Goal: Task Accomplishment & Management: Use online tool/utility

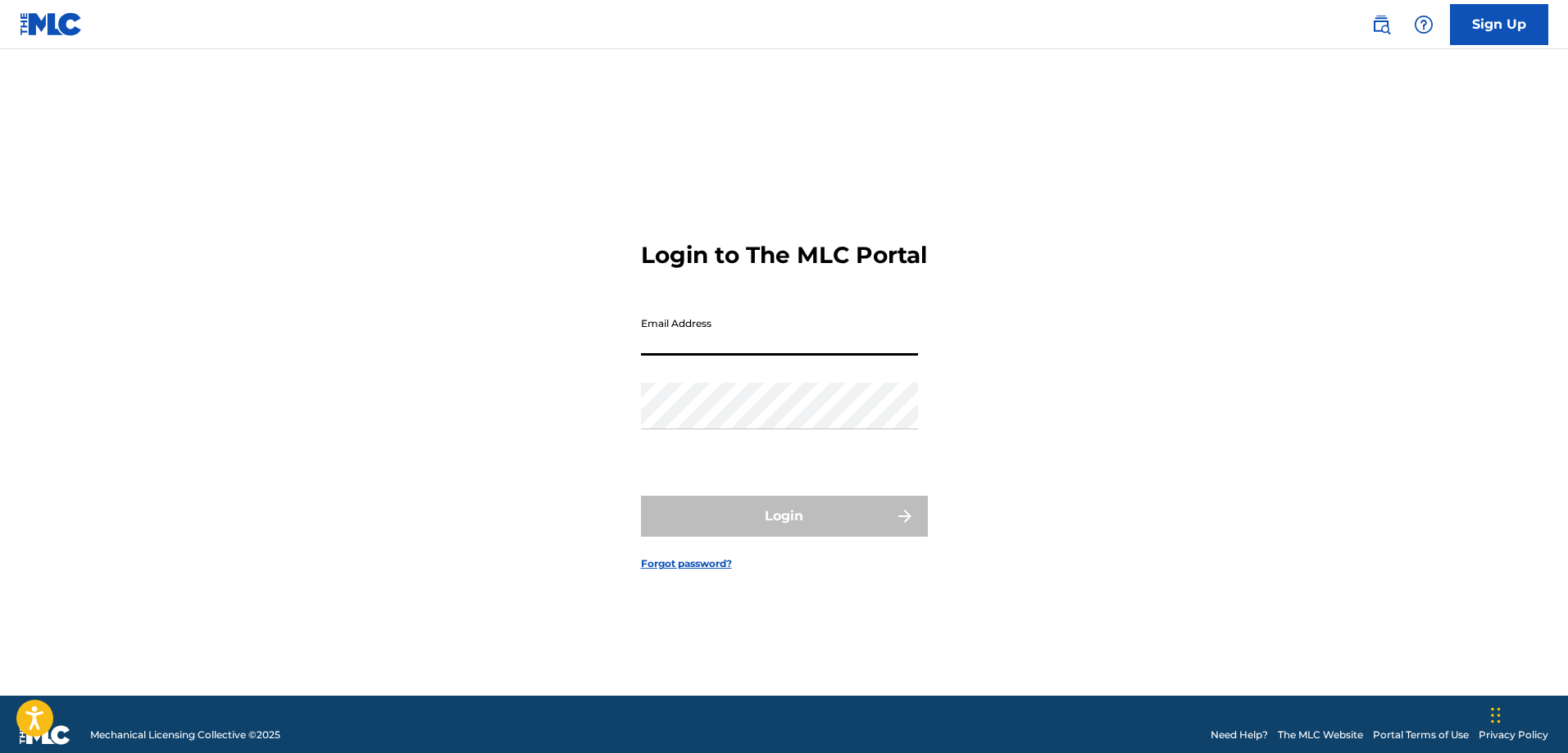
click at [684, 349] on input "Email Address" at bounding box center [779, 332] width 277 height 46
type input "[PERSON_NAME][EMAIL_ADDRESS][DOMAIN_NAME]"
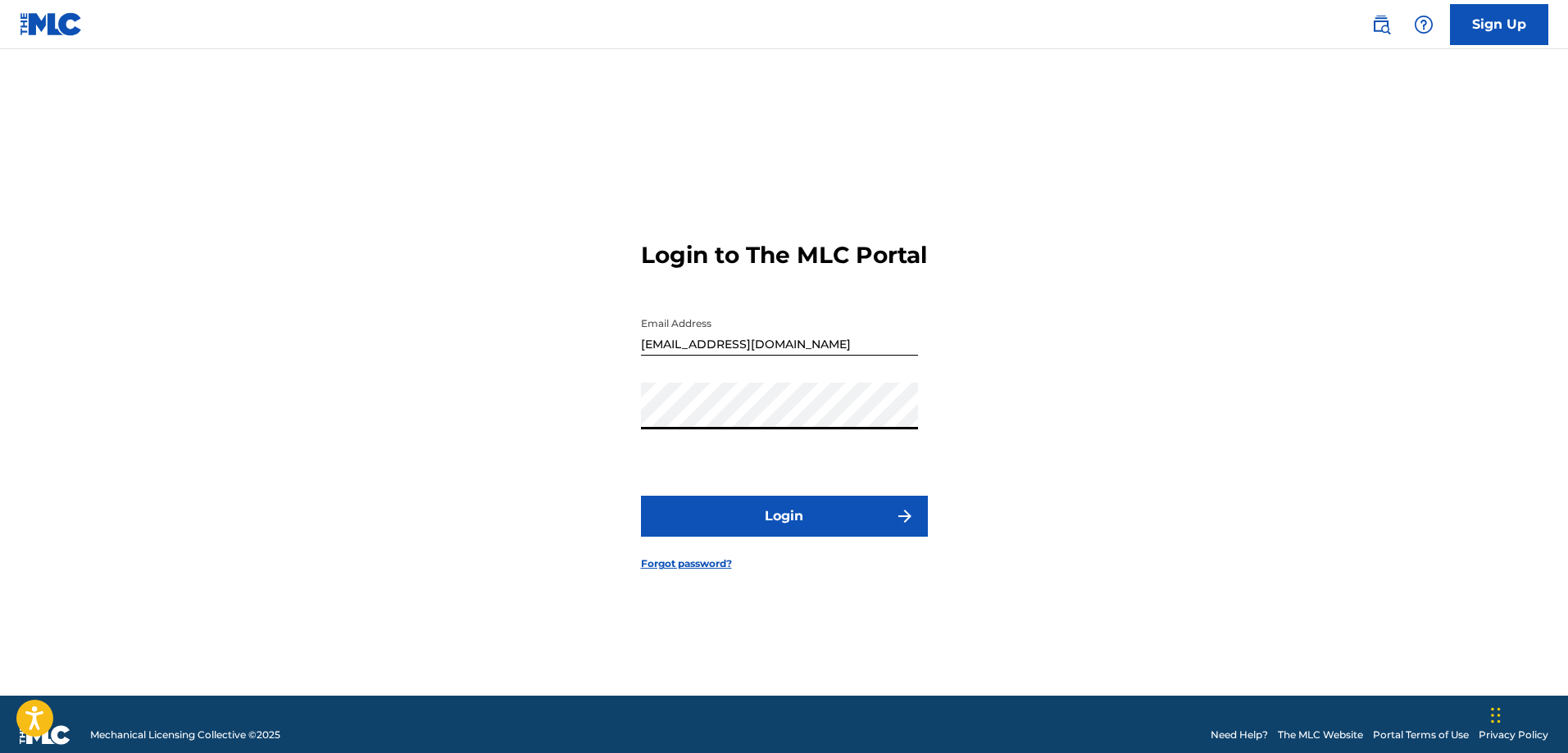
click at [739, 523] on button "Login" at bounding box center [784, 516] width 287 height 41
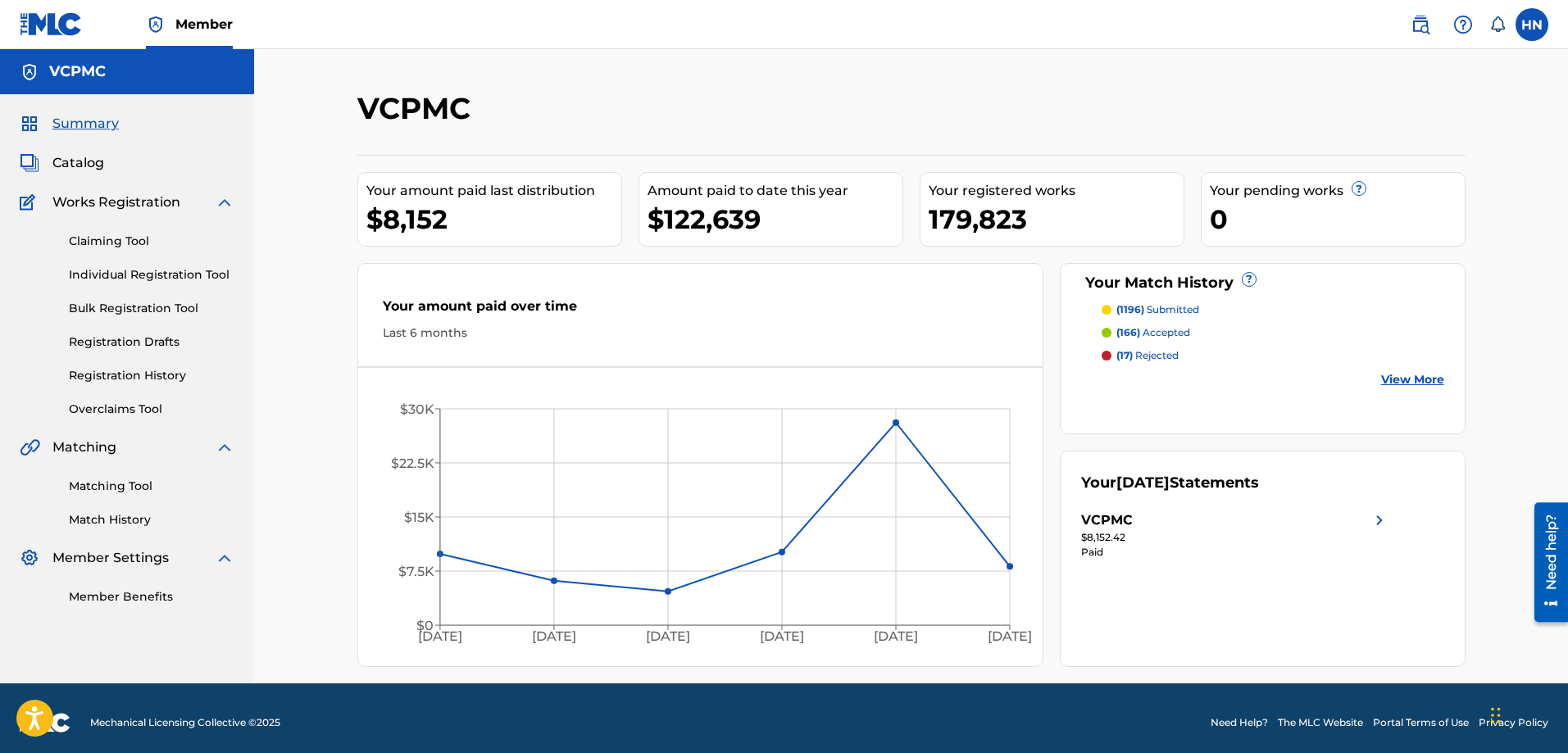
click at [69, 164] on span "Catalog" at bounding box center [78, 163] width 52 height 20
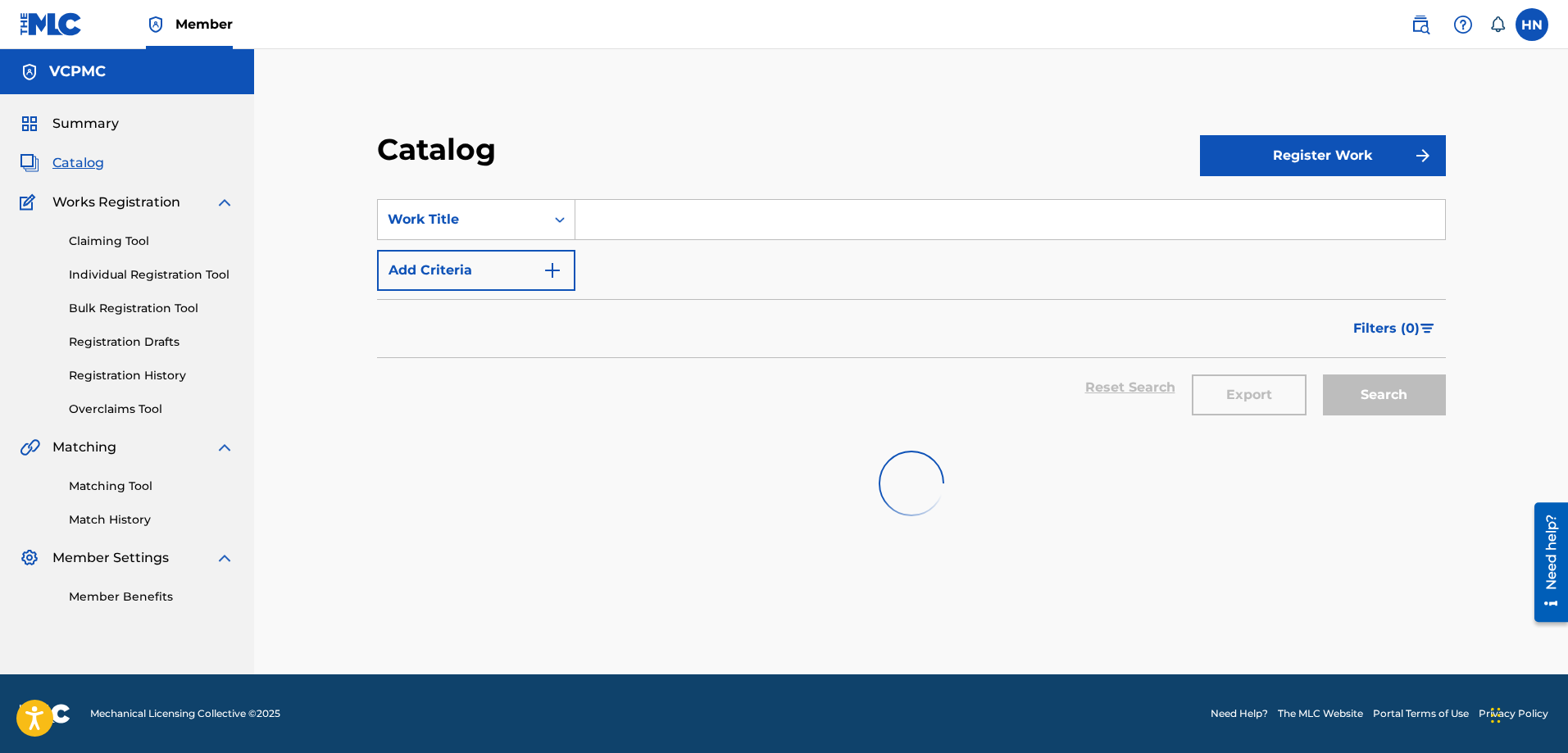
click at [657, 206] on input "Search Form" at bounding box center [1009, 219] width 869 height 39
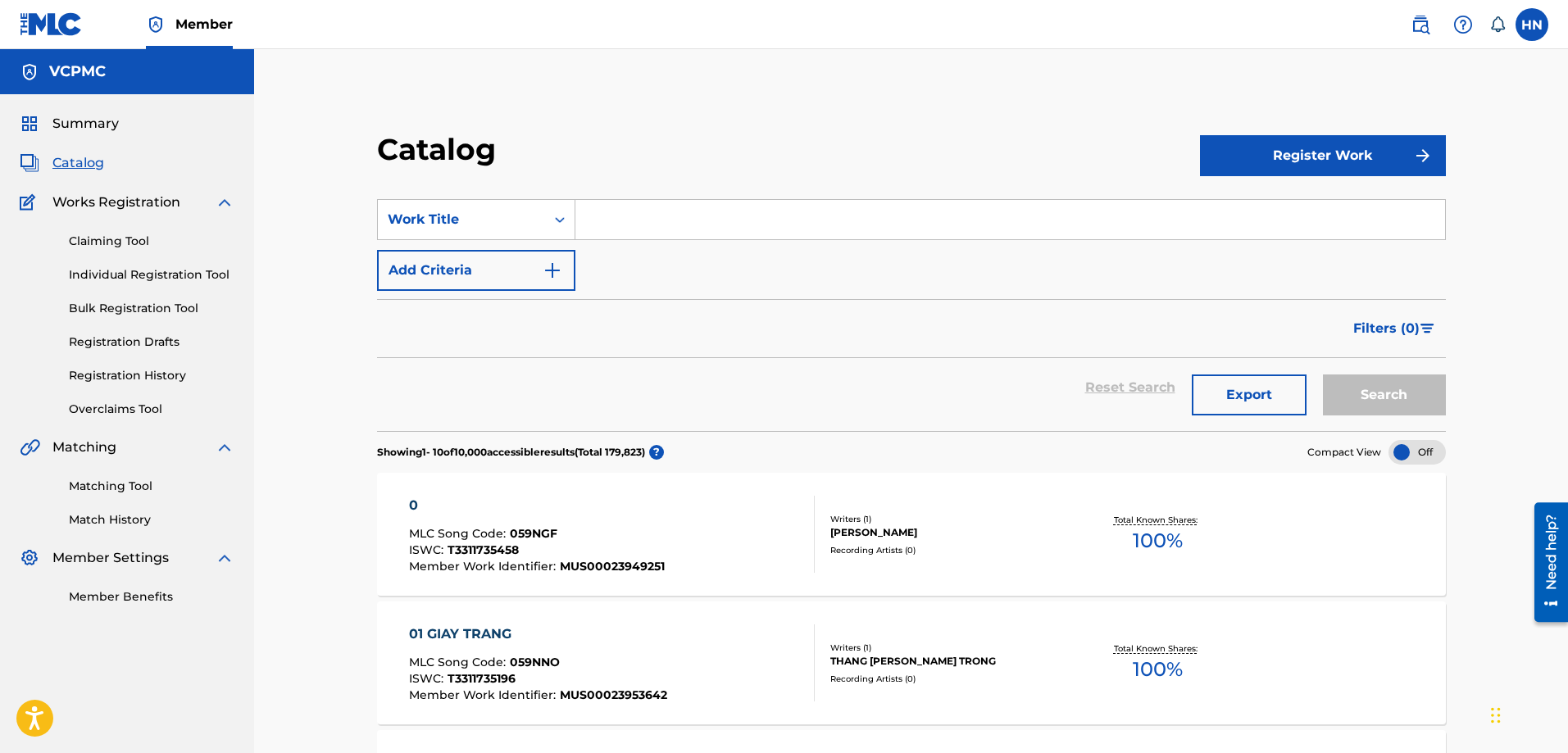
paste input "ÉO LE CUỘC TÌNH"
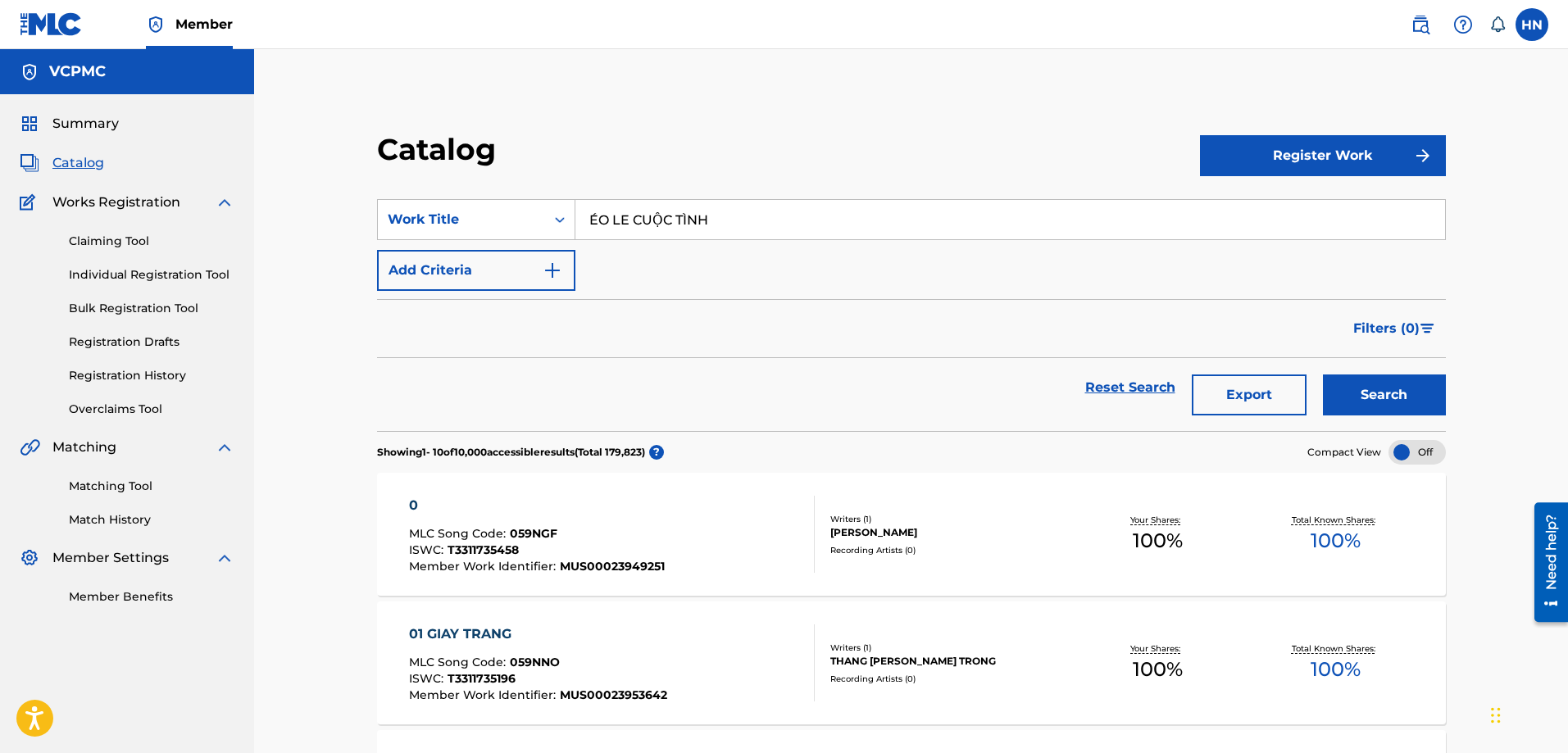
type input "ÉO LE CUỘC TÌNH"
click at [1369, 383] on button "Search" at bounding box center [1384, 395] width 123 height 41
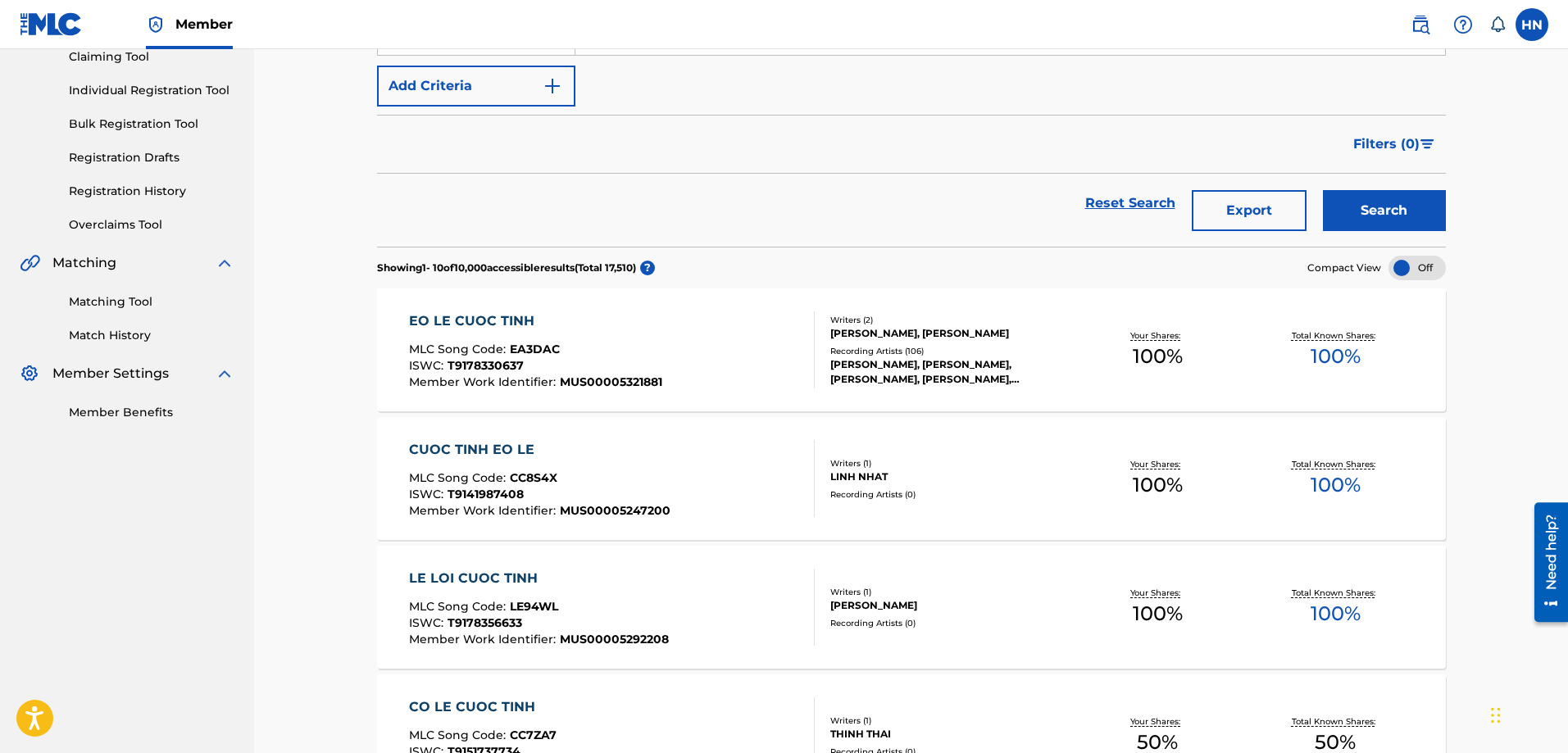
scroll to position [164, 0]
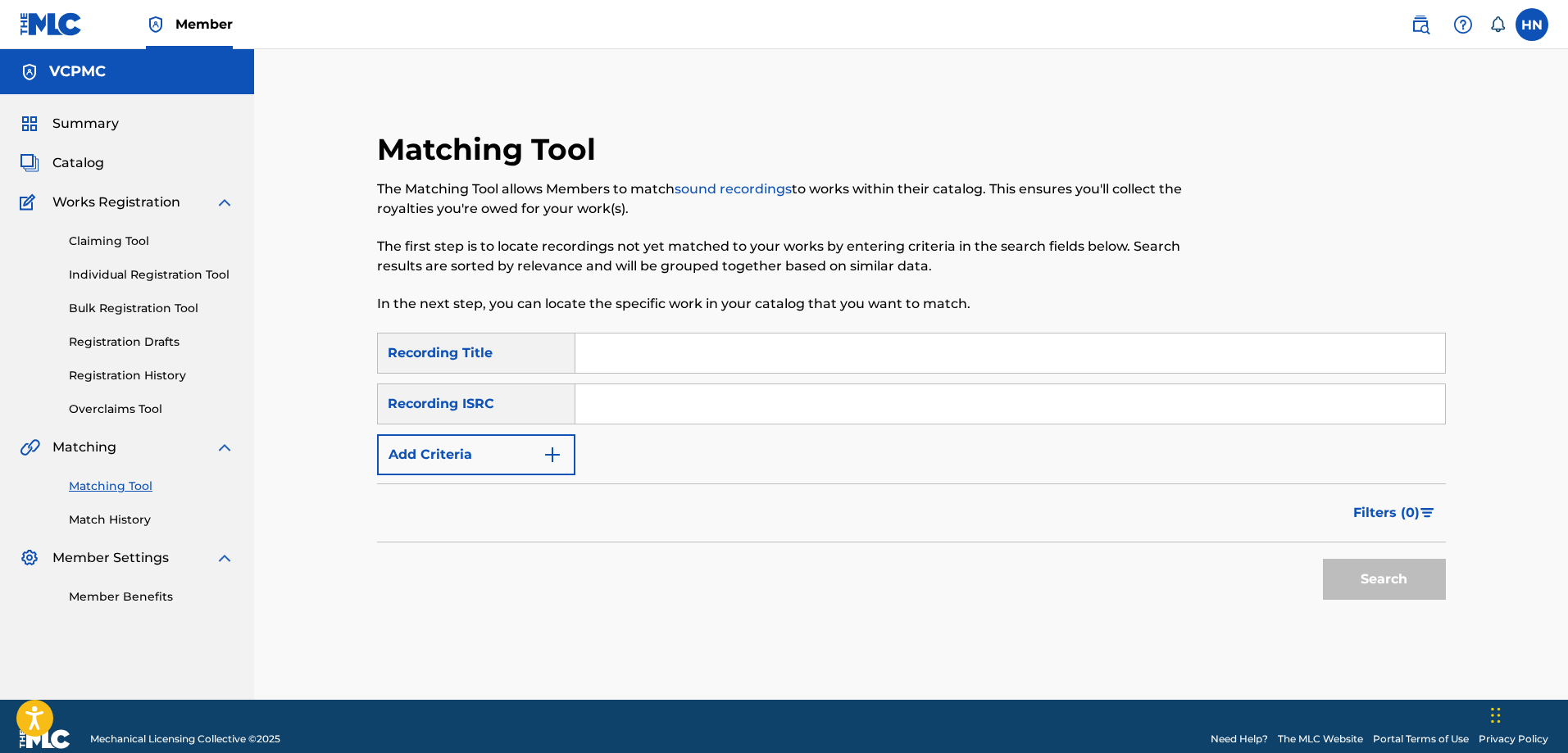
click at [737, 352] on input "Search Form" at bounding box center [1009, 353] width 869 height 39
paste input "ÉO LE CUỘC TÌNH"
click at [1323, 559] on button "Search" at bounding box center [1384, 579] width 123 height 41
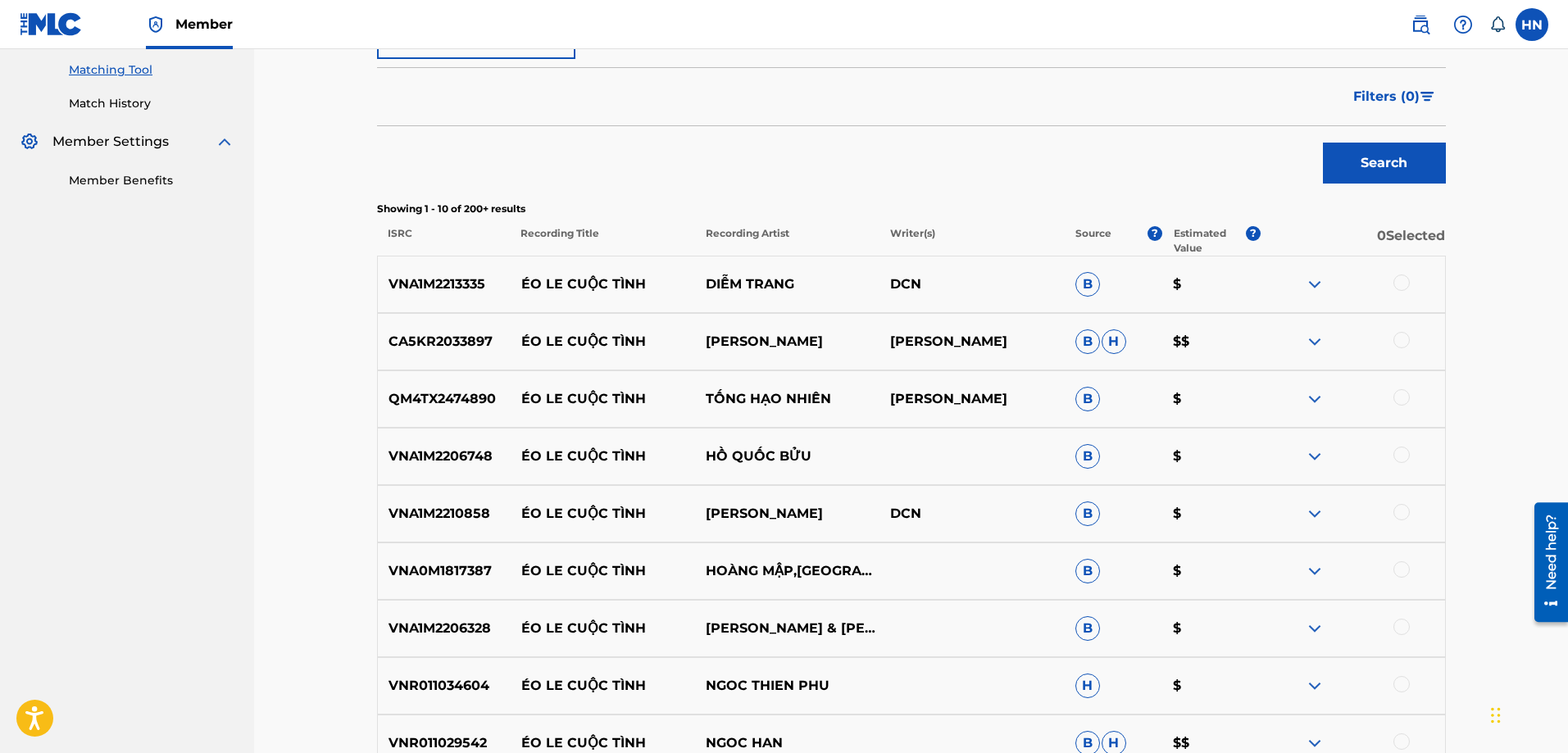
scroll to position [492, 0]
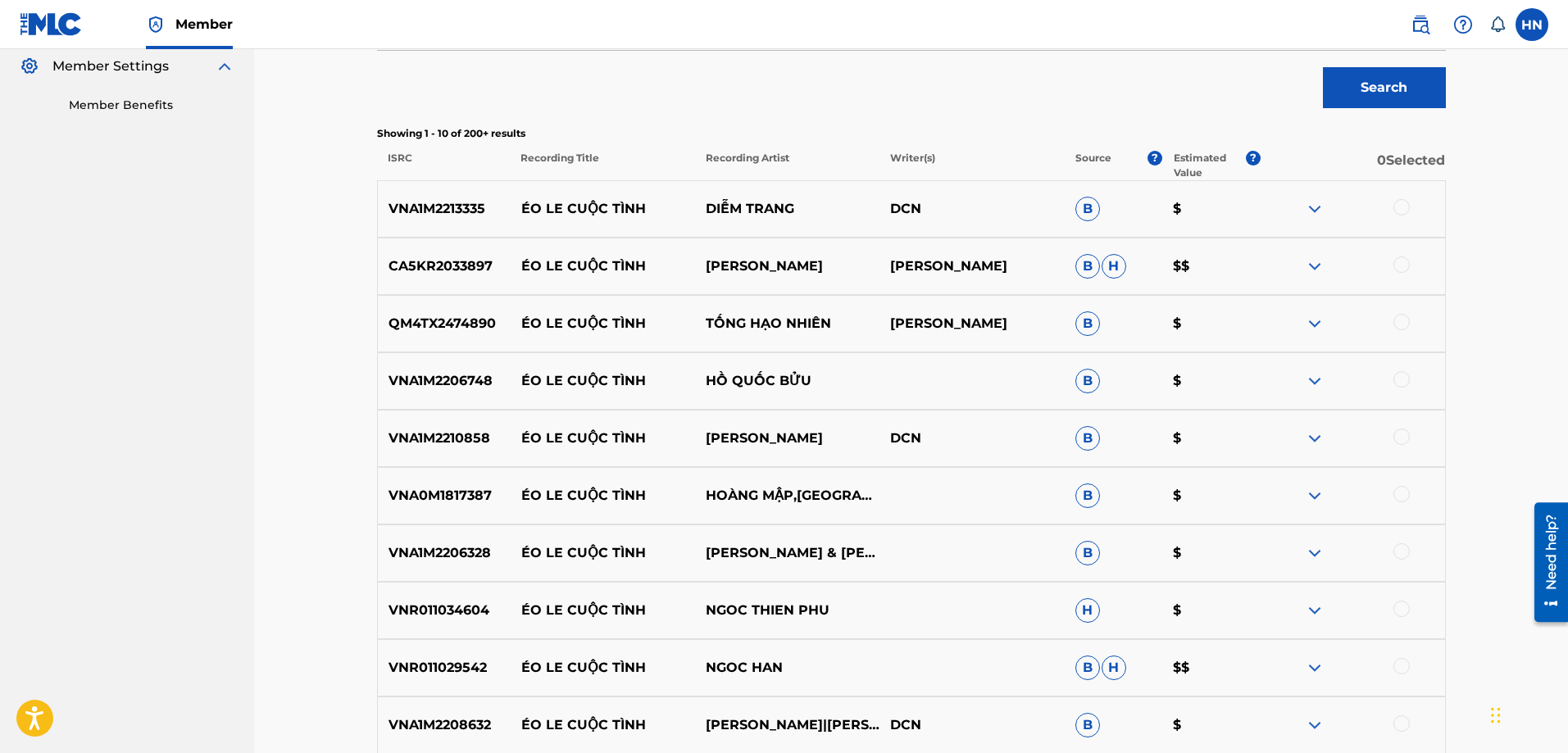
click at [461, 218] on div "VNA1M2213335 ÉO LE CUỘC TÌNH DIỄM TRANG DCN B $" at bounding box center [911, 209] width 1069 height 57
copy p "VNA1M2213335"
click at [432, 209] on p "VNA1M2213335" at bounding box center [444, 209] width 133 height 20
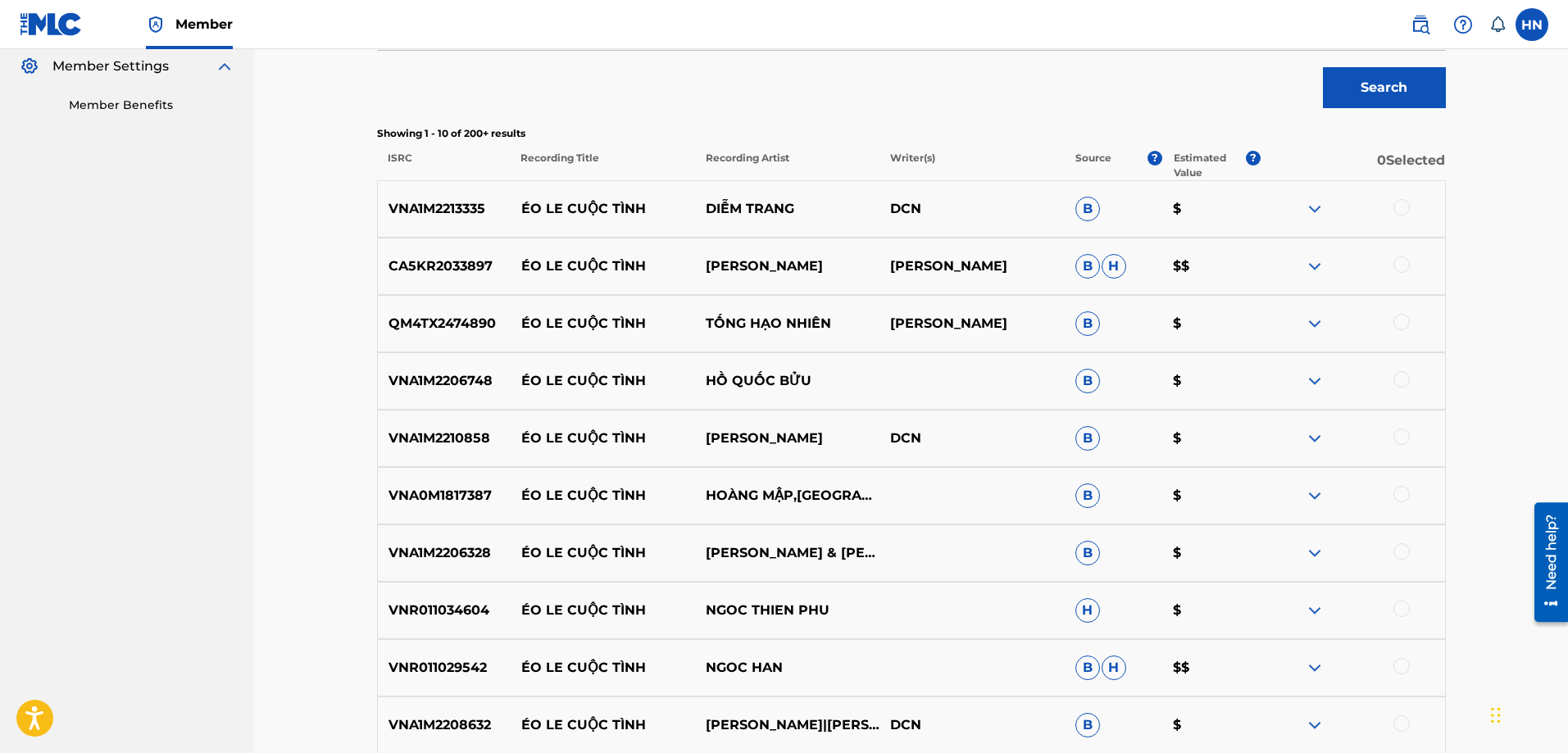
click at [1406, 203] on div at bounding box center [1401, 207] width 16 height 16
click at [415, 273] on p "CA5KR2033897" at bounding box center [444, 266] width 133 height 20
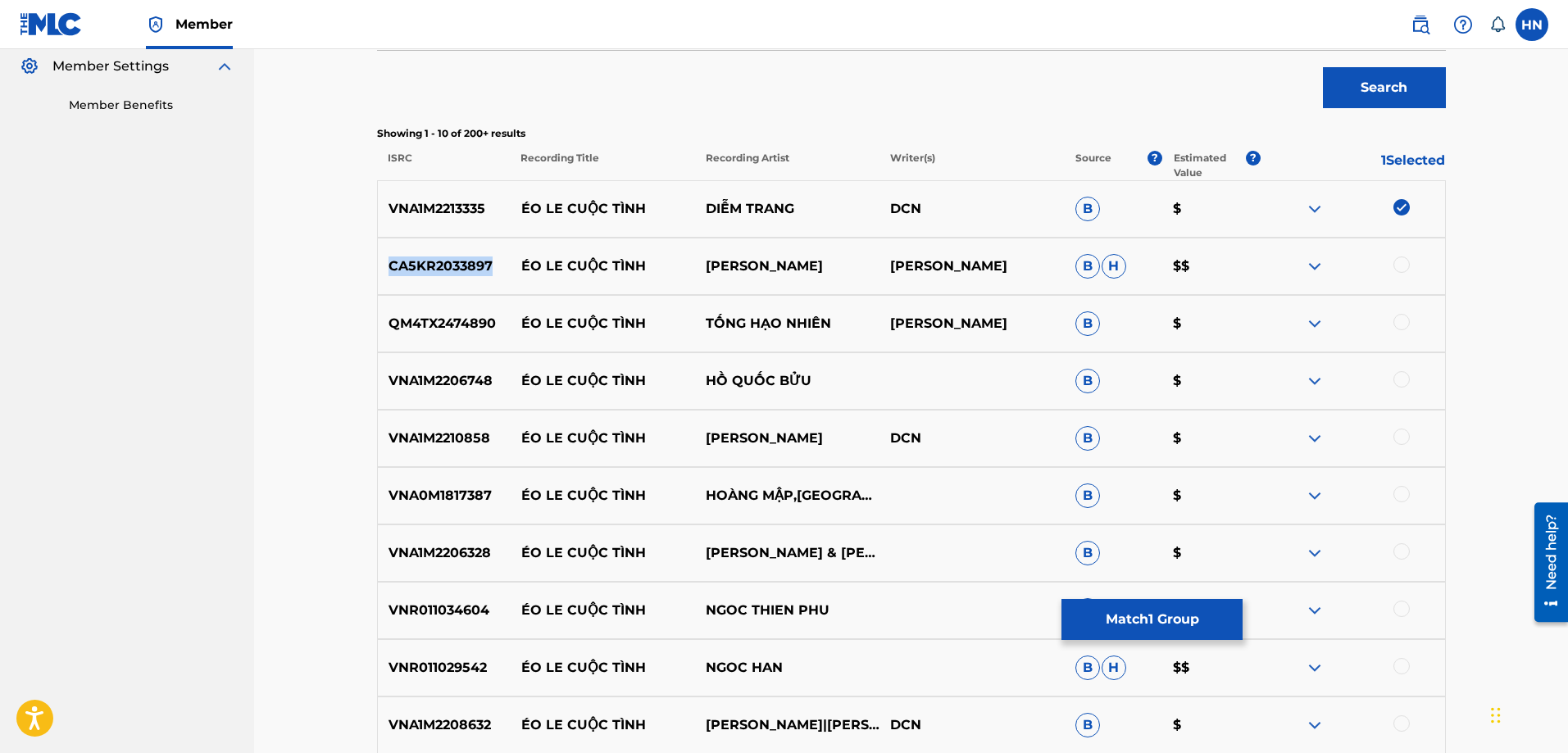
click at [415, 273] on p "CA5KR2033897" at bounding box center [444, 266] width 133 height 20
copy p "CA5KR2033897"
click at [1394, 264] on div at bounding box center [1401, 265] width 16 height 16
click at [482, 333] on div "QM4TX2474890 ÉO LE CUỘC TÌNH TỐNG HẠO NHIÊN THÁI HÙNG B $" at bounding box center [911, 323] width 1069 height 57
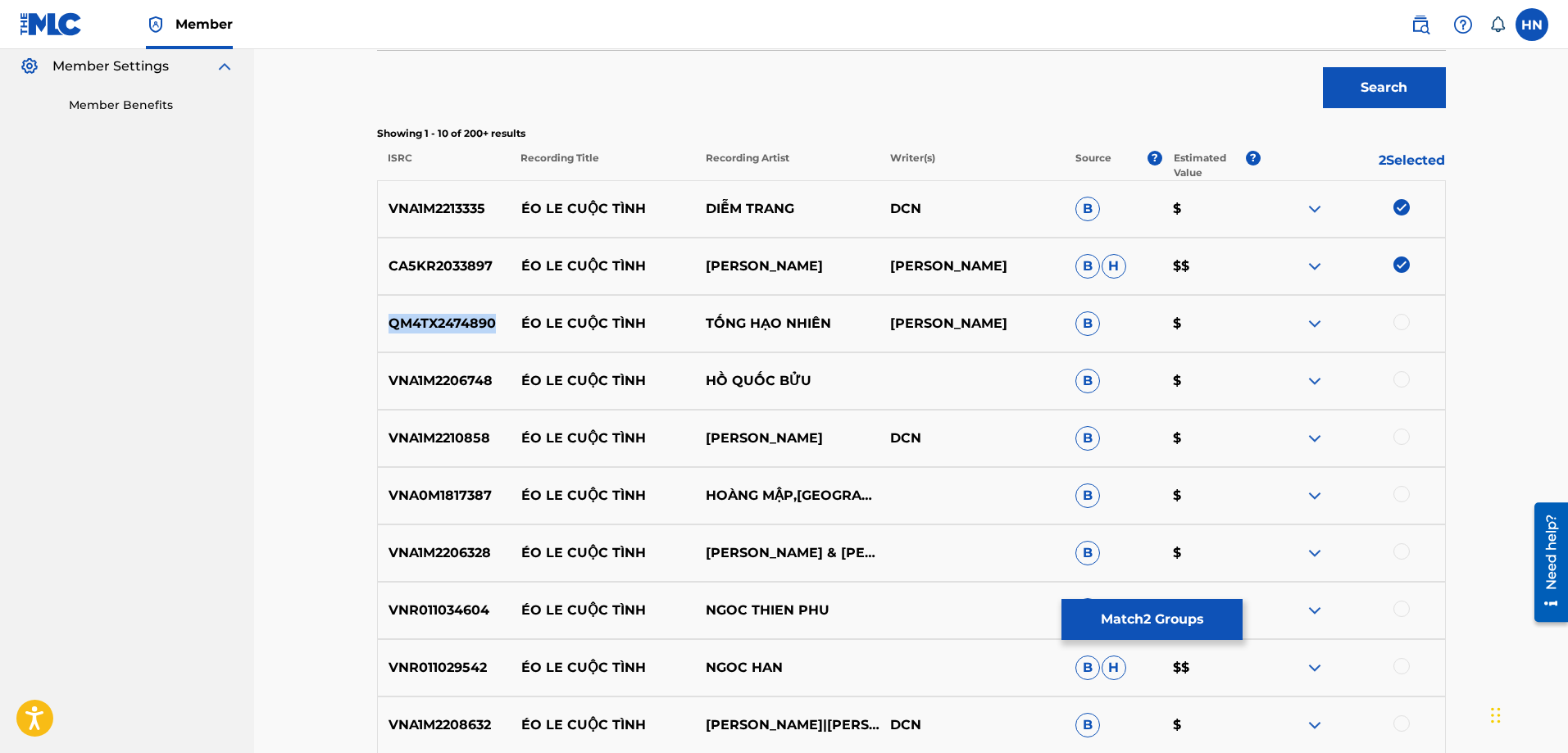
copy p "QM4TX2474890"
click at [1397, 316] on div at bounding box center [1401, 322] width 16 height 16
click at [438, 370] on div "VNA1M2206748 ÉO LE CUỘC TÌNH HỒ QUỐC BỬU B $" at bounding box center [911, 381] width 1069 height 57
copy p "VNA1M2206748"
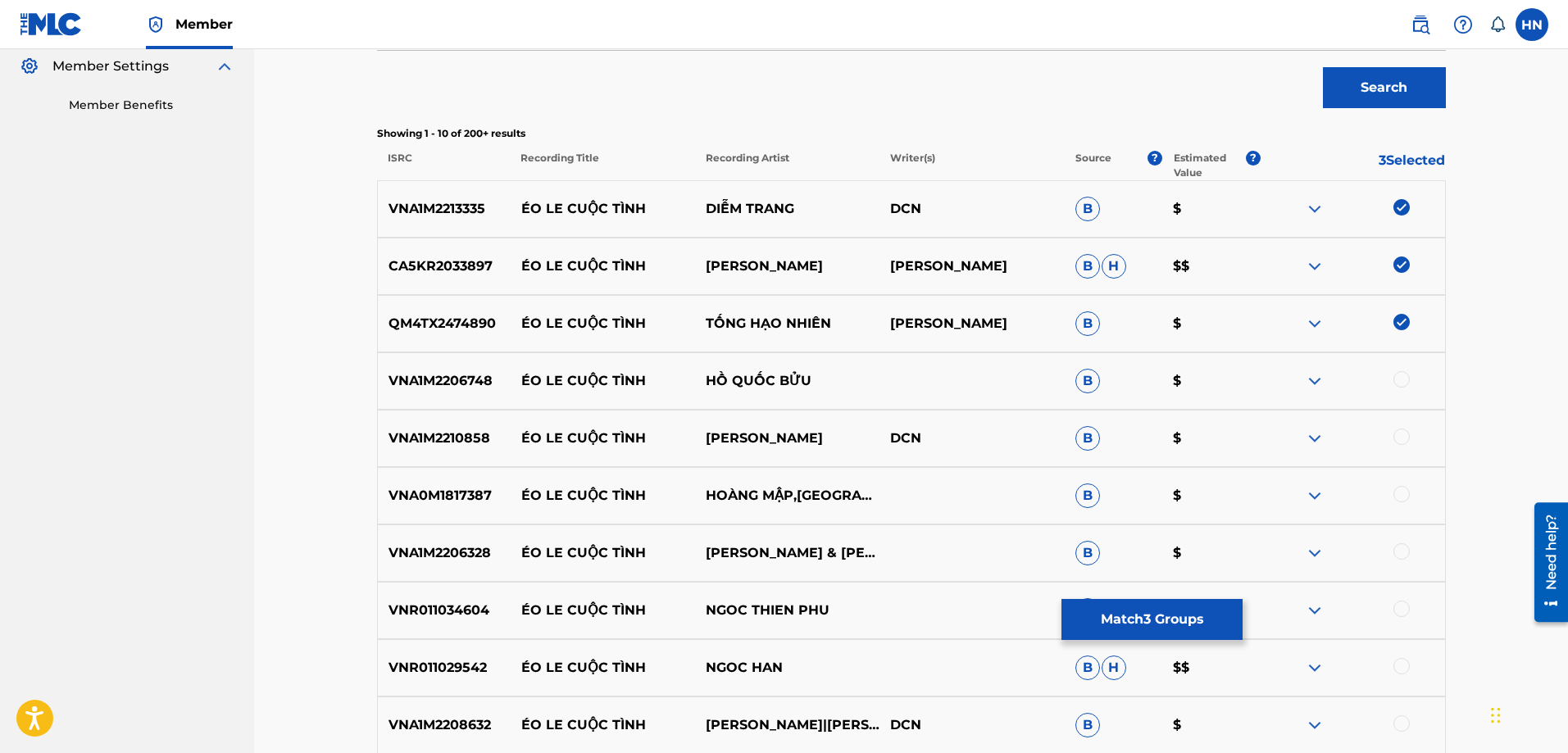
click at [1398, 378] on div at bounding box center [1401, 379] width 16 height 16
click at [419, 445] on p "VNA1M2210858" at bounding box center [444, 438] width 133 height 20
copy p "VNA1M2210858"
click at [1397, 430] on div at bounding box center [1401, 437] width 16 height 16
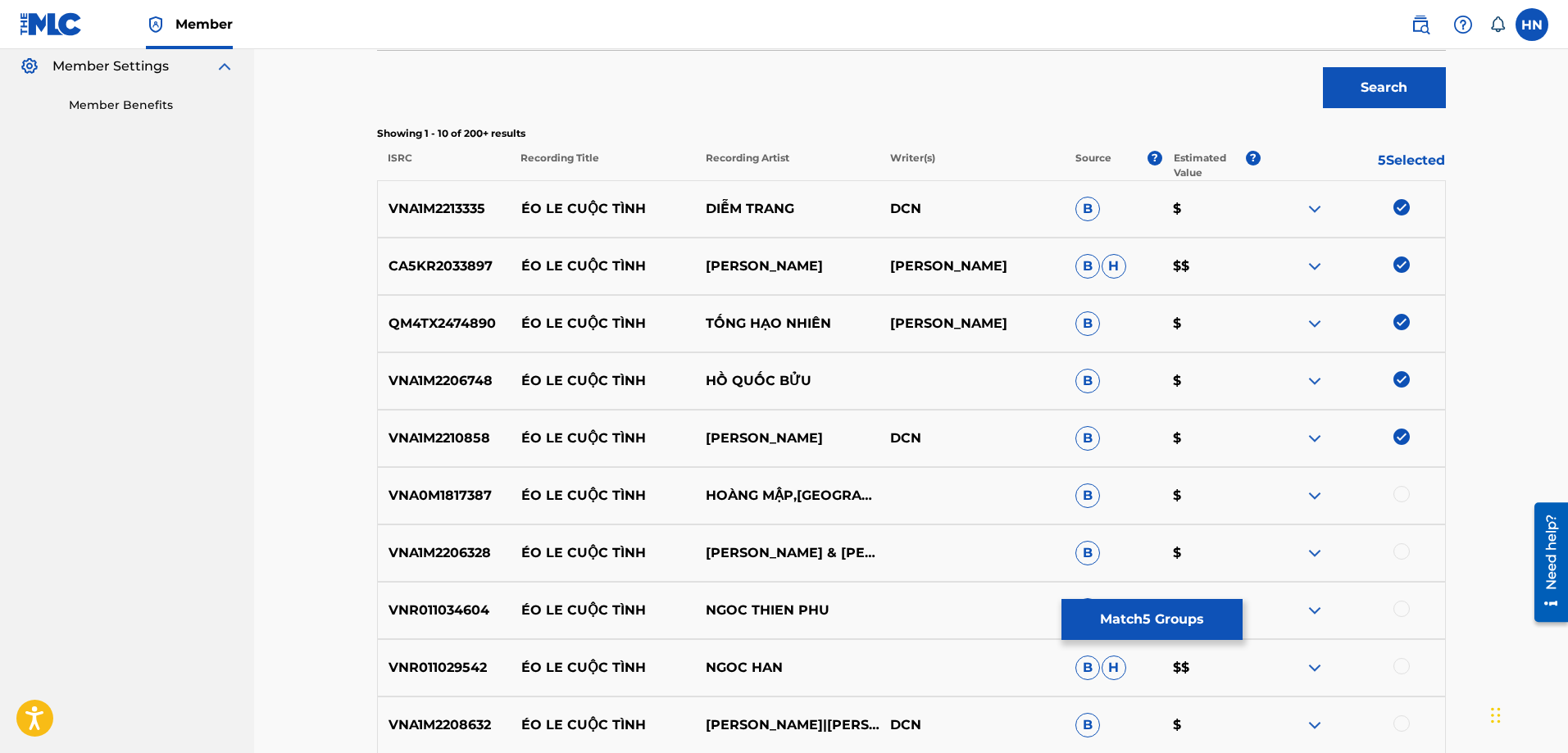
click at [465, 494] on p "VNA0M1817387" at bounding box center [444, 495] width 133 height 20
copy p "VNA0M1817387"
click at [1397, 495] on div at bounding box center [1401, 494] width 16 height 16
click at [446, 556] on p "VNA1M2206328" at bounding box center [444, 553] width 133 height 20
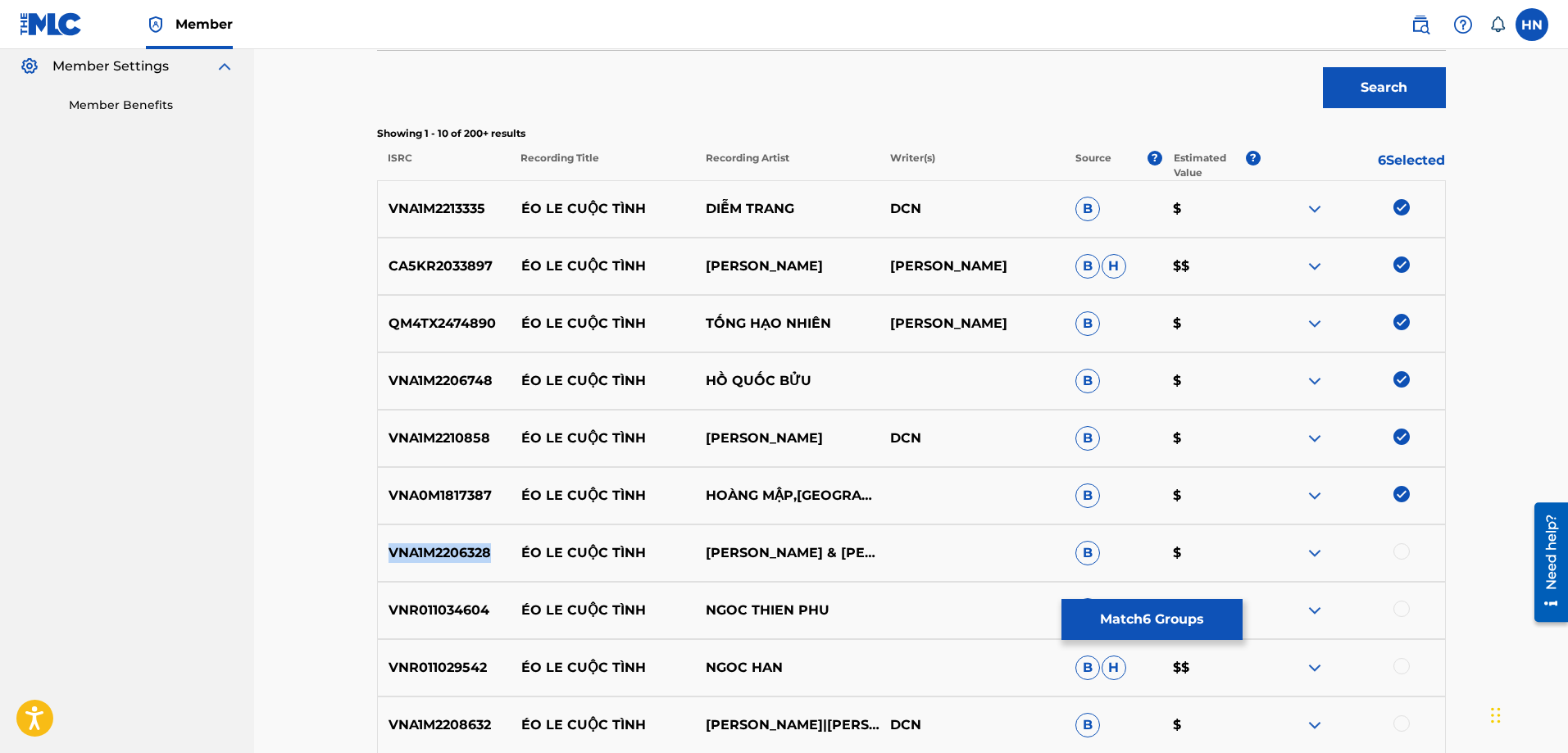
click at [446, 556] on p "VNA1M2206328" at bounding box center [444, 553] width 133 height 20
copy p "VNA1M2206328"
click at [1397, 543] on div "VNA1M2206328 ÉO LE CUỘC TÌNH THANH NGÂN & GIA TIẾN B $" at bounding box center [911, 552] width 1069 height 57
click at [1399, 544] on div at bounding box center [1401, 552] width 16 height 16
click at [437, 597] on div "VNR011034604 ÉO LE CUỘC TÌNH NGOC THIEN PHU H $" at bounding box center [911, 610] width 1069 height 57
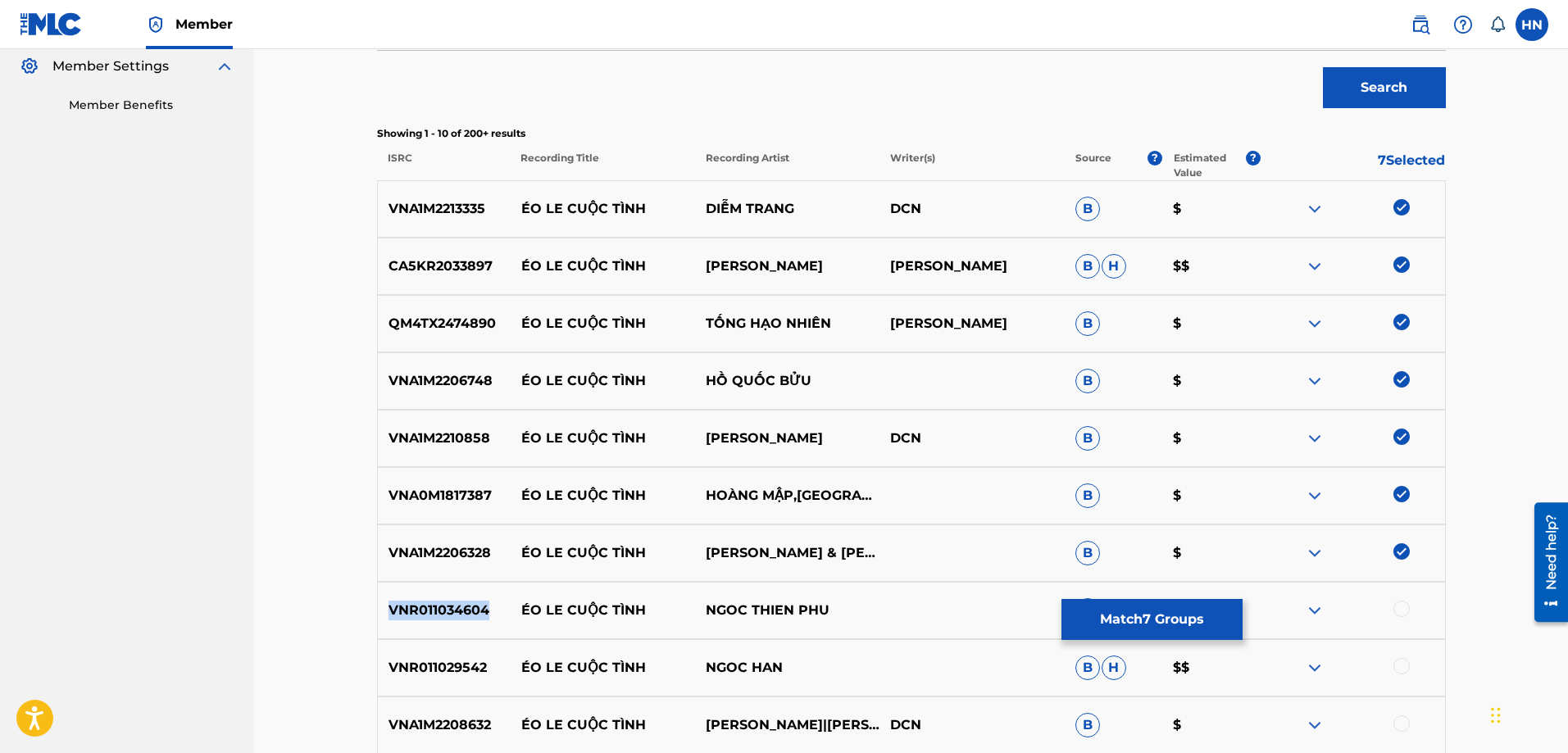
click at [437, 597] on div "VNR011034604 ÉO LE CUỘC TÌNH NGOC THIEN PHU H $" at bounding box center [911, 610] width 1069 height 57
copy p "VNR011034604"
click at [1403, 611] on div at bounding box center [1401, 609] width 16 height 16
click at [448, 673] on p "VNR011029542" at bounding box center [444, 667] width 133 height 20
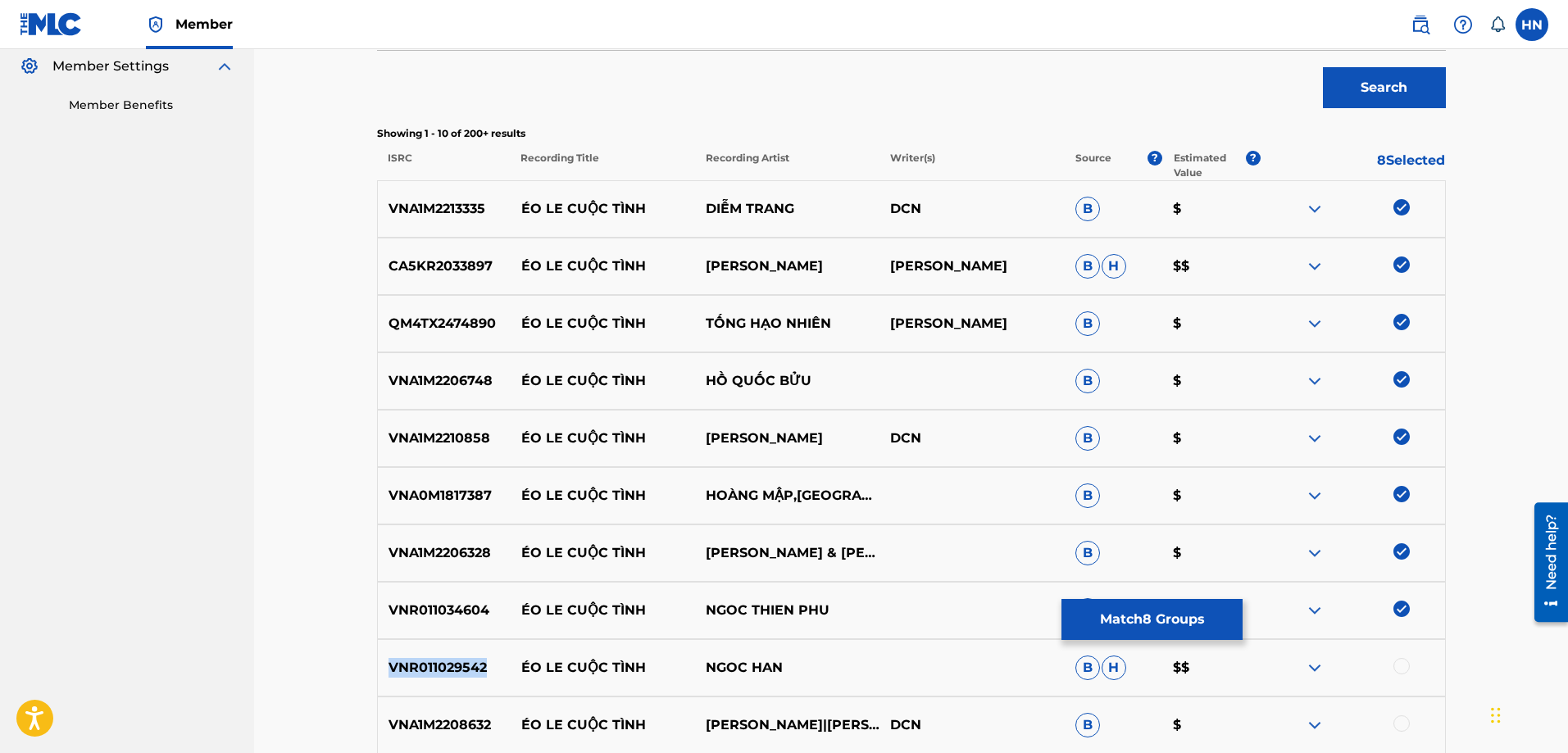
copy p "VNR011029542"
click at [1401, 661] on div at bounding box center [1401, 666] width 16 height 16
click at [452, 710] on div "VNA1M2208632 ÉO LE CUỘC TÌNH MỸ HẠNH|THANH NGÂN DCN B $" at bounding box center [911, 724] width 1069 height 57
copy p "VNA1M2208632"
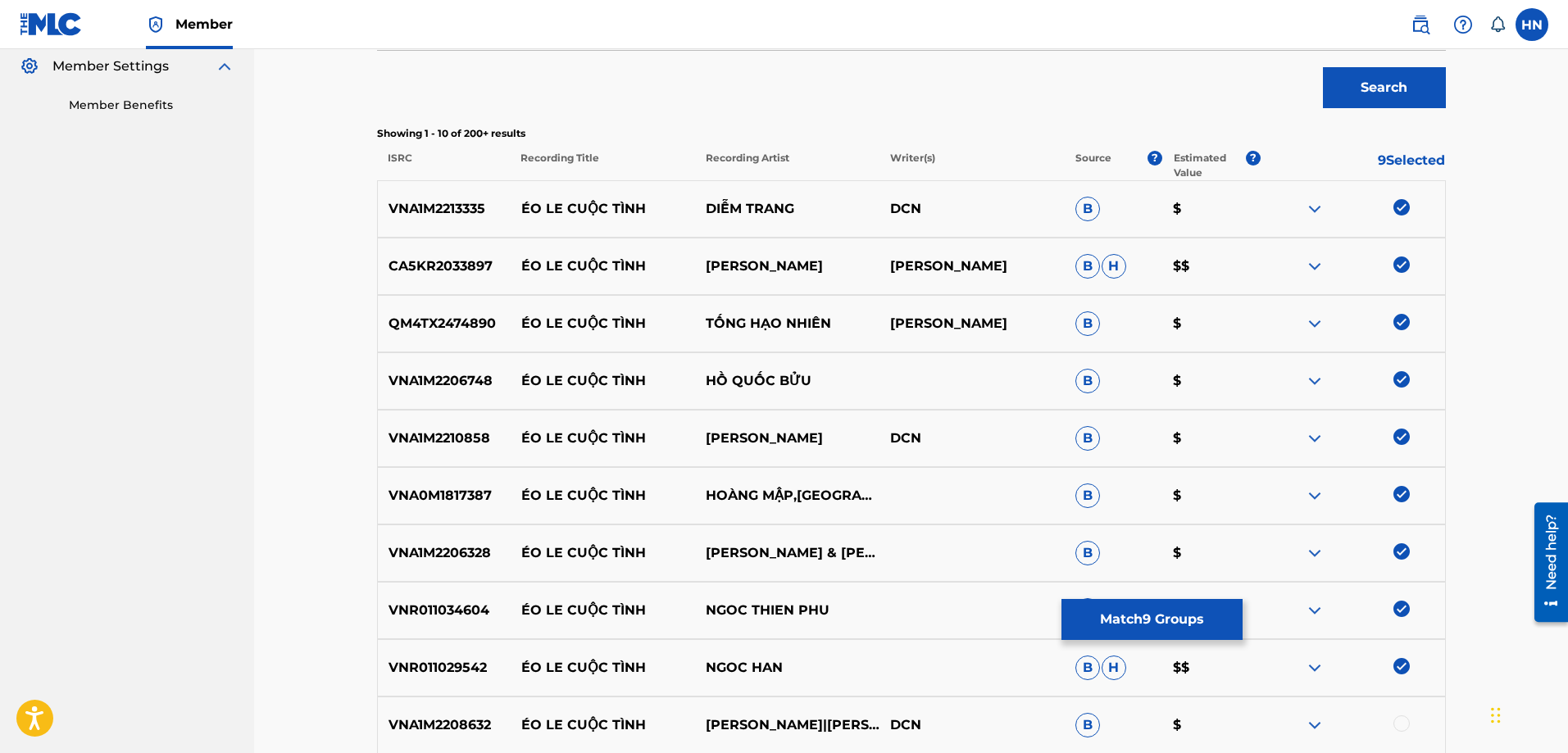
click at [1402, 724] on div at bounding box center [1401, 724] width 16 height 16
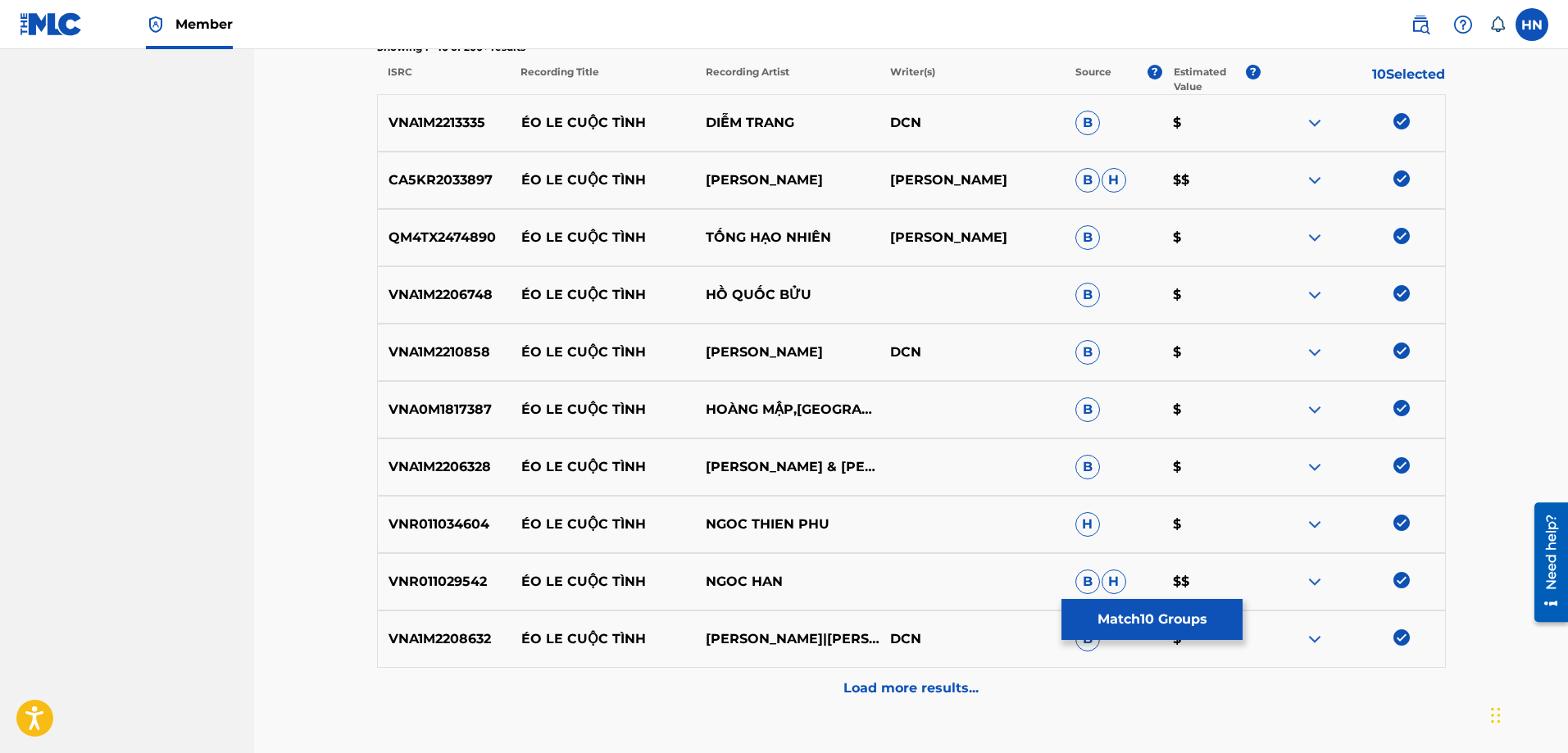
scroll to position [694, 0]
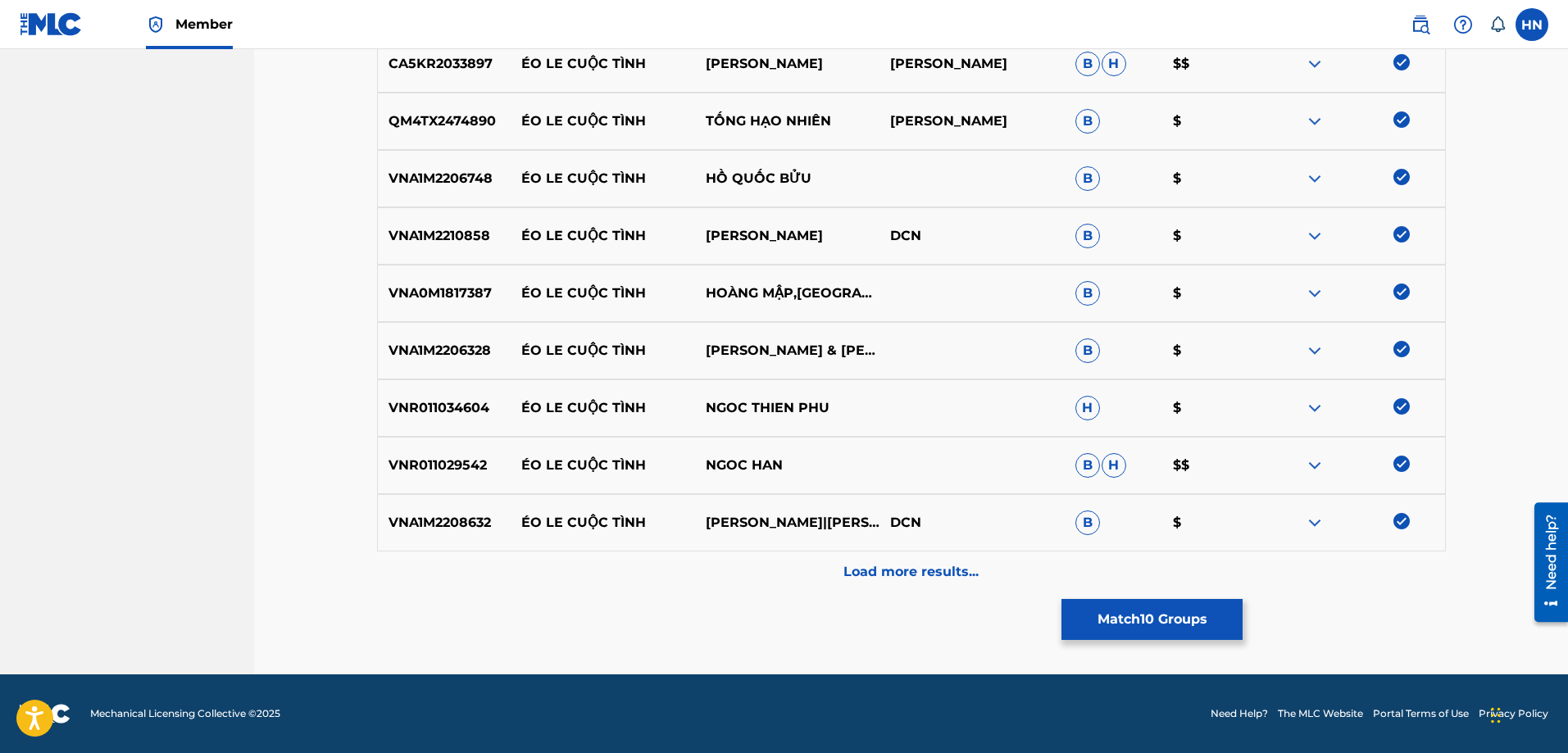
click at [833, 575] on div "Load more results..." at bounding box center [911, 572] width 1069 height 41
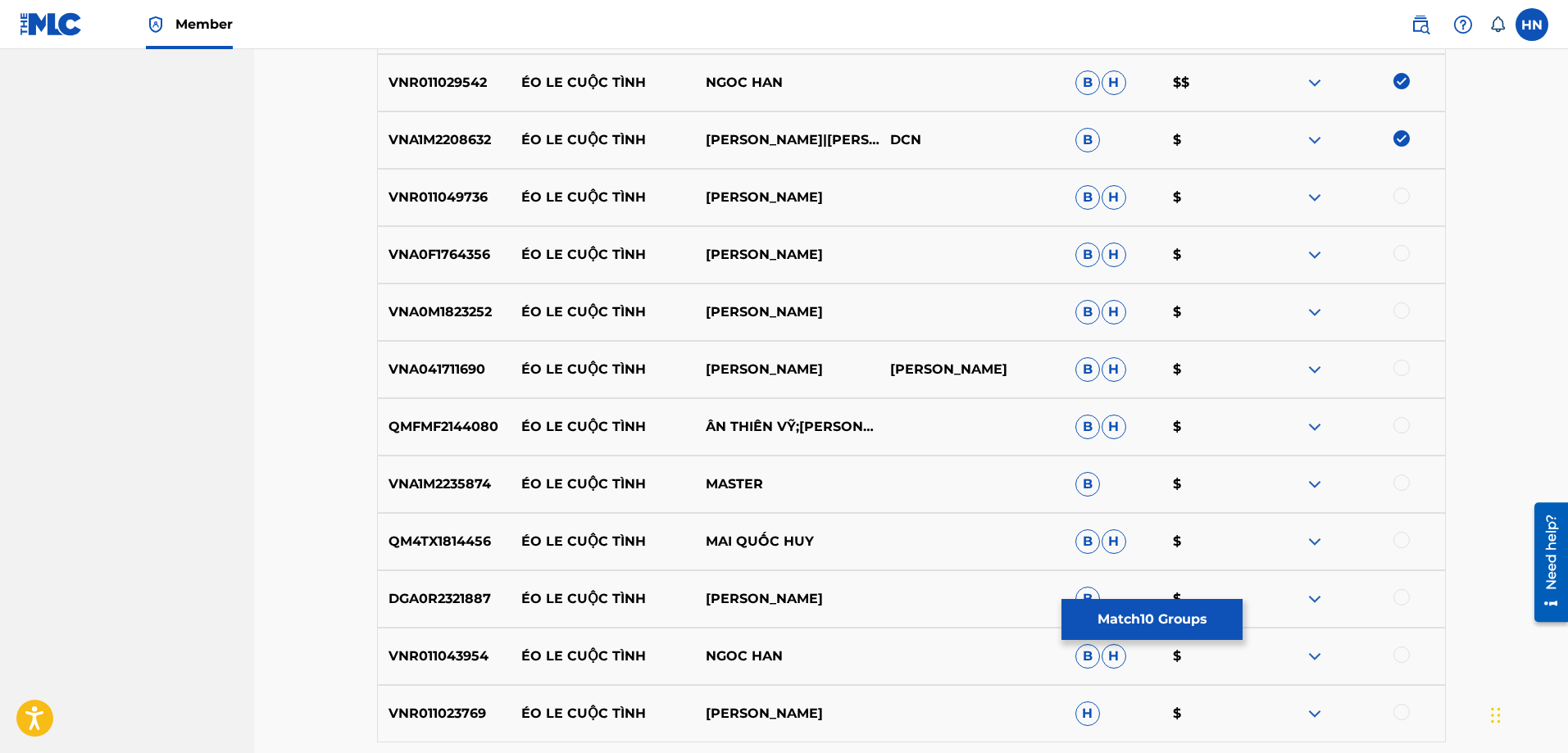
scroll to position [1103, 0]
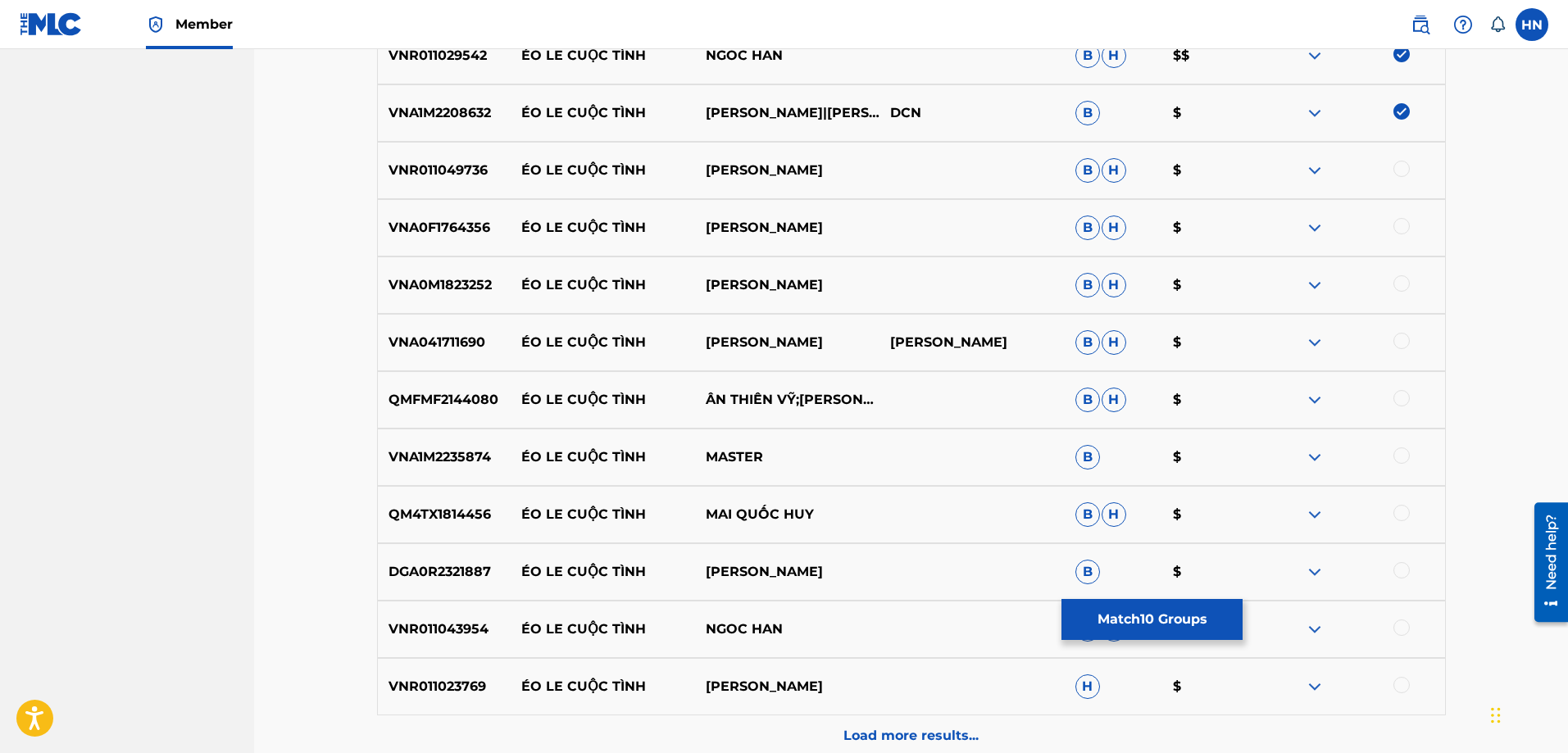
click at [471, 166] on p "VNR011049736" at bounding box center [444, 170] width 133 height 20
click at [1405, 168] on div at bounding box center [1401, 168] width 16 height 16
click at [446, 237] on p "VNA0F1764356" at bounding box center [444, 228] width 133 height 20
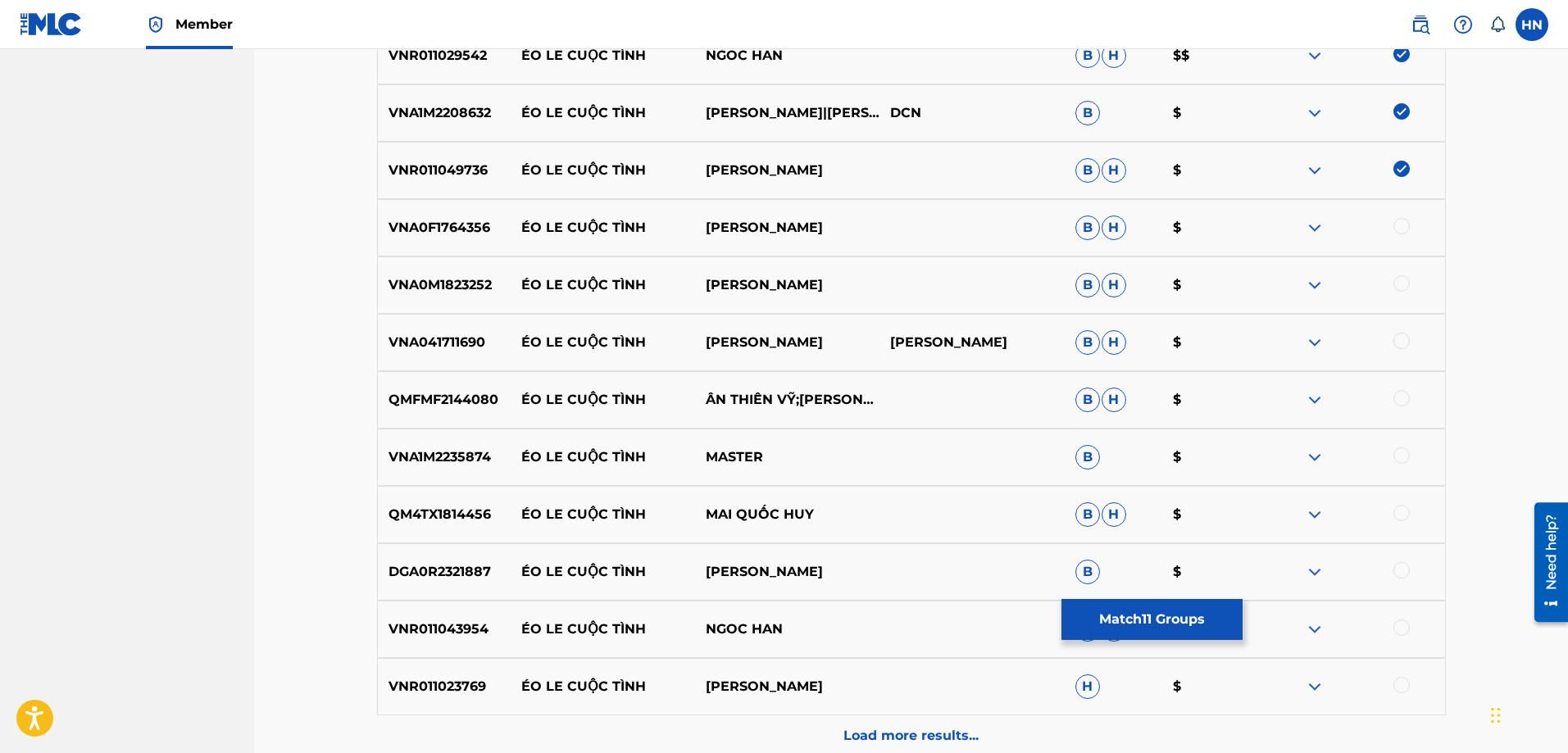
click at [1401, 231] on div at bounding box center [1401, 226] width 16 height 16
click at [441, 291] on p "VNA0M1823252" at bounding box center [444, 285] width 133 height 20
click at [1405, 282] on div at bounding box center [1401, 283] width 16 height 16
click at [452, 340] on p "VNA041711690" at bounding box center [444, 342] width 133 height 20
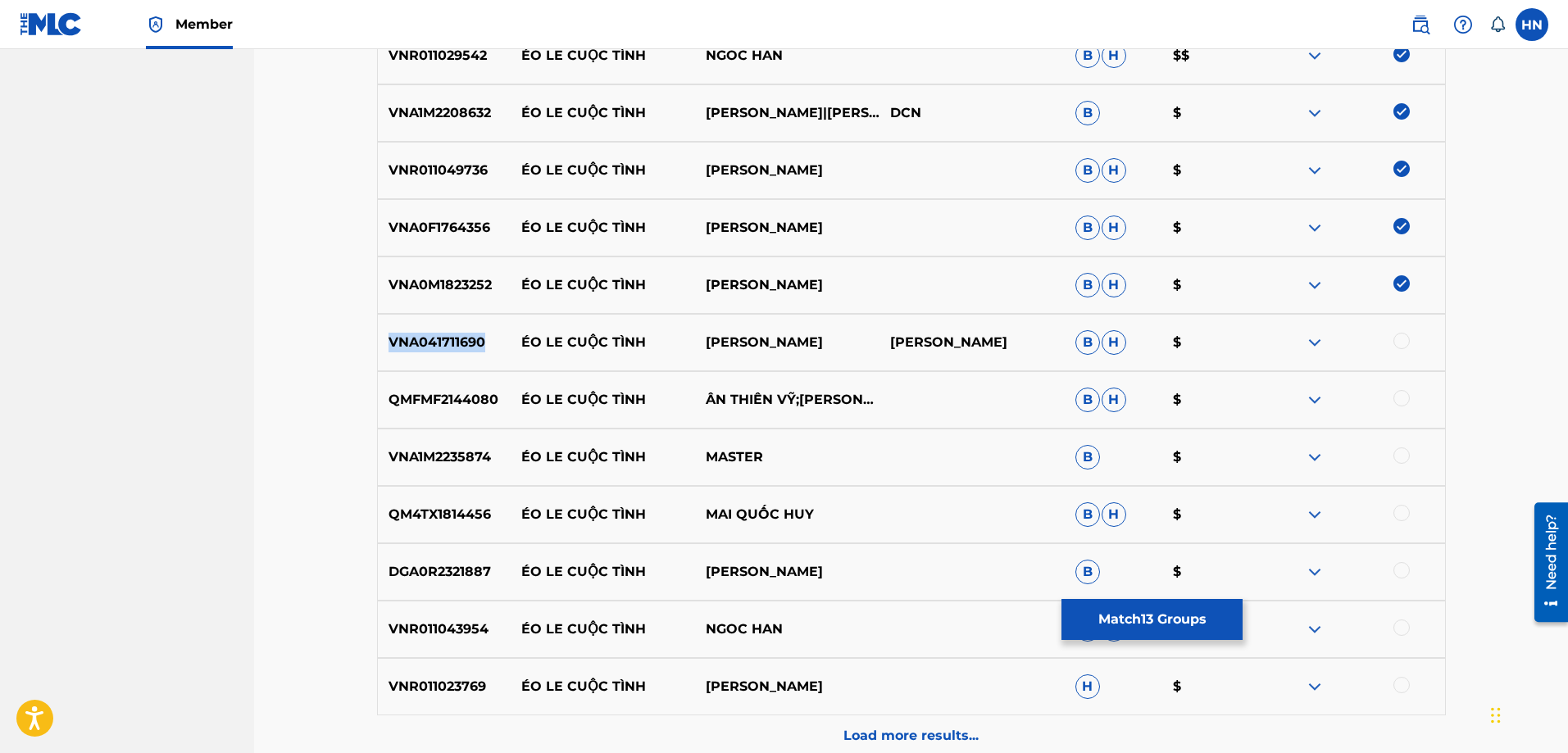
click at [452, 340] on p "VNA041711690" at bounding box center [444, 342] width 133 height 20
click at [1404, 340] on div at bounding box center [1401, 340] width 16 height 16
click at [438, 388] on div "QMFMF2144080 ÉO LE CUỘC TÌNH ÂN THIÊN VỸ;NGUYÊN VŨ B H $" at bounding box center [911, 399] width 1069 height 57
click at [1397, 395] on div at bounding box center [1401, 398] width 16 height 16
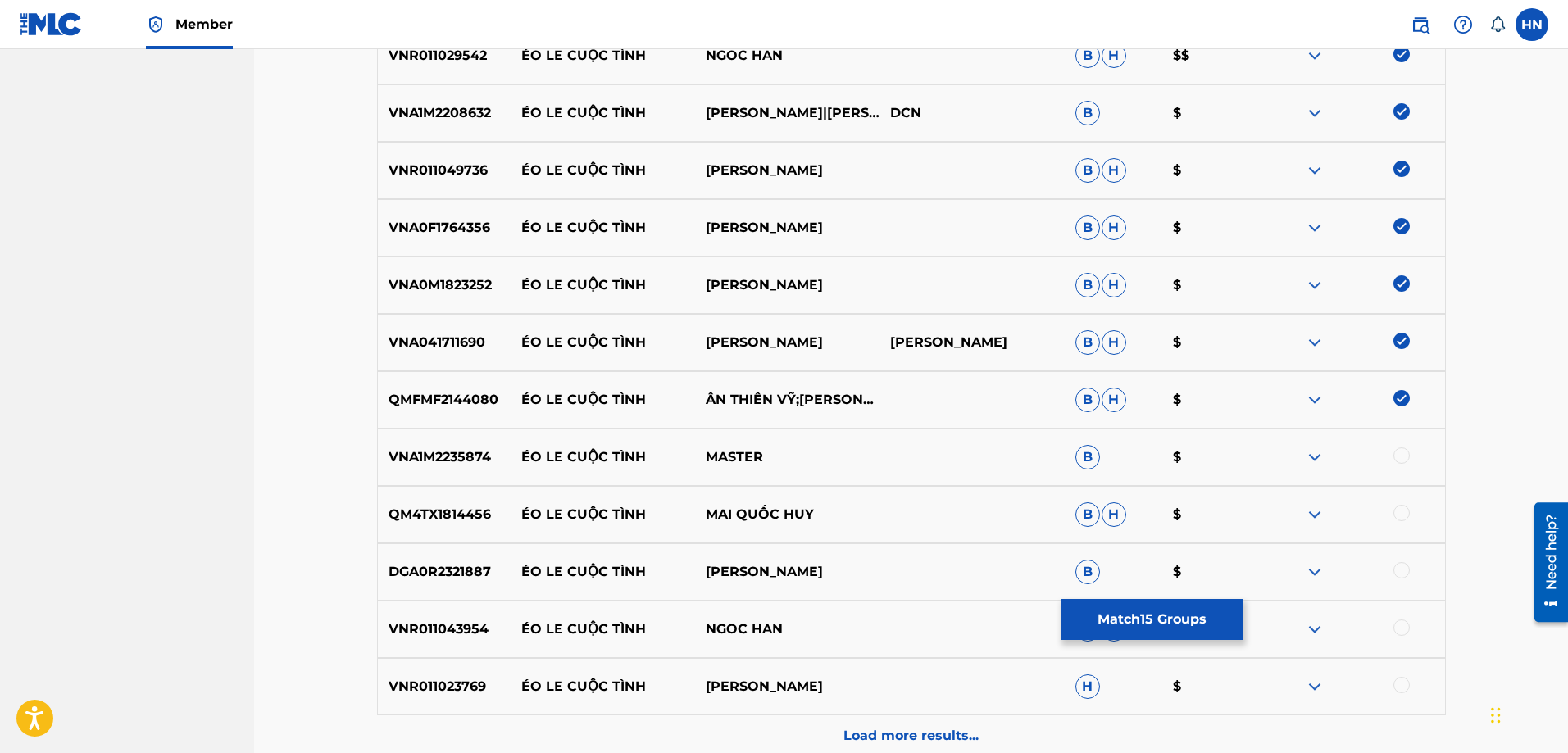
click at [1307, 459] on img at bounding box center [1315, 457] width 20 height 20
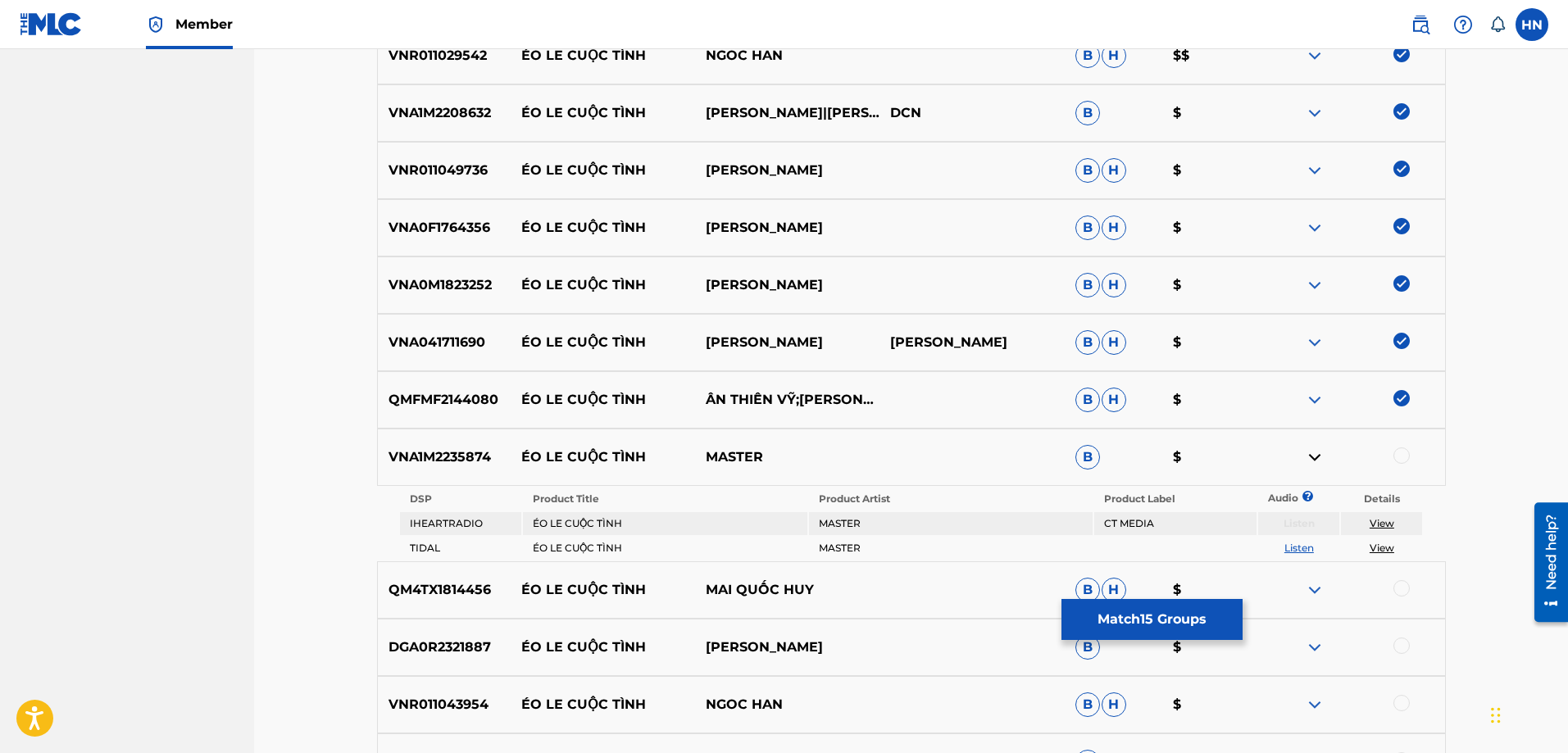
click at [1300, 546] on link "Listen" at bounding box center [1299, 548] width 29 height 12
click at [472, 585] on p "QM4TX1814456" at bounding box center [444, 590] width 133 height 20
click at [1399, 585] on div at bounding box center [1401, 588] width 16 height 16
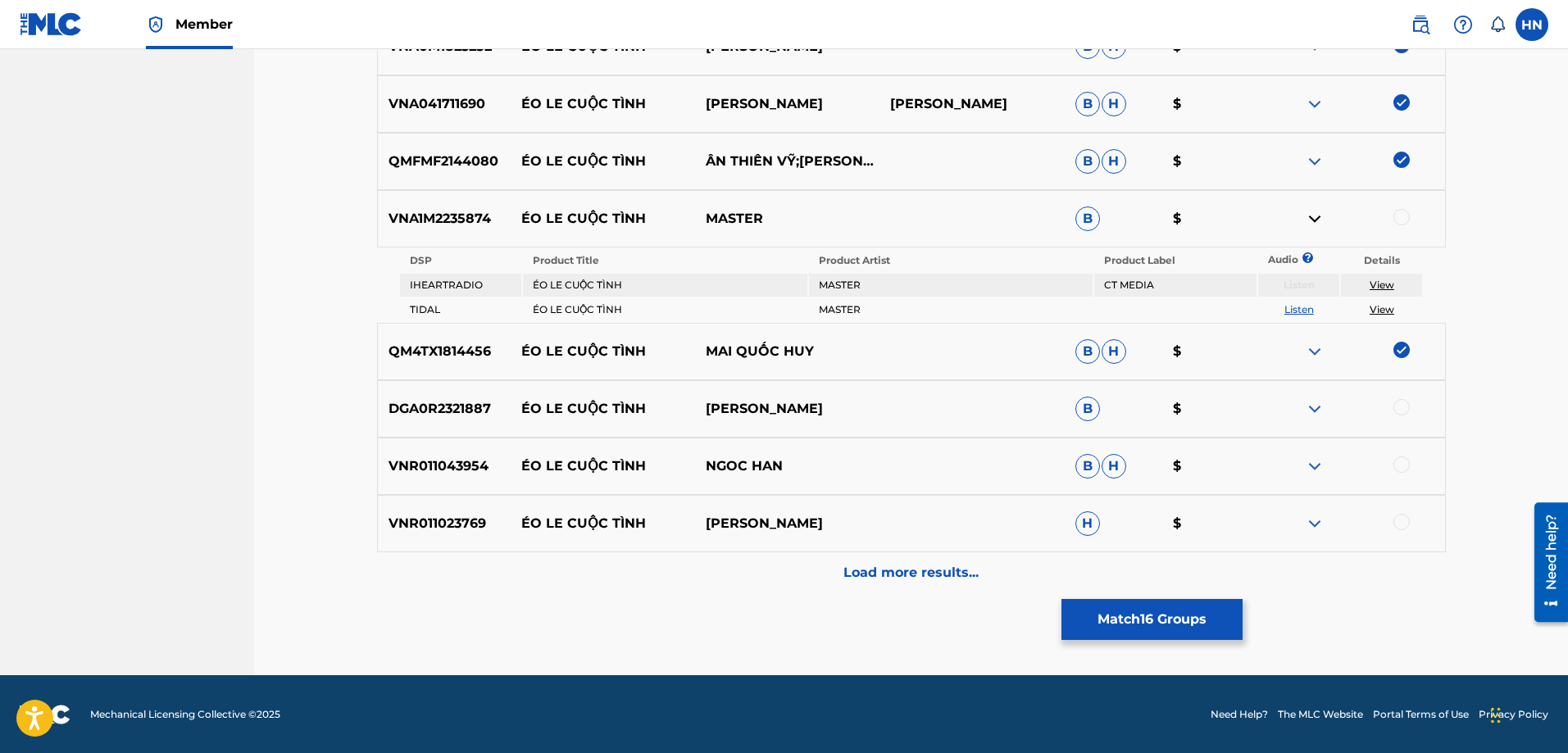
scroll to position [1343, 0]
click at [442, 399] on p "DGA0R2321887" at bounding box center [444, 408] width 133 height 20
click at [1397, 405] on div at bounding box center [1401, 406] width 16 height 16
click at [458, 469] on p "VNR011043954" at bounding box center [444, 465] width 133 height 20
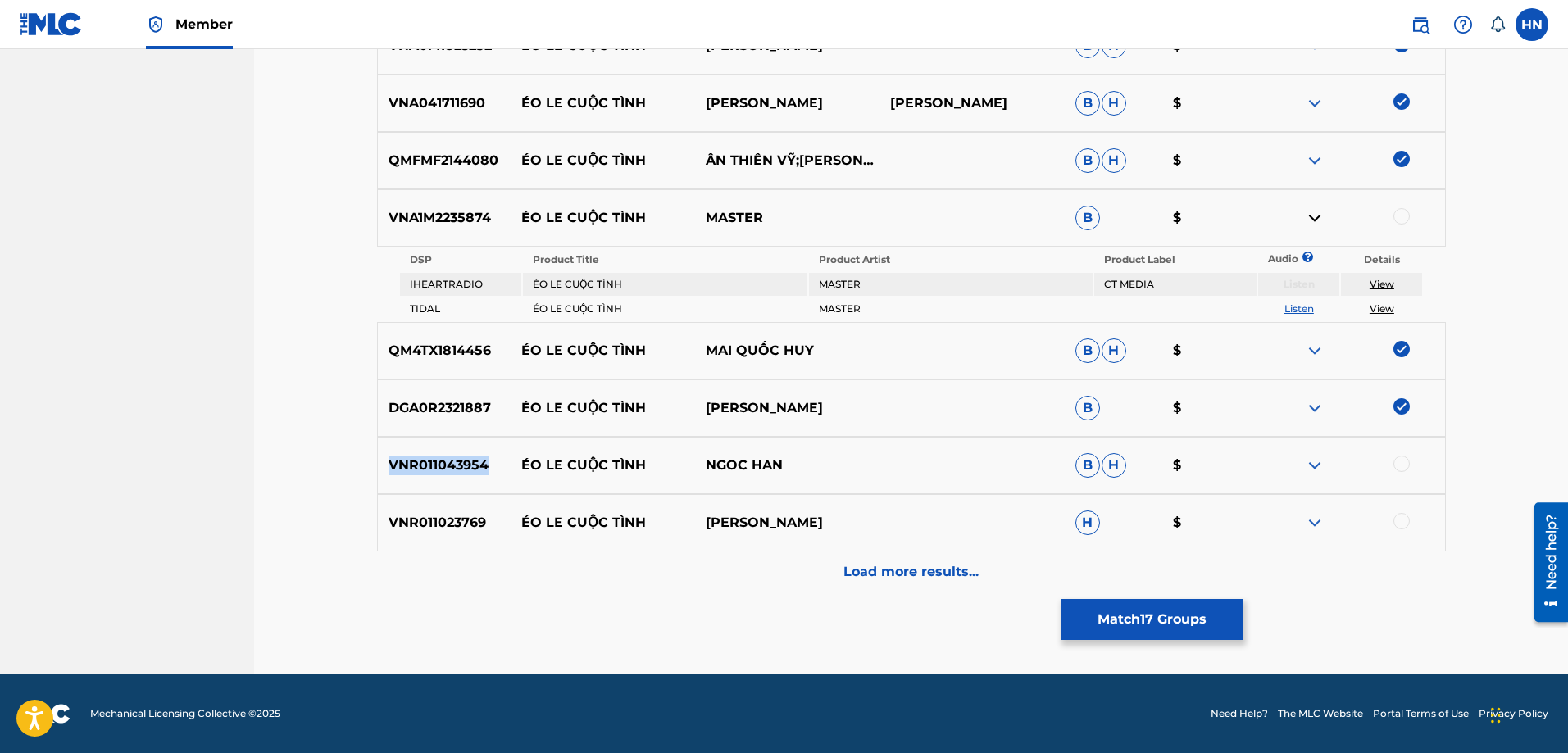
click at [458, 469] on p "VNR011043954" at bounding box center [444, 465] width 133 height 20
click at [1405, 461] on div at bounding box center [1401, 463] width 16 height 16
click at [449, 533] on div "VNR011023769 ÉO LE CUỘC TÌNH GIANG TRUONG H $" at bounding box center [911, 522] width 1069 height 57
click at [1401, 522] on div at bounding box center [1401, 520] width 16 height 16
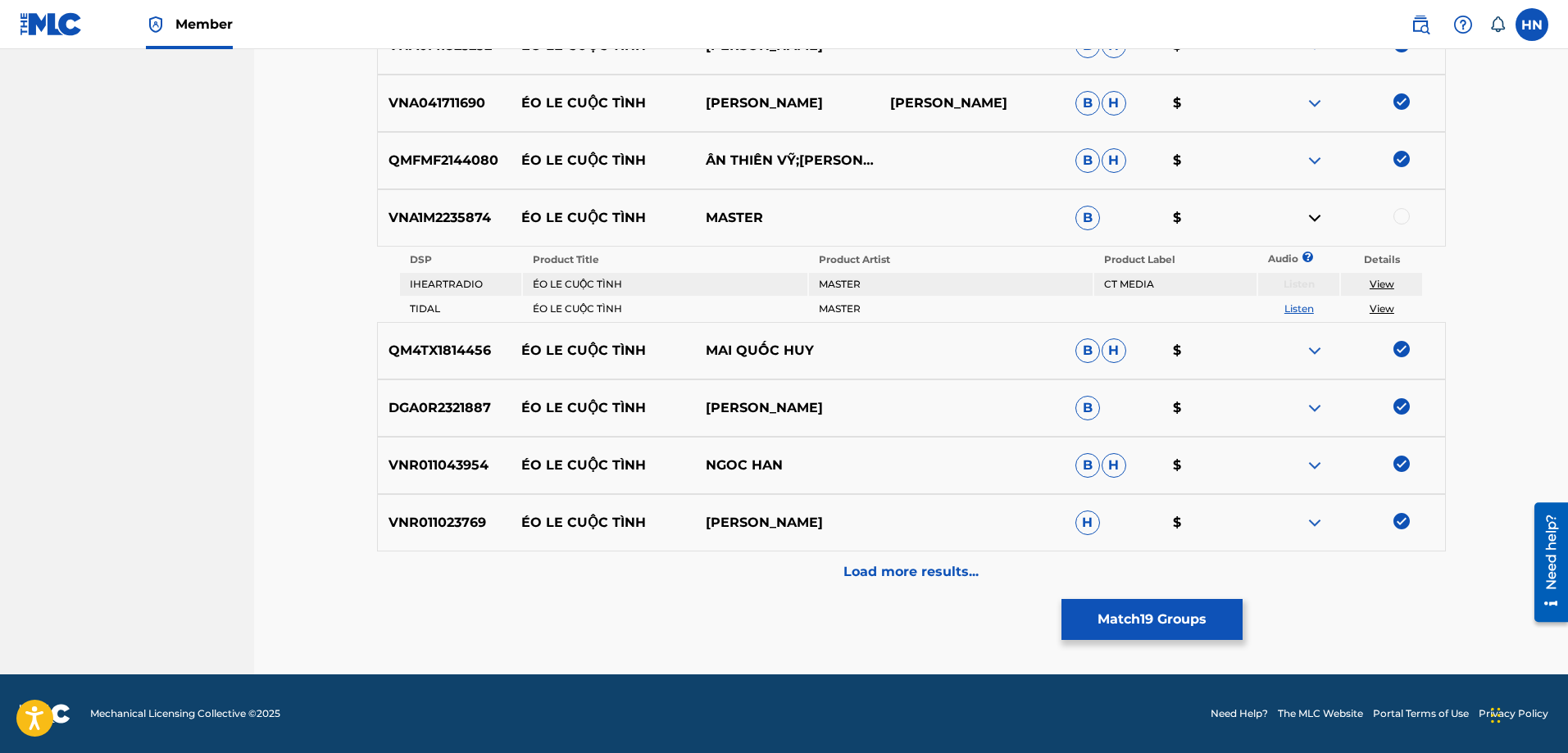
click at [887, 558] on div "Load more results..." at bounding box center [911, 572] width 1069 height 41
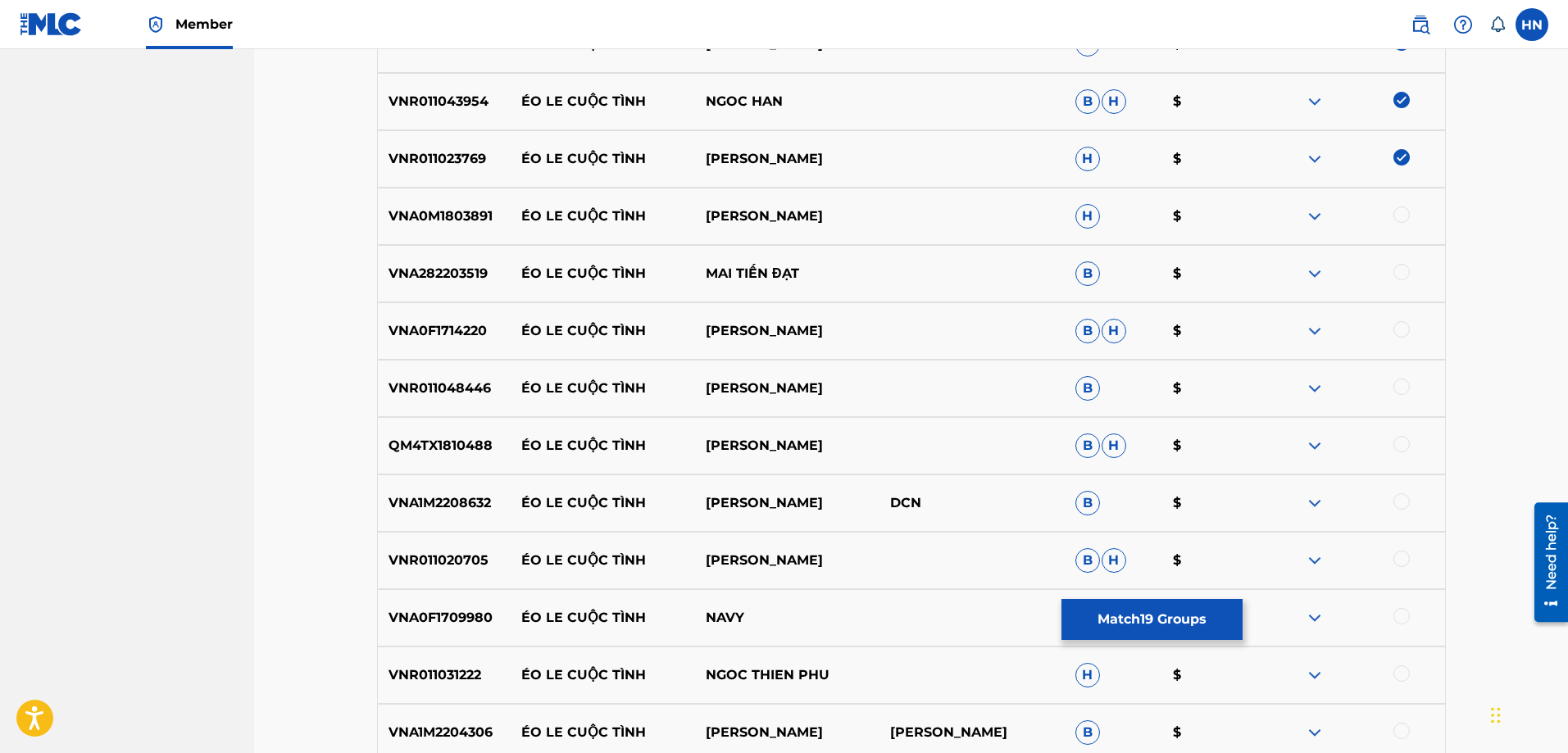
scroll to position [1670, 0]
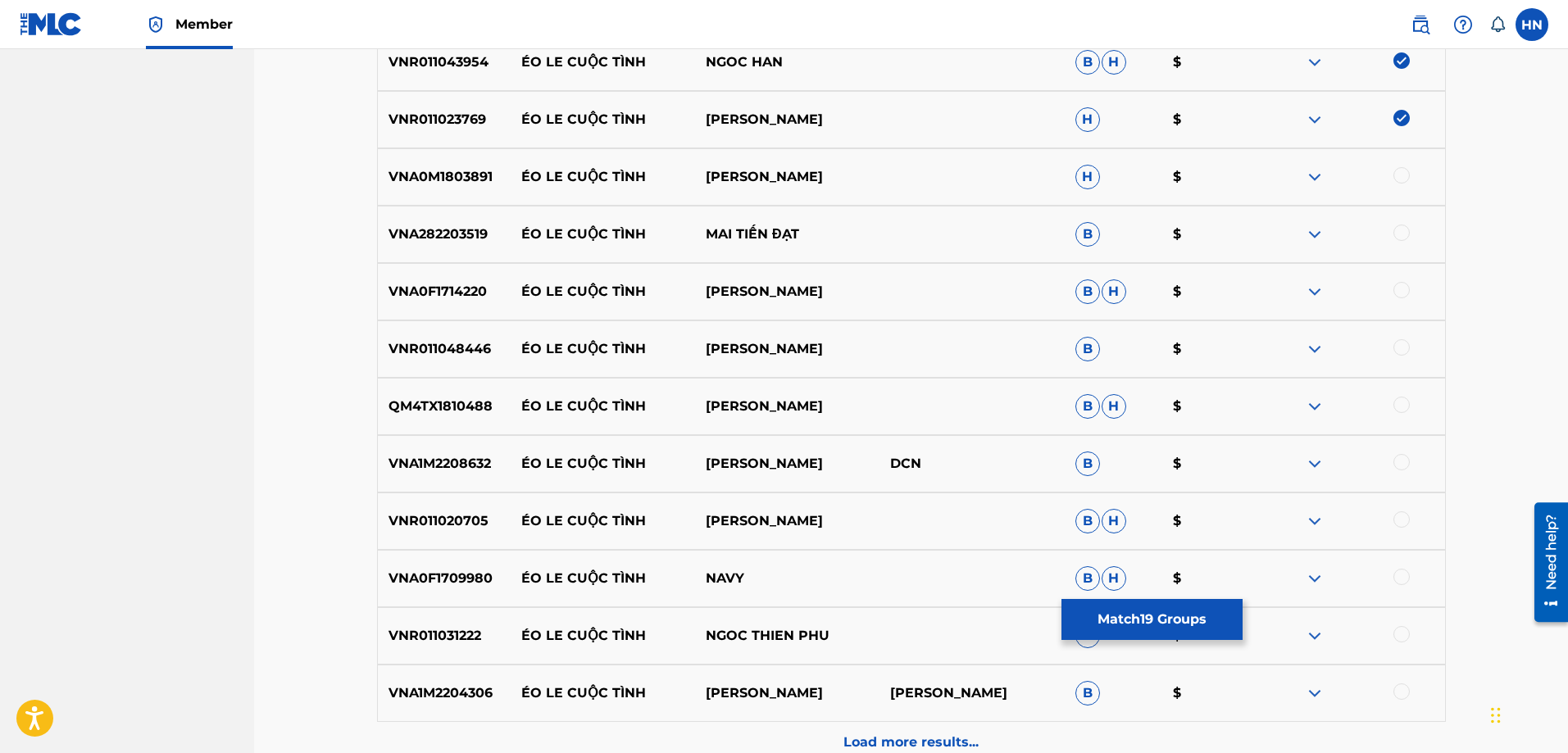
click at [464, 174] on p "VNA0M1803891" at bounding box center [444, 177] width 133 height 20
click at [1409, 169] on div at bounding box center [1351, 177] width 185 height 20
click at [1398, 177] on div at bounding box center [1401, 176] width 16 height 16
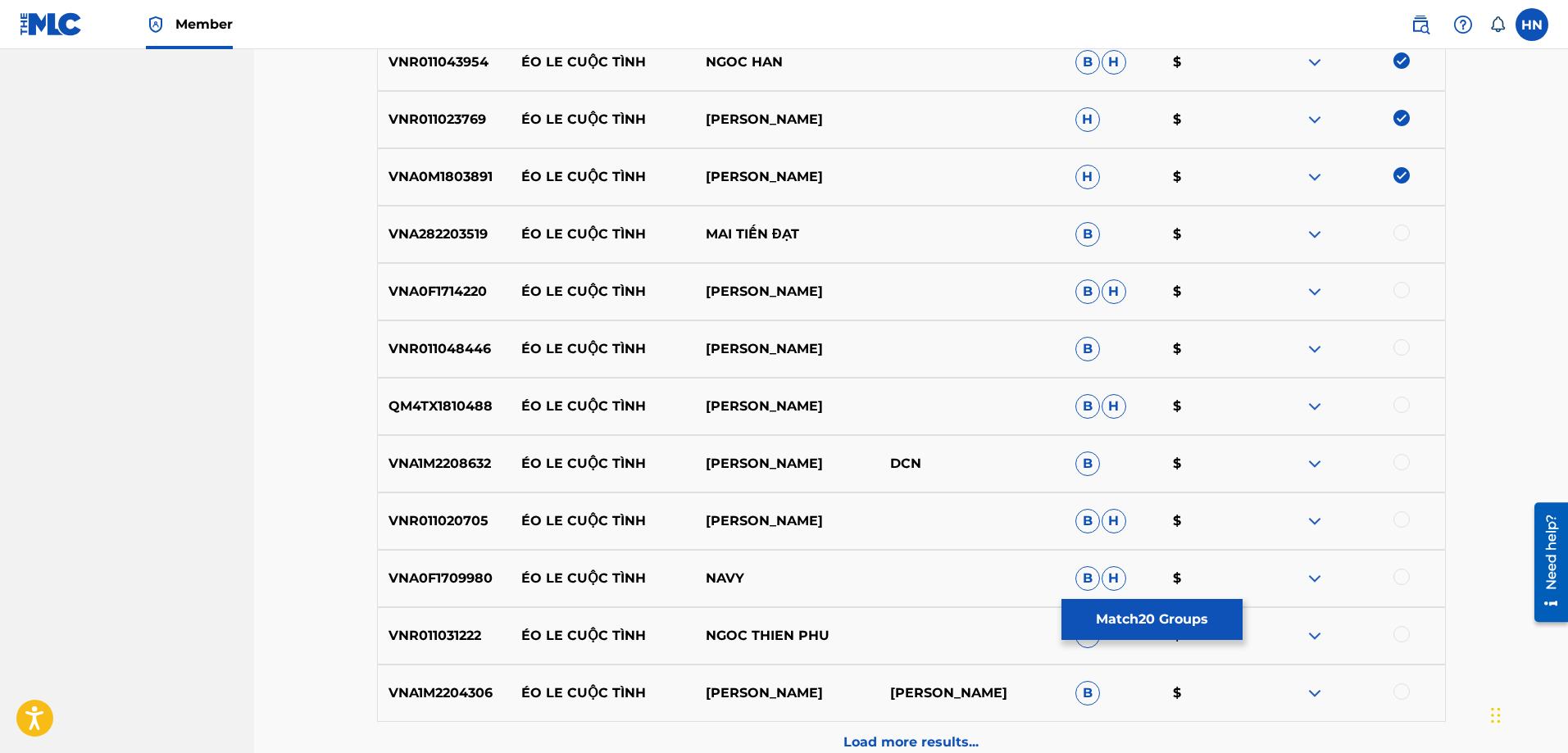
click at [481, 233] on p "VNA282203519" at bounding box center [444, 234] width 133 height 20
click at [1402, 231] on div at bounding box center [1401, 233] width 16 height 16
click at [482, 307] on div "VNA0F1714220 ÉO LE CUỘC TÌNH VŨ DUY KHÁNH B H $" at bounding box center [911, 291] width 1069 height 57
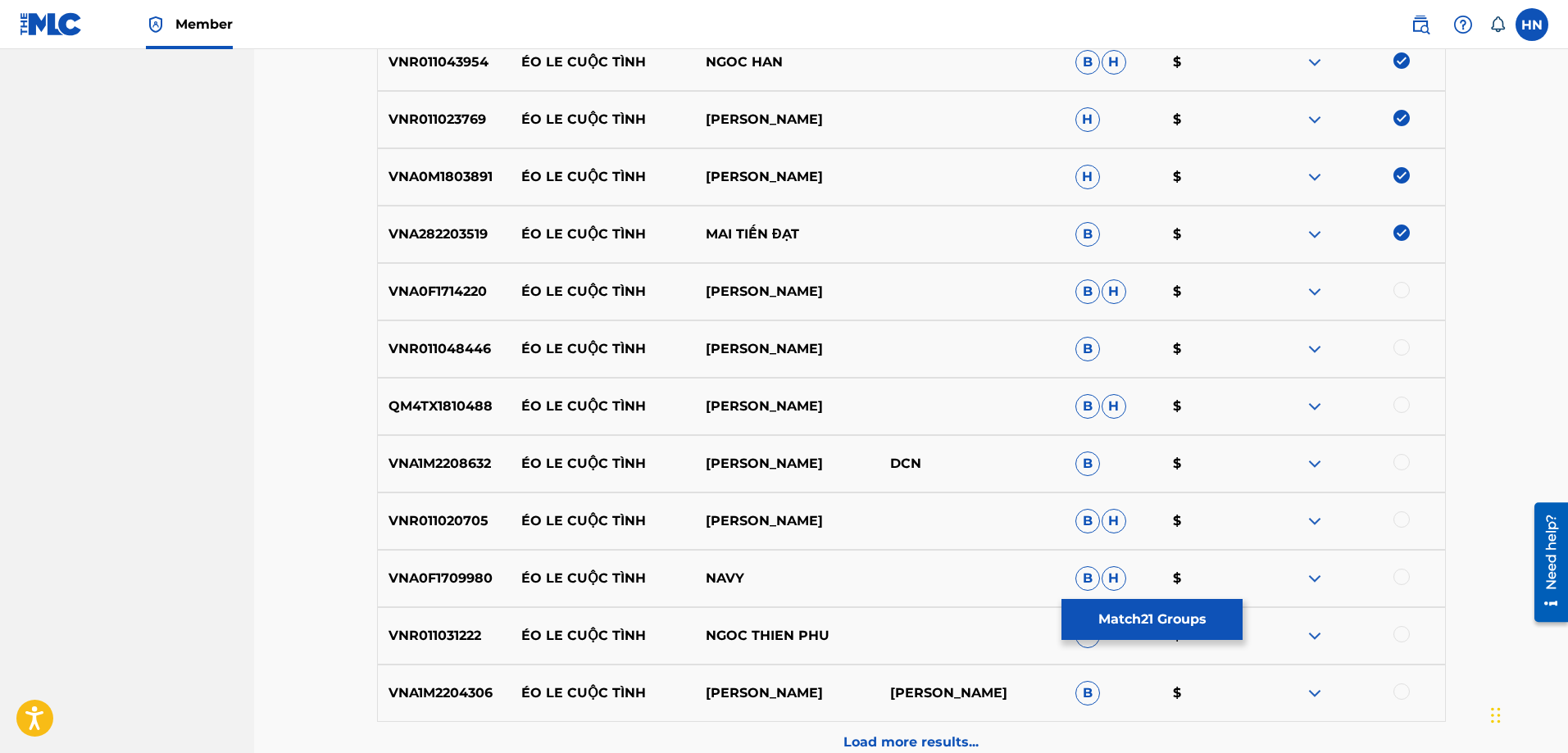
click at [1403, 296] on div at bounding box center [1401, 290] width 16 height 16
click at [482, 360] on div "VNR011048446 ÉO LE CUỘC TÌNH NGỌC HÂN B $" at bounding box center [911, 348] width 1069 height 57
click at [1396, 345] on div at bounding box center [1401, 348] width 16 height 16
click at [442, 417] on div "QM4TX1810488 ÉO LE CUỘC TÌNH HƯƠNG NGỌC VÂN B H $" at bounding box center [911, 406] width 1069 height 57
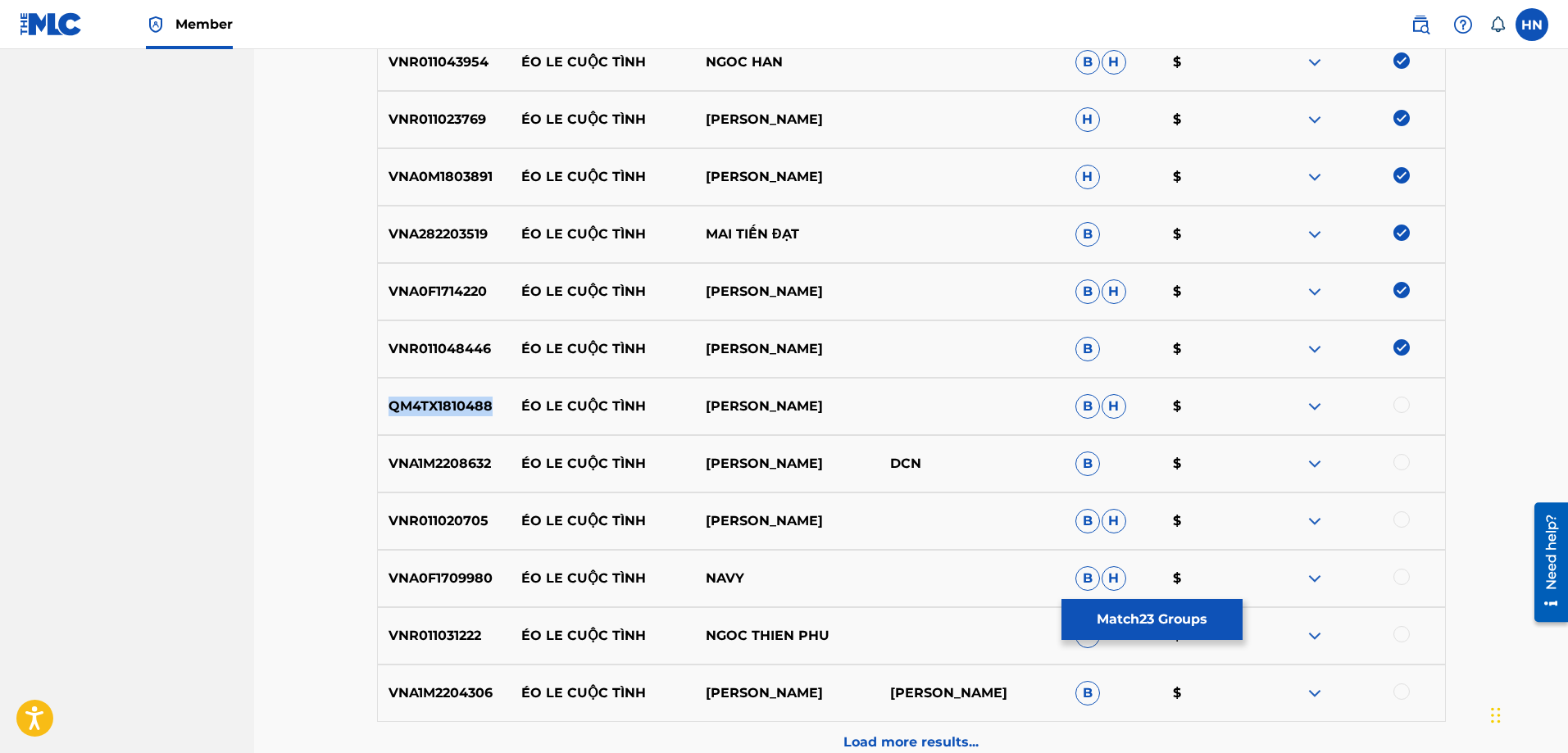
click at [442, 417] on div "QM4TX1810488 ÉO LE CUỘC TÌNH HƯƠNG NGỌC VÂN B H $" at bounding box center [911, 406] width 1069 height 57
click at [1401, 409] on div at bounding box center [1401, 405] width 16 height 16
click at [452, 479] on div "VNA1M2208632 ÉO LE CUỘC TÌNH THANH NGÂN DCN B $" at bounding box center [911, 463] width 1069 height 57
click at [1395, 461] on div at bounding box center [1401, 462] width 16 height 16
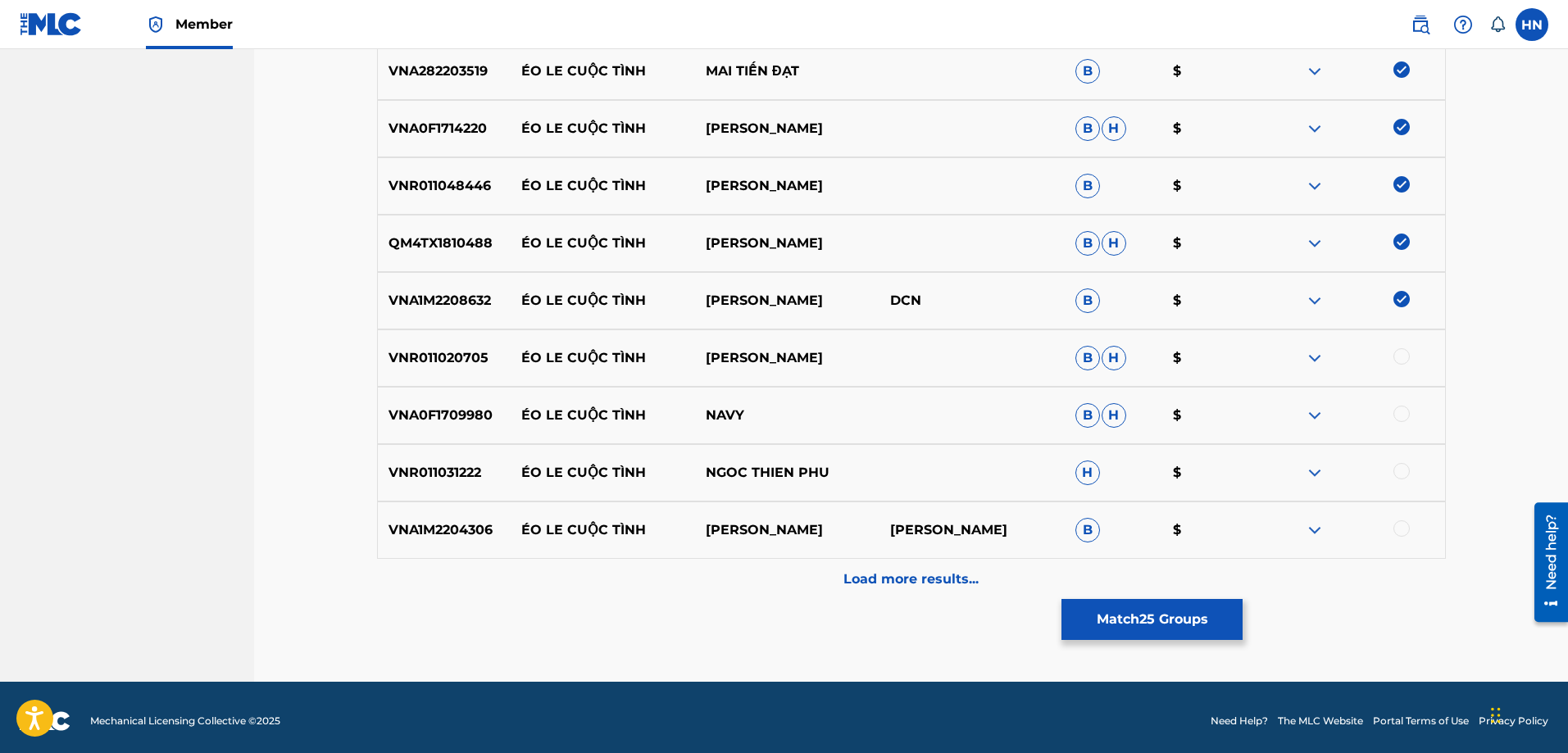
scroll to position [1841, 0]
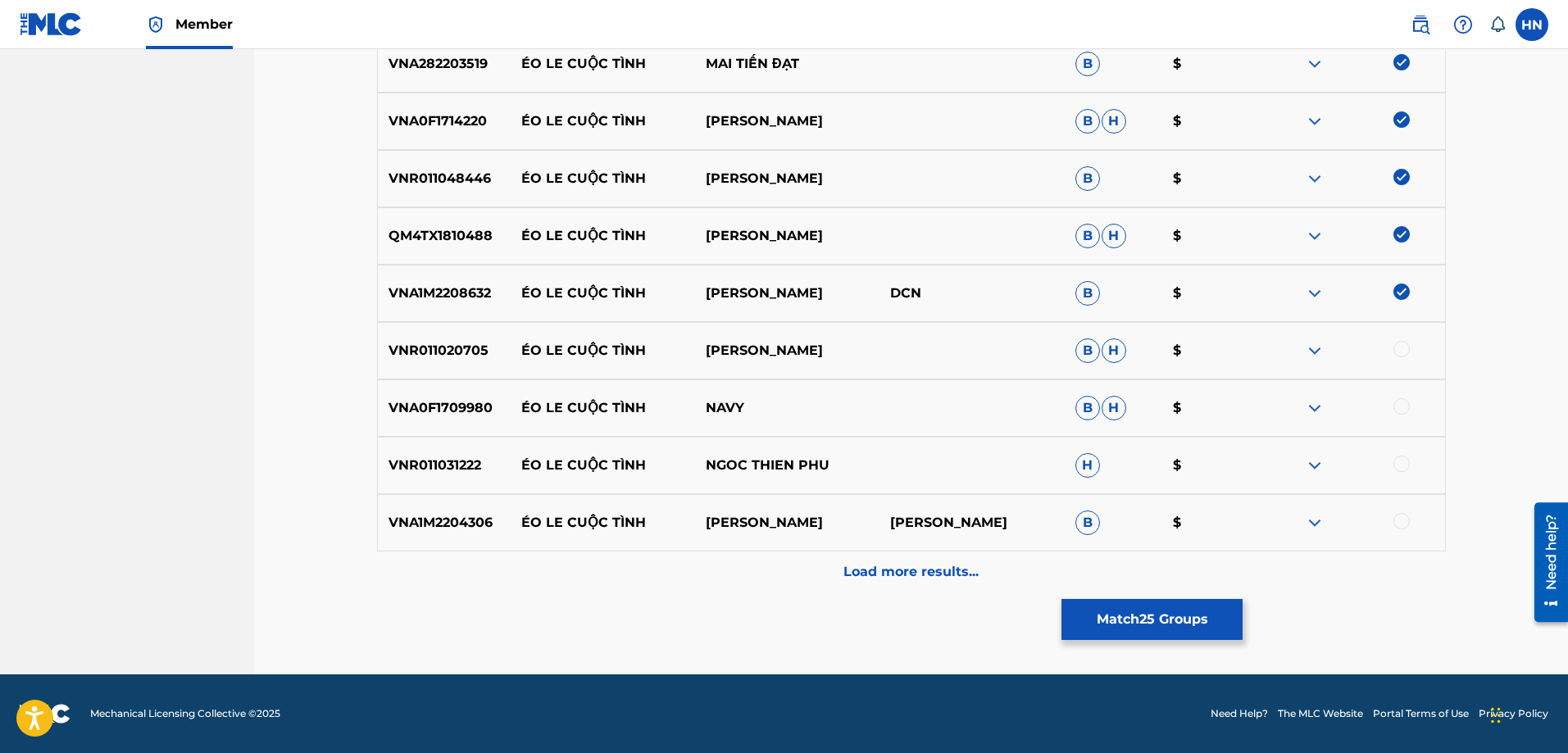
click at [477, 360] on p "VNR011020705" at bounding box center [444, 350] width 133 height 20
click at [1407, 349] on div at bounding box center [1401, 348] width 16 height 16
click at [807, 402] on p "NAVY" at bounding box center [787, 408] width 185 height 20
click at [1309, 410] on img at bounding box center [1315, 408] width 20 height 20
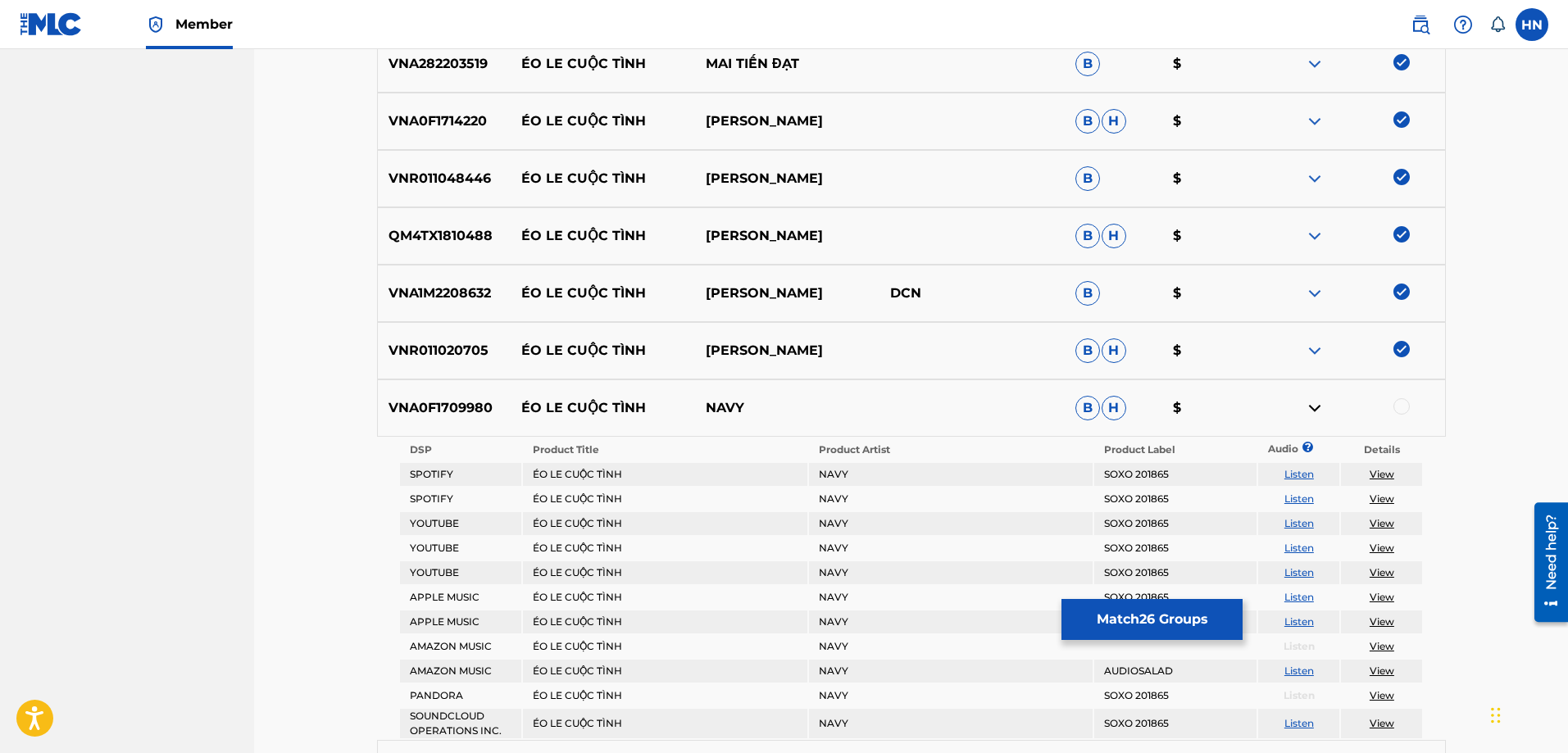
click at [1294, 523] on link "Listen" at bounding box center [1299, 523] width 29 height 12
click at [1299, 545] on link "Listen" at bounding box center [1299, 548] width 29 height 12
click at [460, 412] on p "VNA0F1709980" at bounding box center [444, 408] width 133 height 20
click at [1397, 411] on div at bounding box center [1401, 406] width 16 height 16
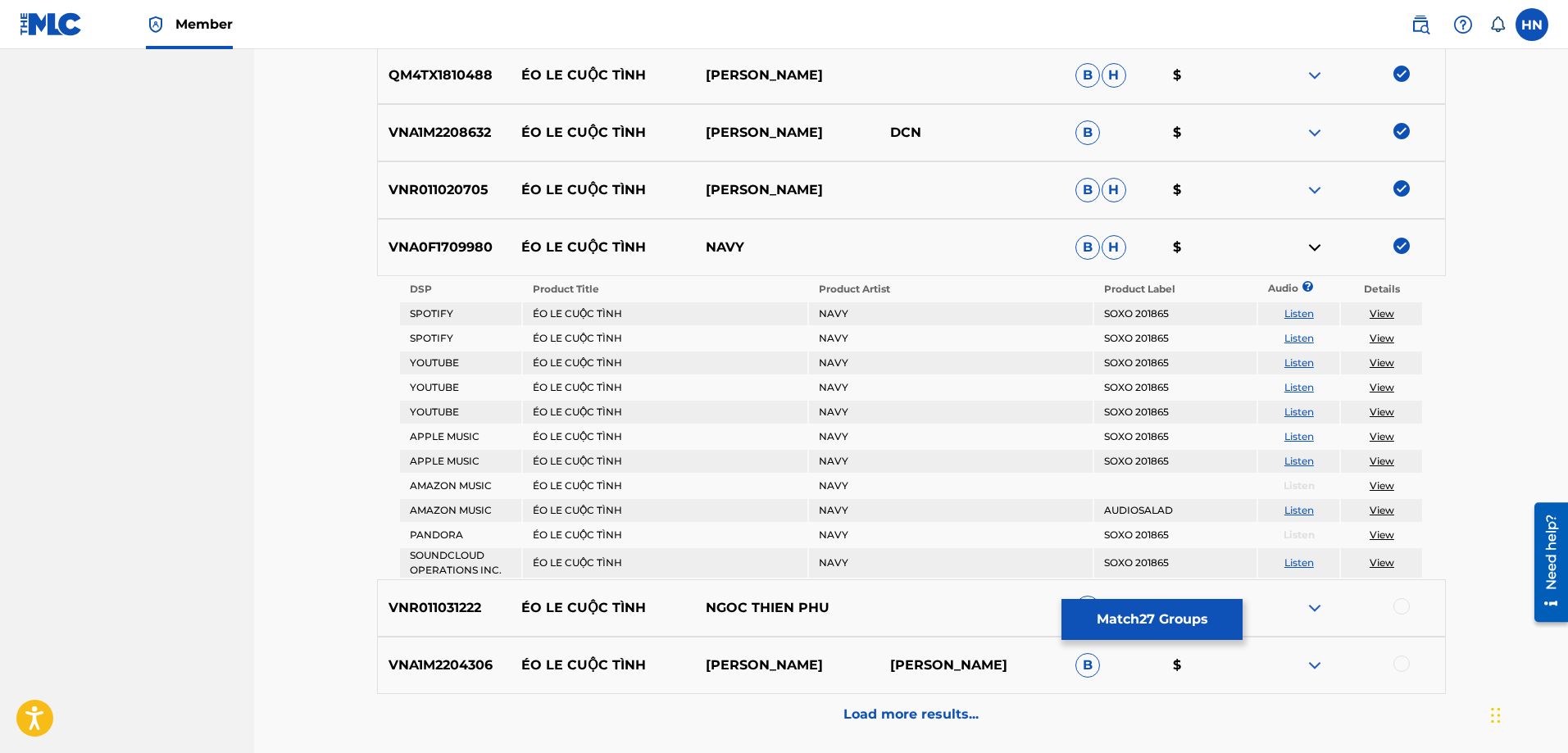
scroll to position [2144, 0]
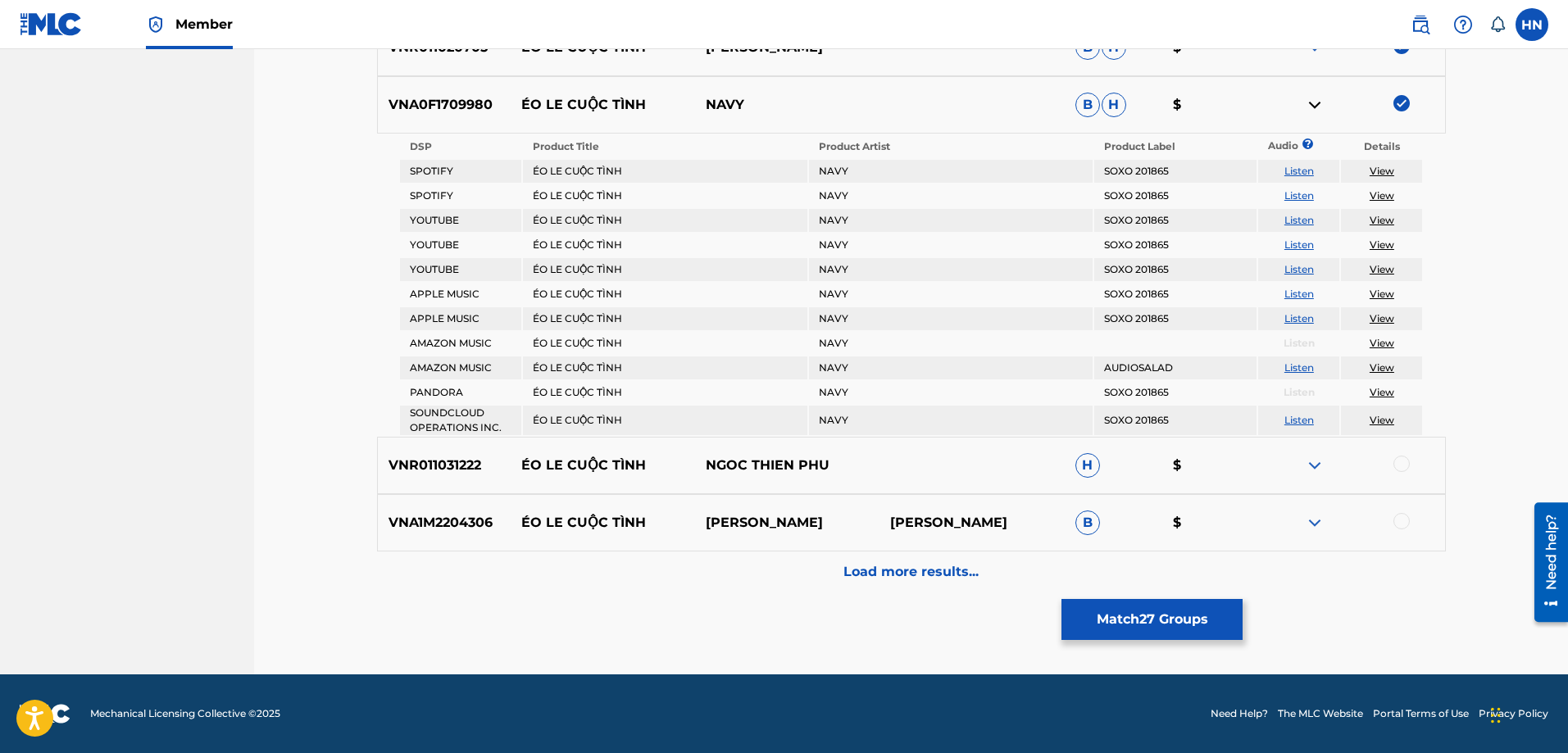
click at [460, 474] on p "VNR011031222" at bounding box center [444, 465] width 133 height 20
click at [1400, 467] on div at bounding box center [1401, 463] width 16 height 16
click at [480, 529] on p "VNA1M2204306" at bounding box center [444, 522] width 133 height 20
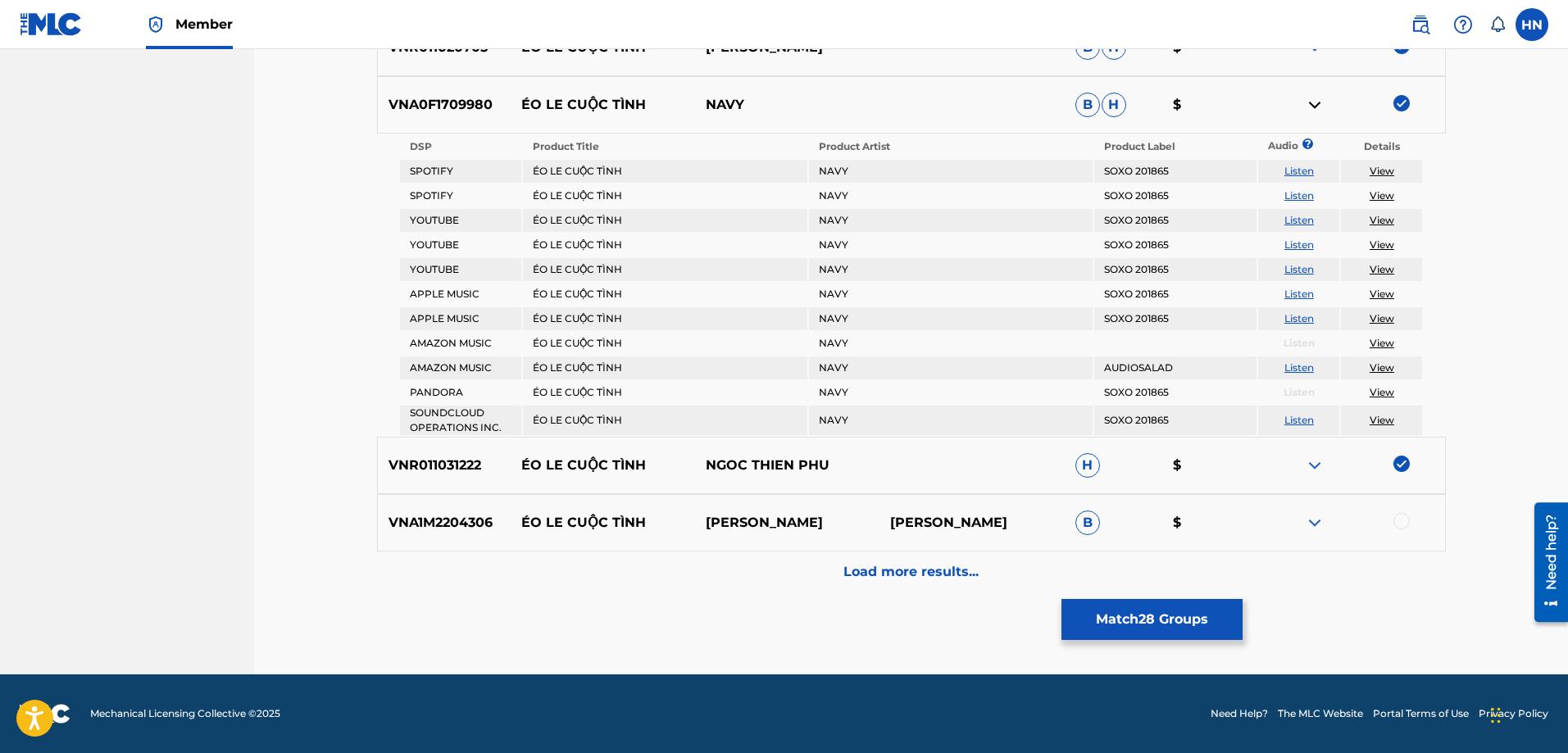
click at [1405, 520] on div at bounding box center [1401, 520] width 16 height 16
click at [977, 579] on p "Load more results..." at bounding box center [911, 572] width 135 height 20
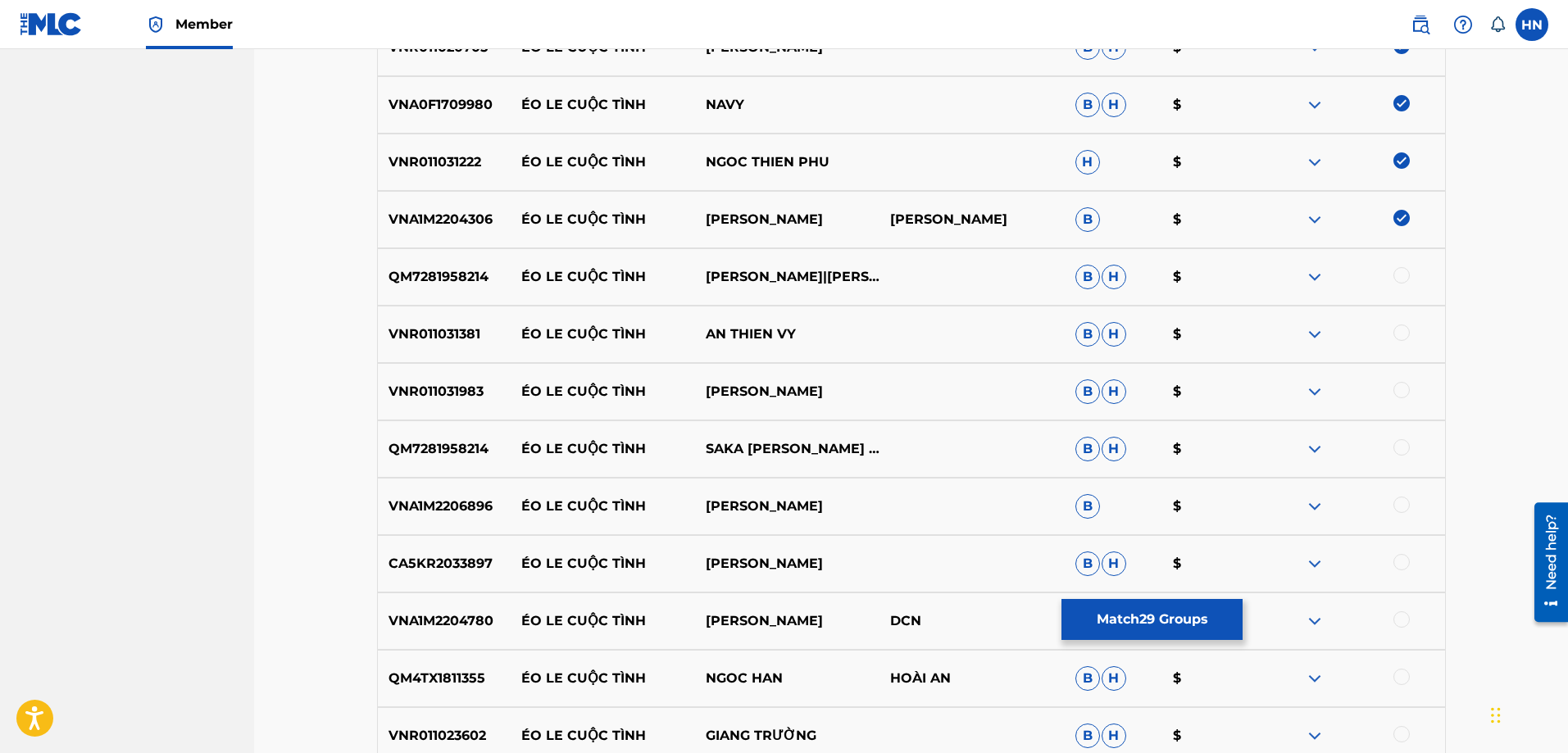
click at [441, 272] on p "QM7281958214" at bounding box center [444, 277] width 133 height 20
click at [1401, 274] on div at bounding box center [1401, 275] width 16 height 16
click at [427, 340] on p "VNR011031381" at bounding box center [444, 334] width 133 height 20
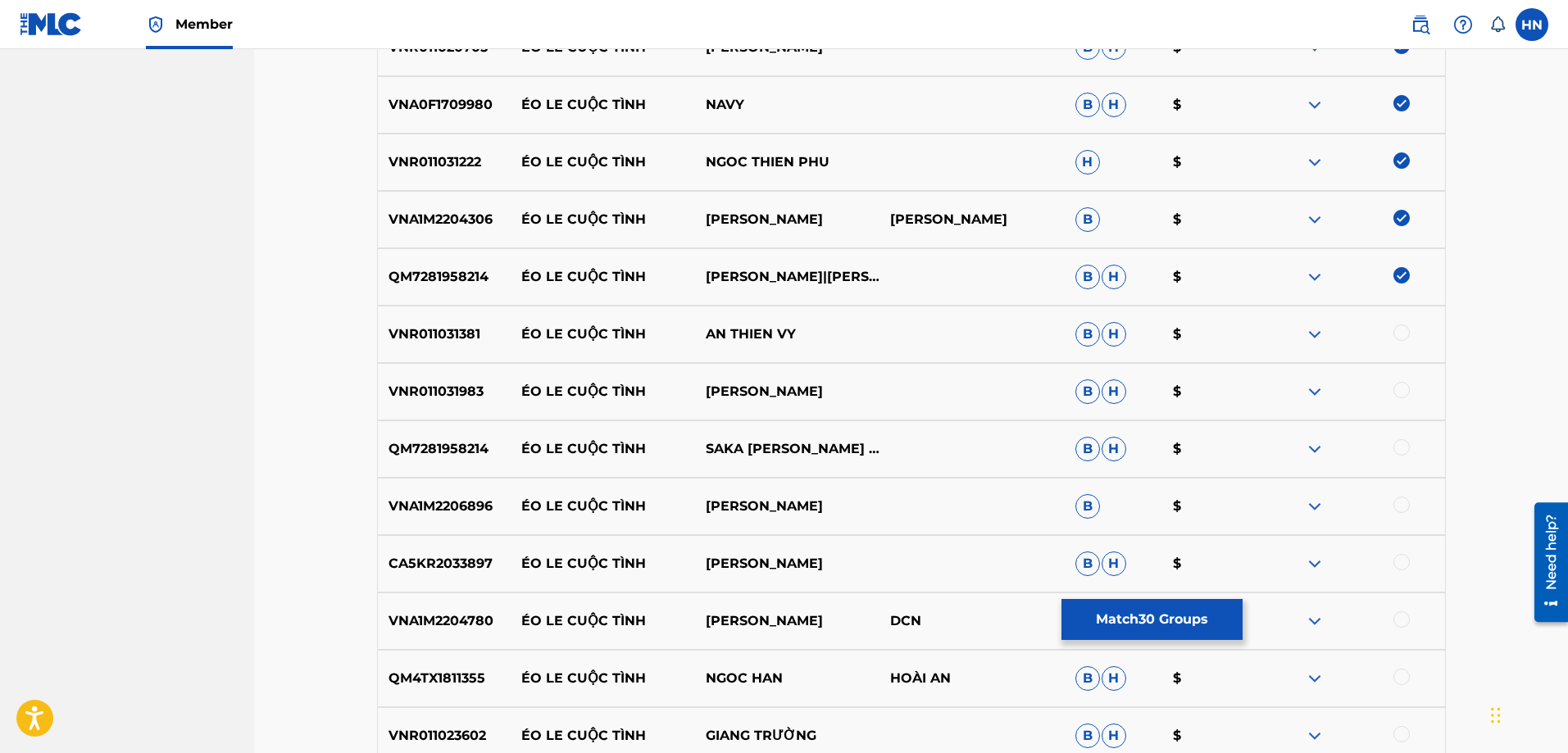
click at [1403, 339] on div at bounding box center [1401, 332] width 16 height 16
click at [442, 404] on div "VNR011031983 ÉO LE CUỘC TÌNH HOANG TU MINH B H $" at bounding box center [911, 391] width 1069 height 57
click at [1395, 394] on div at bounding box center [1401, 389] width 16 height 16
click at [399, 442] on p "QM7281958214" at bounding box center [444, 449] width 133 height 20
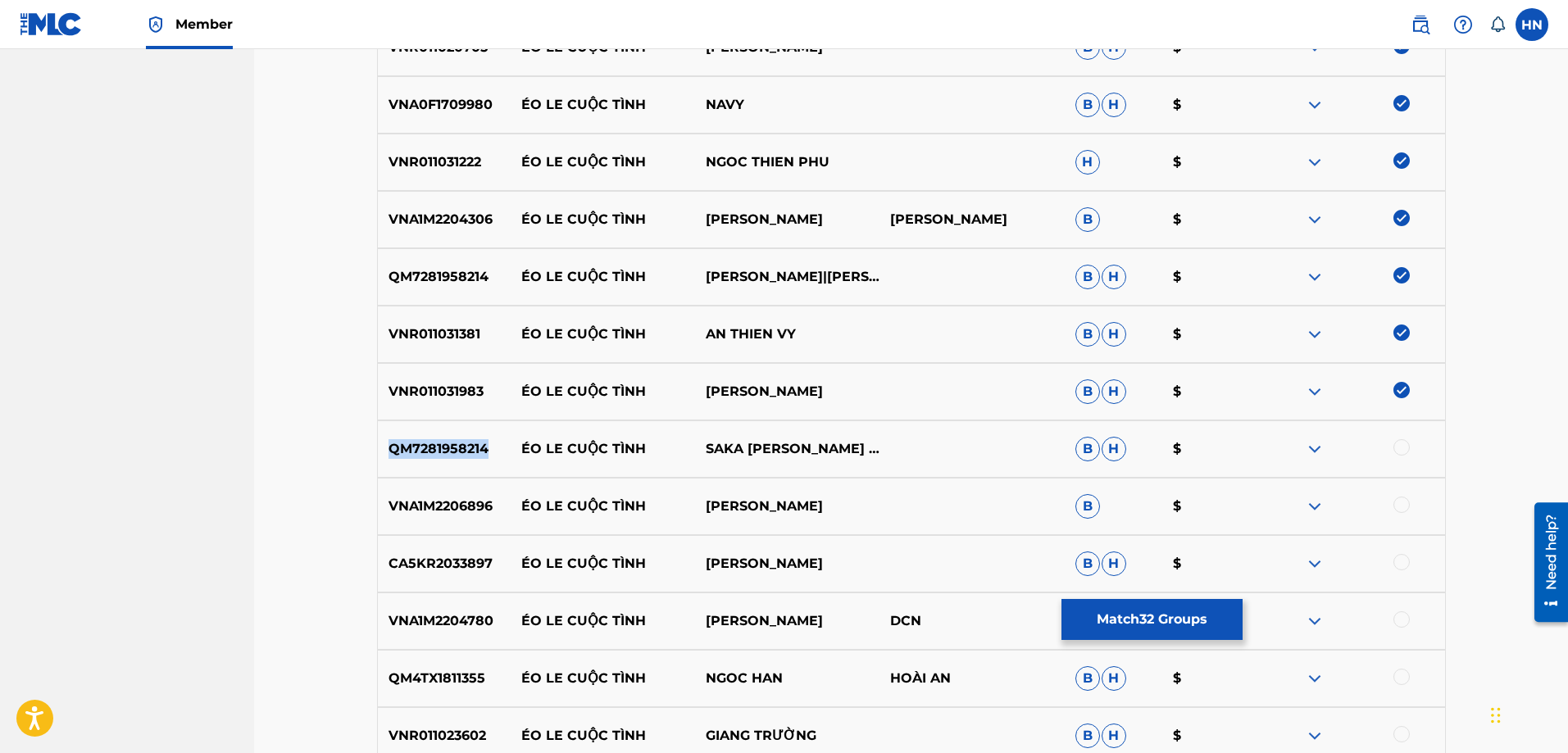
click at [399, 442] on p "QM7281958214" at bounding box center [444, 449] width 133 height 20
click at [1406, 446] on div at bounding box center [1401, 447] width 16 height 16
click at [481, 512] on p "VNA1M2206896" at bounding box center [444, 506] width 133 height 20
click at [1396, 500] on div at bounding box center [1401, 504] width 16 height 16
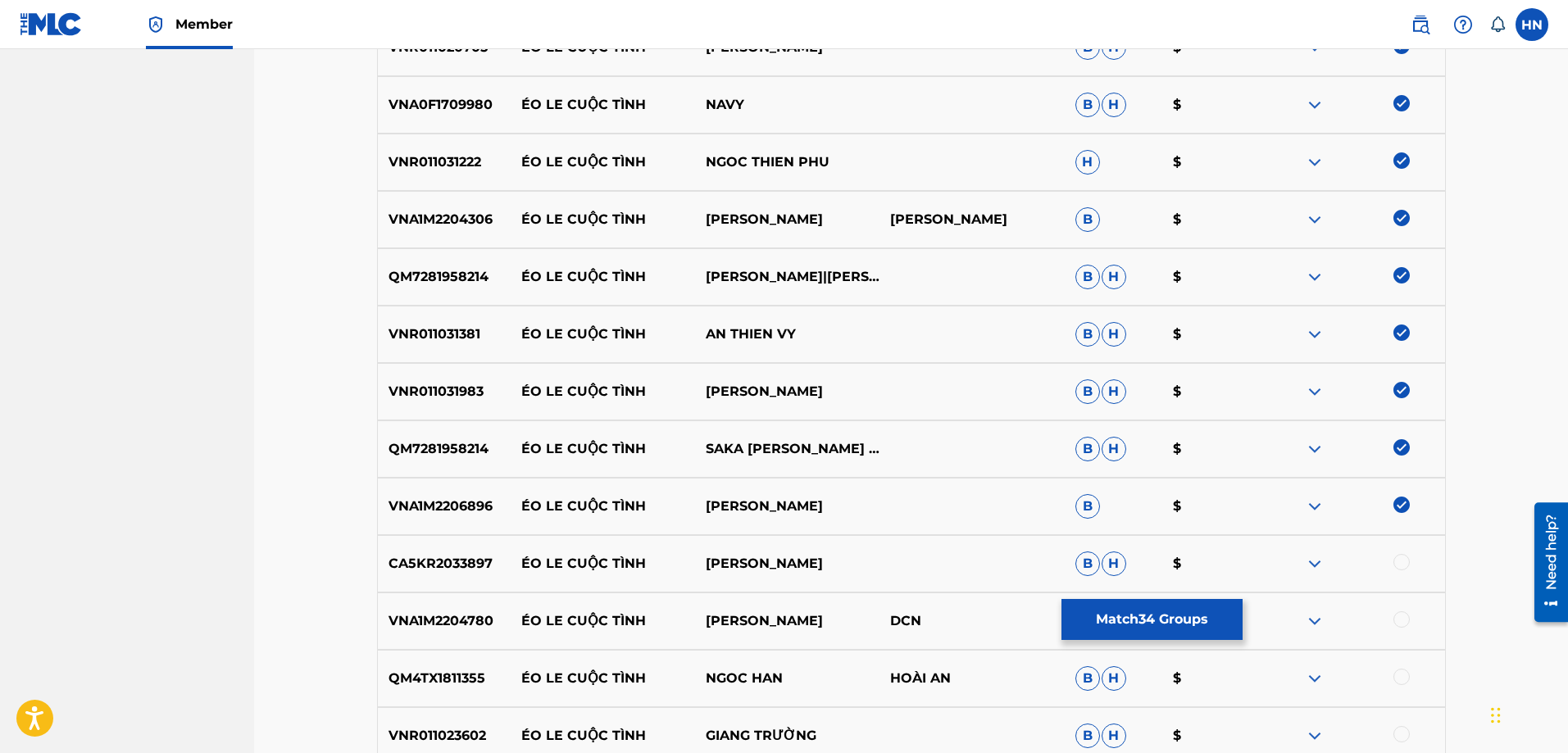
click at [494, 576] on div "CA5KR2033897 ÉO LE CUỘC TÌNH TRƯỜNG VŨ B H $" at bounding box center [911, 563] width 1069 height 57
click at [467, 569] on p "CA5KR2033897" at bounding box center [444, 563] width 133 height 20
click at [1399, 563] on div at bounding box center [1401, 561] width 16 height 16
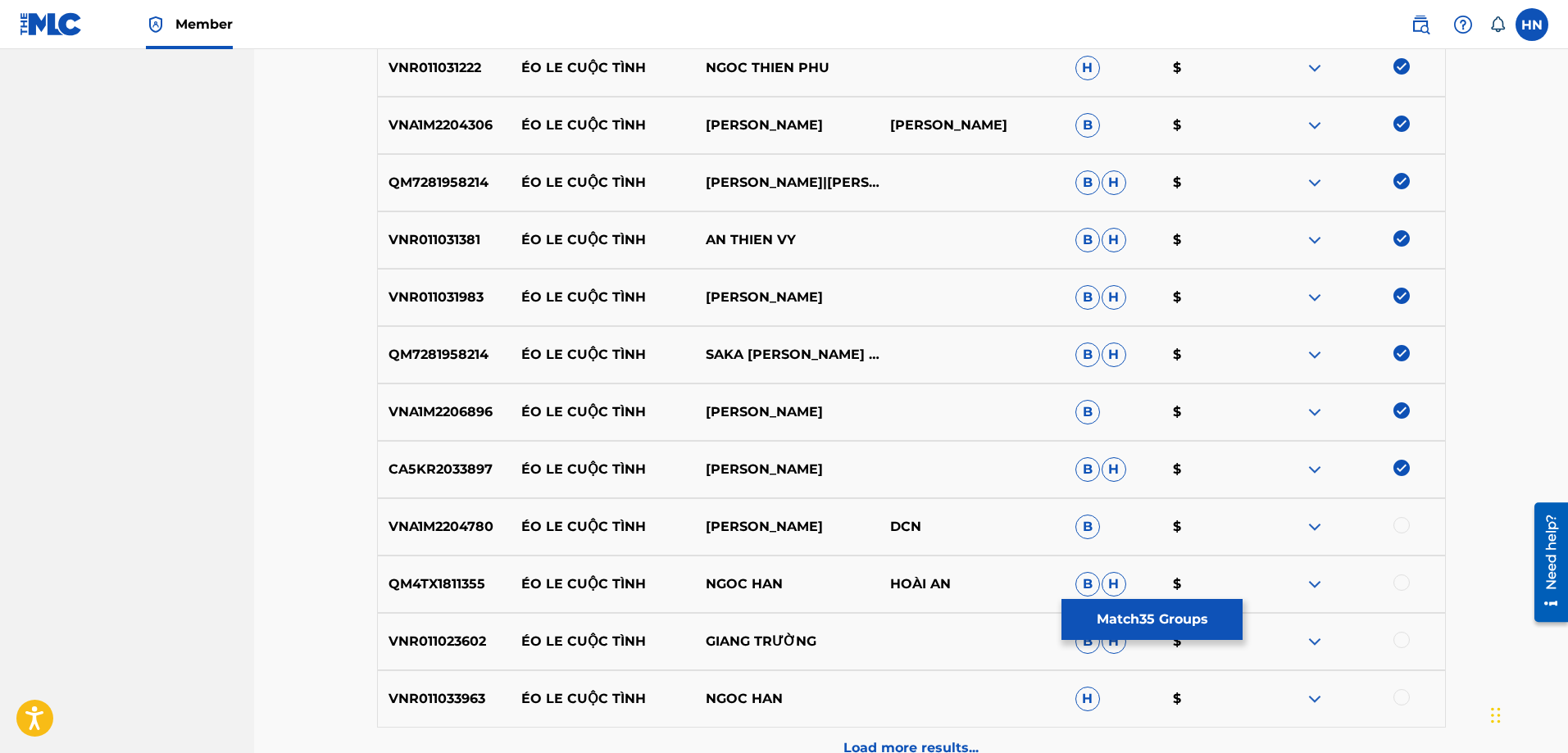
scroll to position [2414, 0]
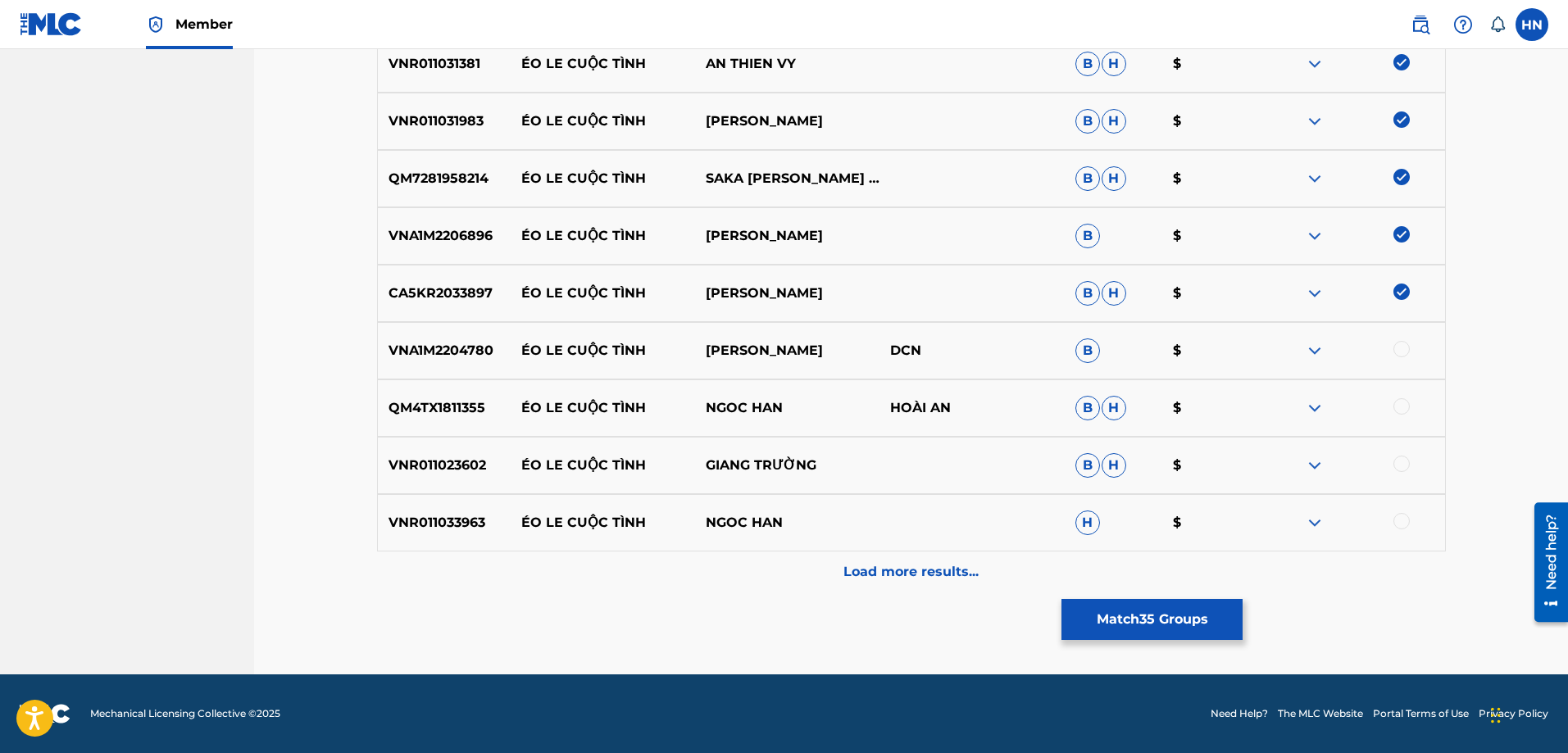
click at [472, 358] on p "VNA1M2204780" at bounding box center [444, 350] width 133 height 20
click at [1405, 349] on div at bounding box center [1401, 348] width 16 height 16
click at [461, 406] on p "QM4TX1811355" at bounding box center [444, 408] width 133 height 20
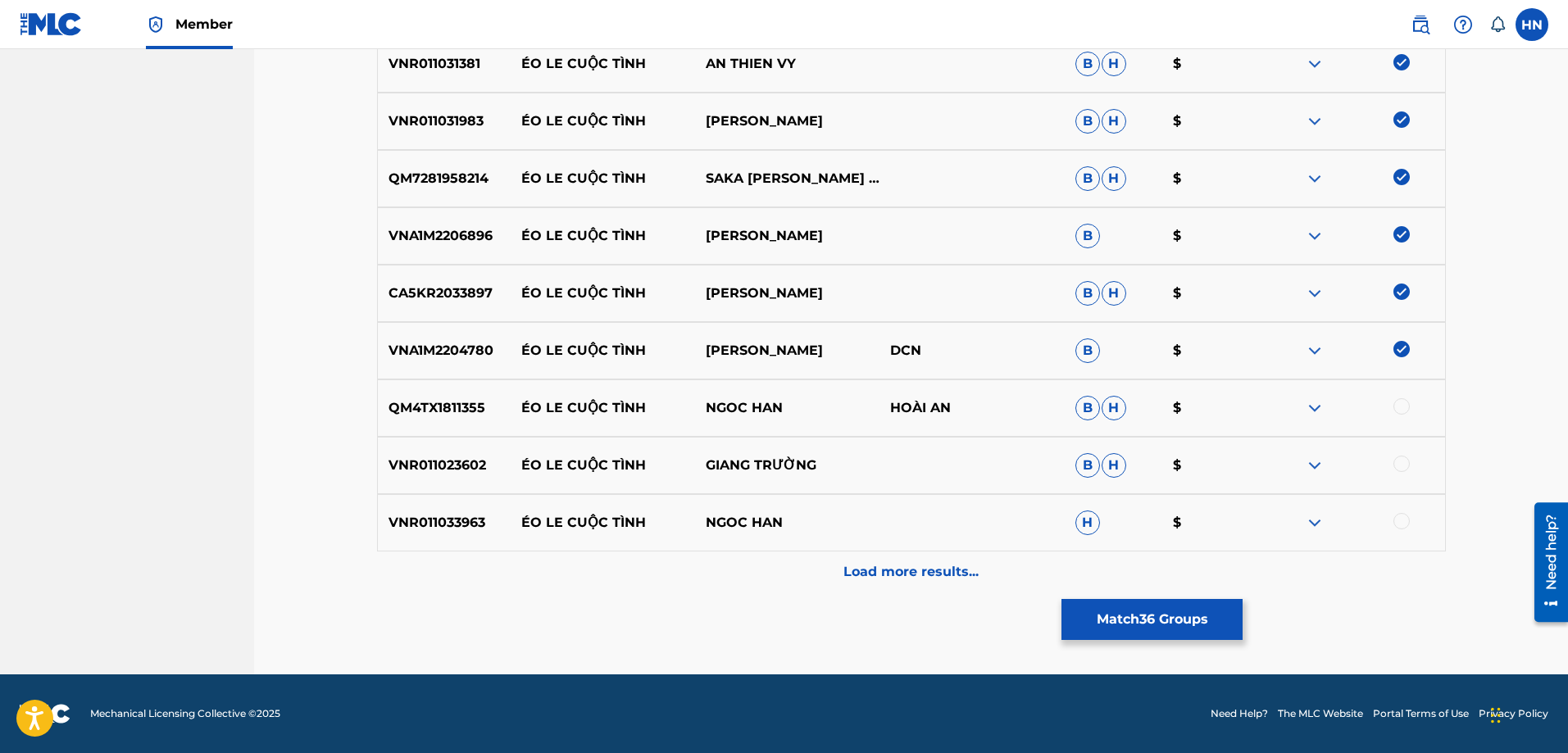
click at [1402, 411] on div at bounding box center [1401, 406] width 16 height 16
click at [1310, 404] on img at bounding box center [1315, 408] width 20 height 20
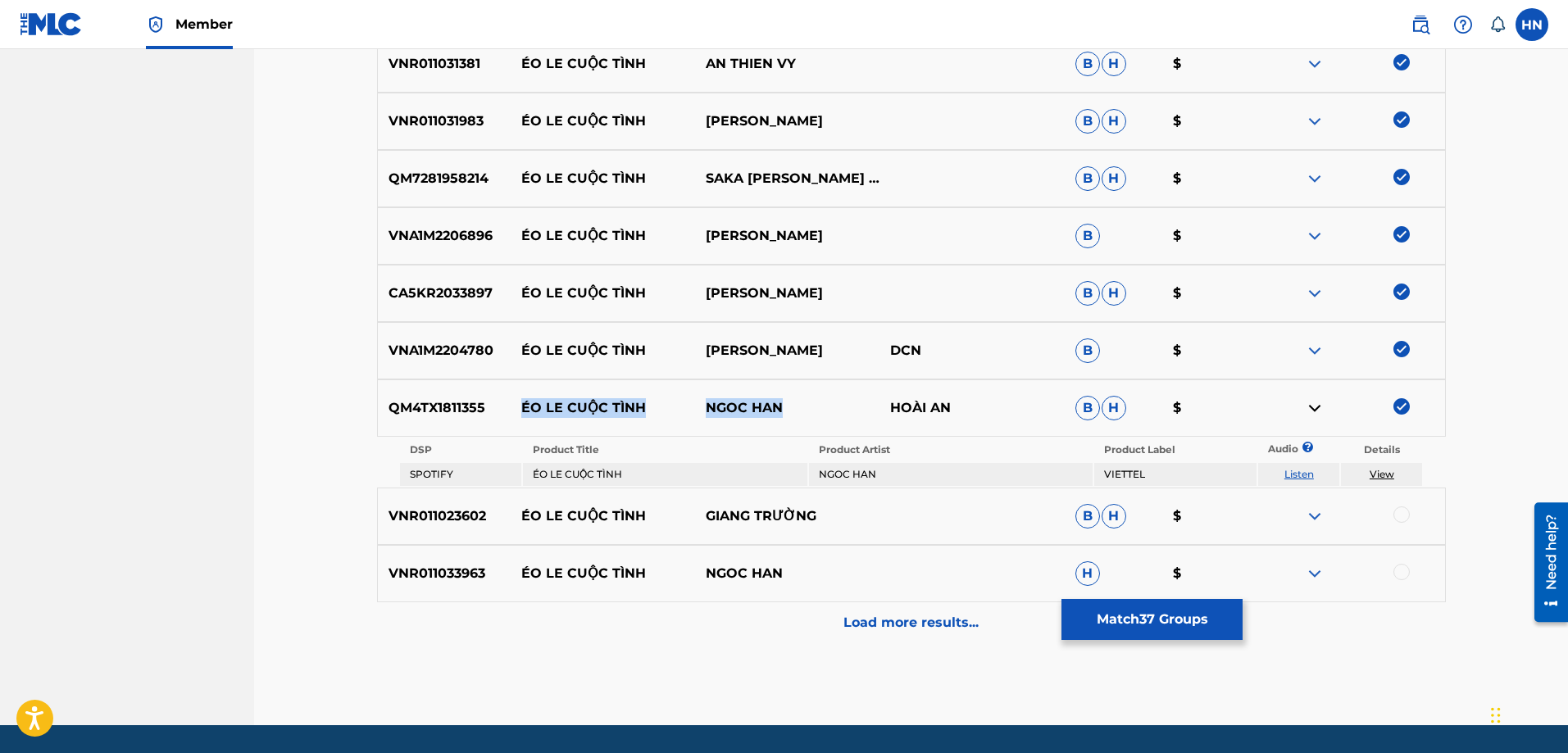
drag, startPoint x: 796, startPoint y: 408, endPoint x: 503, endPoint y: 408, distance: 293.0
click at [503, 408] on div "QM4TX1811355 ÉO LE CUỘC TÌNH NGOC HAN HOÀI AN B H $" at bounding box center [911, 408] width 1069 height 57
click at [445, 535] on div "VNR011023602 ÉO LE CUỘC TÌNH GIANG TRƯỜNG B H $" at bounding box center [911, 516] width 1069 height 57
click at [1395, 512] on div at bounding box center [1401, 514] width 16 height 16
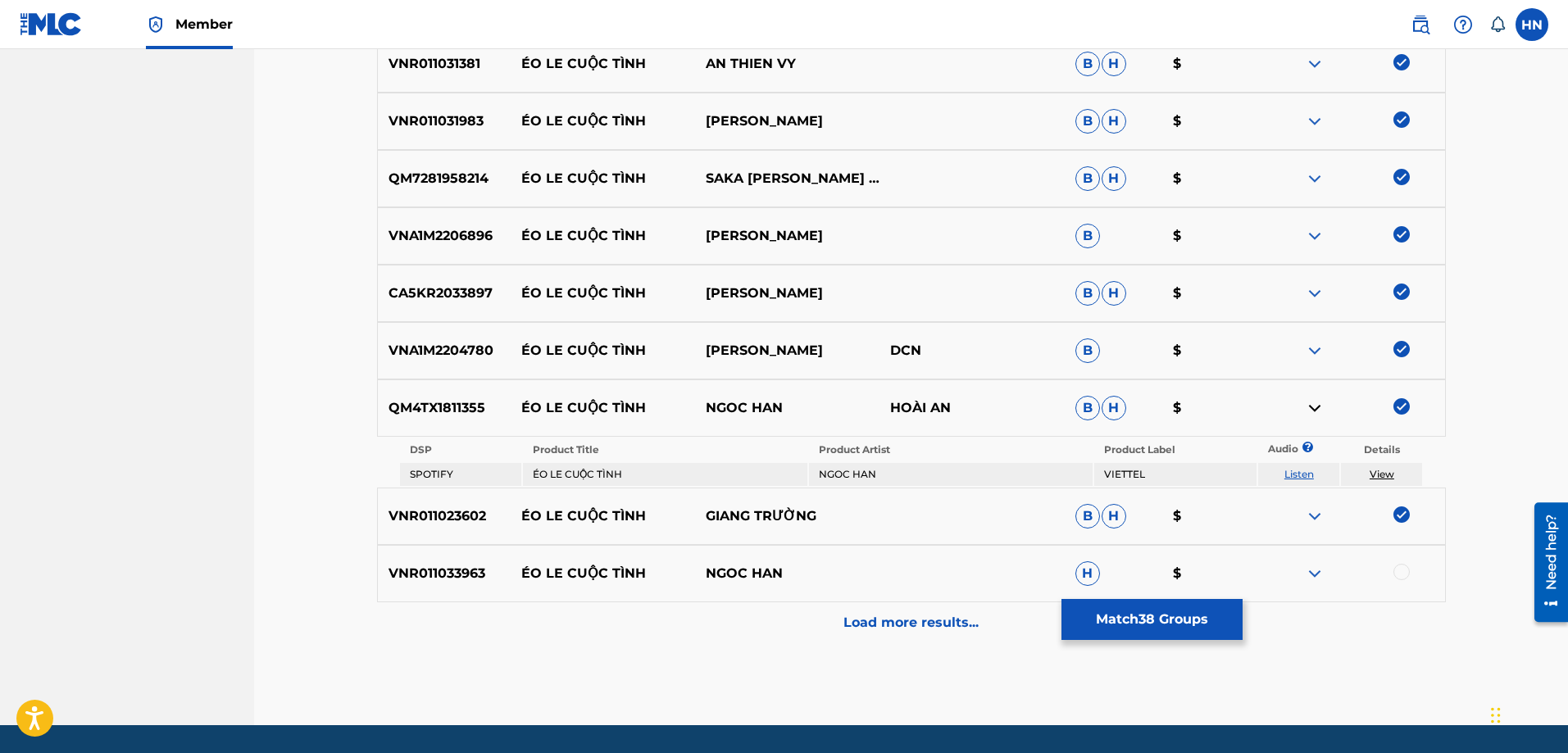
click at [380, 574] on p "VNR011033963" at bounding box center [444, 573] width 133 height 20
click at [1407, 568] on div at bounding box center [1401, 571] width 16 height 16
click at [938, 623] on p "Load more results..." at bounding box center [911, 623] width 135 height 20
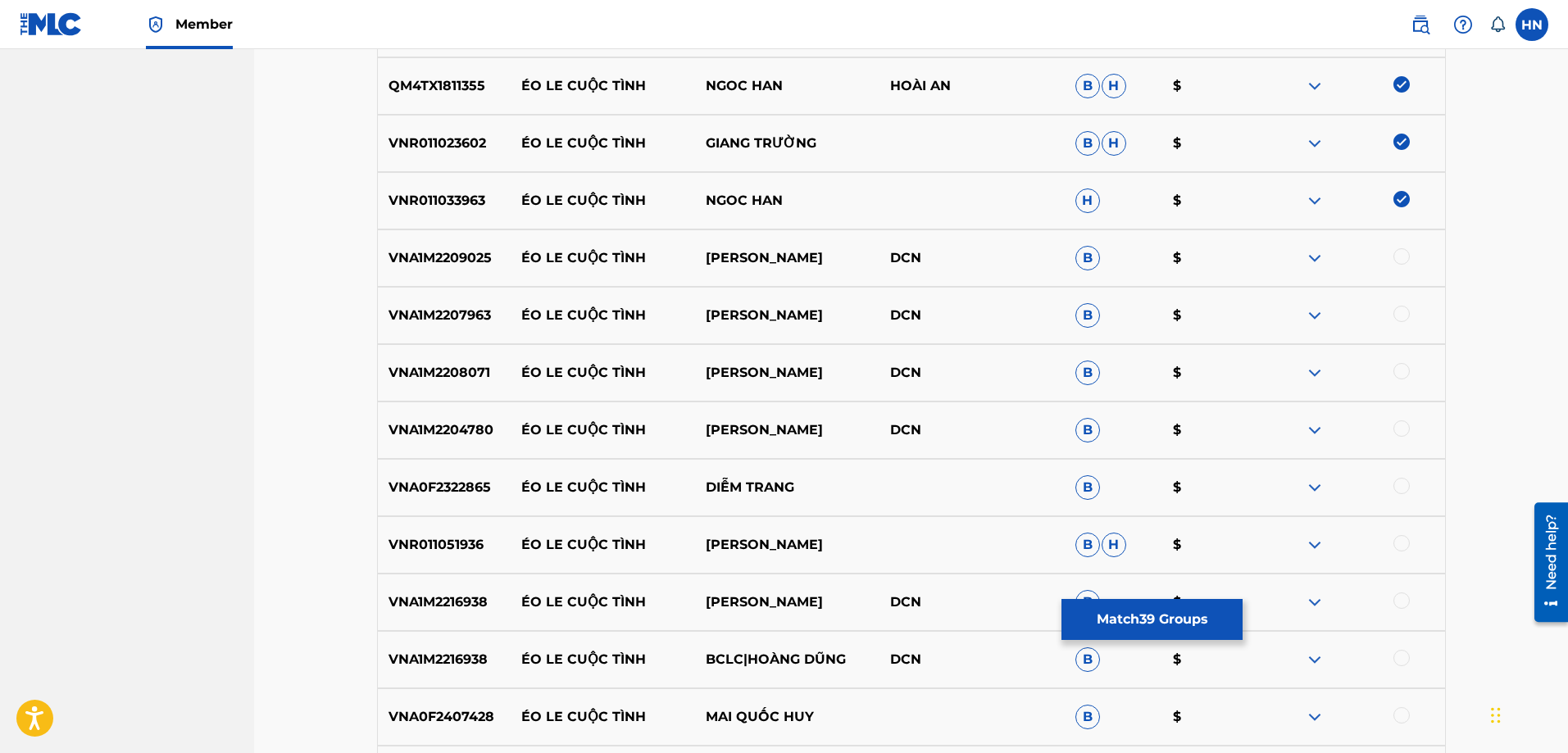
scroll to position [2824, 0]
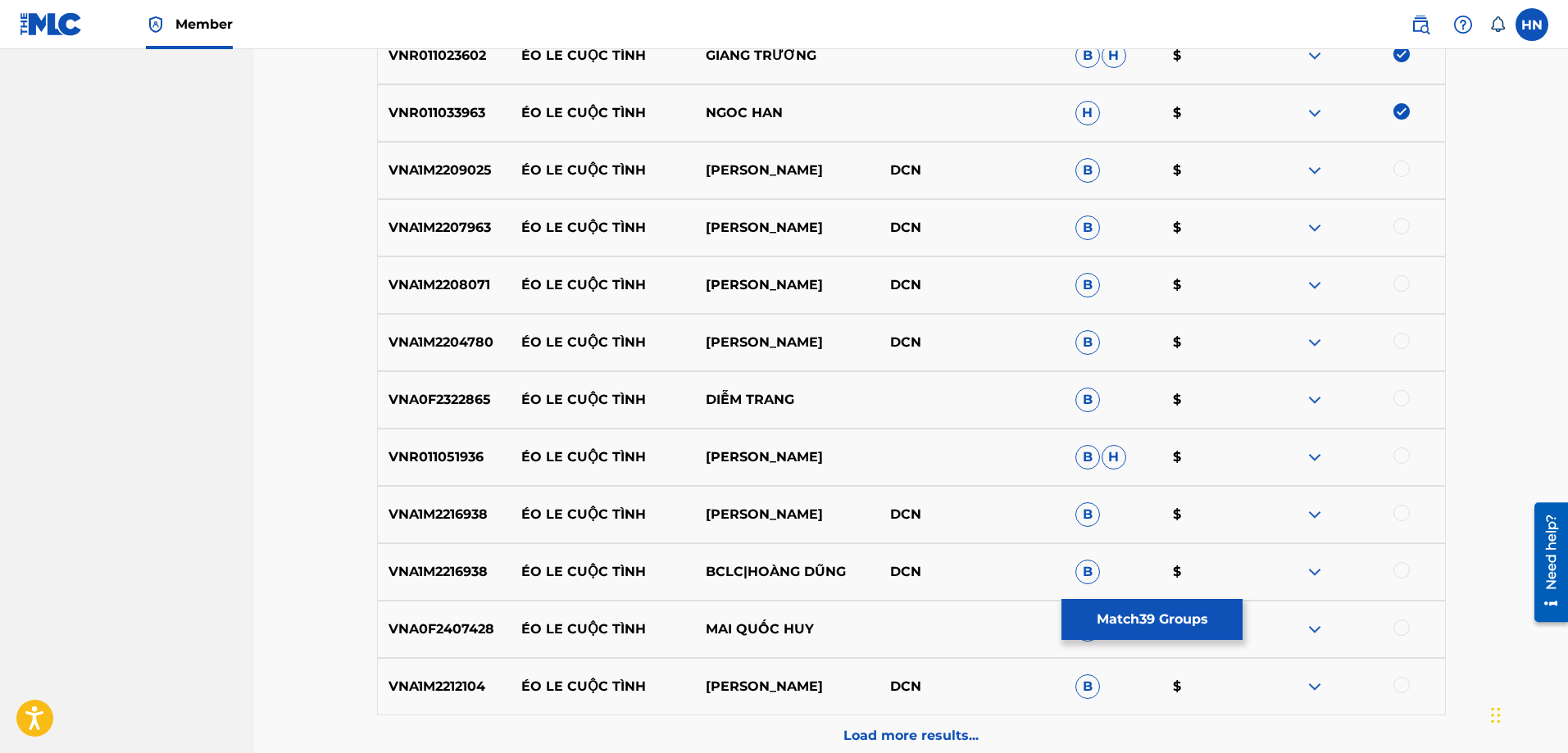
click at [1398, 168] on div at bounding box center [1401, 168] width 16 height 16
click at [457, 229] on p "VNA1M2207963" at bounding box center [444, 228] width 133 height 20
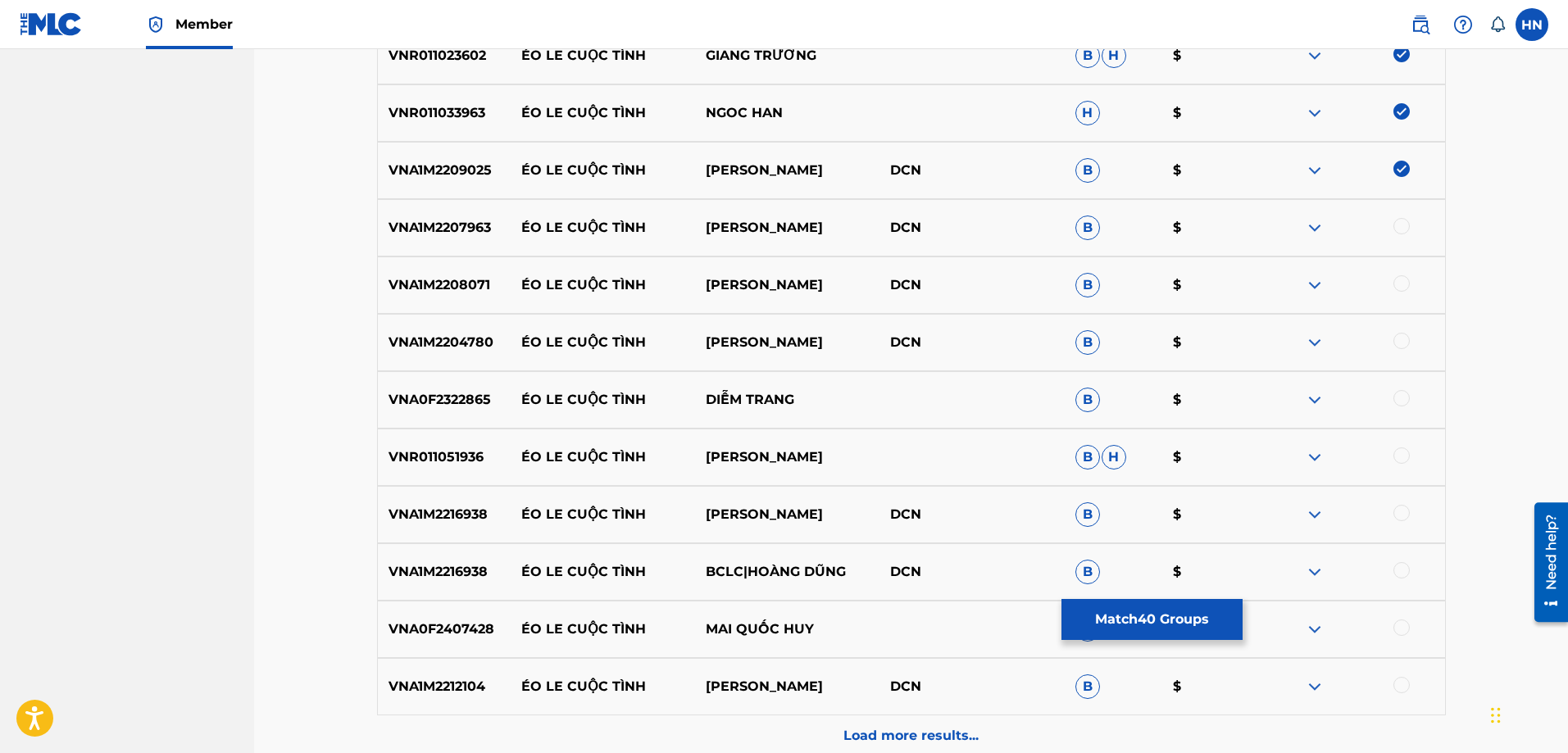
click at [1405, 228] on div at bounding box center [1401, 226] width 16 height 16
click at [452, 288] on p "VNA1M2208071" at bounding box center [444, 285] width 133 height 20
click at [1409, 285] on div at bounding box center [1351, 285] width 185 height 20
click at [1406, 284] on div at bounding box center [1401, 283] width 16 height 16
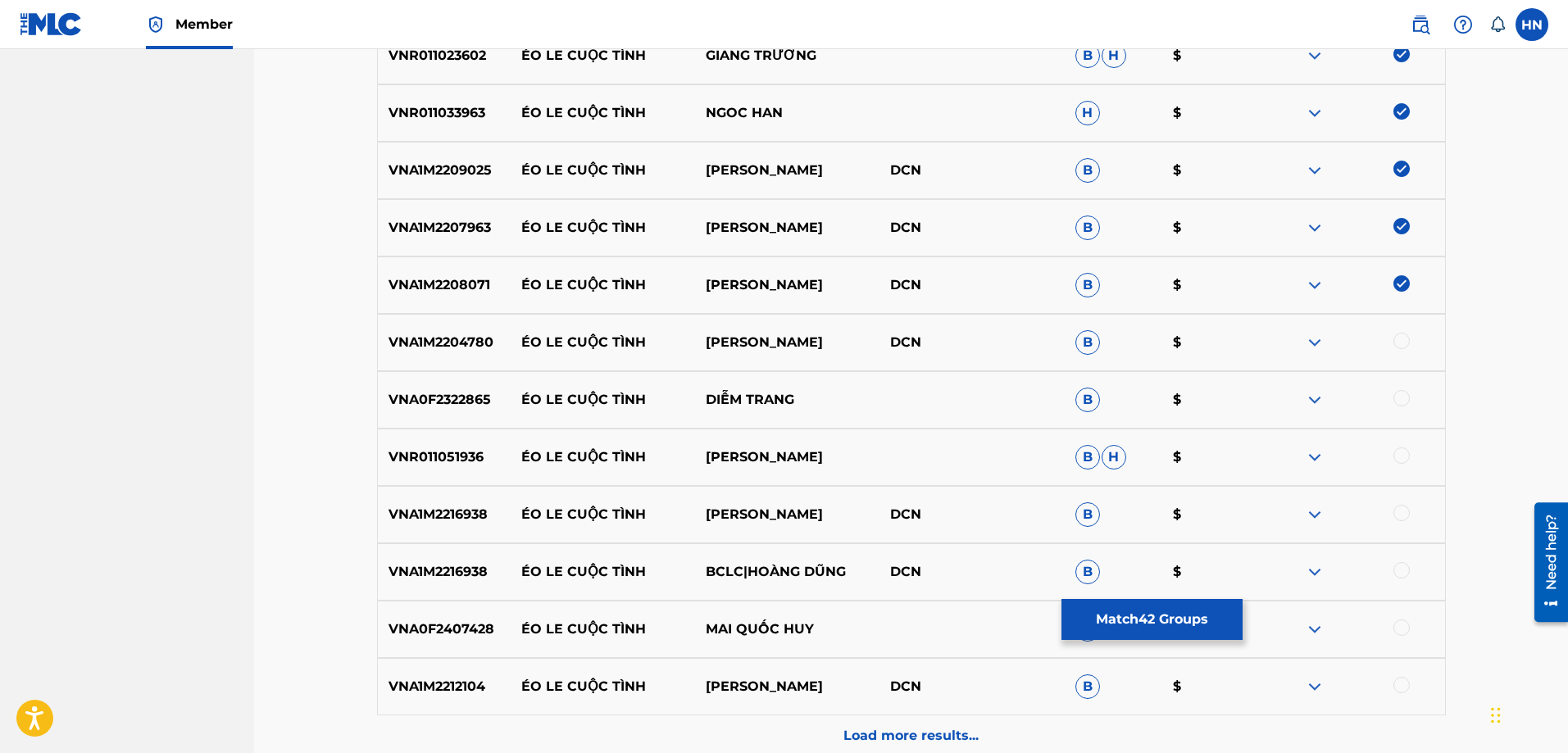
click at [431, 332] on p "VNA1M2204780" at bounding box center [444, 342] width 133 height 20
click at [1407, 340] on div at bounding box center [1401, 340] width 16 height 16
click at [443, 413] on div "VNA0F2322865 ÉO LE CUỘC TÌNH DIỄM TRANG B $" at bounding box center [911, 399] width 1069 height 57
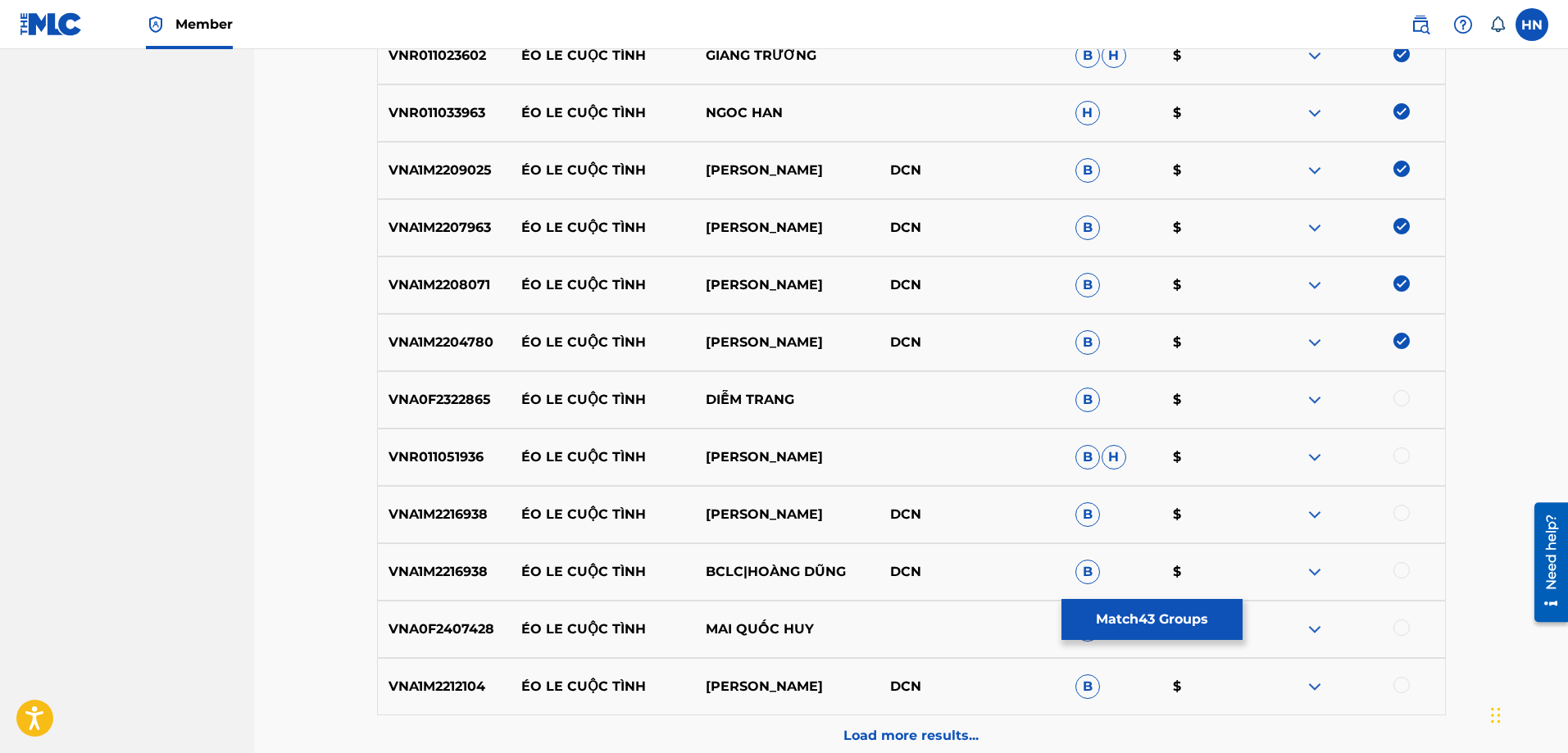
click at [1397, 398] on div at bounding box center [1401, 398] width 16 height 16
click at [457, 462] on p "VNR011051936" at bounding box center [444, 457] width 133 height 20
click at [1400, 454] on div at bounding box center [1401, 455] width 16 height 16
click at [451, 516] on p "VNA1M2216938" at bounding box center [444, 514] width 133 height 20
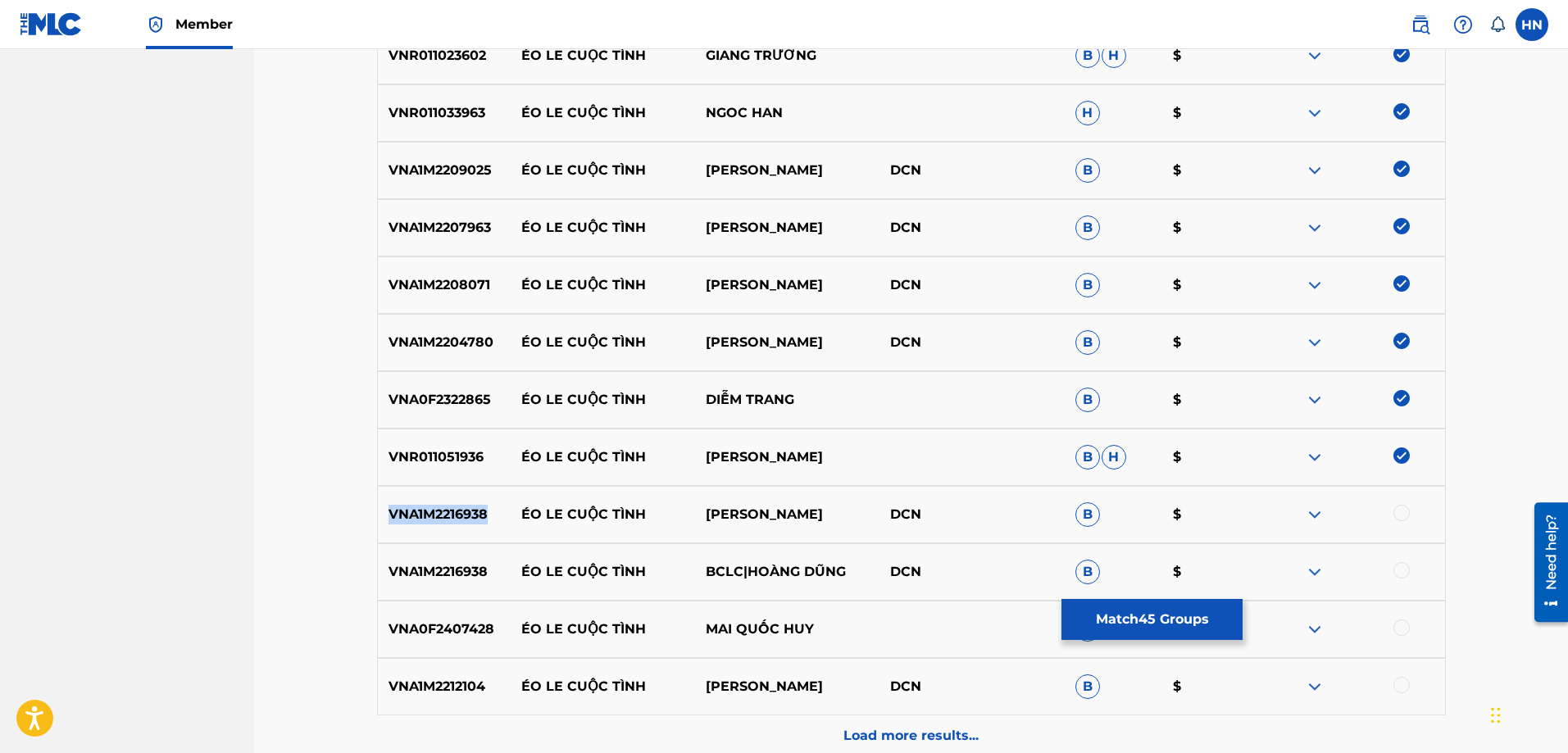
click at [451, 516] on p "VNA1M2216938" at bounding box center [444, 514] width 133 height 20
click at [1401, 513] on div at bounding box center [1401, 512] width 16 height 16
click at [433, 553] on div "VNA1M2216938 ÉO LE CUỘC TÌNH BCLC|HOÀNG DŨNG DCN B $" at bounding box center [911, 572] width 1069 height 57
click at [1395, 565] on div at bounding box center [1401, 570] width 16 height 16
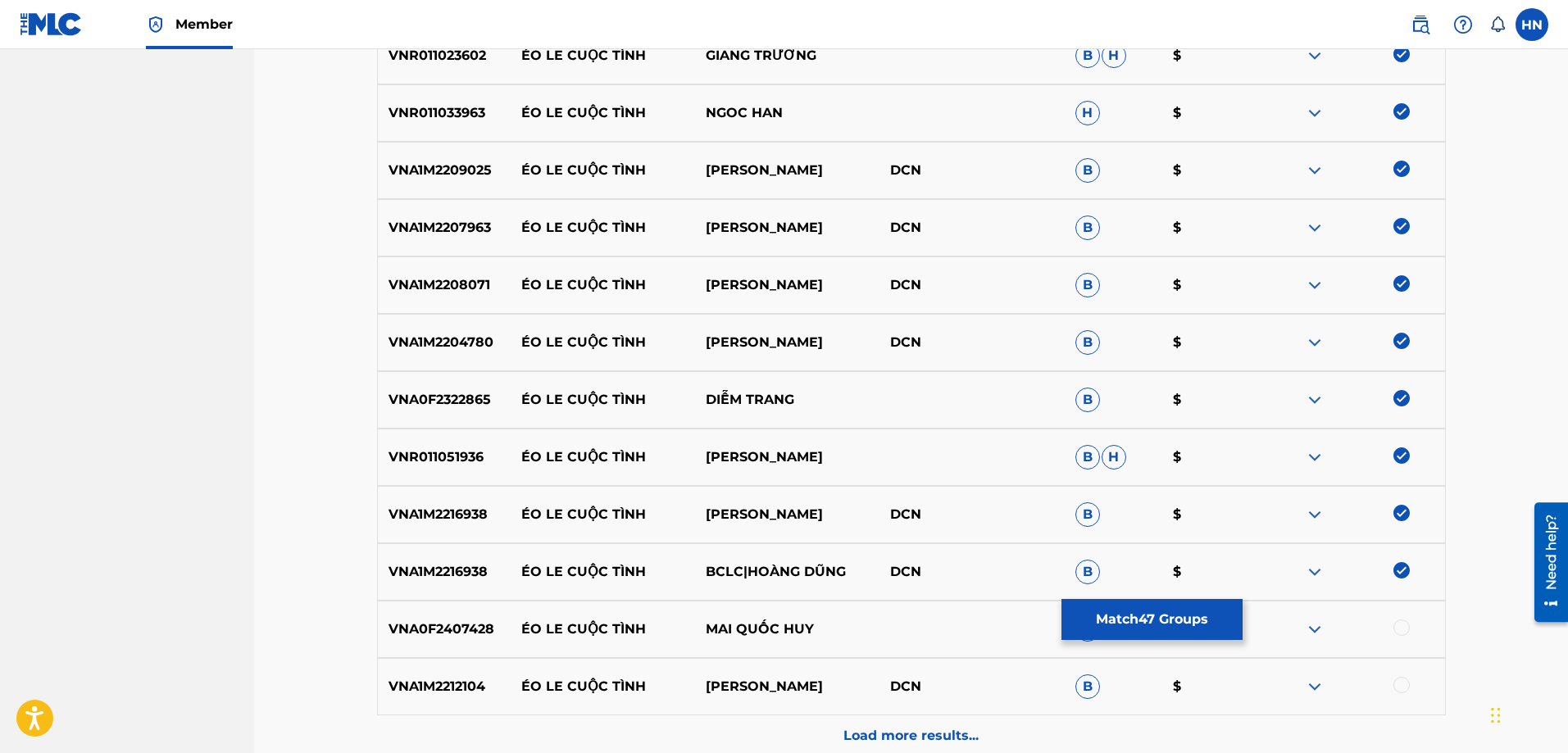
click at [465, 625] on p "VNA0F2407428" at bounding box center [444, 629] width 133 height 20
click at [1398, 628] on div at bounding box center [1401, 627] width 16 height 16
click at [390, 683] on p "VNA1M2212104" at bounding box center [444, 686] width 133 height 20
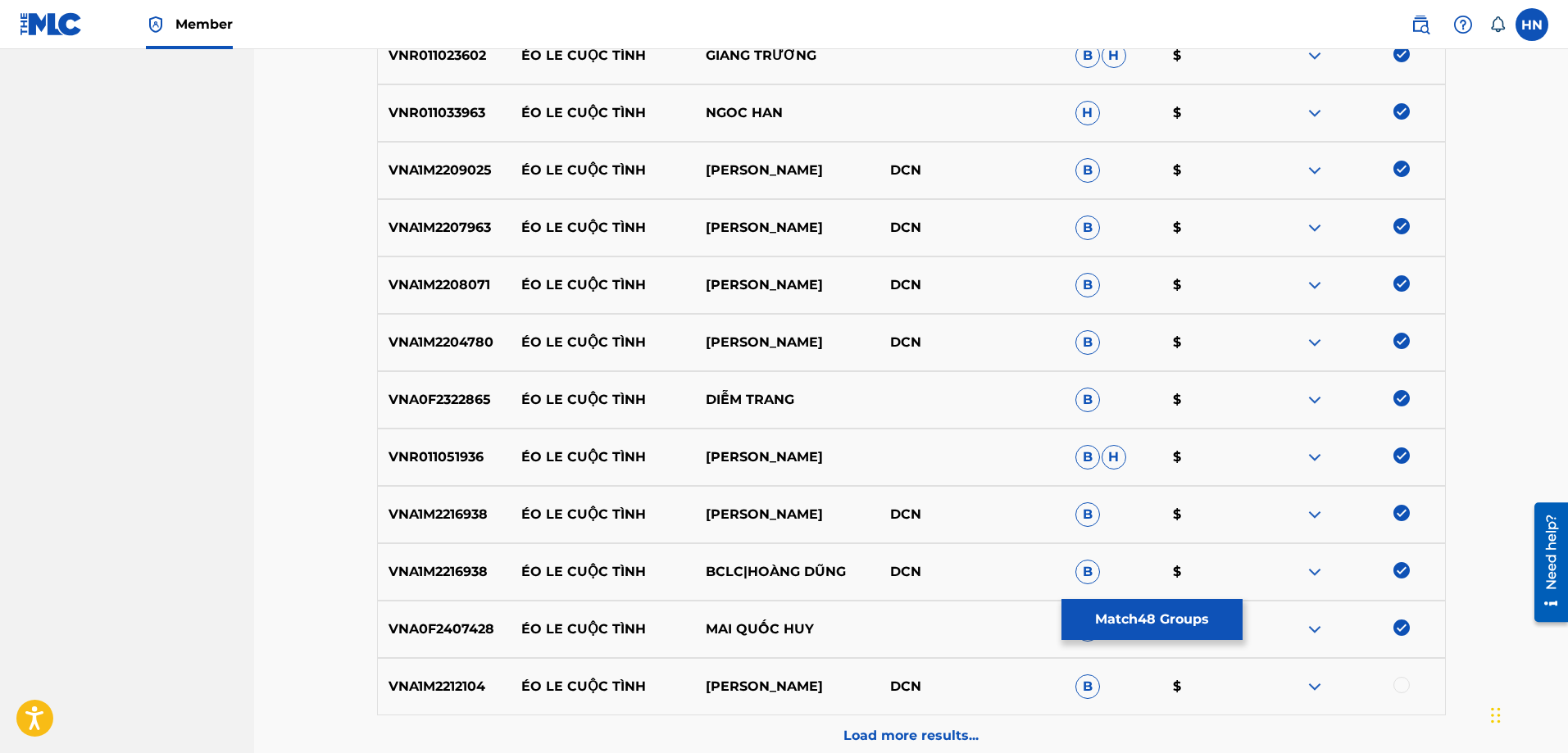
click at [1399, 689] on div at bounding box center [1401, 684] width 16 height 16
click at [949, 724] on div "Load more results..." at bounding box center [911, 736] width 1069 height 41
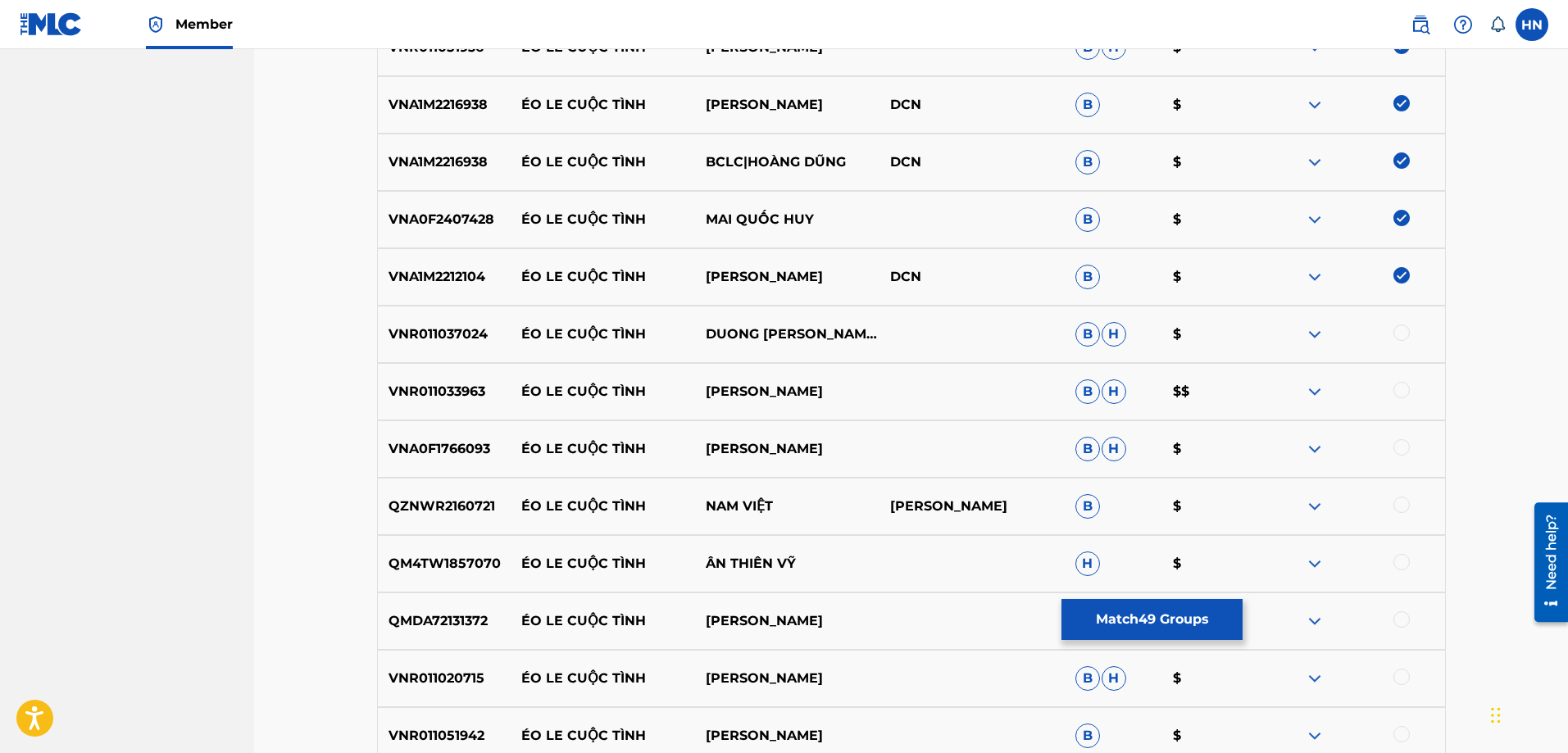
scroll to position [3397, 0]
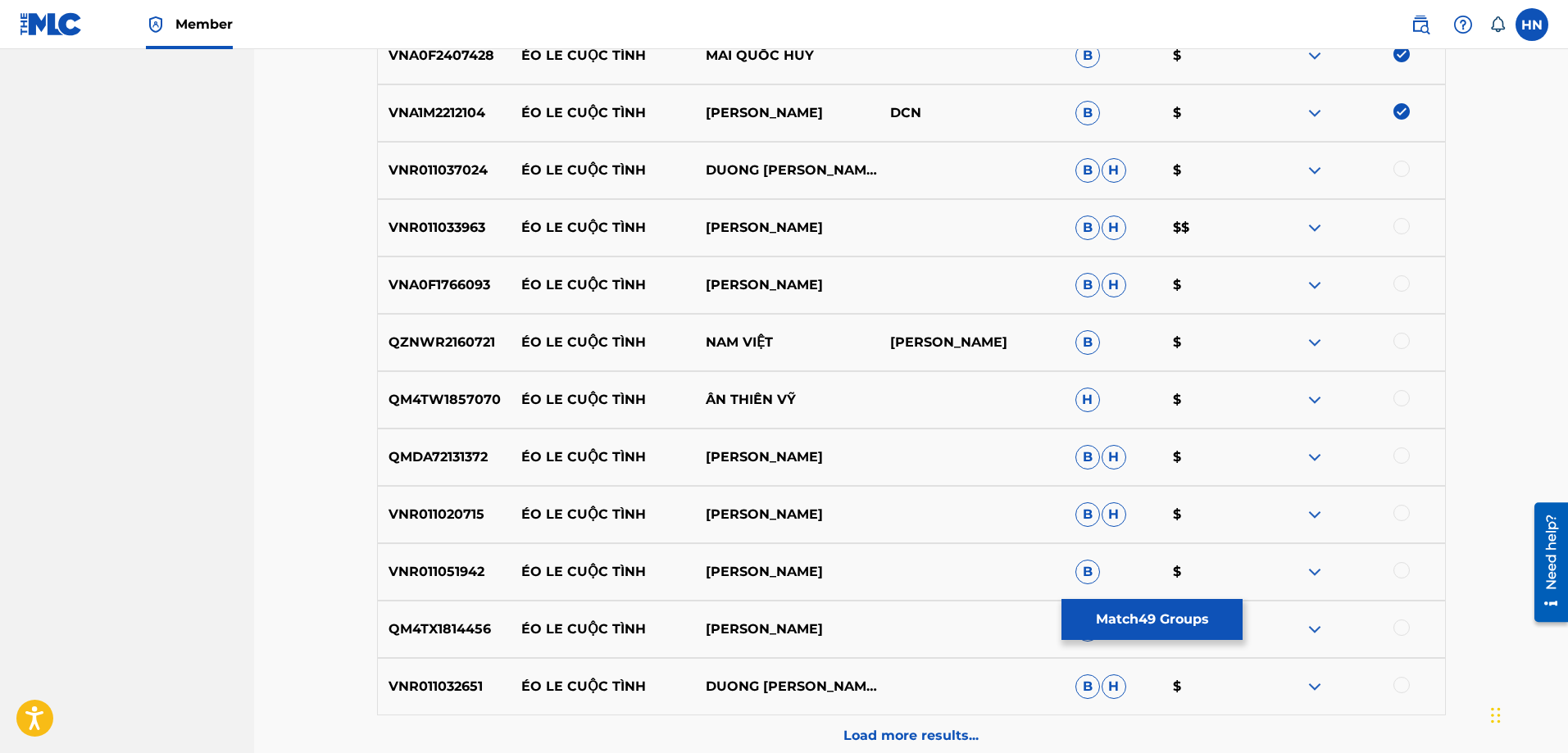
click at [469, 185] on div "VNR011037024 ÉO LE CUỘC TÌNH DUONG CHAN HUY B H $" at bounding box center [911, 170] width 1069 height 57
click at [1408, 170] on div at bounding box center [1401, 168] width 16 height 16
click at [452, 227] on p "VNR011033963" at bounding box center [444, 228] width 133 height 20
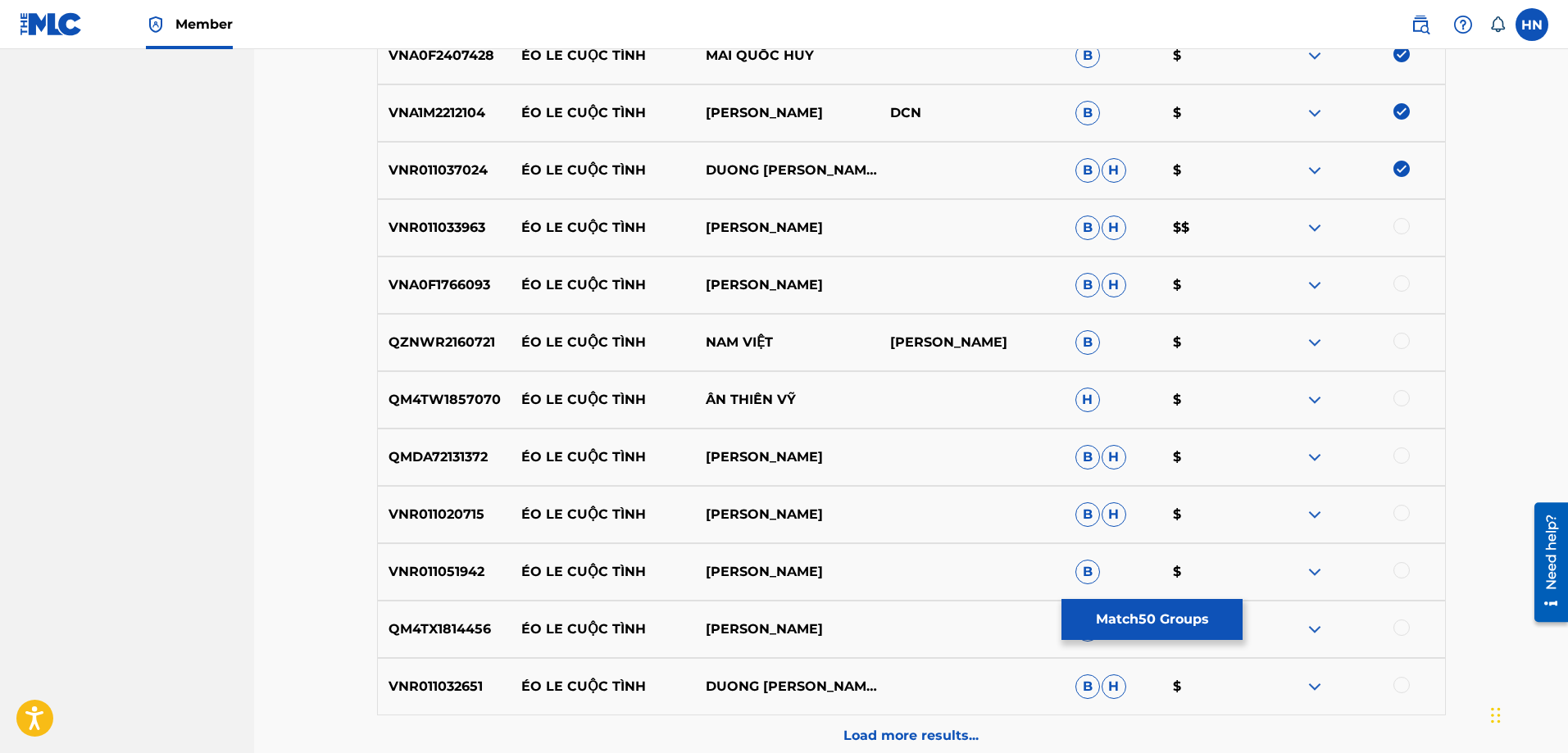
click at [1397, 228] on div at bounding box center [1401, 226] width 16 height 16
click at [468, 296] on div "VNA0F1766093 ÉO LE CUỘC TÌNH DƯƠNG BỬU TRUNG B H $" at bounding box center [911, 285] width 1069 height 57
drag, startPoint x: 513, startPoint y: 282, endPoint x: 887, endPoint y: 272, distance: 374.1
click at [887, 272] on div "VNA0F1766093 ÉO LE CUỘC TÌNH DƯƠNG BỬU TRUNG B H $" at bounding box center [911, 285] width 1069 height 57
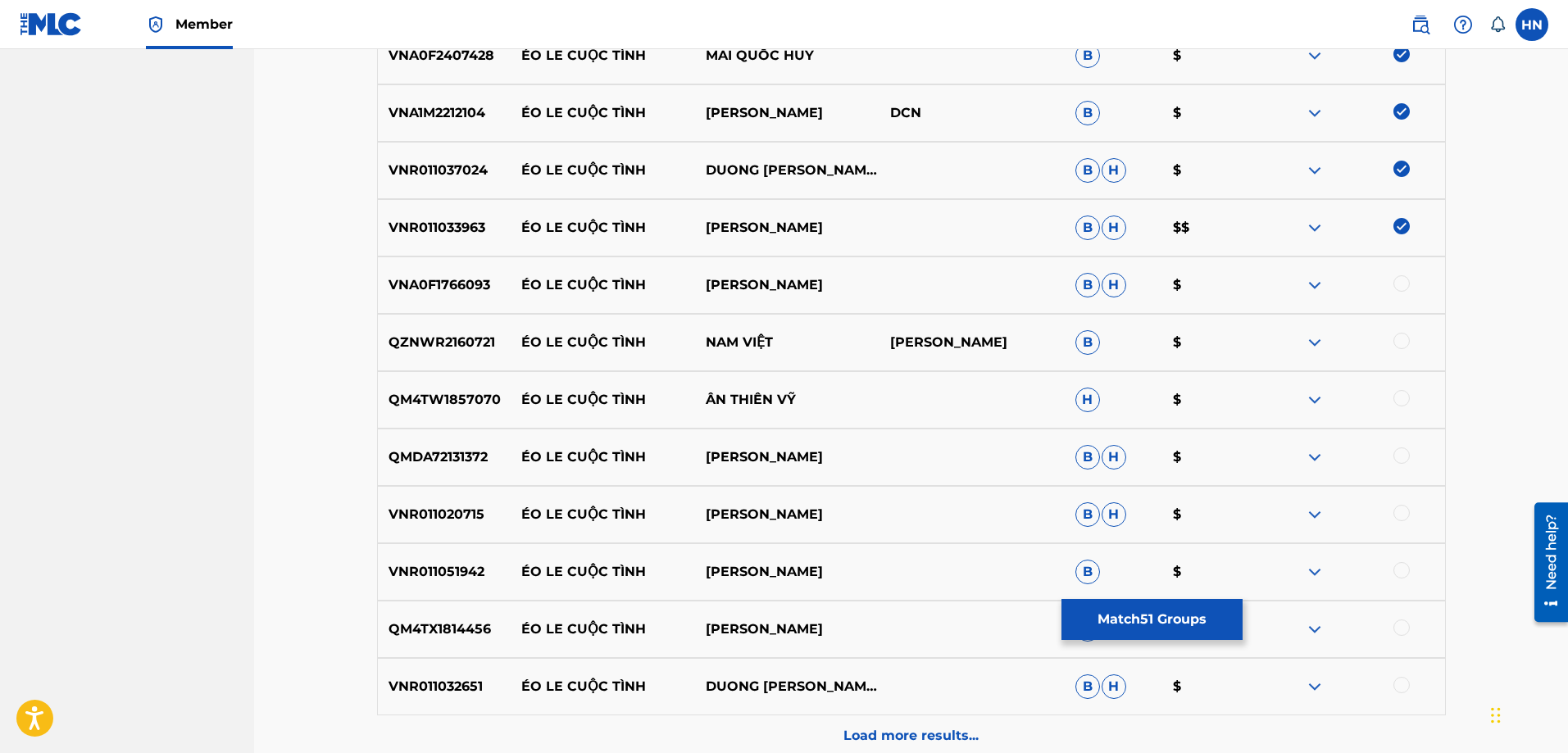
click at [462, 282] on p "VNA0F1766093" at bounding box center [444, 285] width 133 height 20
click at [1400, 281] on div at bounding box center [1401, 283] width 16 height 16
drag, startPoint x: 508, startPoint y: 345, endPoint x: 779, endPoint y: 337, distance: 271.1
click at [779, 337] on div "QZNWR2160721 ÉO LE CUỘC TÌNH NAM VIỆT NGUYEN HONG QUAN B $" at bounding box center [911, 342] width 1069 height 57
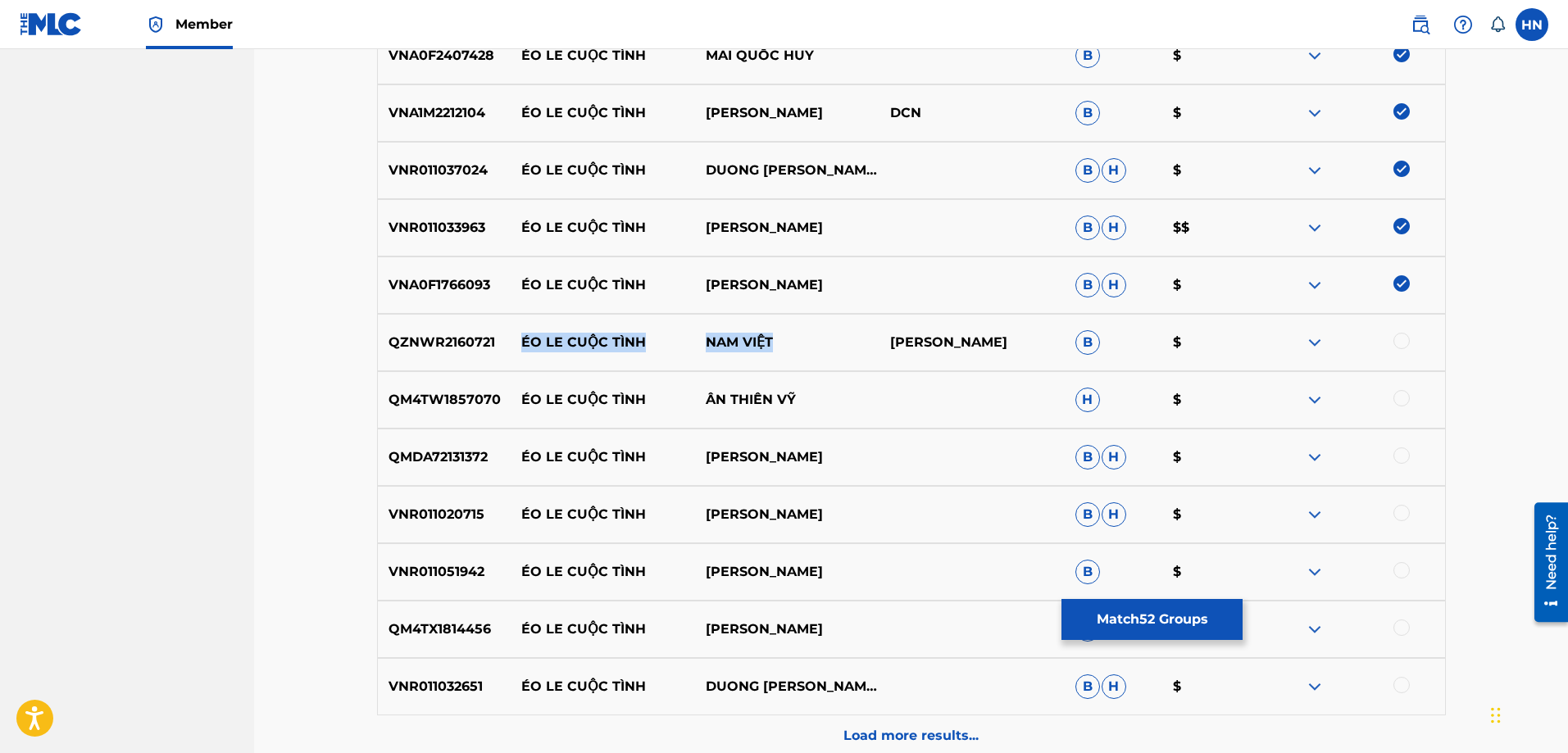
click at [1315, 345] on img at bounding box center [1315, 342] width 20 height 20
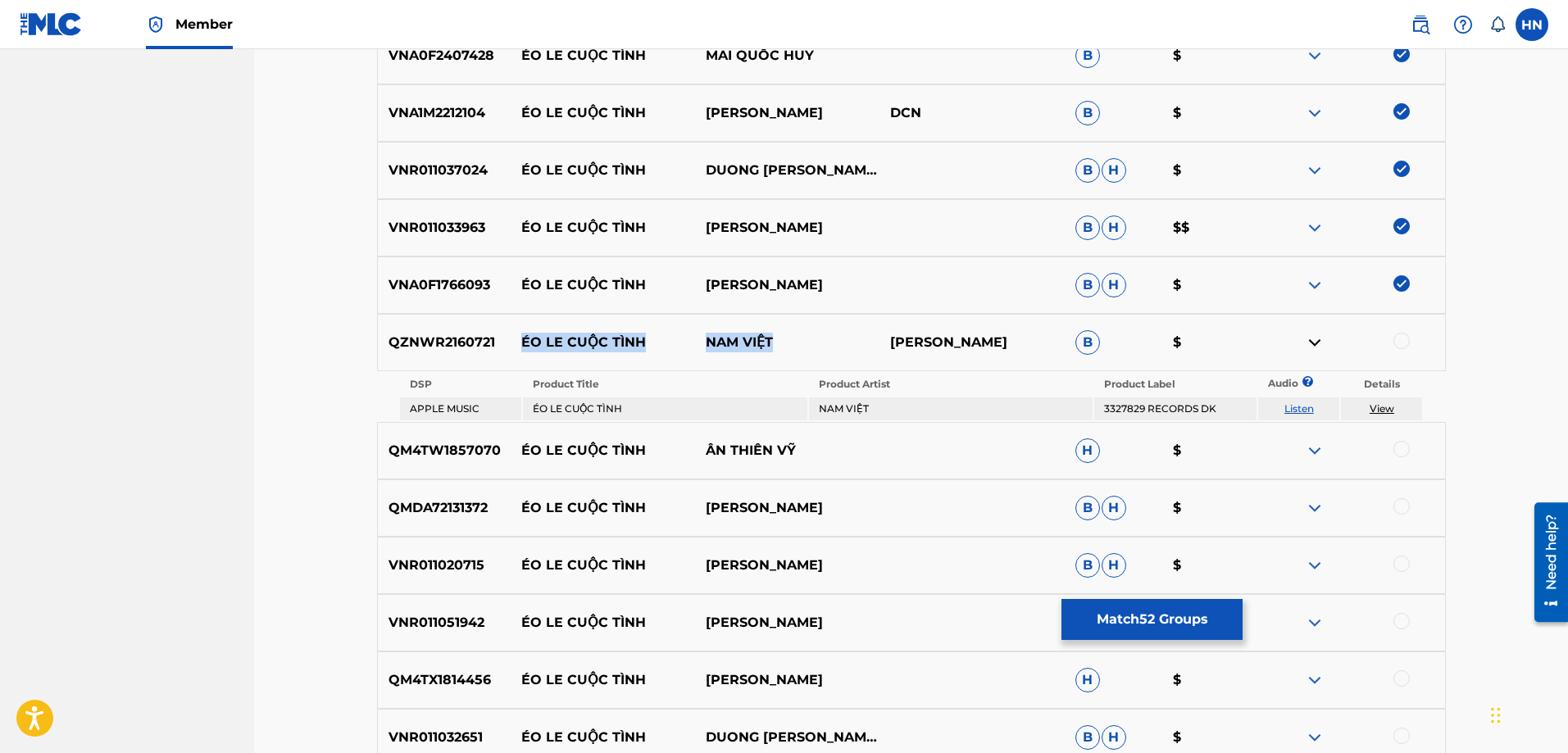
click at [1303, 407] on link "Listen" at bounding box center [1299, 408] width 29 height 12
click at [443, 446] on p "QM4TW1857070" at bounding box center [444, 451] width 133 height 20
click at [1392, 446] on div at bounding box center [1351, 451] width 185 height 20
click at [1397, 448] on div at bounding box center [1401, 449] width 16 height 16
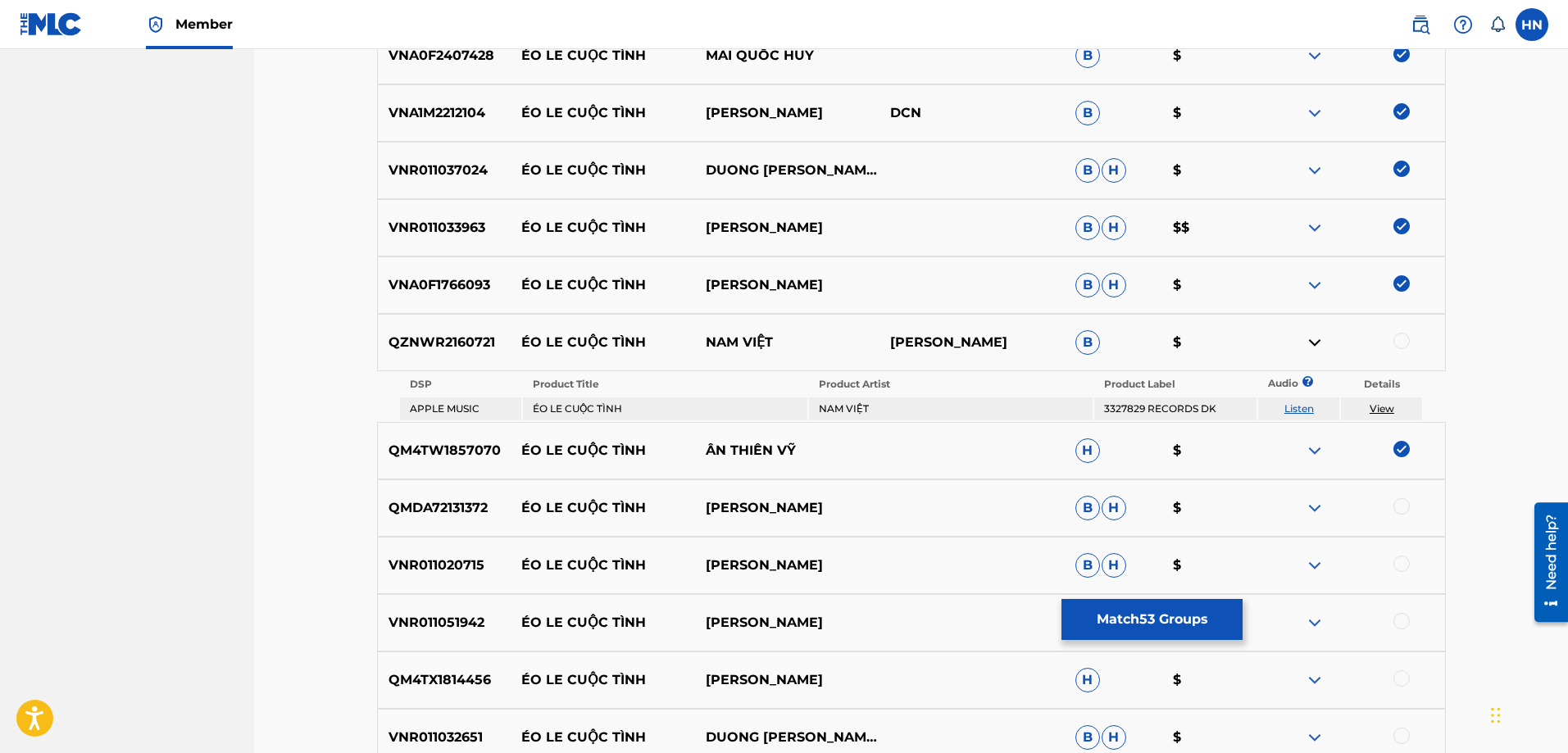
click at [391, 512] on p "QMDA72131372" at bounding box center [444, 508] width 133 height 20
click at [1400, 503] on div at bounding box center [1401, 506] width 16 height 16
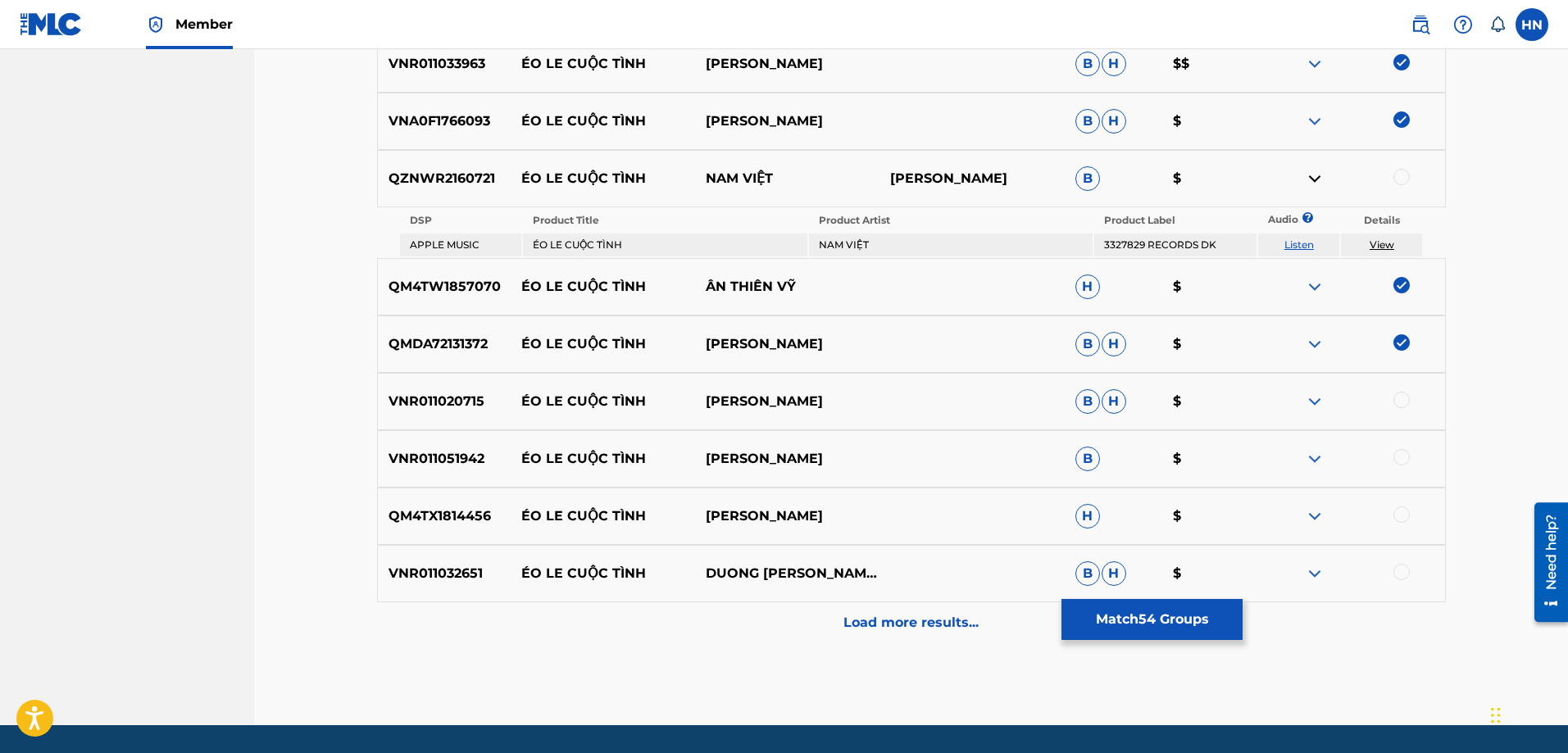
click at [462, 421] on div "VNR011020715 ÉO LE CUỘC TÌNH VU DUY B H $" at bounding box center [911, 401] width 1069 height 57
click at [1397, 400] on div at bounding box center [1401, 399] width 16 height 16
click at [466, 438] on div "VNR011051942 ÉO LE CUỘC TÌNH DIỆP HOÀI NGỌC B $" at bounding box center [911, 459] width 1069 height 57
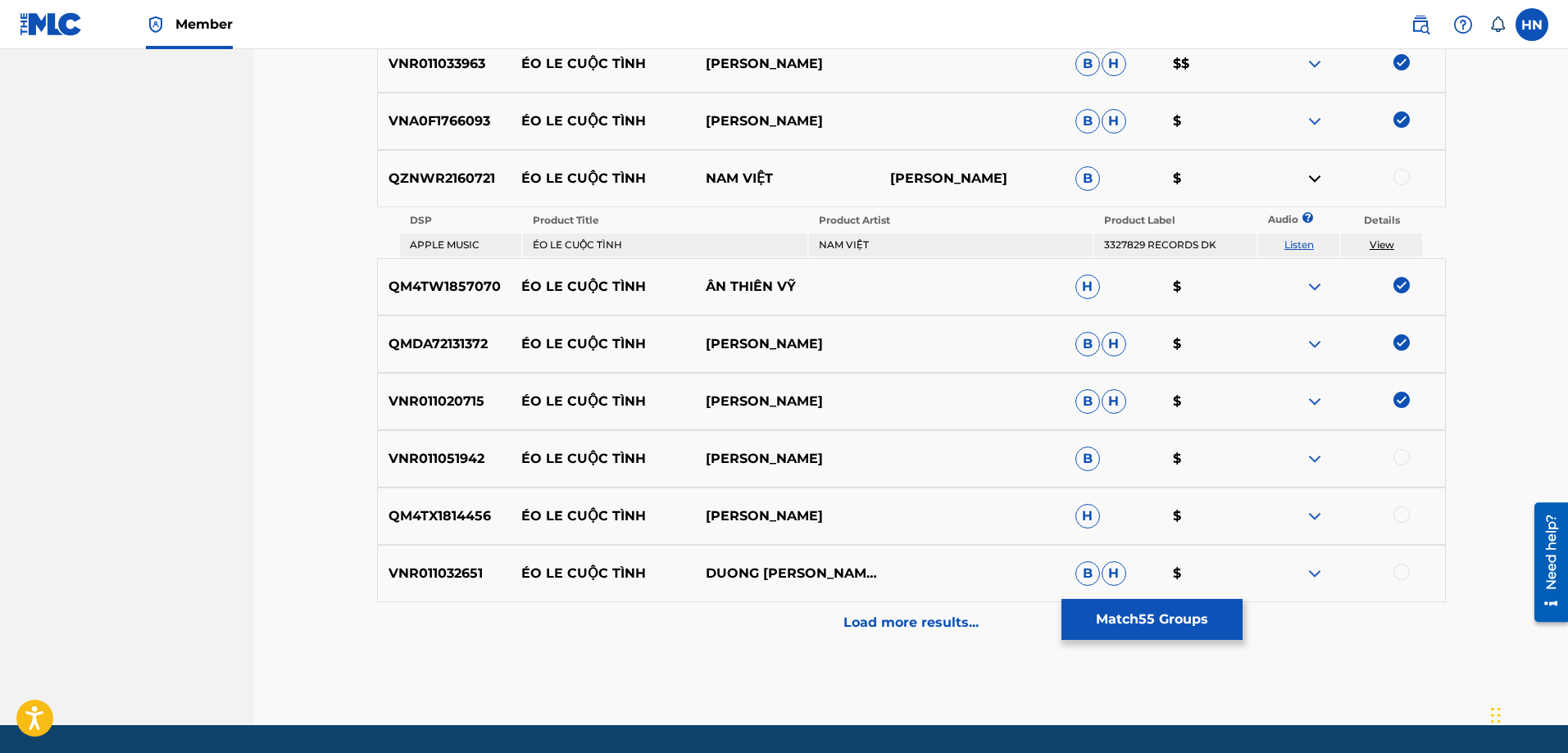
click at [1397, 454] on div at bounding box center [1401, 457] width 16 height 16
click at [447, 512] on p "QM4TX1814456" at bounding box center [444, 516] width 133 height 20
click at [1396, 511] on div at bounding box center [1401, 514] width 16 height 16
click at [470, 563] on div "VNR011032651 ÉO LE CUỘC TÌNH DUONG CHAN HUY B H $" at bounding box center [911, 573] width 1069 height 57
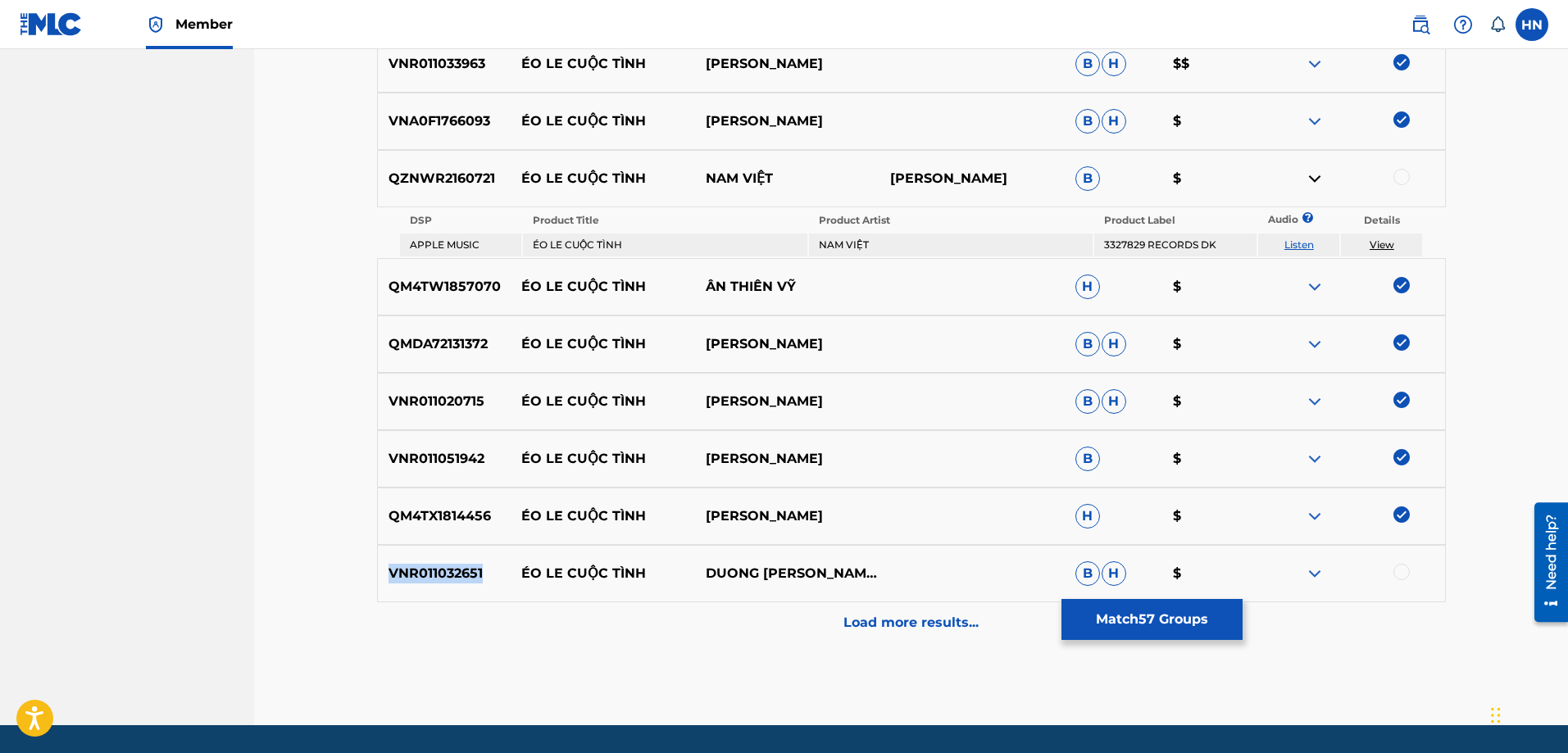
click at [470, 563] on div "VNR011032651 ÉO LE CUỘC TÌNH DUONG CHAN HUY B H $" at bounding box center [911, 573] width 1069 height 57
click at [1397, 571] on div at bounding box center [1401, 571] width 16 height 16
click at [910, 612] on div "Load more results..." at bounding box center [911, 623] width 1069 height 41
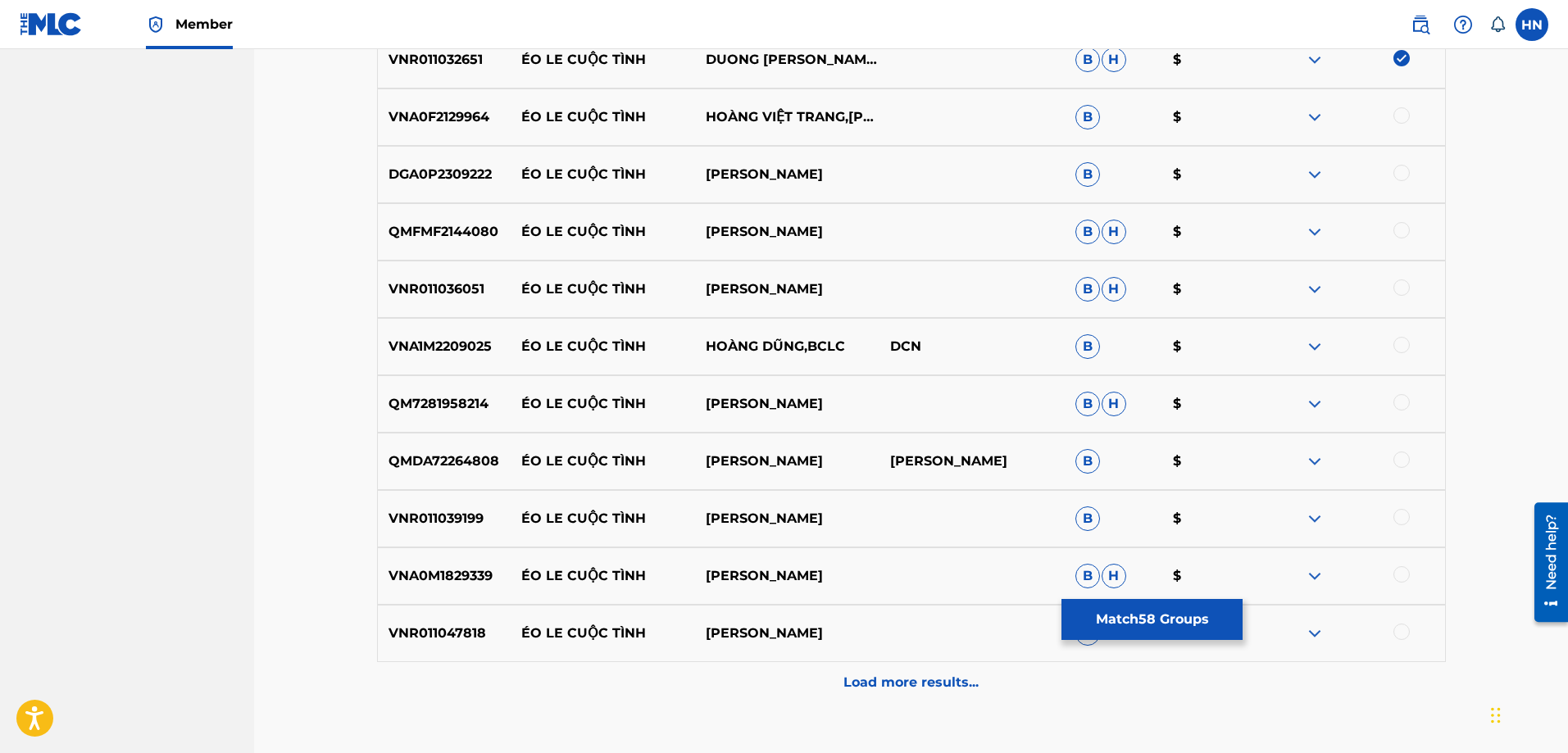
scroll to position [4053, 0]
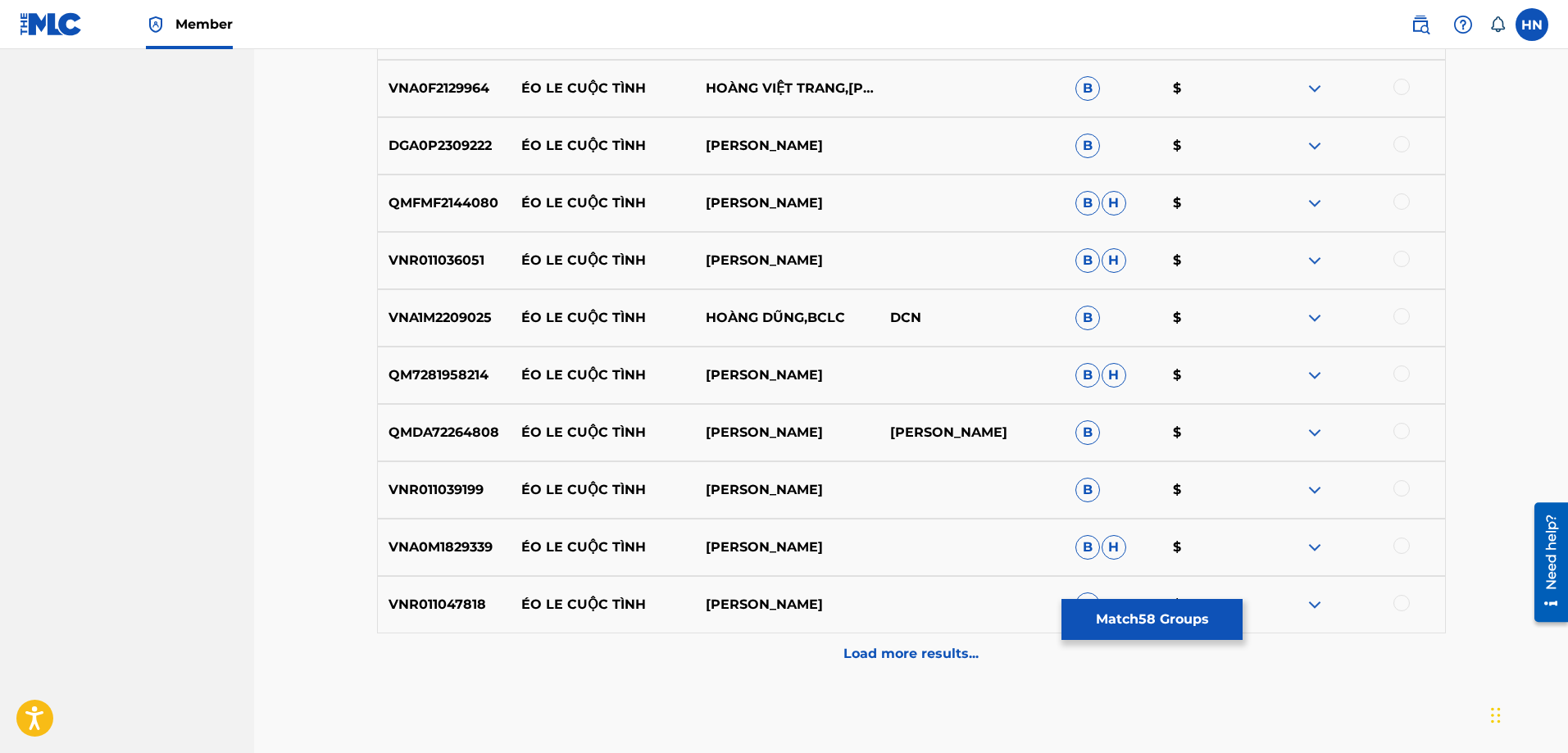
click at [446, 94] on p "VNA0F2129964" at bounding box center [444, 88] width 133 height 20
click at [1405, 93] on div at bounding box center [1401, 86] width 16 height 16
click at [435, 142] on p "DGA0P2309222" at bounding box center [444, 146] width 133 height 20
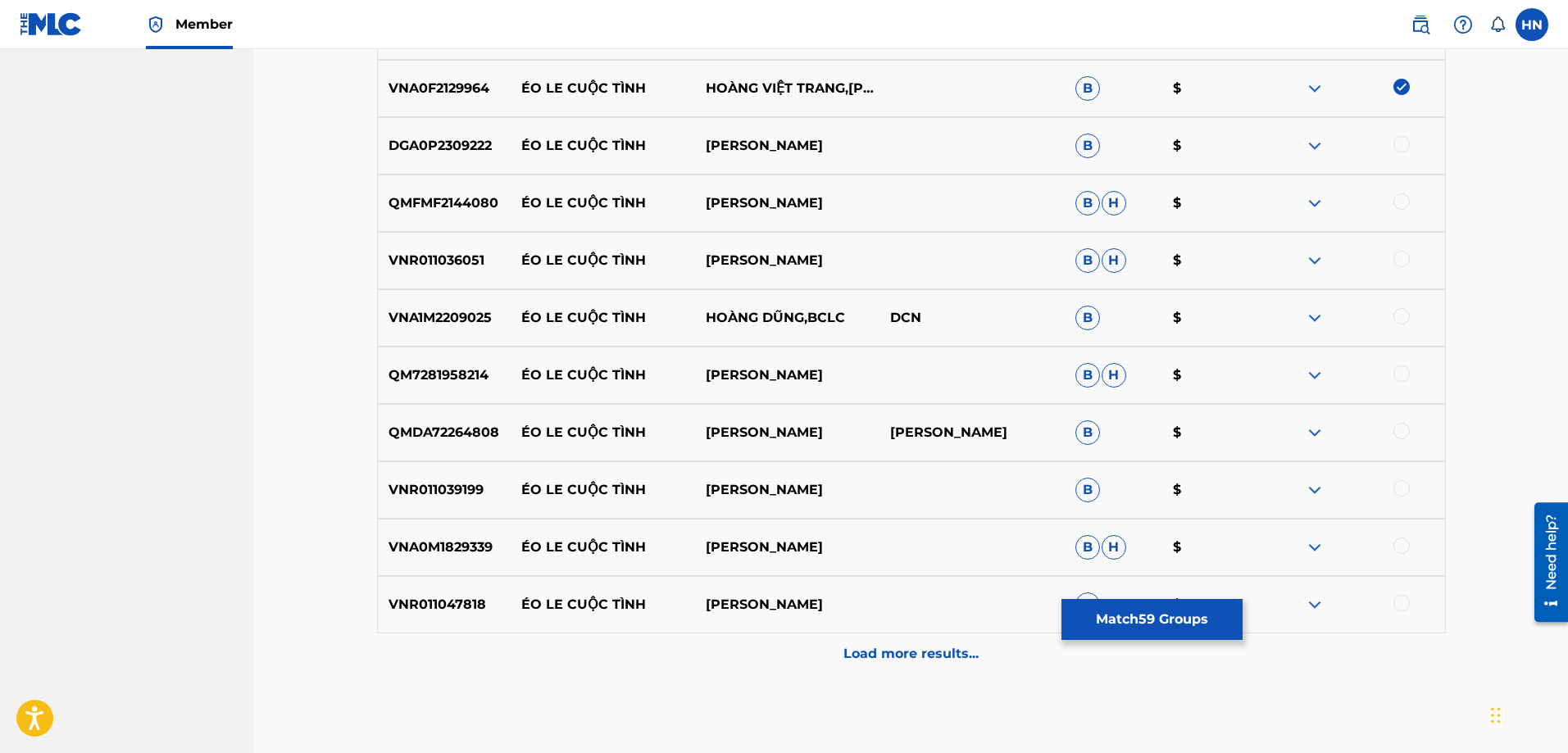
click at [1402, 143] on div at bounding box center [1401, 144] width 16 height 16
click at [452, 216] on div "QMFMF2144080 ÉO LE CUỘC TÌNH NGUYÊN VŨ B H $" at bounding box center [911, 203] width 1069 height 57
click at [1396, 201] on div at bounding box center [1401, 201] width 16 height 16
click at [474, 258] on p "VNR011036051" at bounding box center [444, 260] width 133 height 20
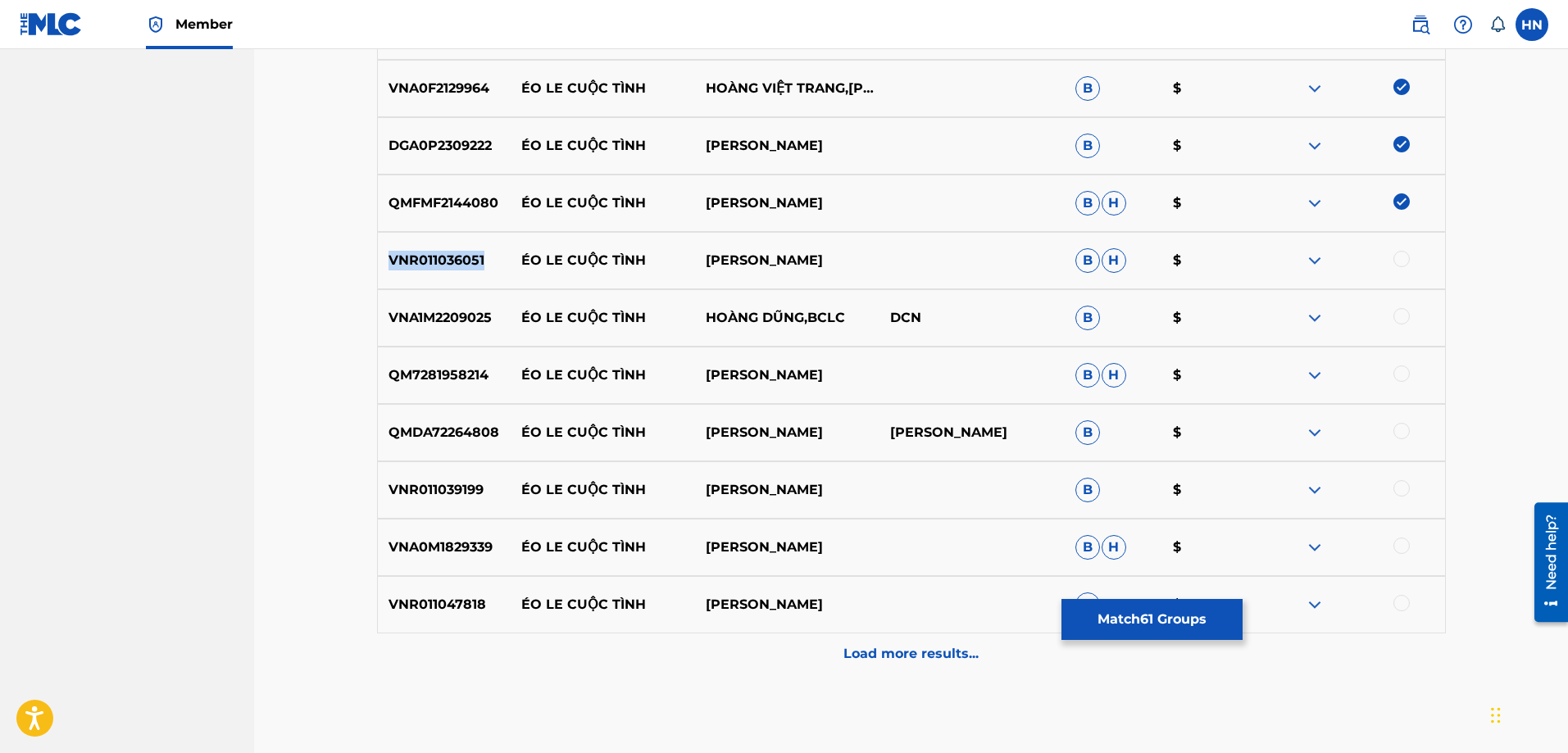
click at [474, 258] on p "VNR011036051" at bounding box center [444, 260] width 133 height 20
click at [1400, 254] on div at bounding box center [1401, 258] width 16 height 16
click at [447, 301] on div "VNA1M2209025 ÉO LE CUỘC TÌNH HOÀNG DŨNG,BCLC DCN B $" at bounding box center [911, 318] width 1069 height 57
click at [1401, 319] on div at bounding box center [1401, 316] width 16 height 16
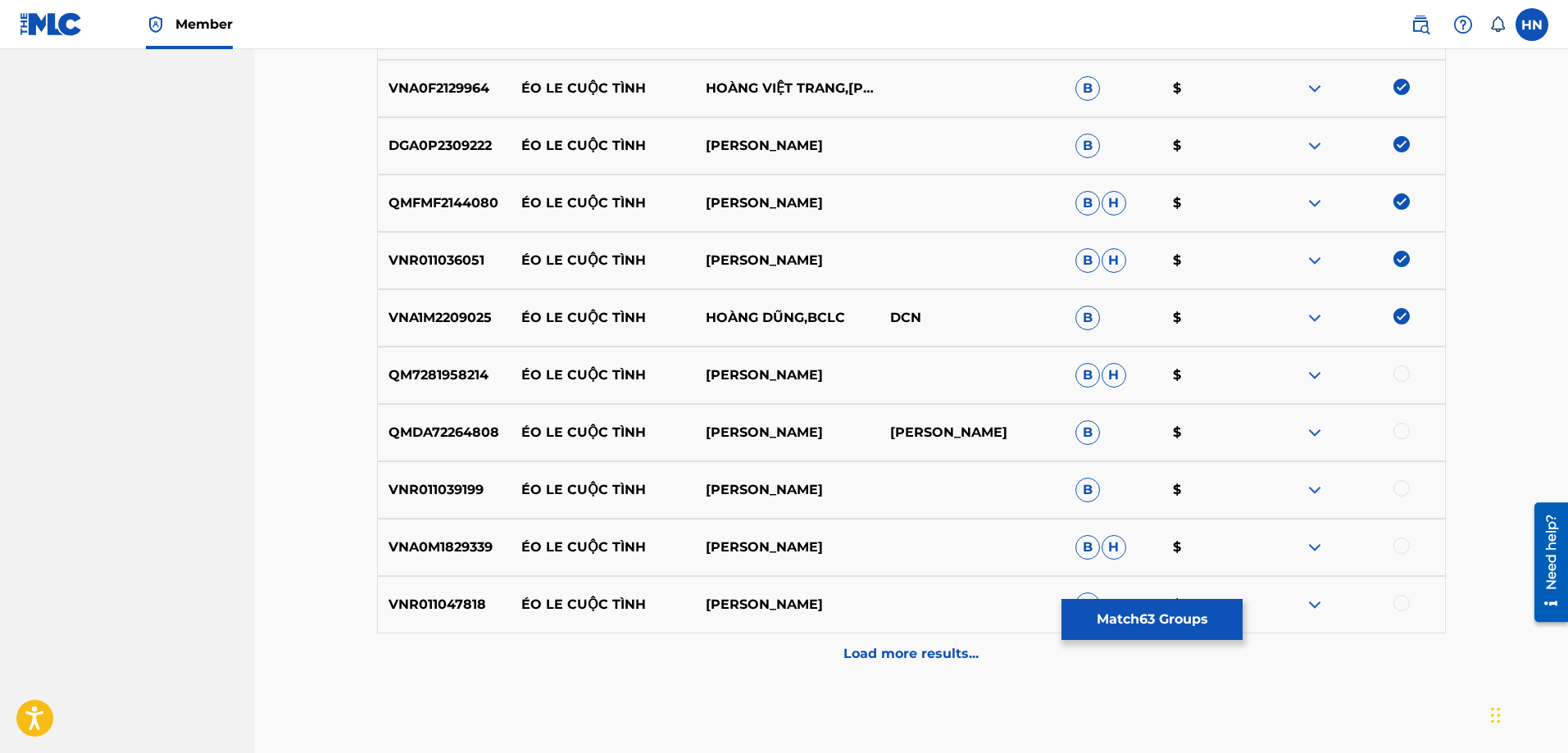
click at [412, 383] on p "QM7281958214" at bounding box center [444, 375] width 133 height 20
click at [1394, 369] on div at bounding box center [1401, 373] width 16 height 16
click at [462, 442] on p "QMDA72264808" at bounding box center [444, 432] width 133 height 20
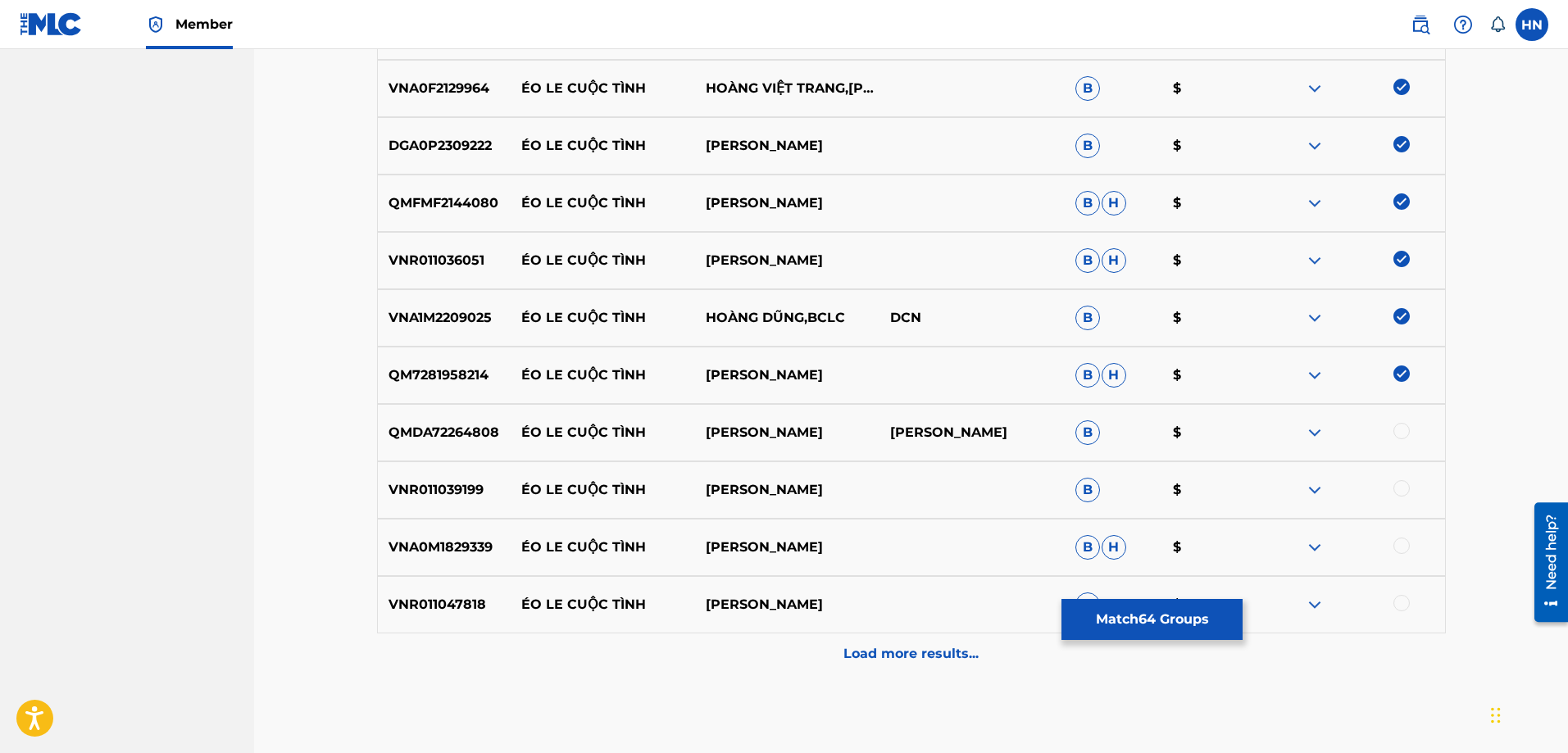
click at [1396, 432] on div at bounding box center [1401, 430] width 16 height 16
click at [465, 491] on p "VNR011039199" at bounding box center [444, 490] width 133 height 20
click at [1400, 494] on div at bounding box center [1401, 488] width 16 height 16
click at [454, 526] on div "VNA0M1829339 ÉO LE CUỘC TÌNH DƯƠNG NGỌC THÁI B H $" at bounding box center [911, 547] width 1069 height 57
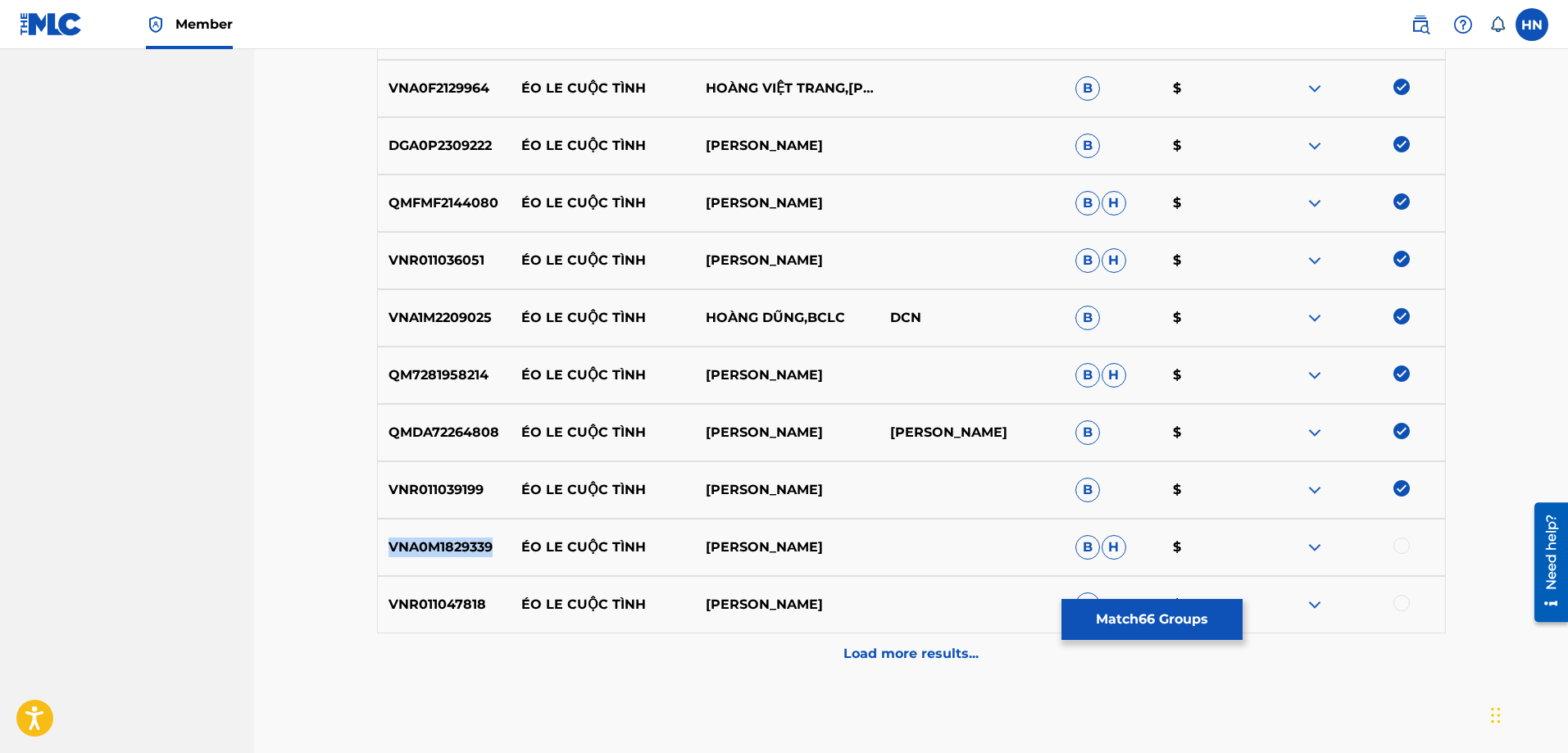
click at [454, 526] on div "VNA0M1829339 ÉO LE CUỘC TÌNH DƯƠNG NGỌC THÁI B H $" at bounding box center [911, 547] width 1069 height 57
click at [1401, 548] on div at bounding box center [1401, 545] width 16 height 16
click at [433, 591] on div "VNR011047818 ÉO LE CUỘC TÌNH THANH TUAN B $" at bounding box center [911, 604] width 1069 height 57
click at [1402, 602] on div at bounding box center [1401, 602] width 16 height 16
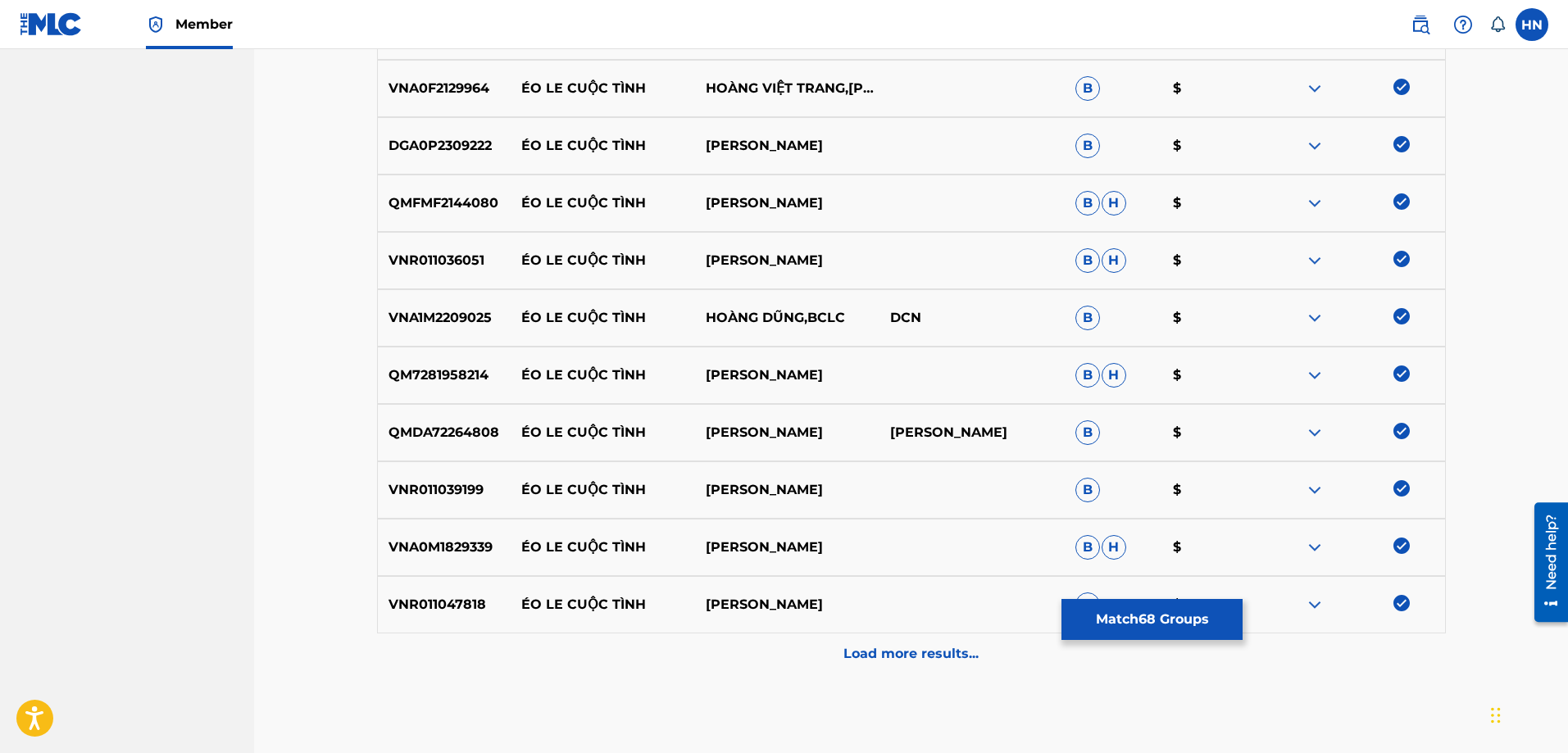
click at [901, 634] on div "Load more results..." at bounding box center [911, 654] width 1069 height 41
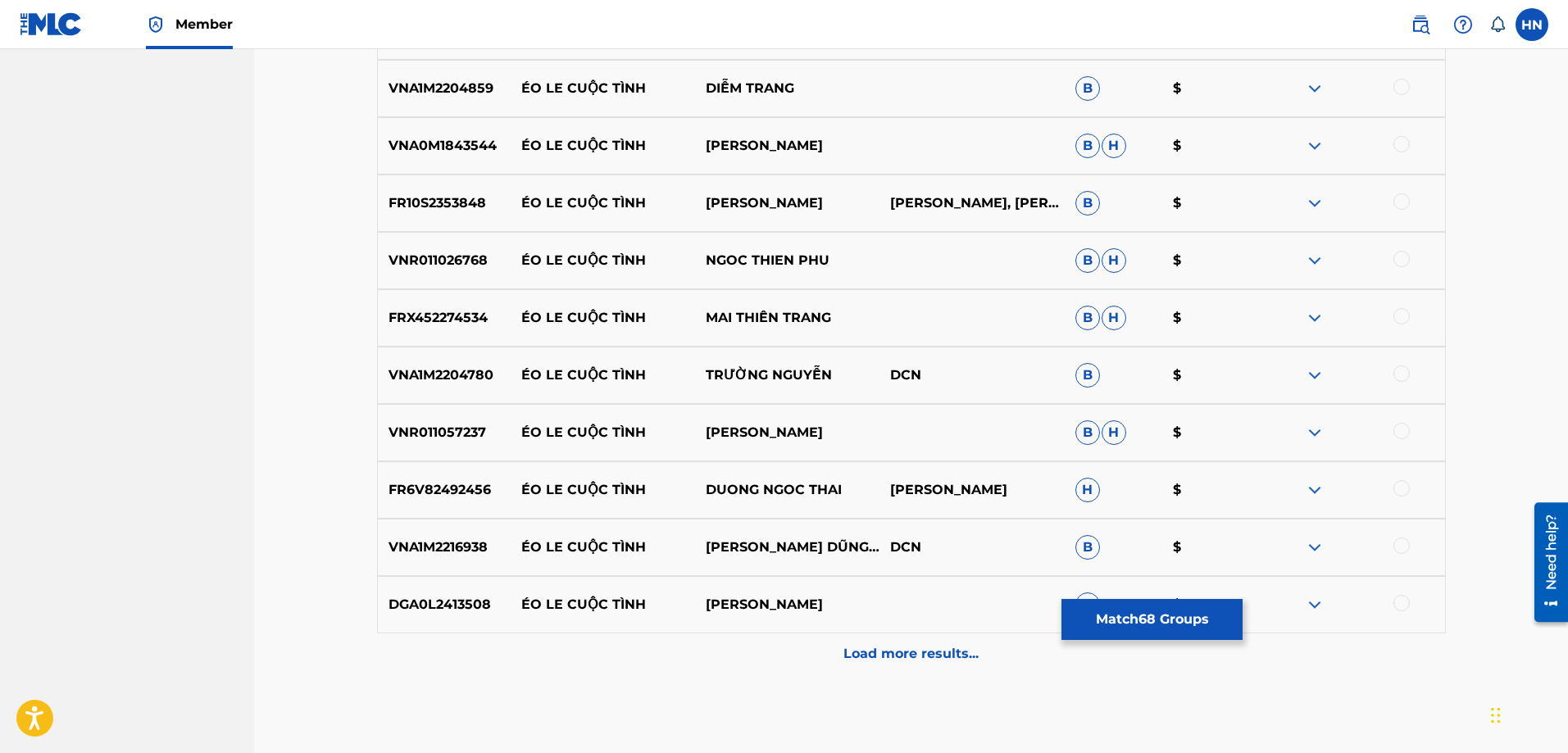
scroll to position [4544, 0]
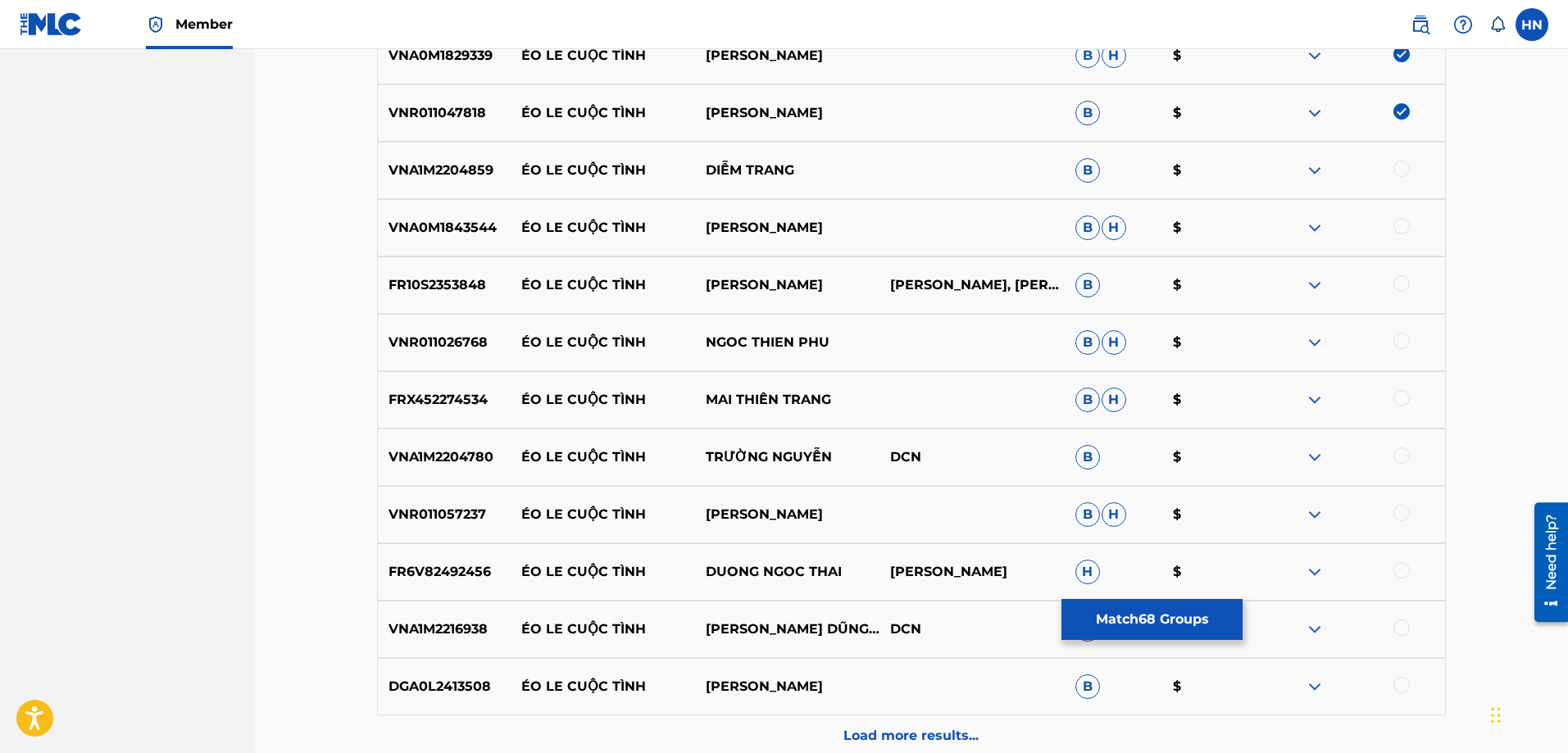
click at [447, 183] on div "VNA1M2204859 ÉO LE CUỘC TÌNH DIỄM TRANG B $" at bounding box center [911, 170] width 1069 height 57
click at [1404, 164] on div at bounding box center [1401, 168] width 16 height 16
click at [455, 232] on p "VNA0M1843544" at bounding box center [444, 228] width 133 height 20
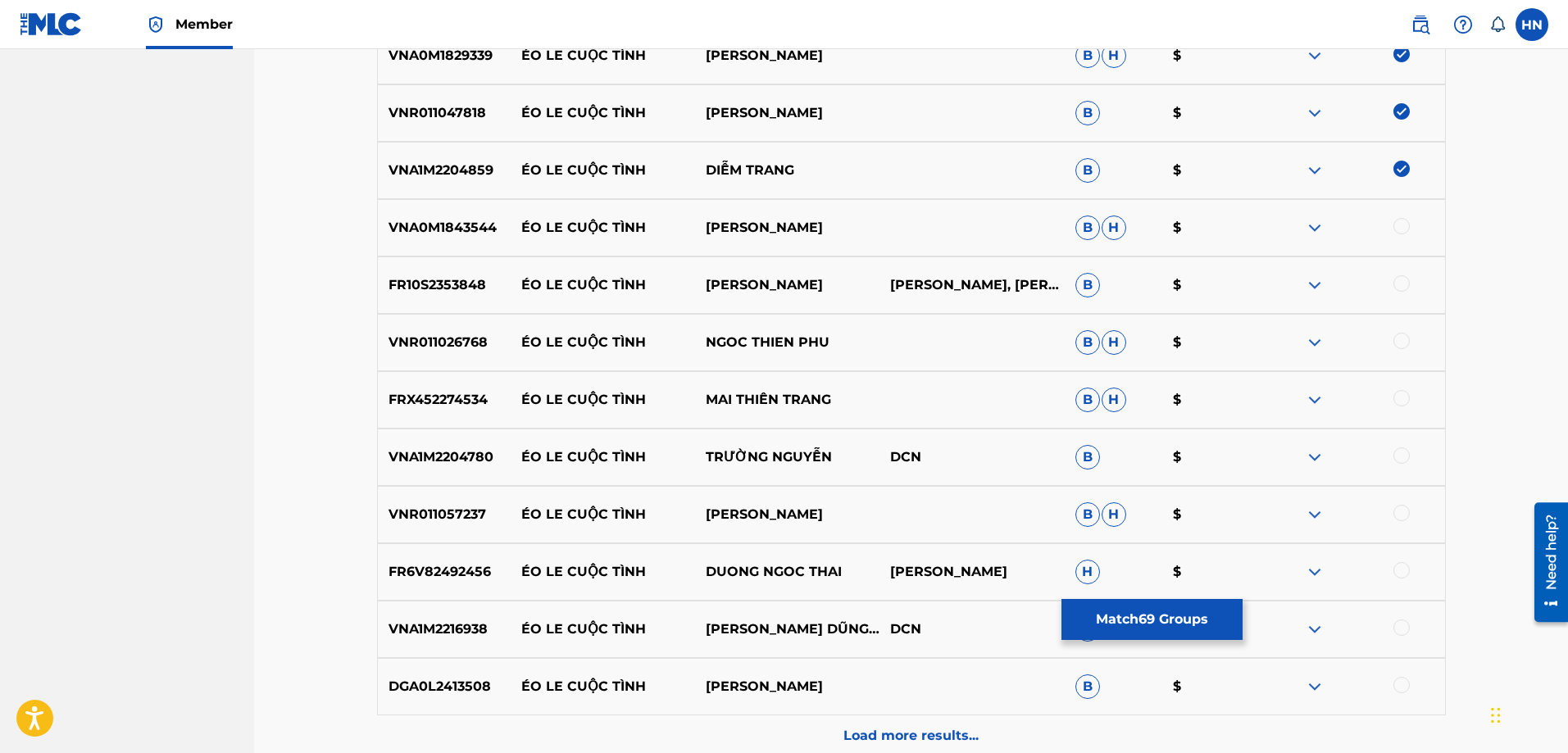
click at [1400, 227] on div at bounding box center [1401, 226] width 16 height 16
click at [421, 284] on p "FR10S2353848" at bounding box center [444, 285] width 133 height 20
click at [1406, 280] on div at bounding box center [1401, 283] width 16 height 16
click at [386, 348] on p "VNR011026768" at bounding box center [444, 342] width 133 height 20
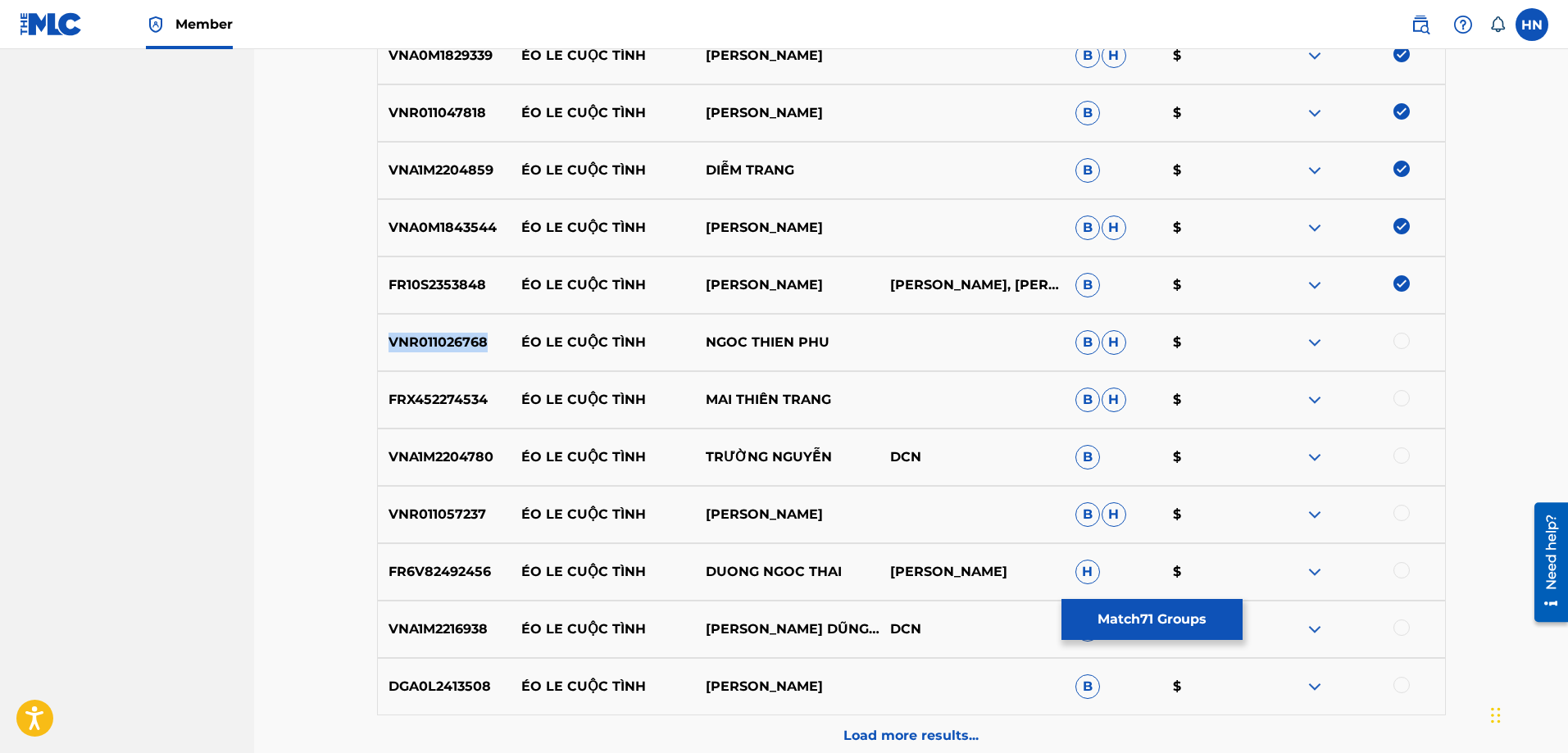
click at [386, 348] on p "VNR011026768" at bounding box center [444, 342] width 133 height 20
click at [1399, 338] on div at bounding box center [1401, 340] width 16 height 16
click at [450, 409] on p "FRX452274534" at bounding box center [444, 400] width 133 height 20
click at [1400, 392] on div at bounding box center [1401, 398] width 16 height 16
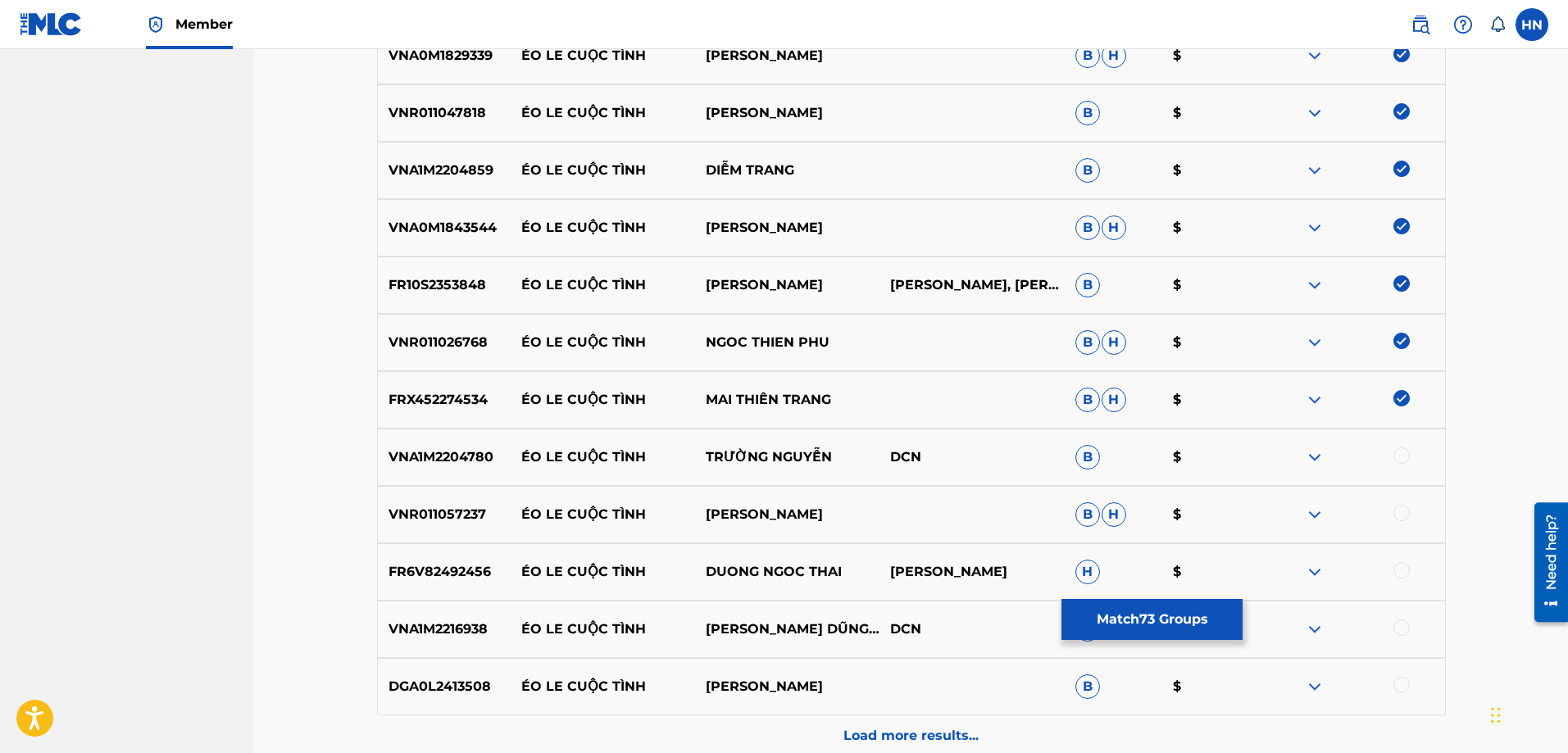
click at [402, 454] on p "VNA1M2204780" at bounding box center [444, 457] width 133 height 20
click at [1404, 455] on div at bounding box center [1401, 455] width 16 height 16
click at [411, 529] on div "VNR011057237 ÉO LE CUỘC TÌNH DIỆP HOÀI NGỌC B H $" at bounding box center [911, 514] width 1069 height 57
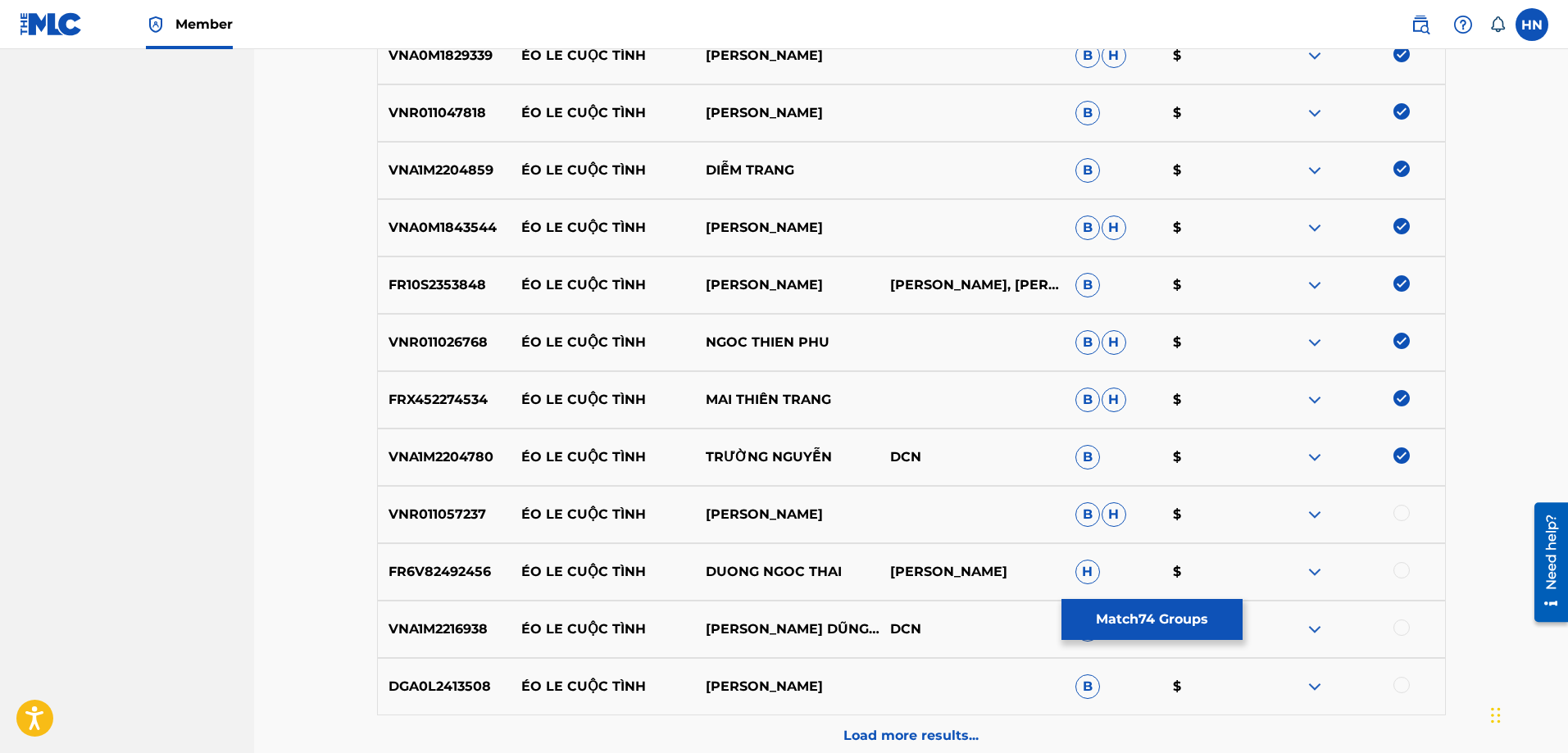
click at [1404, 512] on div at bounding box center [1401, 512] width 16 height 16
click at [463, 577] on p "FR6V82492456" at bounding box center [444, 572] width 133 height 20
click at [1398, 576] on div at bounding box center [1401, 570] width 16 height 16
click at [472, 641] on div "VNA1M2216938 ÉO LE CUỘC TÌNH HOÀNG DŨNG & BCLC DCN B $" at bounding box center [911, 629] width 1069 height 57
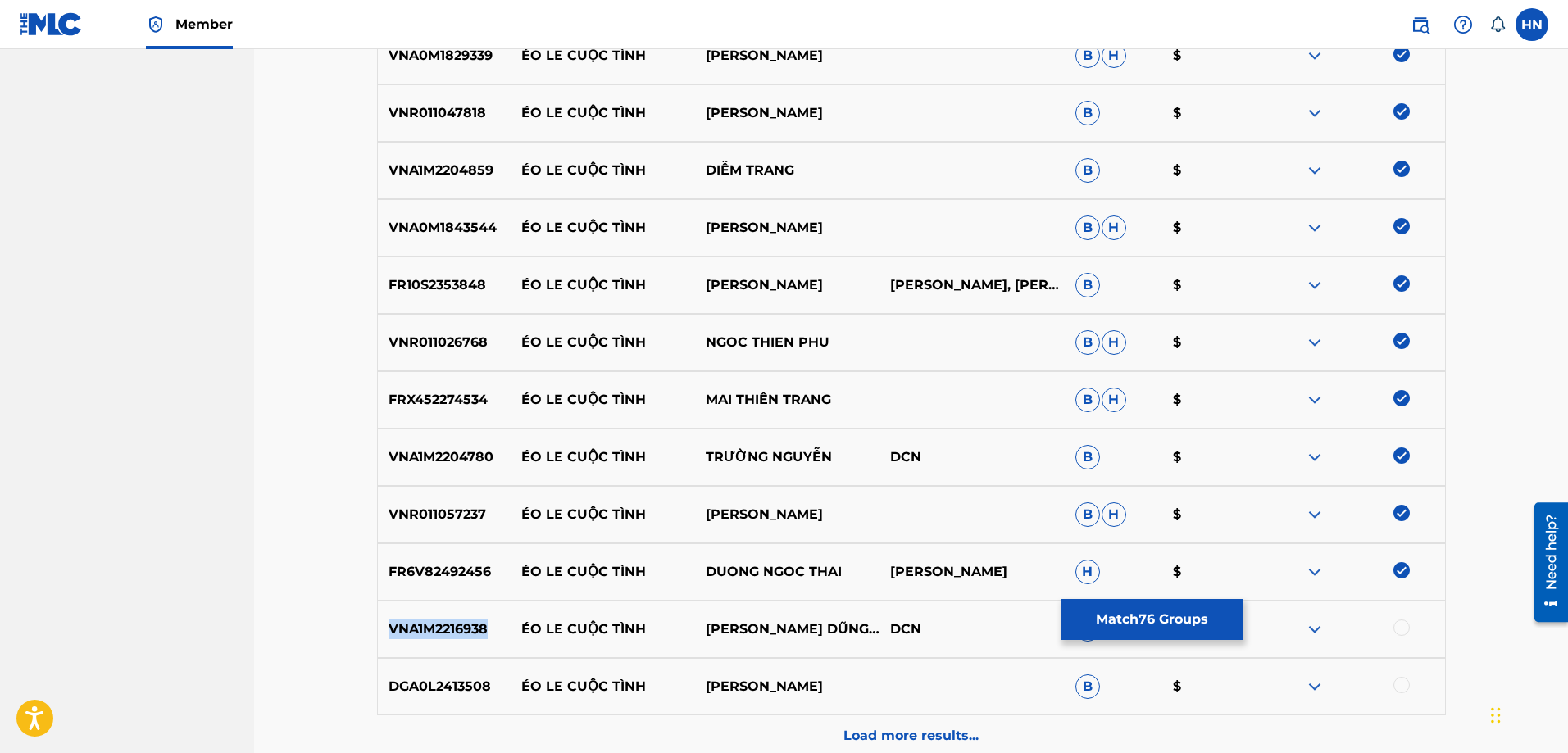
click at [472, 641] on div "VNA1M2216938 ÉO LE CUỘC TÌNH HOÀNG DŨNG & BCLC DCN B $" at bounding box center [911, 629] width 1069 height 57
click at [1398, 625] on div at bounding box center [1401, 627] width 16 height 16
click at [449, 685] on p "DGA0L2413508" at bounding box center [444, 686] width 133 height 20
click at [1400, 678] on div at bounding box center [1401, 684] width 16 height 16
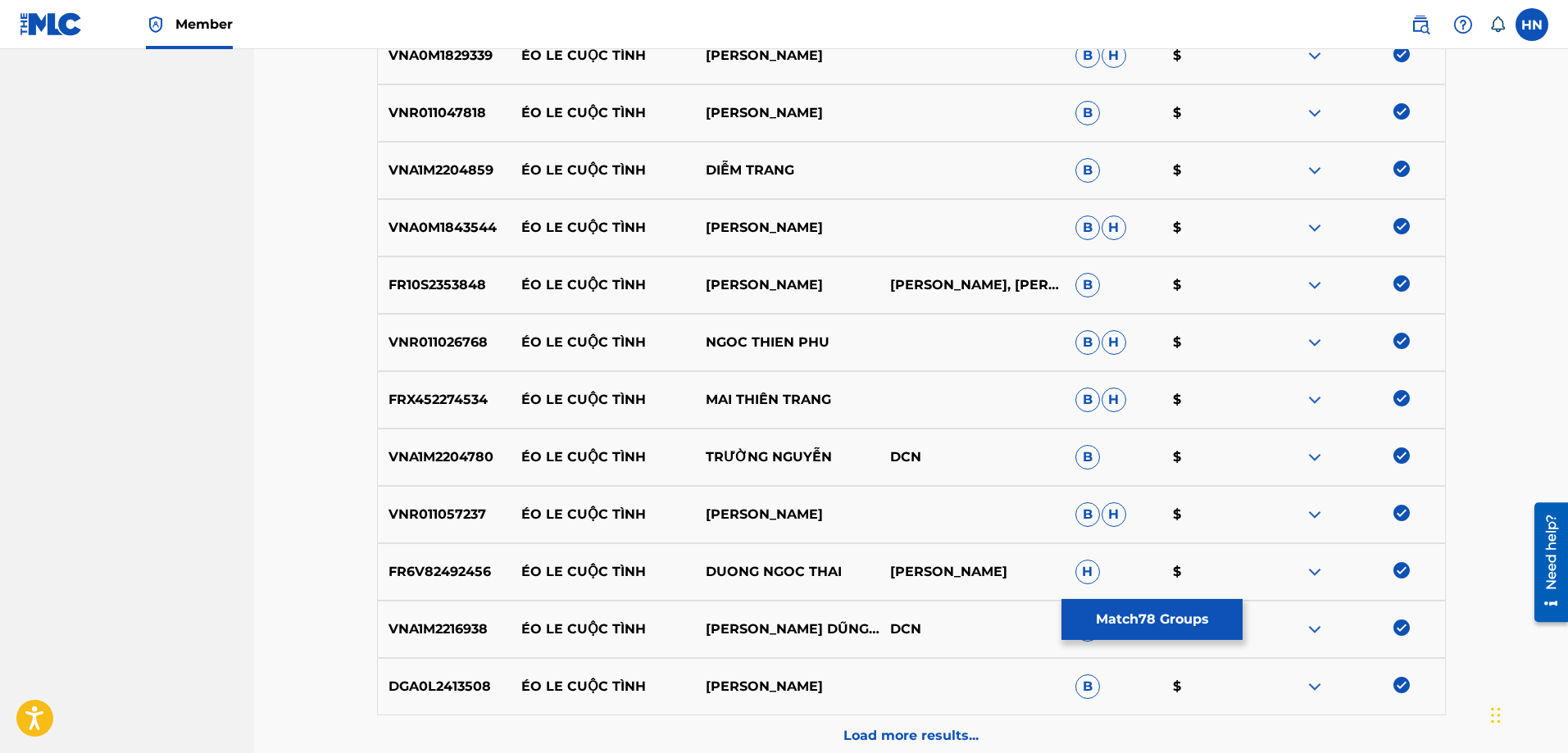
click at [945, 726] on p "Load more results..." at bounding box center [911, 736] width 135 height 20
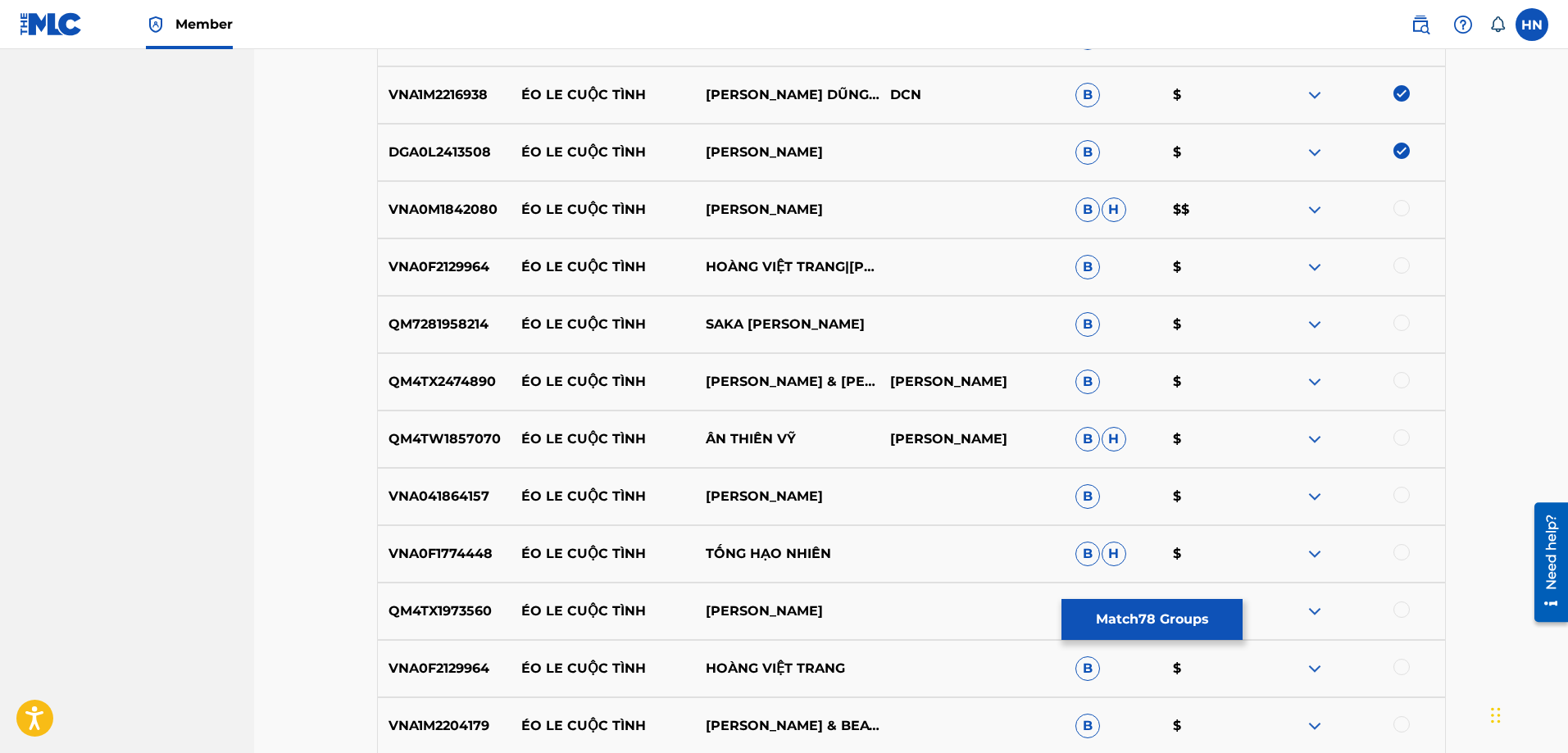
scroll to position [5118, 0]
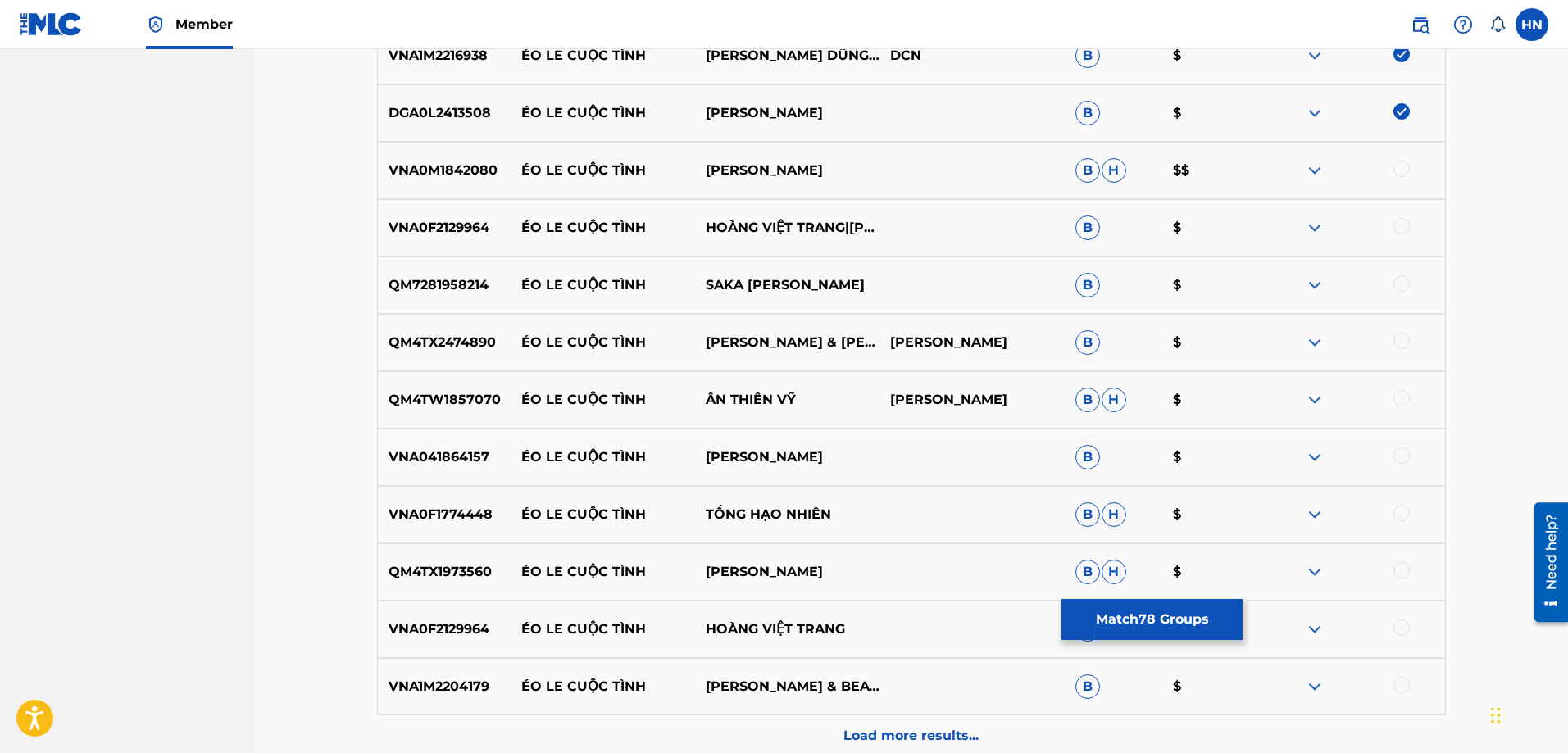
click at [480, 176] on p "VNA0M1842080" at bounding box center [444, 170] width 133 height 20
click at [1403, 163] on div at bounding box center [1401, 168] width 16 height 16
click at [467, 219] on p "VNA0F2129964" at bounding box center [444, 228] width 133 height 20
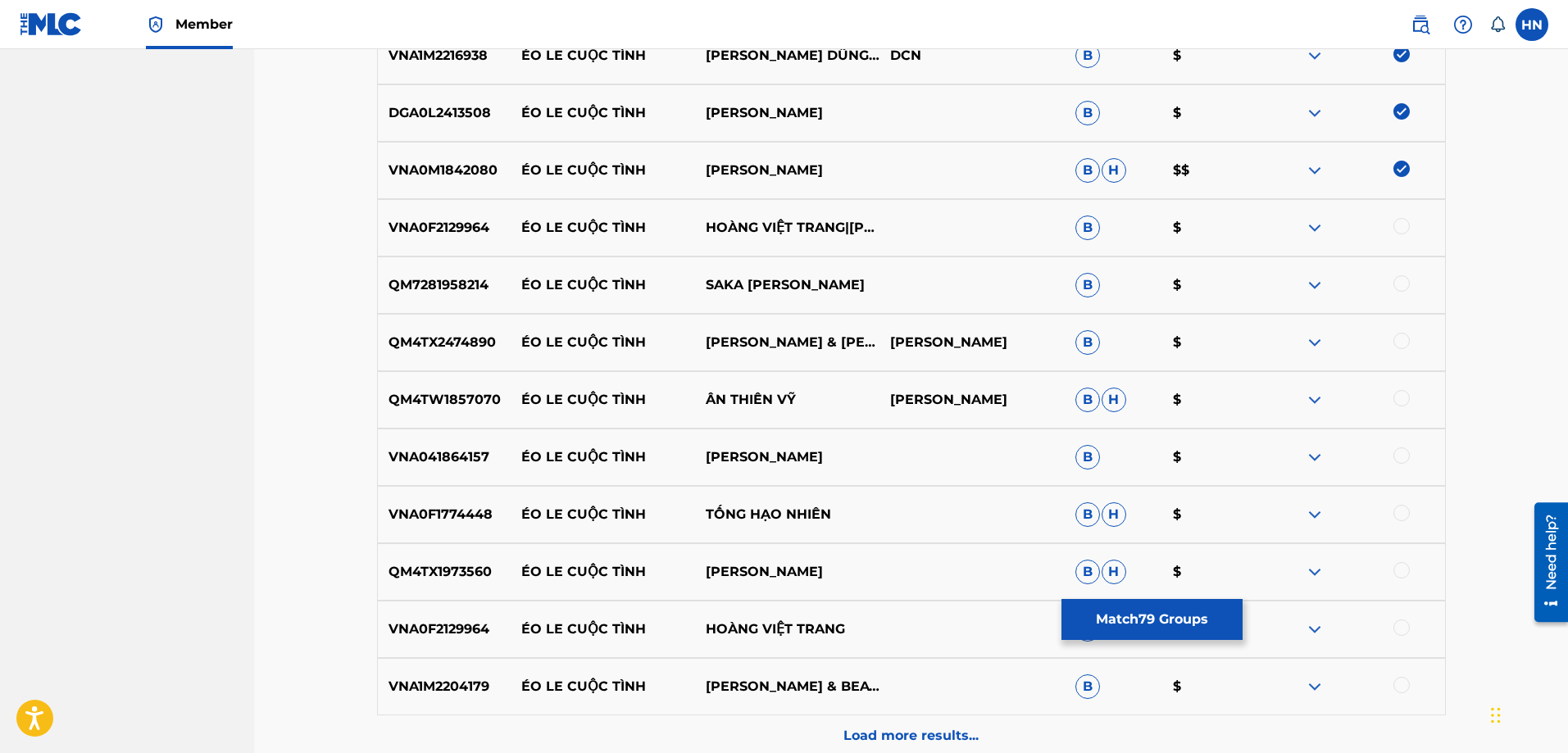
click at [1401, 231] on div at bounding box center [1401, 226] width 16 height 16
click at [473, 295] on div "QM7281958214 ÉO LE CUỘC TÌNH SAKA TRƯƠNG TUYỀN B $" at bounding box center [911, 285] width 1069 height 57
click at [1400, 288] on div at bounding box center [1401, 283] width 16 height 16
click at [482, 341] on p "QM4TX2474890" at bounding box center [444, 342] width 133 height 20
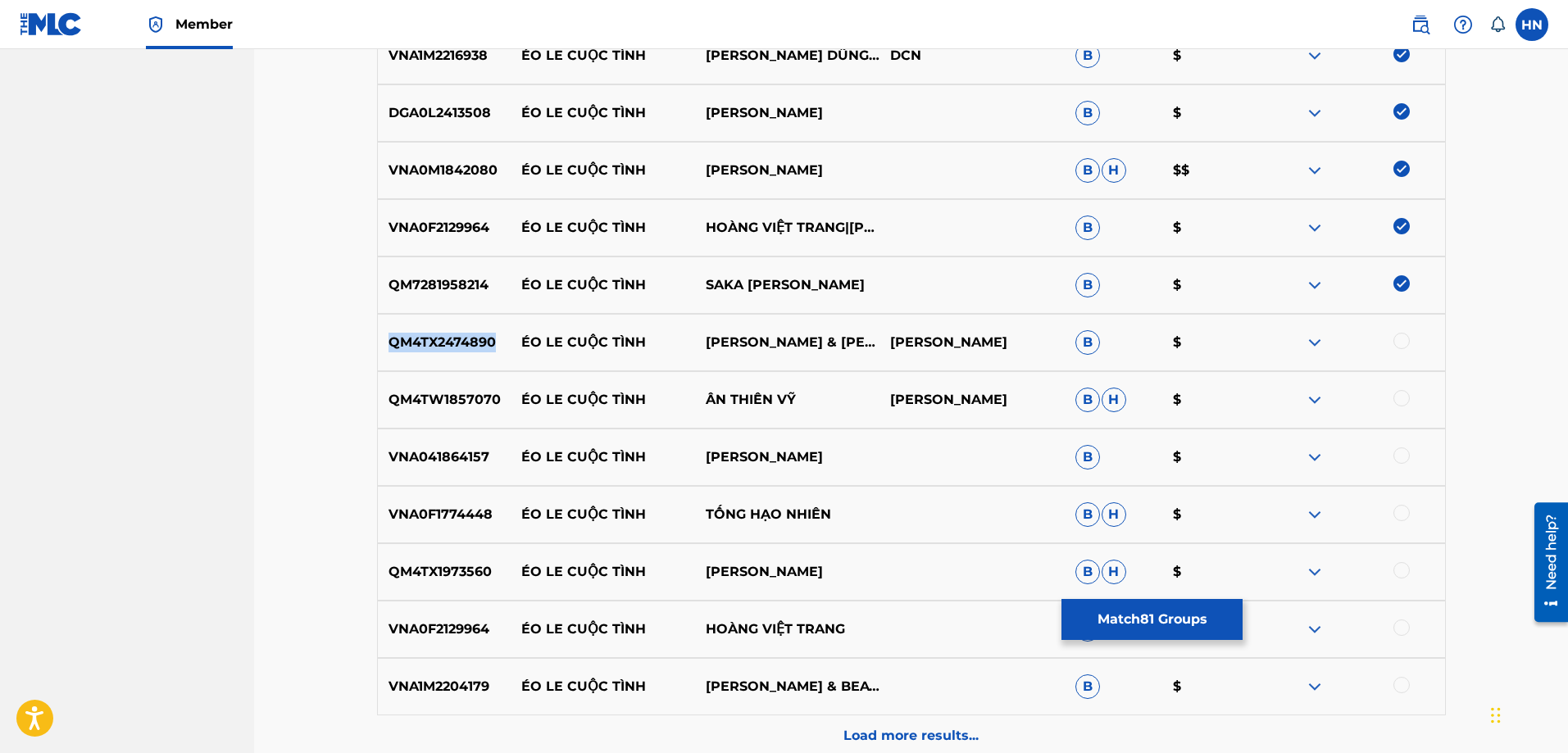
click at [482, 341] on p "QM4TX2474890" at bounding box center [444, 342] width 133 height 20
click at [1406, 341] on div at bounding box center [1401, 340] width 16 height 16
drag, startPoint x: 522, startPoint y: 340, endPoint x: 844, endPoint y: 349, distance: 322.1
click at [844, 349] on div "QM4TX2474890 ÉO LE CUỘC TÌNH TỐNG HẠO NHIÊN & GIANG HỒNG NGỌC THÁI HÙNG B $" at bounding box center [911, 342] width 1069 height 57
click at [468, 405] on p "QM4TW1857070" at bounding box center [444, 400] width 133 height 20
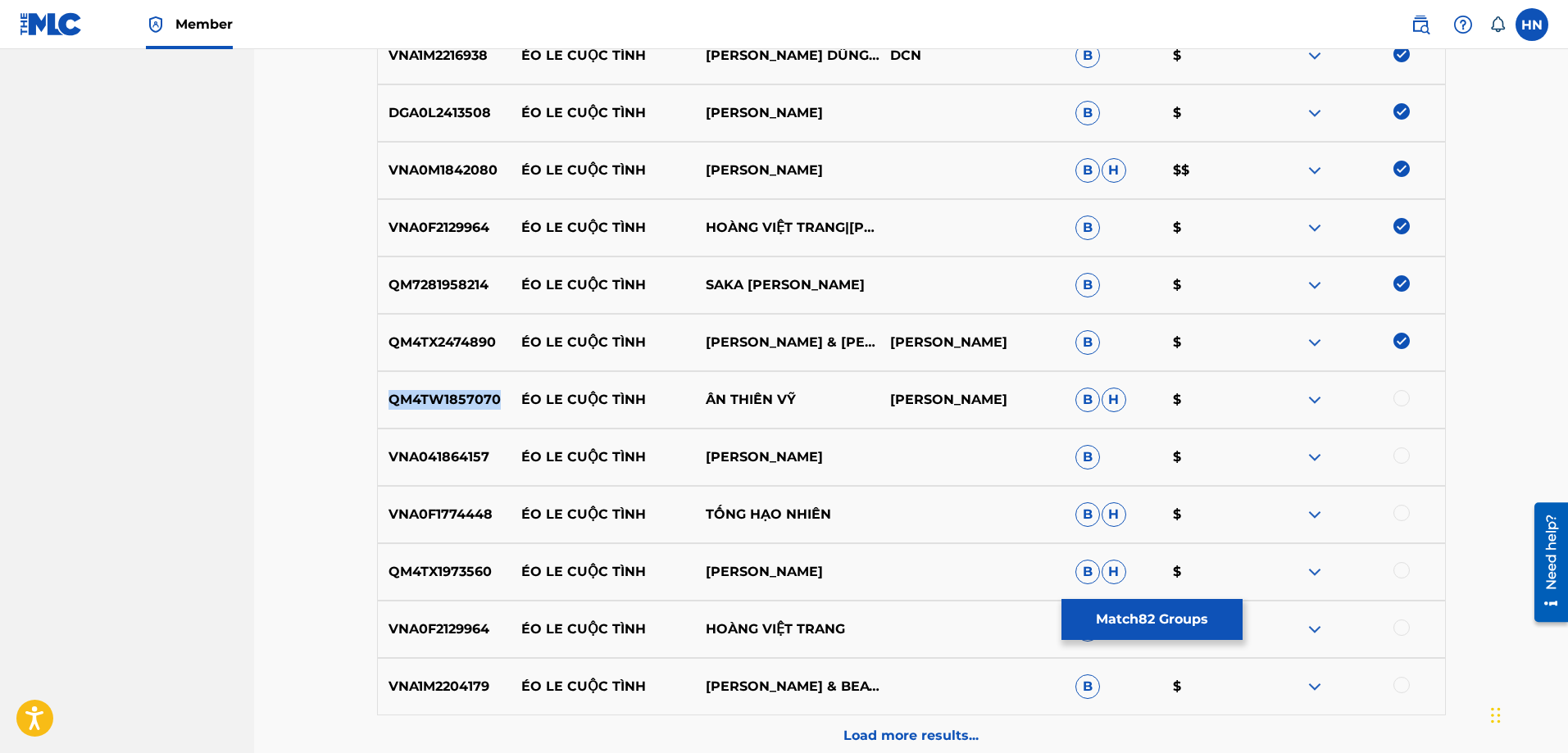
click at [468, 405] on p "QM4TW1857070" at bounding box center [444, 400] width 133 height 20
click at [1405, 403] on div at bounding box center [1401, 398] width 16 height 16
click at [431, 452] on p "VNA041864157" at bounding box center [444, 457] width 133 height 20
click at [1403, 457] on div at bounding box center [1401, 455] width 16 height 16
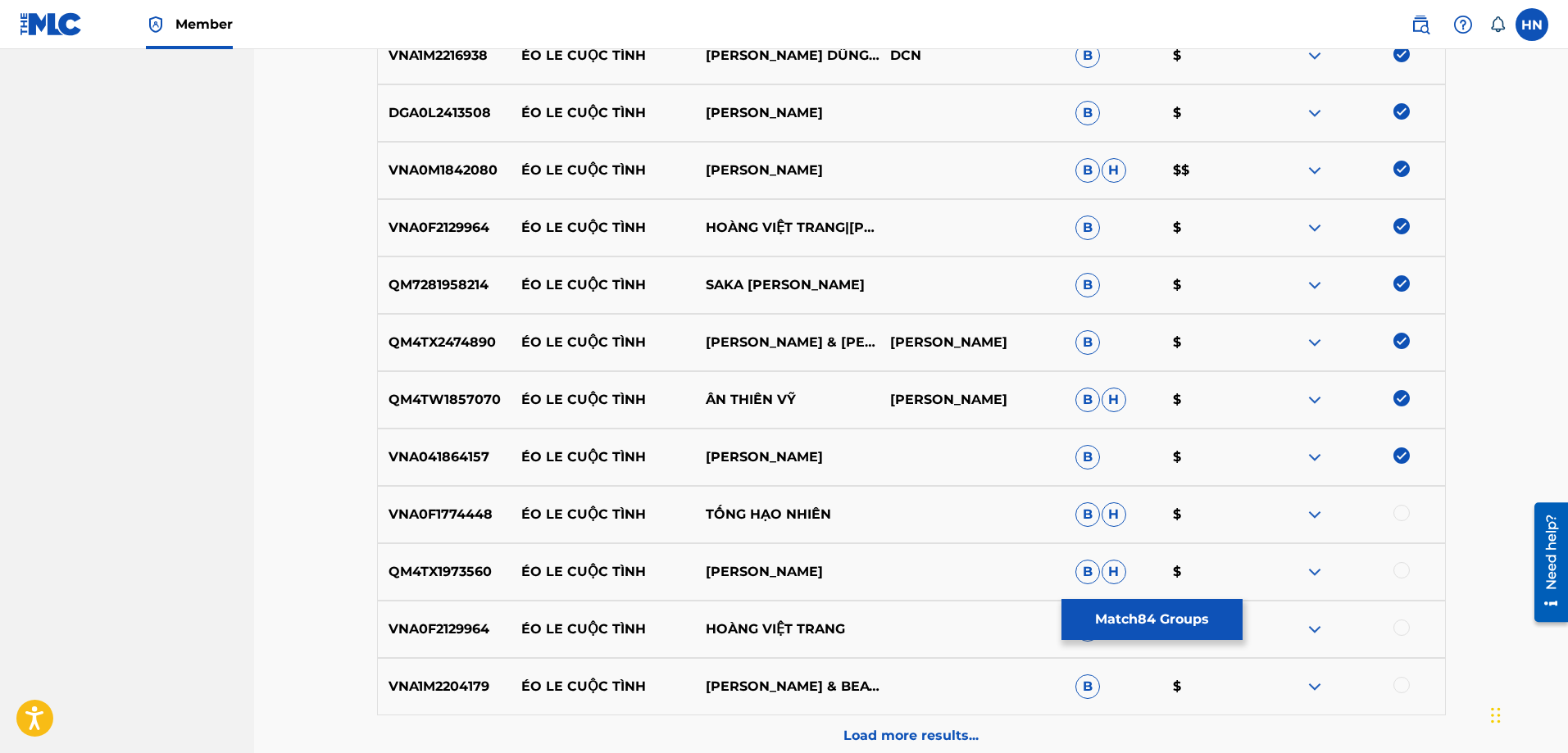
click at [387, 519] on p "VNA0F1774448" at bounding box center [444, 514] width 133 height 20
click at [1397, 510] on div at bounding box center [1401, 512] width 16 height 16
click at [462, 553] on div "QM4TX1973560 ÉO LE CUỘC TÌNH LÊ SANG B H $" at bounding box center [911, 572] width 1069 height 57
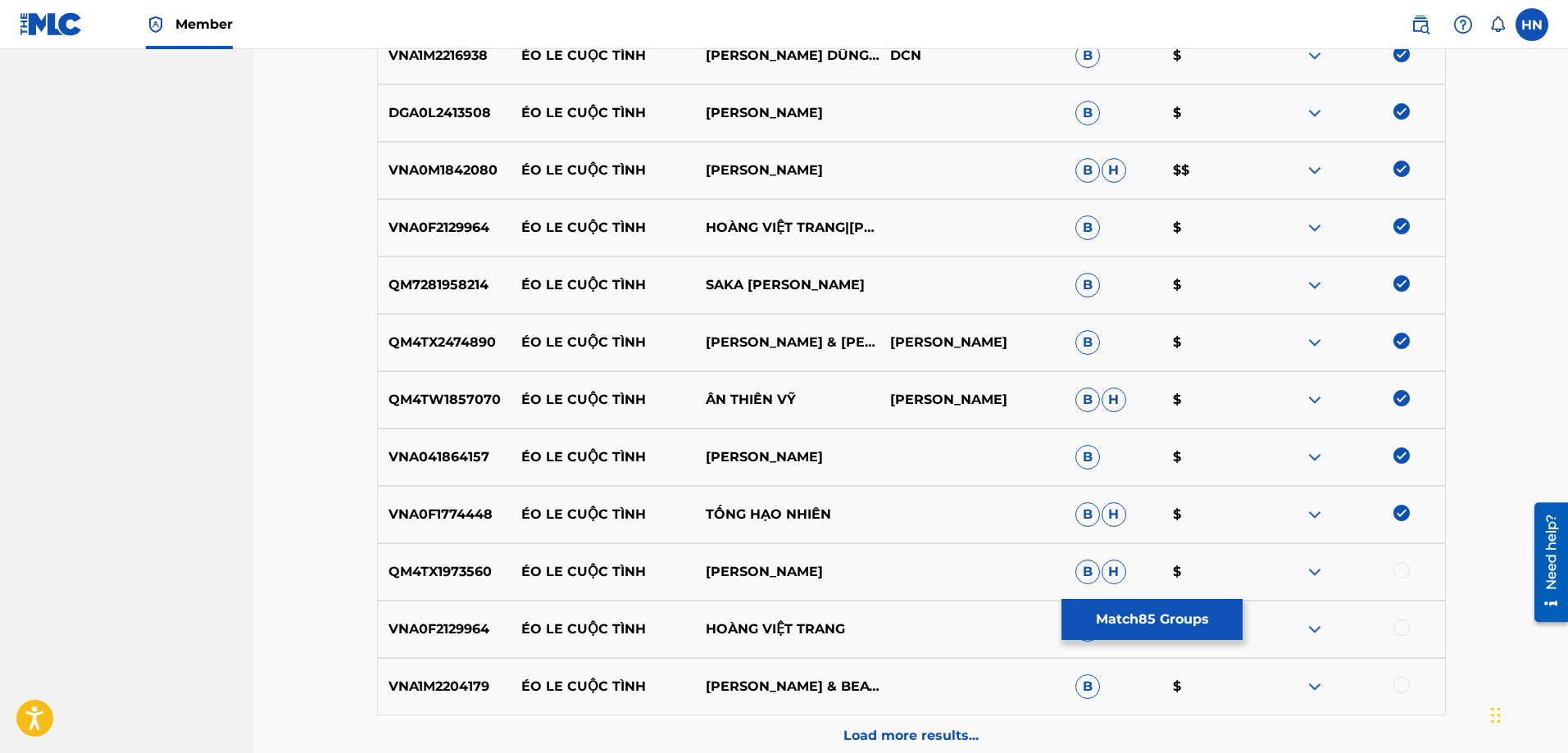
click at [1397, 565] on div at bounding box center [1401, 570] width 16 height 16
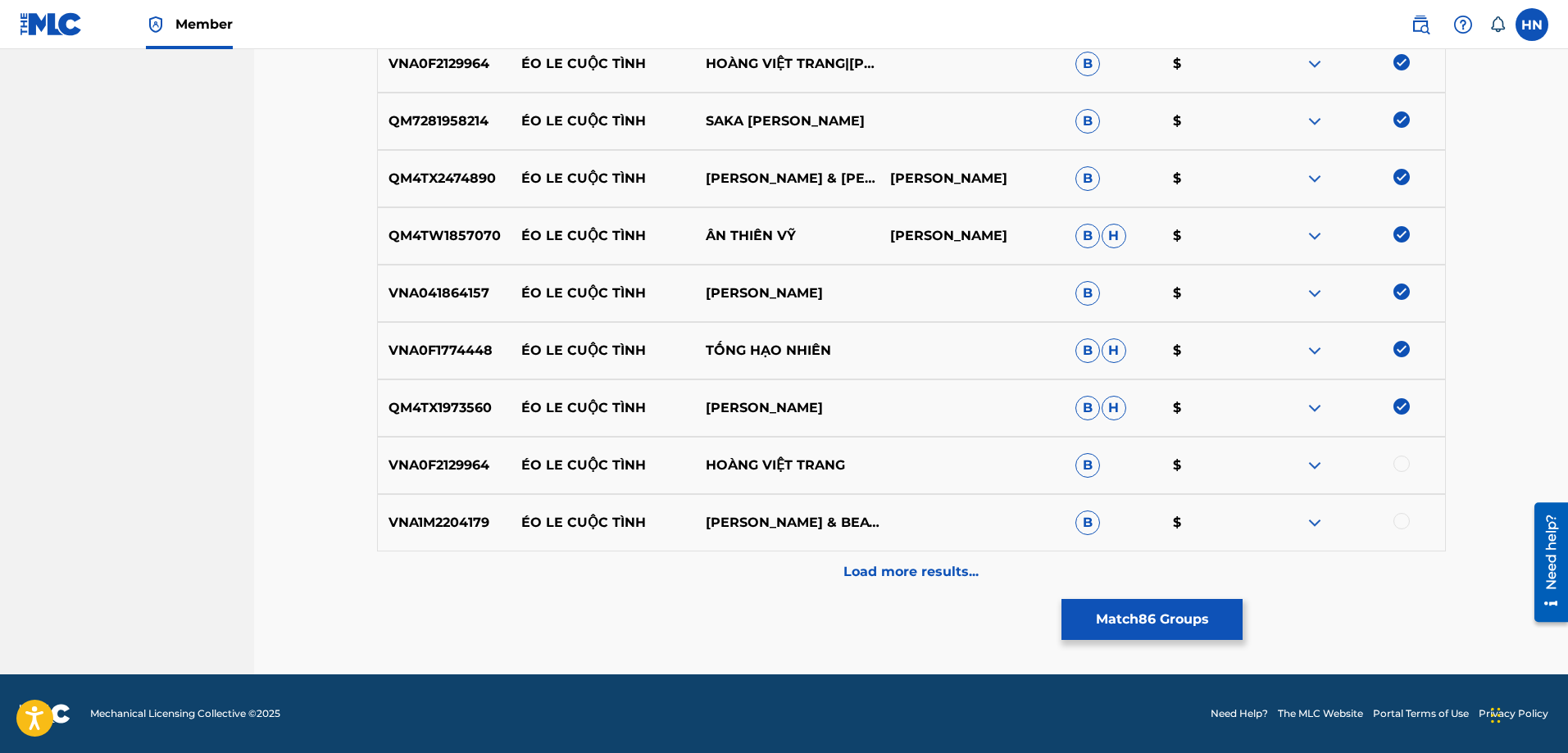
click at [448, 466] on p "VNA0F2129964" at bounding box center [444, 465] width 133 height 20
click at [1397, 464] on div at bounding box center [1401, 463] width 16 height 16
click at [441, 527] on p "VNA1M2204179" at bounding box center [444, 522] width 133 height 20
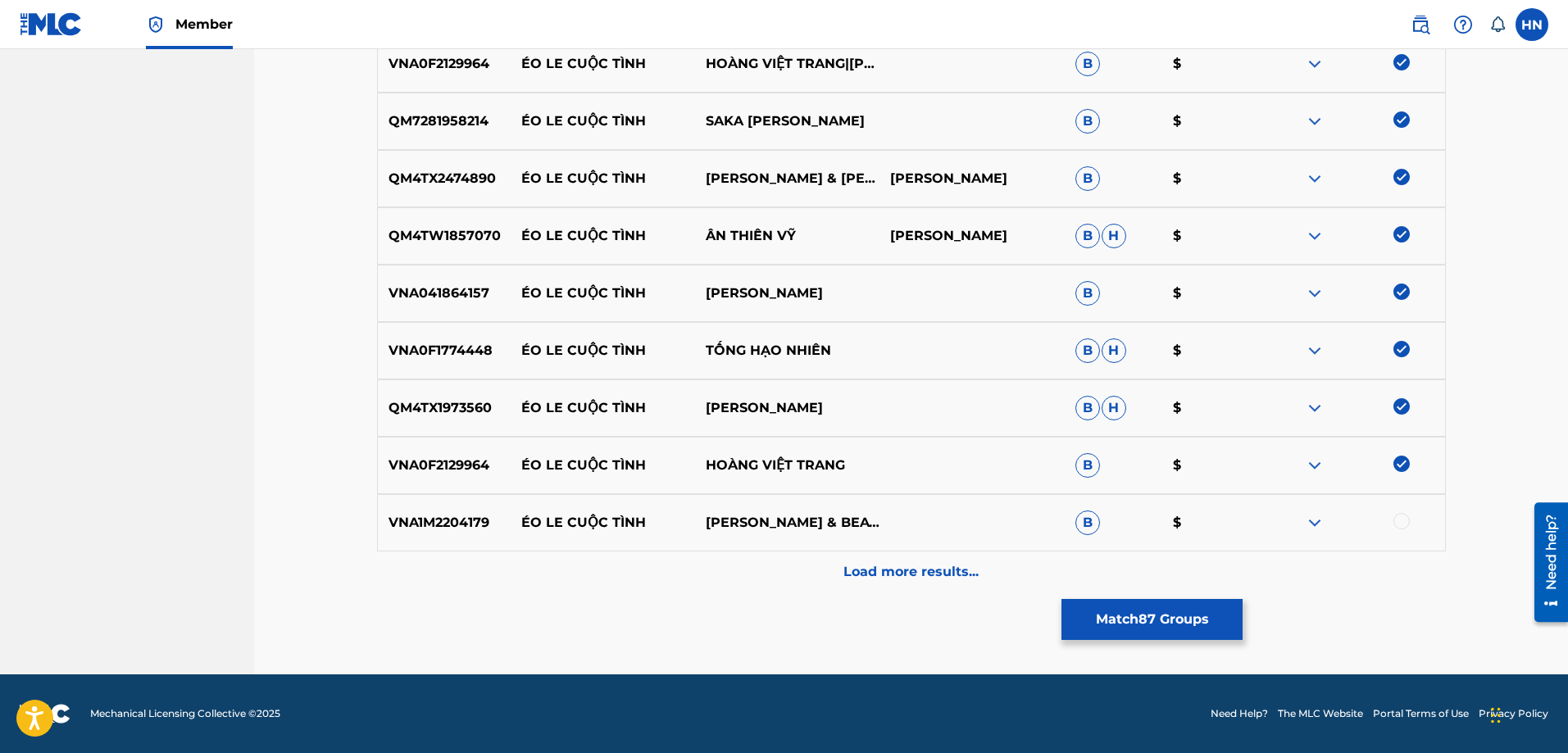
click at [1397, 523] on div at bounding box center [1401, 520] width 16 height 16
click at [981, 563] on div "Load more results..." at bounding box center [911, 572] width 1069 height 41
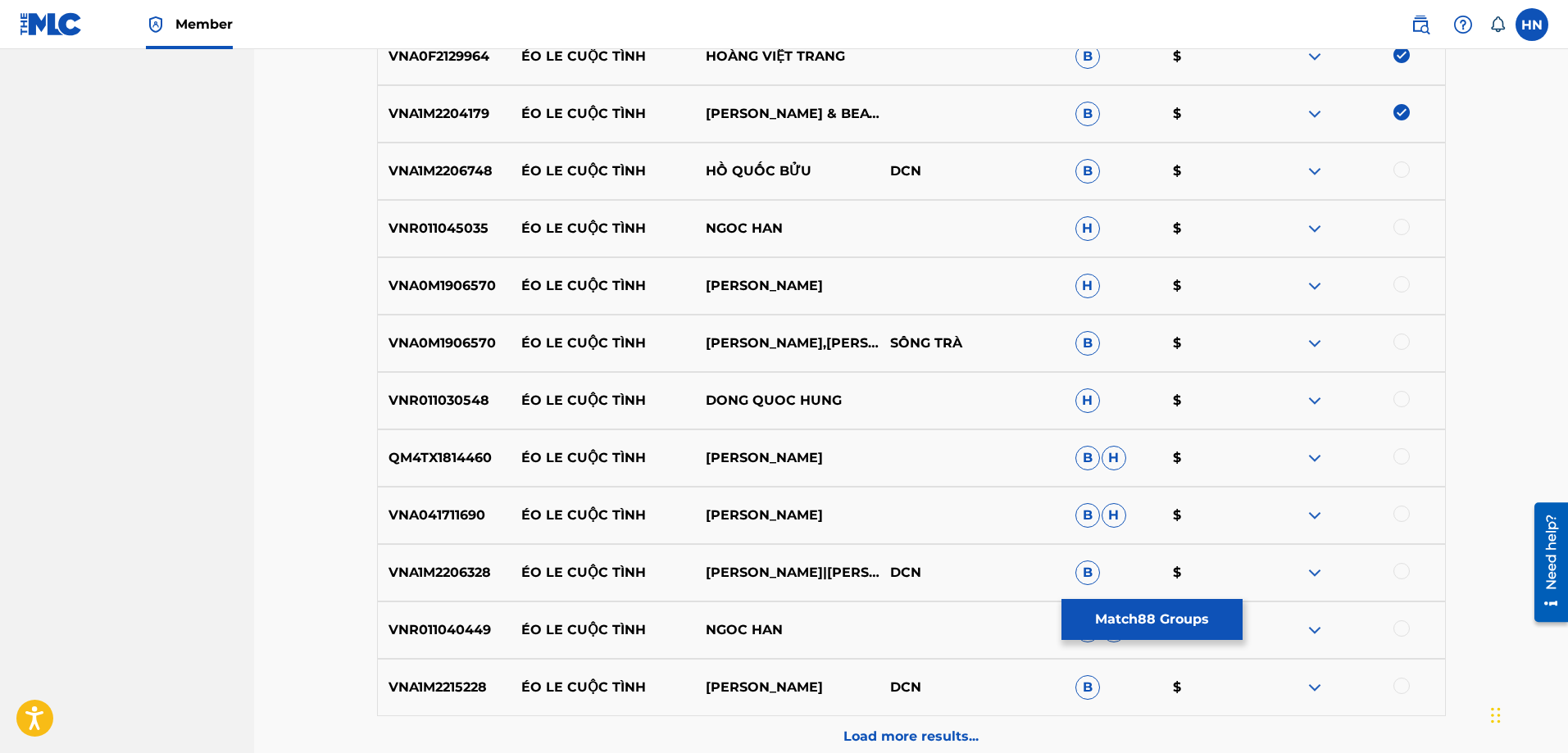
scroll to position [5692, 0]
click at [476, 160] on div "VNA1M2206748 ÉO LE CUỘC TÌNH HỒ QUỐC BỬU DCN B $" at bounding box center [911, 170] width 1069 height 57
click at [1402, 167] on div at bounding box center [1401, 168] width 16 height 16
click at [449, 228] on p "VNR011045035" at bounding box center [444, 228] width 133 height 20
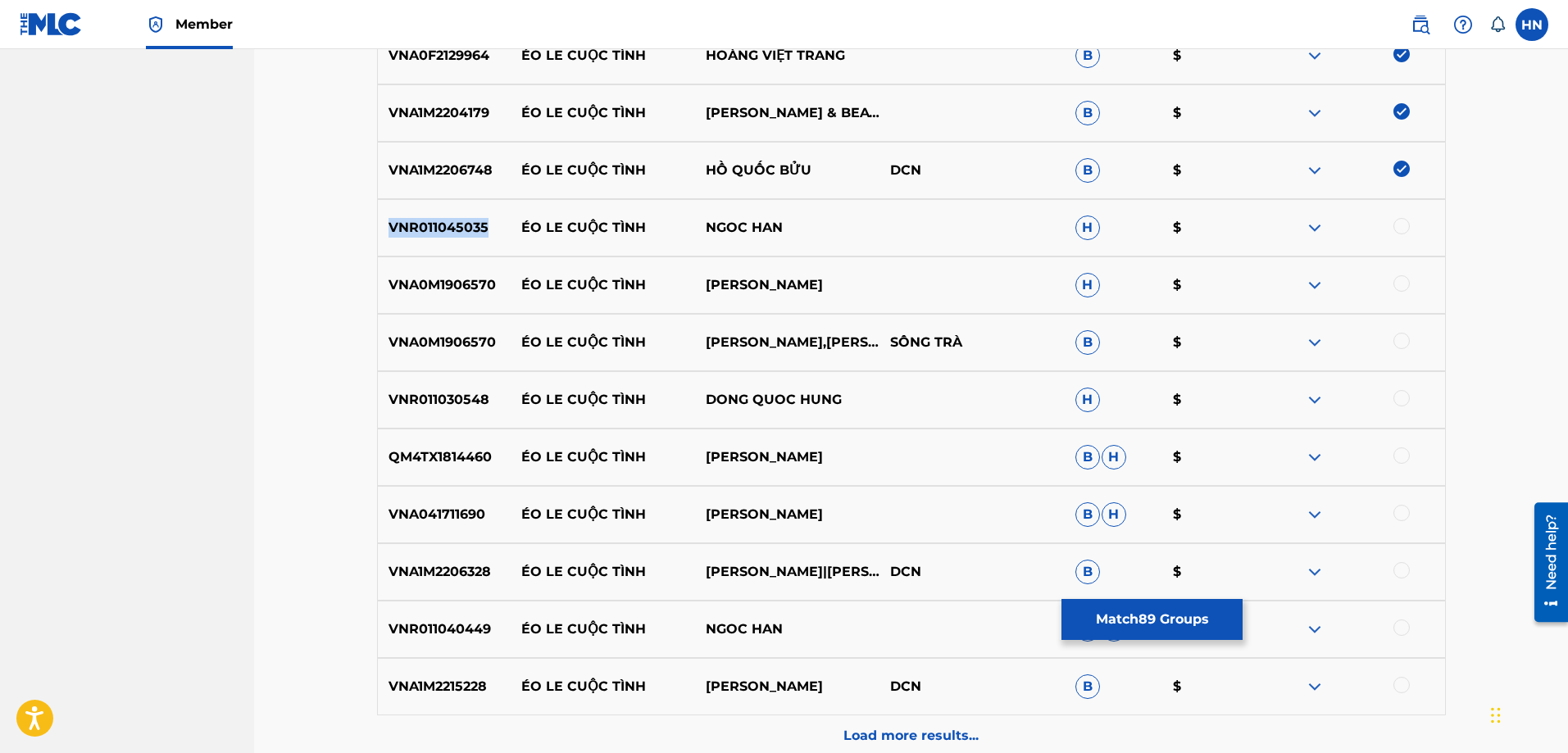
click at [449, 228] on p "VNR011045035" at bounding box center [444, 228] width 133 height 20
click at [1400, 220] on div at bounding box center [1401, 226] width 16 height 16
click at [461, 279] on p "VNA0M1906570" at bounding box center [444, 285] width 133 height 20
click at [1395, 282] on div at bounding box center [1401, 283] width 16 height 16
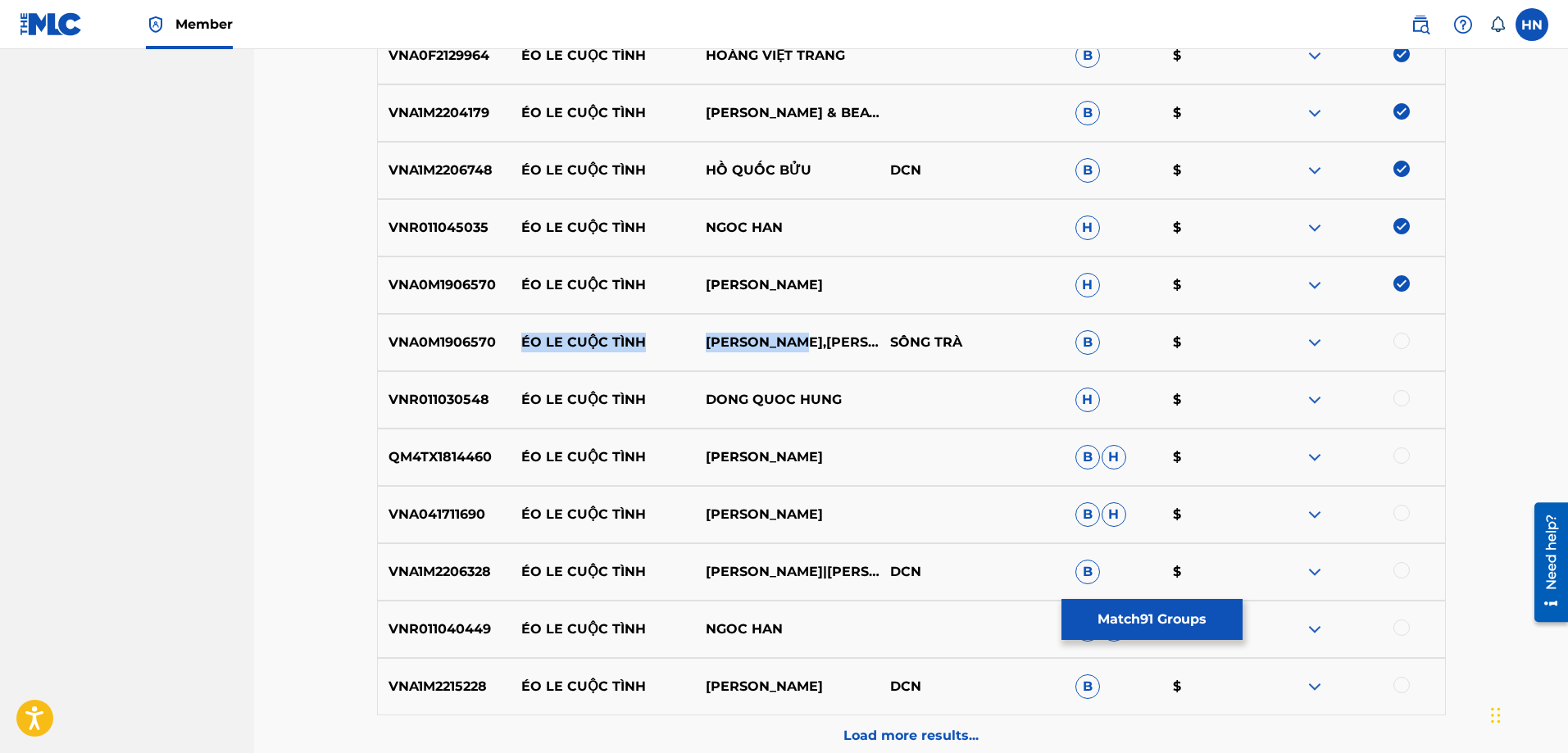
drag, startPoint x: 513, startPoint y: 341, endPoint x: 807, endPoint y: 334, distance: 294.1
click at [807, 334] on div "VNA0M1906570 ÉO LE CUỘC TÌNH QUANG THẮNG,SONG THAO SÔNG TRÀ B $" at bounding box center [911, 342] width 1069 height 57
click at [451, 329] on div "VNA0M1906570 ÉO LE CUỘC TÌNH QUANG THẮNG,SONG THAO SÔNG TRÀ B $" at bounding box center [911, 342] width 1069 height 57
click at [1399, 342] on div at bounding box center [1401, 340] width 16 height 16
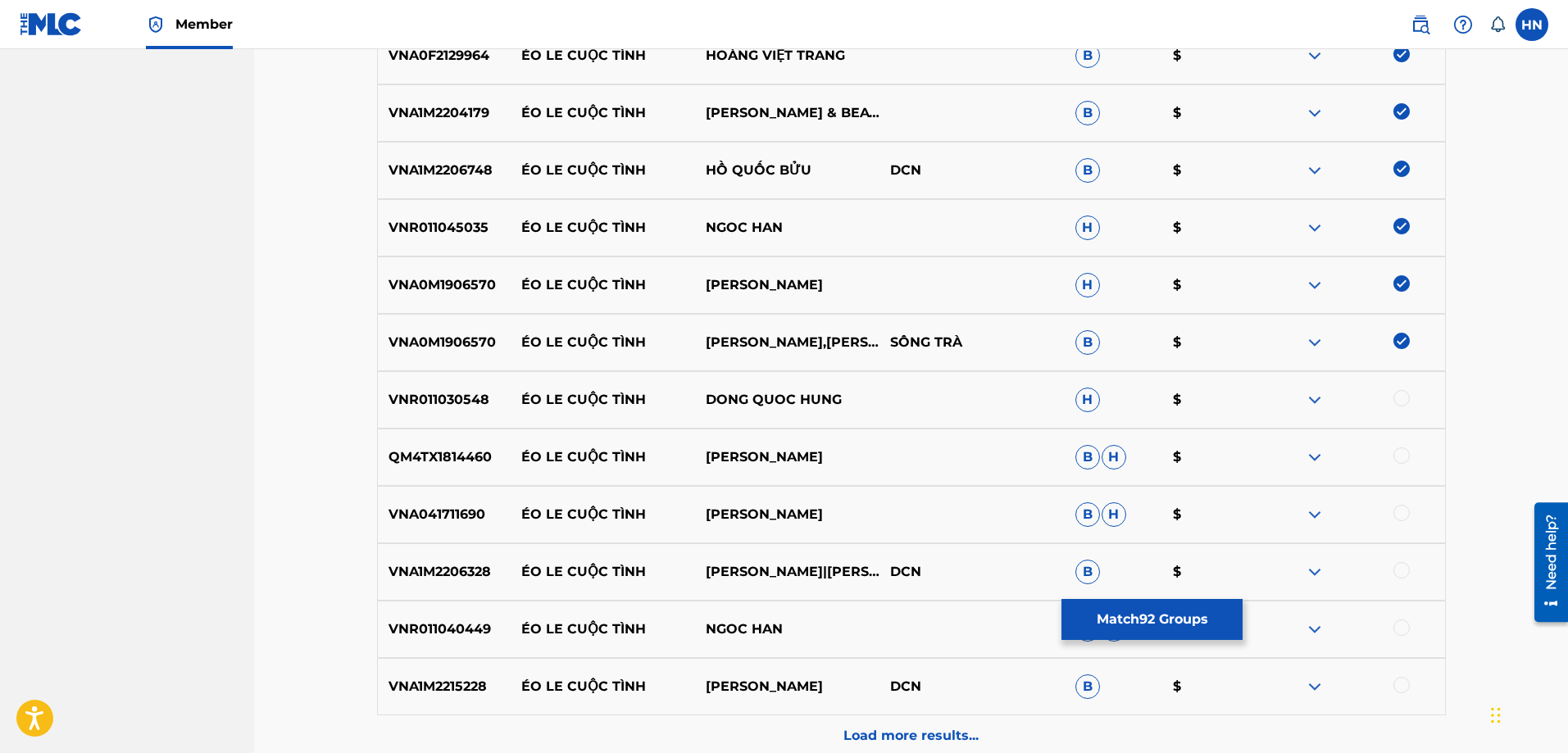
click at [439, 403] on p "VNR011030548" at bounding box center [444, 400] width 133 height 20
click at [1408, 395] on div at bounding box center [1401, 398] width 16 height 16
click at [442, 449] on p "QM4TX1814460" at bounding box center [444, 457] width 133 height 20
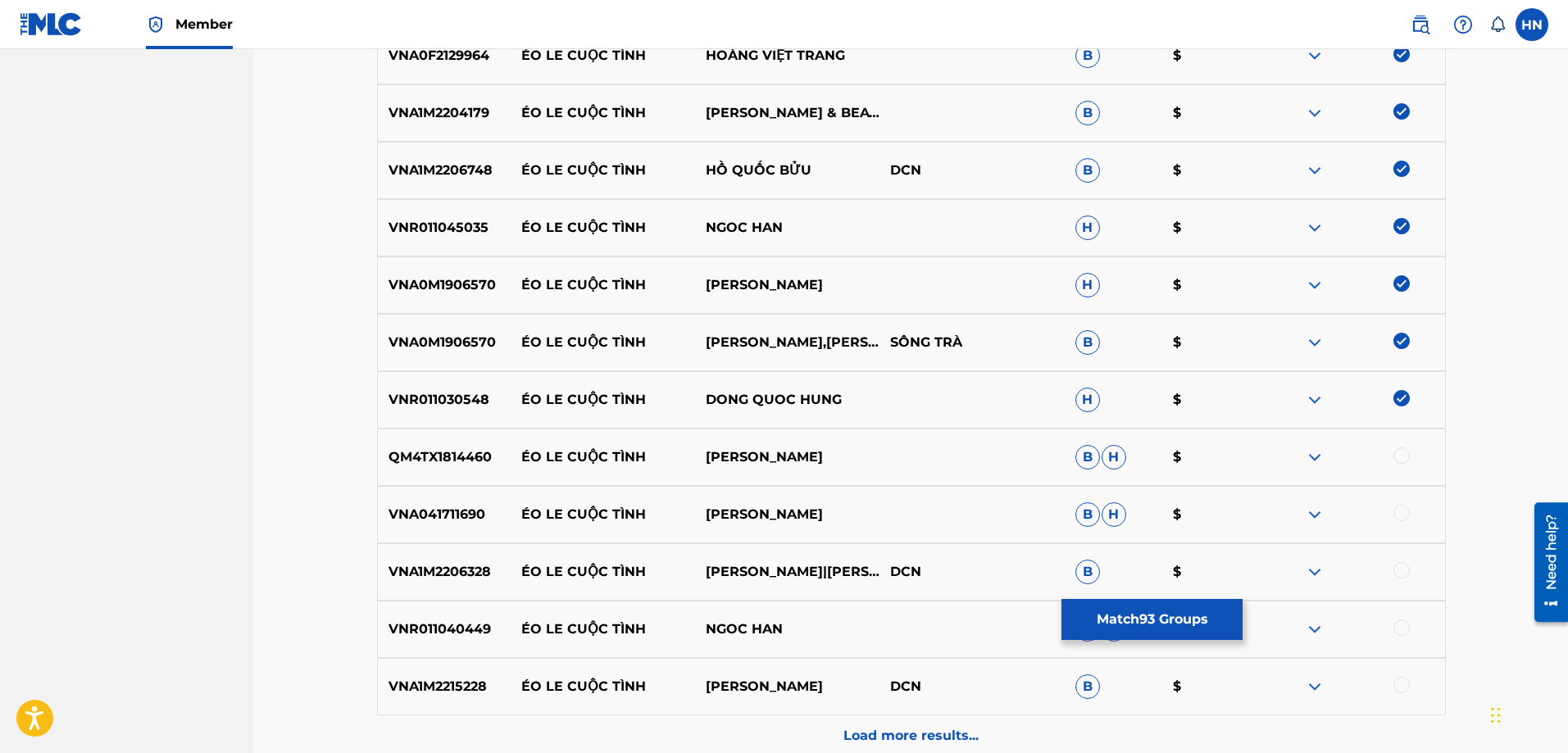
click at [1403, 452] on div at bounding box center [1401, 455] width 16 height 16
click at [487, 512] on p "VNA041711690" at bounding box center [444, 514] width 133 height 20
click at [471, 514] on p "VNA041711690" at bounding box center [444, 514] width 133 height 20
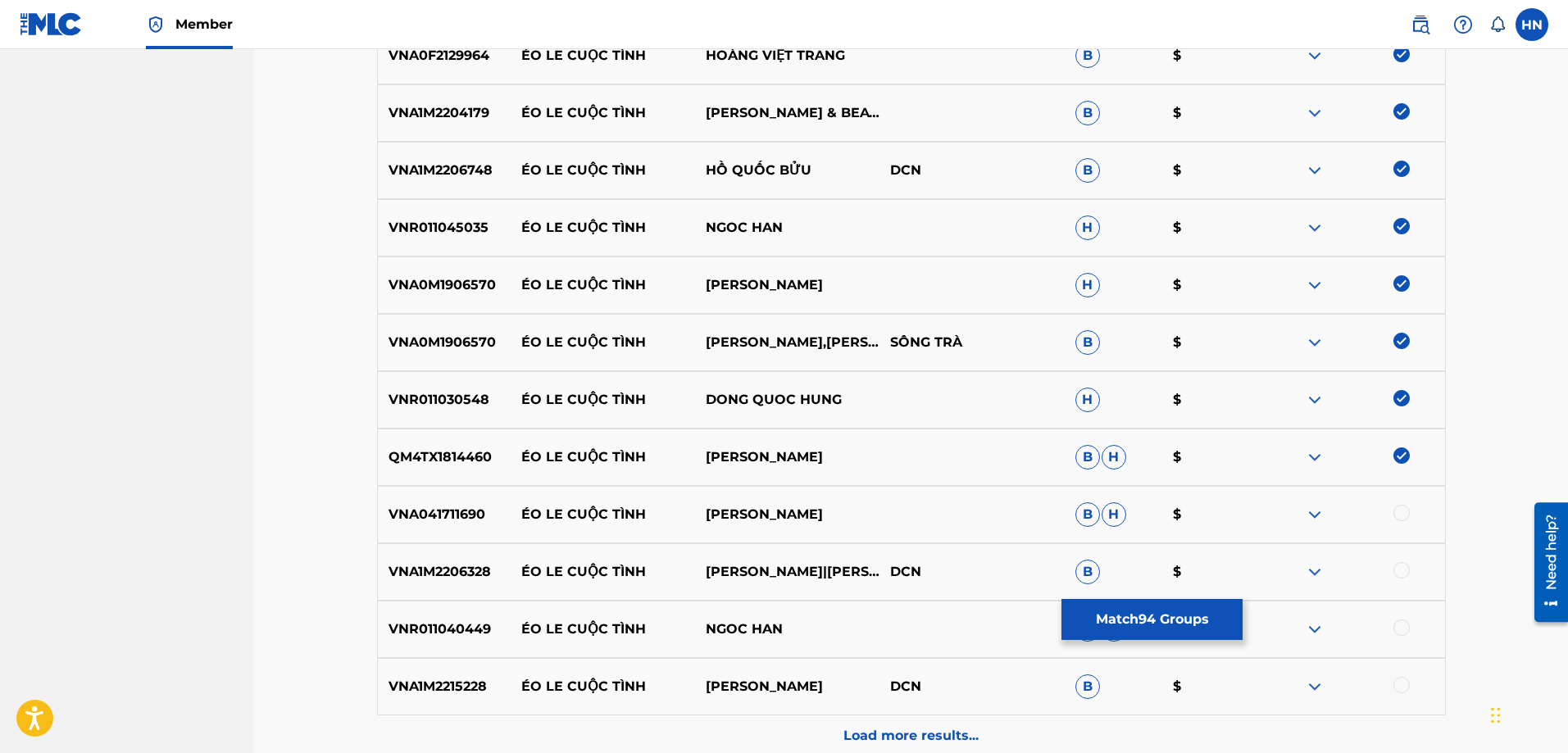
click at [1410, 515] on div at bounding box center [1351, 514] width 185 height 20
click at [1407, 512] on div at bounding box center [1401, 512] width 16 height 16
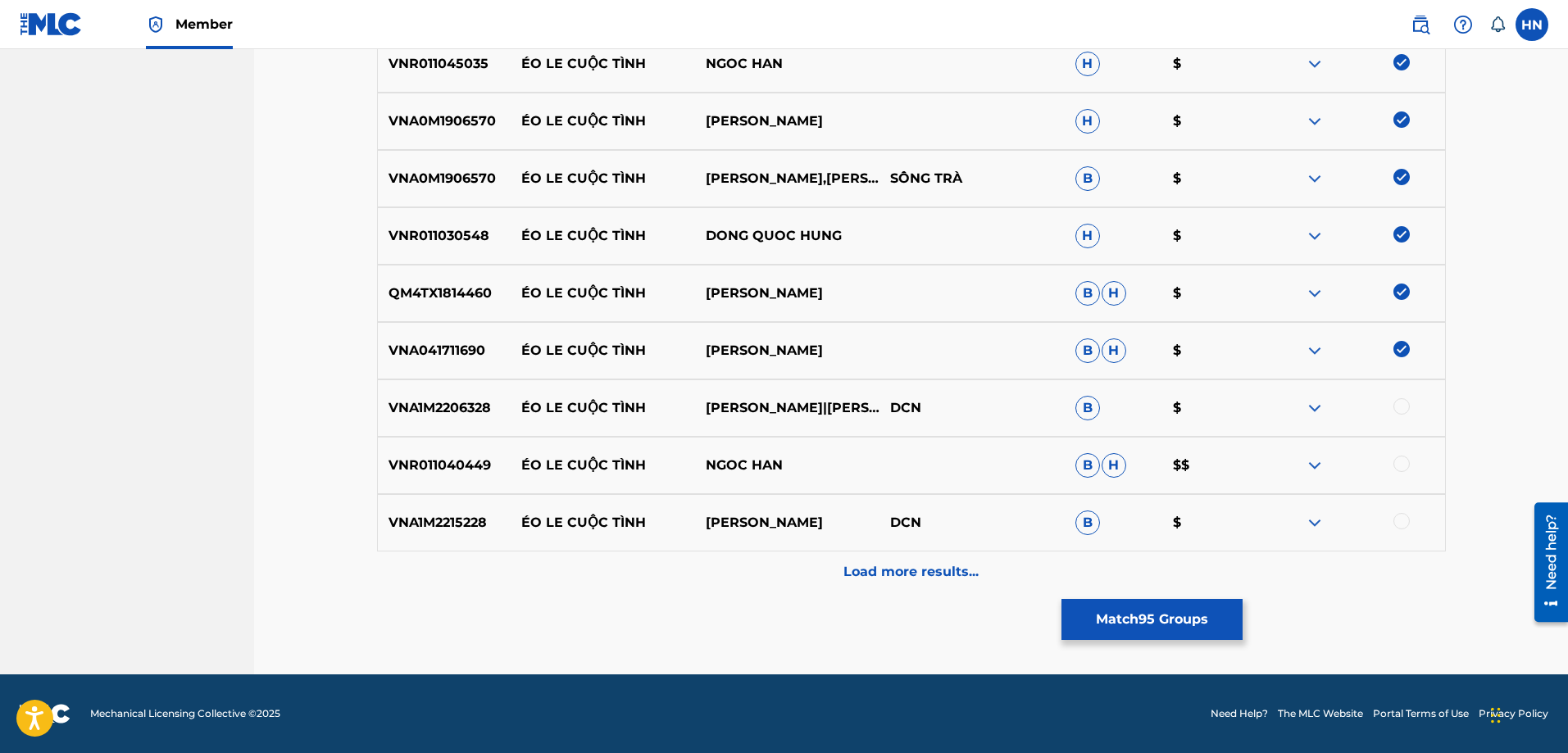
click at [431, 396] on div "VNA1M2206328 ÉO LE CUỘC TÌNH GIA TIẾN|THANH NGÂN DCN B $" at bounding box center [911, 408] width 1069 height 57
click at [1400, 404] on div at bounding box center [1401, 406] width 16 height 16
click at [411, 453] on div "VNR011040449 ÉO LE CUỘC TÌNH NGOC HAN B H $$" at bounding box center [911, 465] width 1069 height 57
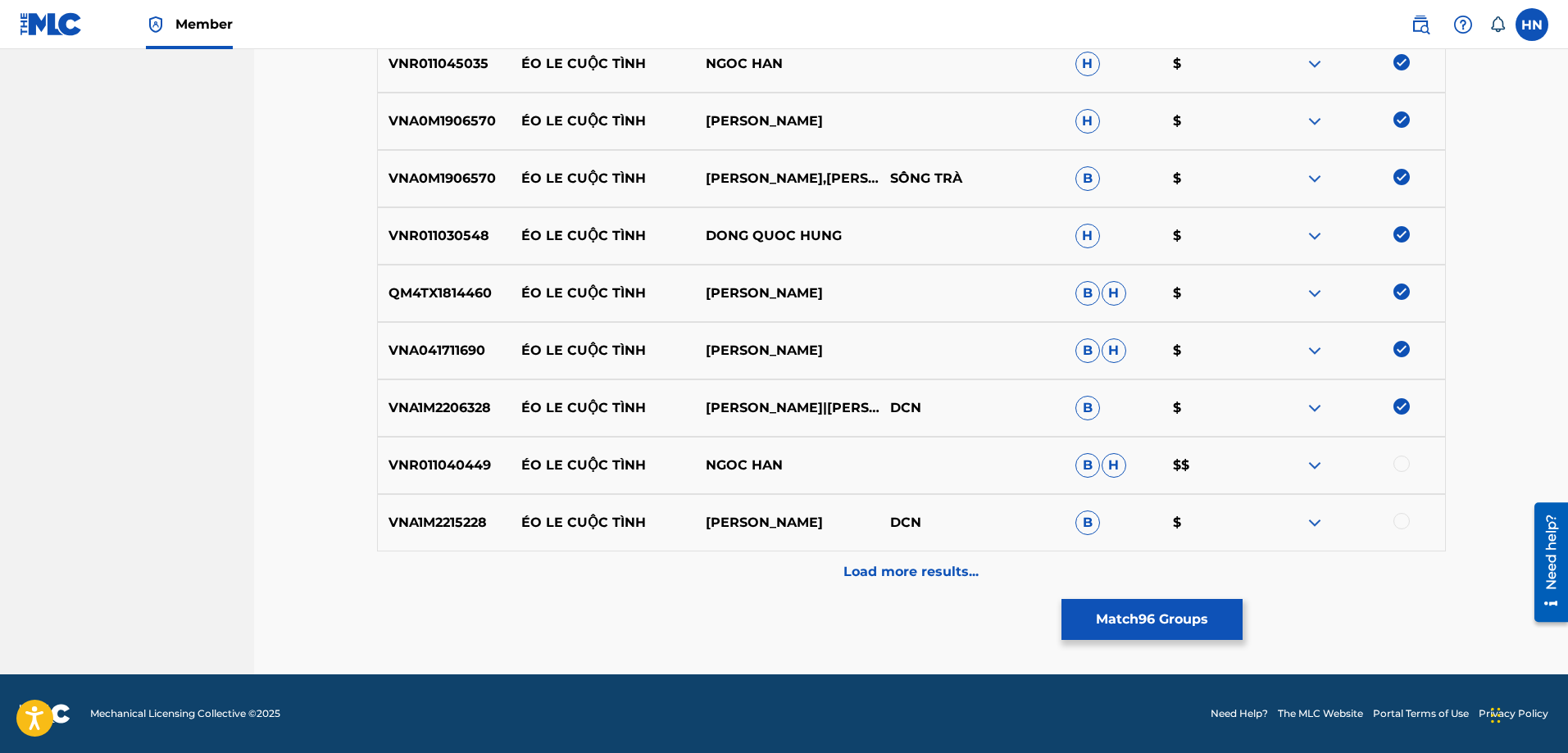
click at [1403, 464] on div at bounding box center [1401, 463] width 16 height 16
click at [447, 520] on p "VNA1M2215228" at bounding box center [444, 522] width 133 height 20
click at [1399, 523] on div at bounding box center [1401, 520] width 16 height 16
click at [950, 571] on p "Load more results..." at bounding box center [911, 572] width 135 height 20
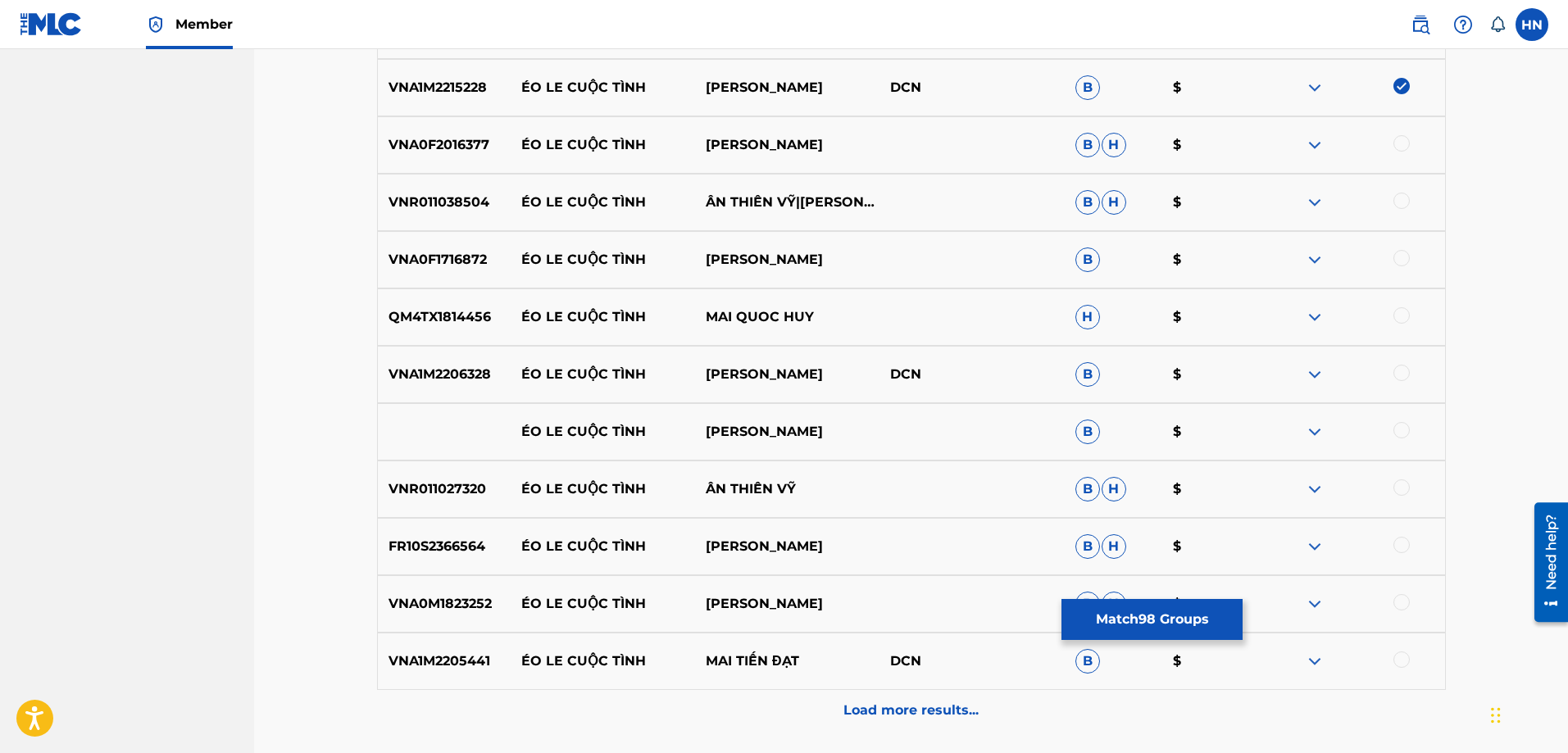
scroll to position [6265, 0]
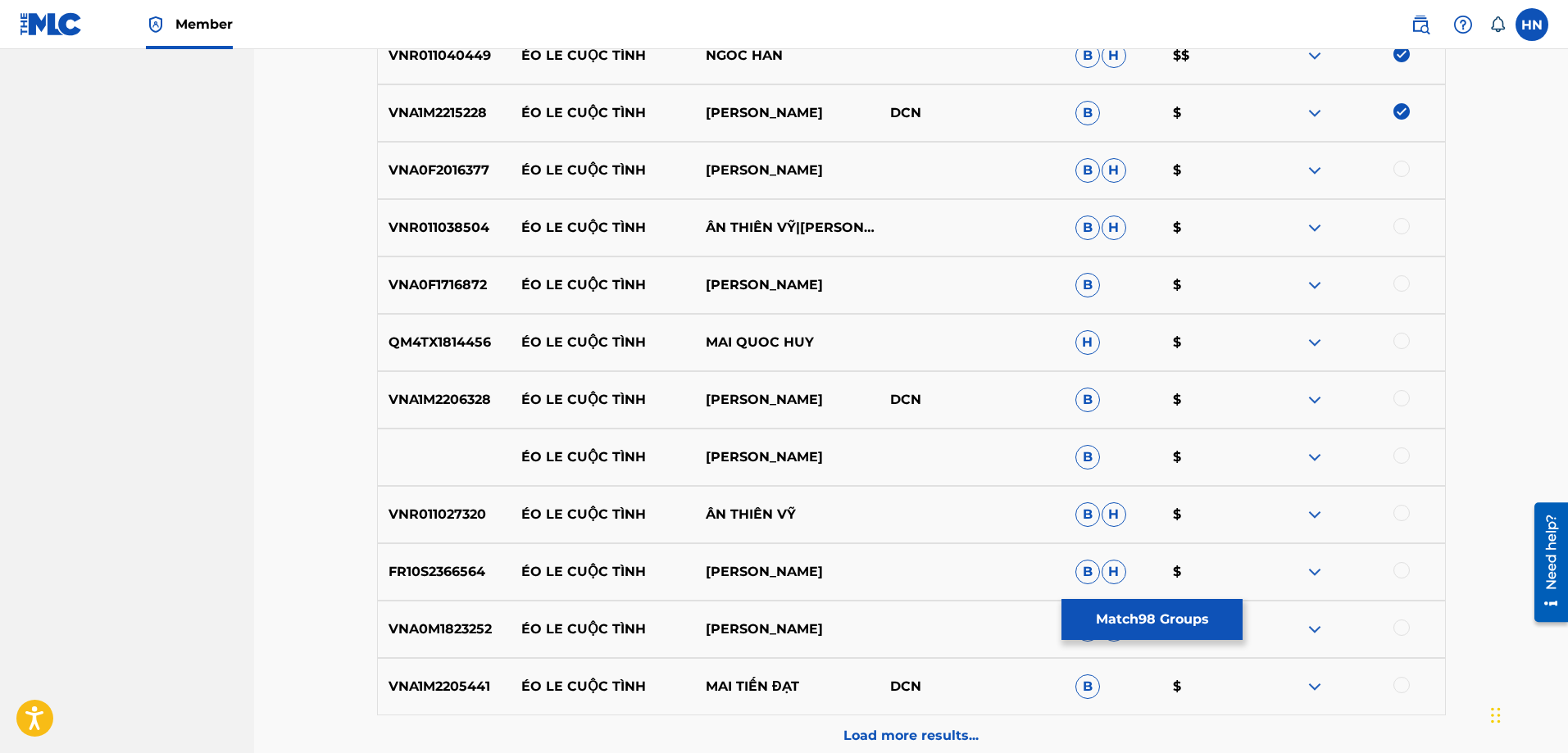
click at [480, 183] on div "VNA0F2016377 ÉO LE CUỘC TÌNH VÂN ANH B H $" at bounding box center [911, 170] width 1069 height 57
click at [1401, 169] on div at bounding box center [1401, 168] width 16 height 16
click at [457, 225] on p "VNR011038504" at bounding box center [444, 228] width 133 height 20
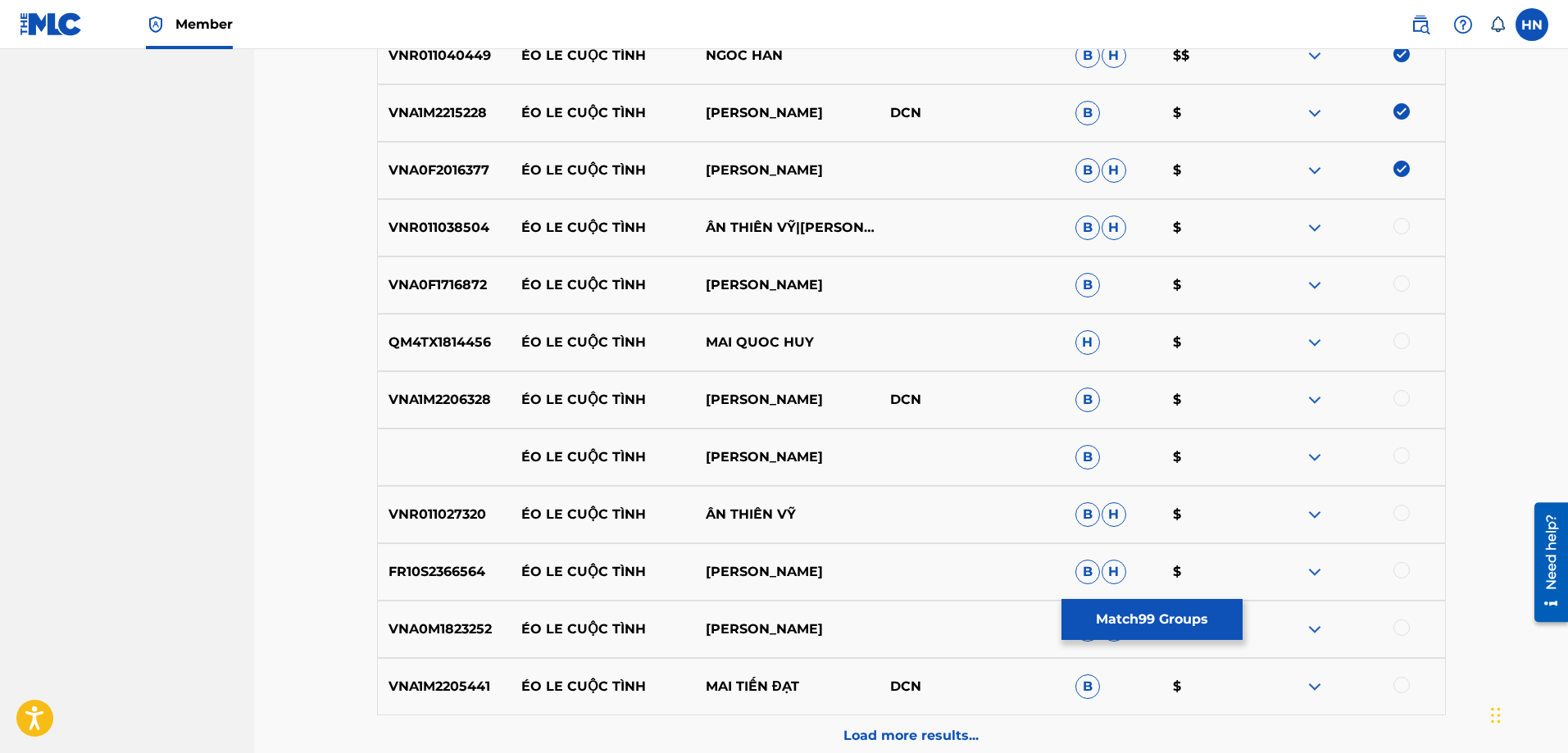
click at [1391, 224] on div at bounding box center [1351, 228] width 185 height 20
click at [1397, 226] on div at bounding box center [1401, 226] width 16 height 16
click at [389, 269] on div "VNA0F1716872 ÉO LE CUỘC TÌNH TRIỆU TRANG B $" at bounding box center [911, 285] width 1069 height 57
click at [1401, 286] on div at bounding box center [1401, 283] width 16 height 16
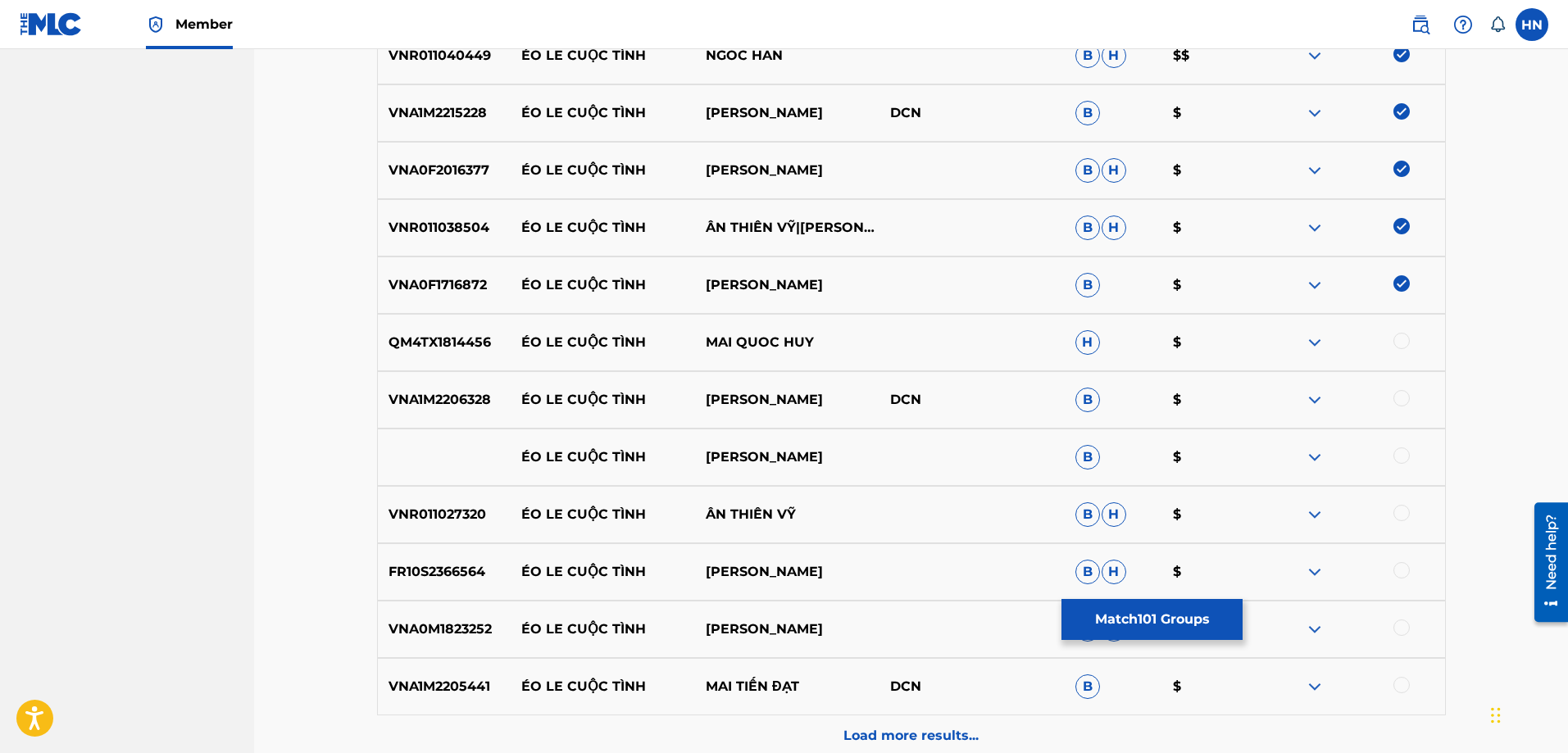
click at [391, 340] on p "QM4TX1814456" at bounding box center [444, 342] width 133 height 20
click at [1408, 340] on div at bounding box center [1401, 340] width 16 height 16
click at [437, 381] on div "VNA1M2206328 ÉO LE CUỘC TÌNH THANH NGÂN DCN B $" at bounding box center [911, 399] width 1069 height 57
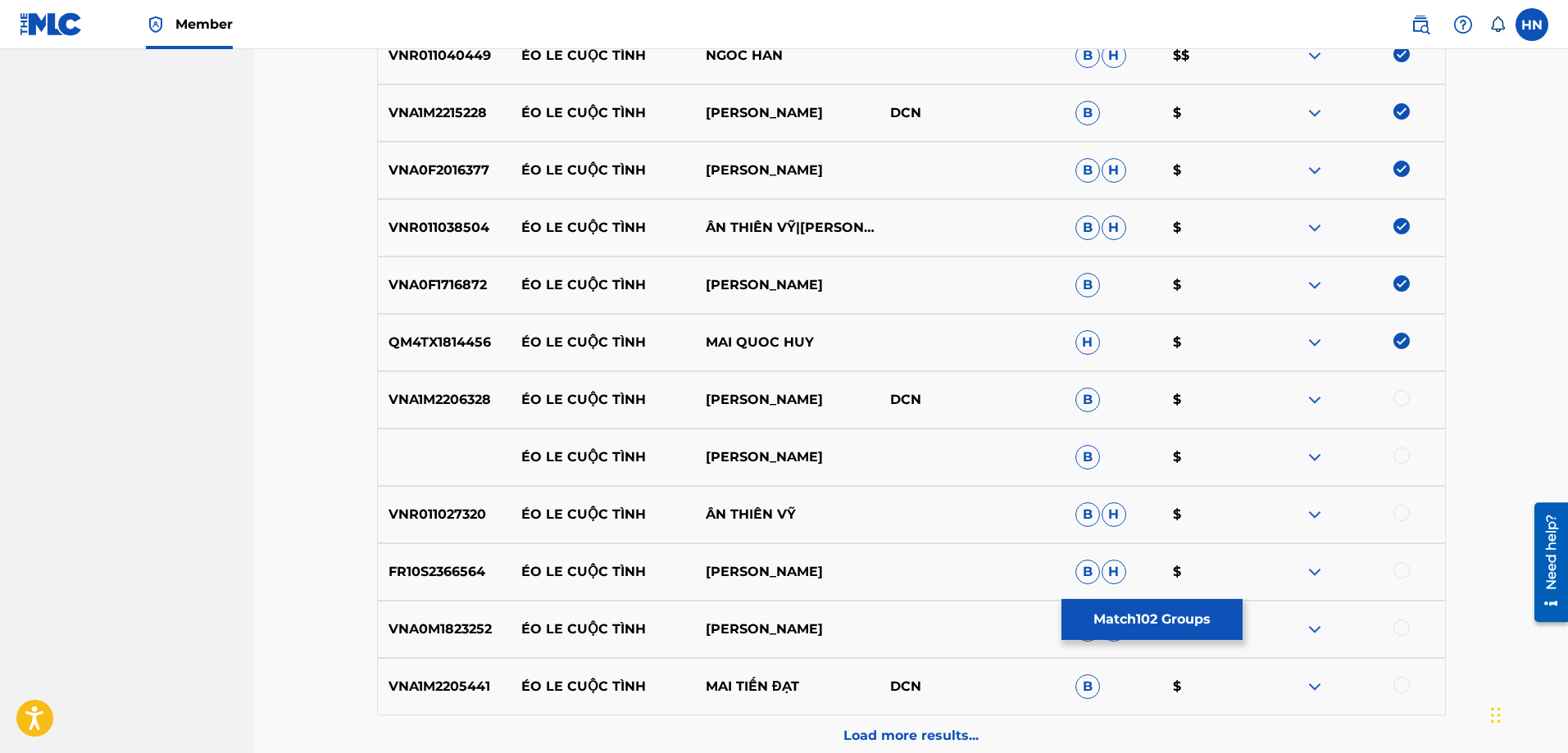
click at [1406, 393] on div at bounding box center [1401, 398] width 16 height 16
drag, startPoint x: 491, startPoint y: 450, endPoint x: 853, endPoint y: 450, distance: 362.0
click at [838, 450] on div "ÉO LE CUỘC TÌNH LONG KHÁNH B $" at bounding box center [911, 457] width 1069 height 57
click at [1407, 449] on div at bounding box center [1401, 455] width 16 height 16
click at [1316, 456] on img at bounding box center [1315, 457] width 20 height 20
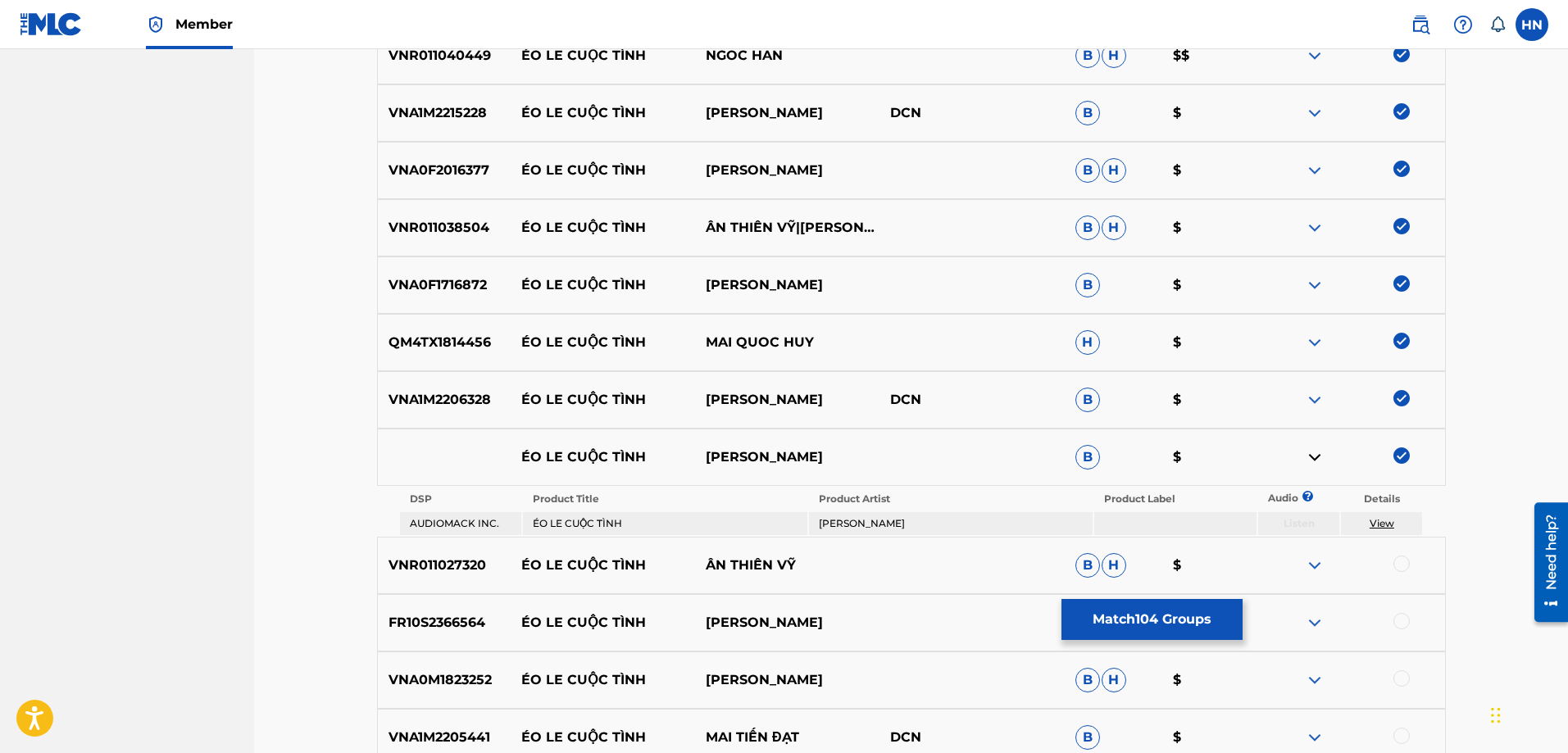
click at [438, 571] on p "VNR011027320" at bounding box center [444, 565] width 133 height 20
click at [1400, 560] on div at bounding box center [1401, 563] width 16 height 16
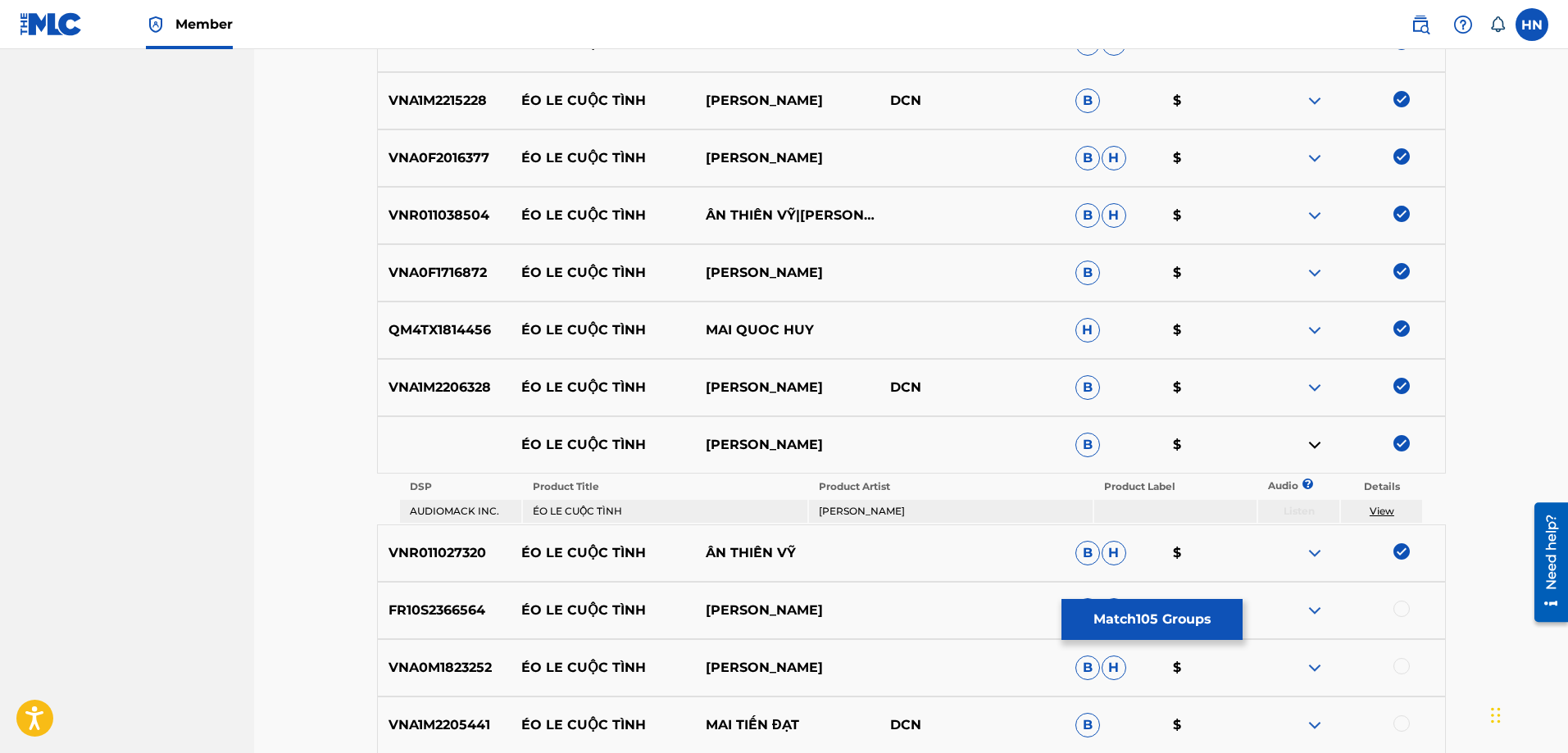
scroll to position [6479, 0]
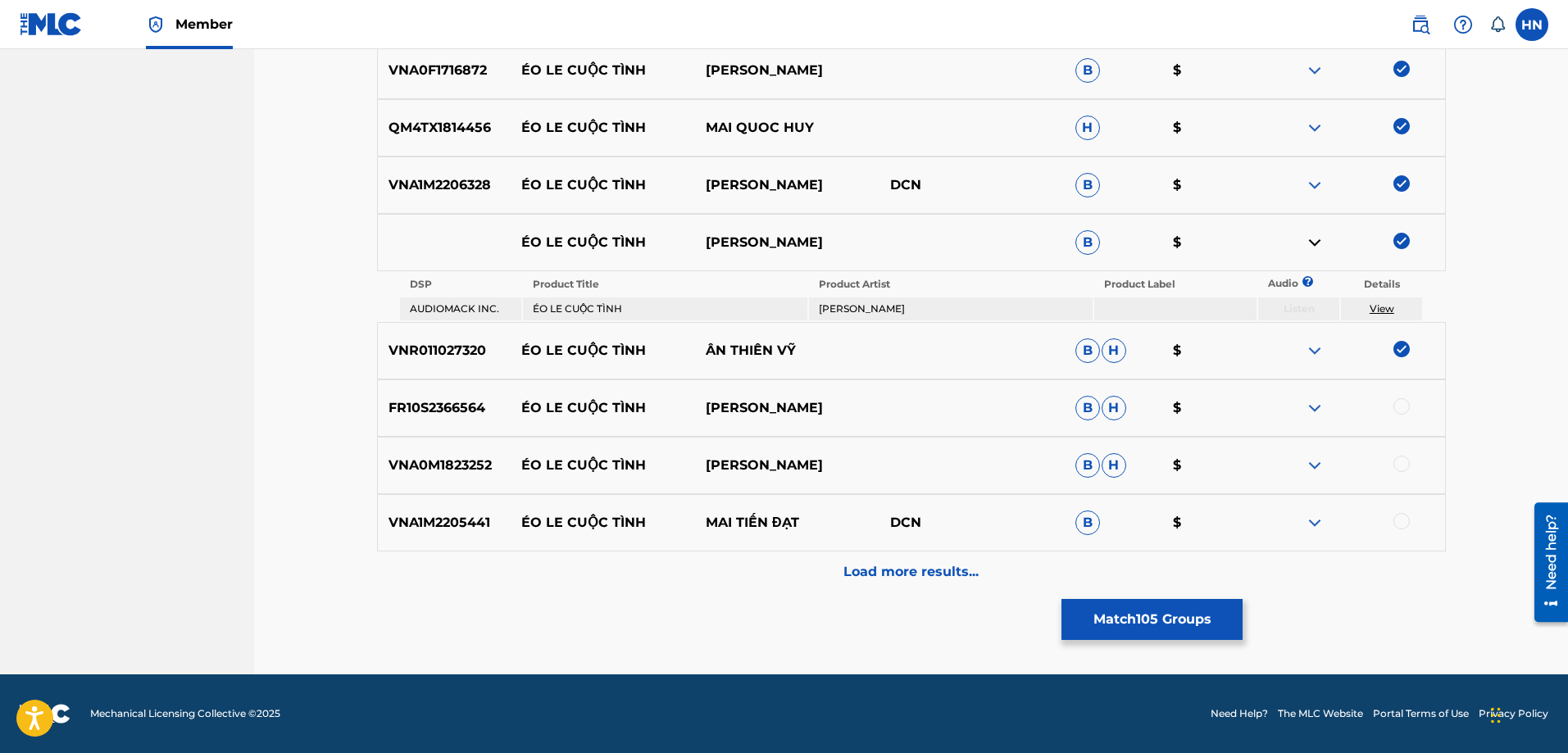
click at [1402, 409] on div at bounding box center [1401, 406] width 16 height 16
click at [466, 454] on div "VNA0M1823252 ÉO LE CUỘC TÌNH LÂM QUANG LONG B H $" at bounding box center [911, 465] width 1069 height 57
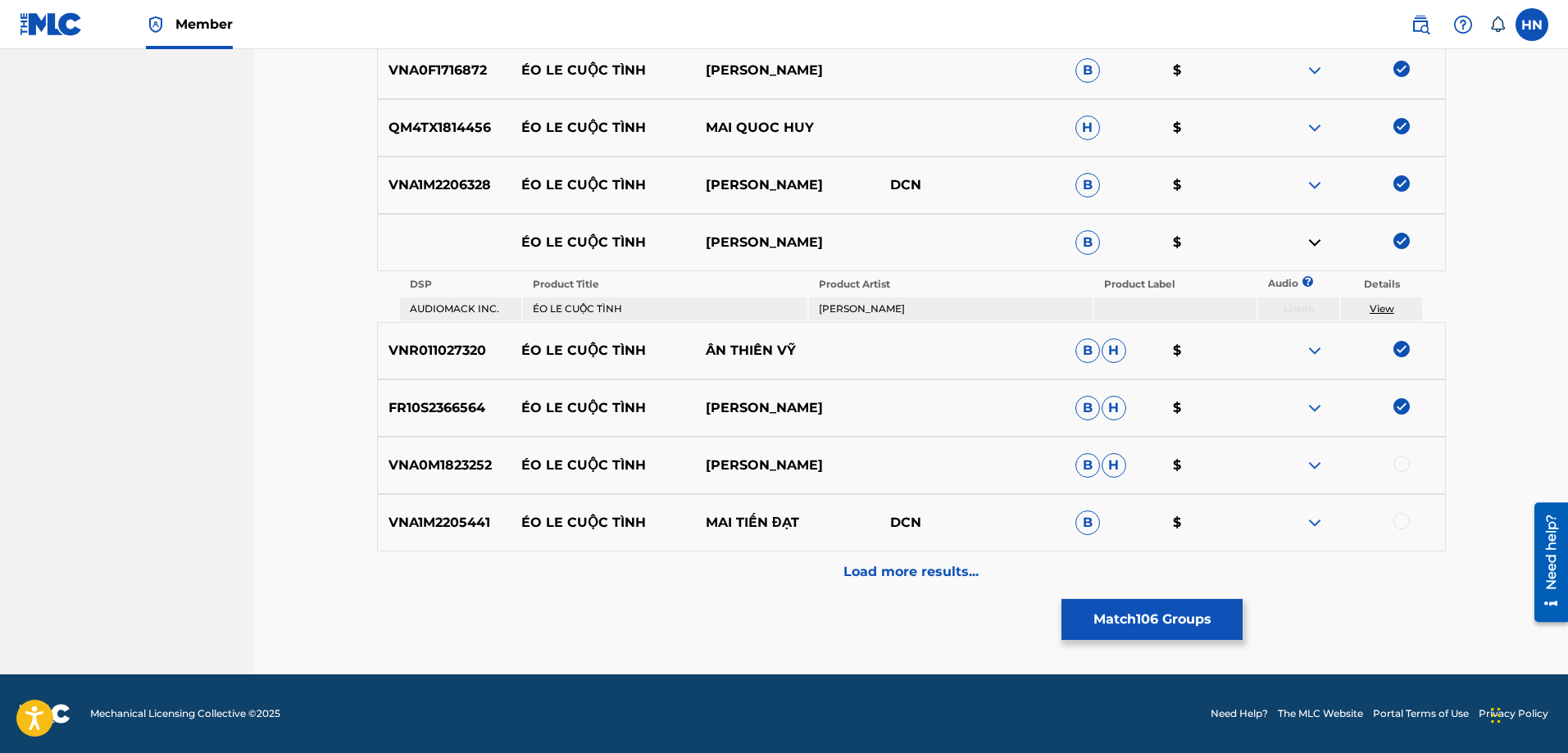
click at [1407, 461] on div at bounding box center [1401, 463] width 16 height 16
click at [447, 512] on div "VNA1M2205441 ÉO LE CUỘC TÌNH MAI TIẾN ĐẠT DCN B $" at bounding box center [911, 522] width 1069 height 57
click at [1407, 522] on div at bounding box center [1401, 520] width 16 height 16
click at [913, 562] on p "Load more results..." at bounding box center [911, 572] width 135 height 20
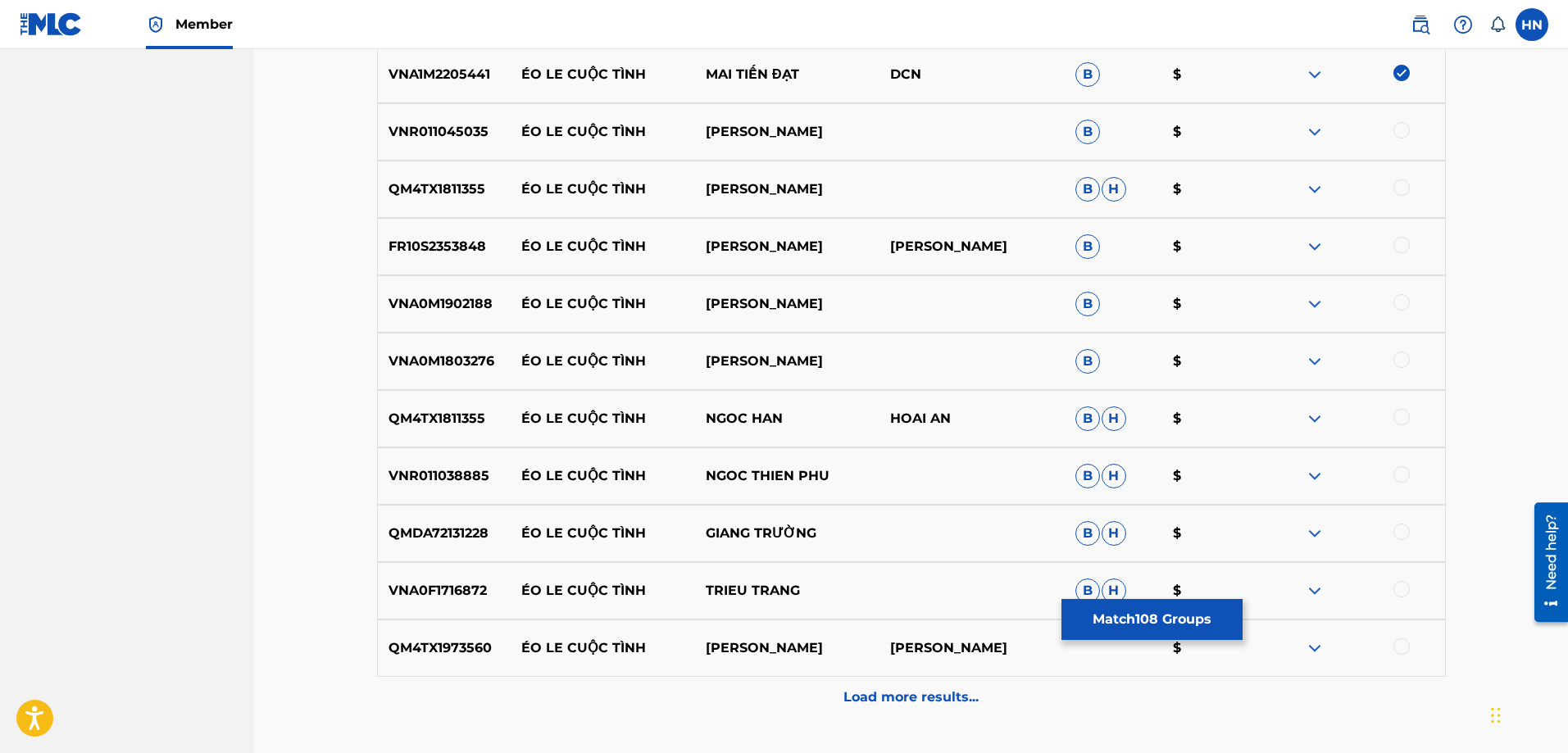
scroll to position [6889, 0]
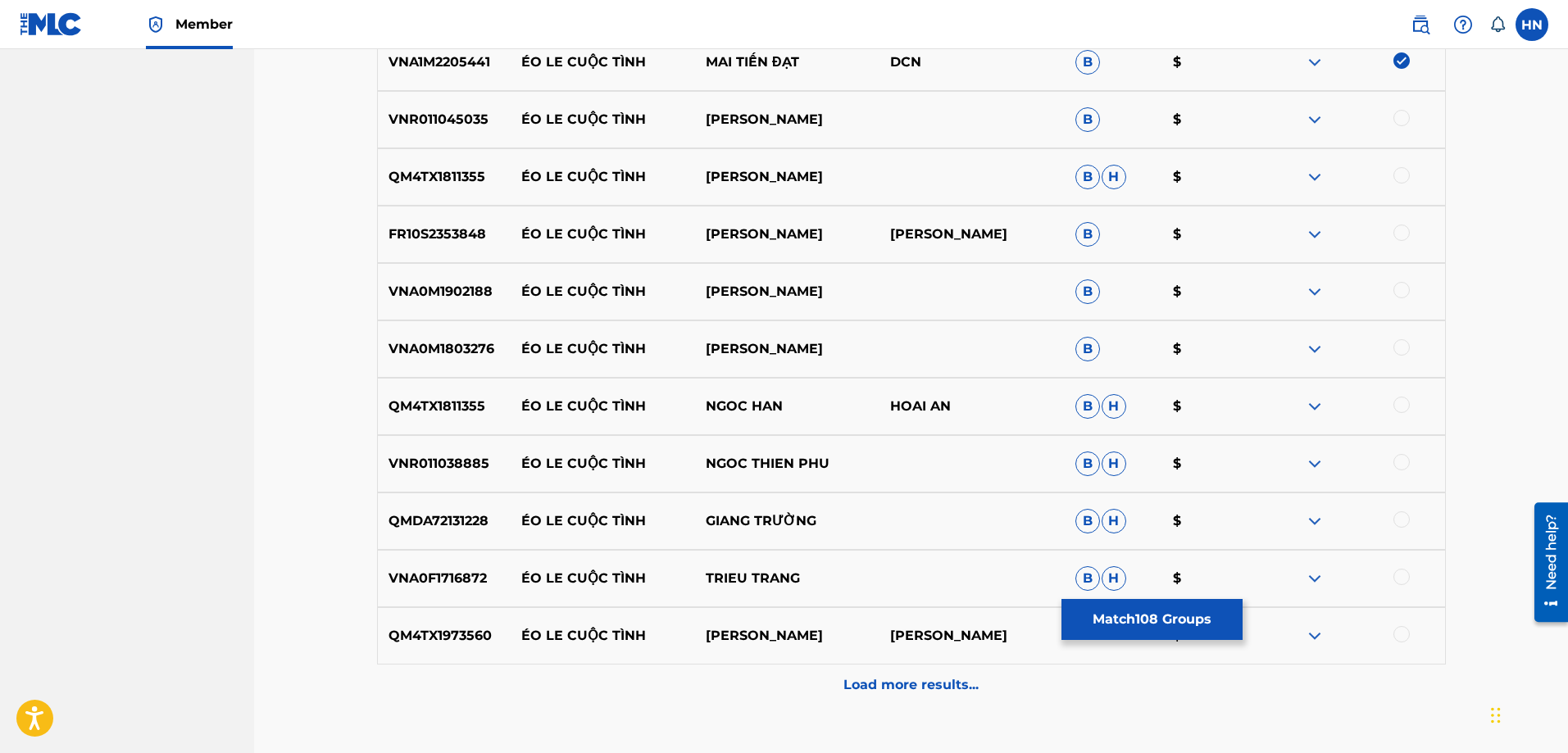
click at [452, 120] on p "VNR011045035" at bounding box center [444, 119] width 133 height 20
click at [1400, 118] on div at bounding box center [1401, 118] width 16 height 16
click at [464, 174] on p "QM4TX1811355" at bounding box center [444, 177] width 133 height 20
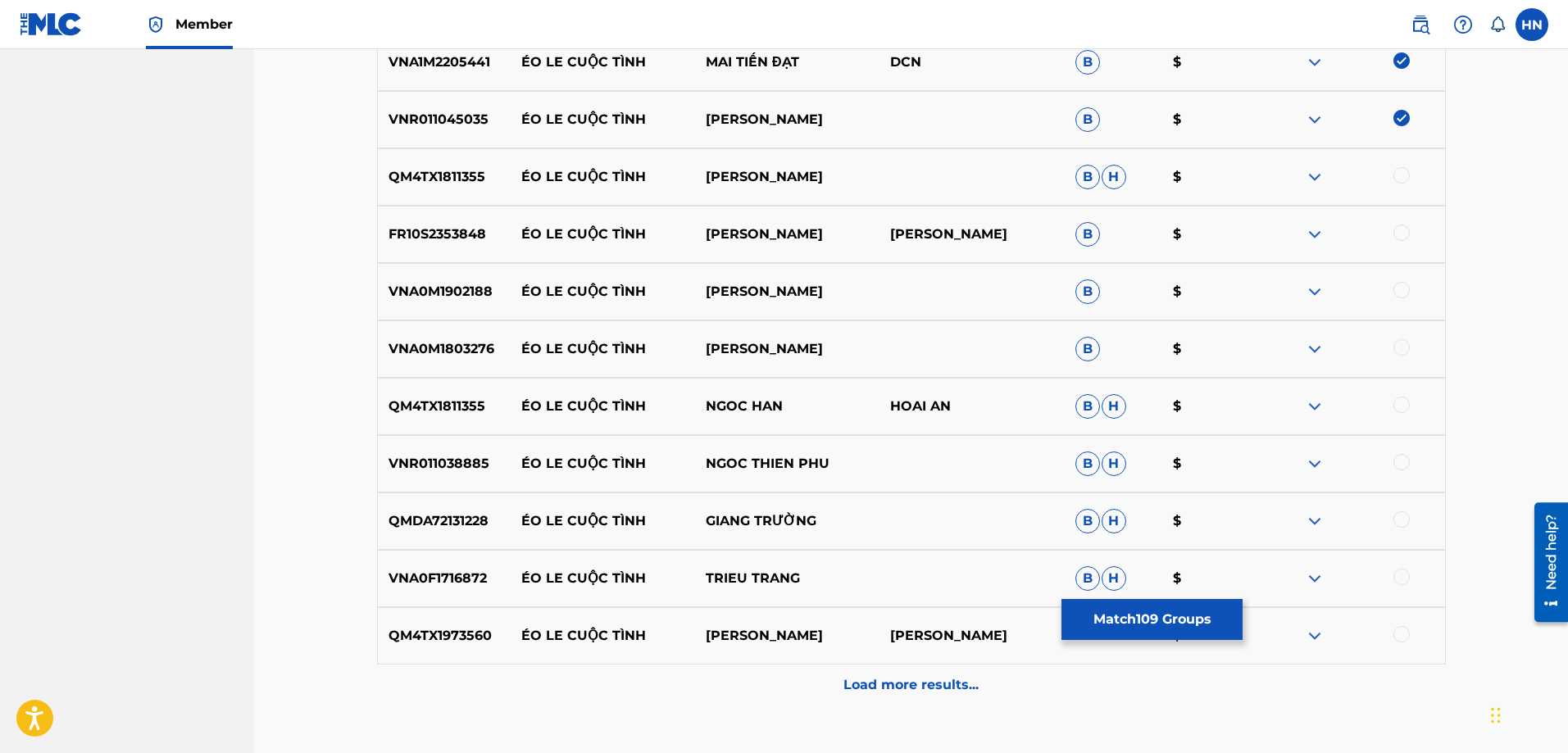
click at [1405, 179] on div at bounding box center [1401, 176] width 16 height 16
click at [436, 218] on div "FR10S2353848 ÉO LE CUỘC TÌNH NGỌC HÂN THÁI HÙNG B $" at bounding box center [911, 234] width 1069 height 57
click at [1400, 235] on div at bounding box center [1401, 233] width 16 height 16
click at [413, 284] on p "VNA0M1902188" at bounding box center [444, 291] width 133 height 20
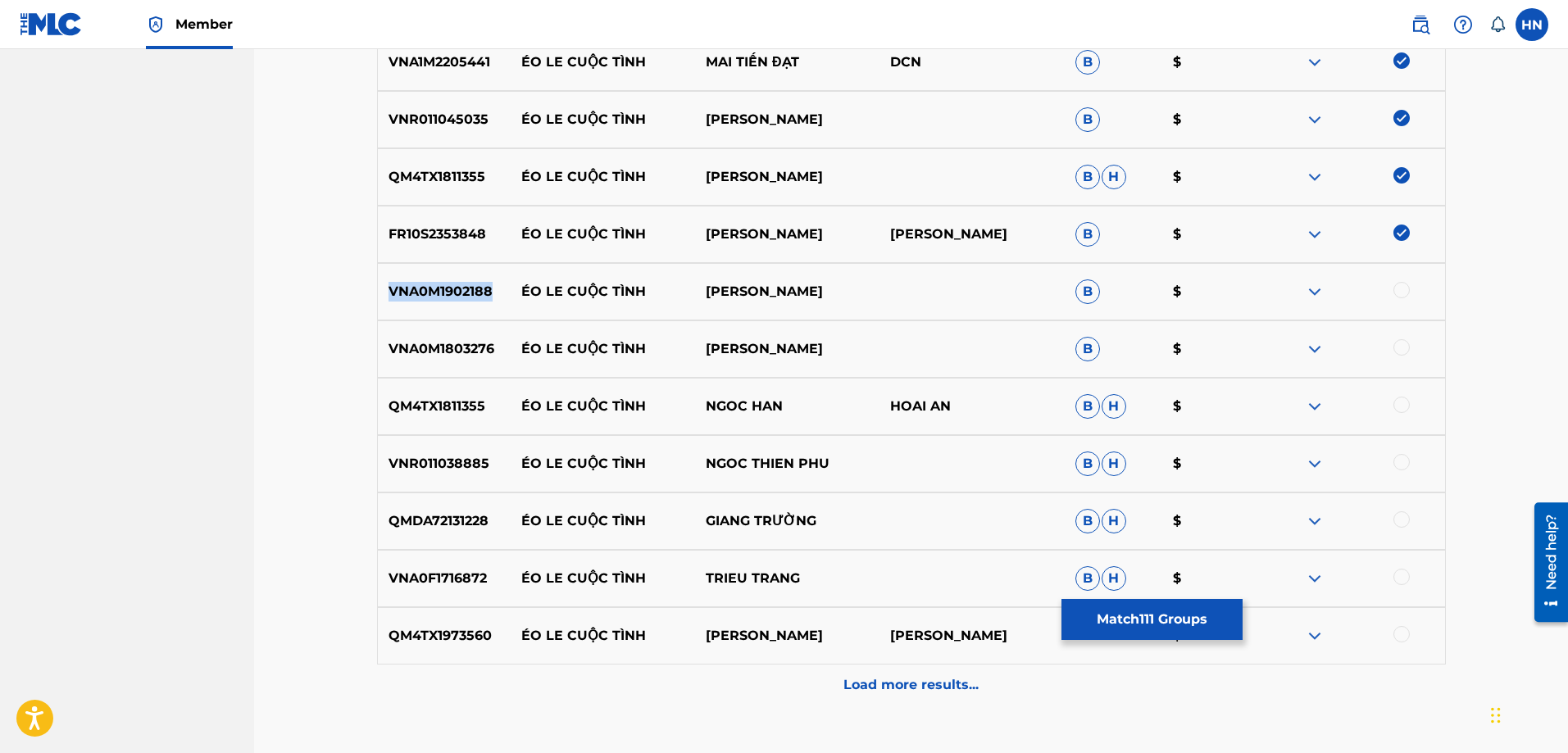
click at [413, 284] on p "VNA0M1902188" at bounding box center [444, 291] width 133 height 20
click at [1401, 290] on div at bounding box center [1401, 290] width 16 height 16
click at [473, 389] on div "QM4TX1811355 ÉO LE CUỘC TÌNH NGOC HAN HOAI AN B H $" at bounding box center [911, 406] width 1069 height 57
click at [1394, 405] on div at bounding box center [1401, 405] width 16 height 16
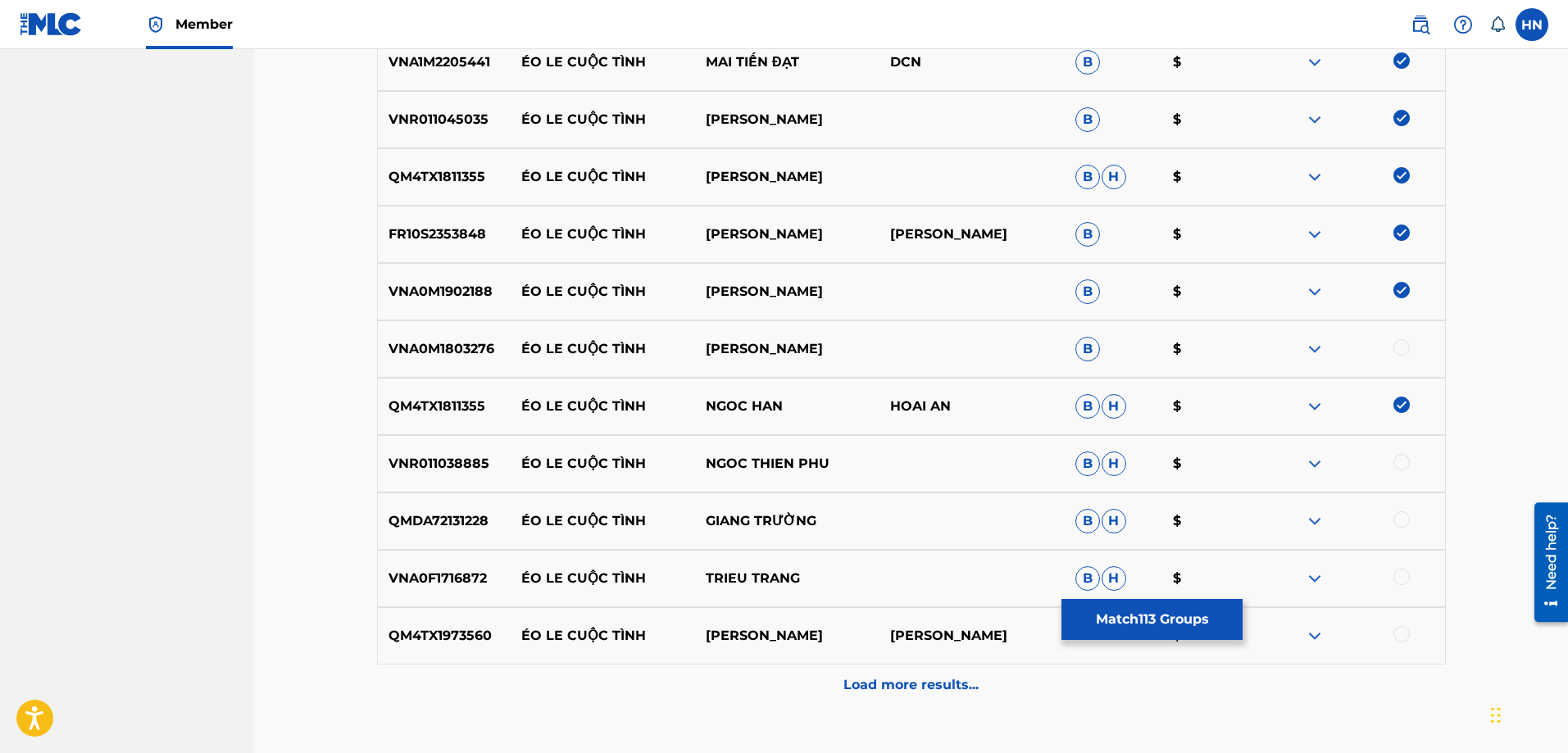
click at [415, 458] on p "VNR011038885" at bounding box center [444, 463] width 133 height 20
click at [1395, 464] on div at bounding box center [1401, 462] width 16 height 16
click at [482, 522] on p "QMDA72131228" at bounding box center [444, 521] width 133 height 20
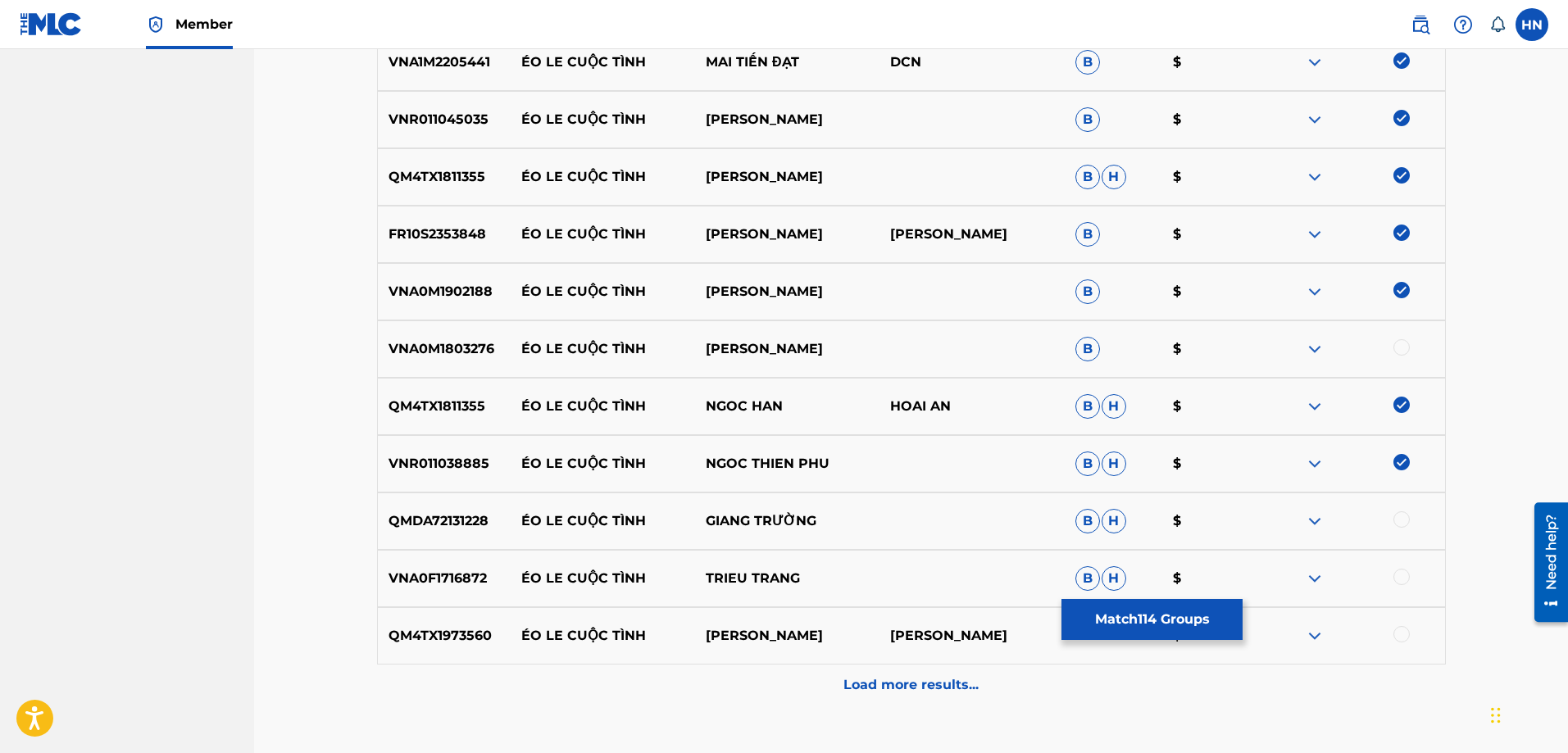
click at [1396, 521] on div at bounding box center [1401, 520] width 16 height 16
click at [474, 587] on p "VNA0F1716872" at bounding box center [444, 578] width 133 height 20
click at [1401, 570] on div at bounding box center [1401, 577] width 16 height 16
click at [426, 614] on div "QM4TX1973560 ÉO LE CUỘC TÌNH LÊ SANG THÁI KHANG $" at bounding box center [911, 635] width 1069 height 57
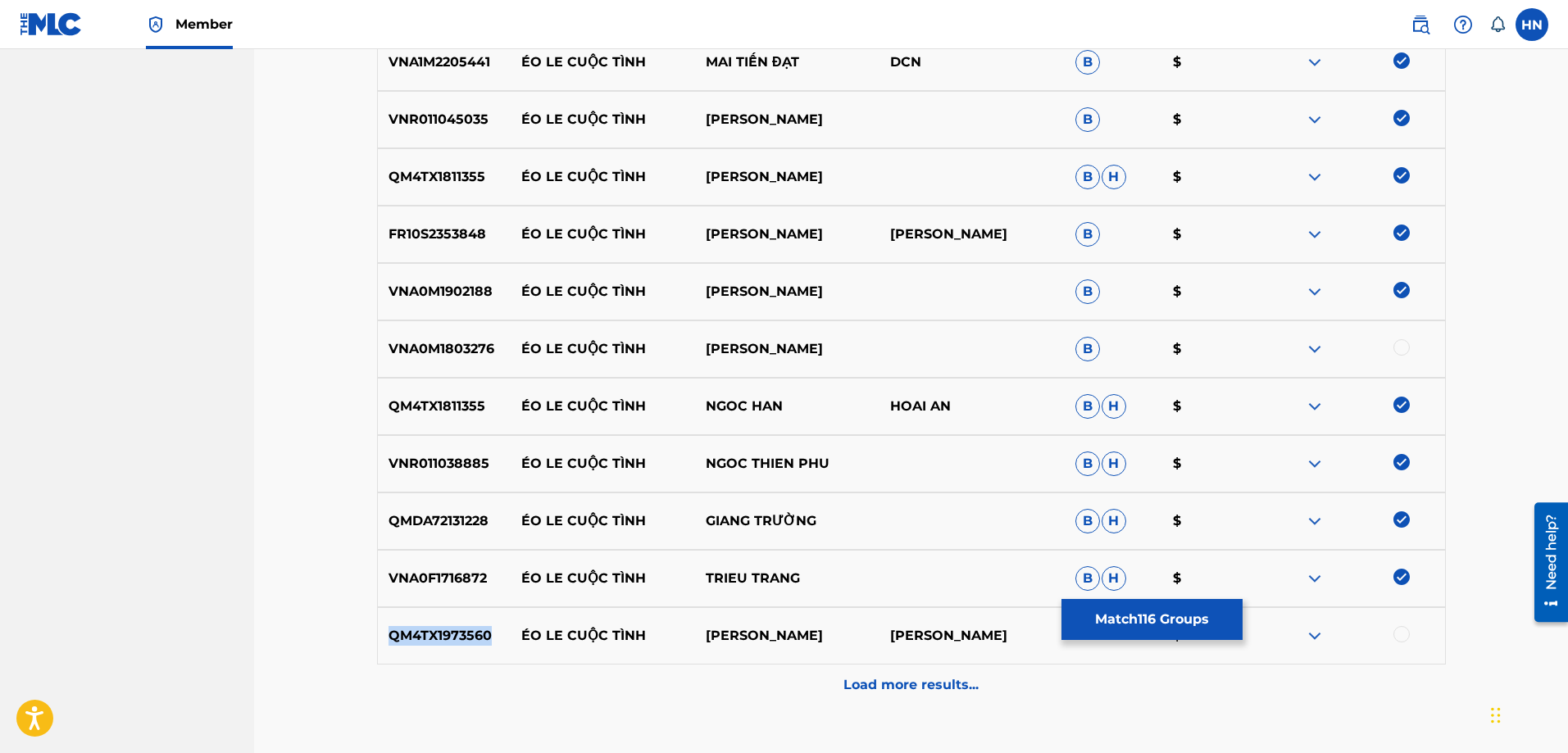
click at [426, 614] on div "QM4TX1973560 ÉO LE CUỘC TÌNH LÊ SANG THÁI KHANG $" at bounding box center [911, 635] width 1069 height 57
click at [1402, 637] on div at bounding box center [1401, 634] width 16 height 16
click at [1030, 682] on div "Load more results..." at bounding box center [911, 685] width 1069 height 41
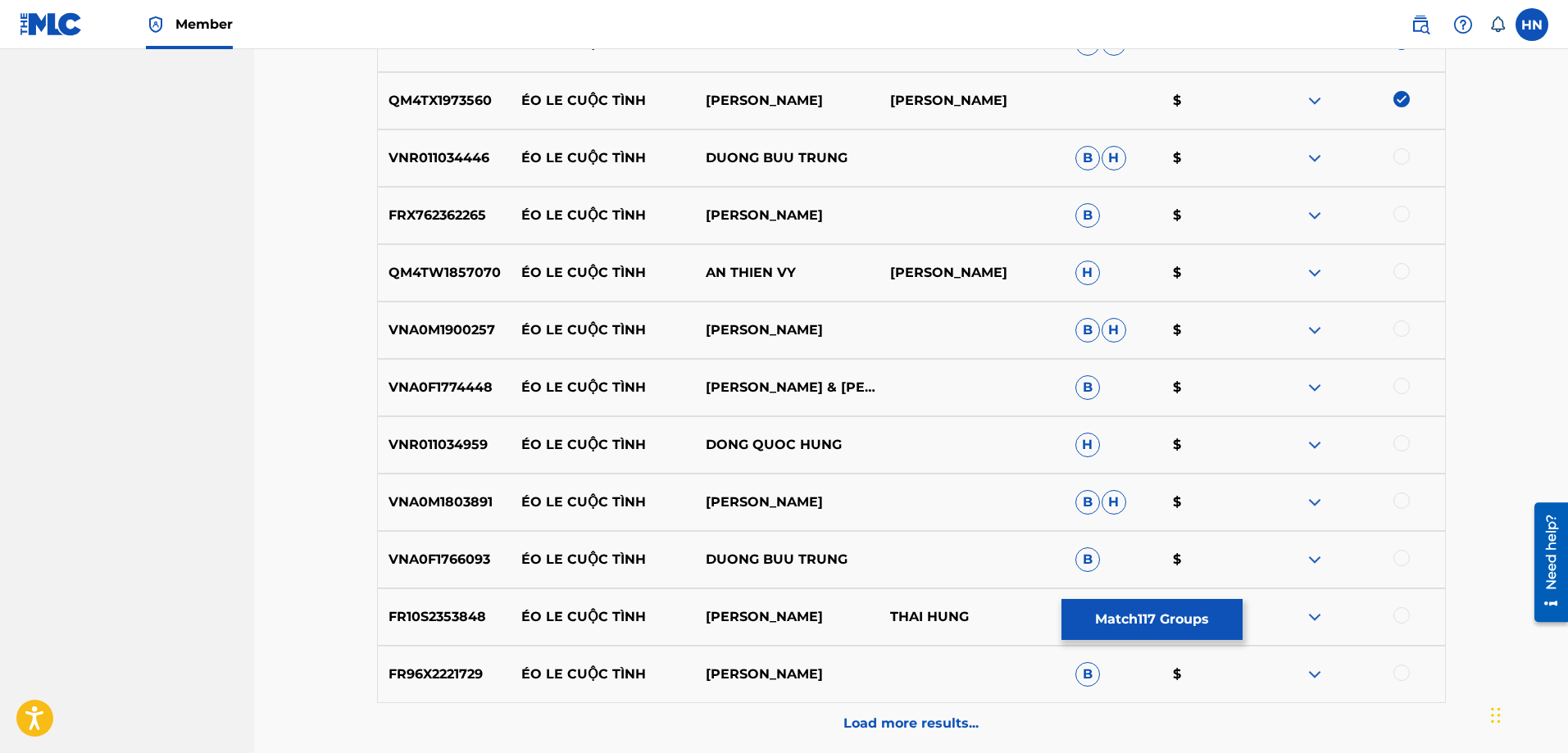
scroll to position [7462, 0]
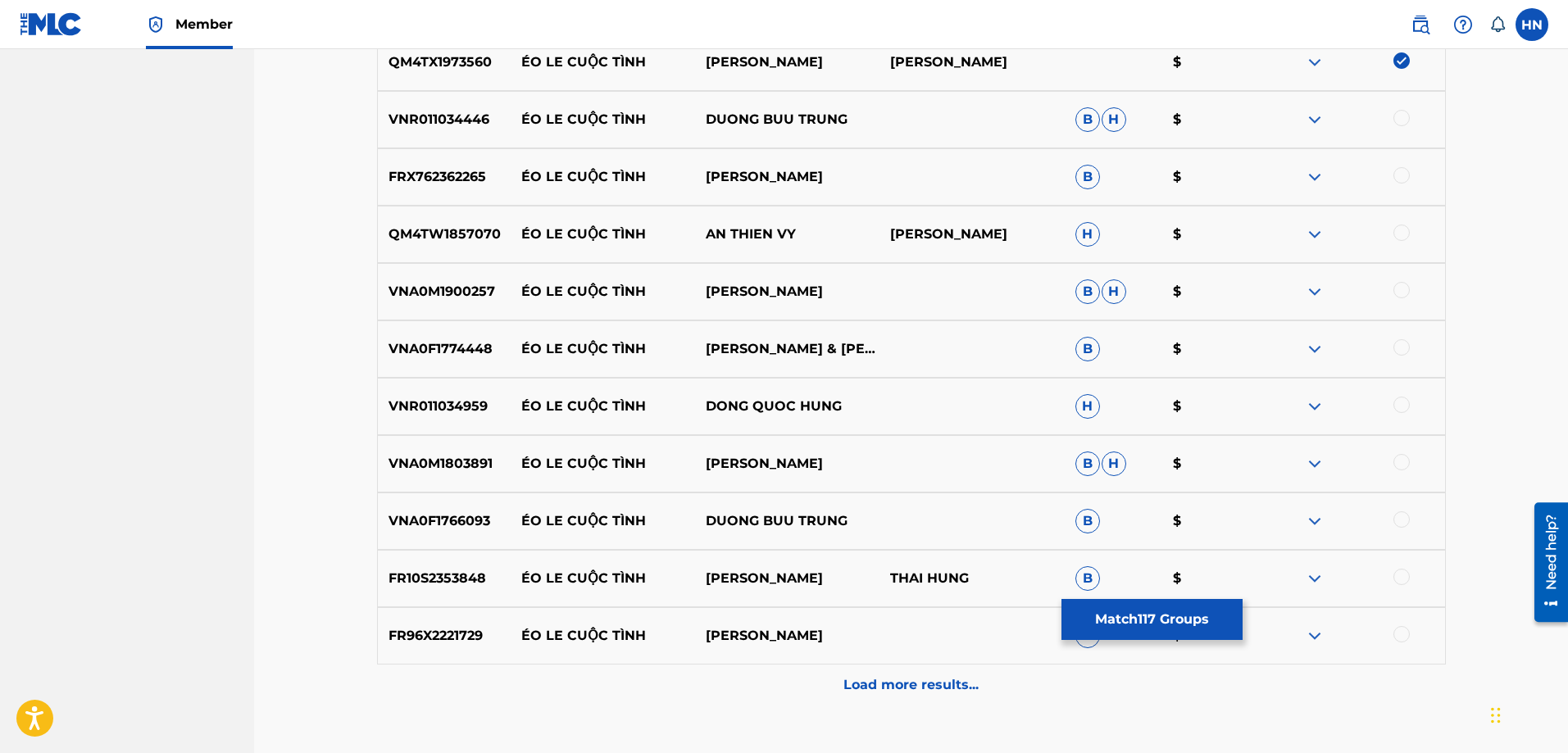
click at [467, 138] on div "VNR011034446 ÉO LE CUỘC TÌNH DUONG BUU TRUNG B H $" at bounding box center [911, 119] width 1069 height 57
click at [1396, 120] on div at bounding box center [1401, 118] width 16 height 16
click at [446, 175] on p "FRX762362265" at bounding box center [444, 177] width 133 height 20
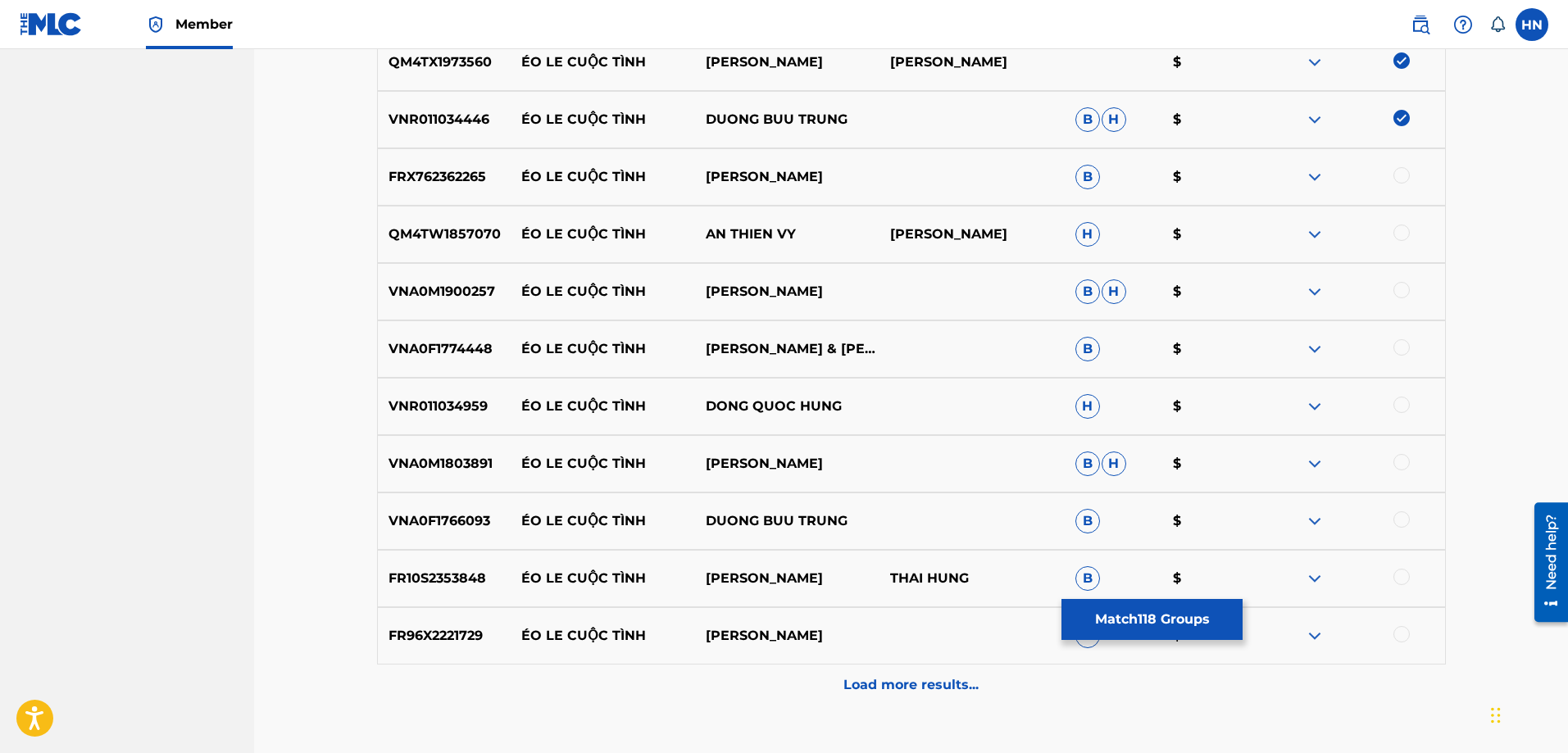
click at [1408, 175] on div at bounding box center [1401, 176] width 16 height 16
click at [476, 221] on div "QM4TW1857070 ÉO LE CUỘC TÌNH AN THIEN VY THÁI HÙNG H $" at bounding box center [911, 234] width 1069 height 57
click at [1406, 231] on div at bounding box center [1401, 233] width 16 height 16
click at [477, 291] on p "VNA0M1900257" at bounding box center [444, 291] width 133 height 20
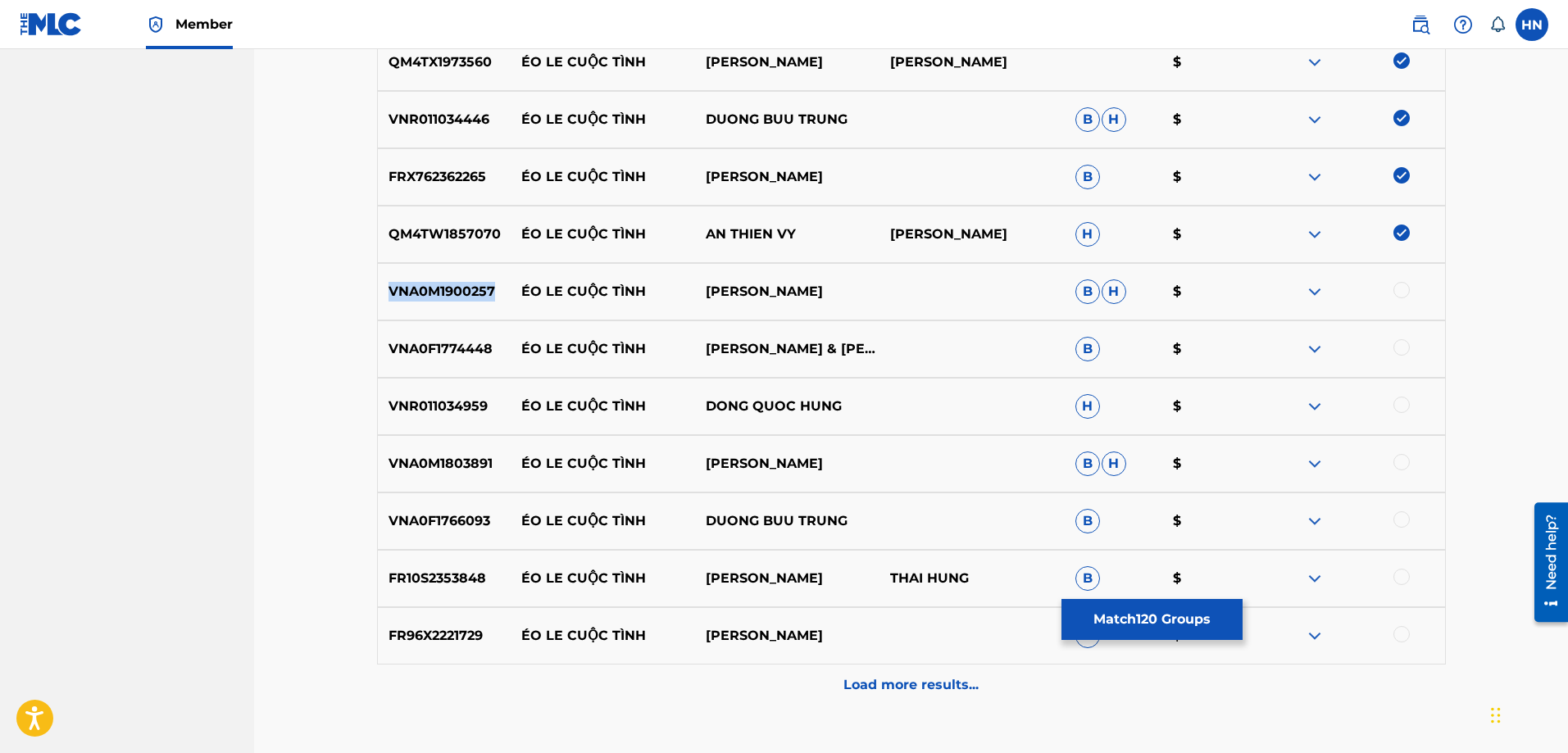
click at [477, 291] on p "VNA0M1900257" at bounding box center [444, 291] width 133 height 20
click at [1408, 286] on div at bounding box center [1401, 290] width 16 height 16
click at [443, 341] on p "VNA0F1774448" at bounding box center [444, 349] width 133 height 20
click at [1397, 346] on div at bounding box center [1401, 348] width 16 height 16
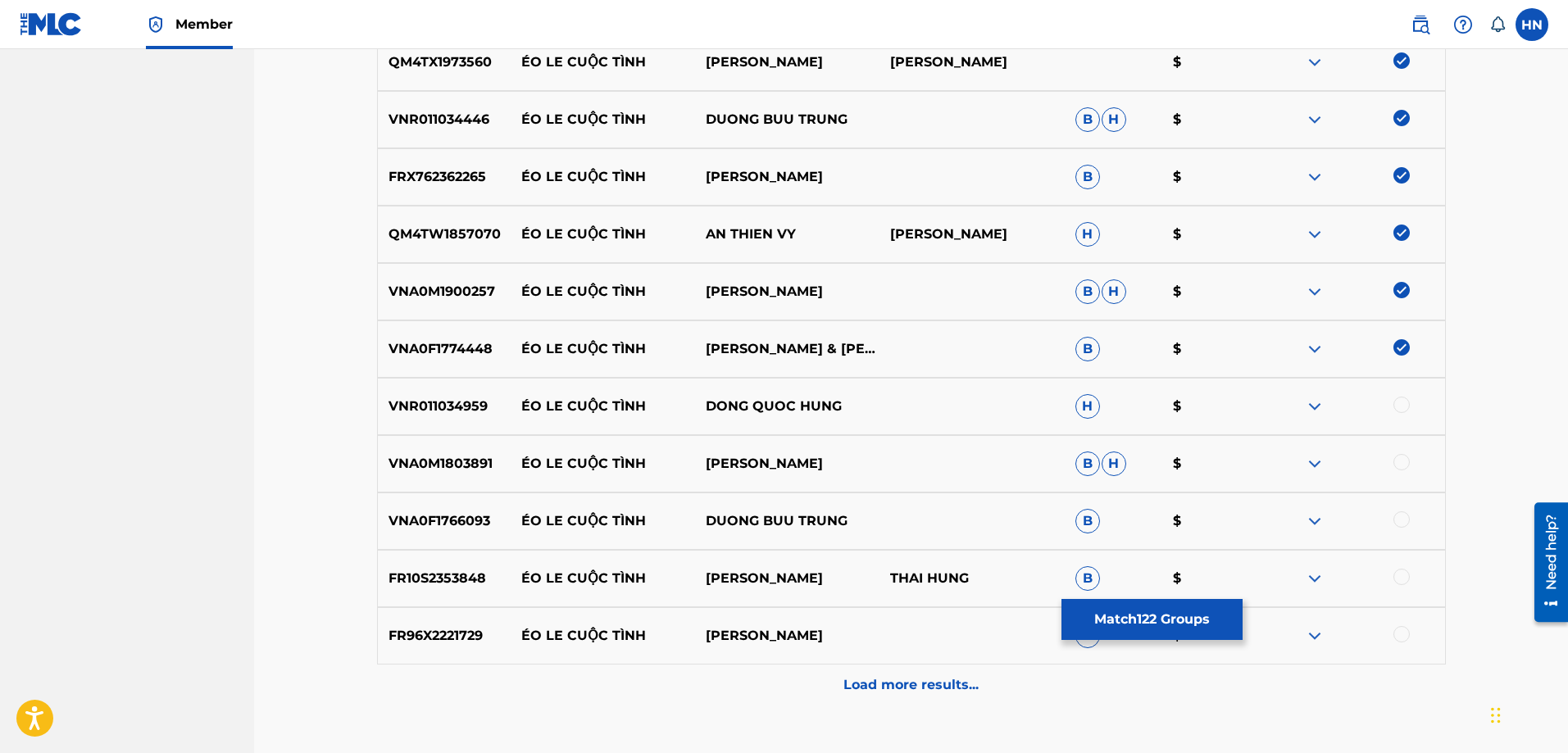
click at [411, 414] on p "VNR011034959" at bounding box center [444, 406] width 133 height 20
click at [1399, 405] on div at bounding box center [1401, 405] width 16 height 16
click at [469, 461] on p "VNA0M1803891" at bounding box center [444, 463] width 133 height 20
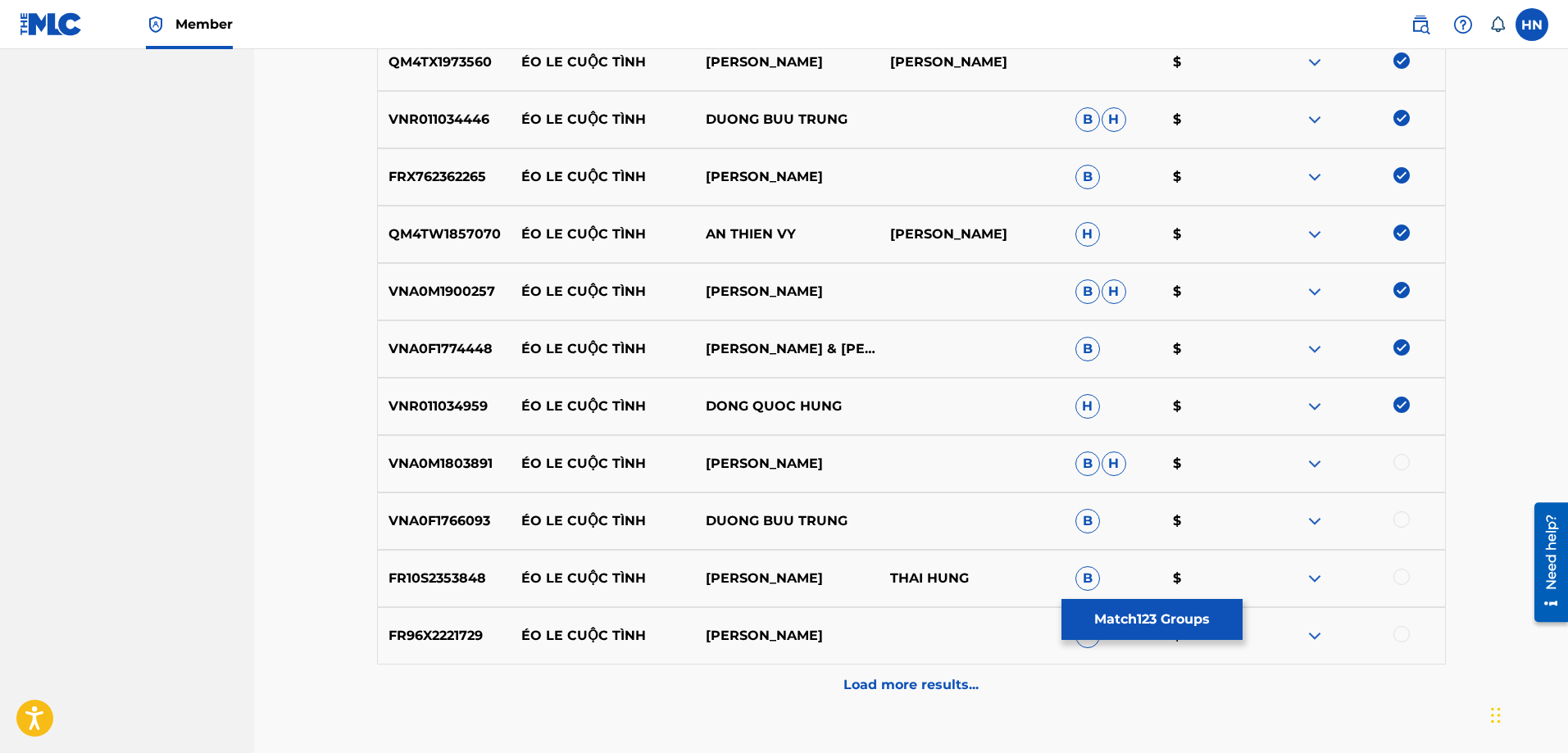
click at [1395, 460] on div at bounding box center [1401, 462] width 16 height 16
click at [464, 504] on div "VNA0F1766093 ÉO LE CUỘC TÌNH DUONG BUU TRUNG B $" at bounding box center [911, 521] width 1069 height 57
click at [1403, 523] on div at bounding box center [1401, 520] width 16 height 16
click at [440, 558] on div "FR10S2353848 ÉO LE CUỘC TÌNH NGỌC HÂN THAI HUNG B $" at bounding box center [911, 578] width 1069 height 57
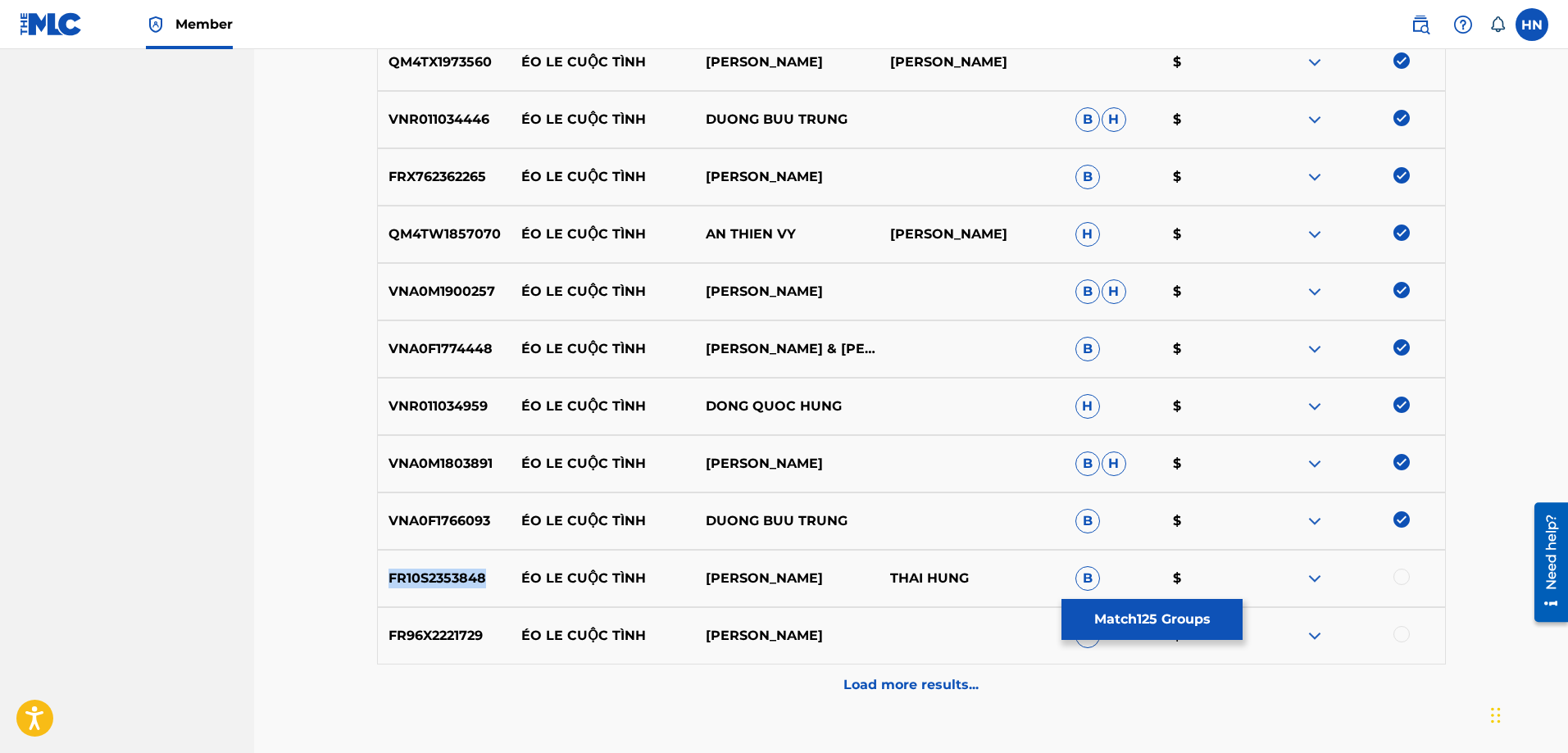
click at [440, 558] on div "FR10S2353848 ÉO LE CUỘC TÌNH NGỌC HÂN THAI HUNG B $" at bounding box center [911, 578] width 1069 height 57
click at [1396, 575] on div at bounding box center [1401, 577] width 16 height 16
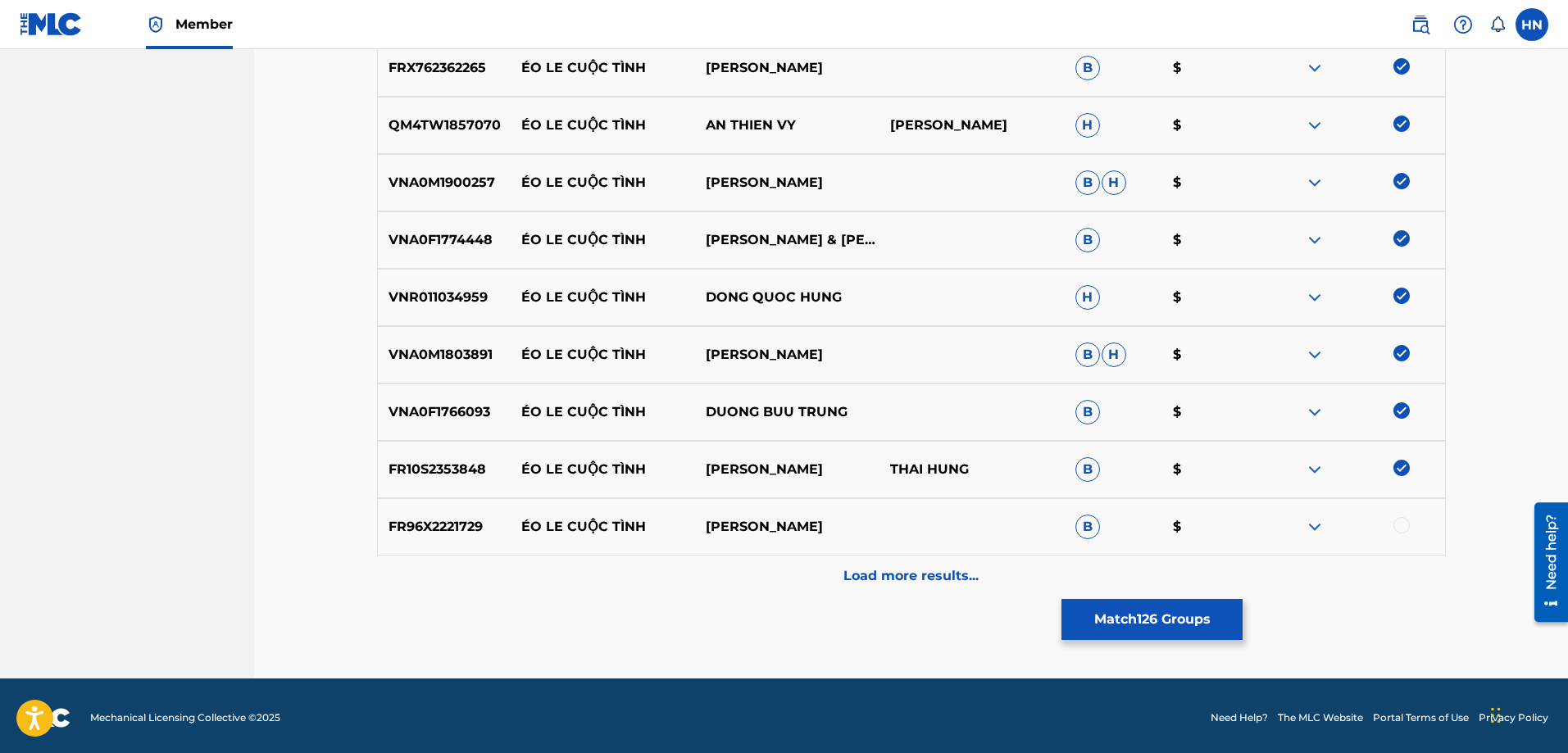
scroll to position [7575, 0]
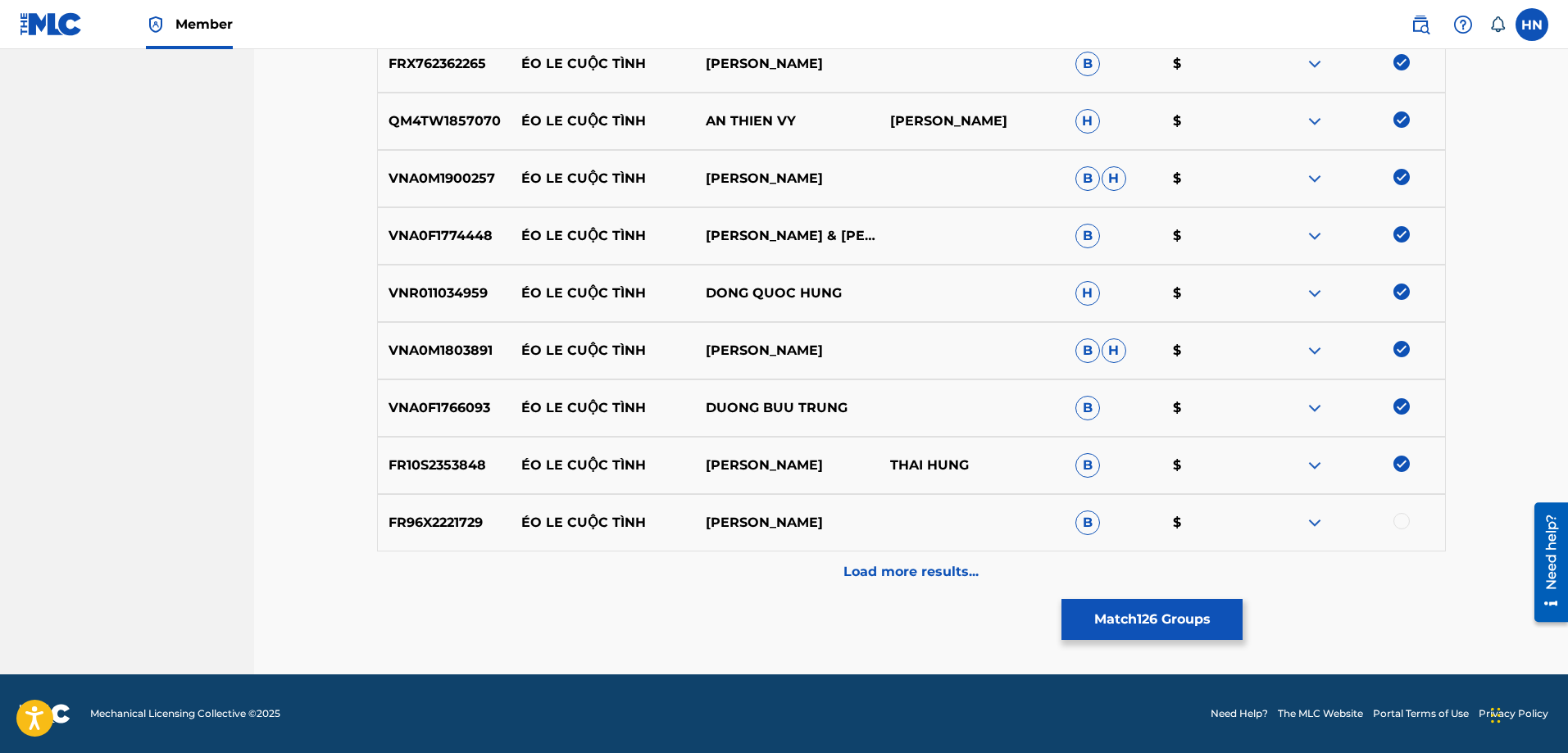
click at [429, 494] on div "FR96X2221729 ÉO LE CUỘC TÌNH LÂM HOÀI PHƯƠNG B $" at bounding box center [911, 522] width 1069 height 57
click at [1399, 522] on div at bounding box center [1401, 520] width 16 height 16
click at [961, 589] on div "Load more results..." at bounding box center [911, 572] width 1069 height 41
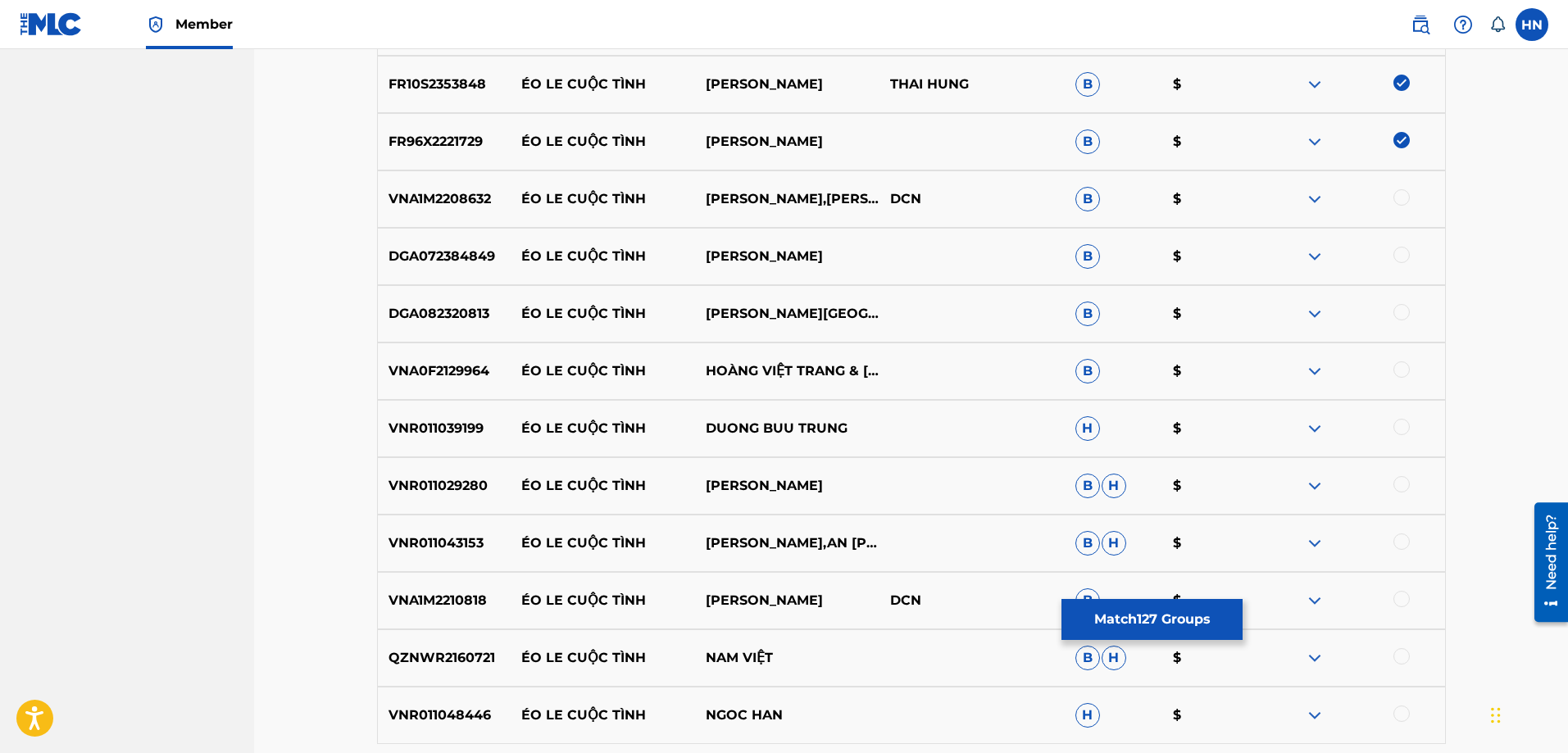
scroll to position [7985, 0]
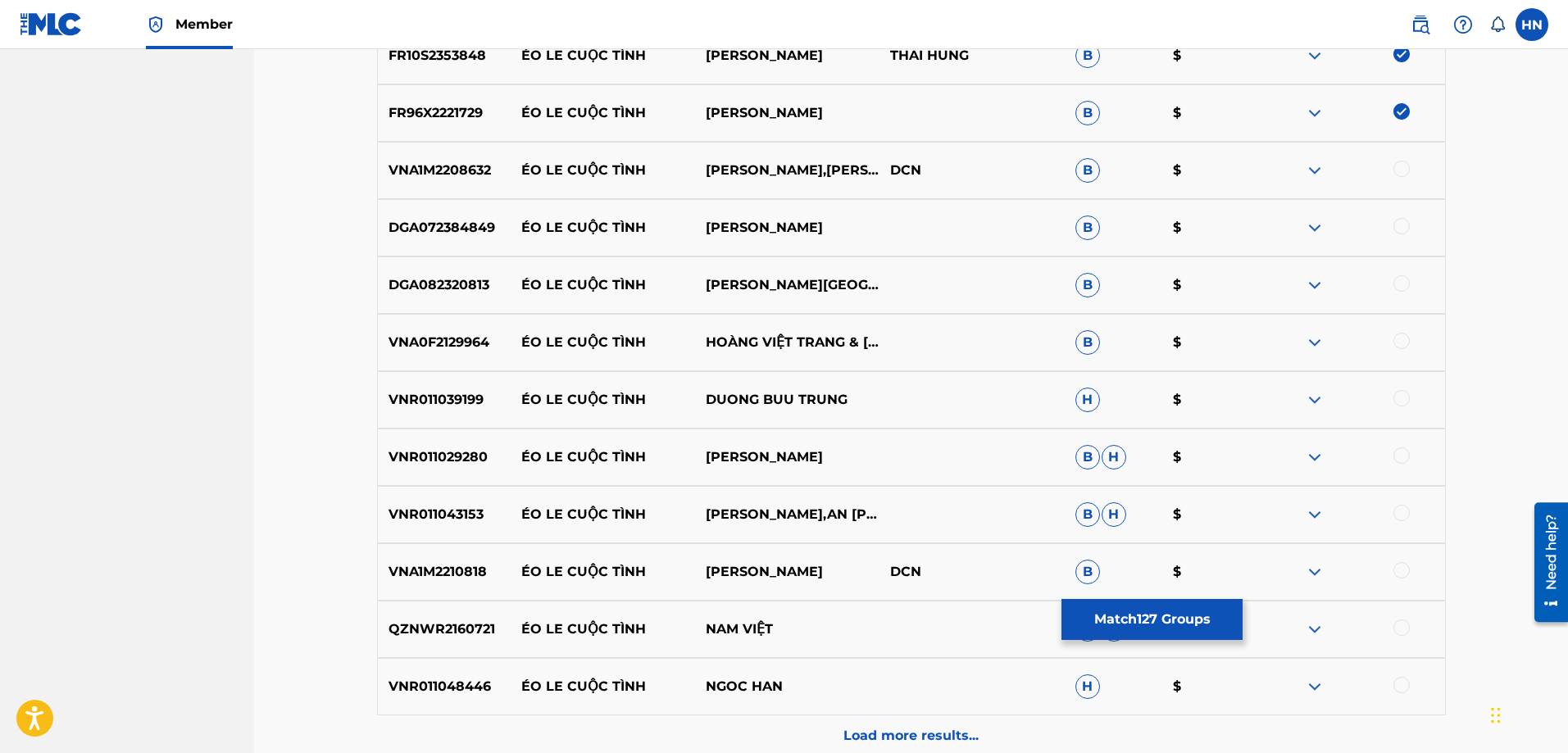
click at [488, 166] on p "VNA1M2208632" at bounding box center [444, 170] width 133 height 20
click at [1393, 170] on div at bounding box center [1401, 168] width 16 height 16
click at [455, 247] on div "DGA072384849 ÉO LE CUỘC TÌNH TRỊNH MƯỜI B $" at bounding box center [911, 227] width 1069 height 57
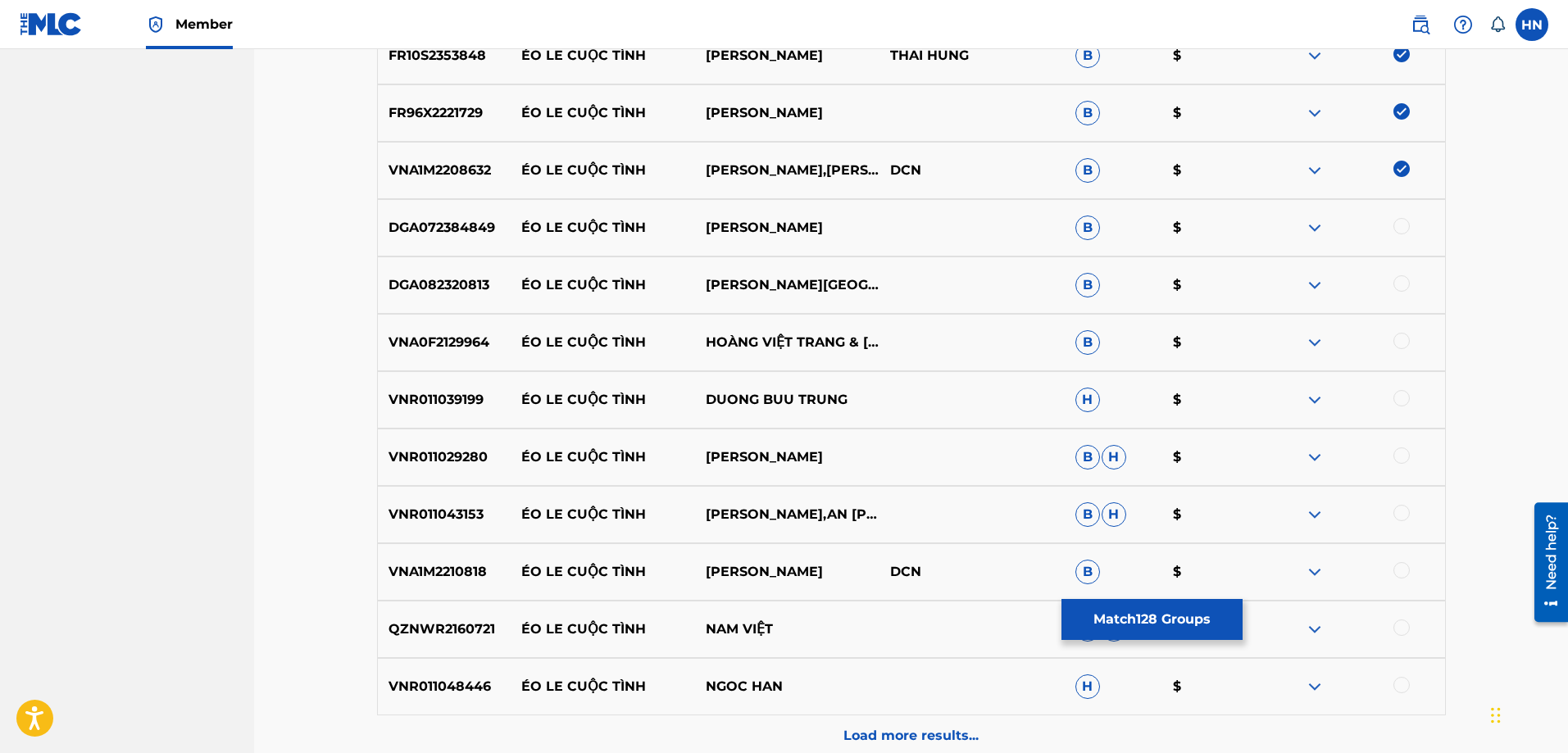
click at [1397, 227] on div at bounding box center [1401, 226] width 16 height 16
click at [423, 294] on p "DGA082320813" at bounding box center [444, 285] width 133 height 20
click at [1403, 289] on div at bounding box center [1401, 283] width 16 height 16
click at [427, 363] on div "VNA0F2129964 ÉO LE CUỘC TÌNH HOÀNG VIỆT TRANG & LÊ KIM CƯƠNG B $" at bounding box center [911, 342] width 1069 height 57
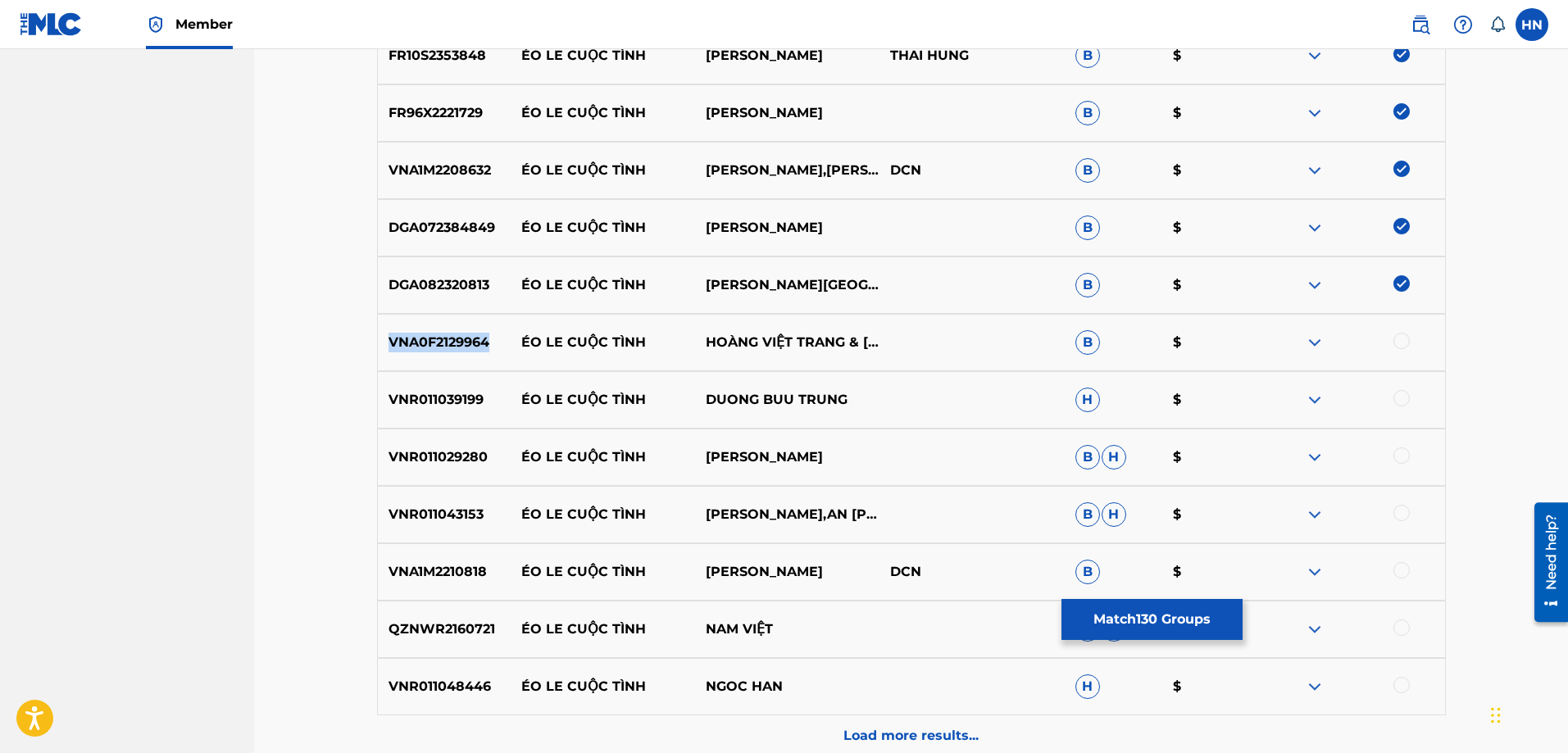
click at [427, 363] on div "VNA0F2129964 ÉO LE CUỘC TÌNH HOÀNG VIỆT TRANG & LÊ KIM CƯƠNG B $" at bounding box center [911, 342] width 1069 height 57
click at [1401, 345] on div at bounding box center [1401, 340] width 16 height 16
click at [469, 411] on div "VNR011039199 ÉO LE CUỘC TÌNH DUONG BUU TRUNG H $" at bounding box center [911, 399] width 1069 height 57
click at [1401, 397] on div at bounding box center [1401, 398] width 16 height 16
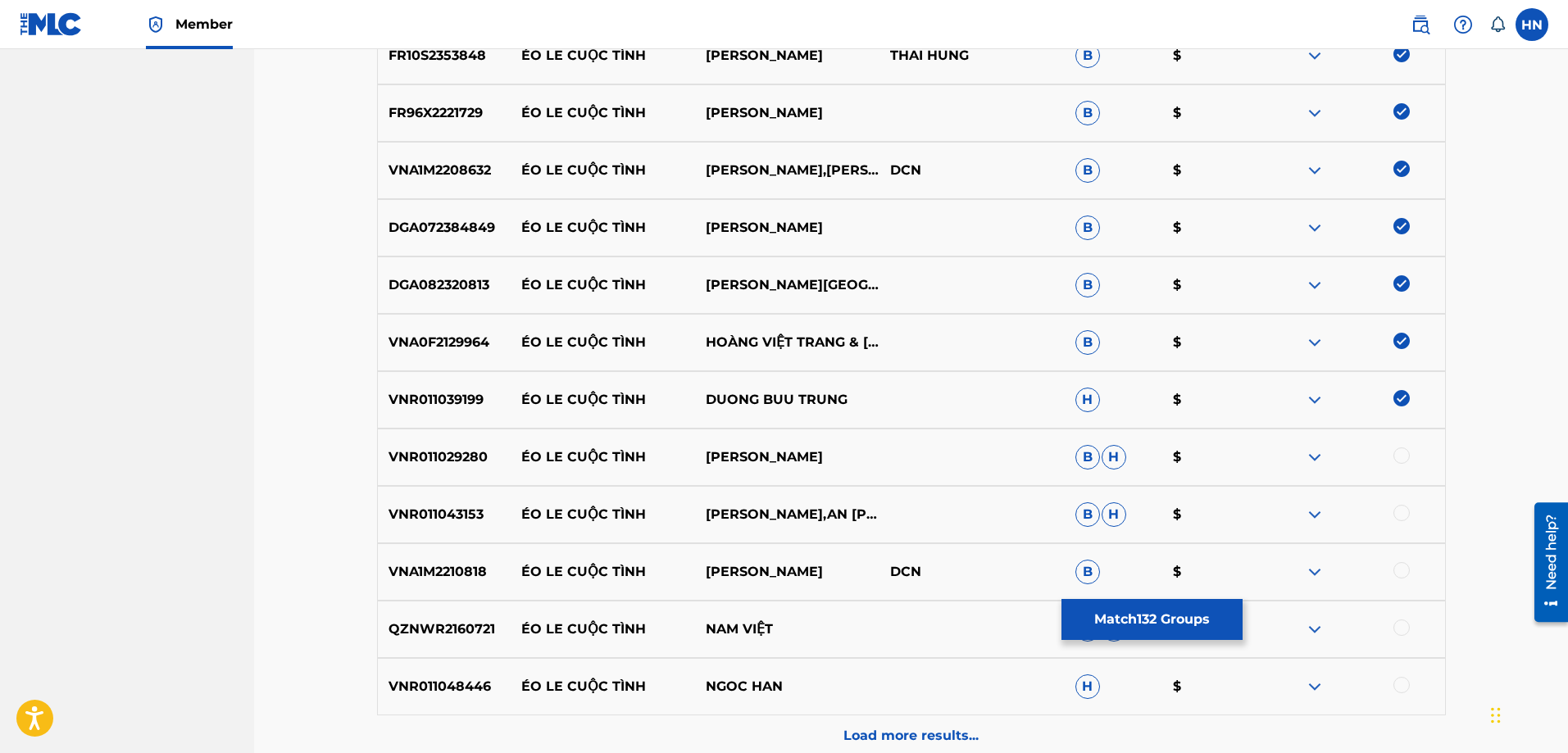
click at [479, 467] on div "VNR011029280 ÉO LE CUỘC TÌNH TRIEU HOANG PHUC B H $" at bounding box center [911, 457] width 1069 height 57
click at [1400, 454] on div at bounding box center [1401, 455] width 16 height 16
click at [470, 512] on p "VNR011043153" at bounding box center [444, 514] width 133 height 20
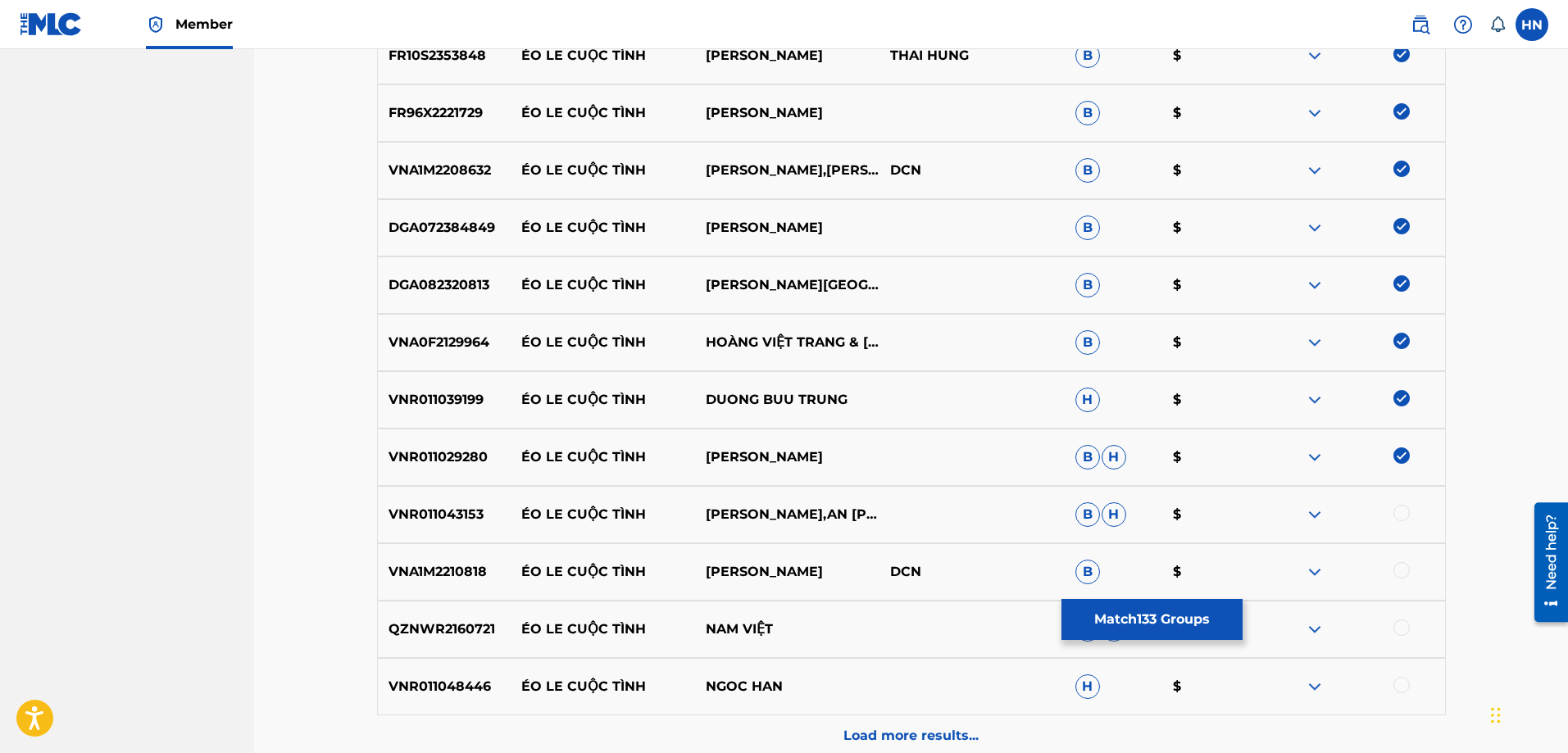
click at [1398, 512] on div at bounding box center [1401, 512] width 16 height 16
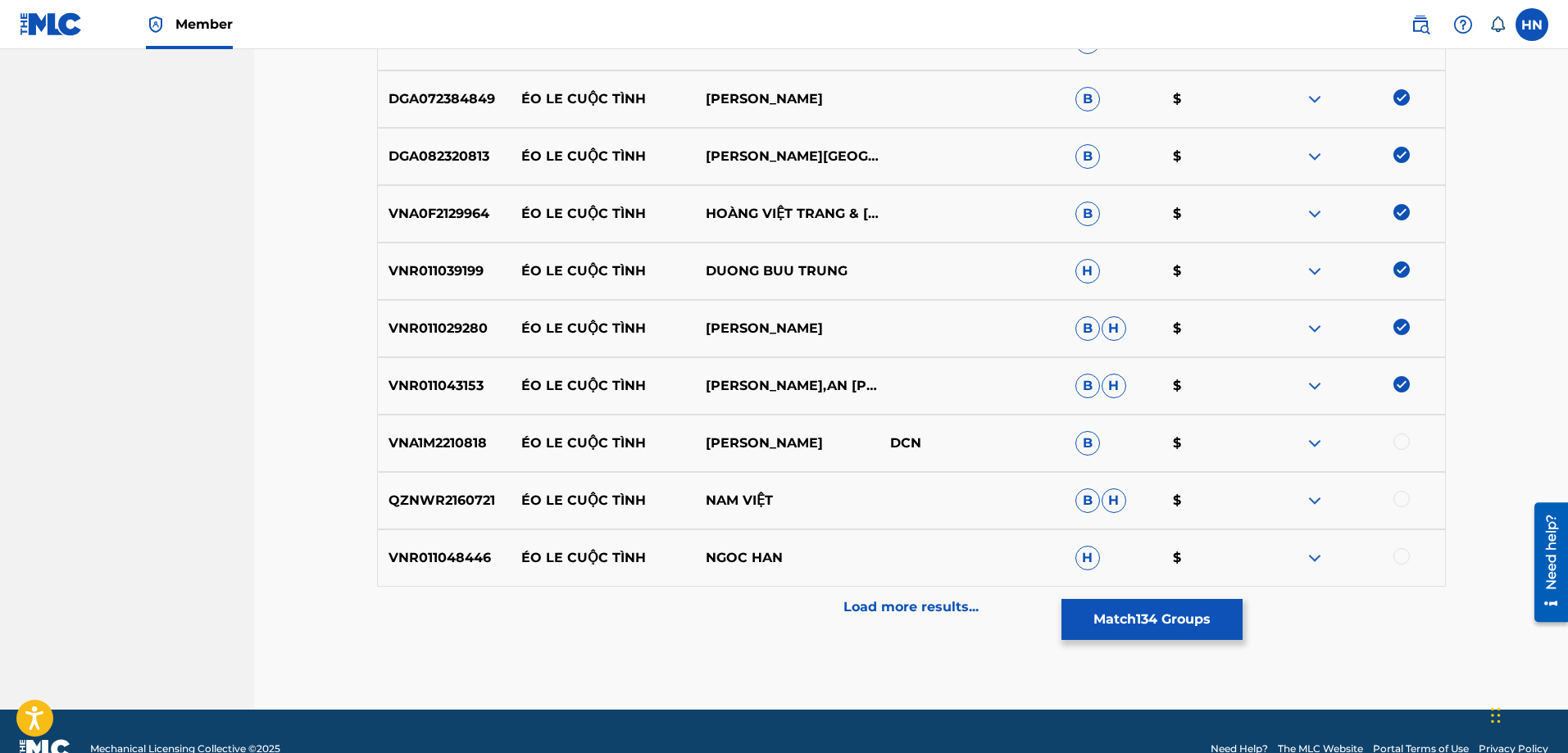
scroll to position [8149, 0]
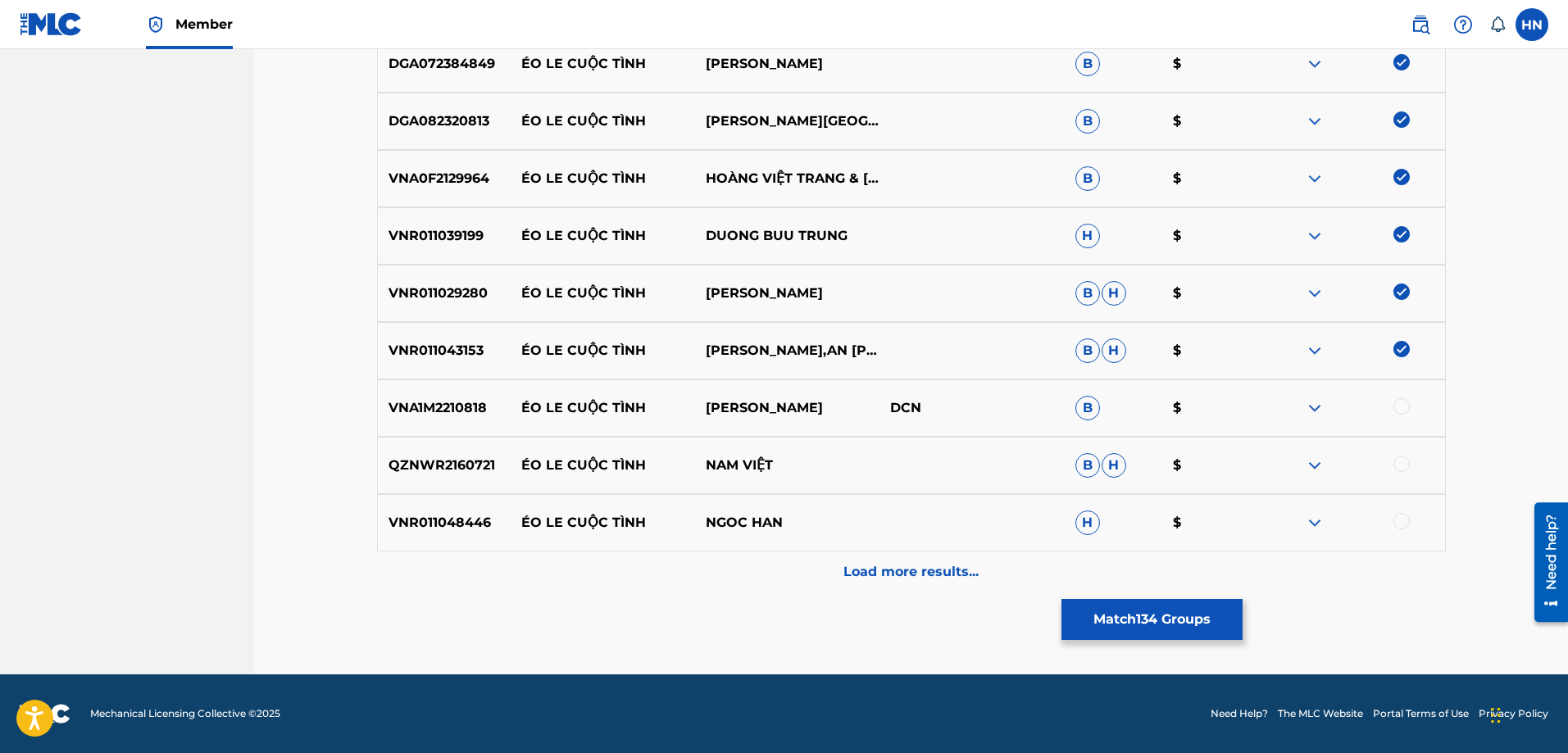
click at [462, 417] on p "VNA1M2210818" at bounding box center [444, 408] width 133 height 20
click at [1398, 410] on div at bounding box center [1401, 406] width 16 height 16
click at [445, 471] on p "QZNWR2160721" at bounding box center [444, 465] width 133 height 20
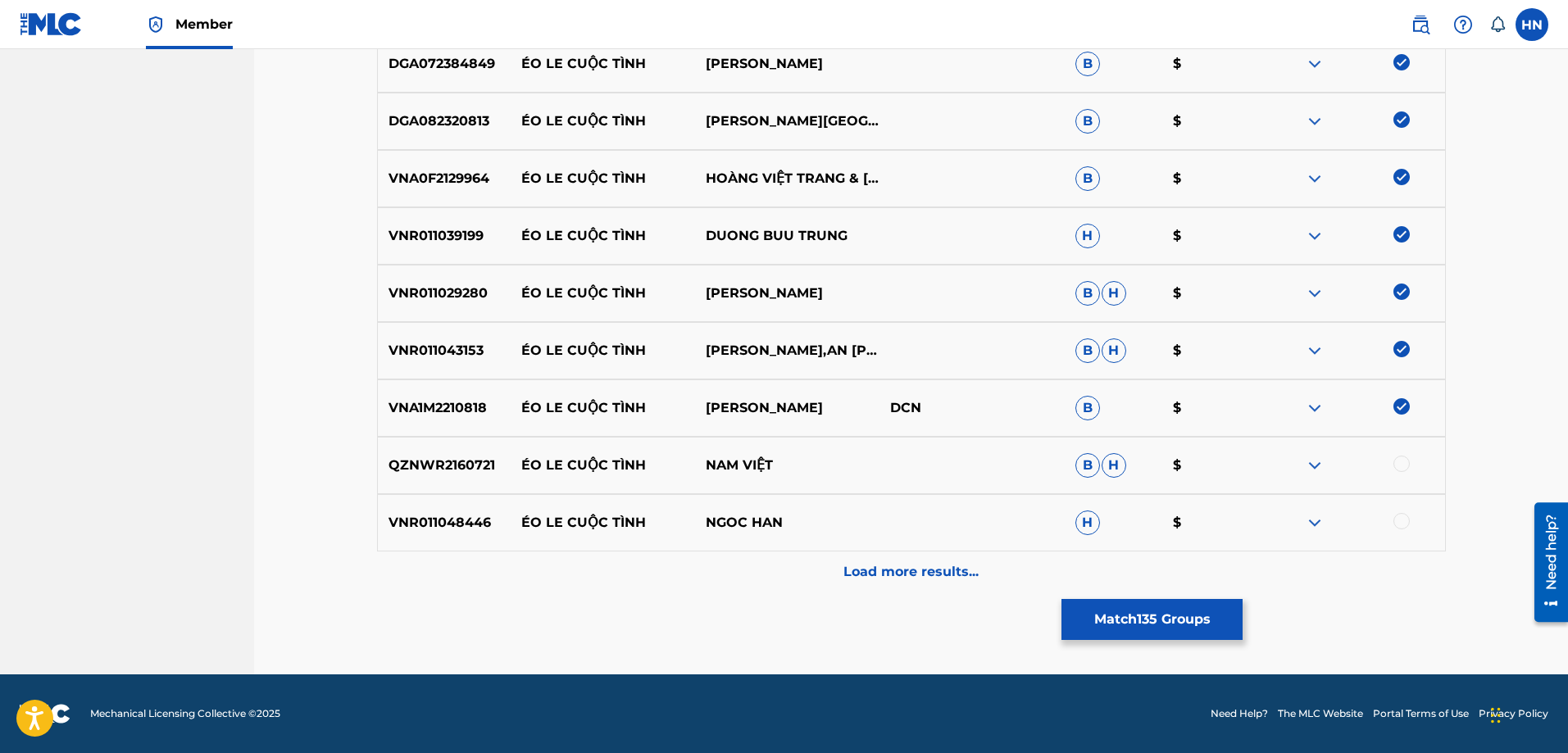
click at [1399, 469] on div at bounding box center [1401, 463] width 16 height 16
click at [431, 536] on div "VNR011048446 ÉO LE CUỘC TÌNH NGOC HAN H $" at bounding box center [911, 522] width 1069 height 57
click at [1407, 521] on div at bounding box center [1401, 520] width 16 height 16
click at [978, 578] on p "Load more results..." at bounding box center [911, 572] width 135 height 20
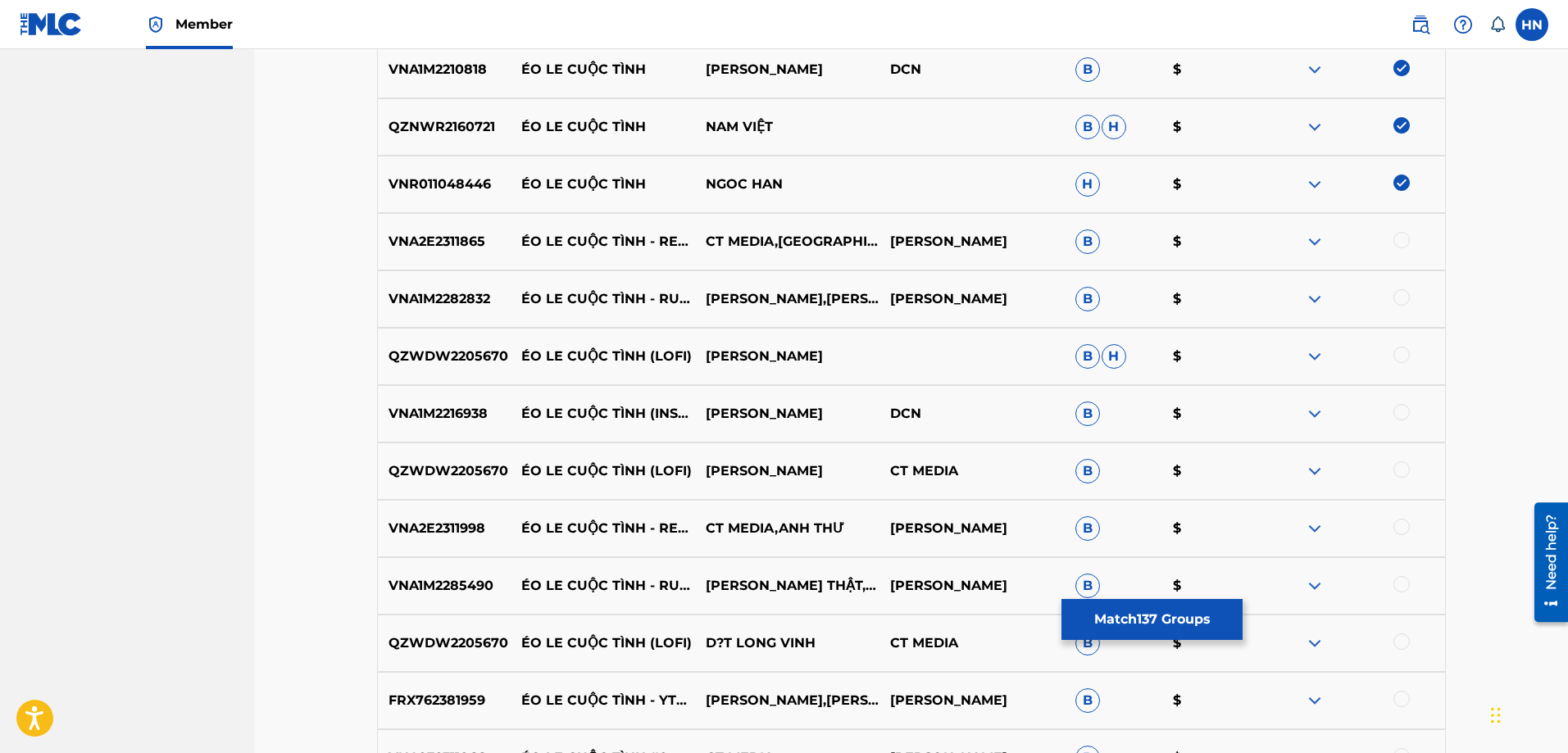
scroll to position [8558, 0]
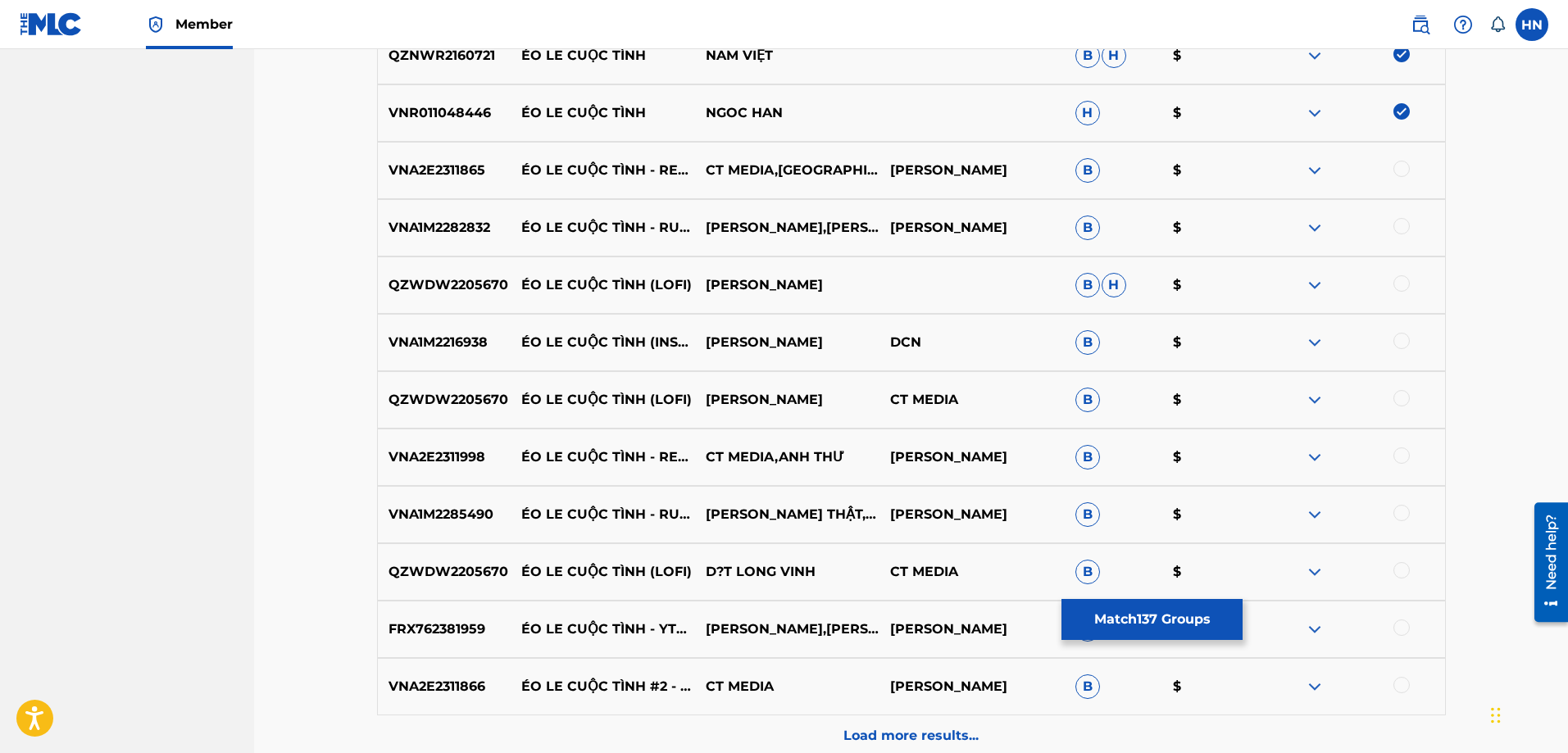
click at [409, 166] on p "VNA2E2311865" at bounding box center [444, 170] width 133 height 20
click at [1395, 168] on div at bounding box center [1401, 168] width 16 height 16
click at [467, 240] on div "VNA1M2282832 ÉO LE CUỘC TÌNH - RUMBA XUÂN HOÀ,BẢO TRÂN,HL MEDIA THÁI KHANG B $" at bounding box center [911, 227] width 1069 height 57
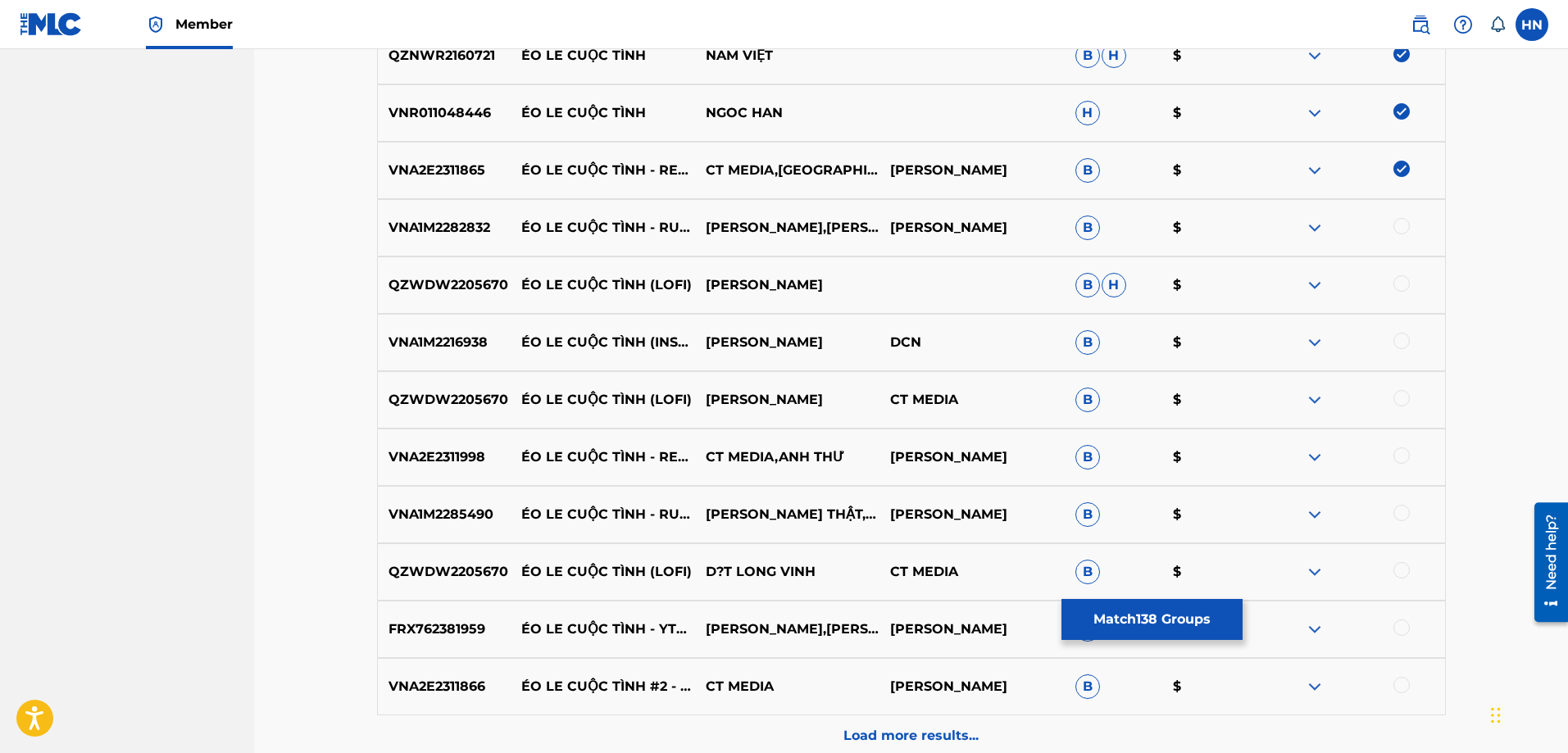
click at [1402, 230] on div at bounding box center [1401, 226] width 16 height 16
click at [481, 274] on div "QZWDW2205670 ÉO LE CUỘC TÌNH (LOFI) ĐẠT LONG VINH B H $" at bounding box center [911, 285] width 1069 height 57
click at [1405, 283] on div at bounding box center [1401, 283] width 16 height 16
click at [412, 354] on div "VNA1M2216938 ÉO LE CUỘC TÌNH (INSTRUMENTAL) HOÀNG DŨNG DCN B $" at bounding box center [911, 342] width 1069 height 57
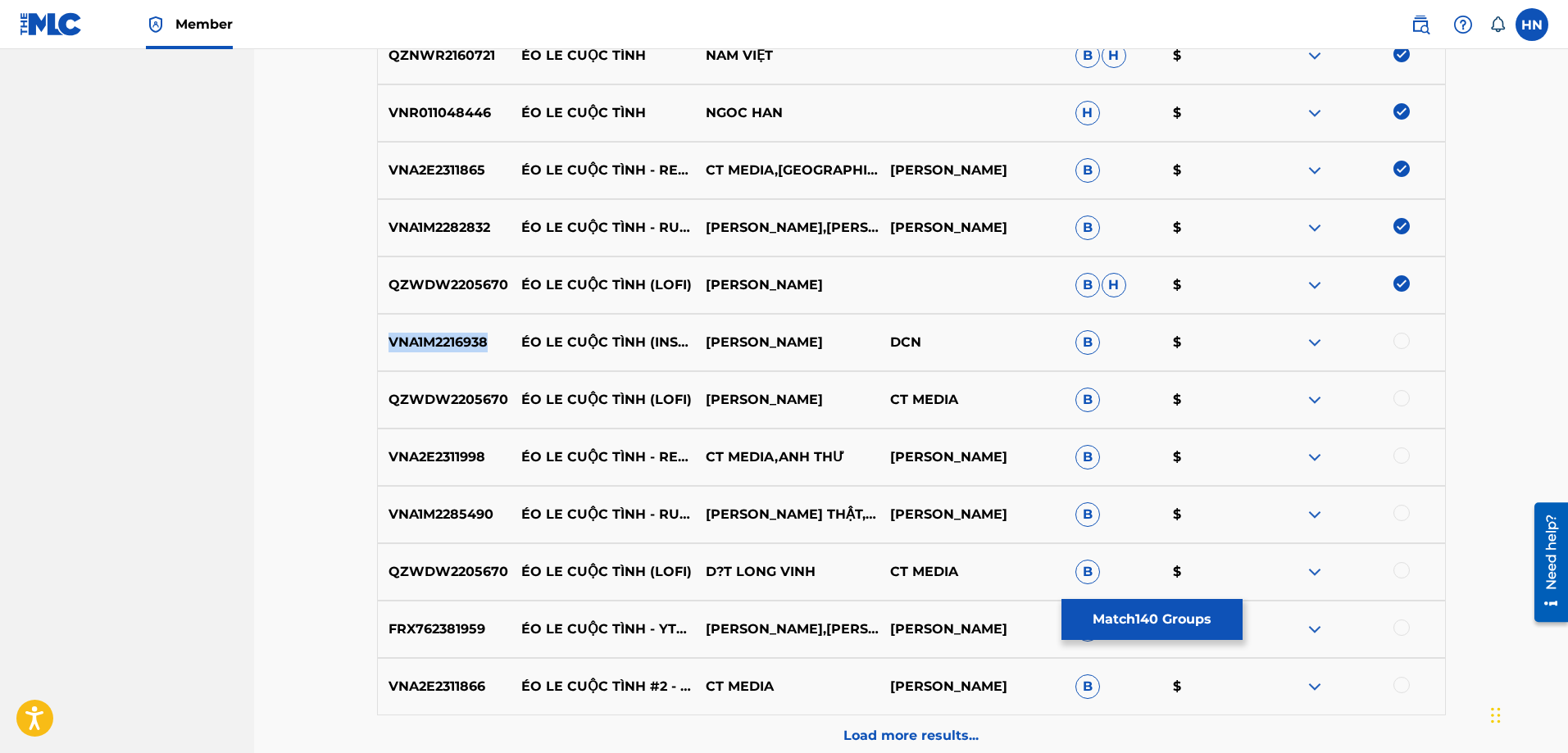
click at [412, 354] on div "VNA1M2216938 ÉO LE CUỘC TÌNH (INSTRUMENTAL) HOÀNG DŨNG DCN B $" at bounding box center [911, 342] width 1069 height 57
click at [1398, 342] on div at bounding box center [1401, 340] width 16 height 16
click at [463, 386] on div "QZWDW2205670 ÉO LE CUỘC TÌNH (LOFI) ĐẠT LONG VINH CT MEDIA B $" at bounding box center [911, 399] width 1069 height 57
click at [1401, 391] on div at bounding box center [1401, 398] width 16 height 16
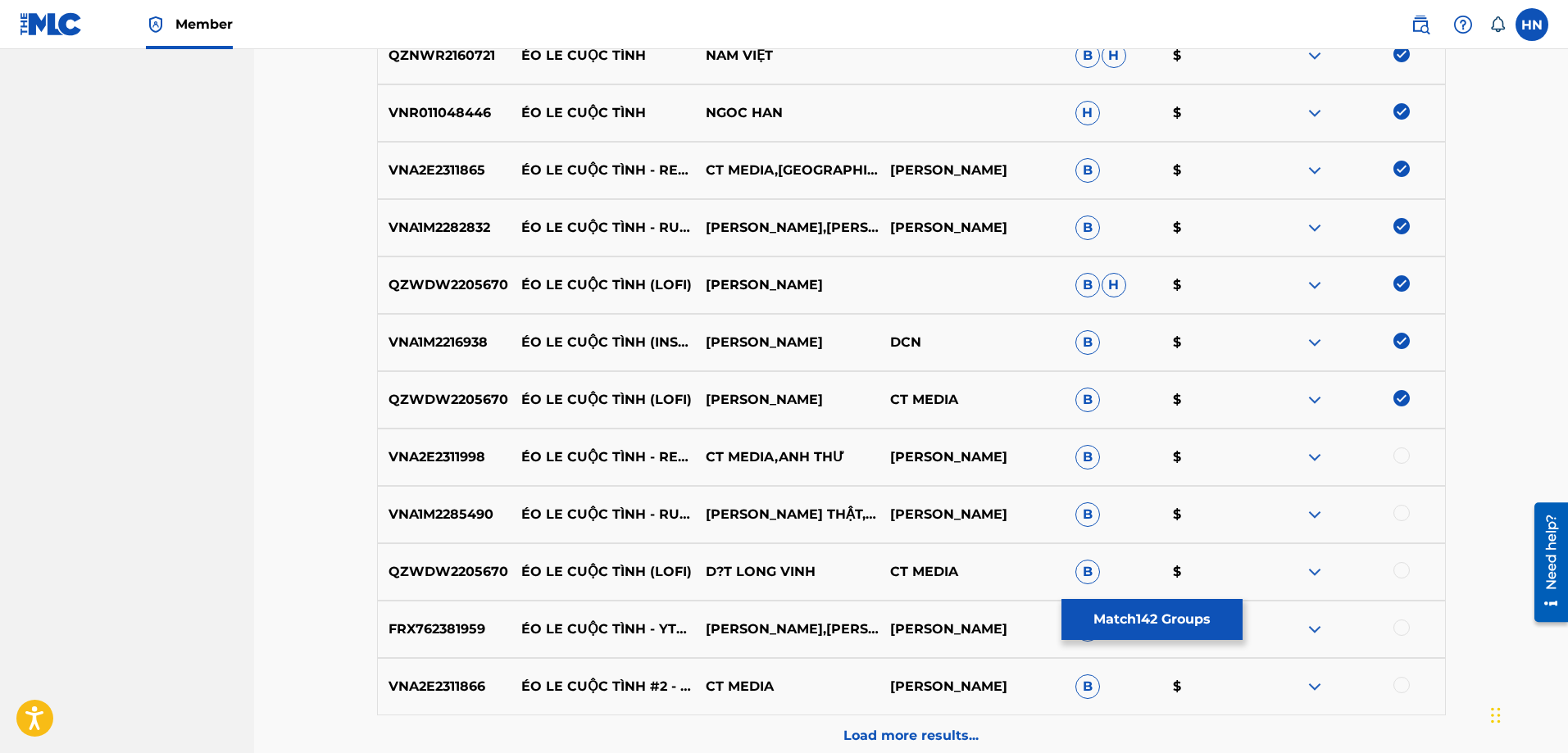
click at [455, 458] on p "VNA2E2311998" at bounding box center [444, 457] width 133 height 20
click at [1392, 455] on div at bounding box center [1351, 457] width 185 height 20
click at [1397, 456] on div at bounding box center [1401, 455] width 16 height 16
click at [440, 514] on p "VNA1M2285490" at bounding box center [444, 514] width 133 height 20
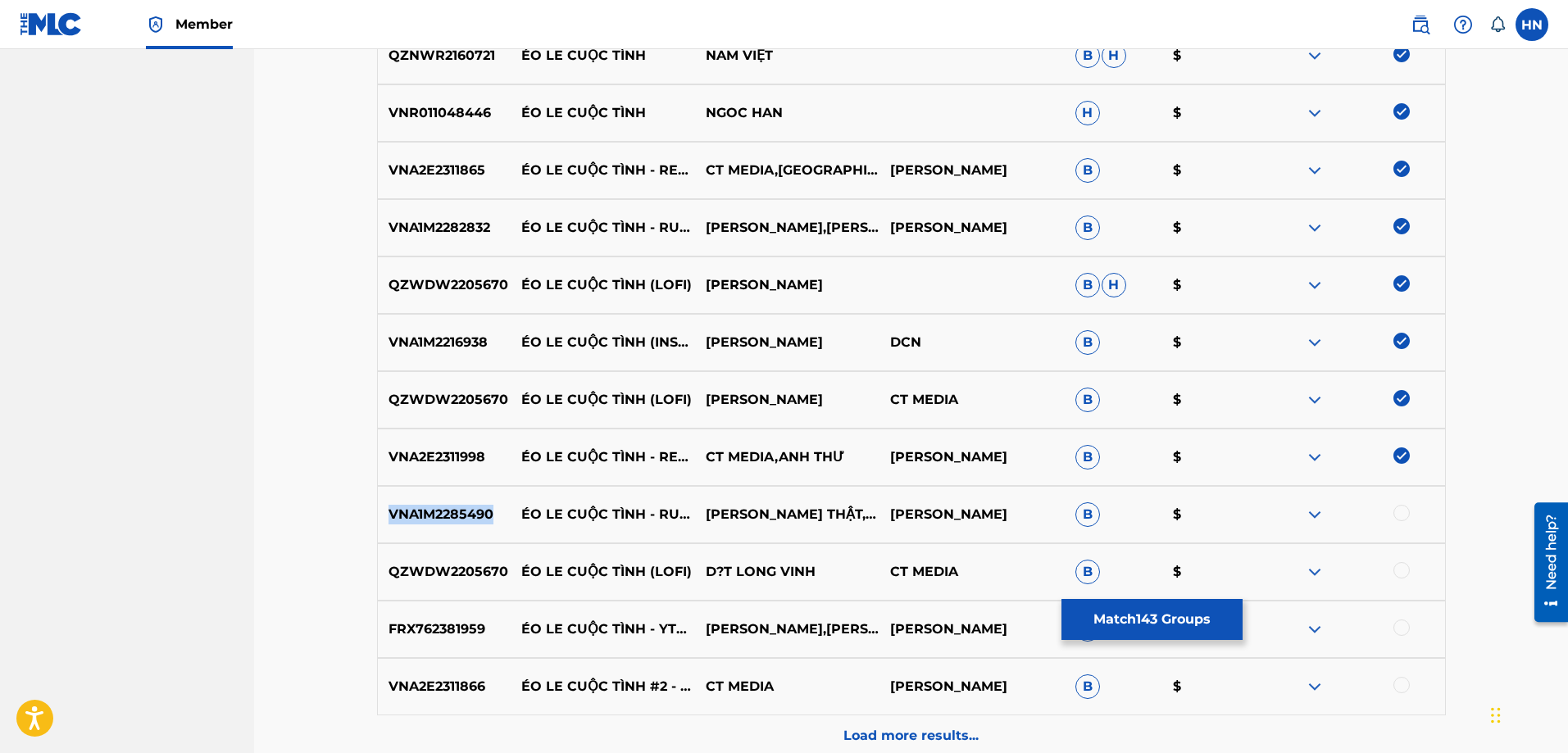
click at [440, 514] on p "VNA1M2285490" at bounding box center [444, 514] width 133 height 20
click at [1397, 510] on div at bounding box center [1401, 512] width 16 height 16
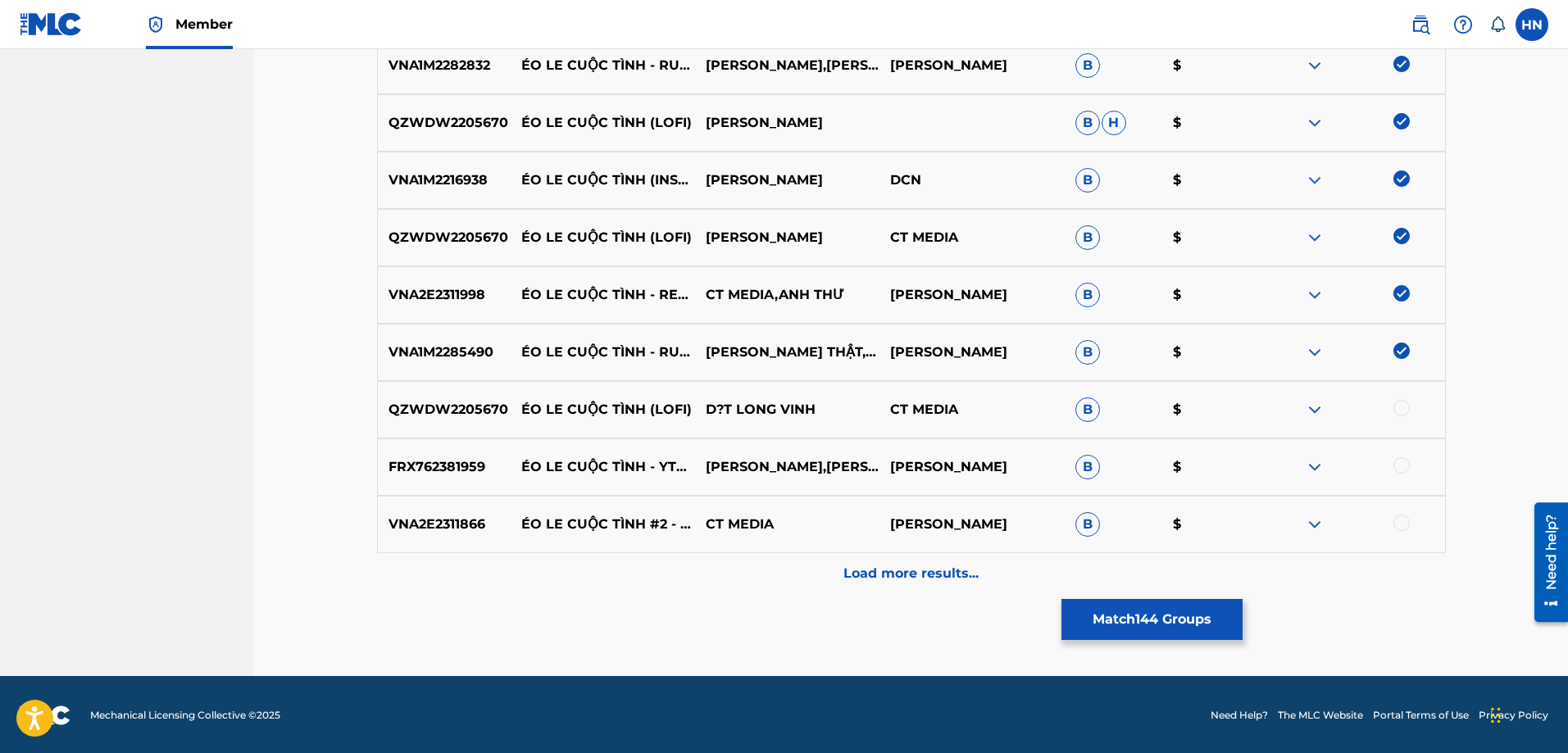
scroll to position [8722, 0]
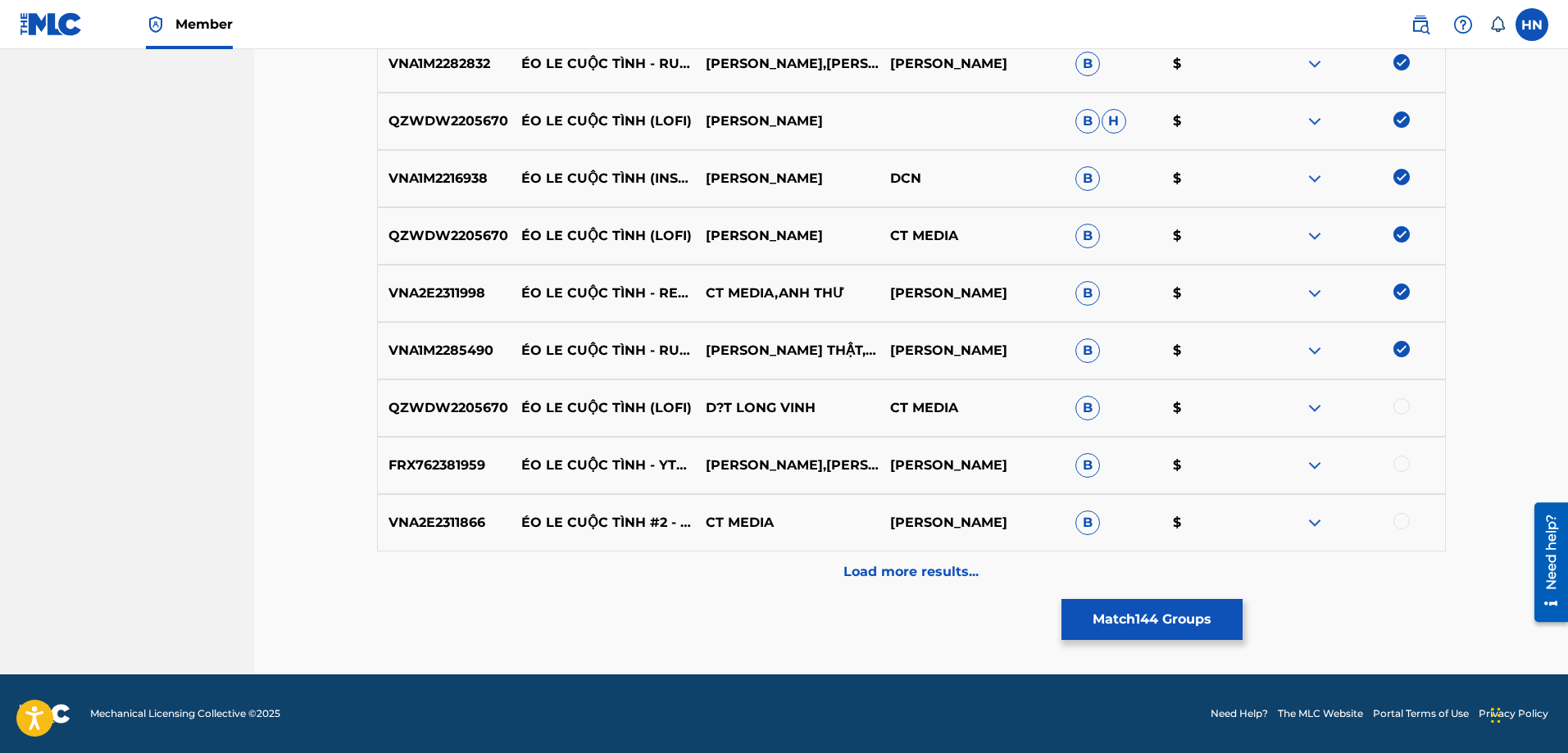
click at [415, 397] on div "QZWDW2205670 ÉO LE CUỘC TÌNH (LOFI) D?T LONG VINH CT MEDIA B $" at bounding box center [911, 408] width 1069 height 57
click at [1397, 402] on div at bounding box center [1401, 406] width 16 height 16
click at [398, 466] on p "FRX762381959" at bounding box center [444, 465] width 133 height 20
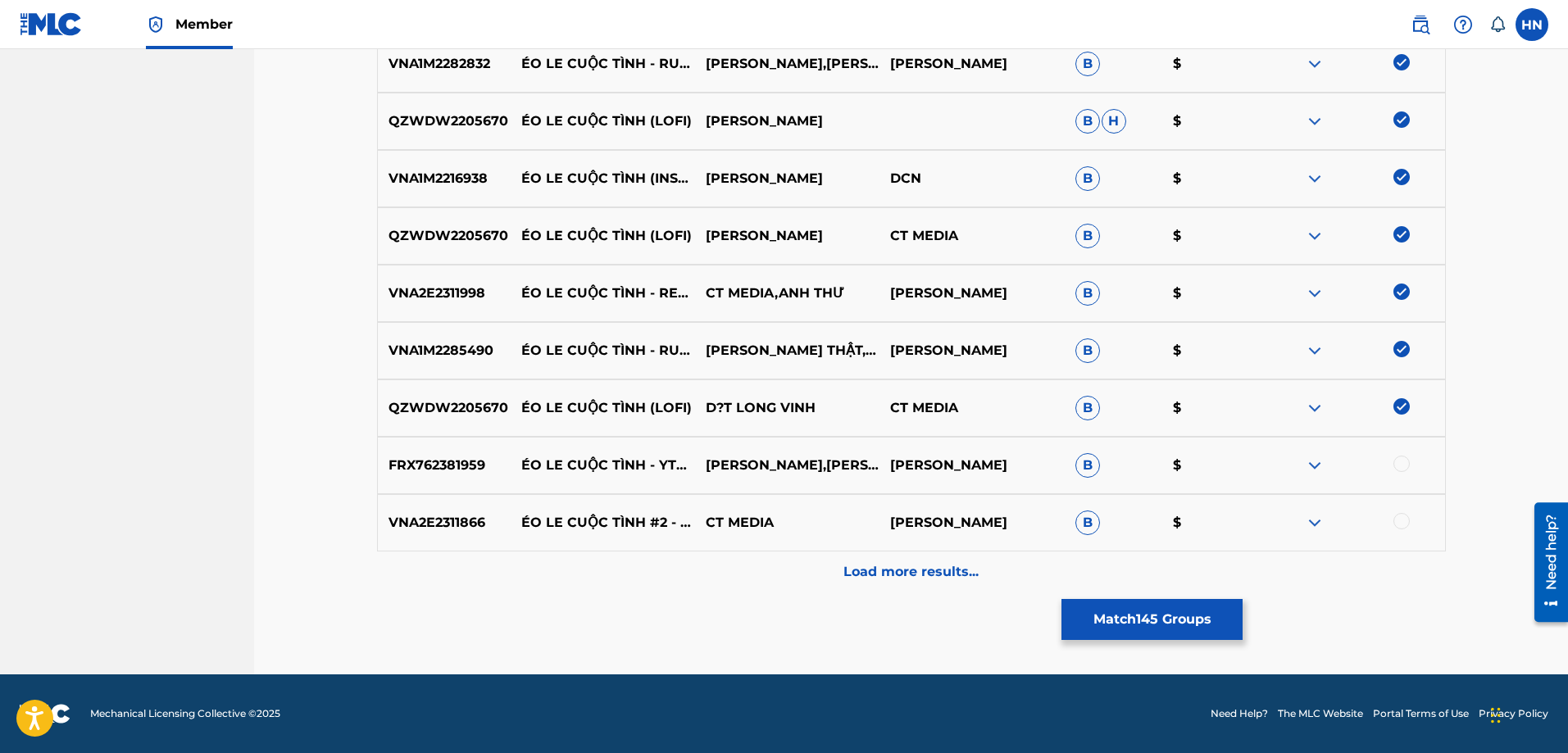
click at [1403, 462] on div at bounding box center [1401, 463] width 16 height 16
click at [423, 530] on p "VNA2E2311866" at bounding box center [444, 522] width 133 height 20
click at [1399, 522] on div at bounding box center [1401, 520] width 16 height 16
click at [916, 565] on p "Load more results..." at bounding box center [911, 572] width 135 height 20
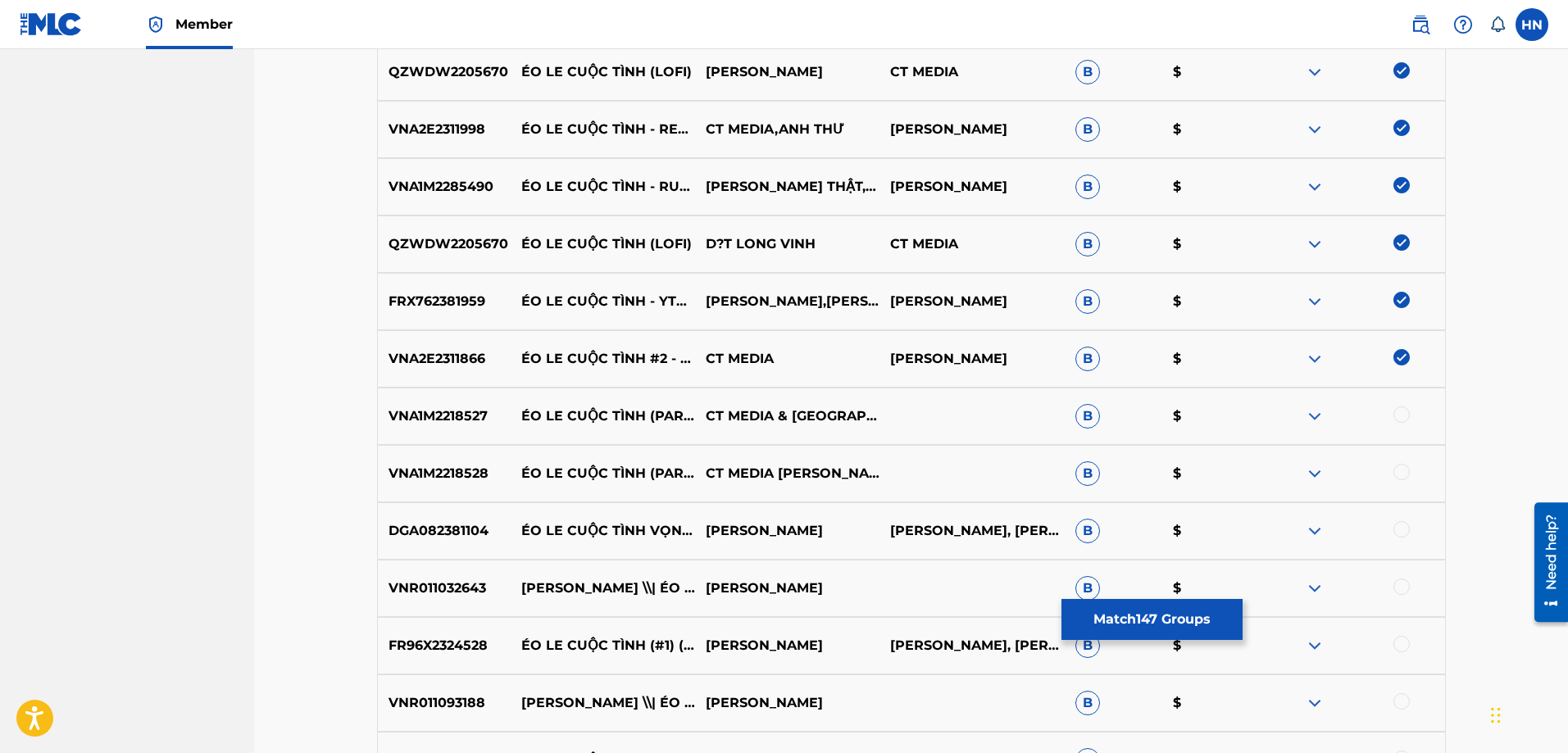
scroll to position [9132, 0]
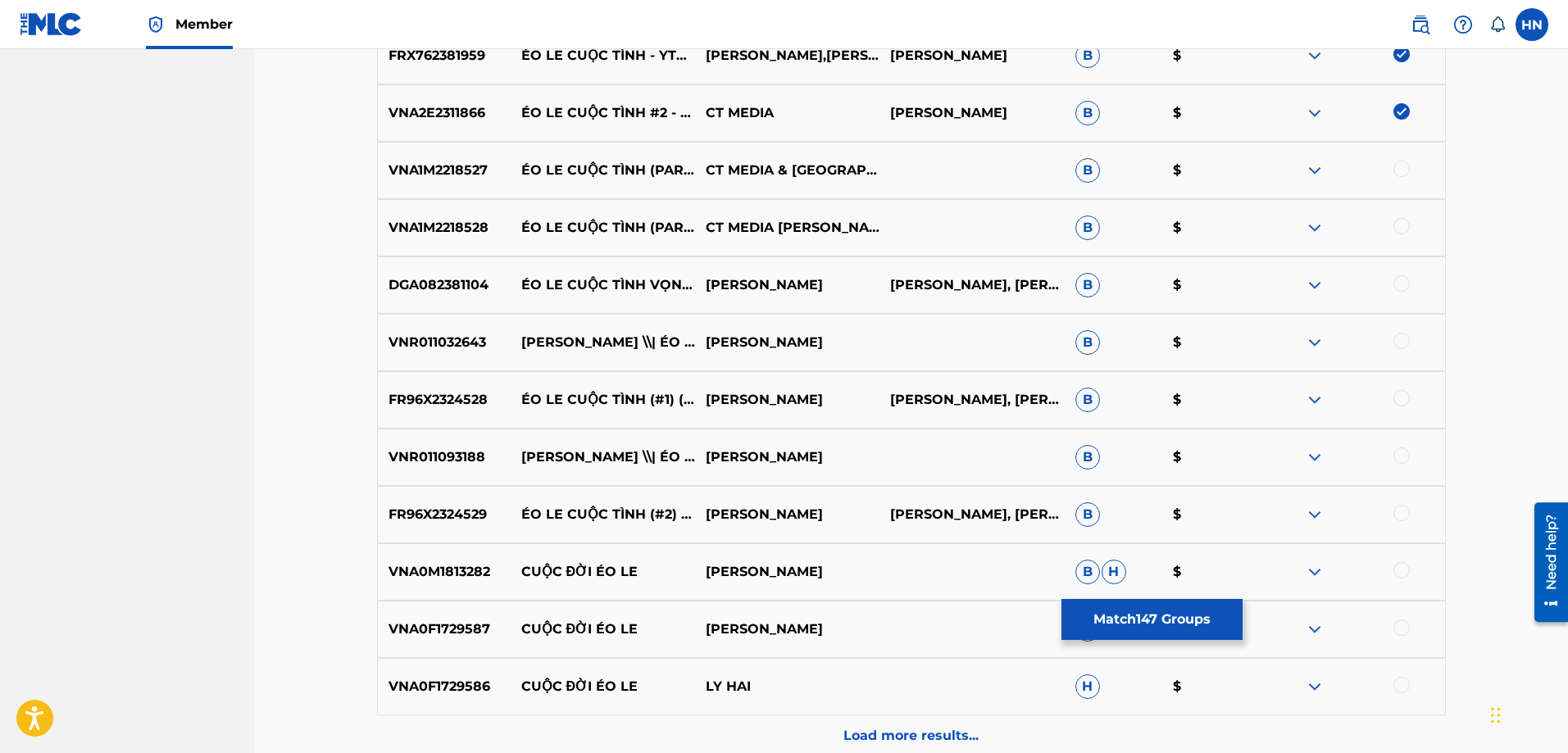
click at [474, 182] on div "VNA1M2218527 ÉO LE CUỘC TÌNH (PART 10) CT MEDIA & NHẬT HẠ B $" at bounding box center [911, 170] width 1069 height 57
click at [1410, 168] on div at bounding box center [1351, 170] width 185 height 20
click at [1403, 168] on div at bounding box center [1401, 168] width 16 height 16
click at [452, 228] on p "VNA1M2218528" at bounding box center [444, 228] width 133 height 20
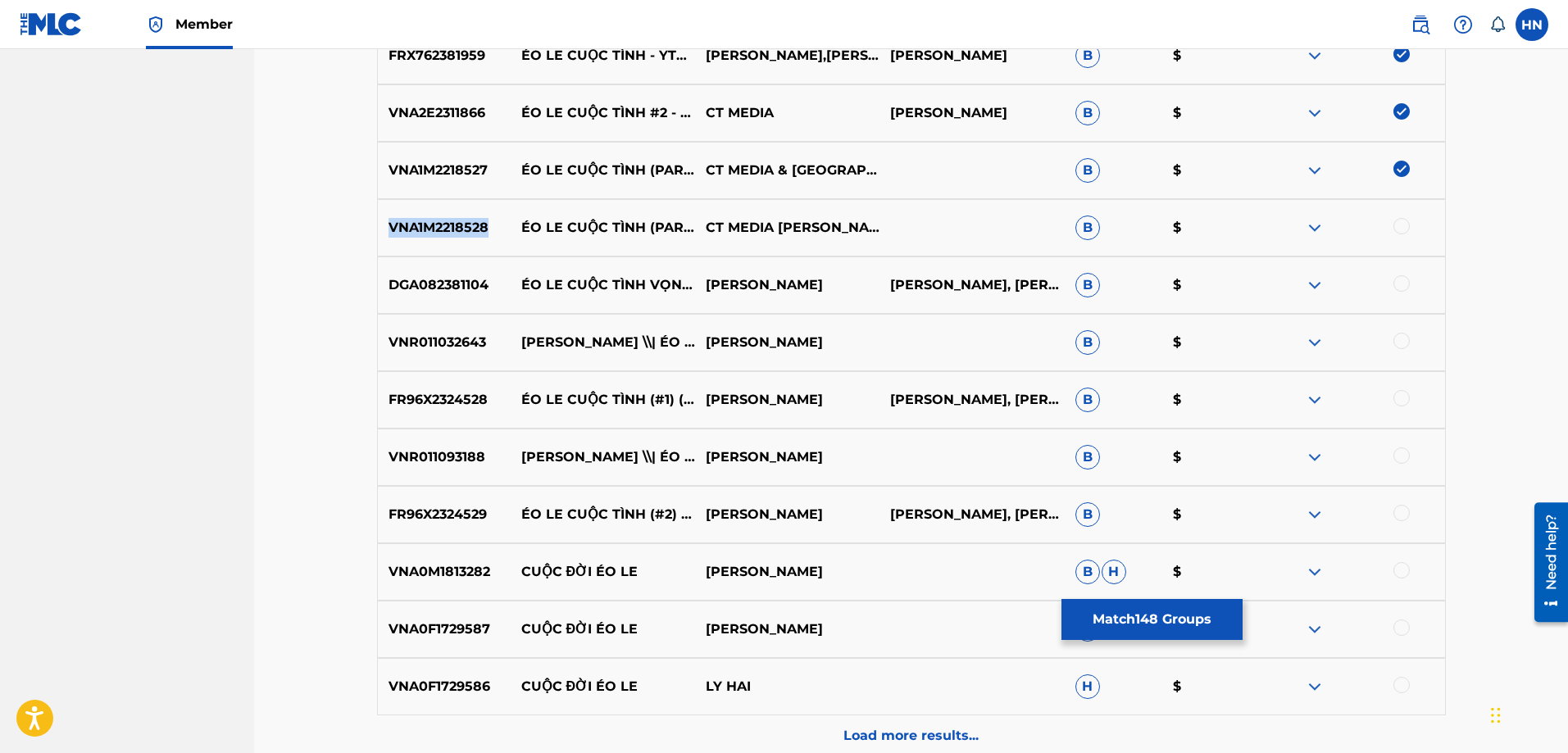
click at [452, 228] on p "VNA1M2218528" at bounding box center [444, 228] width 133 height 20
click at [1397, 220] on div at bounding box center [1401, 226] width 16 height 16
click at [449, 287] on p "DGA082381104" at bounding box center [444, 285] width 133 height 20
click at [1397, 283] on div at bounding box center [1401, 283] width 16 height 16
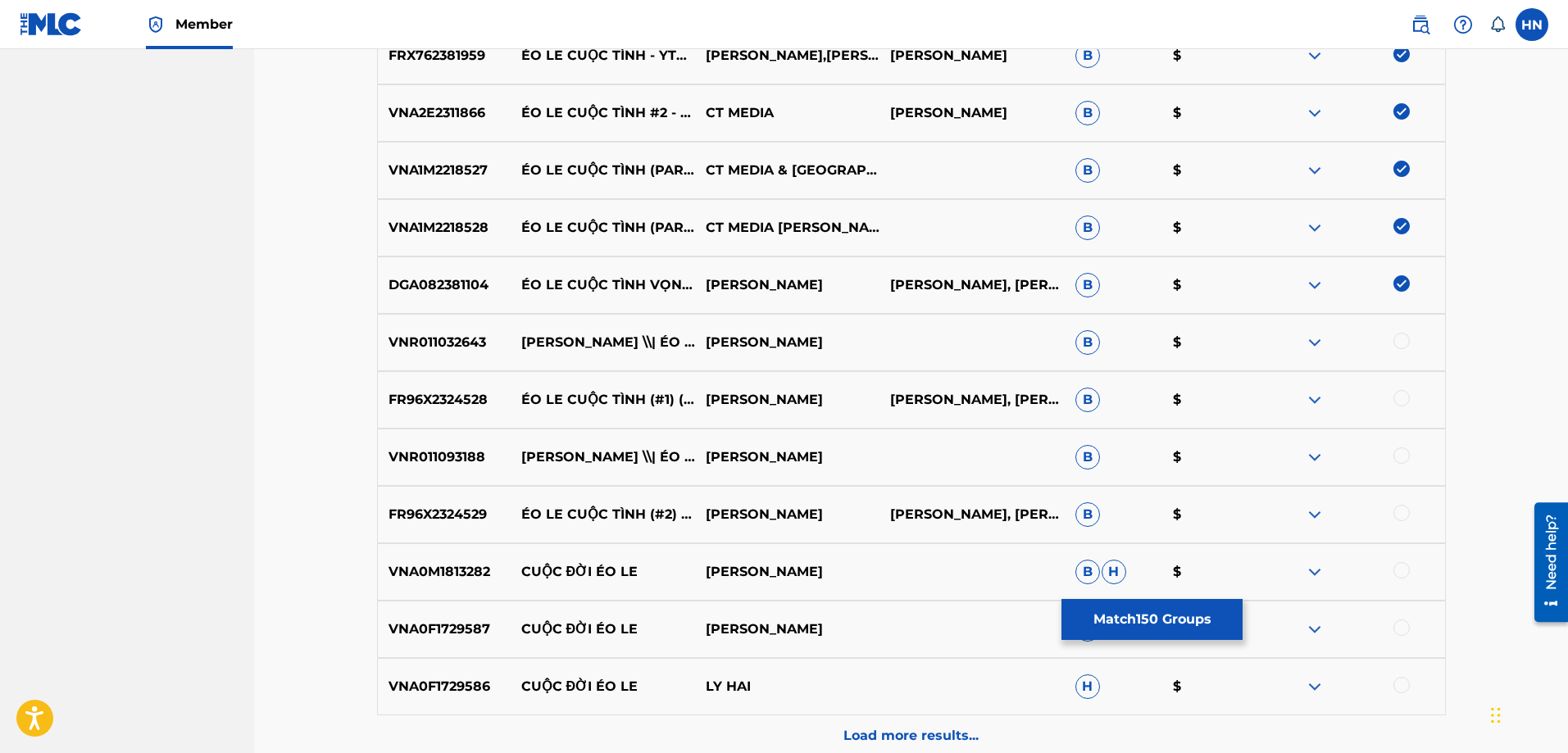
click at [457, 356] on div "VNR011032643 NGỌC HÂN \\| ÉO LE CUỘC TÌNH NGỌC HÂN B $" at bounding box center [911, 342] width 1069 height 57
click at [1406, 341] on div at bounding box center [1401, 340] width 16 height 16
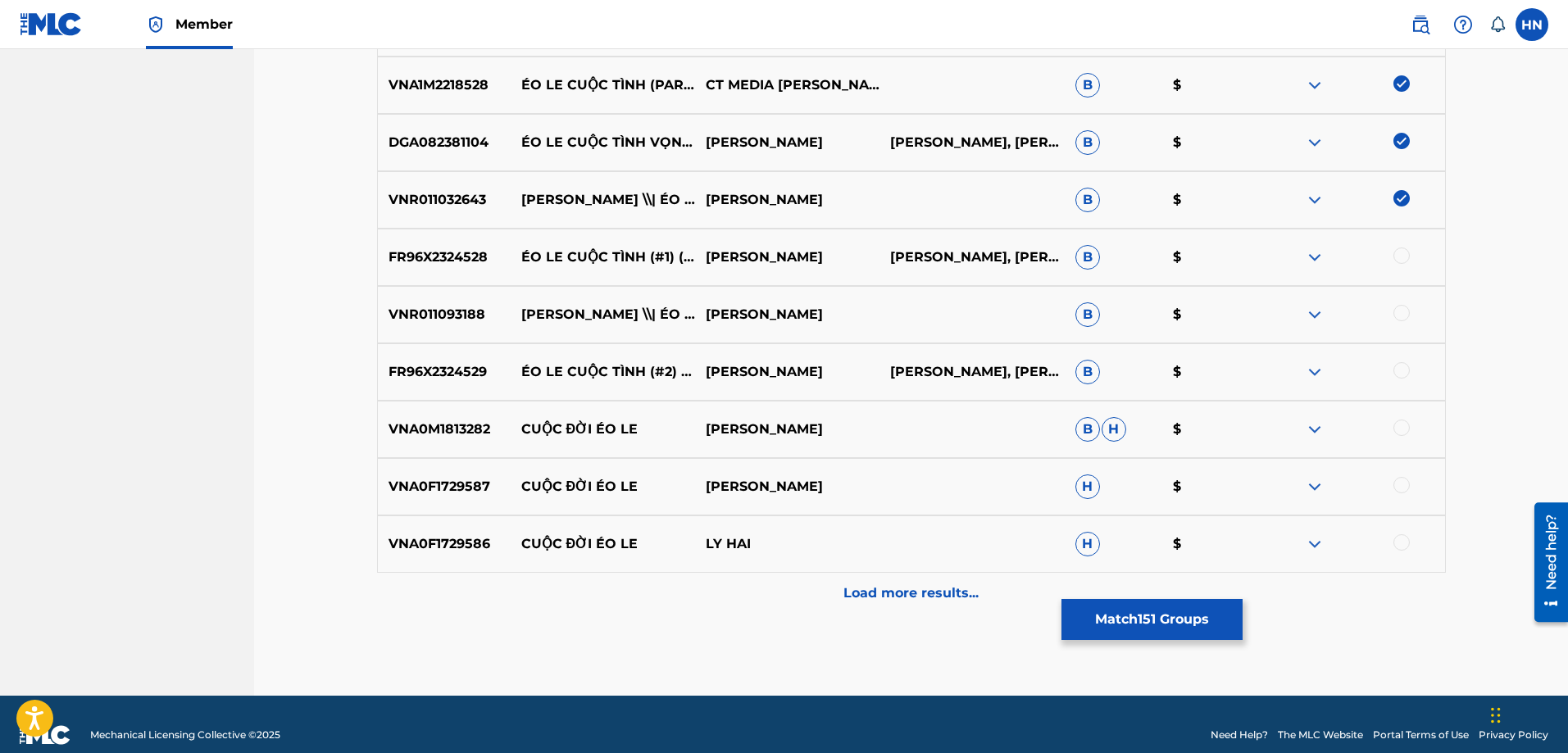
scroll to position [9296, 0]
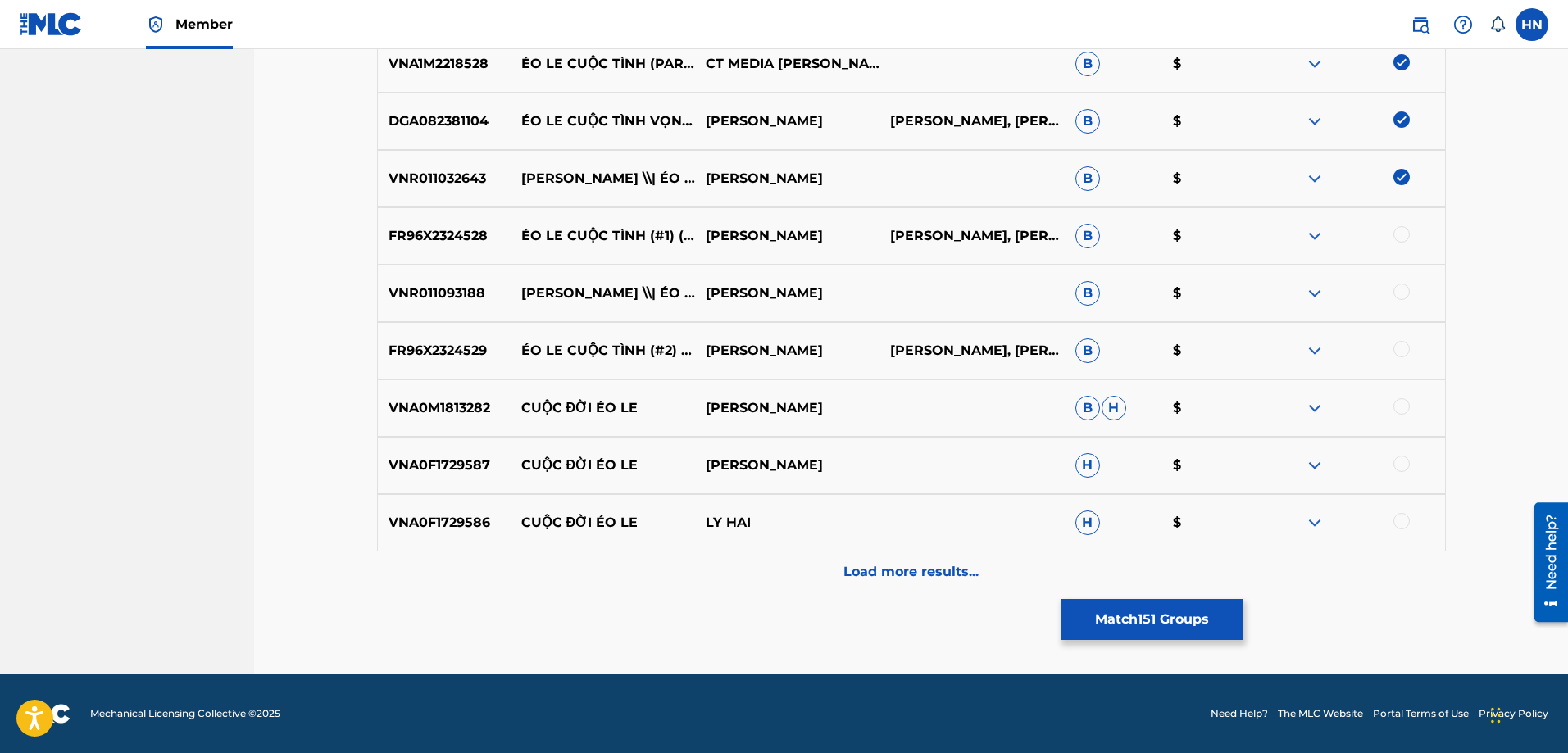
click at [461, 239] on p "FR96X2324528" at bounding box center [444, 236] width 133 height 20
click at [1394, 236] on div at bounding box center [1401, 234] width 16 height 16
click at [425, 279] on div "VNR011093188 NGUYỄN KHA \\| ÉO LE CUỘC TÌNH NGUYỄN KHA B $" at bounding box center [911, 293] width 1069 height 57
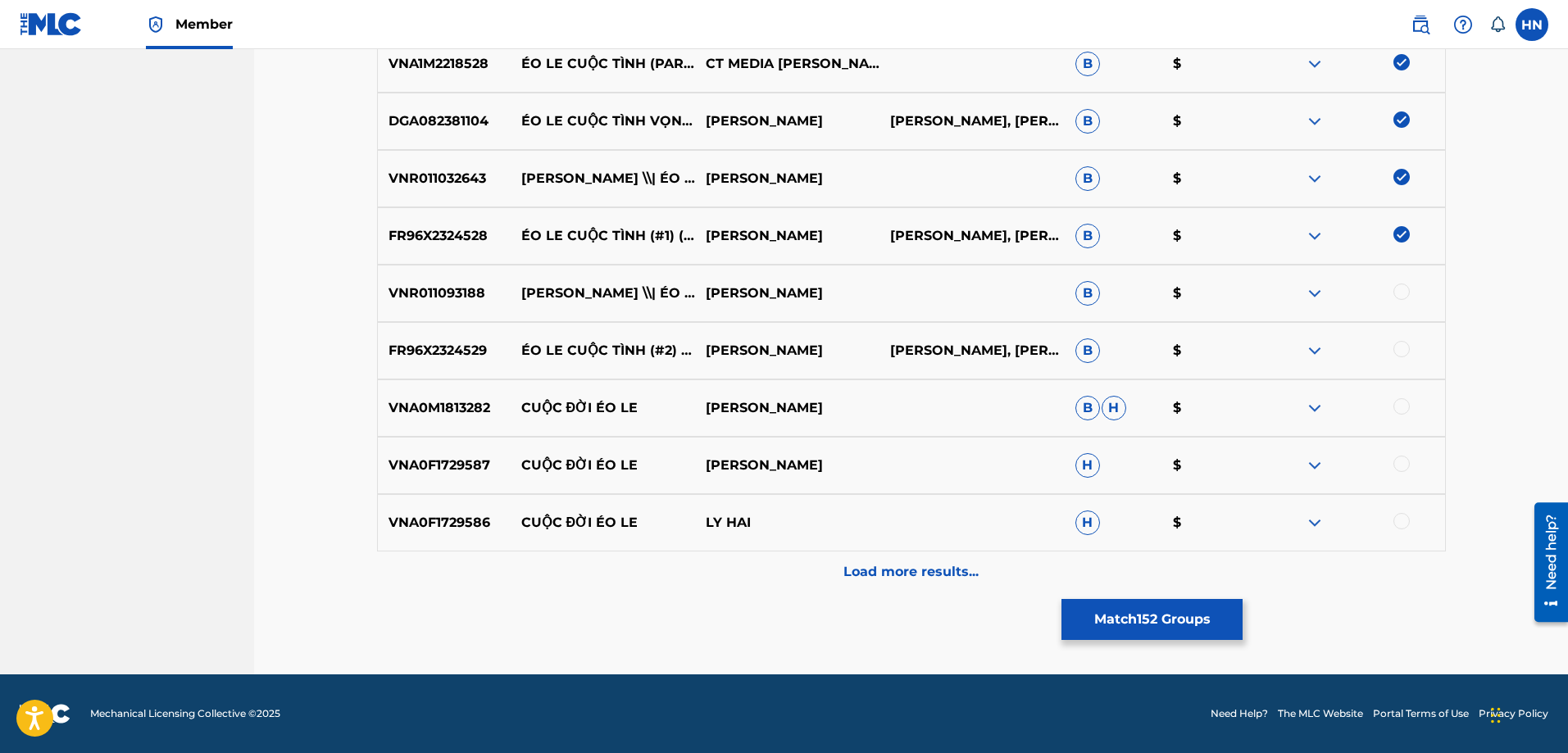
click at [1407, 295] on div at bounding box center [1401, 291] width 16 height 16
click at [478, 360] on p "FR96X2324529" at bounding box center [444, 350] width 133 height 20
click at [1394, 349] on div at bounding box center [1401, 348] width 16 height 16
click at [909, 555] on div "Load more results..." at bounding box center [911, 572] width 1069 height 41
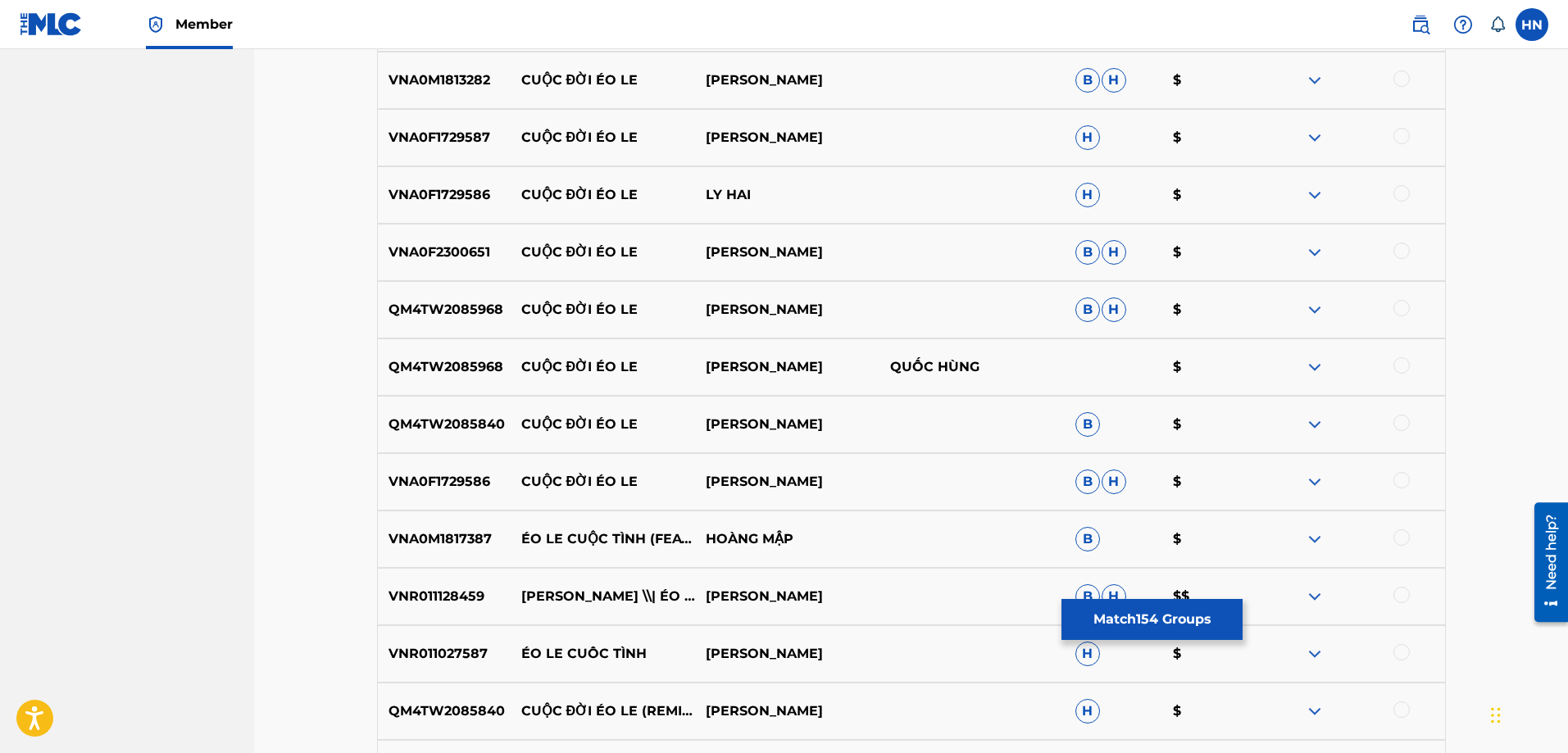
scroll to position [9705, 0]
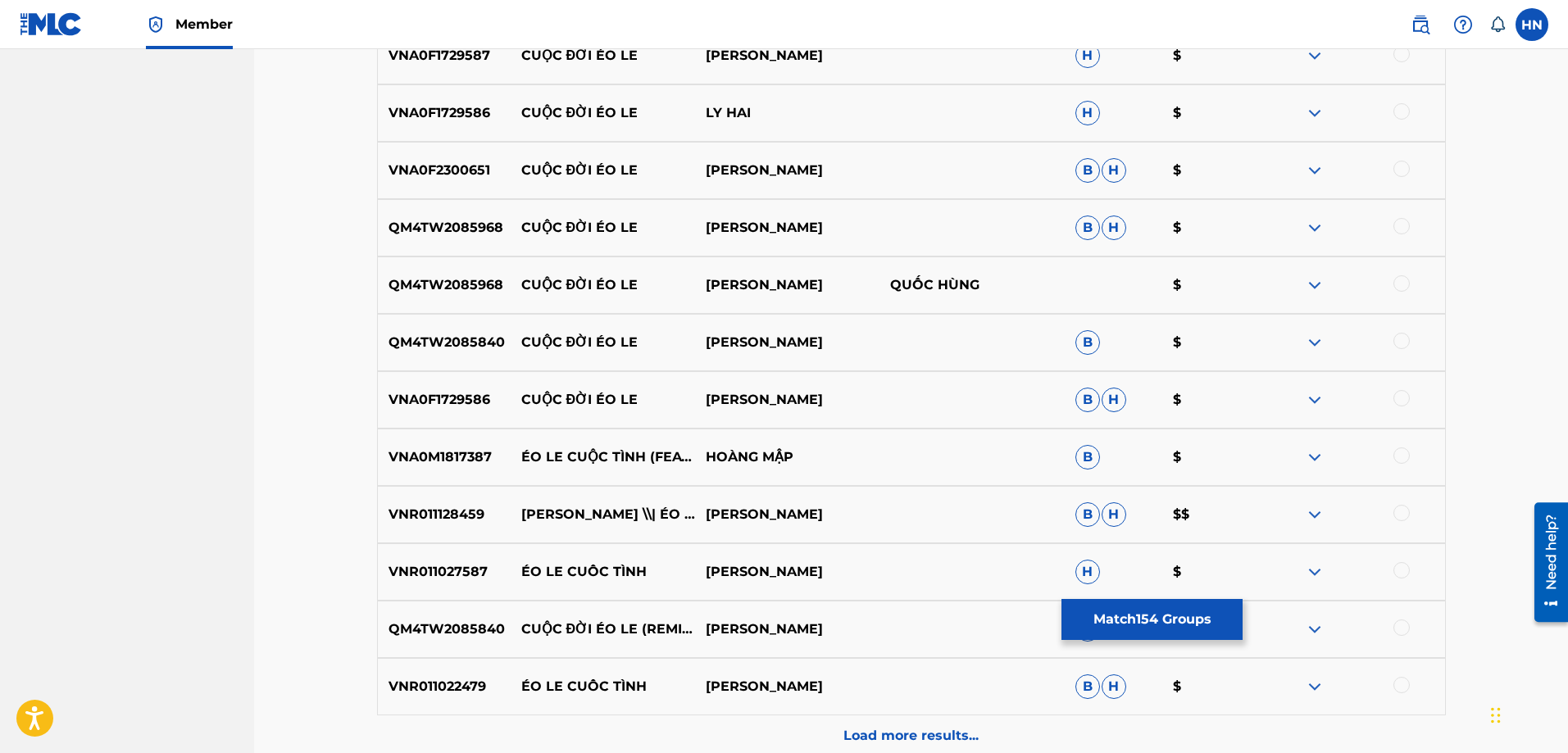
click at [477, 459] on p "VNA0M1817387" at bounding box center [444, 457] width 133 height 20
click at [1407, 457] on div at bounding box center [1401, 455] width 16 height 16
click at [447, 512] on p "VNR011128459" at bounding box center [444, 514] width 133 height 20
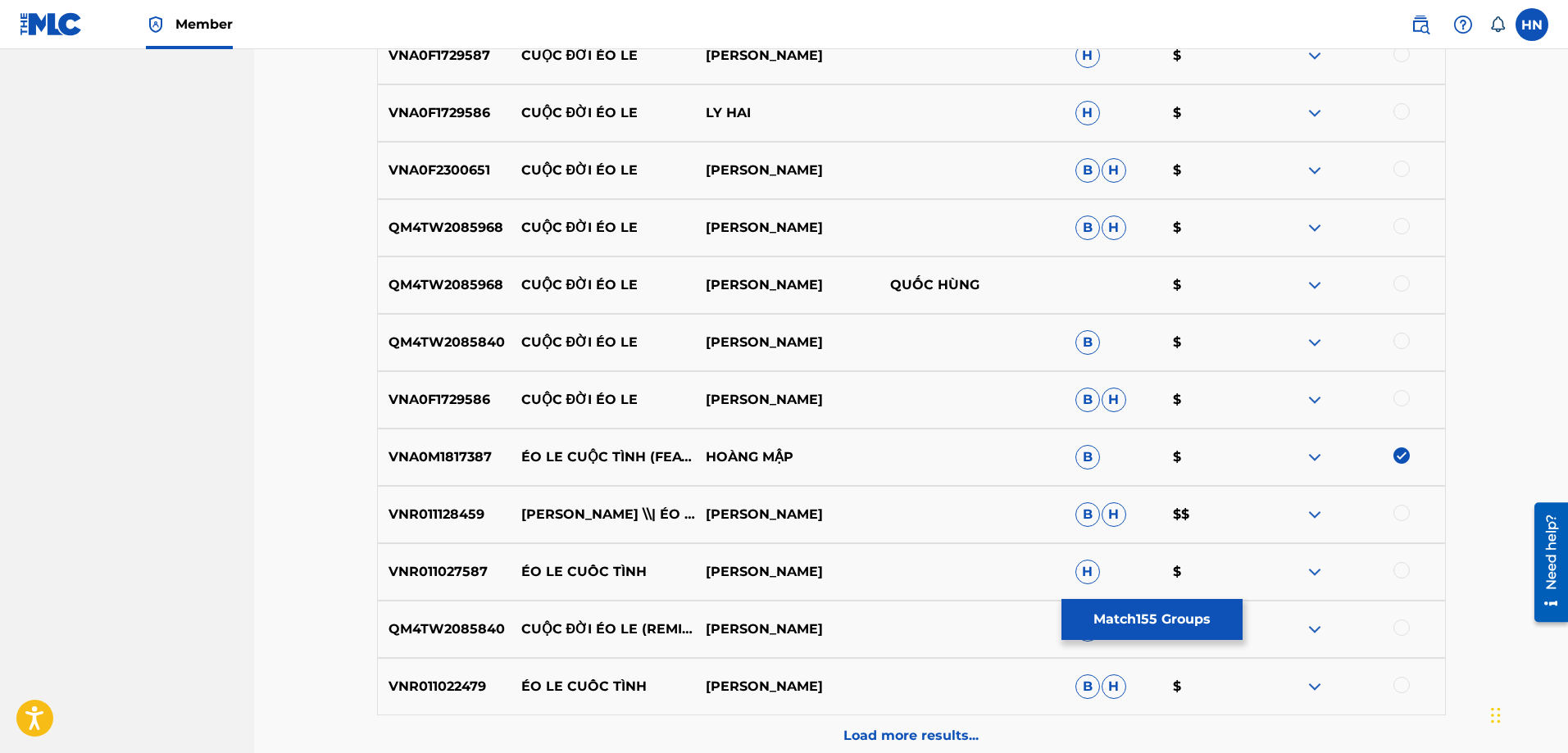
click at [1397, 512] on div at bounding box center [1401, 512] width 16 height 16
click at [436, 645] on div "QM4TW2085840 CUỘC ĐỜI ÉO LE (REMIX) DON HỒ H $" at bounding box center [911, 629] width 1069 height 57
click at [559, 566] on p "ÉO LE CUÔC TÌNH" at bounding box center [602, 572] width 185 height 20
click at [479, 569] on p "VNR011027587" at bounding box center [444, 572] width 133 height 20
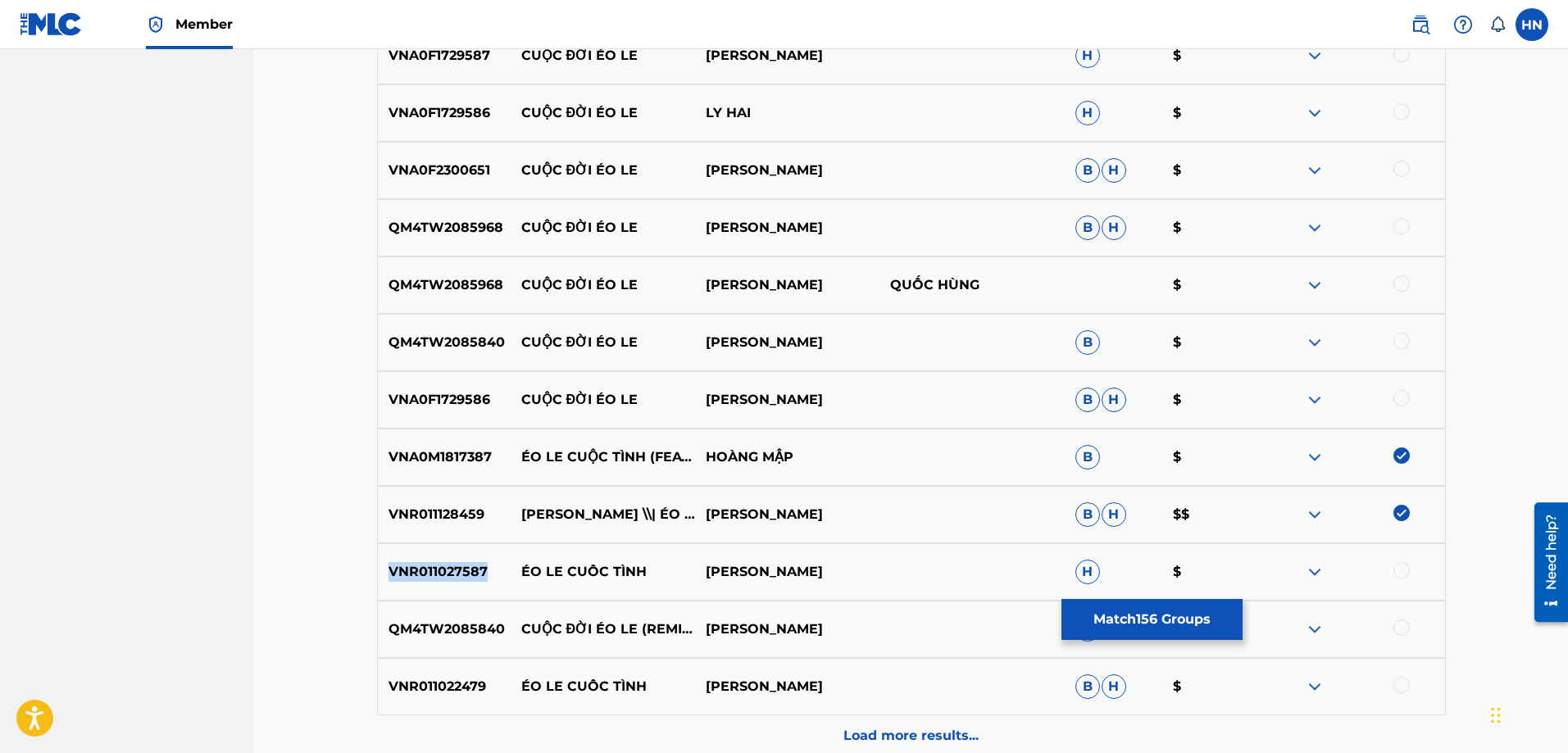
click at [479, 569] on p "VNR011027587" at bounding box center [444, 572] width 133 height 20
click at [1407, 569] on div at bounding box center [1401, 570] width 16 height 16
click at [472, 688] on p "VNR011022479" at bounding box center [444, 686] width 133 height 20
click at [1396, 675] on div "VNR011022479 ÉO LE CUÔC TÌNH VU DUY B H $" at bounding box center [911, 686] width 1069 height 57
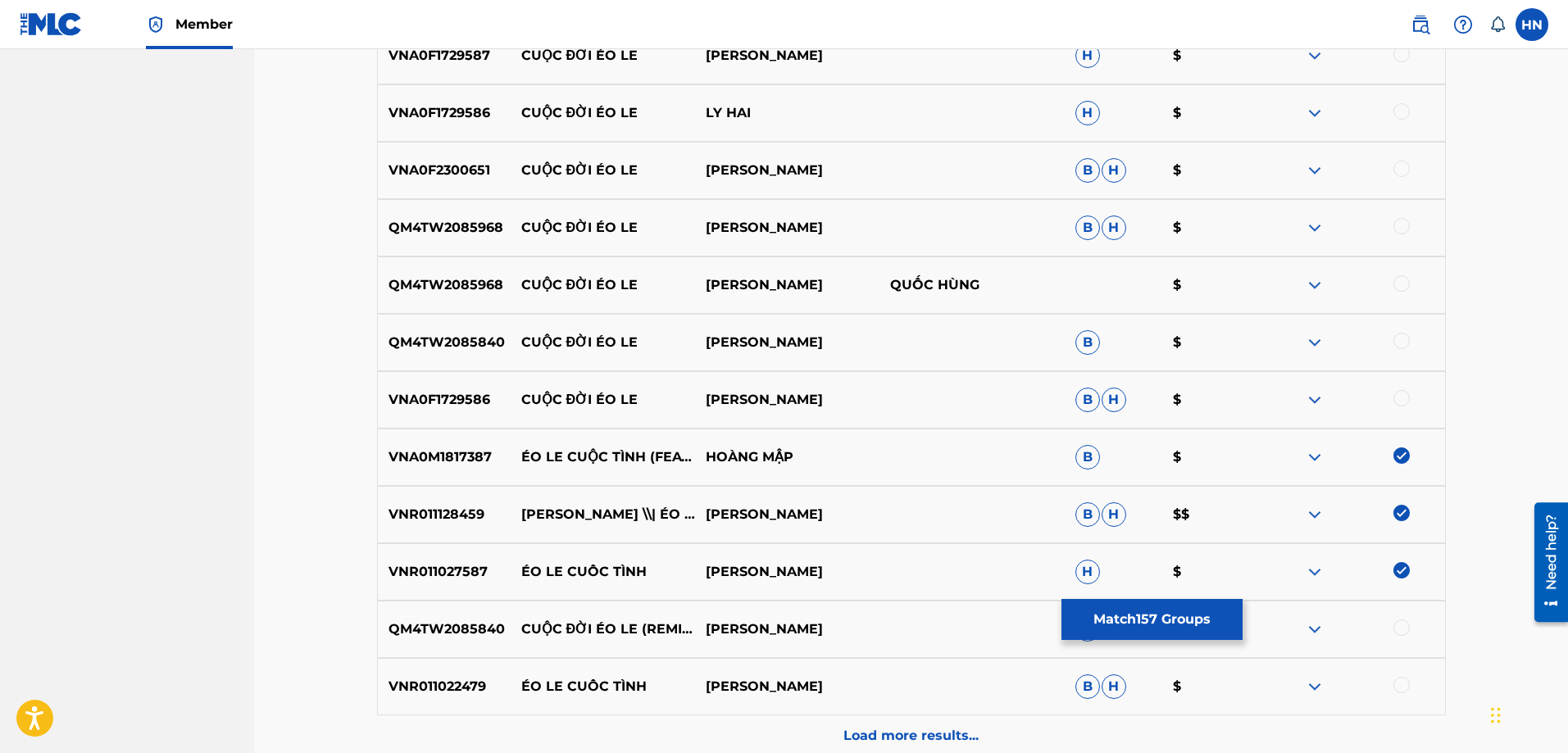
click at [1397, 680] on div at bounding box center [1401, 684] width 16 height 16
click at [998, 741] on div "Load more results..." at bounding box center [911, 736] width 1069 height 41
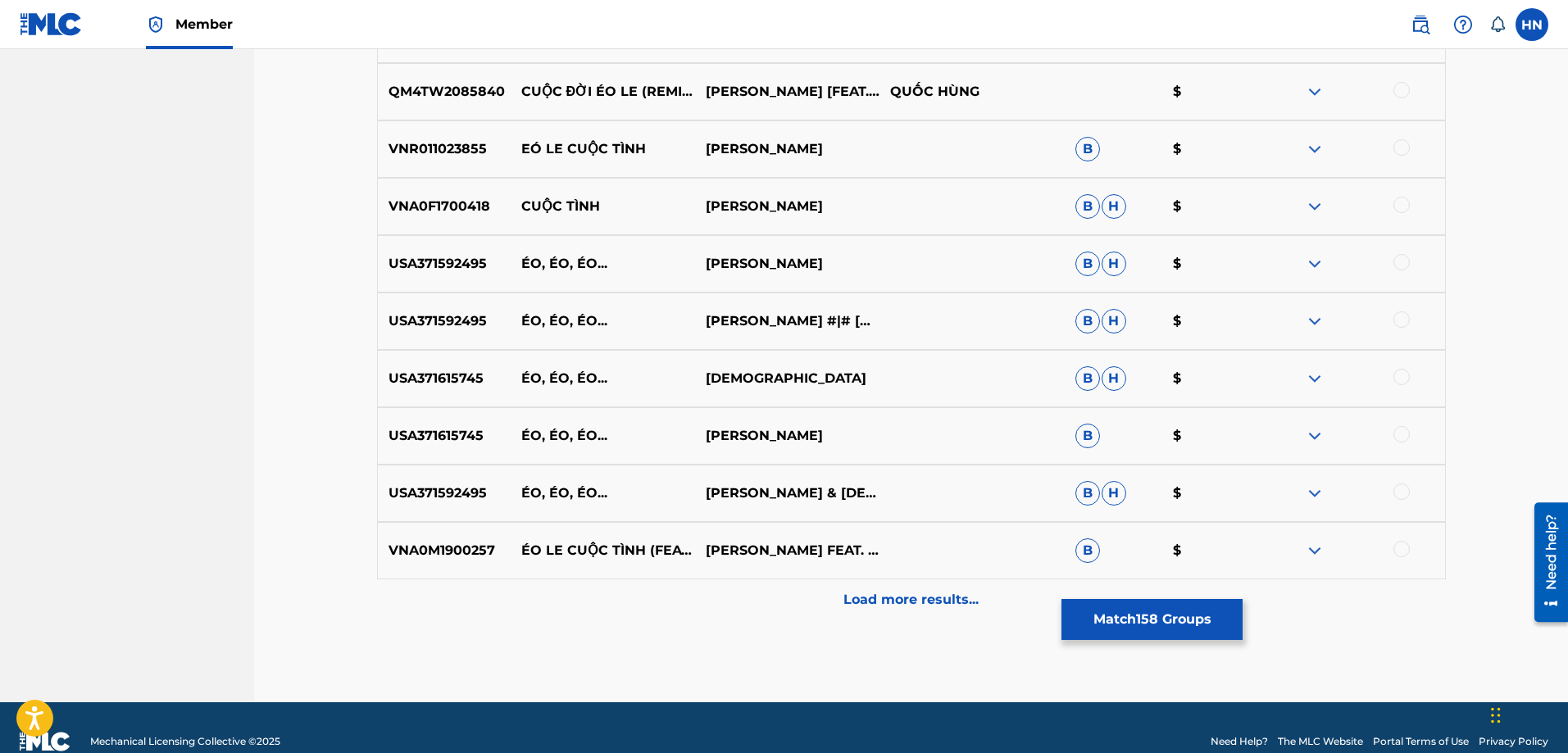
scroll to position [10443, 0]
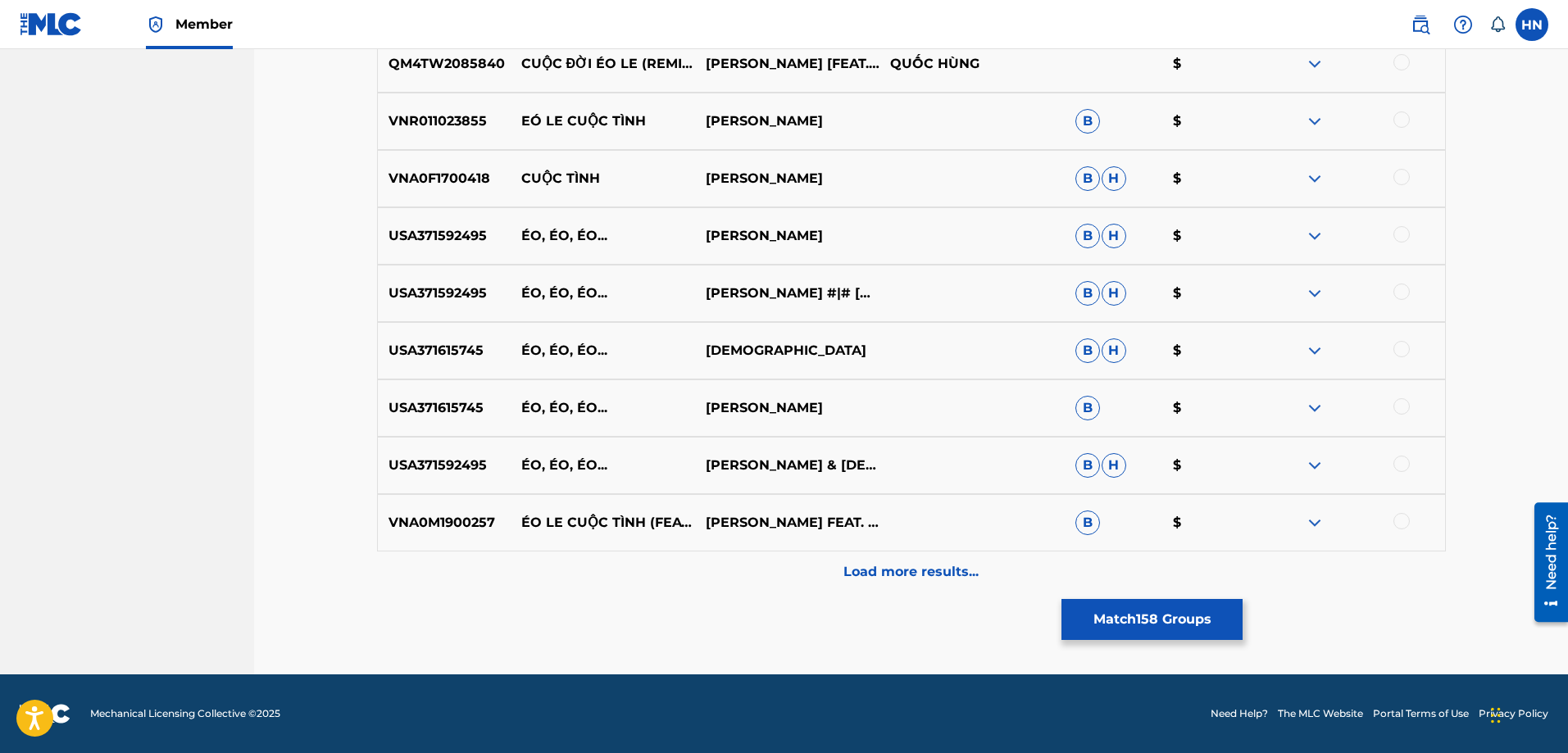
click at [1313, 527] on img at bounding box center [1315, 522] width 20 height 20
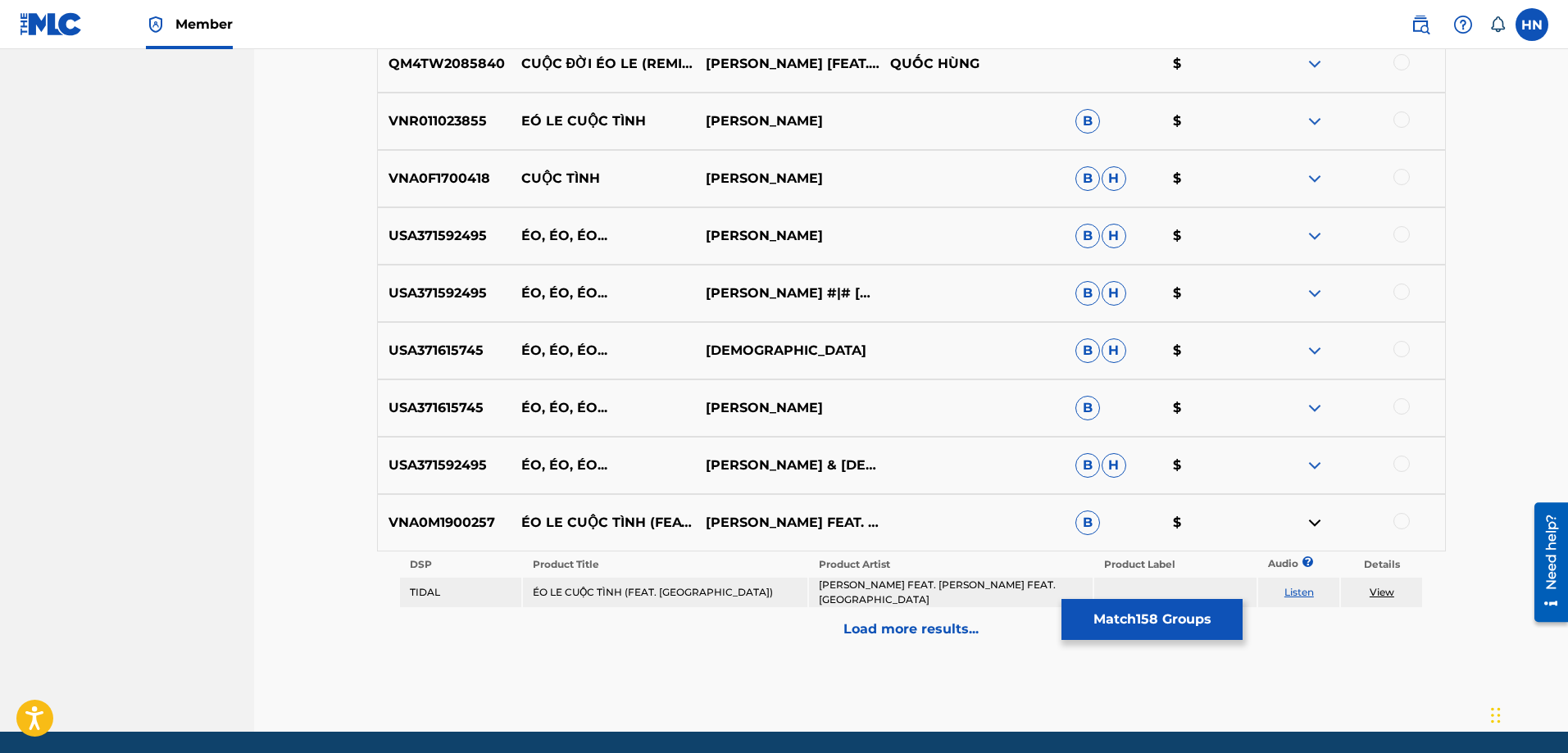
click at [1299, 591] on link "Listen" at bounding box center [1299, 592] width 29 height 12
click at [862, 626] on p "Load more results..." at bounding box center [911, 629] width 135 height 20
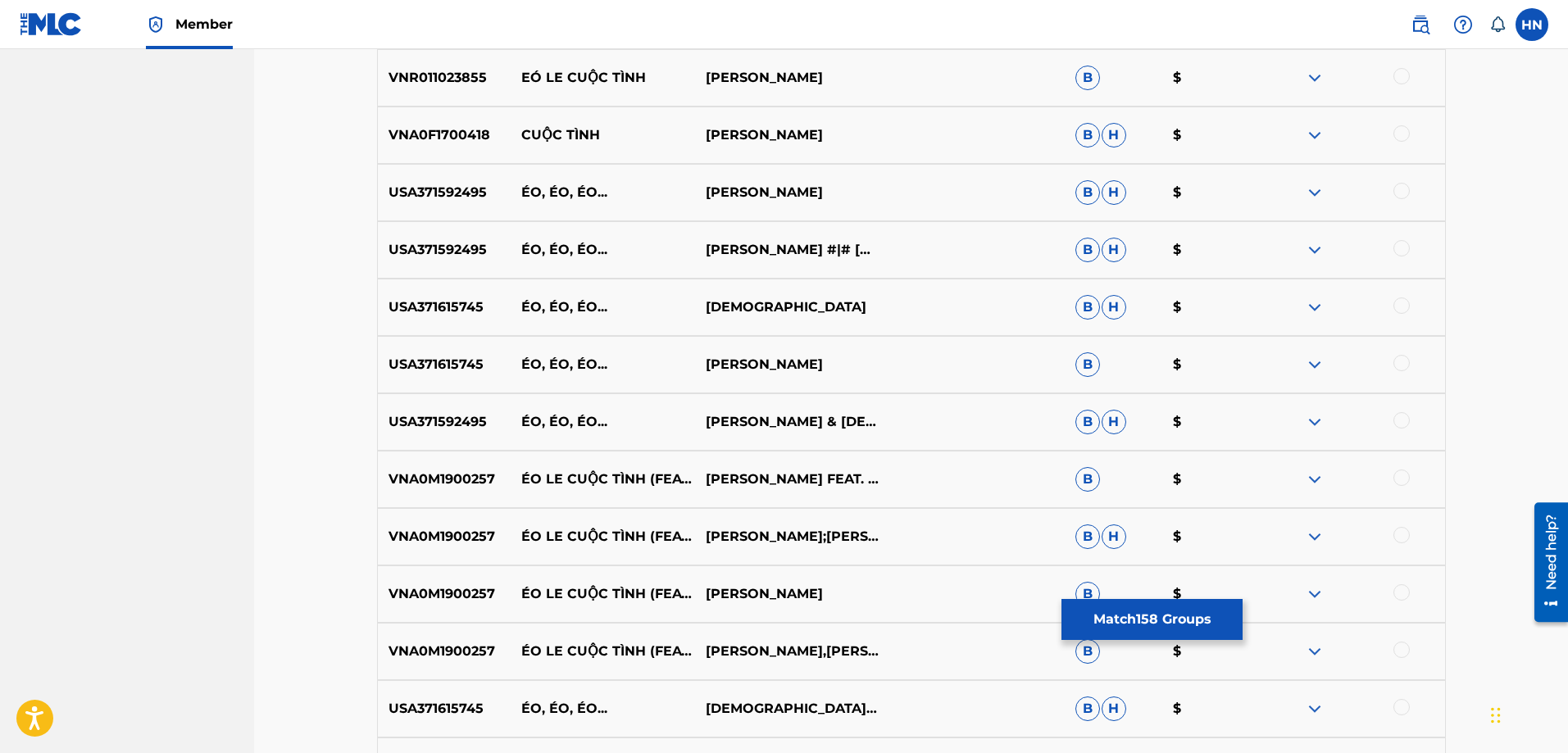
scroll to position [10606, 0]
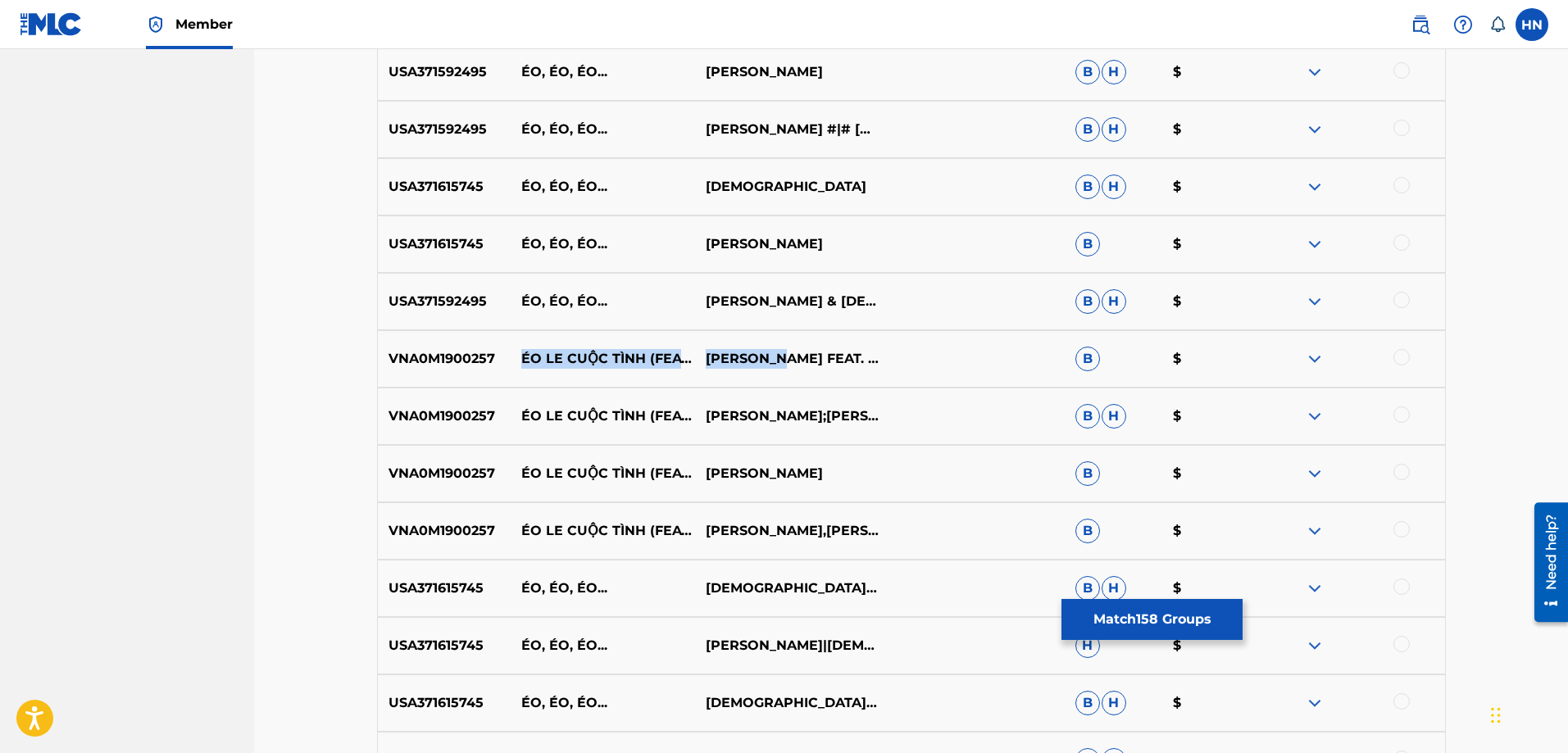
drag, startPoint x: 521, startPoint y: 334, endPoint x: 791, endPoint y: 343, distance: 270.1
click at [791, 343] on div "VNA0M1900257 ÉO LE CUỘC TÌNH (FEAT. LÂM VĨNH KHANG TRƯỜNG SƠN) ĐOÀN MINH FEAT. …" at bounding box center [911, 358] width 1069 height 57
click at [444, 352] on p "VNA0M1900257" at bounding box center [444, 359] width 133 height 20
drag, startPoint x: 1400, startPoint y: 350, endPoint x: 1400, endPoint y: 413, distance: 63.0
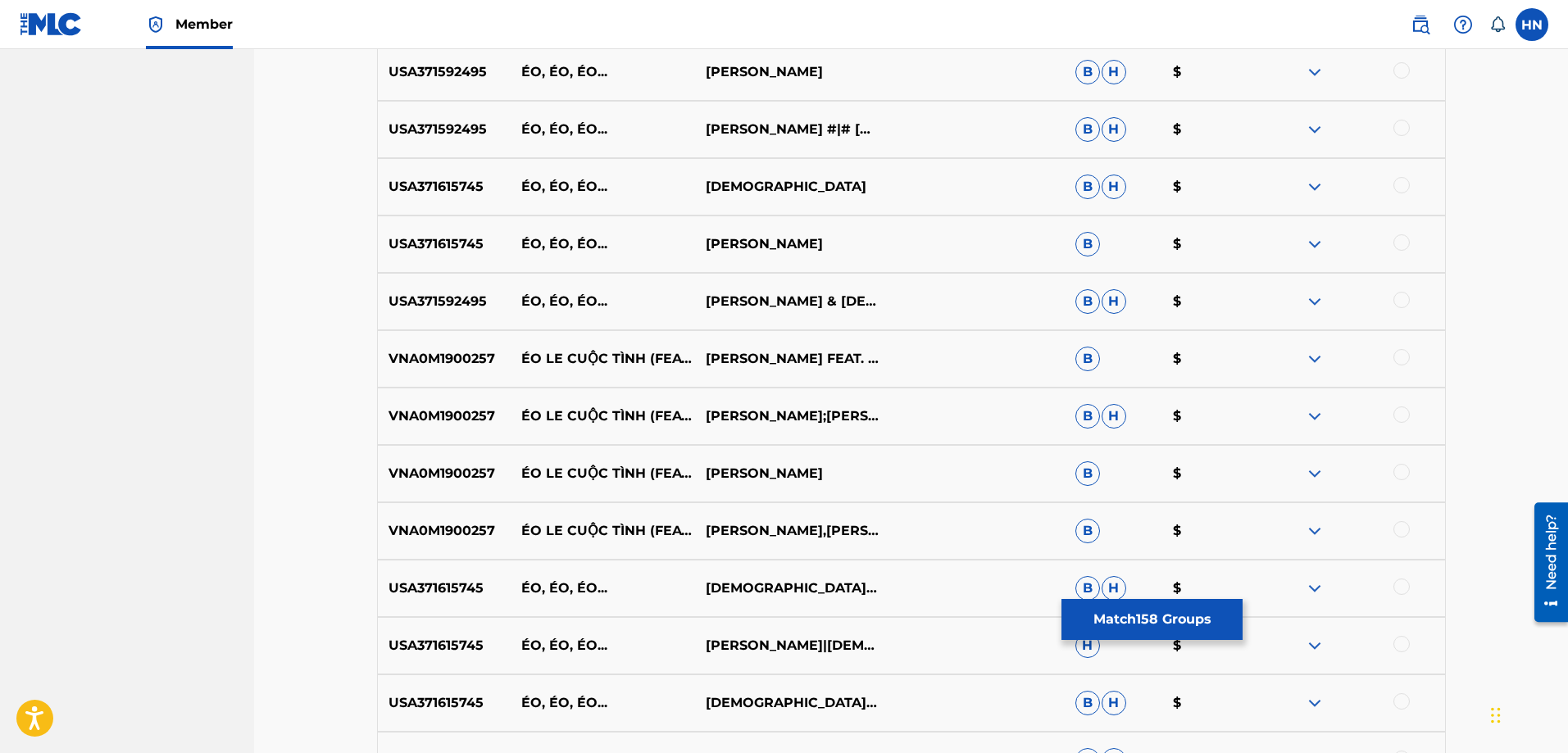
click at [1400, 363] on div at bounding box center [1401, 357] width 16 height 16
click at [1400, 414] on div at bounding box center [1401, 414] width 16 height 16
click at [1408, 476] on div at bounding box center [1351, 473] width 185 height 20
click at [1406, 528] on div at bounding box center [1401, 529] width 16 height 16
click at [1399, 463] on div at bounding box center [1401, 471] width 16 height 16
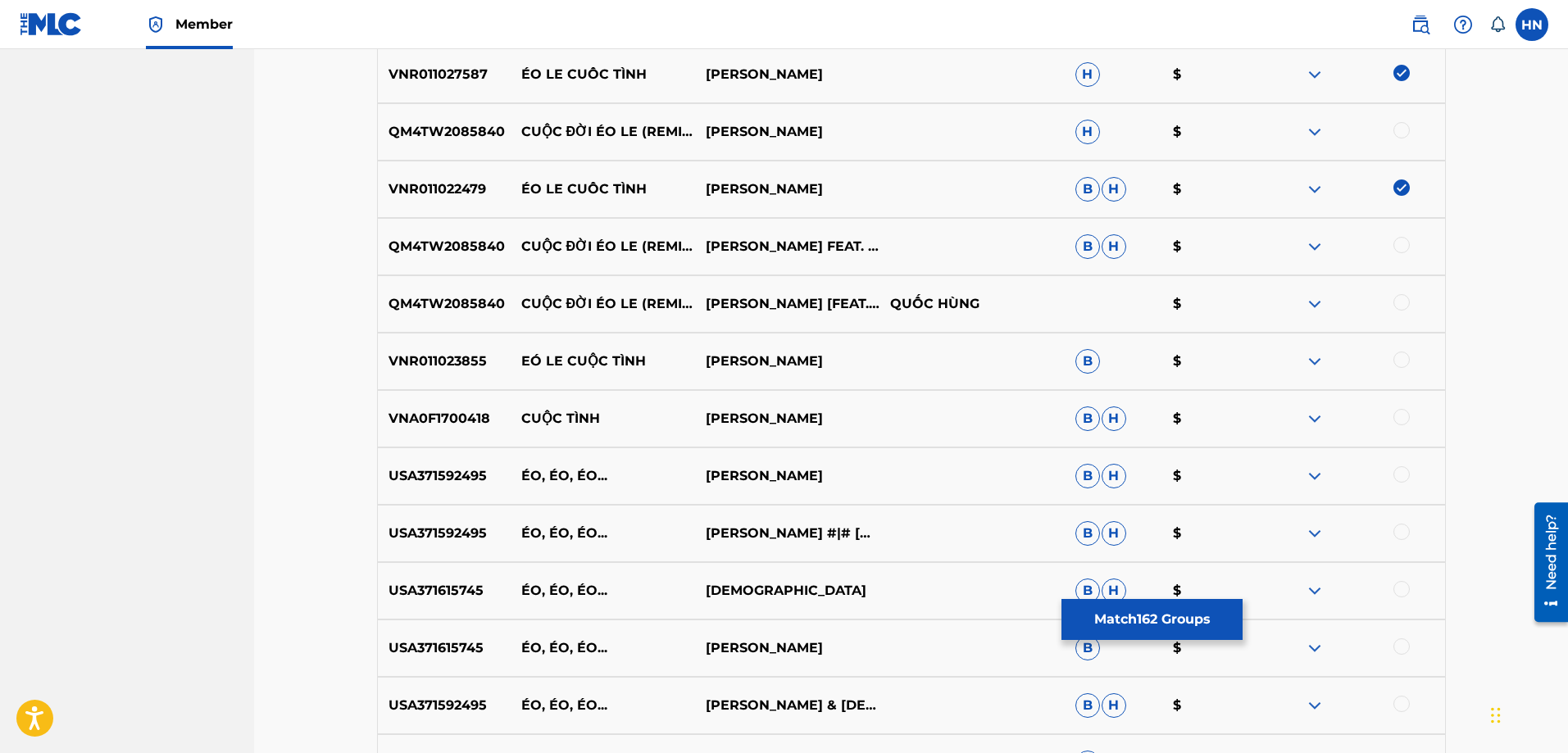
scroll to position [10197, 0]
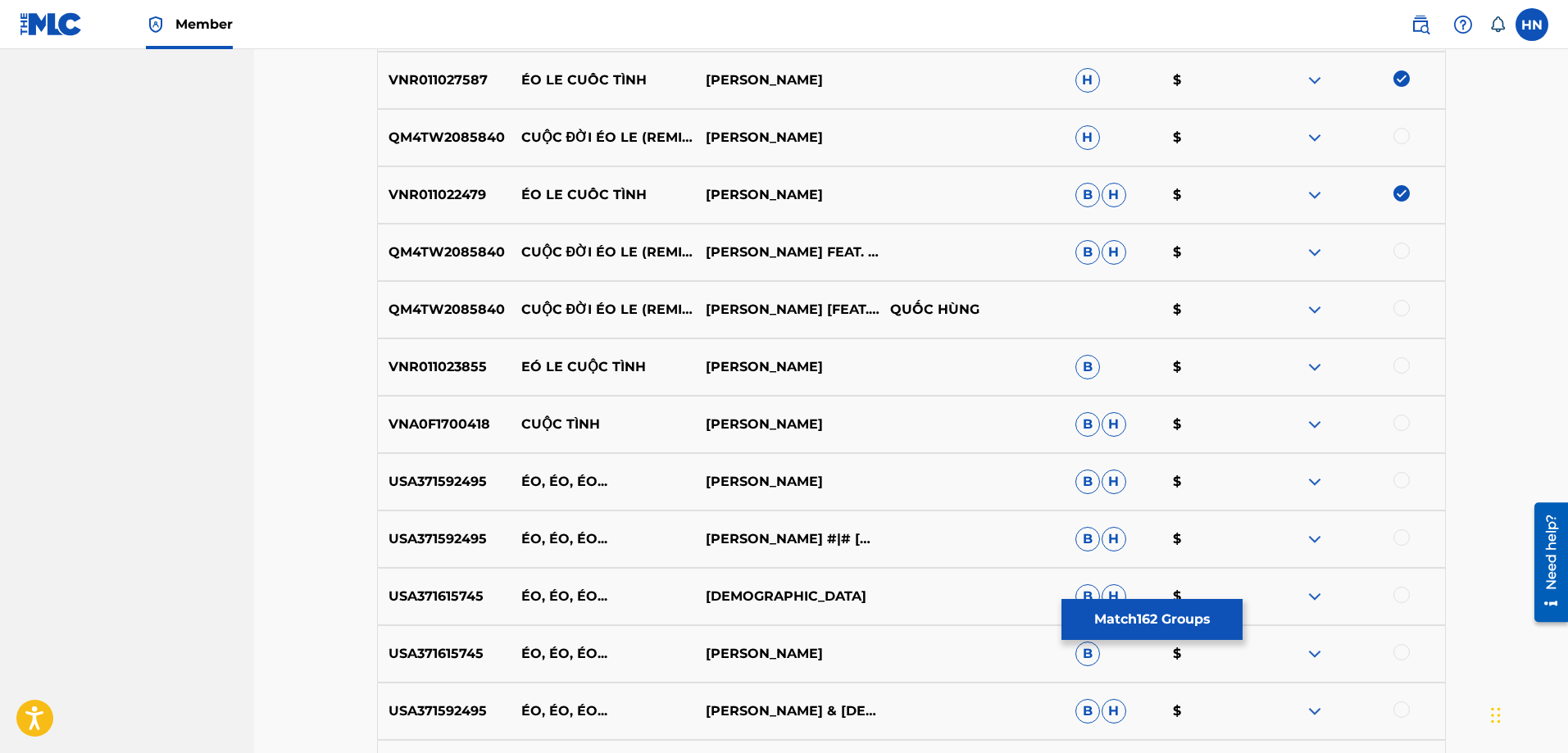
click at [459, 365] on p "VNR011023855" at bounding box center [444, 367] width 133 height 20
click at [1398, 372] on div at bounding box center [1401, 365] width 16 height 16
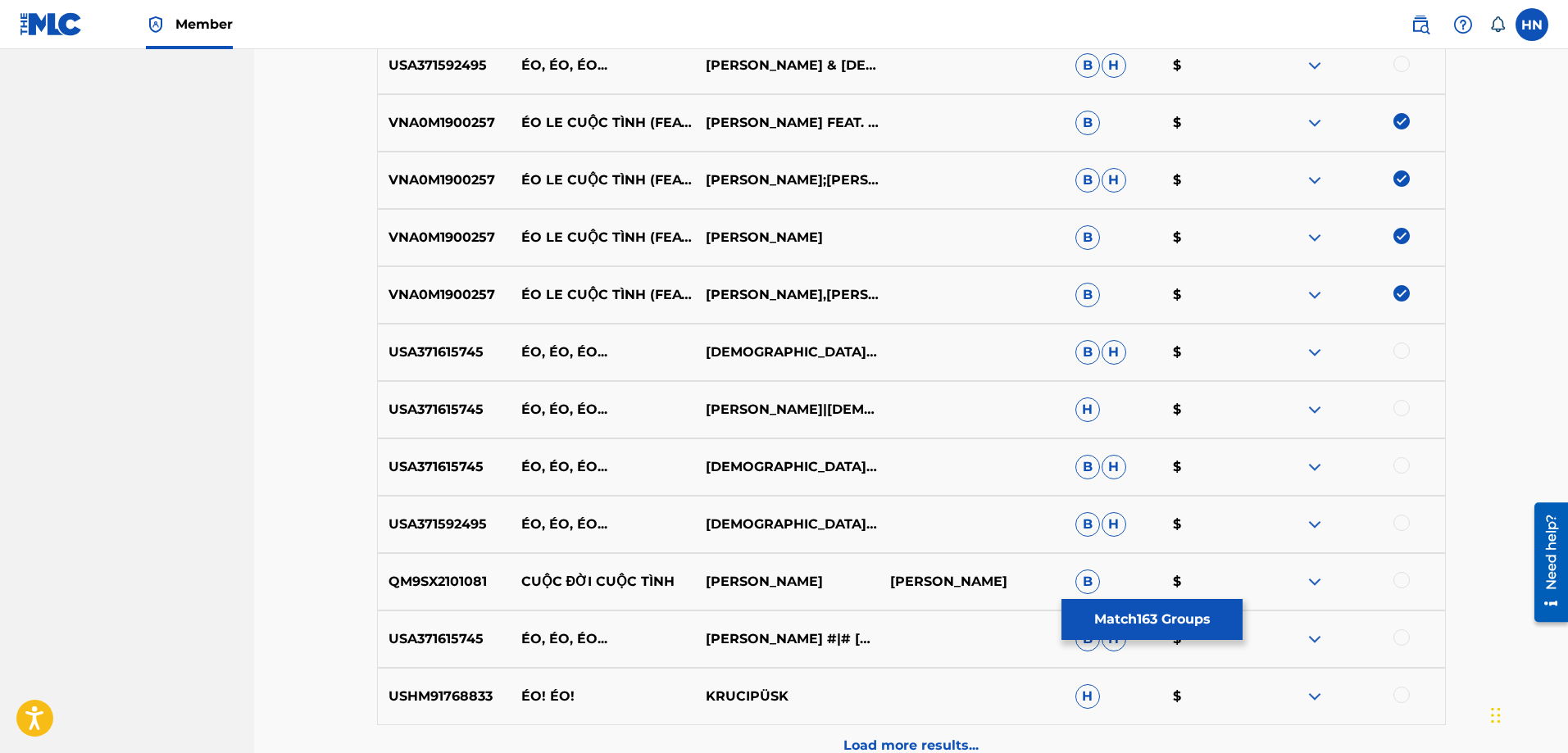
scroll to position [11016, 0]
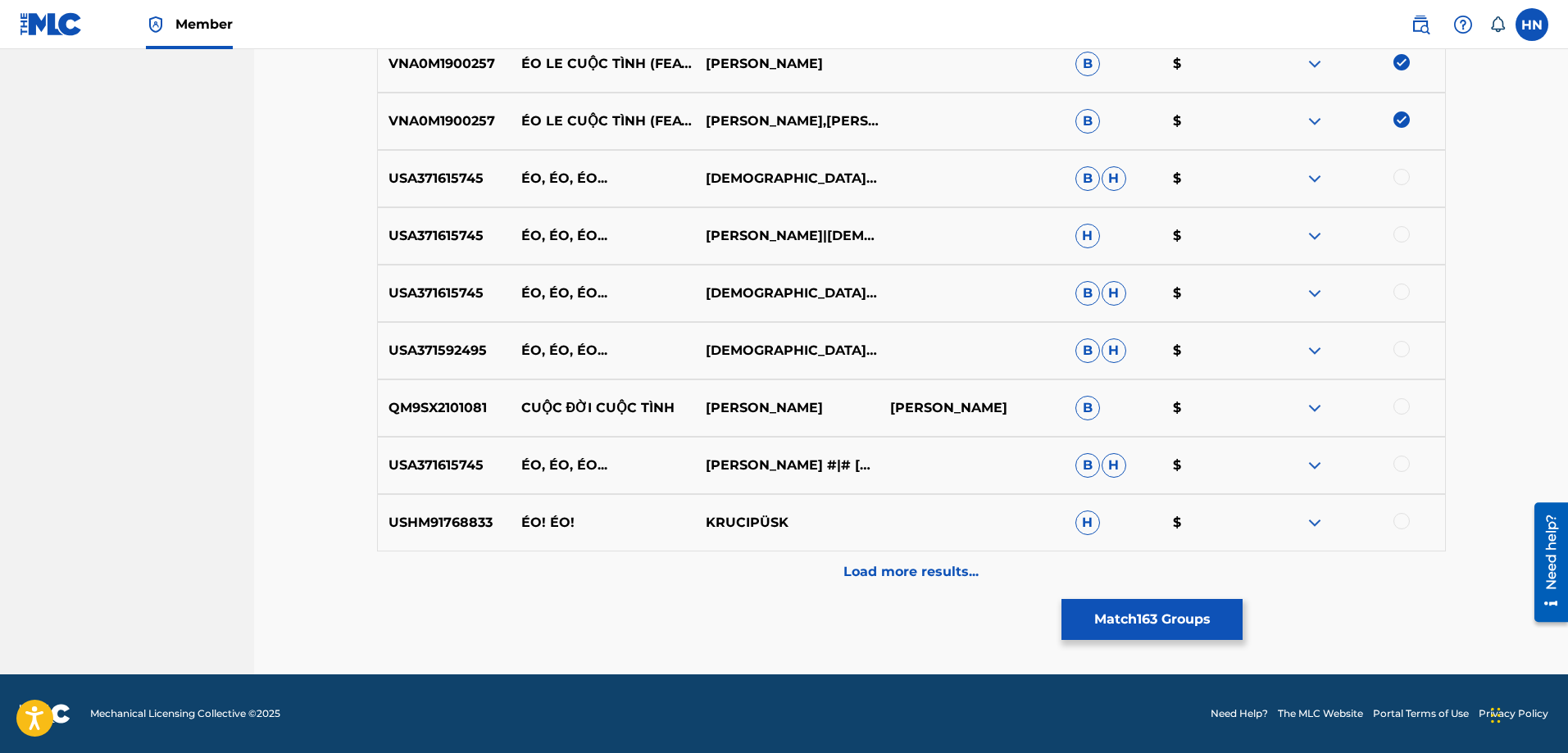
click at [812, 553] on div "Load more results..." at bounding box center [911, 572] width 1069 height 41
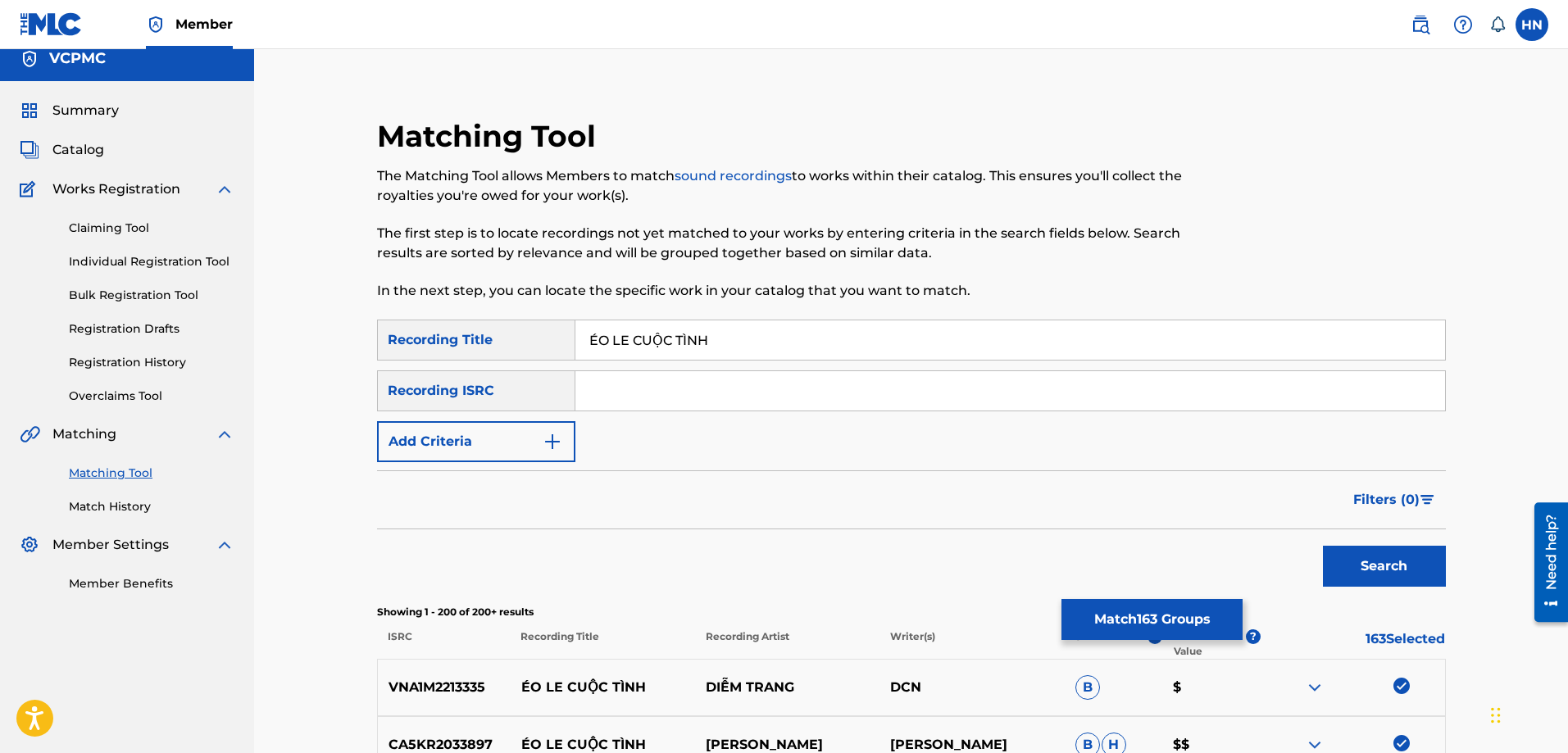
scroll to position [0, 0]
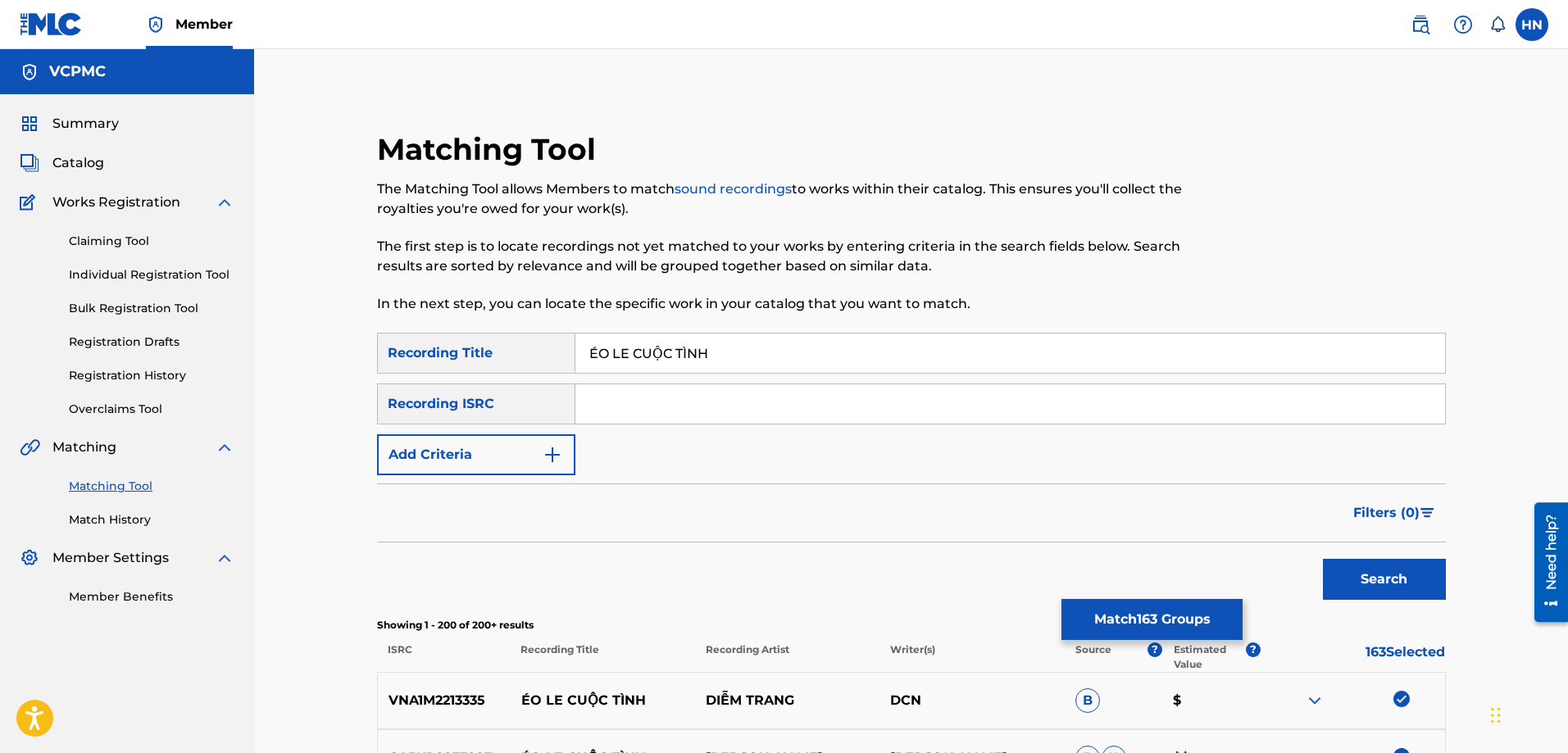
click at [751, 340] on input "ÉO LE CUỘC TÌNH" at bounding box center [1009, 353] width 869 height 39
paste input "EO LE CUOC TI"
type input "EO LE CUOC TINH"
click at [1391, 577] on button "Search" at bounding box center [1384, 579] width 123 height 41
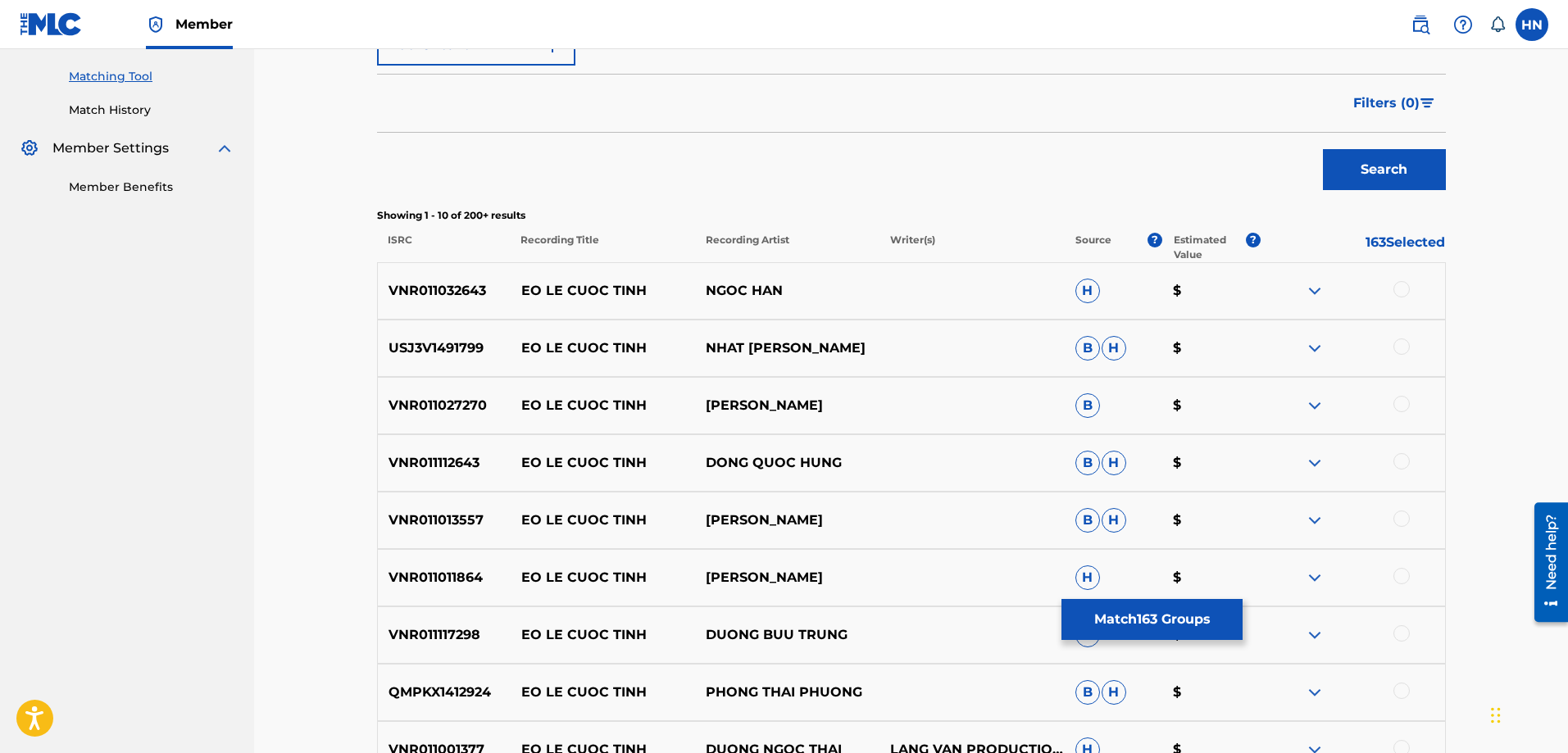
scroll to position [574, 0]
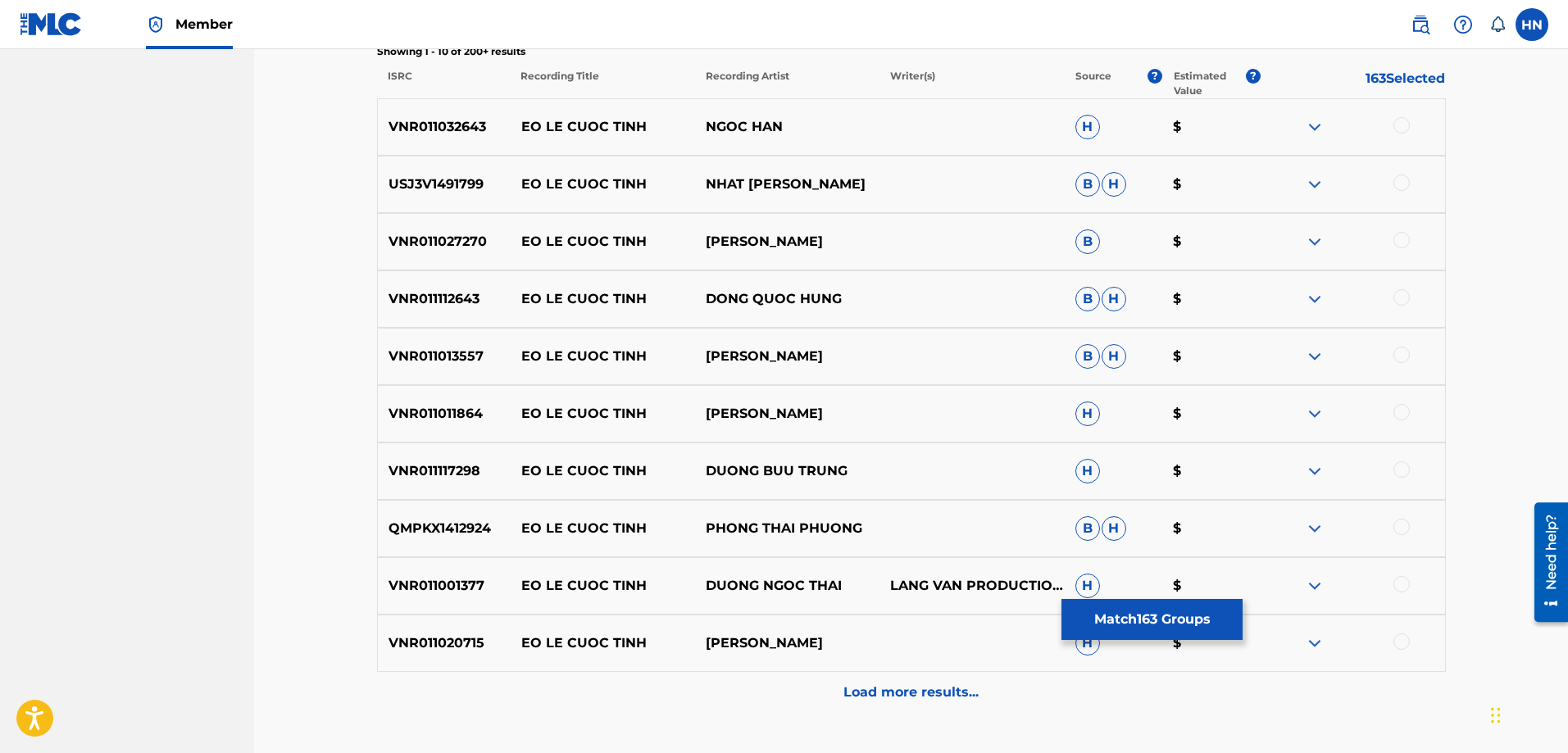
click at [456, 145] on div "VNR011032643 EO LE CUOC TINH NGOC HAN H $" at bounding box center [911, 127] width 1069 height 57
click at [1400, 127] on div at bounding box center [1401, 125] width 16 height 16
click at [454, 172] on div "USJ3V1491799 EO LE CUOC TINH NHAT TRUONG TUNG B H $" at bounding box center [911, 184] width 1069 height 57
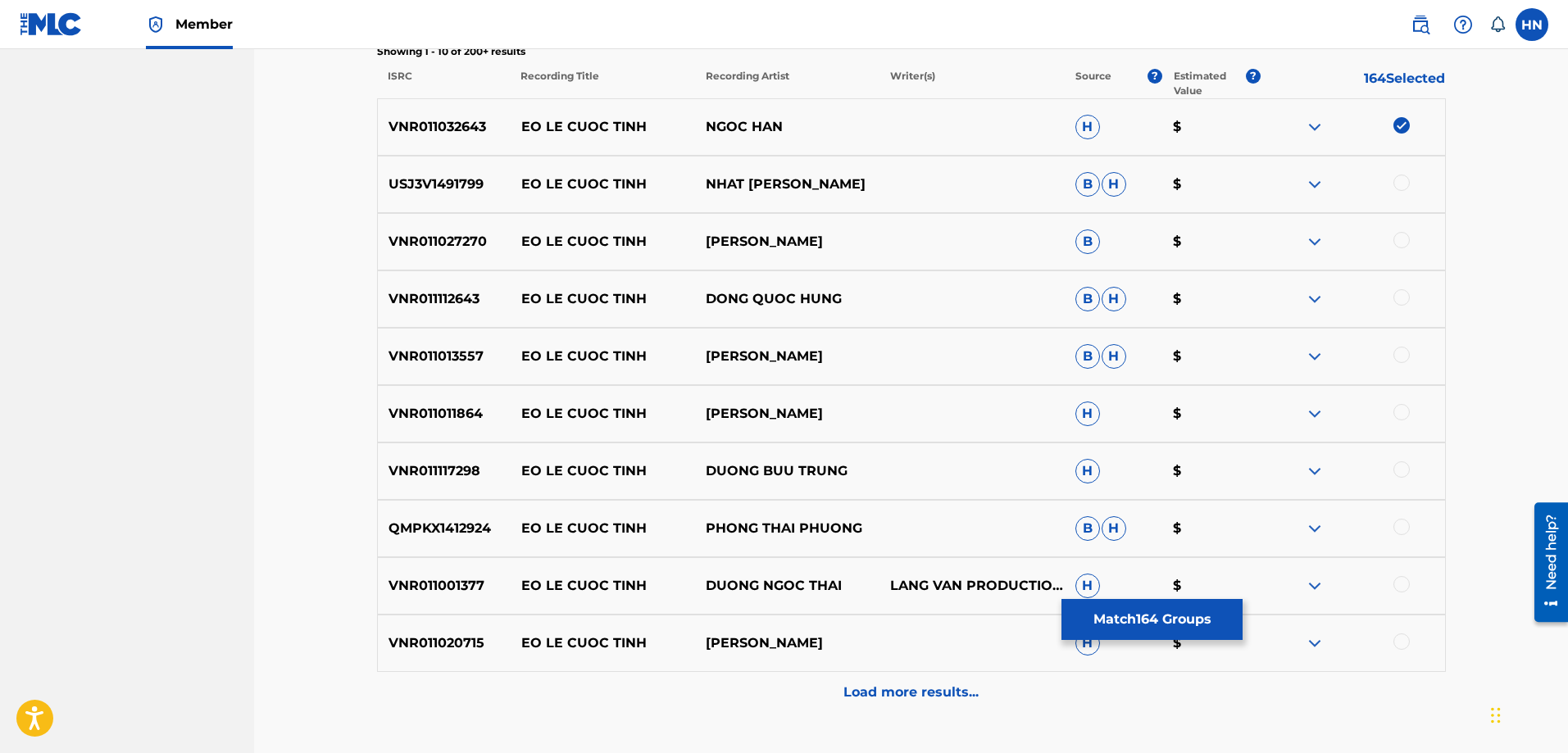
click at [1397, 171] on div "USJ3V1491799 EO LE CUOC TINH NHAT TRUONG TUNG B H $" at bounding box center [911, 184] width 1069 height 57
click at [1404, 181] on div at bounding box center [1401, 183] width 16 height 16
click at [401, 231] on div "VNR011027270 EO LE CUOC TINH NGUYEN VU B $" at bounding box center [911, 241] width 1069 height 57
click at [1401, 233] on div at bounding box center [1401, 240] width 16 height 16
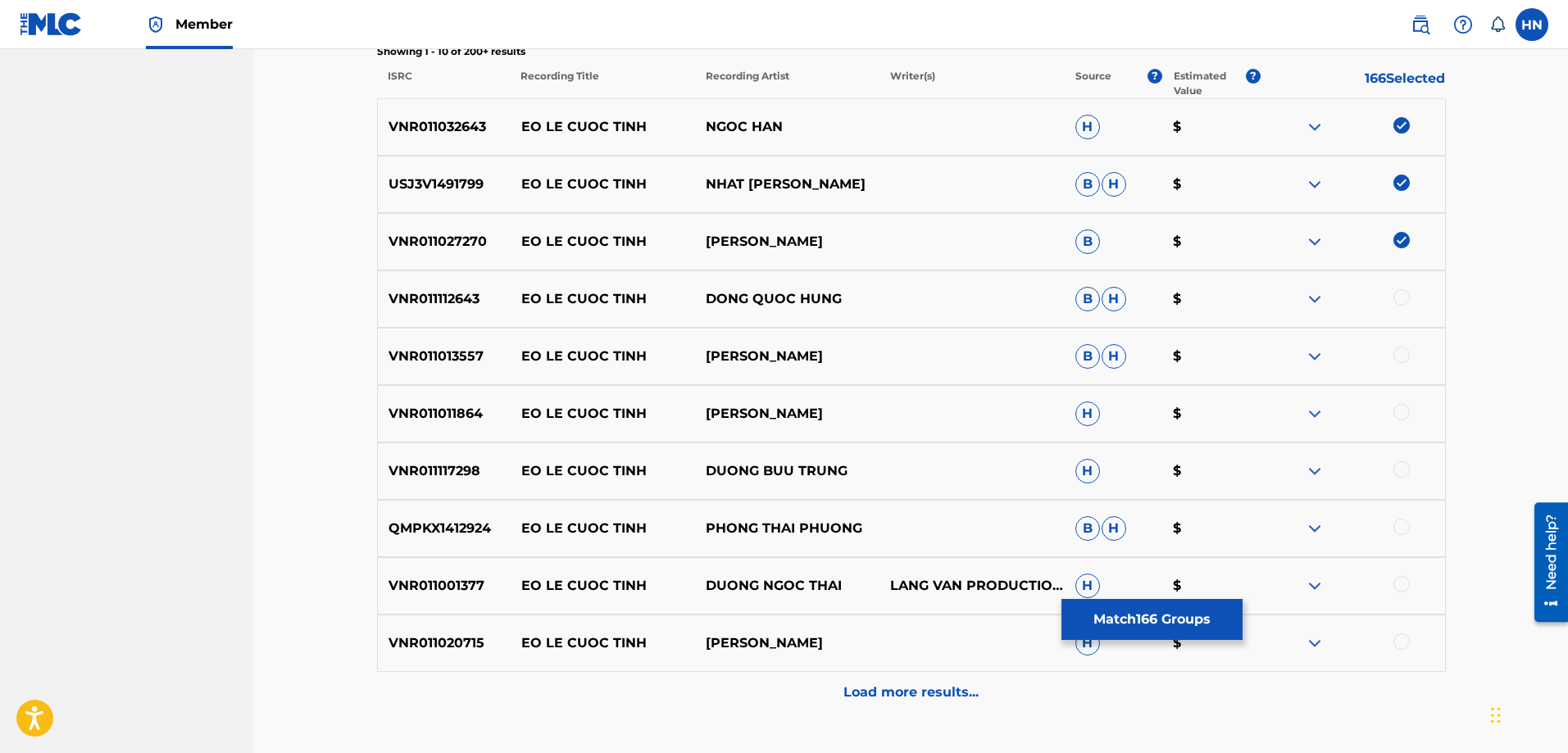
click at [384, 296] on p "VNR011112643" at bounding box center [444, 299] width 133 height 20
click at [1399, 299] on div at bounding box center [1401, 298] width 16 height 16
click at [465, 370] on div "VNR011013557 EO LE CUOC TINH TRIEU HOANG PHUC B H $" at bounding box center [911, 356] width 1069 height 57
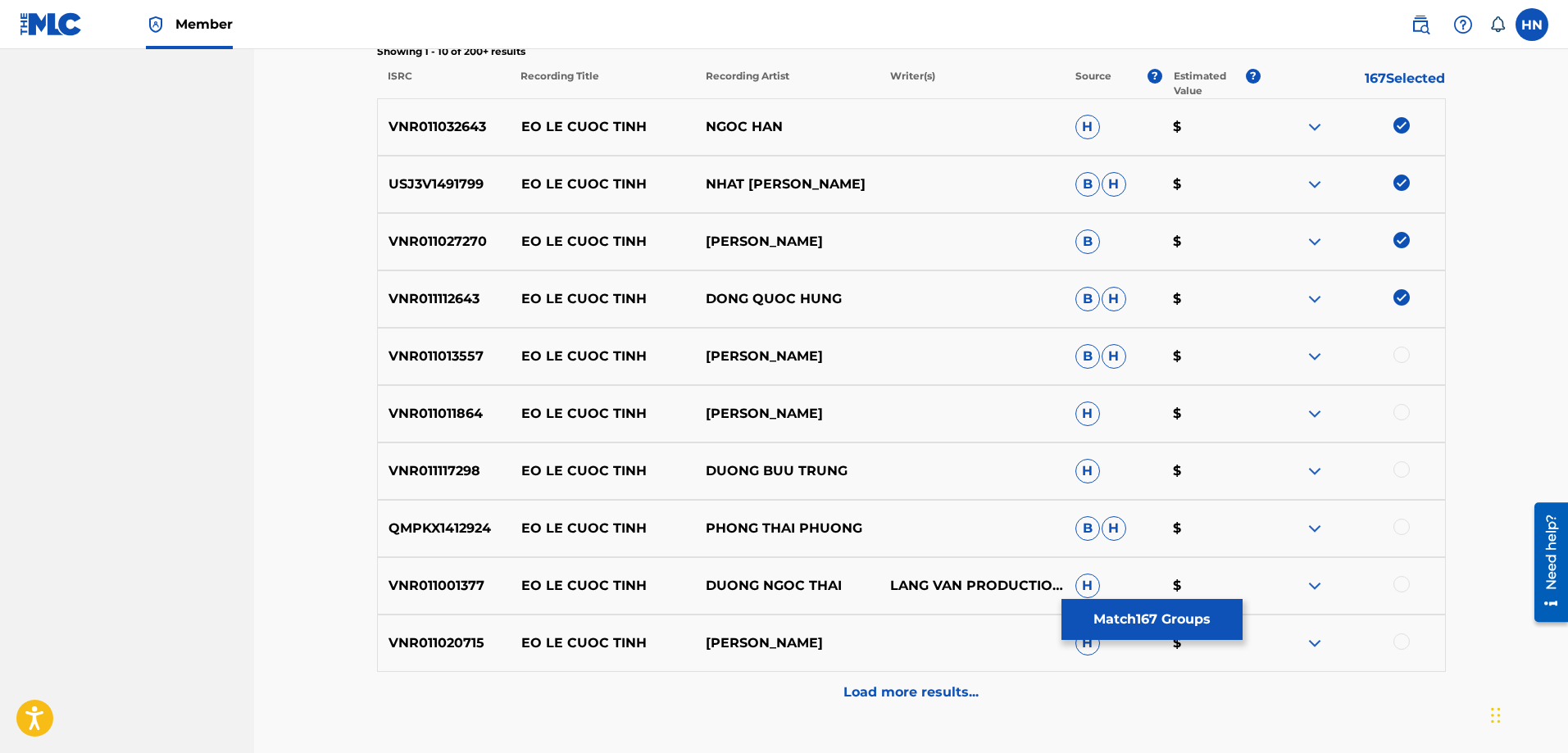
click at [1395, 356] on div at bounding box center [1401, 355] width 16 height 16
click at [463, 413] on p "VNR011011864" at bounding box center [444, 413] width 133 height 20
click at [1397, 405] on div at bounding box center [1401, 412] width 16 height 16
click at [461, 462] on p "VNR011117298" at bounding box center [444, 471] width 133 height 20
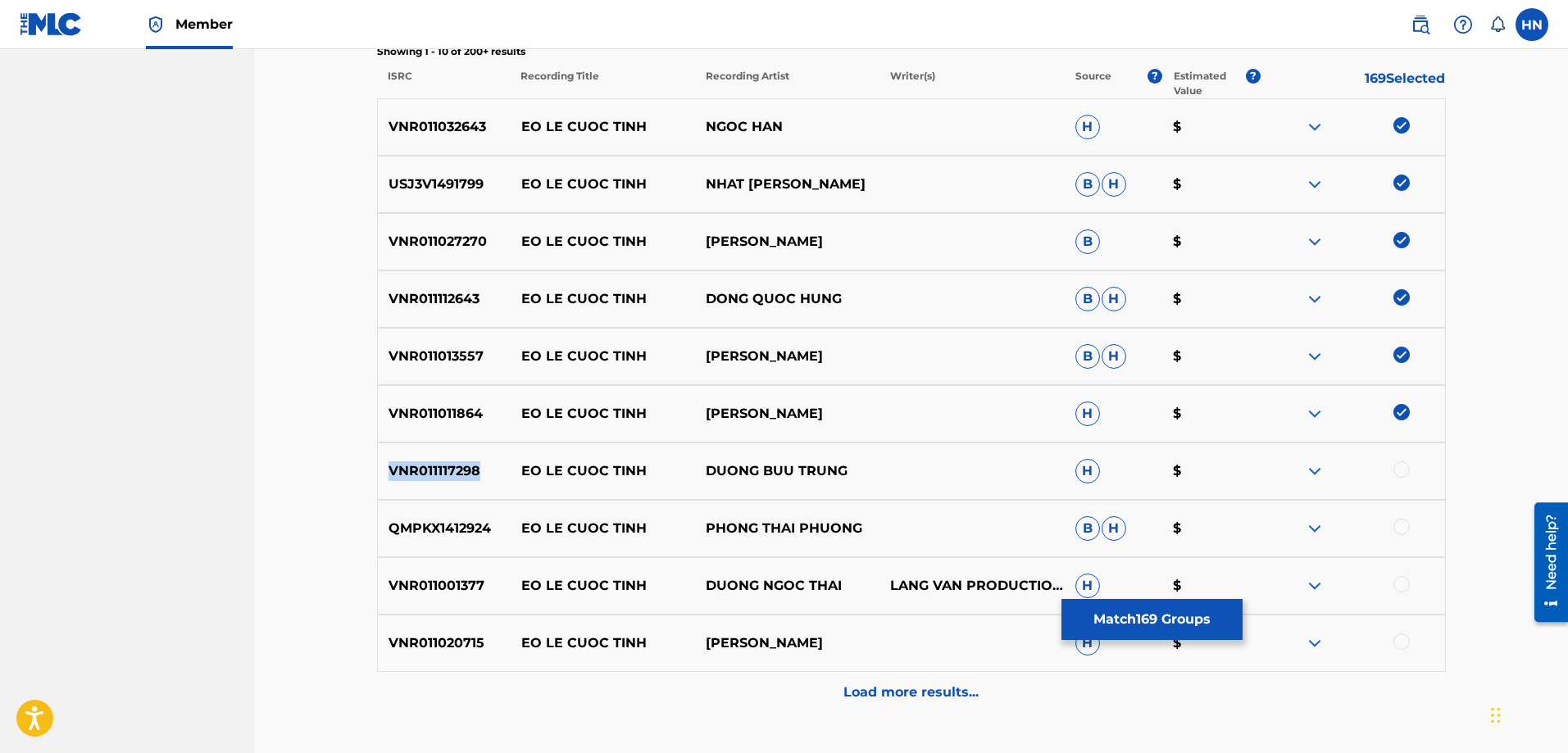
click at [461, 462] on p "VNR011117298" at bounding box center [444, 471] width 133 height 20
click at [1400, 464] on div at bounding box center [1401, 470] width 16 height 16
click at [454, 531] on p "QMPKX1412924" at bounding box center [444, 528] width 133 height 20
click at [1397, 528] on div at bounding box center [1401, 527] width 16 height 16
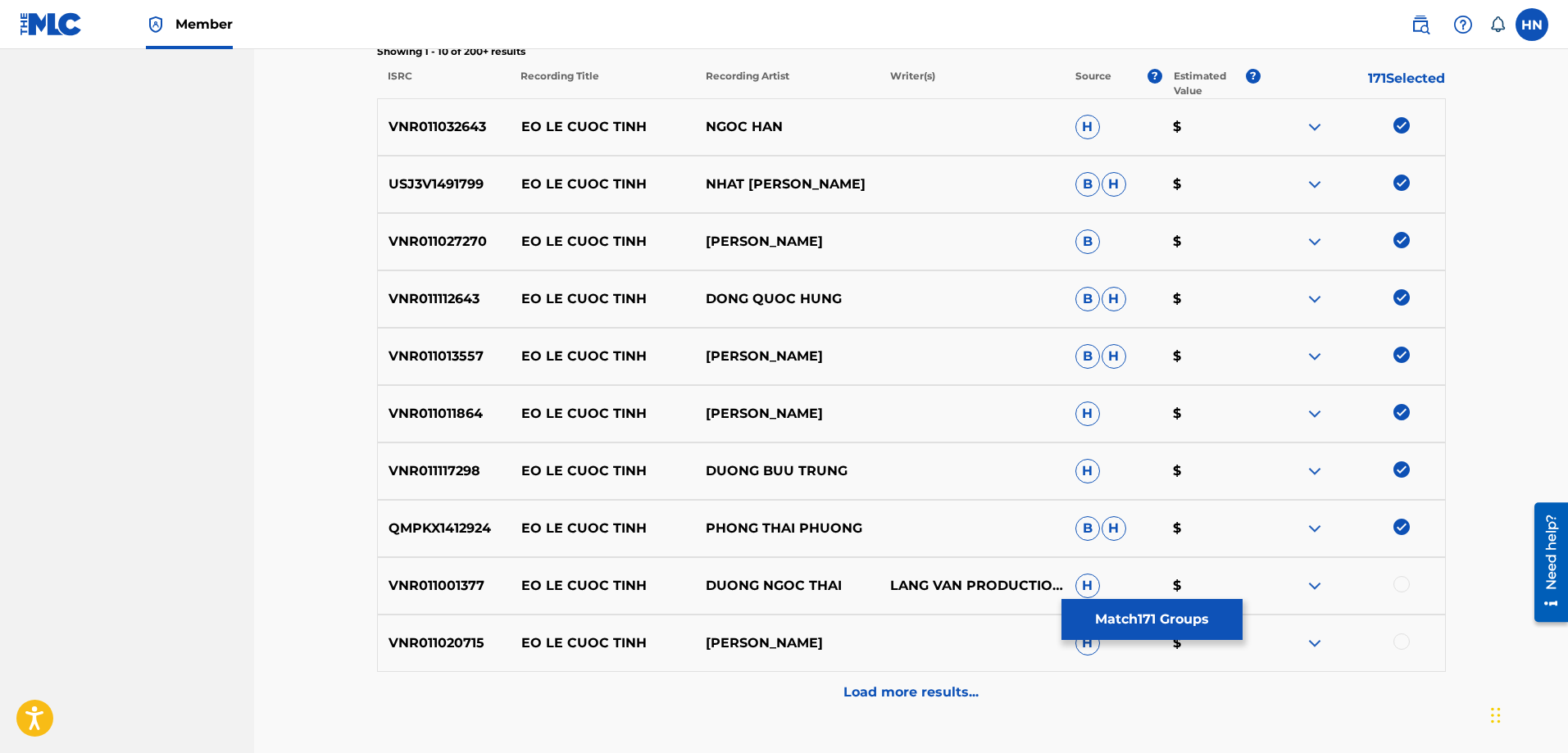
click at [448, 582] on p "VNR011001377" at bounding box center [444, 585] width 133 height 20
click at [1403, 585] on div at bounding box center [1401, 584] width 16 height 16
click at [408, 634] on p "VNR011020715" at bounding box center [444, 643] width 133 height 20
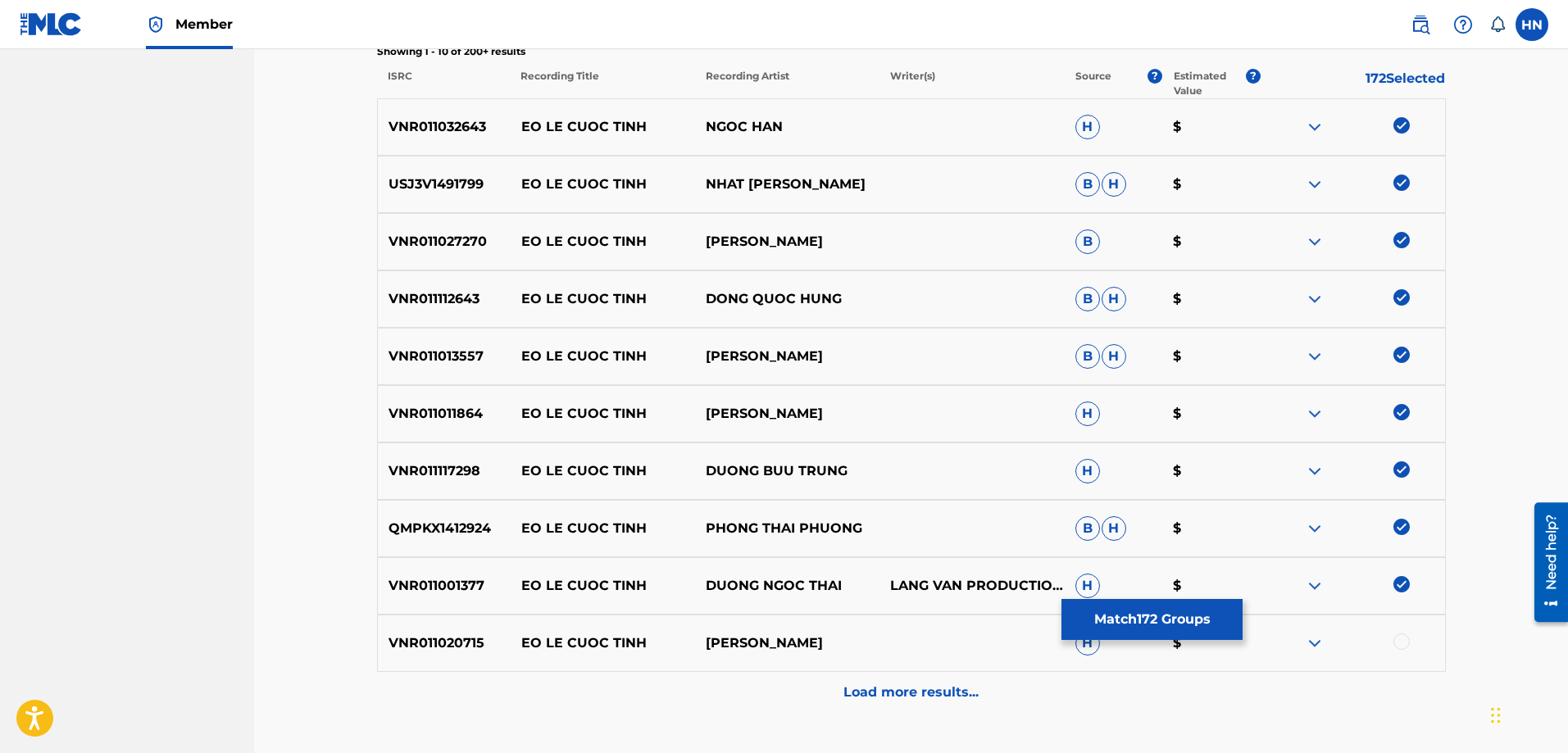
click at [1404, 645] on div at bounding box center [1401, 642] width 16 height 16
click at [898, 692] on p "Load more results..." at bounding box center [911, 692] width 135 height 20
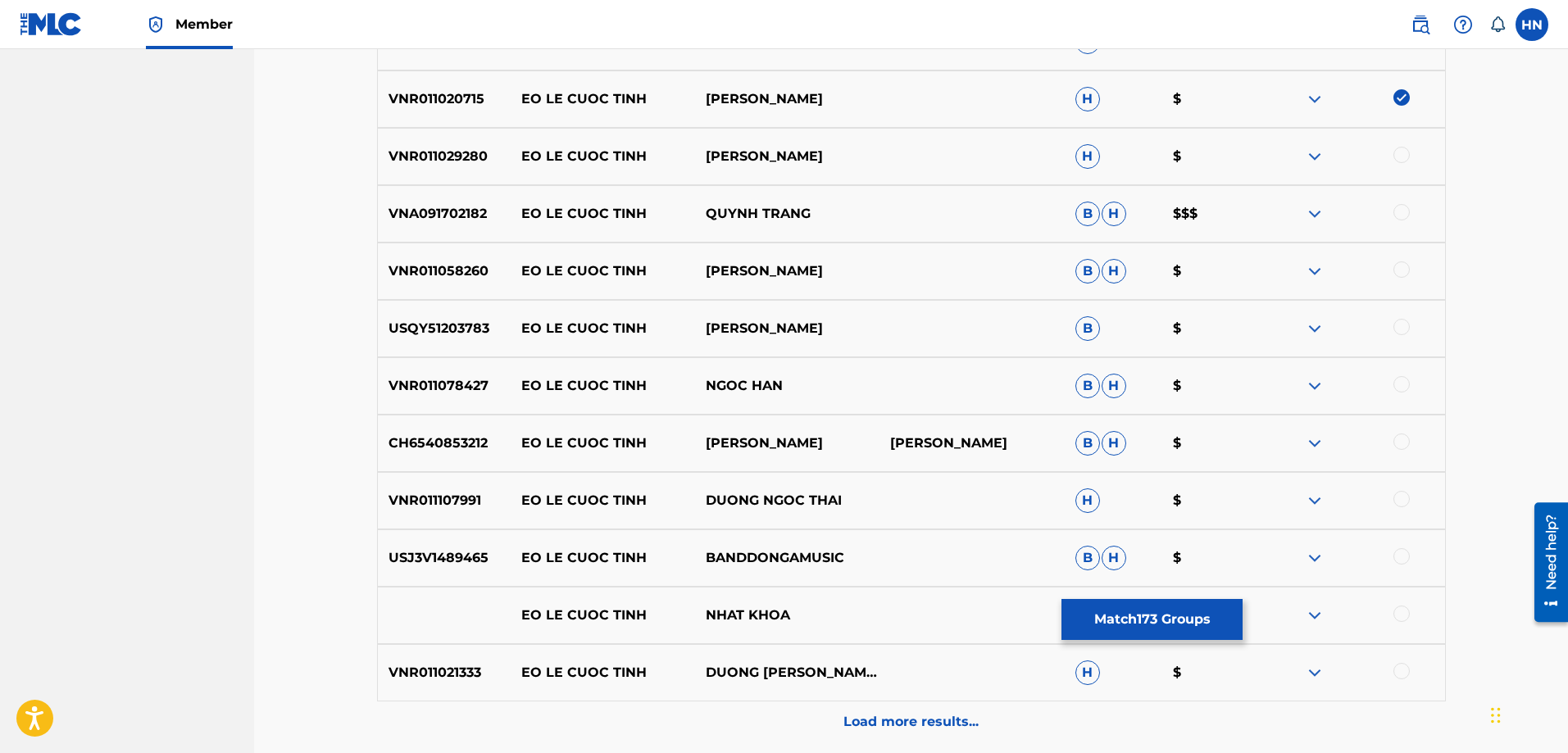
scroll to position [1147, 0]
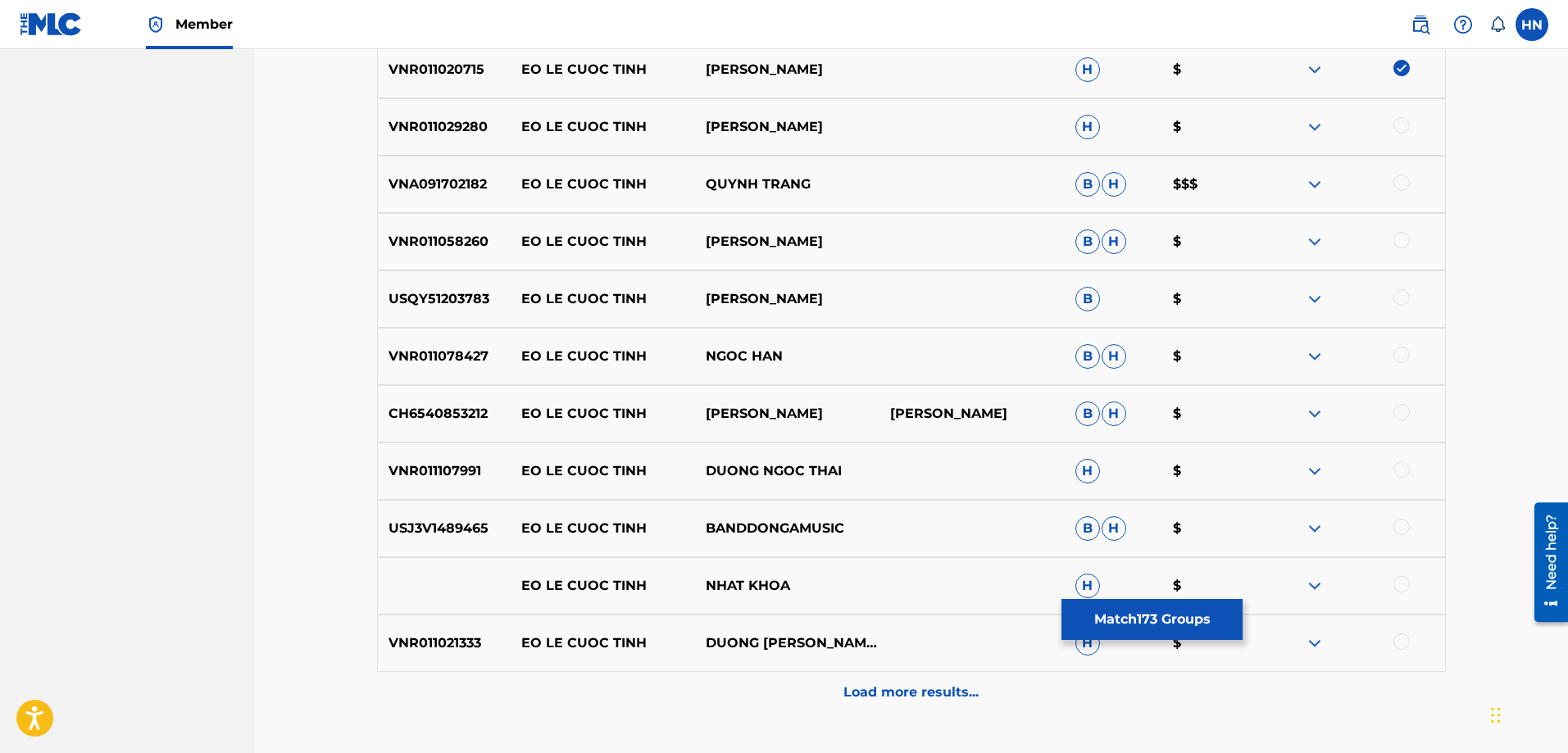
click at [466, 126] on p "VNR011029280" at bounding box center [444, 127] width 133 height 20
click at [1397, 120] on div at bounding box center [1401, 125] width 16 height 16
click at [452, 176] on p "VNA091702182" at bounding box center [444, 184] width 133 height 20
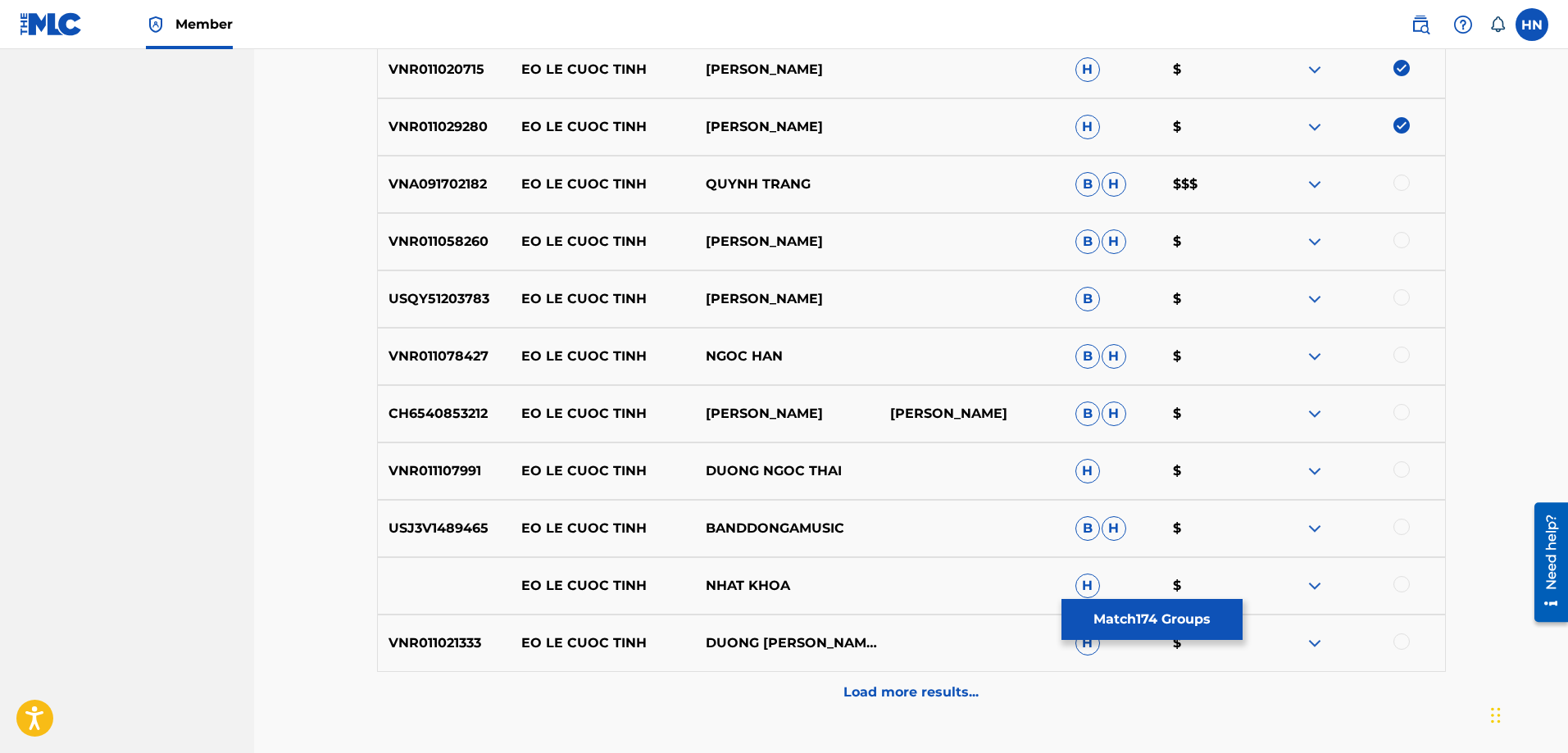
click at [1398, 178] on div at bounding box center [1401, 183] width 16 height 16
click at [463, 243] on p "VNR011058260" at bounding box center [444, 241] width 133 height 20
click at [1401, 234] on div at bounding box center [1401, 240] width 16 height 16
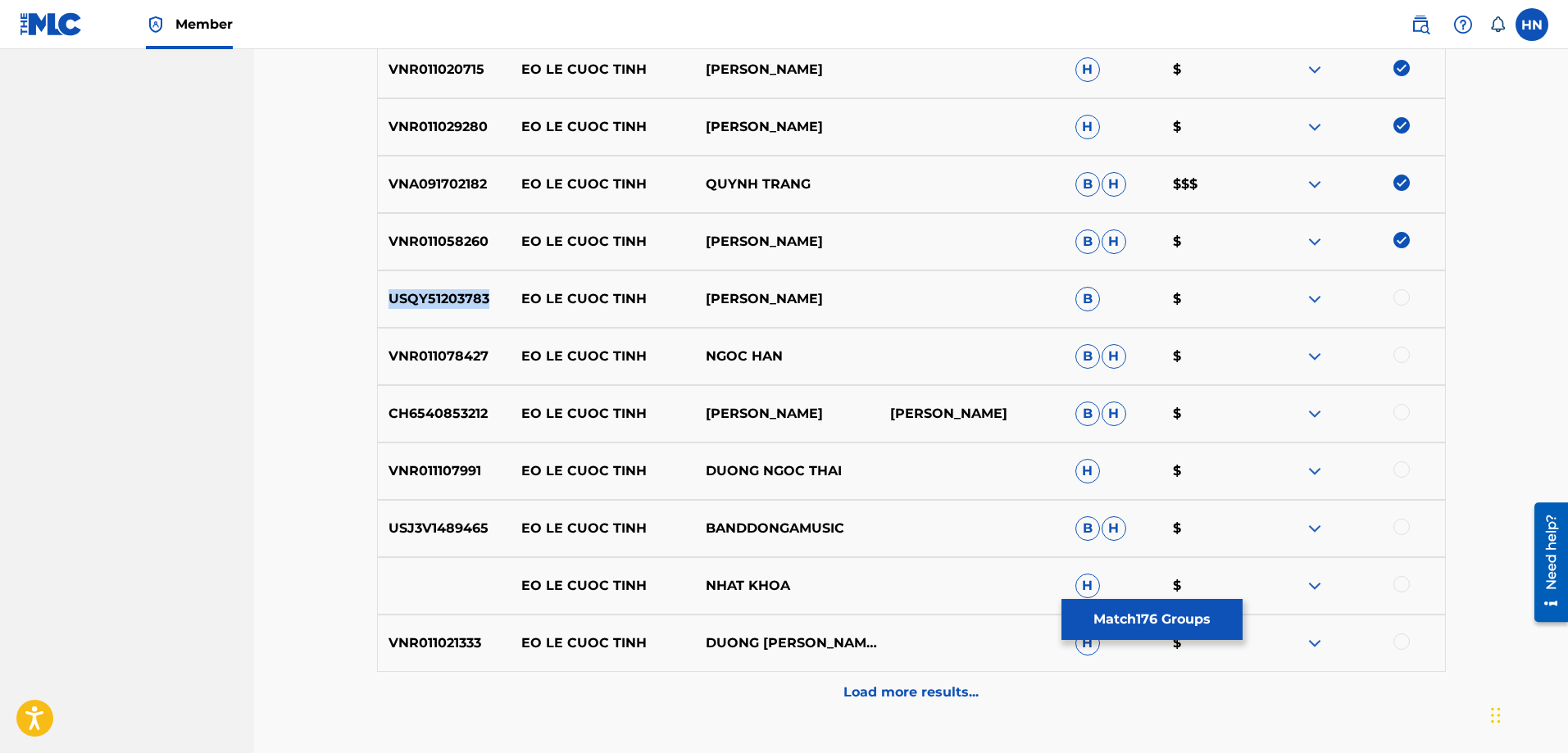
click at [1400, 301] on div at bounding box center [1401, 298] width 16 height 16
click at [440, 339] on div "VNR011078427 EO LE CUOC TINH NGOC HAN B H $" at bounding box center [911, 356] width 1069 height 57
click at [1397, 350] on div at bounding box center [1401, 355] width 16 height 16
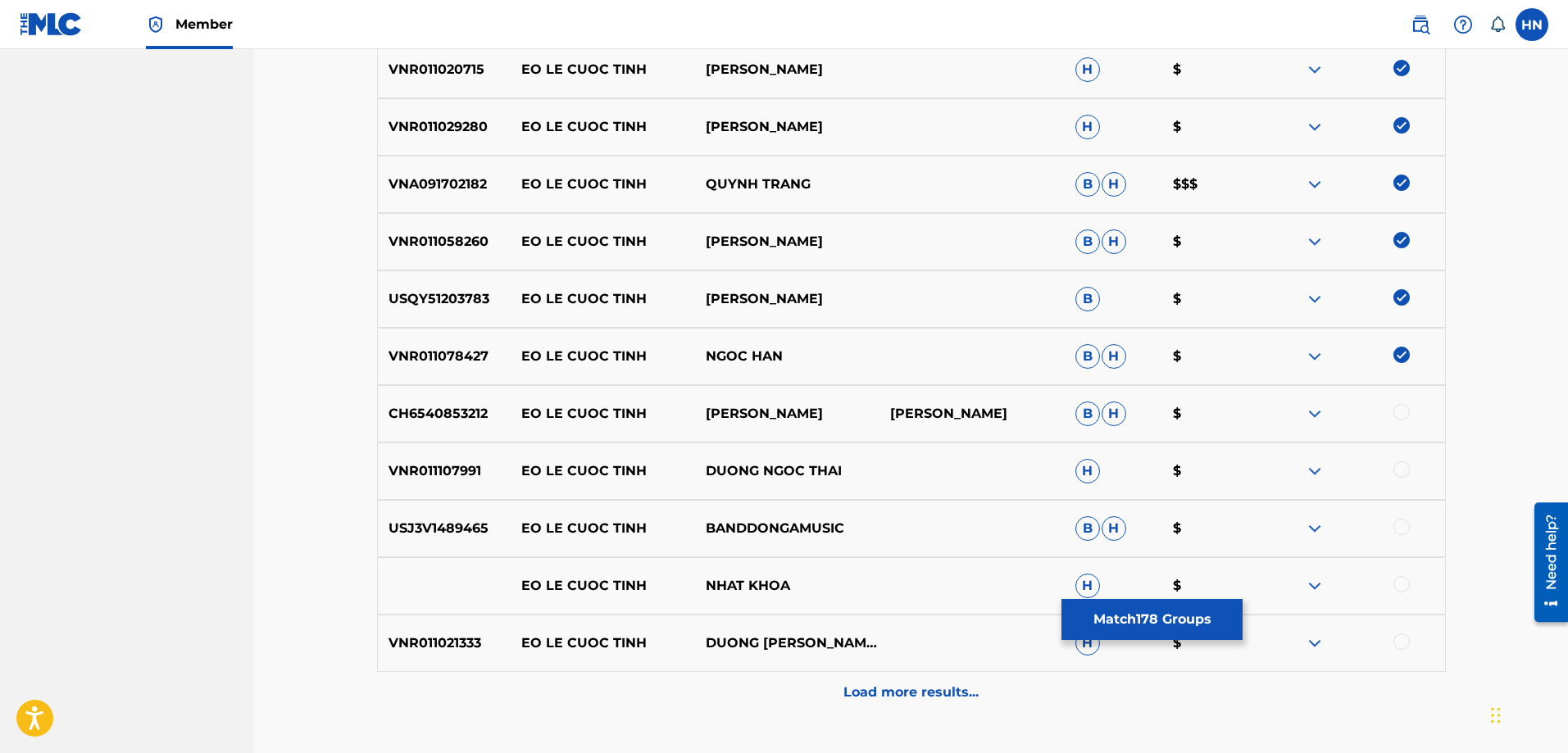
click at [431, 422] on p "CH6540853212" at bounding box center [444, 413] width 133 height 20
click at [1400, 406] on div at bounding box center [1401, 412] width 16 height 16
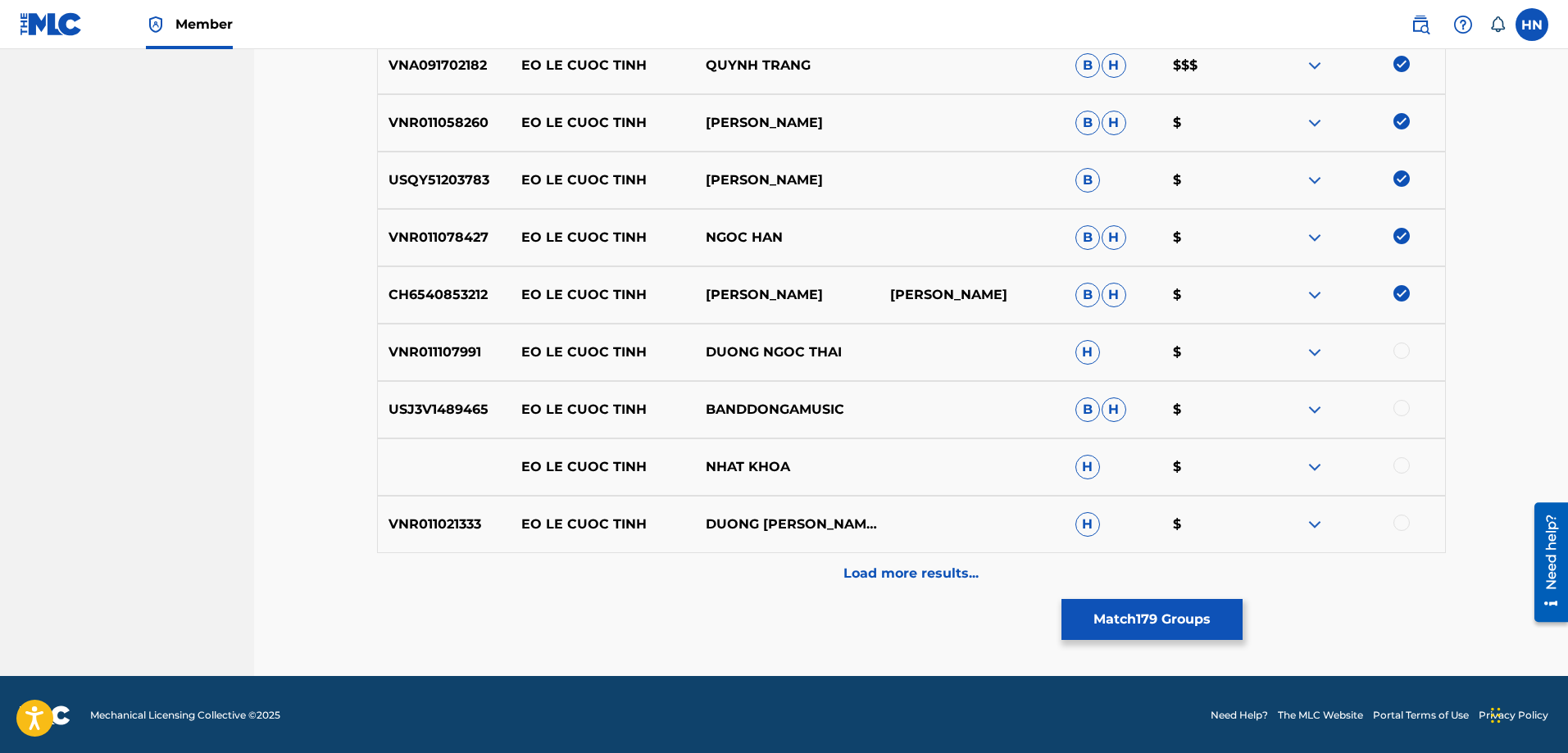
scroll to position [1267, 0]
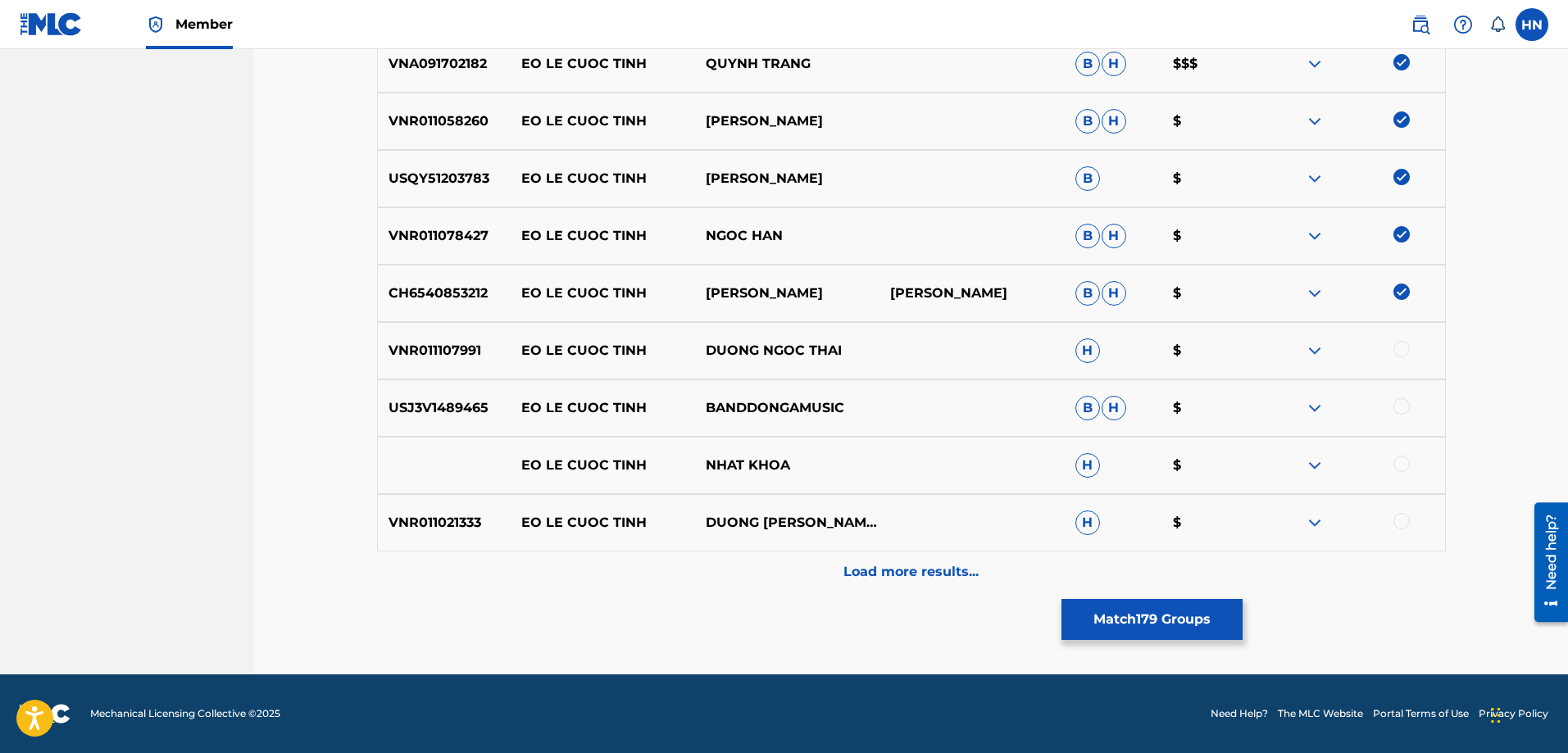
click at [434, 342] on p "VNR011107991" at bounding box center [444, 350] width 133 height 20
click at [1412, 349] on div at bounding box center [1351, 350] width 185 height 20
click at [1407, 350] on div at bounding box center [1401, 348] width 16 height 16
click at [458, 412] on p "USJ3V1489465" at bounding box center [444, 408] width 133 height 20
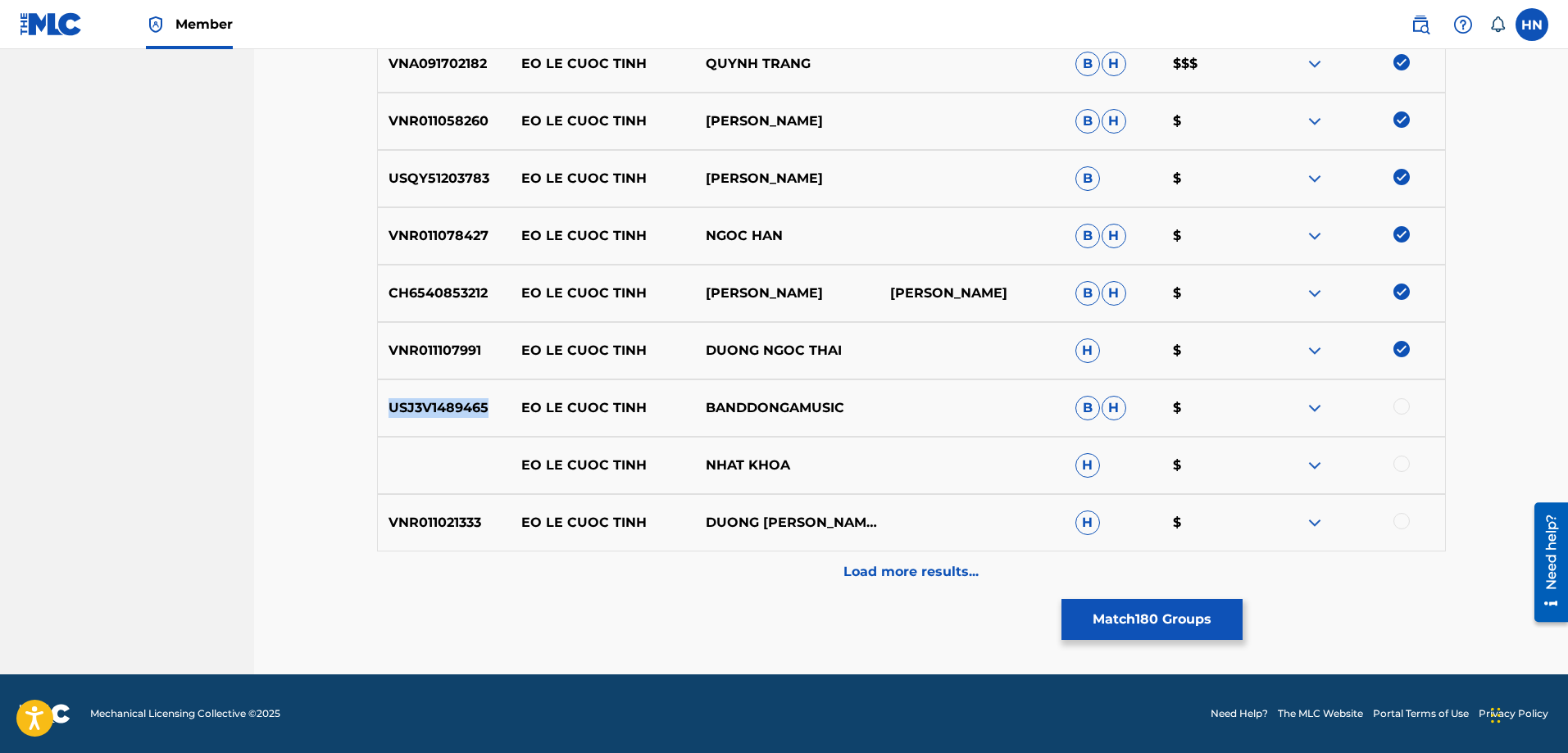
click at [458, 412] on p "USJ3V1489465" at bounding box center [444, 408] width 133 height 20
click at [1313, 411] on img at bounding box center [1315, 408] width 20 height 20
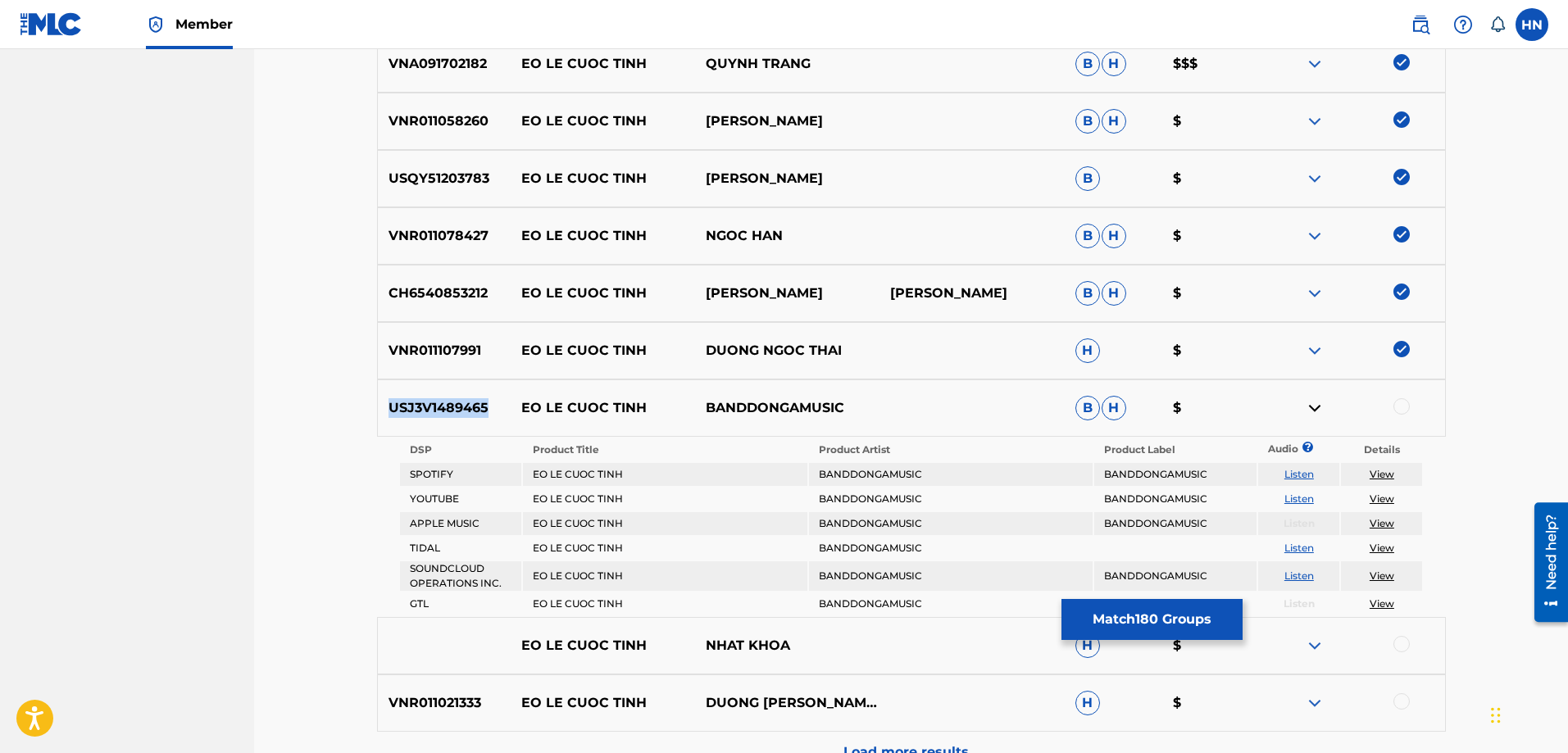
click at [1293, 494] on link "Listen" at bounding box center [1299, 499] width 29 height 12
click at [1400, 401] on div at bounding box center [1401, 406] width 16 height 16
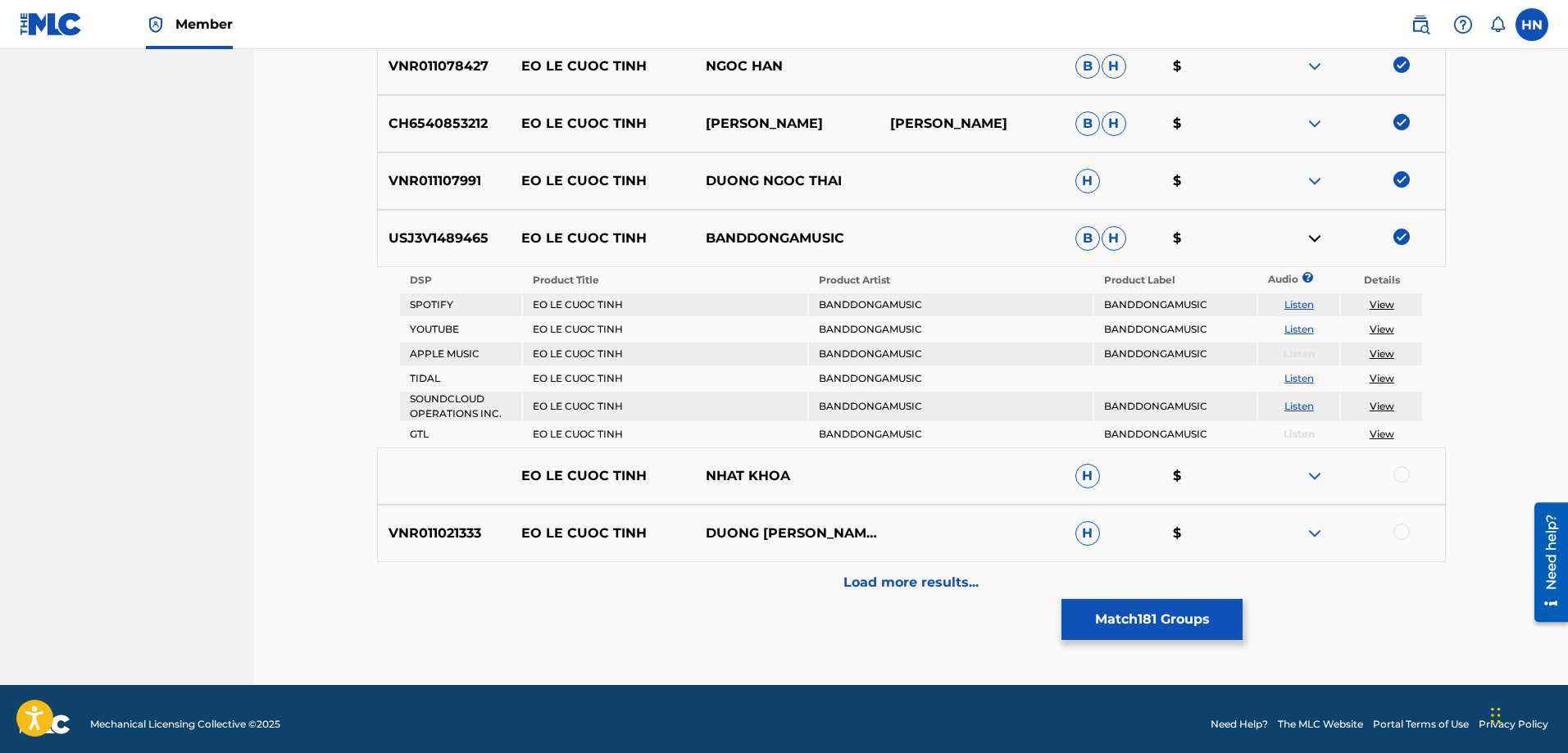
scroll to position [1447, 0]
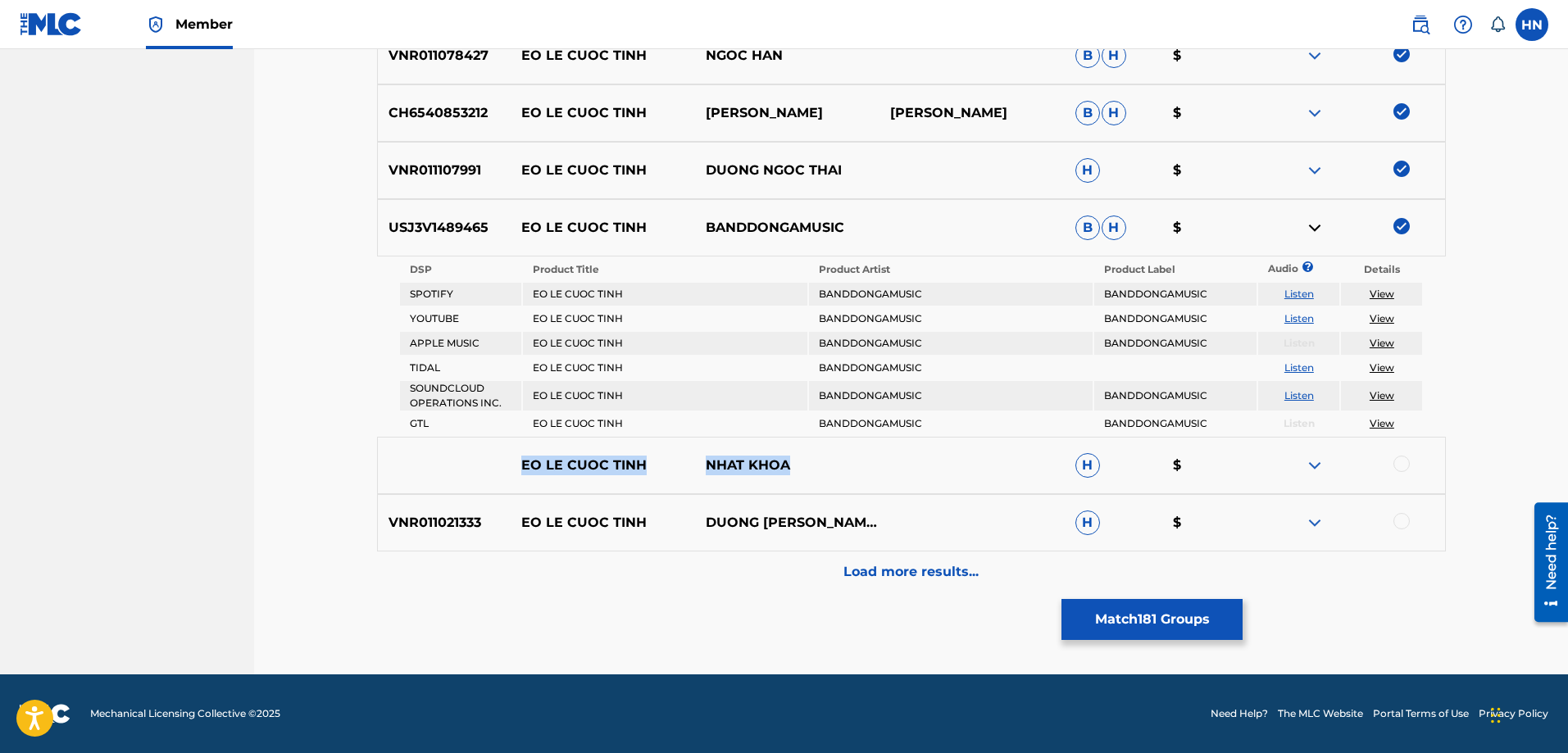
drag, startPoint x: 485, startPoint y: 468, endPoint x: 813, endPoint y: 467, distance: 328.0
click at [813, 467] on div "EO LE CUOC TINH NHAT KHOA H $" at bounding box center [911, 465] width 1069 height 57
click at [1401, 464] on div at bounding box center [1401, 463] width 16 height 16
click at [1316, 466] on img at bounding box center [1315, 465] width 20 height 20
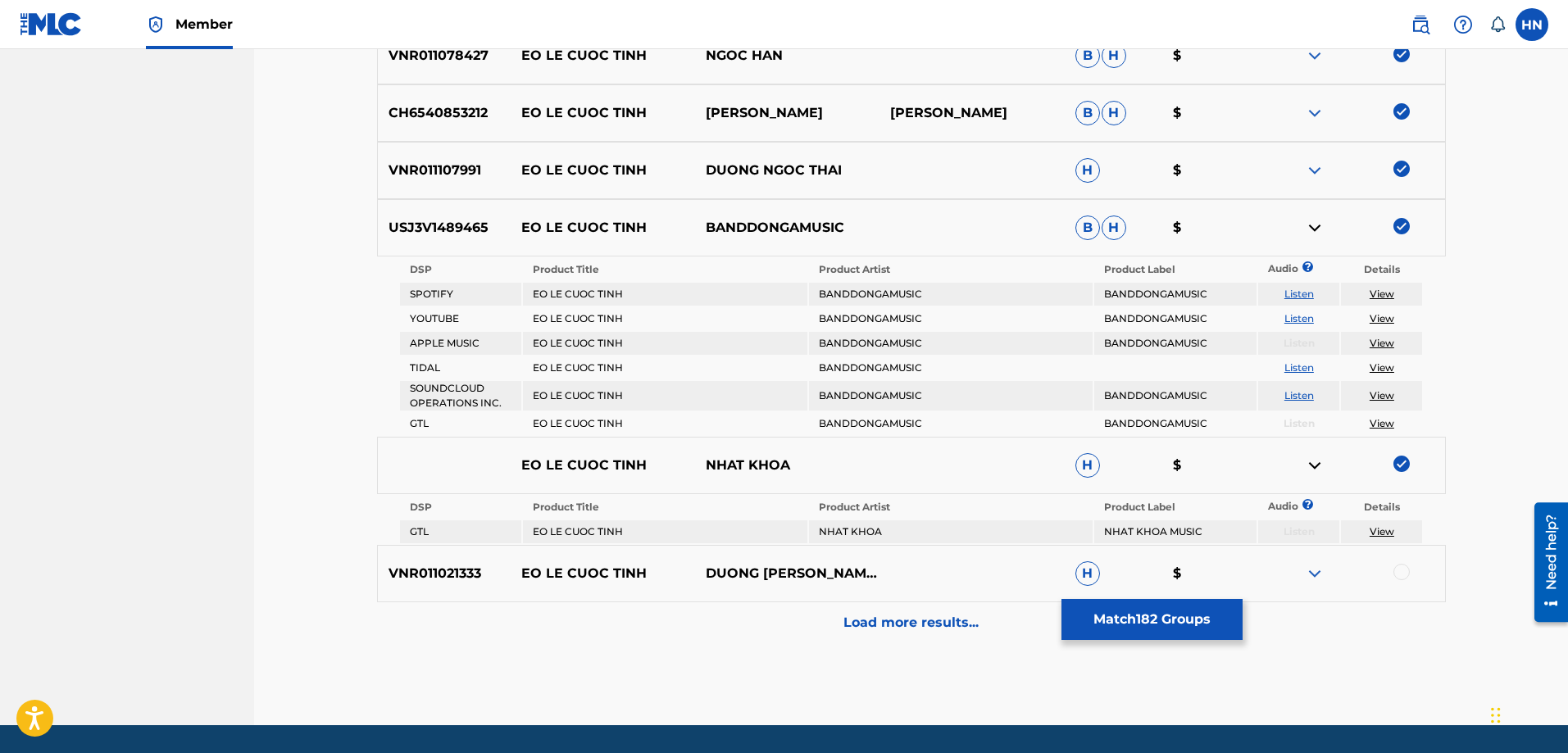
scroll to position [1498, 0]
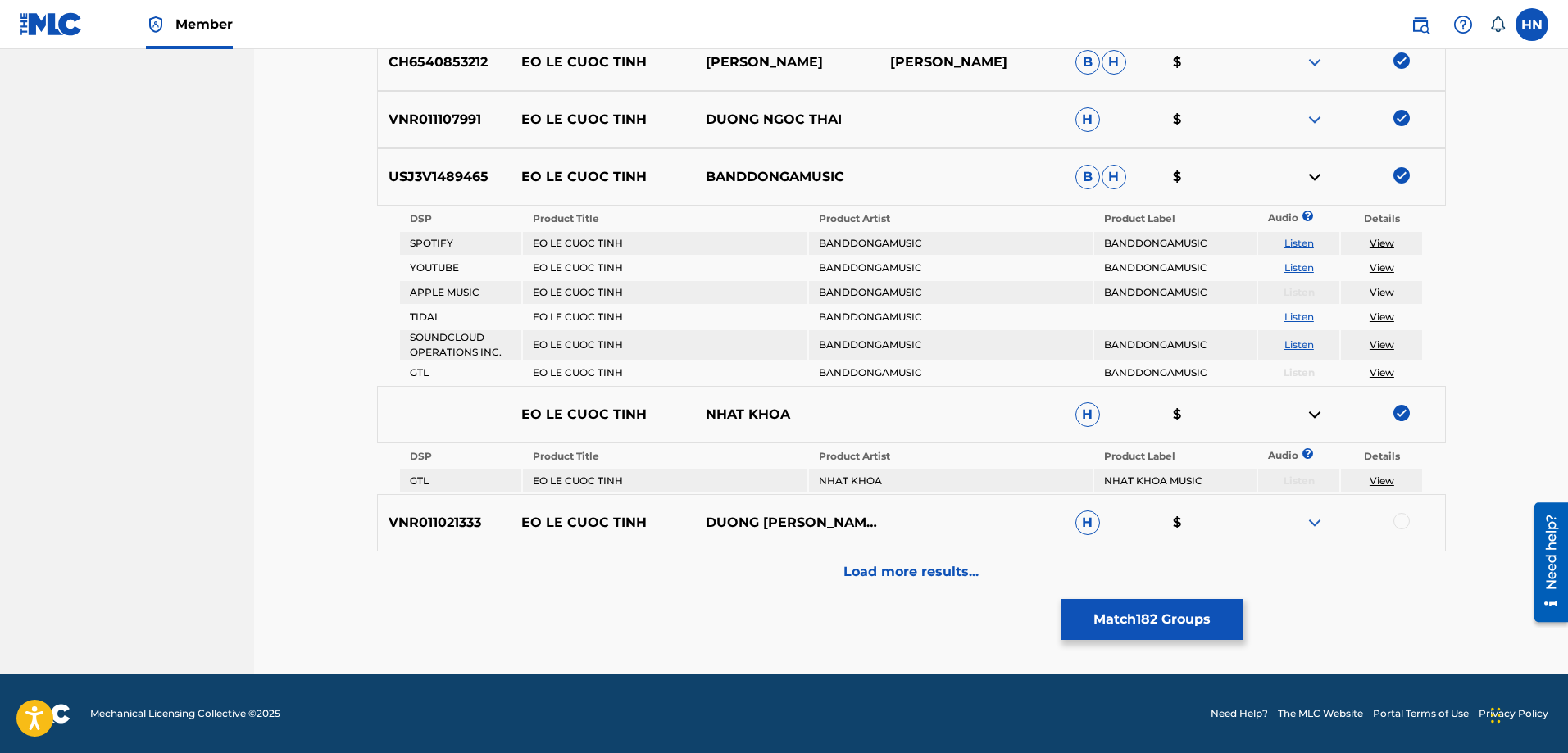
click at [442, 510] on div "VNR011021333 EO LE CUOC TINH DUONG CHAN HUY H $" at bounding box center [911, 522] width 1069 height 57
click at [1406, 517] on div at bounding box center [1401, 520] width 16 height 16
click at [940, 579] on p "Load more results..." at bounding box center [911, 572] width 135 height 20
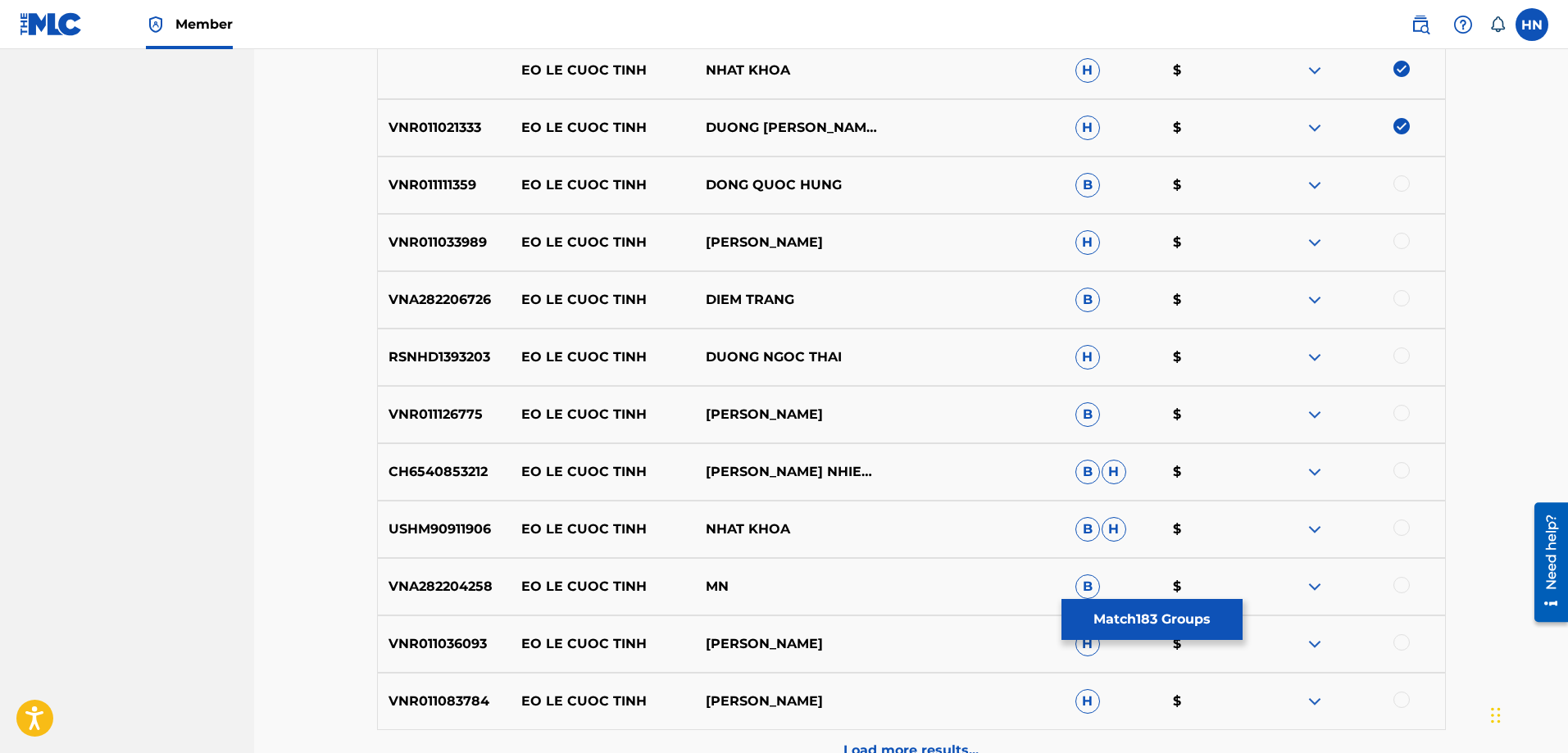
scroll to position [1744, 0]
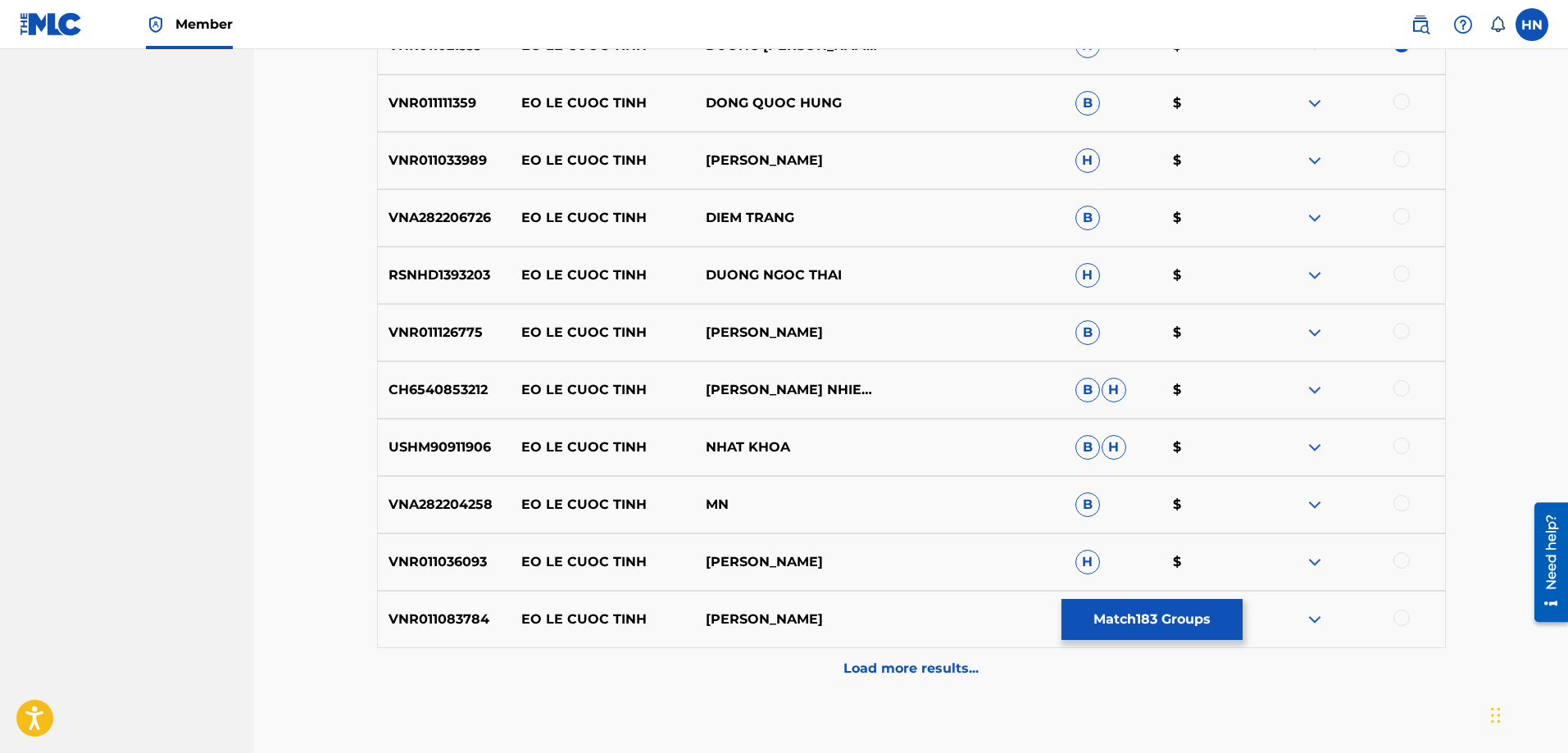
click at [423, 126] on div "VNR011111359 EO LE CUOC TINH DONG QUOC HUNG B $" at bounding box center [911, 103] width 1069 height 57
click at [1400, 99] on div at bounding box center [1401, 102] width 16 height 16
click at [472, 161] on p "VNR011033989" at bounding box center [444, 160] width 133 height 20
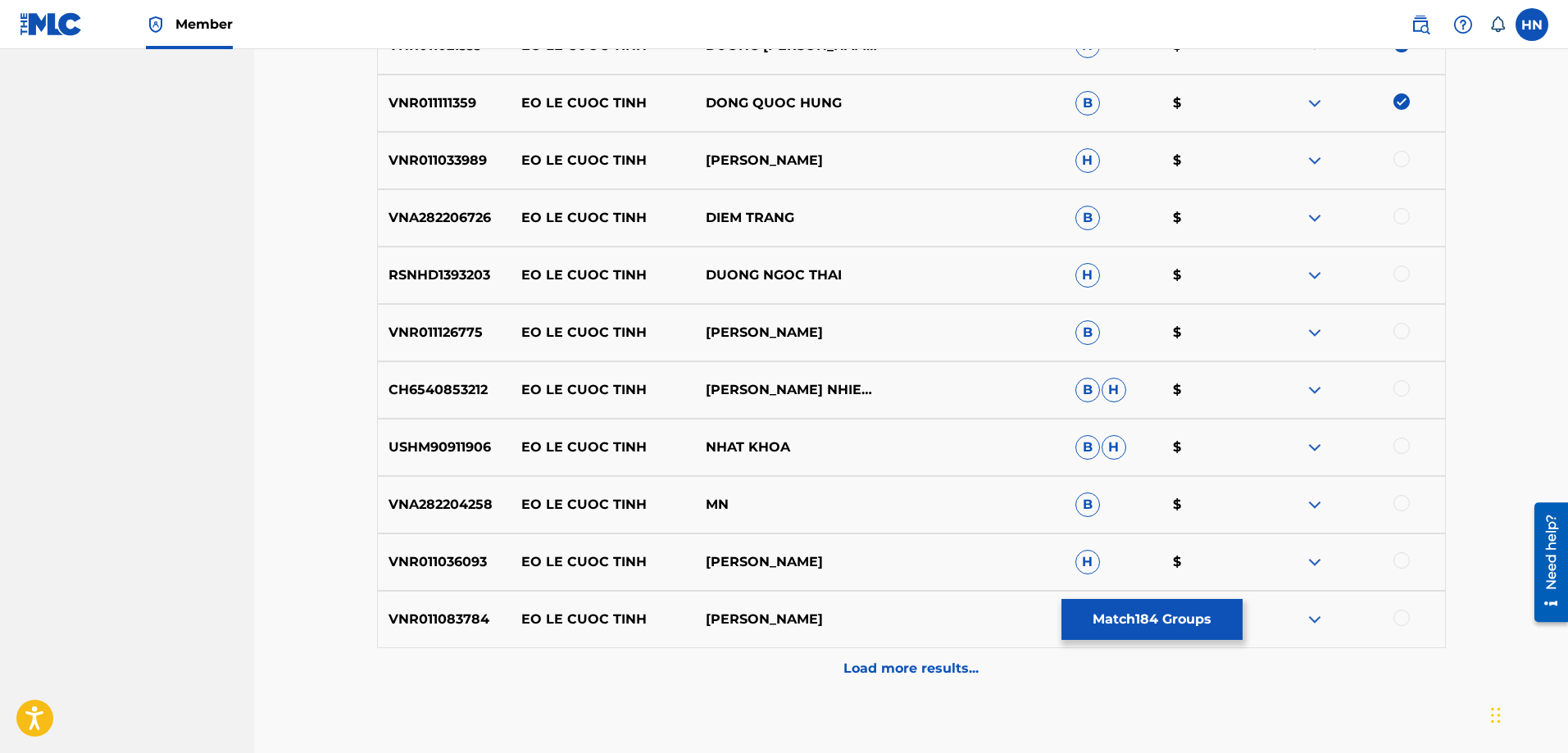
click at [1391, 162] on div at bounding box center [1351, 160] width 185 height 20
click at [1398, 162] on div at bounding box center [1401, 159] width 16 height 16
click at [377, 224] on div "VNA282206726 EO LE CUOC TINH DIEM TRANG B $" at bounding box center [911, 217] width 1069 height 57
click at [1398, 218] on div at bounding box center [1401, 217] width 16 height 16
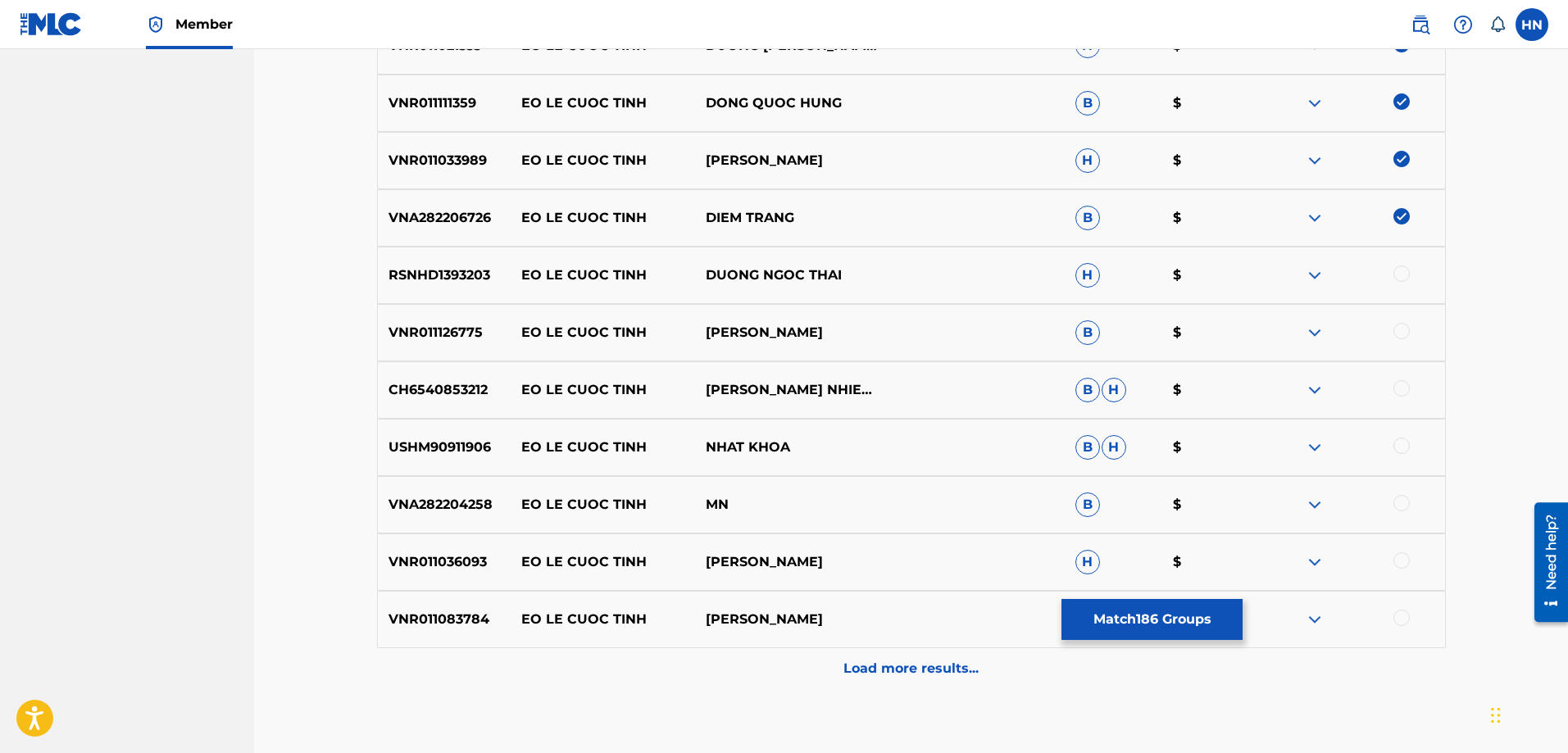
click at [460, 261] on div "RSNHD1393203 EO LE CUOC TINH DUONG NGOC THAI H $" at bounding box center [911, 275] width 1069 height 57
click at [1397, 274] on div at bounding box center [1401, 274] width 16 height 16
click at [469, 327] on p "VNR011126775" at bounding box center [444, 332] width 133 height 20
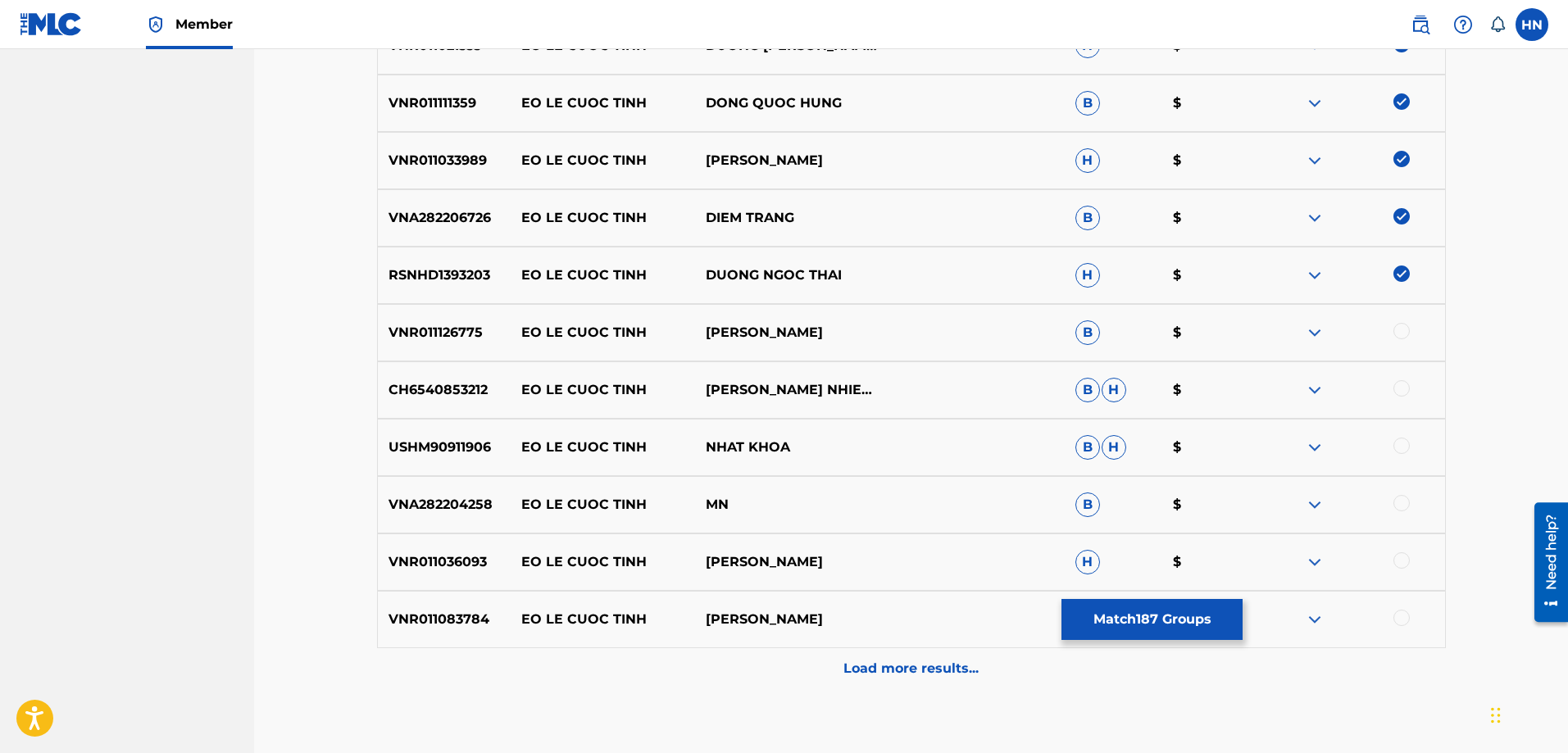
click at [1396, 336] on div at bounding box center [1401, 331] width 16 height 16
click at [495, 391] on p "CH6540853212" at bounding box center [444, 390] width 133 height 20
click at [458, 396] on p "CH6540853212" at bounding box center [444, 390] width 133 height 20
click at [1404, 388] on div at bounding box center [1401, 389] width 16 height 16
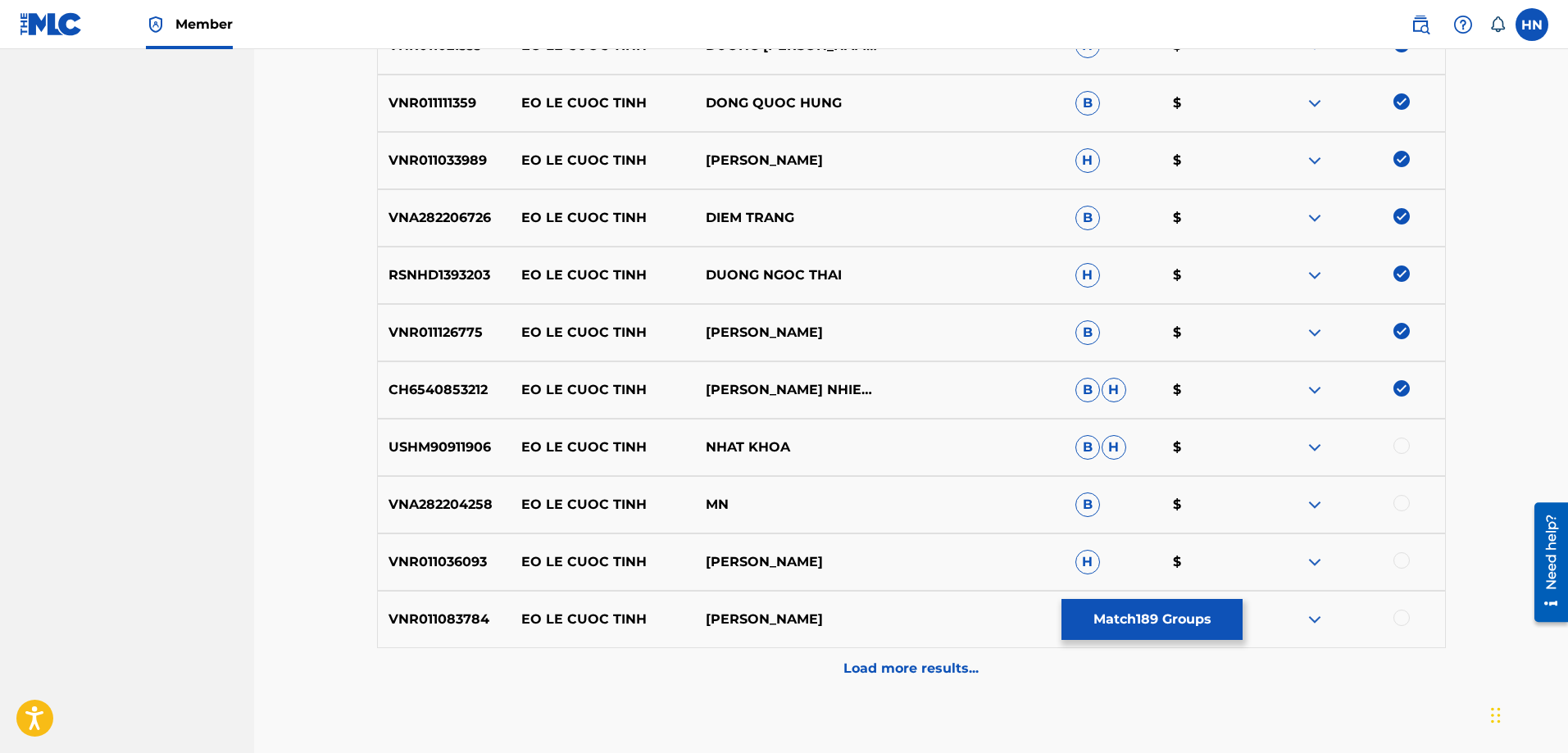
click at [464, 431] on div "USHM90911906 EO LE CUOC TINH NHAT KHOA B H $" at bounding box center [911, 447] width 1069 height 57
click at [1395, 445] on div at bounding box center [1401, 446] width 16 height 16
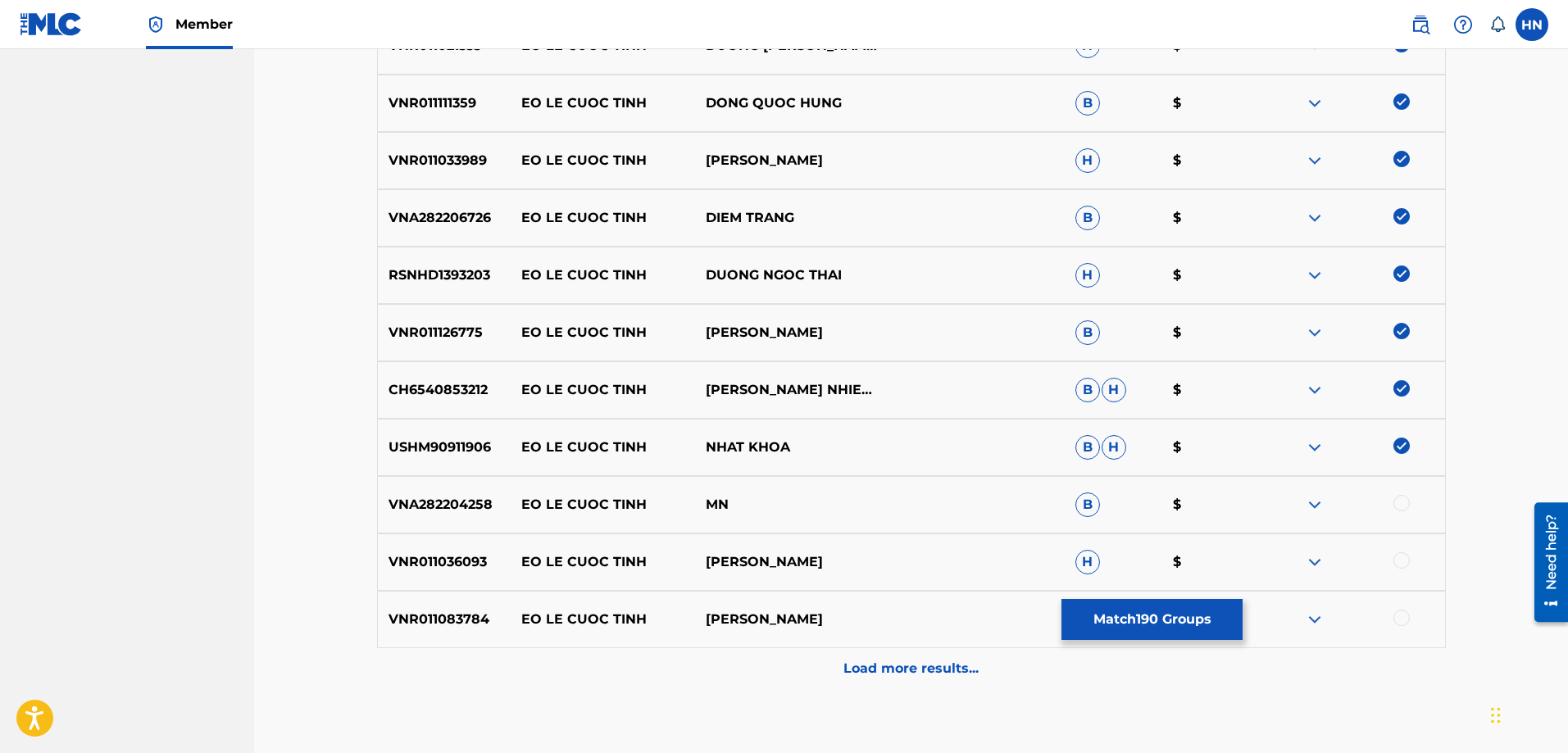
click at [1395, 555] on div at bounding box center [1401, 561] width 16 height 16
click at [447, 625] on p "VNR011083784" at bounding box center [444, 619] width 133 height 20
click at [1398, 619] on div at bounding box center [1401, 618] width 16 height 16
click at [1022, 655] on div "Load more results..." at bounding box center [911, 668] width 1069 height 41
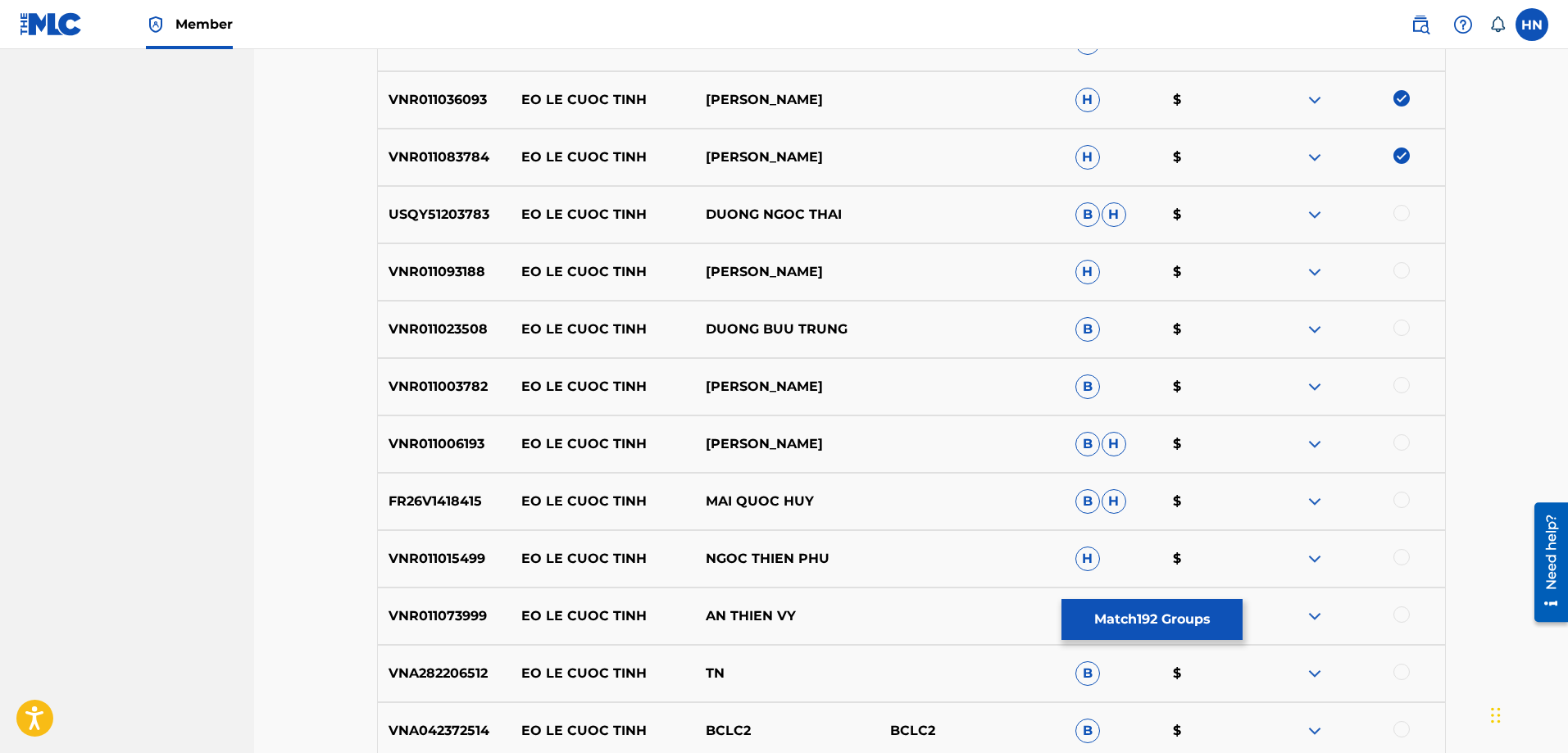
scroll to position [2236, 0]
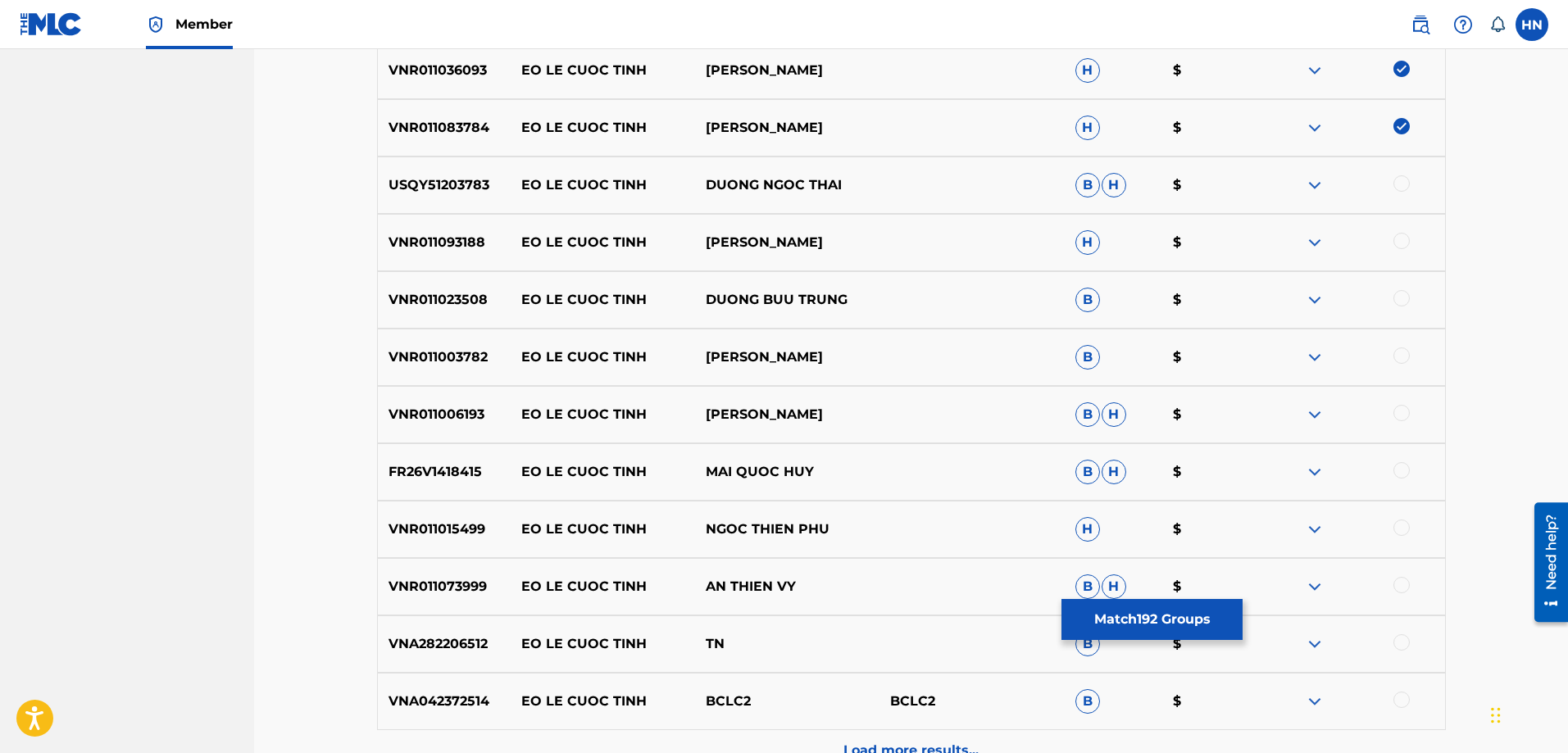
click at [494, 186] on p "USQY51203783" at bounding box center [444, 185] width 133 height 20
click at [472, 184] on p "USQY51203783" at bounding box center [444, 185] width 133 height 20
click at [1399, 185] on div at bounding box center [1401, 184] width 16 height 16
click at [464, 239] on p "VNR011093188" at bounding box center [444, 242] width 133 height 20
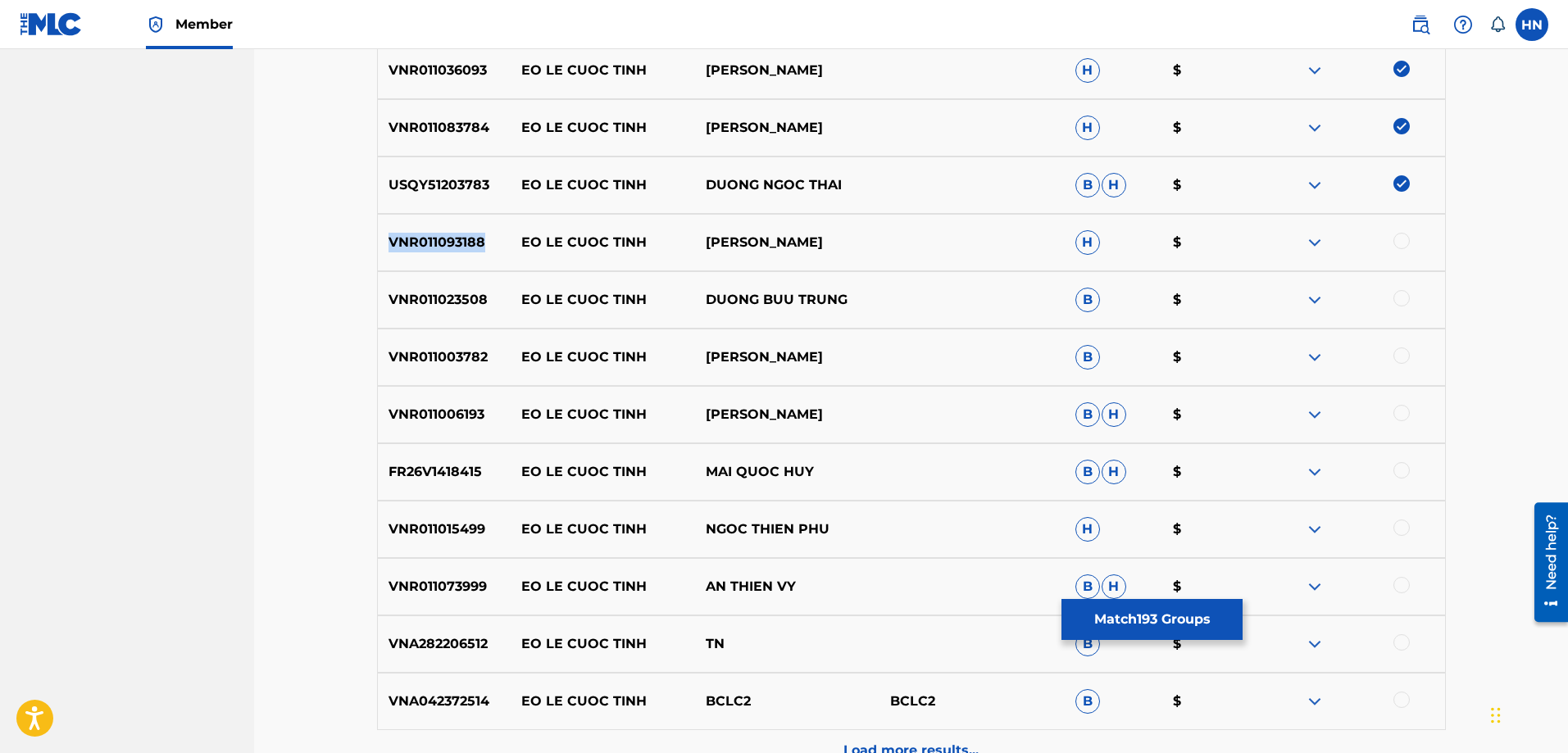
click at [464, 239] on p "VNR011093188" at bounding box center [444, 242] width 133 height 20
click at [1397, 244] on div at bounding box center [1401, 241] width 16 height 16
click at [494, 295] on p "VNR011023508" at bounding box center [444, 299] width 133 height 20
click at [469, 303] on p "VNR011023508" at bounding box center [444, 299] width 133 height 20
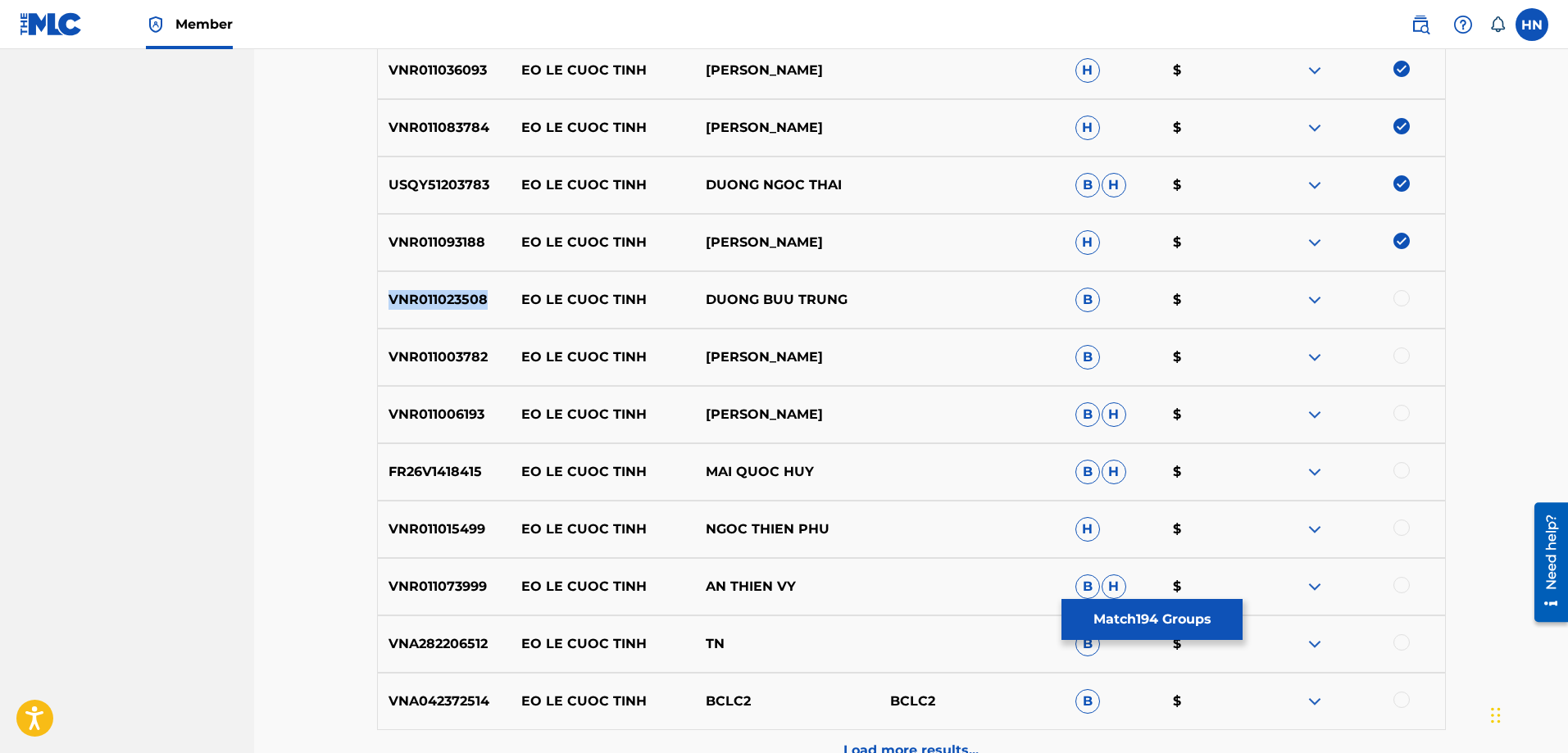
click at [469, 303] on p "VNR011023508" at bounding box center [444, 299] width 133 height 20
click at [1397, 291] on div at bounding box center [1401, 298] width 16 height 16
click at [472, 330] on div "VNR011003782 EO LE CUOC TINH DƯƠNG NGỌC THÁI B $" at bounding box center [911, 357] width 1069 height 57
click at [1406, 357] on div at bounding box center [1401, 356] width 16 height 16
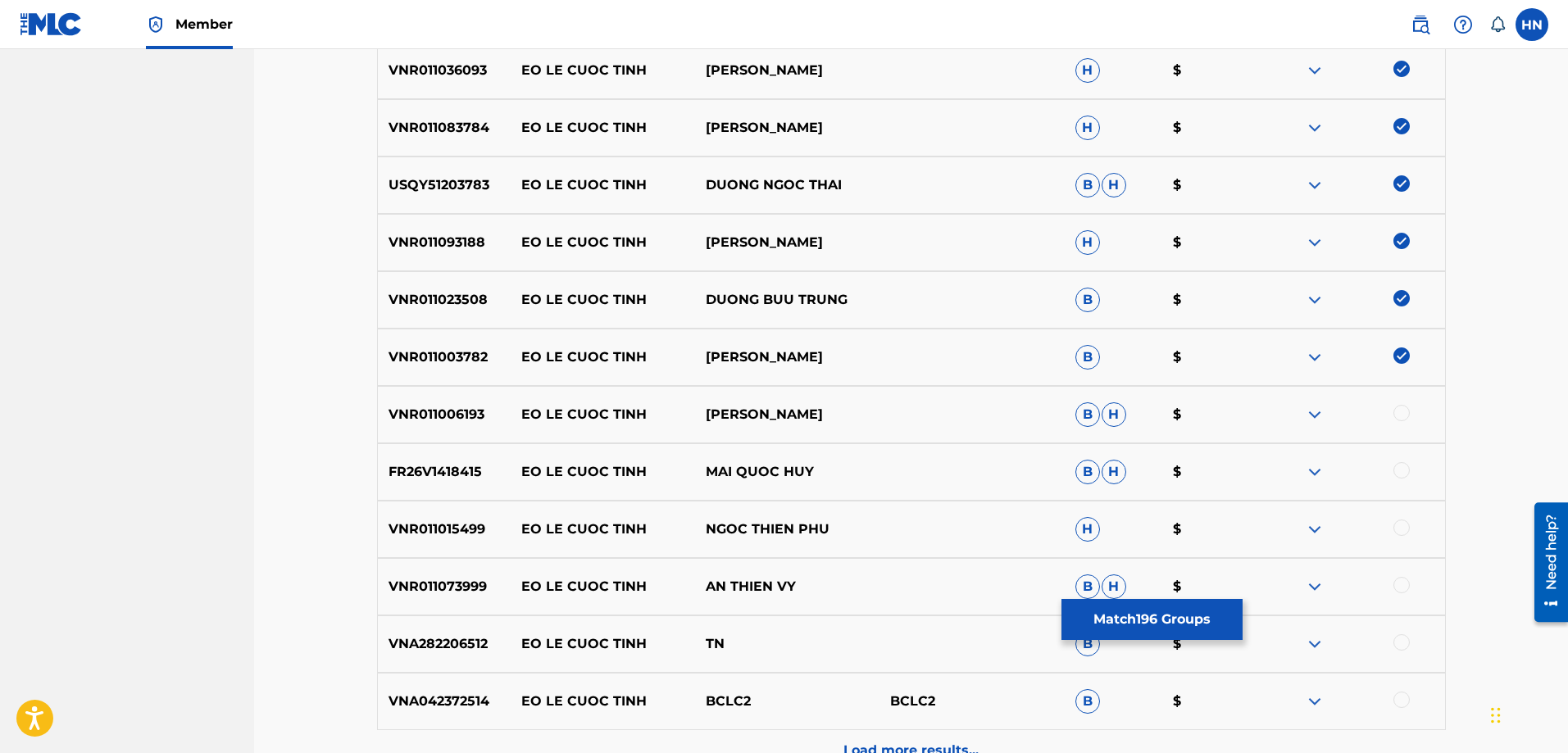
click at [462, 412] on p "VNR011006193" at bounding box center [444, 414] width 133 height 20
click at [1397, 411] on div at bounding box center [1401, 413] width 16 height 16
click at [442, 472] on p "FR26V1418415" at bounding box center [444, 471] width 133 height 20
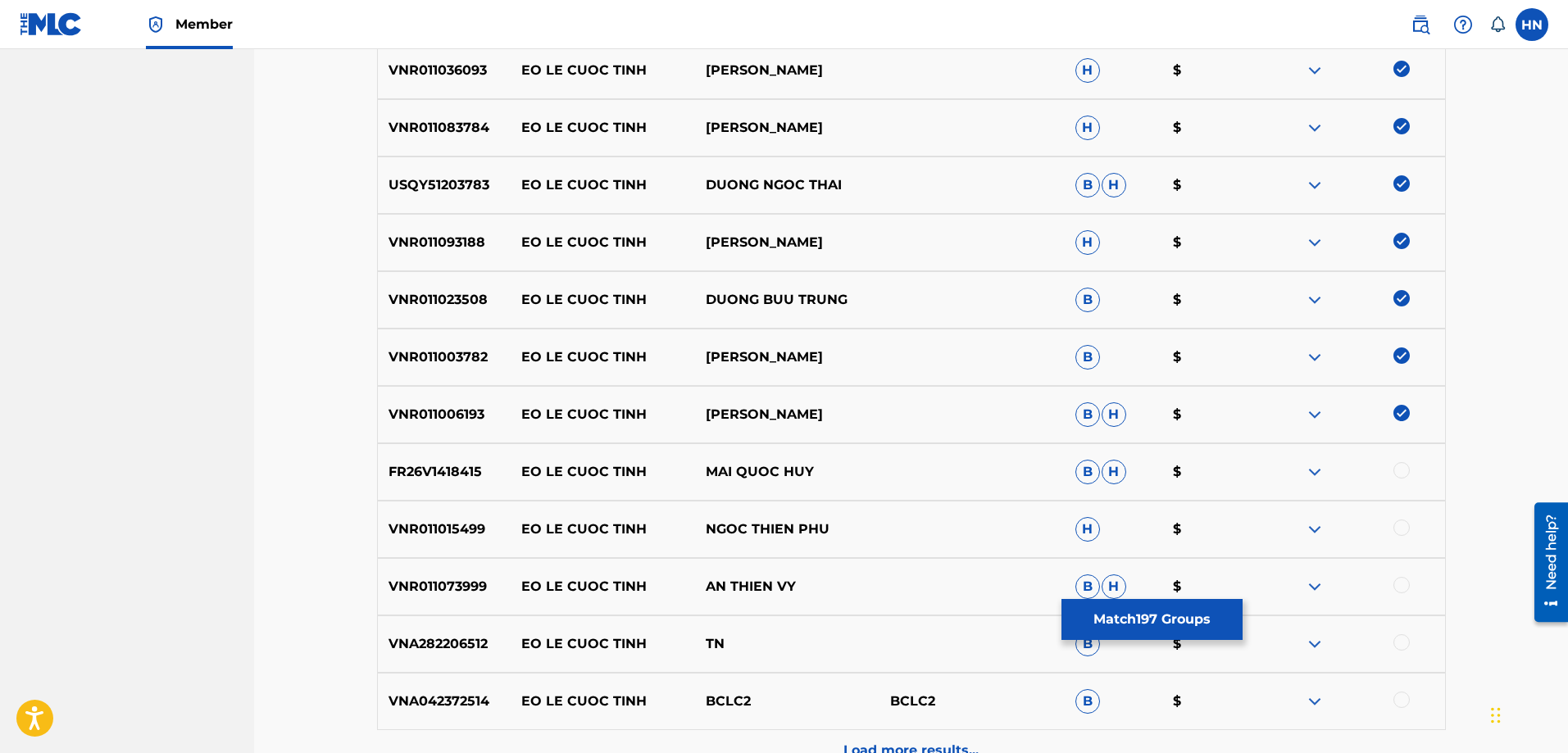
click at [1397, 463] on div at bounding box center [1401, 470] width 16 height 16
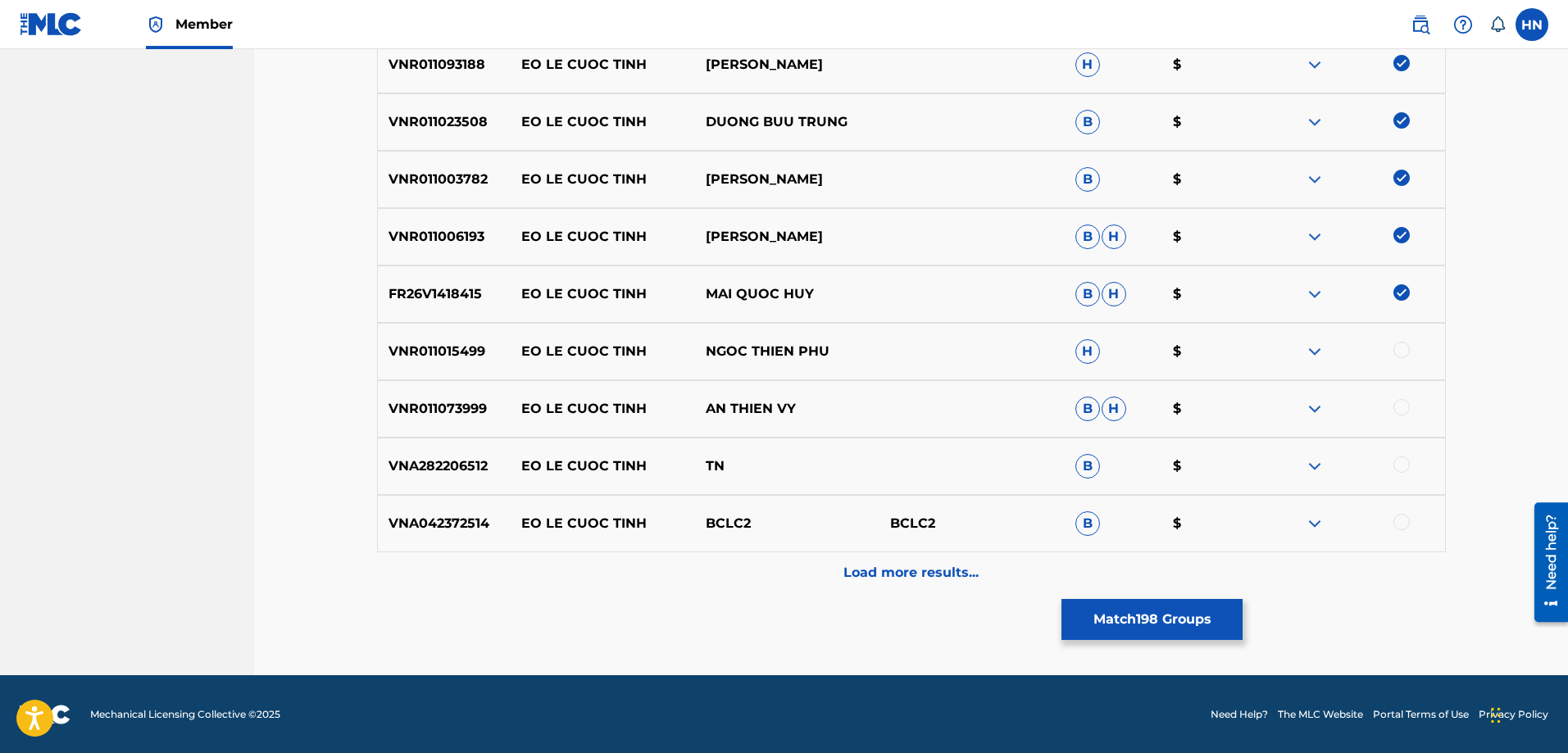
scroll to position [2414, 0]
click at [441, 351] on p "VNR011015499" at bounding box center [444, 350] width 133 height 20
click at [1398, 350] on div at bounding box center [1401, 348] width 16 height 16
click at [423, 414] on p "VNR011073999" at bounding box center [444, 408] width 133 height 20
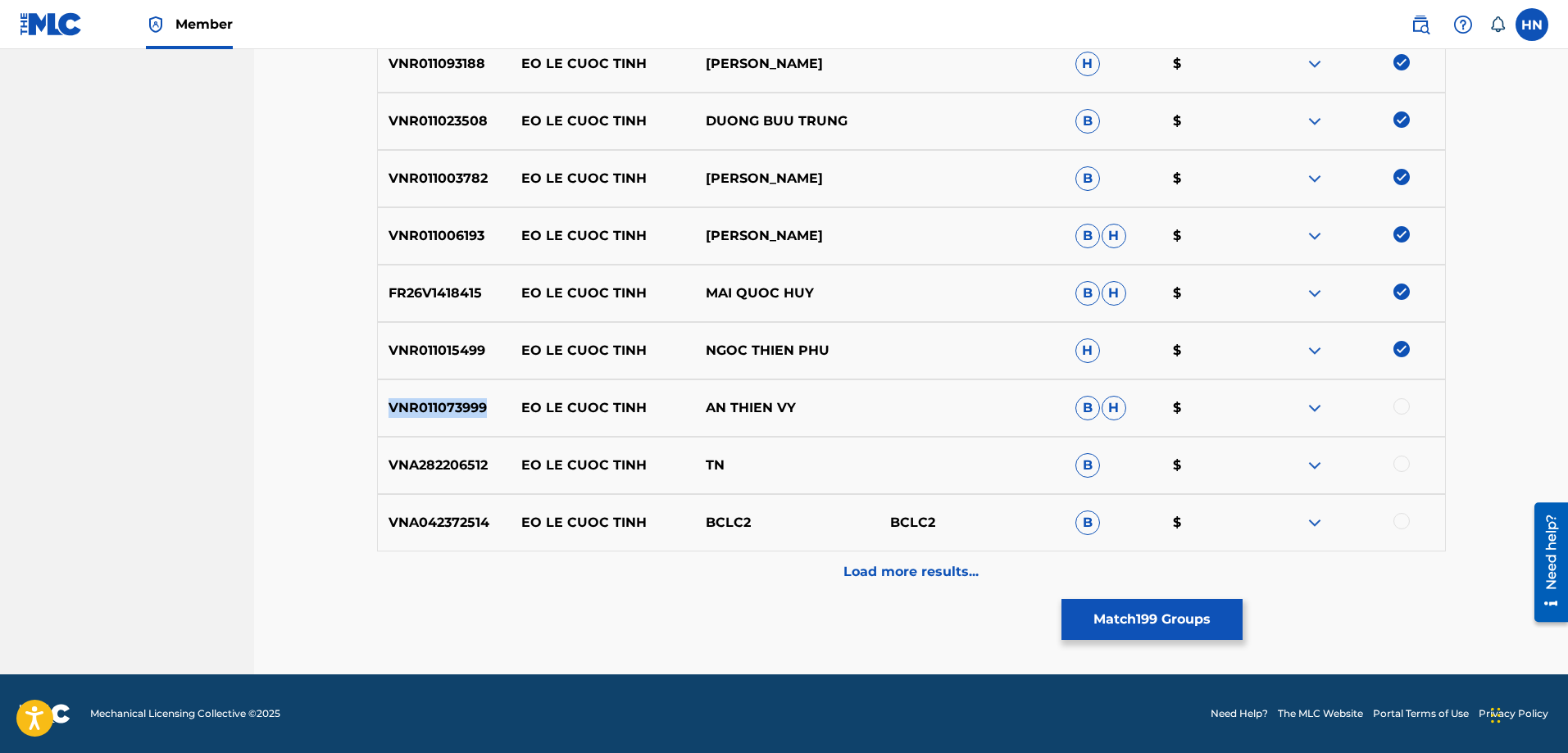
click at [423, 414] on p "VNR011073999" at bounding box center [444, 408] width 133 height 20
click at [1397, 409] on div at bounding box center [1401, 406] width 16 height 16
click at [442, 506] on div "VNA042372514 EO LE CUOC TINH BCLC2 BCLC2 B $" at bounding box center [911, 522] width 1069 height 57
click at [1408, 527] on div at bounding box center [1351, 522] width 185 height 20
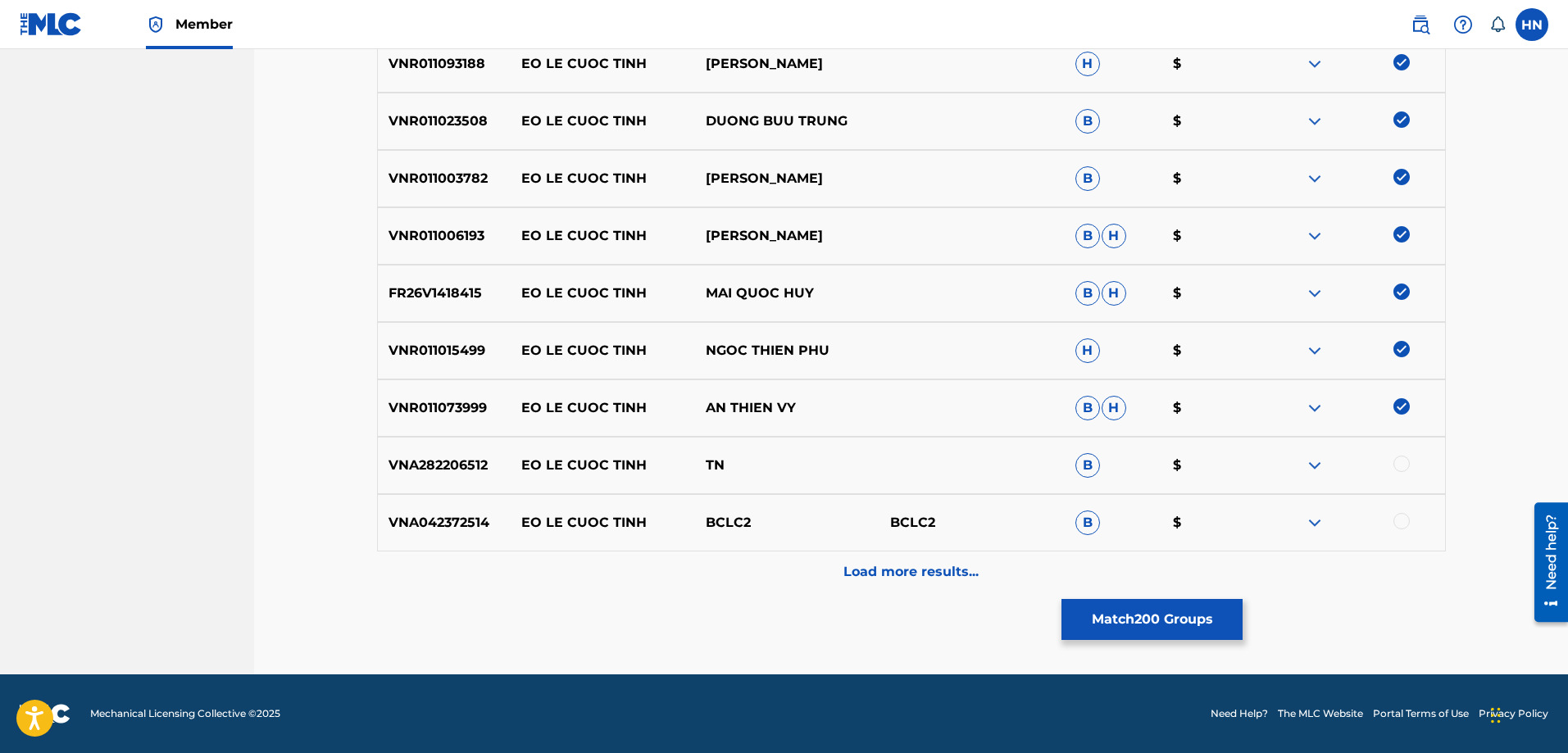
click at [1403, 523] on div at bounding box center [1401, 520] width 16 height 16
click at [846, 553] on div "Load more results..." at bounding box center [911, 572] width 1069 height 41
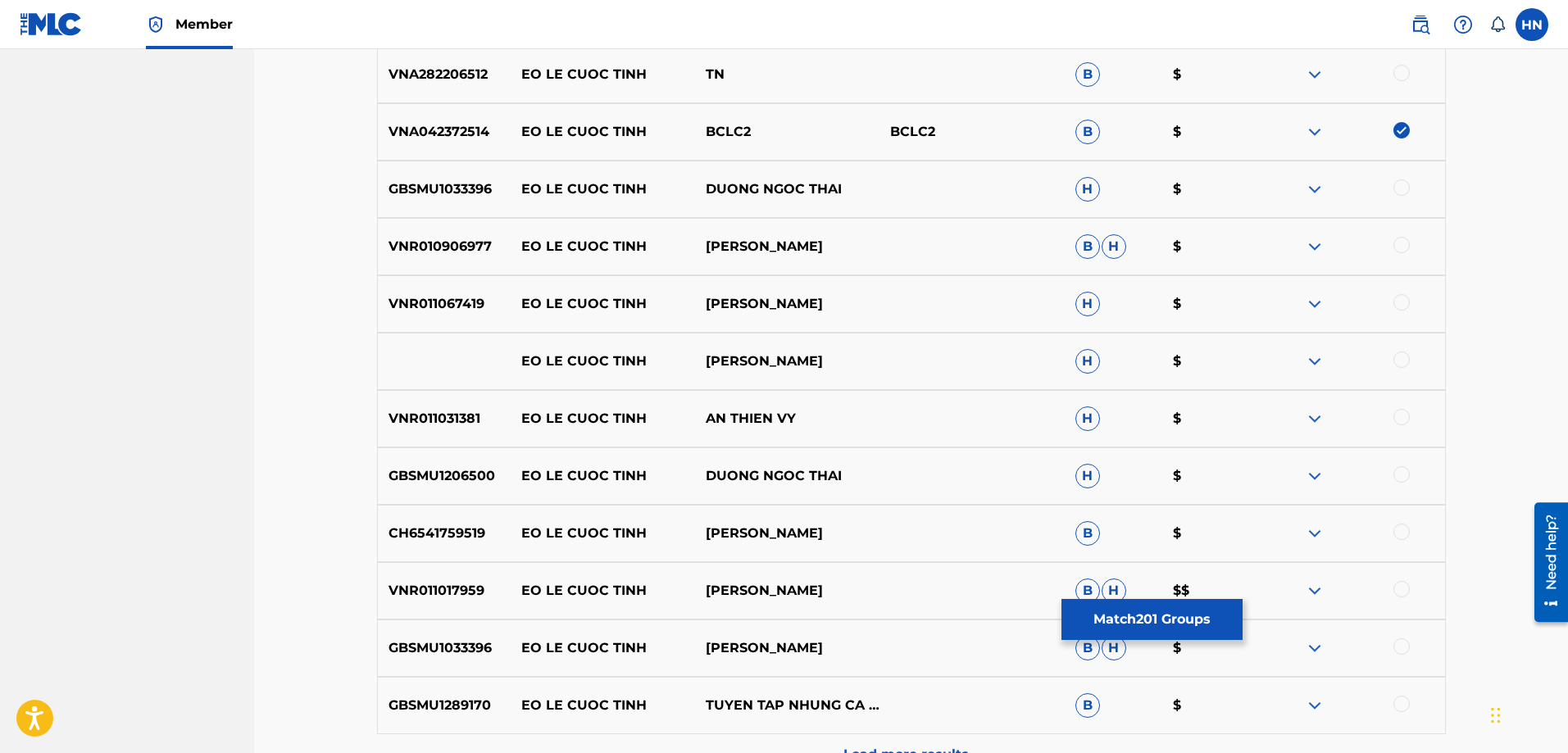
scroll to position [2824, 0]
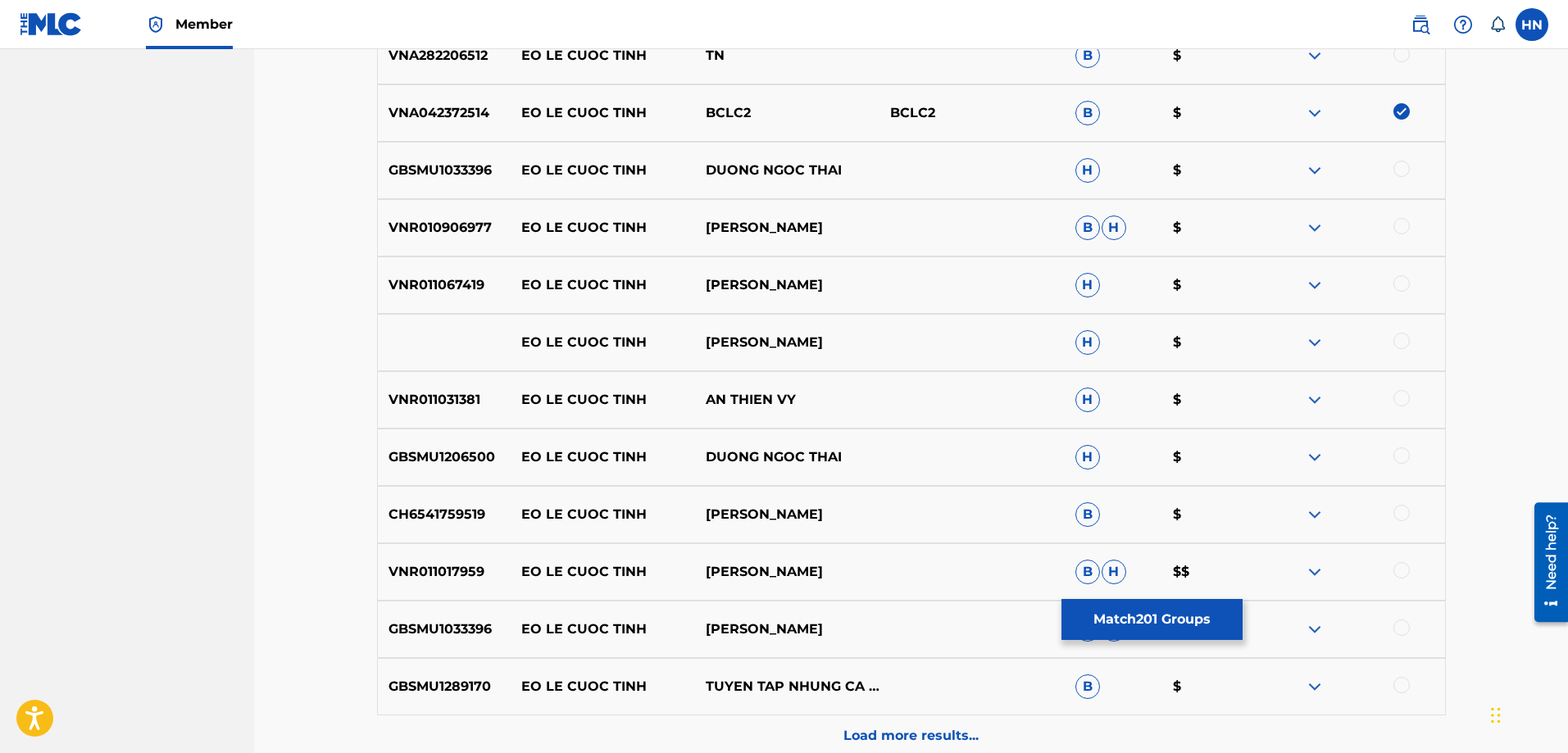
click at [464, 182] on div "GBSMU1033396 EO LE CUOC TINH DUONG NGOC THAI H $" at bounding box center [911, 170] width 1069 height 57
click at [1397, 164] on div at bounding box center [1401, 168] width 16 height 16
click at [412, 235] on p "VNR010906977" at bounding box center [444, 228] width 133 height 20
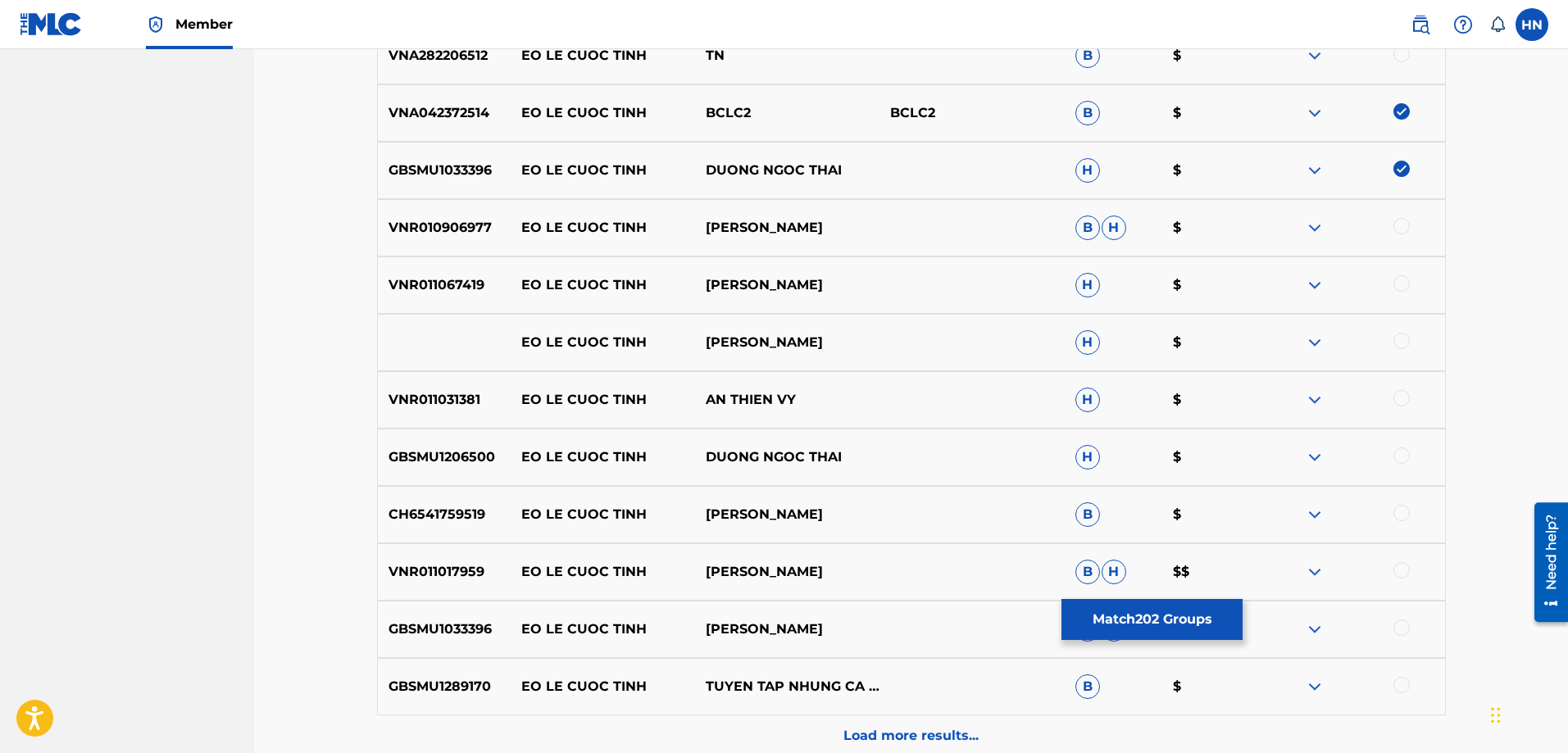
click at [1404, 220] on div at bounding box center [1401, 226] width 16 height 16
click at [489, 282] on p "VNR011067419" at bounding box center [444, 285] width 133 height 20
click at [464, 288] on p "VNR011067419" at bounding box center [444, 285] width 133 height 20
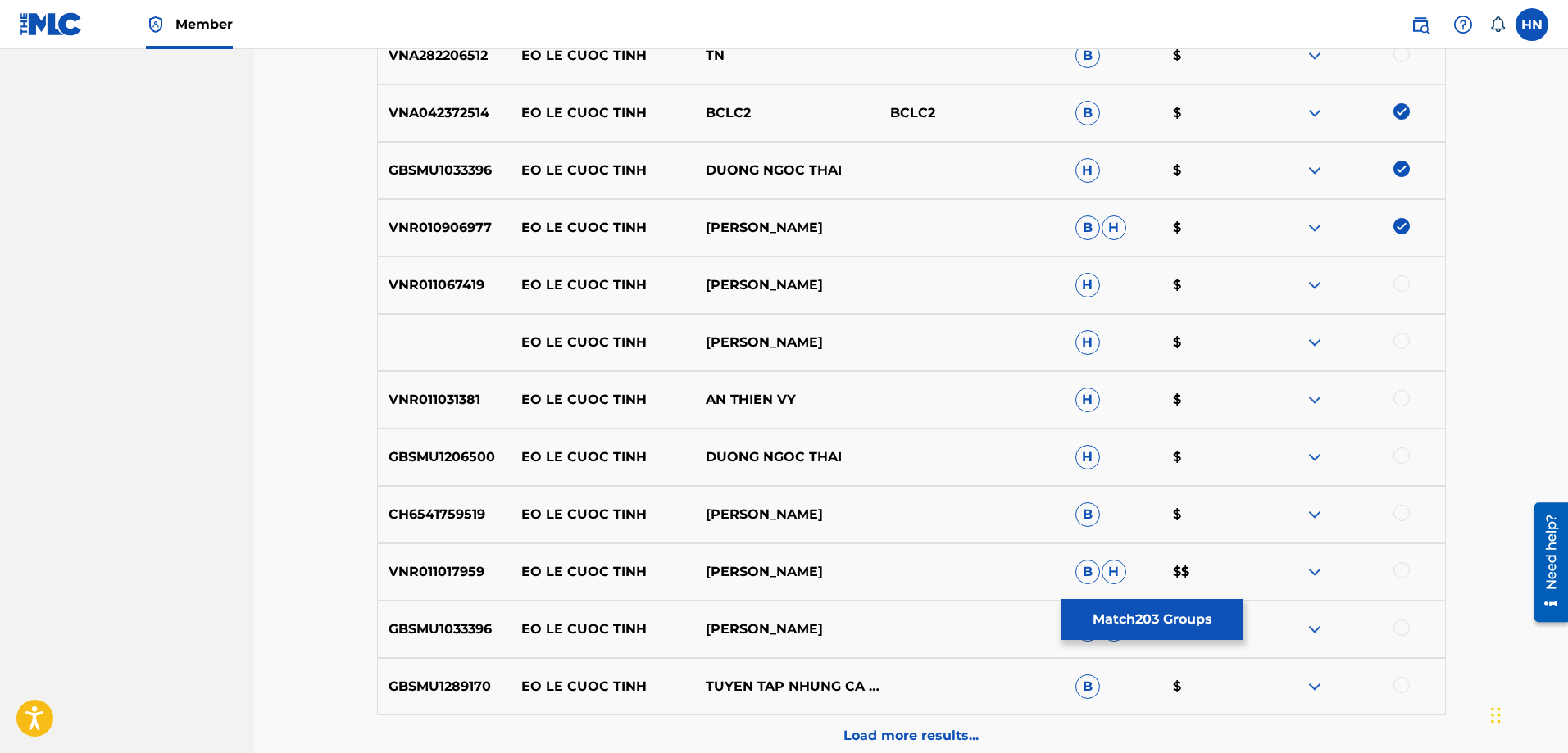
click at [1406, 282] on div at bounding box center [1401, 283] width 16 height 16
drag, startPoint x: 520, startPoint y: 345, endPoint x: 868, endPoint y: 333, distance: 348.2
click at [868, 333] on div "EO LE CUOC TINH QUANG DONG H $" at bounding box center [911, 342] width 1069 height 57
click at [1405, 338] on div at bounding box center [1401, 340] width 16 height 16
click at [1314, 336] on img at bounding box center [1315, 342] width 20 height 20
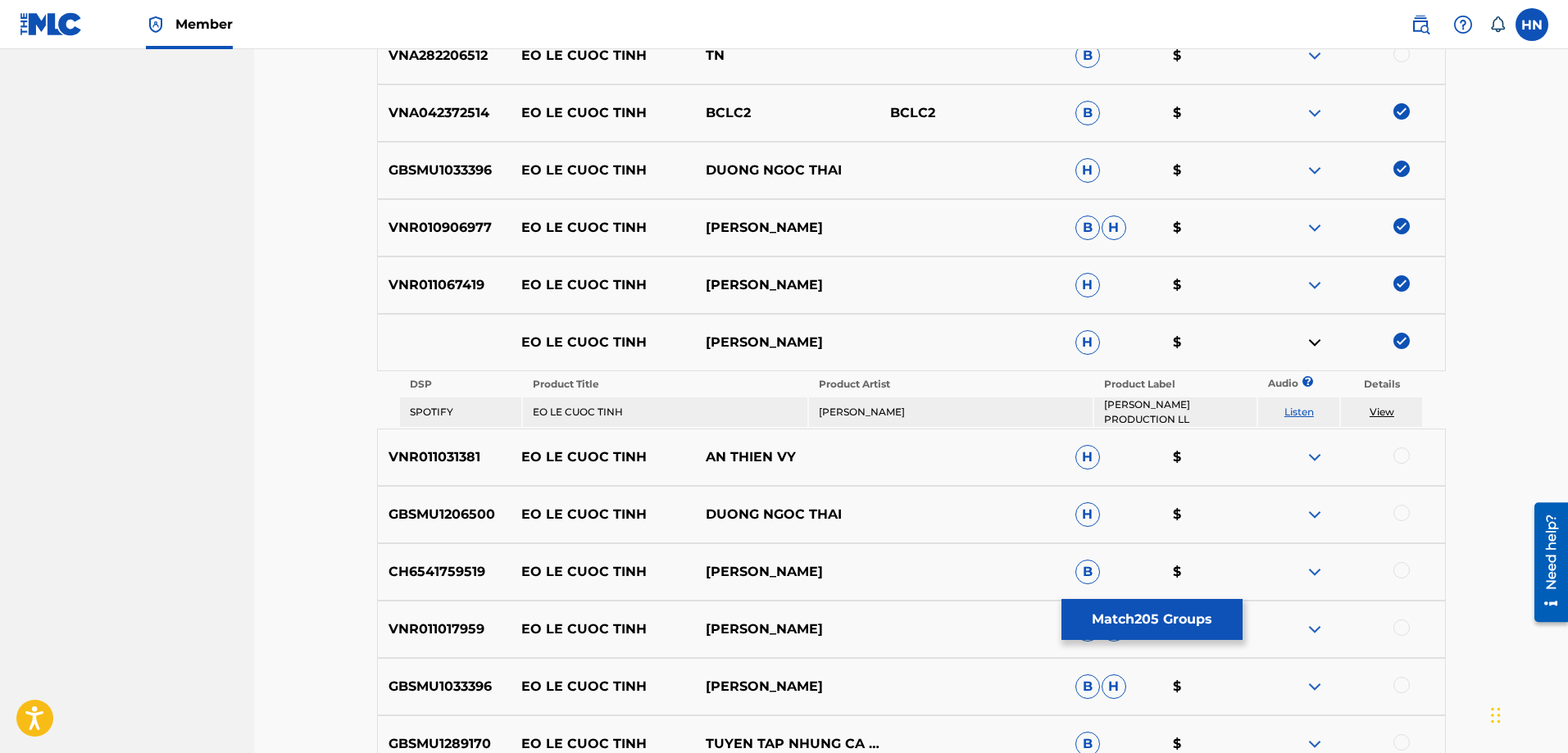
click at [1298, 411] on link "Listen" at bounding box center [1299, 412] width 29 height 12
click at [481, 460] on p "VNR011031381" at bounding box center [444, 457] width 133 height 20
click at [477, 457] on p "VNR011031381" at bounding box center [444, 457] width 133 height 20
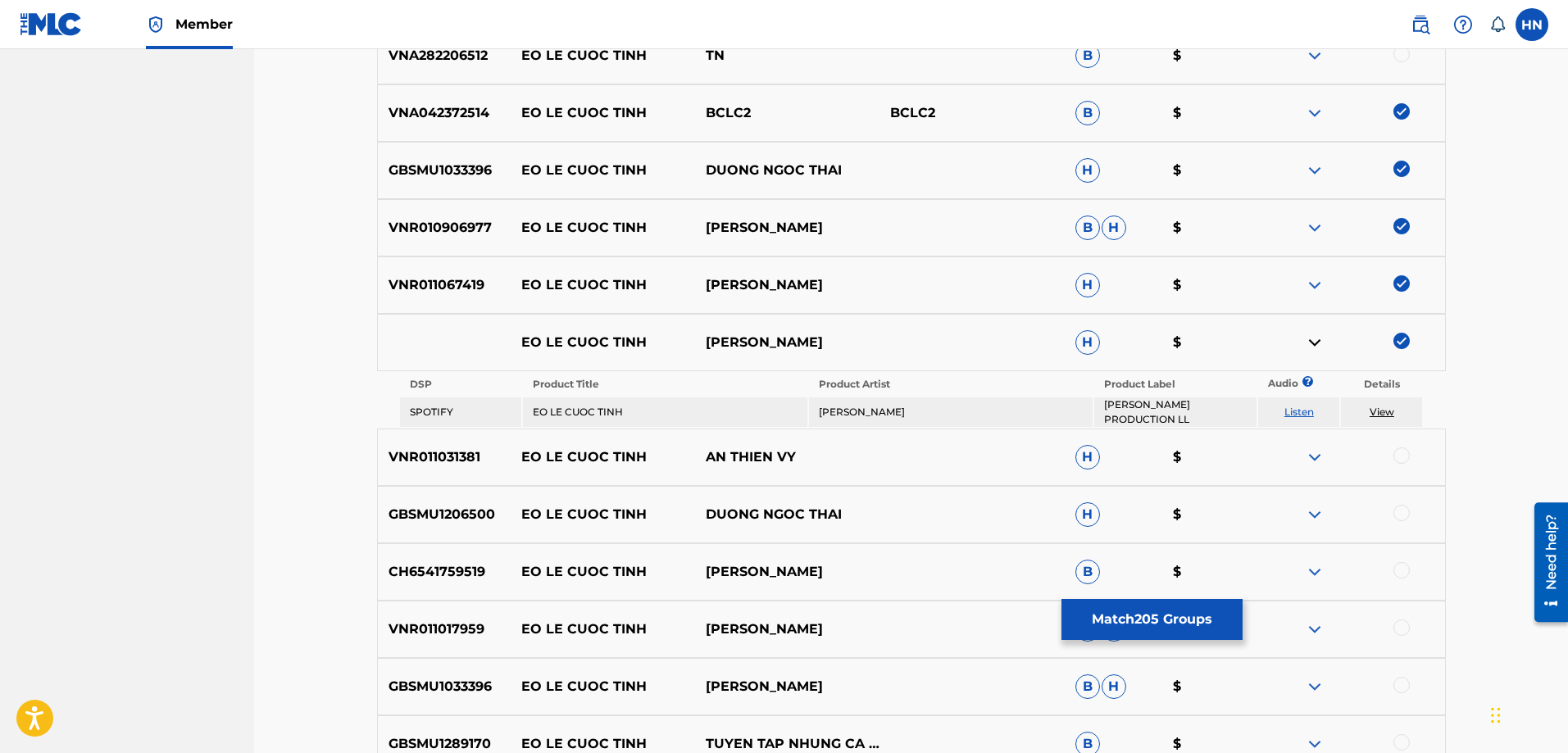
click at [1397, 456] on div at bounding box center [1401, 455] width 16 height 16
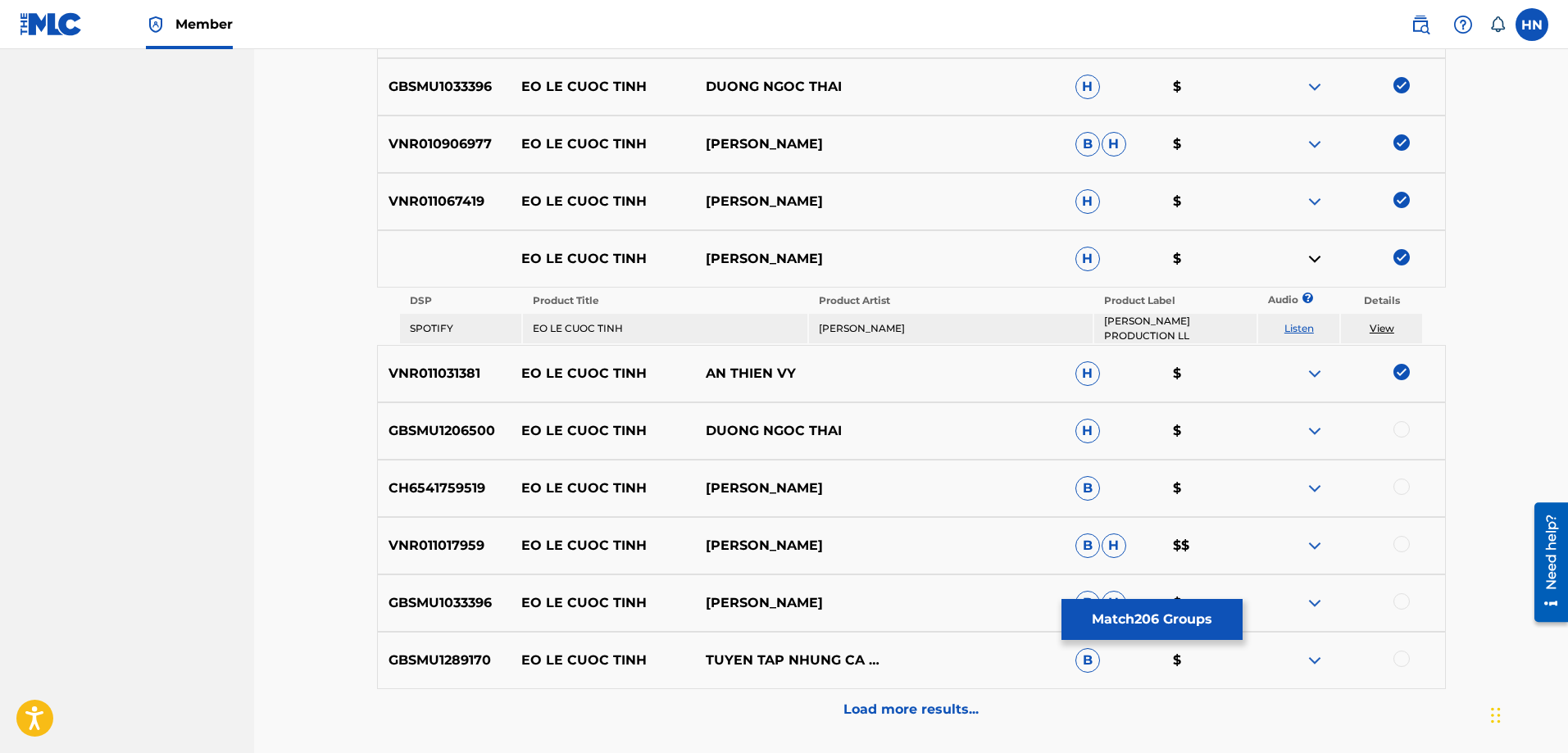
scroll to position [3045, 0]
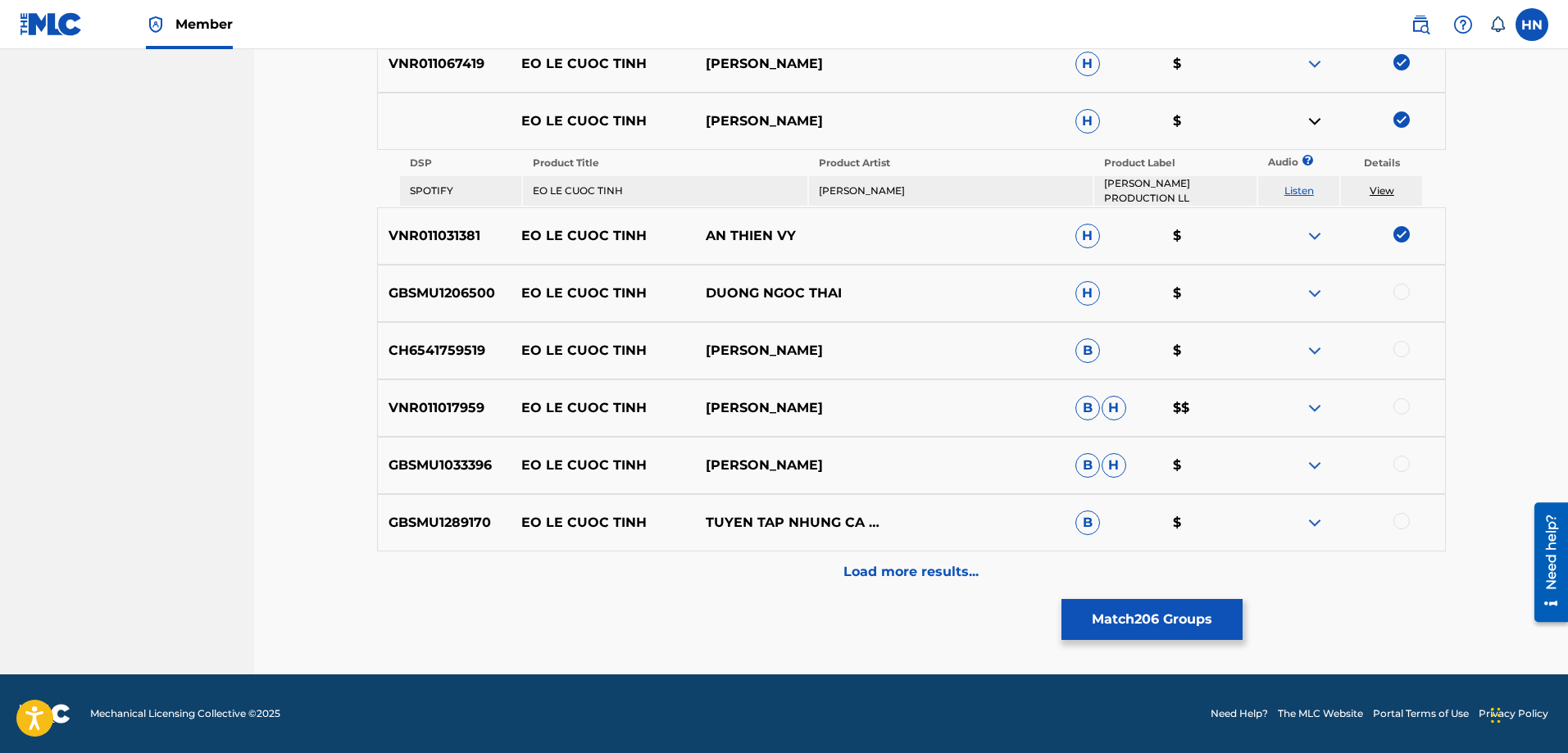
click at [463, 296] on p "GBSMU1206500" at bounding box center [444, 293] width 133 height 20
click at [1397, 286] on div at bounding box center [1401, 291] width 16 height 16
click at [477, 350] on p "CH6541759519" at bounding box center [444, 350] width 133 height 20
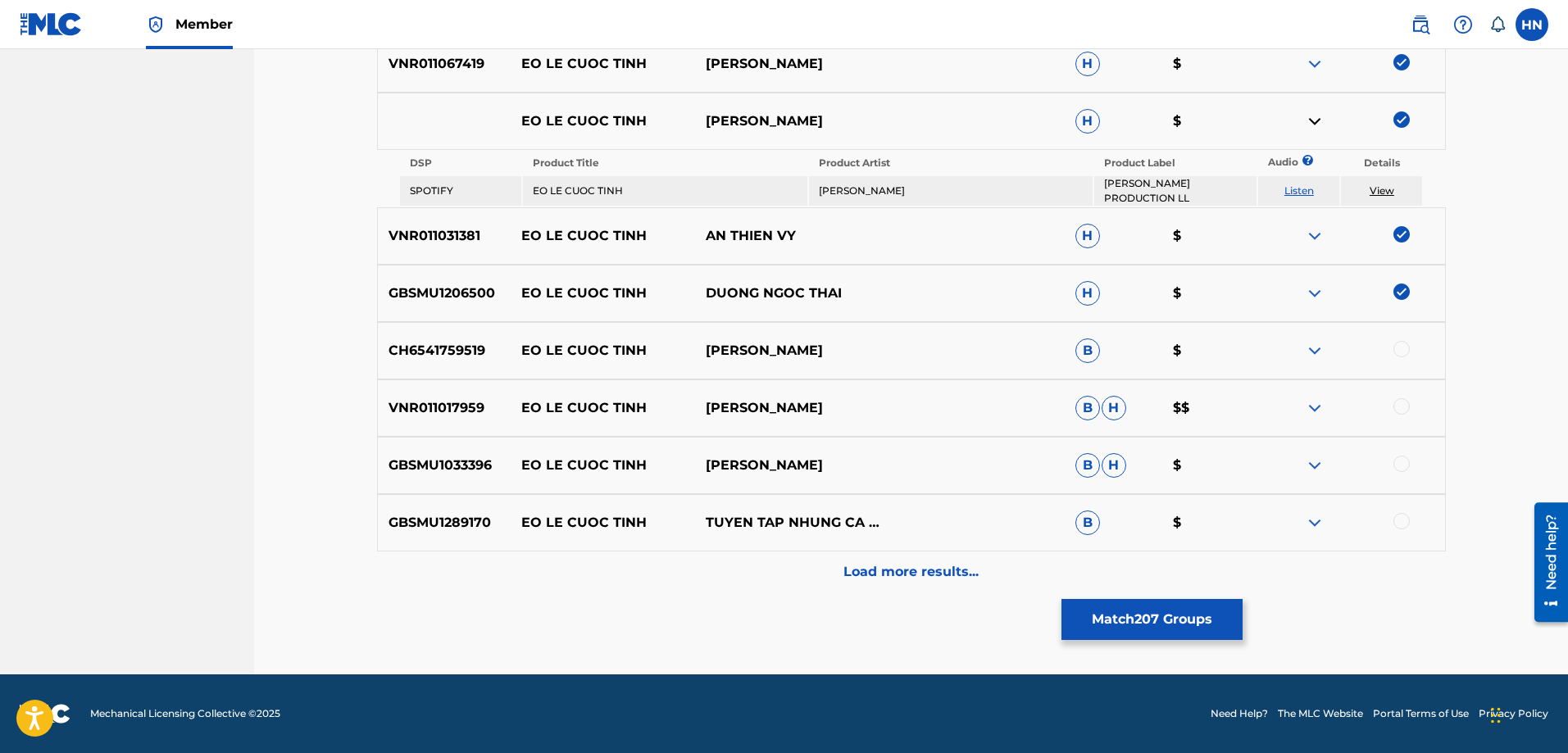
click at [1403, 348] on div at bounding box center [1401, 348] width 16 height 16
click at [485, 401] on p "VNR011017959" at bounding box center [444, 408] width 133 height 20
click at [458, 408] on p "VNR011017959" at bounding box center [444, 408] width 133 height 20
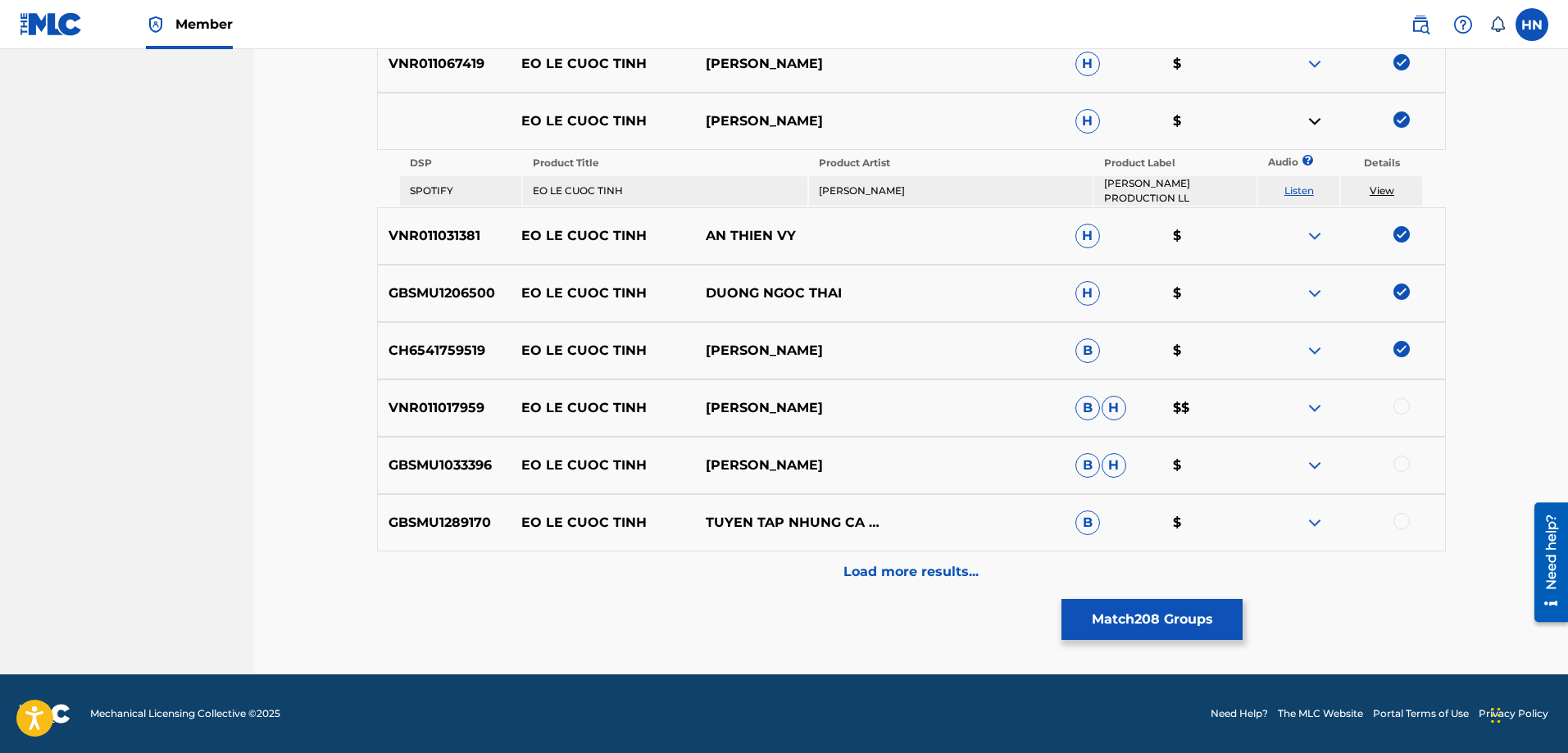
click at [1404, 406] on div at bounding box center [1401, 406] width 16 height 16
click at [402, 485] on div "GBSMU1033396 EO LE CUOC TINH DƯƠNG NGỌC THÁI B H $" at bounding box center [911, 465] width 1069 height 57
click at [1396, 470] on div at bounding box center [1401, 463] width 16 height 16
click at [451, 528] on p "GBSMU1289170" at bounding box center [444, 522] width 133 height 20
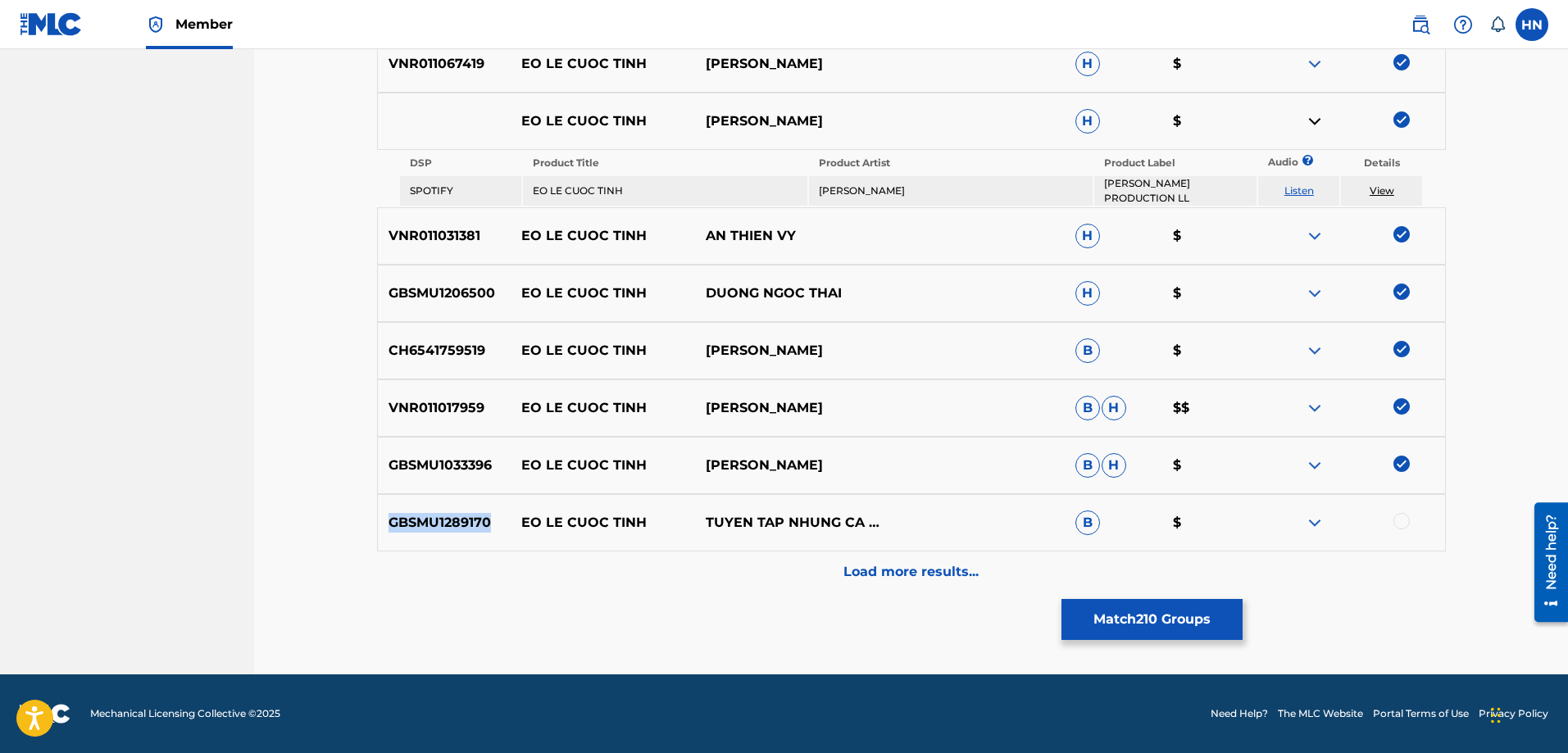
click at [451, 528] on p "GBSMU1289170" at bounding box center [444, 522] width 133 height 20
click at [1398, 525] on div at bounding box center [1401, 520] width 16 height 16
click at [1048, 579] on div "Load more results..." at bounding box center [911, 572] width 1069 height 41
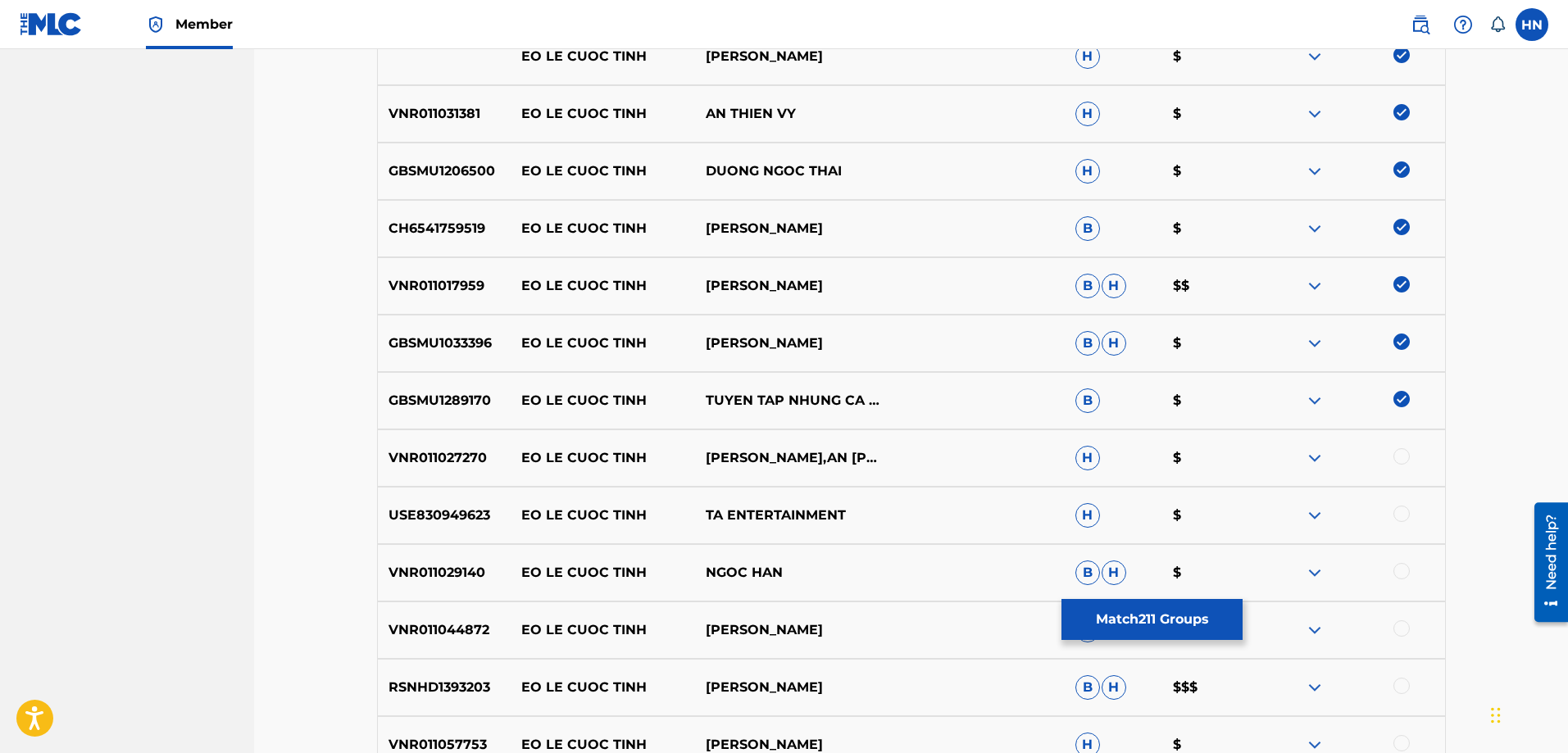
scroll to position [3291, 0]
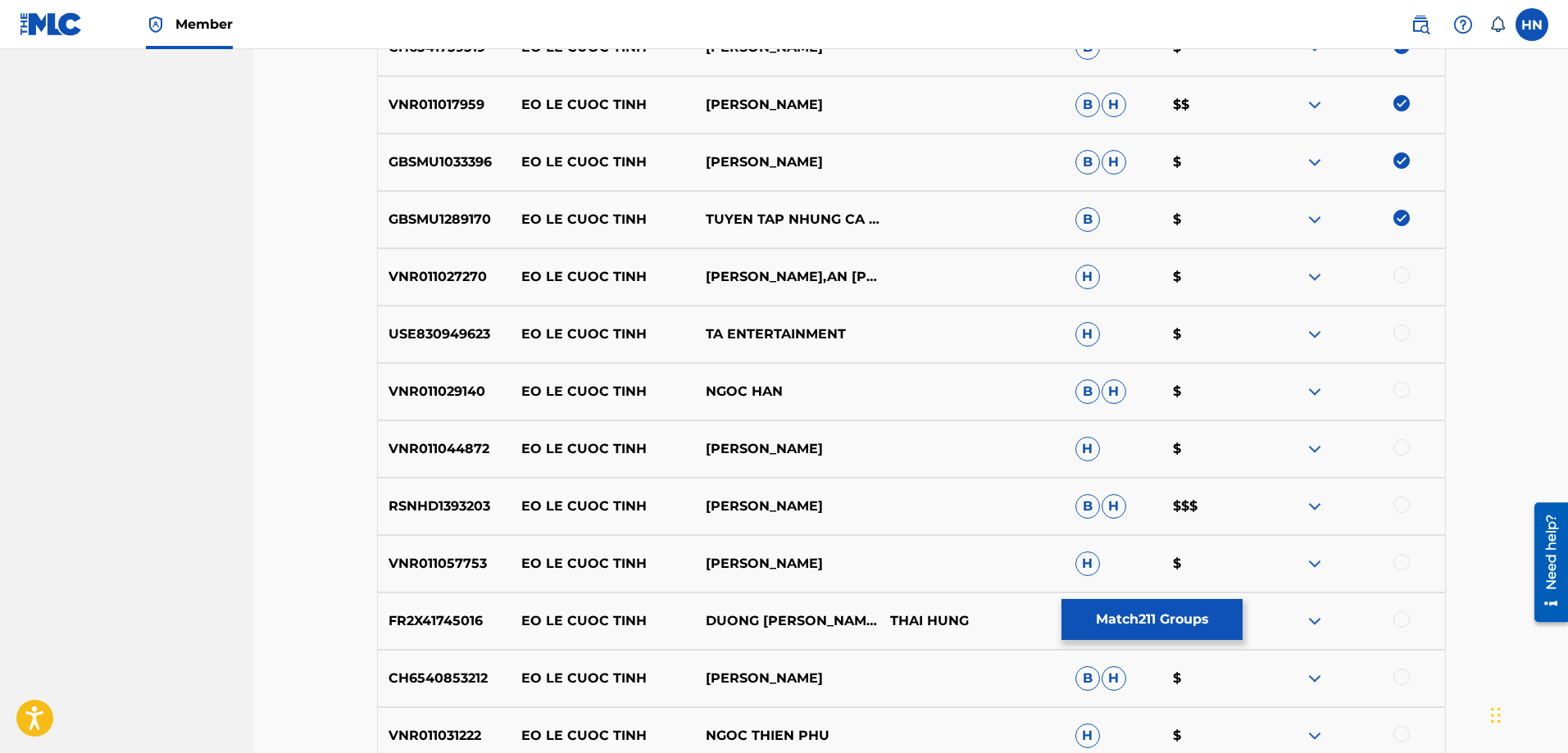
click at [467, 266] on div "VNR011027270 EO LE CUOC TINH NGUYEN VU,AN THIEN VY H $" at bounding box center [911, 277] width 1069 height 57
click at [1394, 279] on div at bounding box center [1401, 275] width 16 height 16
click at [472, 322] on div "USE830949623 EO LE CUOC TINH TA ENTERTAINMENT H $" at bounding box center [911, 334] width 1069 height 57
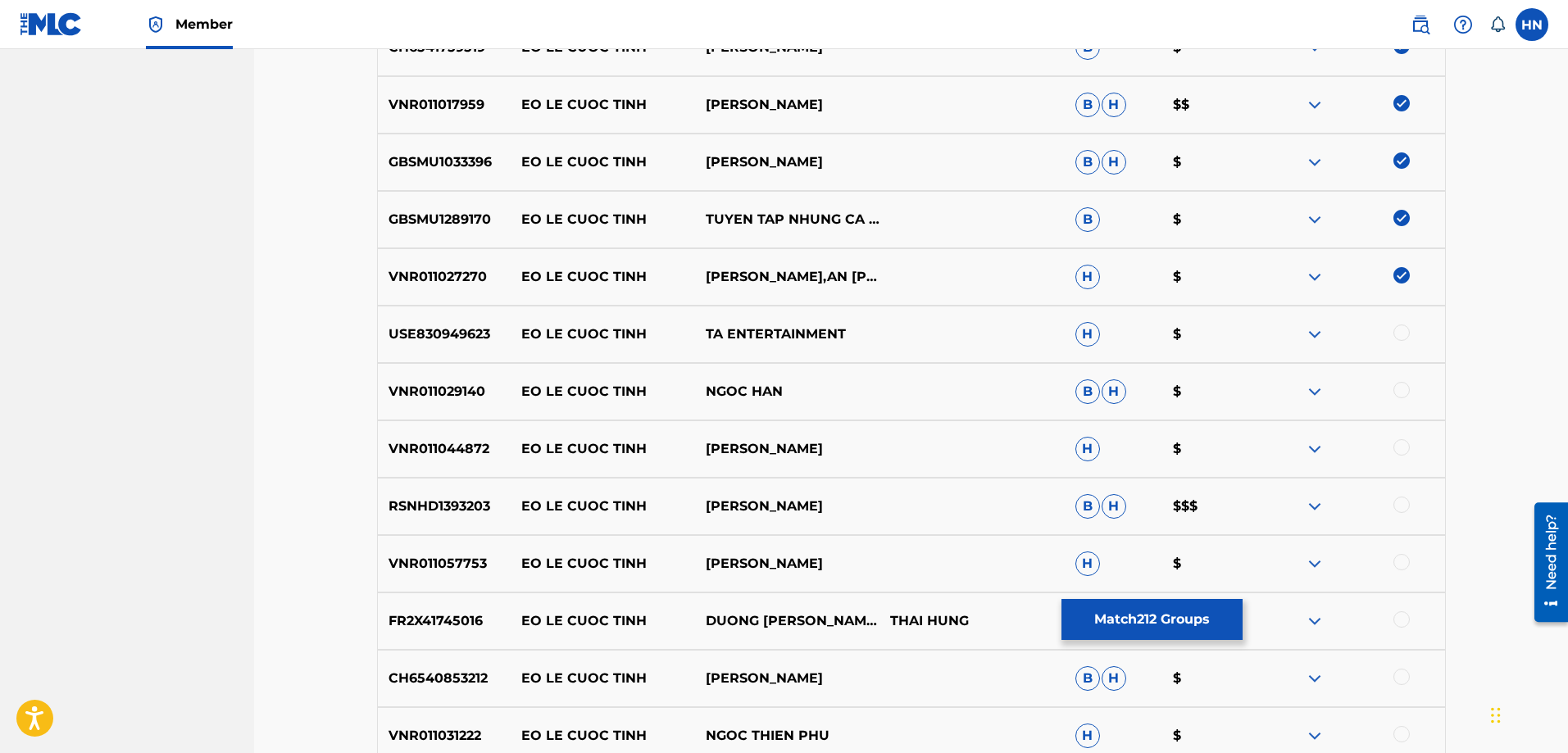
click at [1405, 331] on div at bounding box center [1401, 332] width 16 height 16
click at [449, 389] on p "VNR011029140" at bounding box center [444, 391] width 133 height 20
click at [1397, 392] on div at bounding box center [1401, 389] width 16 height 16
click at [471, 453] on p "VNR011044872" at bounding box center [444, 449] width 133 height 20
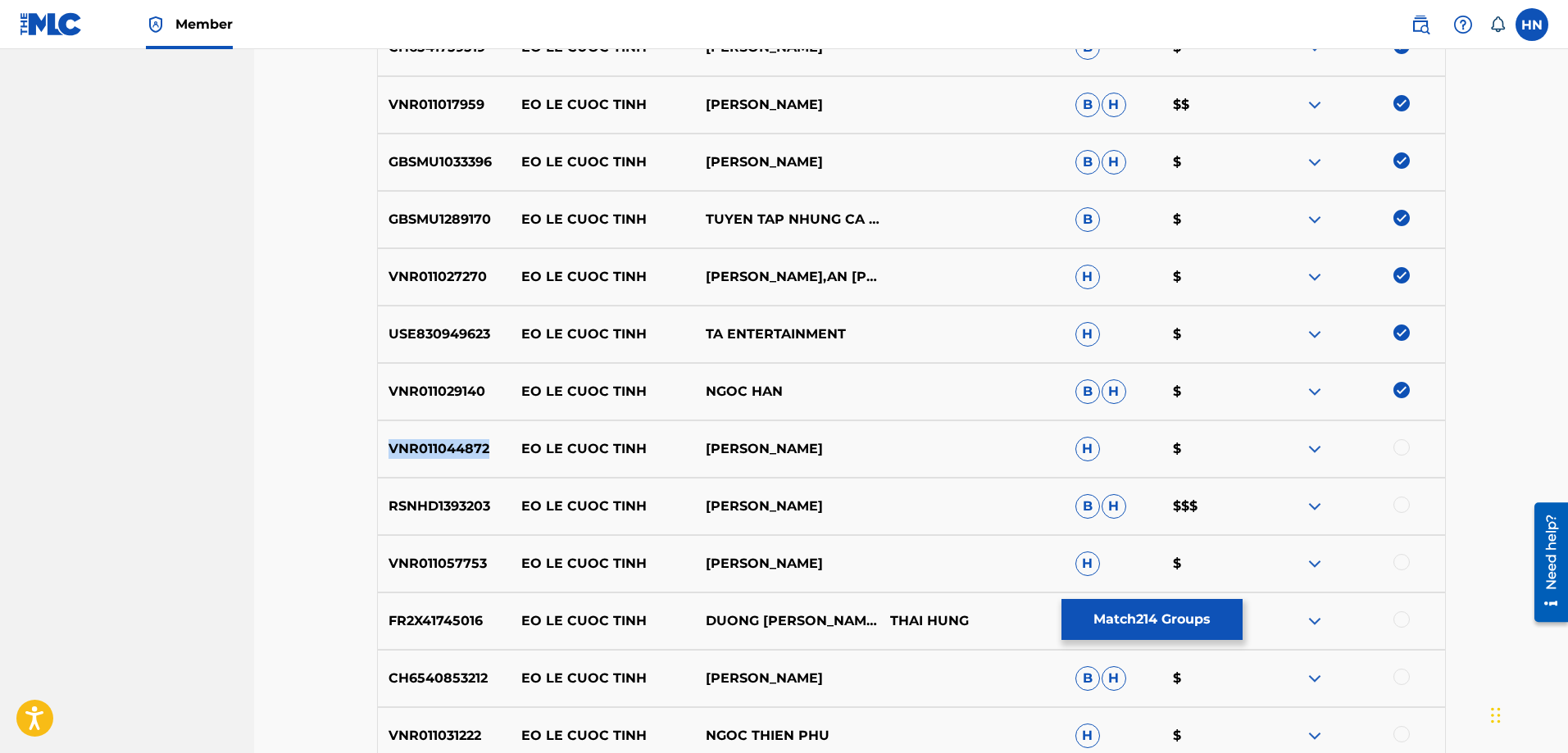
click at [471, 453] on p "VNR011044872" at bounding box center [444, 449] width 133 height 20
click at [1402, 452] on div at bounding box center [1401, 447] width 16 height 16
click at [392, 516] on div "RSNHD1393203 EO LE CUOC TINH DƯƠNG NGỌC THÁI B H $$$" at bounding box center [911, 506] width 1069 height 57
click at [1381, 503] on div at bounding box center [1351, 506] width 185 height 20
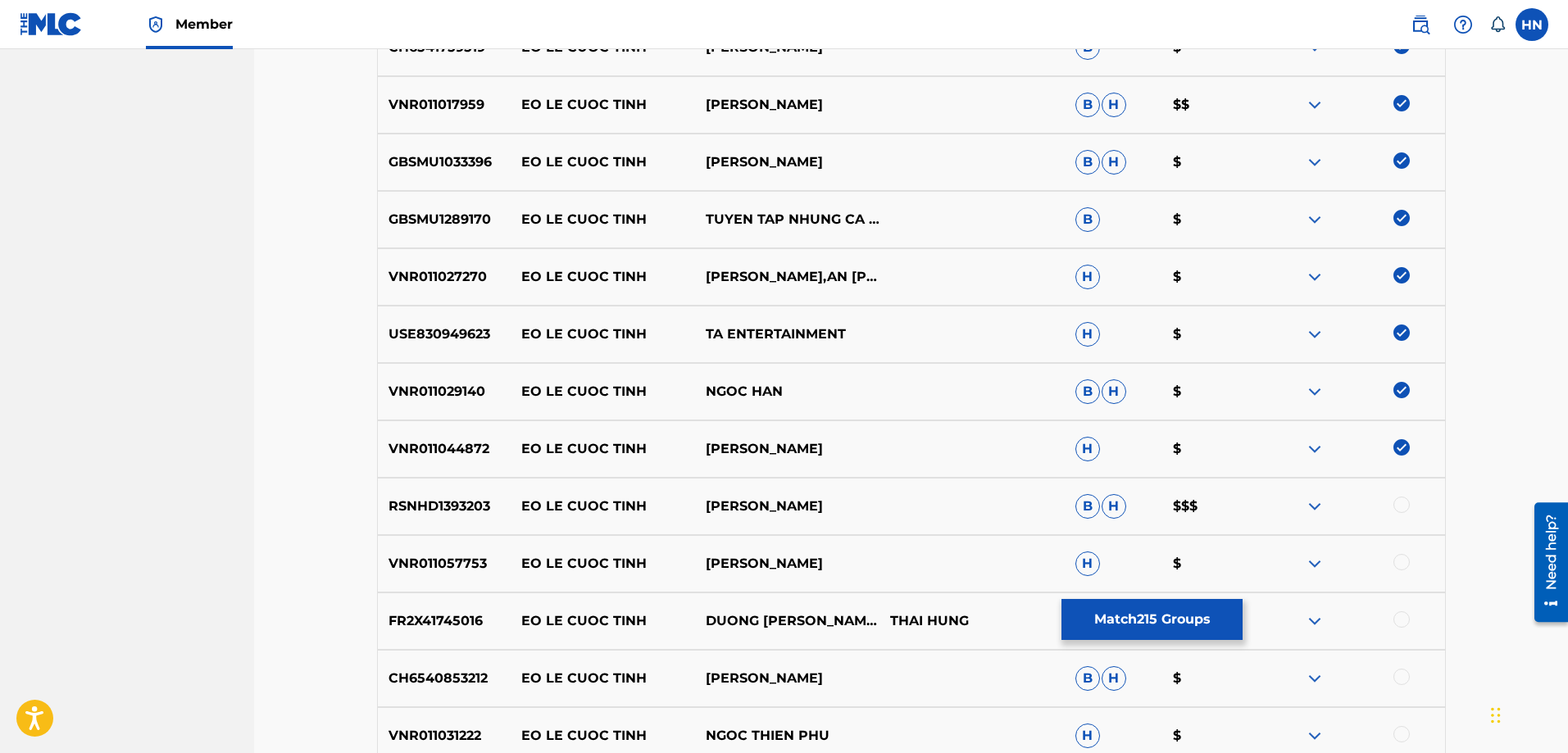
click at [1386, 508] on div at bounding box center [1351, 506] width 185 height 20
click at [1396, 506] on div at bounding box center [1401, 504] width 16 height 16
click at [414, 584] on div "VNR011057753 EO LE CUOC TINH GIANG TRUONG H $" at bounding box center [911, 563] width 1069 height 57
click at [1404, 567] on div at bounding box center [1401, 561] width 16 height 16
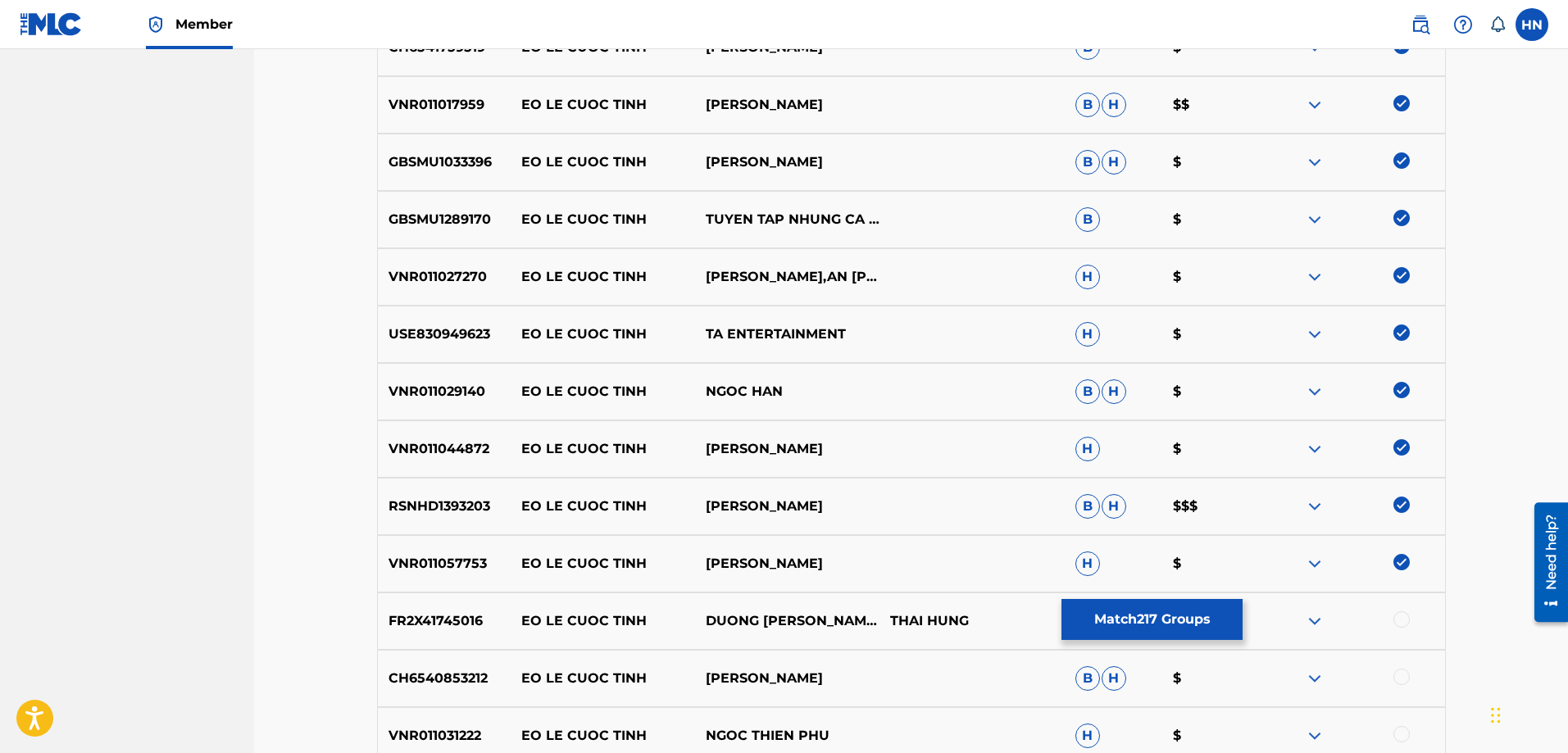
click at [472, 628] on p "FR2X41745016" at bounding box center [444, 621] width 133 height 20
click at [1401, 618] on div at bounding box center [1401, 619] width 16 height 16
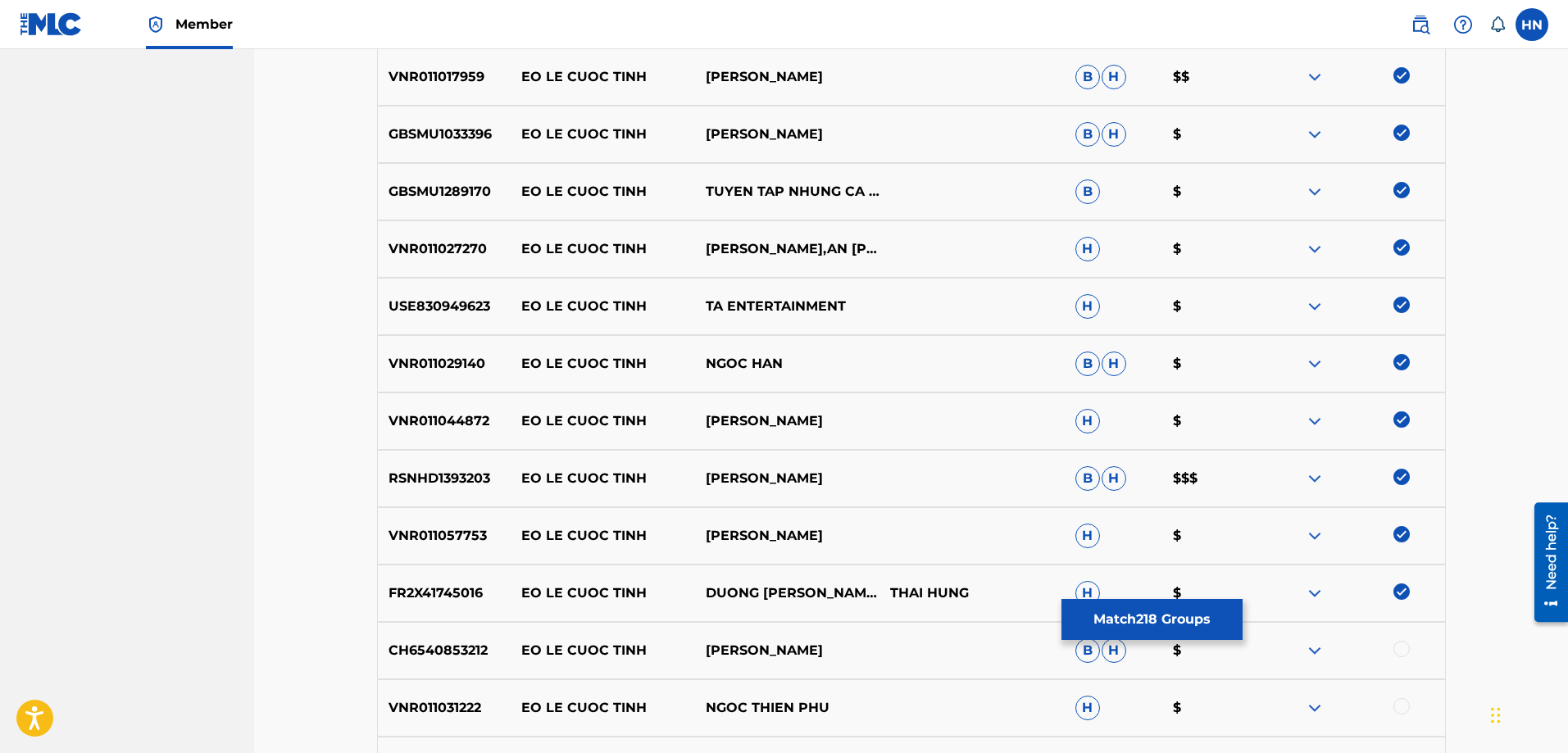
scroll to position [3561, 0]
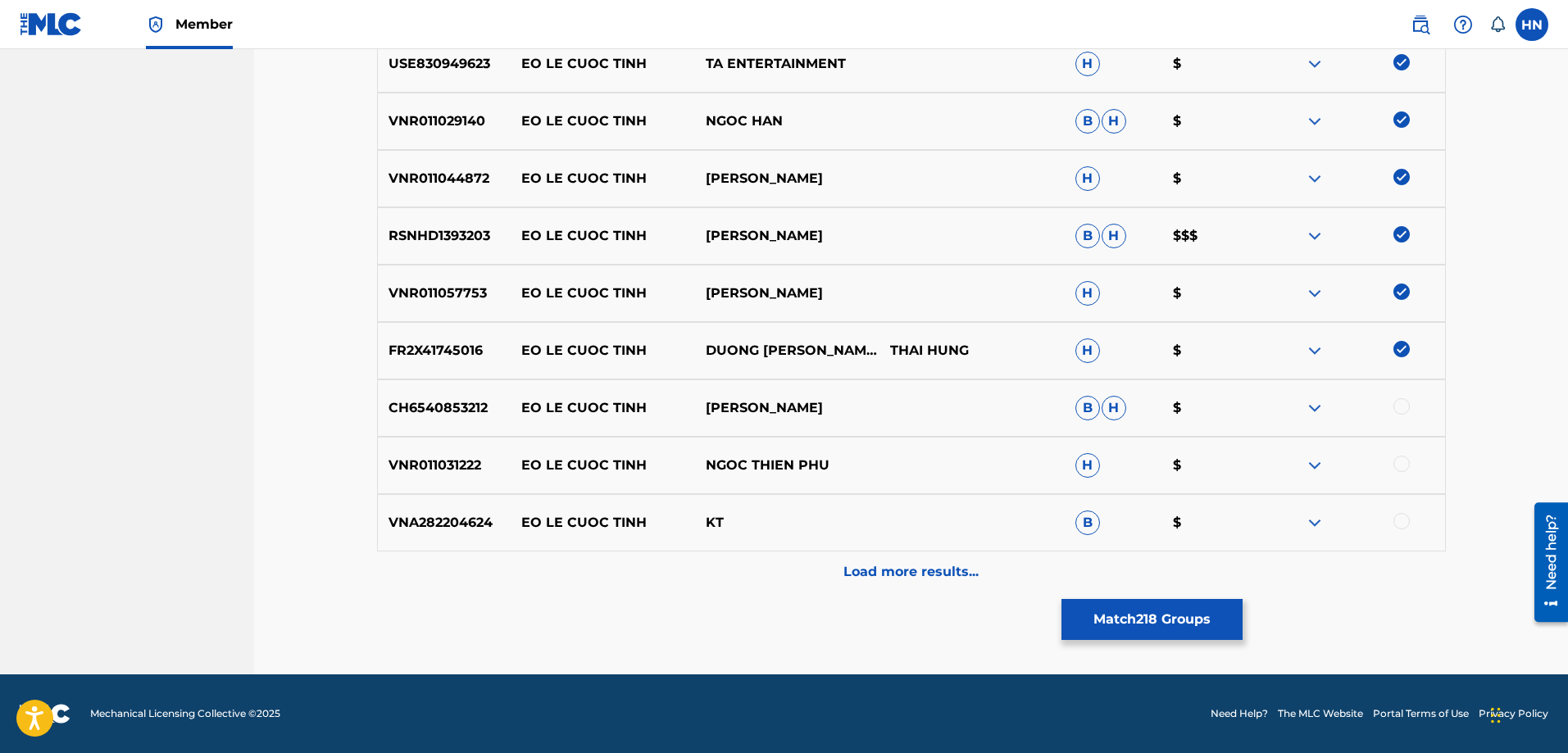
click at [449, 395] on div "CH6540853212 EO LE CUOC TINH TONG HAO NHIEN B H $" at bounding box center [911, 408] width 1069 height 57
click at [1396, 405] on div at bounding box center [1401, 406] width 16 height 16
click at [436, 457] on p "VNR011031222" at bounding box center [444, 465] width 133 height 20
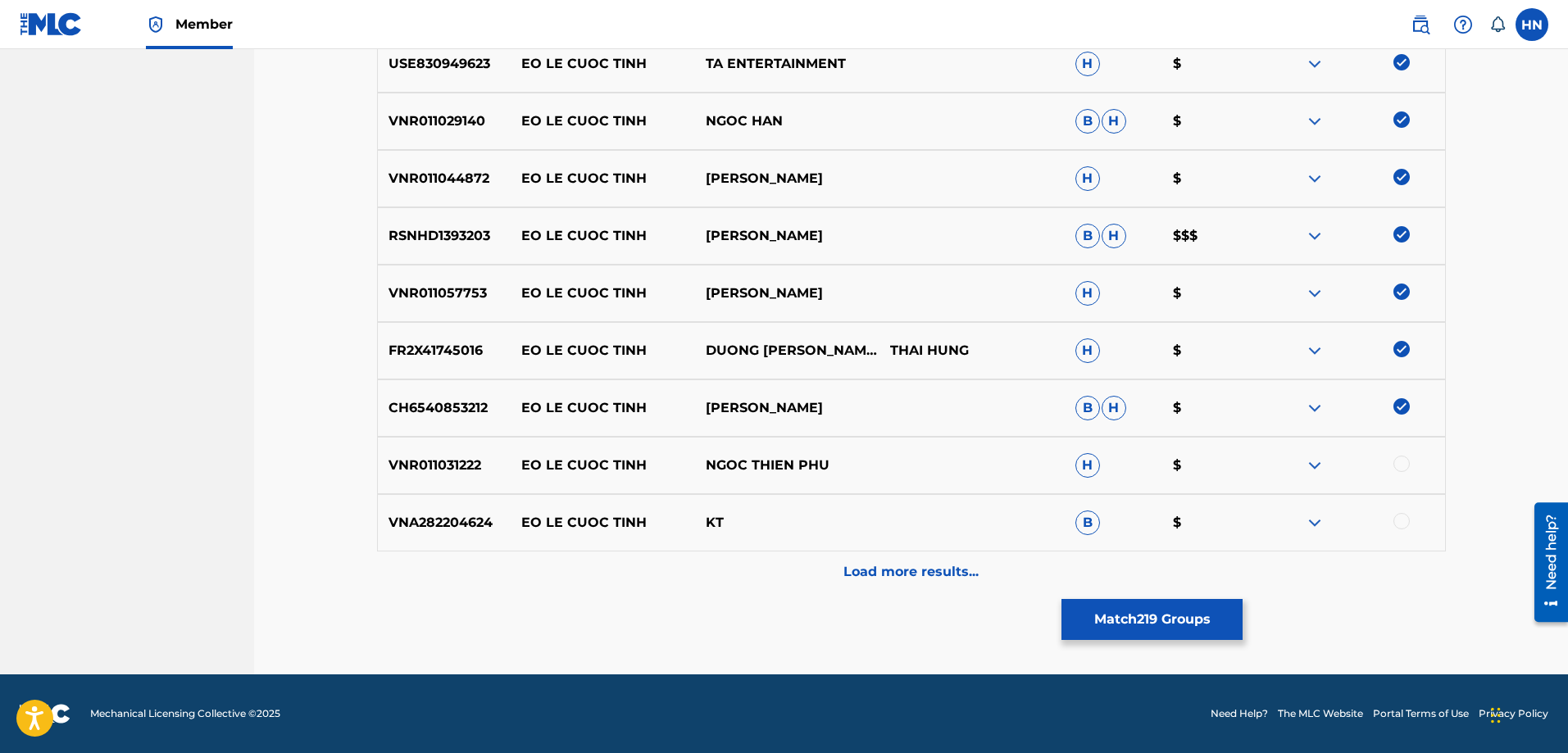
click at [1394, 464] on div at bounding box center [1401, 463] width 16 height 16
click at [940, 591] on div "Load more results..." at bounding box center [911, 572] width 1069 height 41
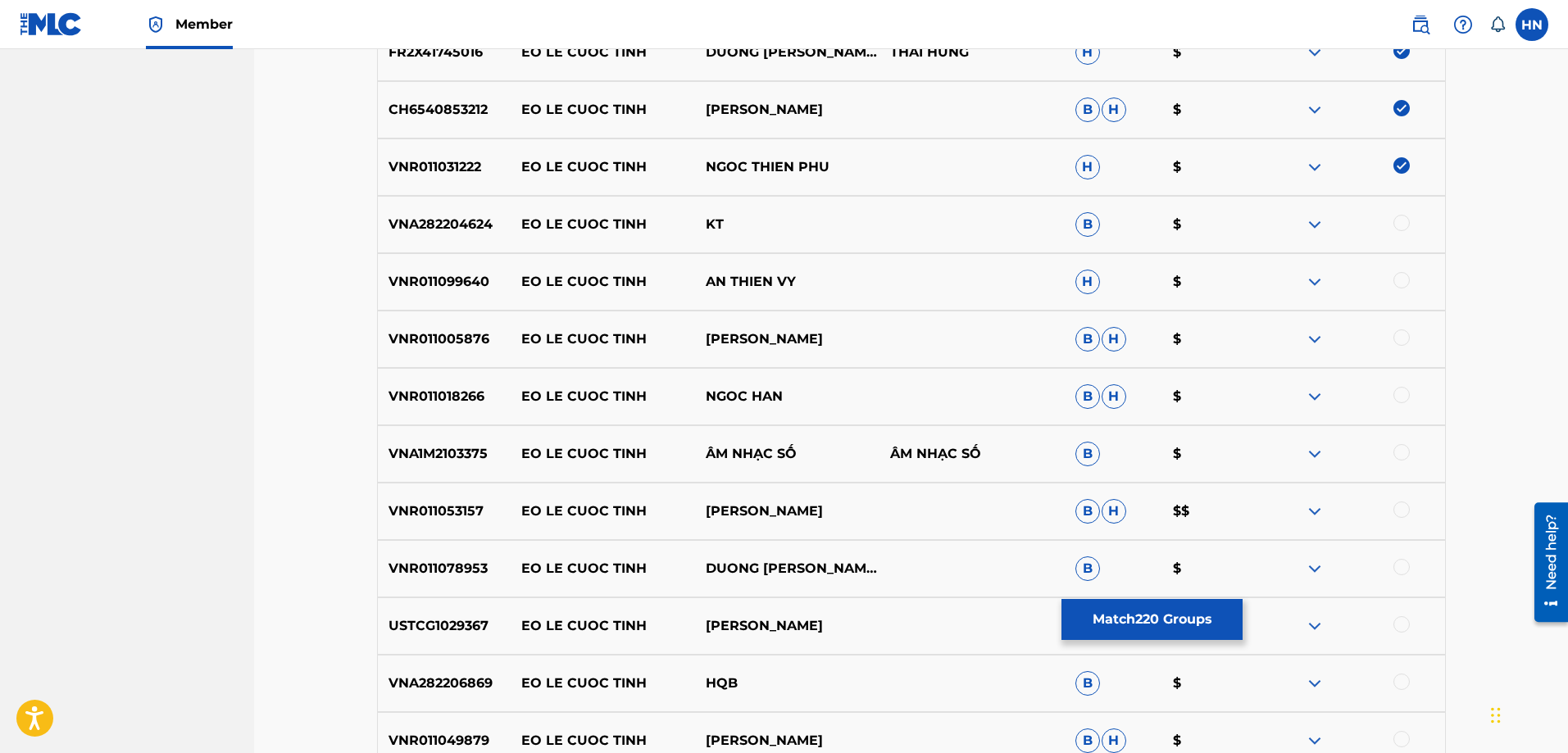
scroll to position [3889, 0]
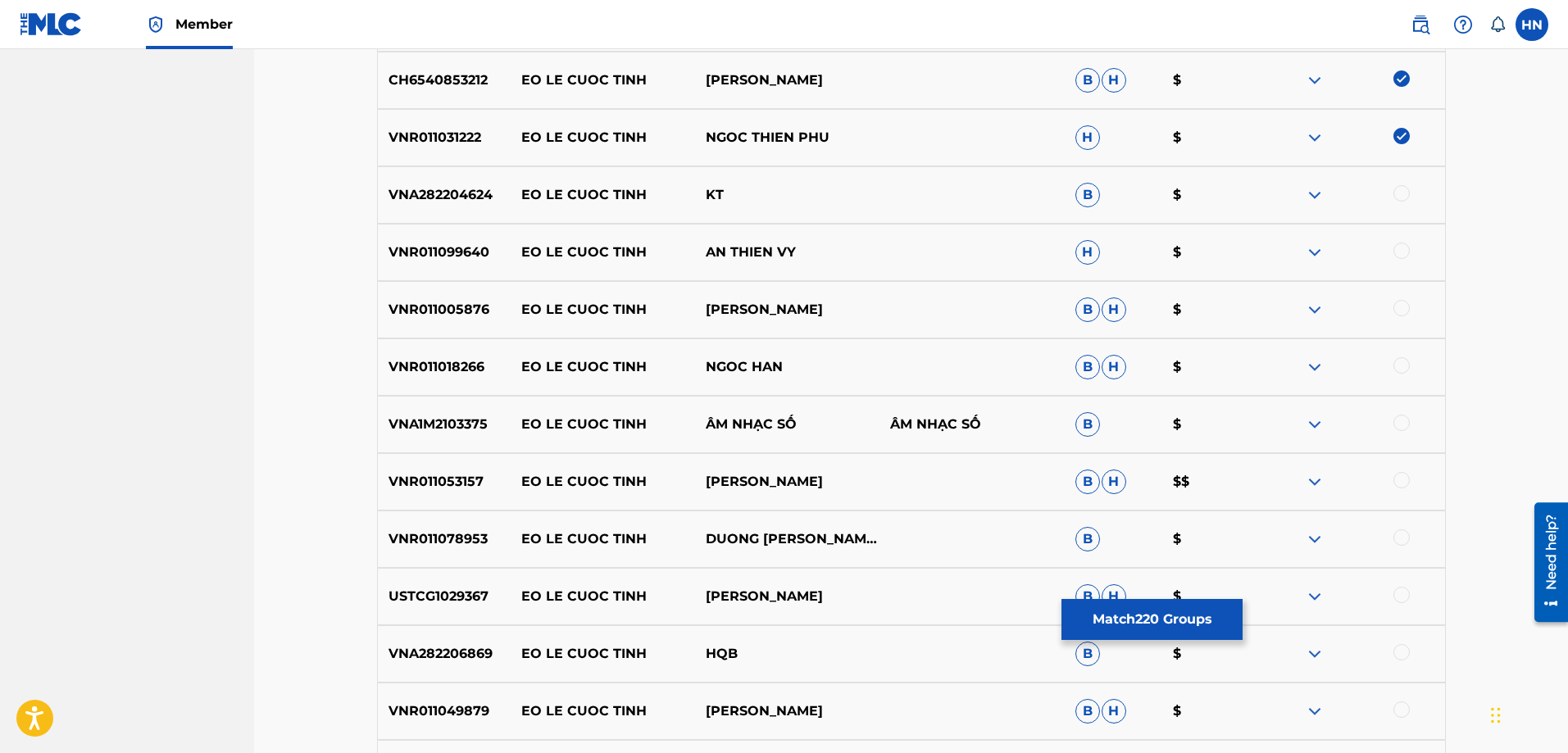
click at [419, 245] on p "VNR011099640" at bounding box center [444, 252] width 133 height 20
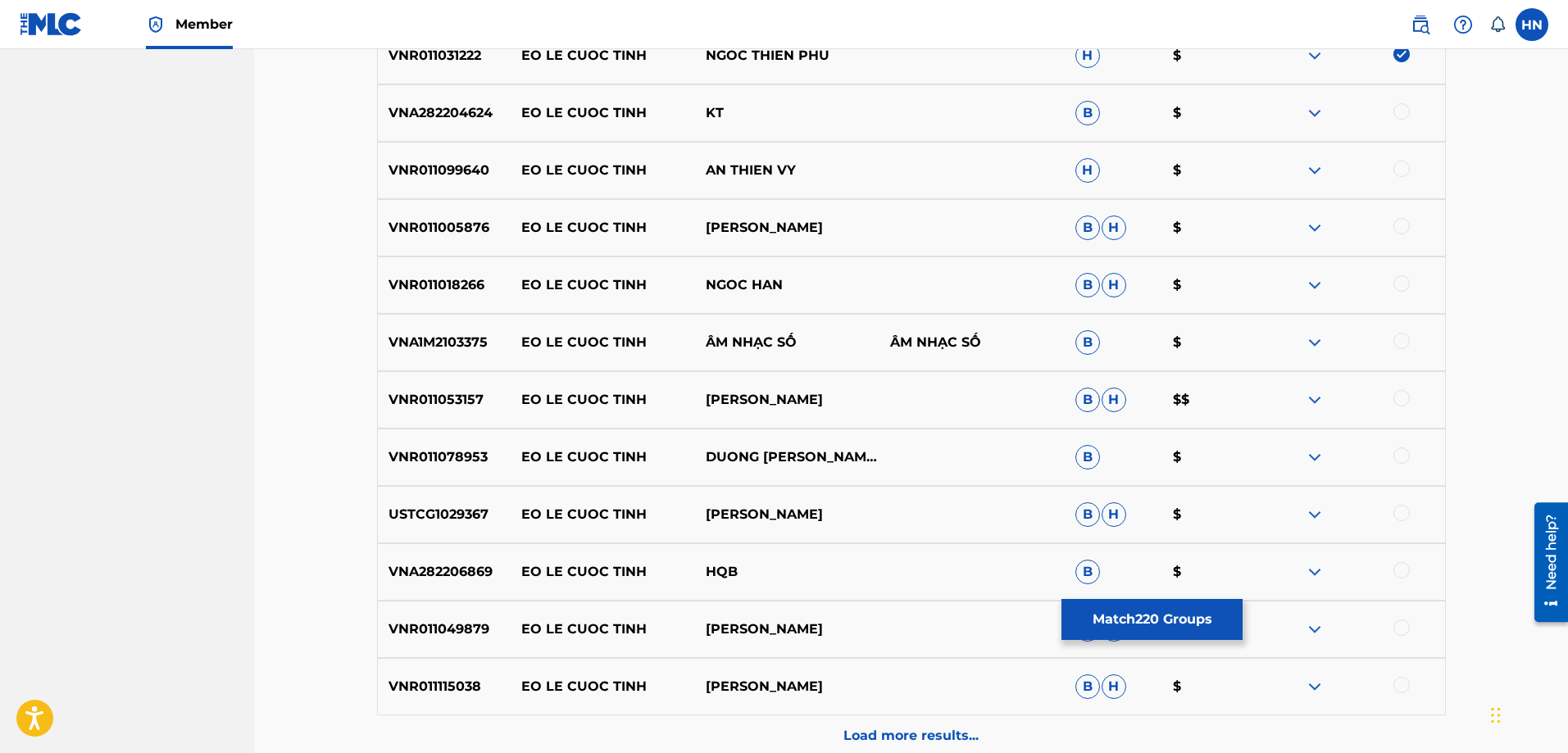
click at [1395, 165] on div at bounding box center [1401, 168] width 16 height 16
click at [474, 225] on p "VNR011005876" at bounding box center [444, 228] width 133 height 20
click at [1400, 228] on div at bounding box center [1401, 226] width 16 height 16
click at [489, 281] on p "VNR011018266" at bounding box center [444, 285] width 133 height 20
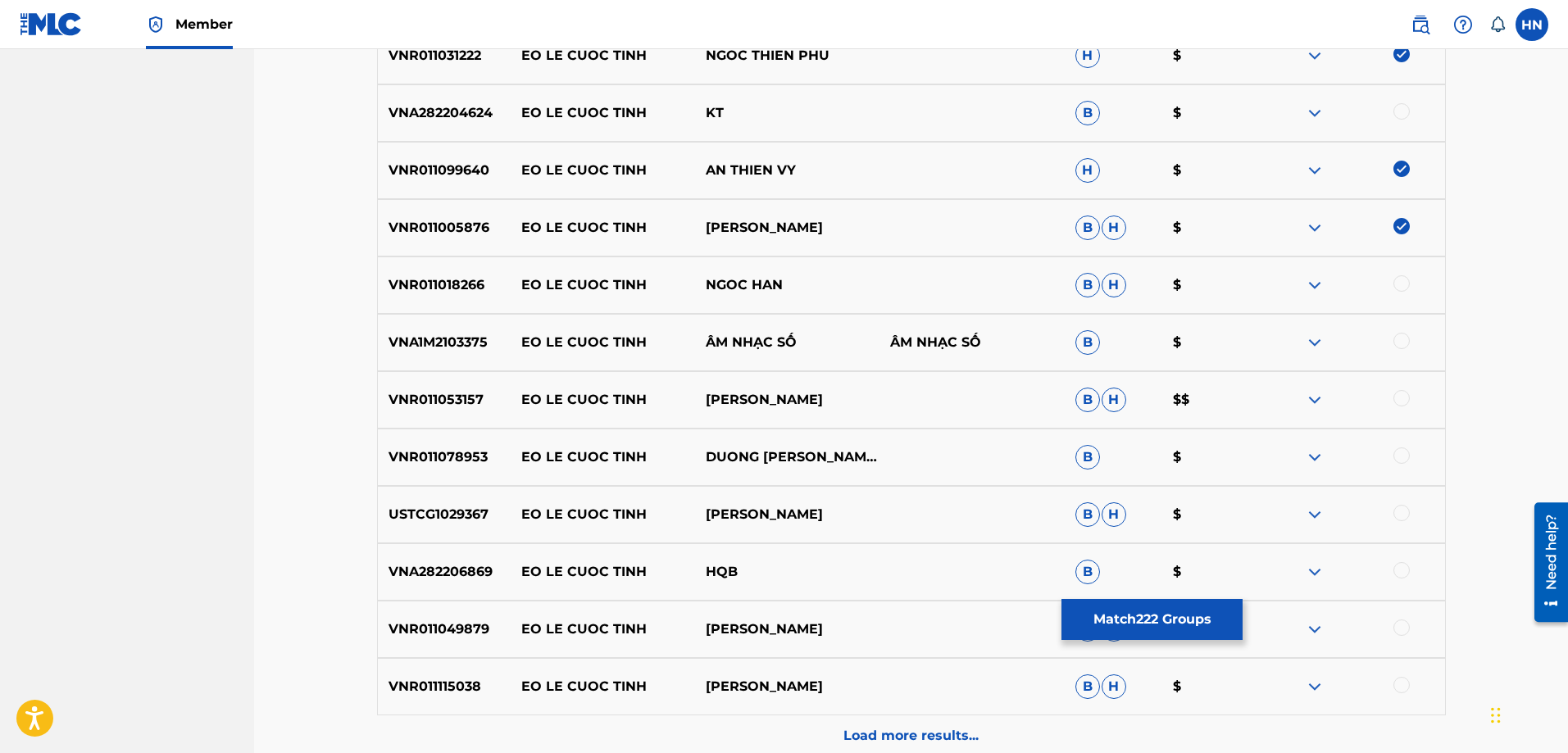
click at [463, 285] on p "VNR011018266" at bounding box center [444, 285] width 133 height 20
click at [1393, 282] on div at bounding box center [1401, 283] width 16 height 16
click at [457, 348] on p "VNA1M2103375" at bounding box center [444, 342] width 133 height 20
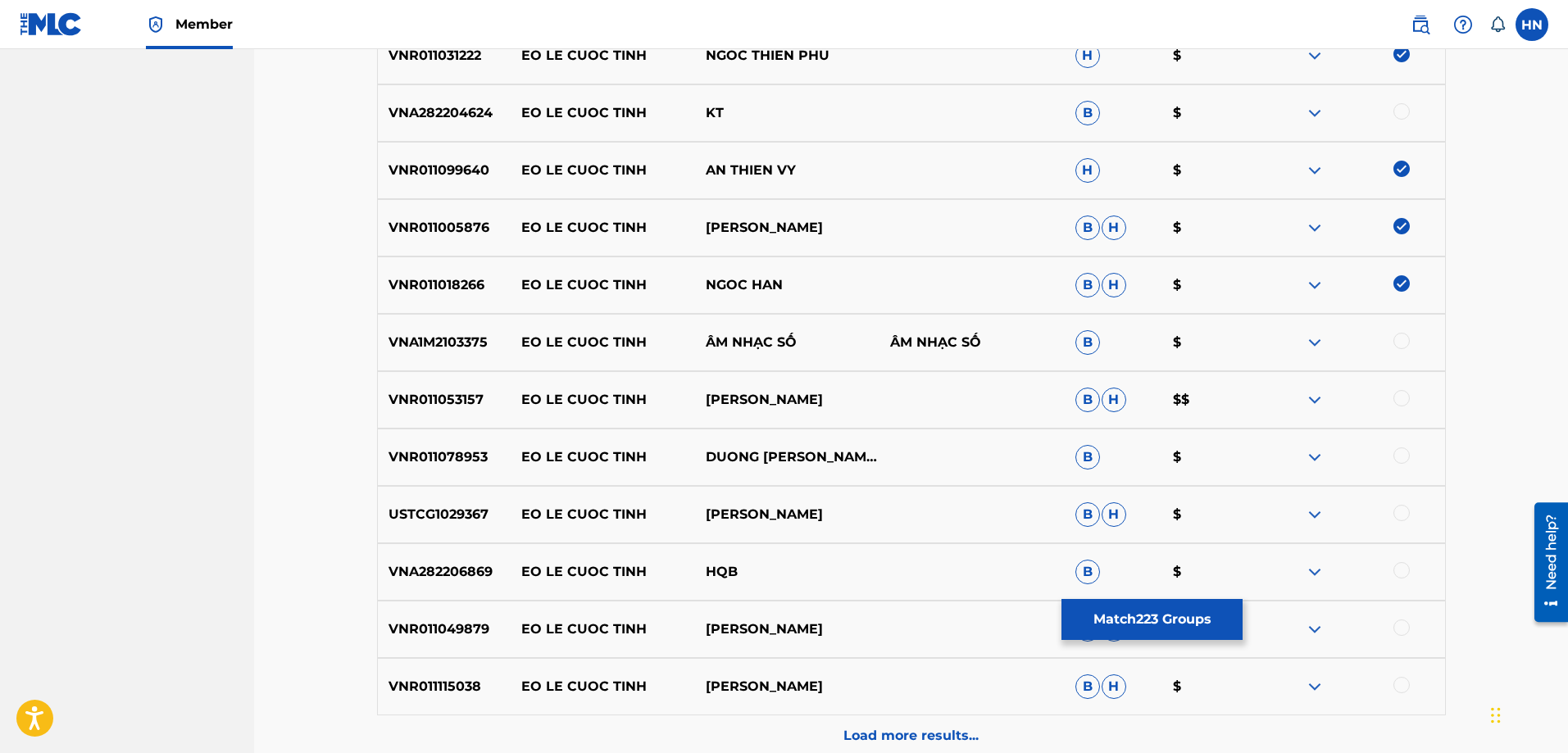
click at [1400, 340] on div at bounding box center [1401, 340] width 16 height 16
click at [461, 392] on p "VNR011053157" at bounding box center [444, 400] width 133 height 20
click at [1397, 398] on div at bounding box center [1401, 398] width 16 height 16
click at [439, 452] on p "VNR011078953" at bounding box center [444, 457] width 133 height 20
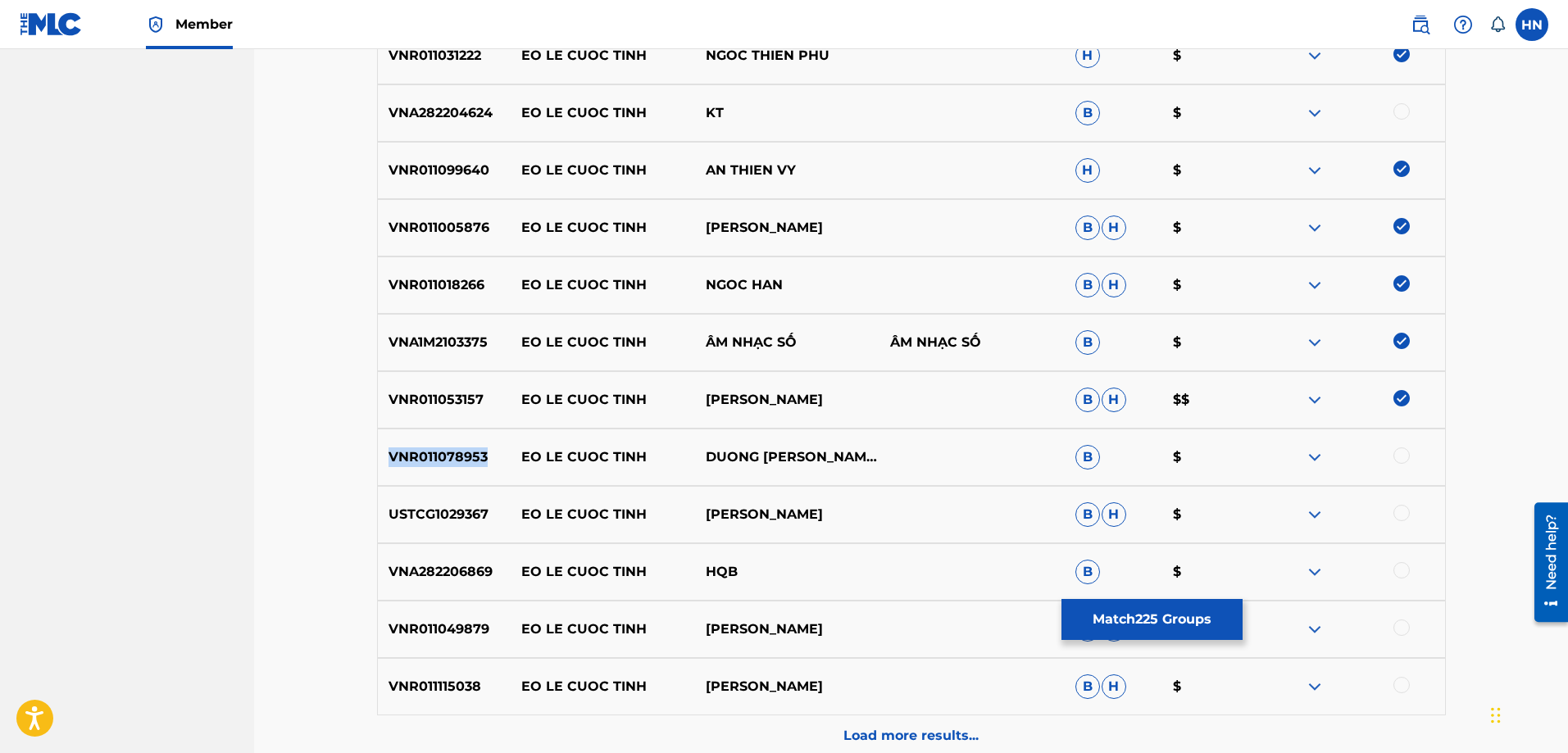
click at [439, 452] on p "VNR011078953" at bounding box center [444, 457] width 133 height 20
click at [1401, 462] on div at bounding box center [1401, 455] width 16 height 16
click at [429, 503] on div "USTCG1029367 EO LE CUOC TINH QUANG TRUONG B H $" at bounding box center [911, 514] width 1069 height 57
click at [1406, 512] on div at bounding box center [1401, 512] width 16 height 16
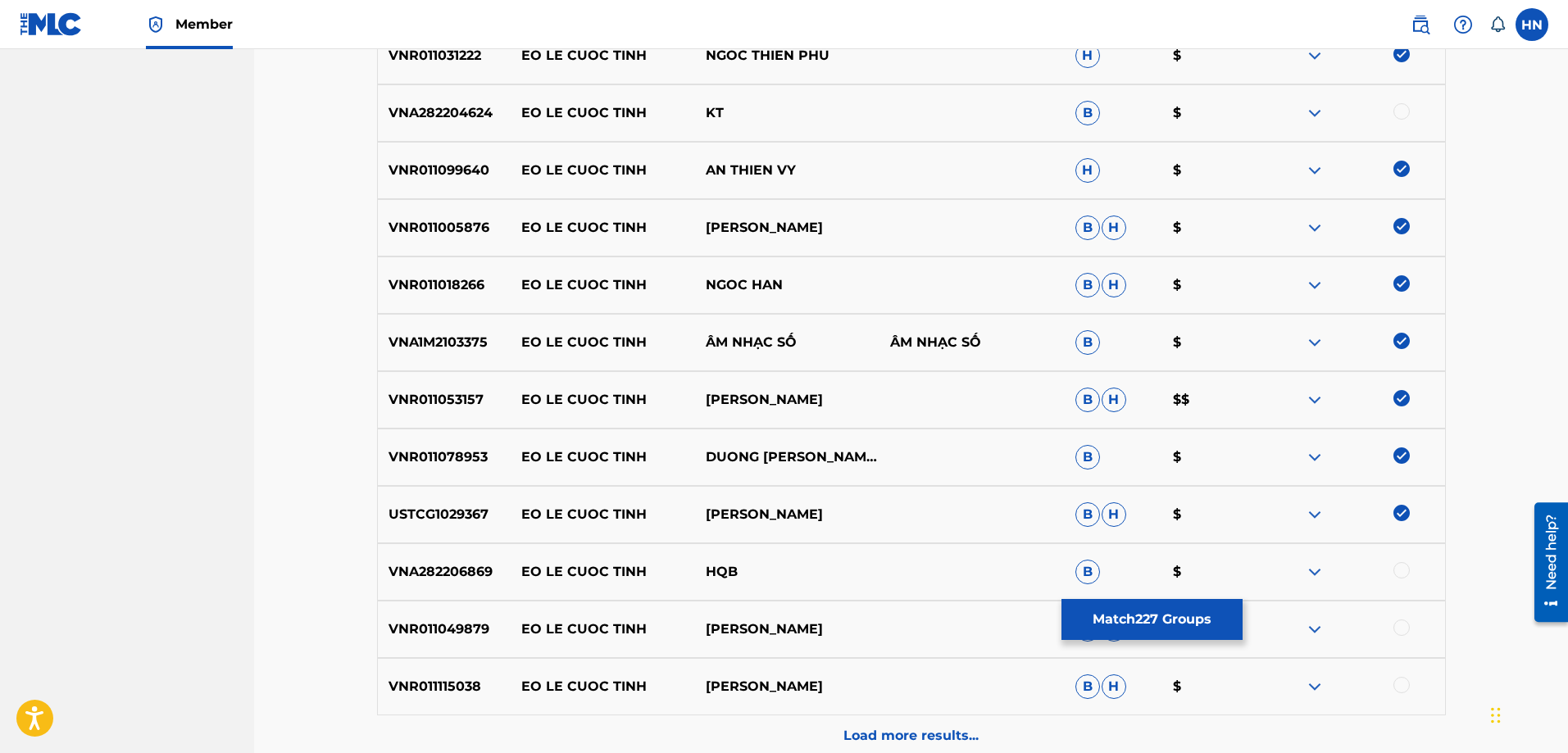
click at [473, 559] on div "VNA282206869 EO LE CUOC TINH HQB B $" at bounding box center [911, 572] width 1069 height 57
click at [415, 606] on div "VNR011049879 EO LE CUOC TINH THANH TUAN B H $" at bounding box center [911, 629] width 1069 height 57
click at [1396, 621] on div at bounding box center [1401, 627] width 16 height 16
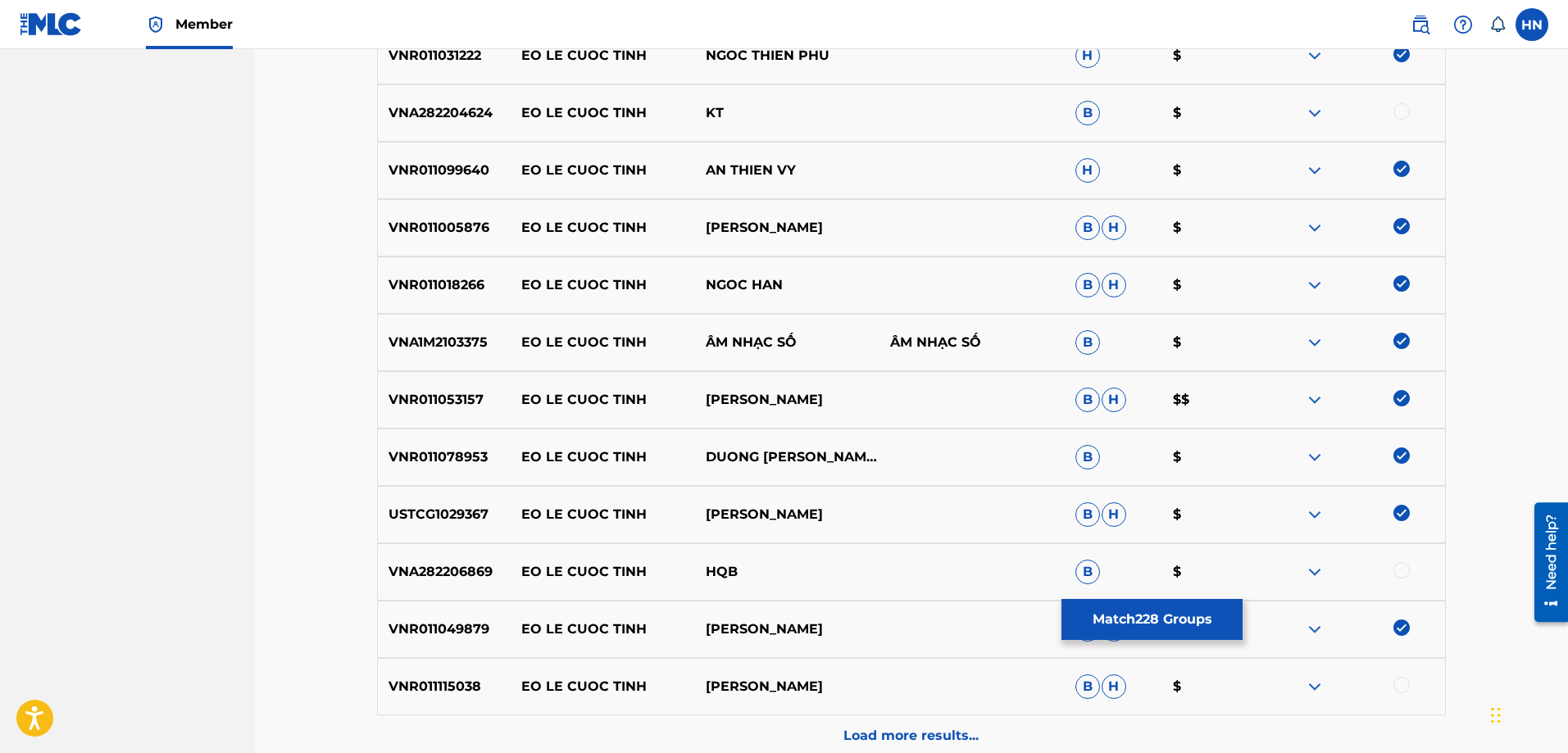
click at [445, 669] on div "VNR011115038 EO LE CUOC TINH HOANG TU MINH B H $" at bounding box center [911, 686] width 1069 height 57
click at [1399, 691] on div at bounding box center [1401, 684] width 16 height 16
click at [938, 714] on div "VNR011115038 EO LE CUOC TINH HOANG TU MINH B H $" at bounding box center [911, 686] width 1069 height 57
click at [929, 719] on div "Load more results..." at bounding box center [911, 736] width 1069 height 41
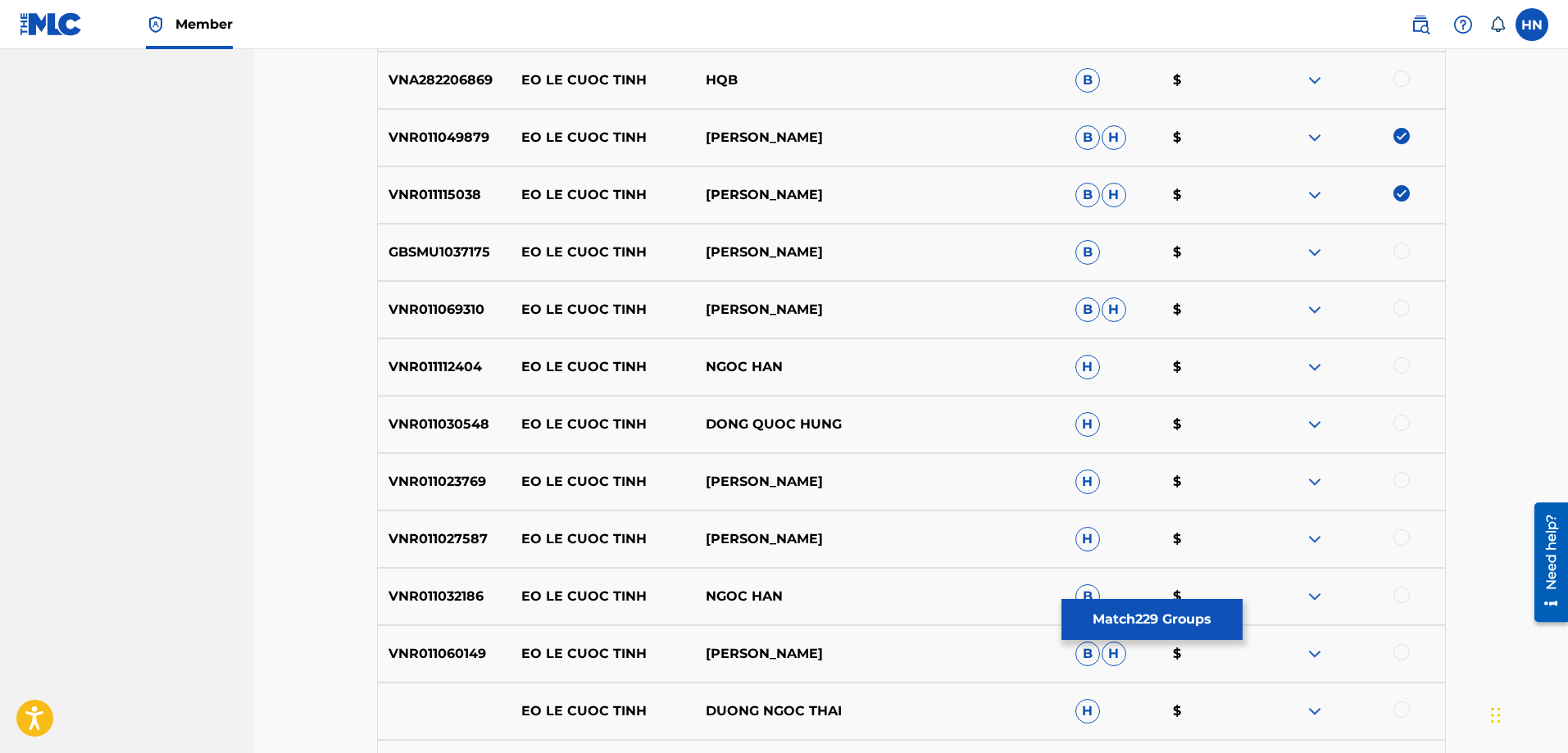
scroll to position [4544, 0]
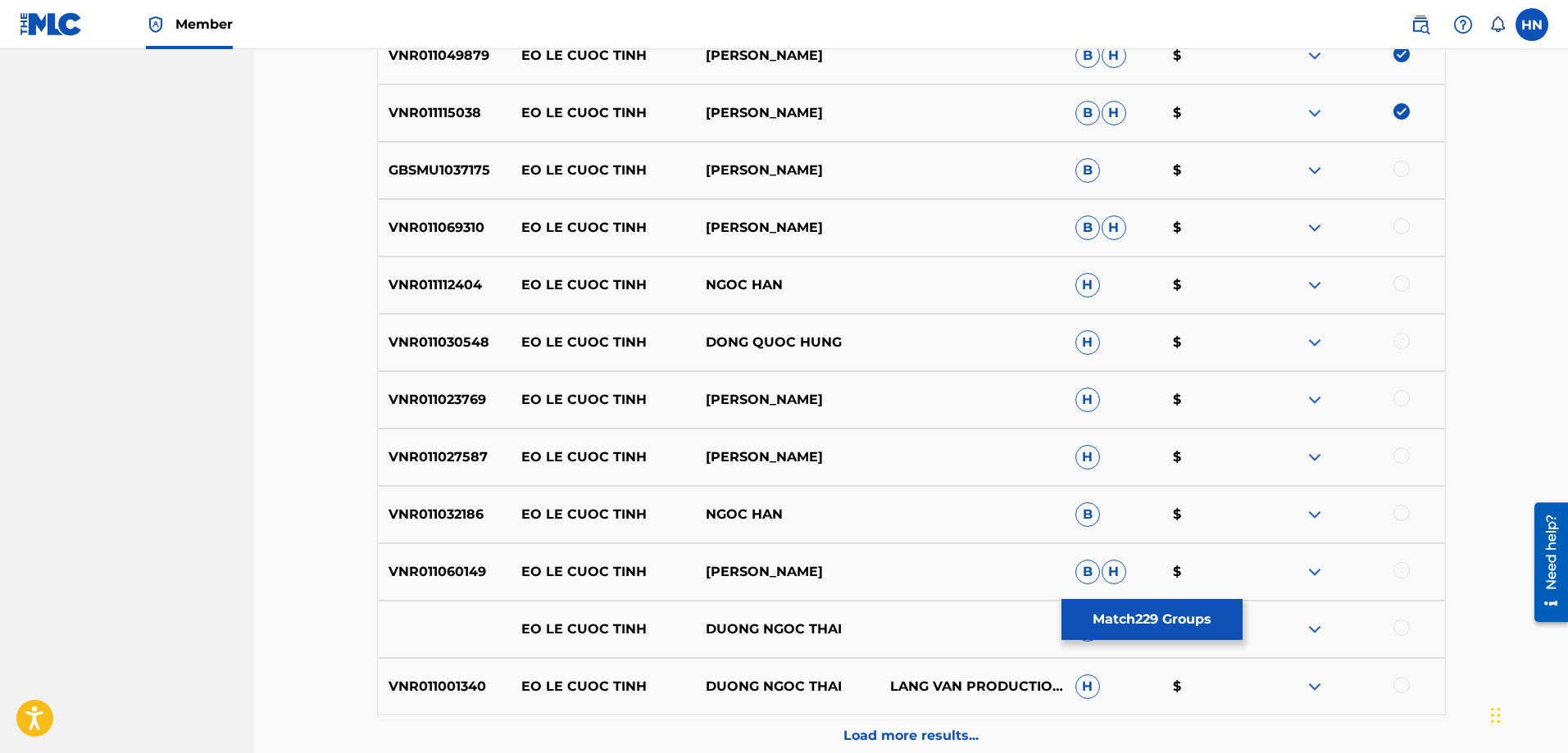
click at [464, 173] on p "GBSMU1037175" at bounding box center [444, 170] width 133 height 20
click at [1396, 168] on div at bounding box center [1401, 168] width 16 height 16
click at [479, 240] on div "VNR011069310 EO LE CUOC TINH TRIEU HOANG PHUC B H $" at bounding box center [911, 227] width 1069 height 57
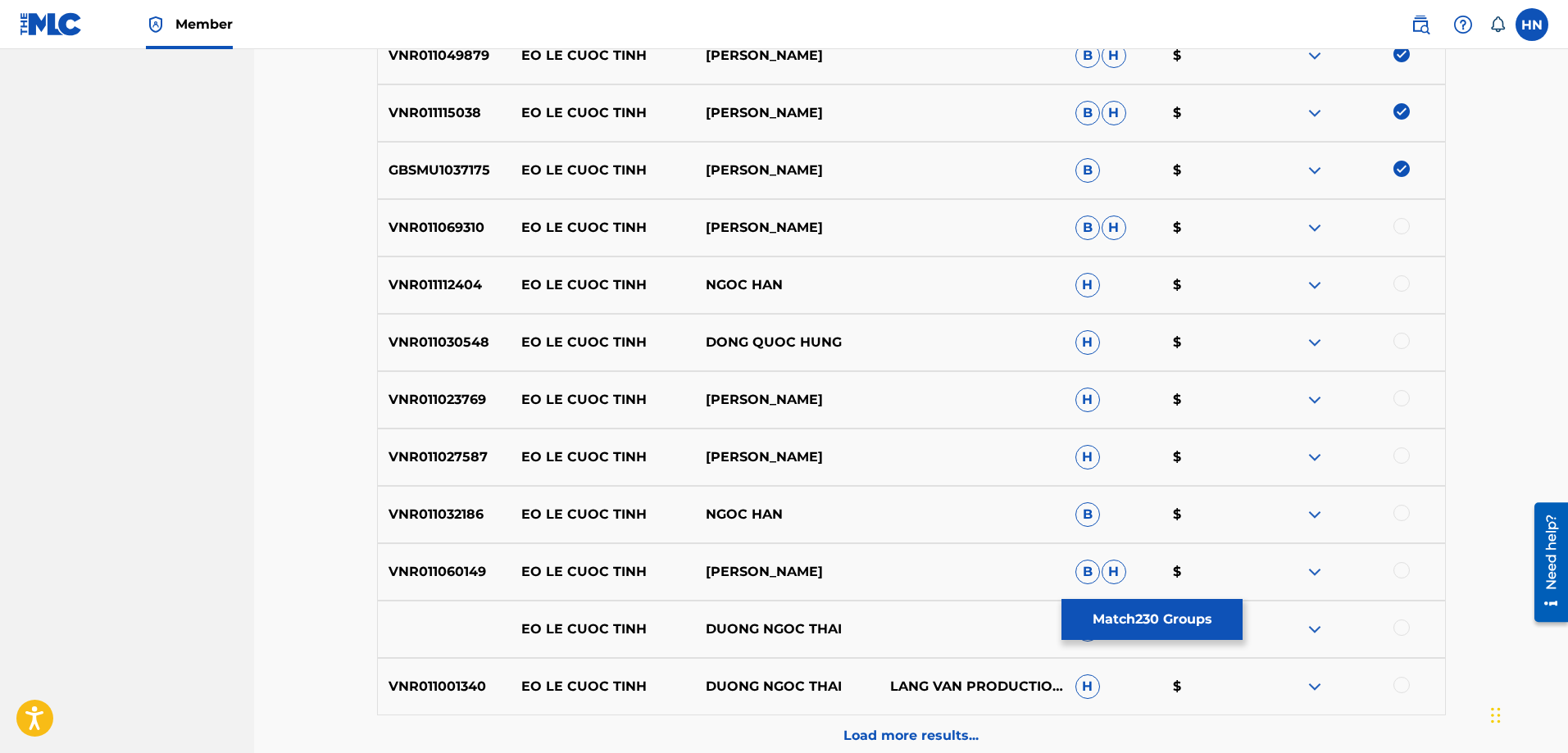
click at [1397, 292] on div at bounding box center [1351, 285] width 185 height 20
click at [1399, 225] on div at bounding box center [1401, 226] width 16 height 16
click at [408, 287] on p "VNR011112404" at bounding box center [444, 285] width 133 height 20
click at [1404, 279] on div at bounding box center [1401, 283] width 16 height 16
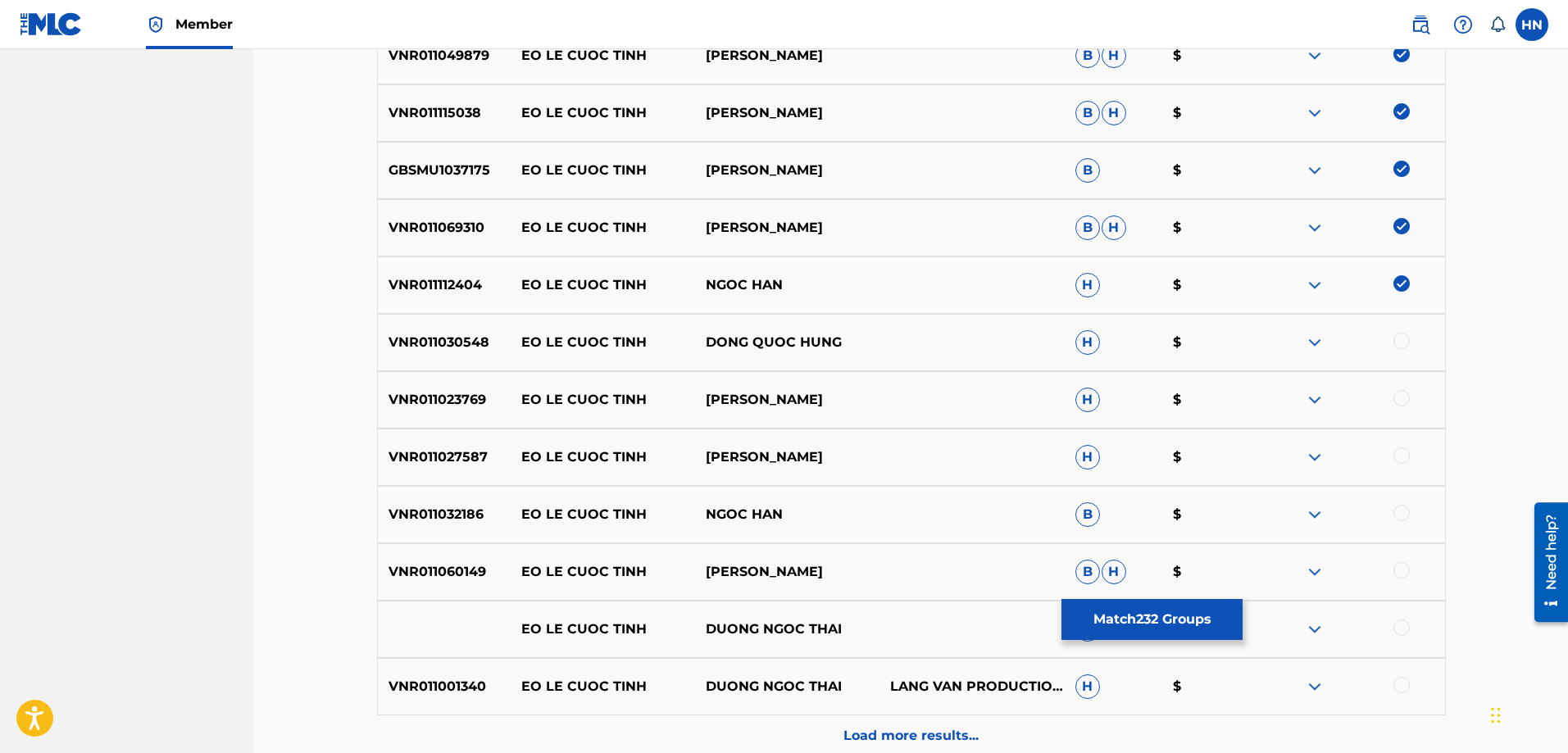
click at [421, 324] on div "VNR011030548 EO LE CUOC TINH DONG QUOC HUNG H $" at bounding box center [911, 342] width 1069 height 57
click at [1404, 343] on div at bounding box center [1401, 340] width 16 height 16
click at [448, 410] on div "VNR011023769 EO LE CUOC TINH GIANG TRUONG H $" at bounding box center [911, 399] width 1069 height 57
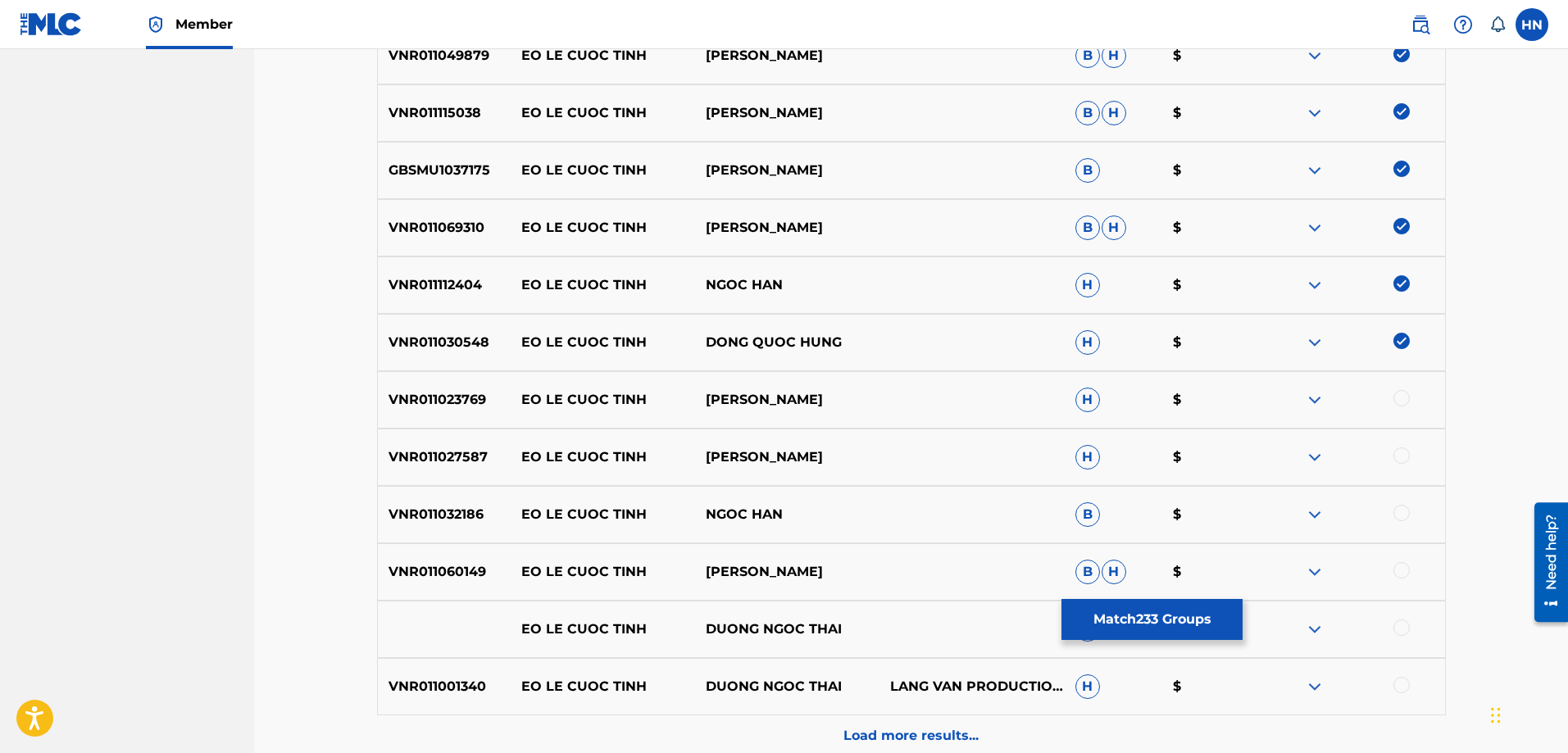
click at [1397, 400] on div at bounding box center [1401, 398] width 16 height 16
click at [446, 457] on p "VNR011027587" at bounding box center [444, 457] width 133 height 20
click at [1397, 458] on div at bounding box center [1401, 455] width 16 height 16
click at [466, 510] on p "VNR011032186" at bounding box center [444, 514] width 133 height 20
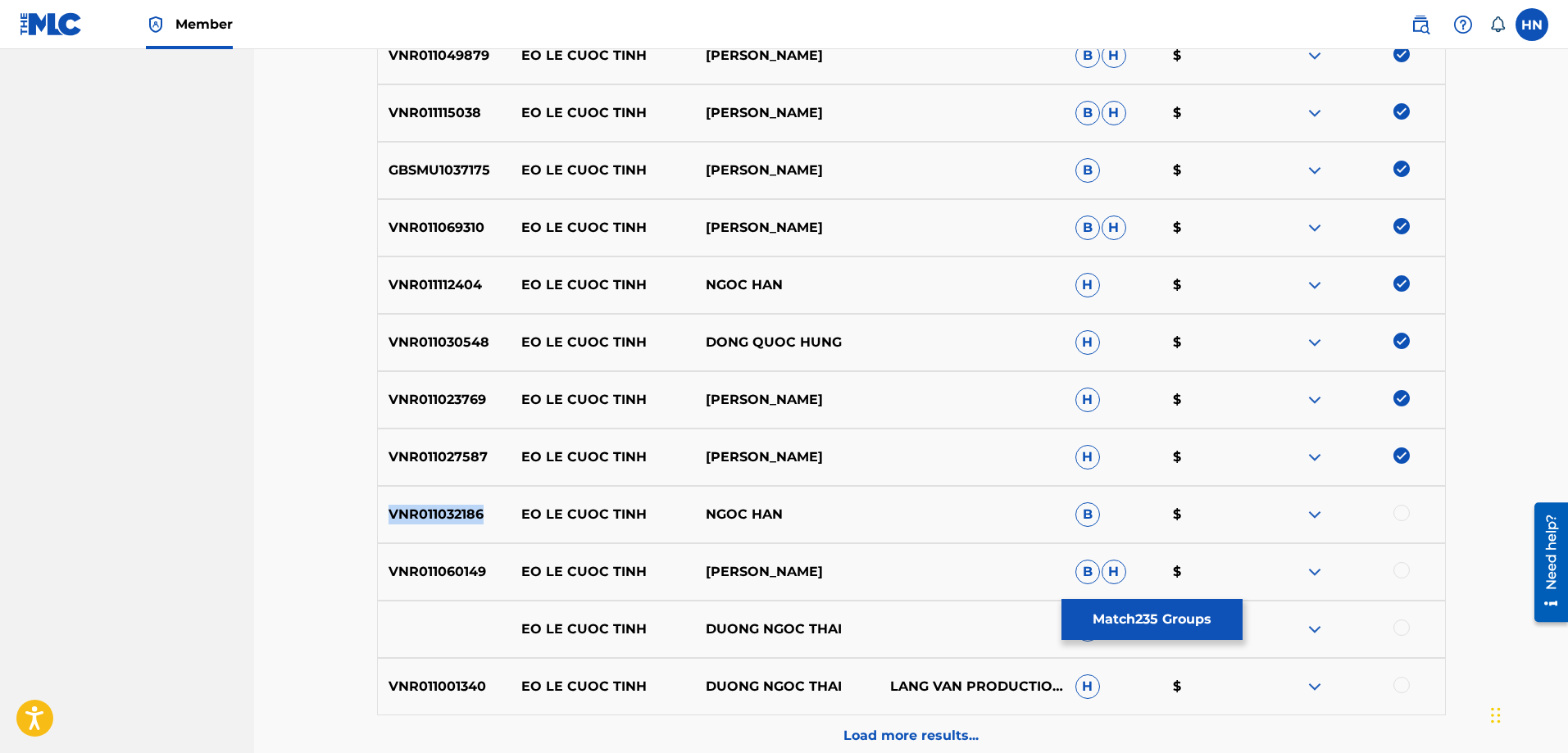
click at [466, 510] on p "VNR011032186" at bounding box center [444, 514] width 133 height 20
click at [1397, 516] on div at bounding box center [1401, 512] width 16 height 16
click at [406, 561] on div "VNR011060149 EO LE CUOC TINH VU DUY B H $" at bounding box center [911, 572] width 1069 height 57
click at [1395, 570] on div at bounding box center [1401, 570] width 16 height 16
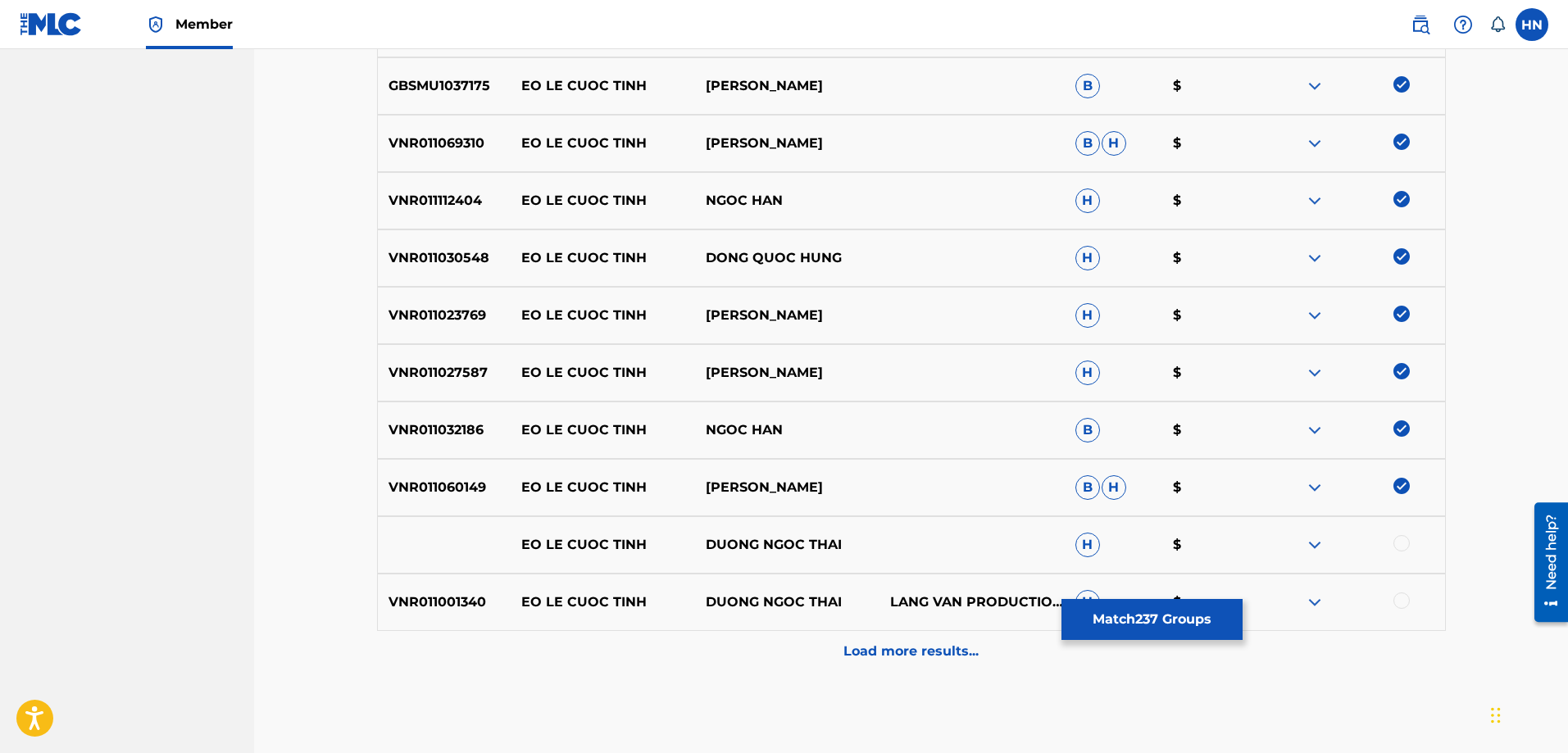
scroll to position [4708, 0]
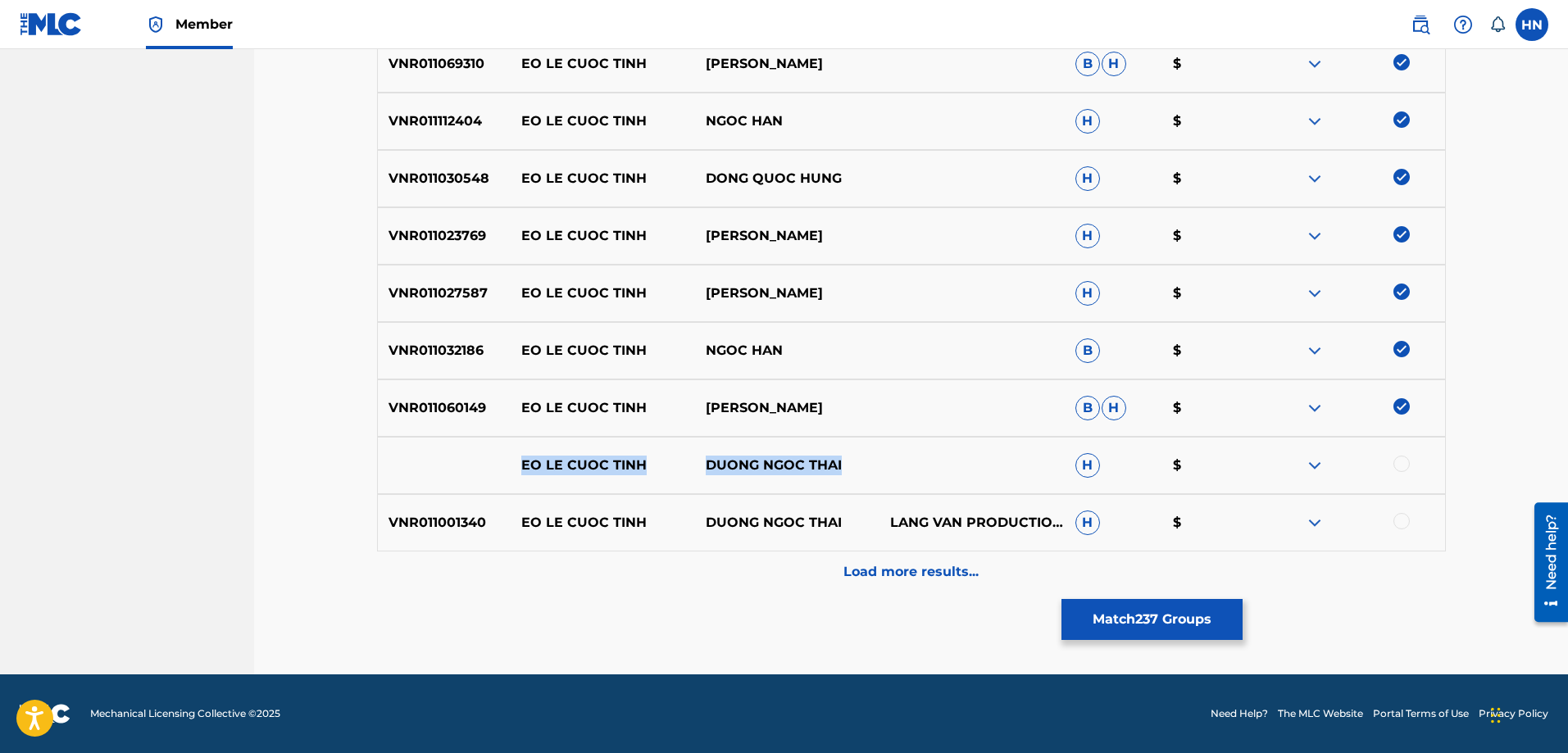
drag, startPoint x: 544, startPoint y: 453, endPoint x: 891, endPoint y: 453, distance: 347.0
click at [891, 453] on div "EO LE CUOC TINH DUONG NGOC THAI H $" at bounding box center [911, 465] width 1069 height 57
click at [1400, 465] on div at bounding box center [1401, 463] width 16 height 16
click at [1308, 462] on img at bounding box center [1315, 465] width 20 height 20
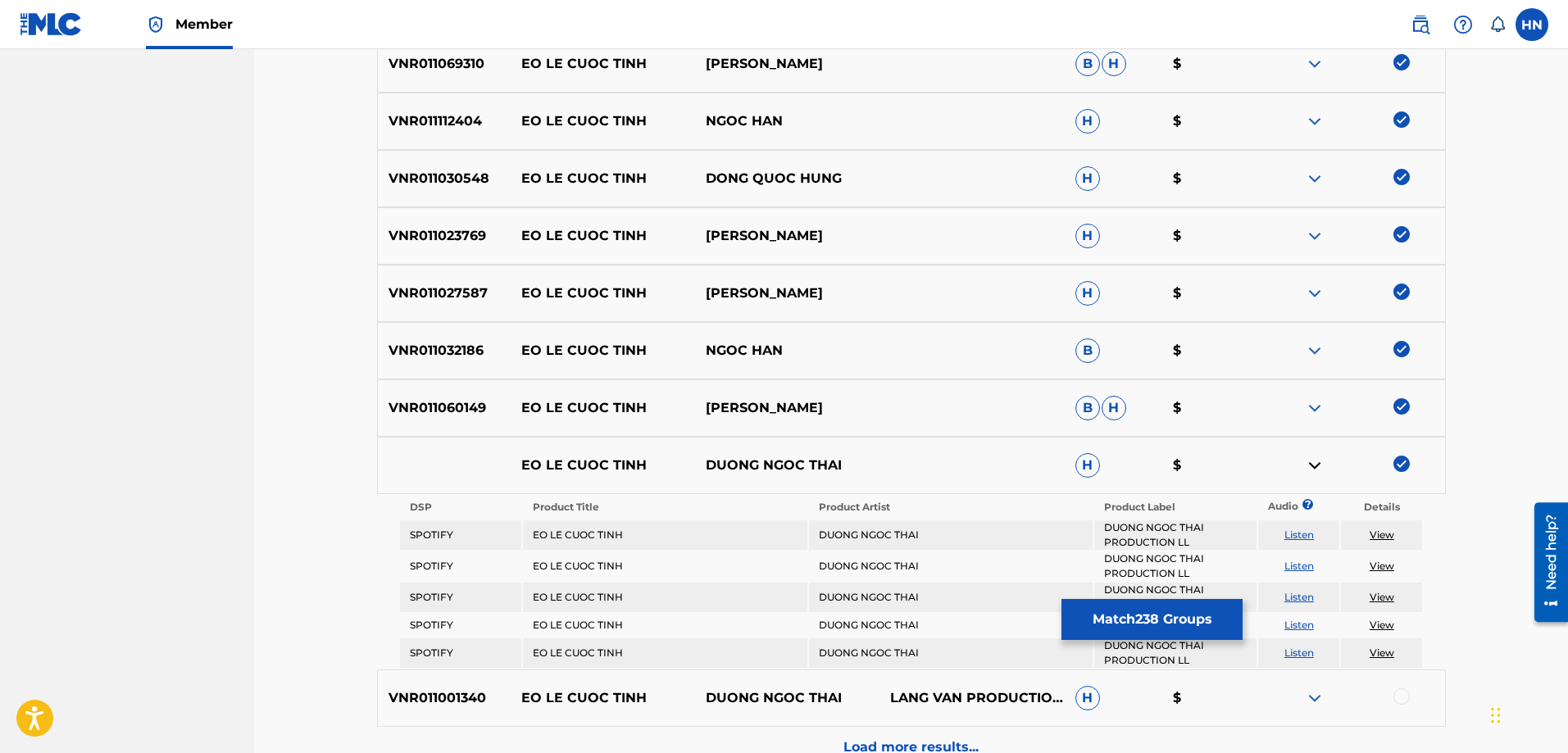
click at [1306, 525] on td "Listen" at bounding box center [1298, 535] width 81 height 29
click at [1292, 533] on link "Listen" at bounding box center [1299, 535] width 29 height 12
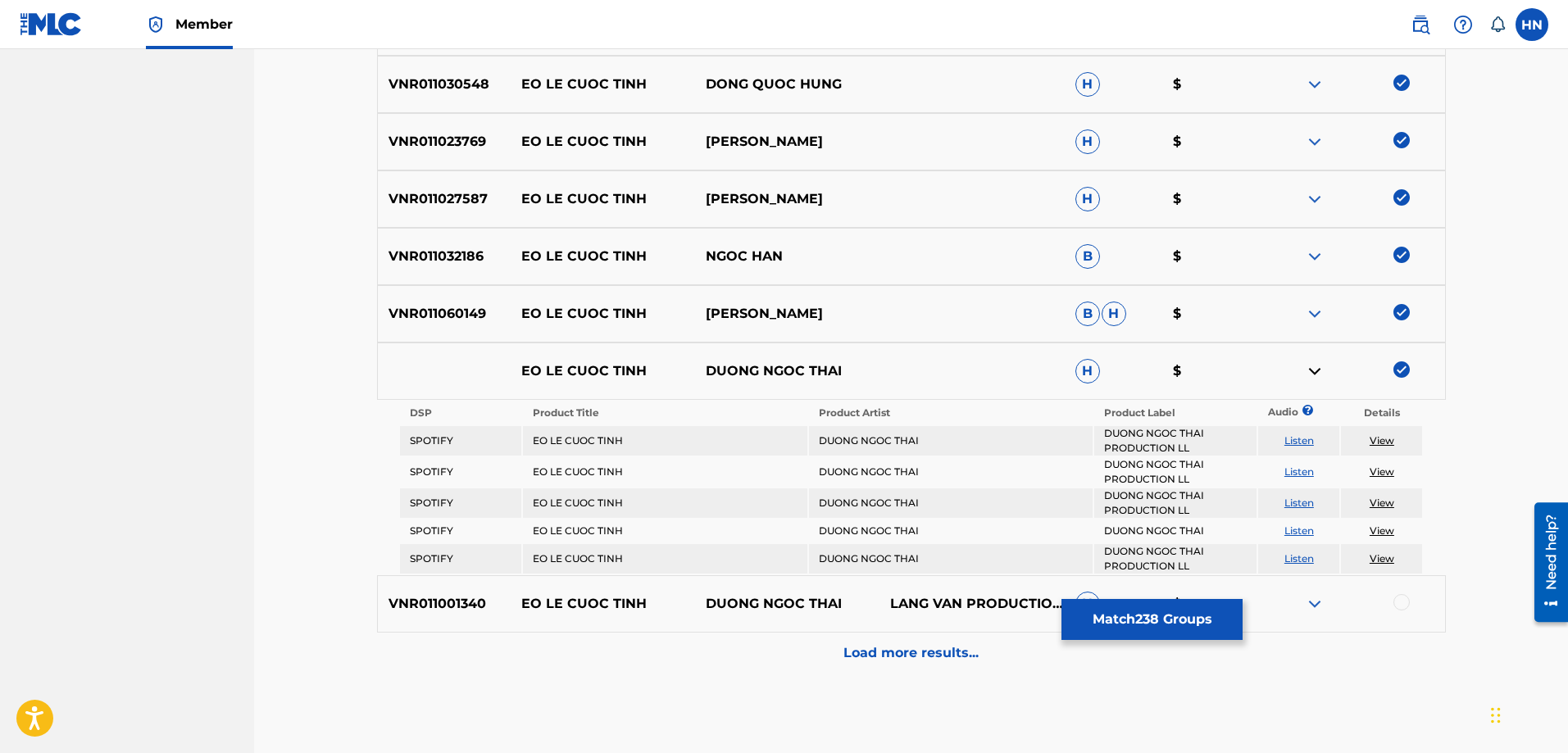
scroll to position [4883, 0]
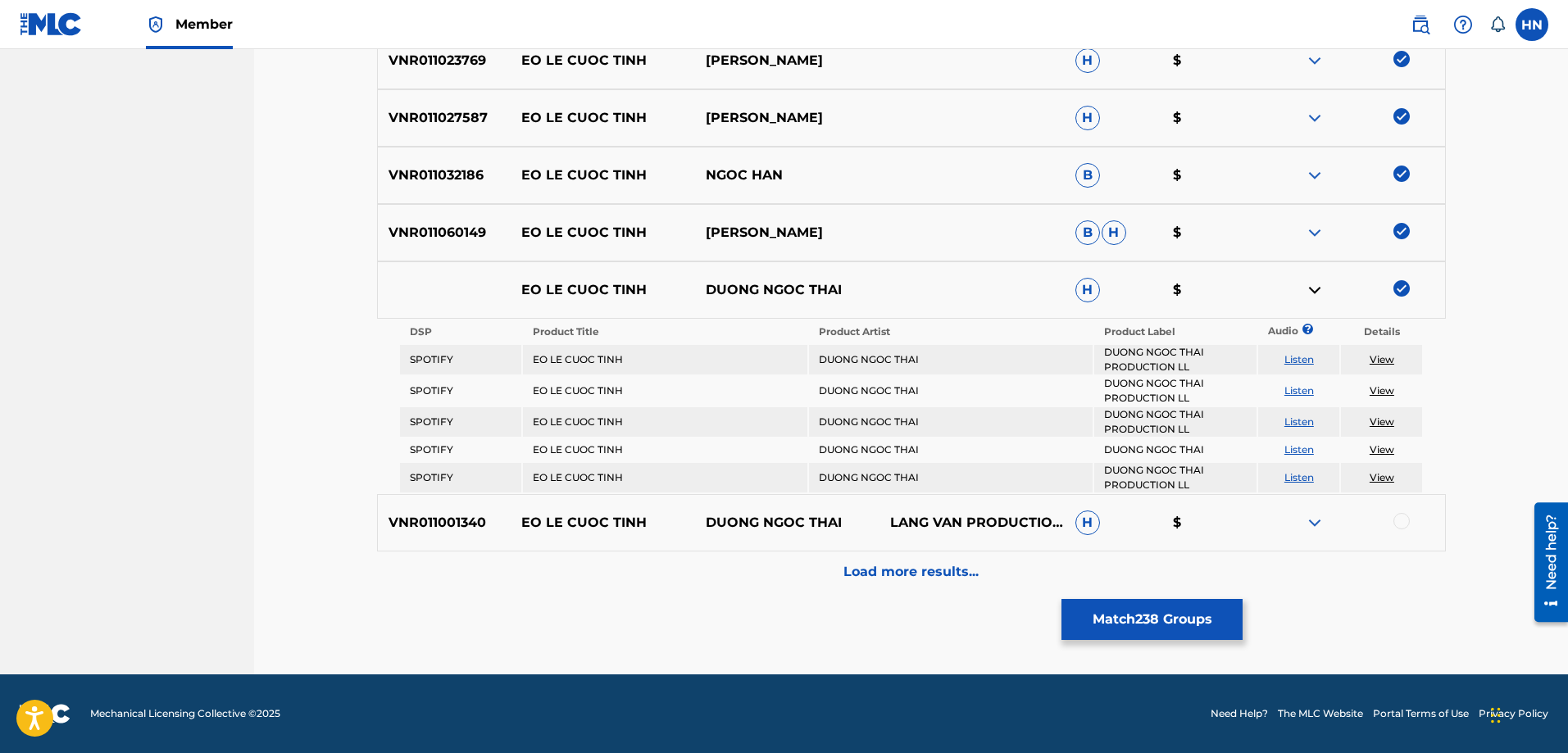
click at [431, 532] on p "VNR011001340" at bounding box center [444, 522] width 133 height 20
click at [1403, 523] on div at bounding box center [1401, 520] width 16 height 16
click at [1014, 562] on div "Load more results..." at bounding box center [911, 572] width 1069 height 41
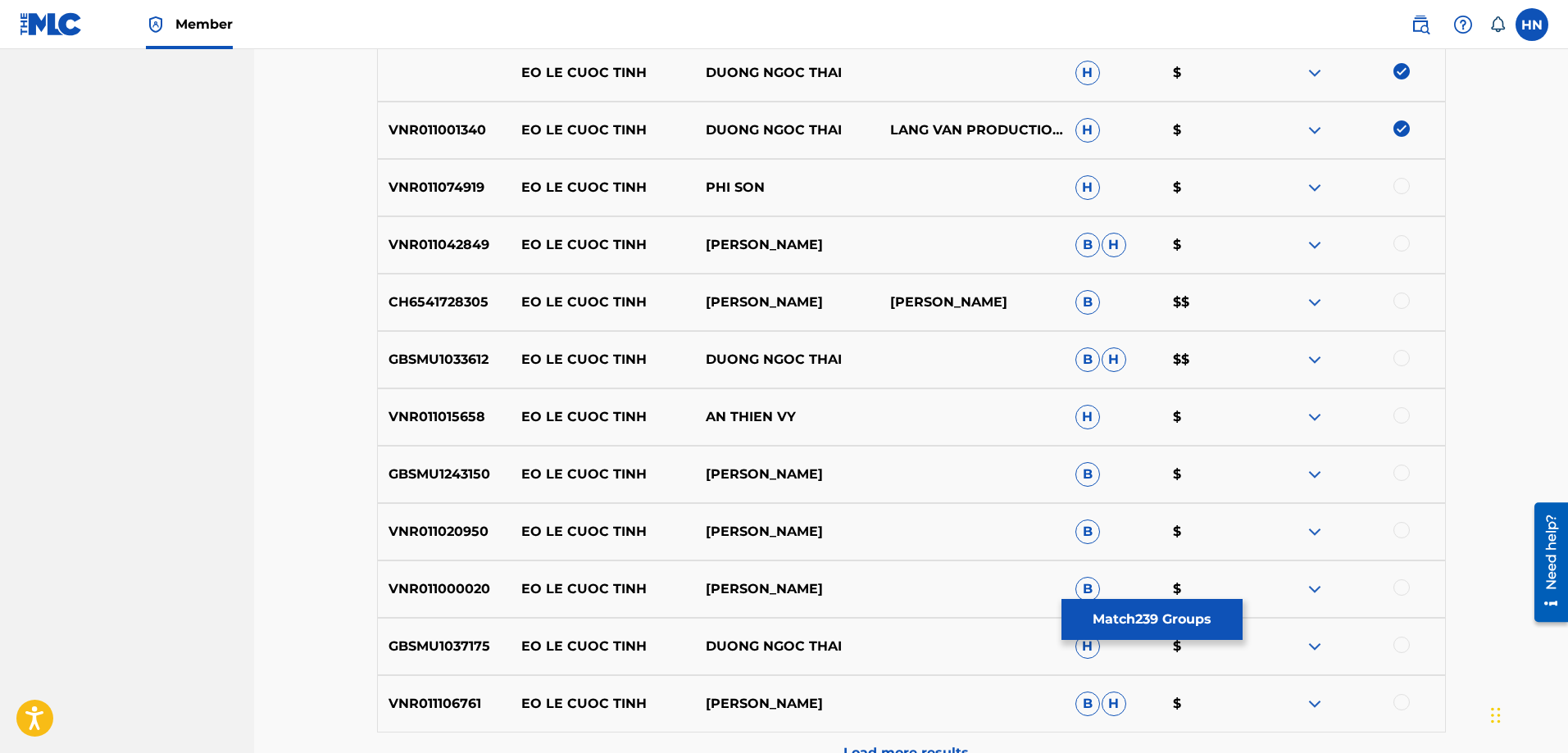
scroll to position [5129, 0]
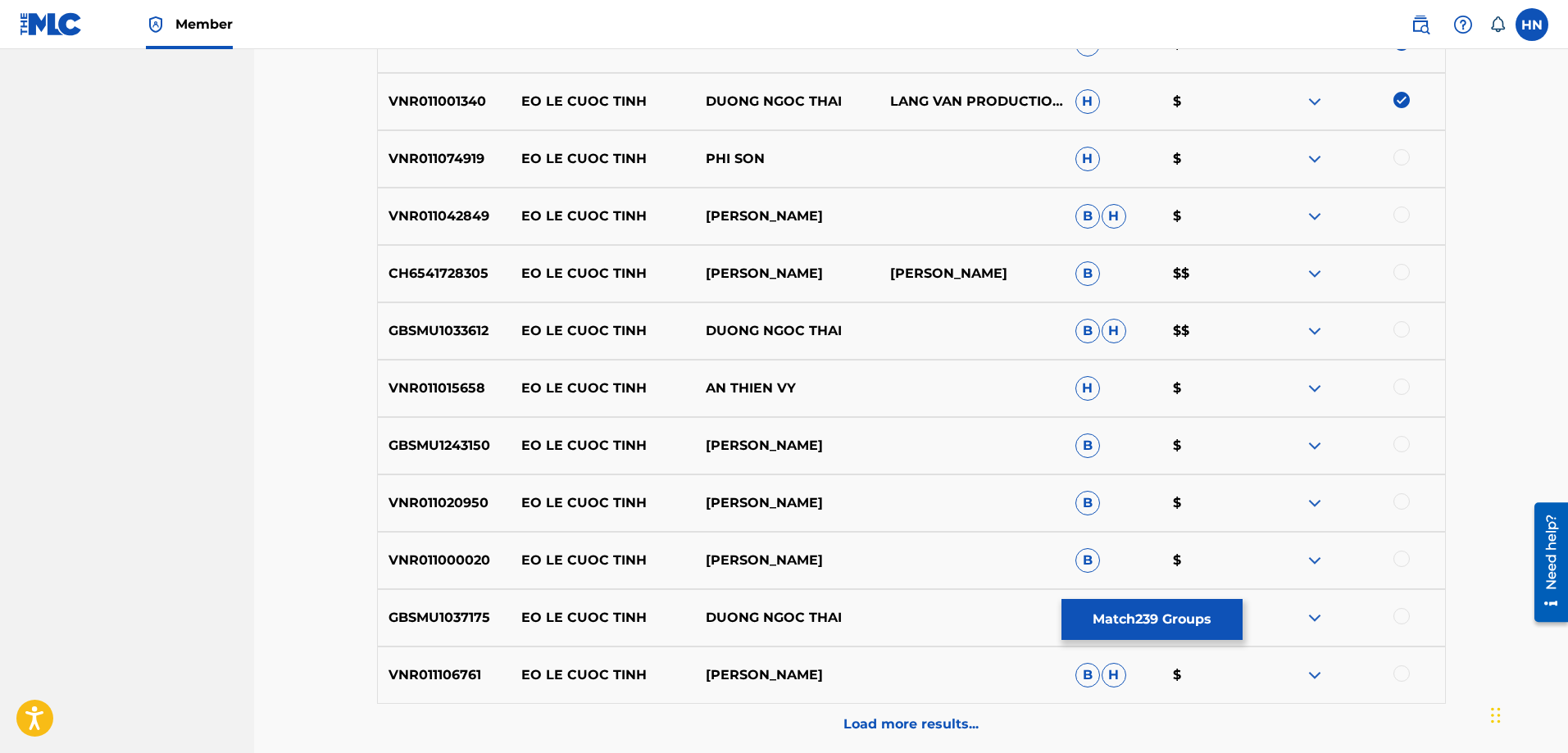
click at [420, 160] on p "VNR011074919" at bounding box center [444, 159] width 133 height 20
click at [1392, 158] on div at bounding box center [1351, 159] width 185 height 20
click at [1397, 159] on div at bounding box center [1401, 157] width 16 height 16
click at [435, 231] on div "VNR011042849 EO LE CUOC TINH MICHAEL LANG B H $" at bounding box center [911, 217] width 1069 height 57
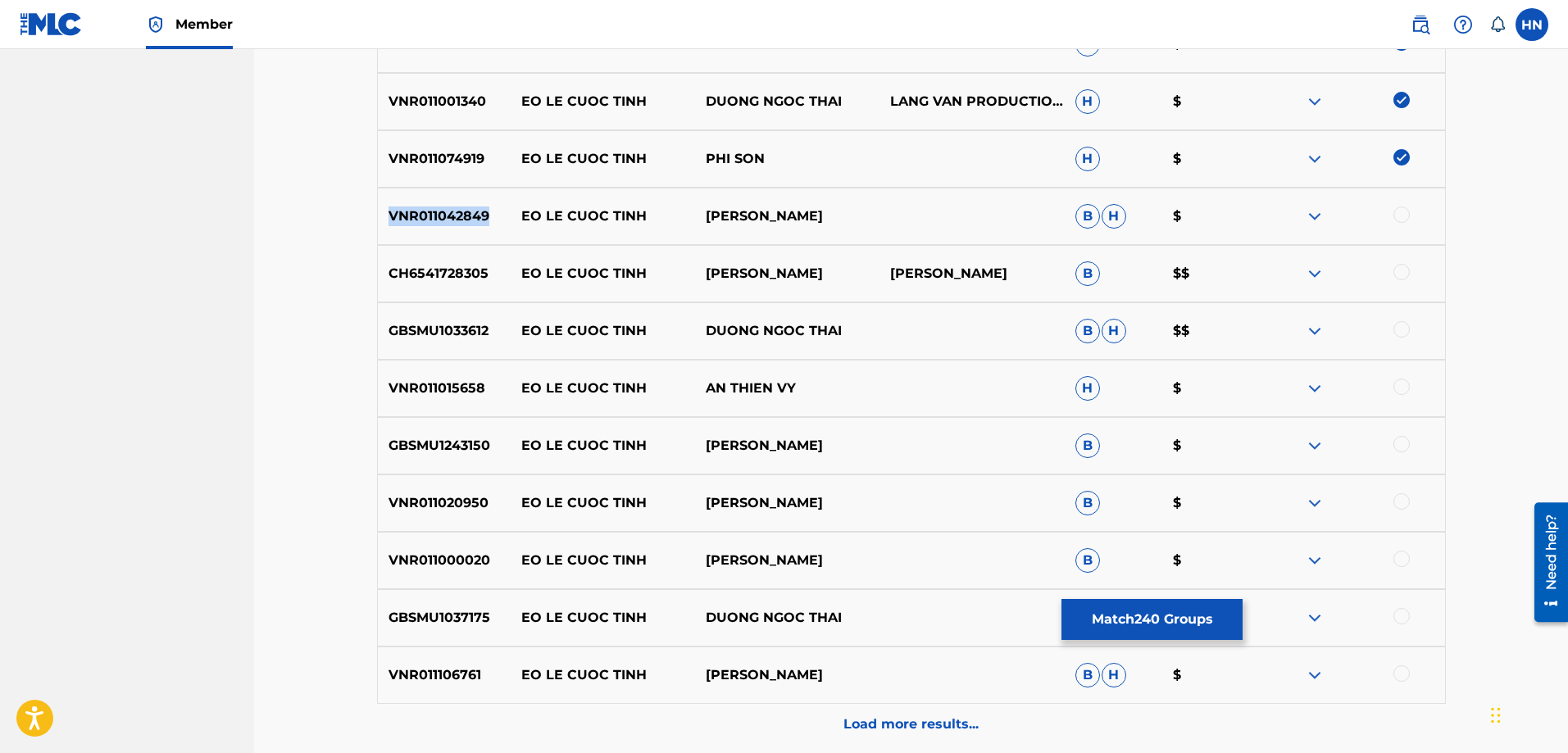
click at [435, 231] on div "VNR011042849 EO LE CUOC TINH MICHAEL LANG B H $" at bounding box center [911, 217] width 1069 height 57
click at [434, 285] on div "CH6541728305 EO LE CUOC TINH PHUONG VU PHUONG VU B $$" at bounding box center [911, 274] width 1069 height 57
click at [1408, 267] on div at bounding box center [1401, 272] width 16 height 16
click at [472, 331] on p "GBSMU1033612" at bounding box center [444, 331] width 133 height 20
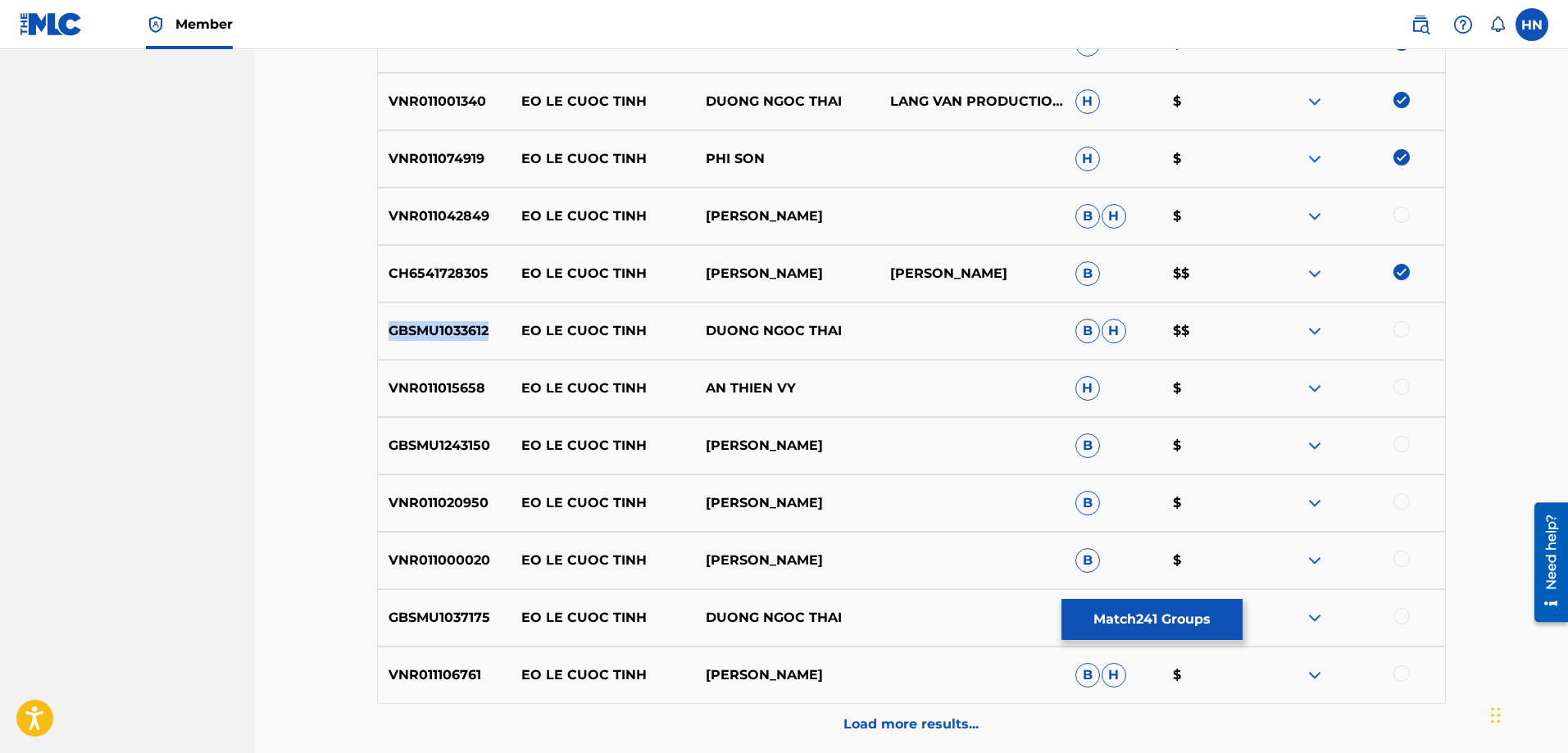
click at [472, 331] on p "GBSMU1033612" at bounding box center [444, 331] width 133 height 20
click at [936, 338] on div "GBSMU1033612 EO LE CUOC TINH DUONG NGOC THAI B H $$" at bounding box center [911, 331] width 1069 height 57
click at [1398, 325] on div at bounding box center [1401, 329] width 16 height 16
click at [471, 380] on p "VNR011015658" at bounding box center [444, 389] width 133 height 20
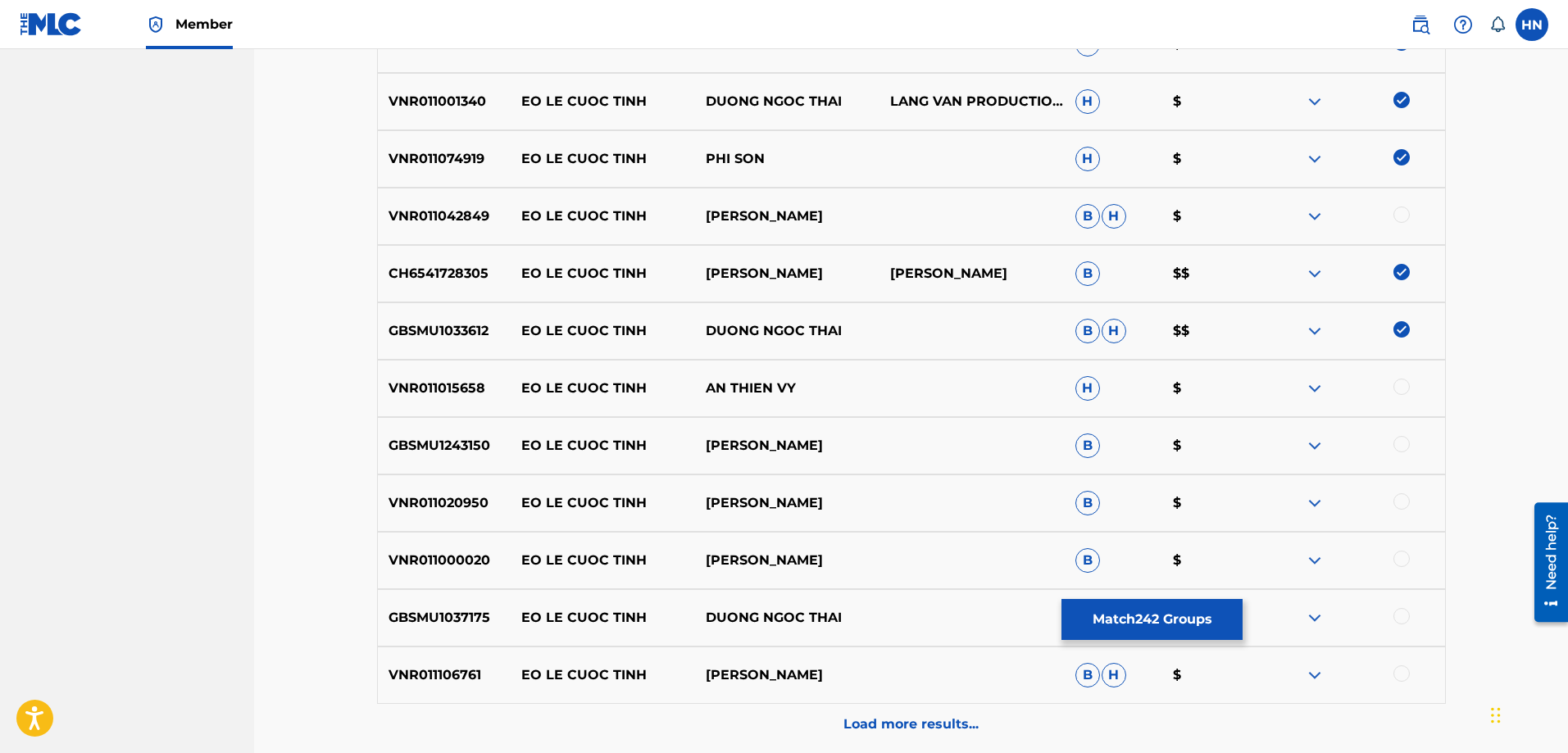
click at [1402, 380] on div at bounding box center [1401, 387] width 16 height 16
click at [1397, 446] on div at bounding box center [1401, 444] width 16 height 16
click at [447, 505] on p "VNR011020950" at bounding box center [444, 503] width 133 height 20
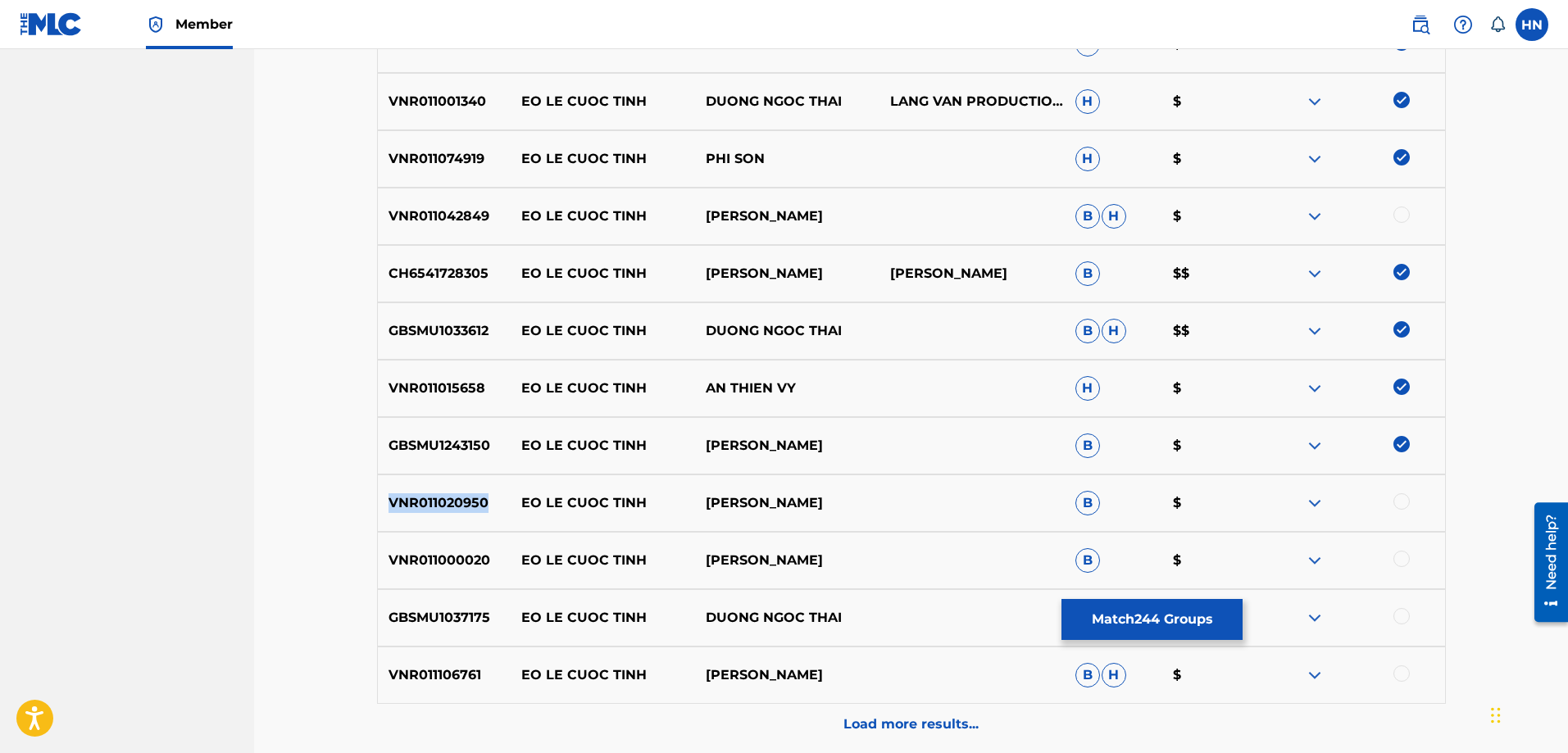
click at [447, 505] on p "VNR011020950" at bounding box center [444, 503] width 133 height 20
click at [1408, 503] on div at bounding box center [1401, 501] width 16 height 16
click at [431, 565] on p "VNR011000020" at bounding box center [444, 561] width 133 height 20
click at [1397, 561] on div at bounding box center [1401, 559] width 16 height 16
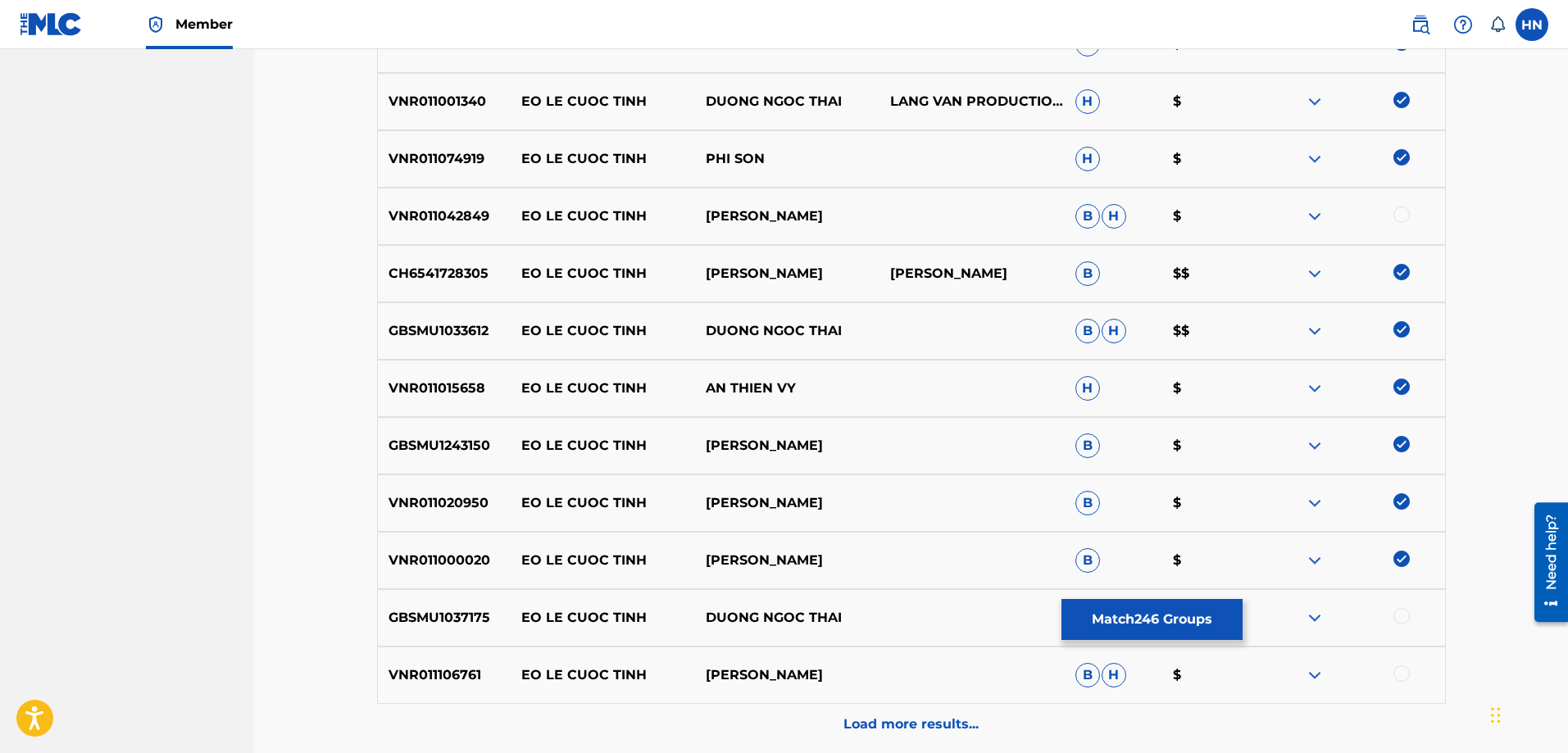
click at [446, 629] on div "GBSMU1037175 EO LE CUOC TINH DUONG NGOC THAI H $" at bounding box center [911, 618] width 1069 height 57
click at [1399, 608] on div at bounding box center [1401, 616] width 16 height 16
click at [464, 668] on p "VNR011106761" at bounding box center [444, 675] width 133 height 20
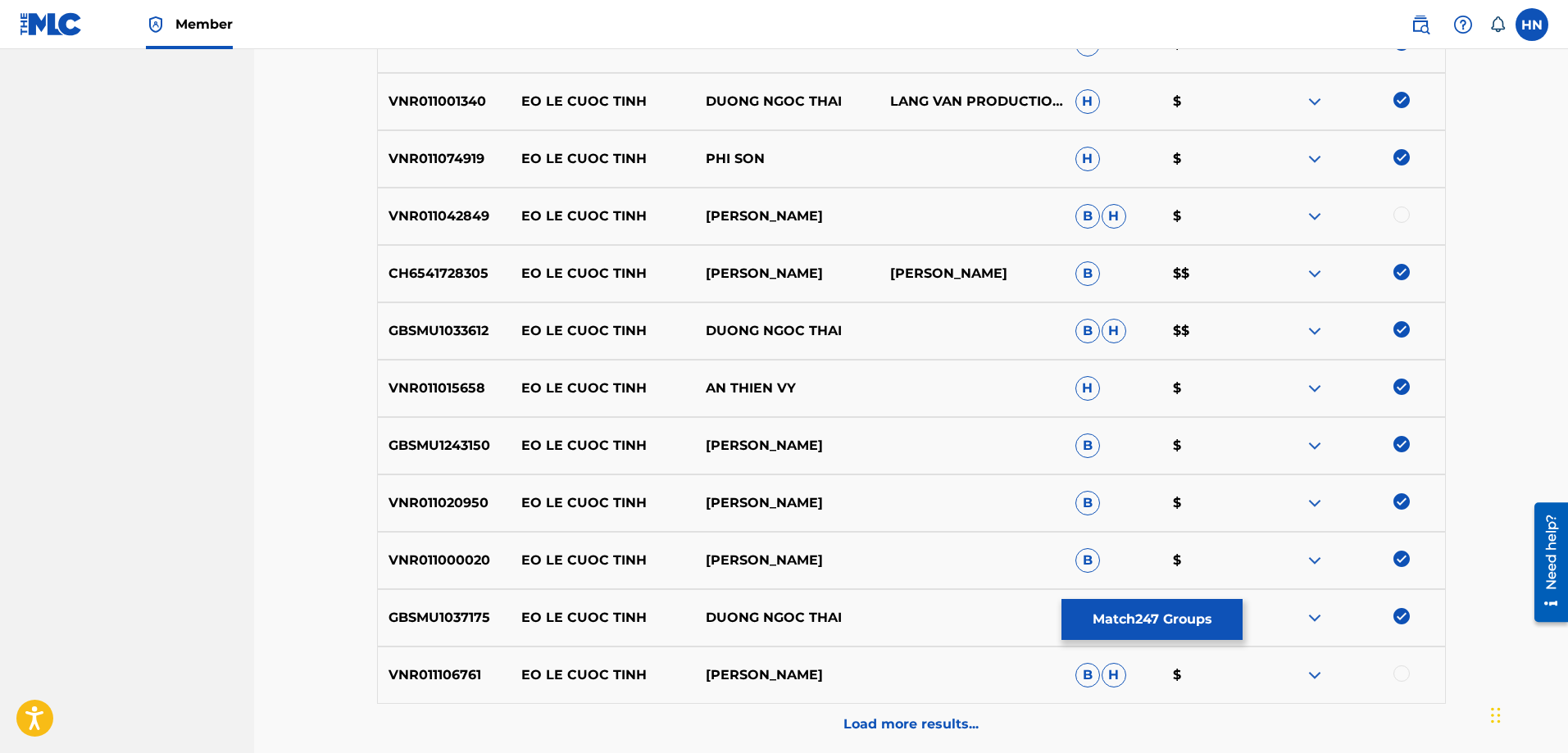
click at [1407, 679] on div at bounding box center [1401, 673] width 16 height 16
click at [947, 715] on p "Load more results..." at bounding box center [911, 724] width 135 height 20
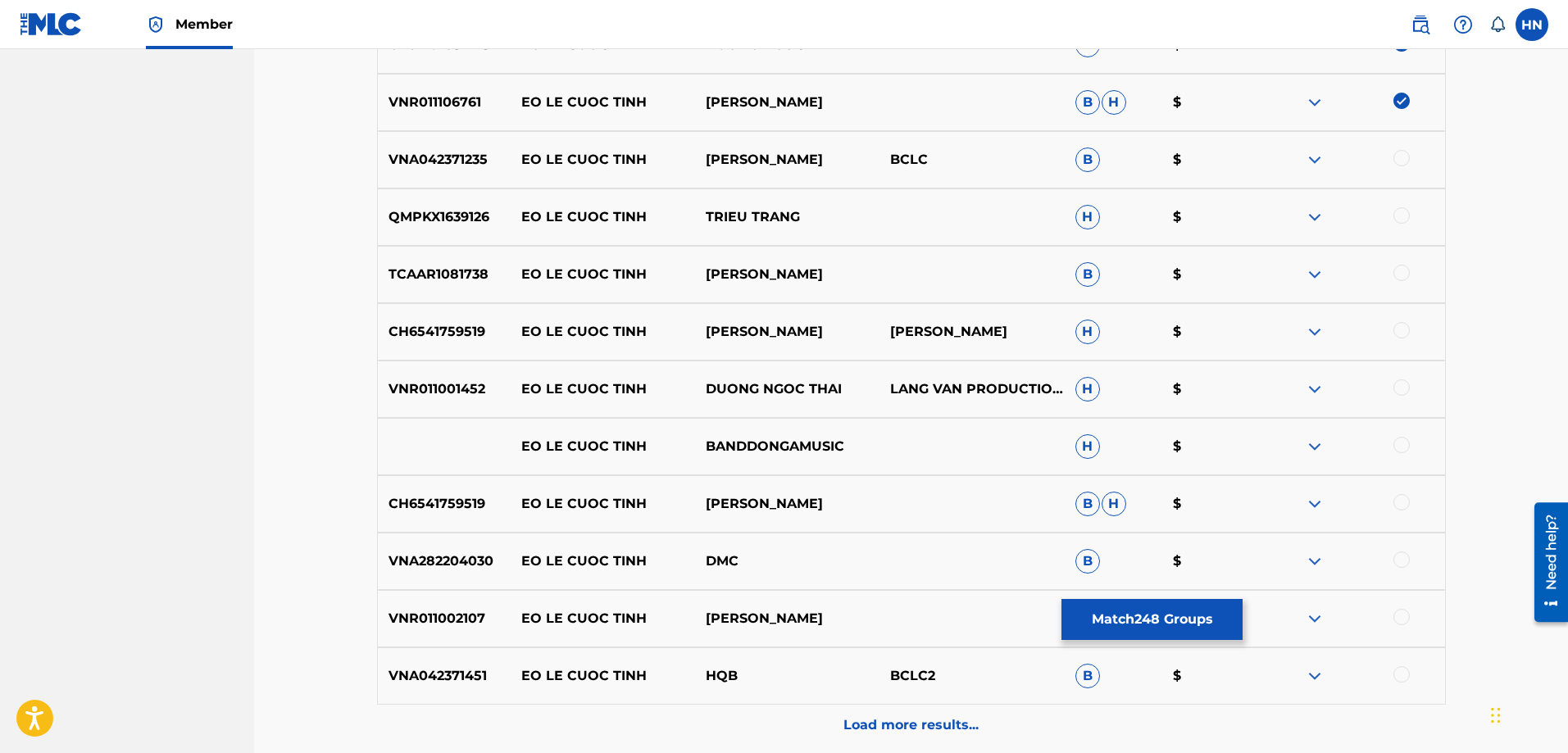
scroll to position [5702, 0]
click at [414, 165] on p "VNA042371235" at bounding box center [444, 159] width 133 height 20
click at [411, 160] on p "VNA042371235" at bounding box center [444, 159] width 133 height 20
click at [411, 160] on p "VNA042371235" at bounding box center [444, 159] width 133 height 20
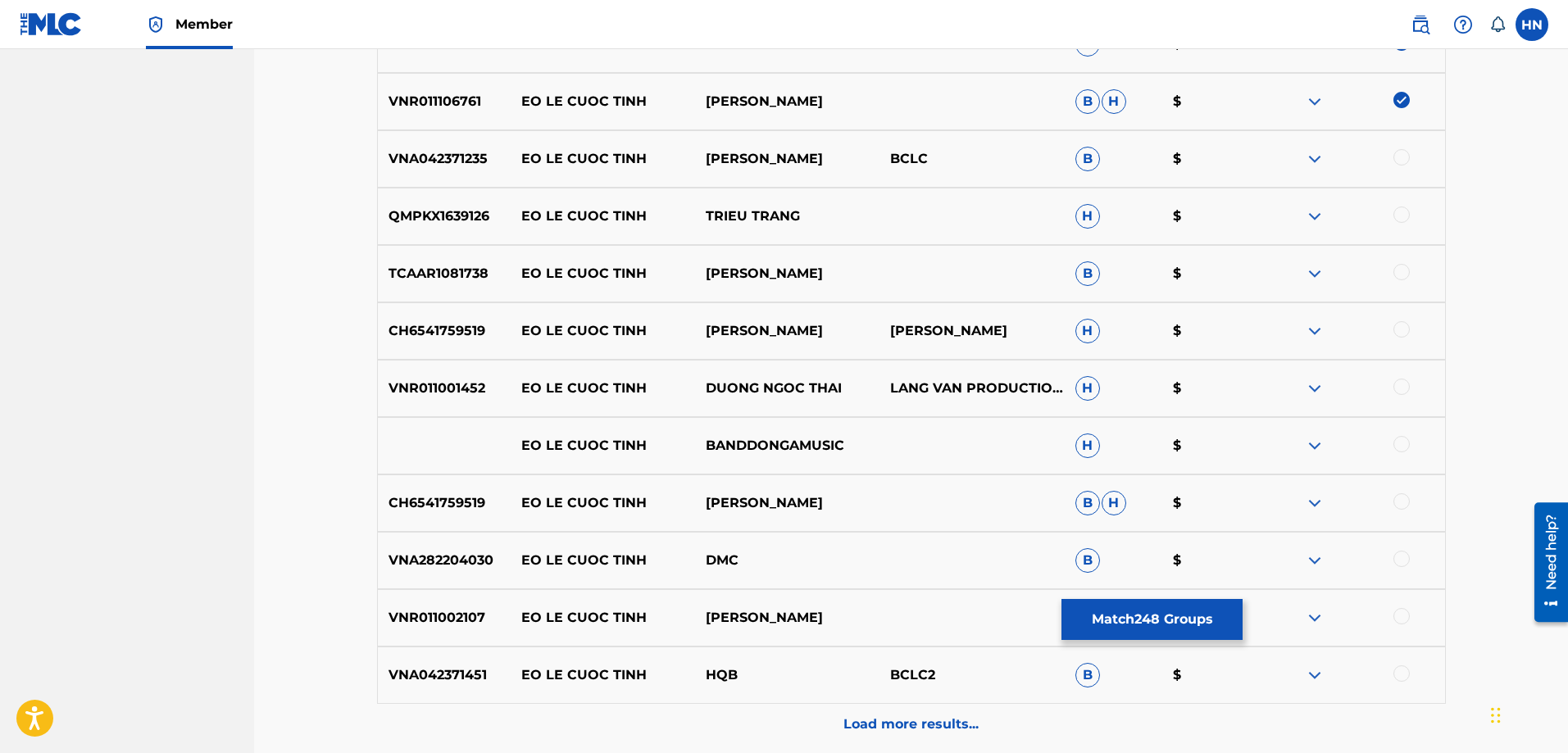
click at [1407, 156] on div at bounding box center [1401, 157] width 16 height 16
click at [451, 207] on p "QMPKX1639126" at bounding box center [444, 217] width 133 height 20
click at [1399, 218] on div at bounding box center [1401, 215] width 16 height 16
click at [474, 277] on p "TCAAR1081738" at bounding box center [444, 274] width 133 height 20
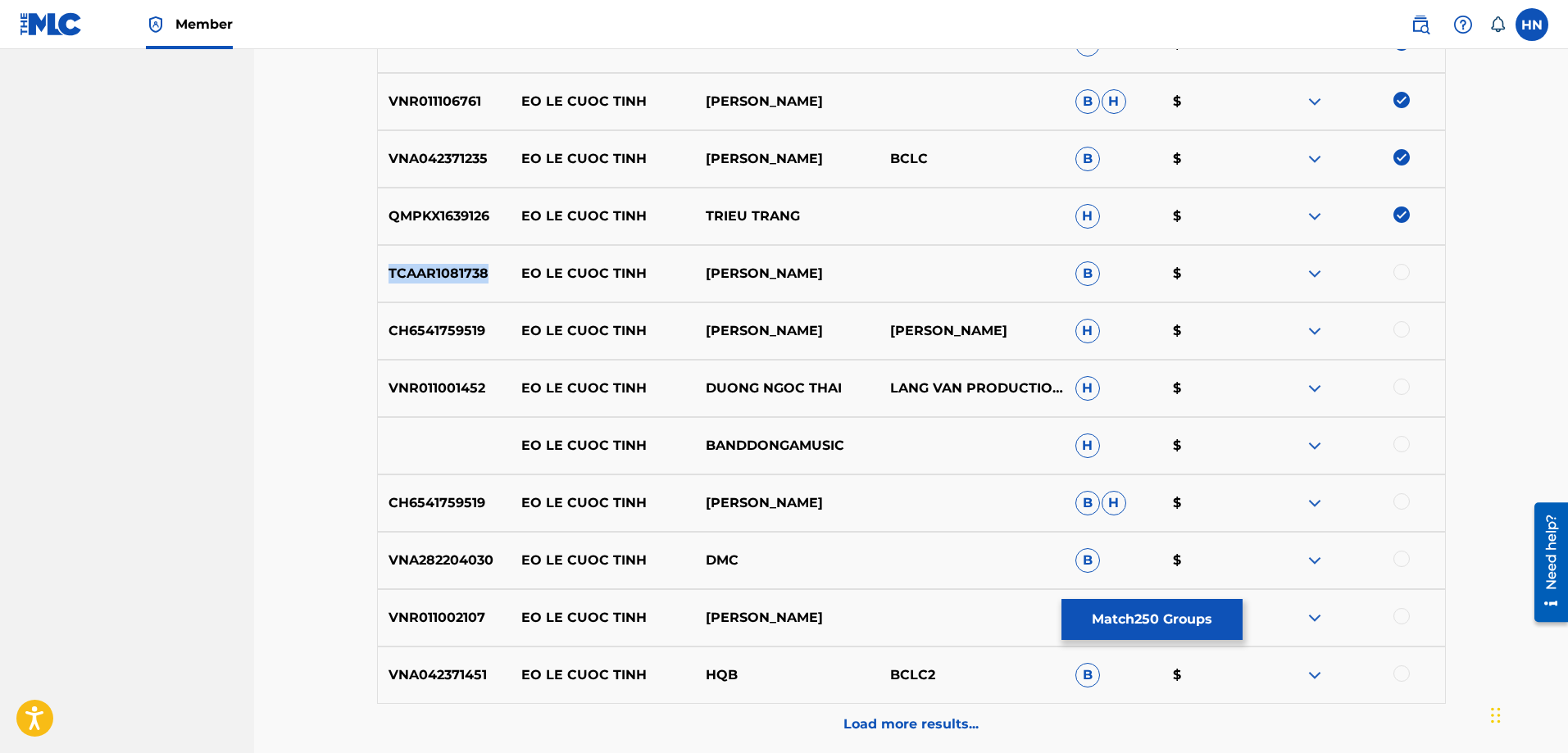
click at [474, 277] on p "TCAAR1081738" at bounding box center [444, 274] width 133 height 20
click at [1408, 263] on div "TCAAR1081738 EO LE CUOC TINH DƯƠNG NGỌC THÁI B $" at bounding box center [911, 274] width 1069 height 57
click at [1403, 272] on div at bounding box center [1401, 272] width 16 height 16
click at [463, 323] on p "CH6541759519" at bounding box center [444, 331] width 133 height 20
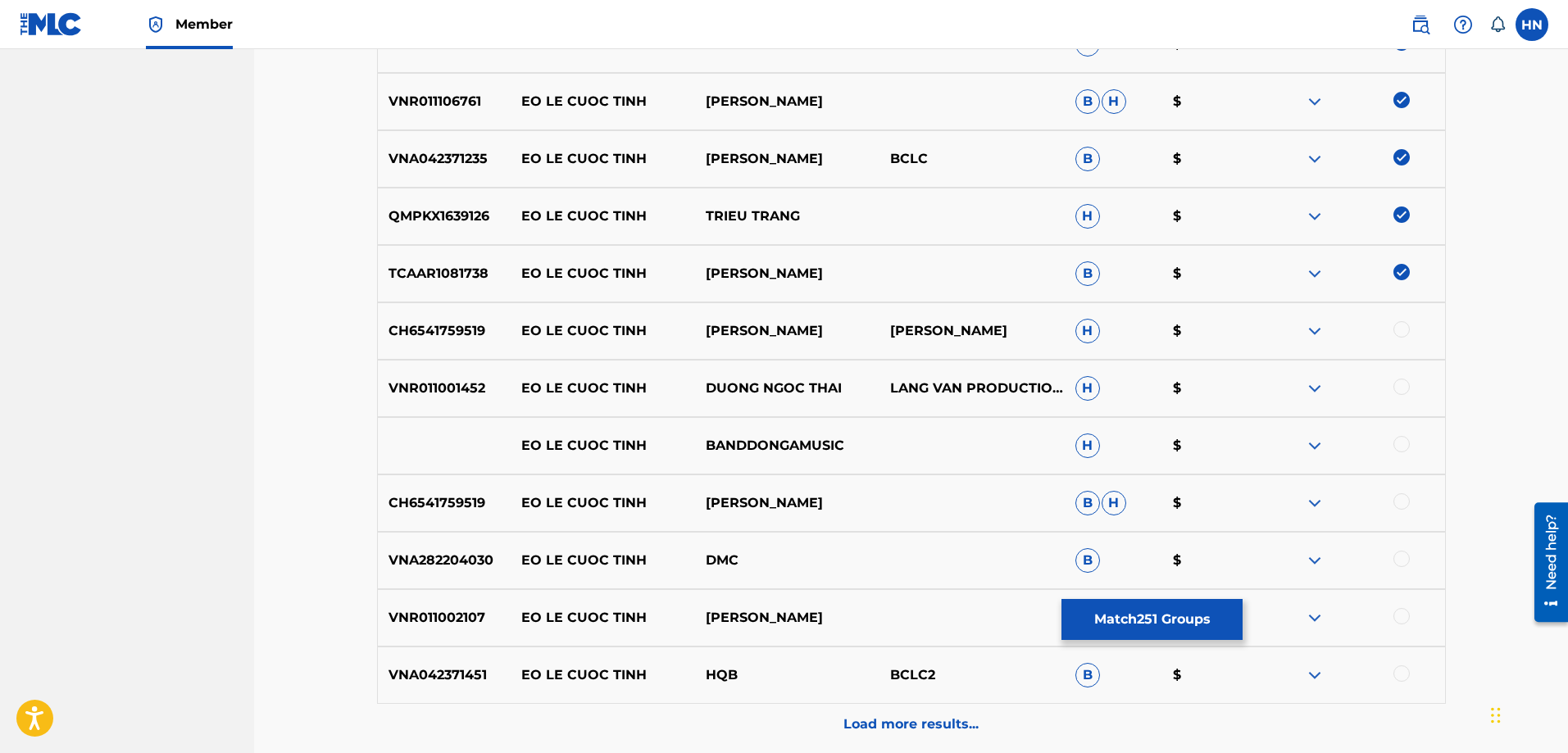
click at [1398, 334] on div at bounding box center [1401, 329] width 16 height 16
click at [423, 380] on p "VNR011001452" at bounding box center [444, 389] width 133 height 20
click at [1394, 383] on div at bounding box center [1401, 387] width 16 height 16
drag, startPoint x: 513, startPoint y: 448, endPoint x: 868, endPoint y: 437, distance: 355.2
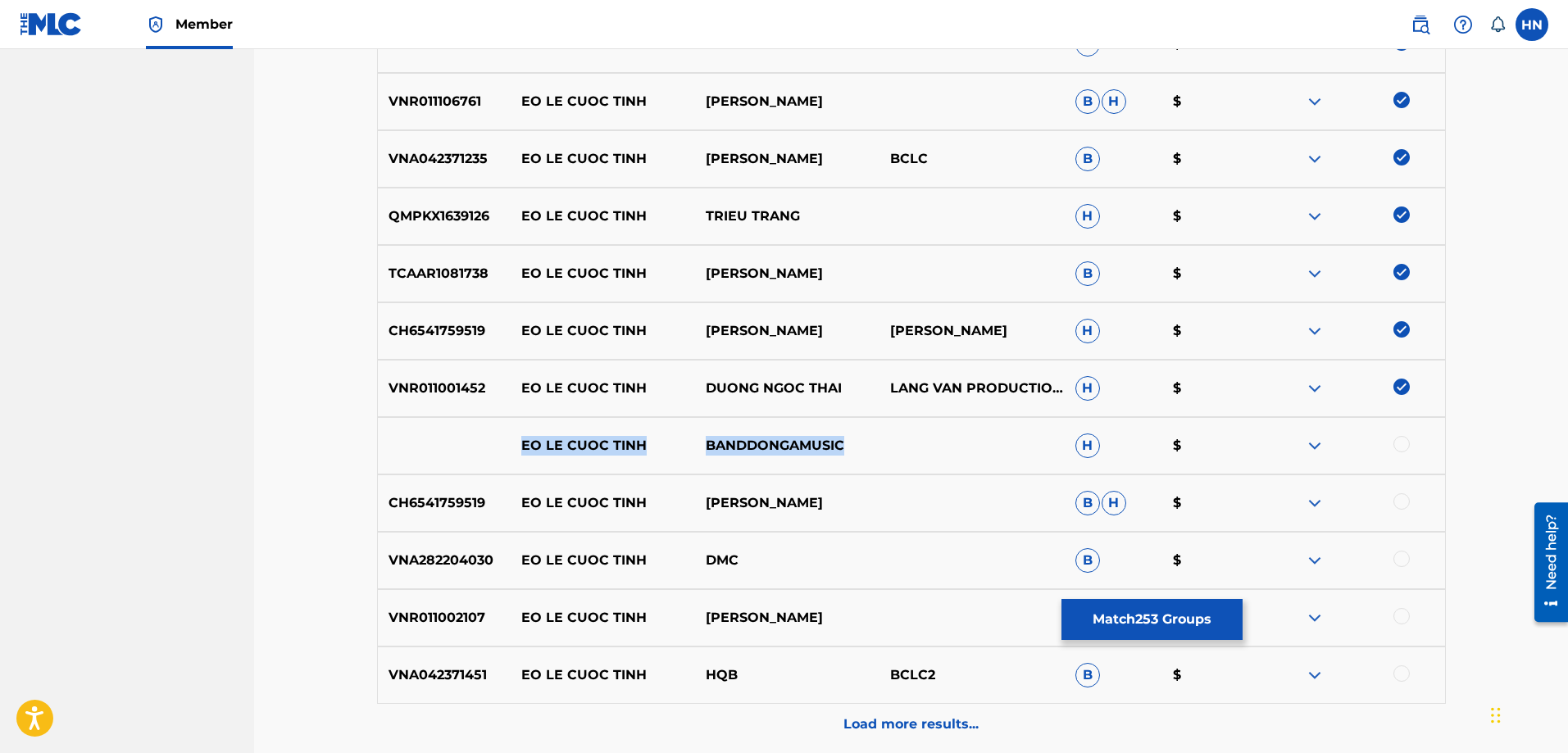
click at [868, 437] on div "EO LE CUOC TINH BANDDONGAMUSIC H $" at bounding box center [911, 446] width 1069 height 57
click at [1408, 441] on div at bounding box center [1401, 444] width 16 height 16
click at [1320, 451] on img at bounding box center [1315, 446] width 20 height 20
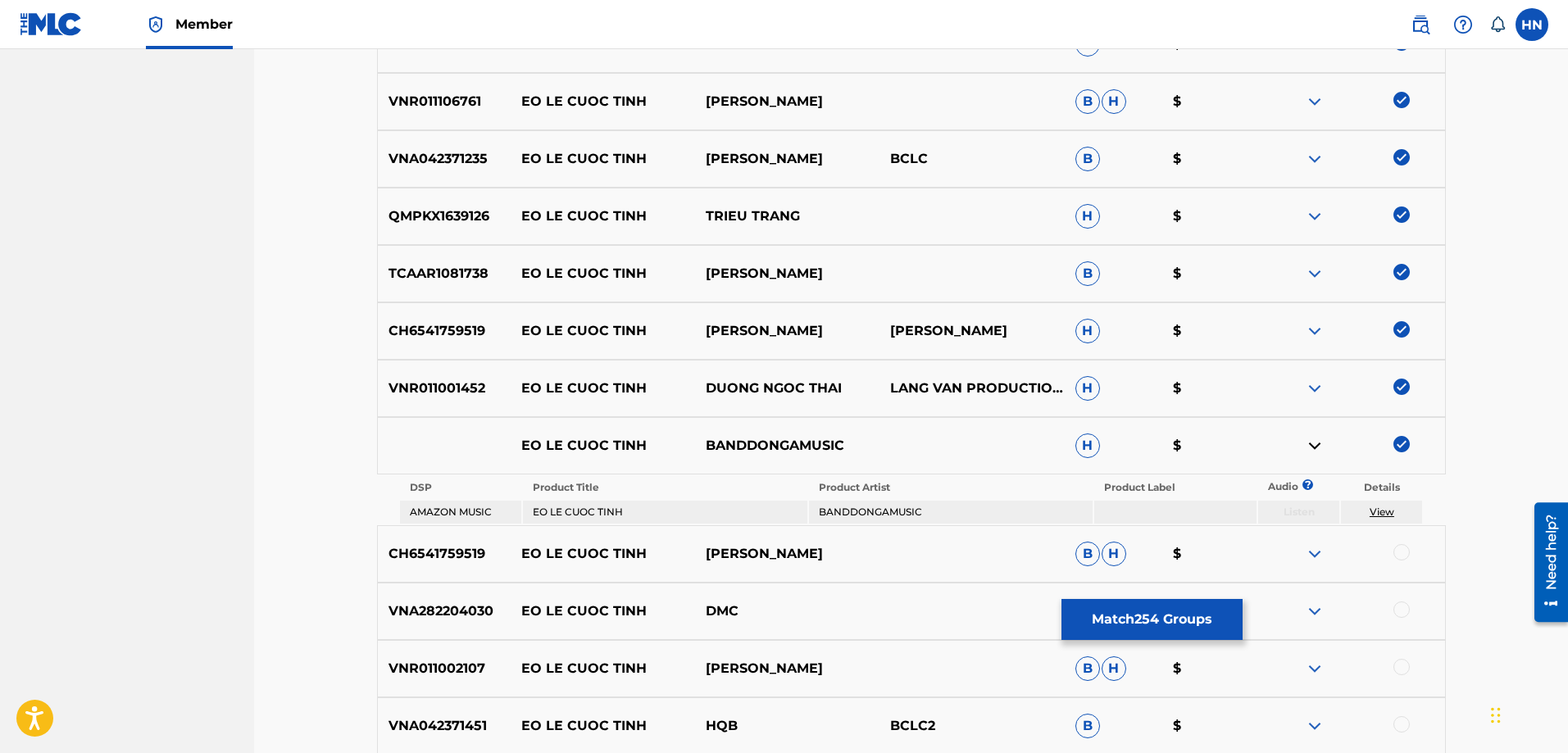
scroll to position [5905, 0]
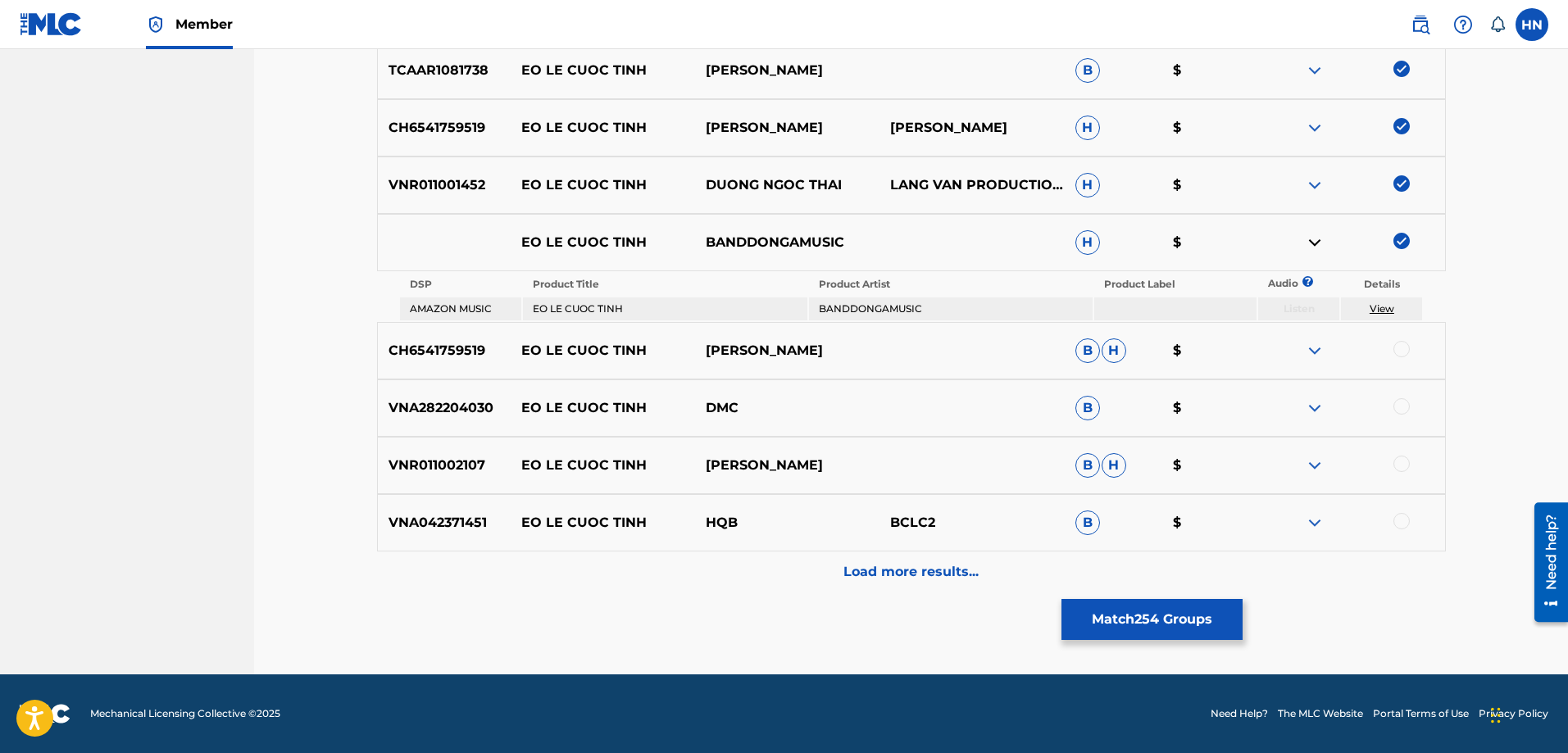
click at [431, 355] on p "CH6541759519" at bounding box center [444, 350] width 133 height 20
click at [430, 354] on p "CH6541759519" at bounding box center [444, 350] width 133 height 20
click at [1398, 353] on div at bounding box center [1401, 348] width 16 height 16
click at [472, 465] on p "VNR011002107" at bounding box center [444, 465] width 133 height 20
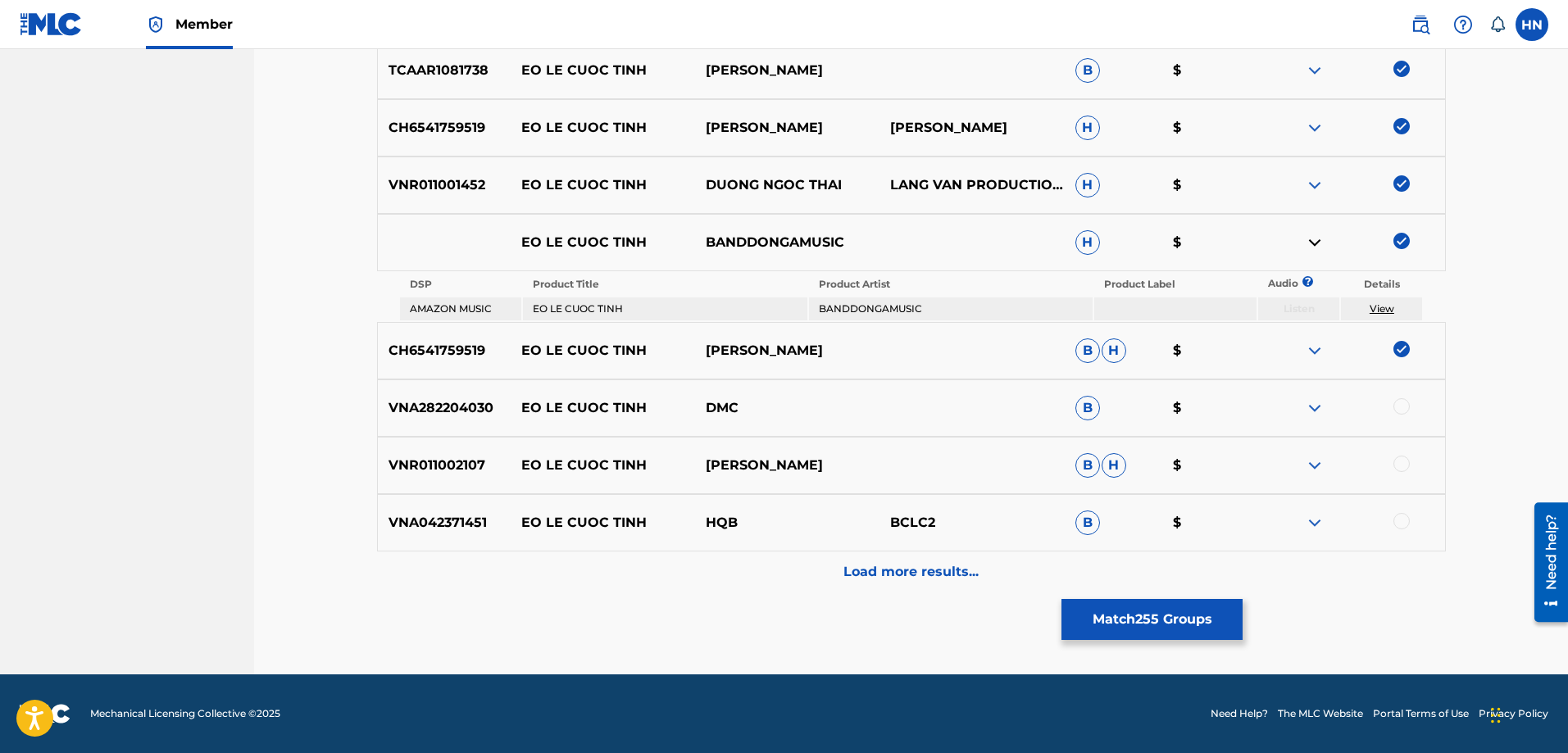
click at [1400, 458] on div at bounding box center [1401, 463] width 16 height 16
click at [956, 592] on div "Load more results..." at bounding box center [911, 572] width 1069 height 41
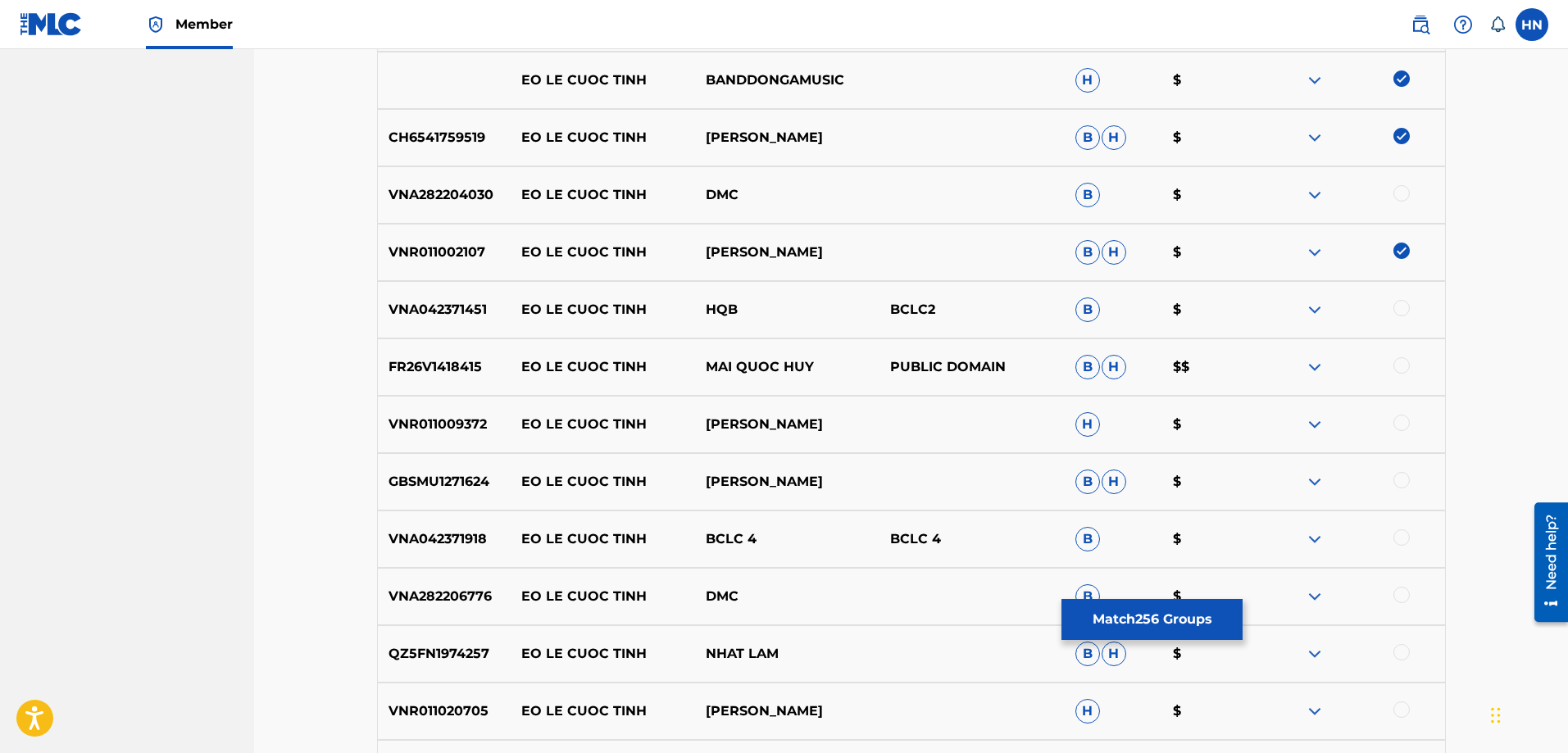
scroll to position [6069, 0]
click at [461, 372] on p "FR26V1418415" at bounding box center [444, 365] width 133 height 20
click at [1399, 366] on div at bounding box center [1401, 364] width 16 height 16
click at [432, 420] on p "VNR011009372" at bounding box center [444, 422] width 133 height 20
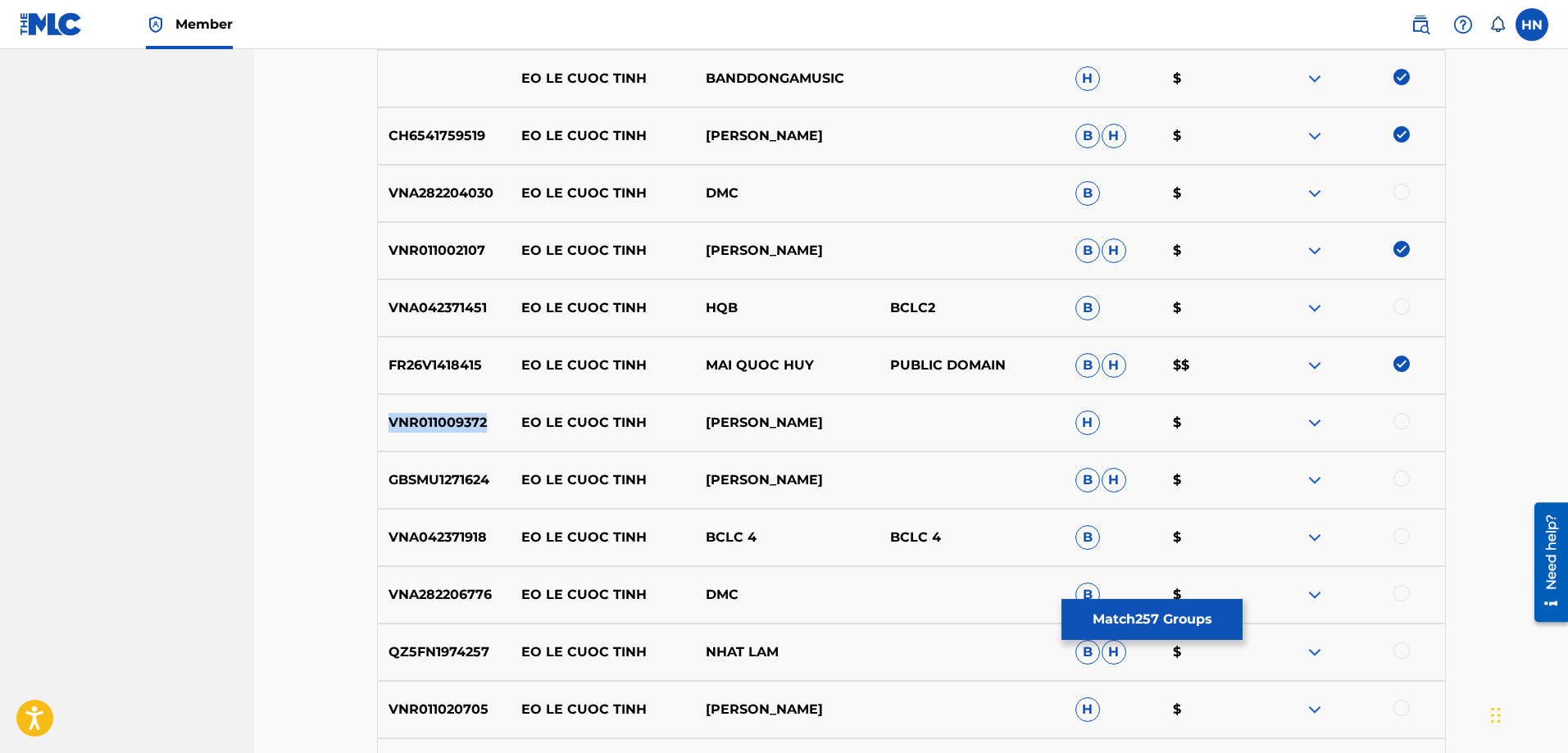
click at [432, 420] on p "VNR011009372" at bounding box center [444, 422] width 133 height 20
click at [1395, 413] on div at bounding box center [1351, 422] width 185 height 20
click at [1397, 415] on div at bounding box center [1401, 421] width 16 height 16
click at [453, 477] on p "GBSMU1271624" at bounding box center [444, 480] width 133 height 20
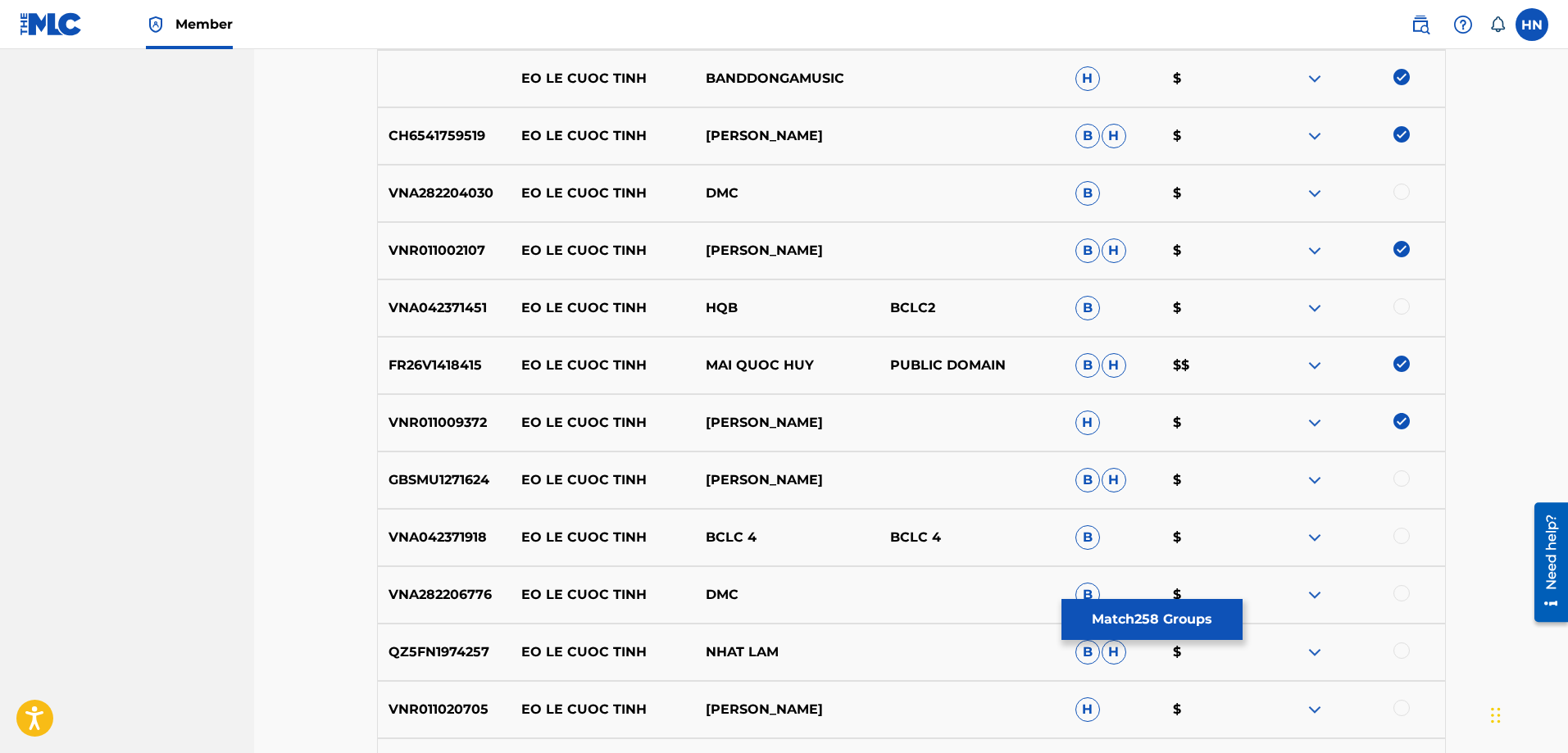
click at [1397, 472] on div at bounding box center [1401, 479] width 16 height 16
click at [433, 533] on p "VNA042371918" at bounding box center [444, 537] width 133 height 20
click at [1397, 538] on div at bounding box center [1401, 536] width 16 height 16
click at [447, 648] on p "QZ5FN1974257" at bounding box center [444, 652] width 133 height 20
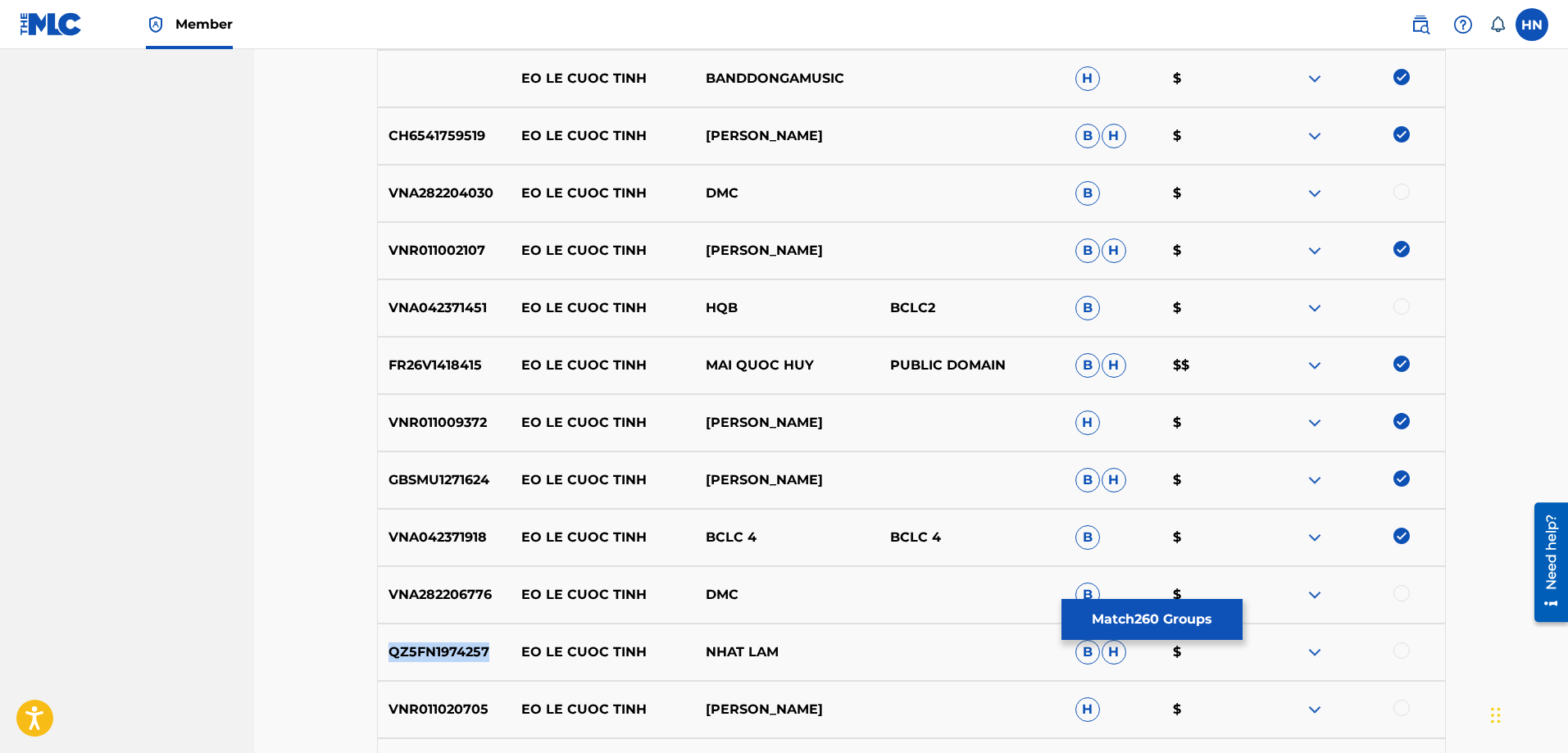
click at [447, 648] on p "QZ5FN1974257" at bounding box center [444, 652] width 133 height 20
click at [1400, 650] on div at bounding box center [1401, 651] width 16 height 16
click at [423, 698] on div "VNR011020705 EO LE CUOC TINH TUAN QUYNH H $" at bounding box center [911, 709] width 1069 height 57
click at [1407, 707] on div at bounding box center [1401, 708] width 16 height 16
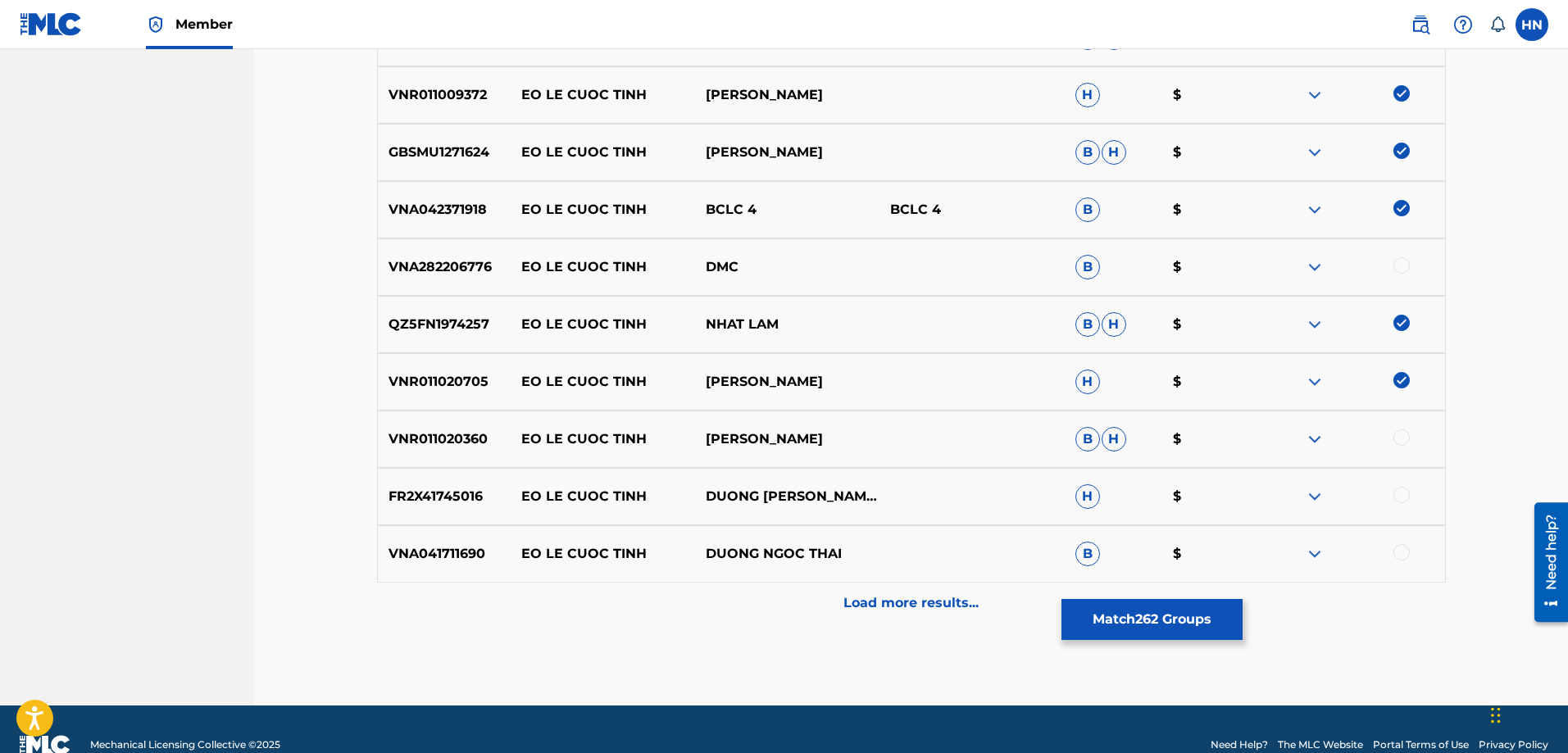
scroll to position [6429, 0]
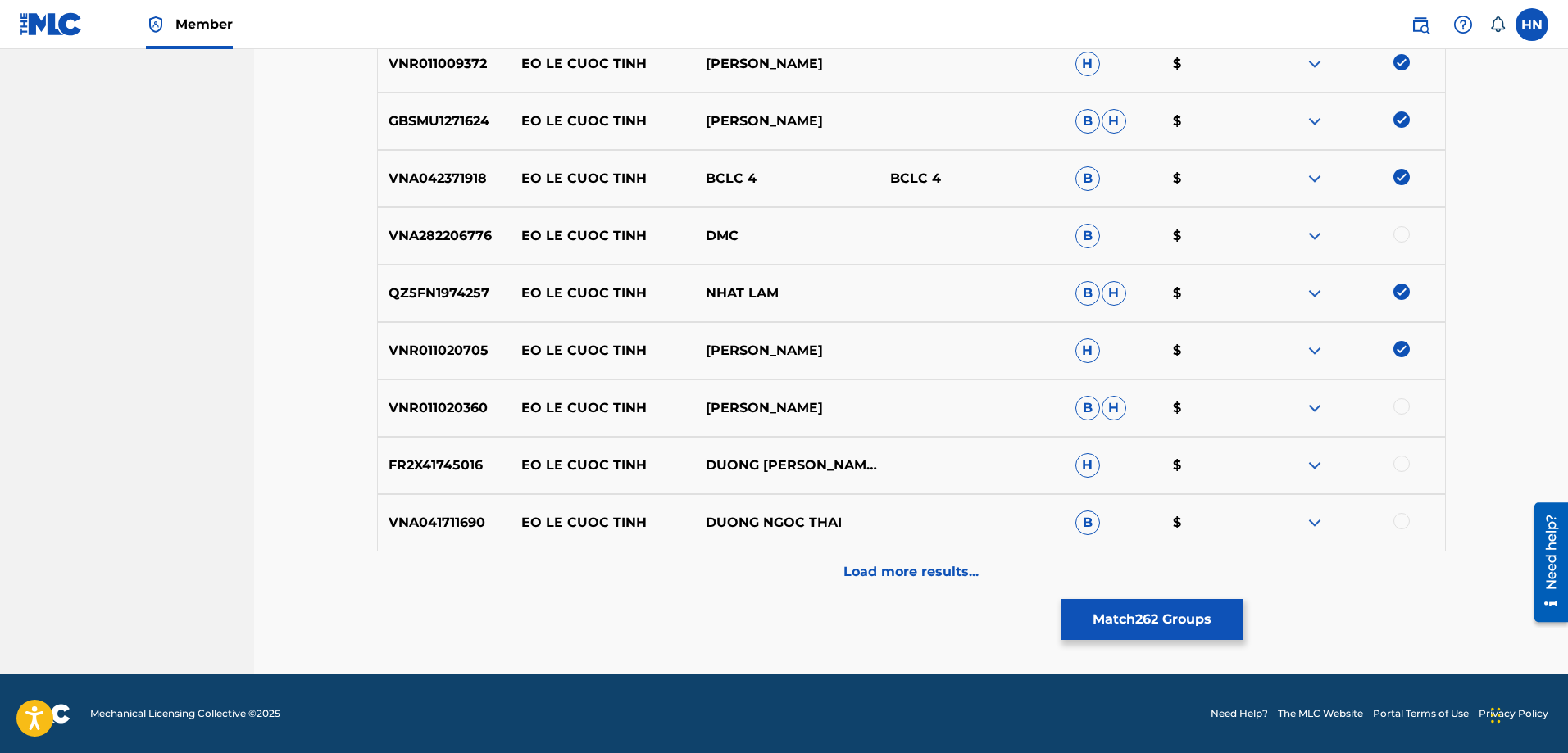
click at [466, 391] on div "VNR011020360 EO LE CUOC TINH HOANG TU MINH B H $" at bounding box center [911, 408] width 1069 height 57
click at [1408, 405] on div at bounding box center [1401, 406] width 16 height 16
click at [477, 462] on p "FR2X41745016" at bounding box center [444, 465] width 133 height 20
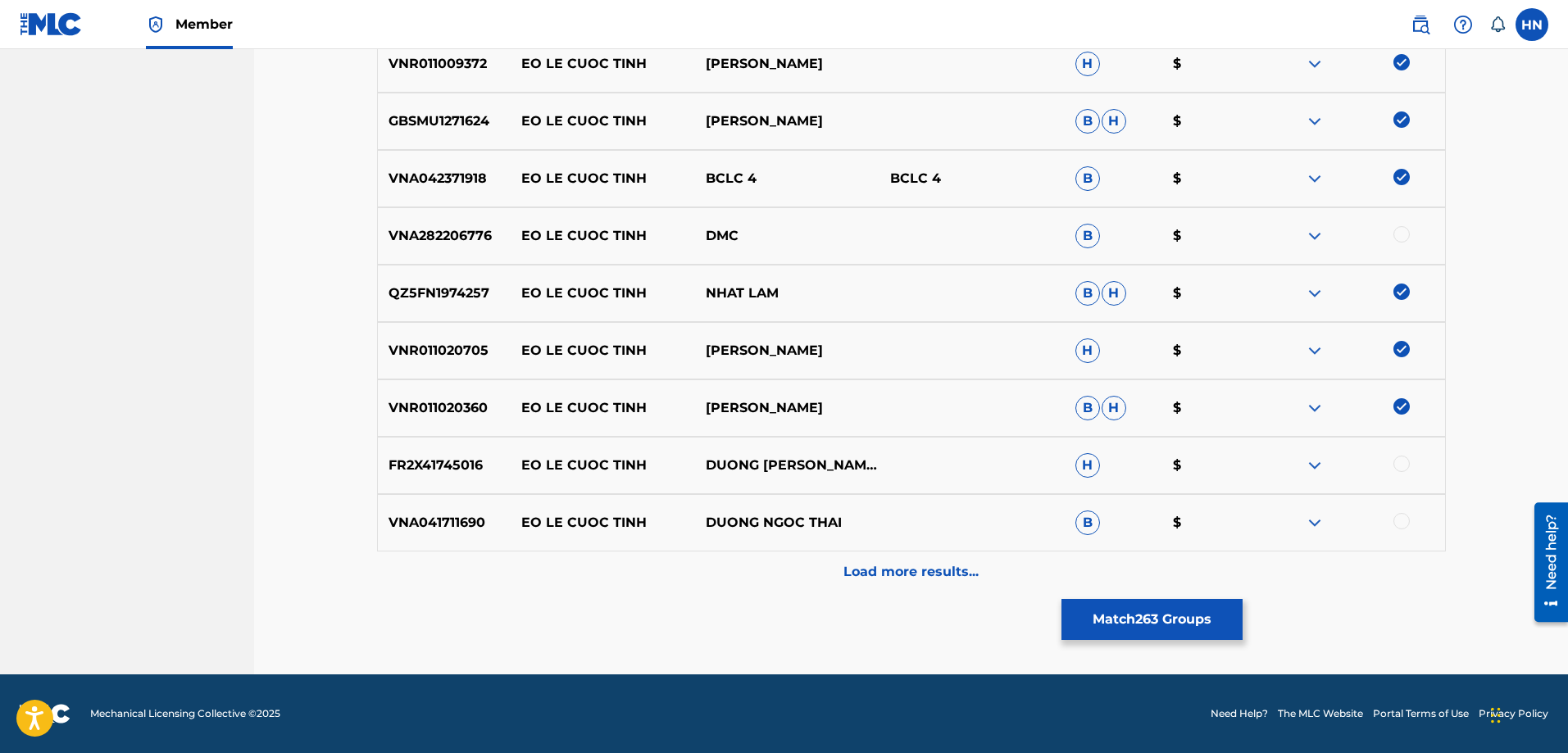
click at [1404, 467] on div at bounding box center [1401, 463] width 16 height 16
click at [457, 501] on div "VNA041711690 EO LE CUOC TINH DUONG NGOC THAI B $" at bounding box center [911, 522] width 1069 height 57
click at [1408, 515] on div at bounding box center [1351, 522] width 185 height 20
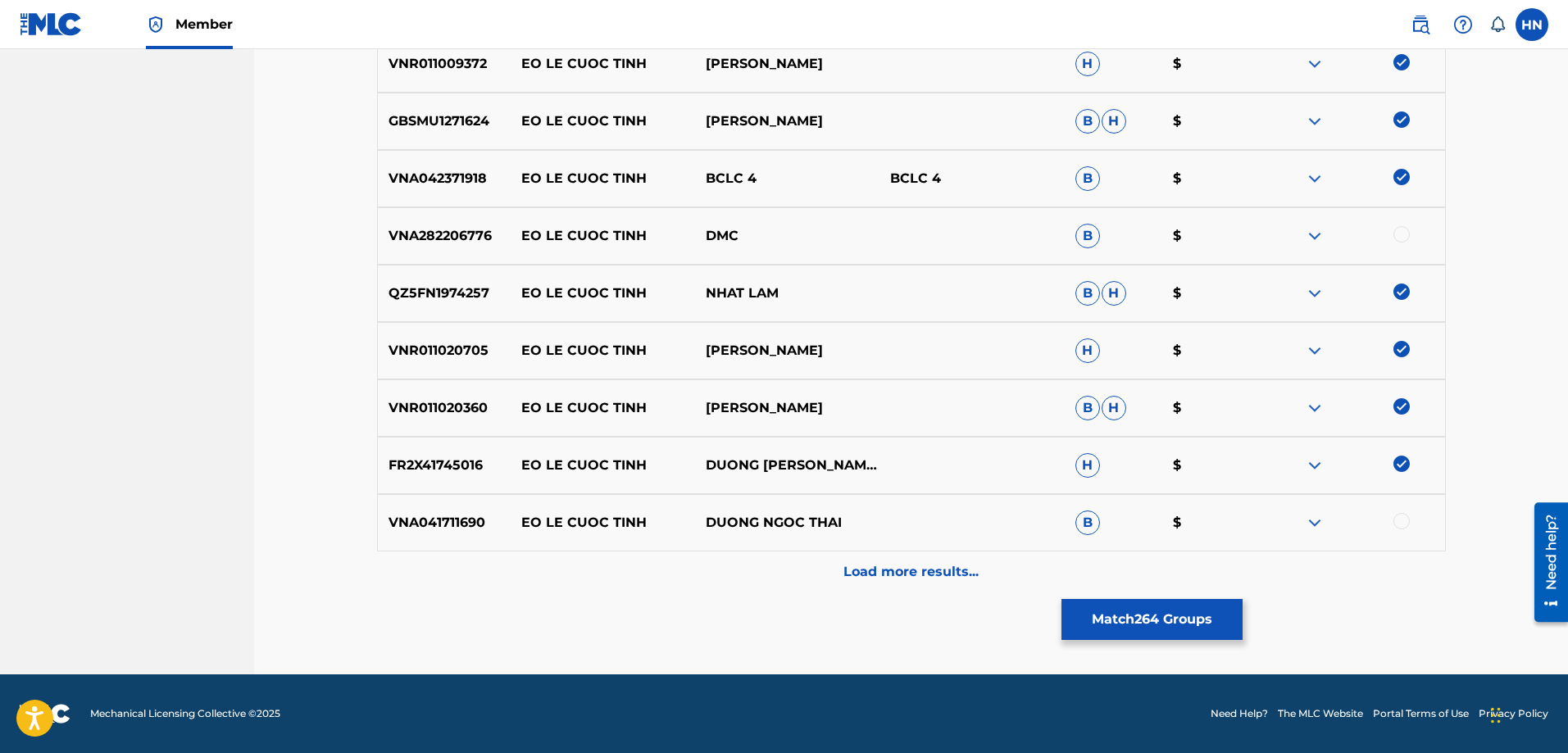
click at [1408, 519] on div at bounding box center [1401, 520] width 16 height 16
click at [902, 577] on p "Load more results..." at bounding box center [911, 572] width 135 height 20
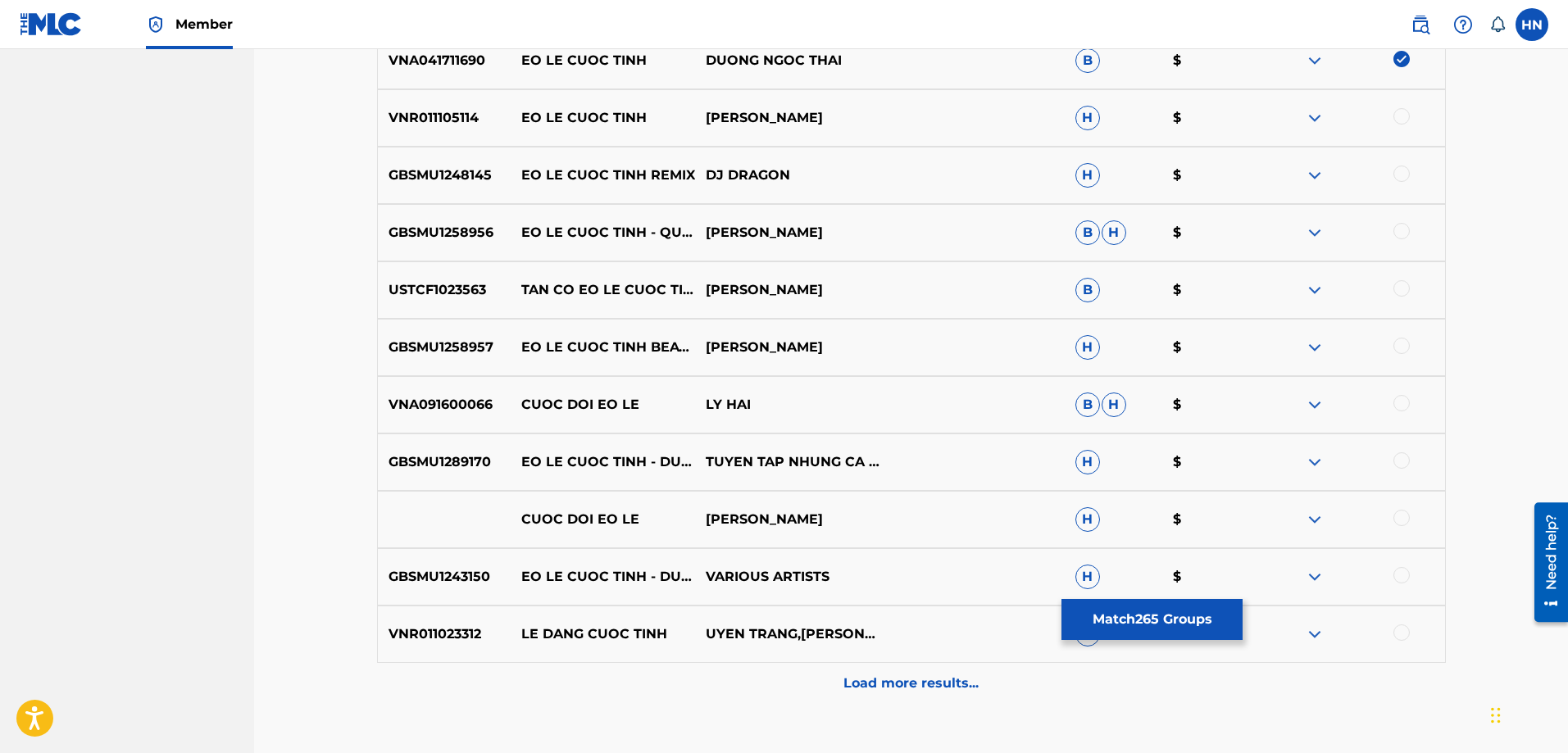
scroll to position [6920, 0]
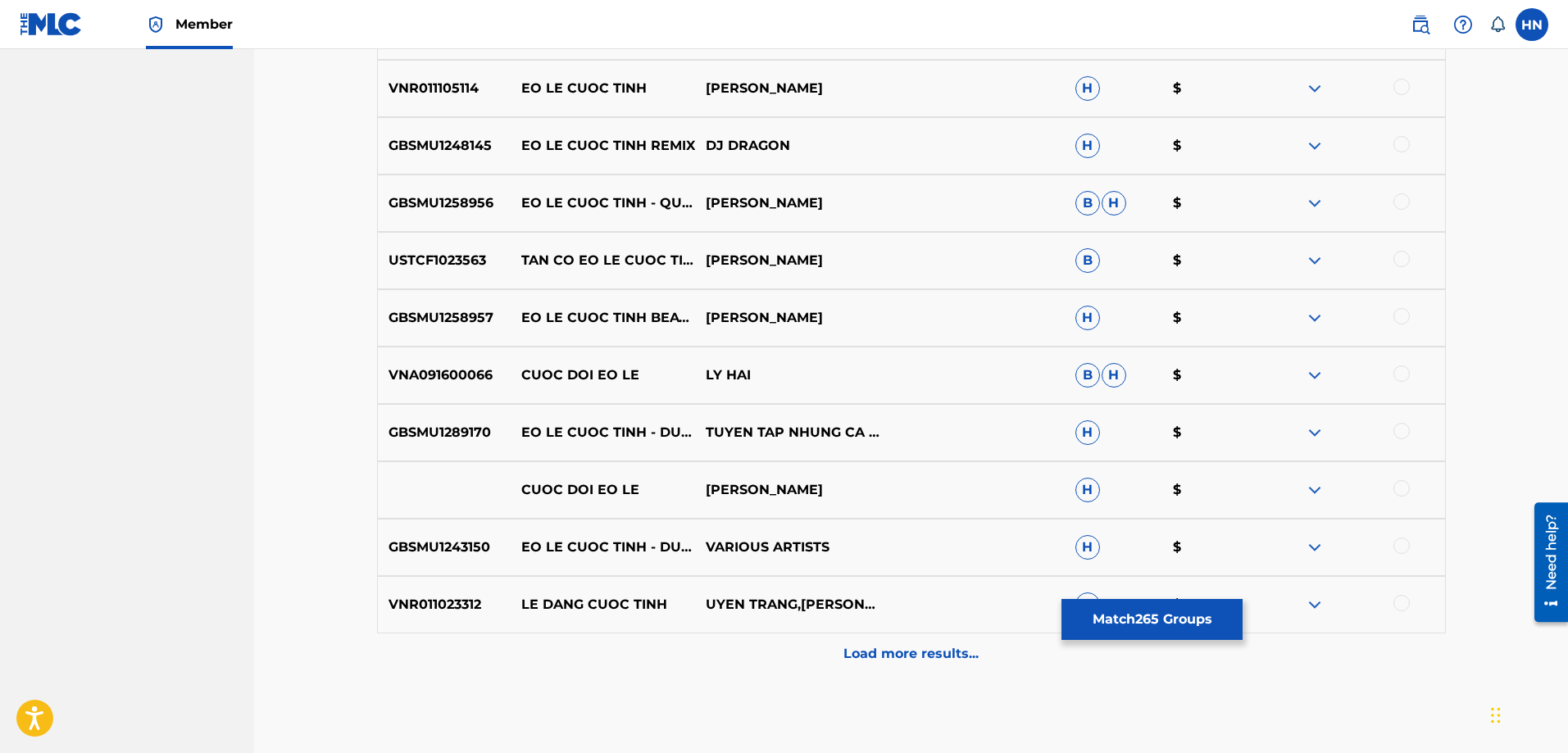
click at [444, 111] on div "VNR011105114 EO LE CUOC TINH HOANG LOI H $" at bounding box center [911, 88] width 1069 height 57
click at [1399, 86] on div at bounding box center [1401, 86] width 16 height 16
click at [439, 198] on p "GBSMU1258956" at bounding box center [444, 203] width 133 height 20
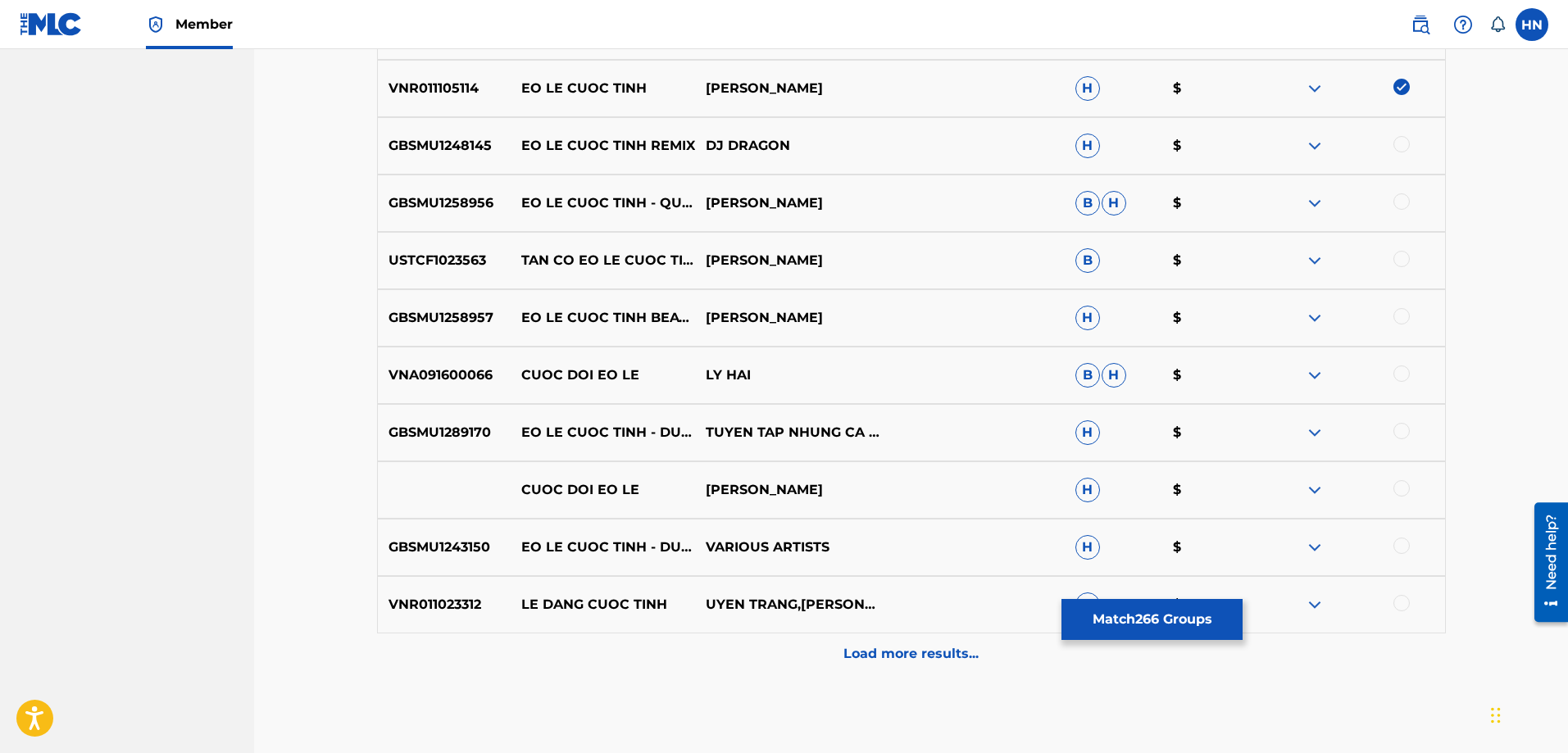
click at [1397, 202] on div at bounding box center [1401, 201] width 16 height 16
click at [441, 321] on p "GBSMU1258957" at bounding box center [444, 318] width 133 height 20
click at [1406, 314] on div at bounding box center [1401, 316] width 16 height 16
click at [488, 434] on p "GBSMU1289170" at bounding box center [444, 432] width 133 height 20
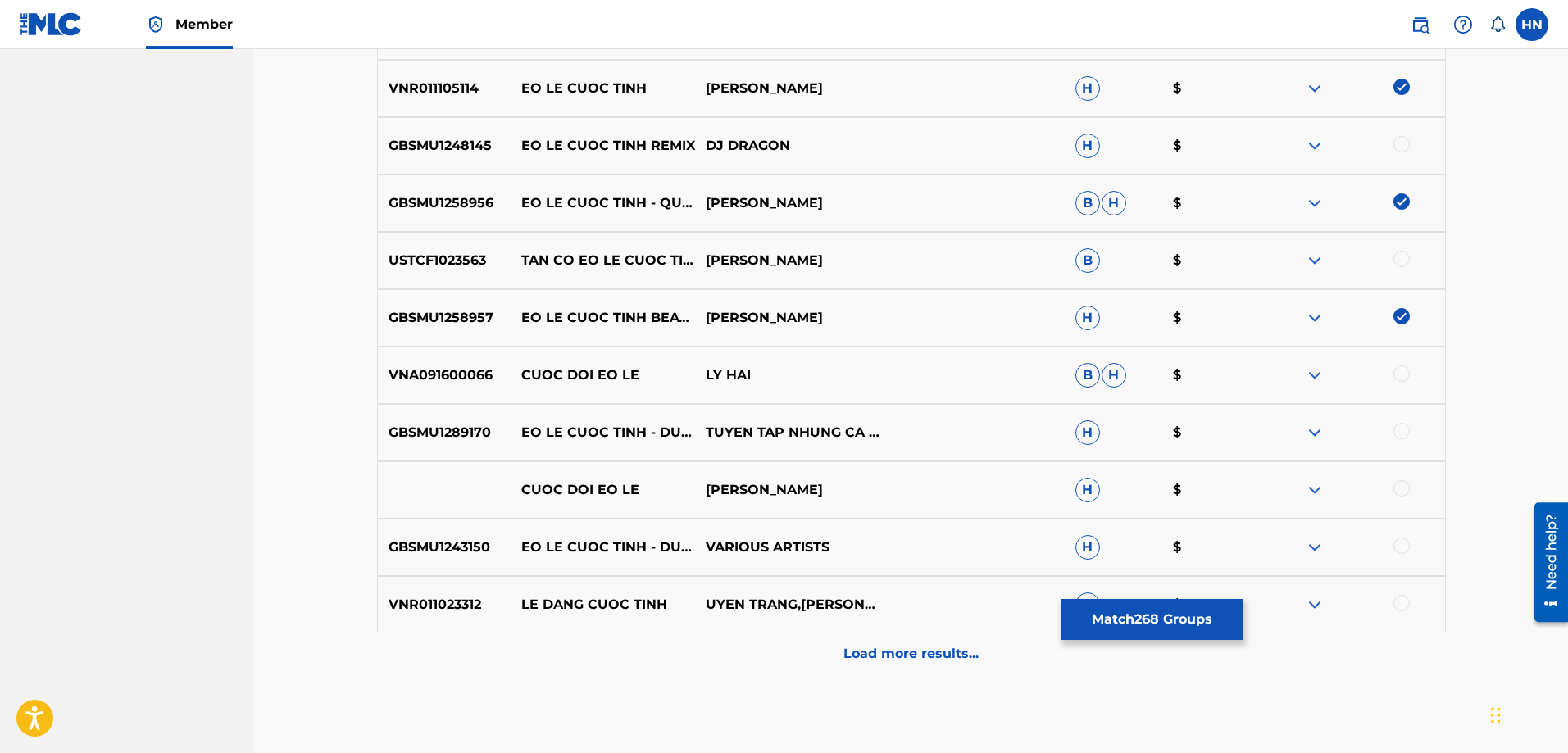
click at [488, 434] on p "GBSMU1289170" at bounding box center [444, 432] width 133 height 20
click at [465, 433] on p "GBSMU1289170" at bounding box center [444, 432] width 133 height 20
click at [1402, 430] on div at bounding box center [1401, 430] width 16 height 16
click at [472, 548] on p "GBSMU1243150" at bounding box center [444, 547] width 133 height 20
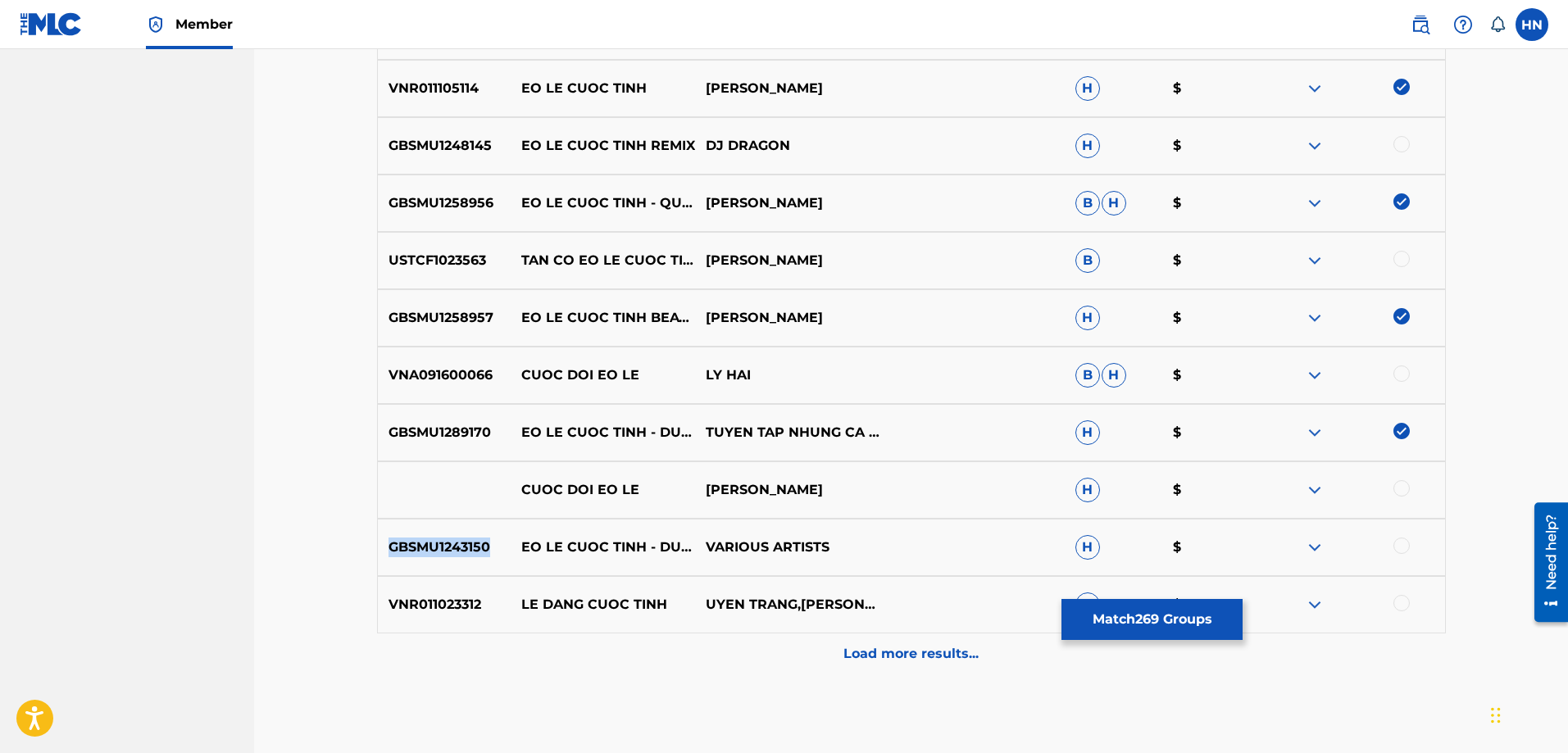
click at [472, 548] on p "GBSMU1243150" at bounding box center [444, 547] width 133 height 20
click at [1397, 545] on div at bounding box center [1401, 545] width 16 height 16
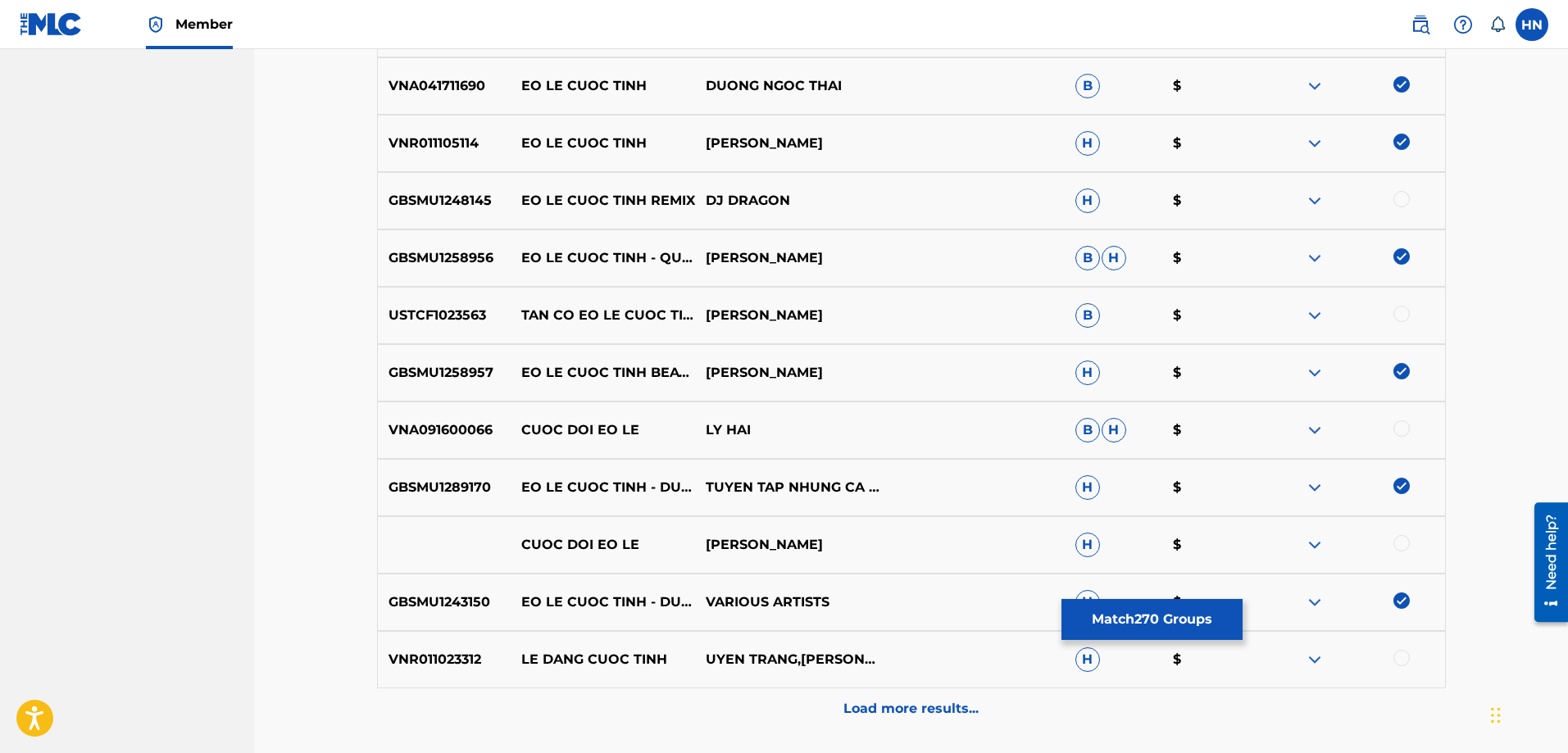
scroll to position [6838, 0]
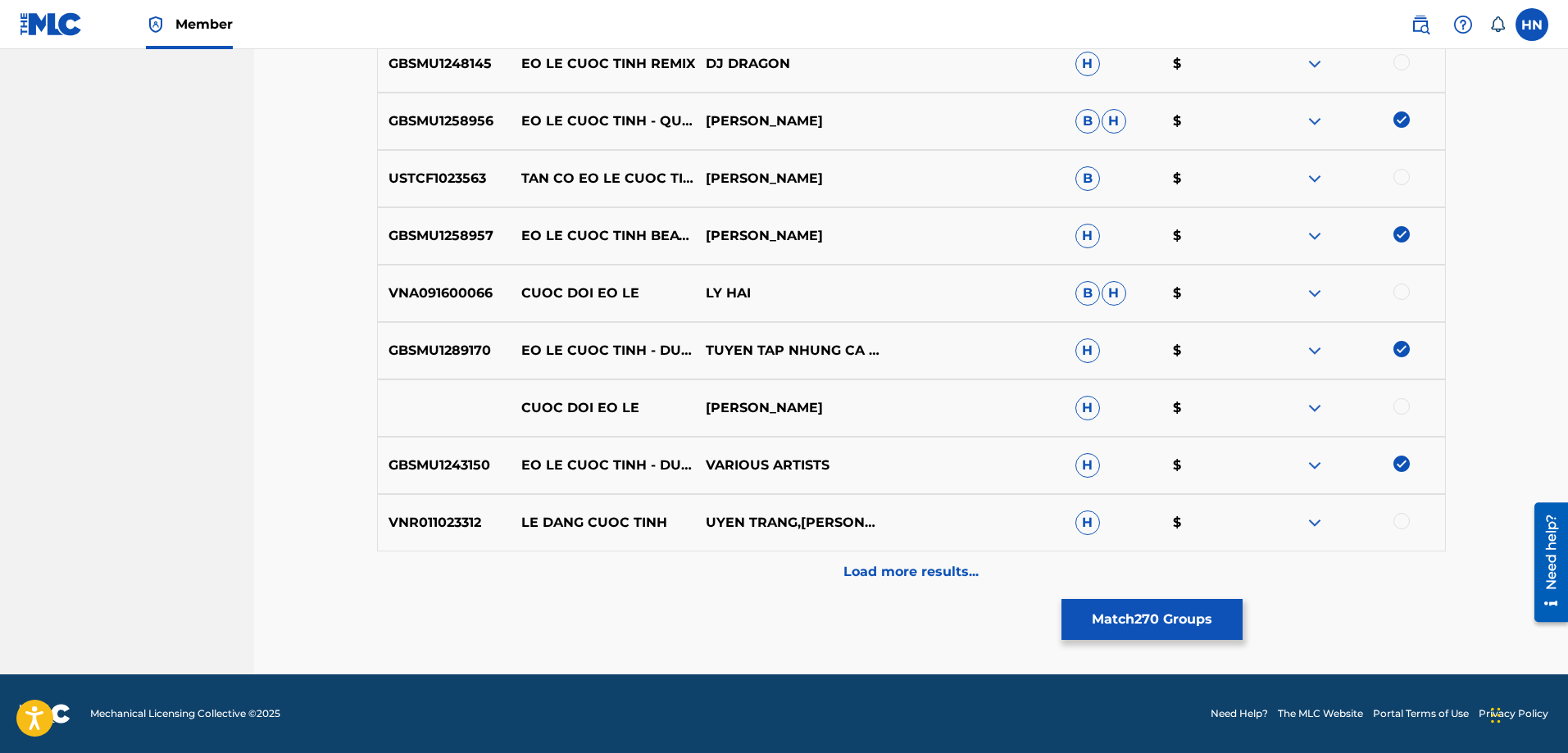
click at [892, 563] on p "Load more results..." at bounding box center [911, 572] width 135 height 20
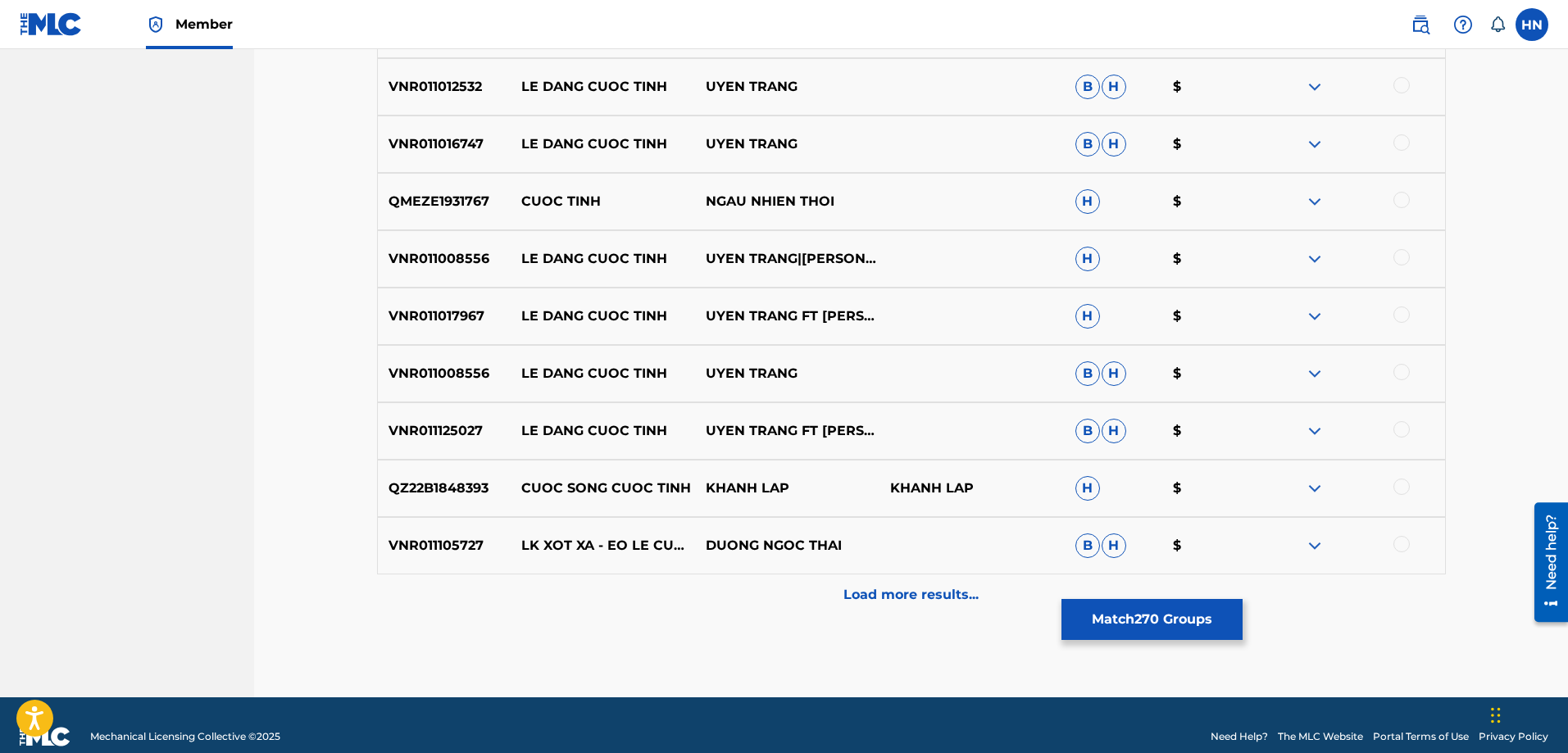
scroll to position [7575, 0]
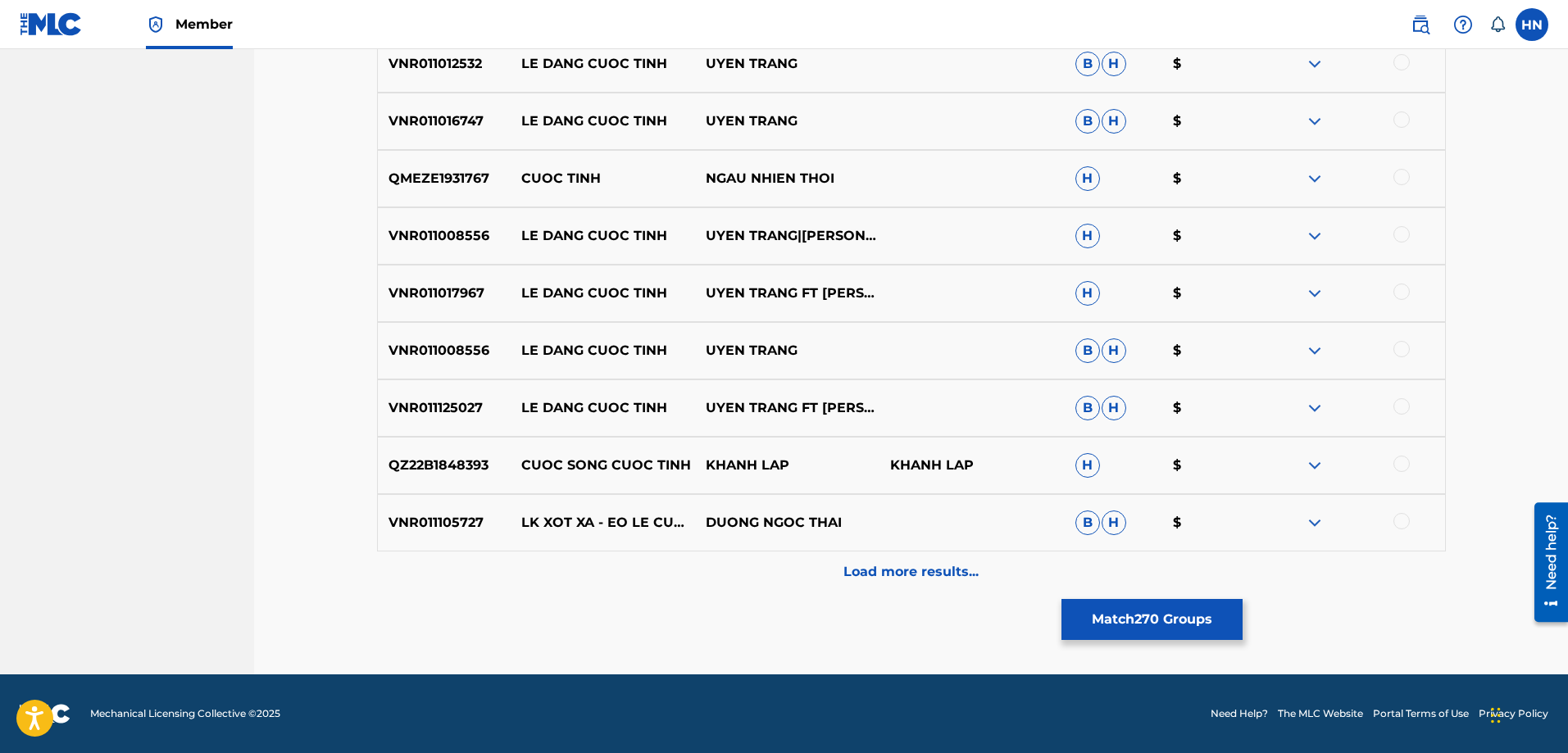
click at [958, 571] on p "Load more results..." at bounding box center [911, 572] width 135 height 20
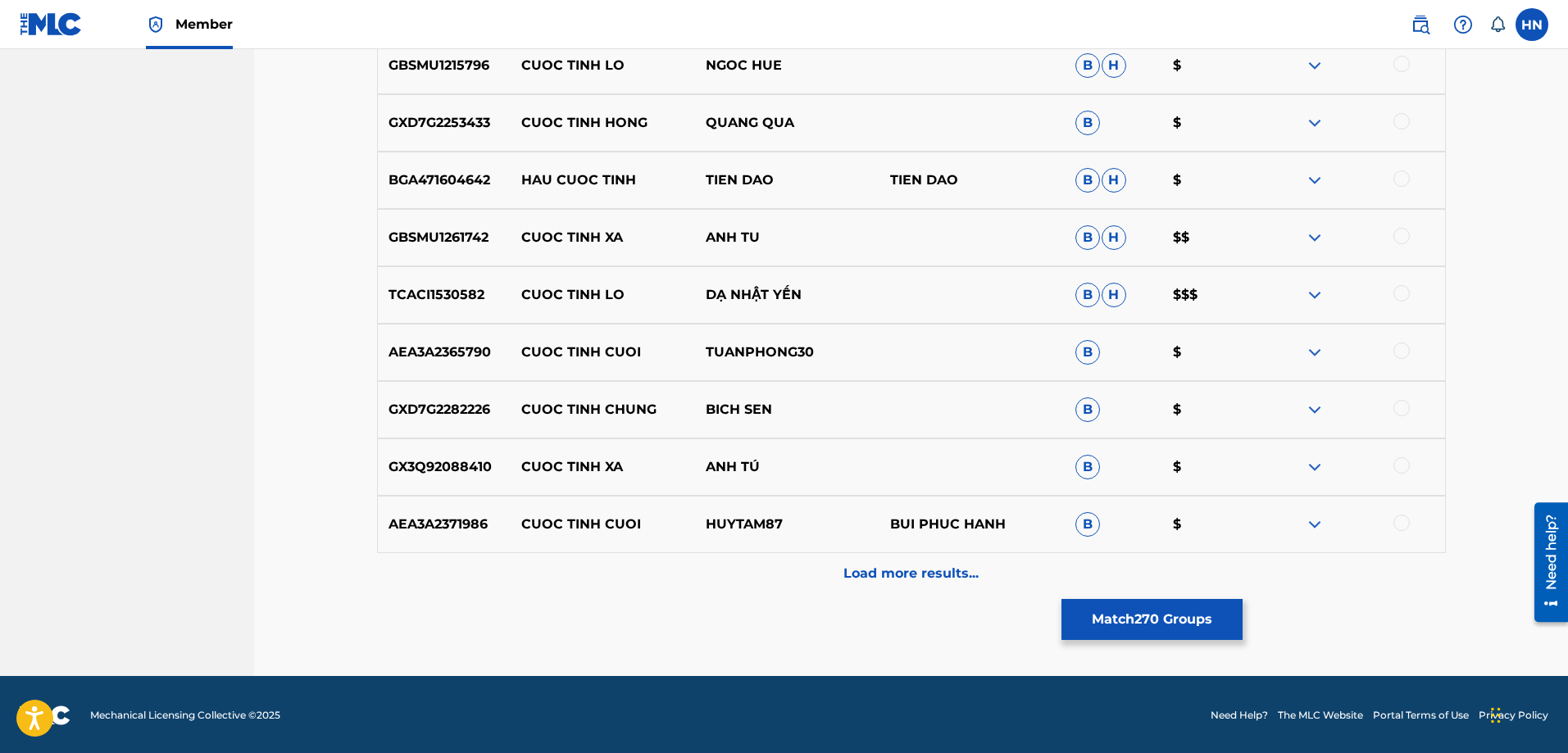
scroll to position [8149, 0]
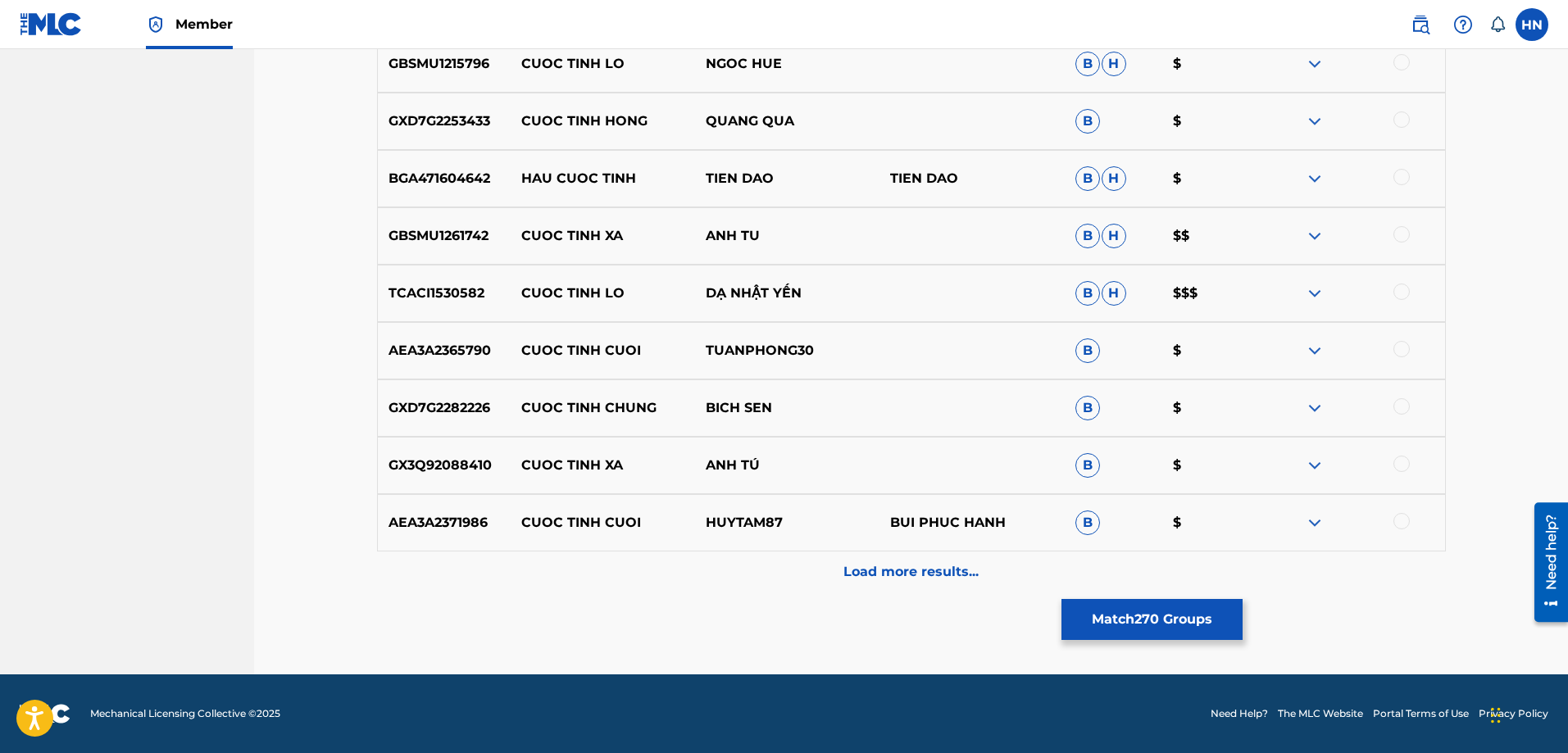
click at [1073, 604] on button "Match 270 Groups" at bounding box center [1152, 619] width 181 height 41
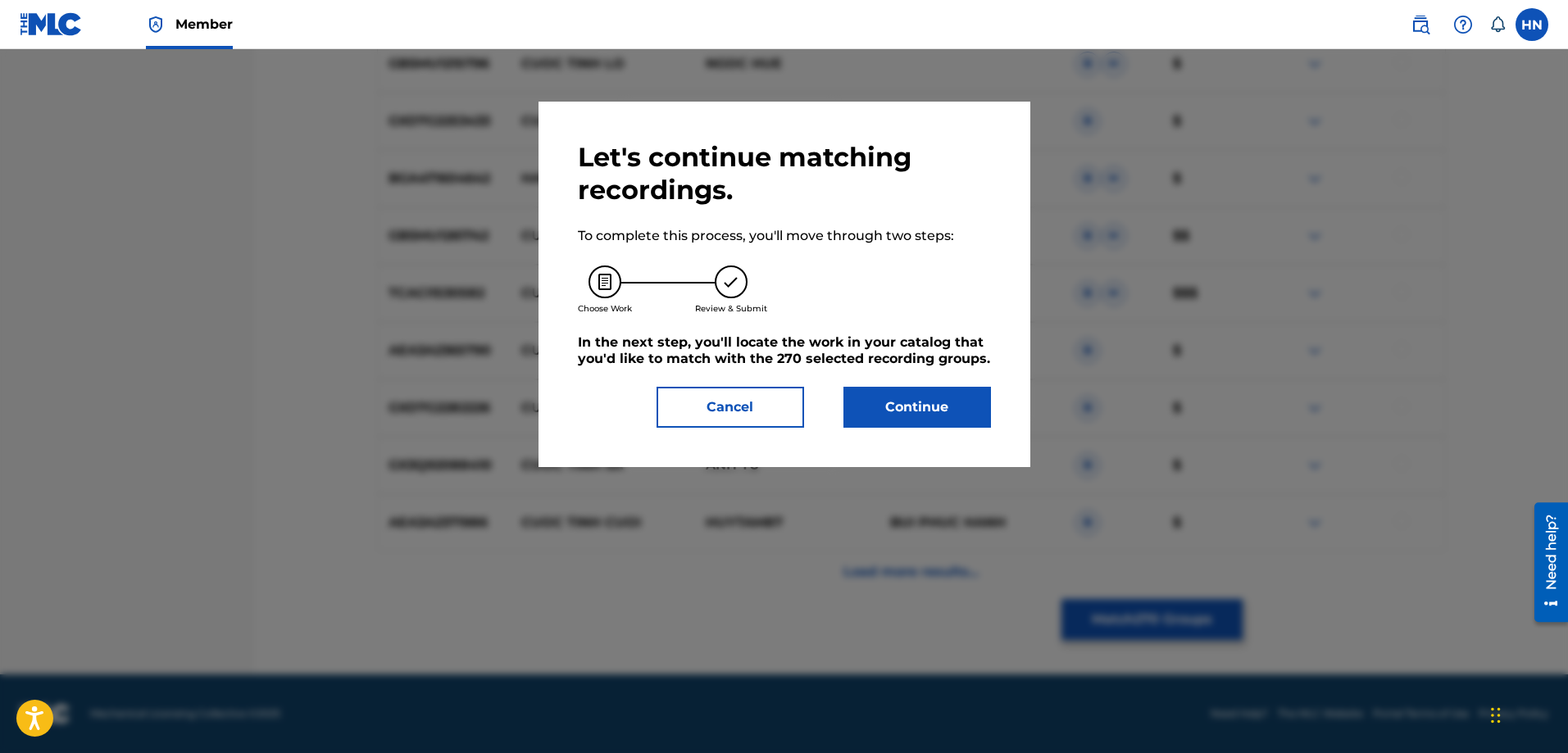
click at [895, 409] on button "Continue" at bounding box center [916, 407] width 147 height 41
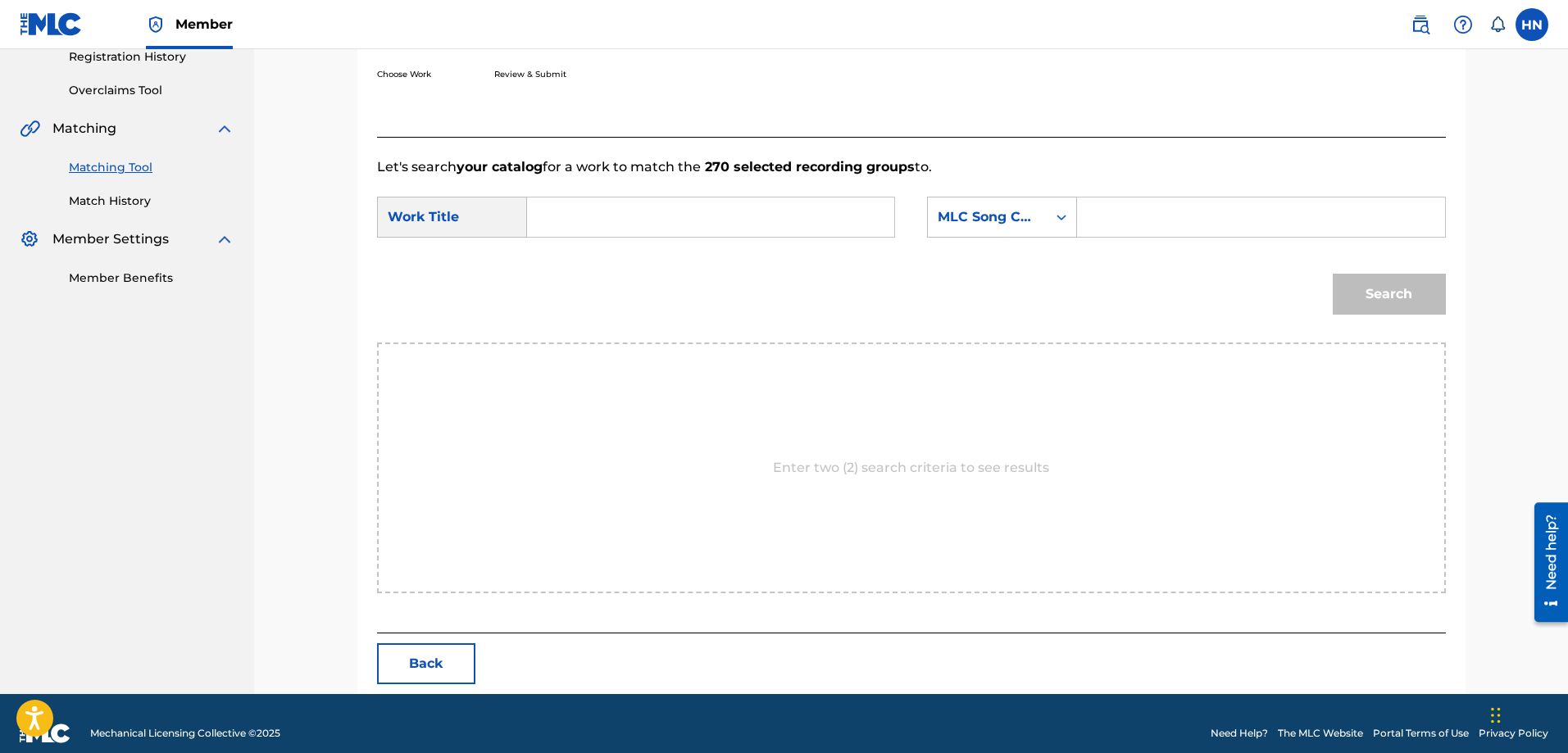
scroll to position [339, 0]
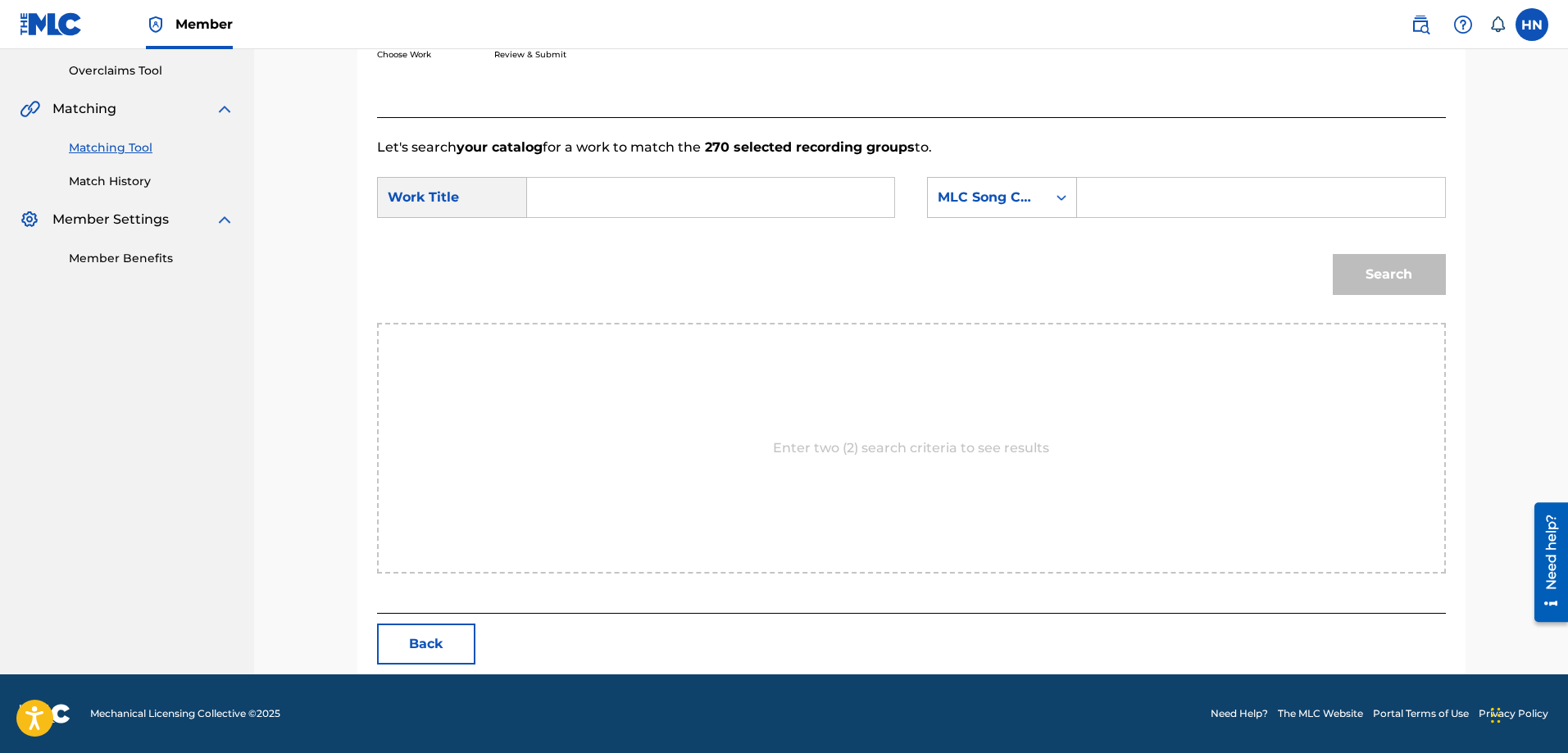
click at [824, 188] on input "Search Form" at bounding box center [710, 197] width 340 height 39
paste input "ÉO LE CUỘC TÌNH"
type input "ÉO LE CUỘC TÌNH"
drag, startPoint x: 971, startPoint y: 187, endPoint x: 976, endPoint y: 209, distance: 22.6
click at [972, 187] on div "MLC Song Code" at bounding box center [987, 197] width 119 height 31
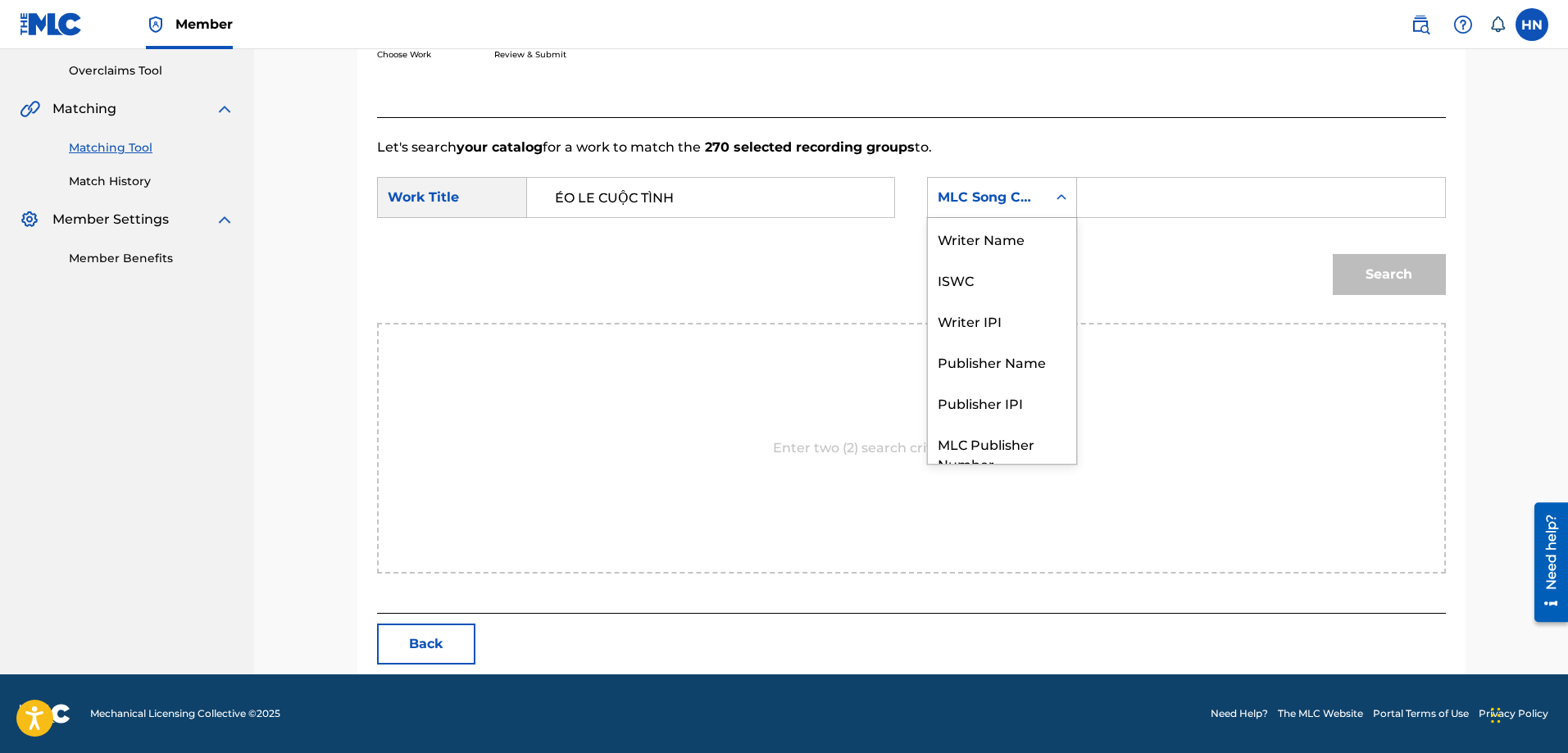
scroll to position [61, 0]
click at [973, 223] on div "ISWC" at bounding box center [1002, 218] width 148 height 41
click at [1161, 216] on input "Search Form" at bounding box center [1260, 197] width 340 height 39
paste input "T9178330637"
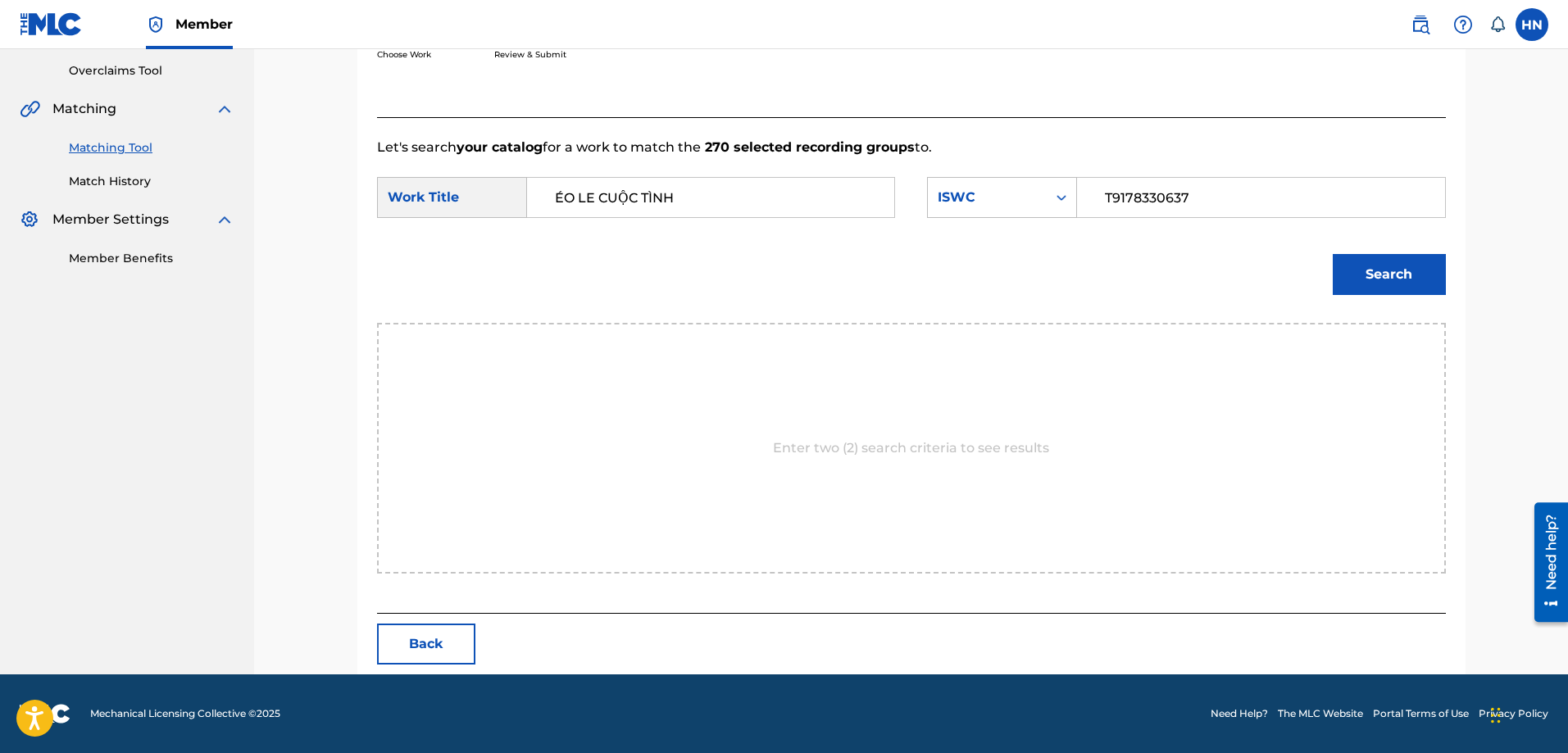
type input "T9178330637"
click at [1357, 256] on button "Search" at bounding box center [1389, 274] width 113 height 41
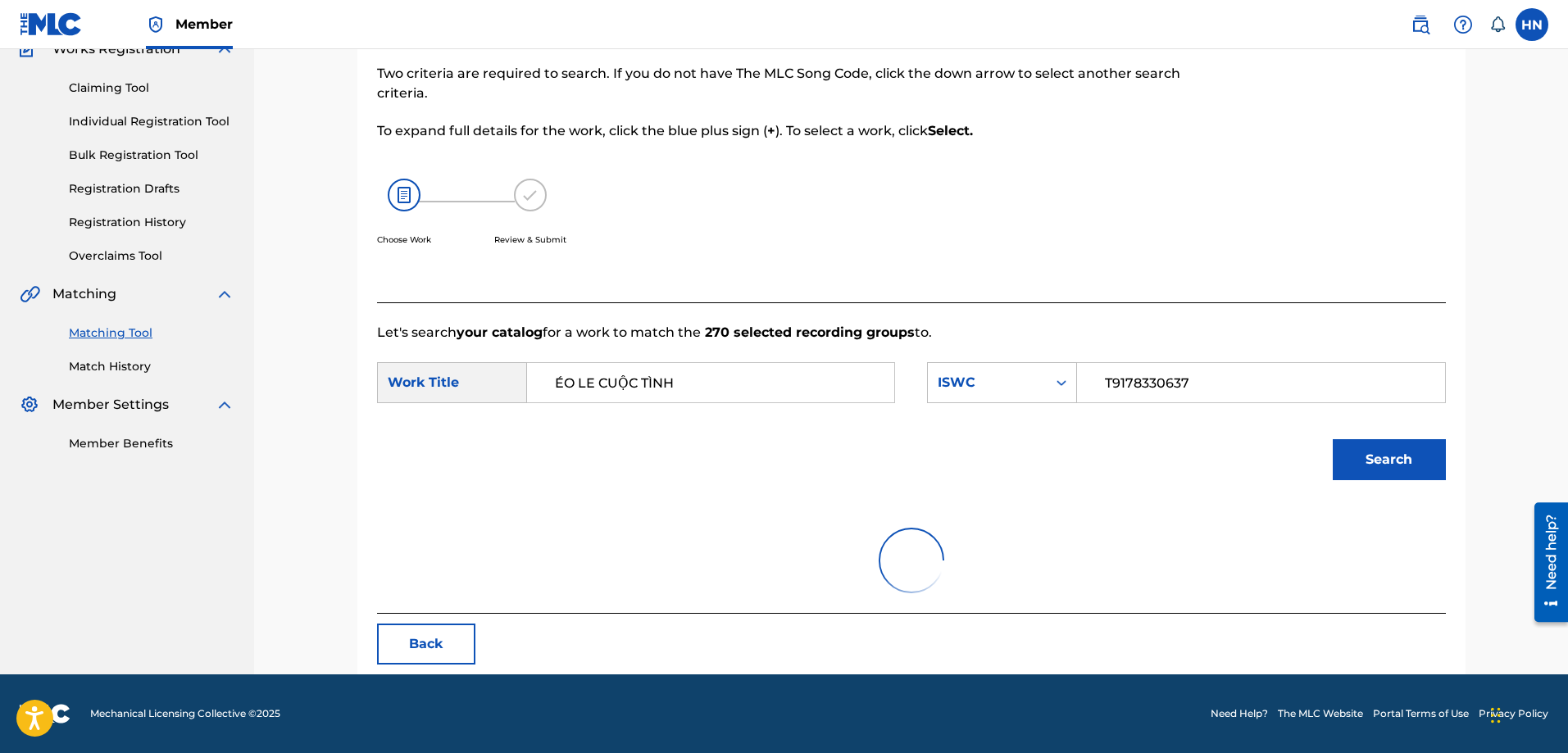
scroll to position [290, 0]
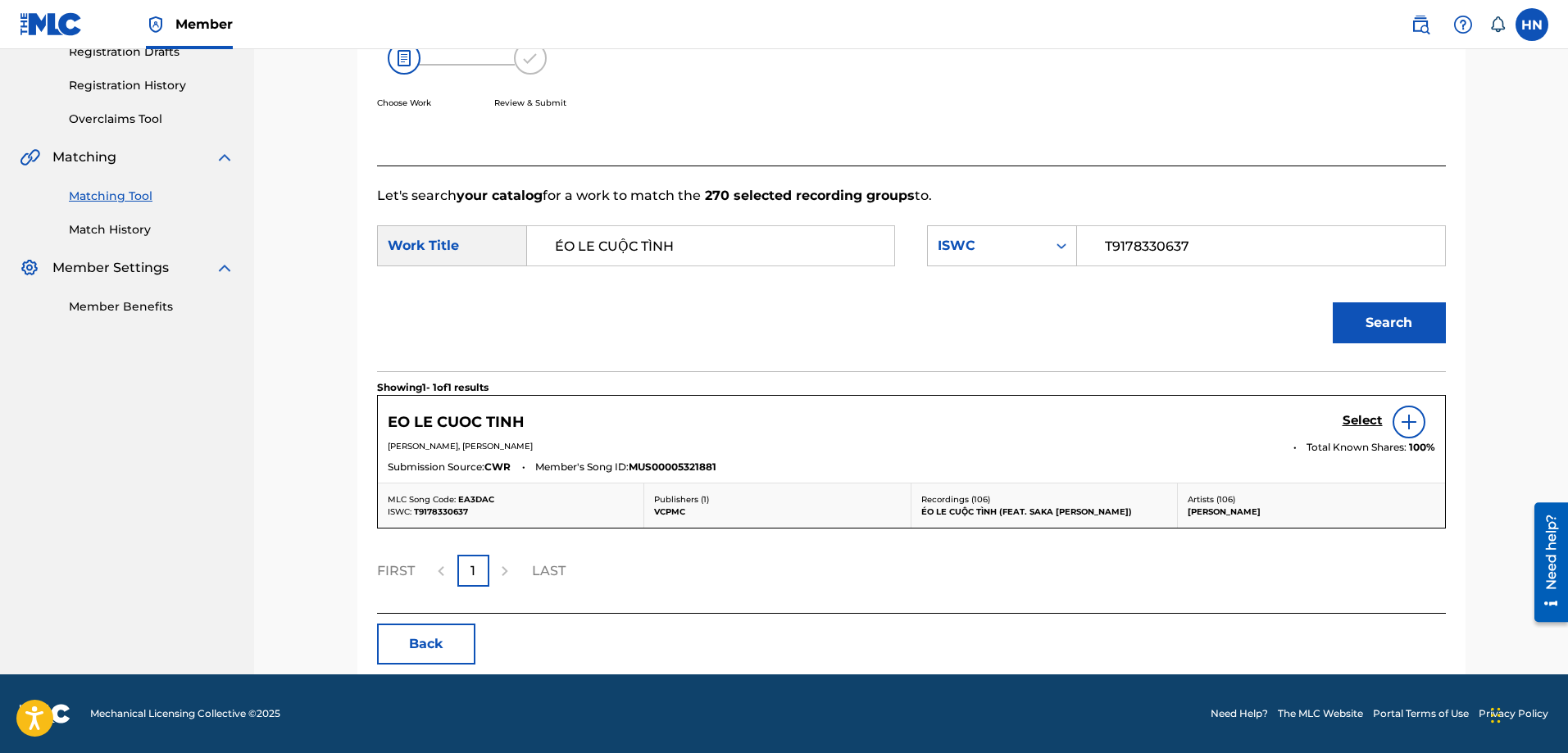
click at [1344, 422] on h5 "Select" at bounding box center [1362, 420] width 40 height 15
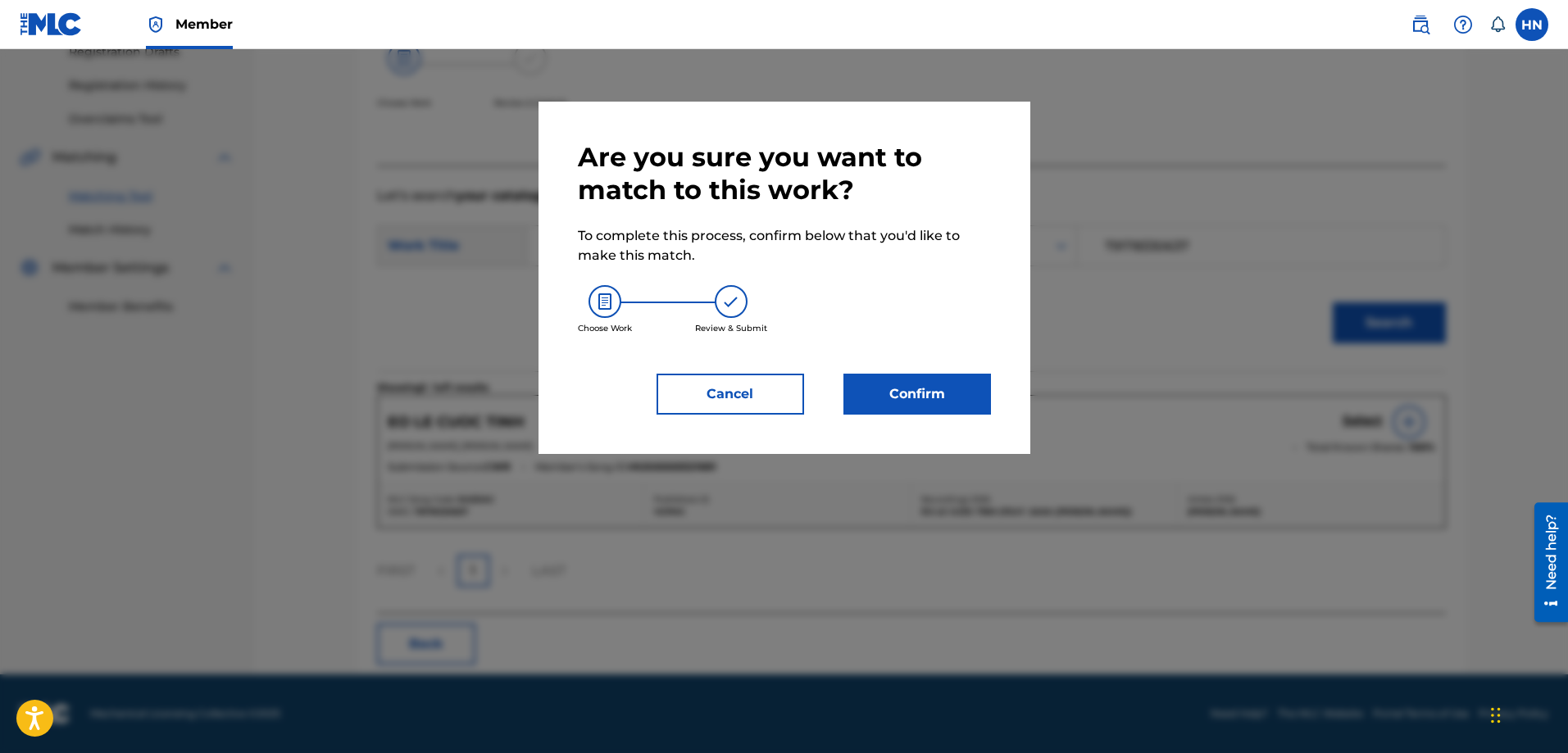
click at [961, 392] on button "Confirm" at bounding box center [916, 394] width 147 height 41
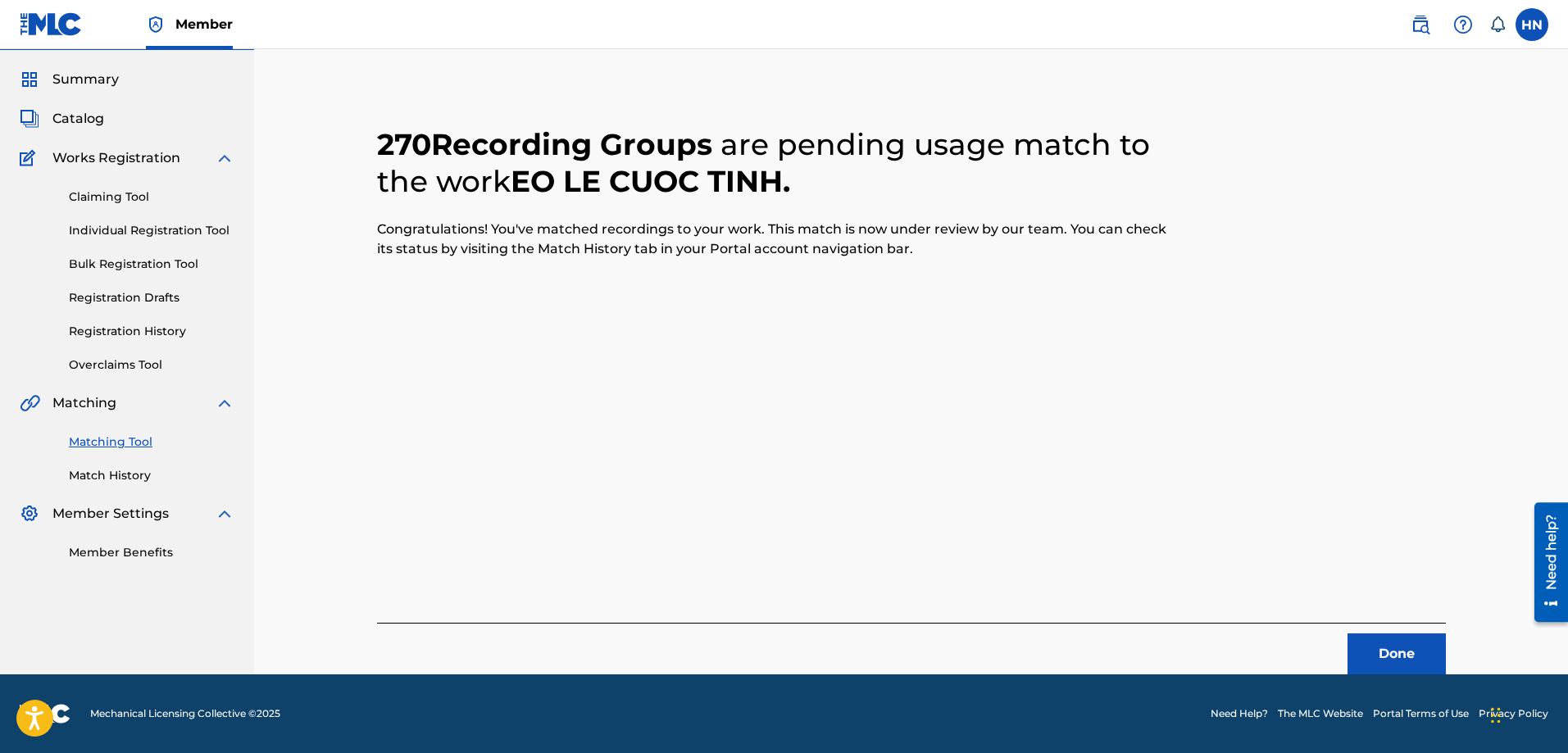
scroll to position [45, 0]
click at [1409, 642] on button "Done" at bounding box center [1396, 654] width 98 height 41
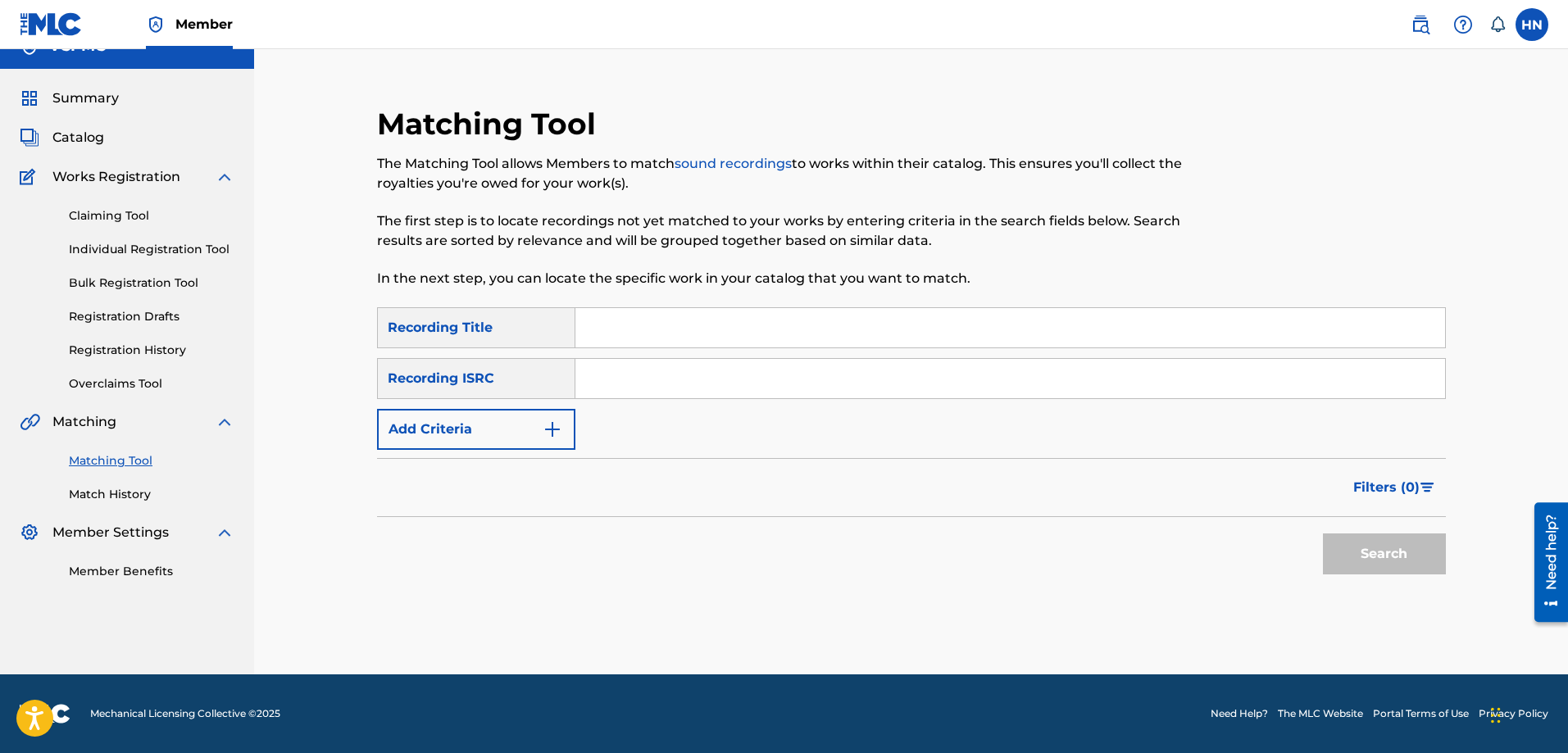
scroll to position [0, 0]
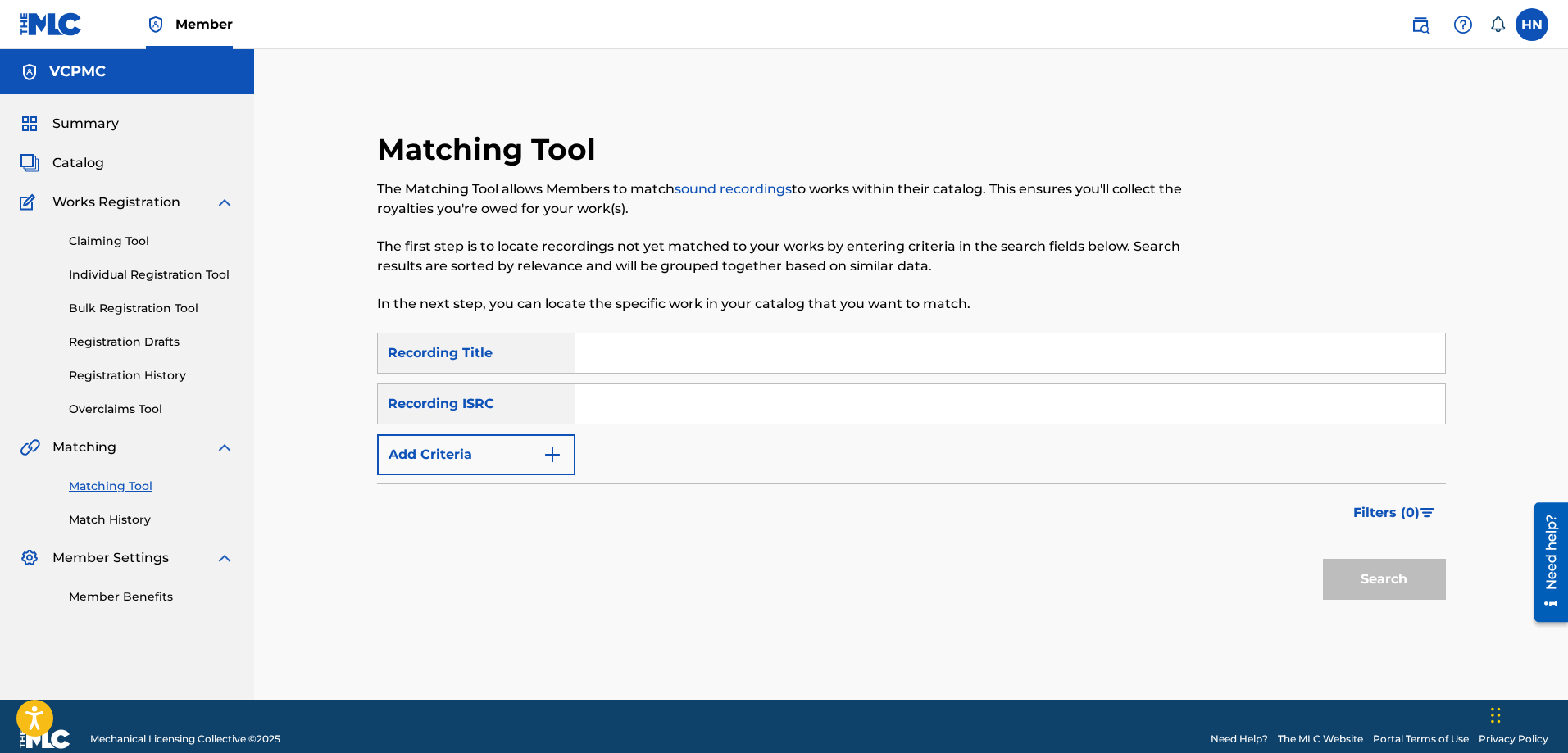
click at [702, 351] on input "Search Form" at bounding box center [1009, 353] width 869 height 39
paste input "QUÊ TÔI"
click at [1323, 559] on button "Search" at bounding box center [1384, 579] width 123 height 41
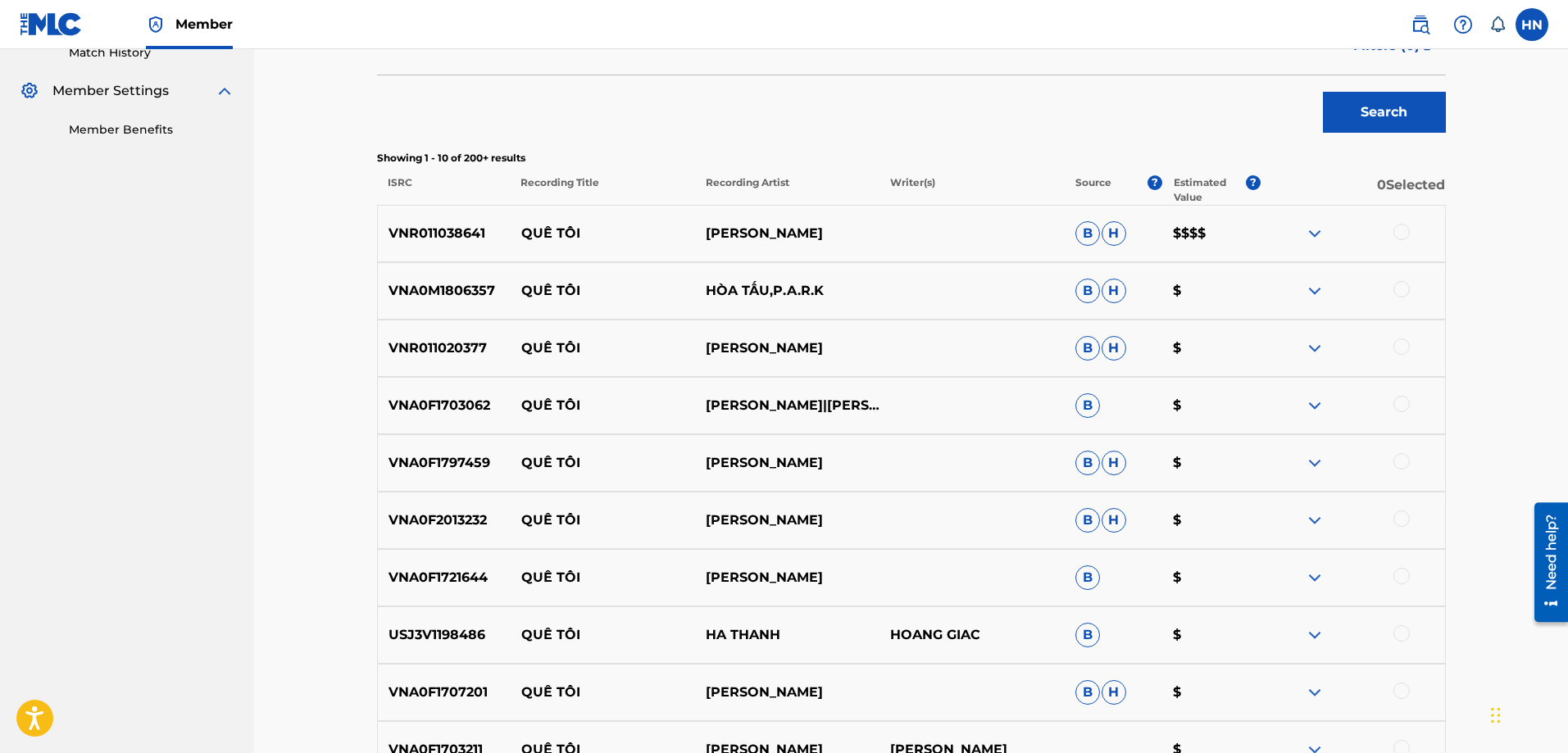
scroll to position [492, 0]
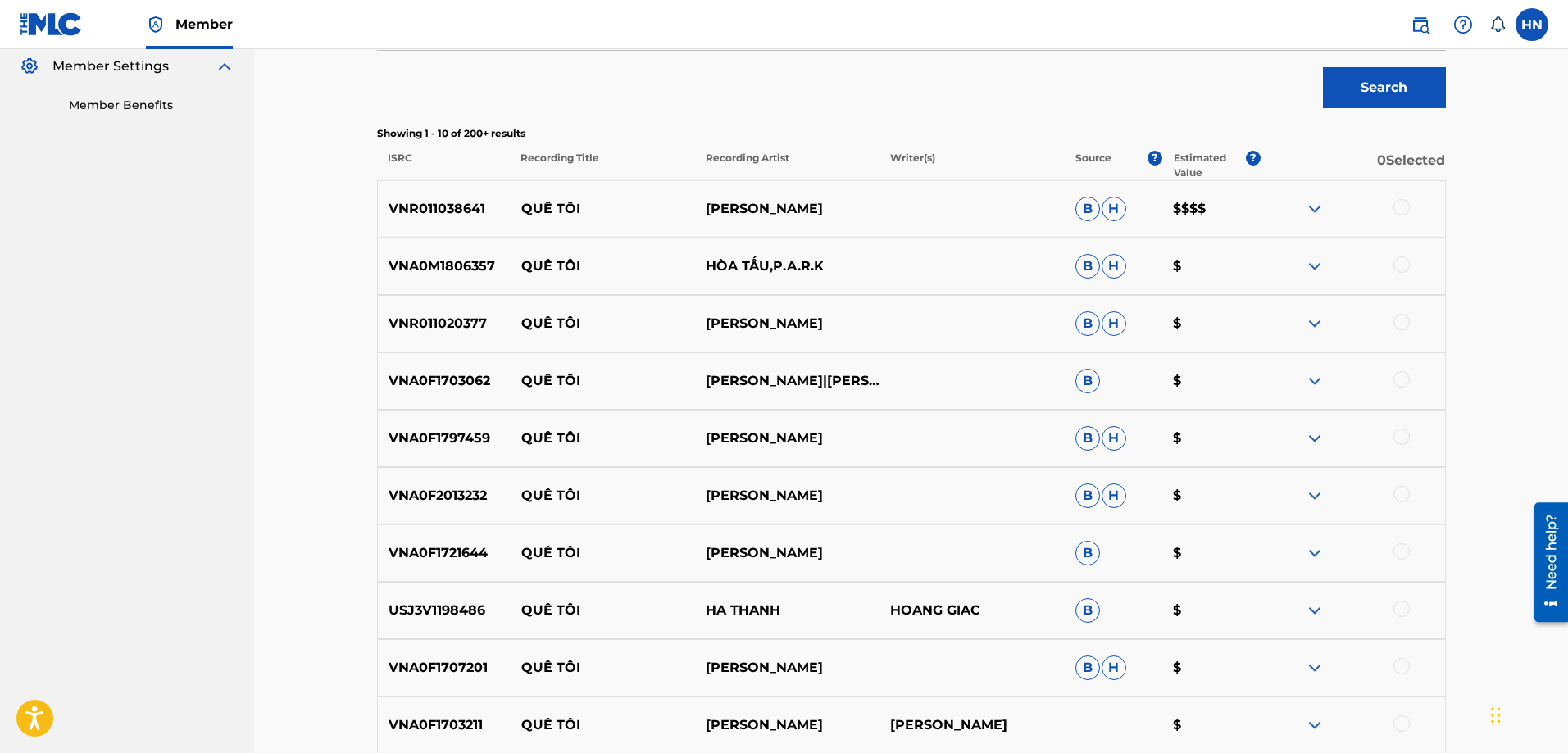
click at [458, 211] on p "VNR011038641" at bounding box center [444, 209] width 133 height 20
click at [1401, 207] on div at bounding box center [1401, 207] width 16 height 16
click at [1321, 270] on img at bounding box center [1315, 266] width 20 height 20
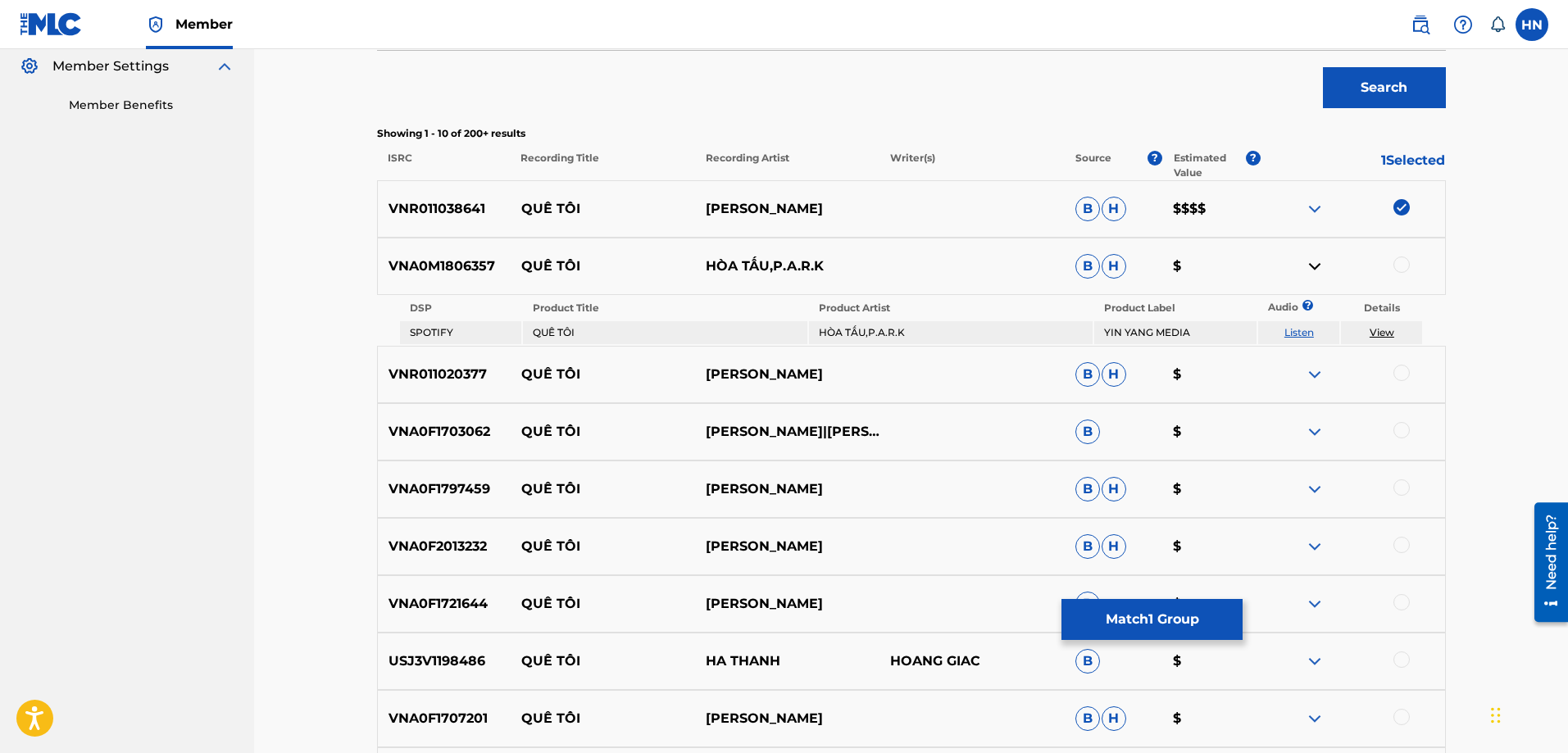
click at [1308, 330] on link "Listen" at bounding box center [1299, 332] width 29 height 12
drag, startPoint x: 523, startPoint y: 371, endPoint x: 829, endPoint y: 362, distance: 306.1
click at [829, 362] on div "VNR011020377 QUÊ TÔI TRANG NHUNG B H $" at bounding box center [911, 374] width 1069 height 57
click at [521, 430] on p "QUÊ TÔI" at bounding box center [602, 431] width 185 height 20
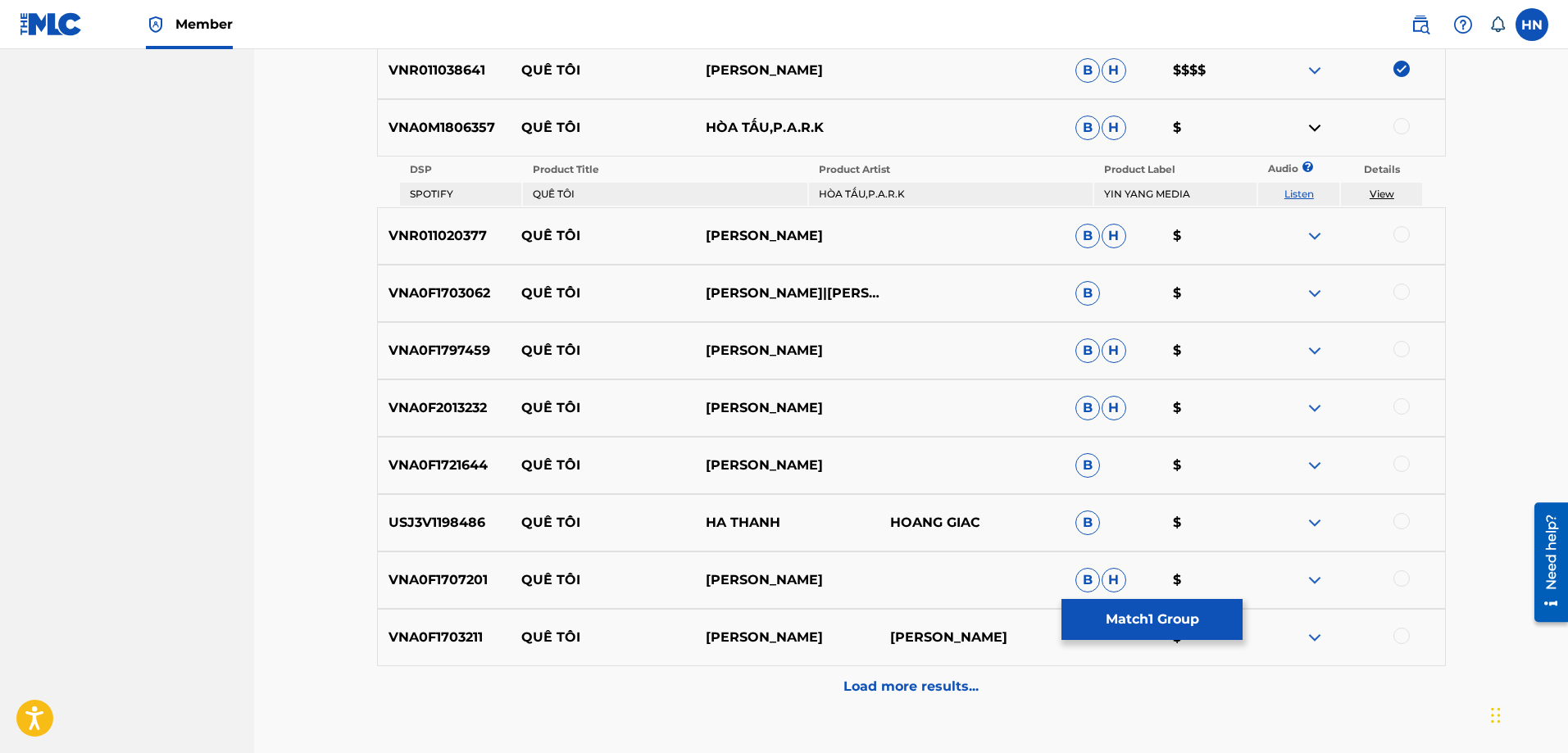
scroll to position [737, 0]
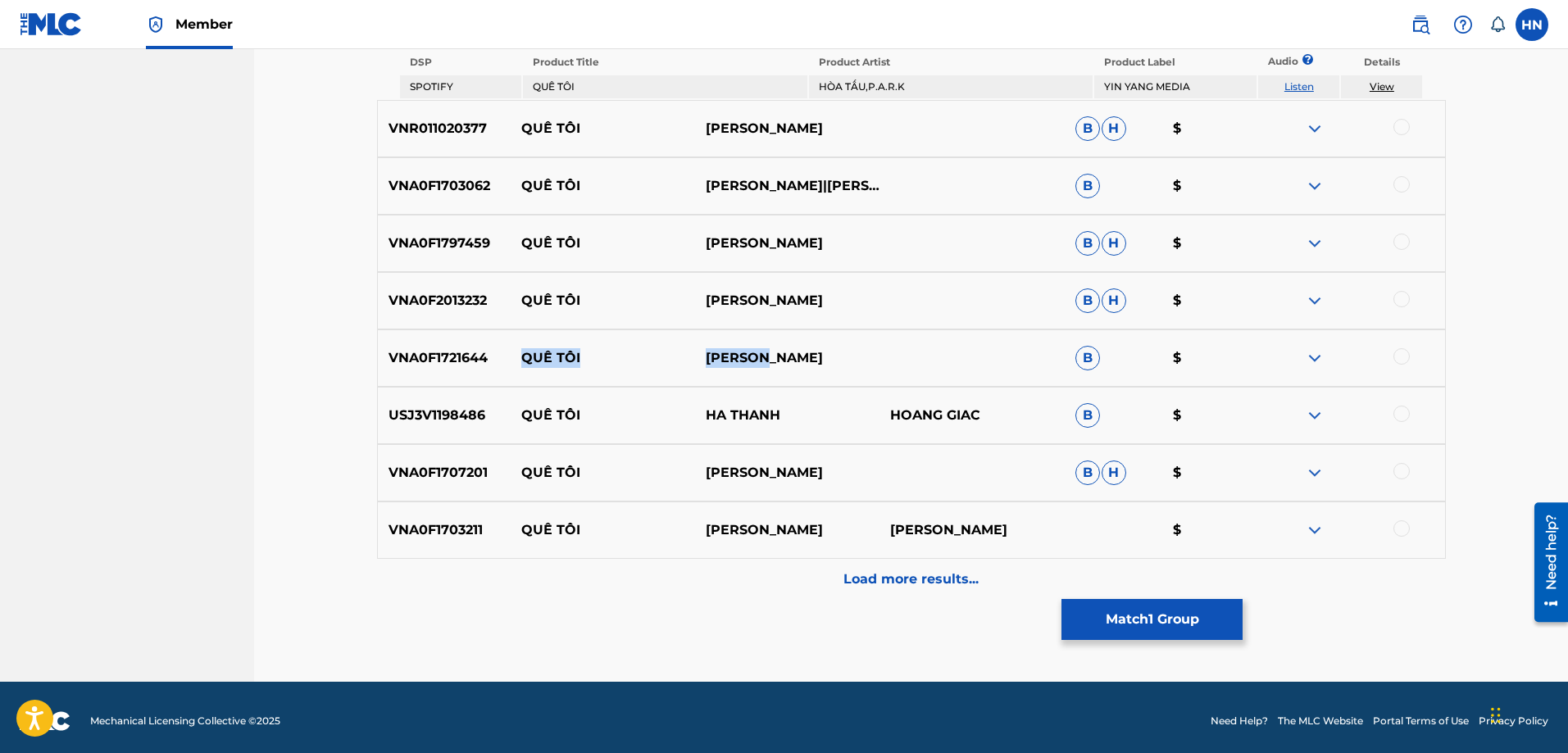
drag, startPoint x: 548, startPoint y: 363, endPoint x: 800, endPoint y: 345, distance: 252.6
click at [800, 345] on div "VNA0F1721644 QUÊ TÔI NGỌC LỄ B $" at bounding box center [911, 358] width 1069 height 57
click at [850, 563] on div "Load more results..." at bounding box center [911, 579] width 1069 height 41
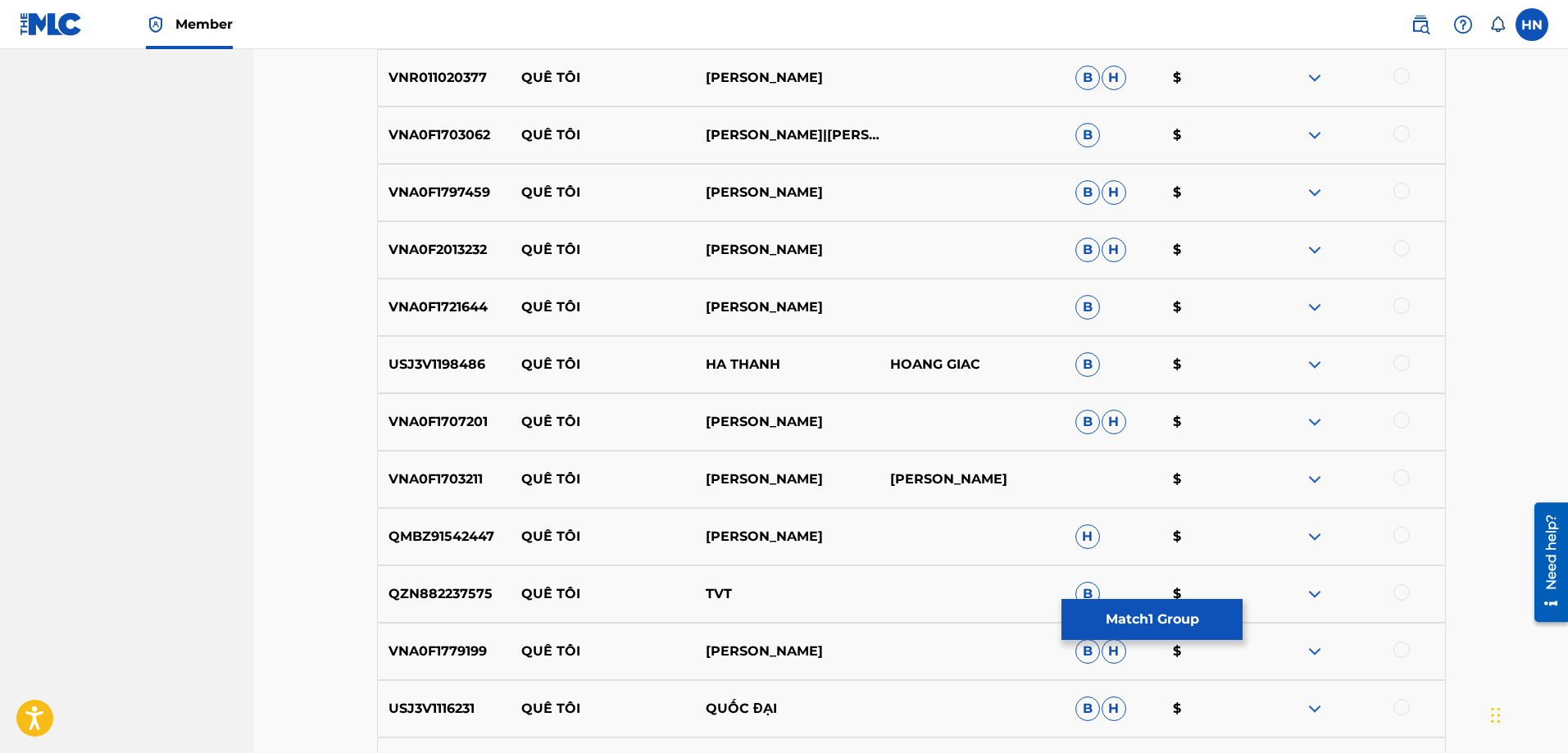
click at [475, 530] on p "QMBZ91542447" at bounding box center [444, 536] width 133 height 20
click at [1398, 536] on div at bounding box center [1401, 535] width 16 height 16
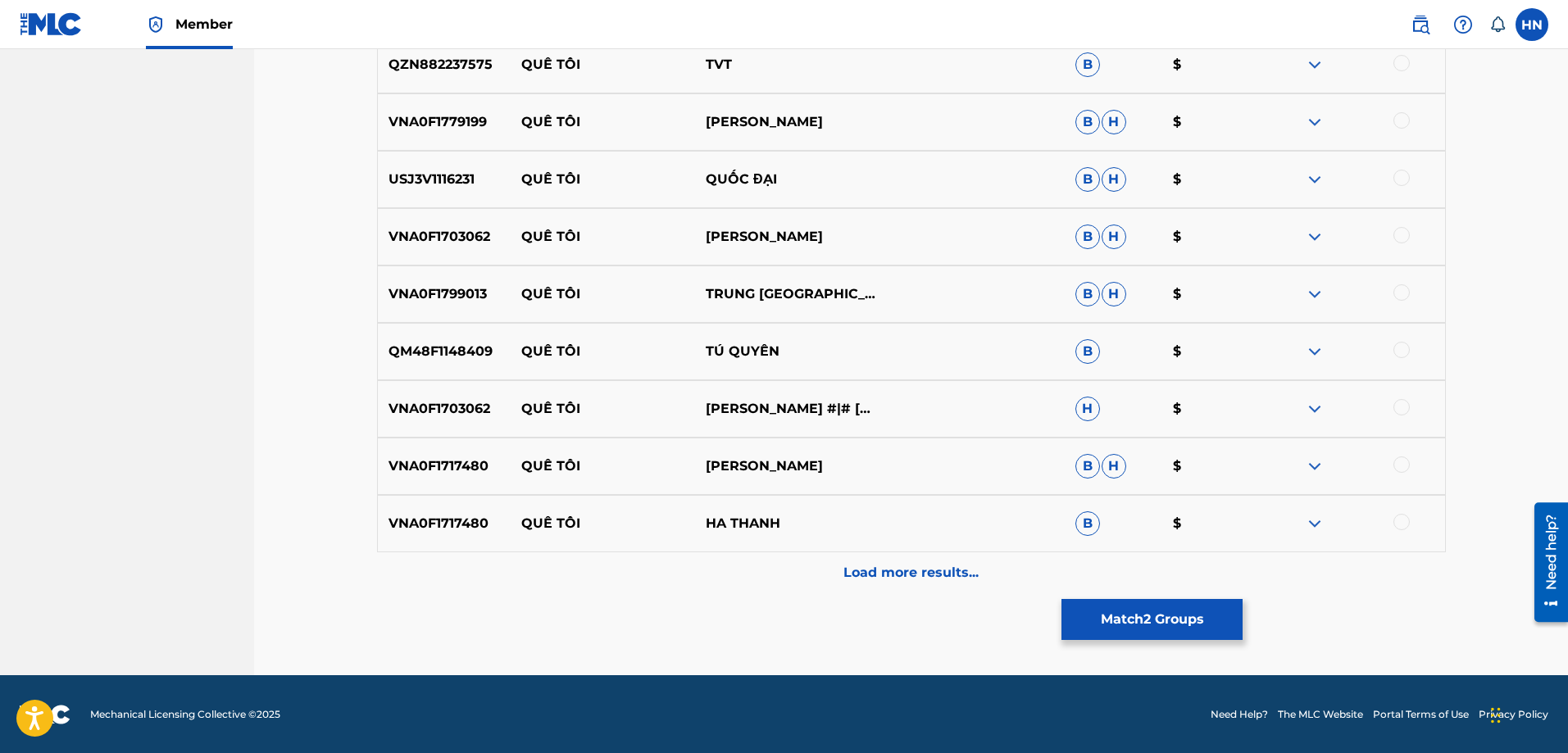
scroll to position [1267, 0]
click at [877, 558] on div "Load more results..." at bounding box center [911, 572] width 1069 height 41
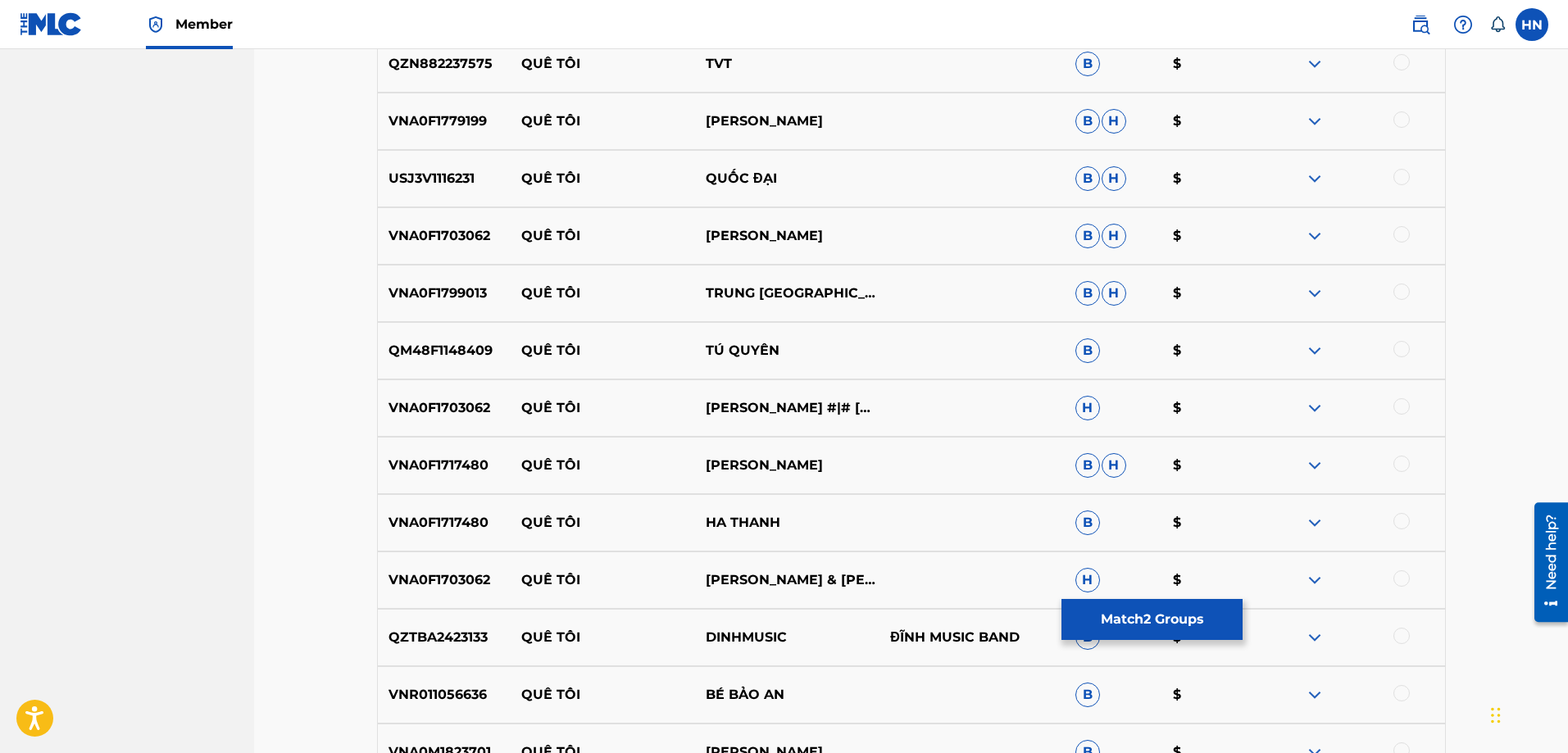
scroll to position [1513, 0]
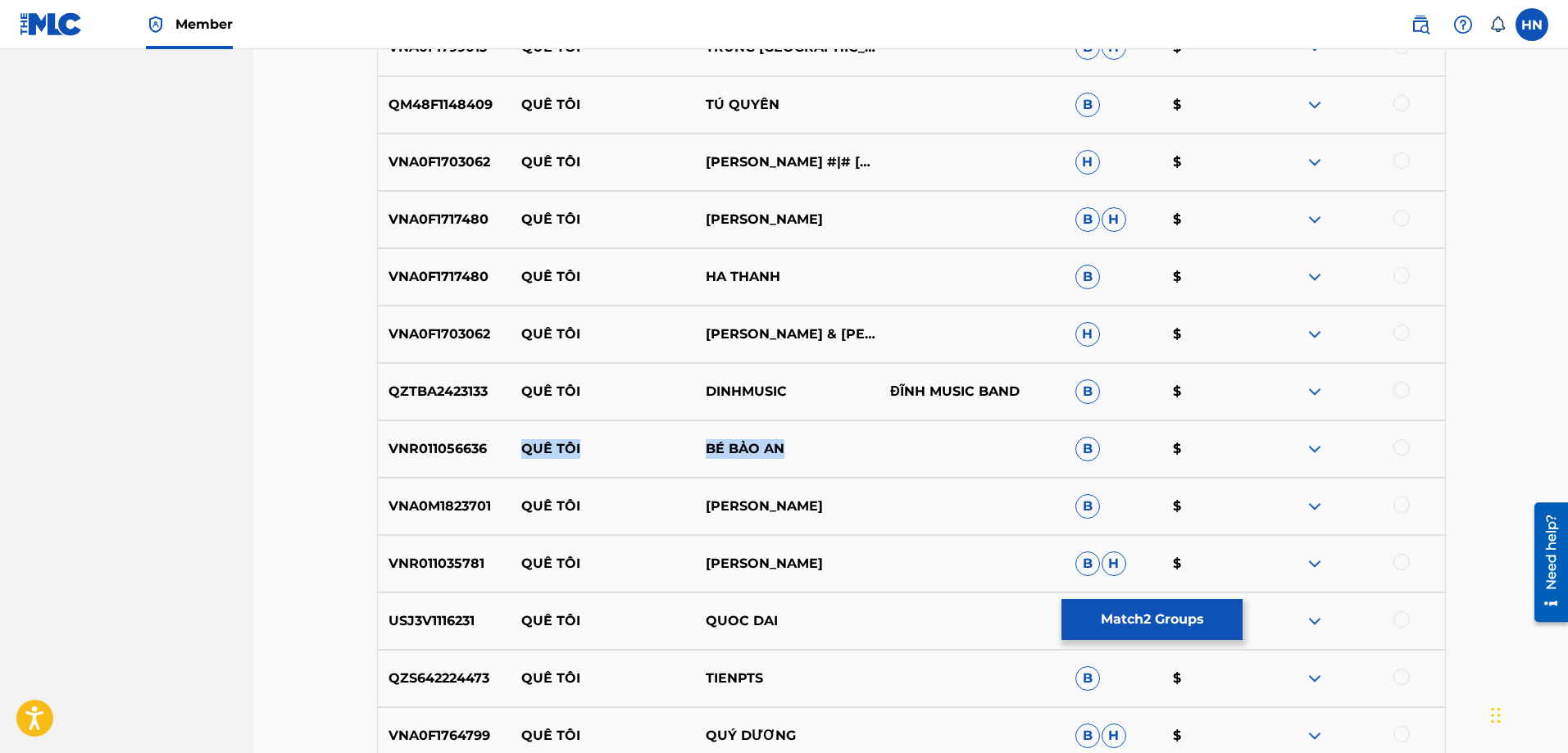
drag, startPoint x: 504, startPoint y: 450, endPoint x: 805, endPoint y: 447, distance: 301.0
click at [805, 447] on div "VNR011056636 QUÊ TÔI BÉ BẢO AN B $" at bounding box center [911, 449] width 1069 height 57
click at [438, 452] on p "VNR011056636" at bounding box center [444, 449] width 133 height 20
click at [1398, 447] on div at bounding box center [1401, 447] width 16 height 16
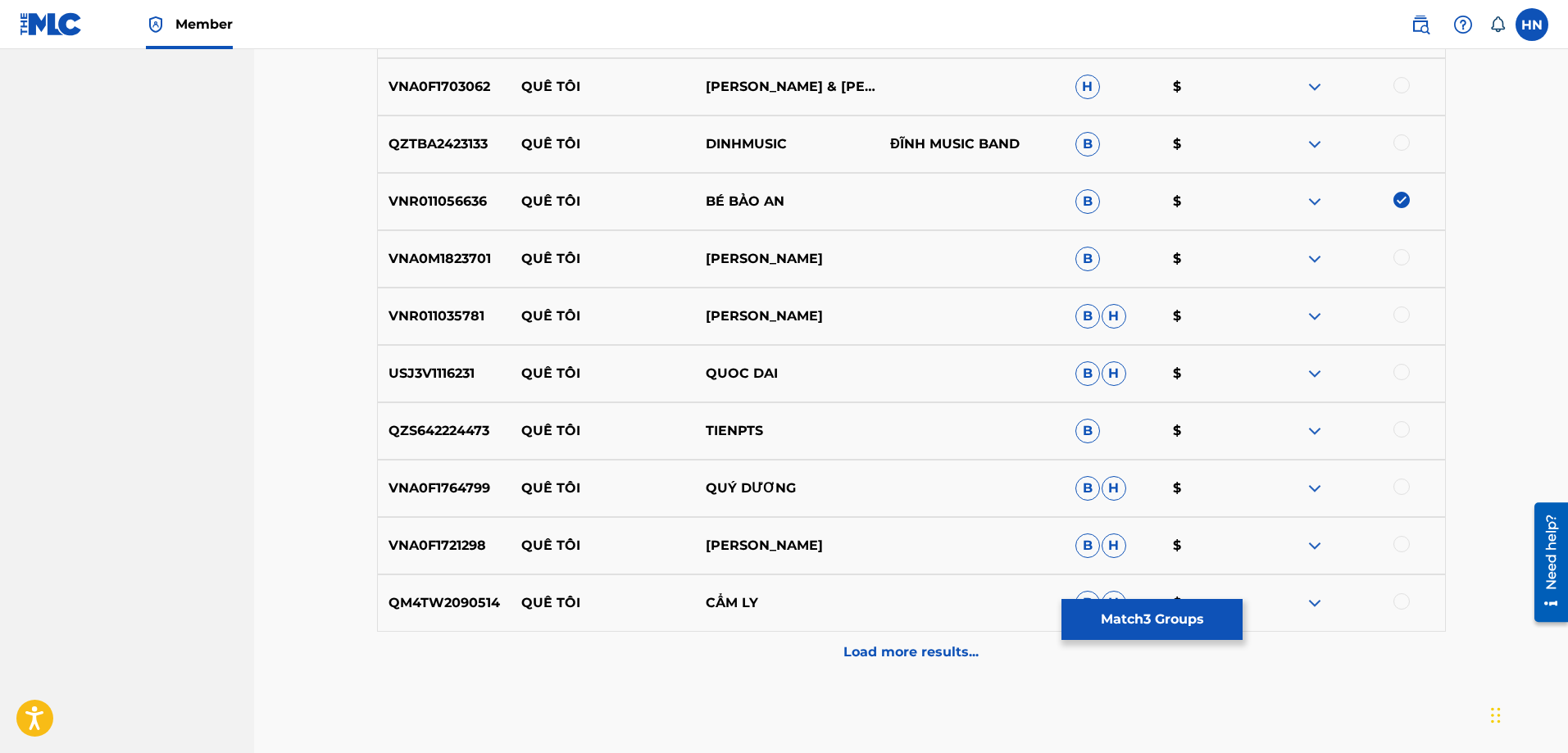
scroll to position [1841, 0]
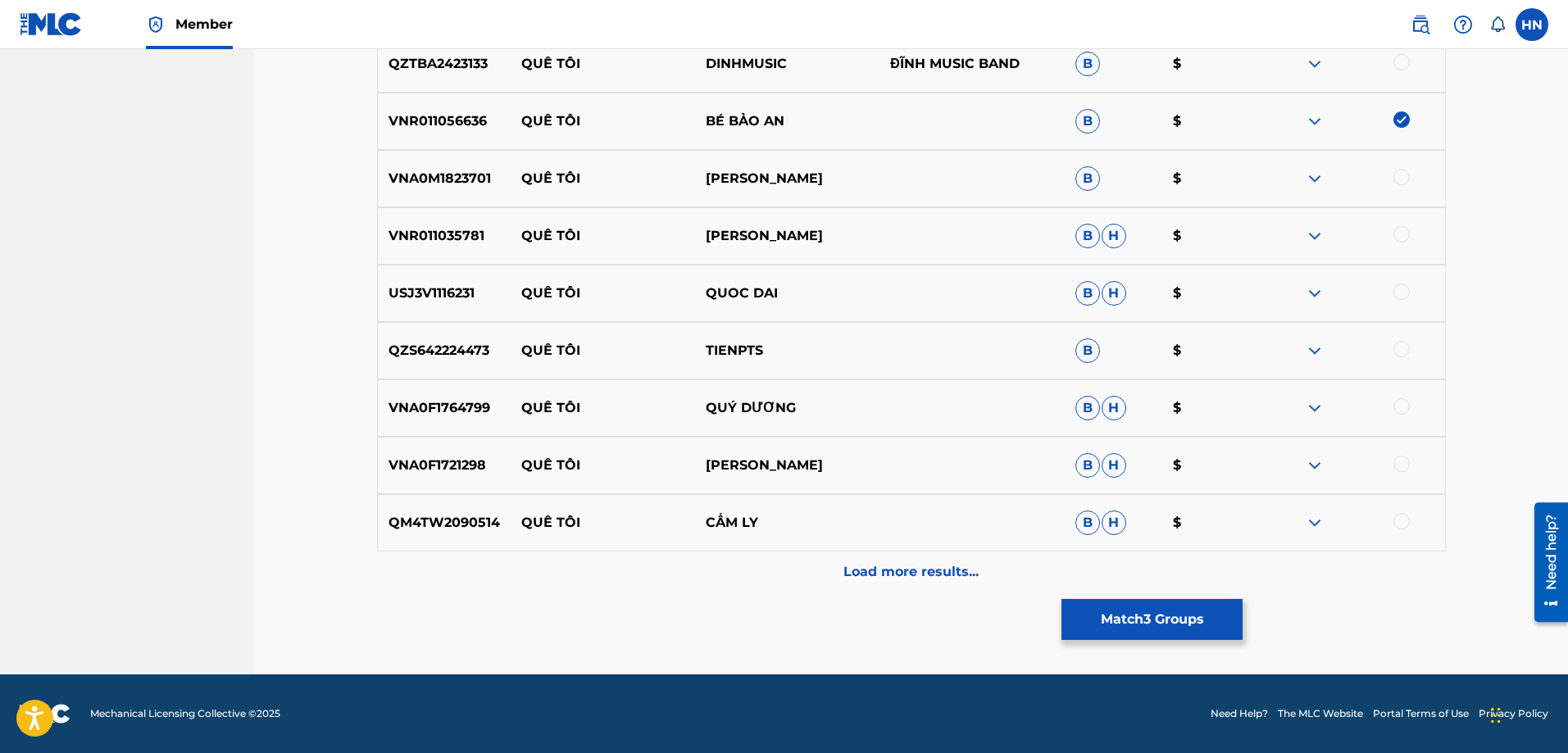
click at [848, 559] on div "Load more results..." at bounding box center [911, 572] width 1069 height 41
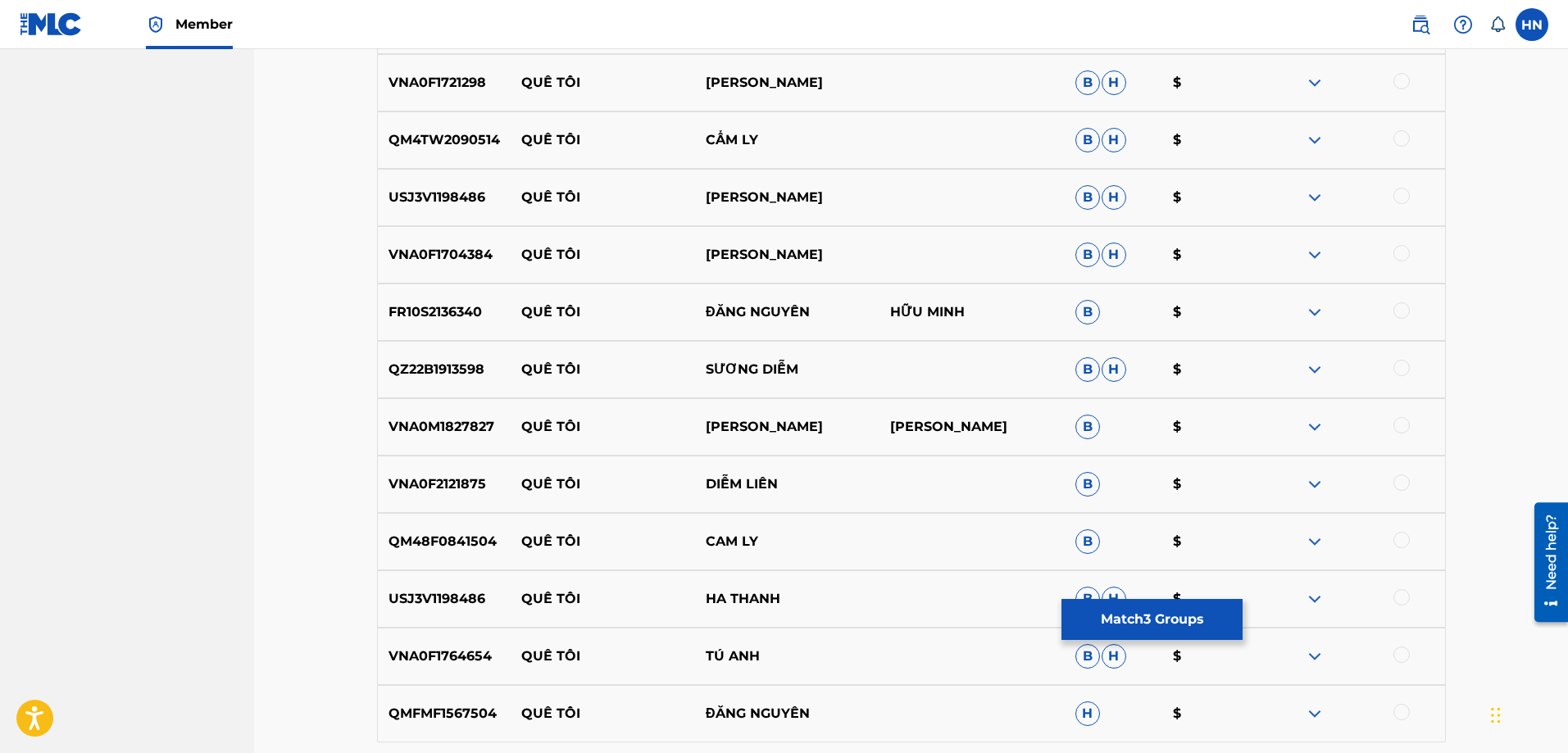
scroll to position [2332, 0]
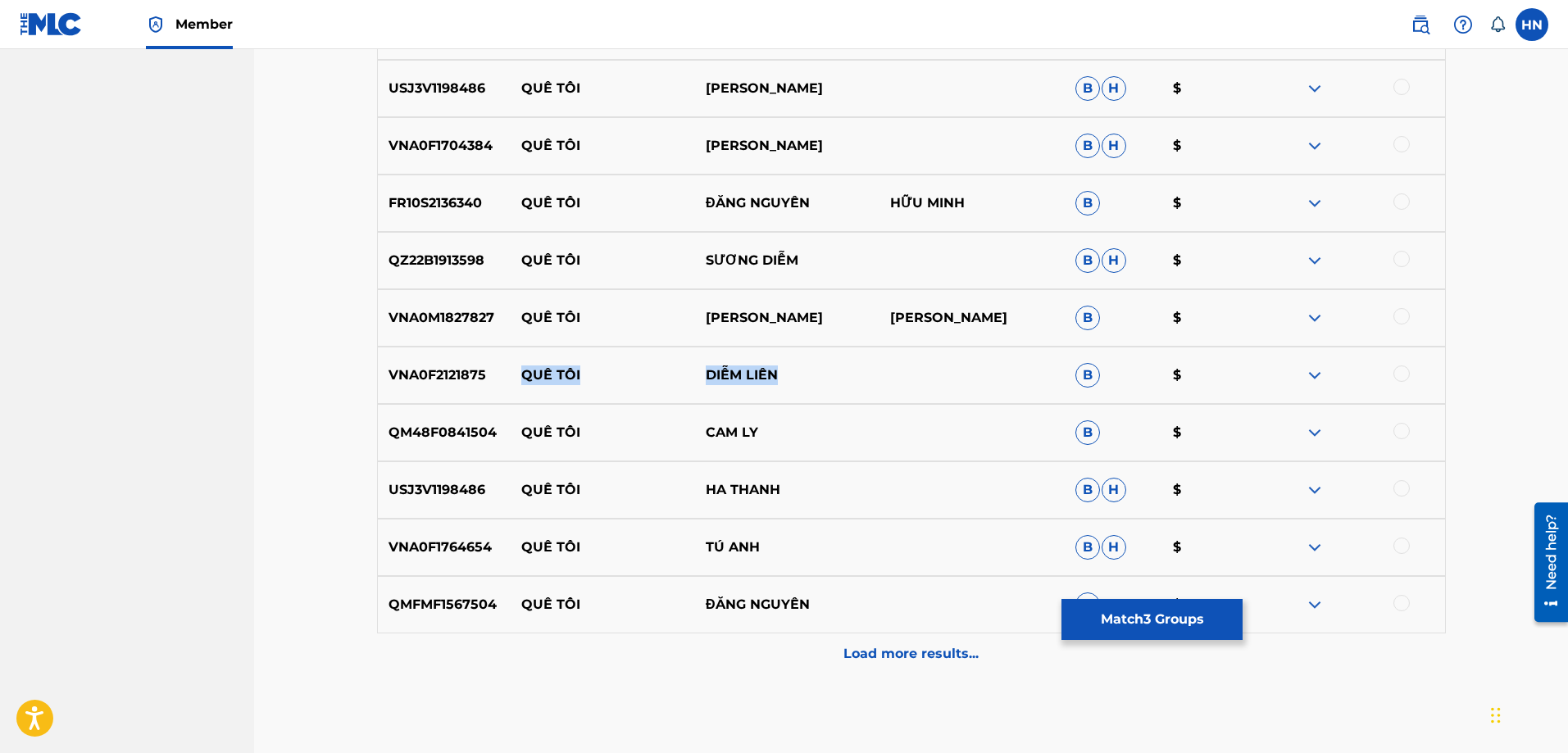
drag, startPoint x: 800, startPoint y: 372, endPoint x: 515, endPoint y: 366, distance: 285.1
click at [515, 366] on div "VNA0F2121875 QUÊ TÔI DIỄM LIÊN B $" at bounding box center [911, 375] width 1069 height 57
click at [903, 664] on div "Load more results..." at bounding box center [911, 654] width 1069 height 41
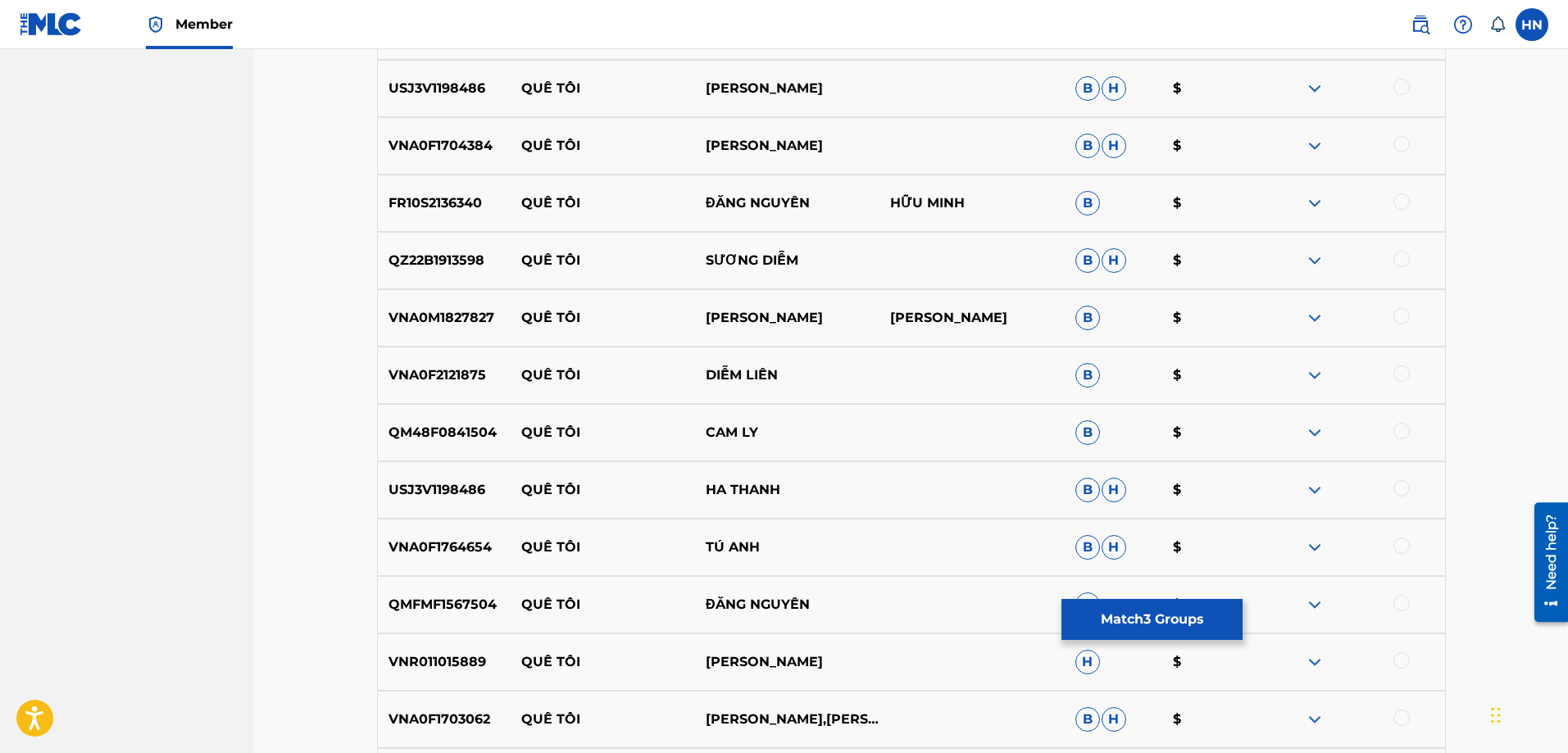
click at [460, 650] on div "VNR011015889 QUÊ TÔI THÙY CHI H $" at bounding box center [911, 662] width 1069 height 57
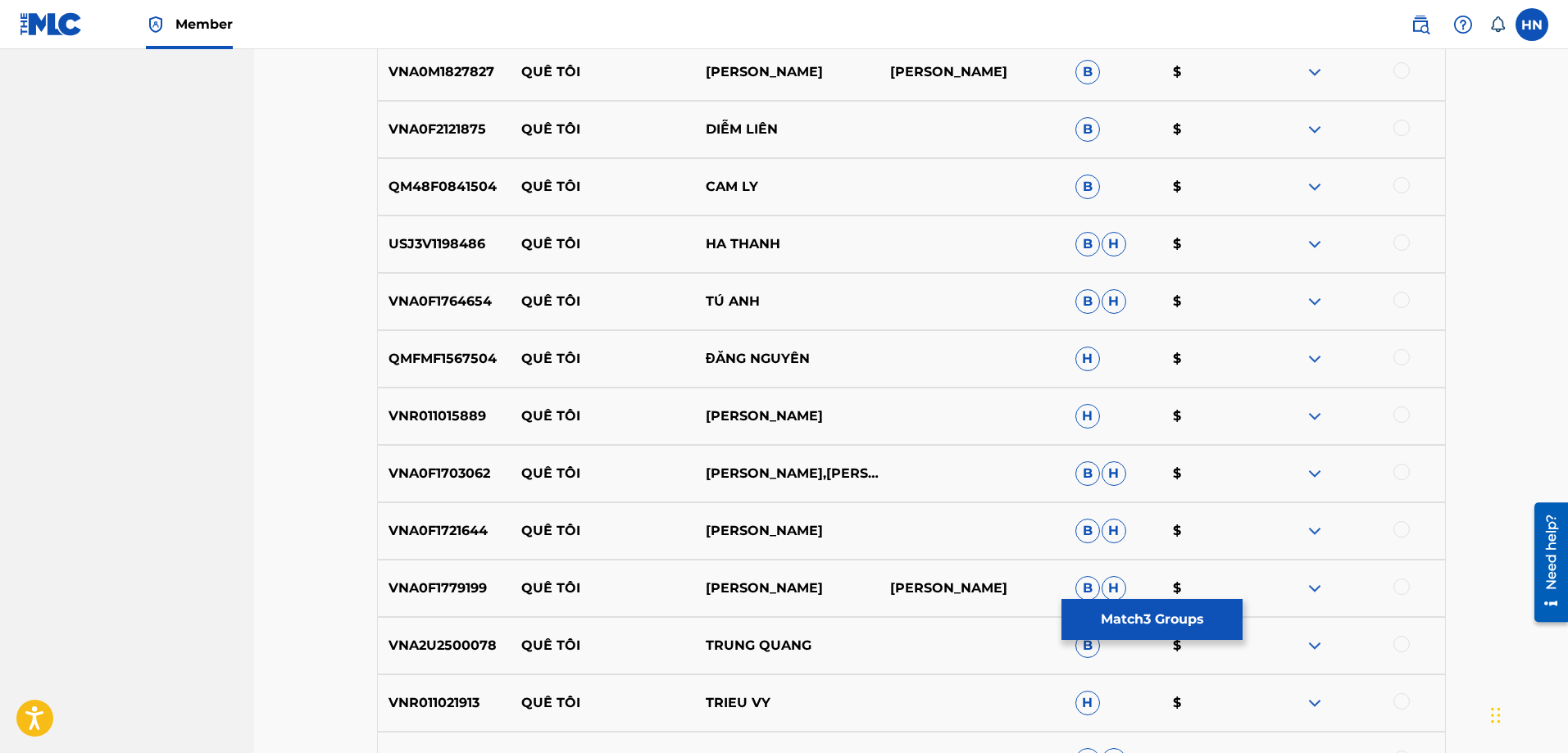
click at [1405, 413] on div at bounding box center [1401, 414] width 16 height 16
drag, startPoint x: 784, startPoint y: 300, endPoint x: 522, endPoint y: 299, distance: 262.0
click at [522, 299] on div "VNA0F1764654 QUÊ TÔI TÚ ANH B H $" at bounding box center [911, 301] width 1069 height 57
click at [481, 295] on p "VNA0F1764654" at bounding box center [444, 301] width 133 height 20
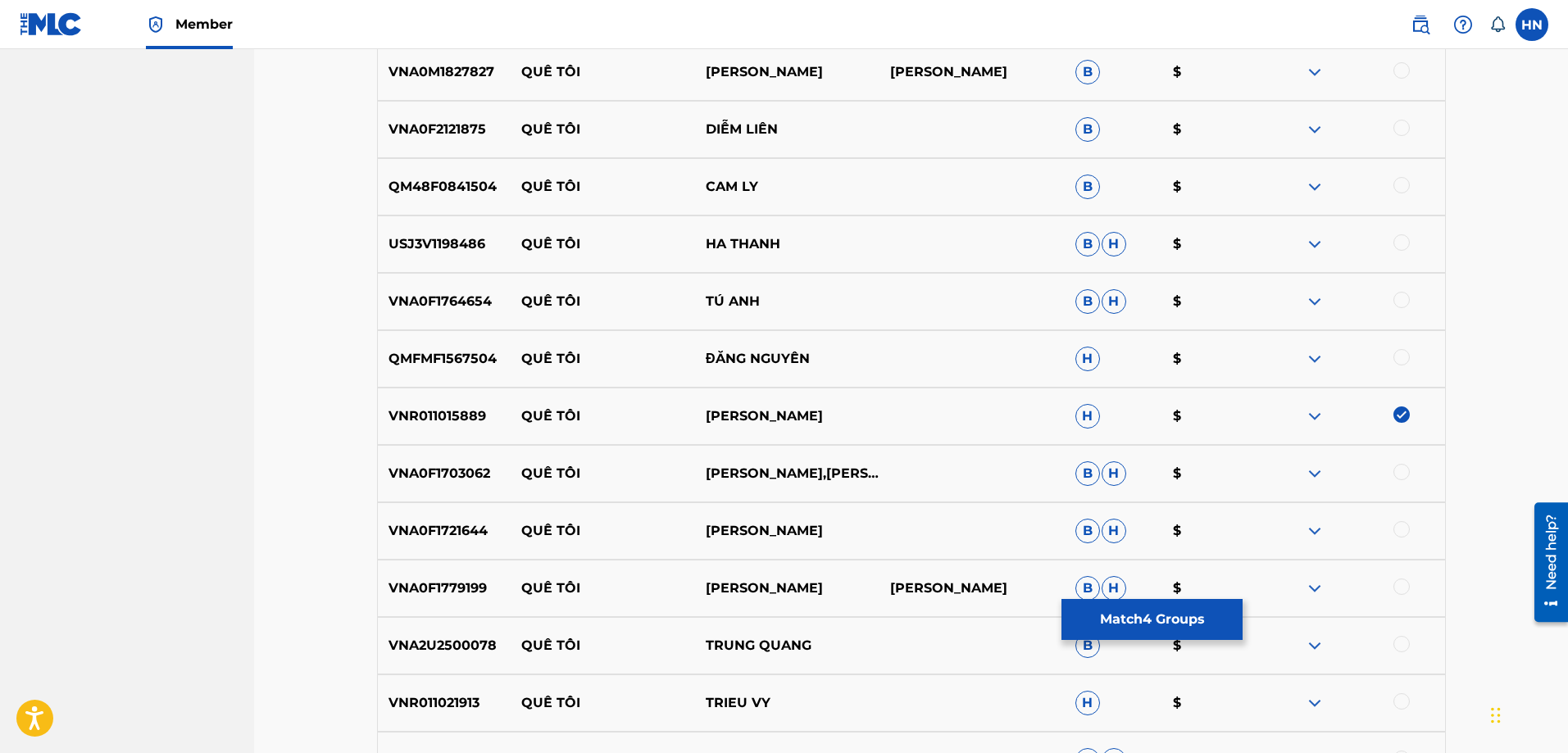
click at [1417, 301] on div at bounding box center [1351, 301] width 185 height 20
click at [1408, 295] on div at bounding box center [1401, 299] width 16 height 16
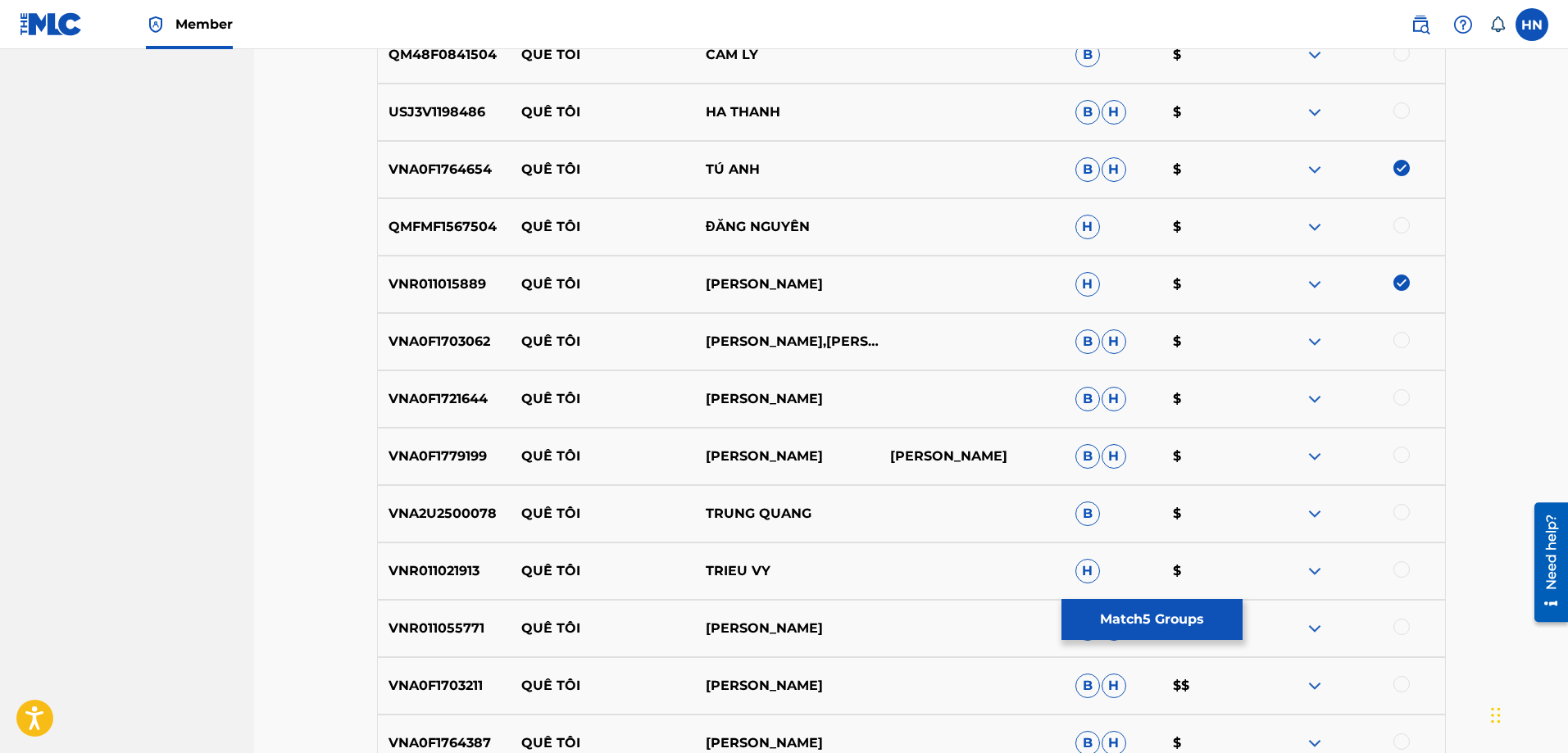
scroll to position [2742, 0]
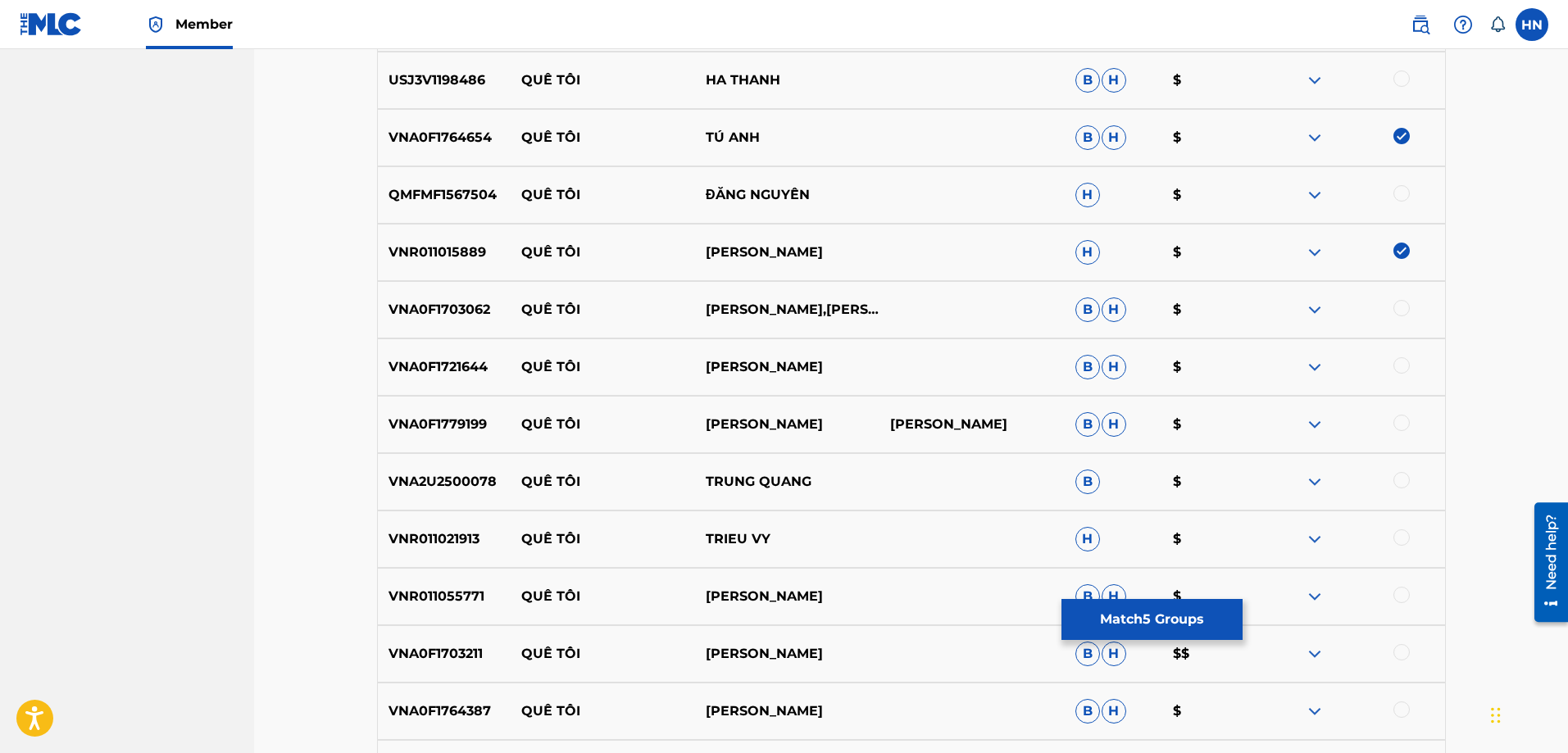
drag, startPoint x: 513, startPoint y: 598, endPoint x: 845, endPoint y: 598, distance: 332.0
click at [845, 598] on div "VNR011055771 QUÊ TÔI NGỌC KHÁNH CHI B H $" at bounding box center [911, 596] width 1069 height 57
click at [420, 581] on div "VNR011055771 QUÊ TÔI NGỌC KHÁNH CHI B H $" at bounding box center [911, 596] width 1069 height 57
click at [1406, 595] on div at bounding box center [1401, 594] width 16 height 16
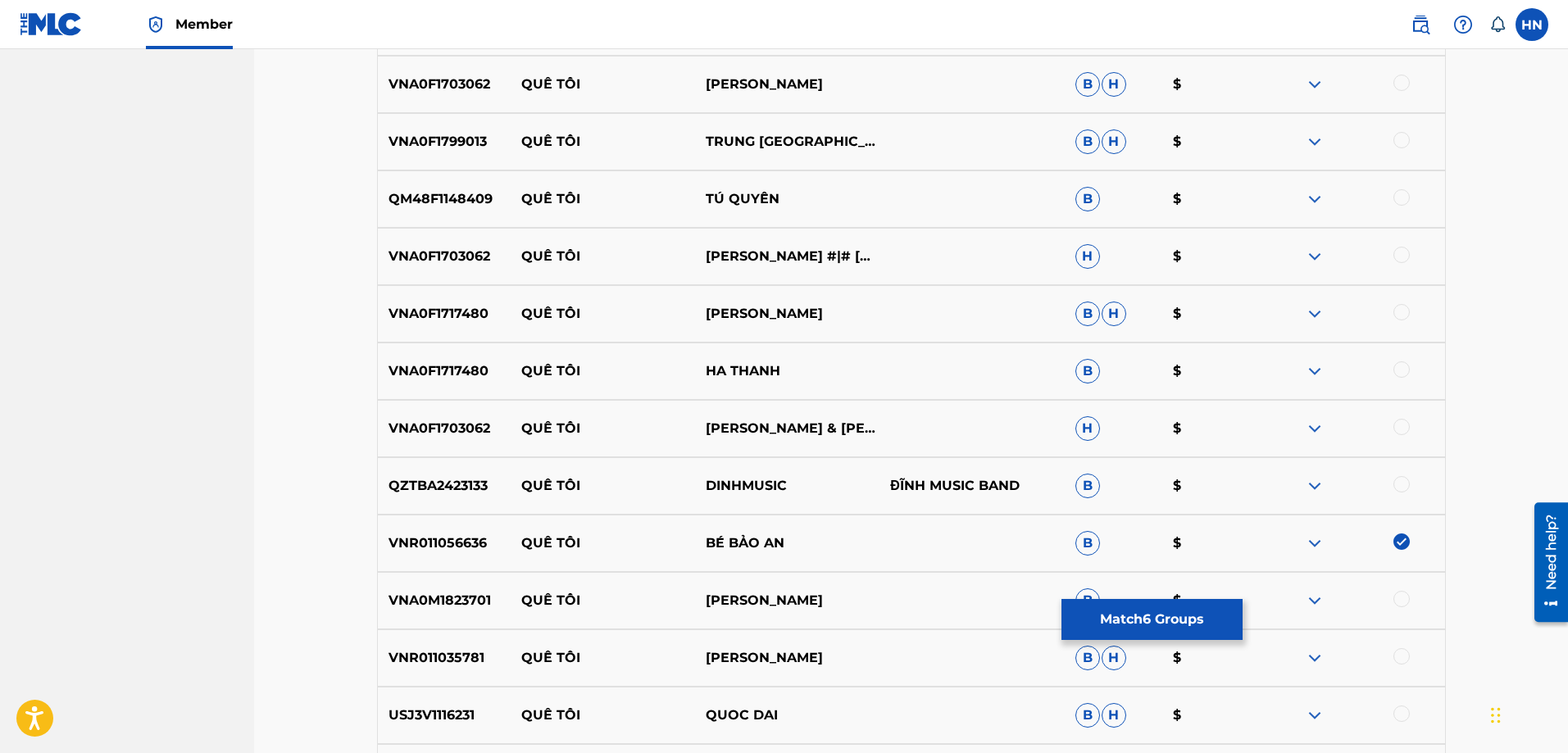
scroll to position [1267, 0]
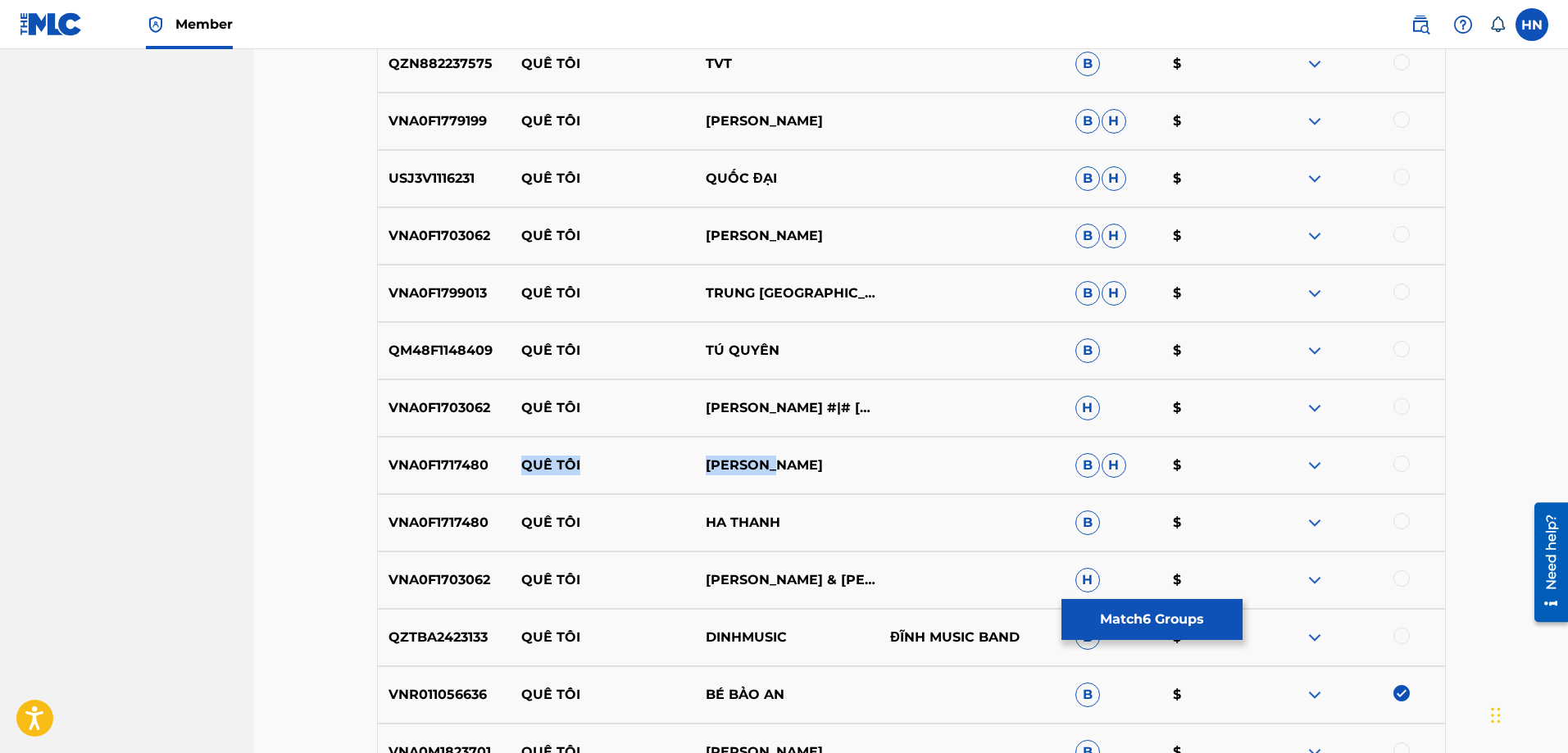
drag, startPoint x: 797, startPoint y: 462, endPoint x: 522, endPoint y: 459, distance: 275.0
click at [522, 459] on div "VNA0F1717480 QUÊ TÔI HÀ THANH B H $" at bounding box center [911, 465] width 1069 height 57
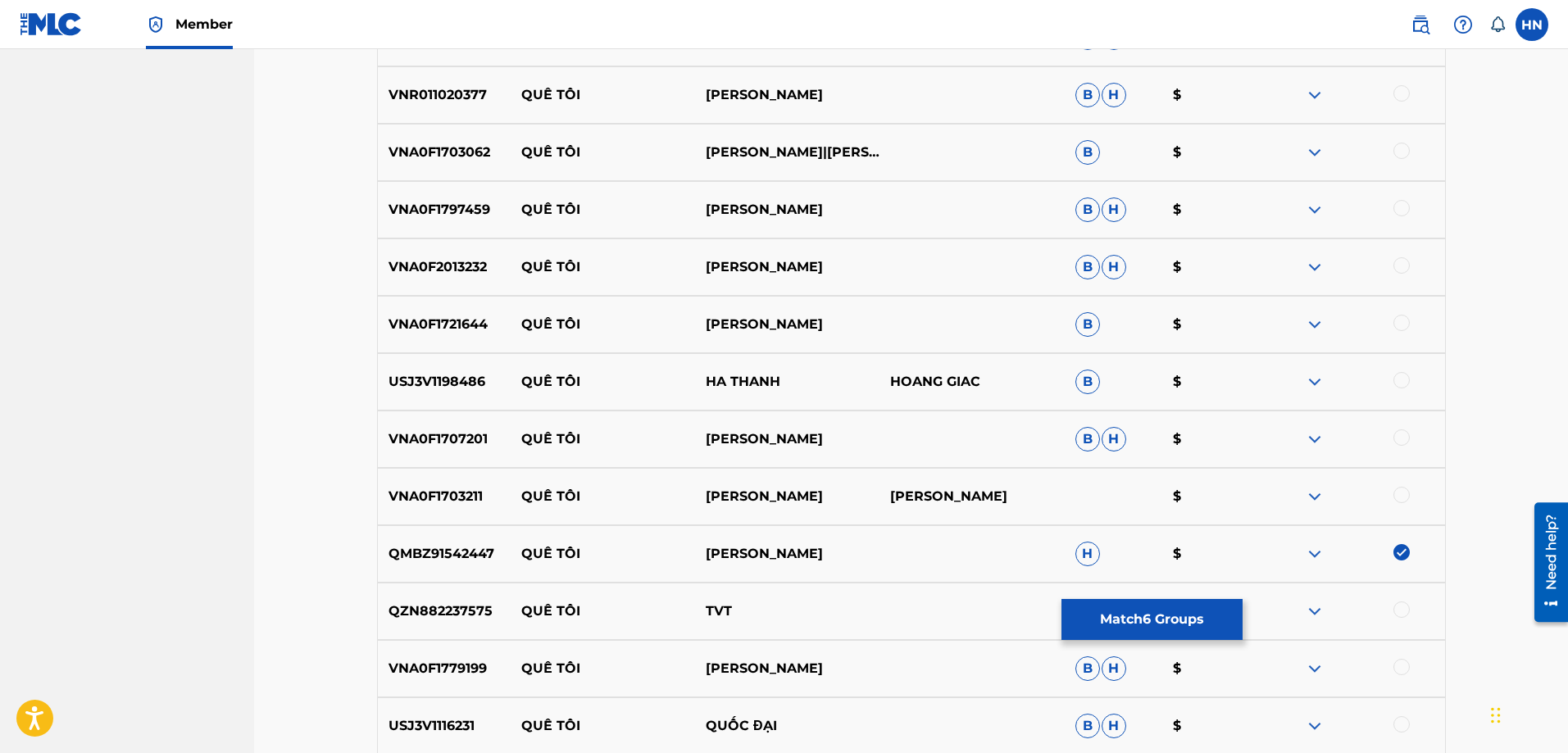
scroll to position [694, 0]
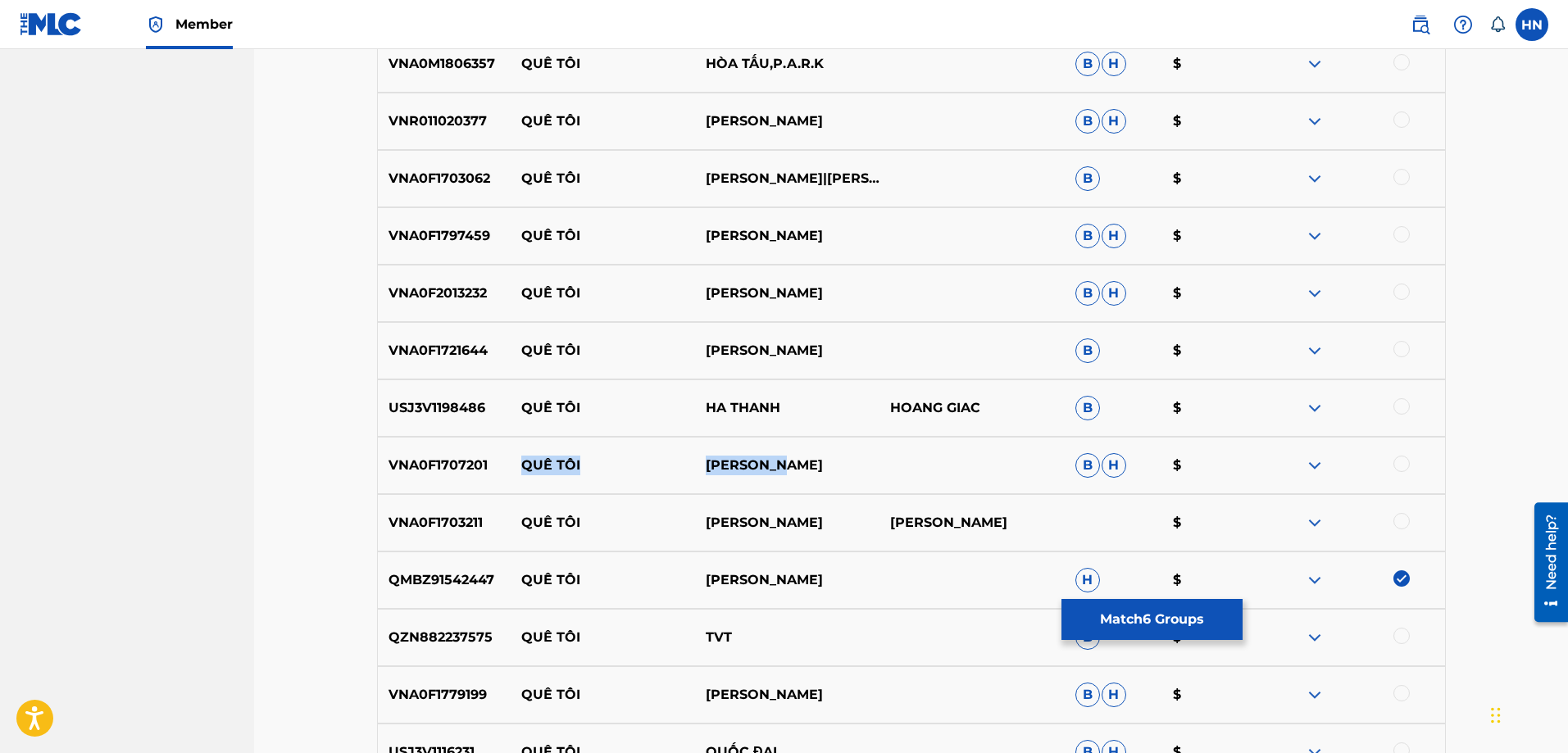
drag, startPoint x: 788, startPoint y: 474, endPoint x: 523, endPoint y: 472, distance: 265.0
click at [523, 472] on div "VNA0F1707201 QUÊ TÔI TRỌNG TẤN B H $" at bounding box center [911, 465] width 1069 height 57
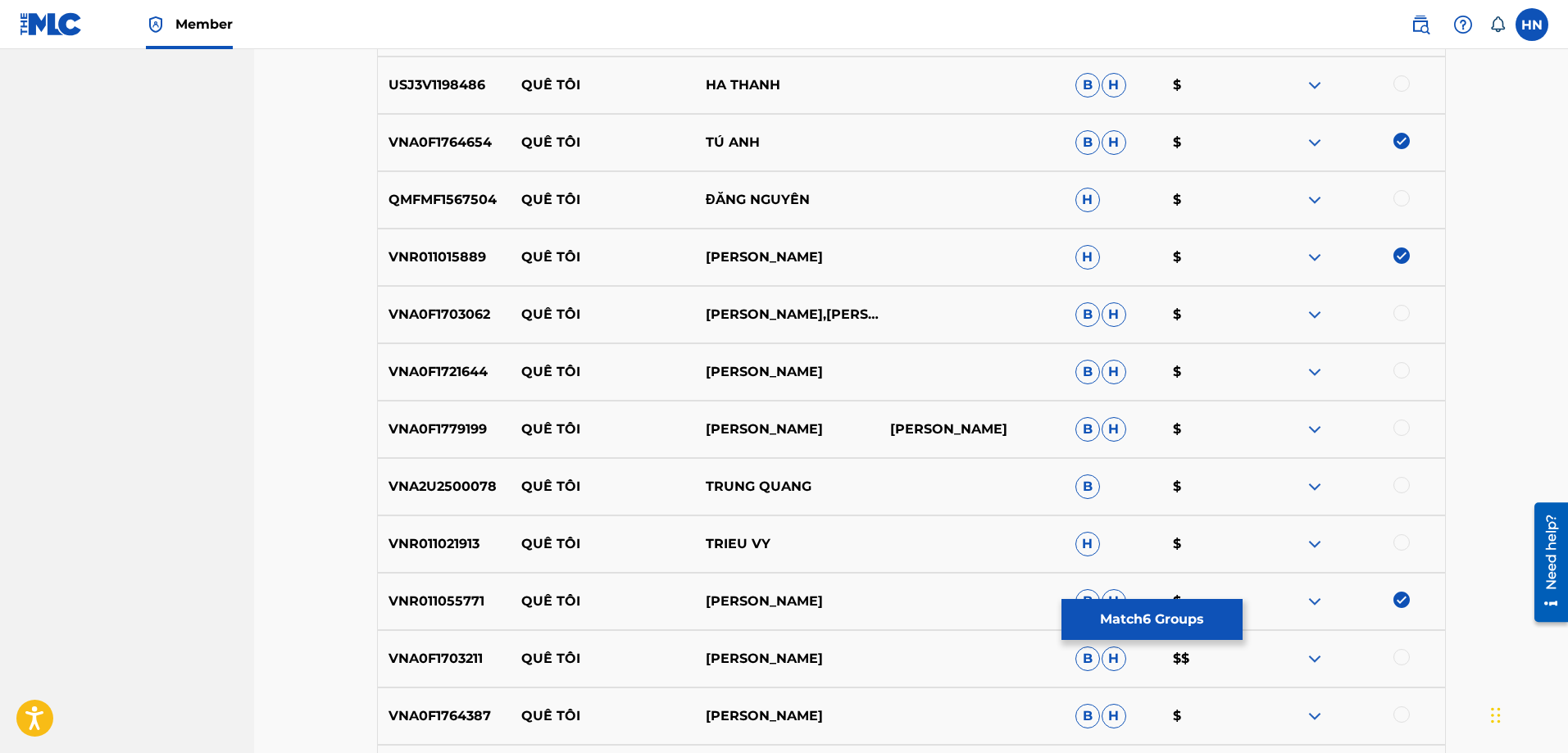
scroll to position [2906, 0]
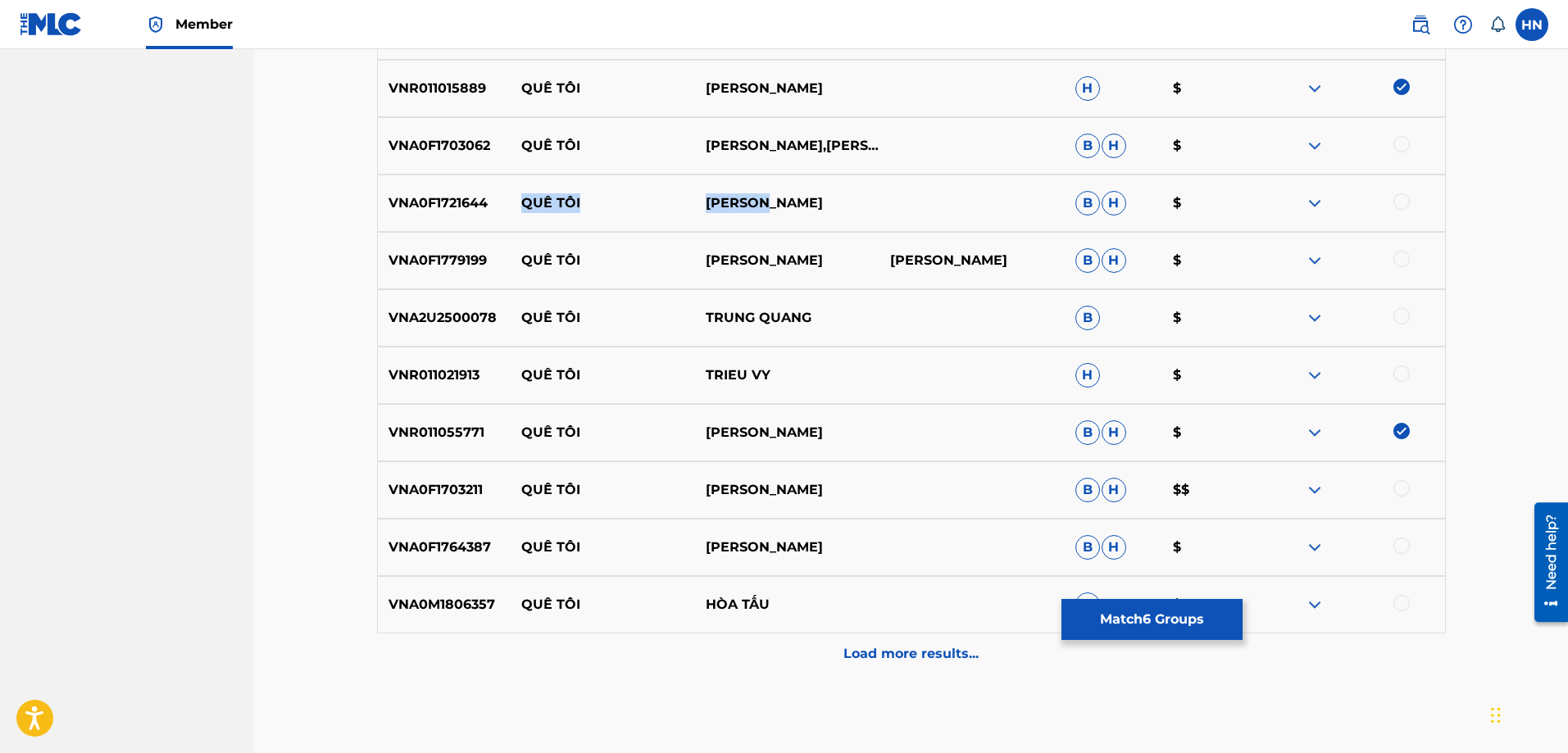
drag, startPoint x: 798, startPoint y: 205, endPoint x: 522, endPoint y: 201, distance: 276.0
click at [522, 201] on div "VNA0F1721644 QUÊ TÔI NGỌC LÊ B H $" at bounding box center [911, 203] width 1069 height 57
drag, startPoint x: 515, startPoint y: 367, endPoint x: 834, endPoint y: 359, distance: 319.1
click at [834, 359] on div "VNR011021913 QUÊ TÔI TRIEU VY H $" at bounding box center [911, 375] width 1069 height 57
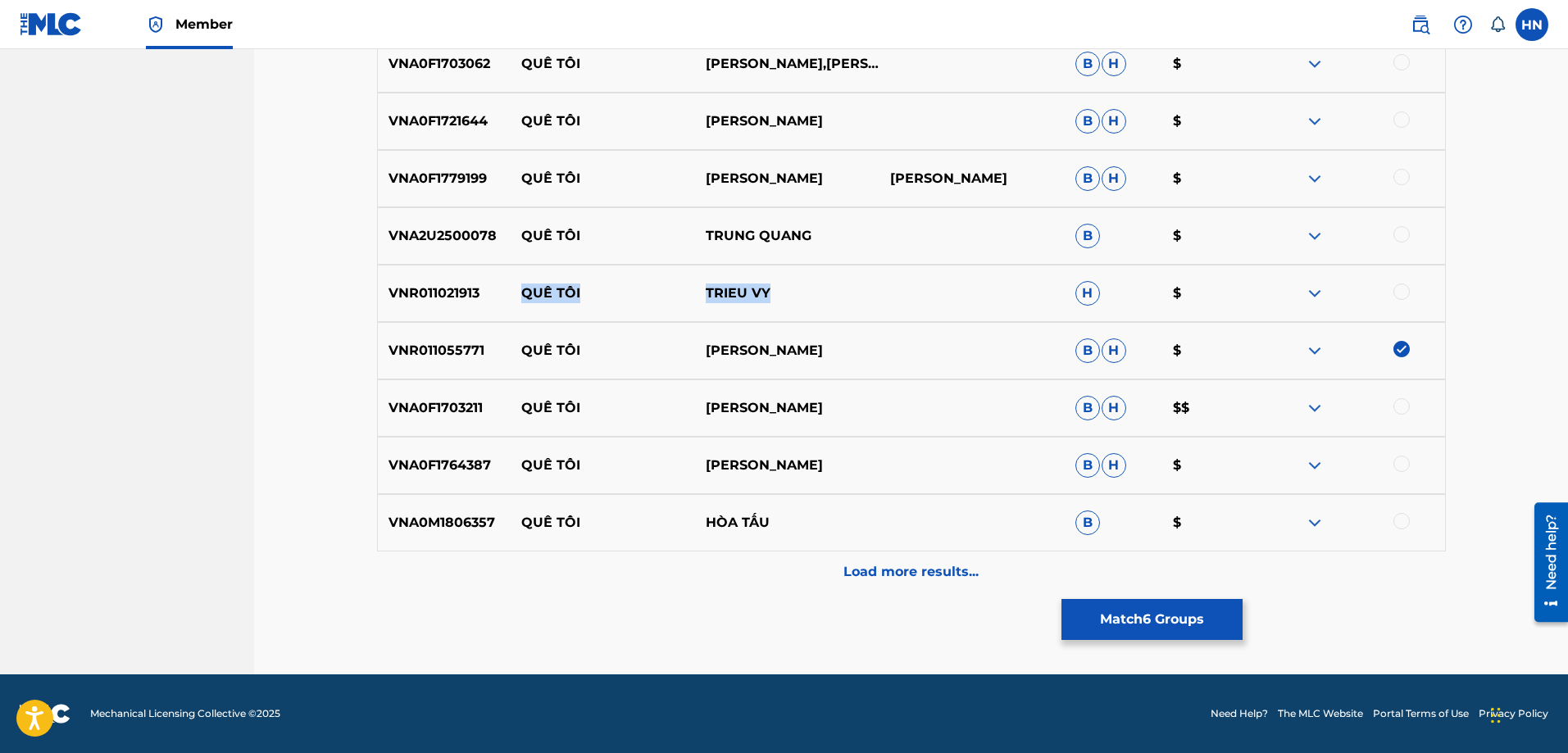
click at [1311, 523] on img at bounding box center [1315, 522] width 20 height 20
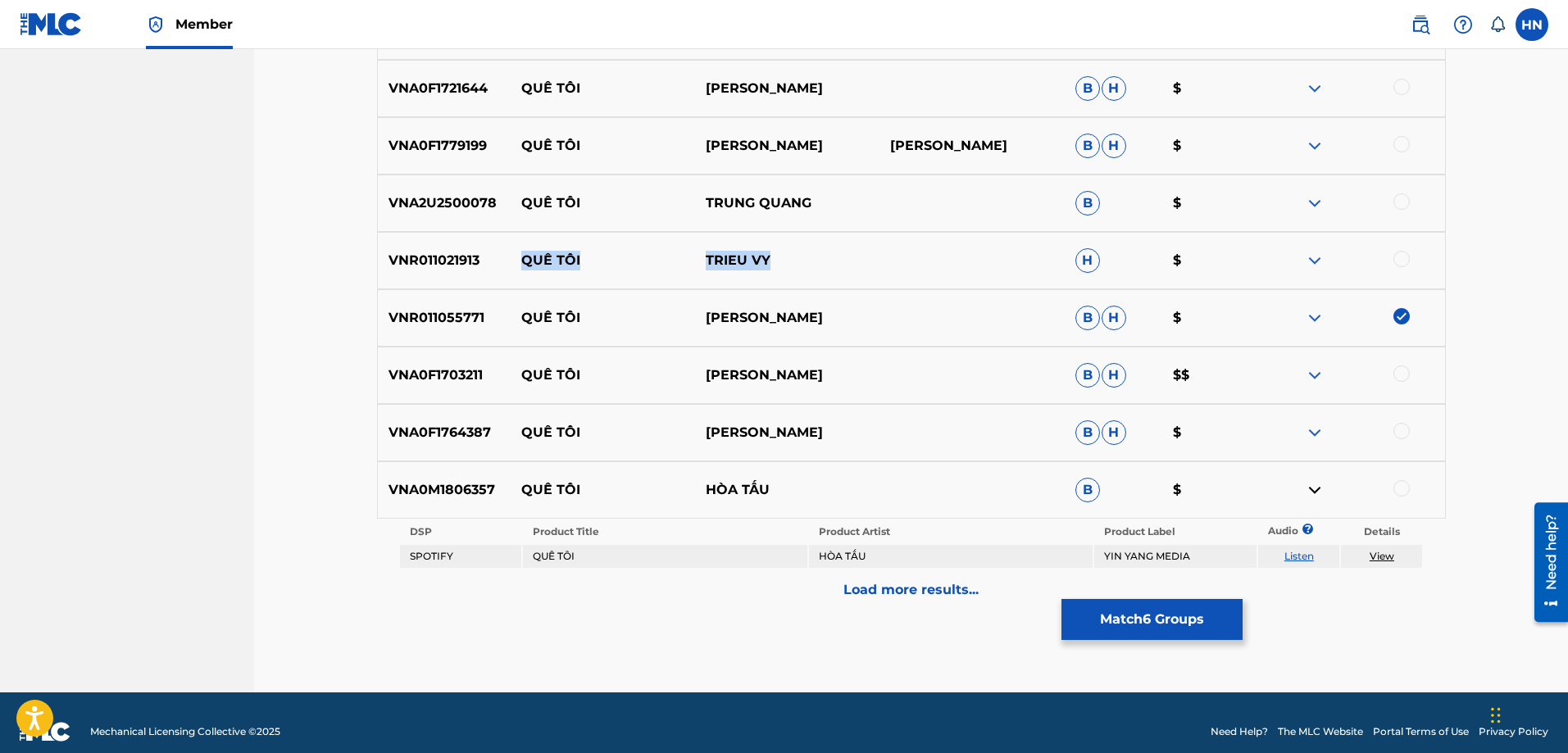
scroll to position [3039, 0]
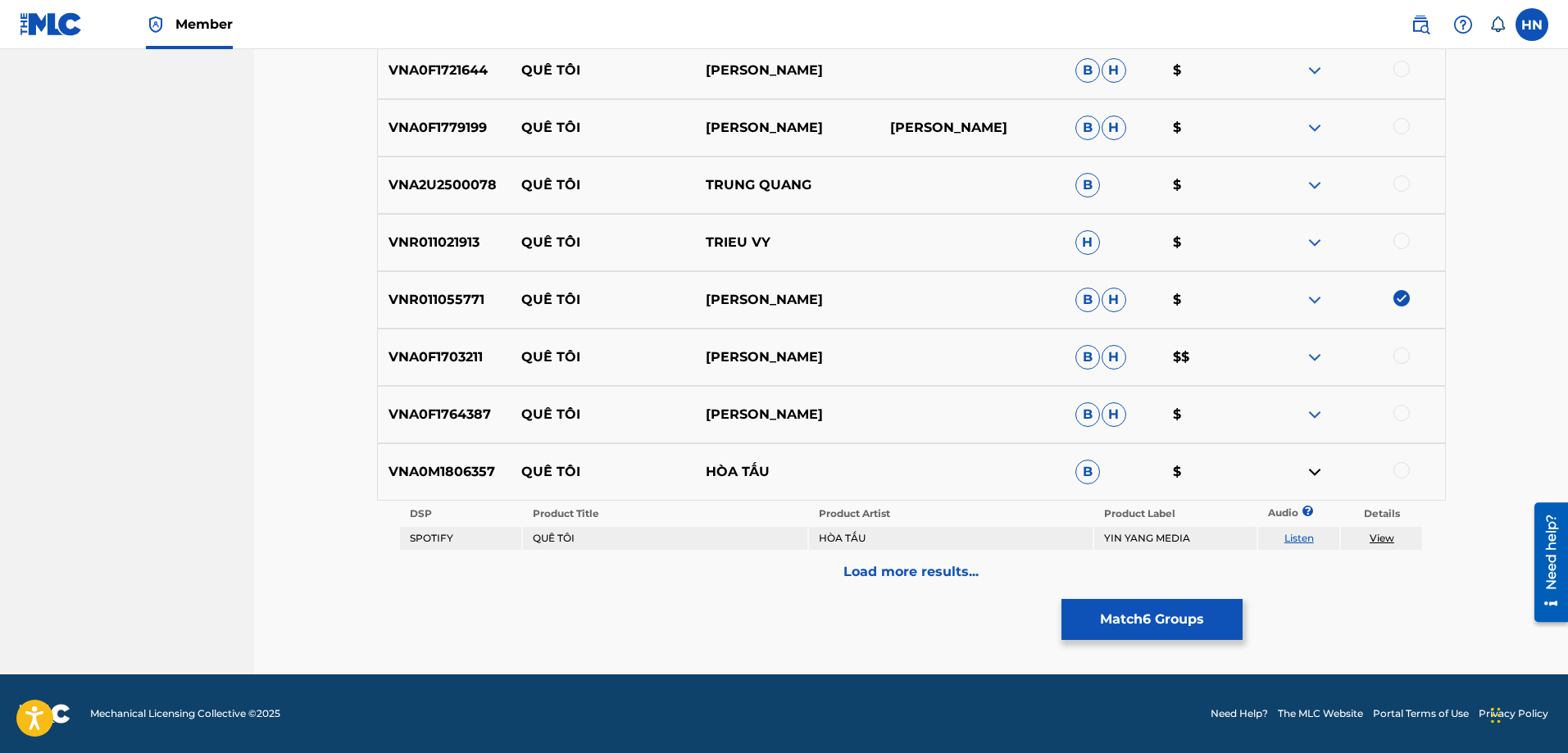
click at [1298, 531] on td "Listen" at bounding box center [1298, 538] width 81 height 23
click at [1298, 541] on link "Listen" at bounding box center [1299, 538] width 29 height 12
click at [857, 563] on p "Load more results..." at bounding box center [911, 572] width 135 height 20
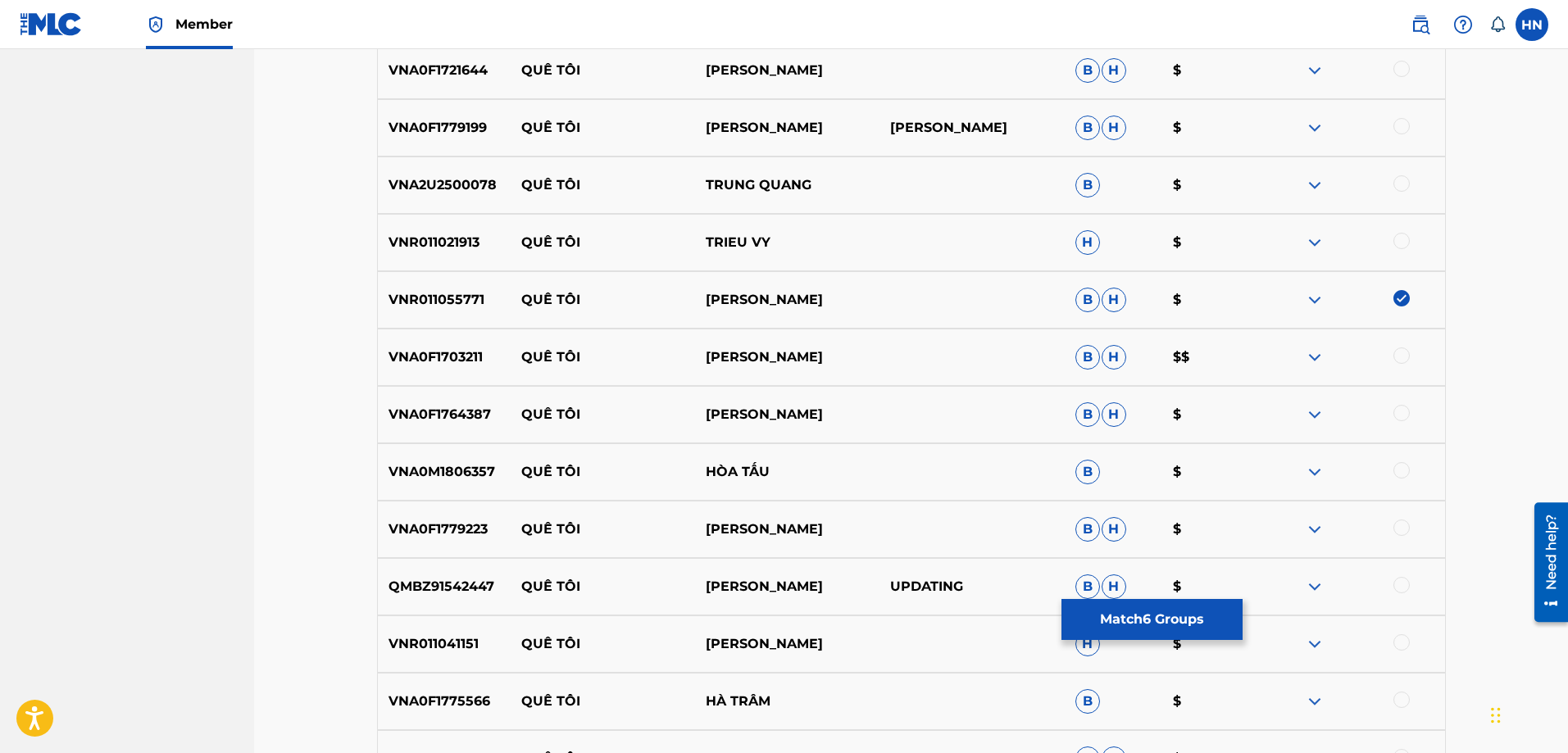
click at [402, 597] on div "QMBZ91542447 QUÊ TÔI THÙY CHI UPDATING B H $" at bounding box center [911, 586] width 1069 height 57
click at [1396, 585] on div at bounding box center [1401, 585] width 16 height 16
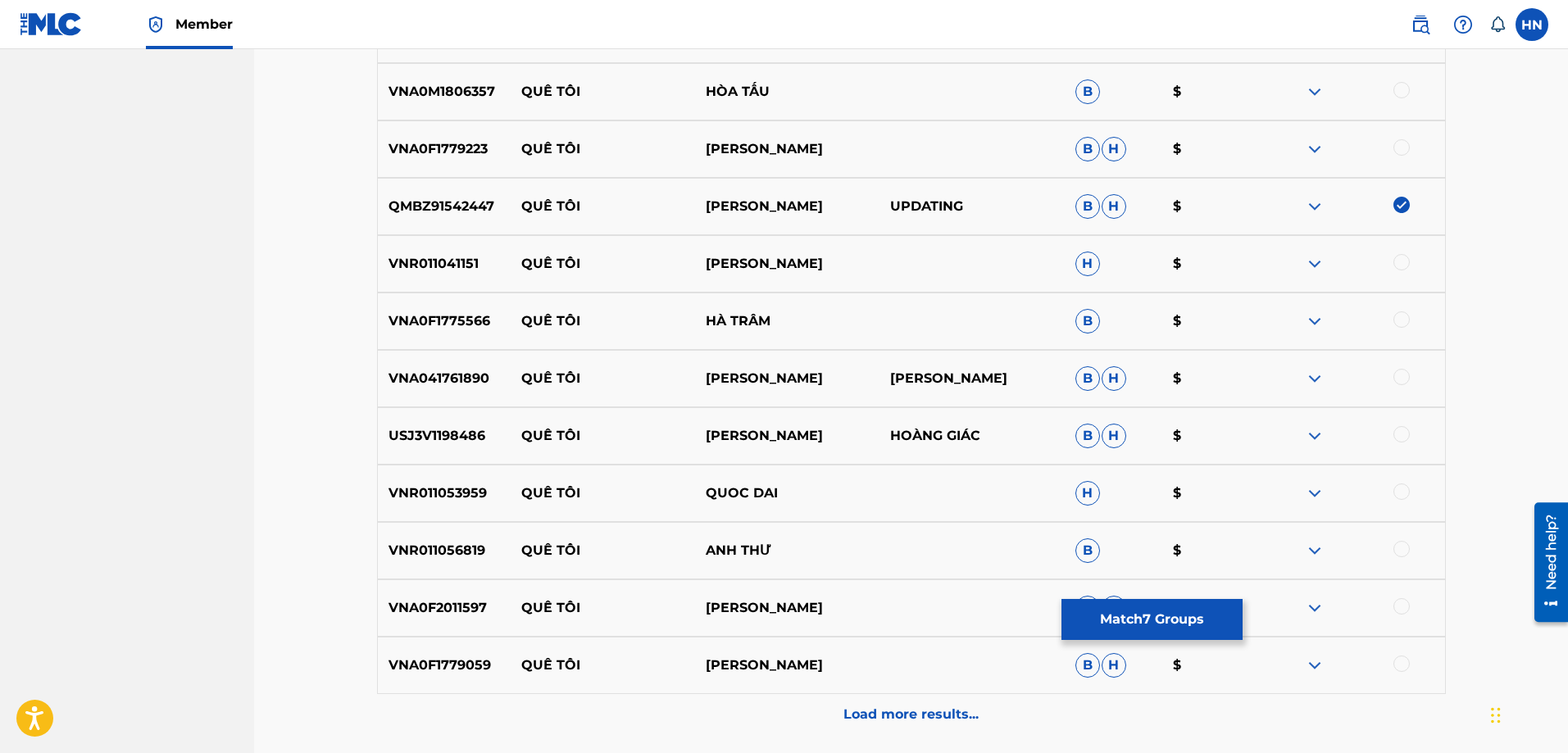
scroll to position [3448, 0]
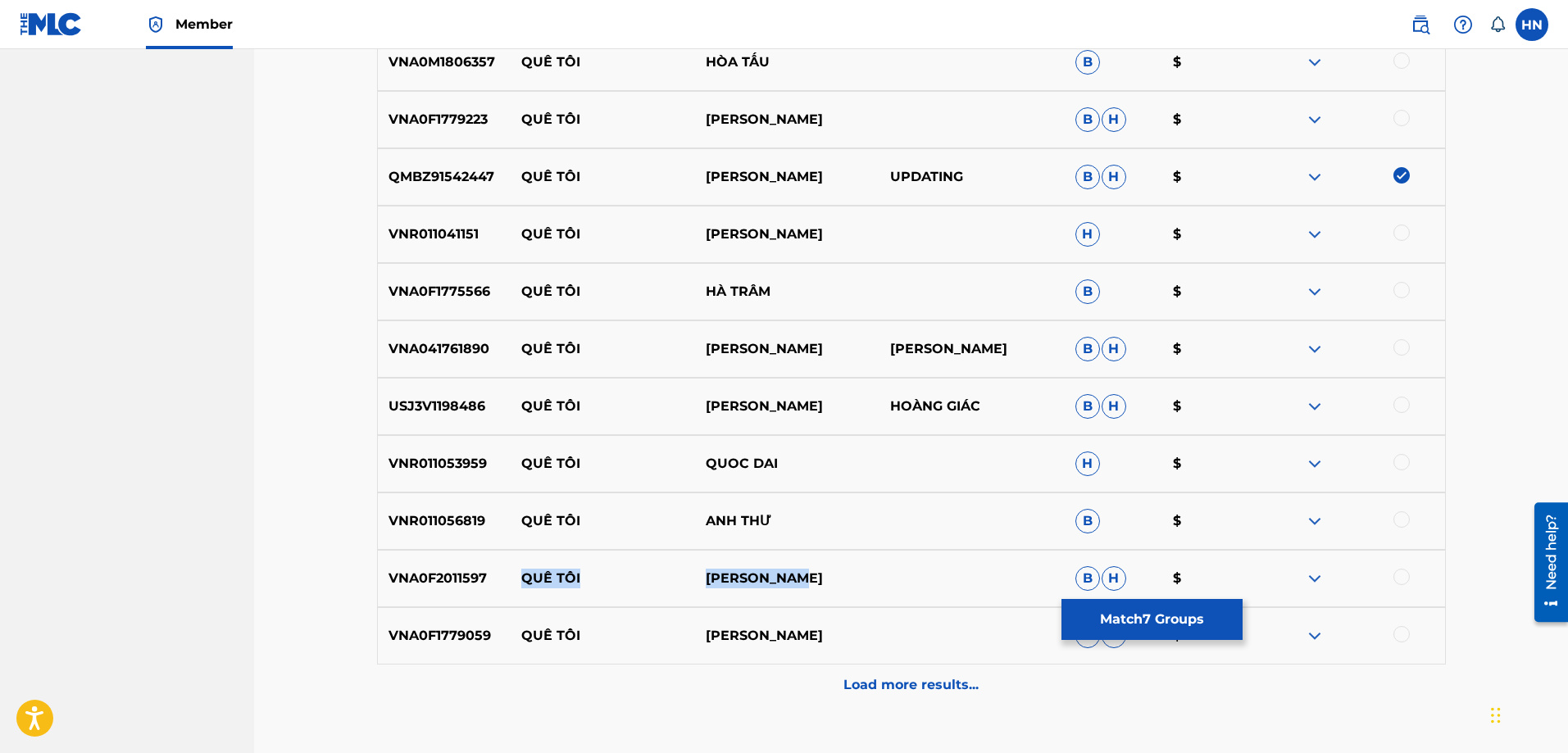
drag, startPoint x: 833, startPoint y: 570, endPoint x: 513, endPoint y: 587, distance: 320.5
click at [513, 587] on div "VNA0F2011597 QUÊ TÔI PHƯƠNG THÙY B H $" at bounding box center [911, 578] width 1069 height 57
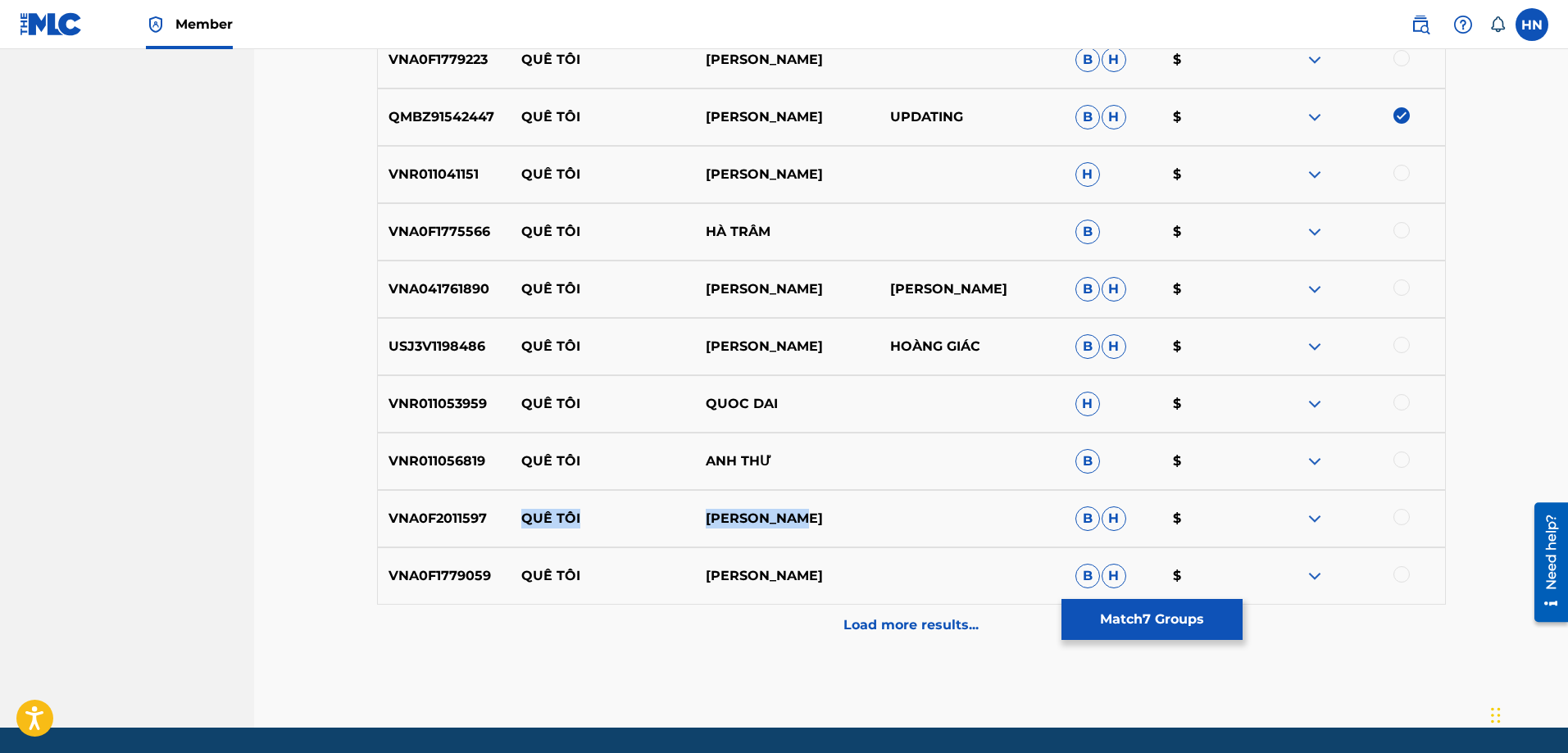
scroll to position [3561, 0]
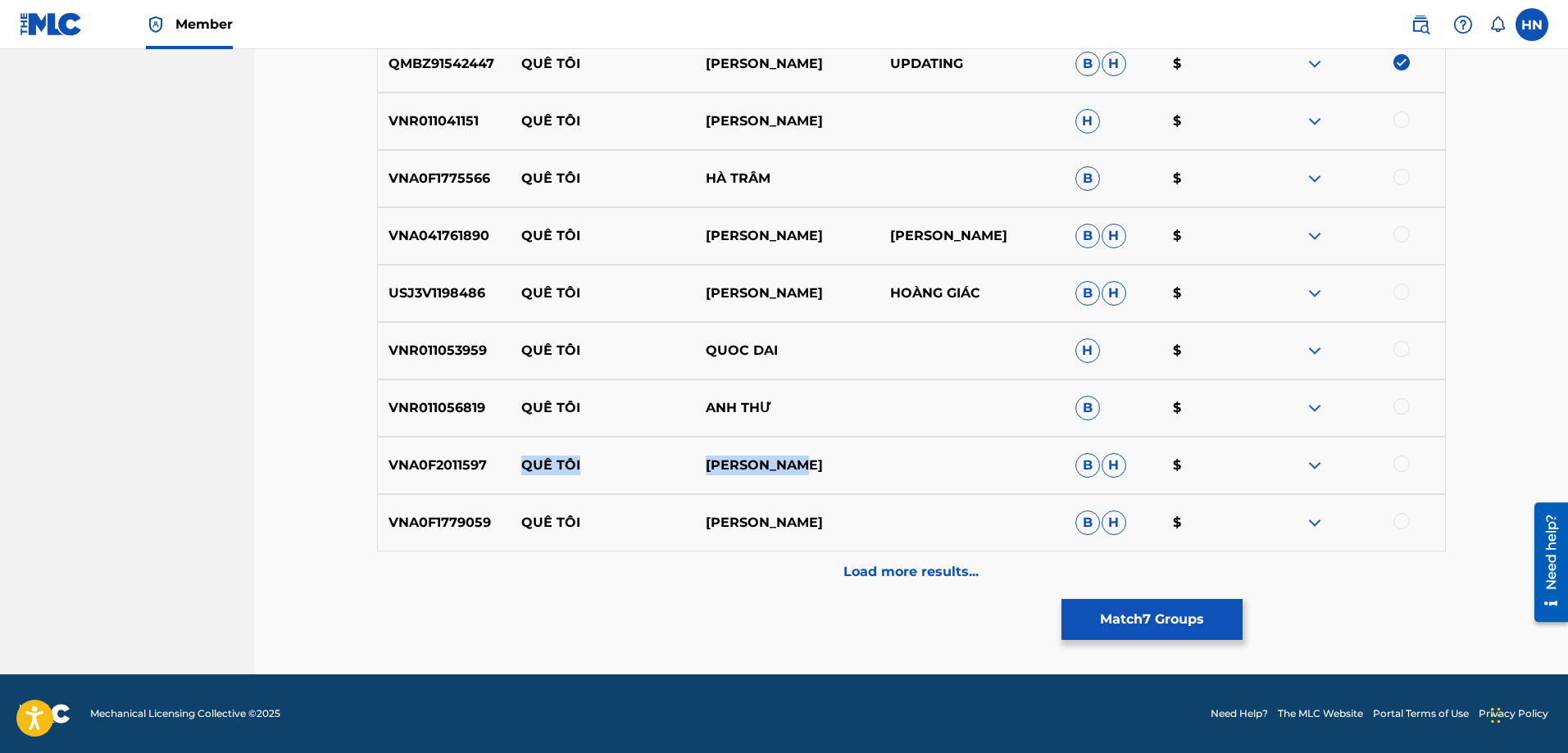
click at [1313, 462] on img at bounding box center [1315, 465] width 20 height 20
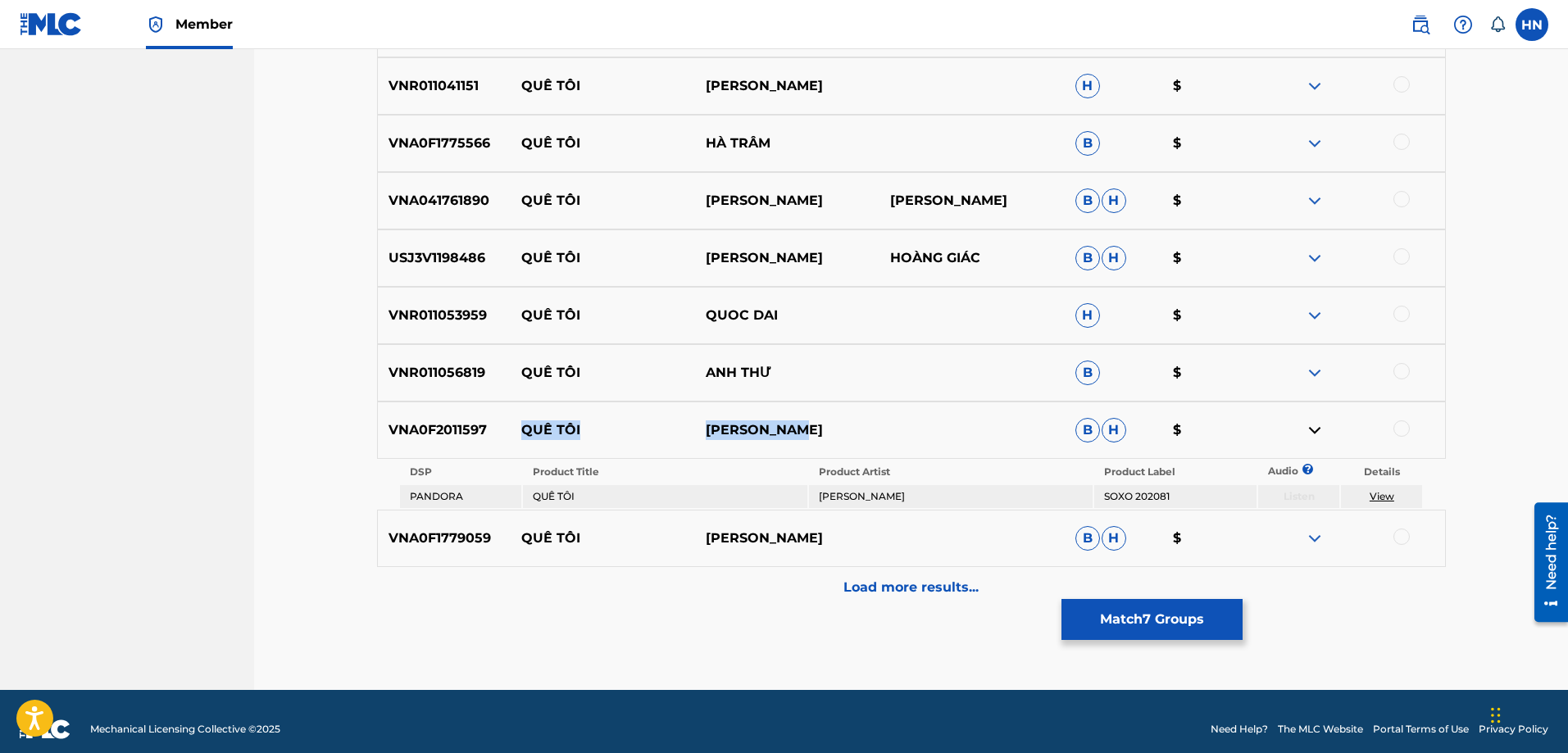
scroll to position [3612, 0]
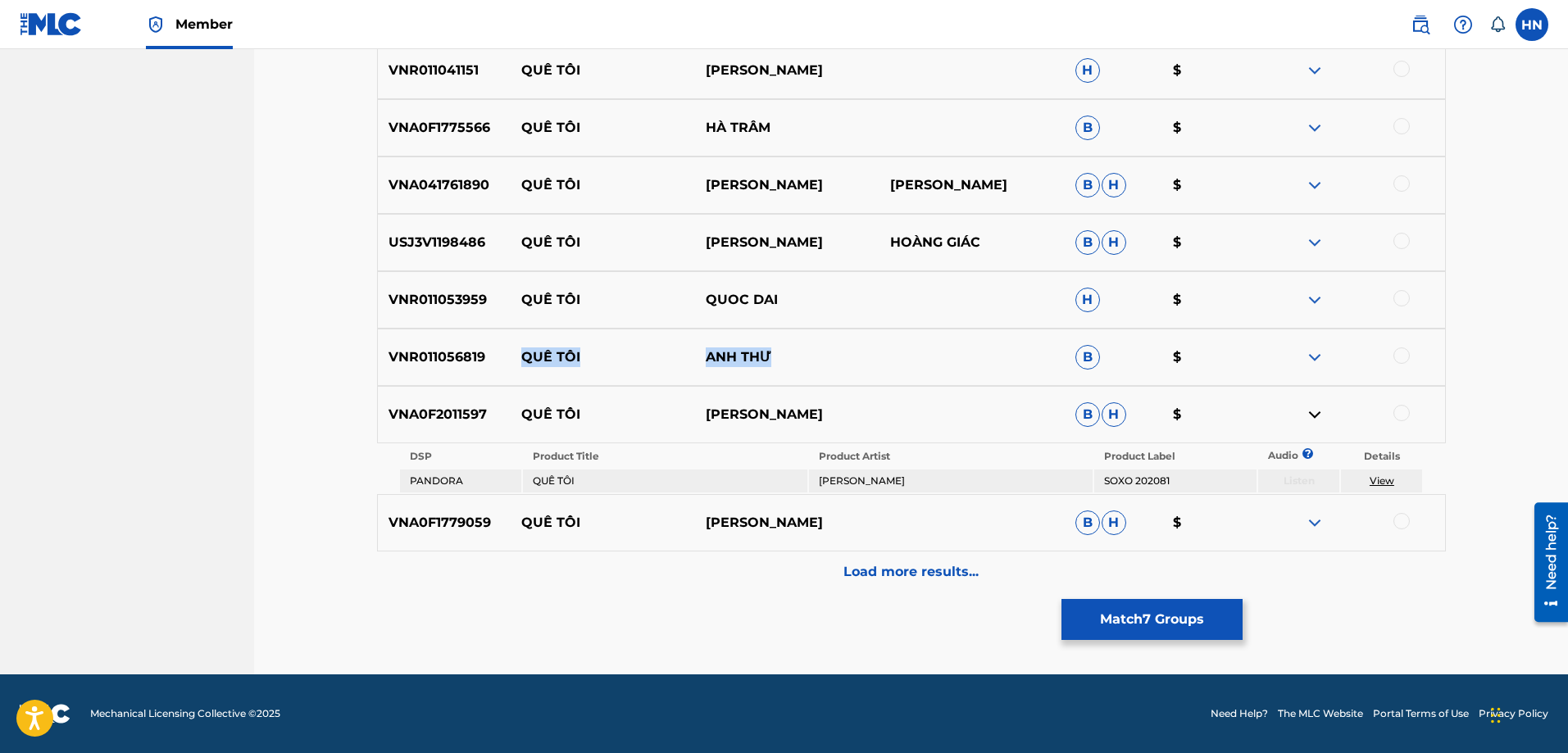
drag, startPoint x: 824, startPoint y: 376, endPoint x: 521, endPoint y: 361, distance: 303.4
click at [521, 361] on div "VNR011056819 QUÊ TÔI ANH THƯ B $" at bounding box center [911, 357] width 1069 height 57
click at [435, 360] on p "VNR011056819" at bounding box center [444, 357] width 133 height 20
click at [1395, 355] on div at bounding box center [1401, 356] width 16 height 16
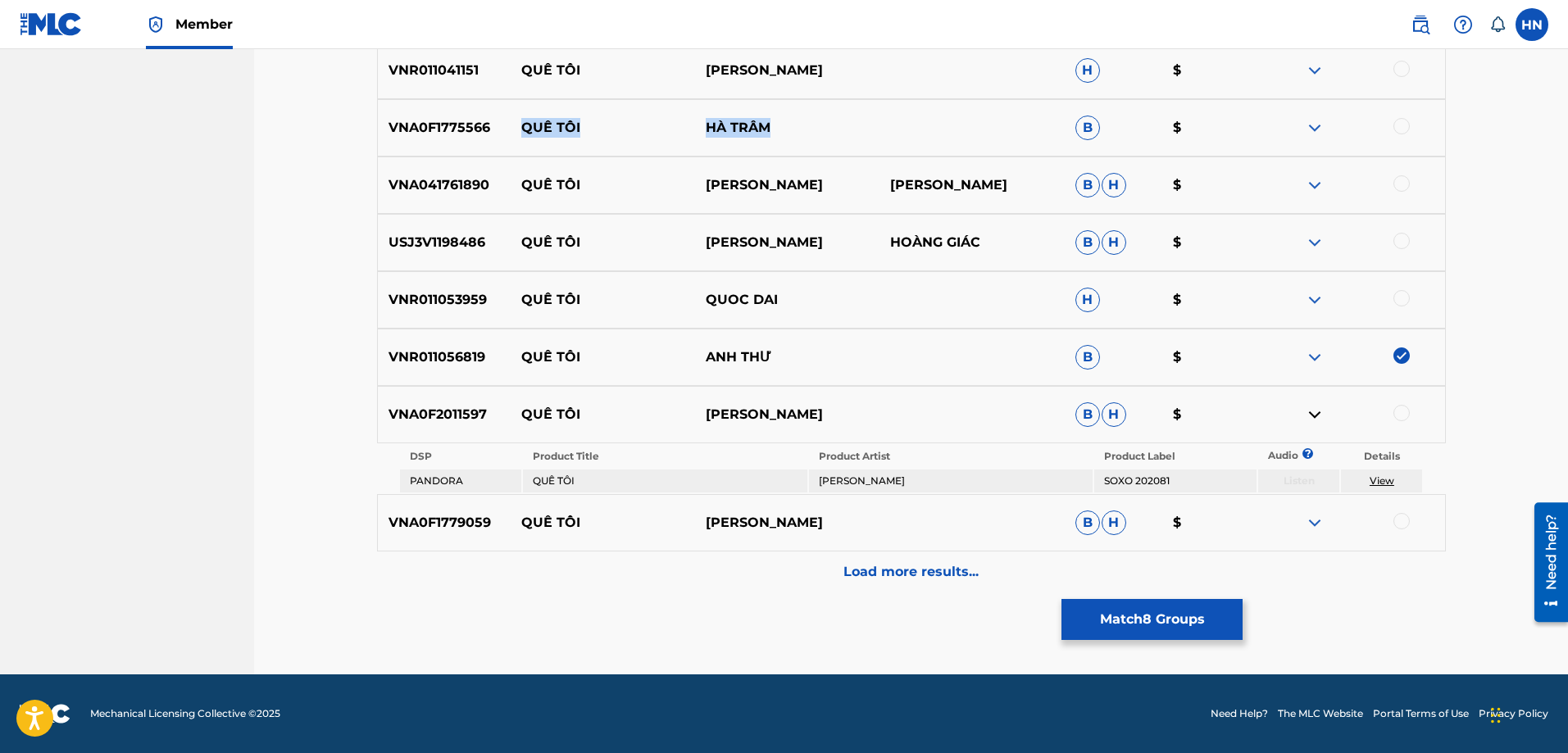
drag, startPoint x: 773, startPoint y: 127, endPoint x: 526, endPoint y: 119, distance: 247.1
click at [526, 119] on div "VNA0F1775566 QUÊ TÔI HÀ TRÂM B $" at bounding box center [911, 127] width 1069 height 57
click at [863, 571] on p "Load more results..." at bounding box center [911, 572] width 135 height 20
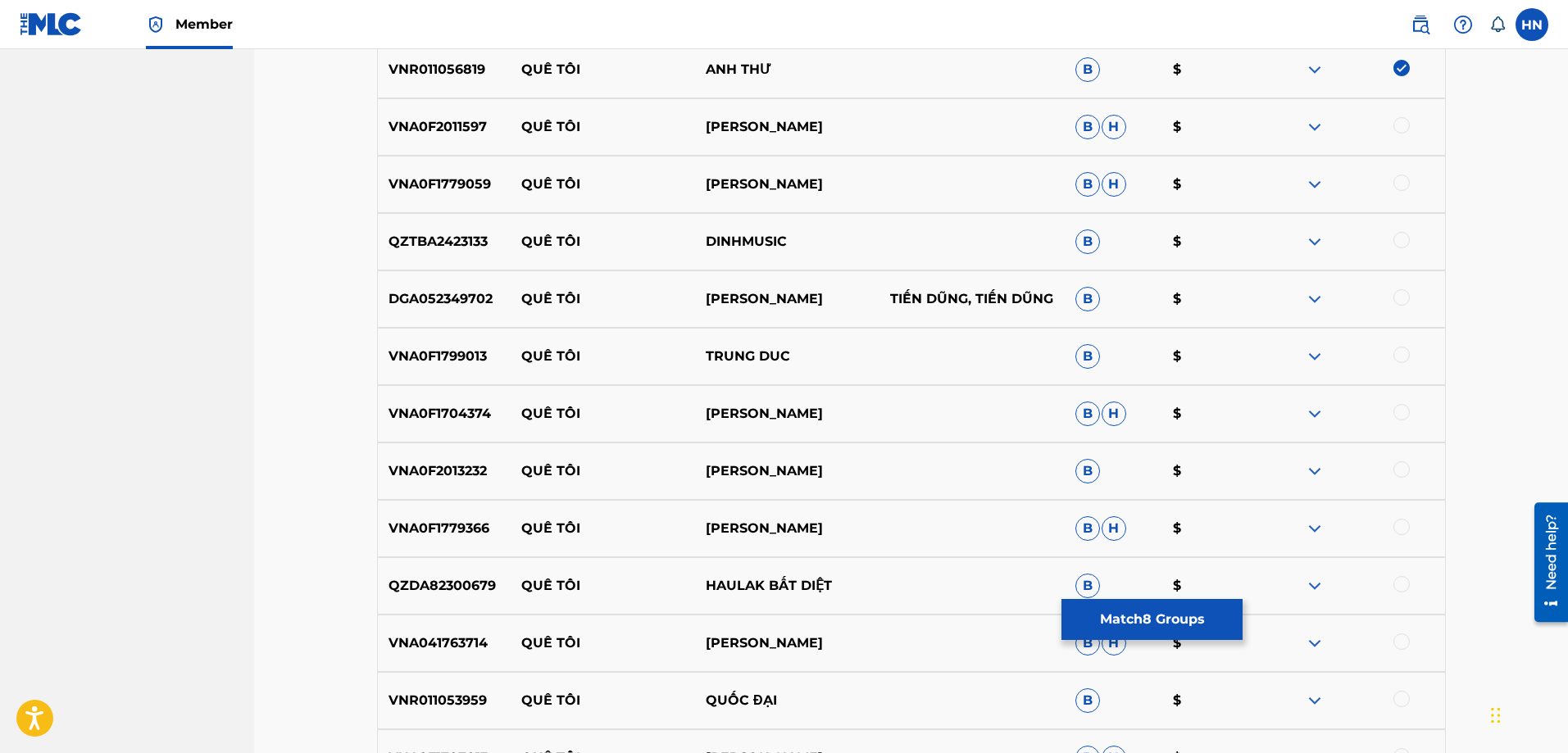
scroll to position [4022, 0]
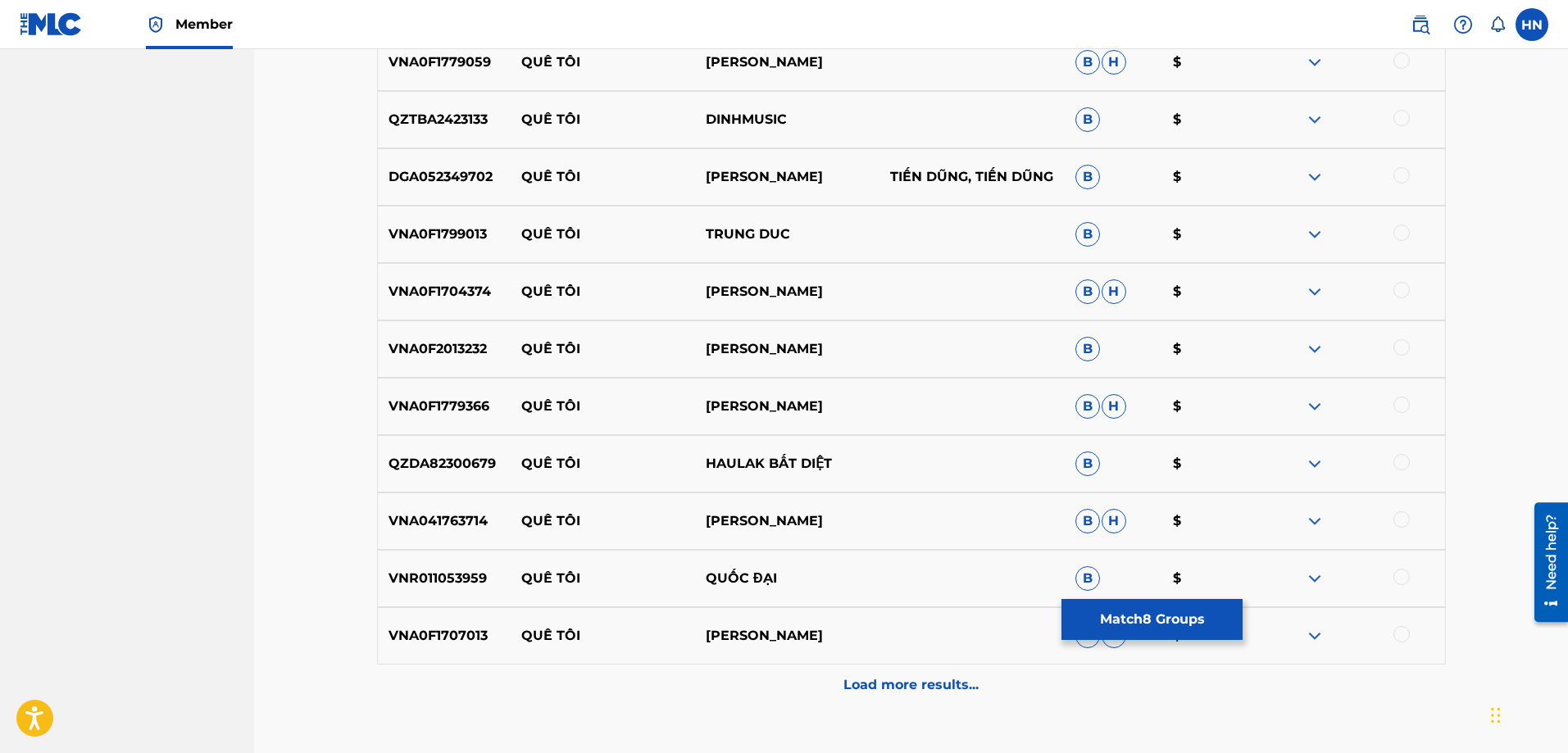
click at [834, 677] on div "Load more results..." at bounding box center [911, 685] width 1069 height 41
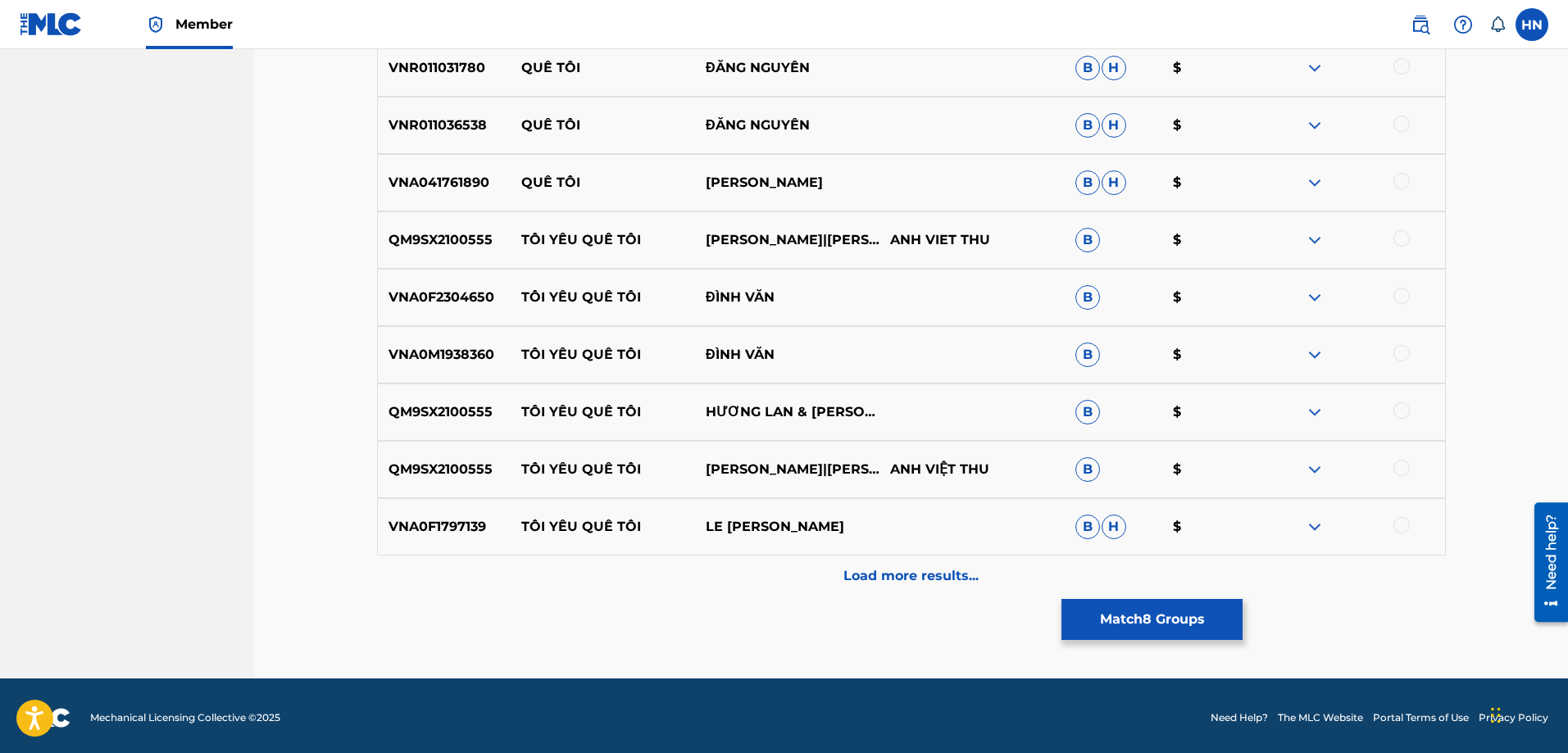
scroll to position [4708, 0]
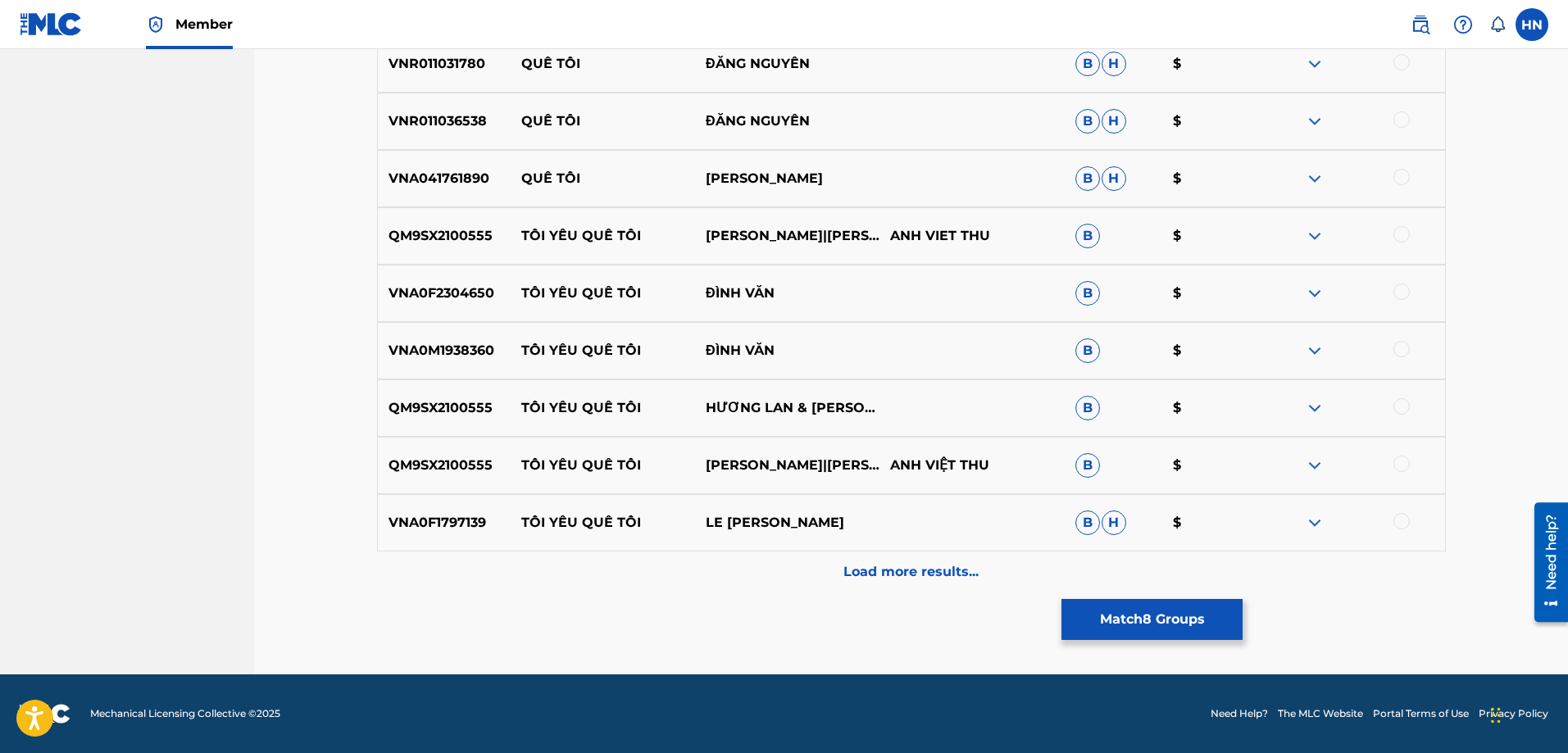
click at [866, 554] on div "Load more results..." at bounding box center [911, 572] width 1069 height 41
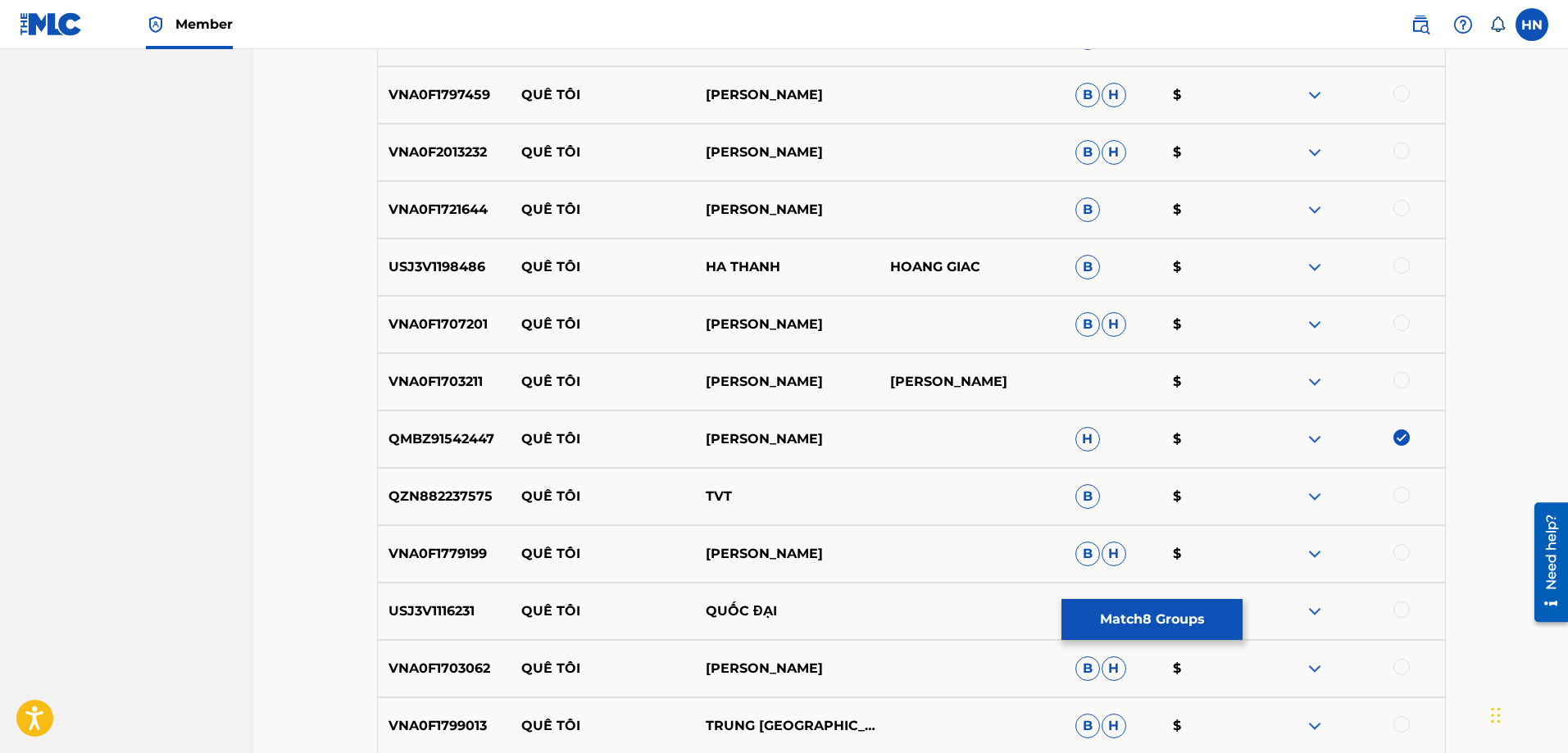
scroll to position [0, 0]
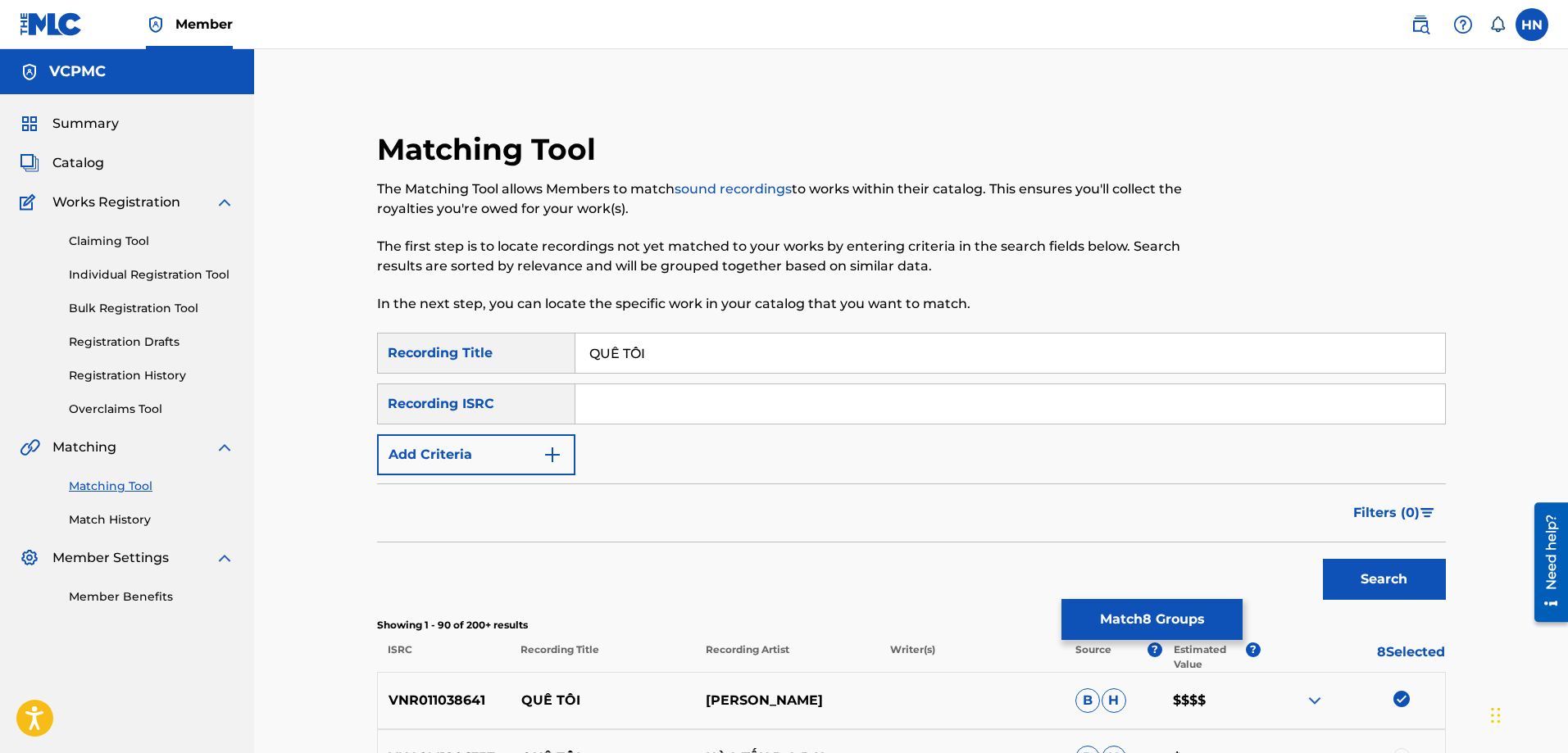
drag, startPoint x: 695, startPoint y: 351, endPoint x: 464, endPoint y: 352, distance: 231.0
click at [467, 352] on div "SearchWithCriteria88608925-57dd-4a14-87f1-c2adac3bfa4c Recording Title QUÊ TÔI" at bounding box center [911, 353] width 1069 height 41
type input "que toi"
click at [1323, 559] on button "Search" at bounding box center [1384, 579] width 123 height 41
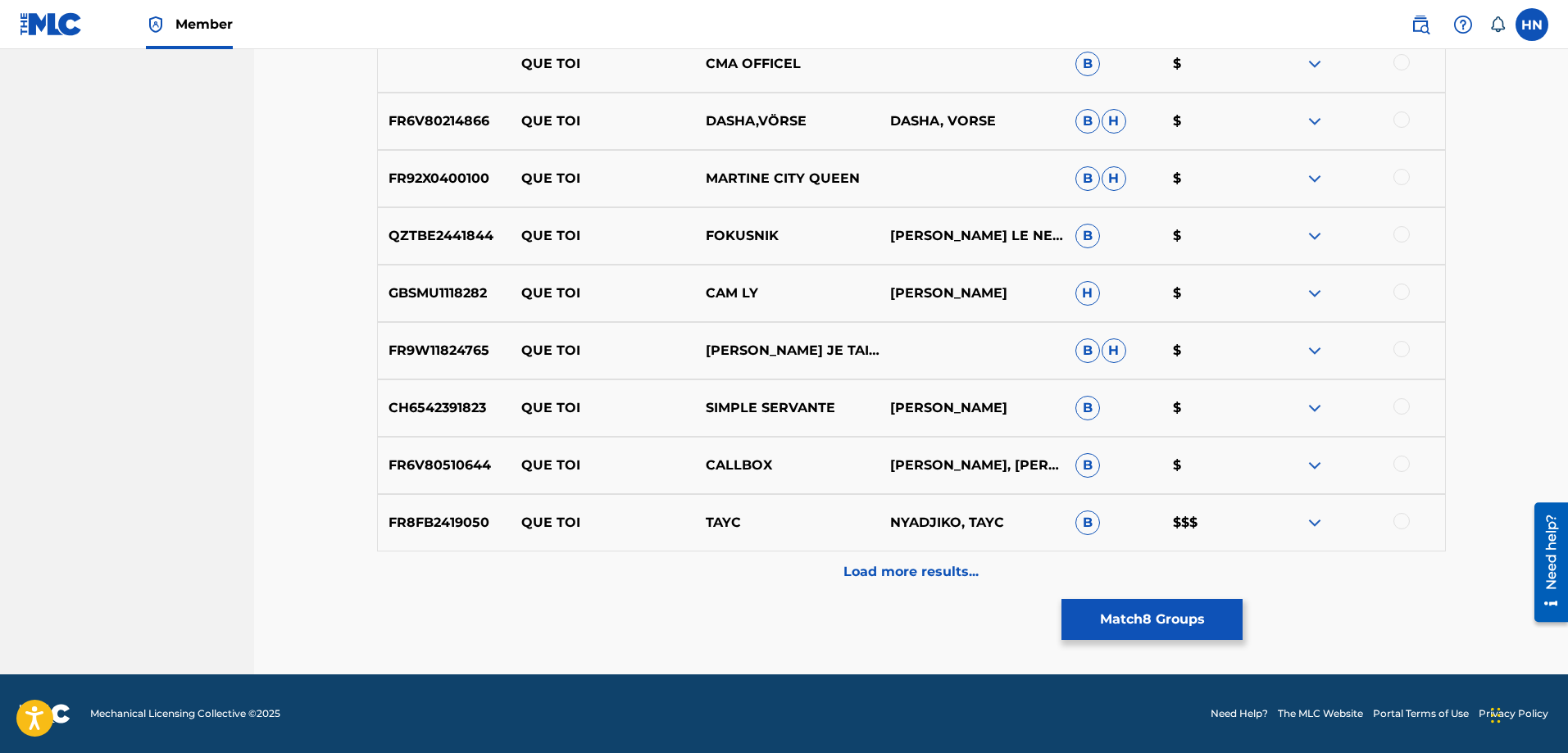
click at [799, 578] on div "Load more results..." at bounding box center [911, 572] width 1069 height 41
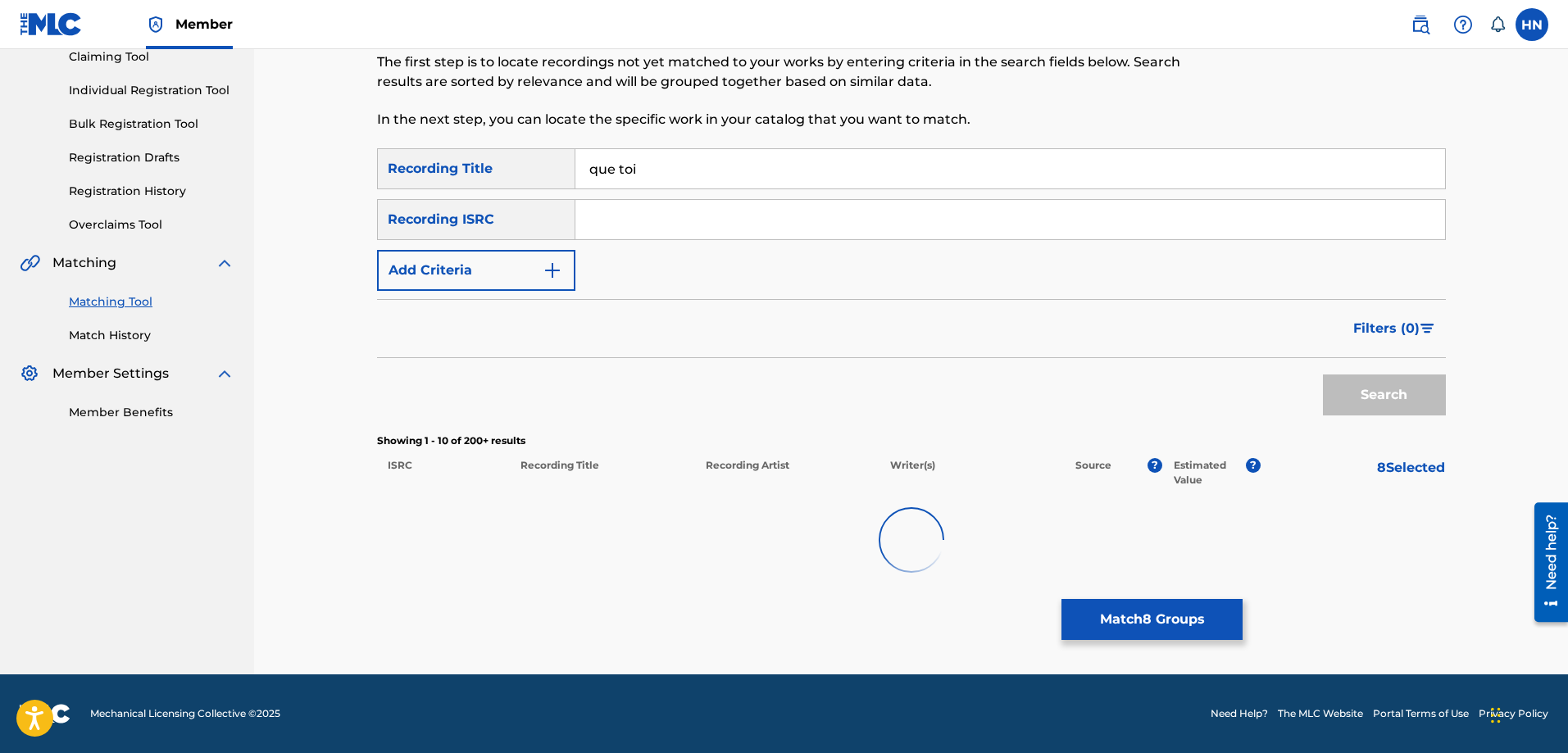
scroll to position [694, 0]
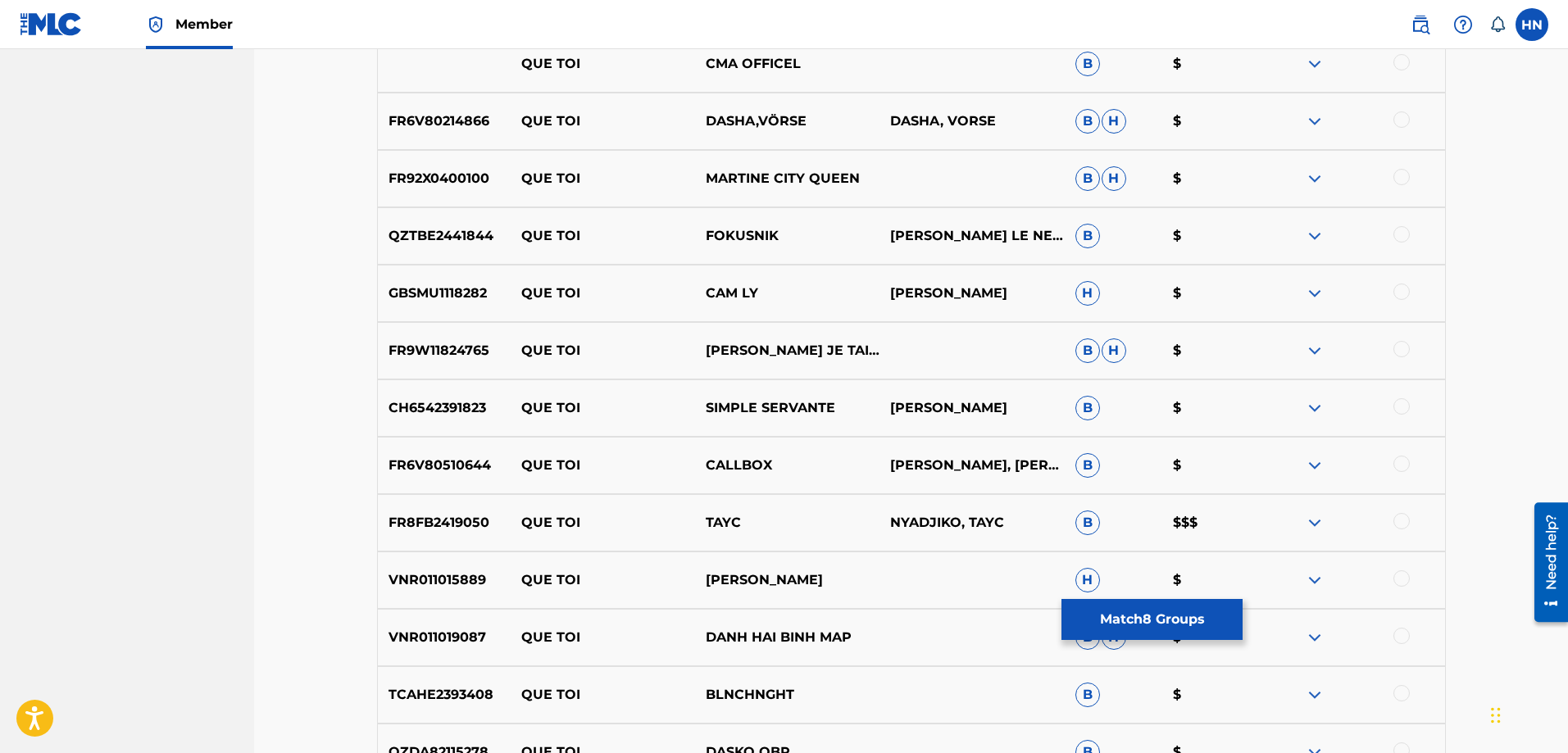
click at [431, 567] on div "VNR011015889 QUE TOI THÙY CHI H $" at bounding box center [911, 580] width 1069 height 57
click at [1407, 583] on div at bounding box center [1401, 578] width 16 height 16
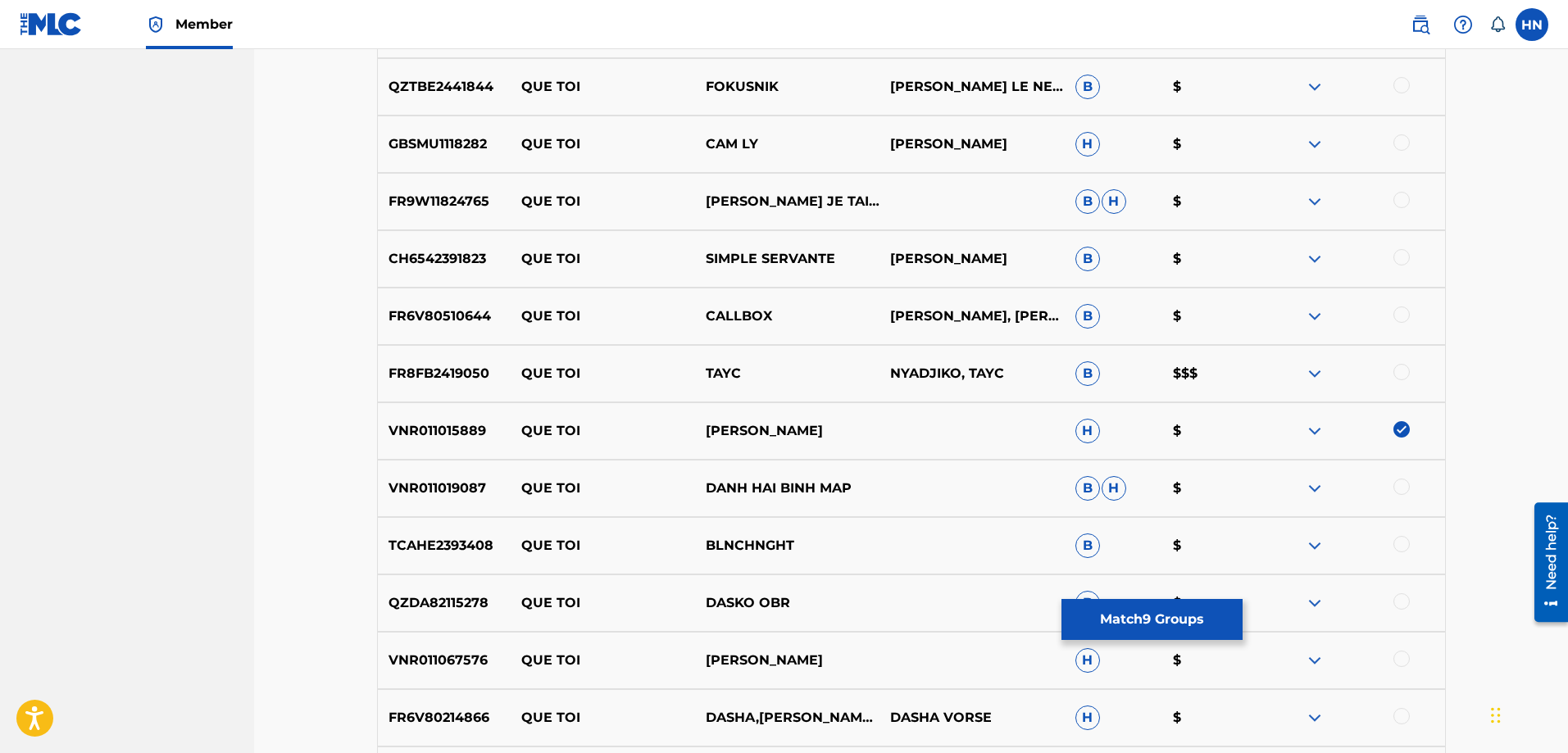
scroll to position [858, 0]
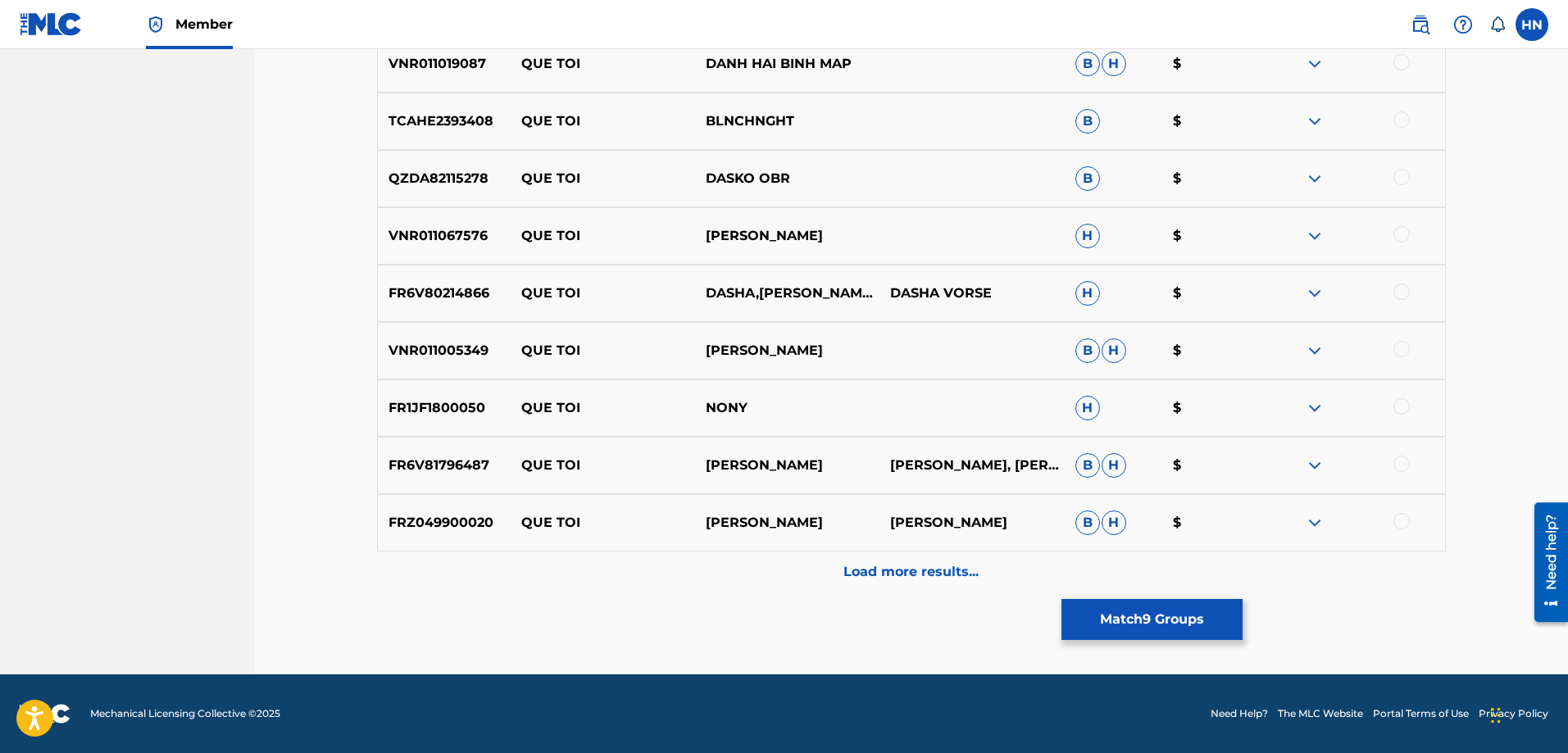
click at [843, 563] on p "Load more results..." at bounding box center [911, 572] width 135 height 20
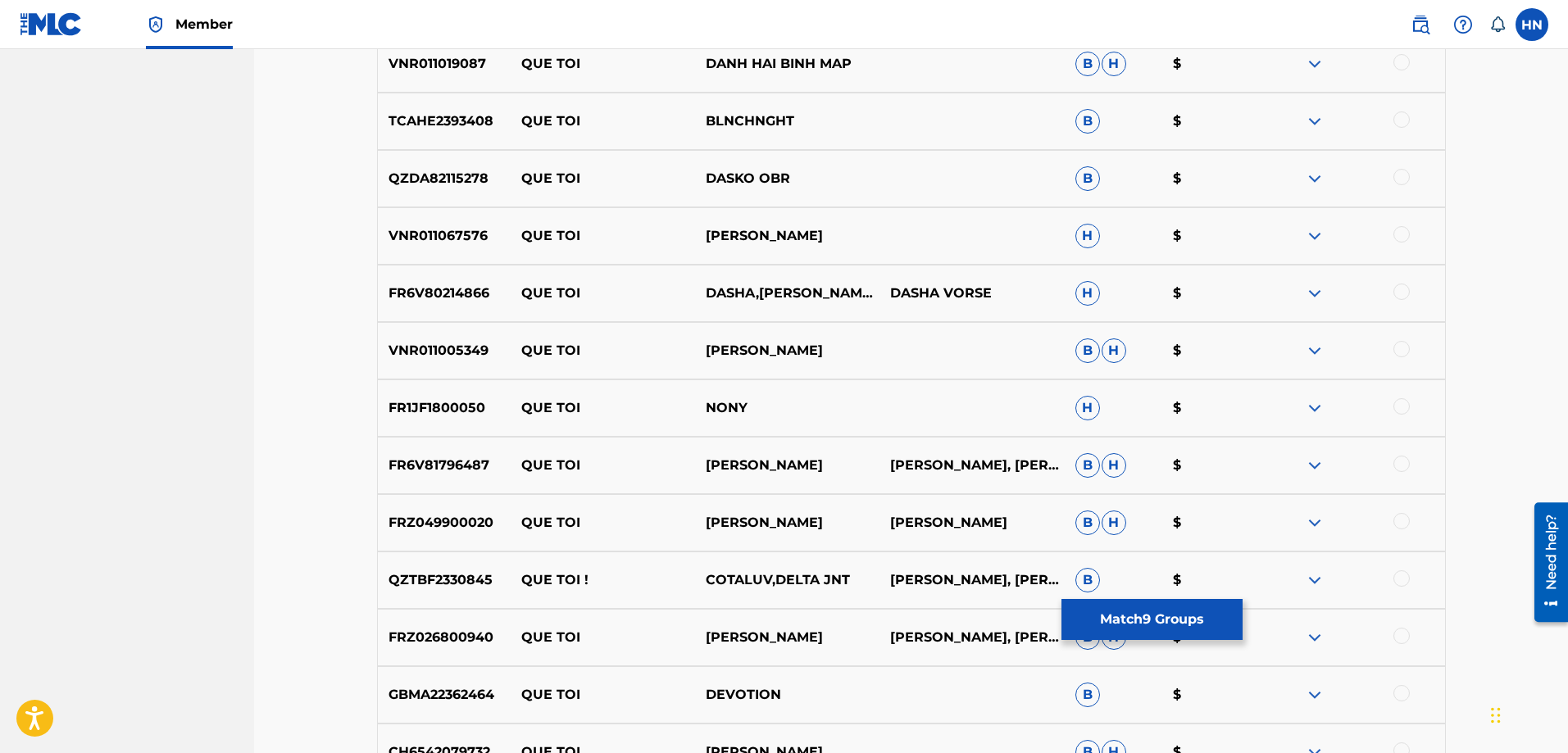
scroll to position [1595, 0]
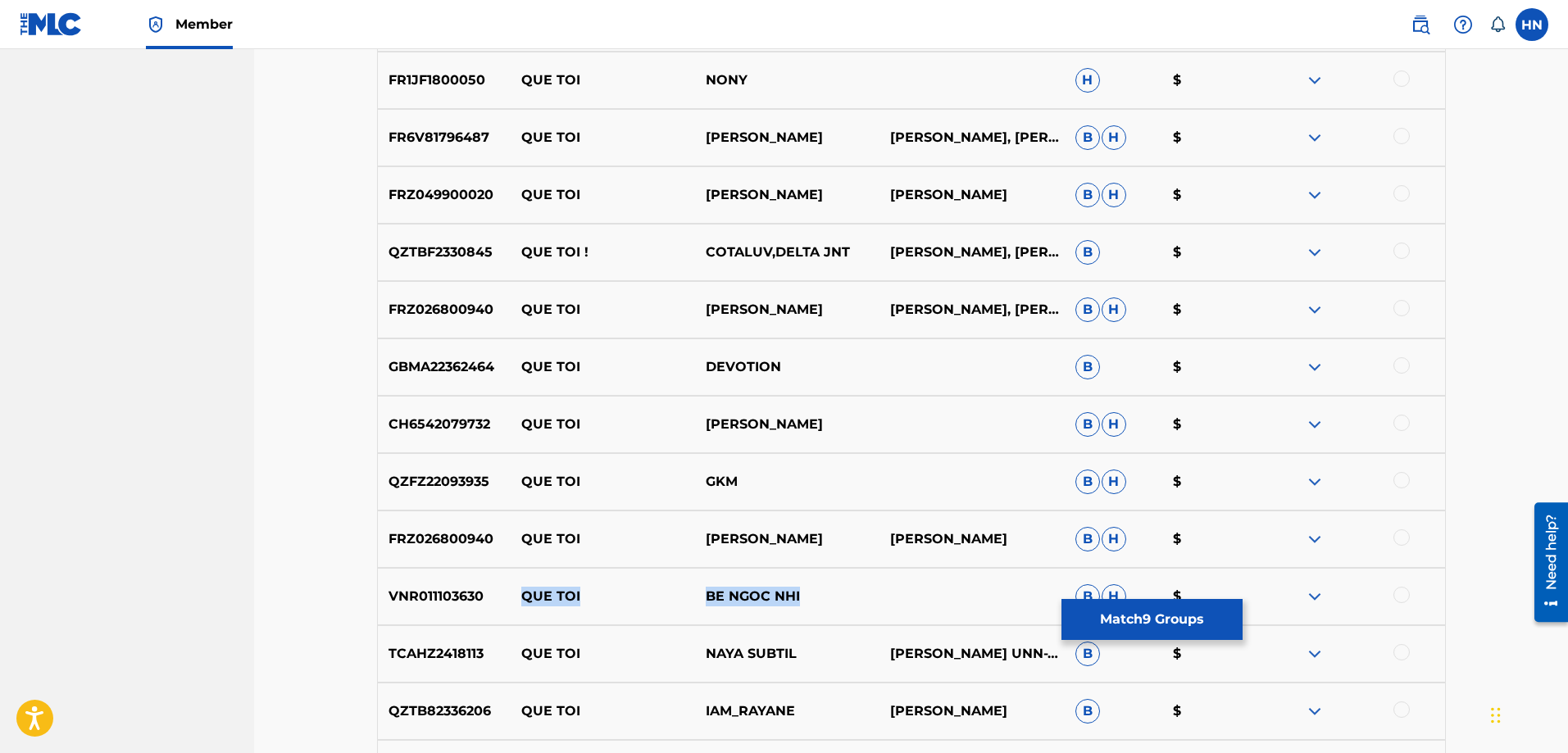
drag, startPoint x: 517, startPoint y: 593, endPoint x: 846, endPoint y: 583, distance: 329.2
click at [841, 584] on div "VNR011103630 QUE TOI BE NGOC NHI B H $" at bounding box center [911, 596] width 1069 height 57
click at [450, 593] on p "VNR011103630" at bounding box center [444, 596] width 133 height 20
click at [1400, 593] on div at bounding box center [1401, 594] width 16 height 16
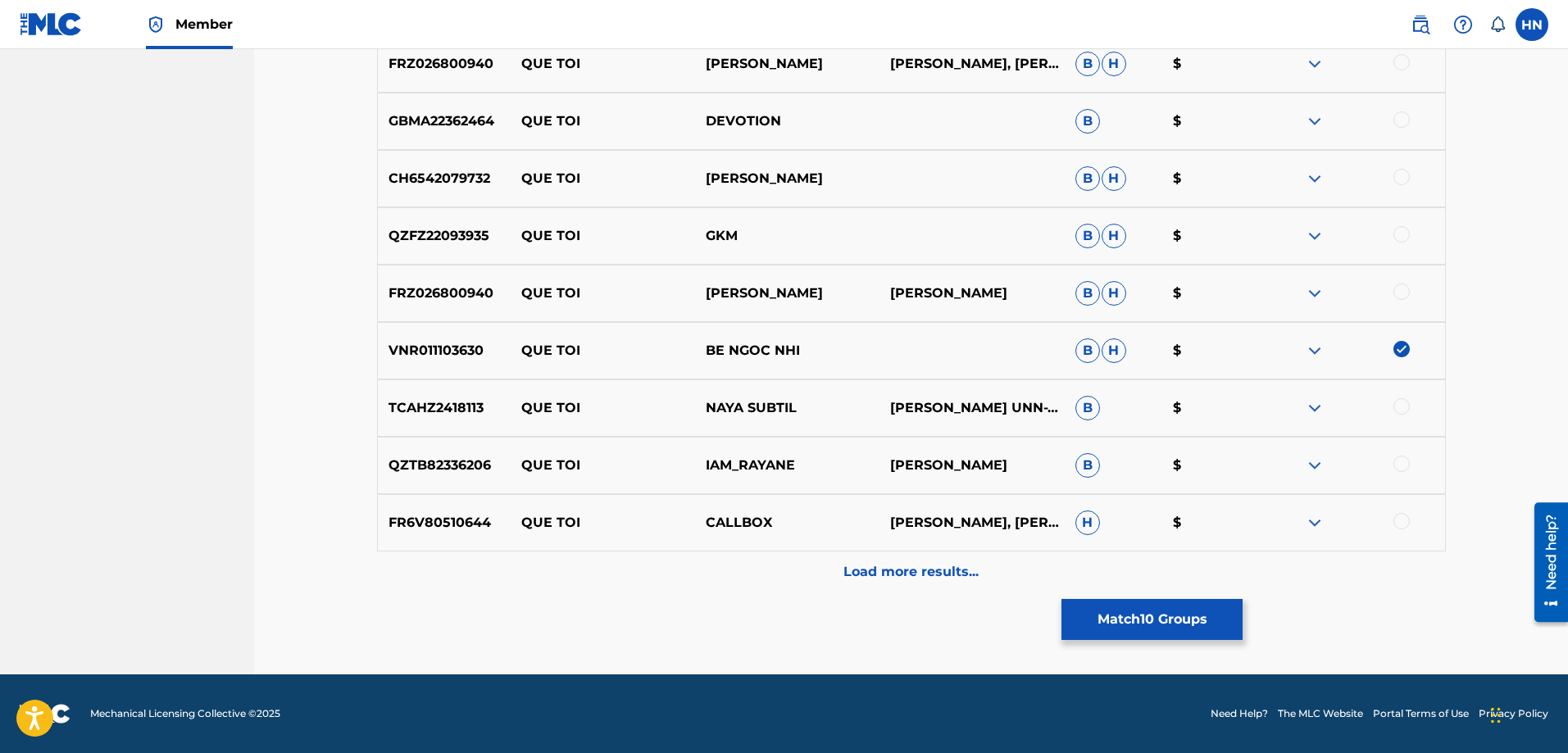
click at [848, 556] on div "Load more results..." at bounding box center [911, 572] width 1069 height 41
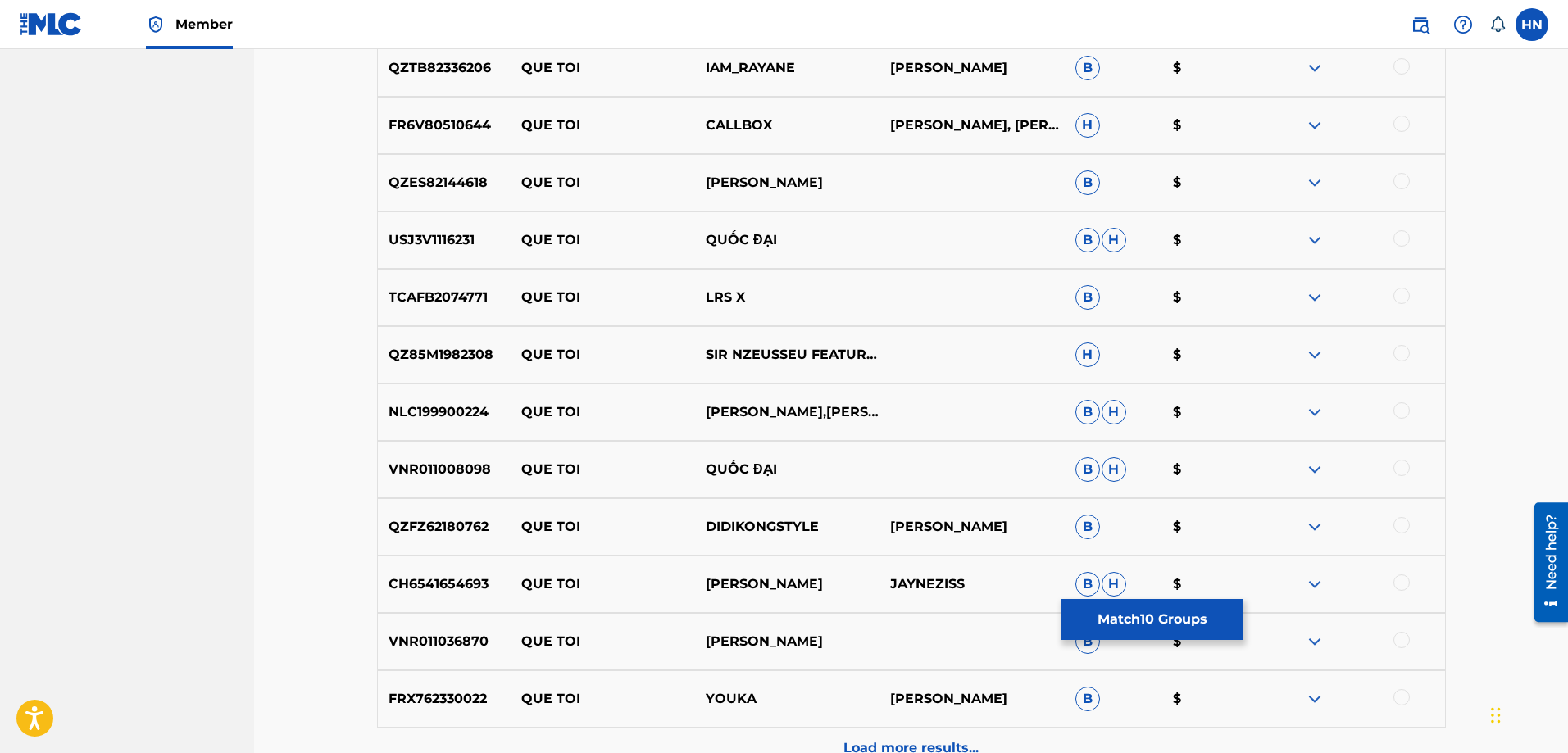
scroll to position [2250, 0]
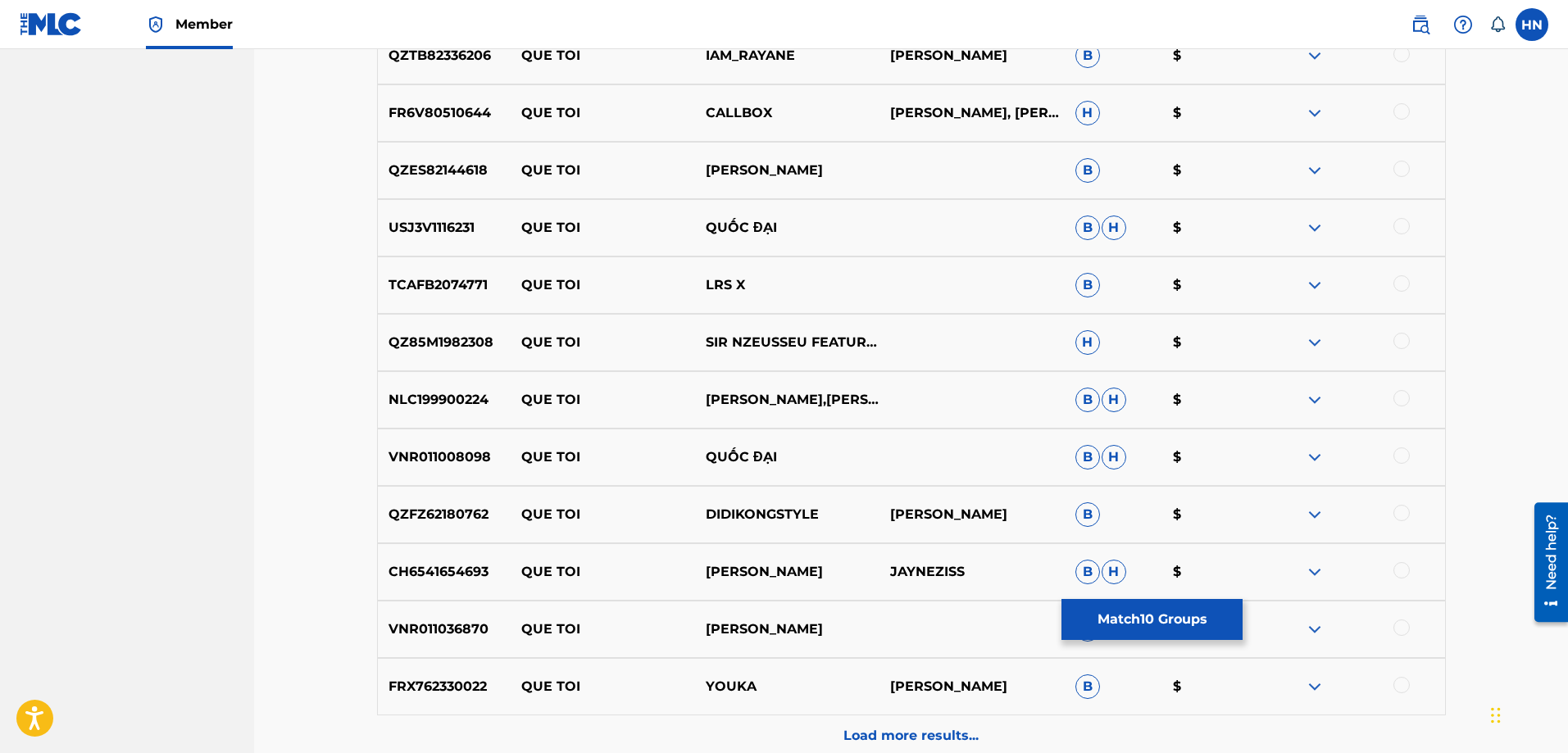
click at [450, 624] on p "VNR011036870" at bounding box center [444, 629] width 133 height 20
click at [1411, 632] on div at bounding box center [1351, 629] width 185 height 20
click at [1407, 627] on div at bounding box center [1401, 627] width 16 height 16
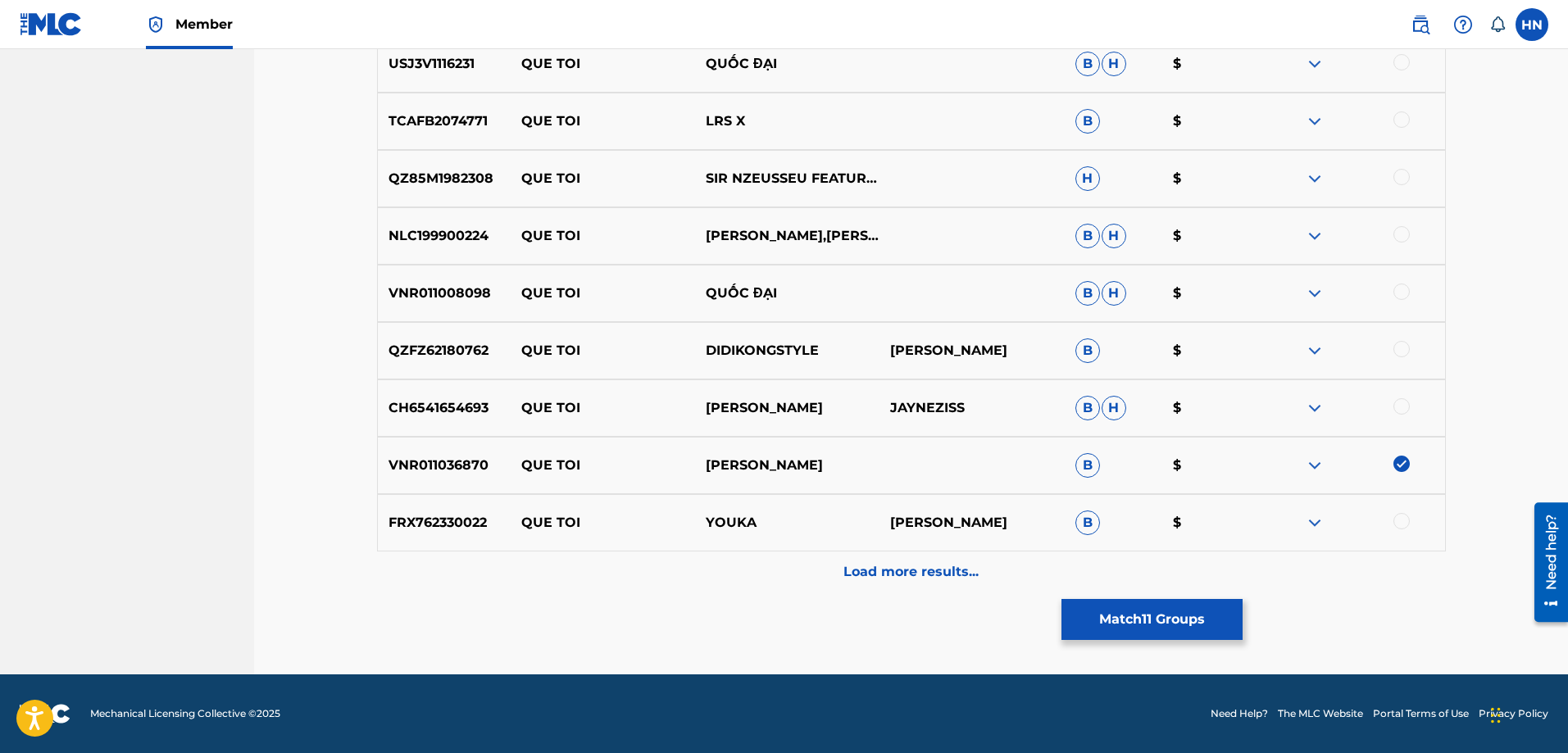
click at [678, 553] on div "Load more results..." at bounding box center [911, 572] width 1069 height 41
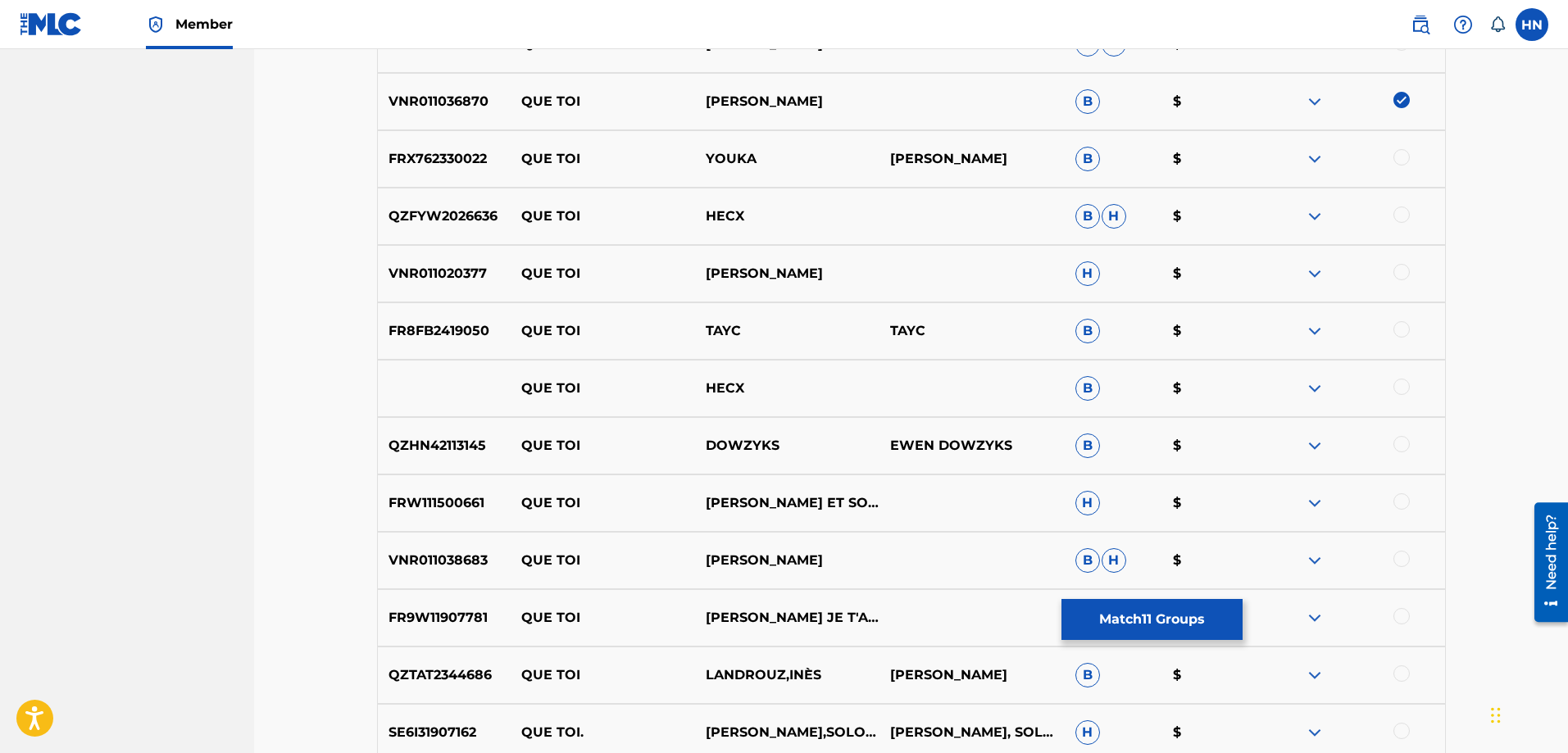
scroll to position [2824, 0]
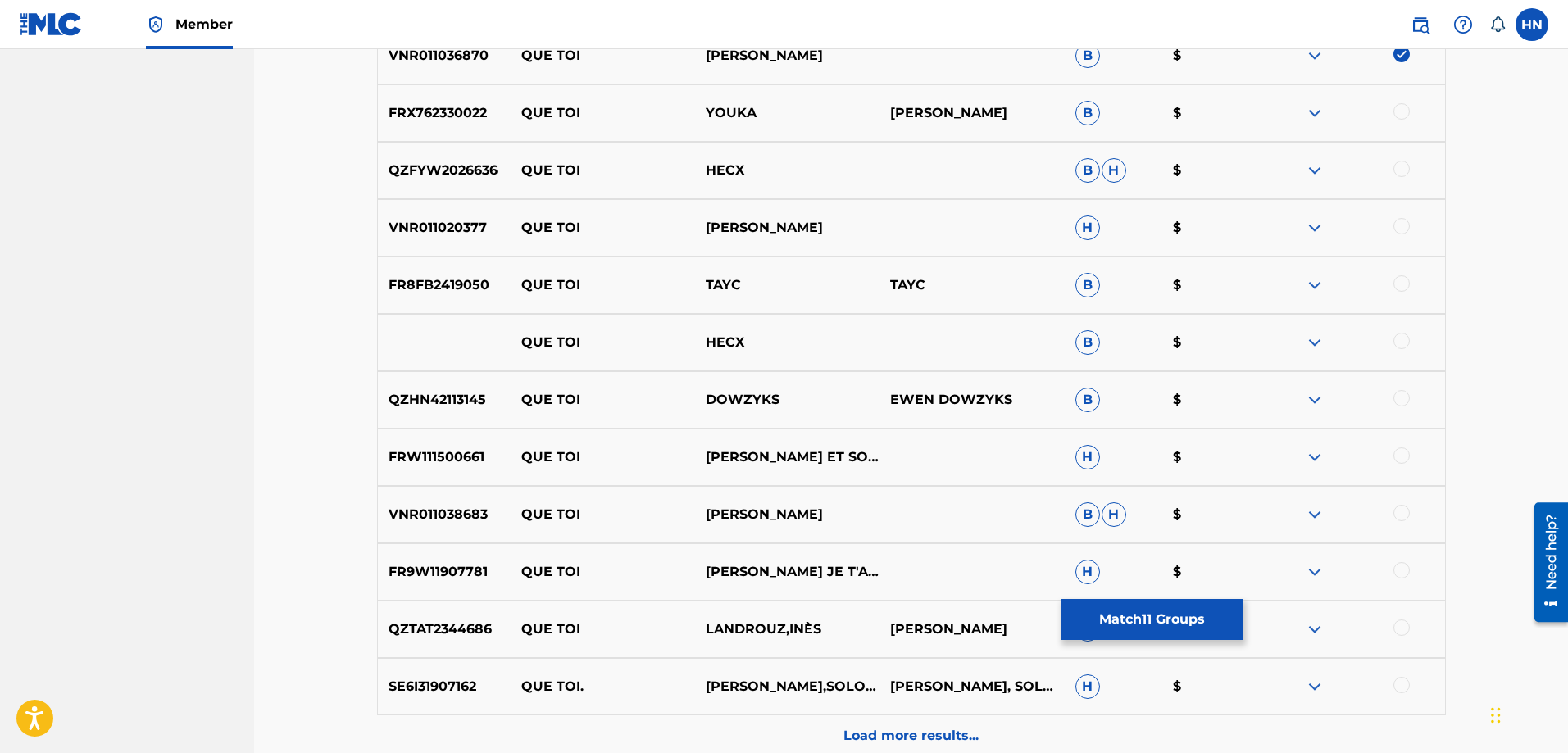
click at [418, 502] on div "VNR011038683 QUE TOI THUY CHI B H $" at bounding box center [911, 514] width 1069 height 57
click at [1397, 512] on div at bounding box center [1401, 512] width 16 height 16
click at [849, 716] on div "Load more results..." at bounding box center [911, 736] width 1069 height 41
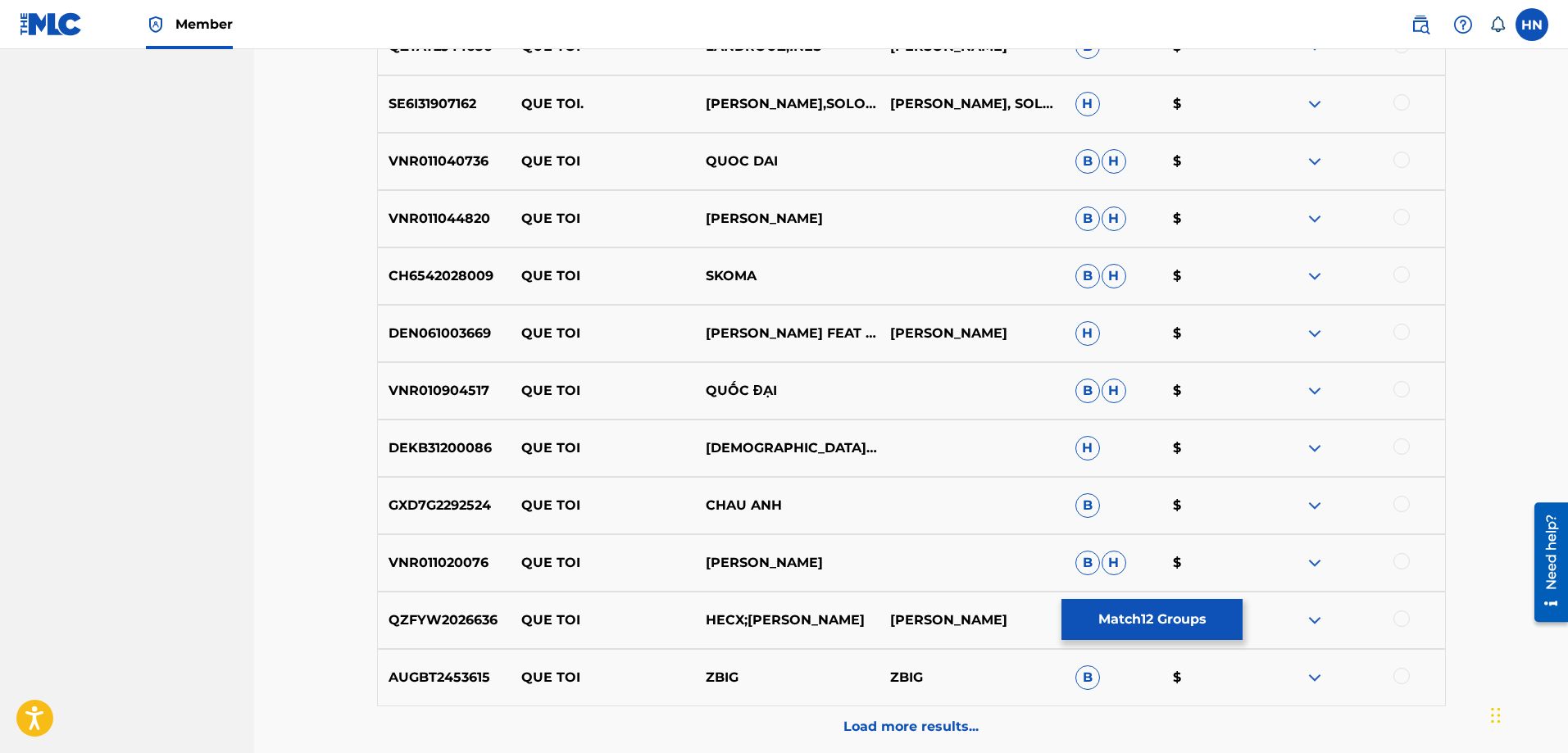
scroll to position [3561, 0]
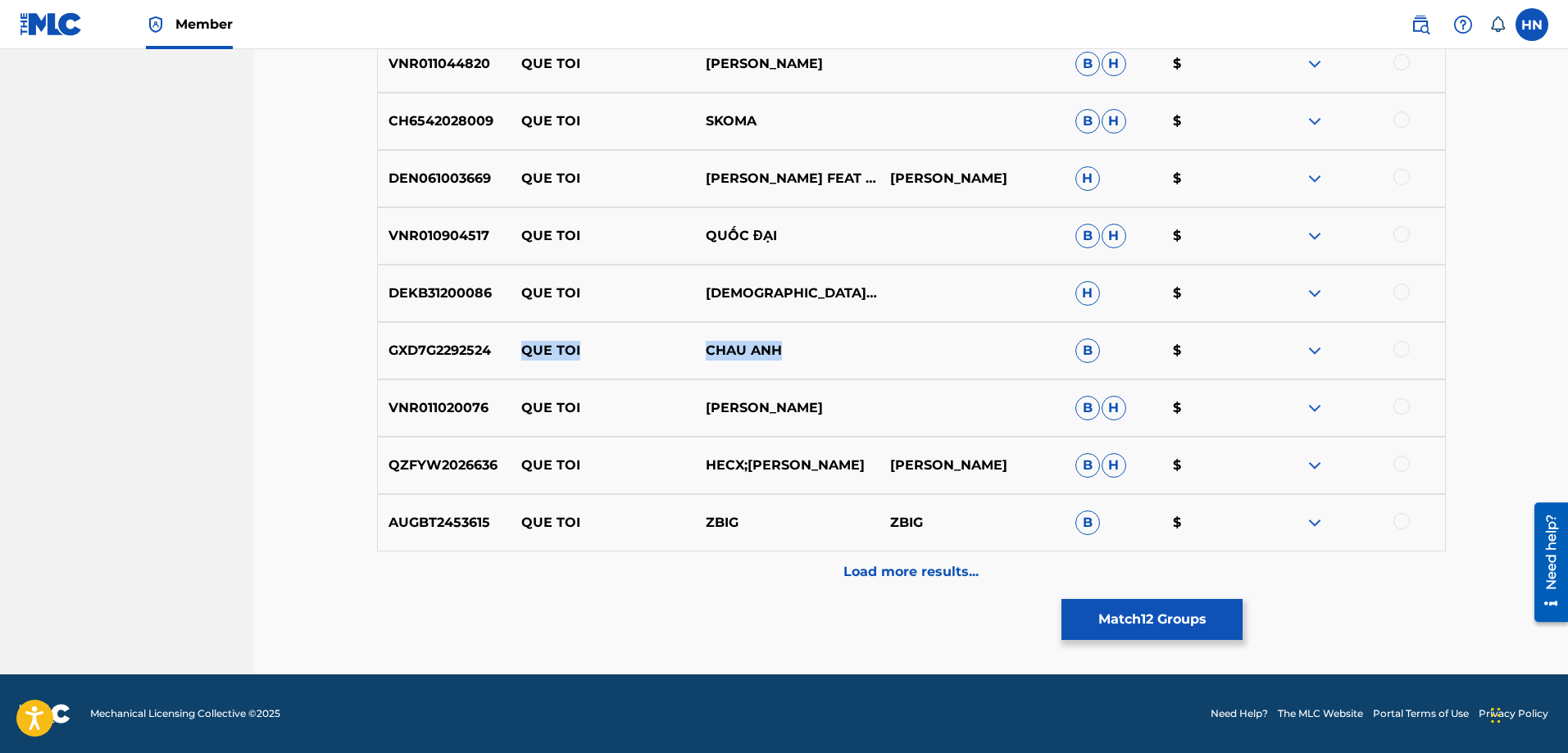
drag, startPoint x: 515, startPoint y: 352, endPoint x: 899, endPoint y: 341, distance: 384.2
click at [871, 342] on div "GXD7G2292524 QUE TOI CHAU ANH B $" at bounding box center [911, 350] width 1069 height 57
click at [1310, 351] on img at bounding box center [1315, 350] width 20 height 20
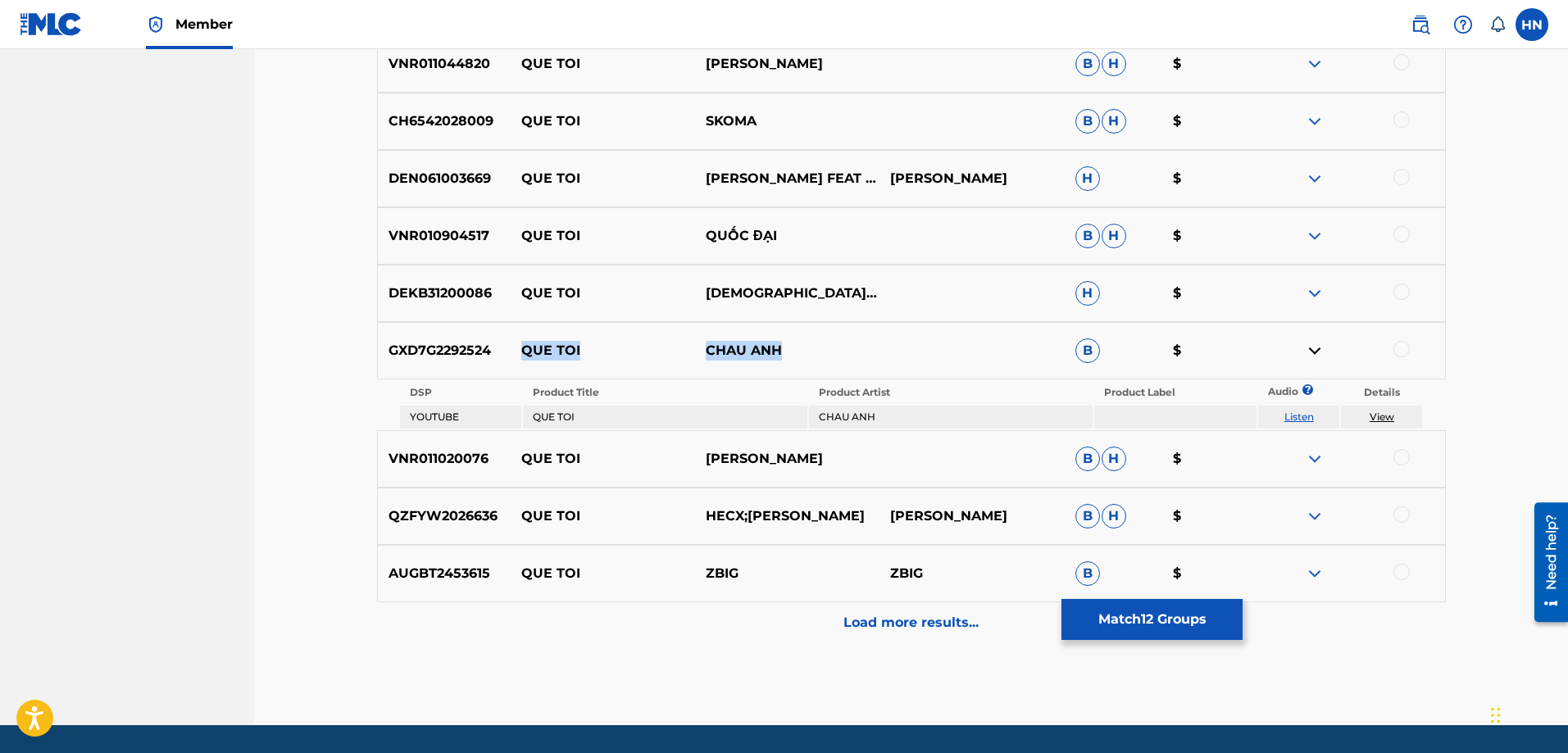
click at [1295, 417] on link "Listen" at bounding box center [1299, 417] width 29 height 12
click at [784, 615] on div "Load more results..." at bounding box center [911, 623] width 1069 height 41
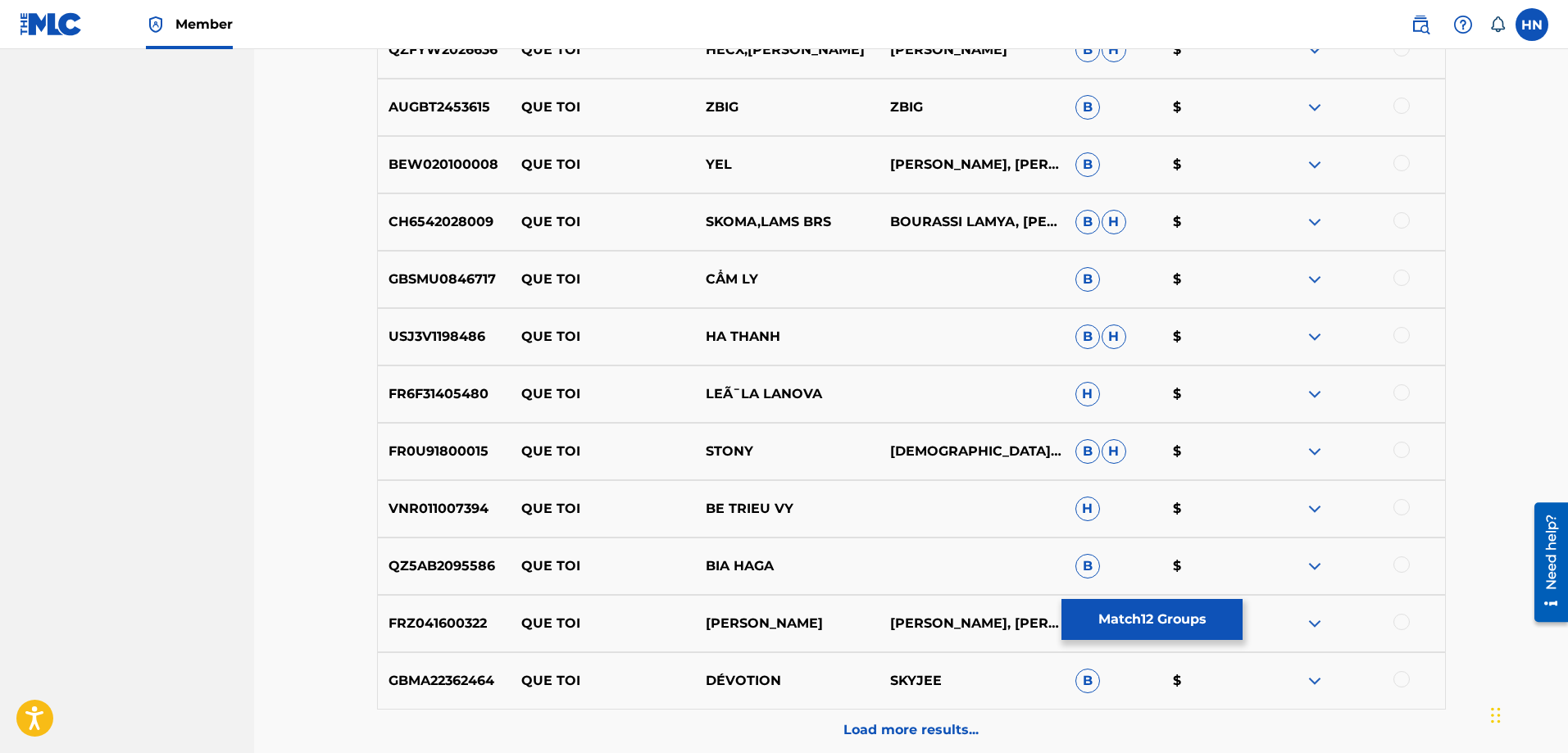
scroll to position [4053, 0]
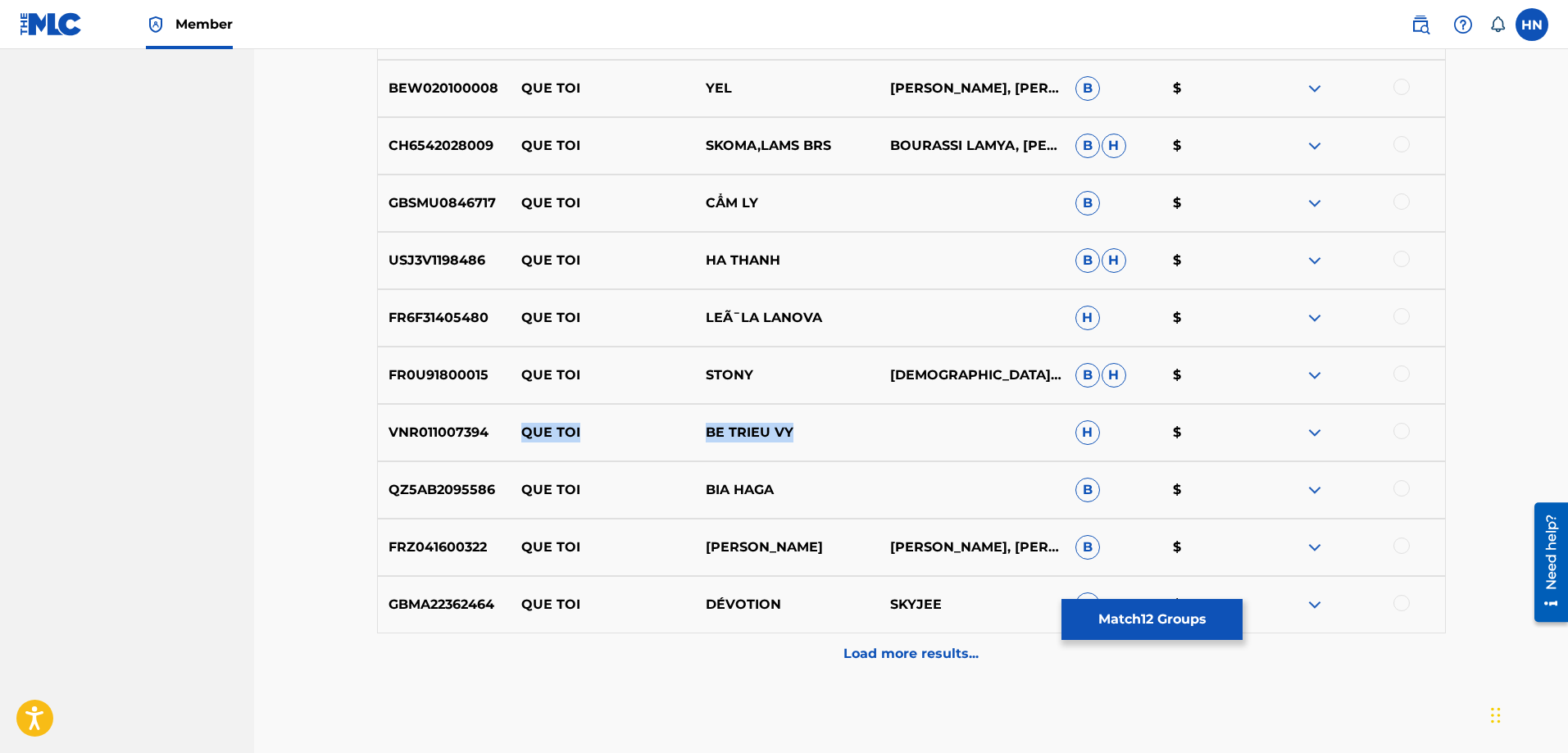
drag, startPoint x: 521, startPoint y: 430, endPoint x: 919, endPoint y: 417, distance: 398.2
click at [915, 417] on div "VNR011007394 QUE TOI BE TRIEU VY H $" at bounding box center [911, 432] width 1069 height 57
click at [1311, 438] on img at bounding box center [1315, 432] width 20 height 20
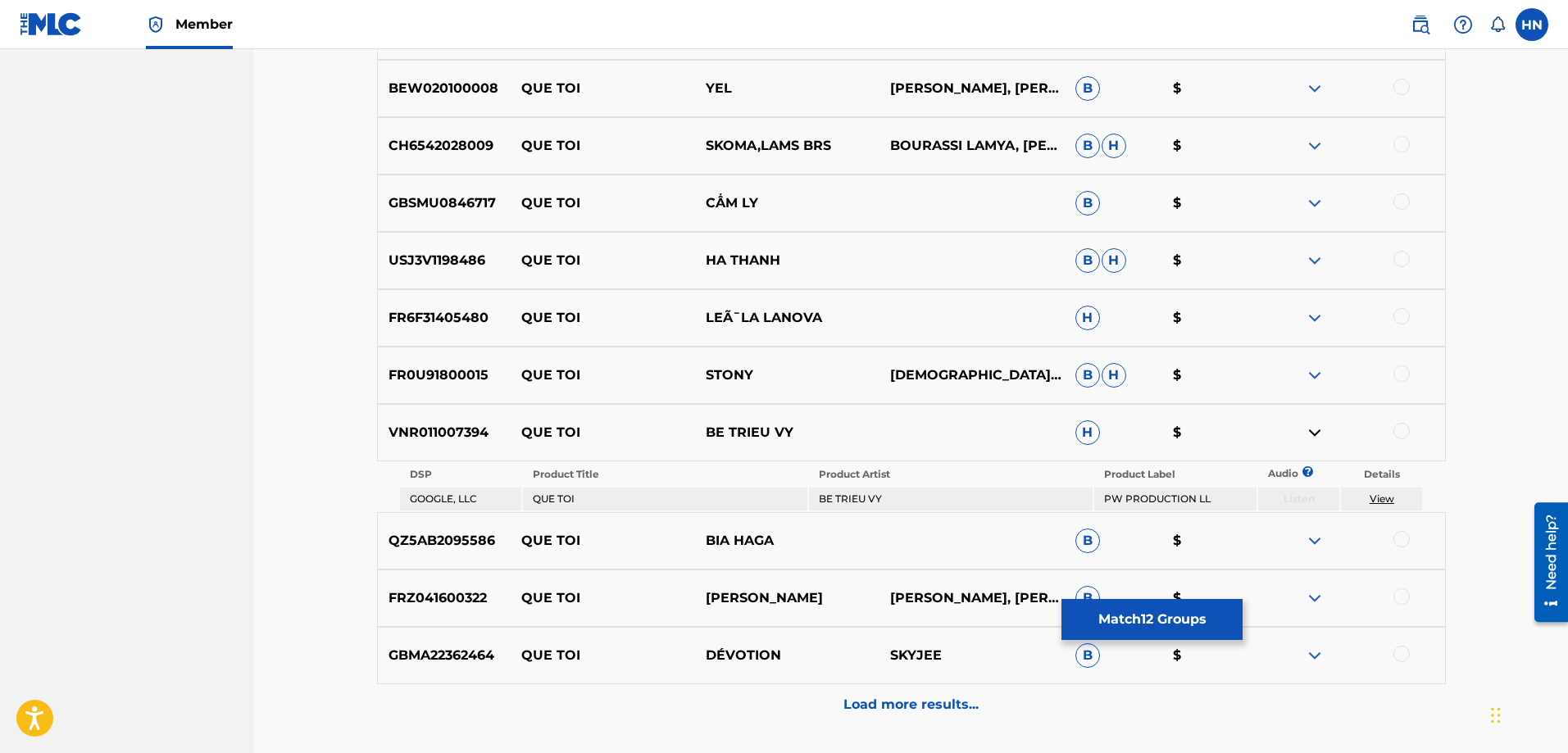
click at [924, 700] on p "Load more results..." at bounding box center [911, 705] width 135 height 20
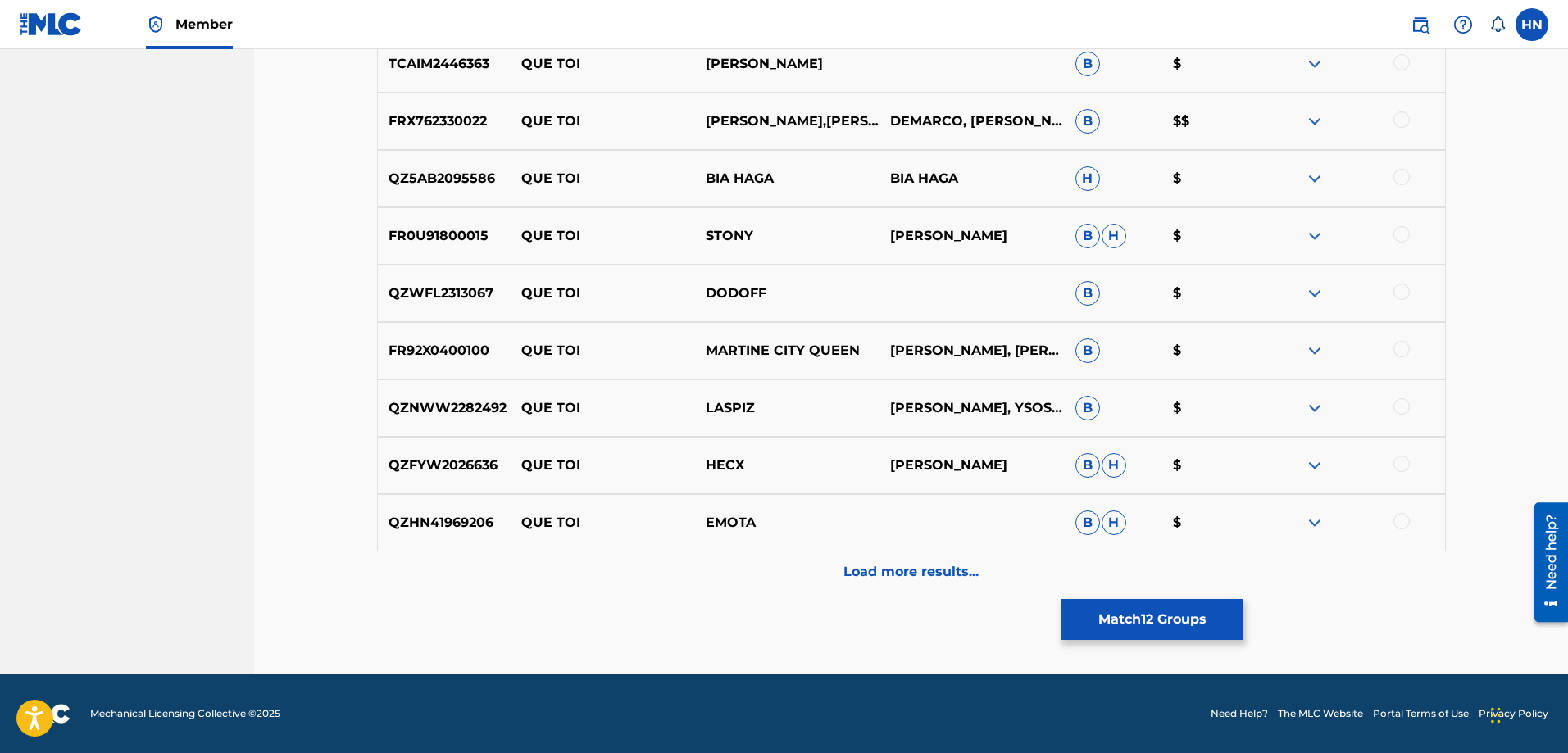
click at [845, 561] on div "Load more results..." at bounding box center [911, 572] width 1069 height 41
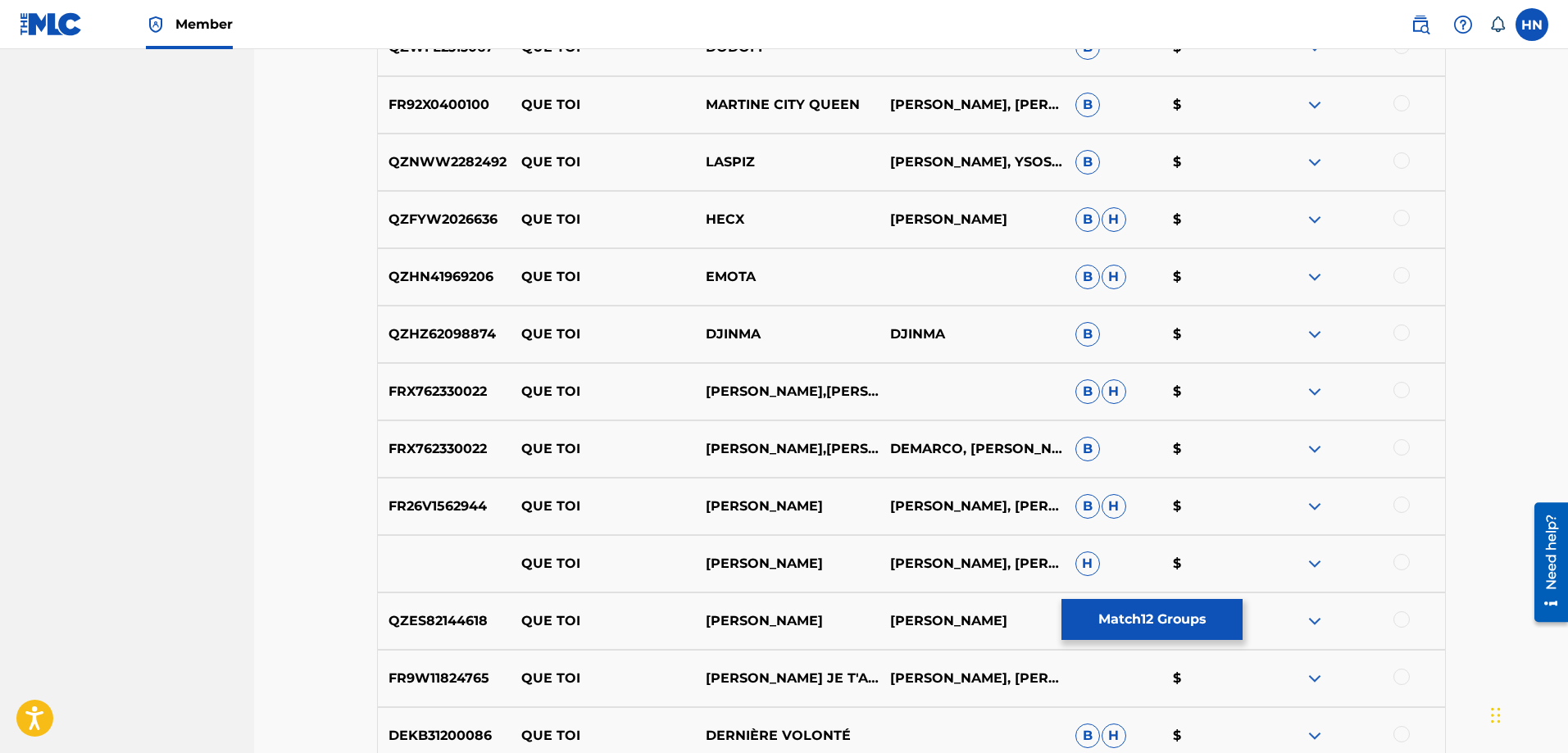
scroll to position [5200, 0]
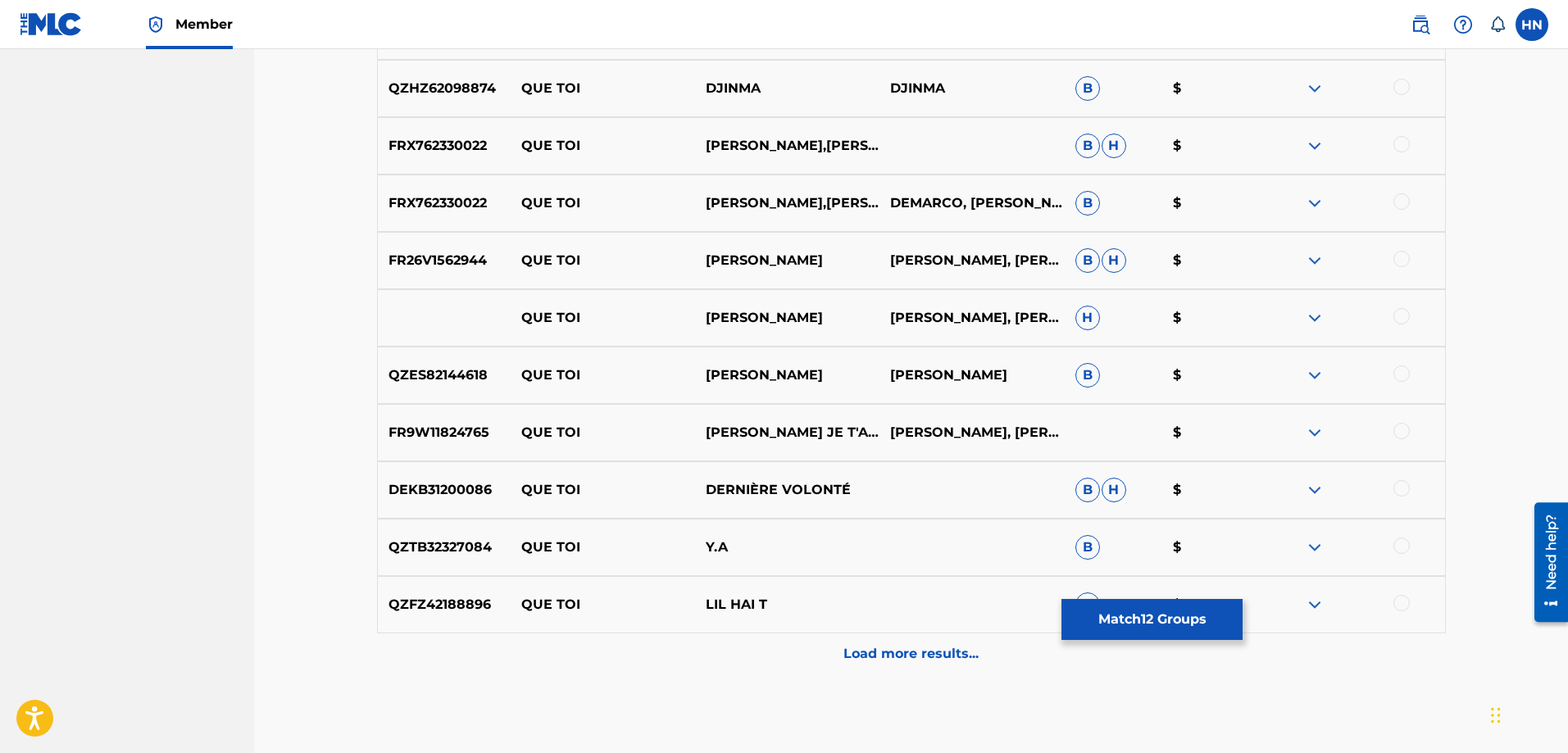
click at [800, 649] on div "Load more results..." at bounding box center [911, 654] width 1069 height 41
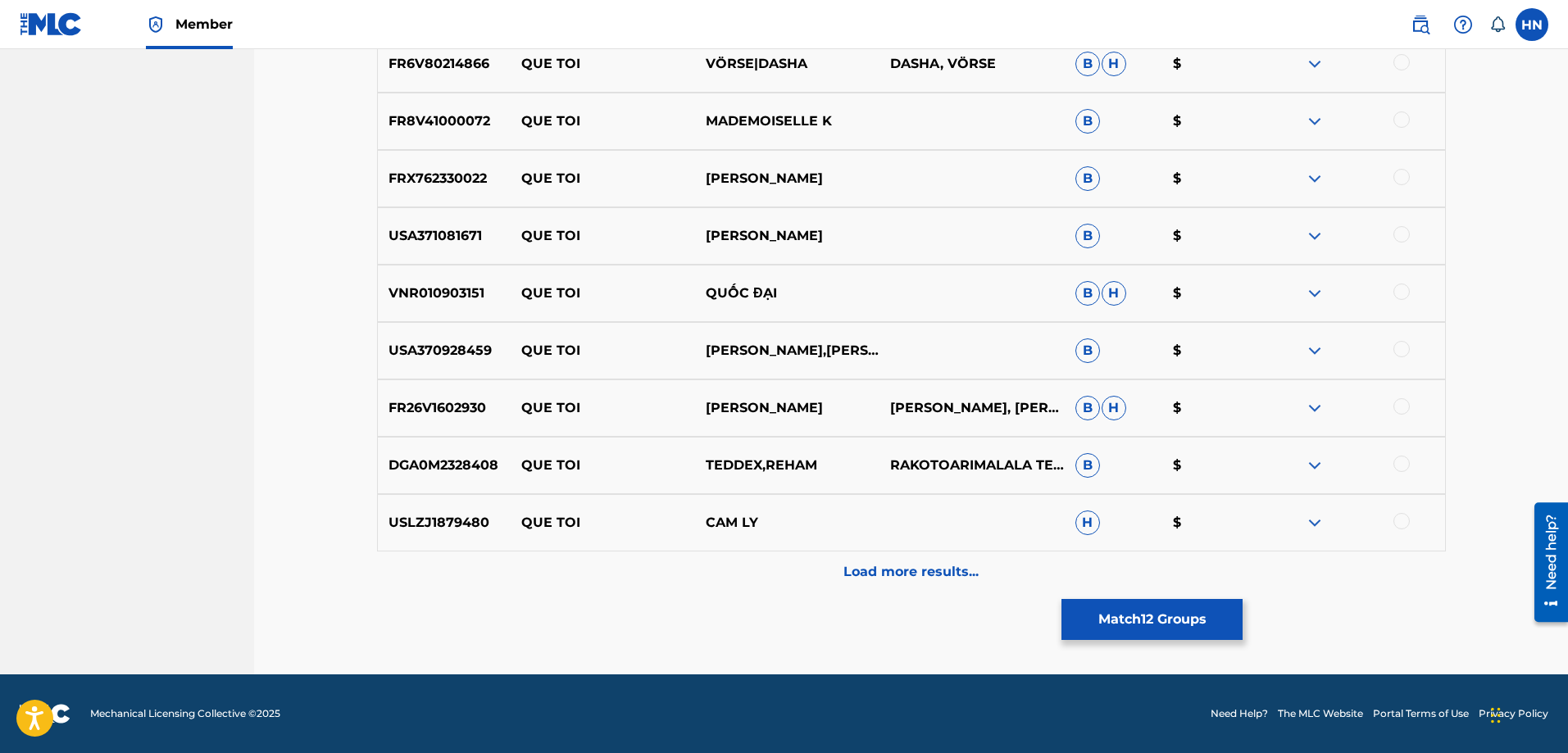
click at [801, 563] on div "Load more results..." at bounding box center [911, 572] width 1069 height 41
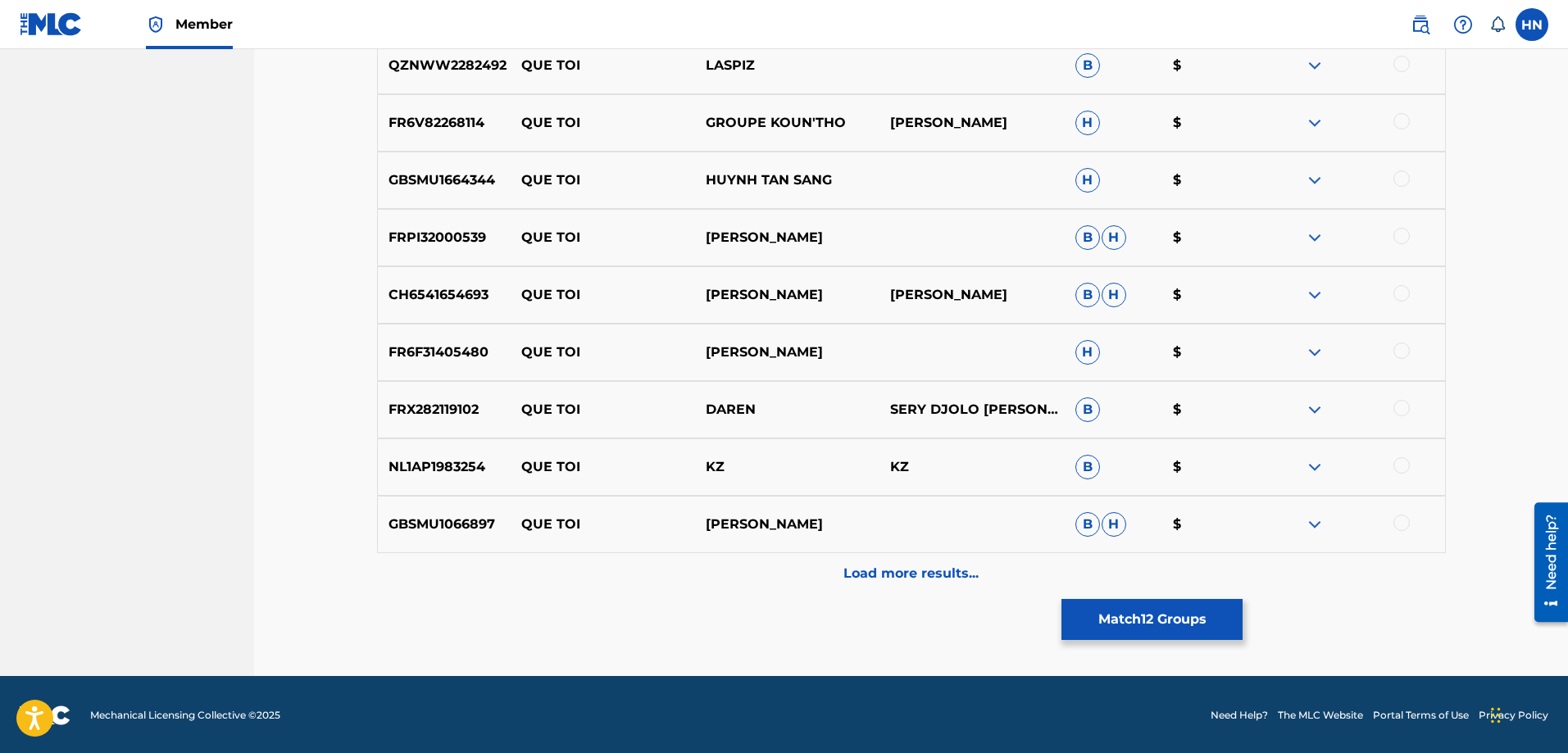
scroll to position [6429, 0]
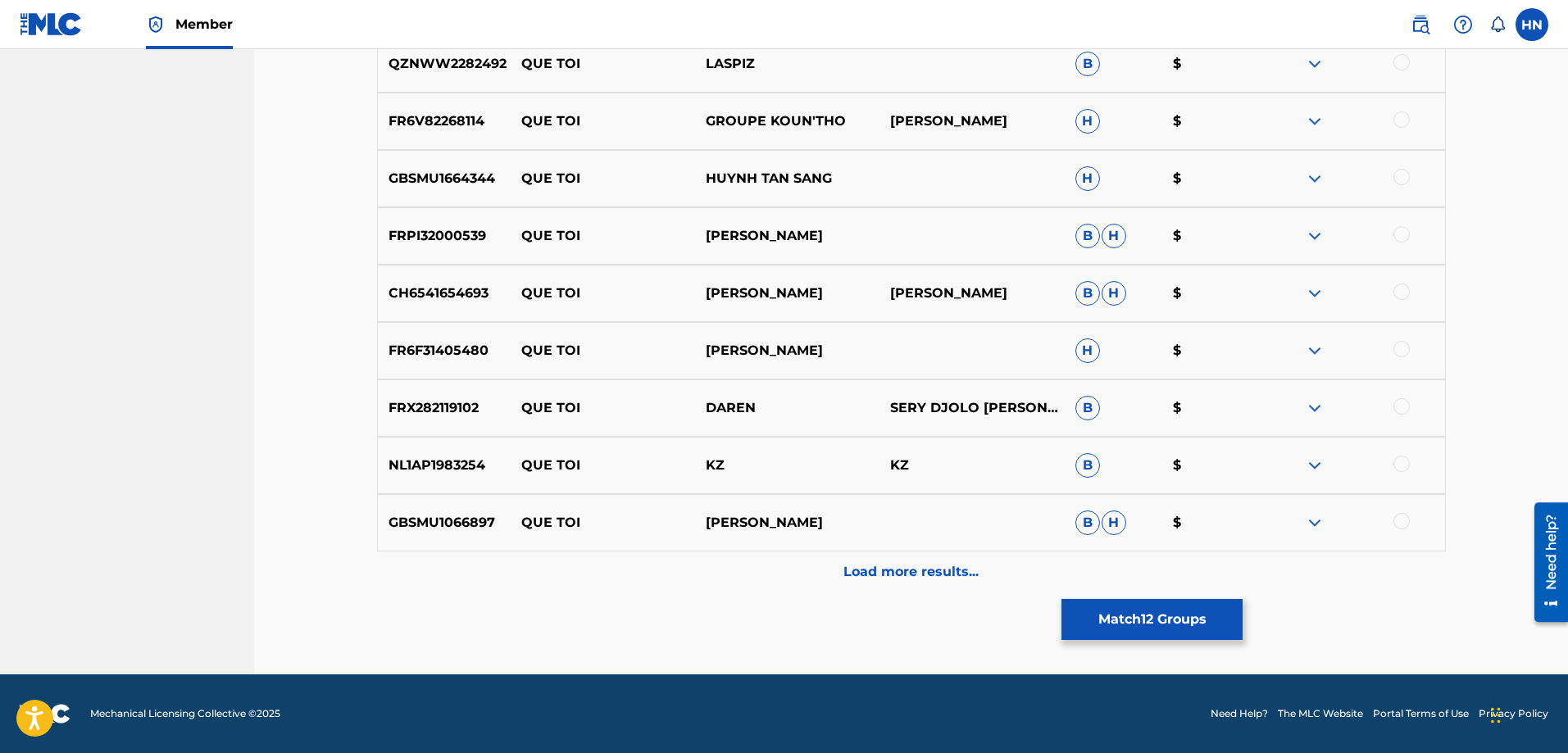
click at [393, 535] on div "GBSMU1066897 QUE TOI THÙY CHI B H $" at bounding box center [911, 522] width 1069 height 57
click at [1391, 522] on div at bounding box center [1351, 522] width 185 height 20
click at [1400, 522] on div at bounding box center [1401, 520] width 16 height 16
click at [1059, 574] on div "Load more results..." at bounding box center [911, 572] width 1069 height 41
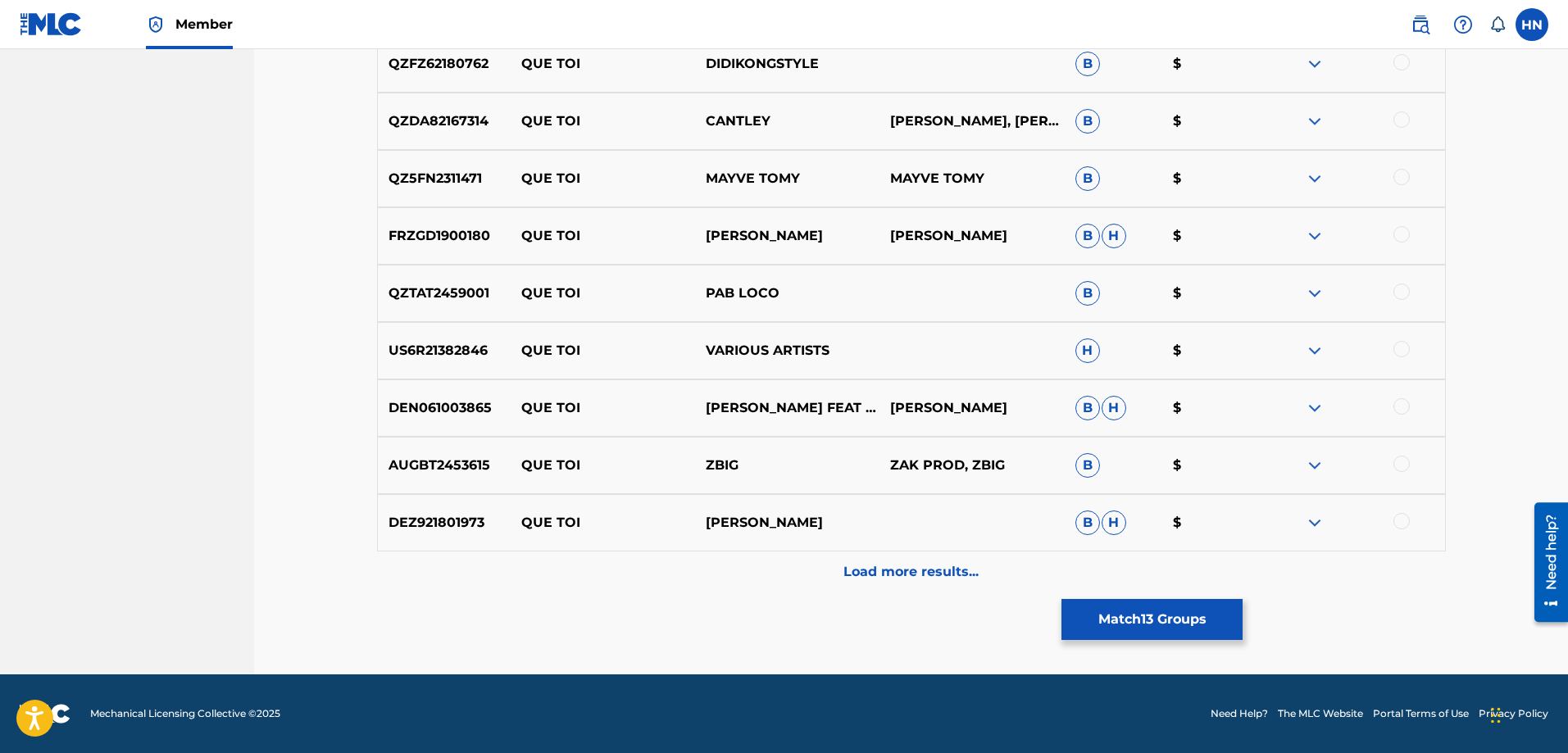
click at [830, 579] on div "Load more results..." at bounding box center [911, 572] width 1069 height 41
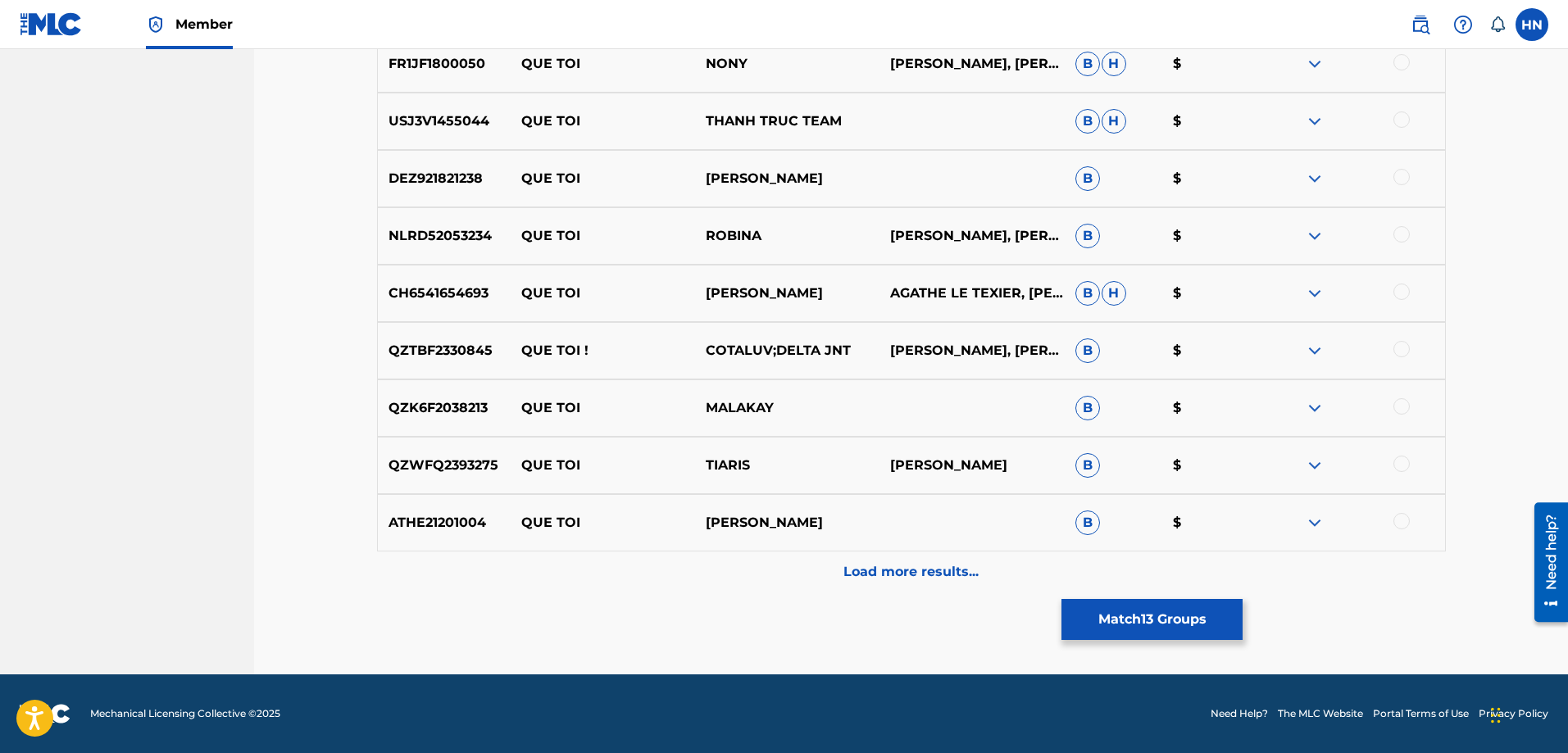
click at [829, 579] on div "Load more results..." at bounding box center [911, 572] width 1069 height 41
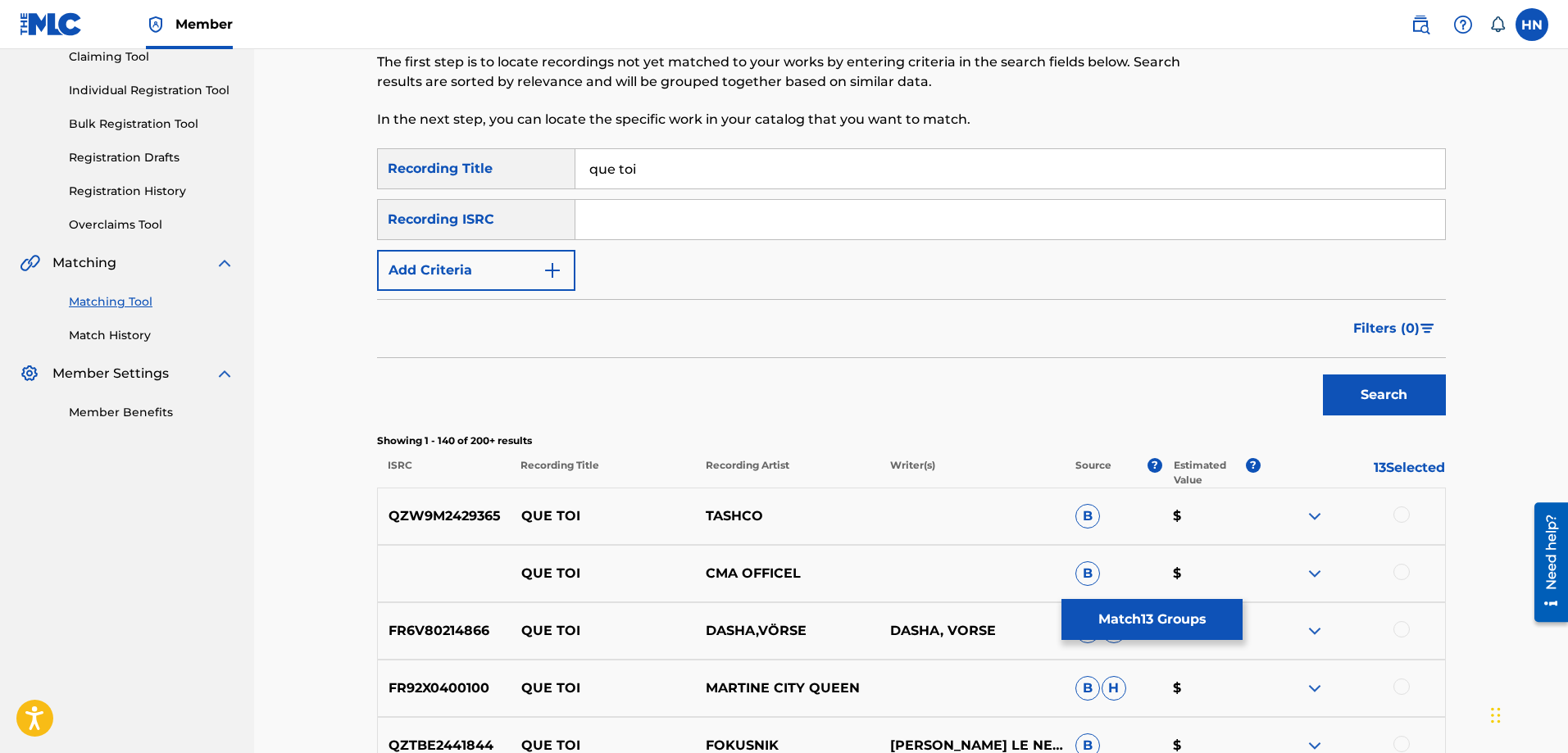
scroll to position [7575, 0]
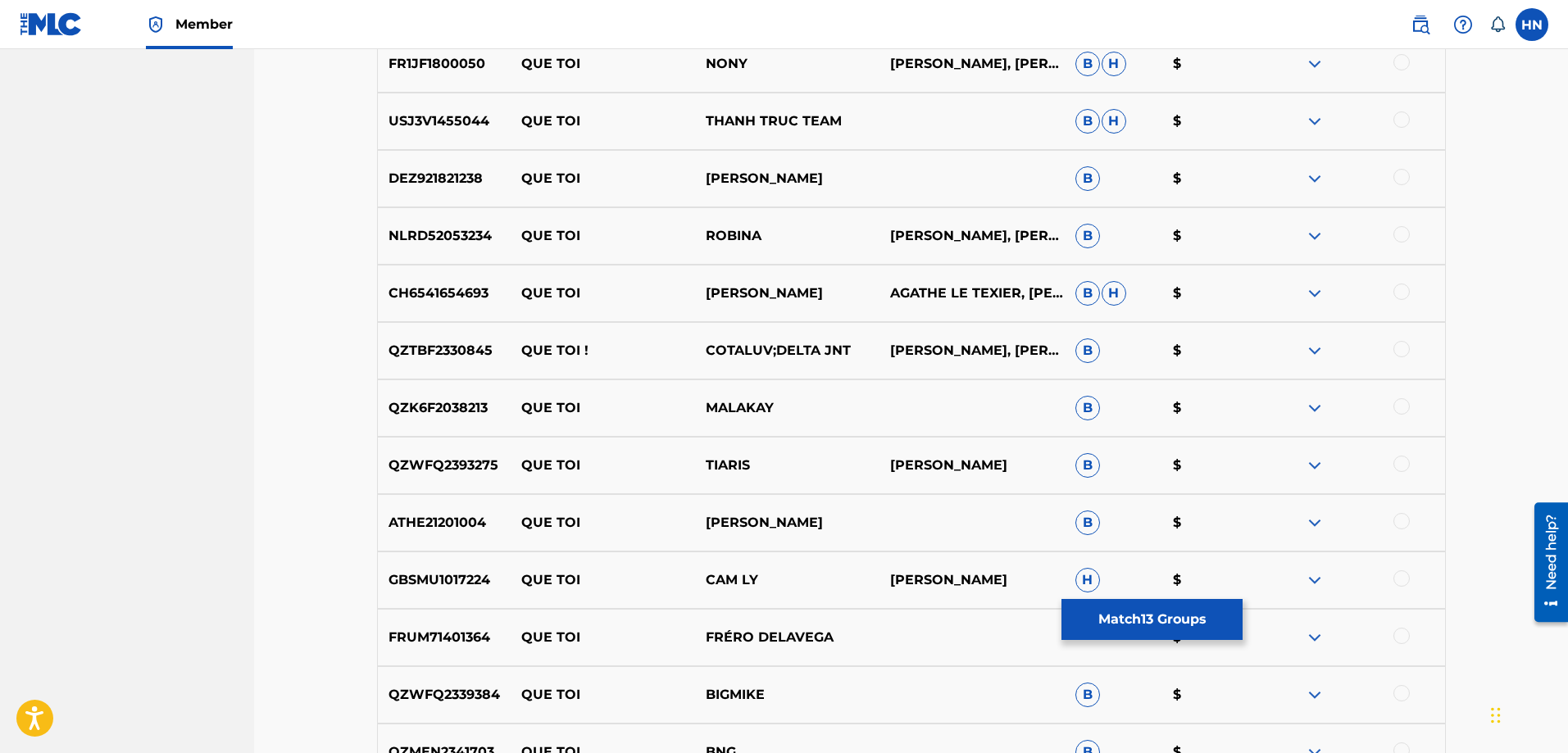
click at [1317, 121] on img at bounding box center [1315, 121] width 20 height 20
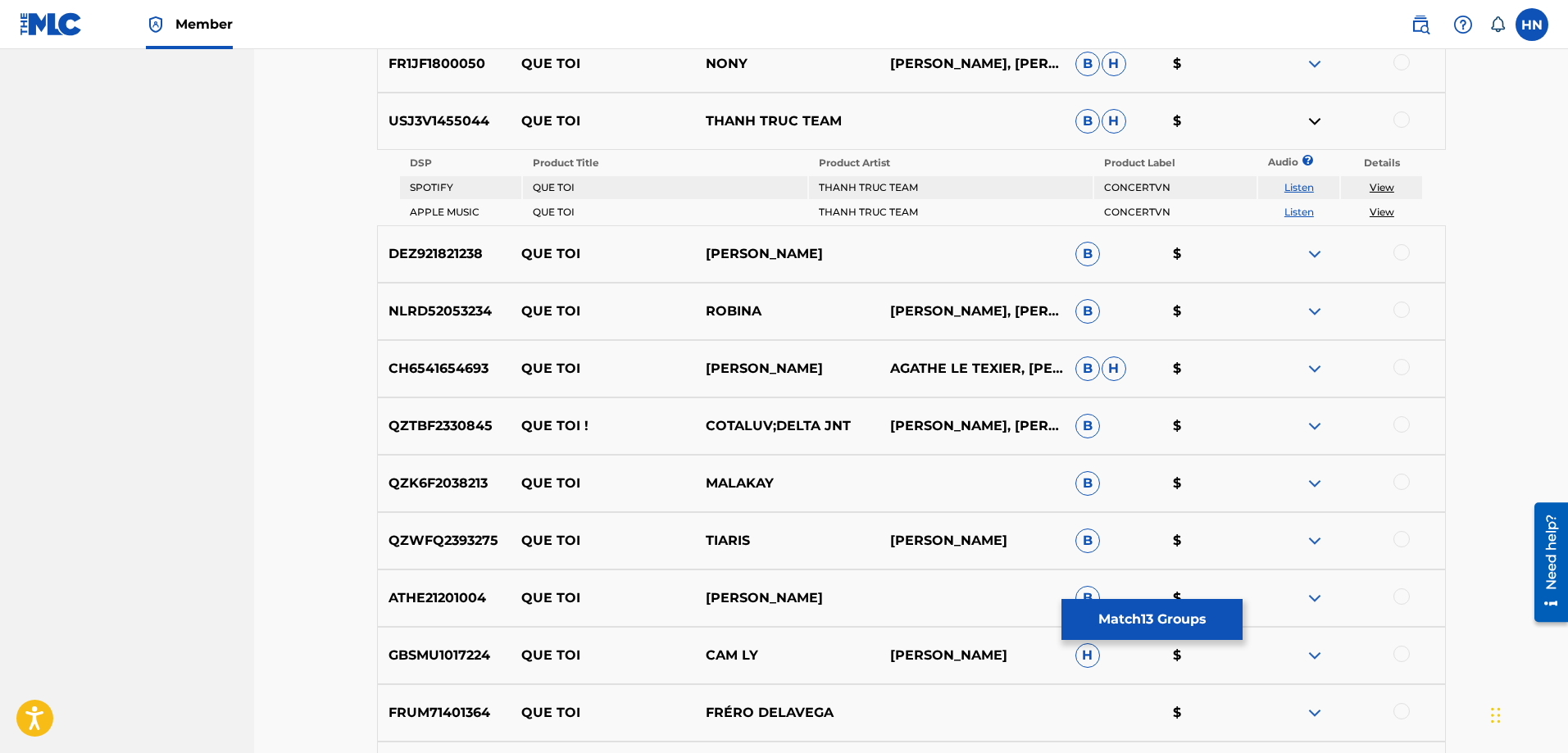
click at [1296, 191] on link "Listen" at bounding box center [1299, 187] width 29 height 12
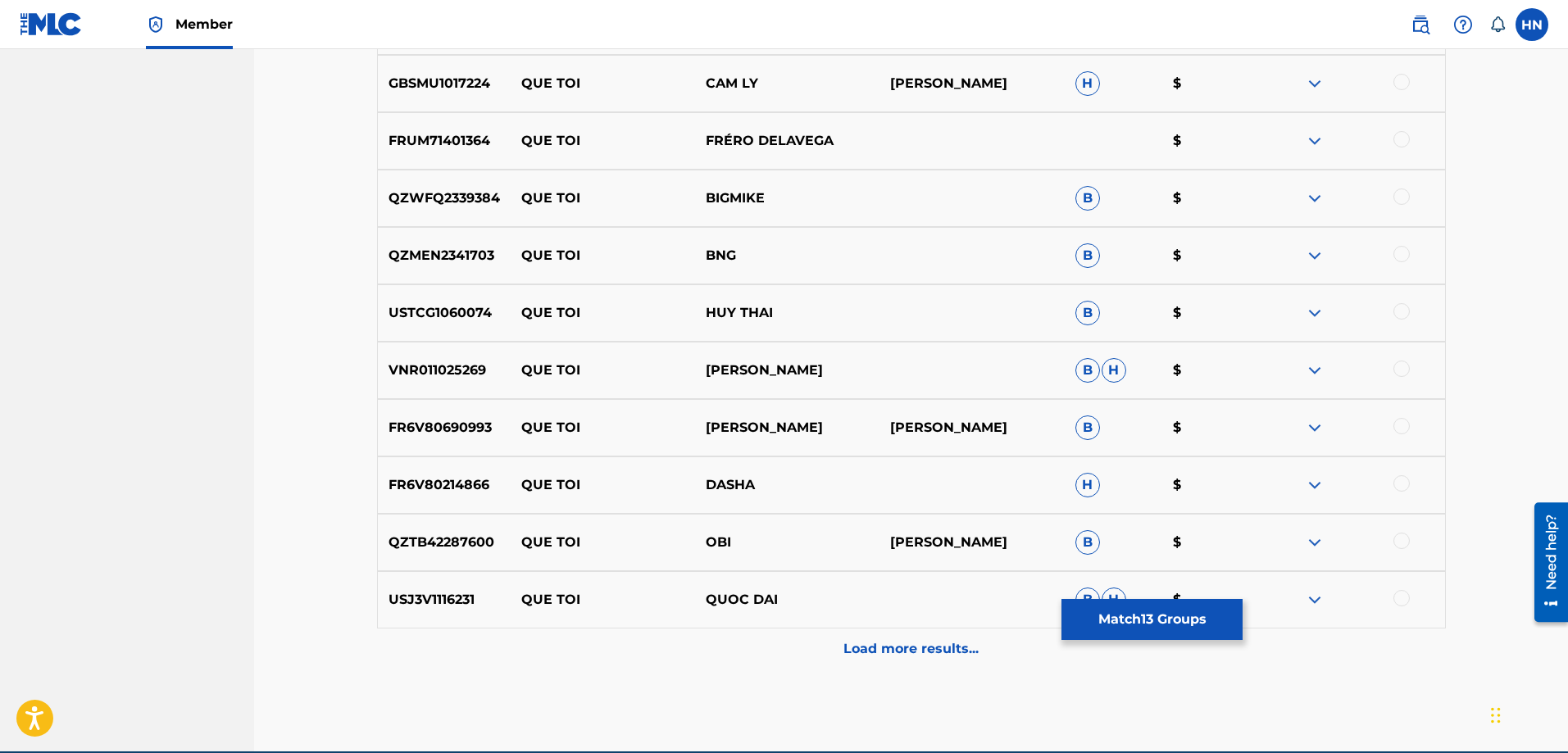
scroll to position [8224, 0]
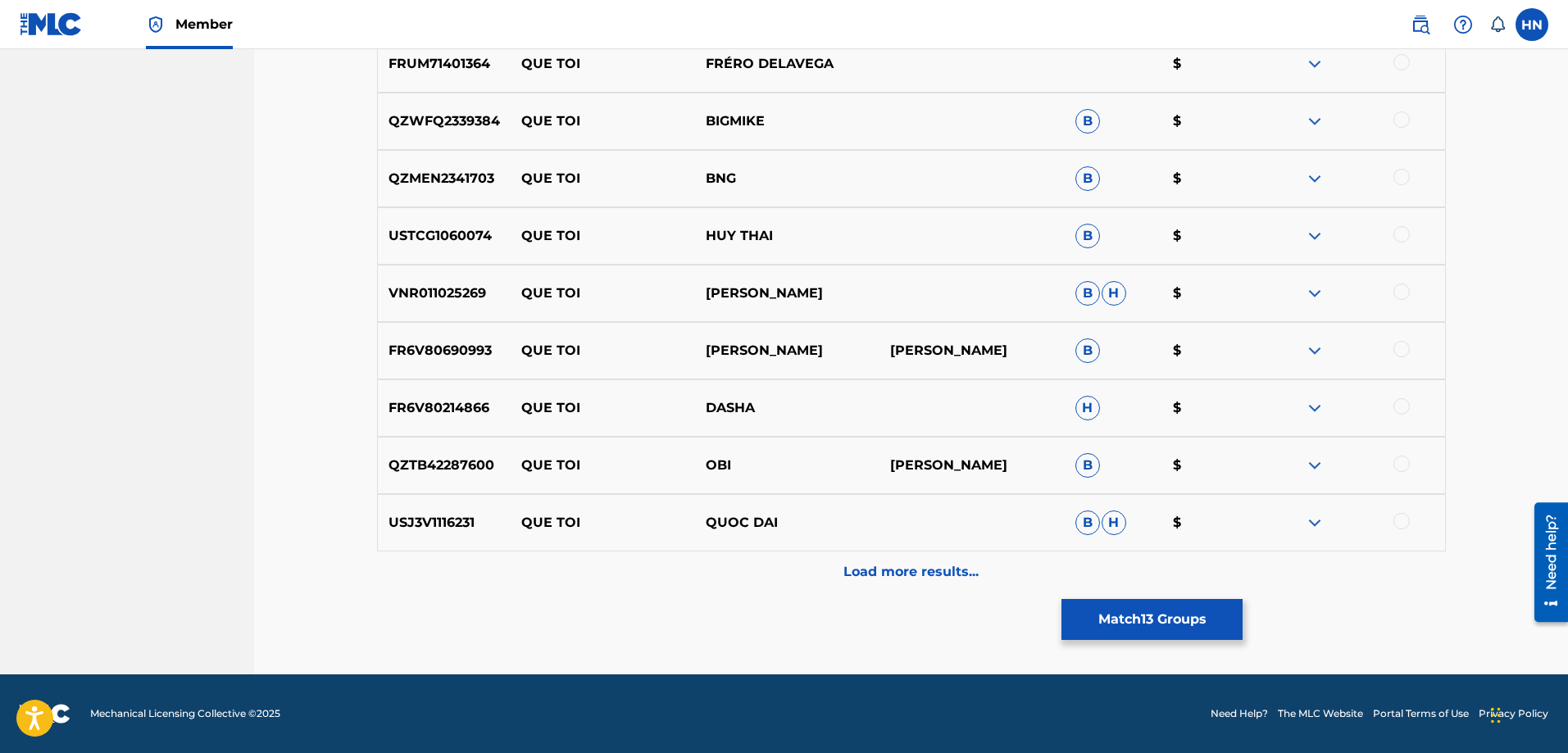
click at [816, 569] on div "Load more results..." at bounding box center [911, 572] width 1069 height 41
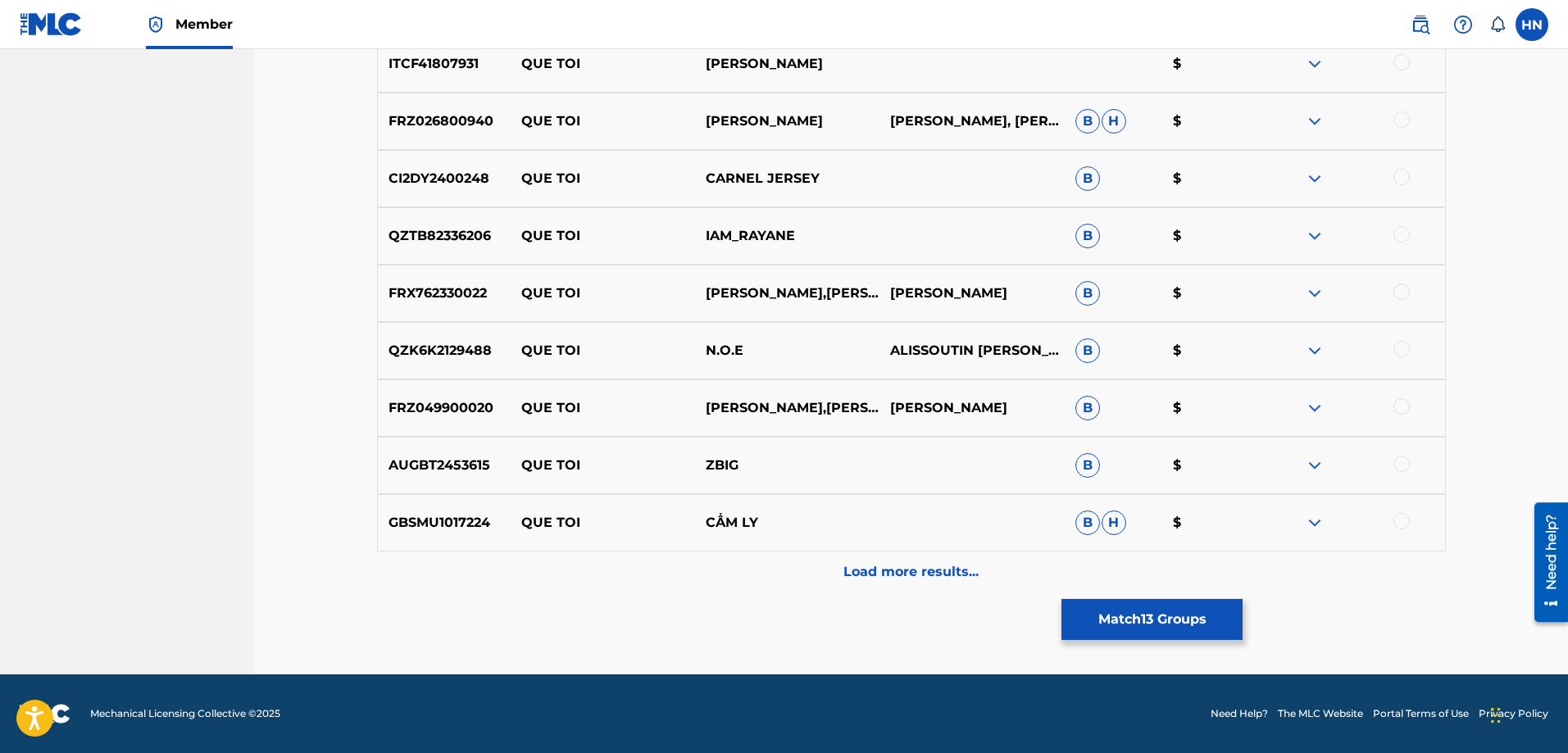
click at [796, 560] on div "Load more results..." at bounding box center [911, 572] width 1069 height 41
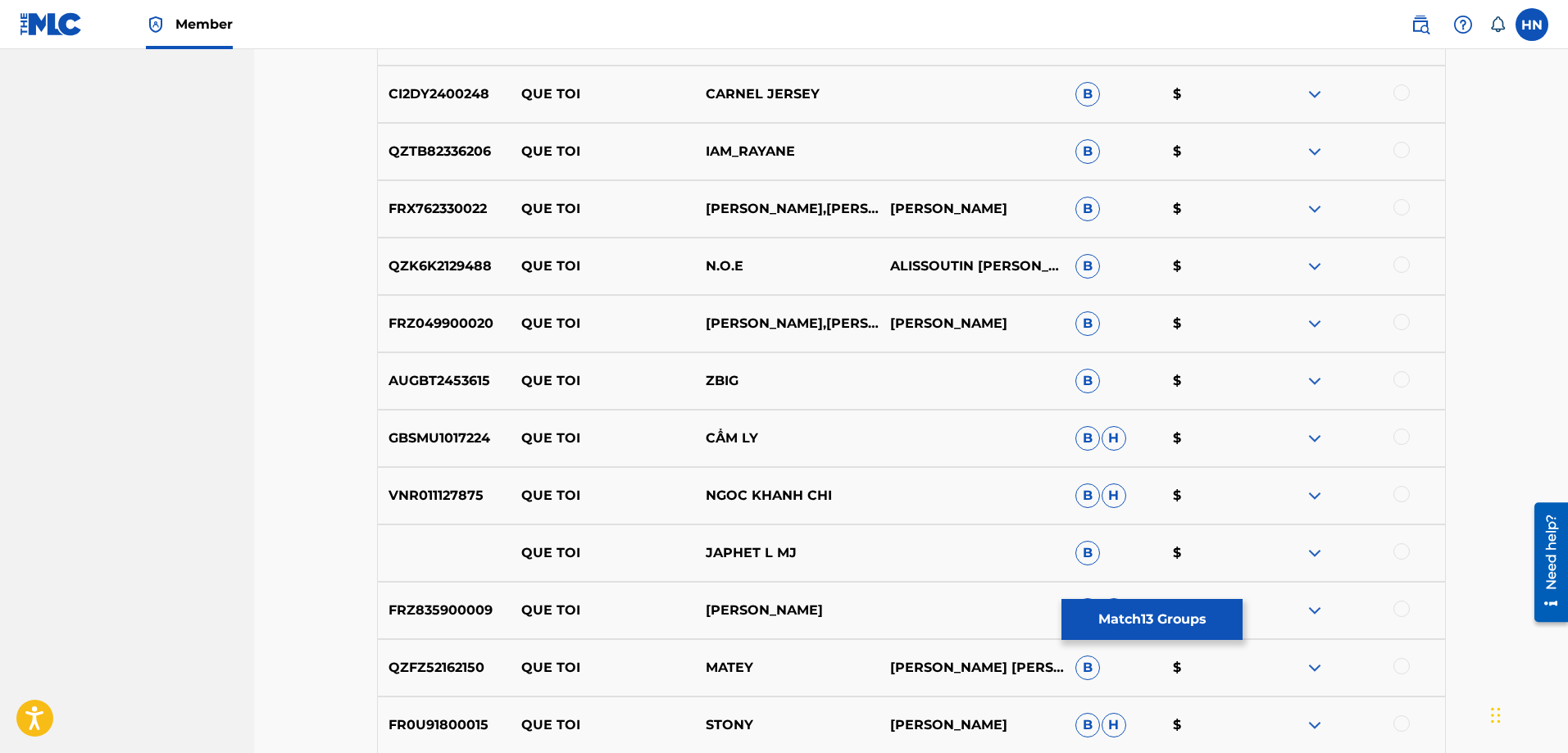
scroll to position [8886, 0]
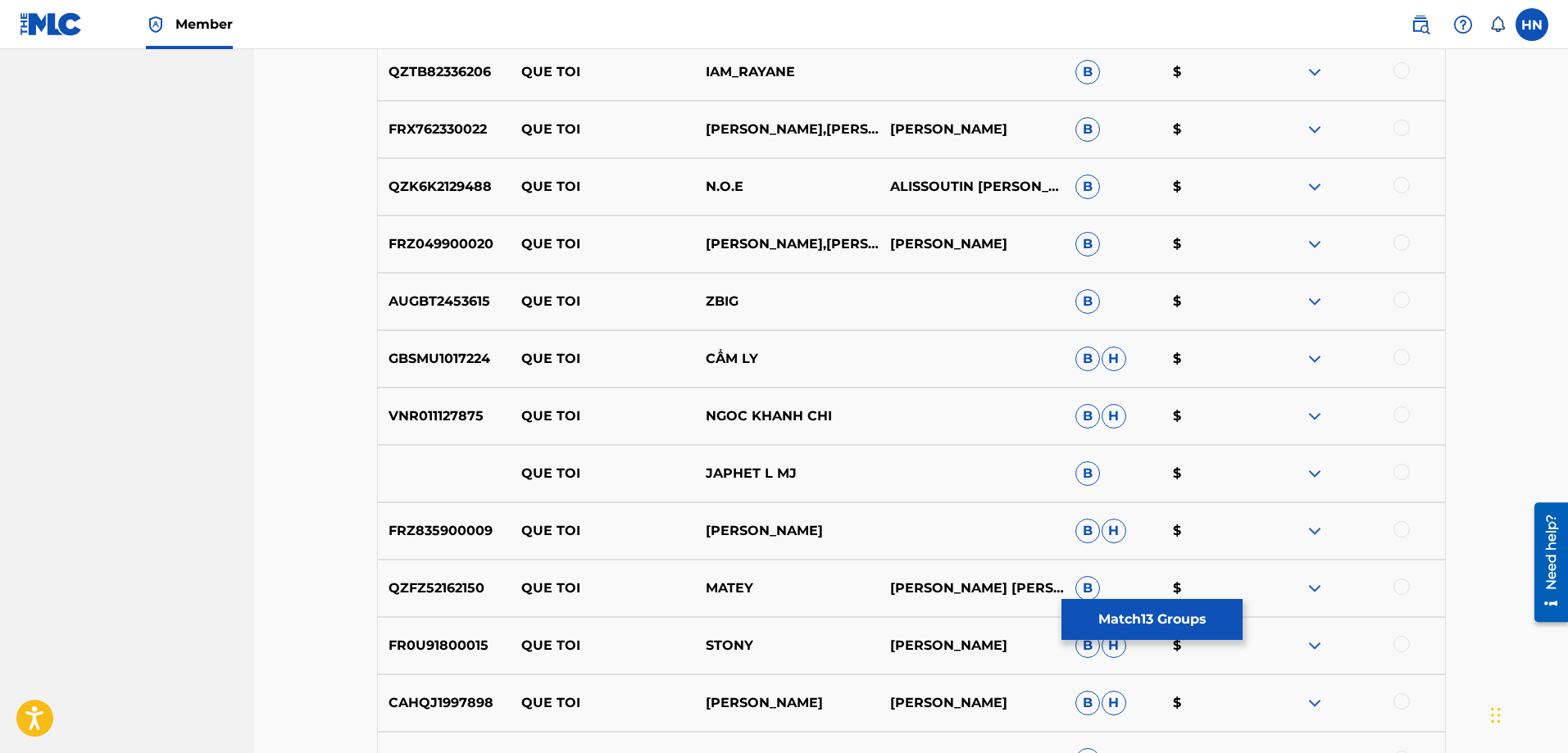
click at [471, 418] on p "VNR011127875" at bounding box center [444, 416] width 133 height 20
click at [1397, 415] on div at bounding box center [1401, 414] width 16 height 16
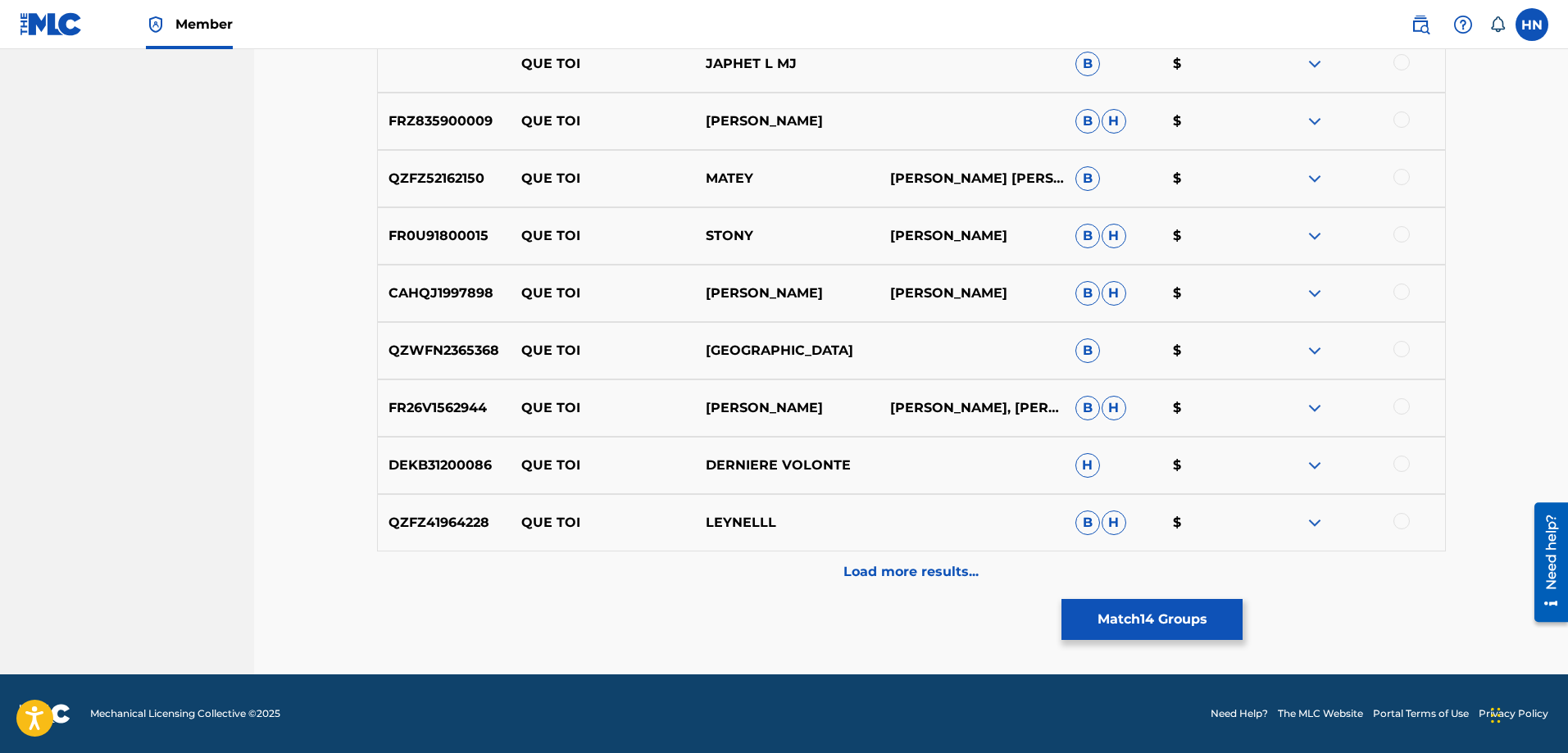
click at [727, 556] on div "Load more results..." at bounding box center [911, 572] width 1069 height 41
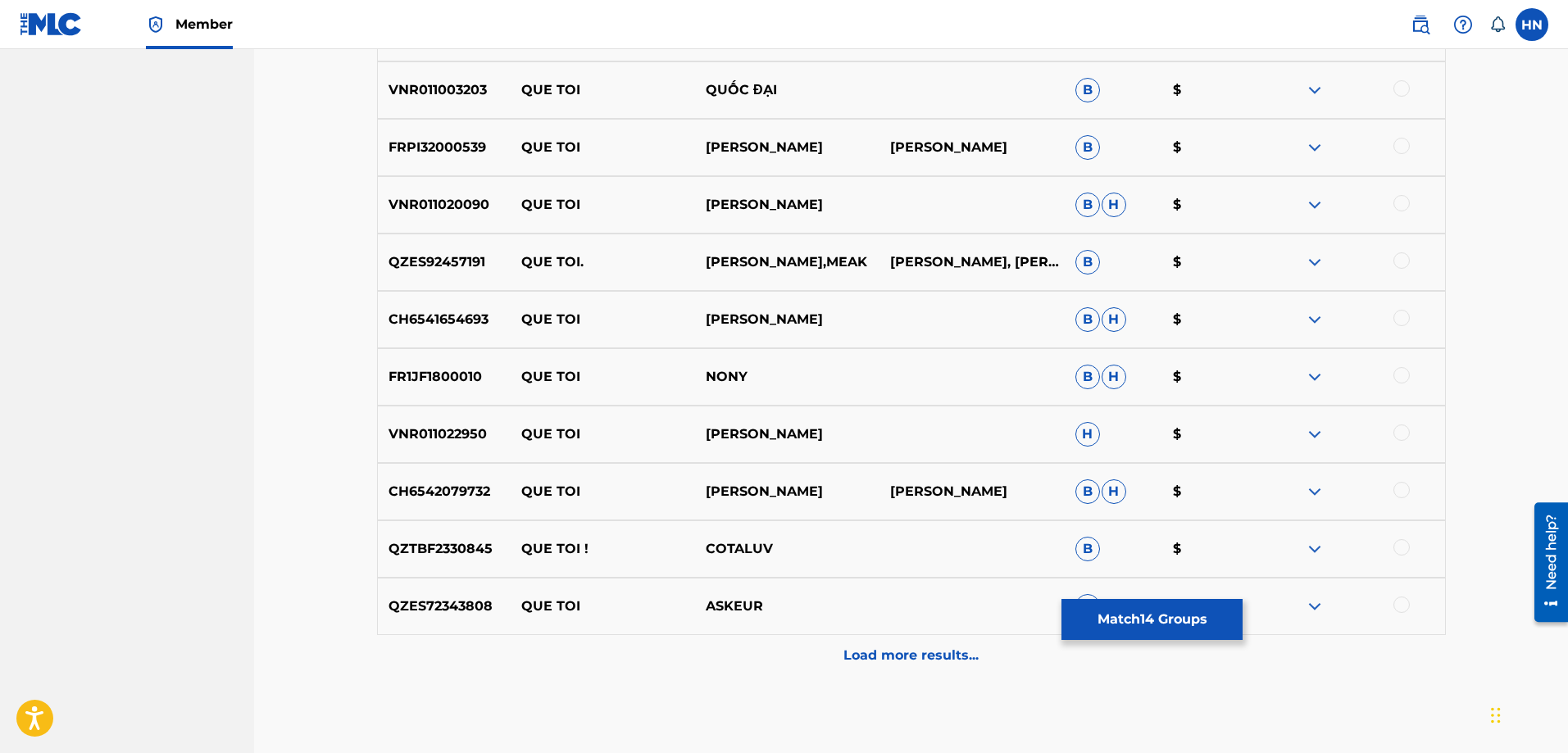
scroll to position [9787, 0]
click at [391, 444] on div "VNR011022950 QUE TOI THUY CHI H $" at bounding box center [911, 432] width 1069 height 57
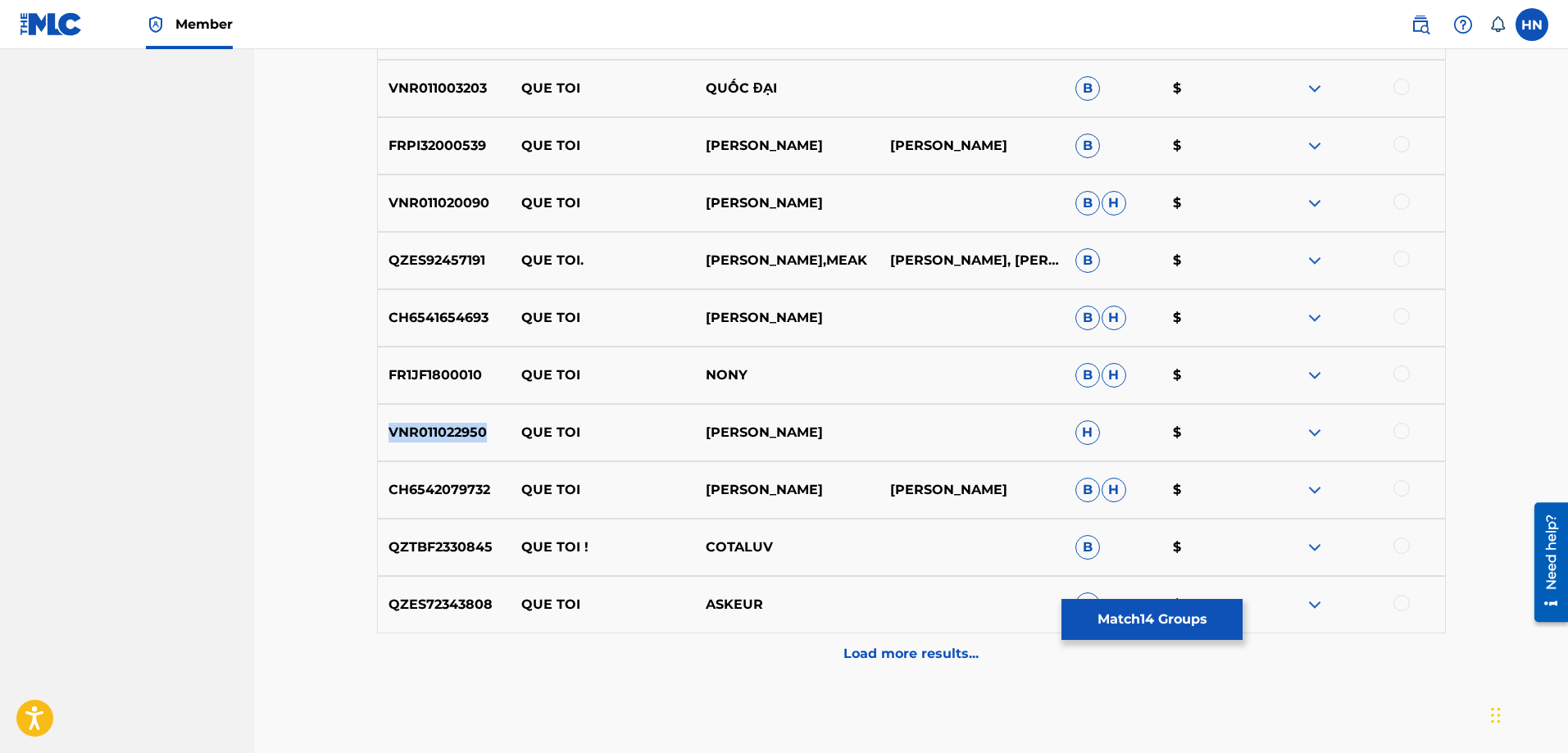
click at [391, 444] on div "VNR011022950 QUE TOI THUY CHI H $" at bounding box center [911, 432] width 1069 height 57
click at [1402, 432] on div at bounding box center [1401, 430] width 16 height 16
click at [819, 633] on div "QZES72343808 QUE TOI ASKEUR B $" at bounding box center [911, 604] width 1069 height 57
click at [818, 634] on div "Load more results..." at bounding box center [911, 654] width 1069 height 41
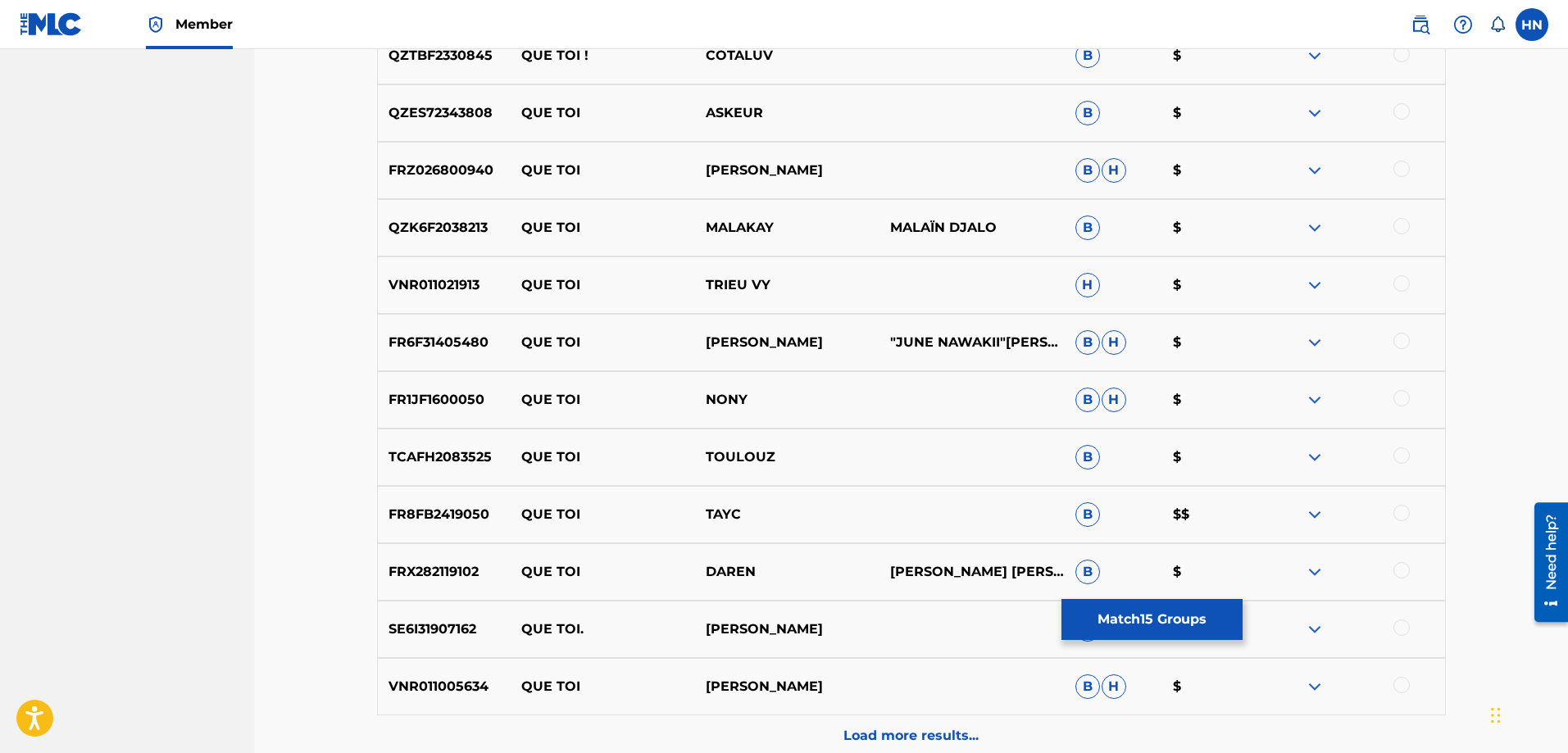
scroll to position [10443, 0]
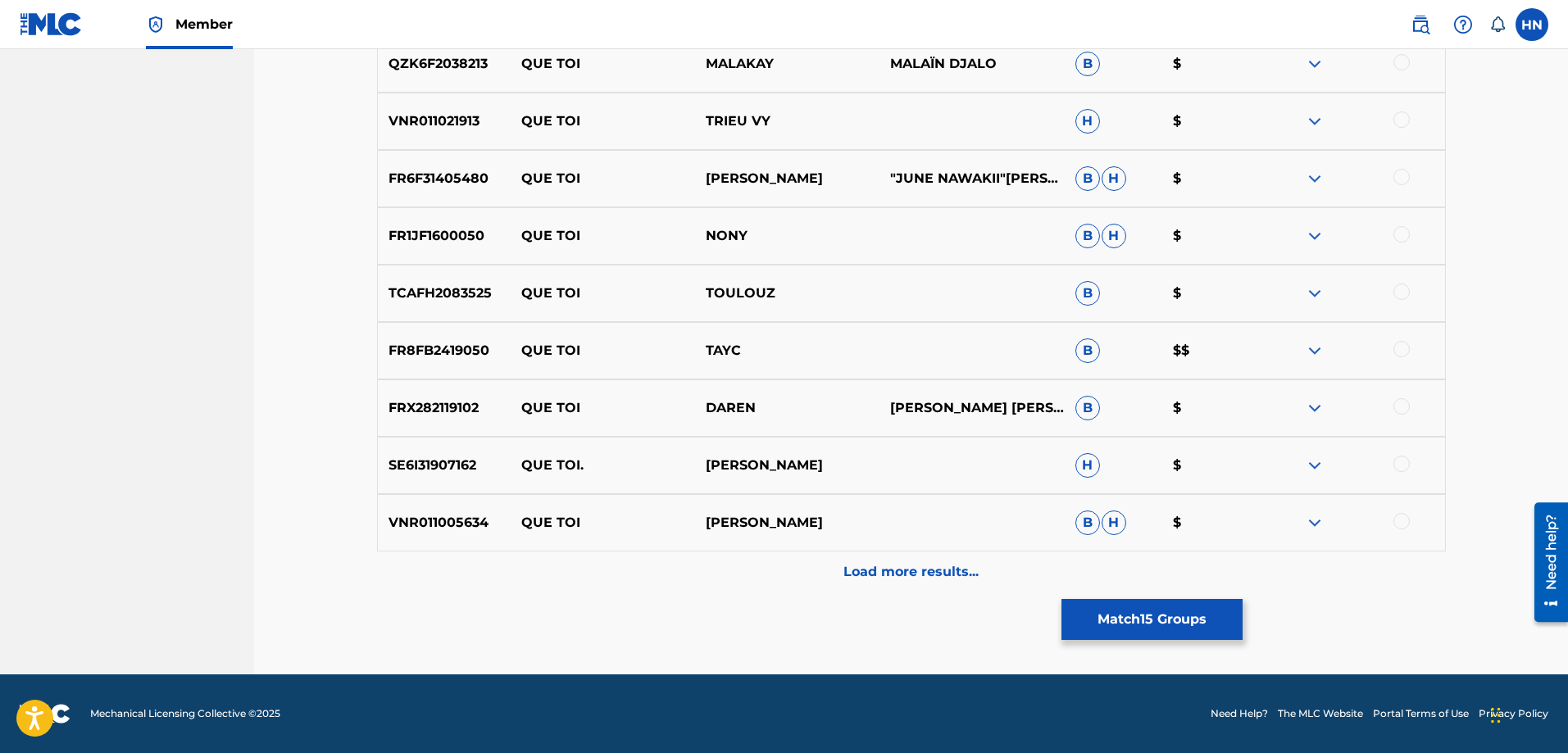
click at [754, 574] on div "Load more results..." at bounding box center [911, 572] width 1069 height 41
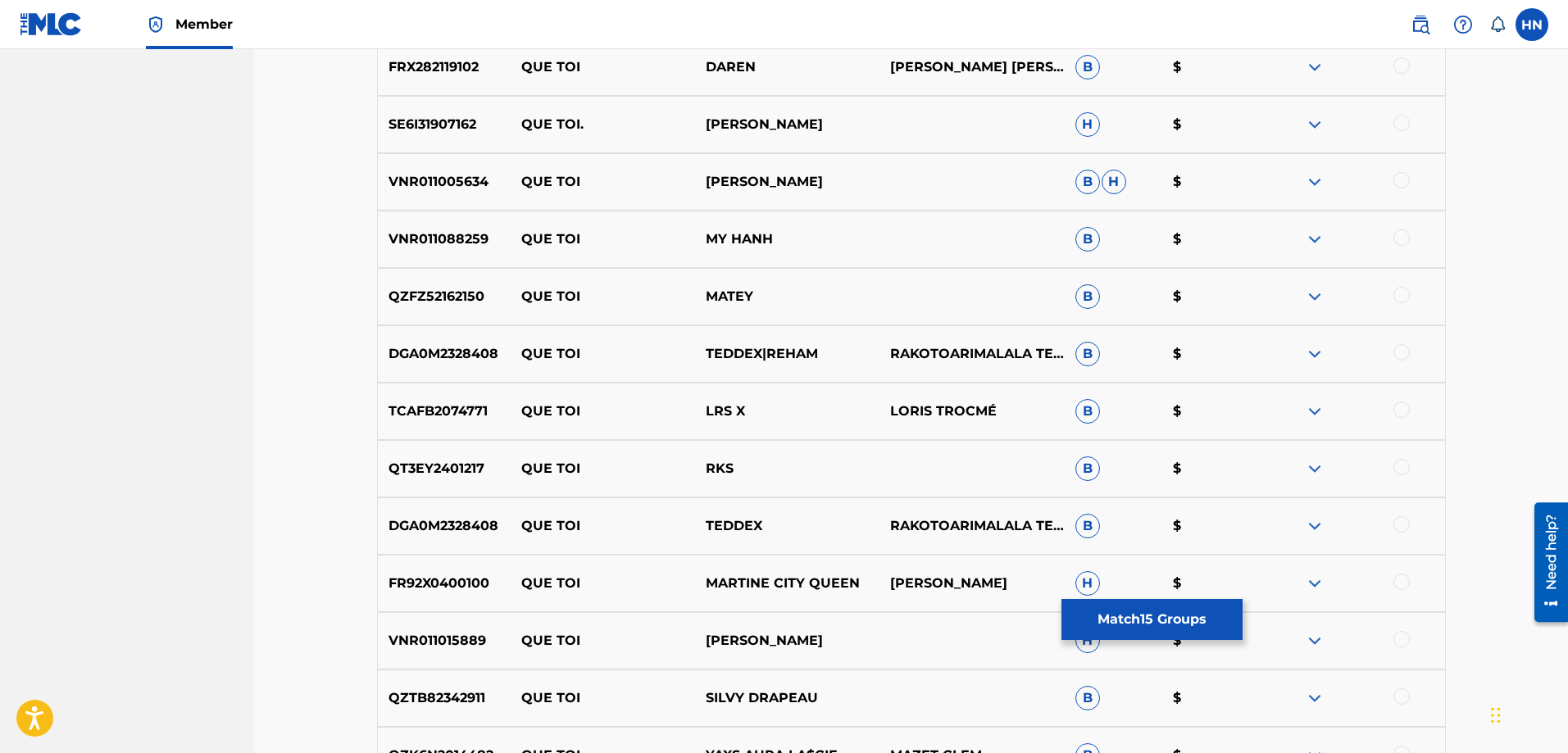
scroll to position [10934, 0]
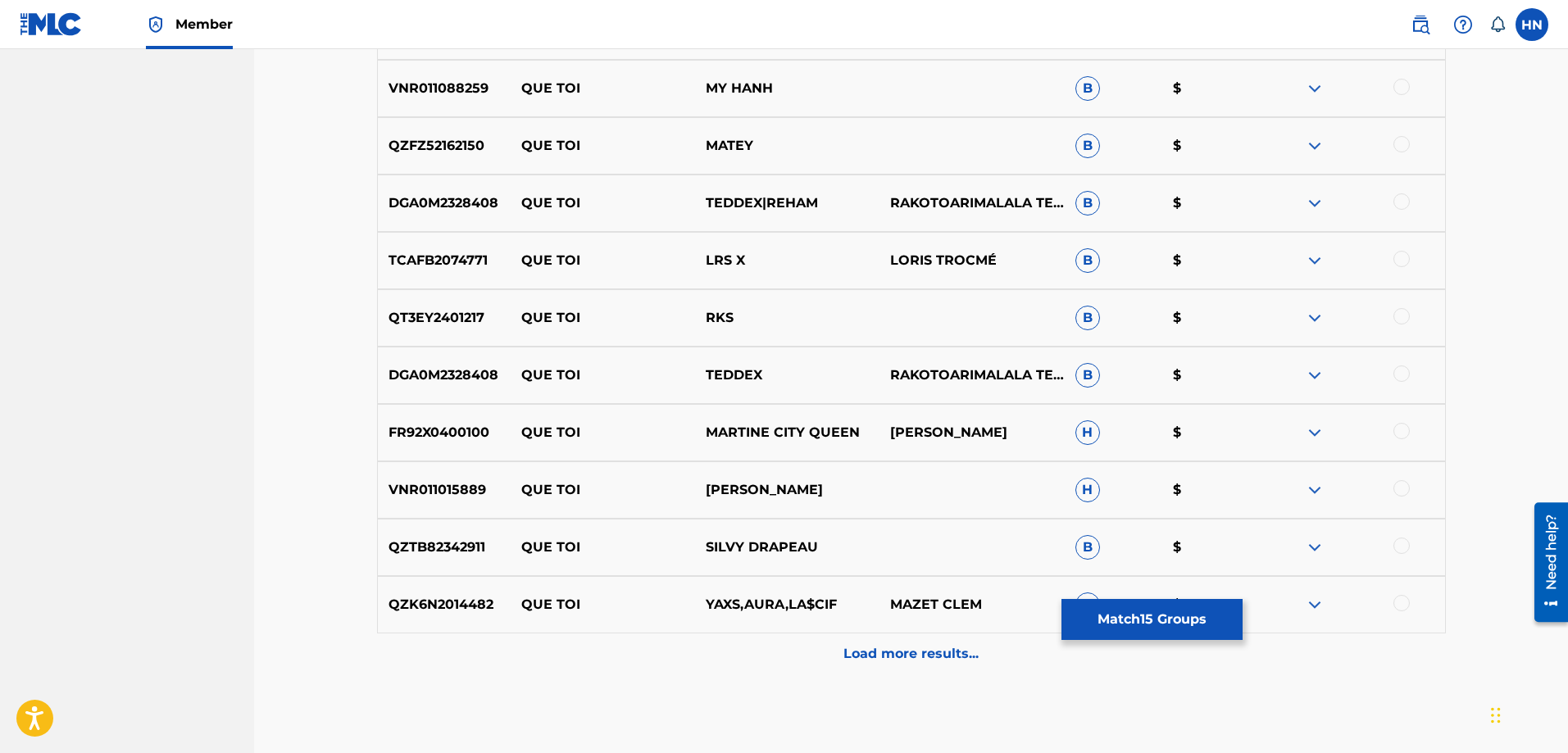
click at [406, 498] on p "VNR011015889" at bounding box center [444, 490] width 133 height 20
click at [1397, 493] on div at bounding box center [1401, 488] width 16 height 16
click at [881, 662] on p "Load more results..." at bounding box center [911, 654] width 135 height 20
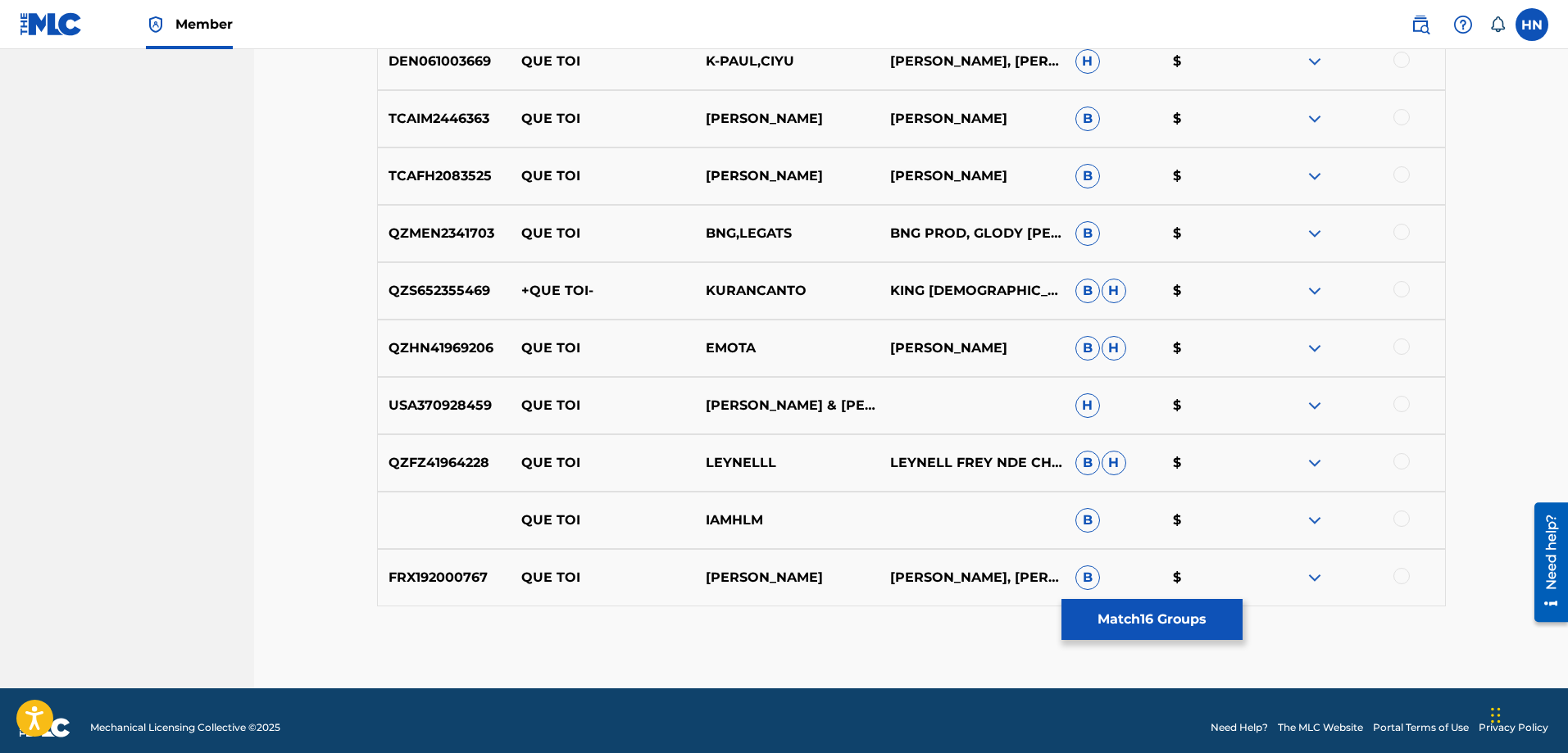
scroll to position [11549, 0]
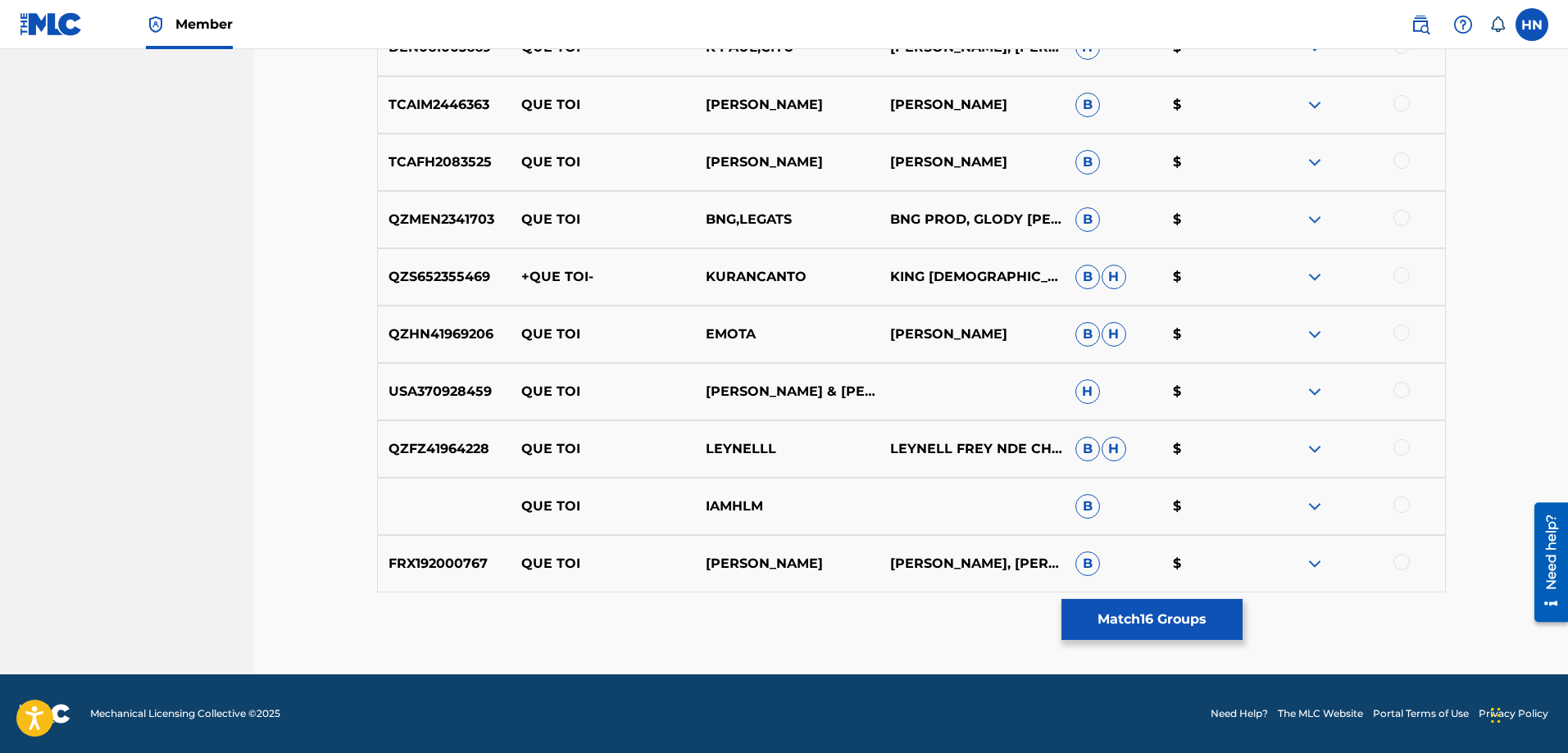
click at [1140, 613] on button "Match 16 Groups" at bounding box center [1152, 619] width 181 height 41
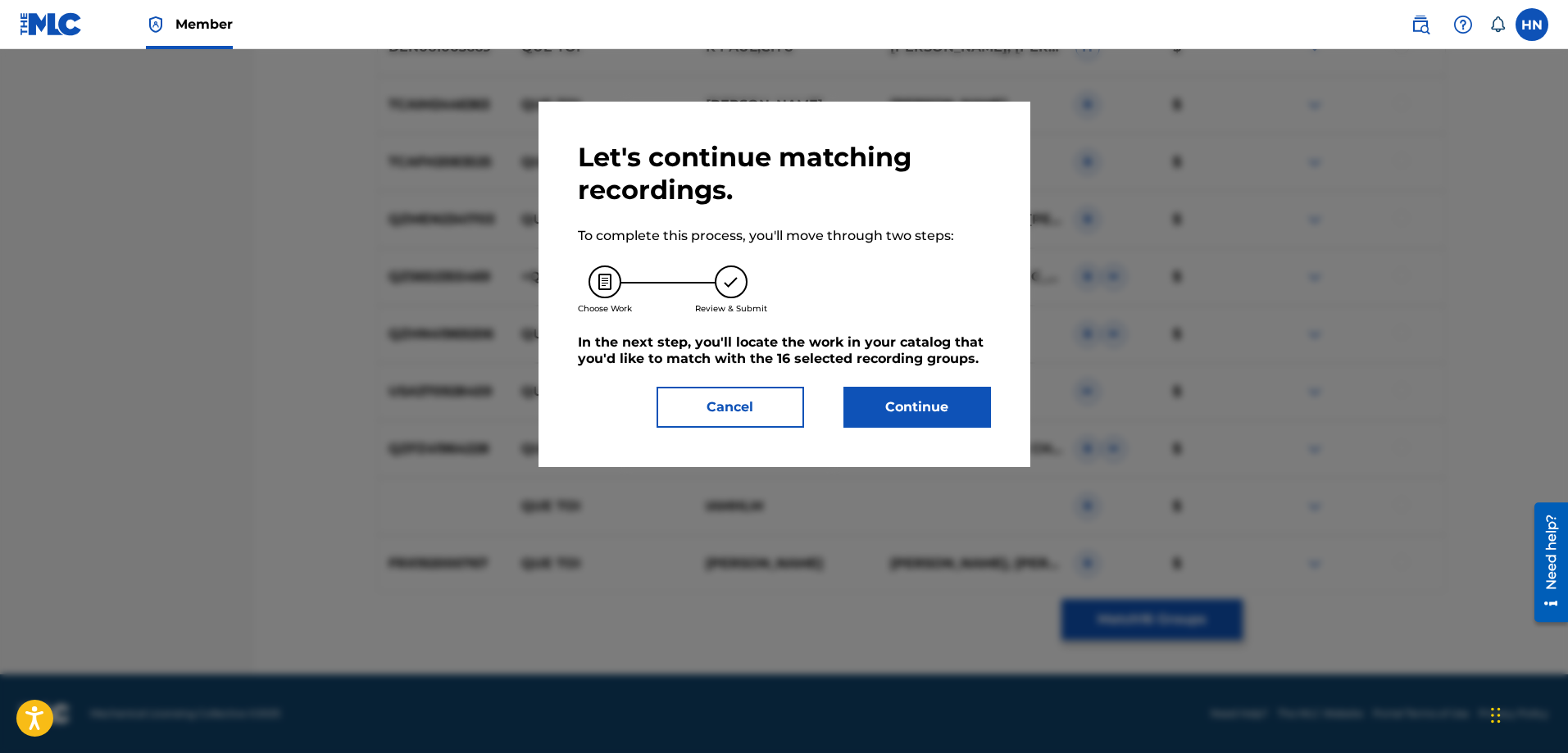
click at [965, 418] on button "Continue" at bounding box center [916, 407] width 147 height 41
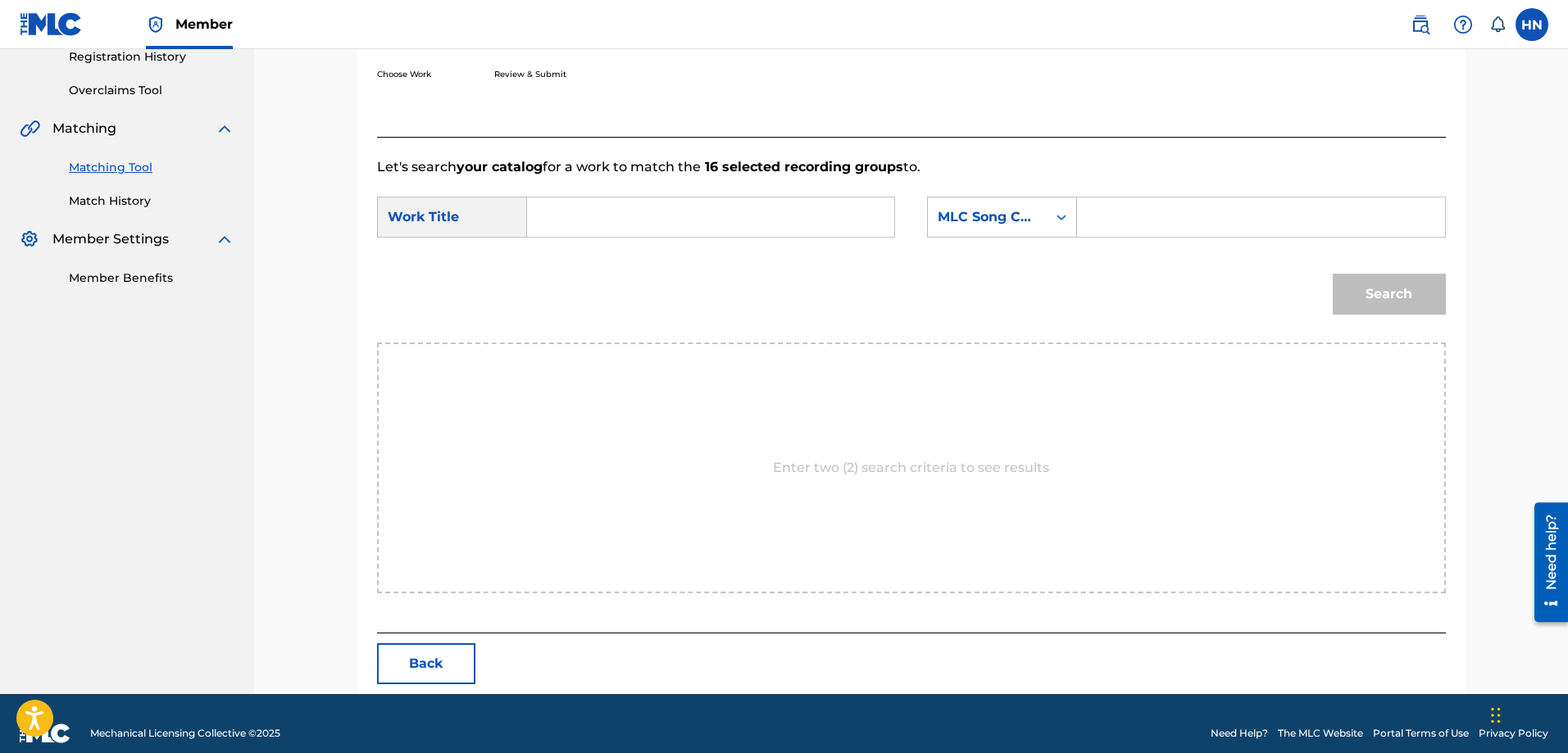
scroll to position [339, 0]
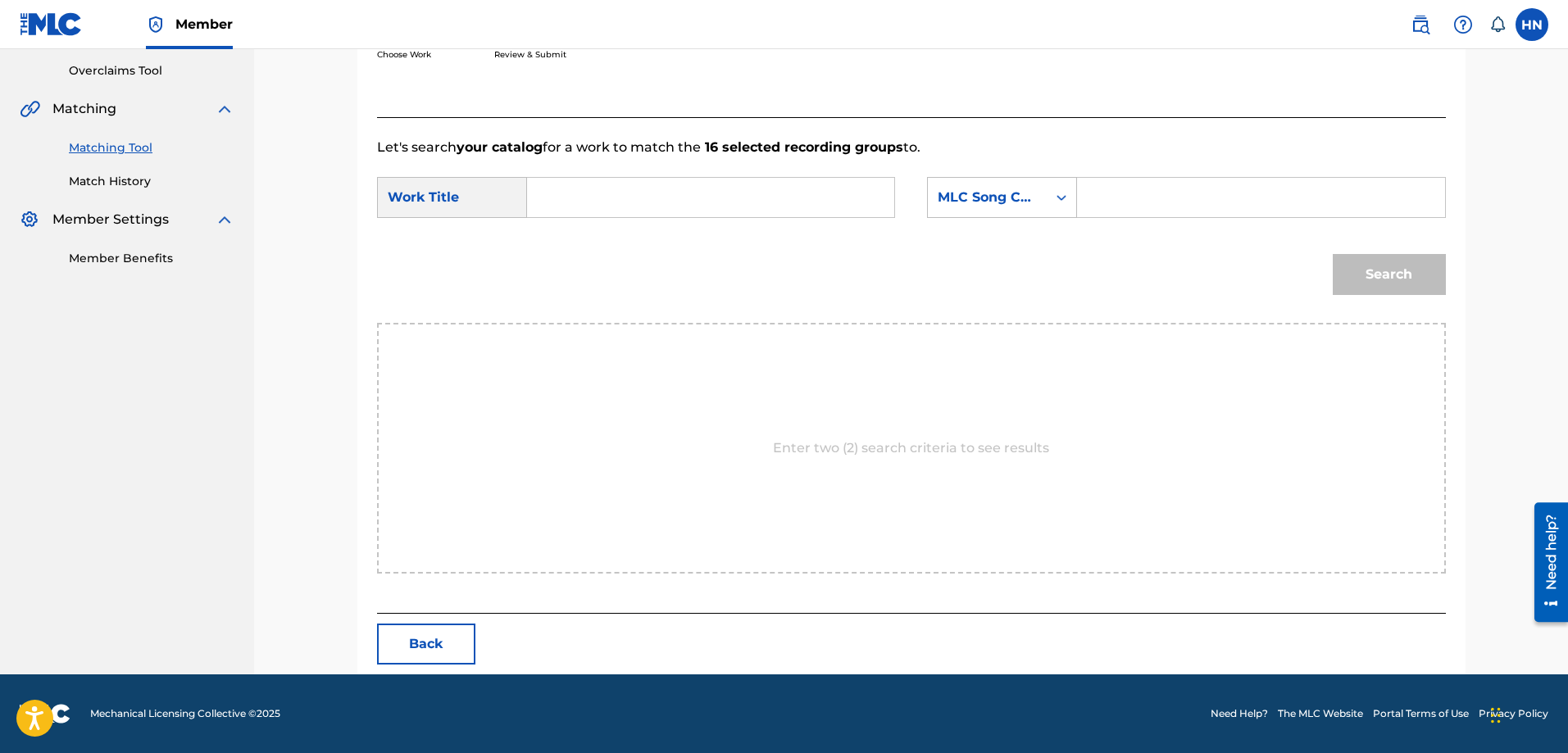
click at [974, 168] on form "SearchWithCriteria2c548c21-0ab0-47f1-88aa-18db6db58a1b Work Title SearchWithCri…" at bounding box center [911, 241] width 1069 height 166
click at [976, 204] on div "MLC Song Code" at bounding box center [987, 198] width 99 height 20
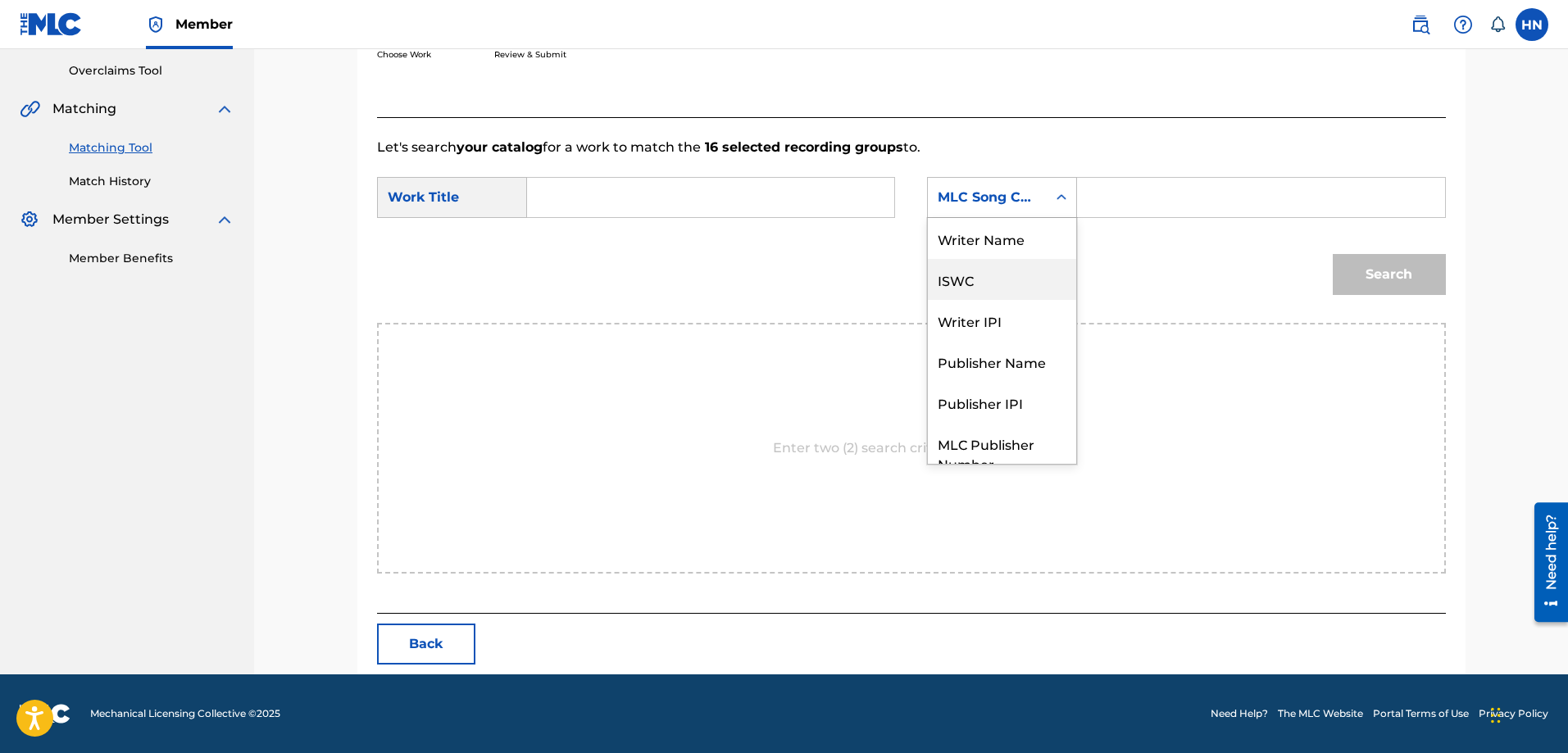
click at [984, 269] on div "ISWC" at bounding box center [1002, 280] width 148 height 41
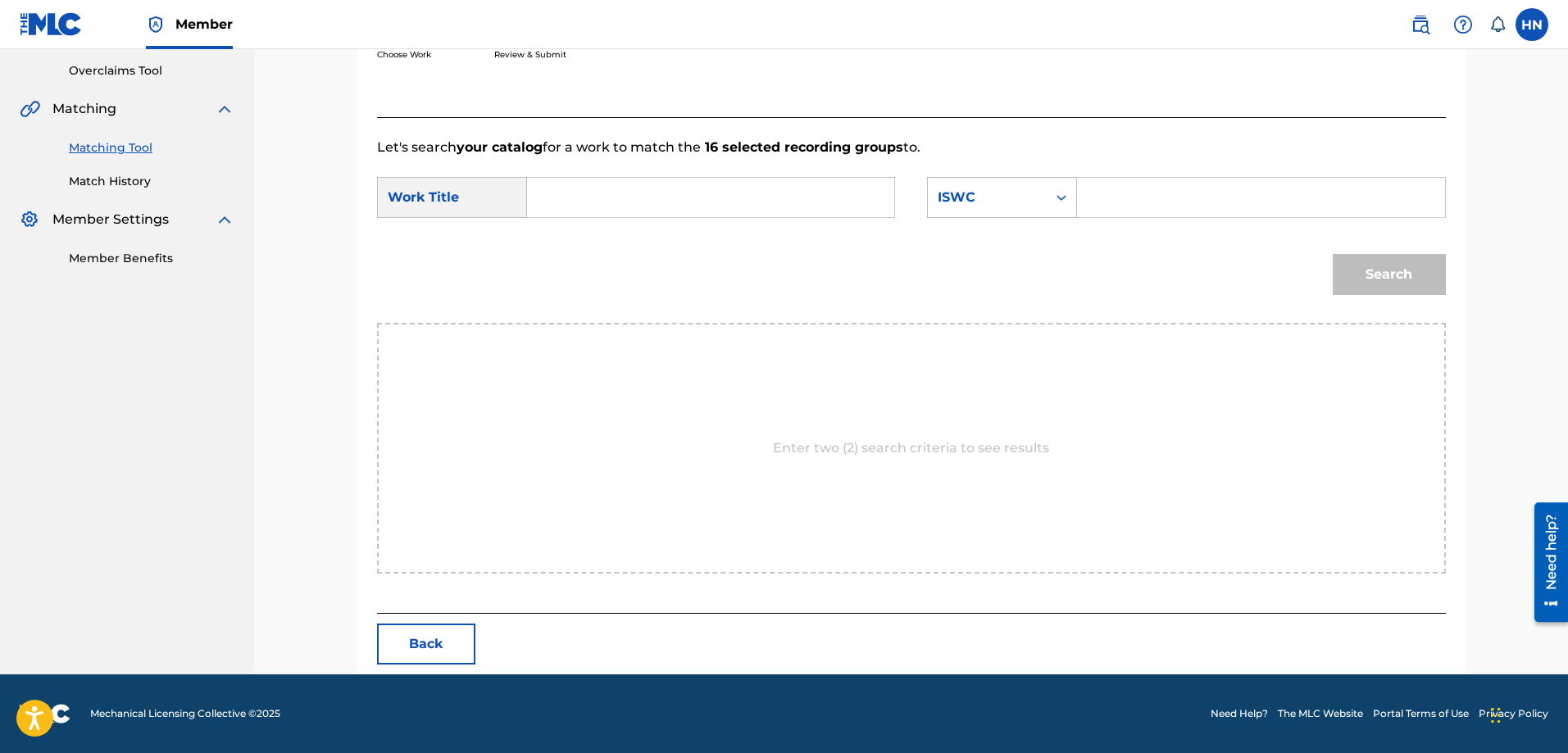
click at [1117, 199] on input "Search Form" at bounding box center [1260, 197] width 340 height 39
paste input "T9128861927"
type input "T9128861927"
click at [702, 209] on input "Search Form" at bounding box center [710, 197] width 340 height 39
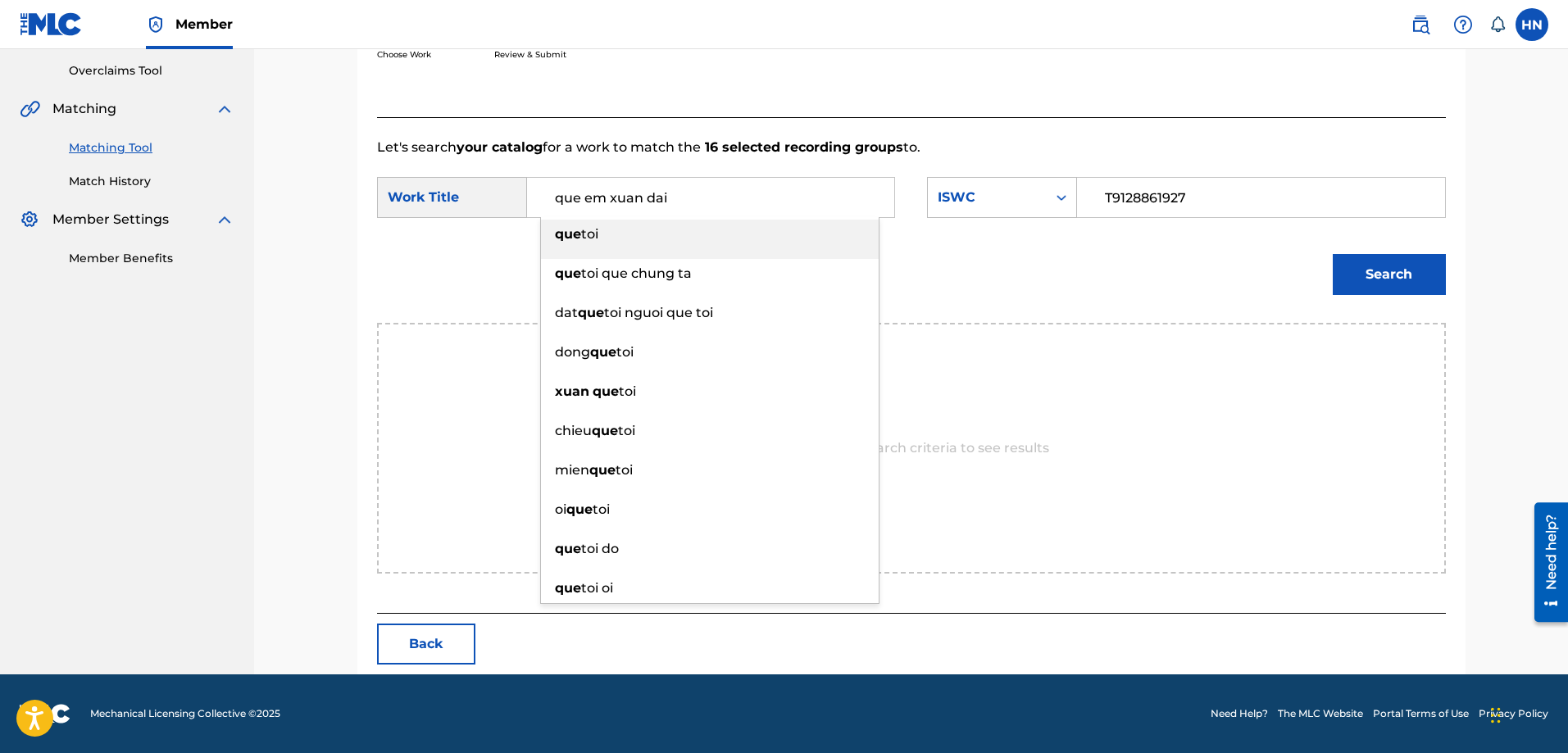
click at [702, 209] on input "que em xuan dai" at bounding box center [710, 197] width 340 height 39
click at [660, 239] on div "que toi" at bounding box center [710, 233] width 338 height 29
type input "que toi"
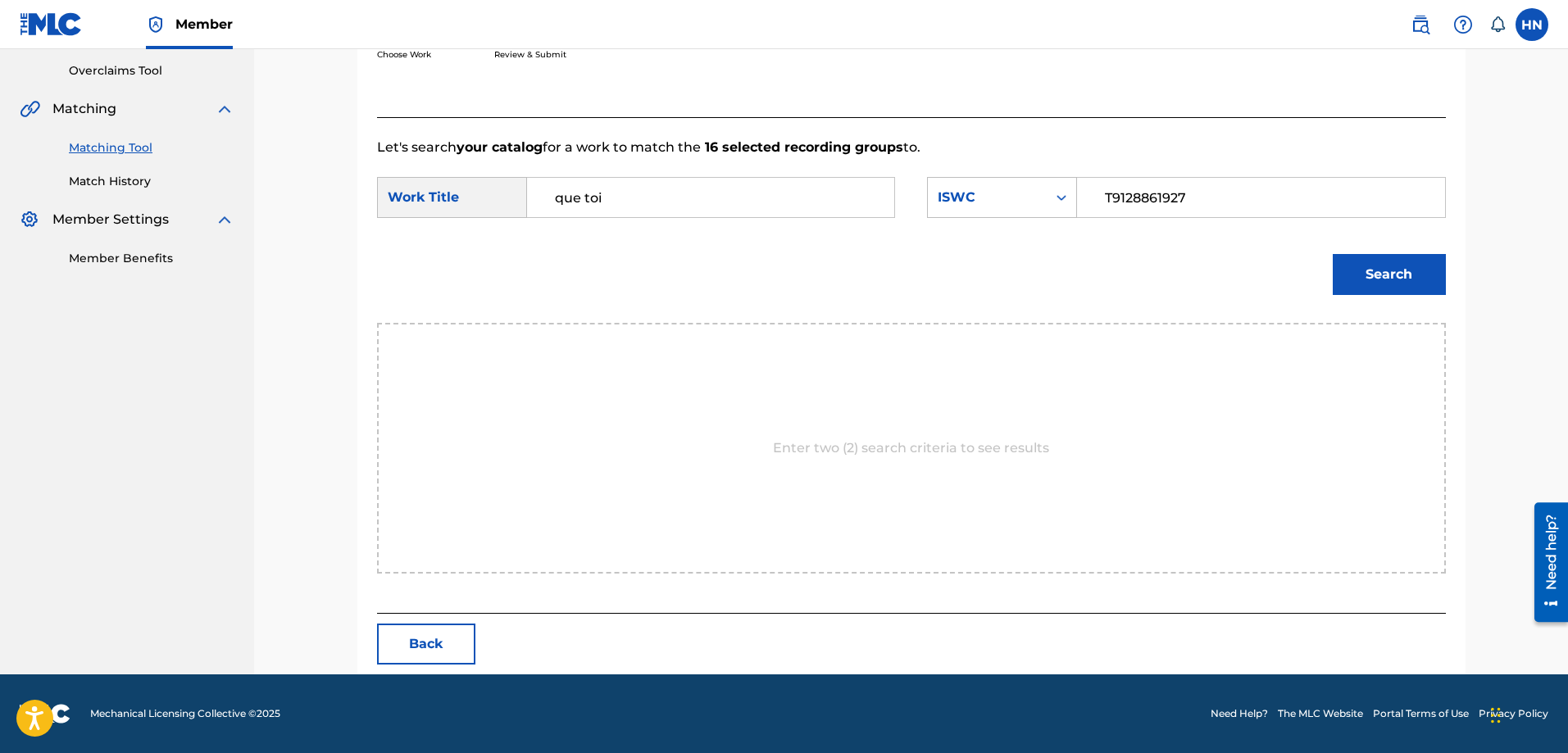
click at [1368, 280] on button "Search" at bounding box center [1389, 274] width 113 height 41
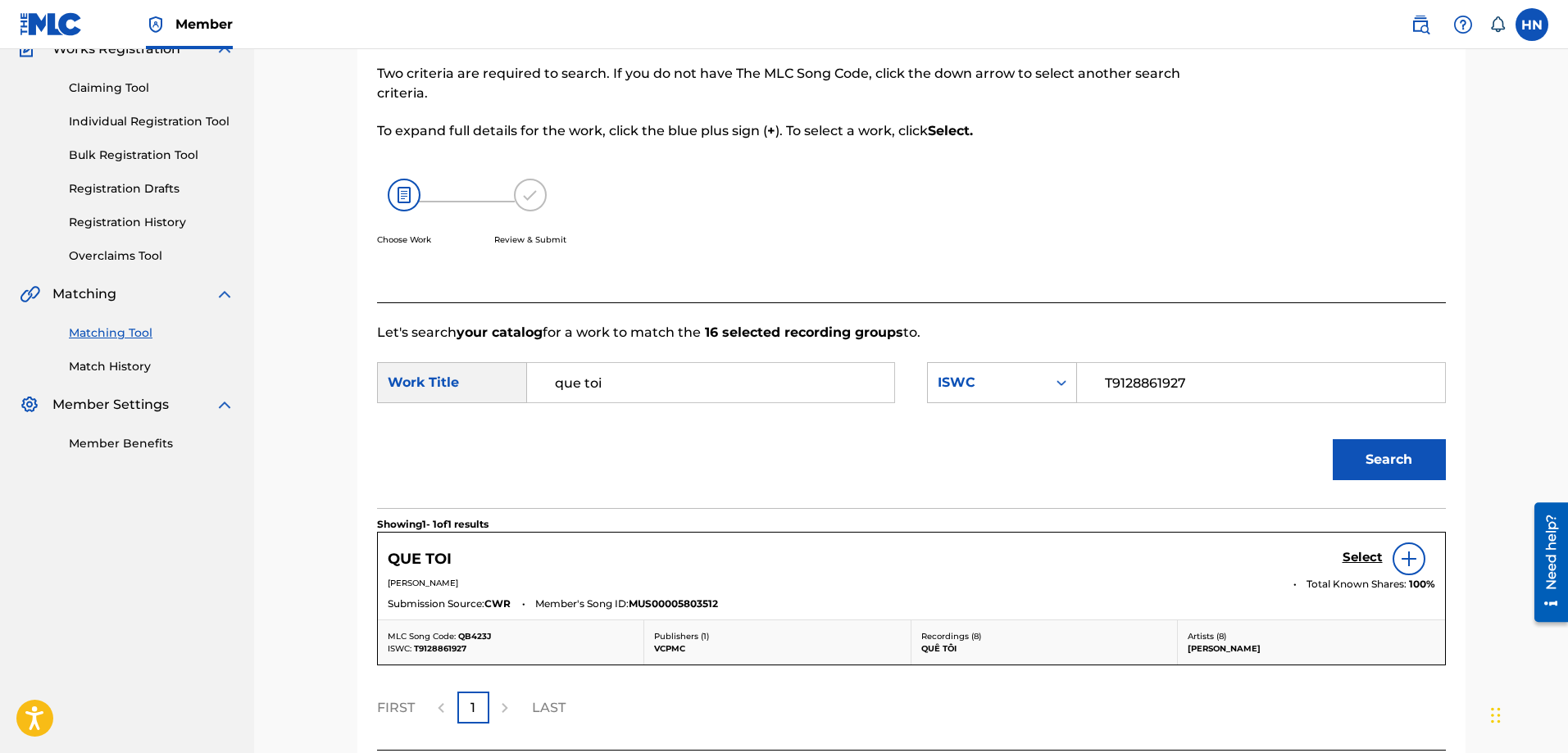
scroll to position [290, 0]
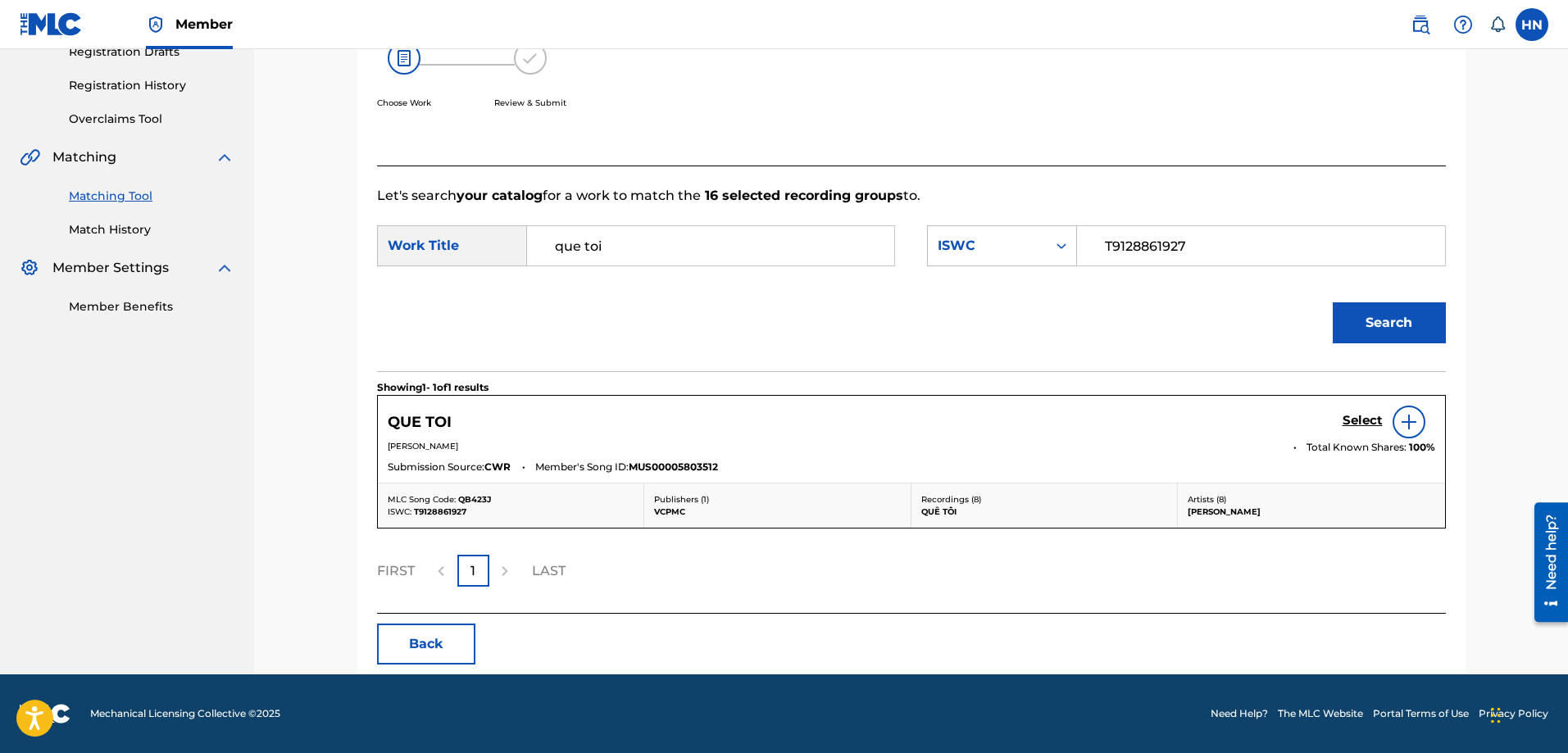
click at [1344, 428] on h5 "Select" at bounding box center [1362, 420] width 40 height 15
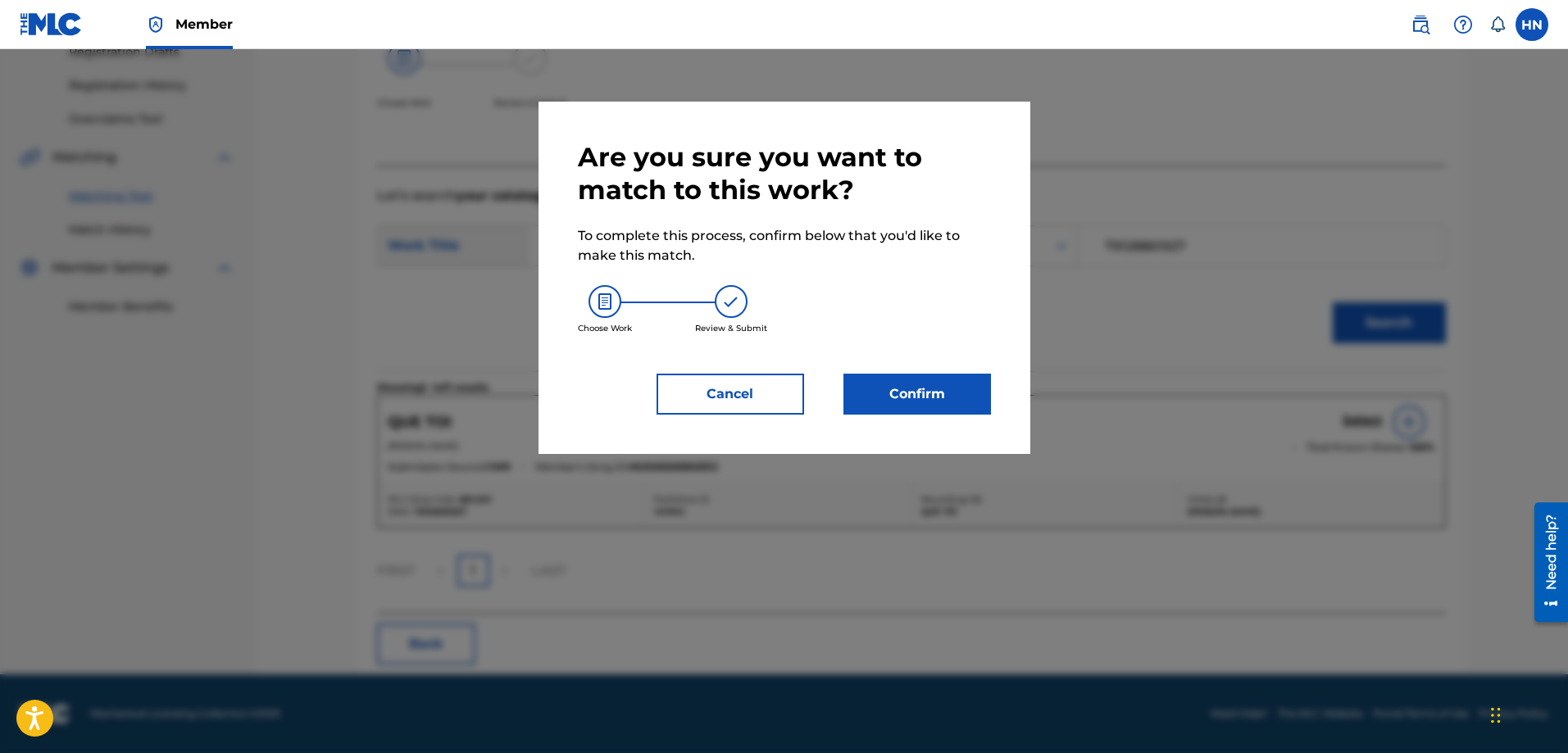
click at [918, 409] on button "Confirm" at bounding box center [916, 394] width 147 height 41
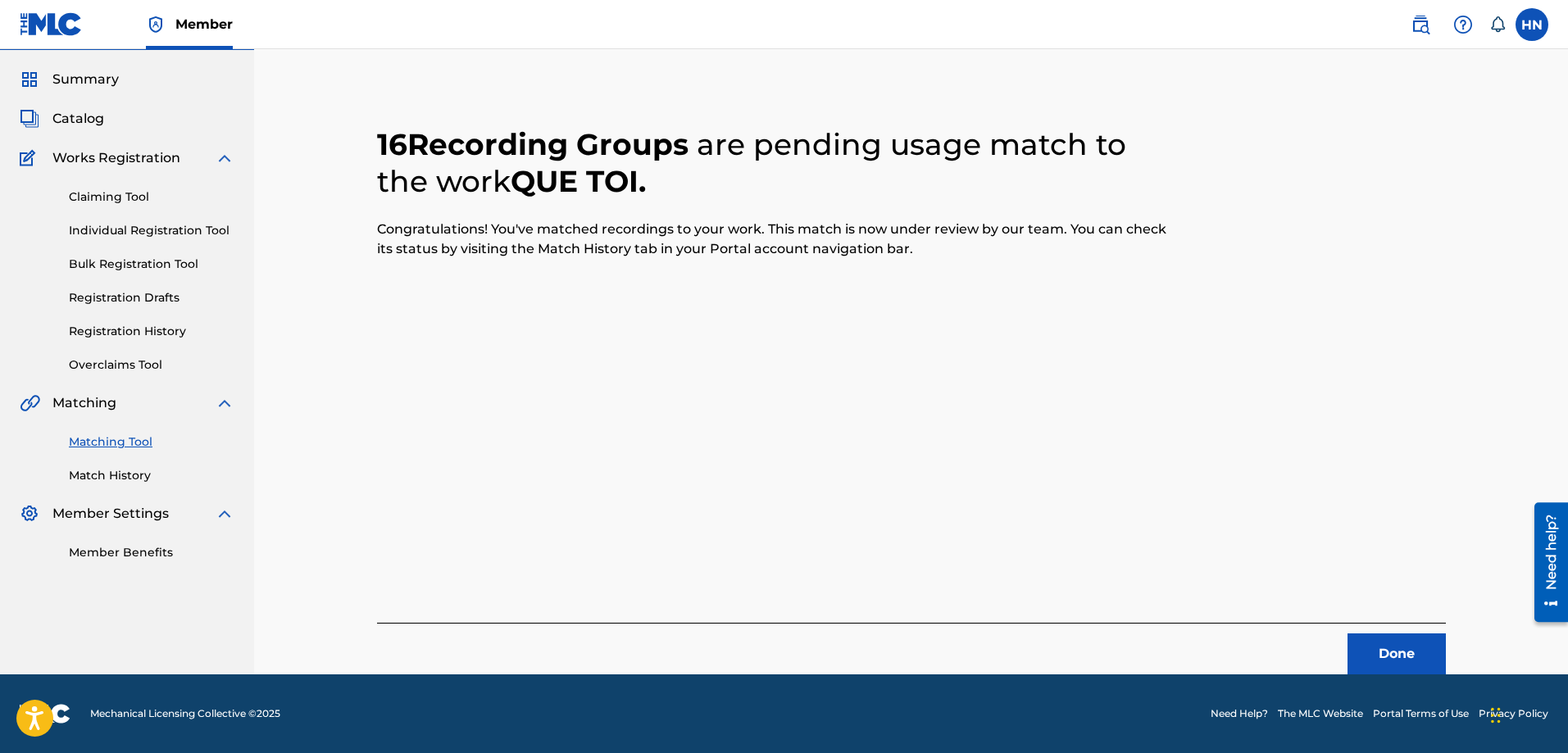
scroll to position [45, 0]
click at [1376, 646] on button "Done" at bounding box center [1396, 654] width 98 height 41
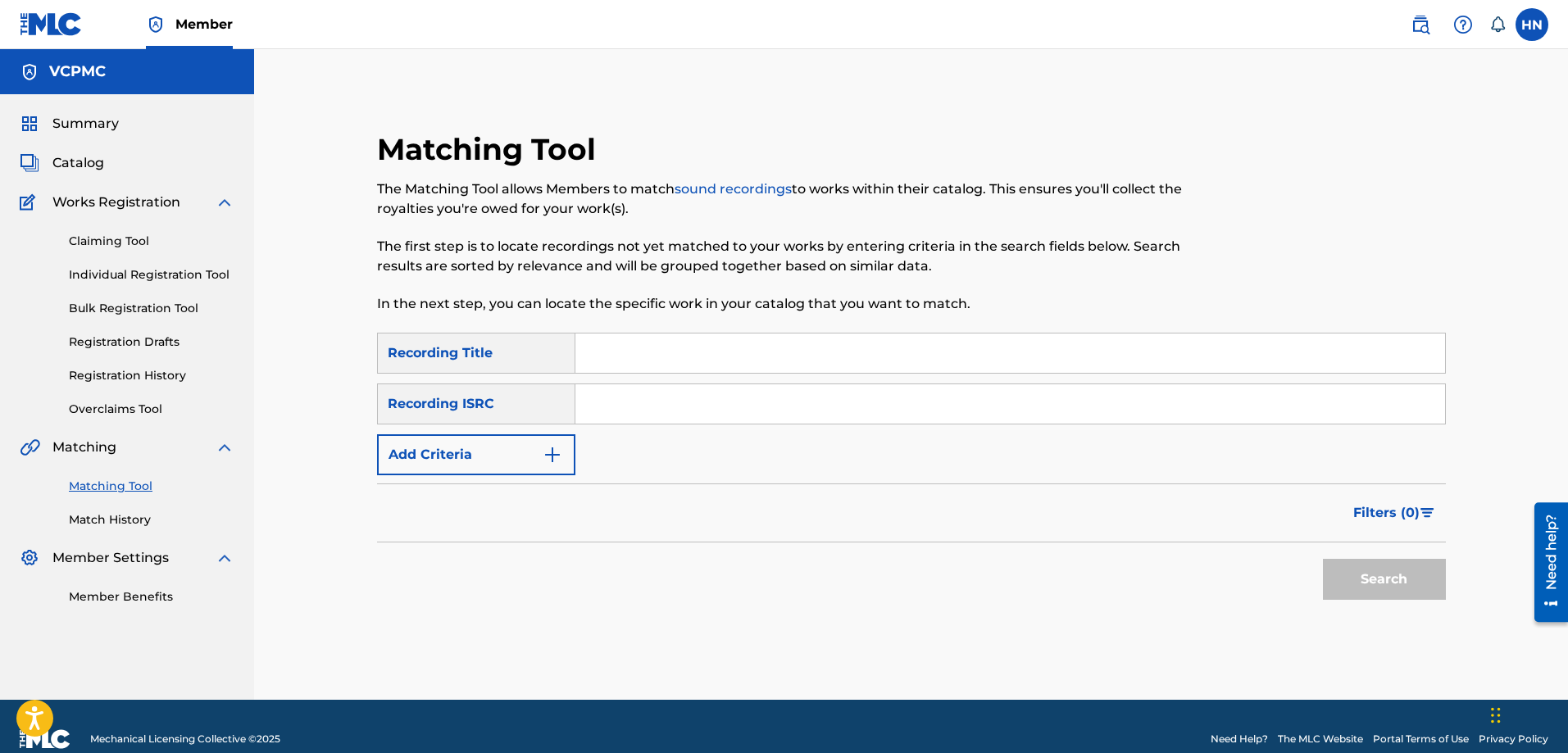
click at [738, 339] on input "Search Form" at bounding box center [1009, 353] width 869 height 39
paste input "CỨ THẾ MONG CHỜ"
click at [1397, 592] on button "Search" at bounding box center [1384, 579] width 123 height 41
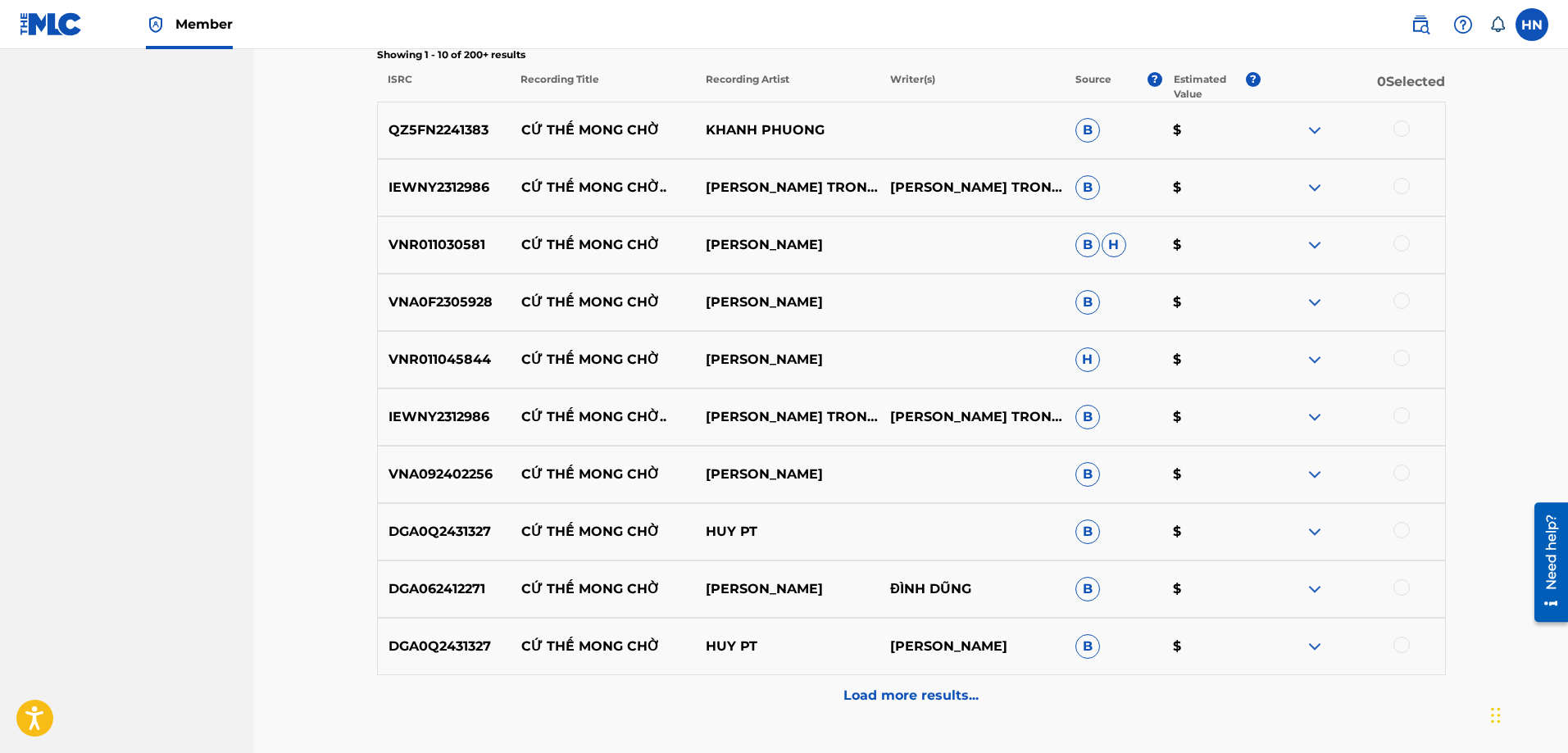
scroll to position [574, 0]
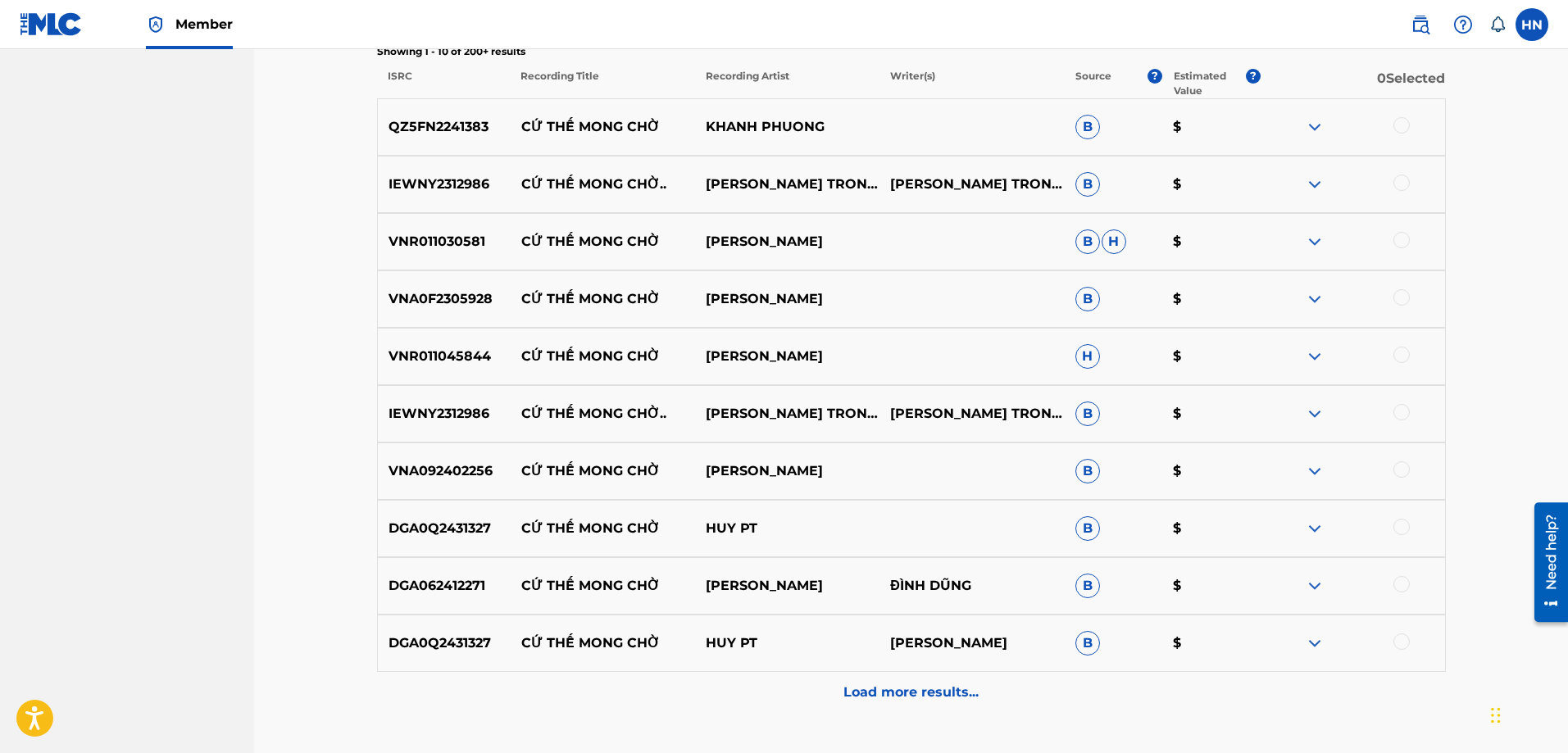
click at [454, 147] on div "QZ5FN2241383 CỨ THẾ MONG CHỜ KHANH PHUONG B $" at bounding box center [911, 127] width 1069 height 57
click at [1401, 127] on div at bounding box center [1401, 125] width 16 height 16
click at [429, 311] on div "VNA0F2305928 CỨ THẾ MONG CHỜ NGUYỄN ĐÌNH VŨ B $" at bounding box center [911, 299] width 1069 height 57
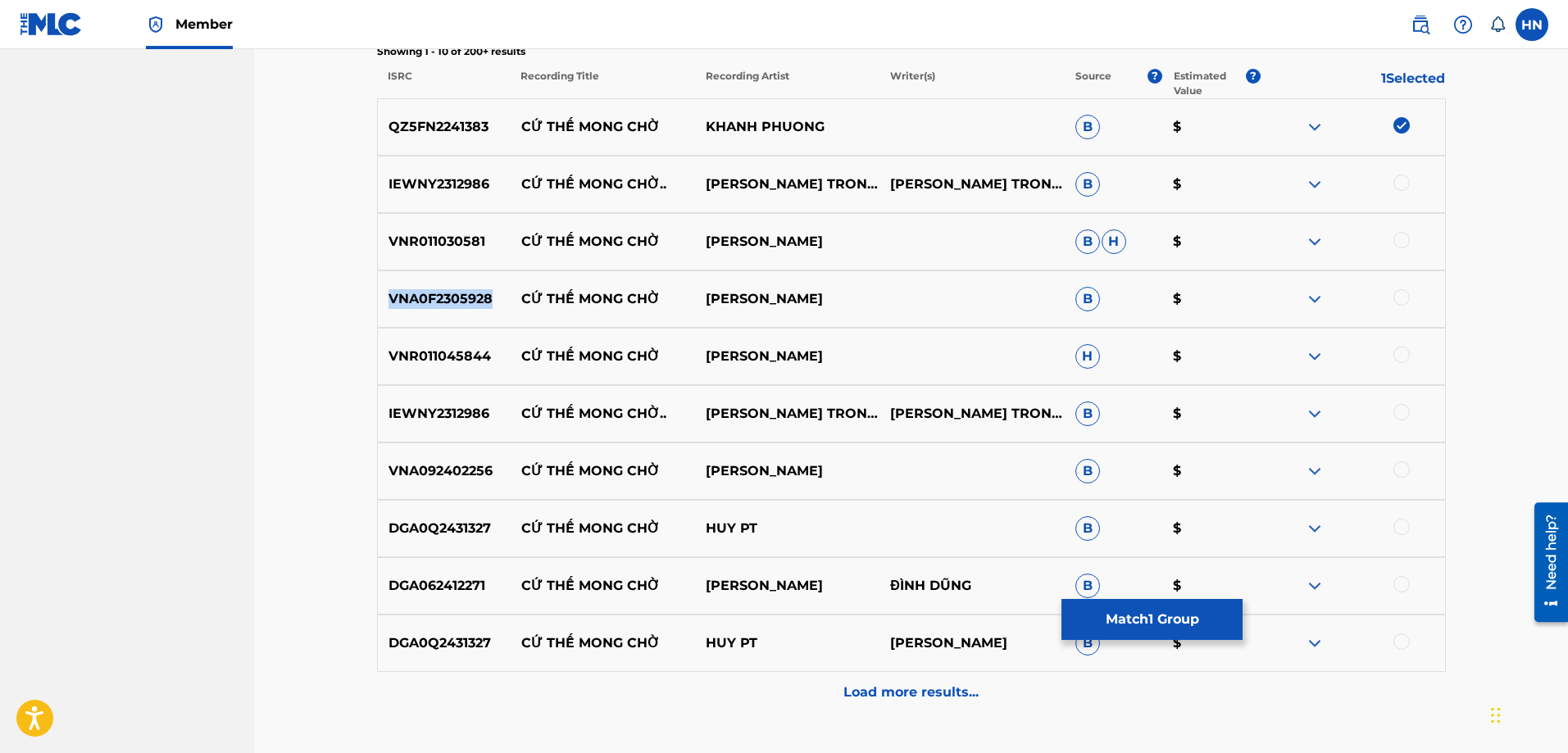
click at [429, 311] on div "VNA0F2305928 CỨ THẾ MONG CHỜ NGUYỄN ĐÌNH VŨ B $" at bounding box center [911, 299] width 1069 height 57
click at [1396, 299] on div at bounding box center [1401, 298] width 16 height 16
click at [436, 462] on p "VNA092402256" at bounding box center [444, 471] width 133 height 20
click at [1398, 472] on div at bounding box center [1401, 470] width 16 height 16
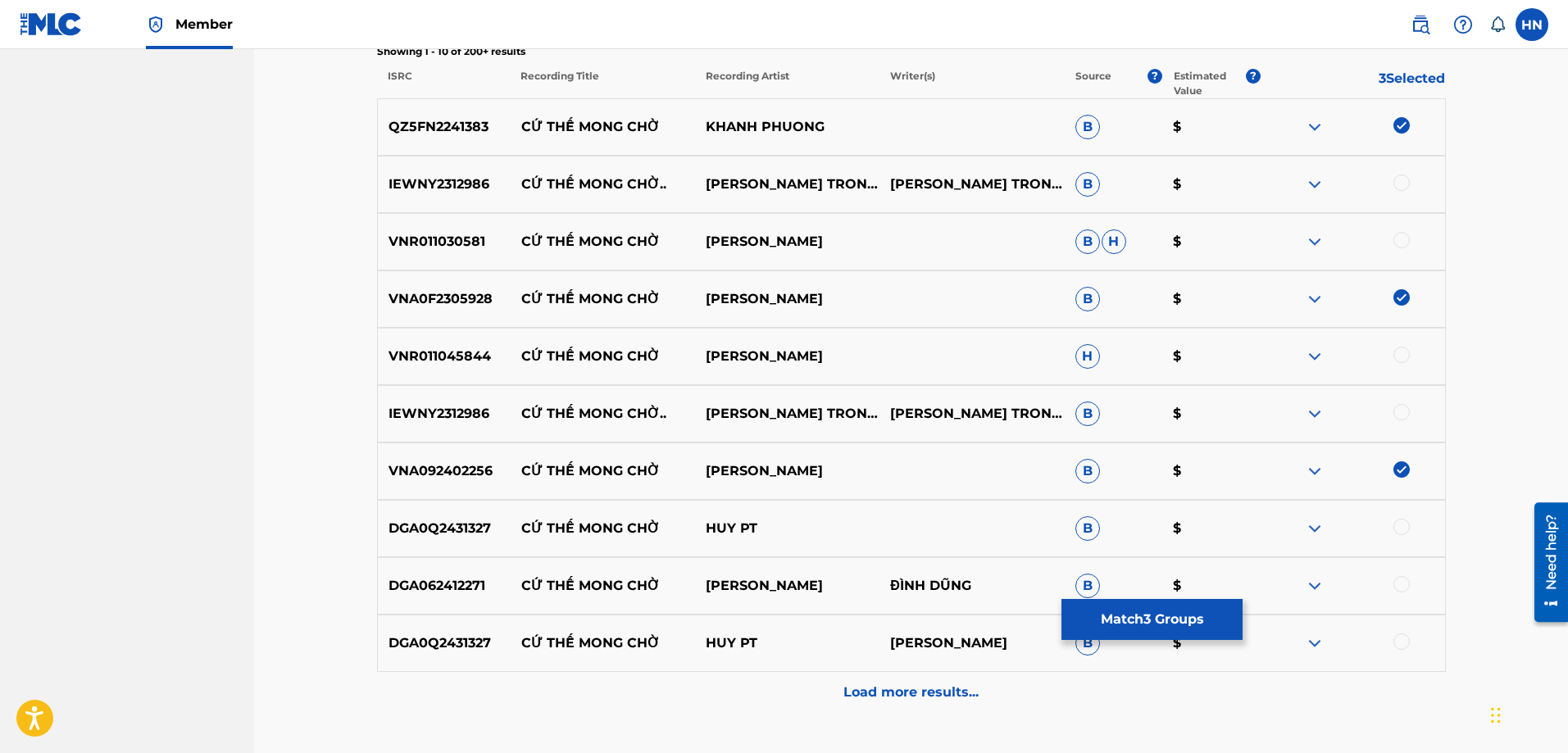
click at [1307, 240] on img at bounding box center [1315, 241] width 20 height 20
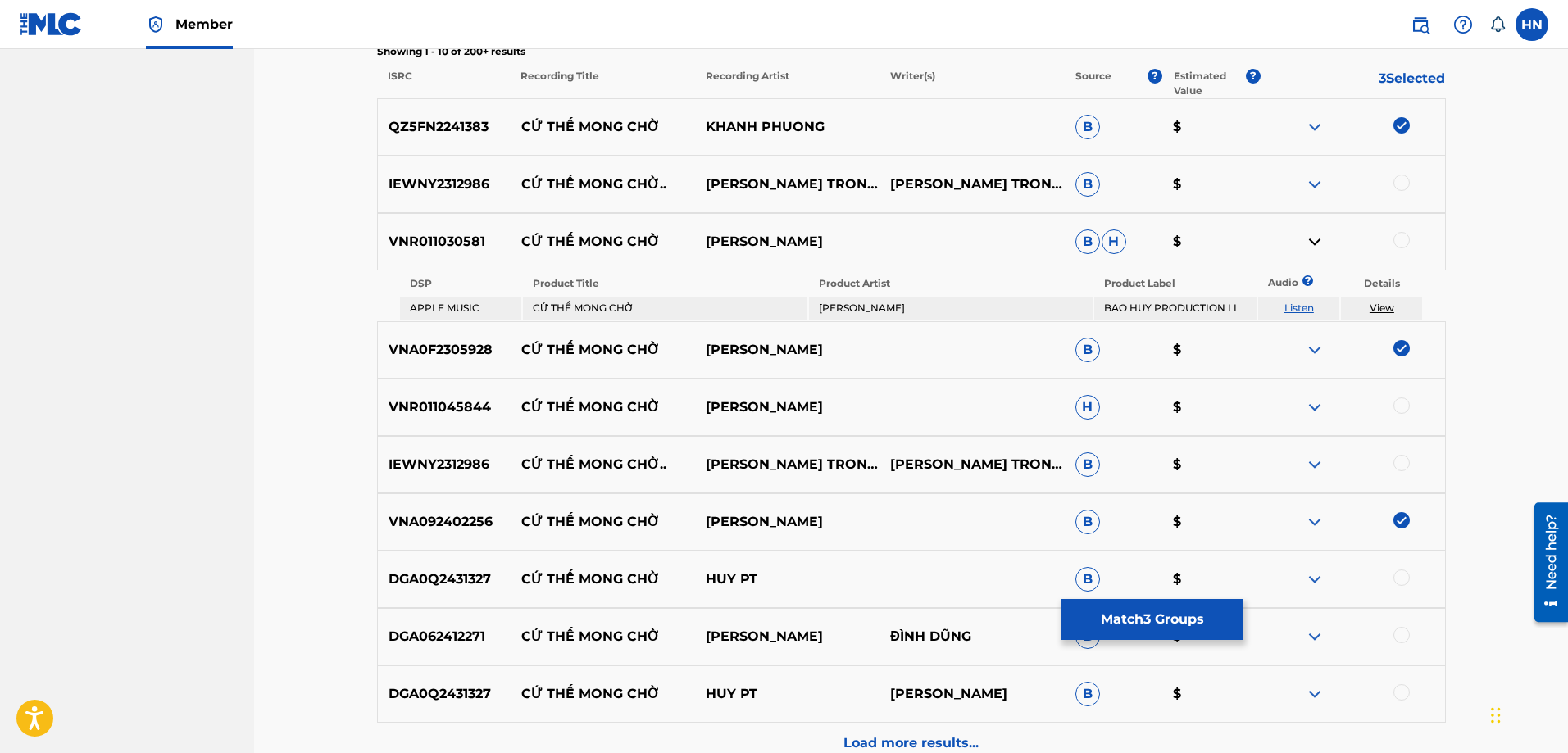
click at [1298, 306] on link "Listen" at bounding box center [1299, 307] width 29 height 12
click at [440, 258] on div "VNR011030581 CỨ THẾ MONG CHỜ BAO HUY B H $" at bounding box center [911, 241] width 1069 height 57
click at [1400, 238] on div at bounding box center [1401, 240] width 16 height 16
click at [1305, 402] on img at bounding box center [1315, 407] width 20 height 20
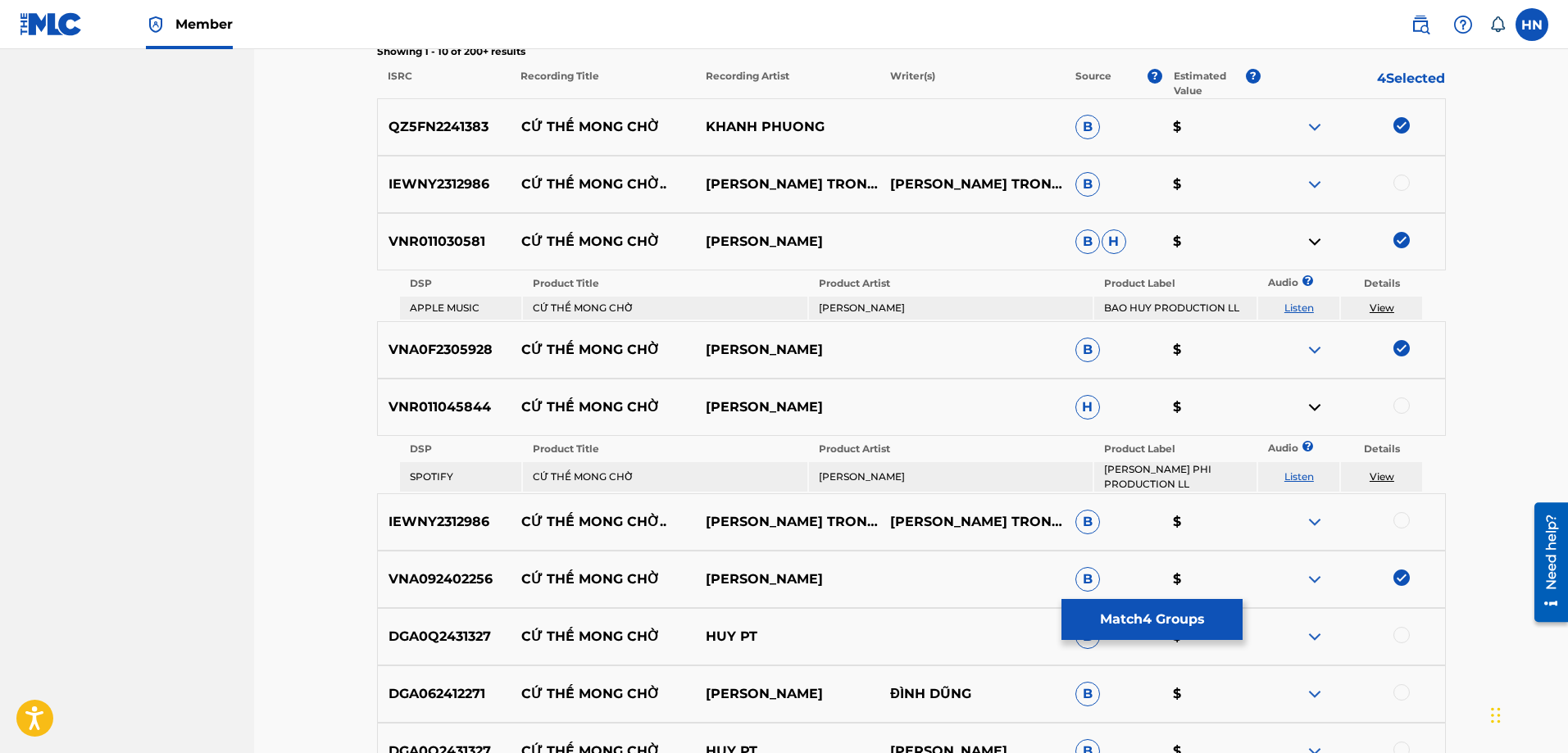
click at [1298, 473] on link "Listen" at bounding box center [1299, 477] width 29 height 12
click at [461, 407] on p "VNR011045844" at bounding box center [444, 407] width 133 height 20
click at [1397, 401] on div at bounding box center [1401, 405] width 16 height 16
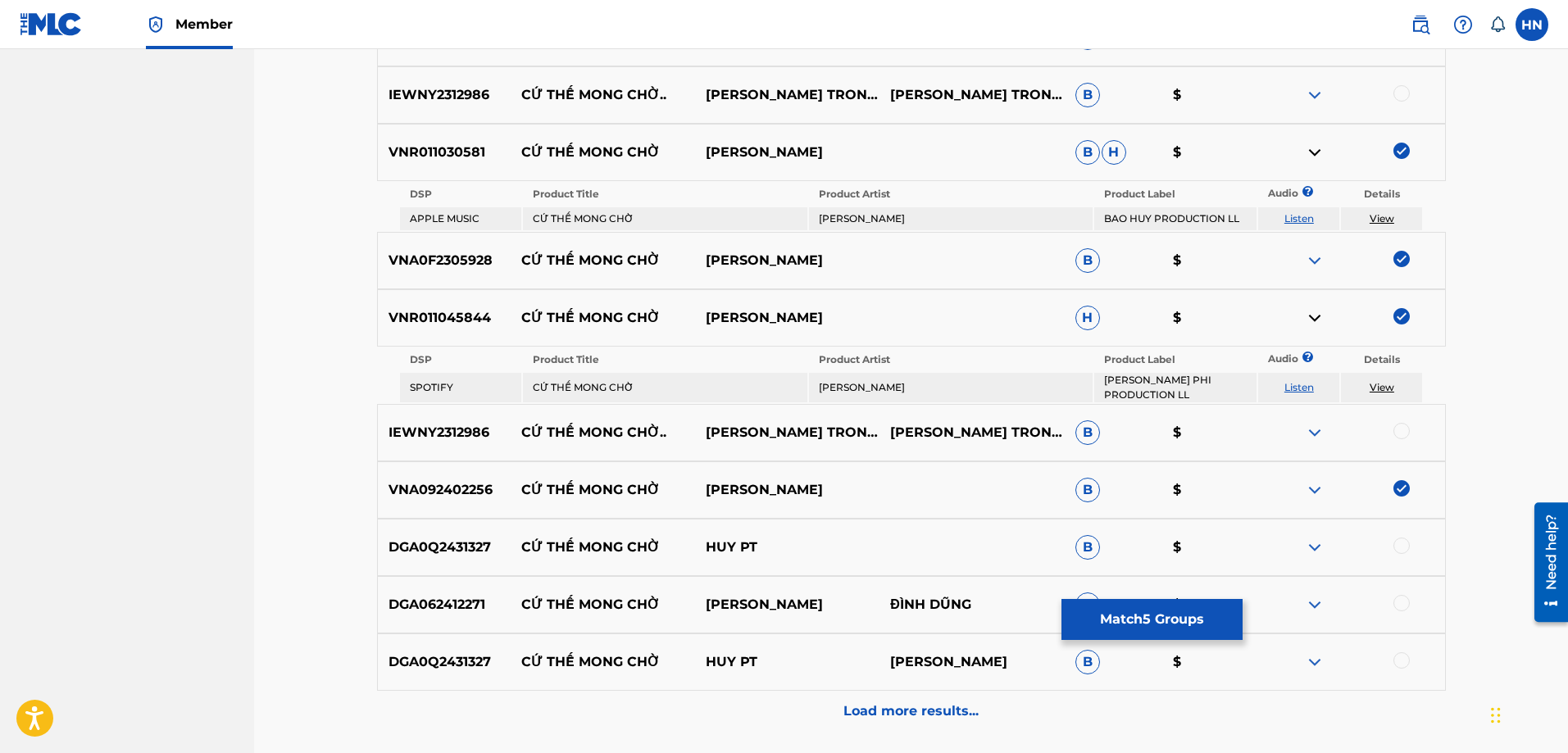
scroll to position [802, 0]
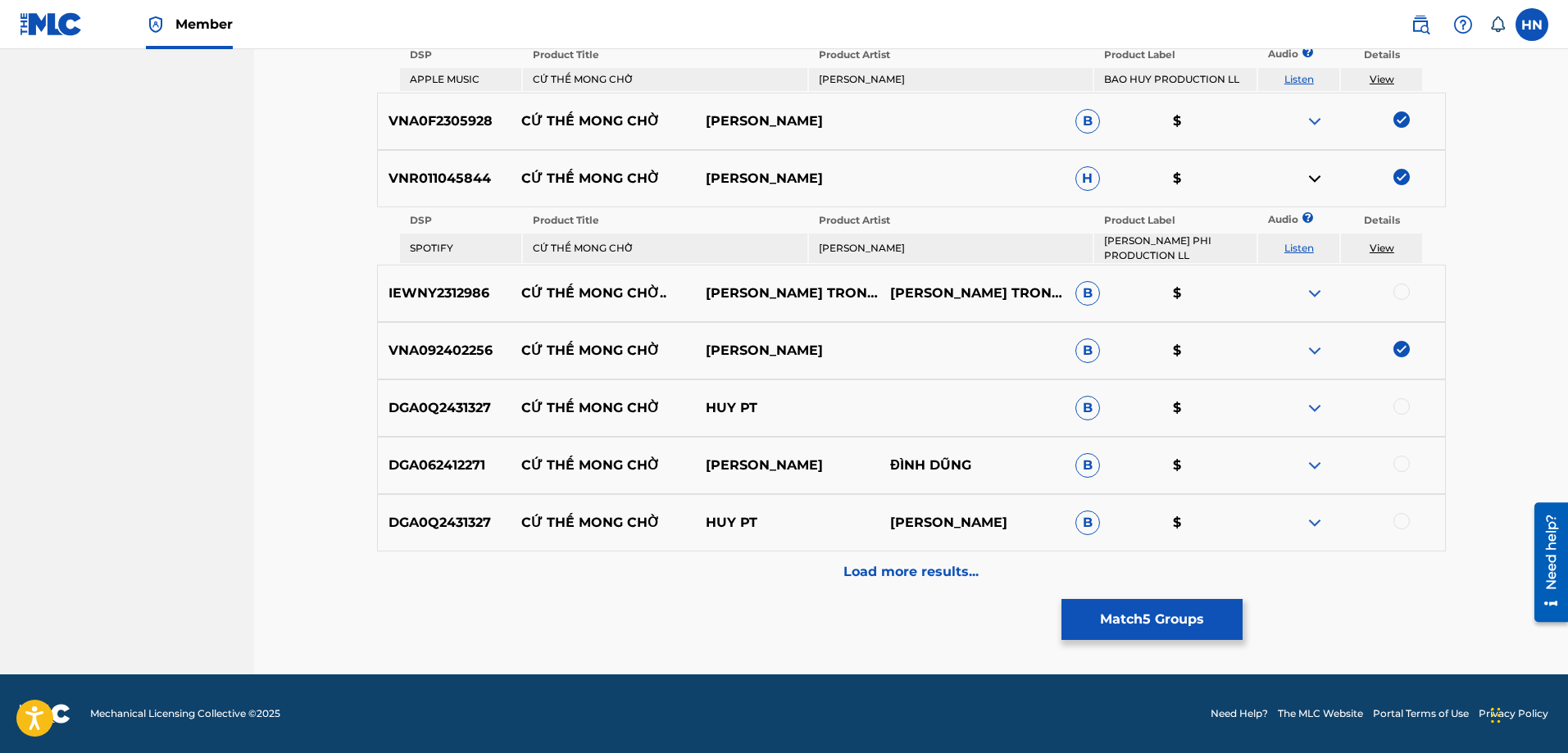
click at [1318, 296] on img at bounding box center [1315, 293] width 20 height 20
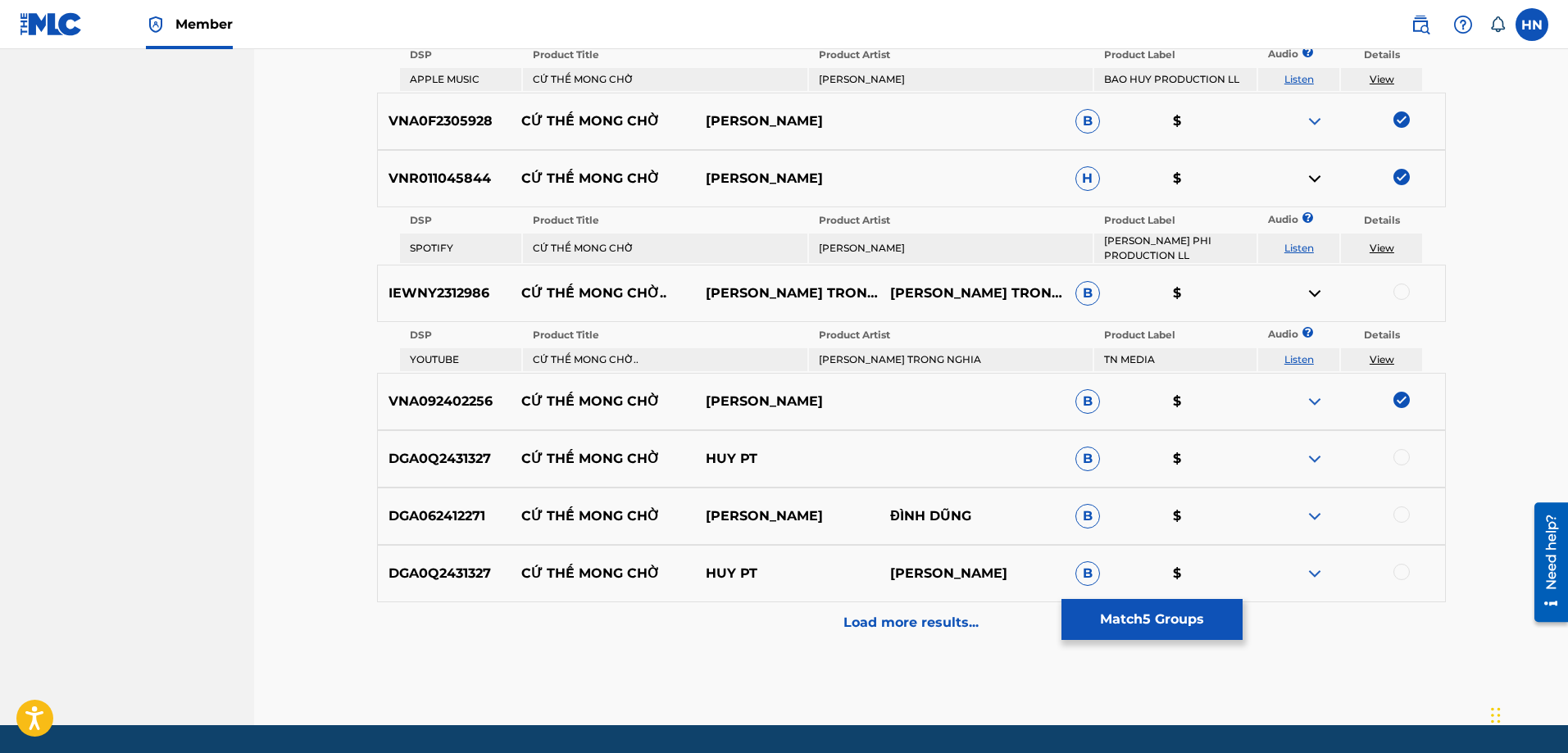
click at [1307, 353] on link "Listen" at bounding box center [1299, 359] width 29 height 12
click at [1321, 512] on img at bounding box center [1315, 516] width 20 height 20
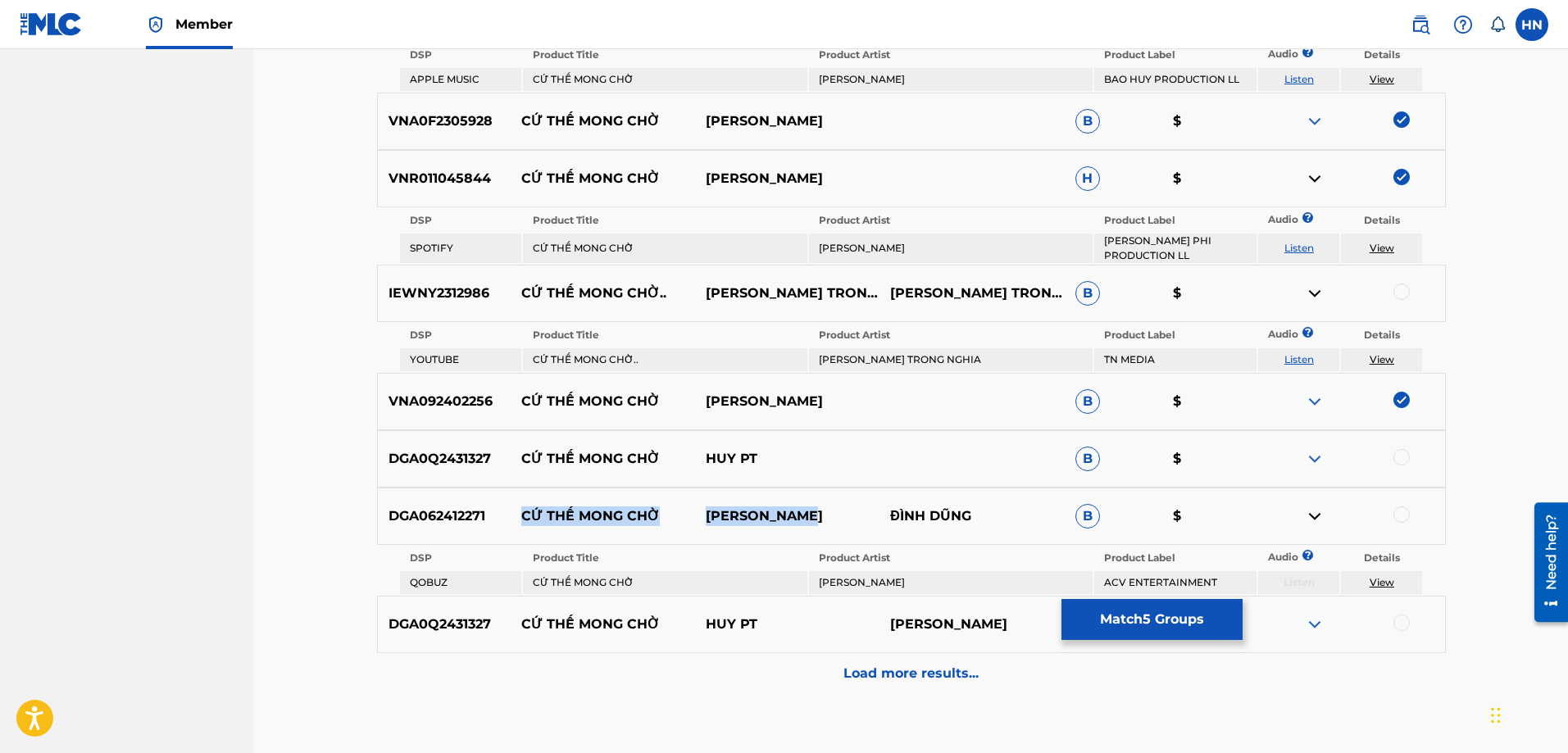
drag, startPoint x: 523, startPoint y: 513, endPoint x: 815, endPoint y: 506, distance: 292.1
click at [815, 506] on div "DGA062412271 CỨ THẾ MONG CHỜ PHAN DUY ANH ĐÌNH DŨNG B $" at bounding box center [911, 516] width 1069 height 57
click at [400, 512] on p "DGA062412271" at bounding box center [444, 516] width 133 height 20
click at [1395, 519] on div at bounding box center [1401, 514] width 16 height 16
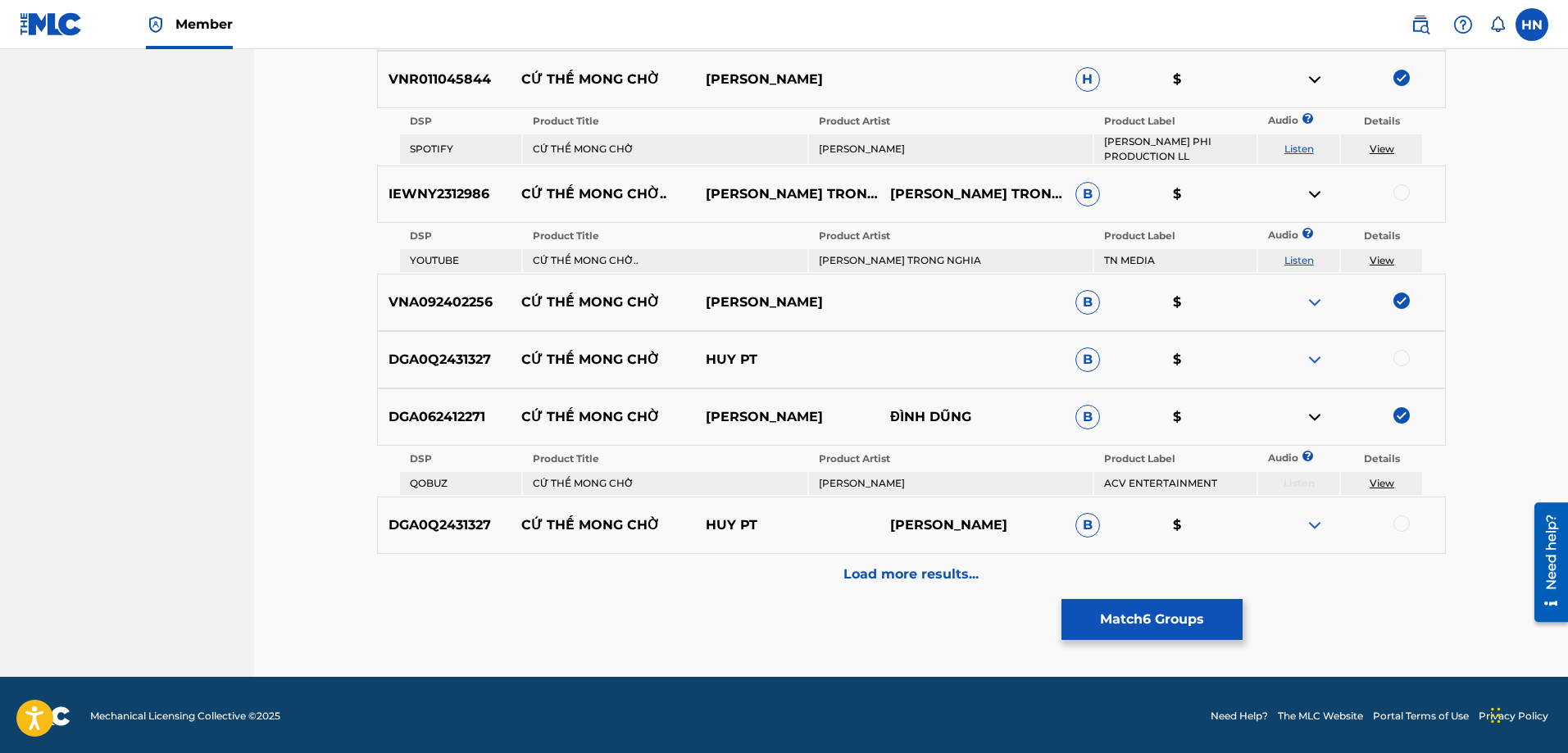
scroll to position [904, 0]
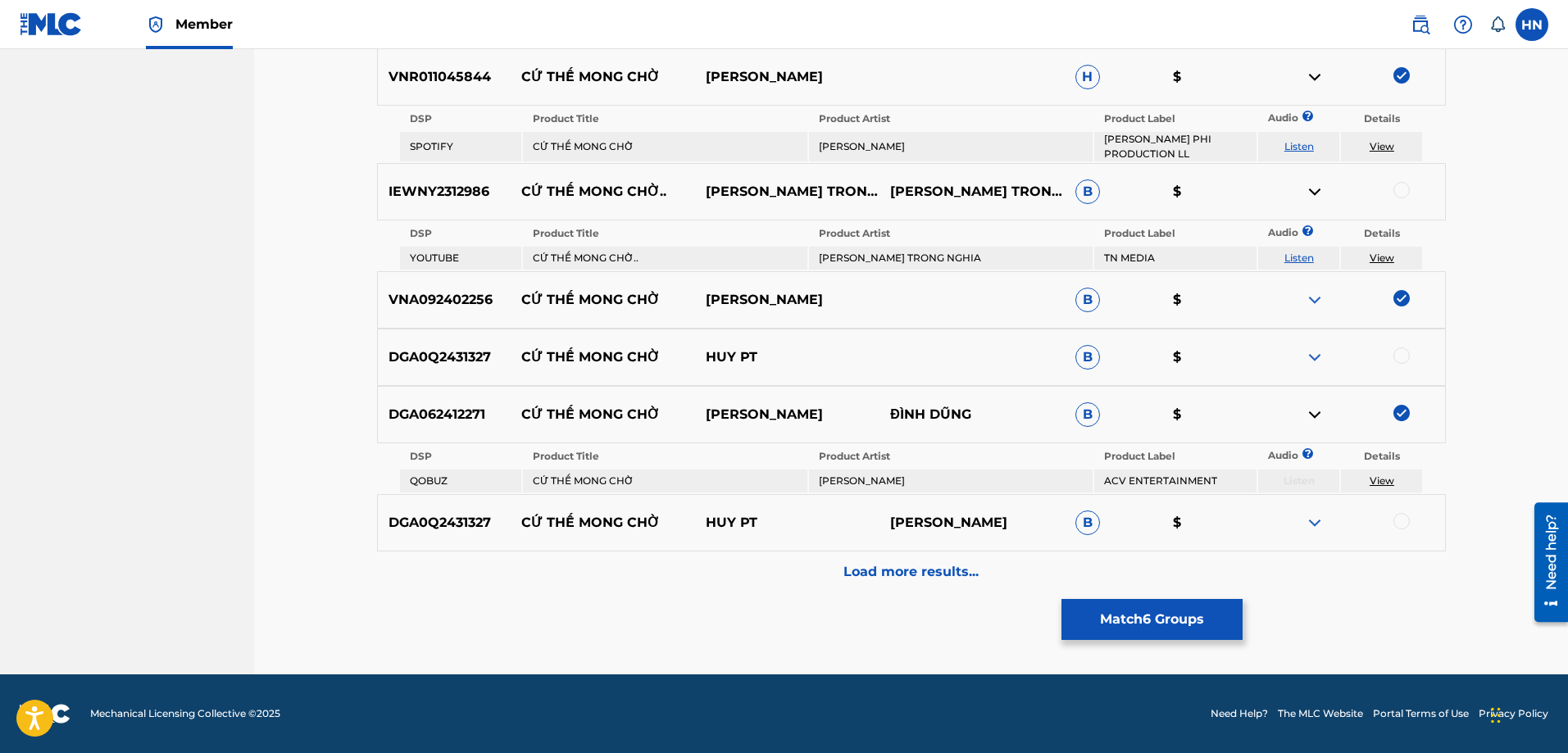
click at [1307, 520] on img at bounding box center [1315, 522] width 20 height 20
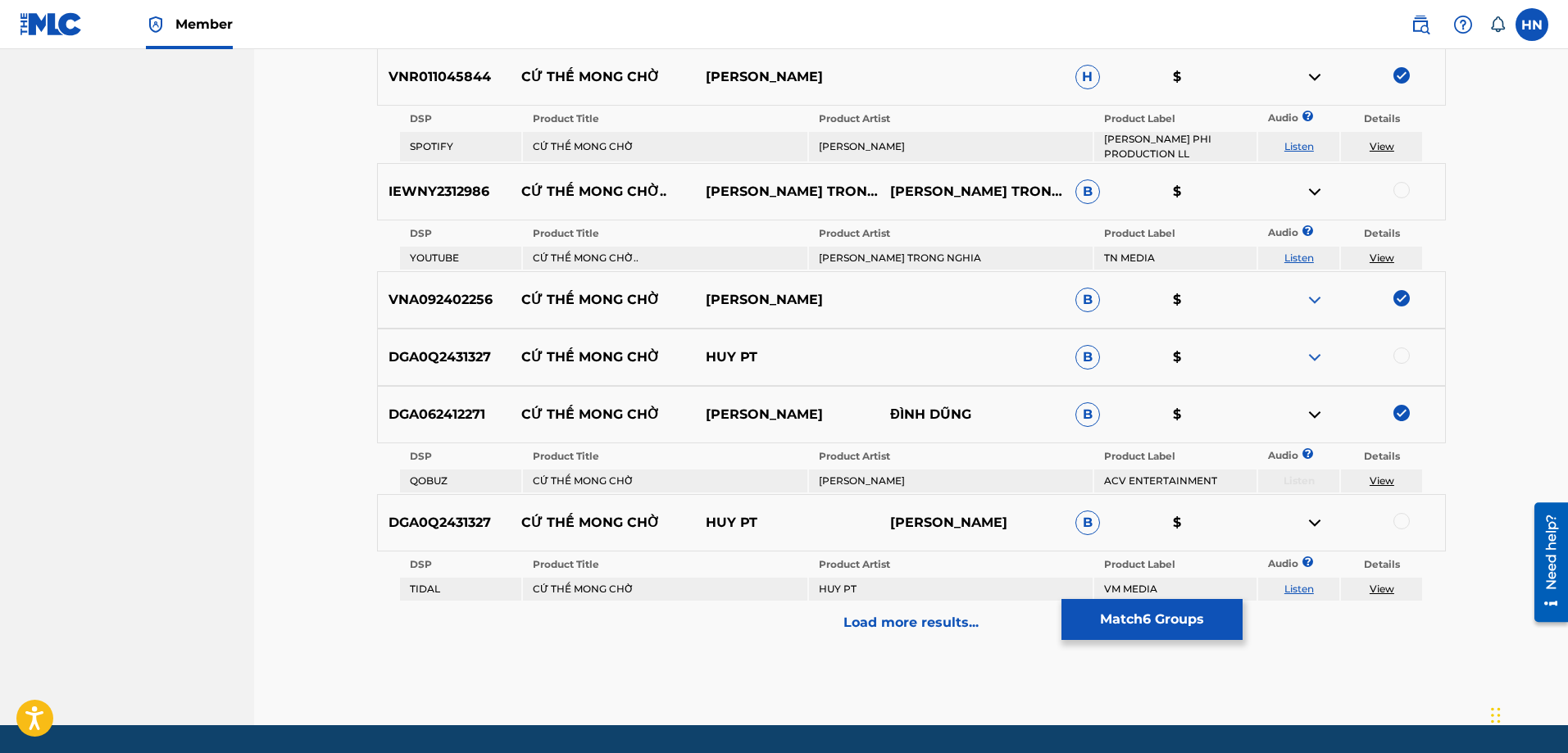
click at [1308, 585] on link "Listen" at bounding box center [1299, 589] width 29 height 12
drag, startPoint x: 534, startPoint y: 593, endPoint x: 901, endPoint y: 593, distance: 367.0
click at [901, 593] on tr "TIDAL CỨ THẾ MONG CHỜ HUY PT VM MEDIA Listen View" at bounding box center [911, 589] width 1022 height 23
click at [439, 514] on p "DGA0Q2431327" at bounding box center [444, 522] width 133 height 20
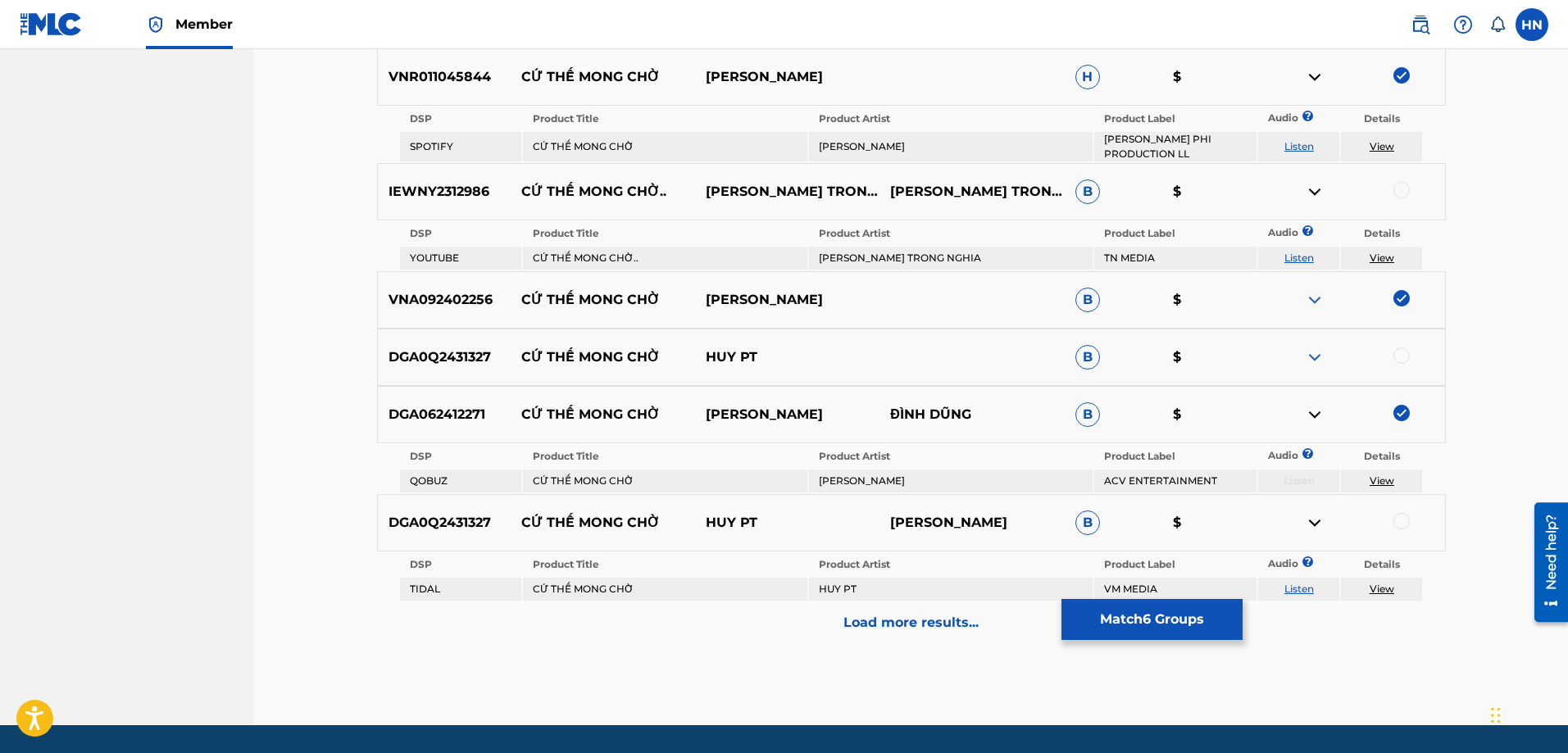
click at [1397, 519] on div at bounding box center [1401, 520] width 16 height 16
click at [856, 633] on div "Load more results..." at bounding box center [911, 623] width 1069 height 41
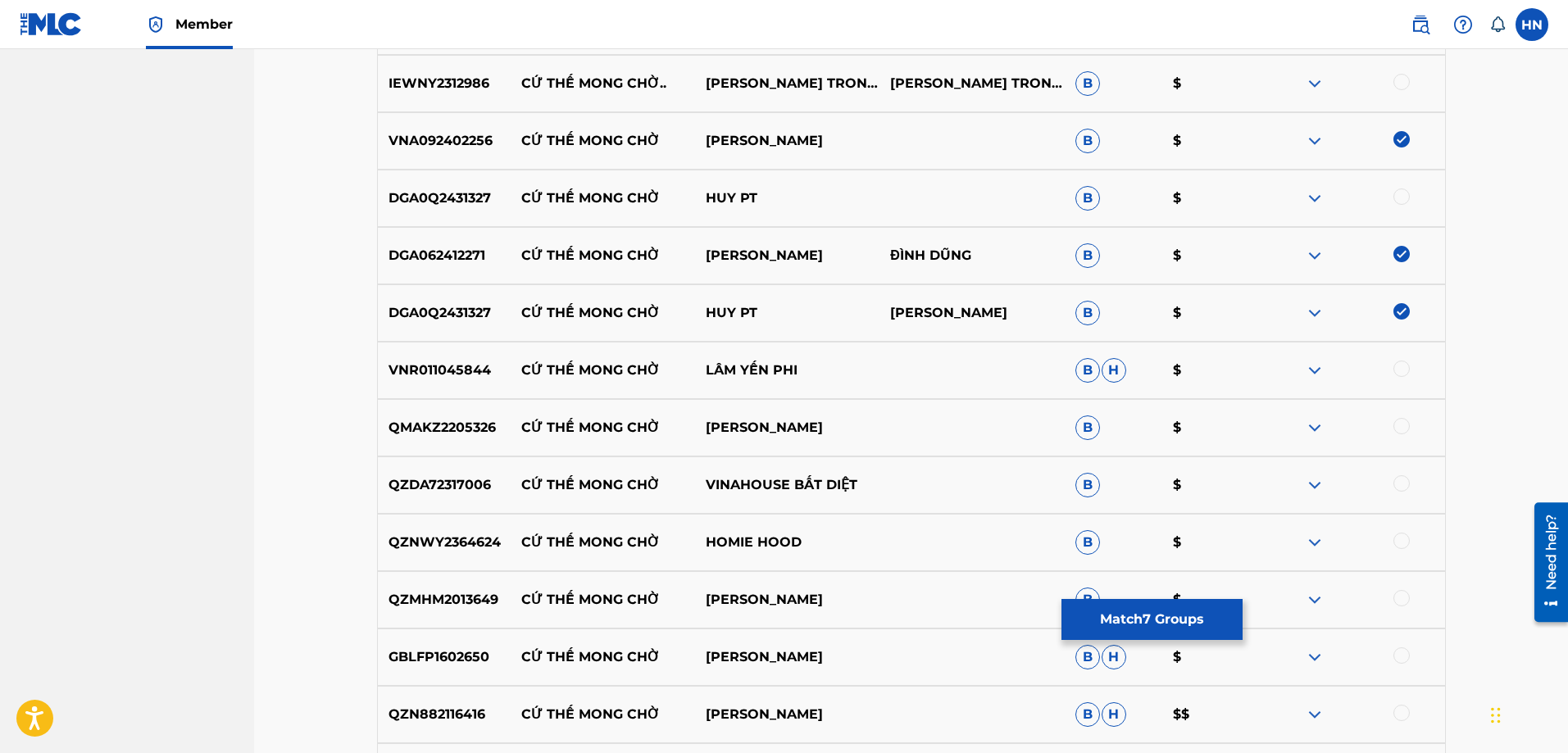
click at [459, 647] on p "GBLFP1602650" at bounding box center [444, 657] width 133 height 20
click at [1393, 656] on div at bounding box center [1401, 655] width 16 height 16
click at [471, 371] on p "VNR011045844" at bounding box center [444, 371] width 133 height 20
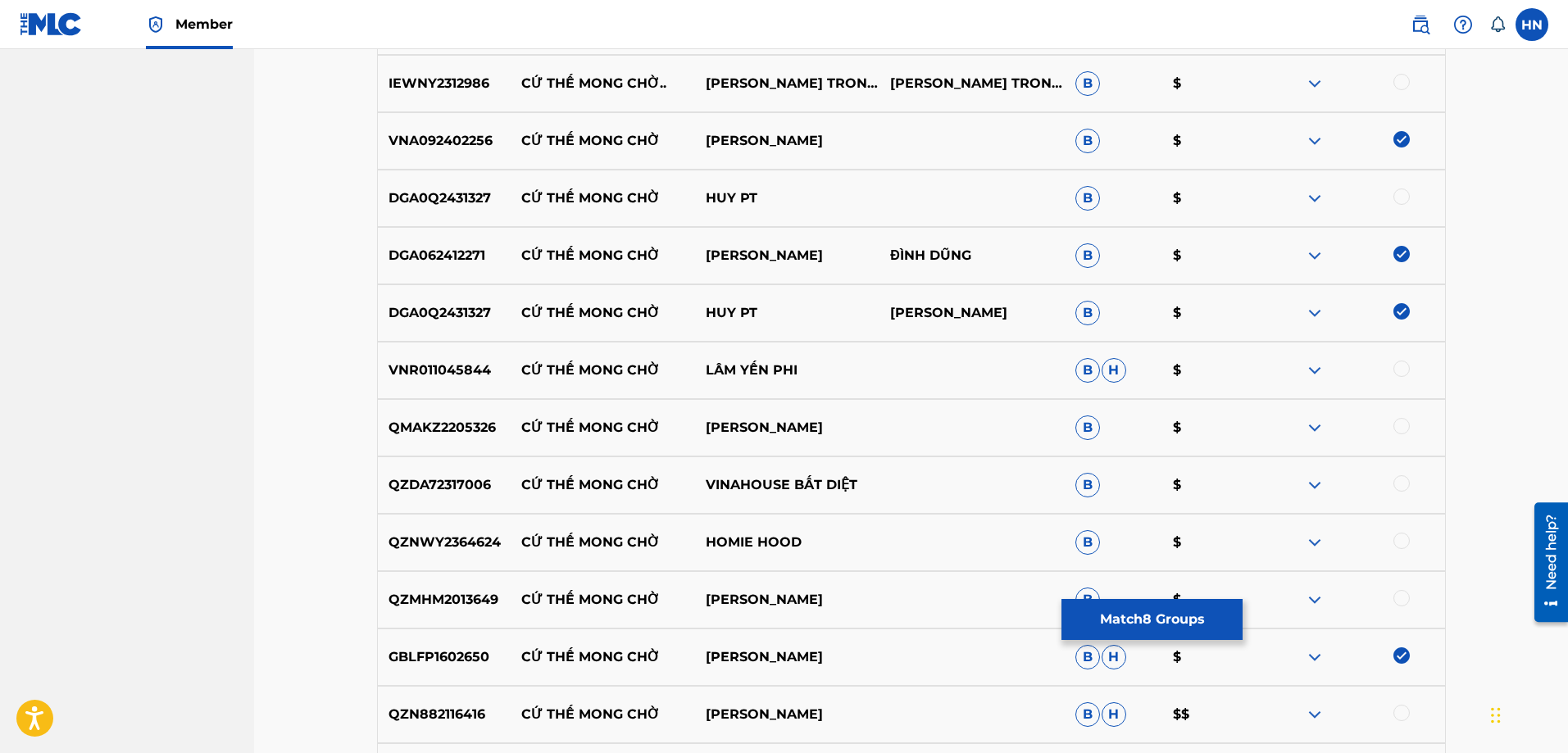
click at [1400, 366] on div at bounding box center [1401, 369] width 16 height 16
click at [1318, 427] on img at bounding box center [1315, 428] width 20 height 20
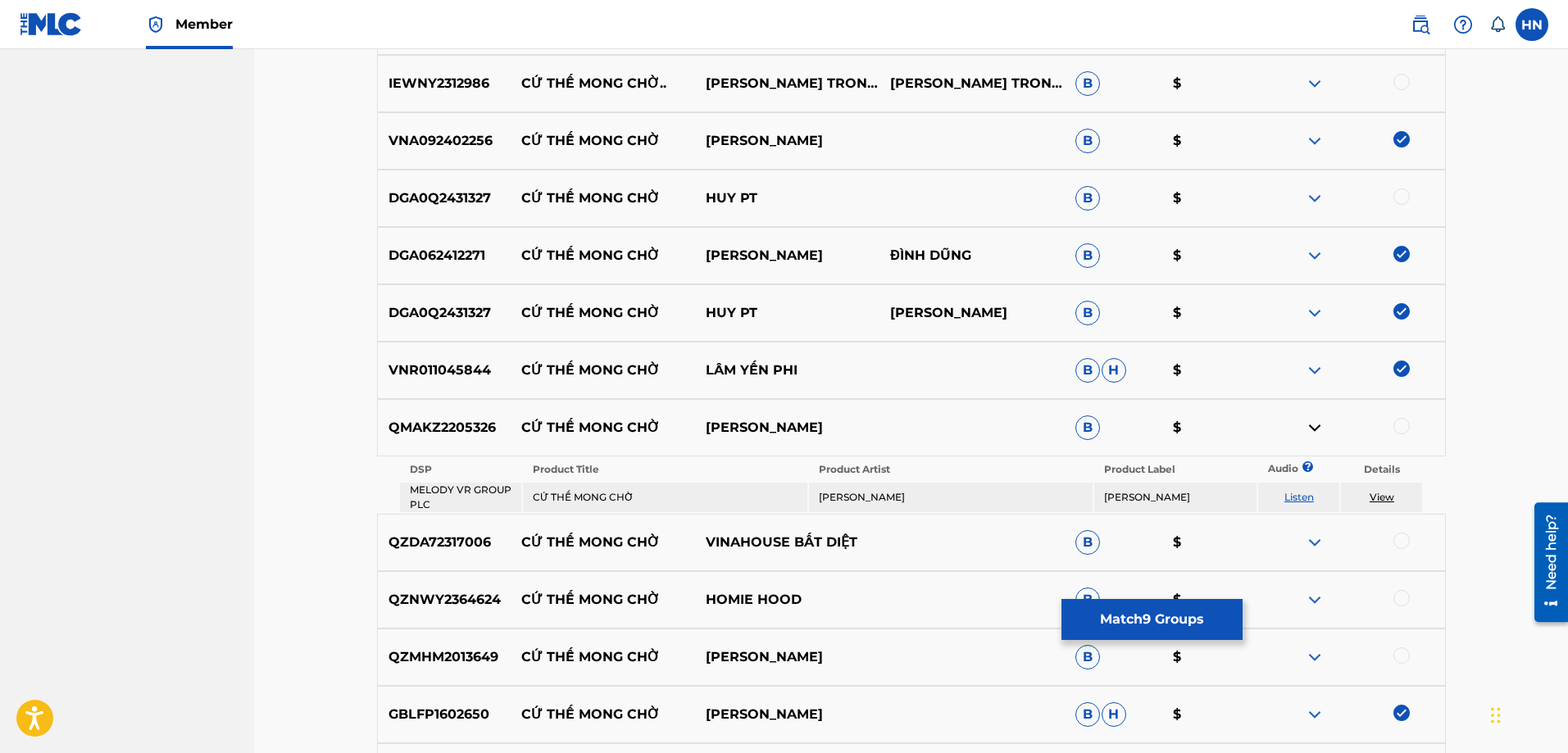
click at [1302, 494] on link "Listen" at bounding box center [1299, 497] width 29 height 12
drag, startPoint x: 530, startPoint y: 497, endPoint x: 919, endPoint y: 471, distance: 389.9
click at [919, 471] on tbody "DSP Product Title Product Artist Product Label Audio ? Details MELODY VR GROUP …" at bounding box center [911, 485] width 1022 height 54
click at [932, 484] on td "LÊ THỊ NGỌC VY" at bounding box center [950, 496] width 284 height 29
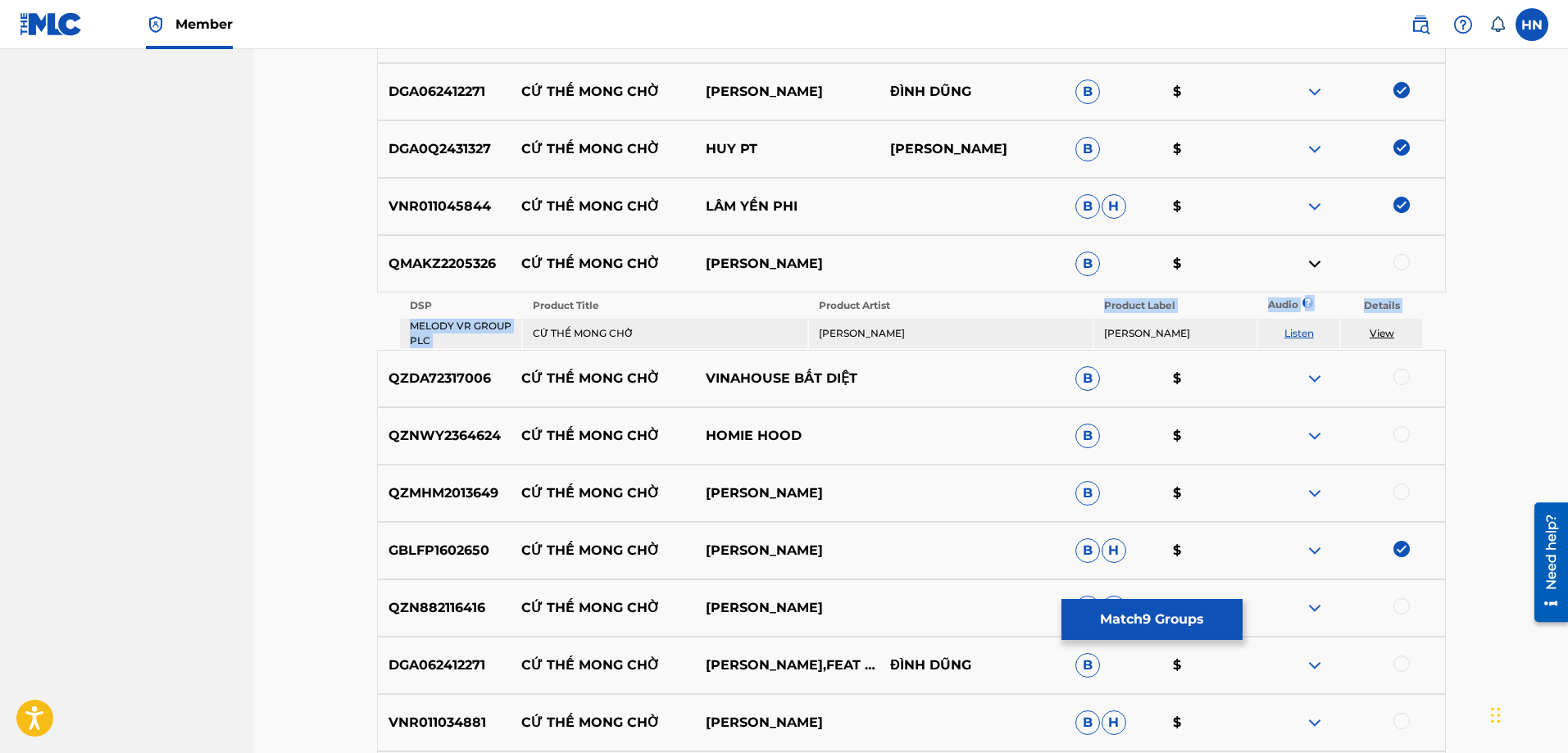
scroll to position [1232, 0]
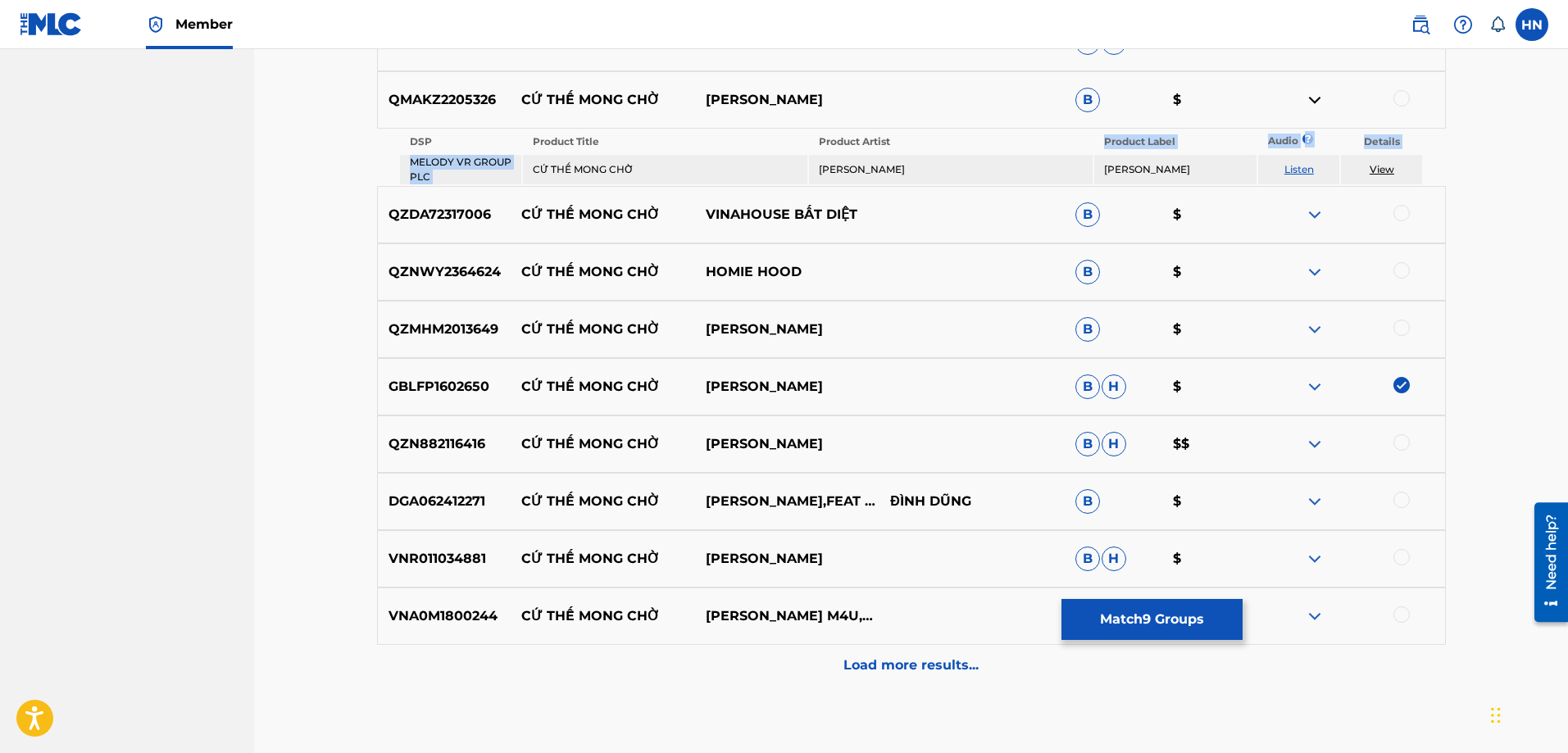
drag, startPoint x: 518, startPoint y: 333, endPoint x: 907, endPoint y: 323, distance: 389.1
click at [907, 323] on div "QZMHM2013649 CỨ THẾ MONG CHỜ CHUNG THANH DUY B $" at bounding box center [911, 329] width 1069 height 57
click at [431, 348] on div "QZMHM2013649 CỨ THẾ MONG CHỜ CHUNG THANH DUY B $" at bounding box center [911, 329] width 1069 height 57
click at [1406, 326] on div at bounding box center [1401, 328] width 16 height 16
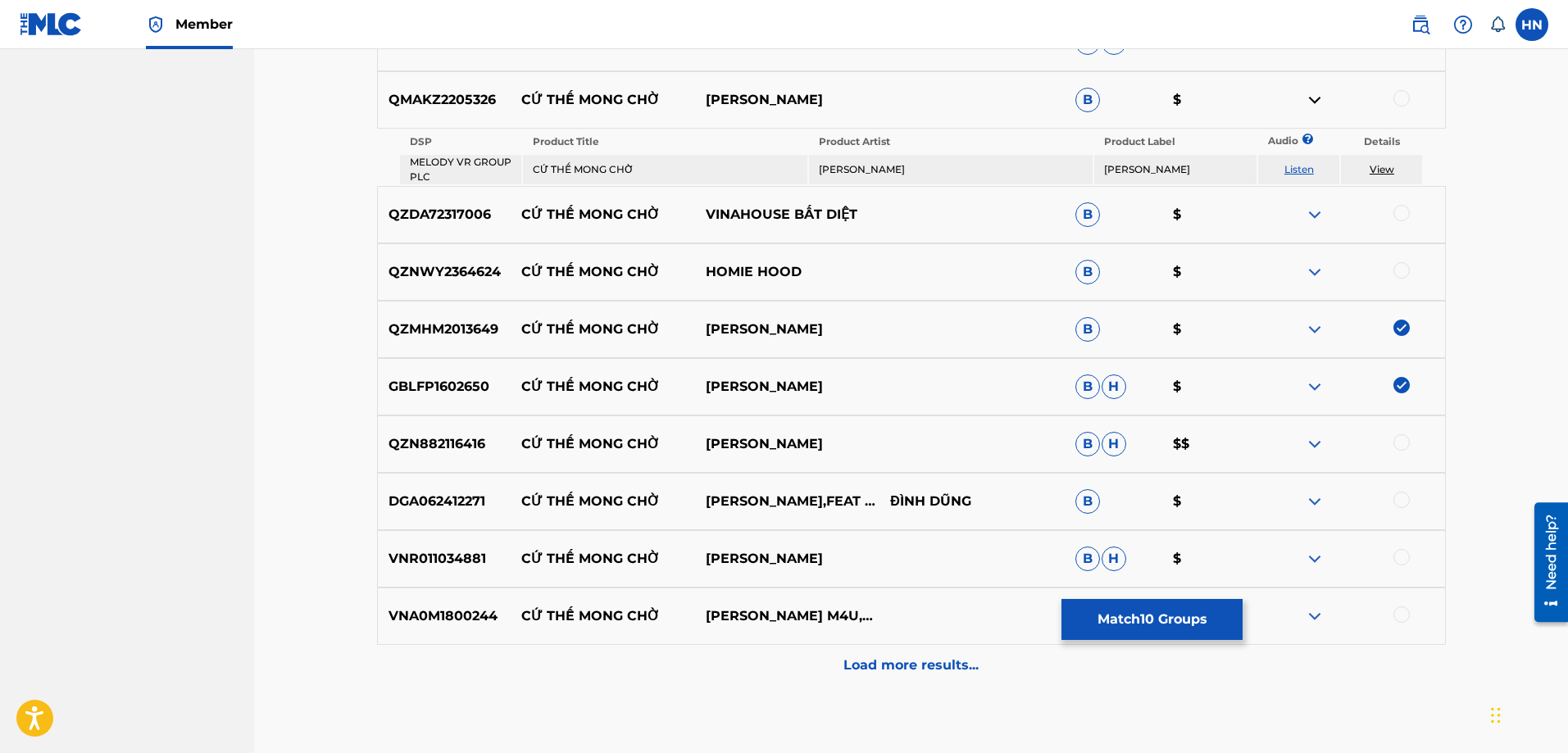
click at [455, 447] on p "QZN882116416" at bounding box center [444, 444] width 133 height 20
click at [1397, 438] on div at bounding box center [1401, 442] width 16 height 16
click at [469, 495] on p "DGA062412271" at bounding box center [444, 502] width 133 height 20
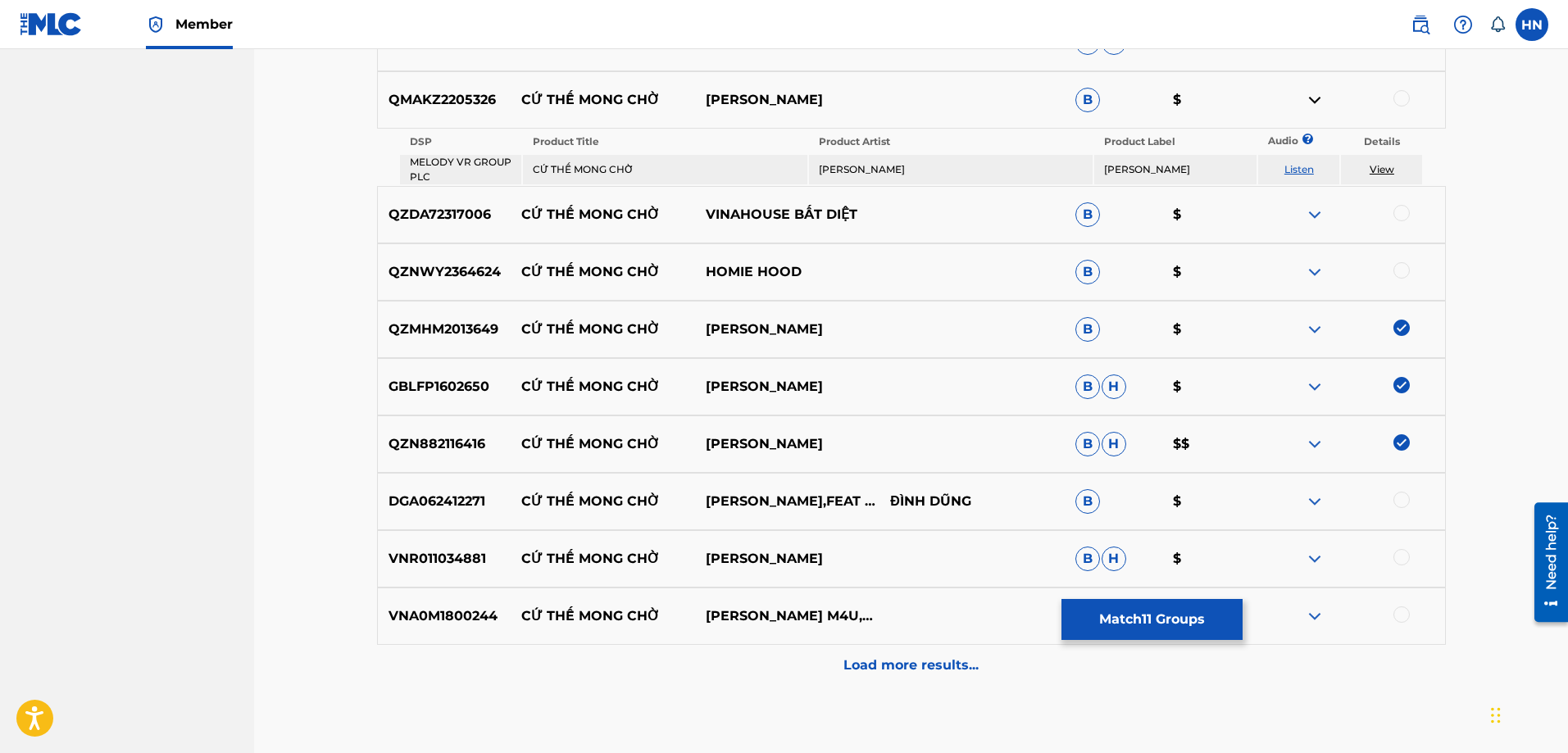
click at [1399, 495] on div at bounding box center [1401, 500] width 16 height 16
click at [424, 536] on div "VNR011034881 CỨ THẾ MONG CHỜ BAO HUY B H $" at bounding box center [911, 559] width 1069 height 57
click at [1400, 560] on div at bounding box center [1401, 557] width 16 height 16
drag, startPoint x: 523, startPoint y: 620, endPoint x: 735, endPoint y: 618, distance: 212.0
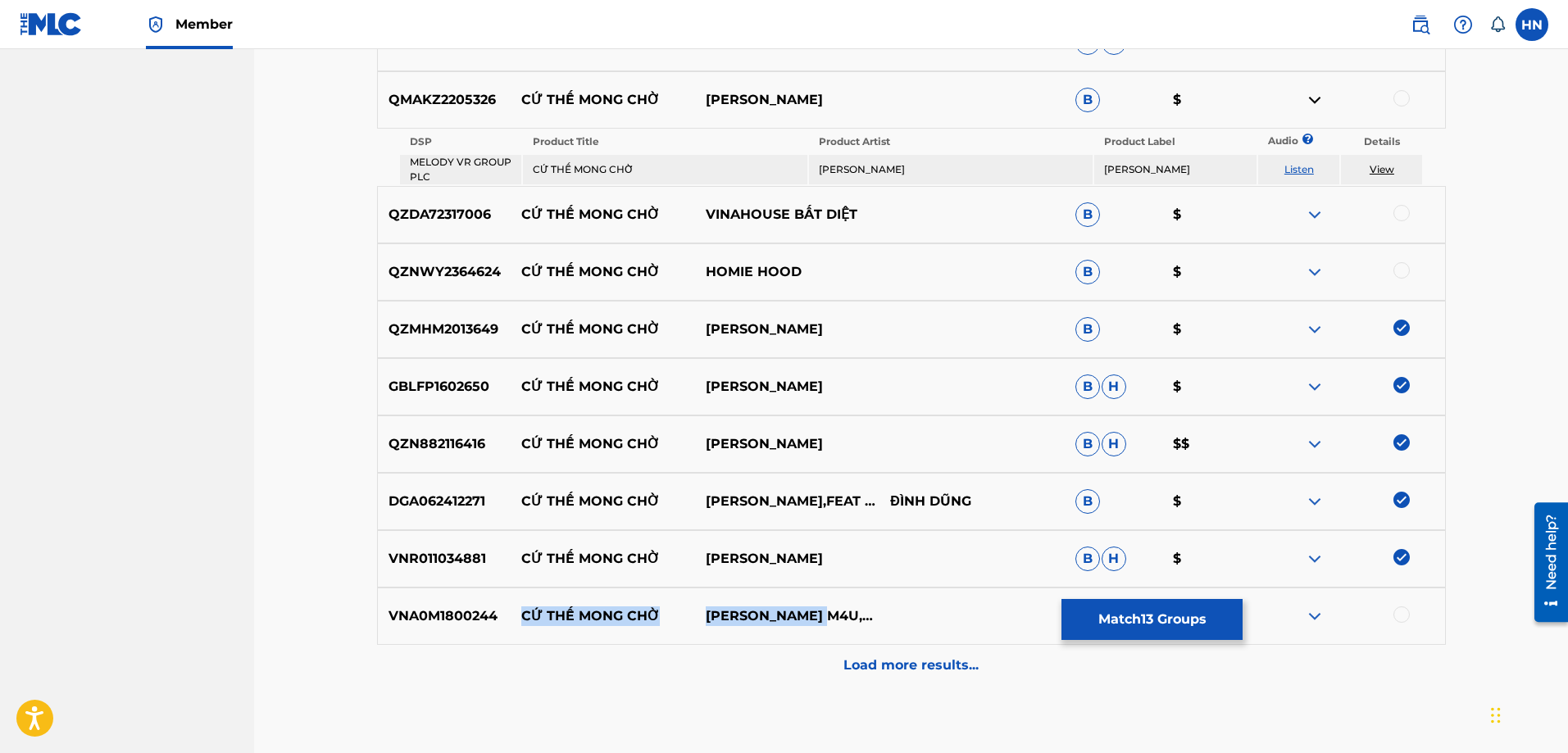
click at [735, 618] on div "VNA0M1800244 CỨ THẾ MONG CHỜ MINH VƯƠNG M4U,PHONG WINDY H $" at bounding box center [911, 616] width 1069 height 57
click at [452, 615] on p "VNA0M1800244" at bounding box center [444, 616] width 133 height 20
click at [1393, 612] on div at bounding box center [1401, 614] width 16 height 16
click at [1309, 276] on img at bounding box center [1315, 272] width 20 height 20
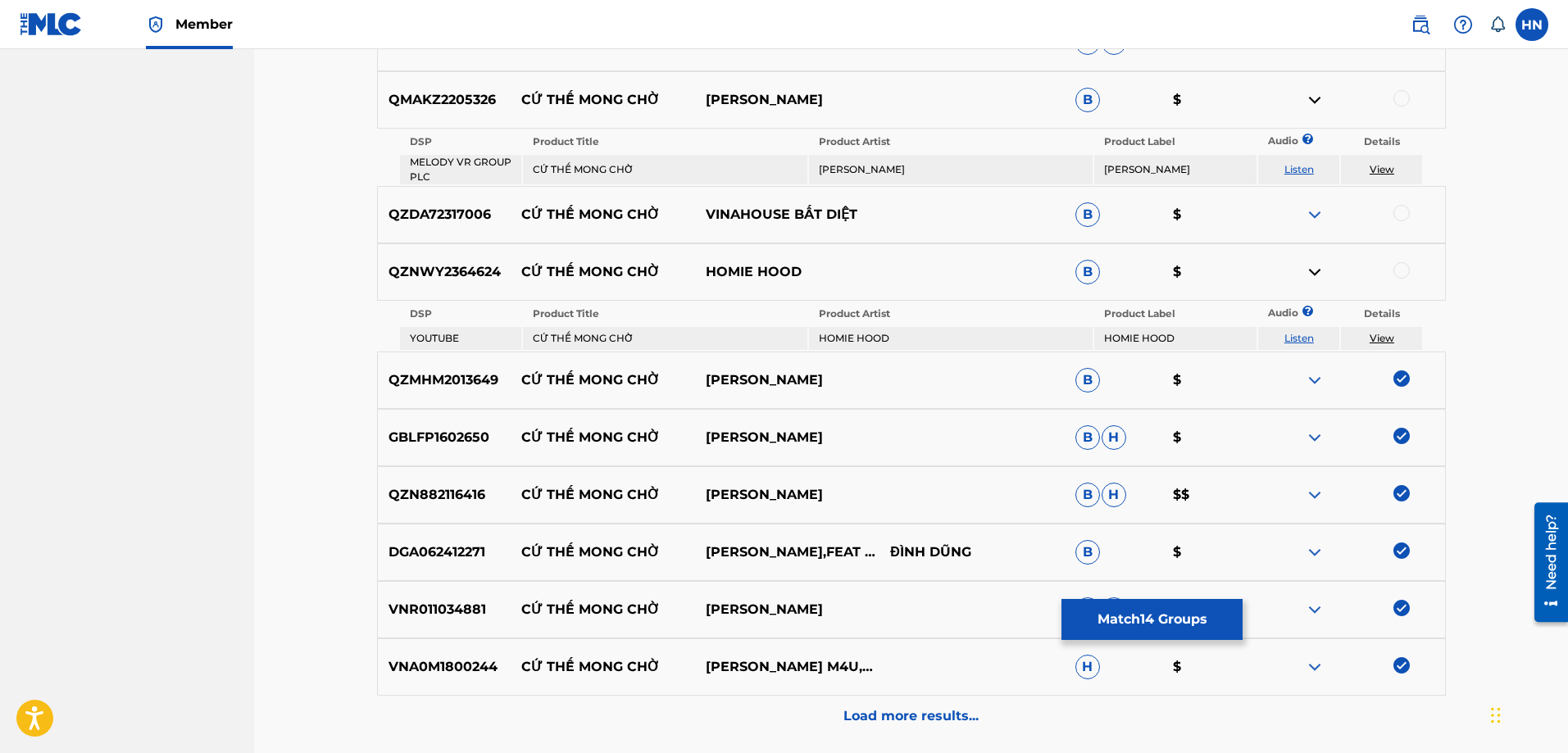
click at [1302, 330] on td "Listen" at bounding box center [1298, 339] width 81 height 23
click at [1305, 336] on link "Listen" at bounding box center [1299, 338] width 29 height 12
click at [466, 291] on div "QZNWY2364624 CỨ THẾ MONG CHỜ HOMIE HOOD B $" at bounding box center [911, 272] width 1069 height 57
click at [1405, 270] on div at bounding box center [1401, 270] width 16 height 16
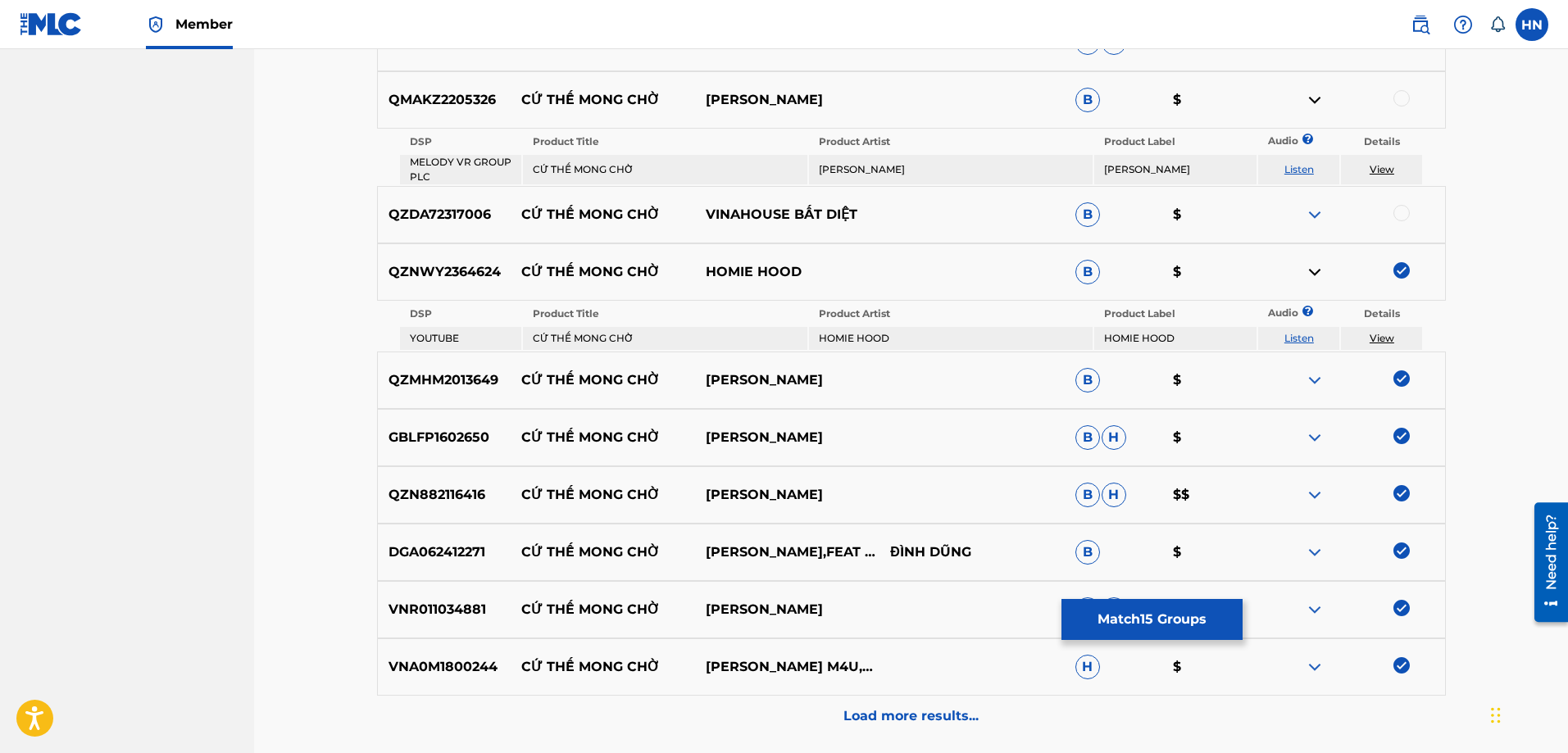
click at [1318, 212] on img at bounding box center [1315, 215] width 20 height 20
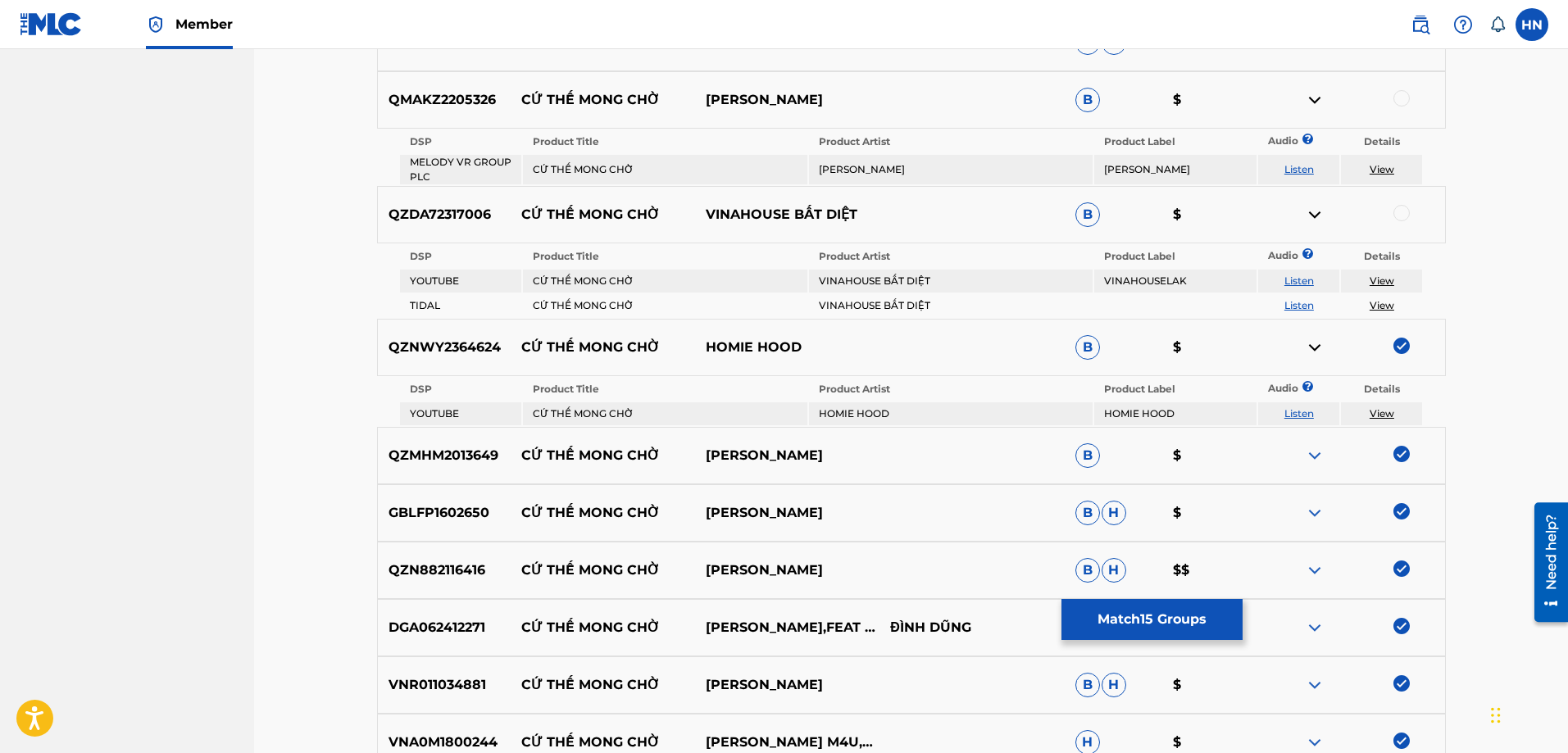
click at [1291, 283] on link "Listen" at bounding box center [1299, 281] width 29 height 12
drag, startPoint x: 518, startPoint y: 217, endPoint x: 904, endPoint y: 217, distance: 386.0
click at [904, 217] on div "QZDA72317006 CỨ THẾ MONG CHỜ VINAHOUSE BẤT DIỆT B $" at bounding box center [911, 215] width 1069 height 57
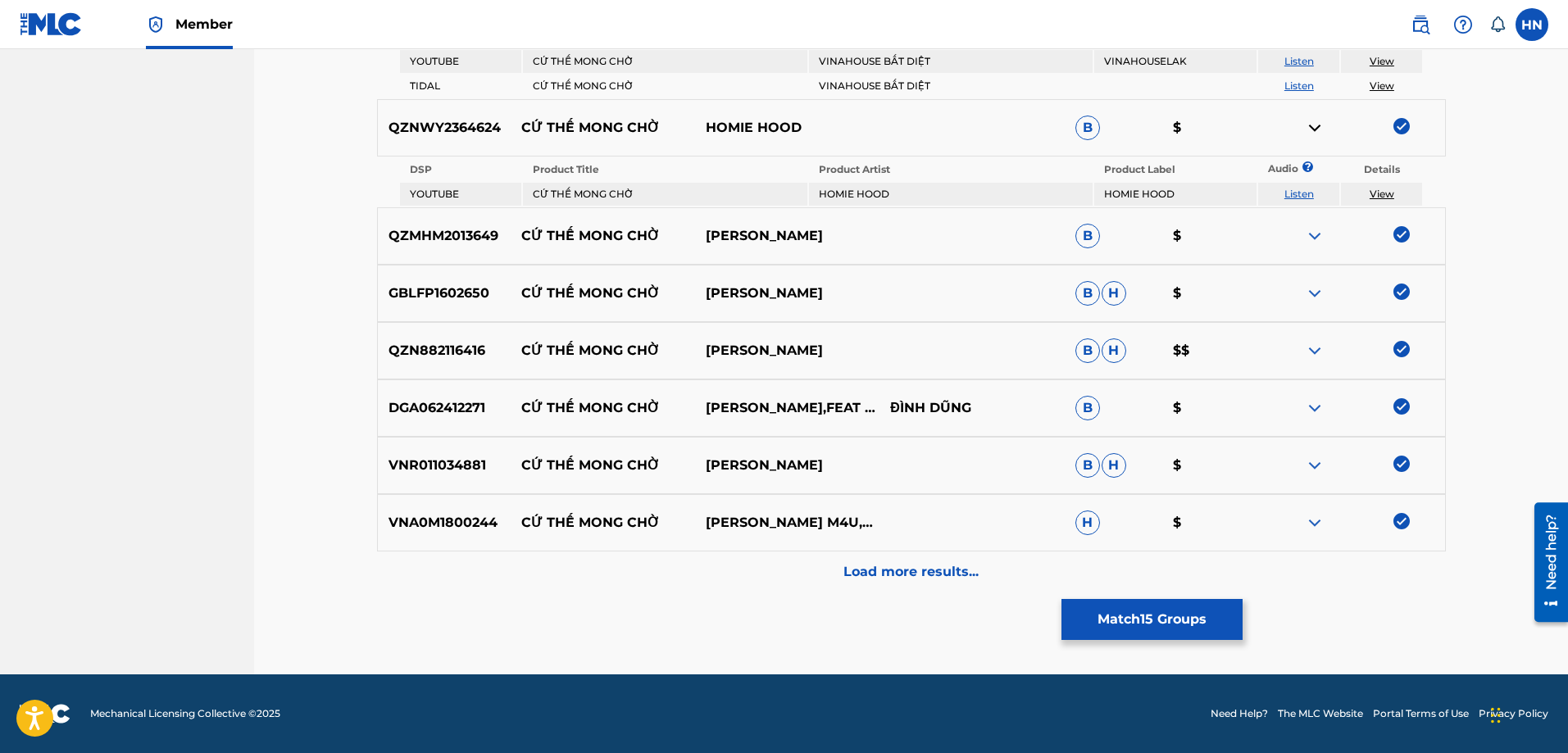
click at [924, 551] on div "VNA0M1800244 CỨ THẾ MONG CHỜ MINH VƯƠNG M4U,PHONG WINDY H $" at bounding box center [911, 522] width 1069 height 57
click at [919, 556] on div "Load more results..." at bounding box center [911, 572] width 1069 height 41
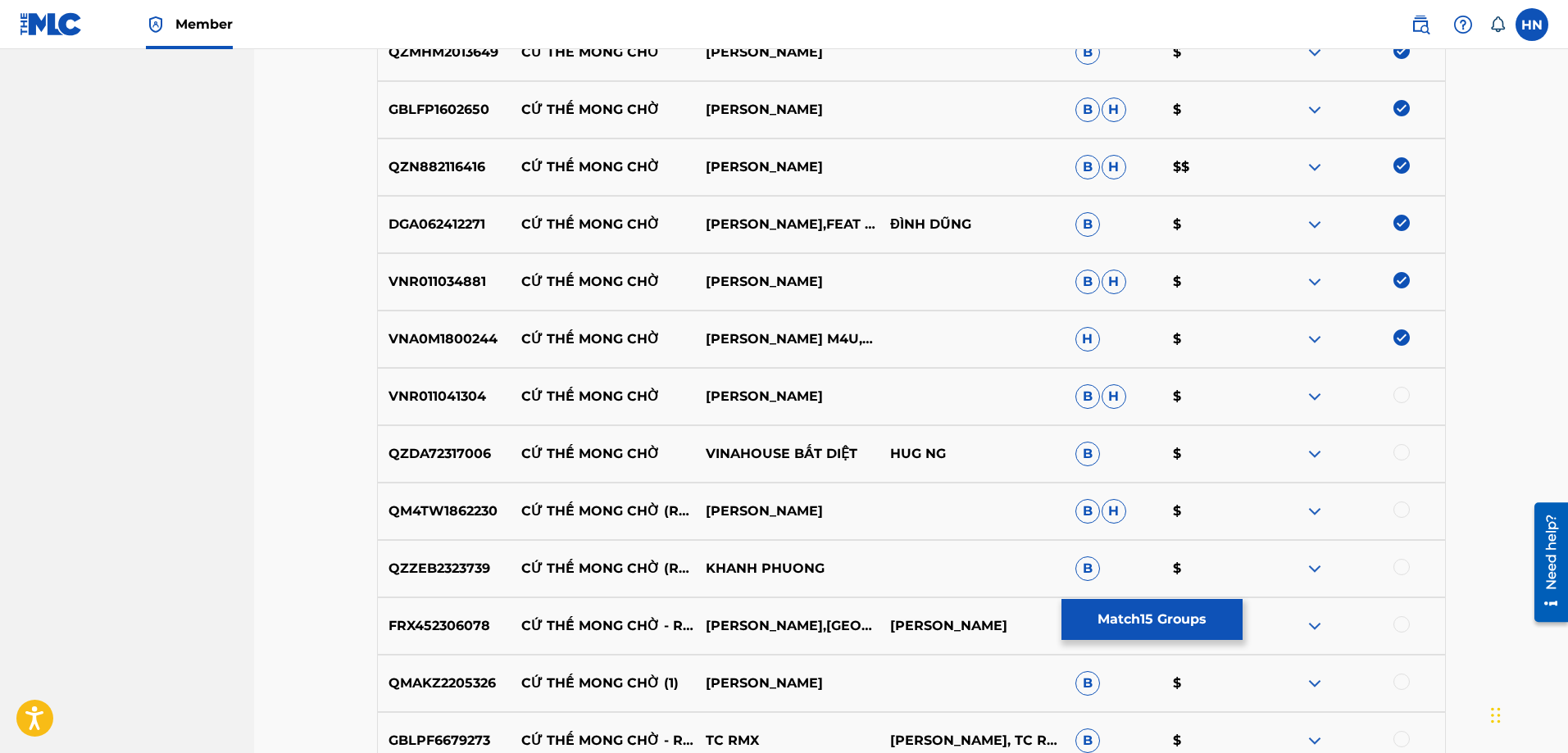
click at [473, 574] on p "QZZEB2323739" at bounding box center [444, 569] width 133 height 20
click at [1398, 566] on div at bounding box center [1401, 567] width 16 height 16
click at [469, 629] on p "FRX452306078" at bounding box center [444, 626] width 133 height 20
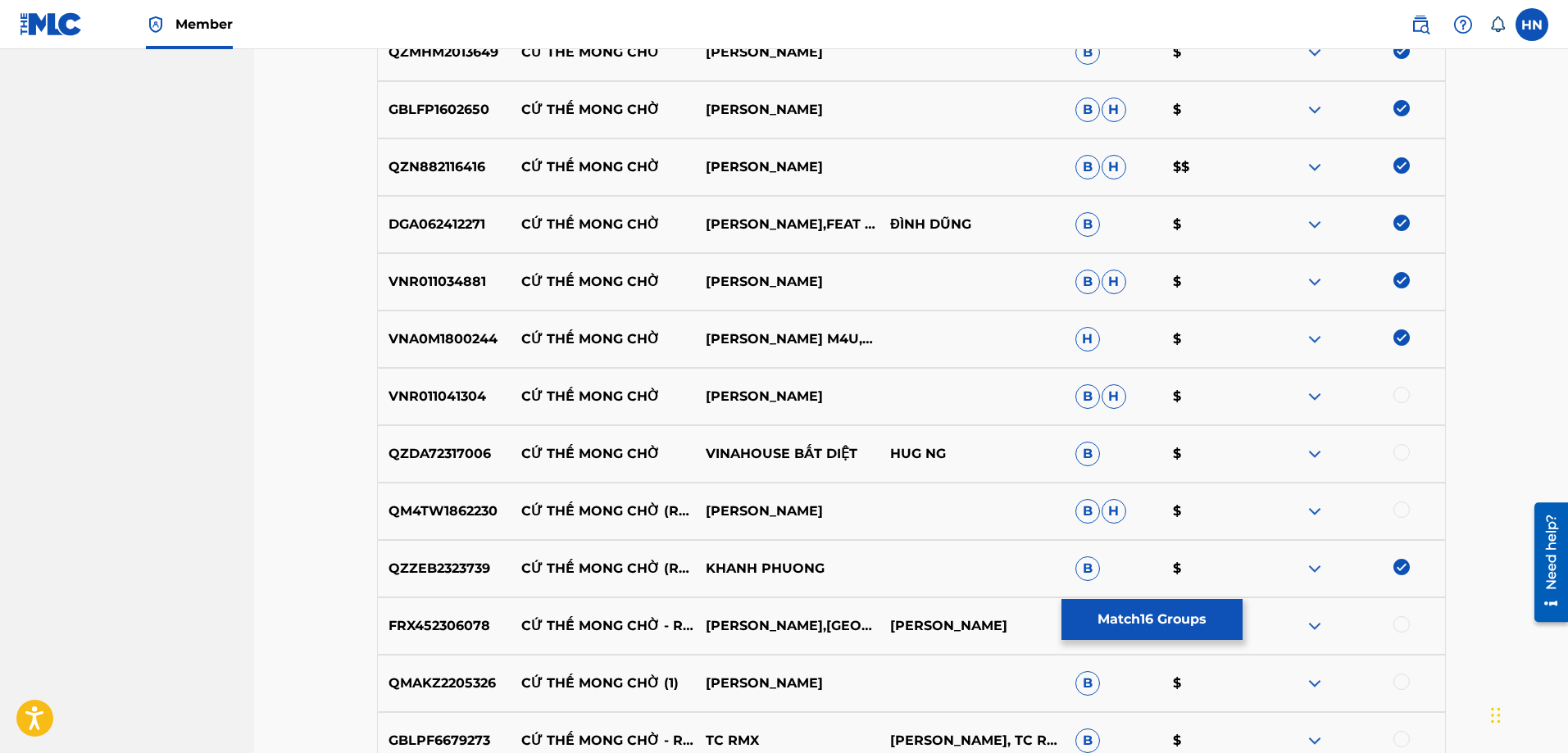
click at [1405, 629] on div at bounding box center [1401, 624] width 16 height 16
click at [459, 394] on p "VNR011041304" at bounding box center [444, 397] width 133 height 20
click at [1402, 387] on div at bounding box center [1401, 395] width 16 height 16
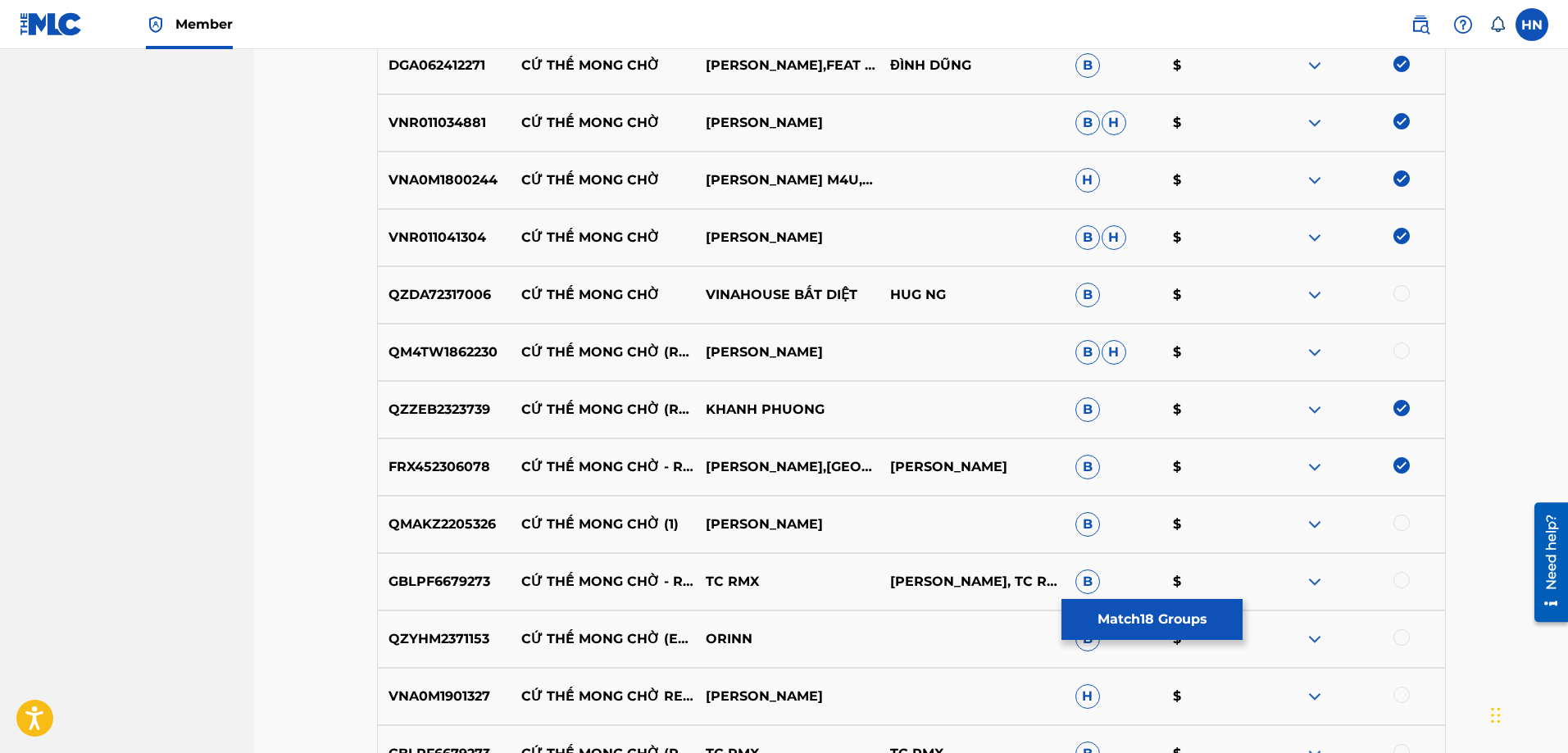
scroll to position [1615, 0]
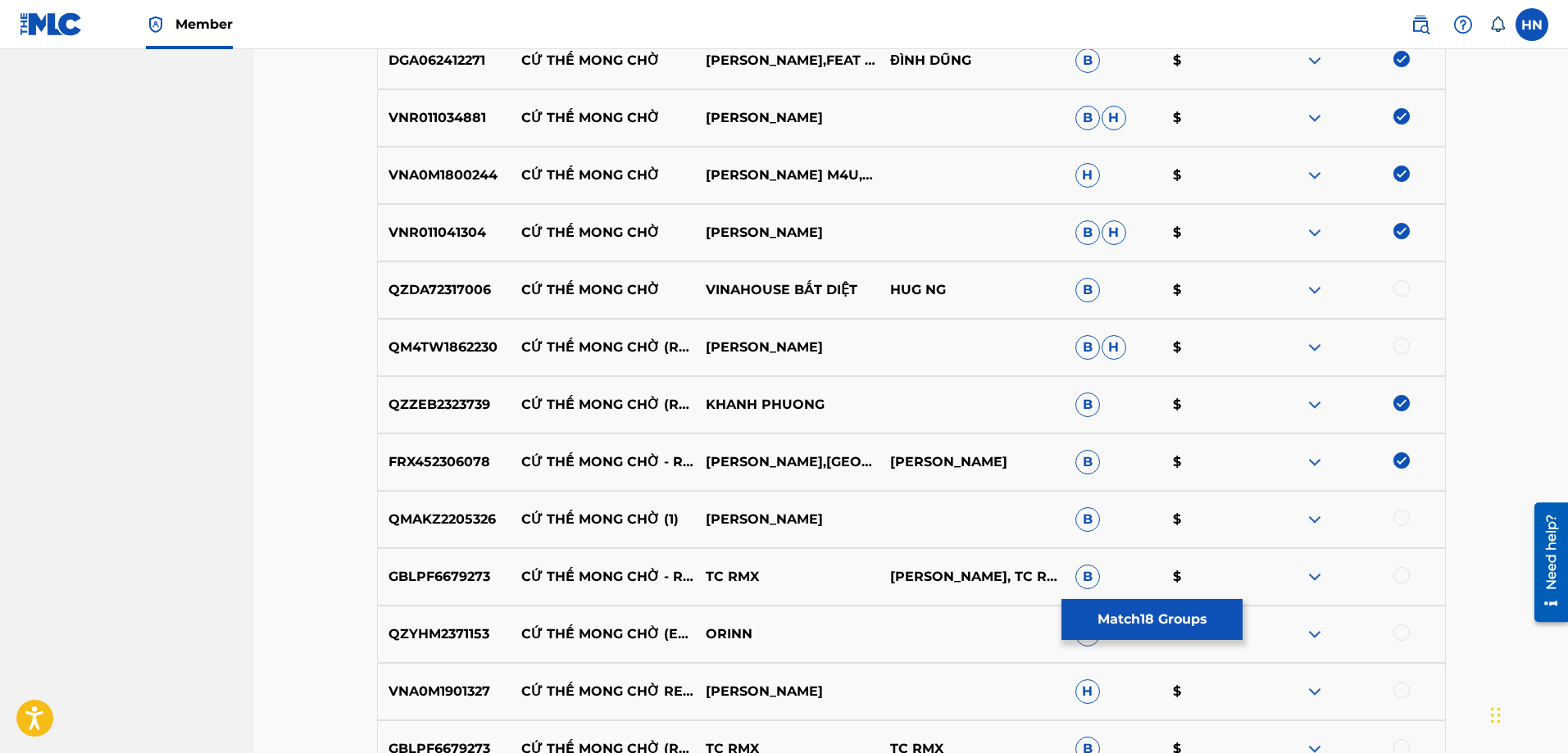
click at [478, 691] on p "VNA0M1901327" at bounding box center [444, 692] width 133 height 20
click at [1397, 687] on div at bounding box center [1401, 690] width 16 height 16
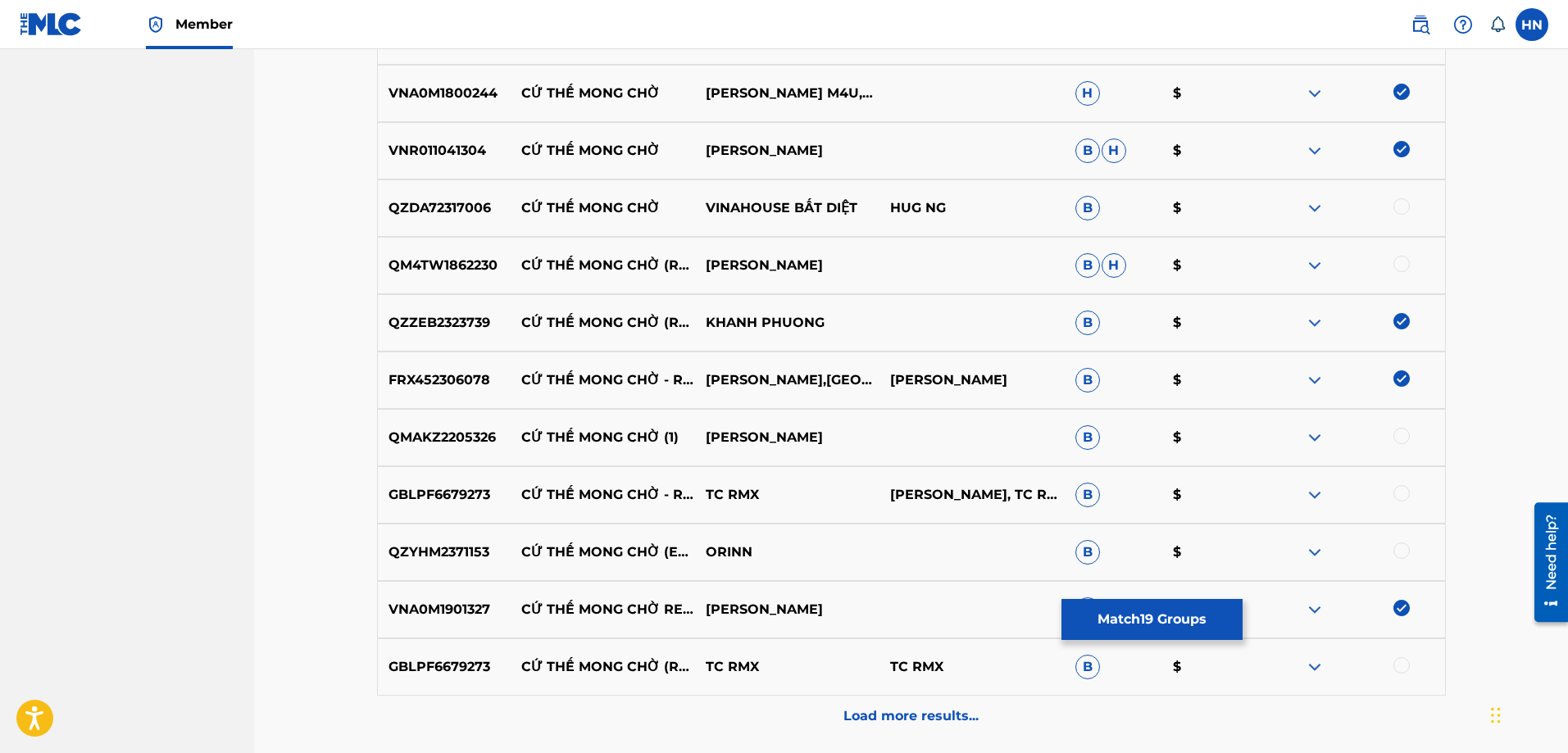
click at [456, 494] on p "GBLPF6679273" at bounding box center [444, 495] width 133 height 20
click at [1401, 495] on div at bounding box center [1401, 493] width 16 height 16
click at [1309, 269] on img at bounding box center [1315, 266] width 20 height 20
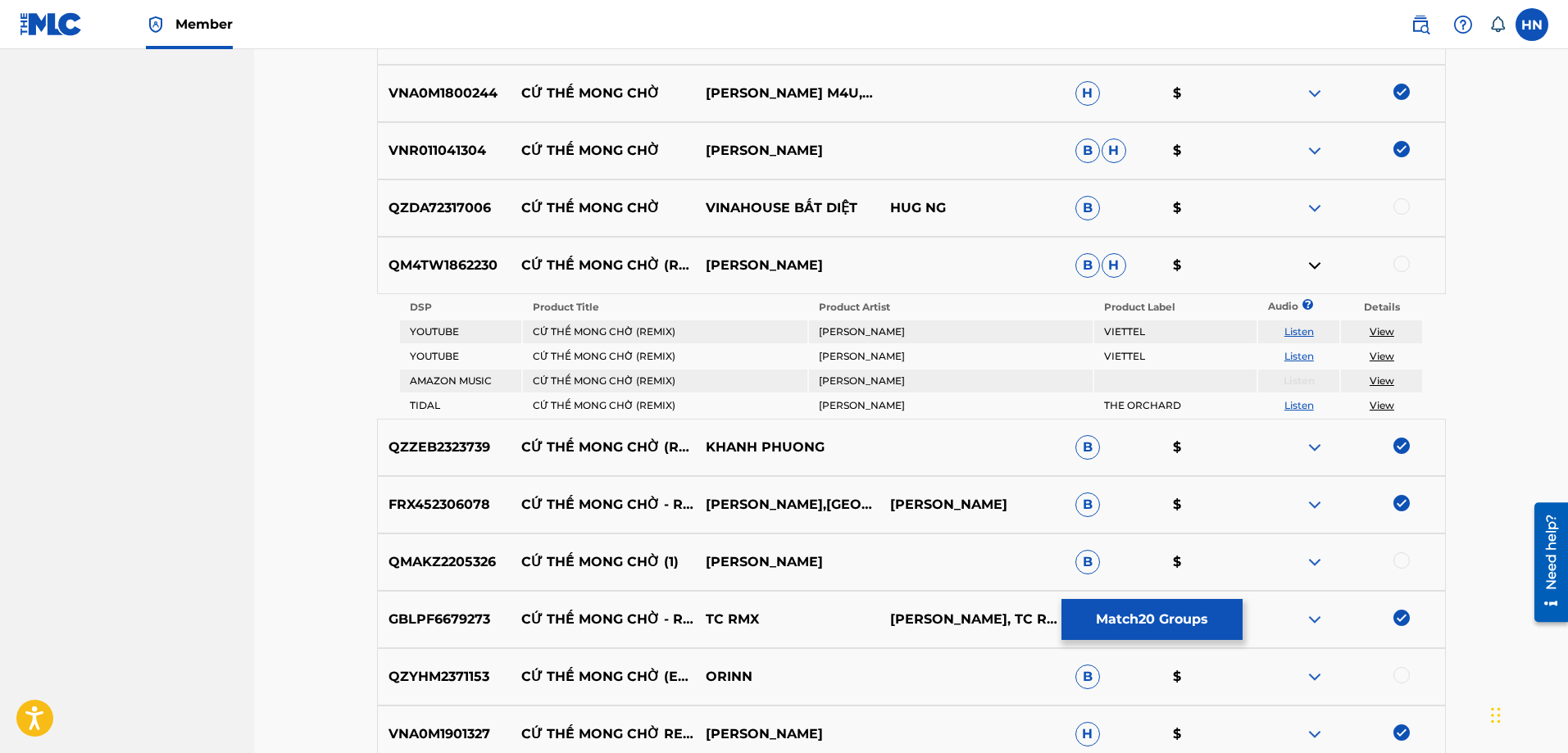
click at [1305, 348] on td "Listen" at bounding box center [1298, 356] width 81 height 23
click at [1303, 340] on td "Listen" at bounding box center [1298, 331] width 81 height 23
click at [1303, 340] on td "Listen" at bounding box center [1298, 331] width 81 height 23
click at [1302, 334] on link "Listen" at bounding box center [1299, 331] width 29 height 12
click at [1307, 357] on link "Listen" at bounding box center [1299, 356] width 29 height 12
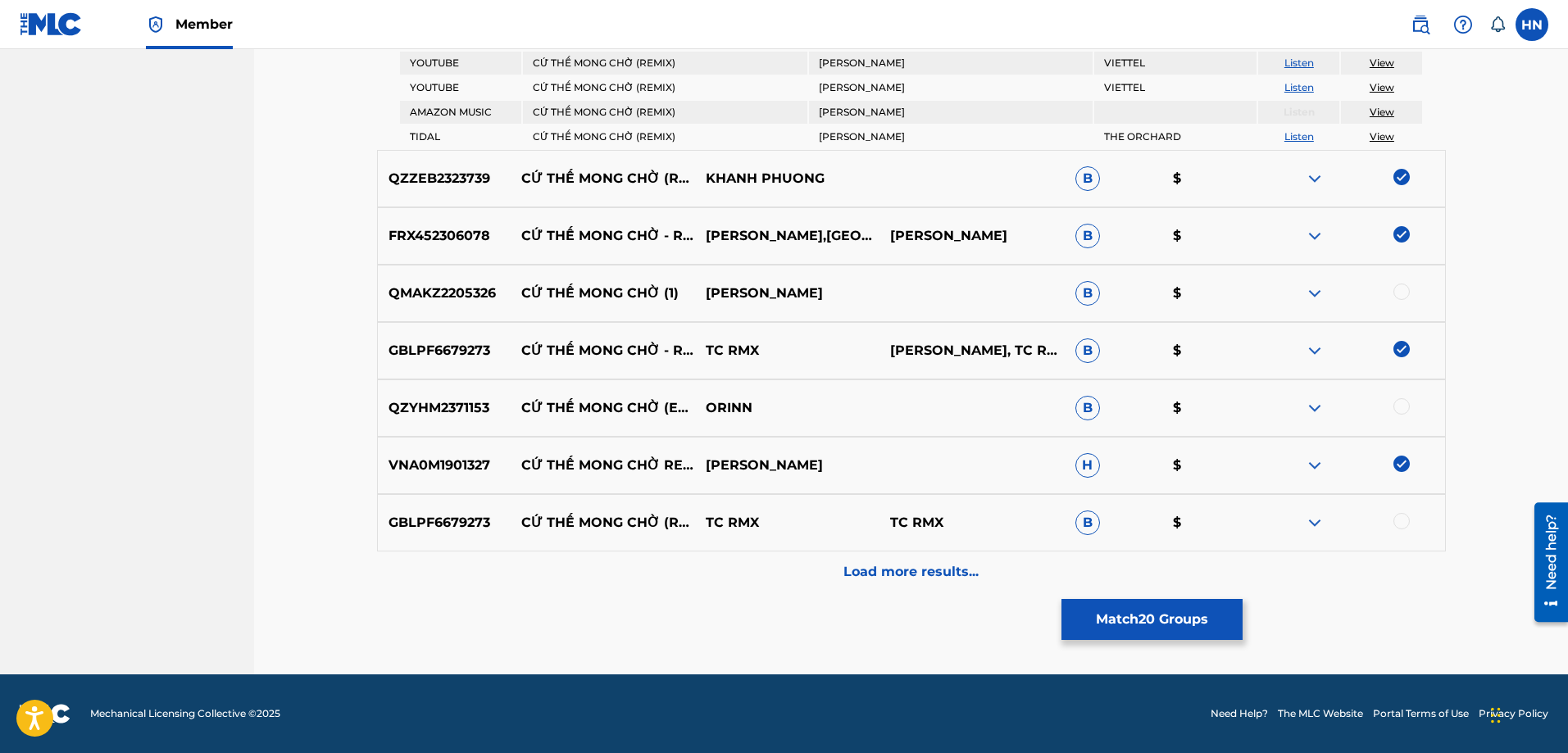
click at [821, 558] on div "Load more results..." at bounding box center [911, 572] width 1069 height 41
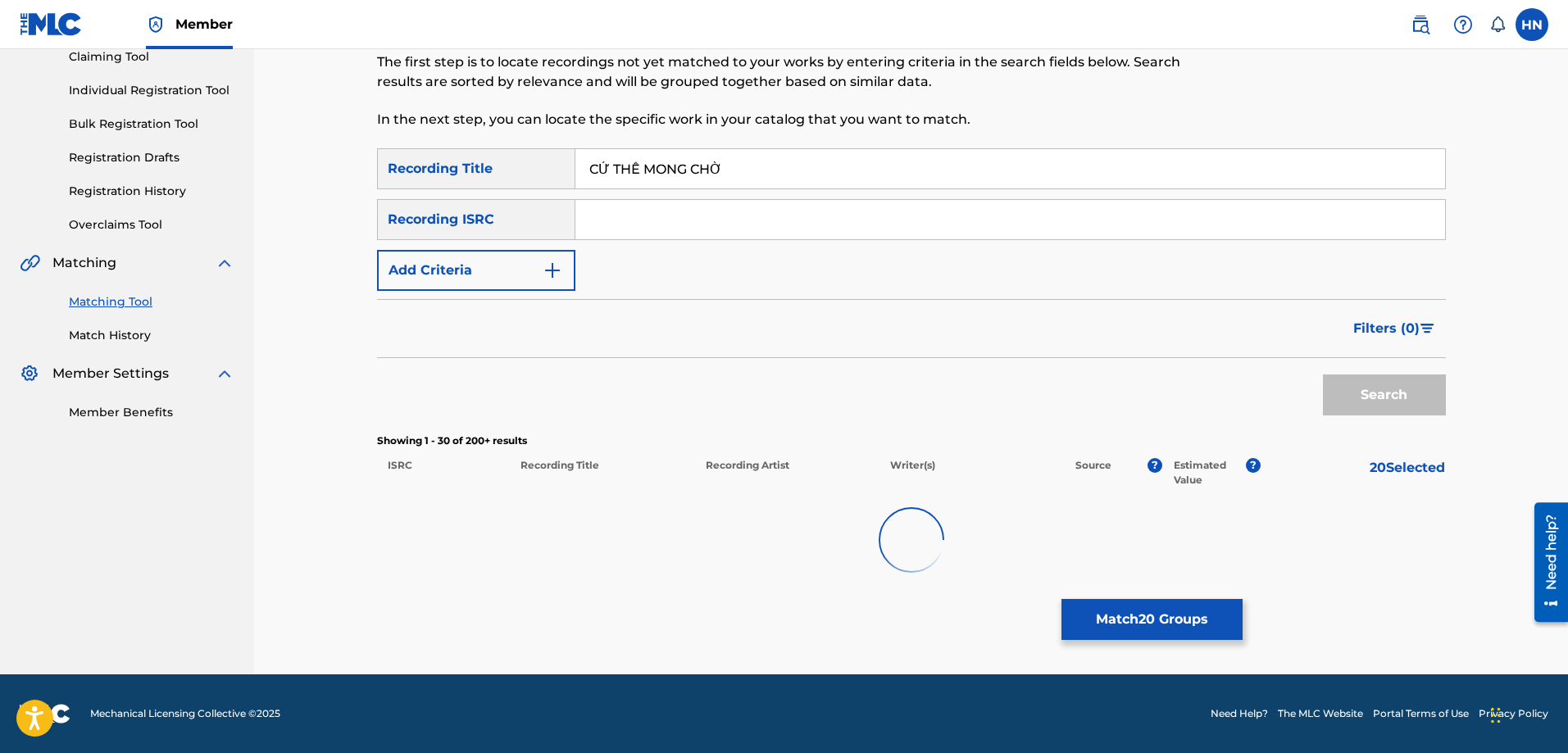
scroll to position [1965, 0]
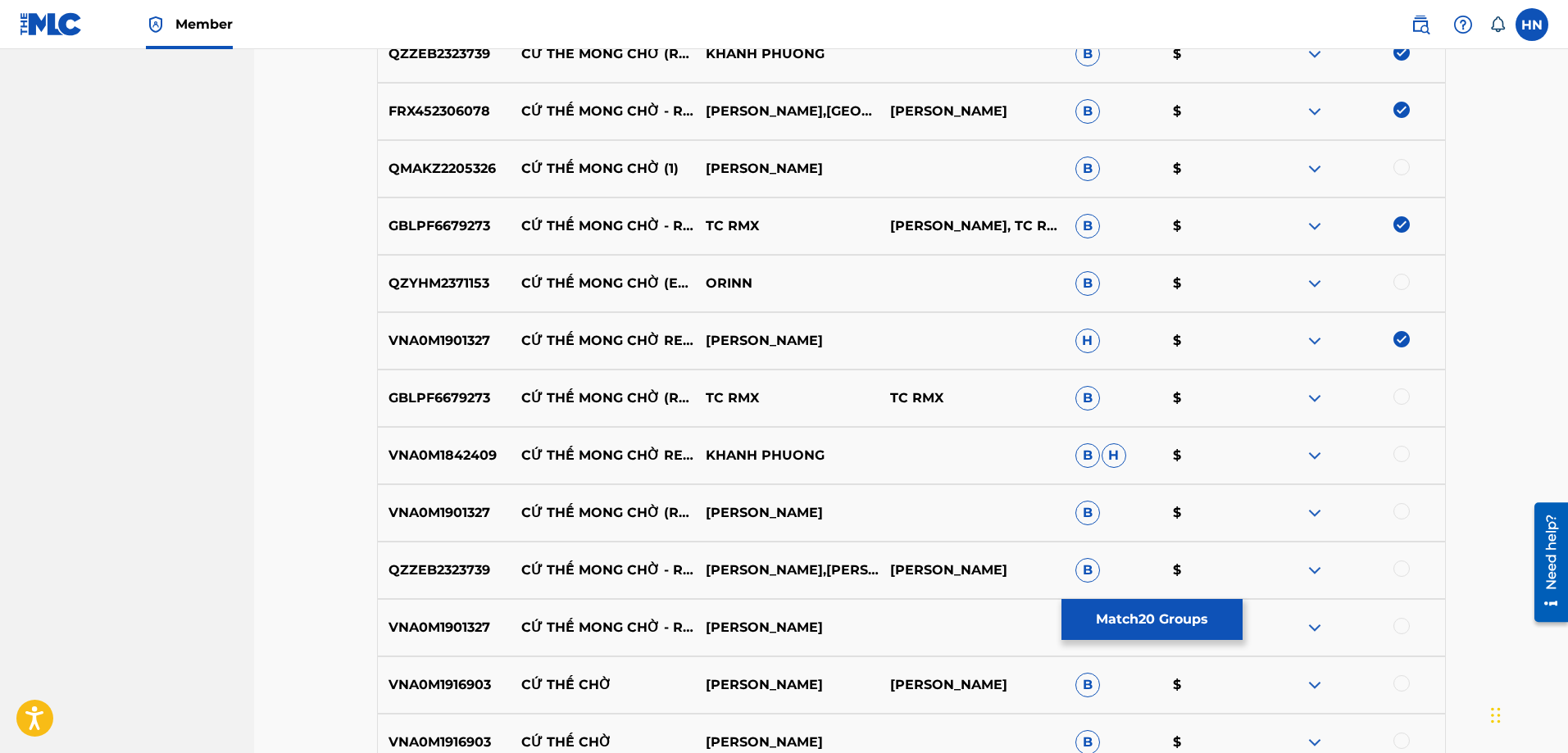
click at [419, 574] on p "QZZEB2323739" at bounding box center [444, 570] width 133 height 20
click at [1399, 566] on div at bounding box center [1401, 569] width 16 height 16
click at [472, 616] on div "VNA0M1901327 CỨ THẾ MONG CHỜ - REMIX ĐINH KIẾN PHONG B $" at bounding box center [911, 627] width 1069 height 57
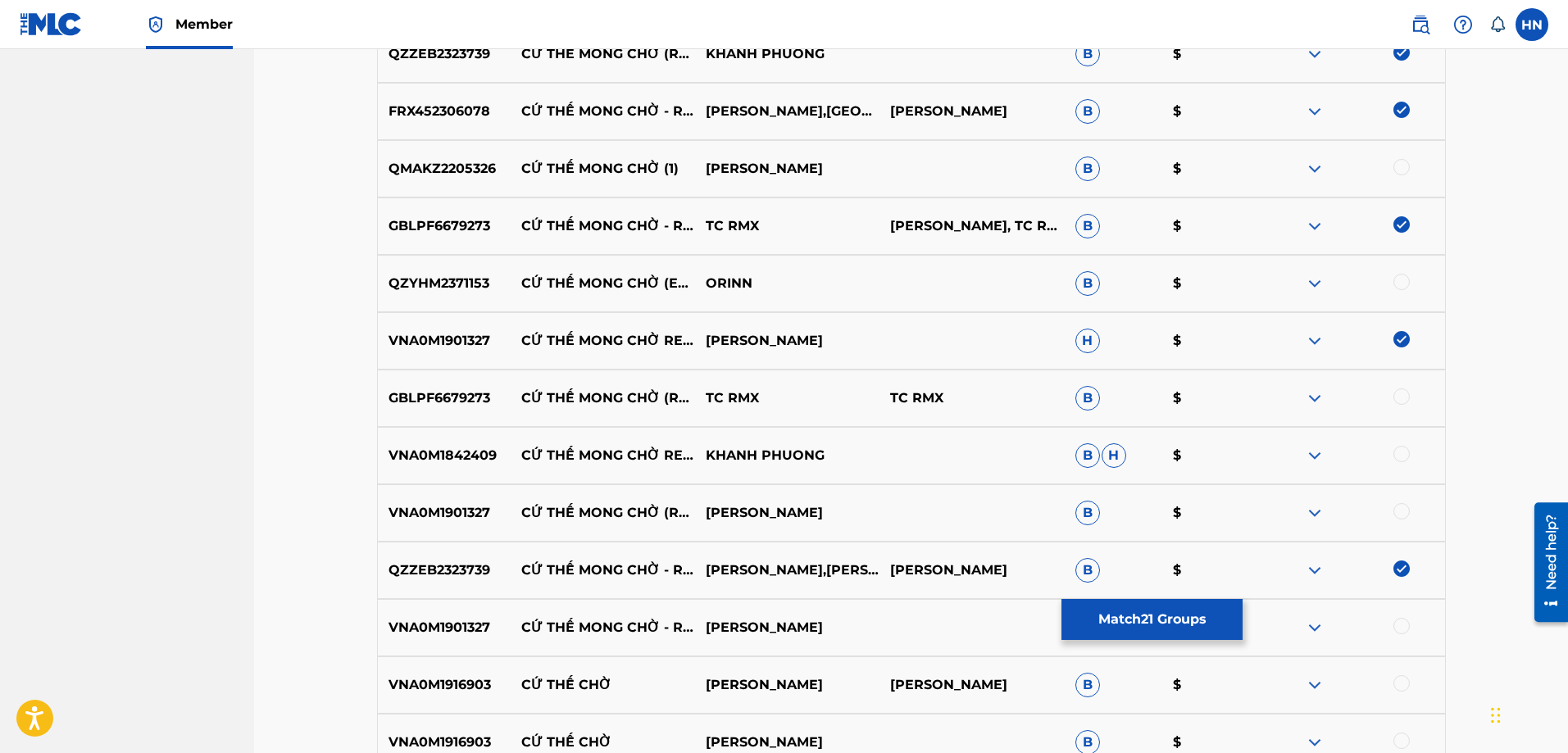
click at [1397, 625] on div at bounding box center [1401, 626] width 16 height 16
click at [473, 520] on p "VNA0M1901327" at bounding box center [444, 512] width 133 height 20
click at [1408, 512] on div at bounding box center [1401, 511] width 16 height 16
click at [454, 462] on p "VNA0M1842409" at bounding box center [444, 455] width 133 height 20
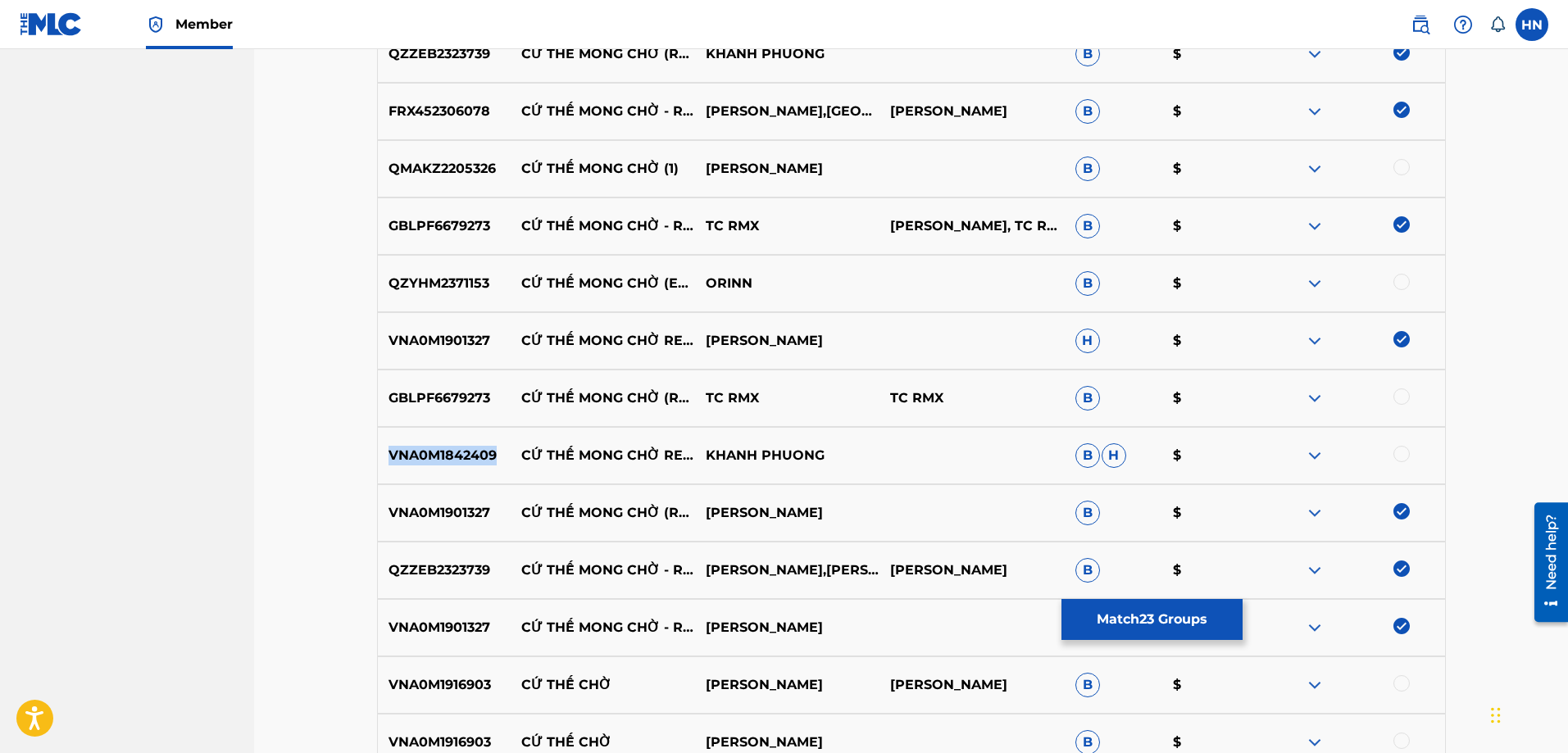
click at [454, 462] on p "VNA0M1842409" at bounding box center [444, 455] width 133 height 20
click at [1400, 454] on div at bounding box center [1401, 454] width 16 height 16
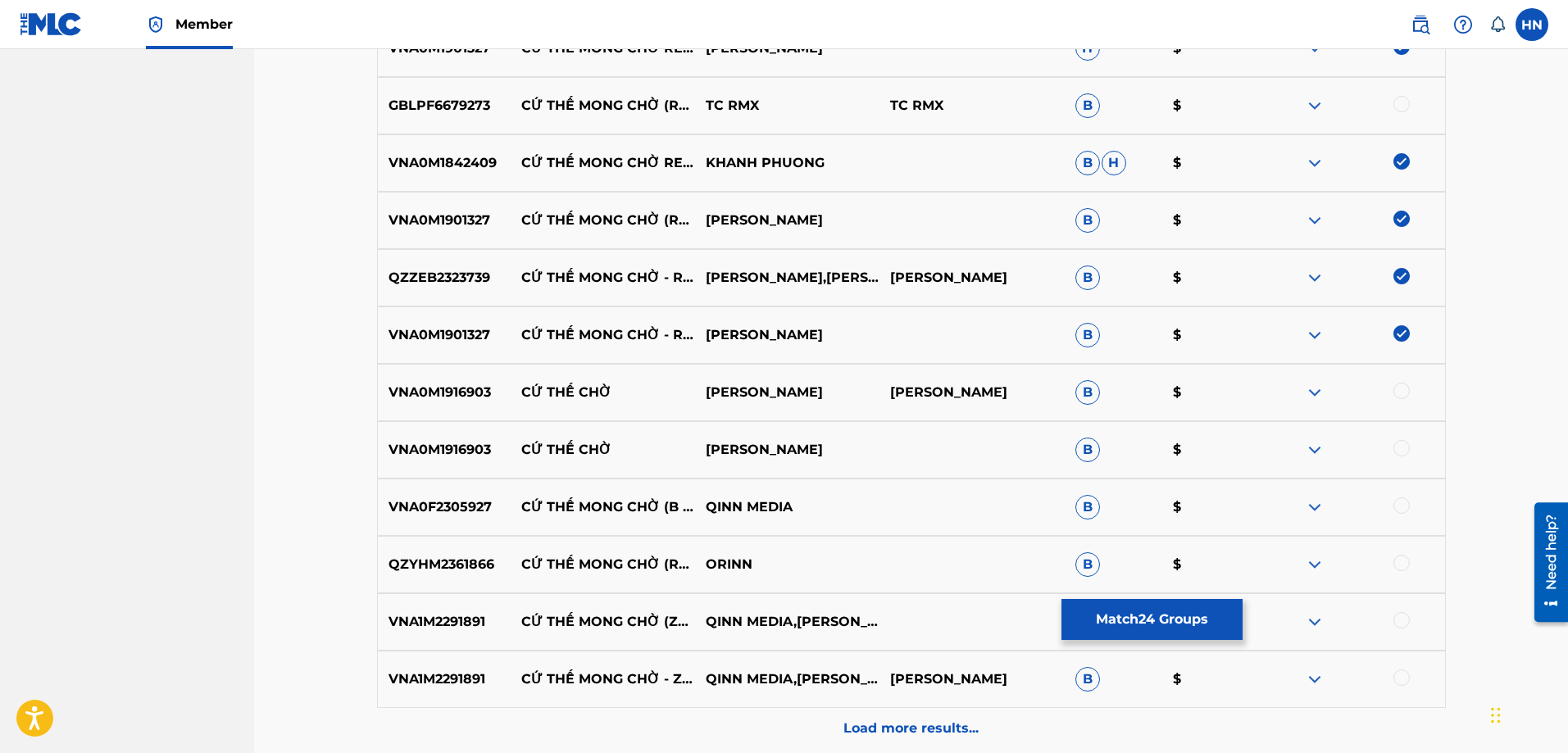
scroll to position [2375, 0]
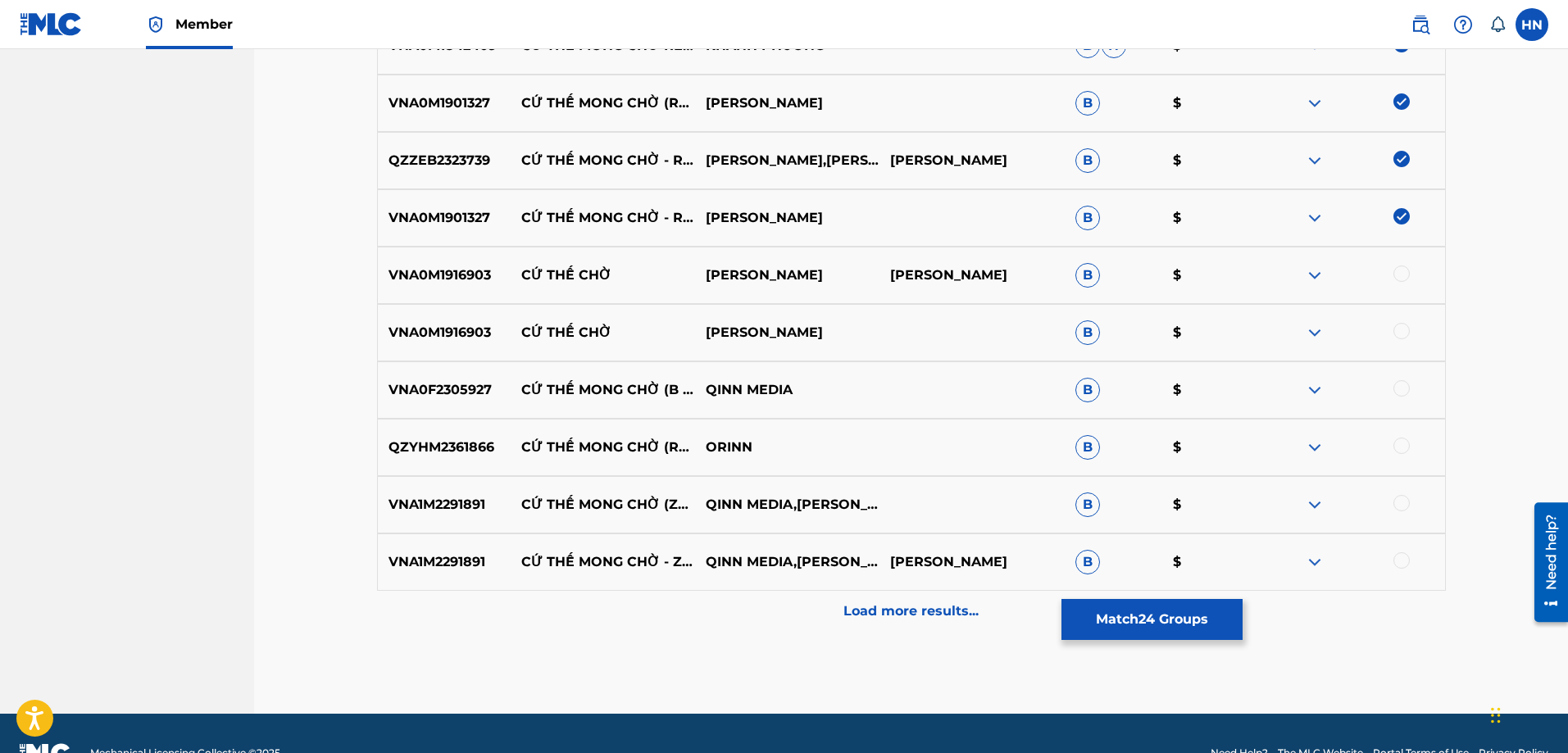
click at [463, 400] on div "VNA0F2305927 CỨ THẾ MONG CHỜ (B VINAHOUSE) QINN MEDIA B $" at bounding box center [911, 389] width 1069 height 57
click at [1397, 385] on div at bounding box center [1401, 389] width 16 height 16
click at [432, 463] on div "QZYHM2361866 CỨ THẾ MONG CHỜ (REMIX HOUSE) ORINN B $" at bounding box center [911, 447] width 1069 height 57
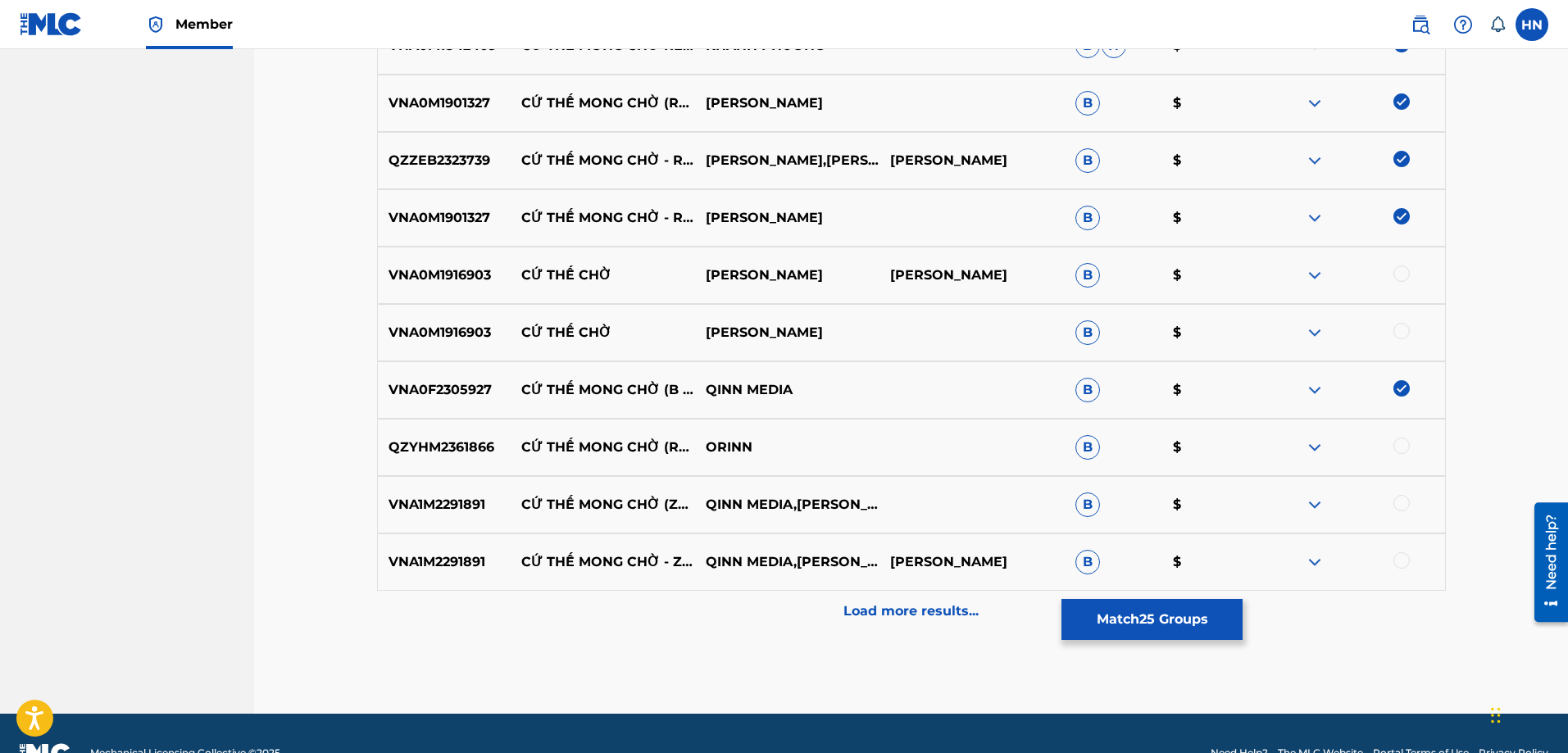
click at [1403, 446] on div at bounding box center [1401, 446] width 16 height 16
click at [478, 503] on p "VNA1M2291891" at bounding box center [444, 504] width 133 height 20
click at [1407, 504] on div at bounding box center [1401, 503] width 16 height 16
click at [1397, 563] on div at bounding box center [1401, 561] width 16 height 16
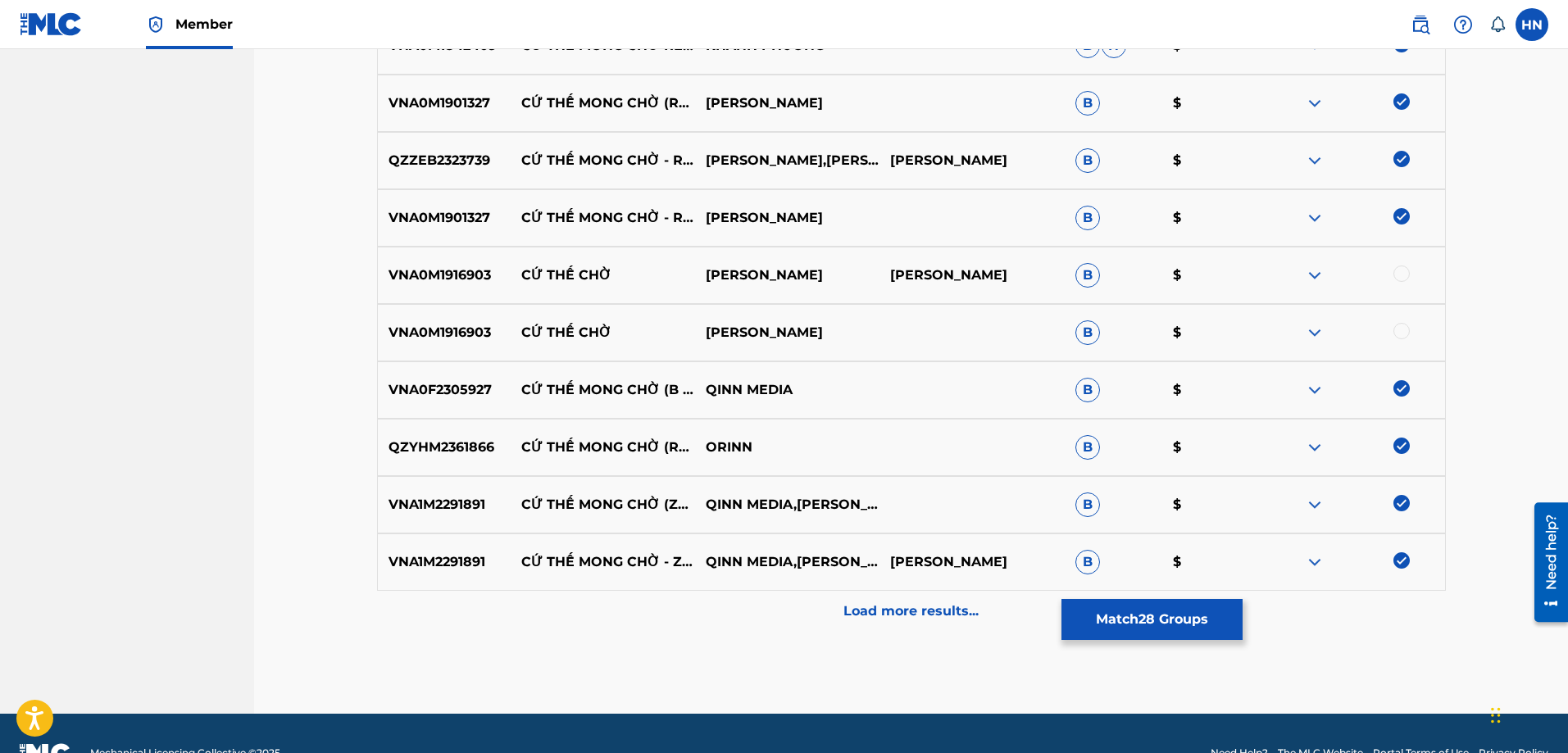
click at [918, 594] on div "Load more results..." at bounding box center [911, 611] width 1069 height 41
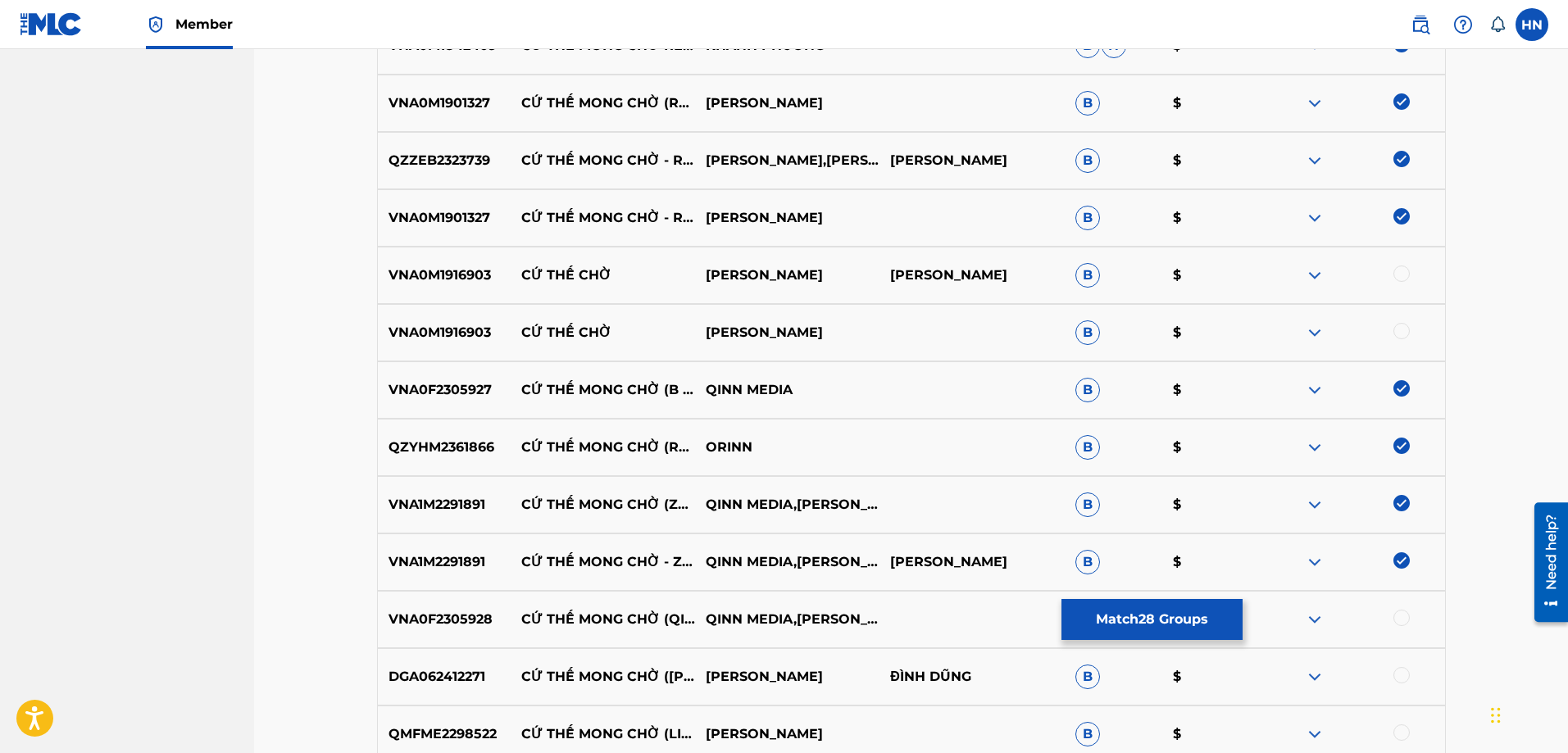
click at [431, 613] on p "VNA0F2305928" at bounding box center [444, 619] width 133 height 20
click at [1405, 615] on div at bounding box center [1401, 618] width 16 height 16
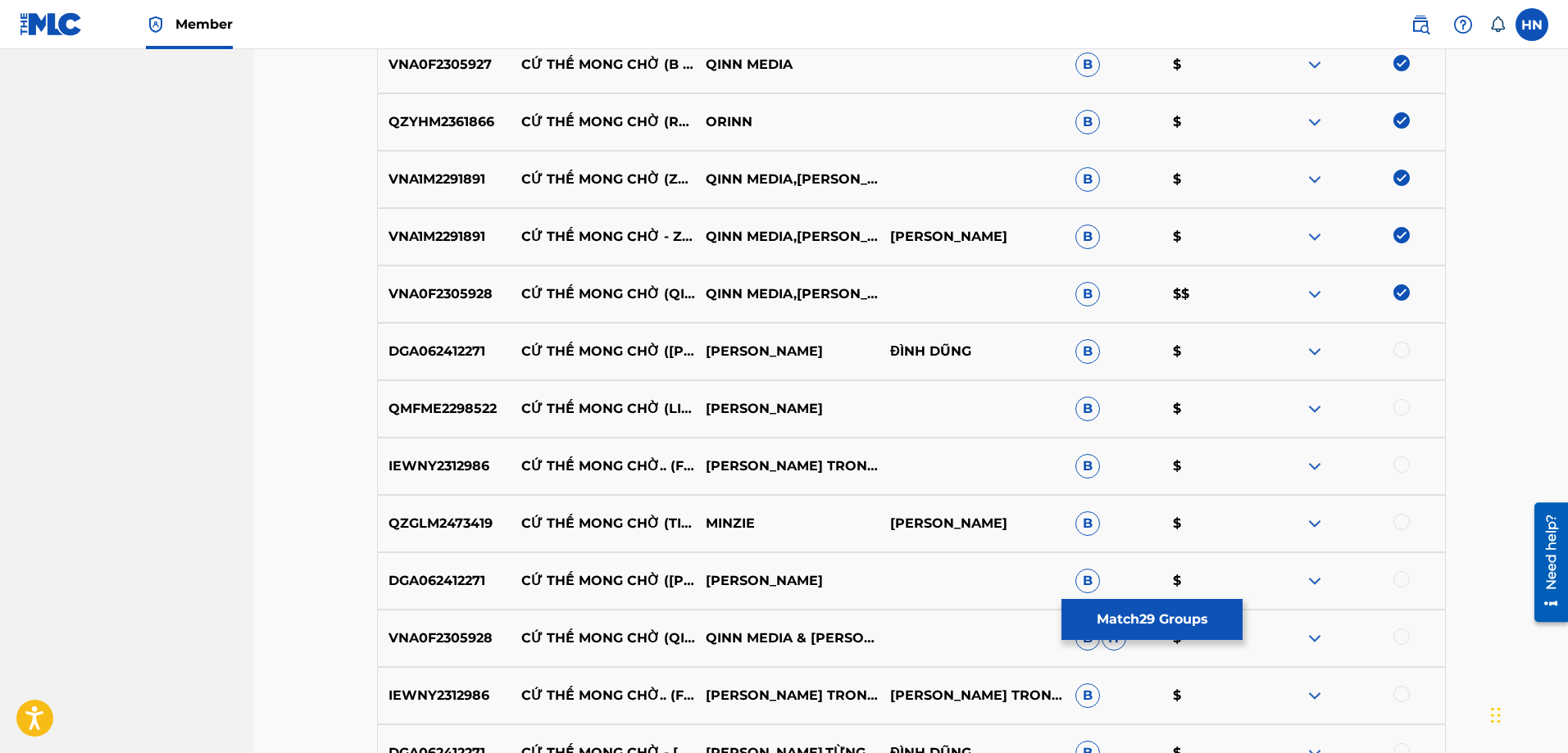
scroll to position [2703, 0]
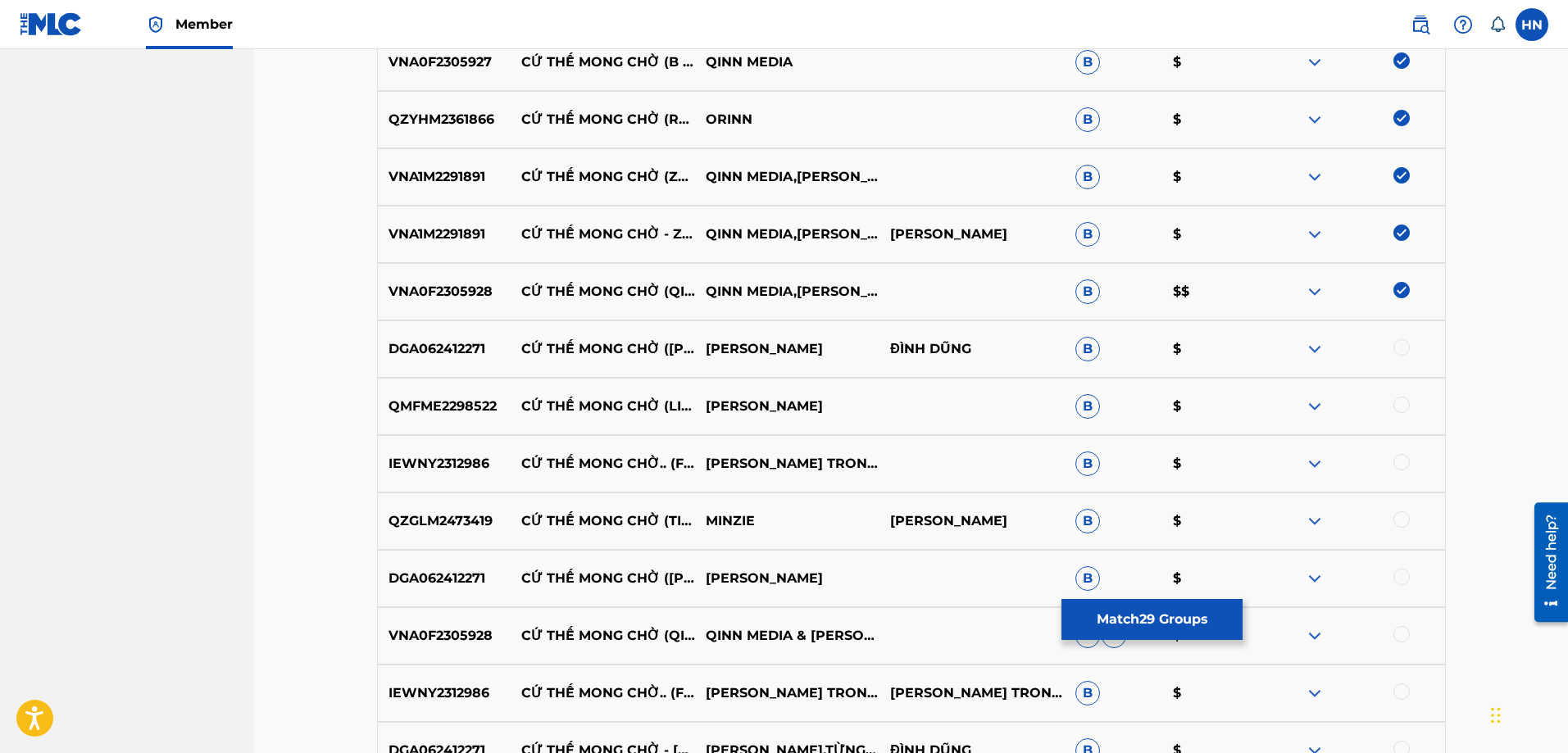
click at [475, 520] on p "QZGLM2473419" at bounding box center [444, 521] width 133 height 20
click at [1399, 517] on div at bounding box center [1401, 520] width 16 height 16
click at [439, 403] on p "QMFME2298522" at bounding box center [444, 406] width 133 height 20
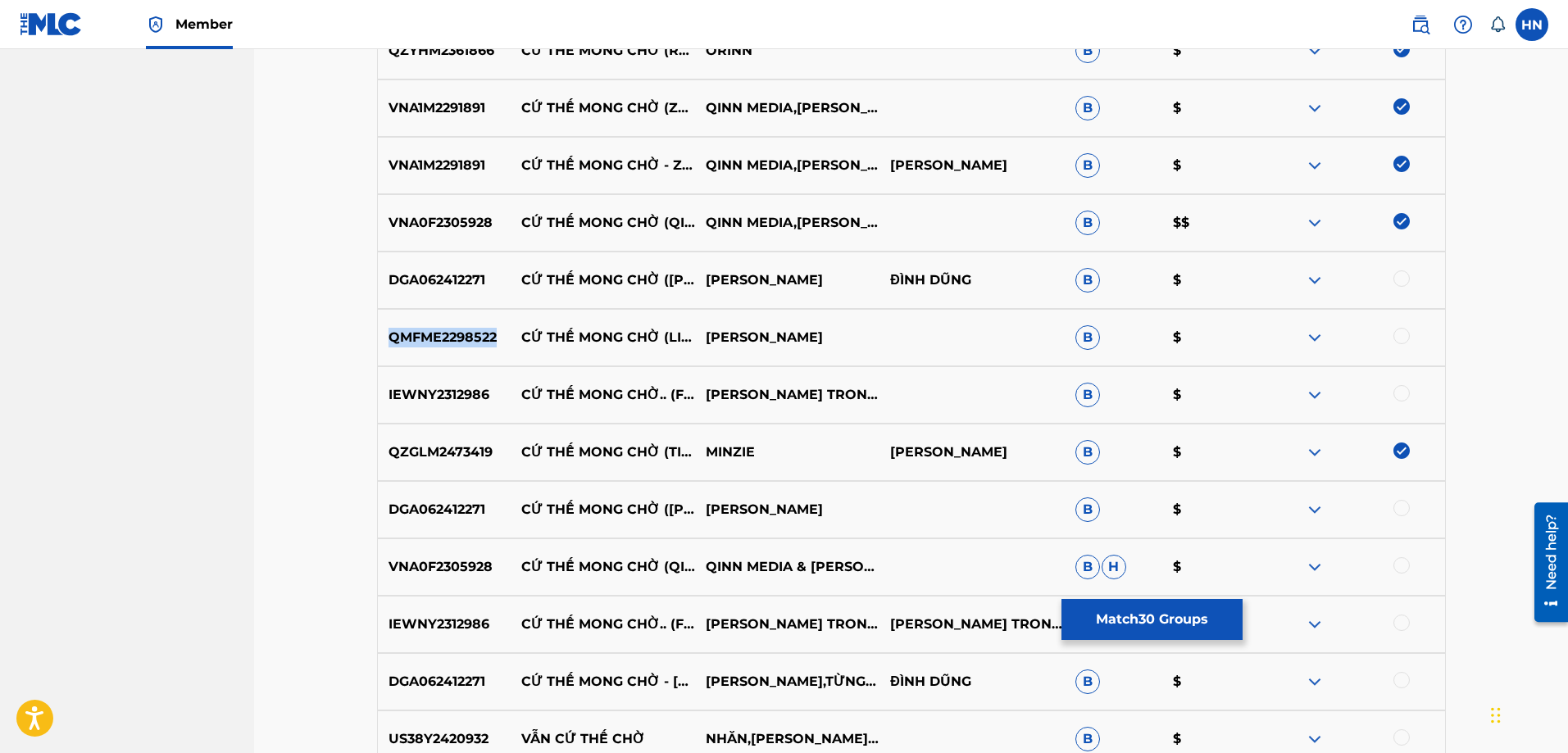
scroll to position [2867, 0]
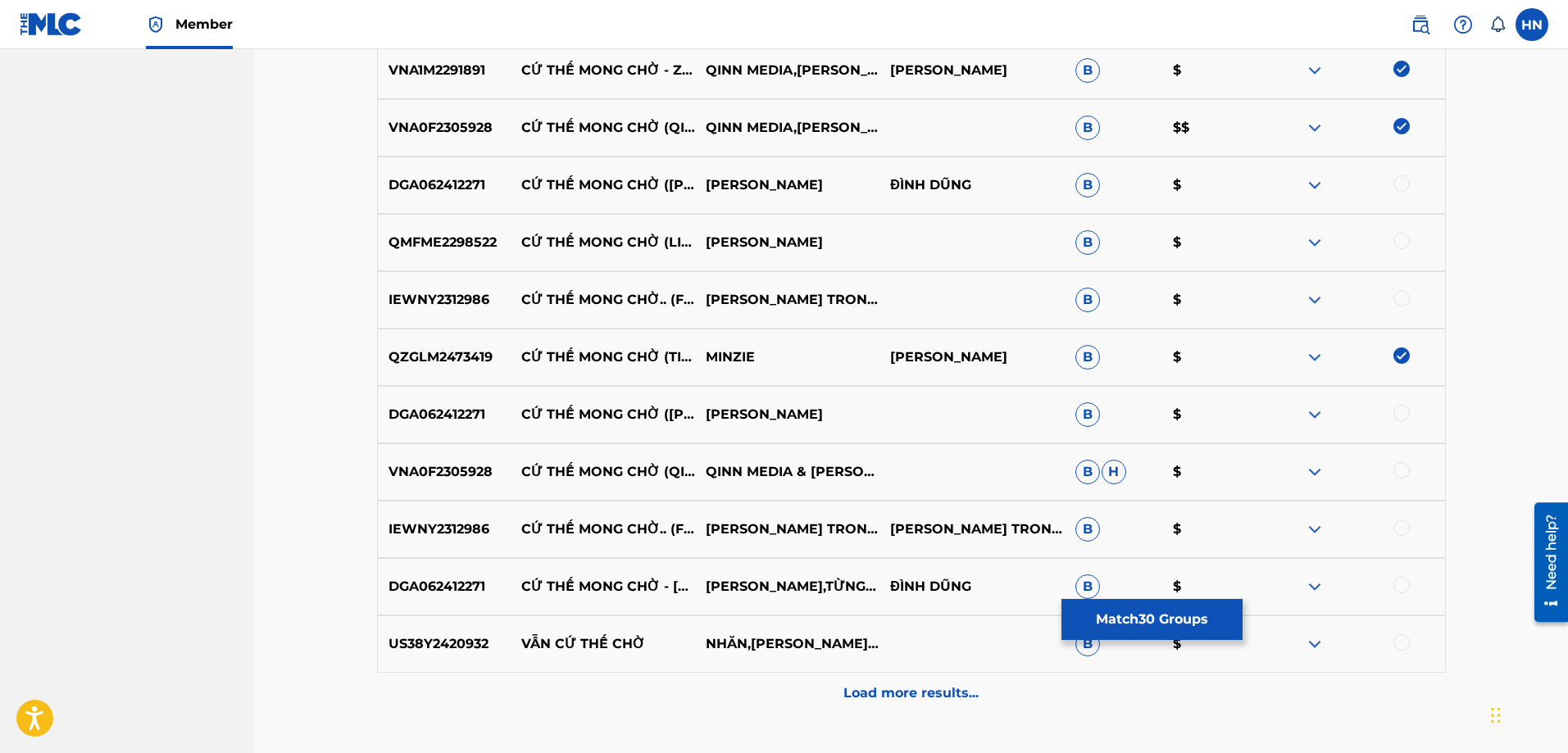
click at [452, 182] on p "DGA062412271" at bounding box center [444, 185] width 133 height 20
click at [1397, 179] on div at bounding box center [1401, 184] width 16 height 16
click at [441, 244] on p "QMFME2298522" at bounding box center [444, 242] width 133 height 20
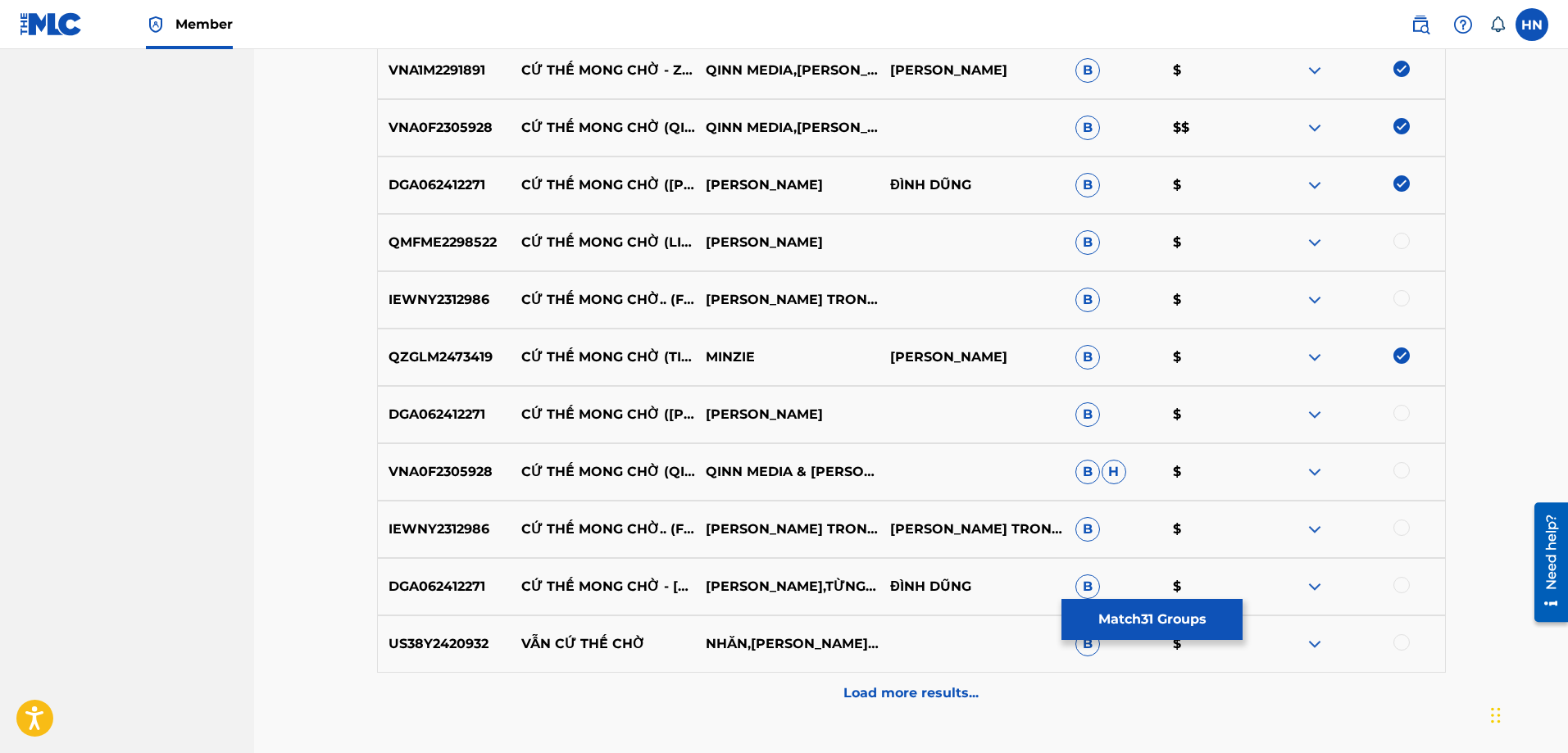
click at [1399, 237] on div at bounding box center [1401, 241] width 16 height 16
click at [418, 477] on p "VNA0F2305928" at bounding box center [444, 471] width 133 height 20
click at [1406, 468] on div at bounding box center [1401, 470] width 16 height 16
click at [451, 580] on p "DGA062412271" at bounding box center [444, 586] width 133 height 20
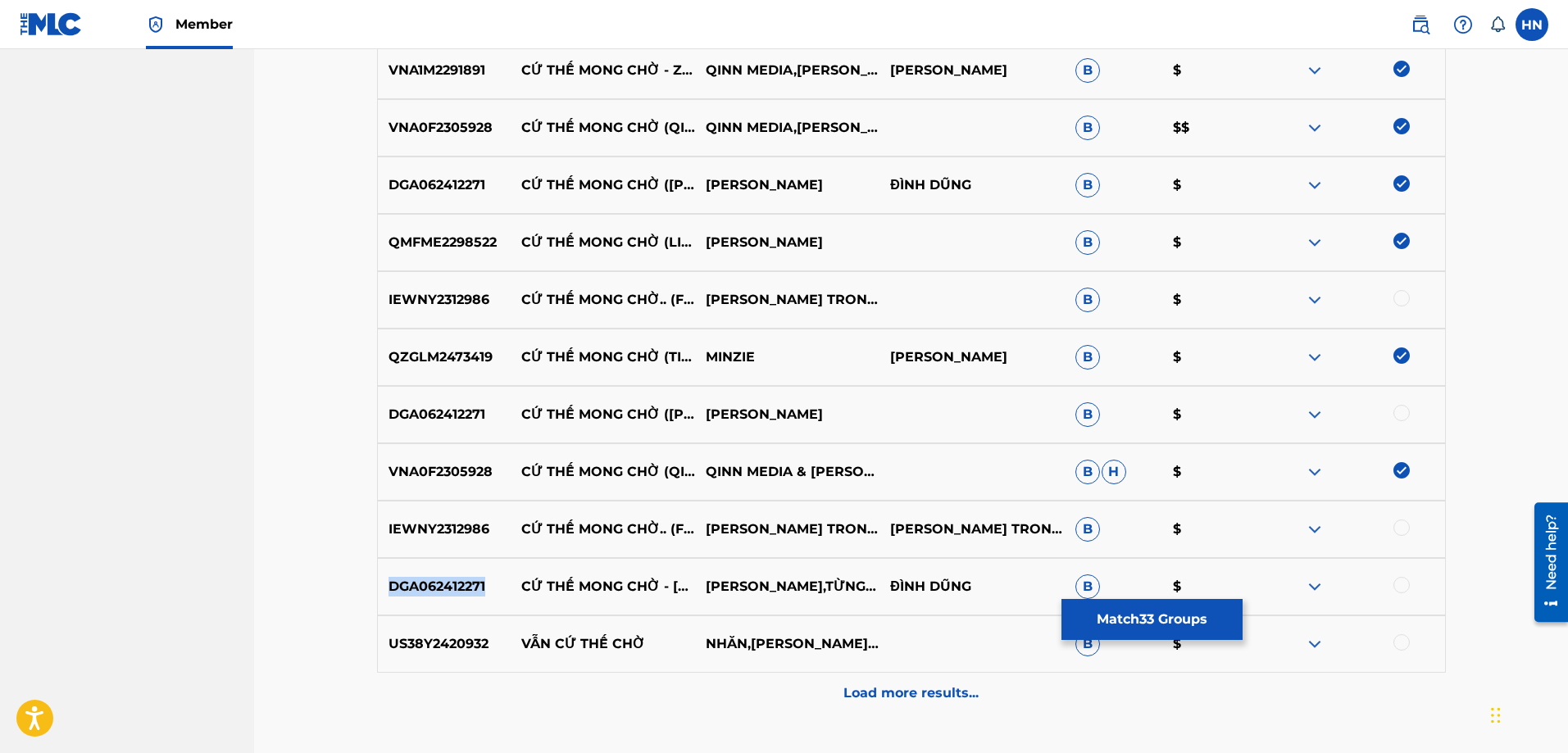
click at [451, 580] on p "DGA062412271" at bounding box center [444, 586] width 133 height 20
click at [1402, 585] on div at bounding box center [1401, 585] width 16 height 16
click at [1393, 416] on div at bounding box center [1401, 413] width 16 height 16
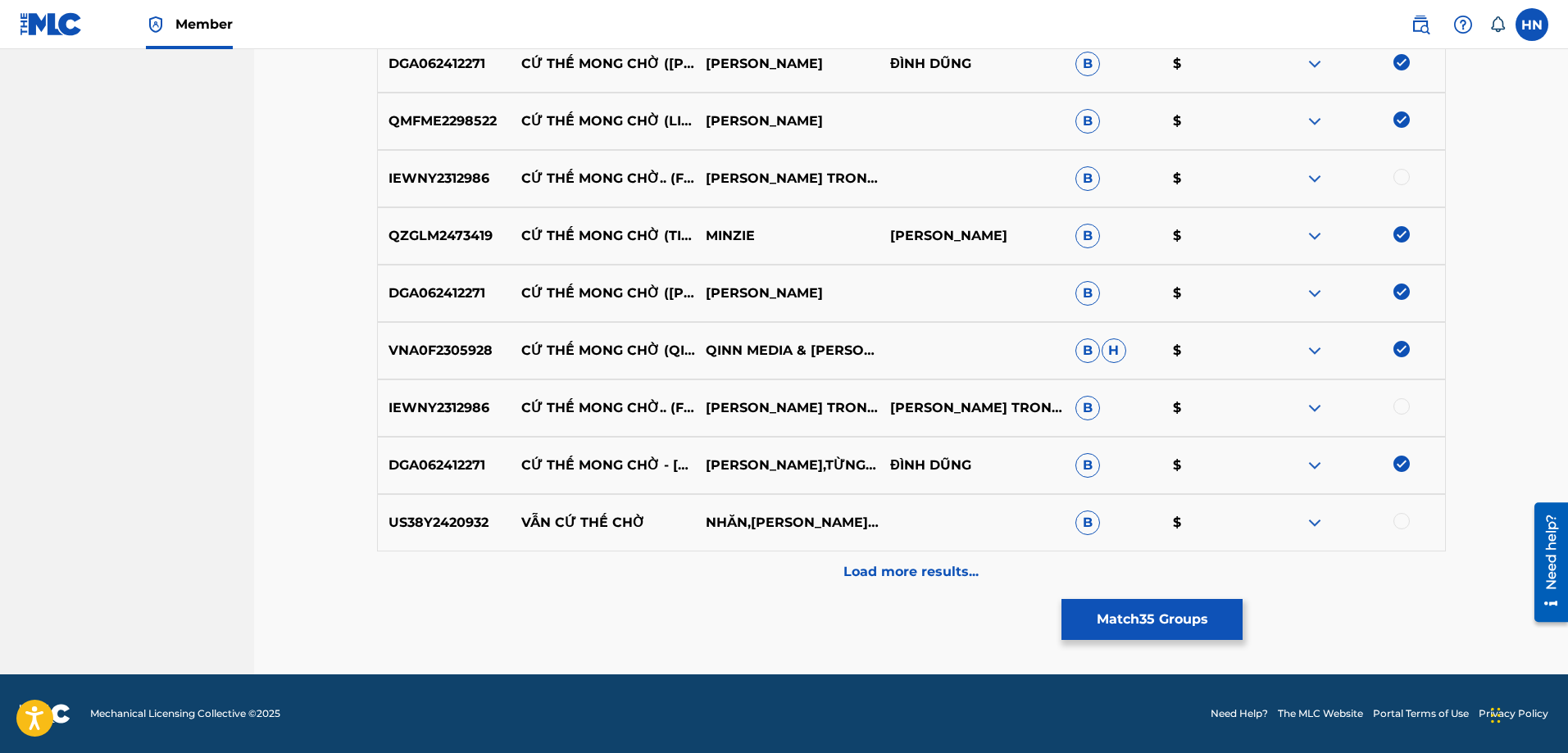
click at [964, 563] on p "Load more results..." at bounding box center [911, 572] width 135 height 20
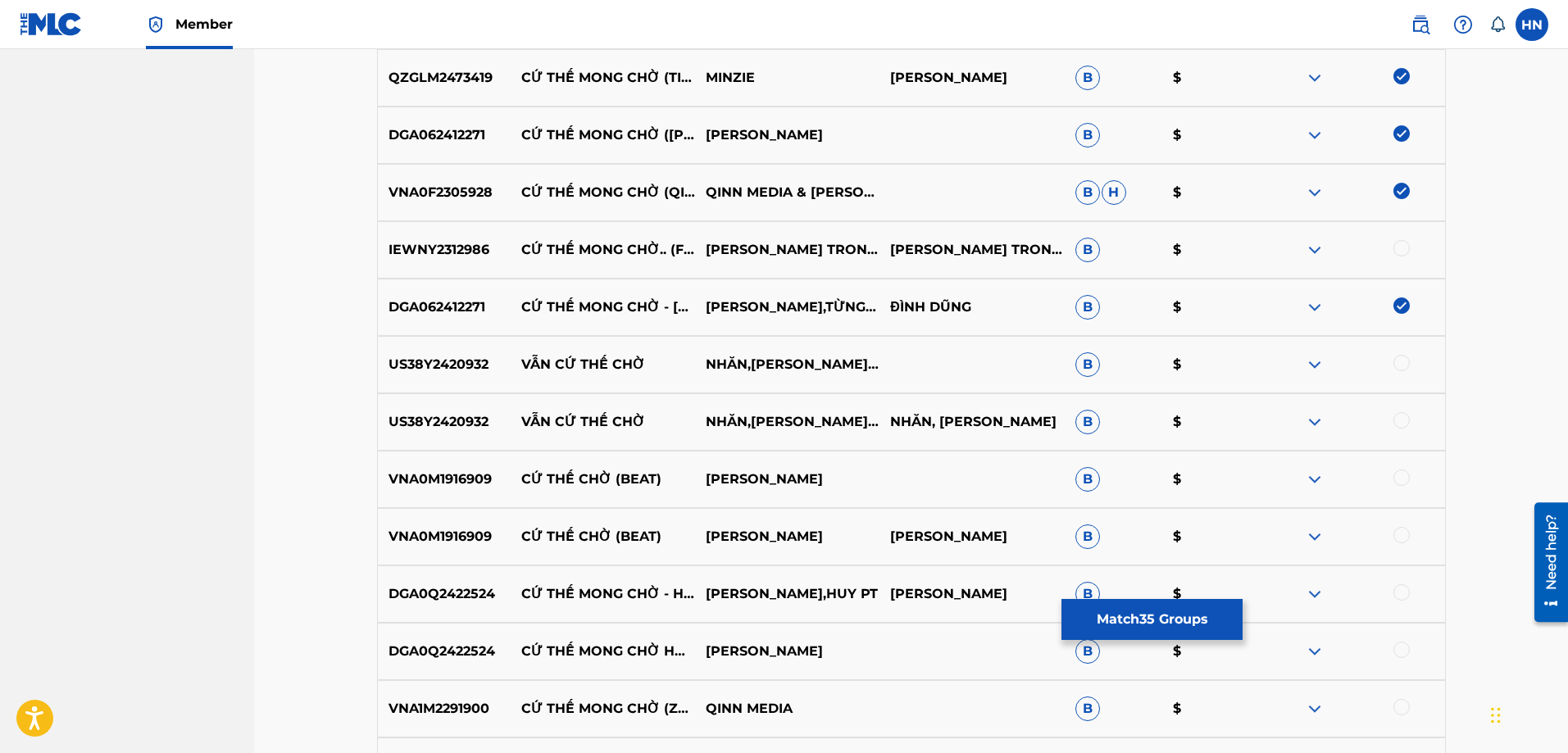
scroll to position [3152, 0]
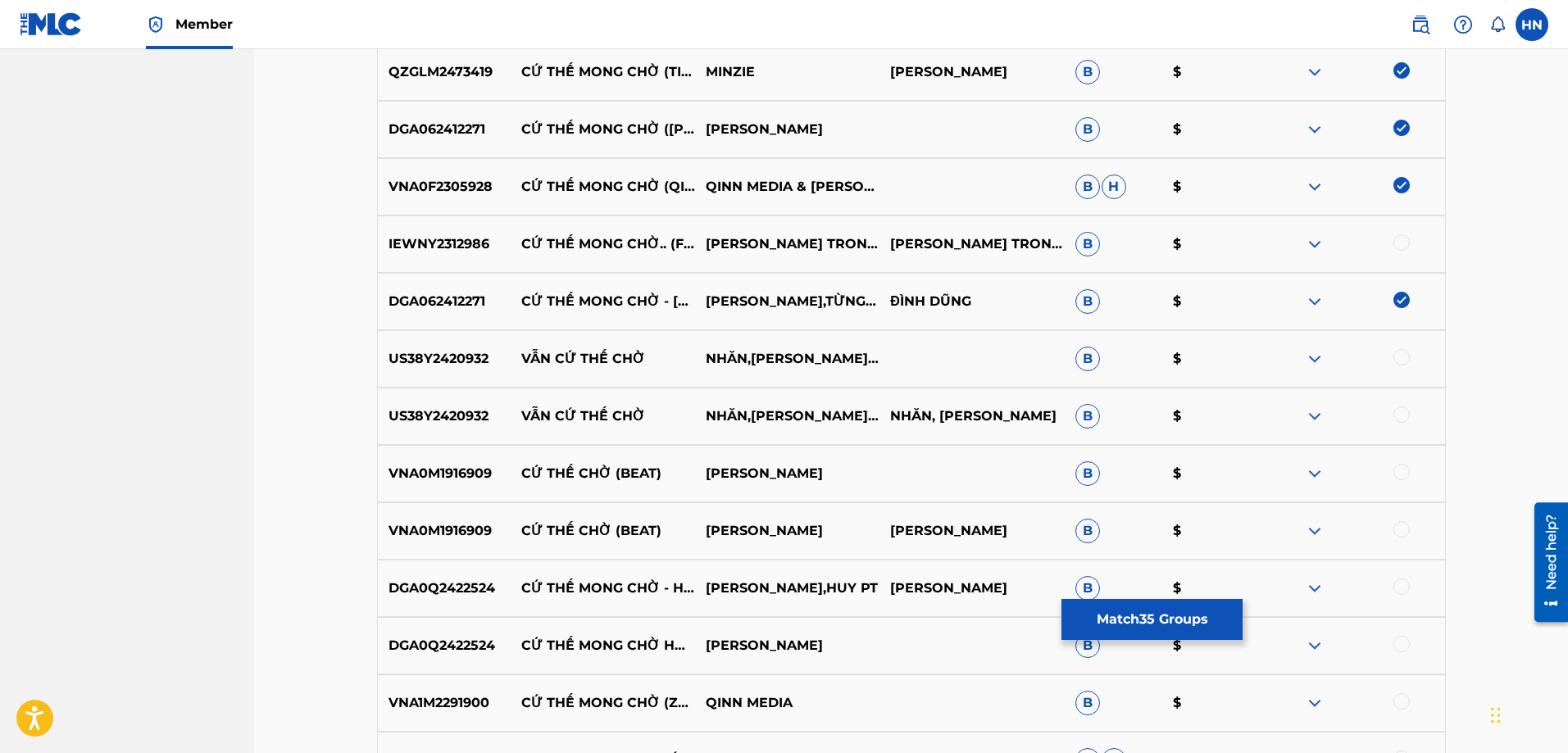
click at [468, 580] on p "DGA0Q2422524" at bounding box center [444, 588] width 133 height 20
click at [1399, 590] on div at bounding box center [1401, 586] width 16 height 16
click at [1400, 638] on div at bounding box center [1401, 643] width 16 height 16
click at [463, 695] on p "VNA1M2291900" at bounding box center [444, 703] width 133 height 20
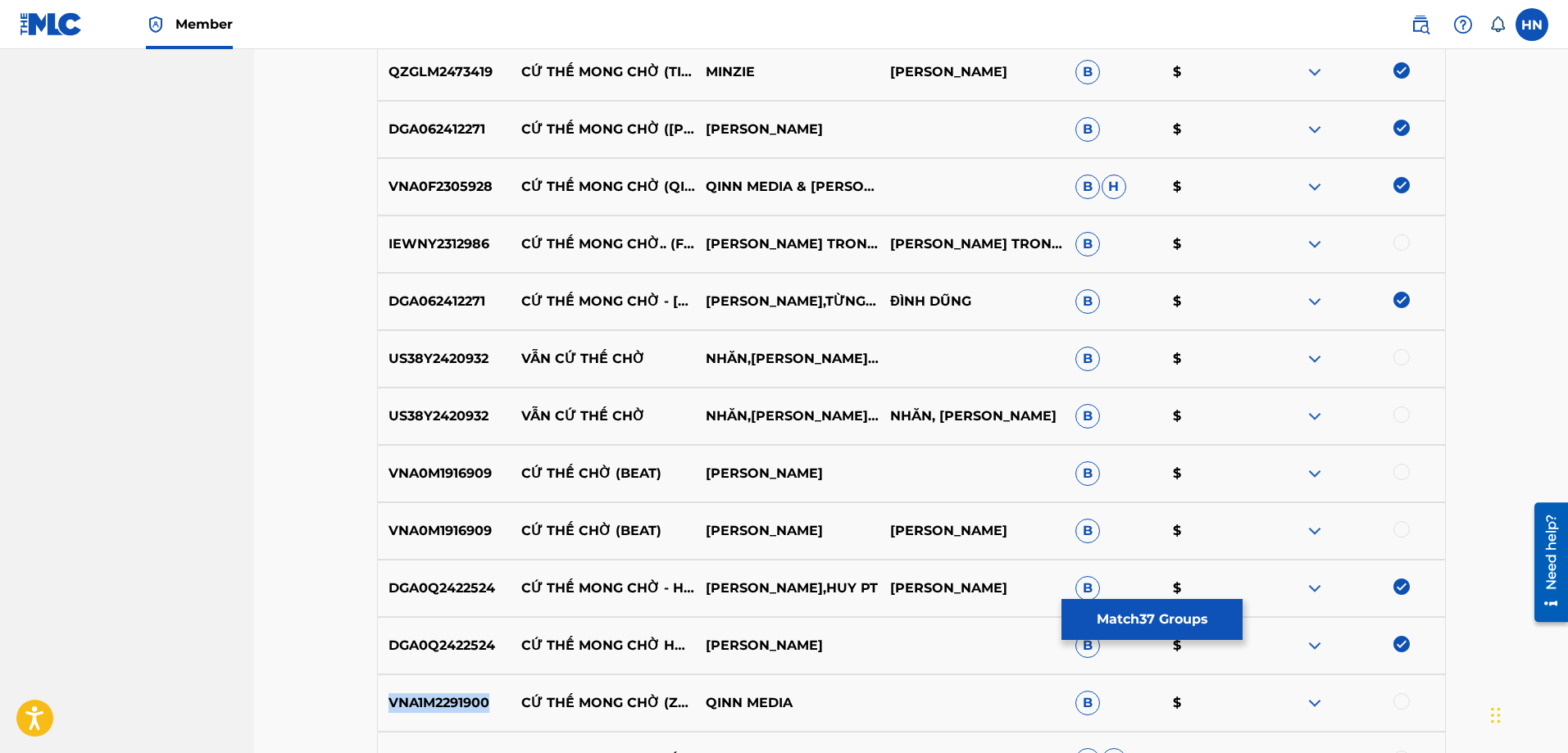
click at [463, 695] on p "VNA1M2291900" at bounding box center [444, 703] width 133 height 20
click at [1395, 693] on div at bounding box center [1351, 703] width 185 height 20
click at [1399, 697] on div at bounding box center [1401, 701] width 16 height 16
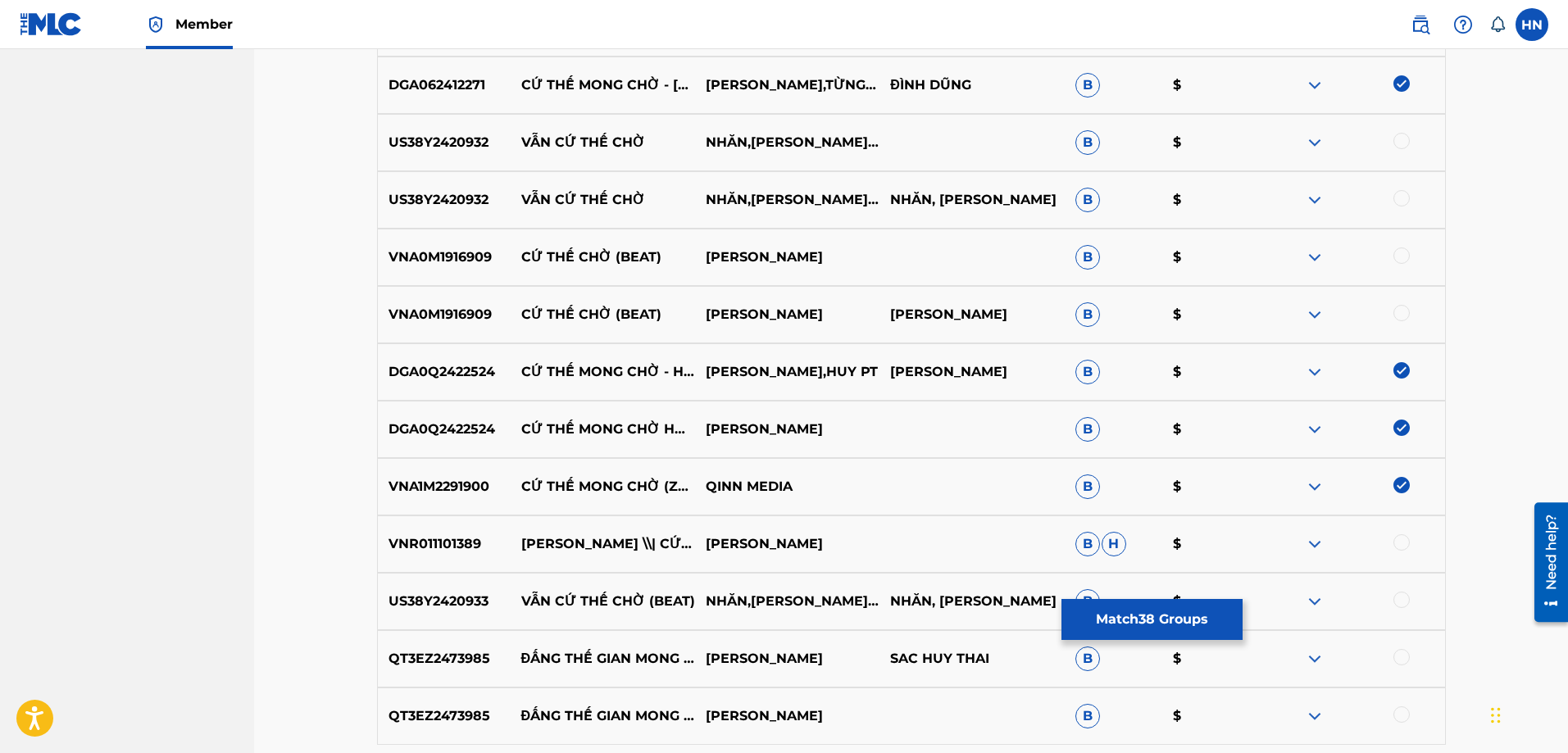
scroll to position [3479, 0]
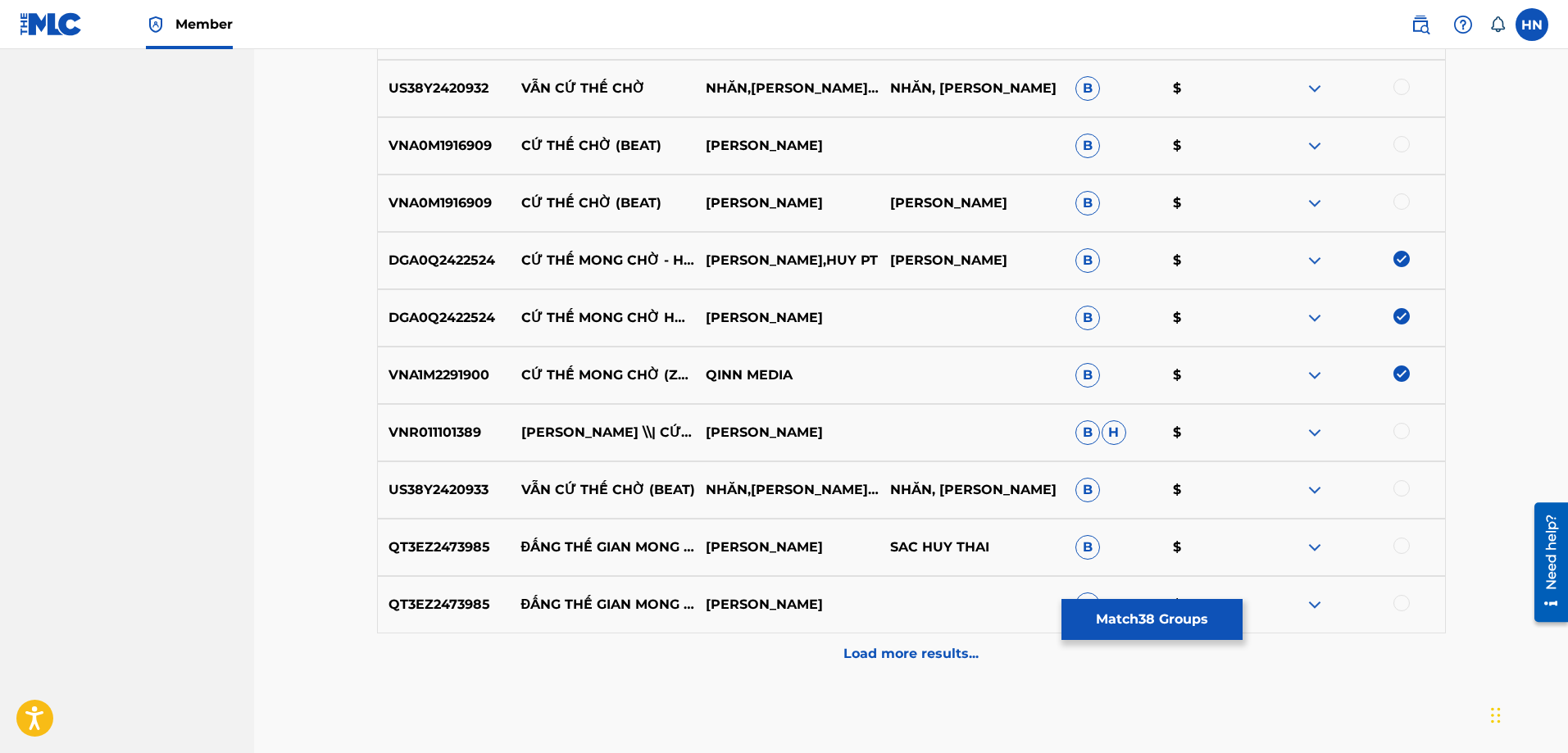
click at [930, 634] on div "Load more results..." at bounding box center [911, 654] width 1069 height 41
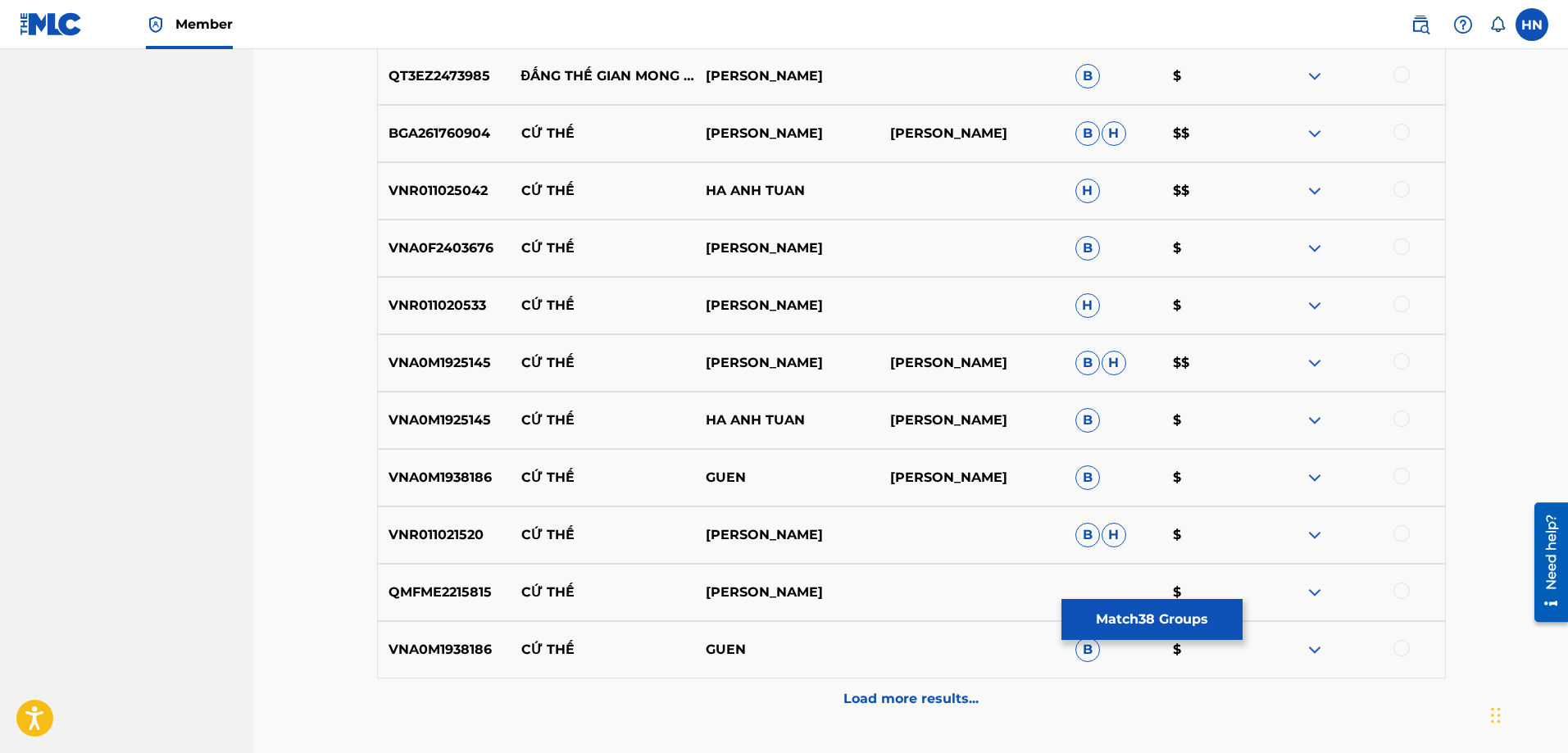
scroll to position [4135, 0]
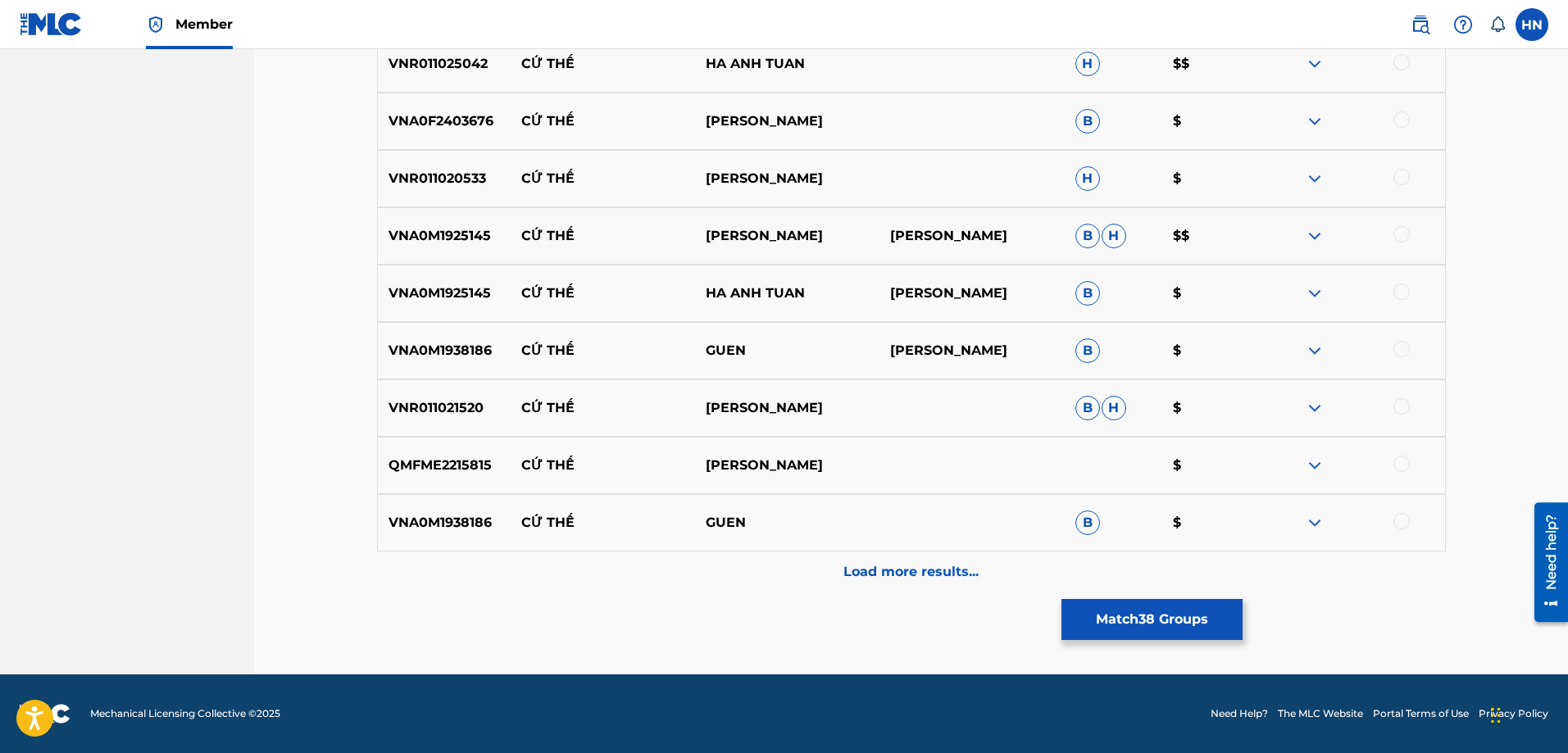
click at [894, 559] on div "Load more results..." at bounding box center [911, 572] width 1069 height 41
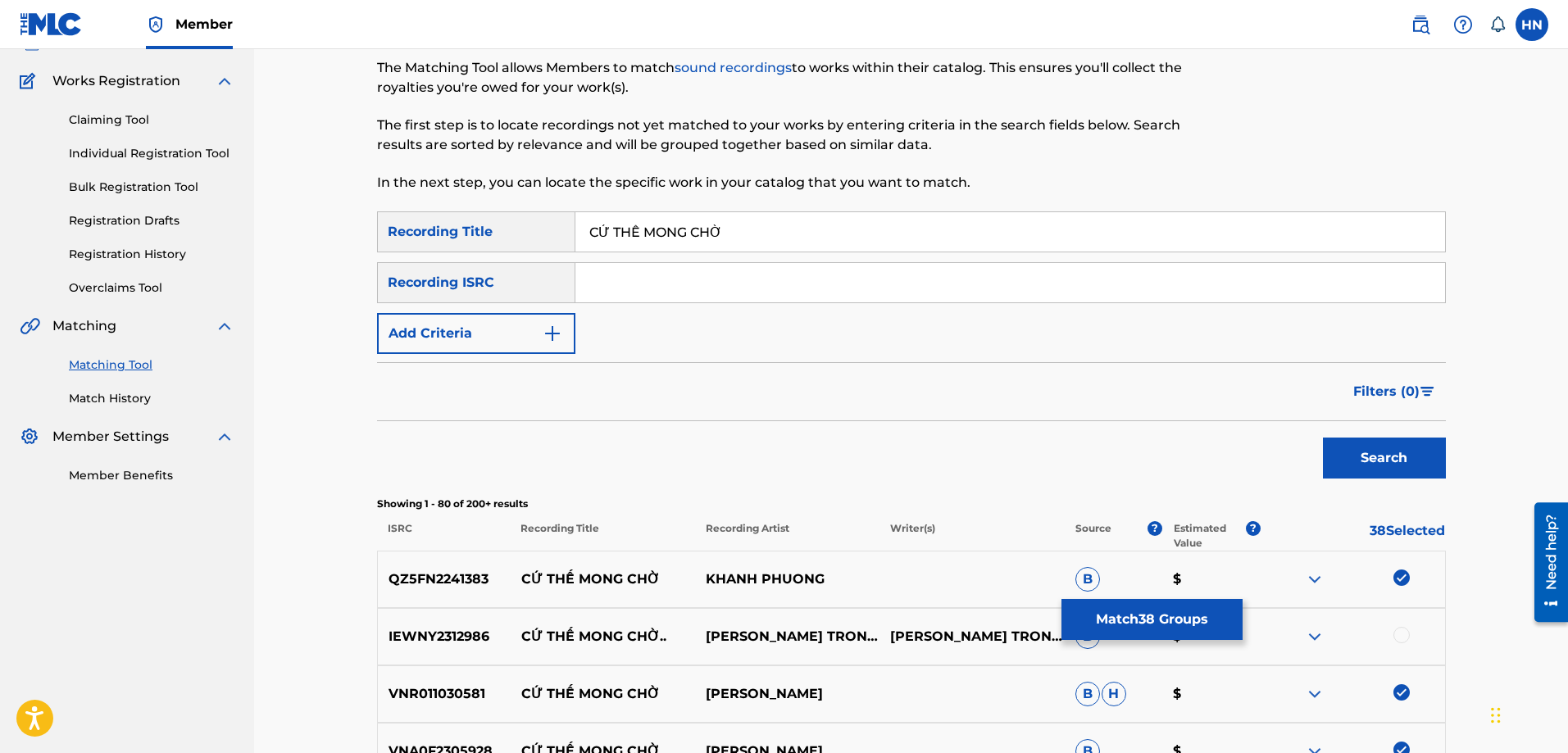
scroll to position [120, 0]
click at [708, 243] on input "CỨ THẾ MONG CHỜ" at bounding box center [1009, 233] width 869 height 39
paste input "U THE MONG CHO"
click at [1368, 457] on button "Search" at bounding box center [1384, 459] width 123 height 41
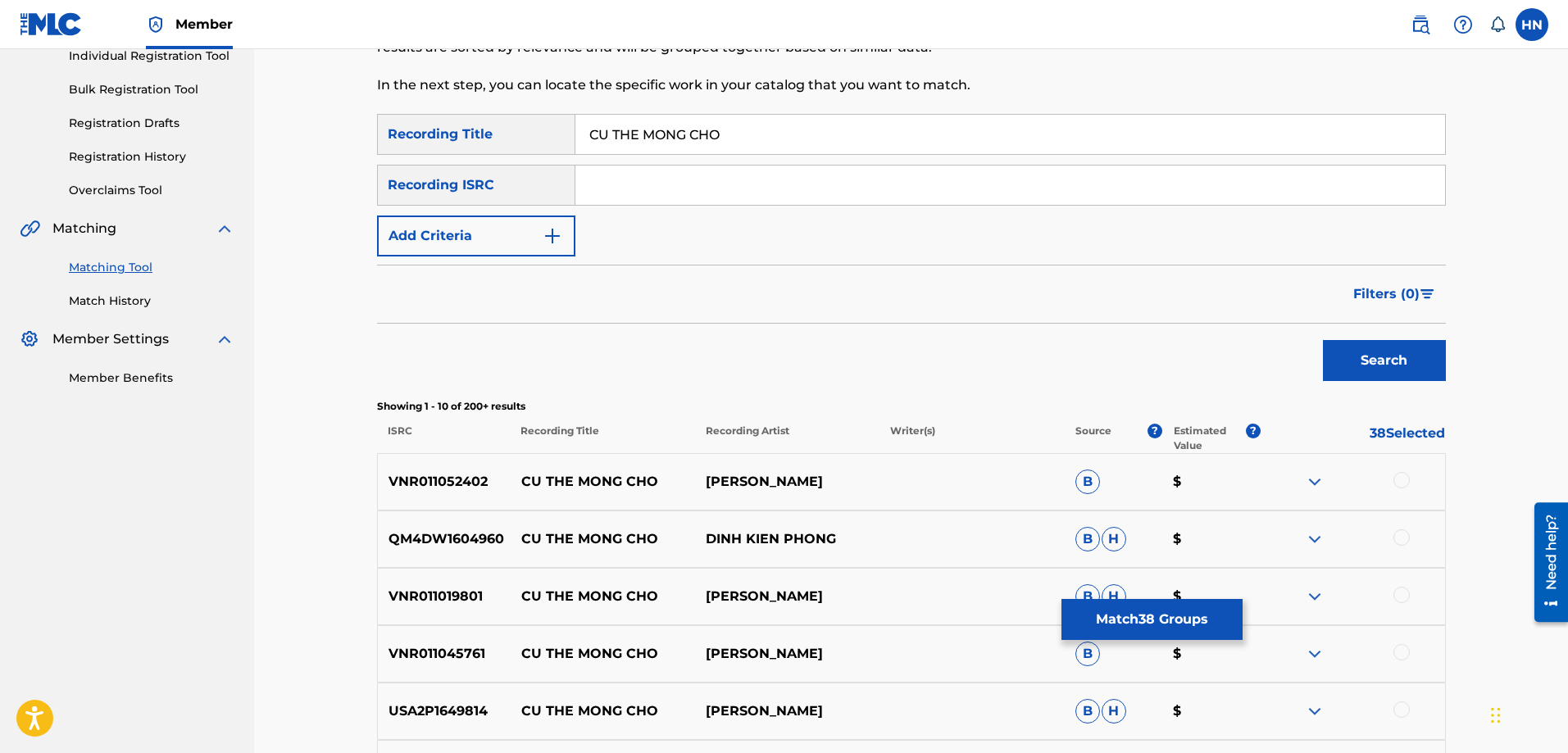
scroll to position [448, 0]
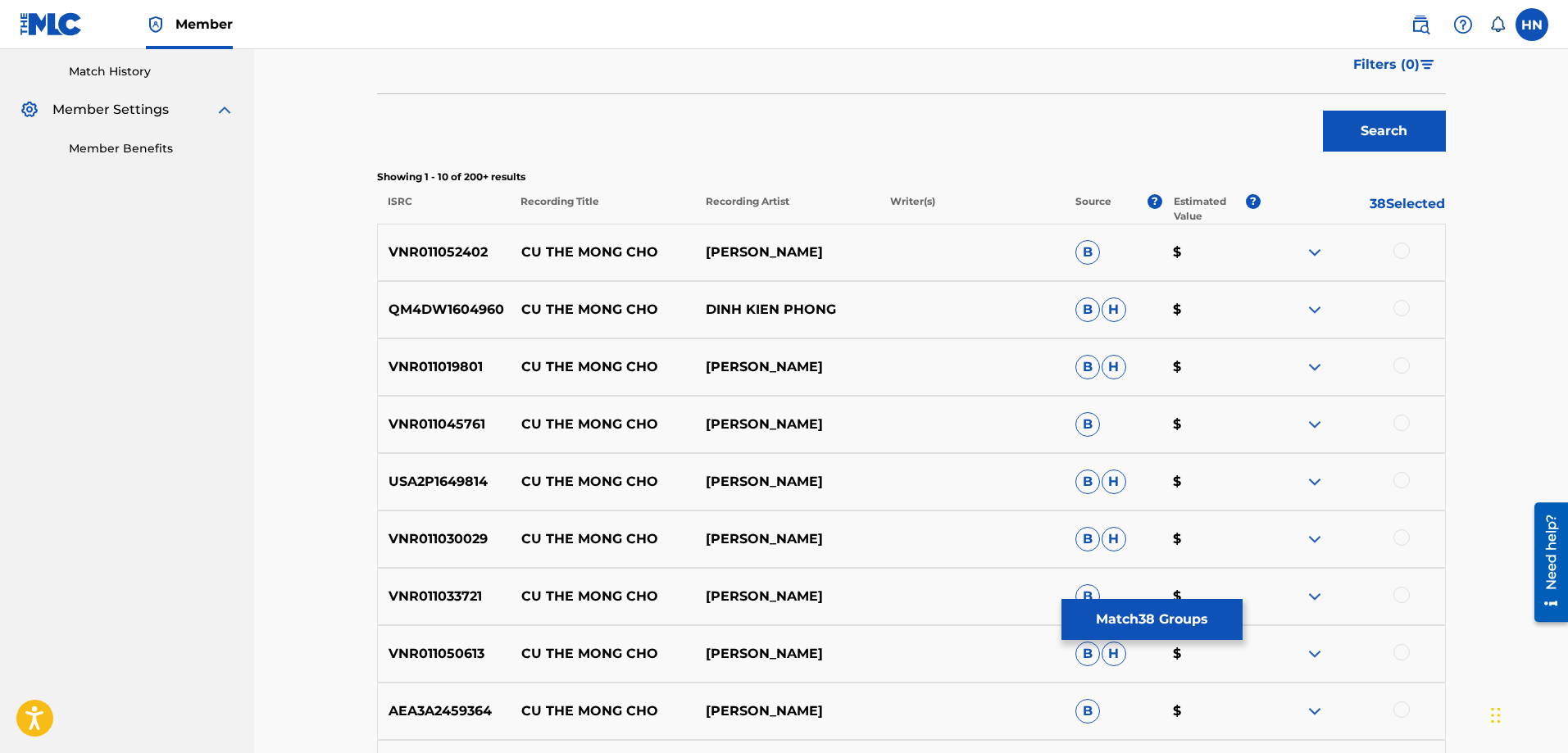
click at [460, 266] on div "VNR011052402 CU THE MONG CHO NGUYEN DINH VU B $" at bounding box center [911, 252] width 1069 height 57
click at [1400, 245] on div at bounding box center [1401, 250] width 16 height 16
click at [433, 319] on p "QM4DW1604960" at bounding box center [444, 309] width 133 height 20
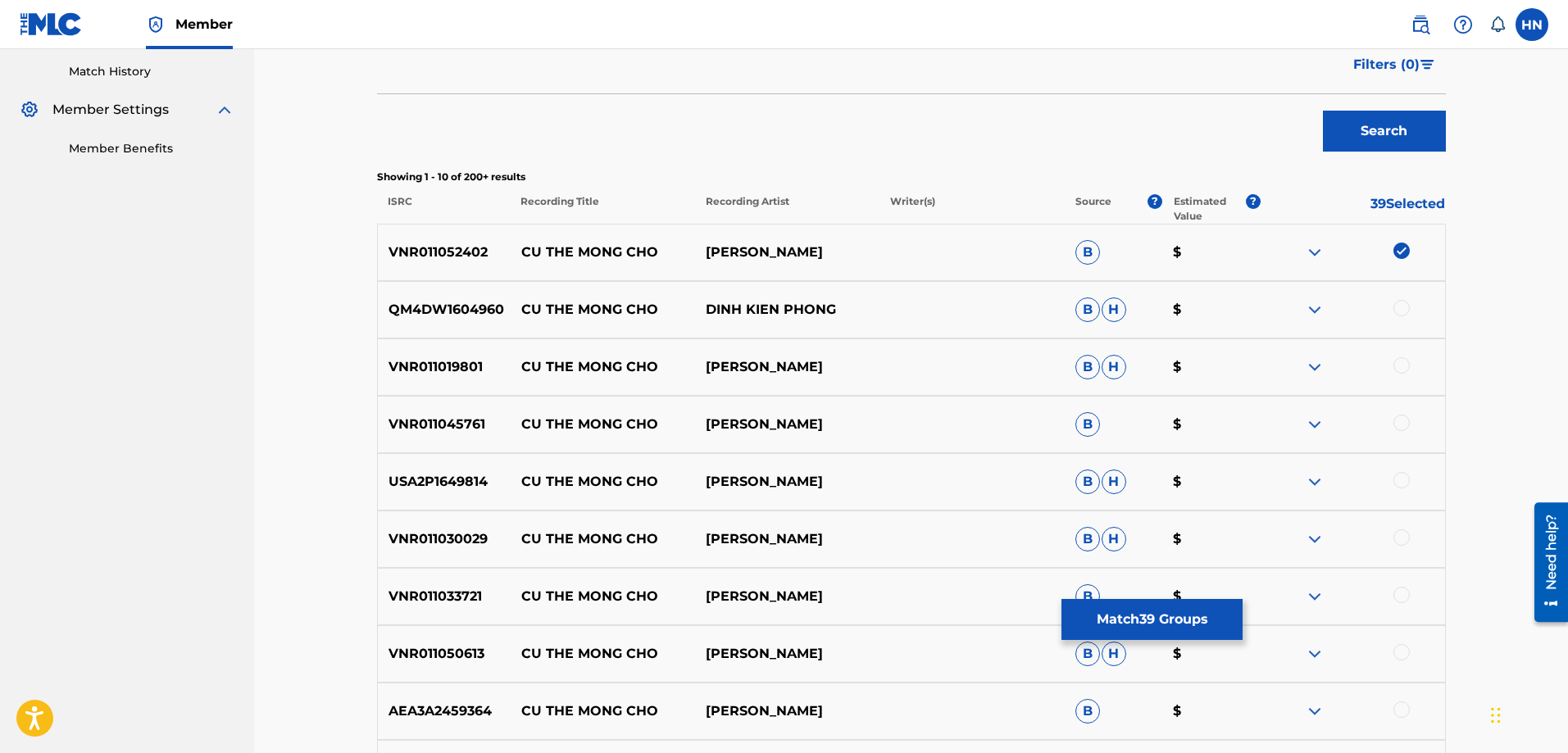
click at [1400, 305] on div at bounding box center [1401, 307] width 16 height 16
click at [406, 364] on p "VNR011019801" at bounding box center [444, 367] width 133 height 20
click at [1400, 367] on div at bounding box center [1401, 365] width 16 height 16
click at [453, 422] on p "VNR011045761" at bounding box center [444, 424] width 133 height 20
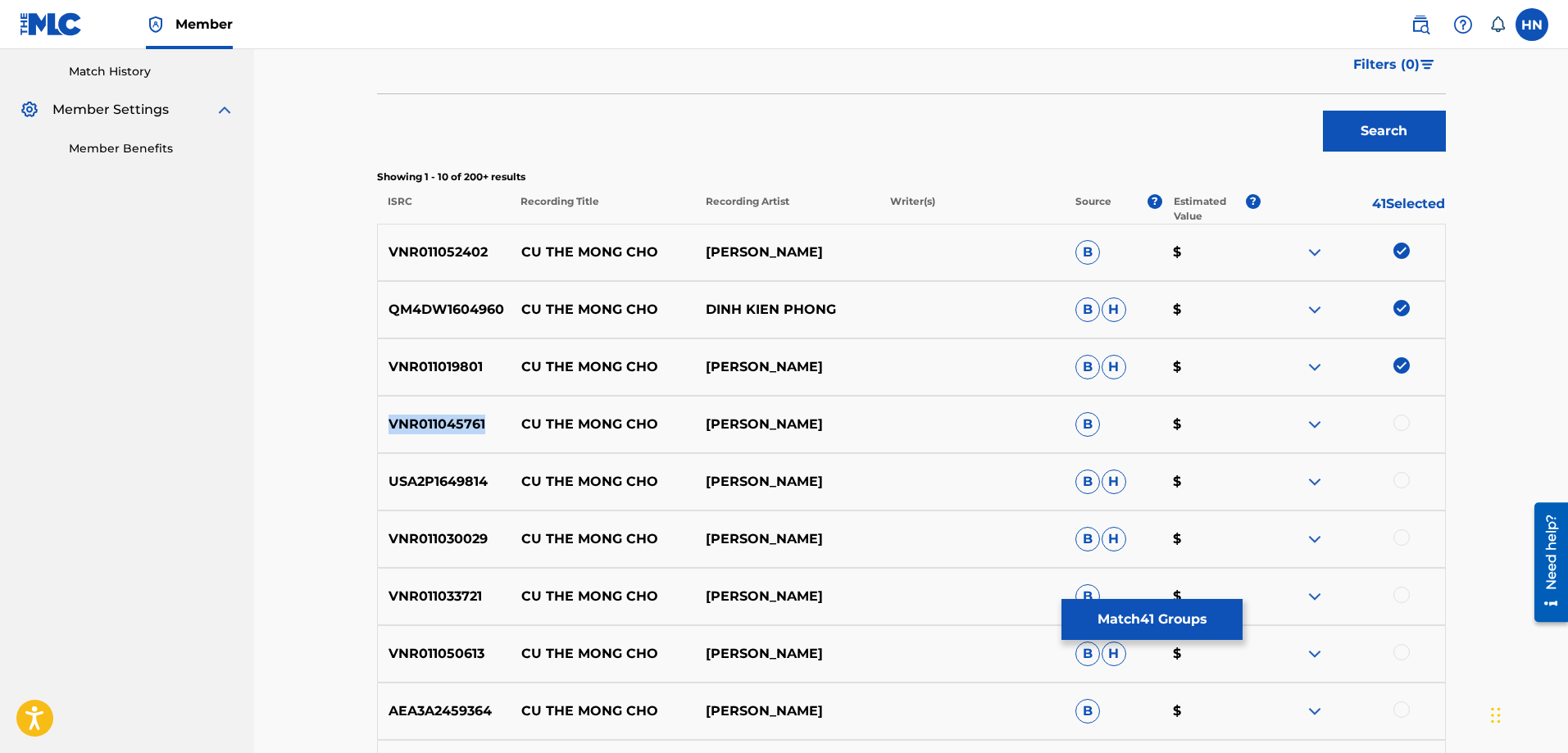
click at [453, 422] on p "VNR011045761" at bounding box center [444, 424] width 133 height 20
click at [1401, 424] on div at bounding box center [1401, 422] width 16 height 16
click at [449, 528] on div "VNR011030029 CU THE MONG CHO LAM YEN PHI B H $" at bounding box center [911, 539] width 1069 height 57
click at [1396, 534] on div at bounding box center [1401, 537] width 16 height 16
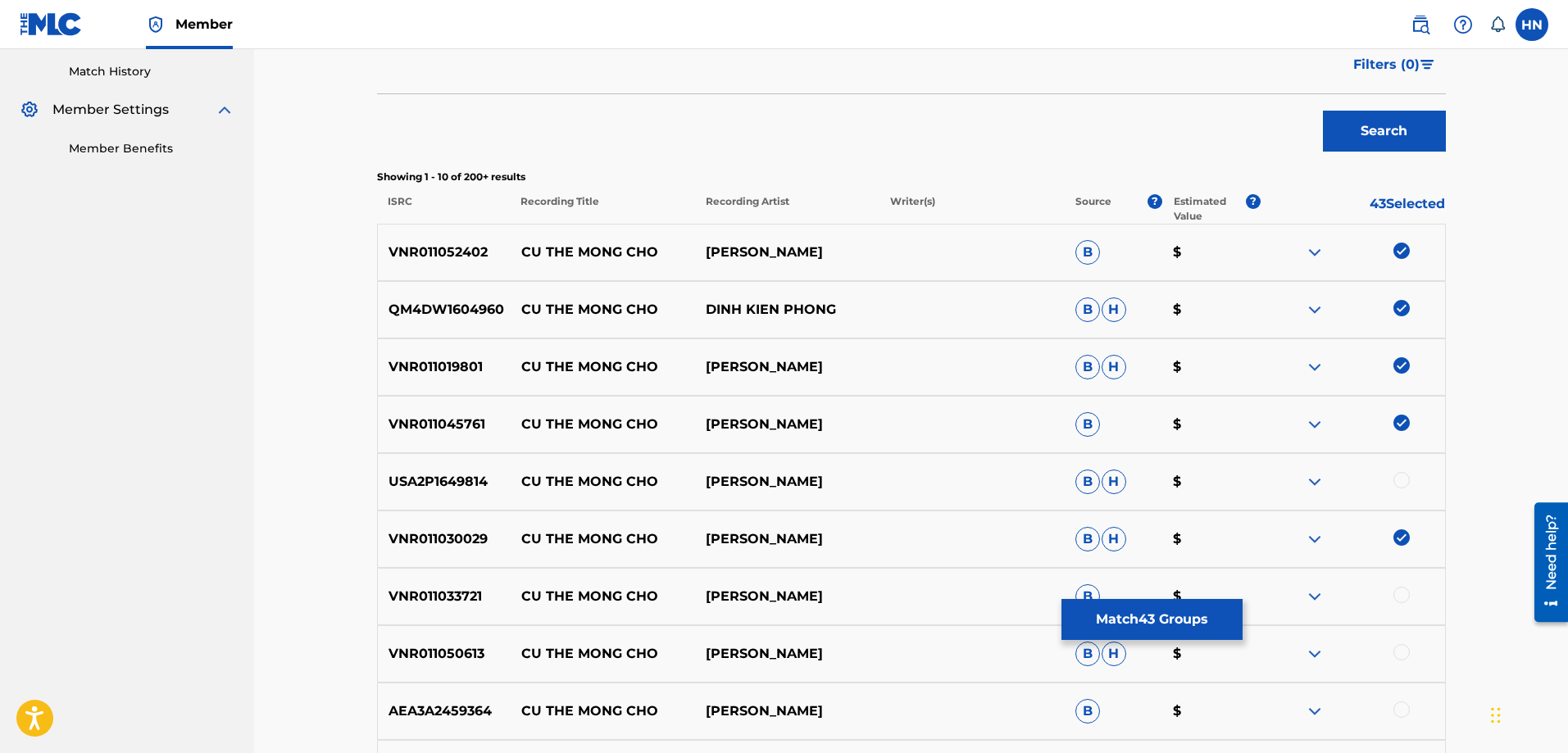
click at [446, 584] on div "VNR011033721 CU THE MONG CHO BAO HUY B $" at bounding box center [911, 596] width 1069 height 57
click at [1396, 590] on div at bounding box center [1401, 594] width 16 height 16
click at [456, 650] on p "VNR011050613" at bounding box center [444, 654] width 133 height 20
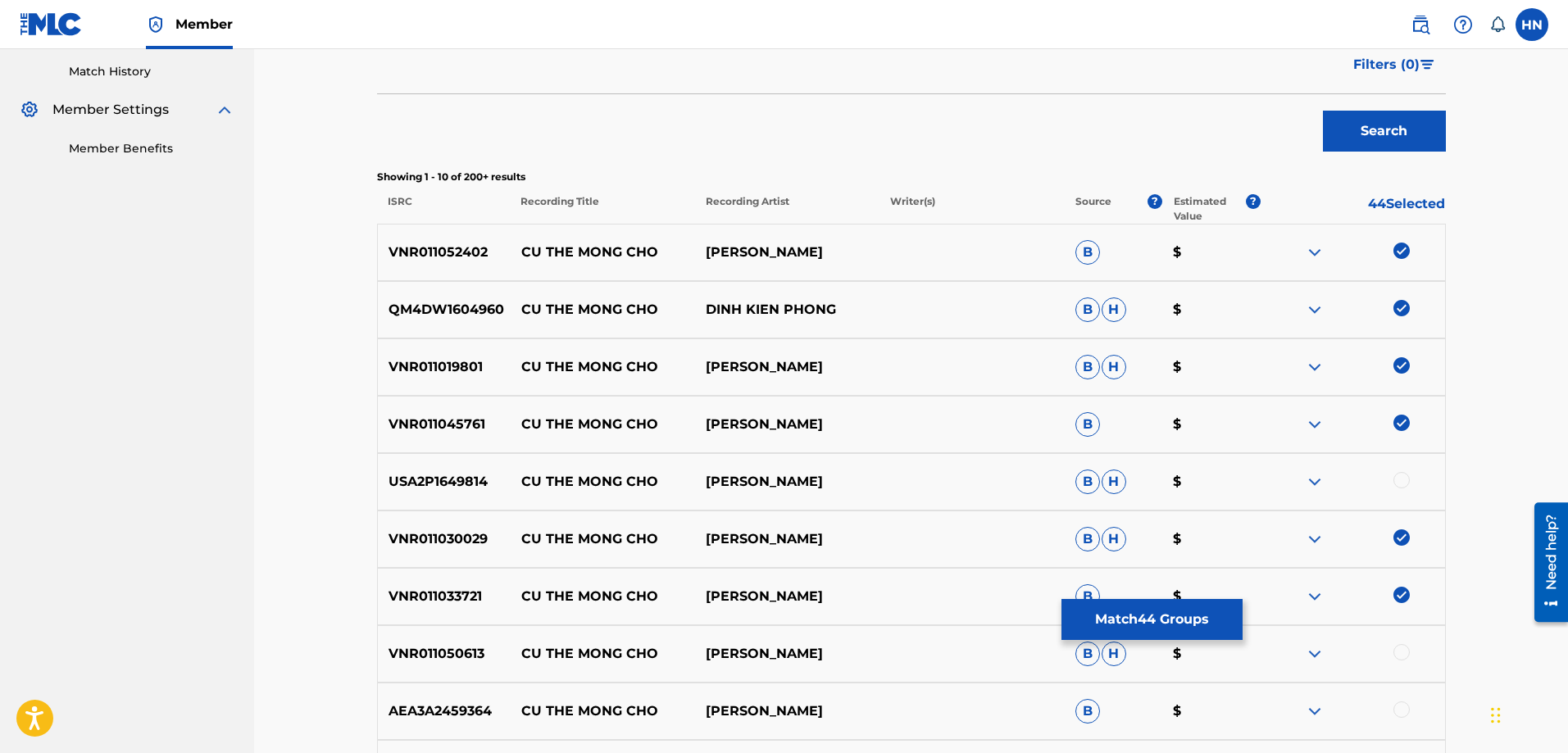
click at [1396, 650] on div at bounding box center [1401, 652] width 16 height 16
click at [1305, 479] on img at bounding box center [1315, 482] width 20 height 20
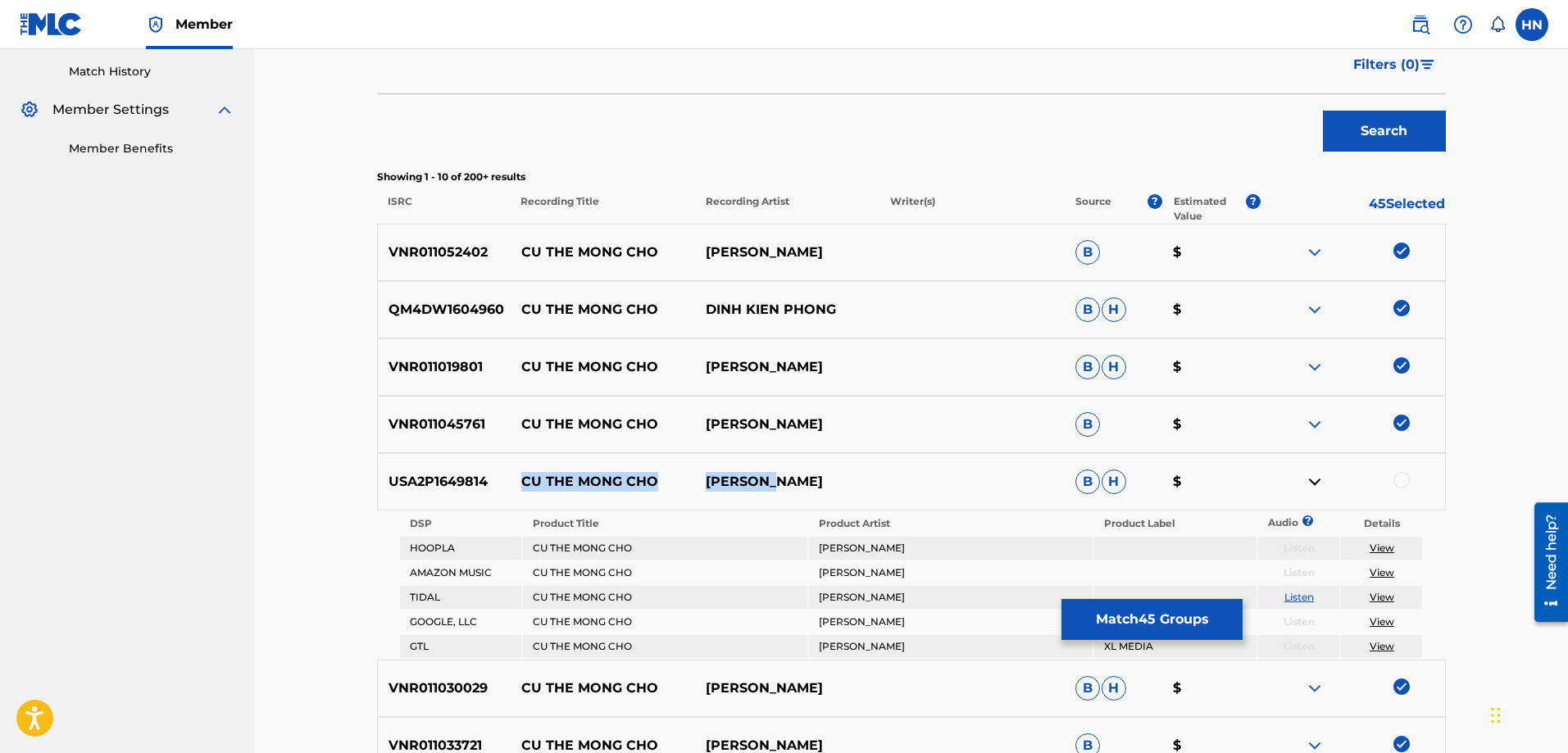
drag, startPoint x: 887, startPoint y: 487, endPoint x: 521, endPoint y: 479, distance: 366.1
click at [521, 479] on div "USA2P1649814 CU THE MONG CHO LAN MINH B H $" at bounding box center [911, 481] width 1069 height 57
click at [433, 458] on div "USA2P1649814 CU THE MONG CHO LAN MINH B H $" at bounding box center [911, 481] width 1069 height 57
click at [1396, 484] on div at bounding box center [1351, 482] width 185 height 20
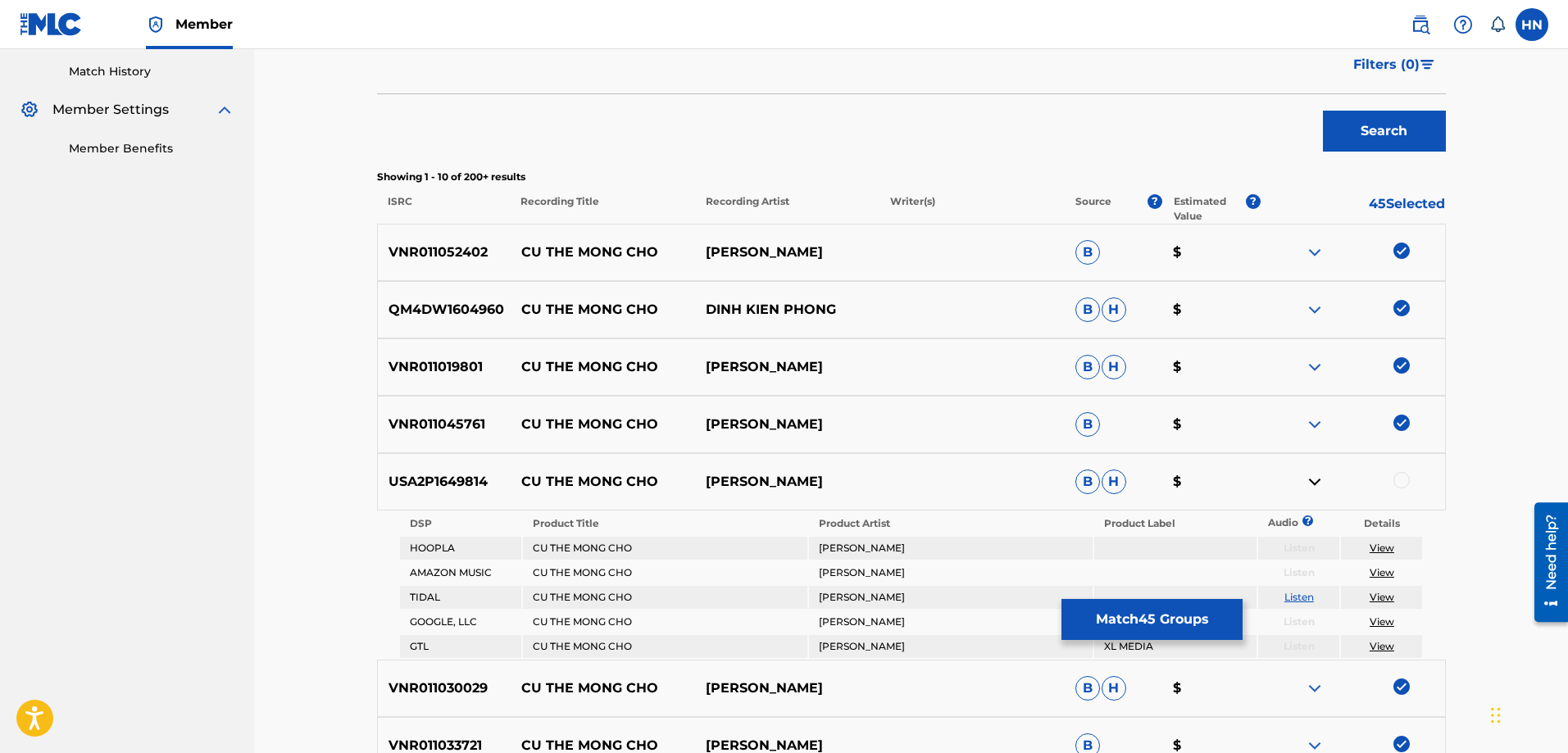
click at [1396, 484] on div at bounding box center [1401, 480] width 16 height 16
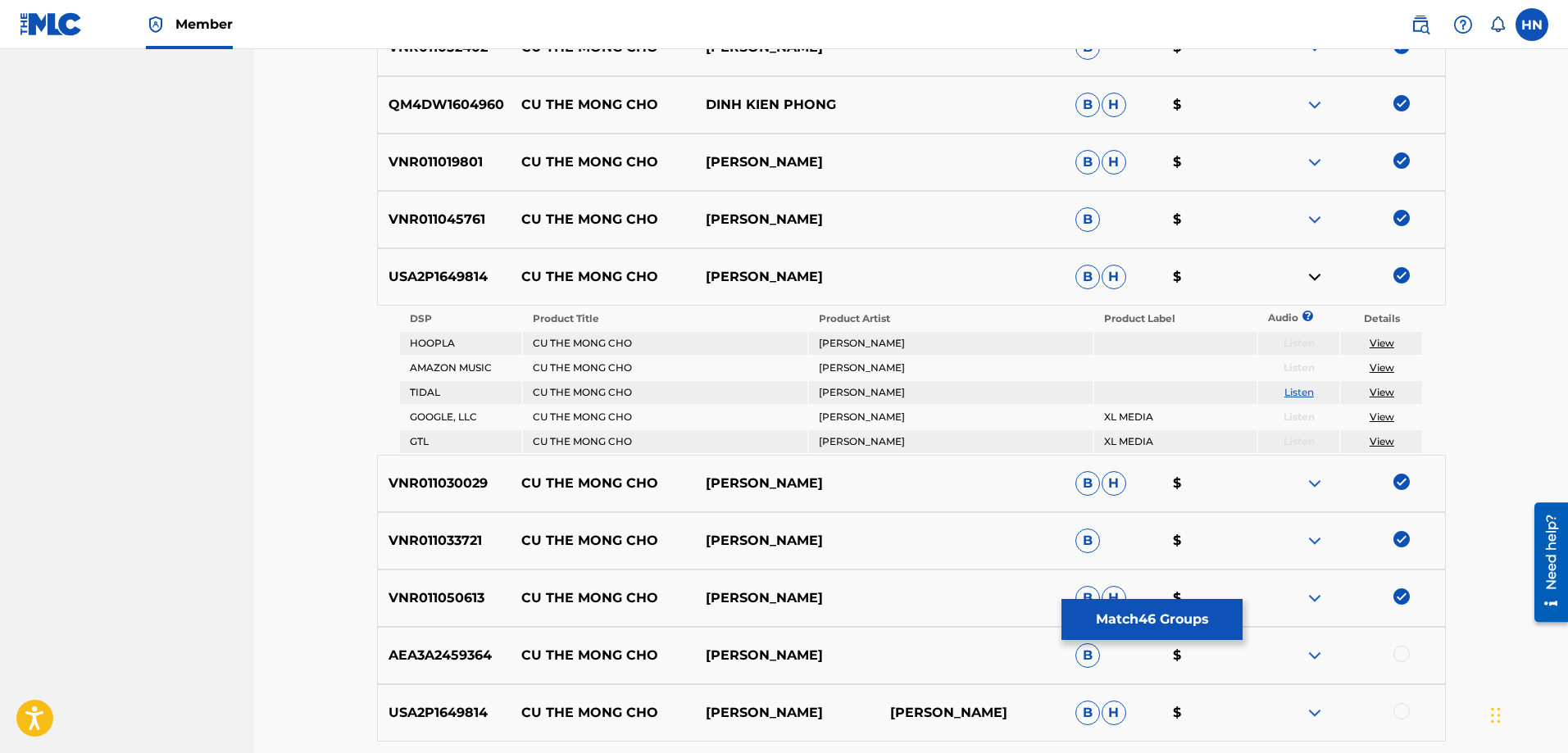
scroll to position [776, 0]
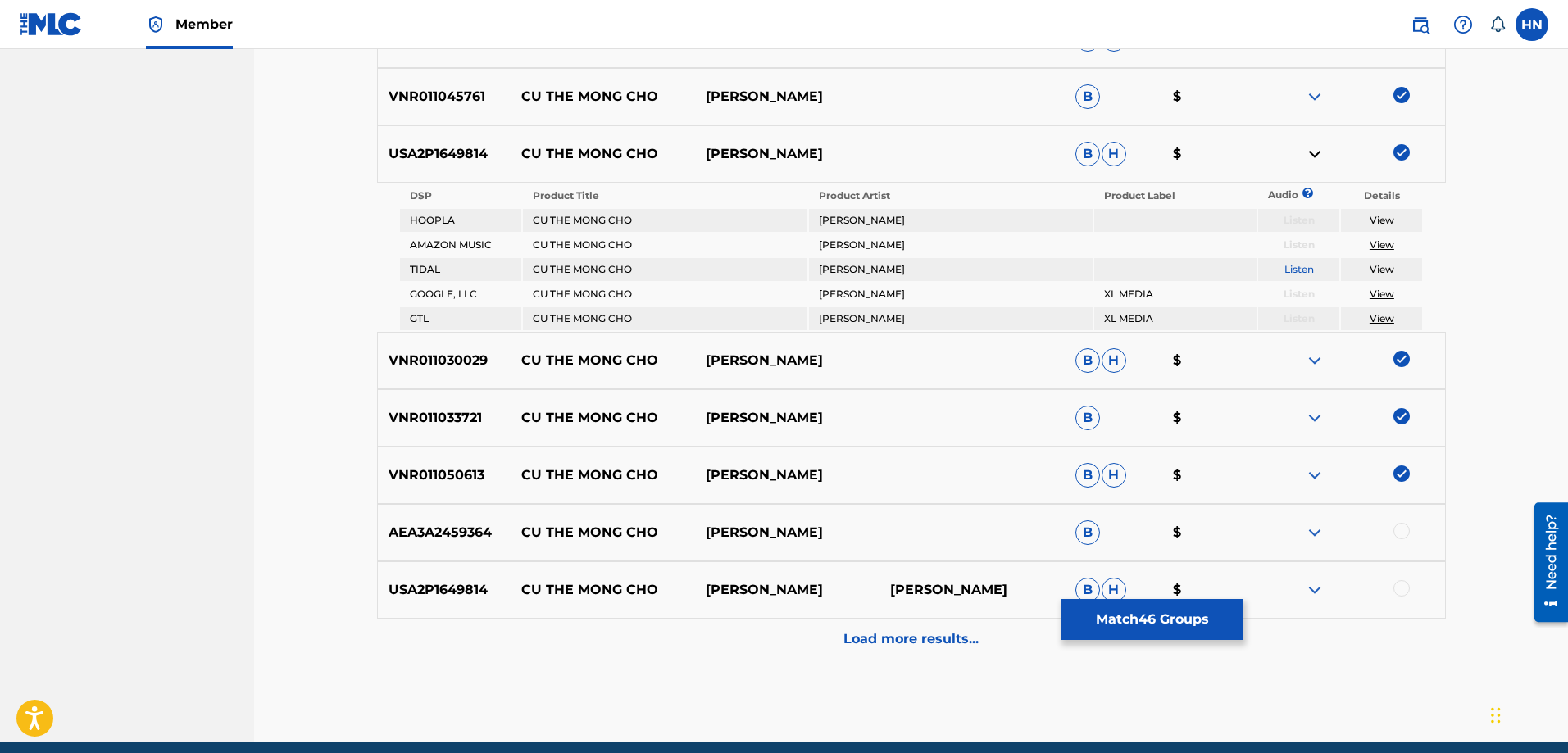
click at [1328, 591] on div at bounding box center [1351, 590] width 185 height 20
click at [1309, 590] on img at bounding box center [1315, 590] width 20 height 20
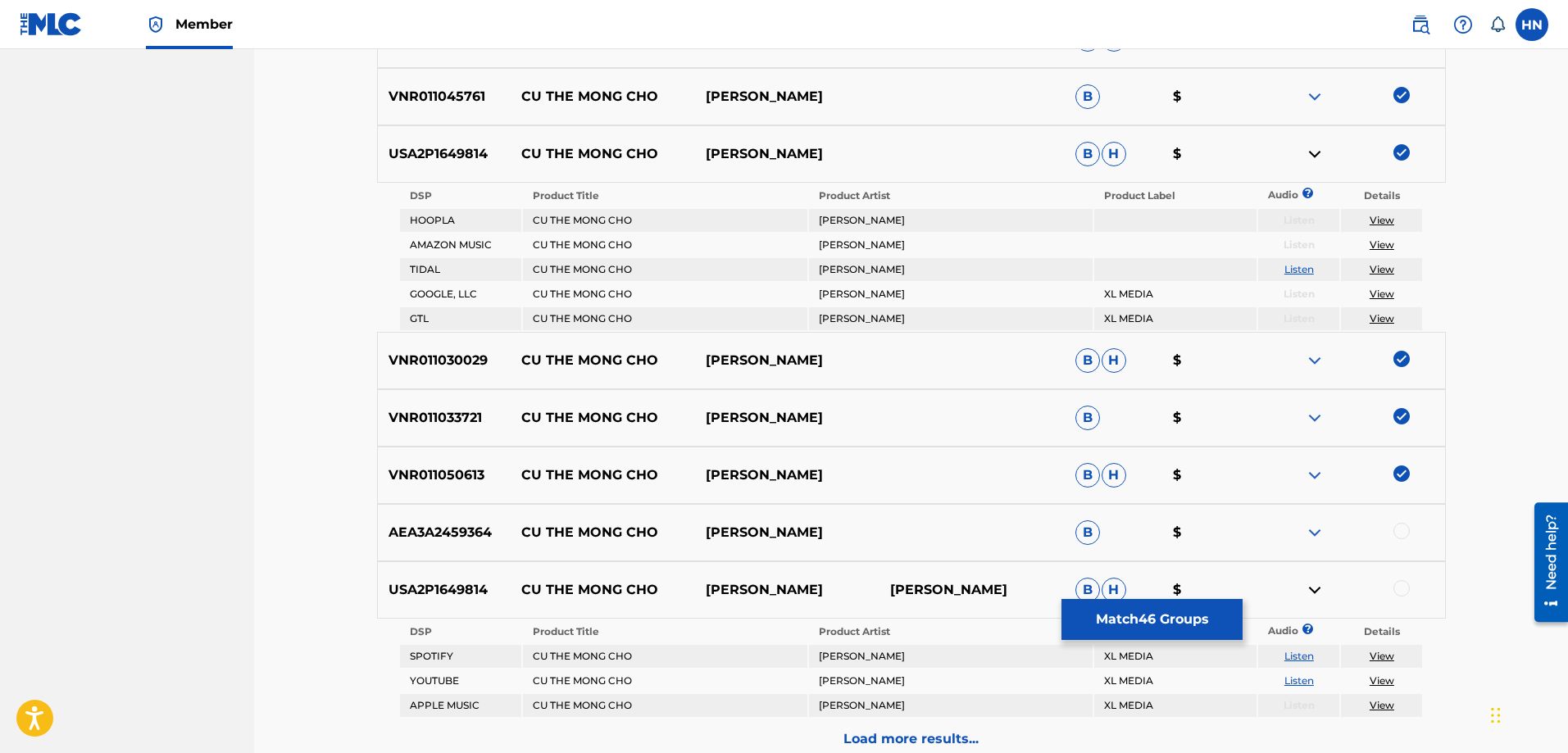
scroll to position [943, 0]
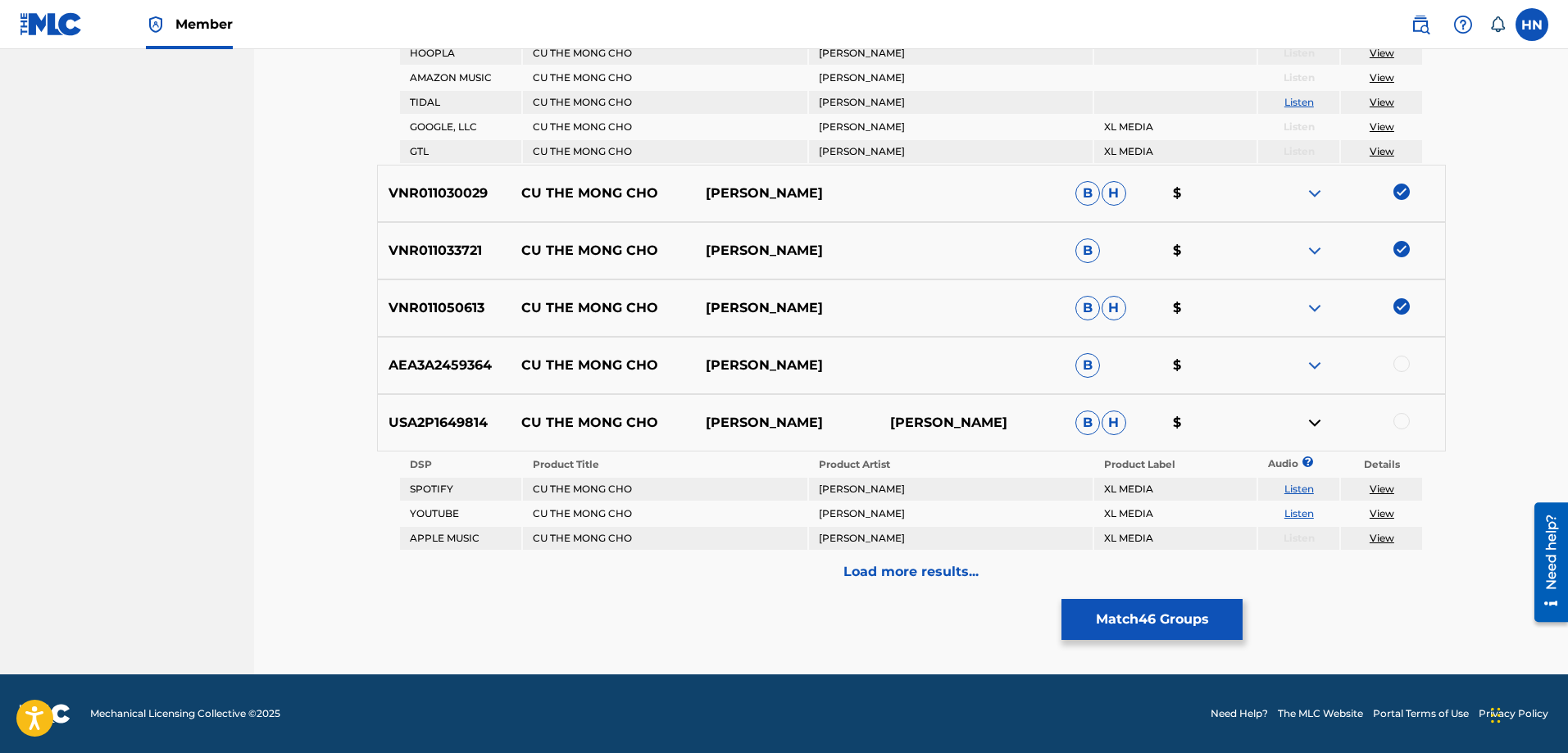
click at [1298, 508] on link "Listen" at bounding box center [1299, 513] width 29 height 12
click at [460, 421] on p "USA2P1649814" at bounding box center [444, 422] width 133 height 20
click at [1406, 410] on div "USA2P1649814 CU THE MONG CHO LAN MINH TUAN KIET B H $" at bounding box center [911, 422] width 1069 height 57
click at [1404, 418] on div at bounding box center [1401, 421] width 16 height 16
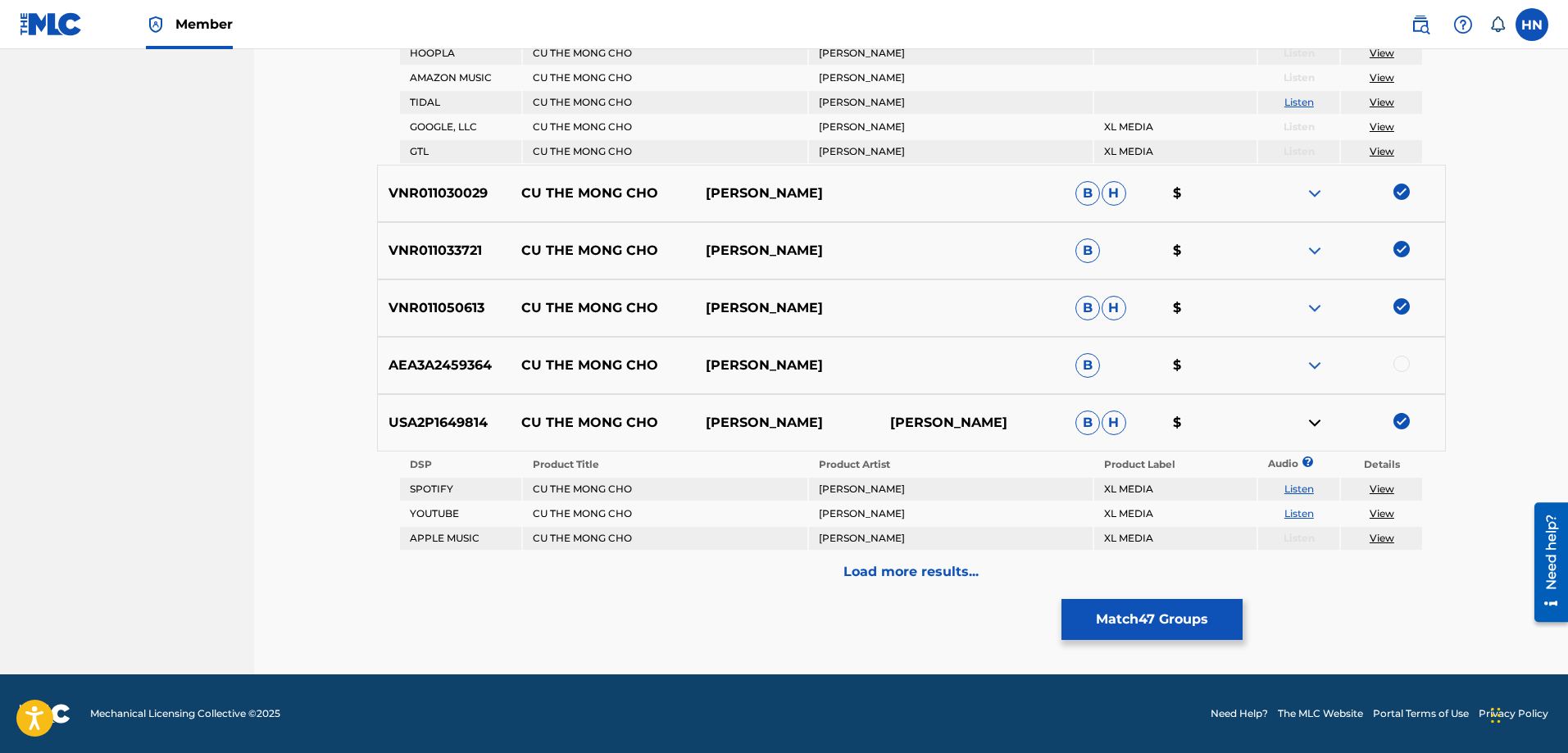
click at [893, 577] on p "Load more results..." at bounding box center [911, 572] width 135 height 20
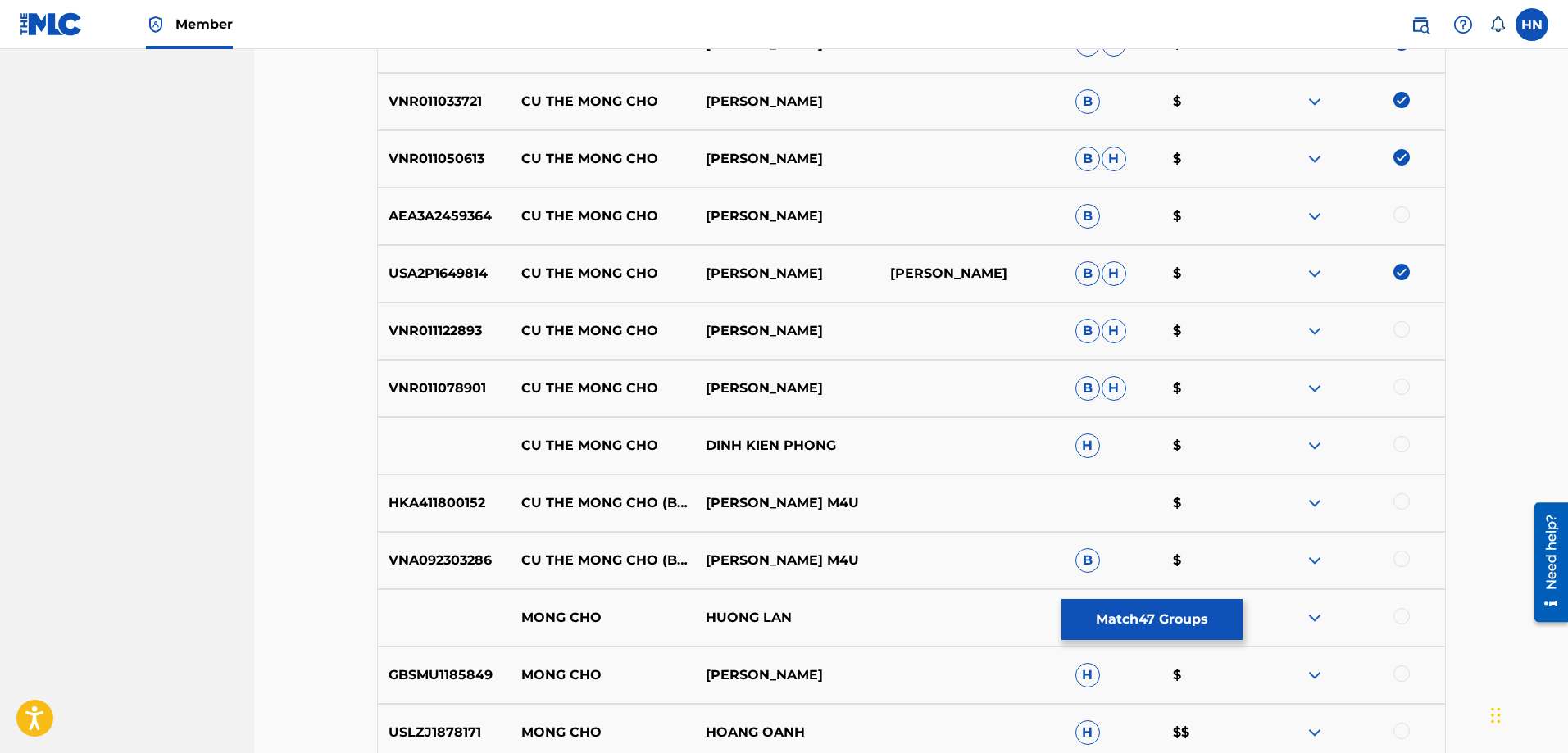
click at [420, 329] on p "VNR011122893" at bounding box center [444, 331] width 133 height 20
click at [1394, 330] on div at bounding box center [1401, 329] width 16 height 16
click at [468, 383] on p "VNR011078901" at bounding box center [444, 389] width 133 height 20
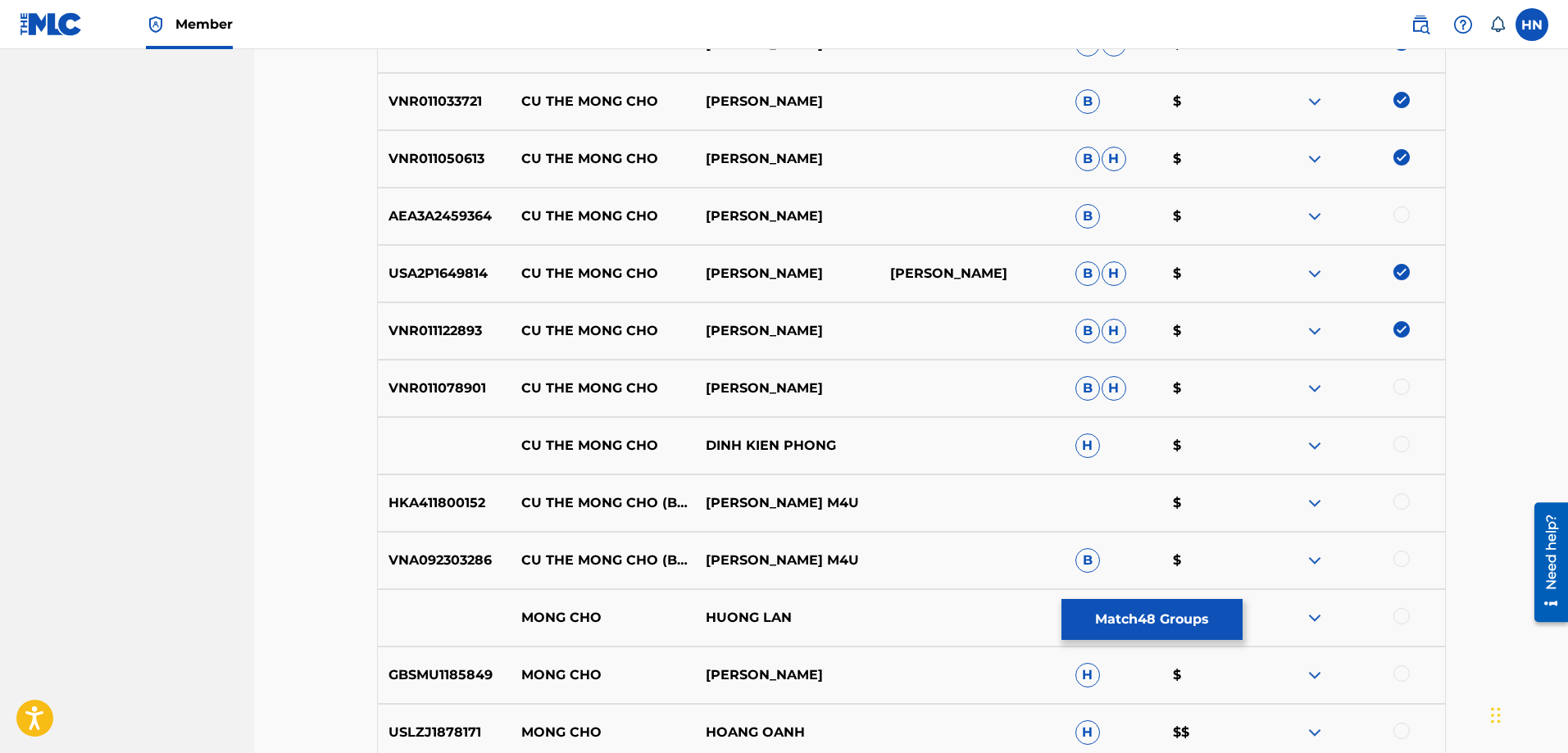
click at [1397, 389] on div at bounding box center [1401, 387] width 16 height 16
drag, startPoint x: 918, startPoint y: 451, endPoint x: 518, endPoint y: 449, distance: 400.0
click at [518, 449] on div "CU THE MONG CHO DINH KIEN PHONG H $" at bounding box center [911, 446] width 1069 height 57
click at [1407, 441] on div at bounding box center [1401, 444] width 16 height 16
click at [1318, 445] on img at bounding box center [1315, 446] width 20 height 20
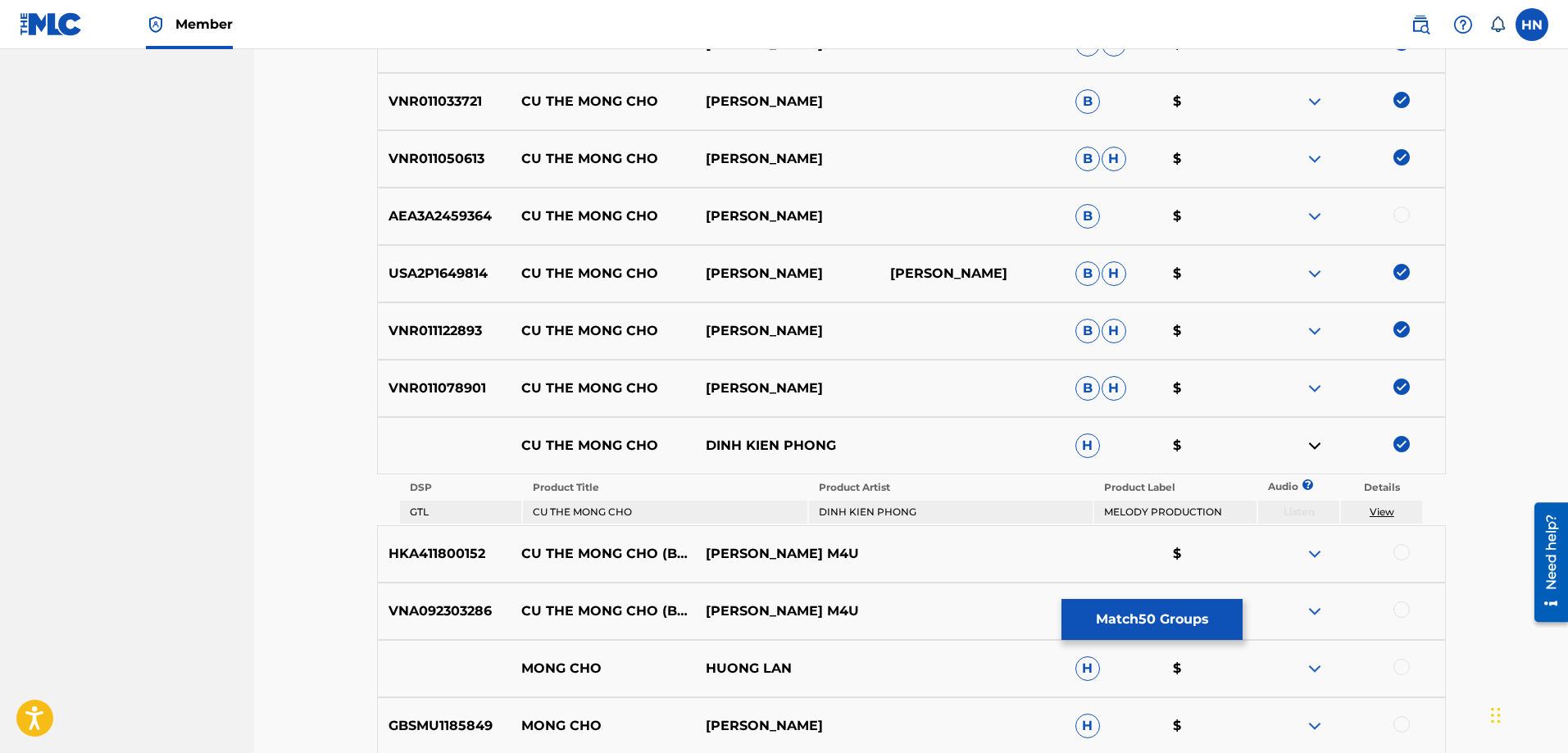
click at [1318, 445] on img at bounding box center [1315, 446] width 20 height 20
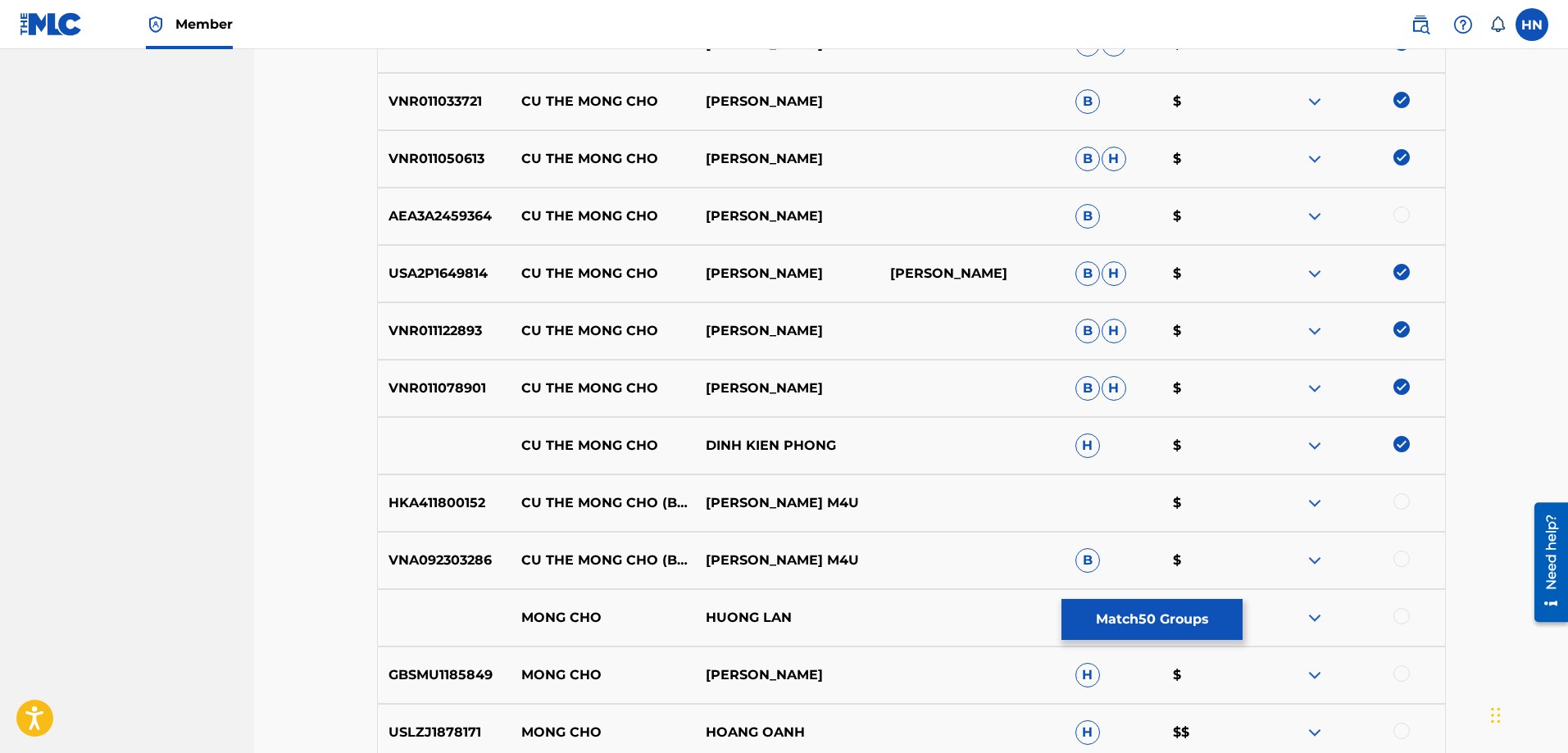
click at [398, 519] on div "HKA411800152 CU THE MONG CHO (BEAT) MINH VUONG M4U $" at bounding box center [911, 503] width 1069 height 57
click at [1395, 503] on div at bounding box center [1401, 501] width 16 height 16
click at [434, 553] on p "VNA092303286" at bounding box center [444, 561] width 133 height 20
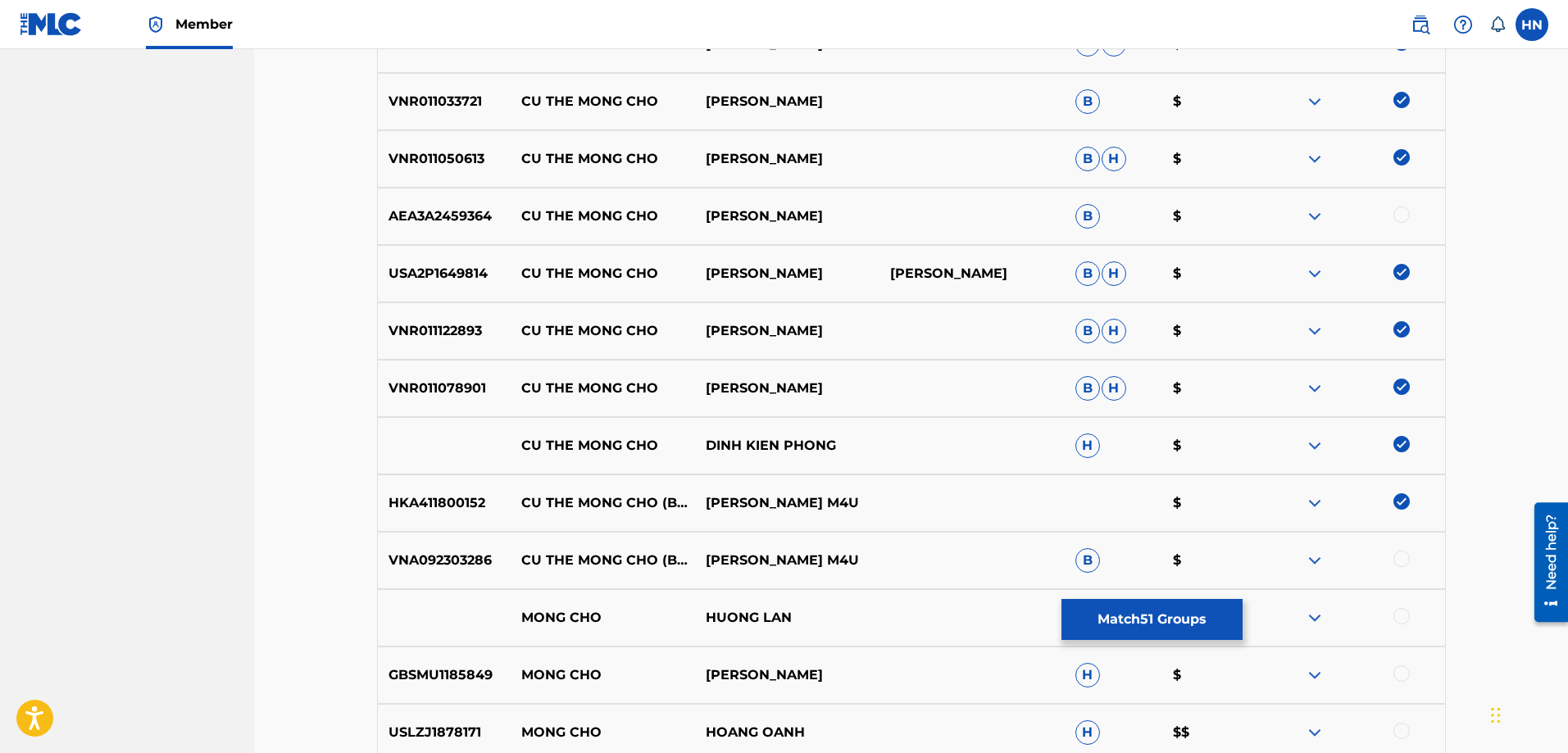
click at [1396, 562] on div at bounding box center [1401, 559] width 16 height 16
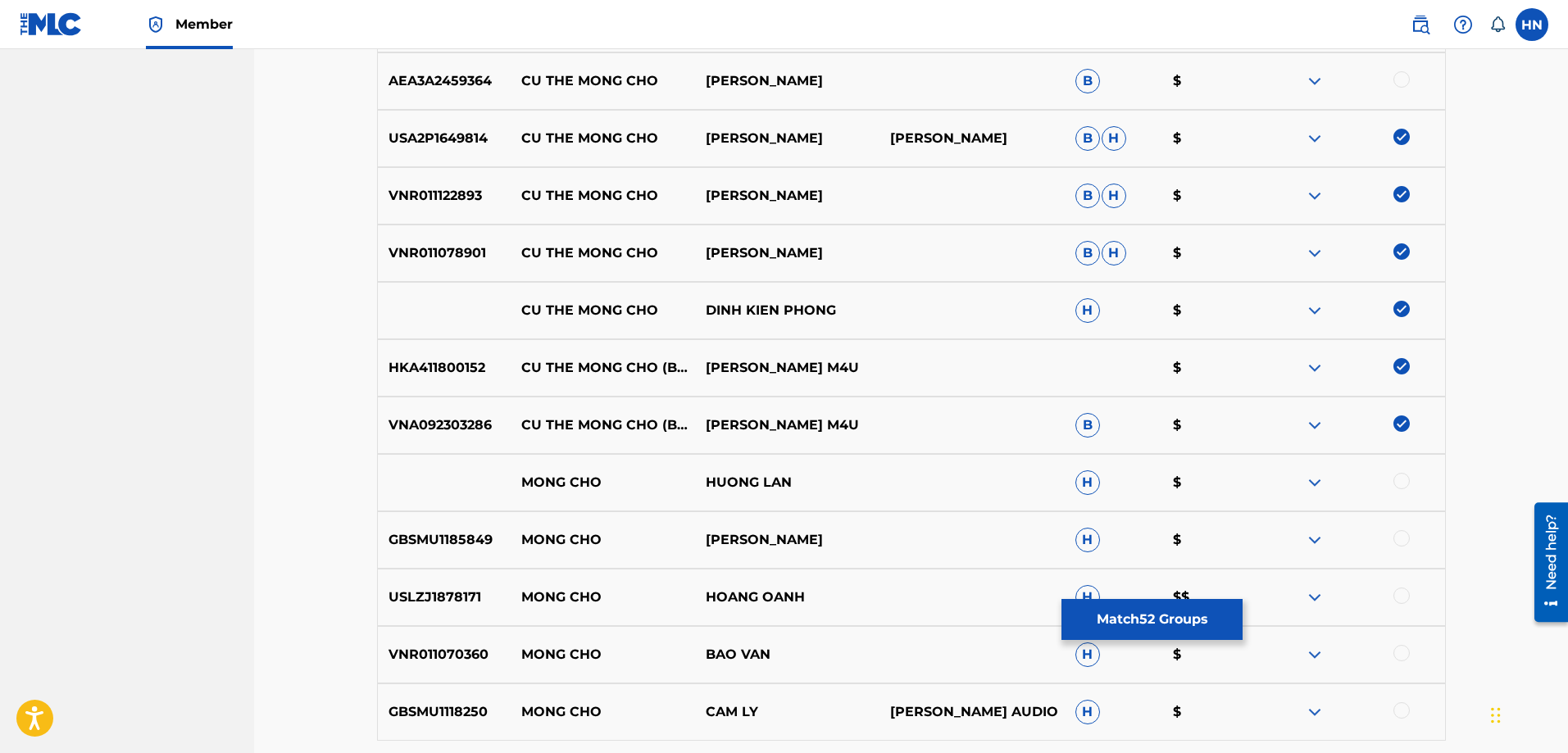
scroll to position [1189, 0]
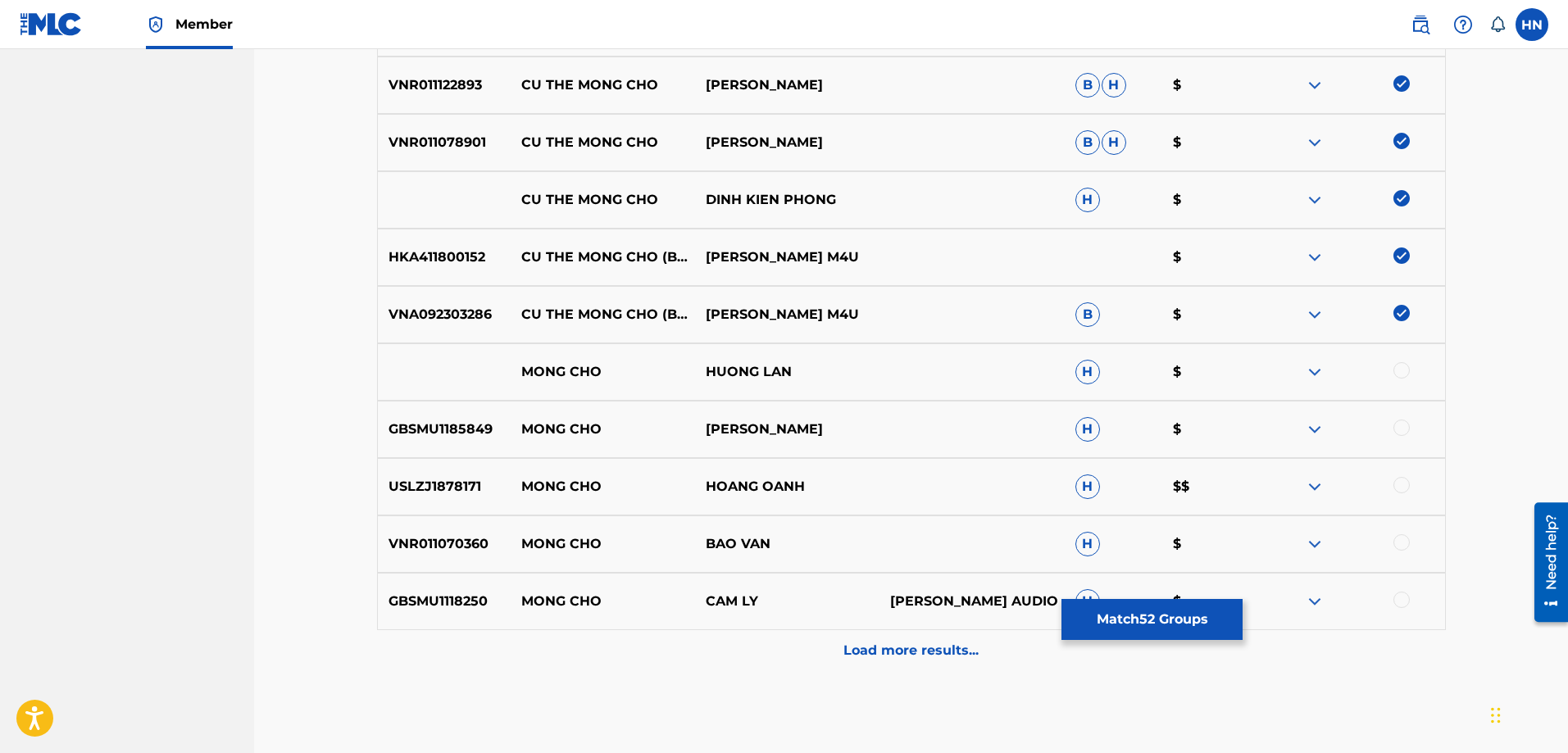
click at [1094, 627] on button "Match 52 Groups" at bounding box center [1152, 619] width 181 height 41
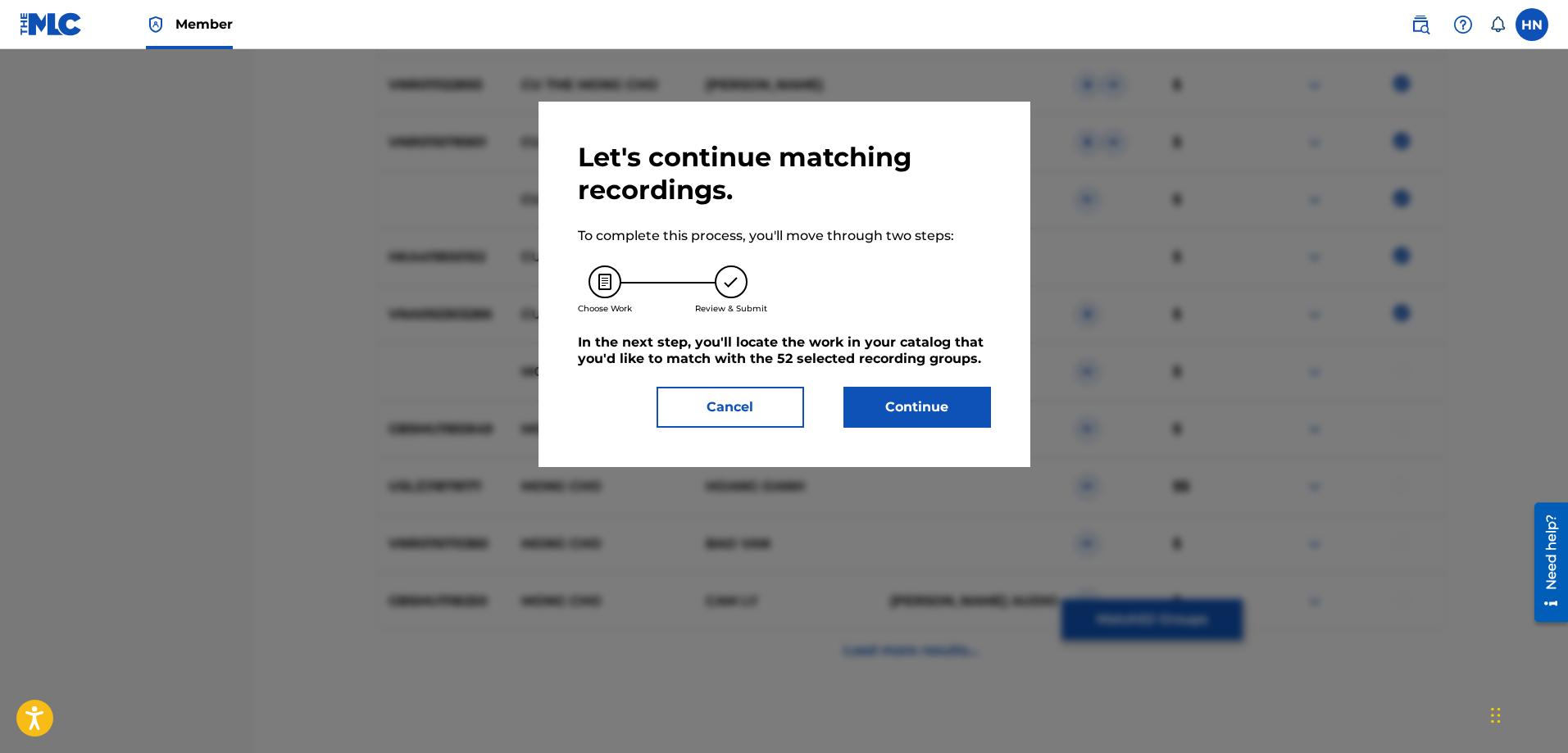
click at [750, 422] on button "Cancel" at bounding box center [729, 407] width 147 height 41
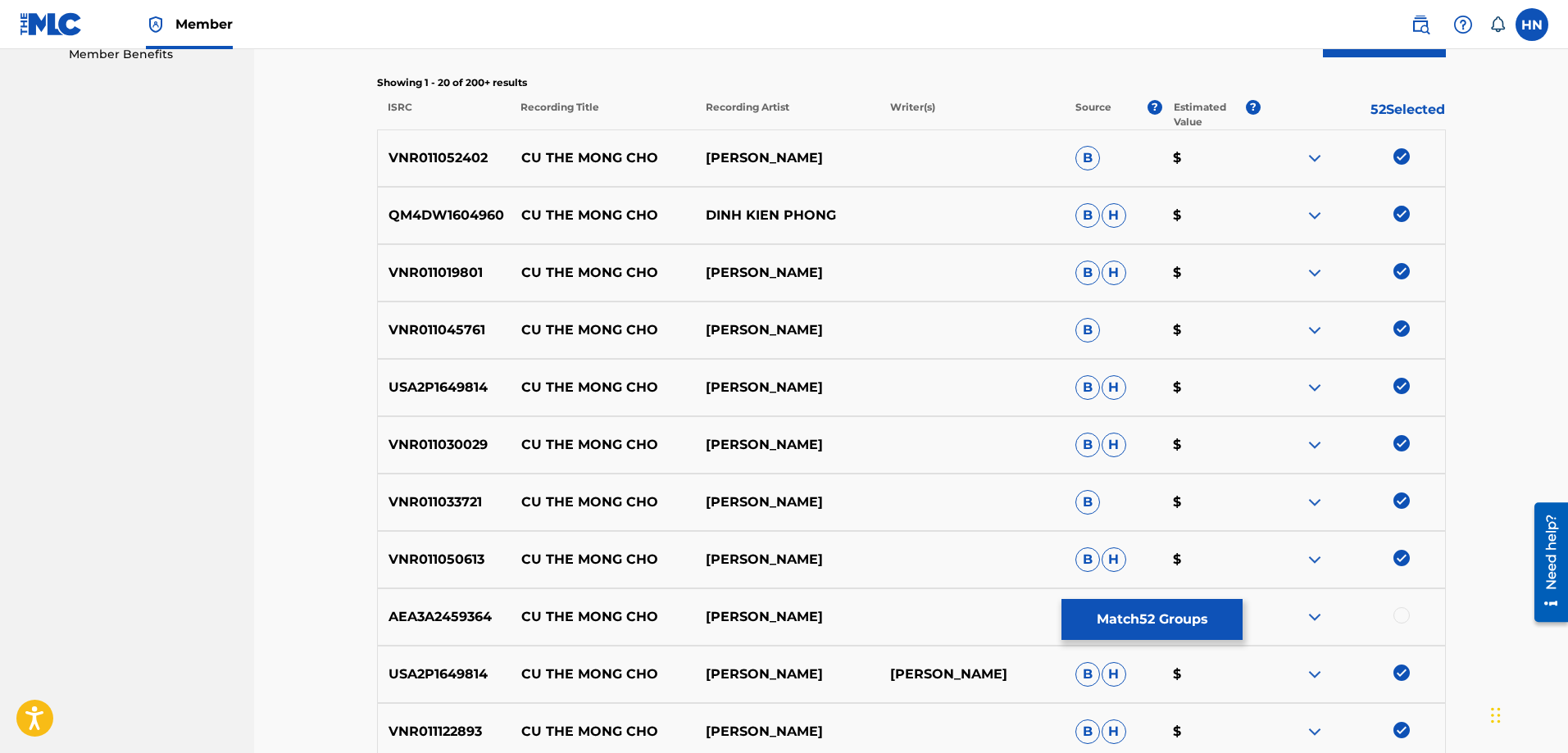
scroll to position [0, 0]
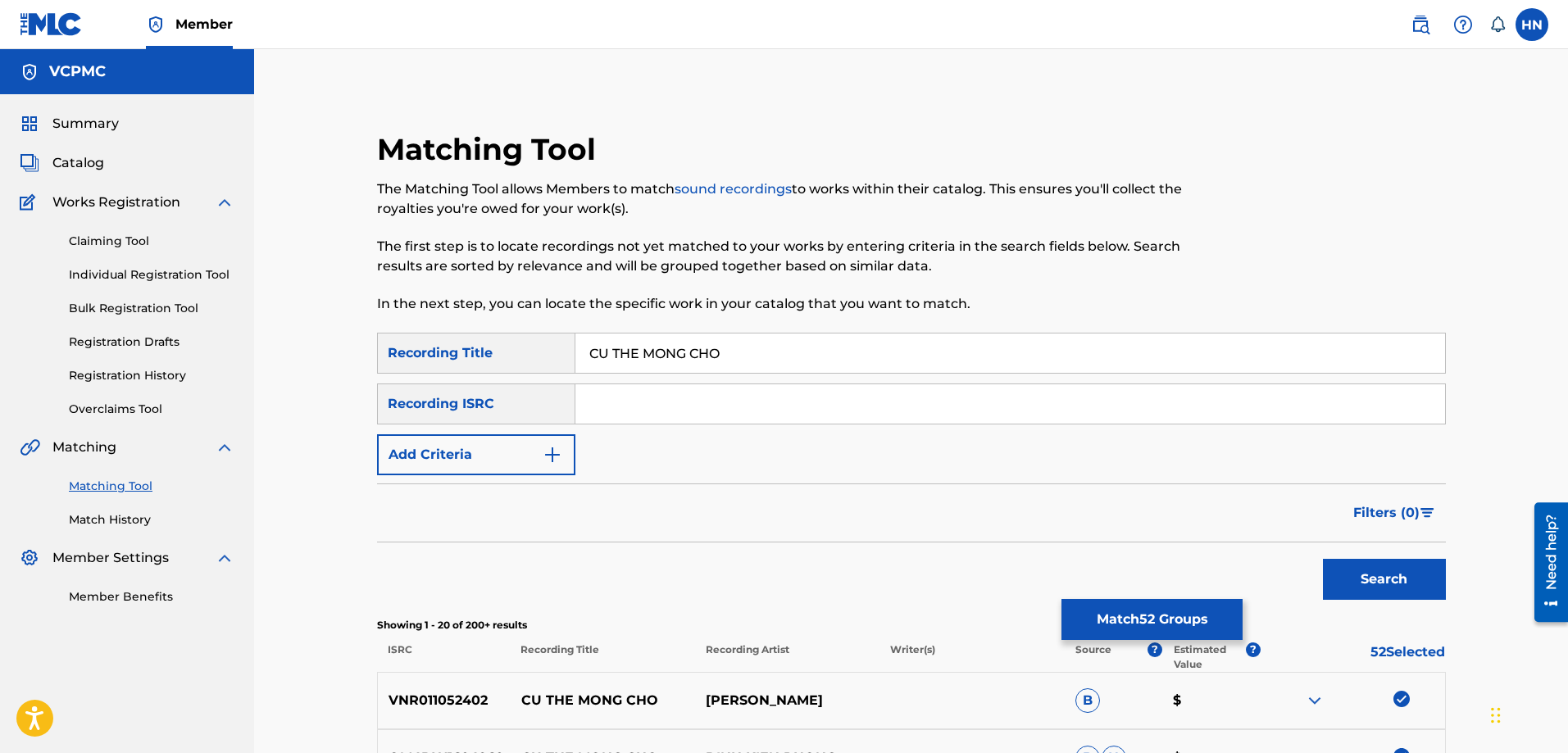
drag, startPoint x: 777, startPoint y: 349, endPoint x: 456, endPoint y: 340, distance: 321.1
click at [462, 340] on div "SearchWithCriteria88608925-57dd-4a14-87f1-c2adac3bfa4c Recording Title CU THE M…" at bounding box center [911, 353] width 1069 height 41
type input "Lối thoát"
click at [1323, 559] on button "Search" at bounding box center [1384, 579] width 123 height 41
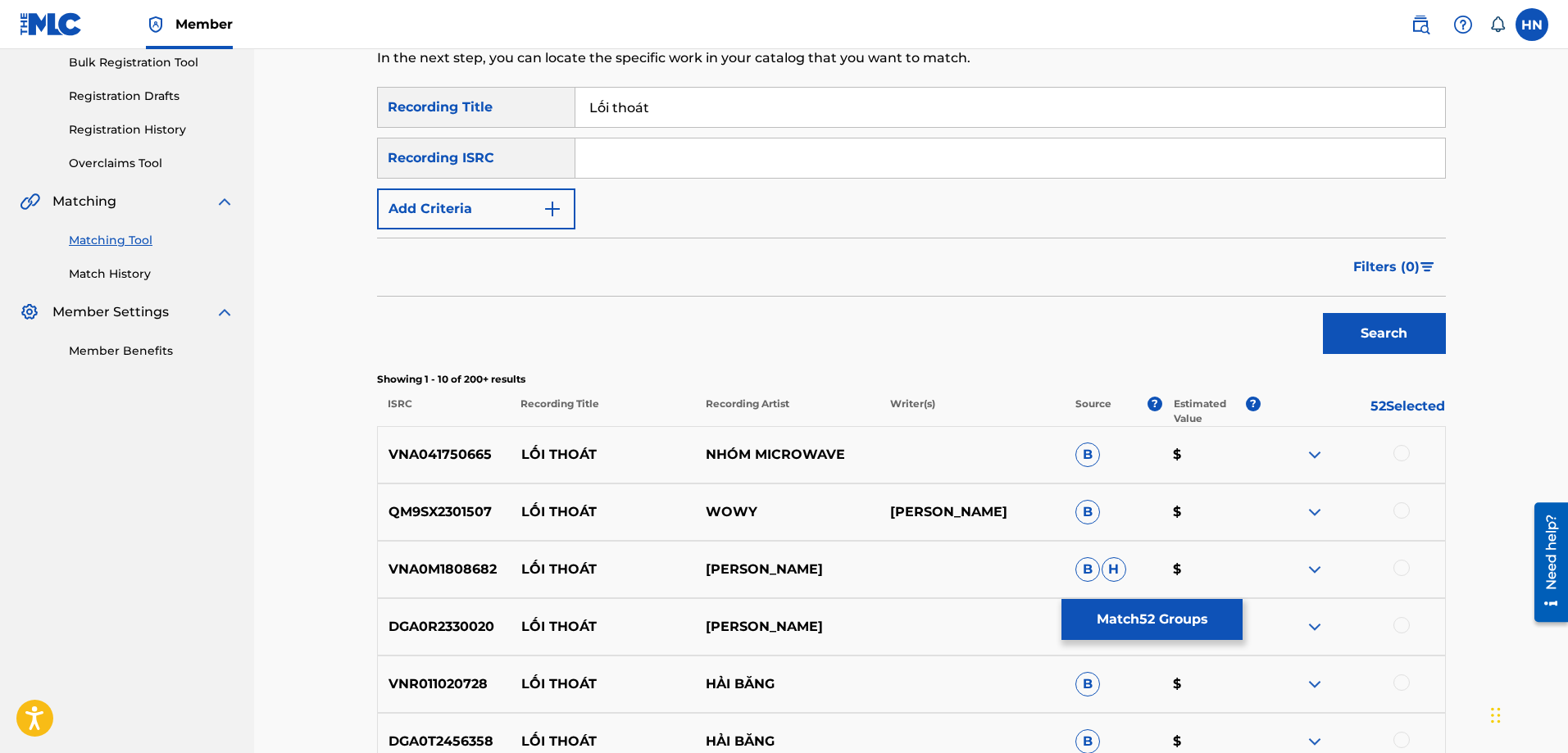
scroll to position [574, 0]
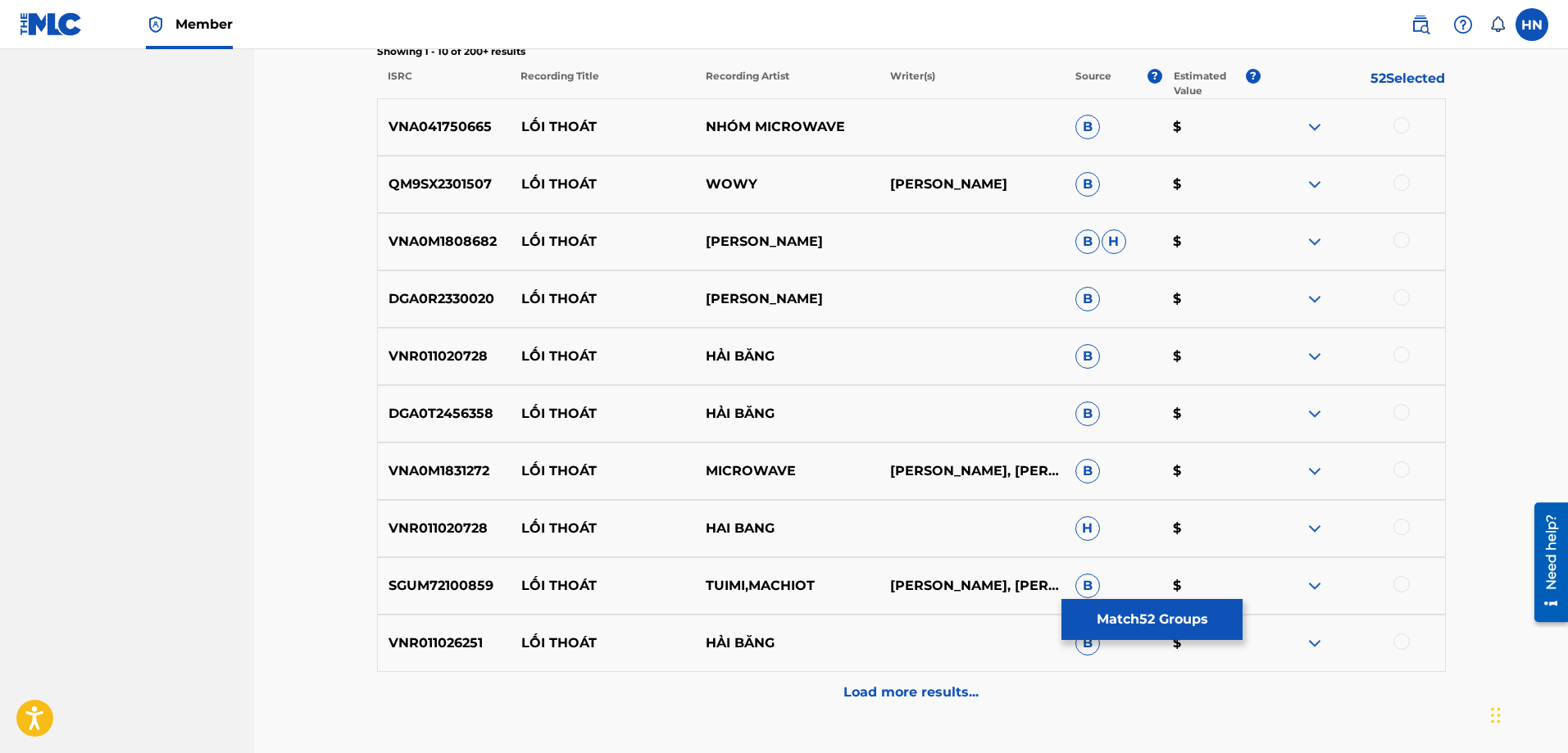
click at [1128, 608] on button "Match 52 Groups" at bounding box center [1152, 619] width 181 height 41
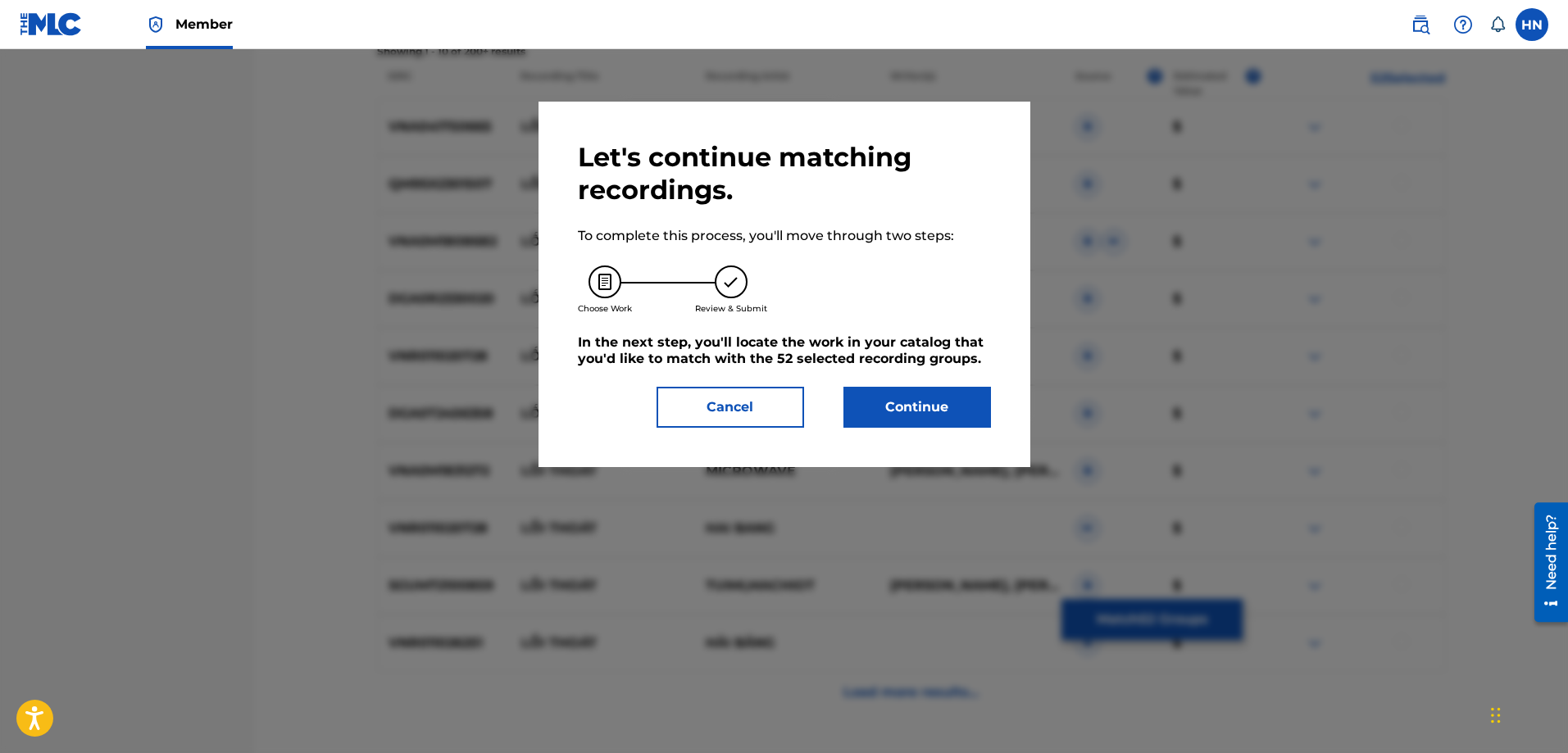
click at [919, 425] on button "Continue" at bounding box center [916, 407] width 147 height 41
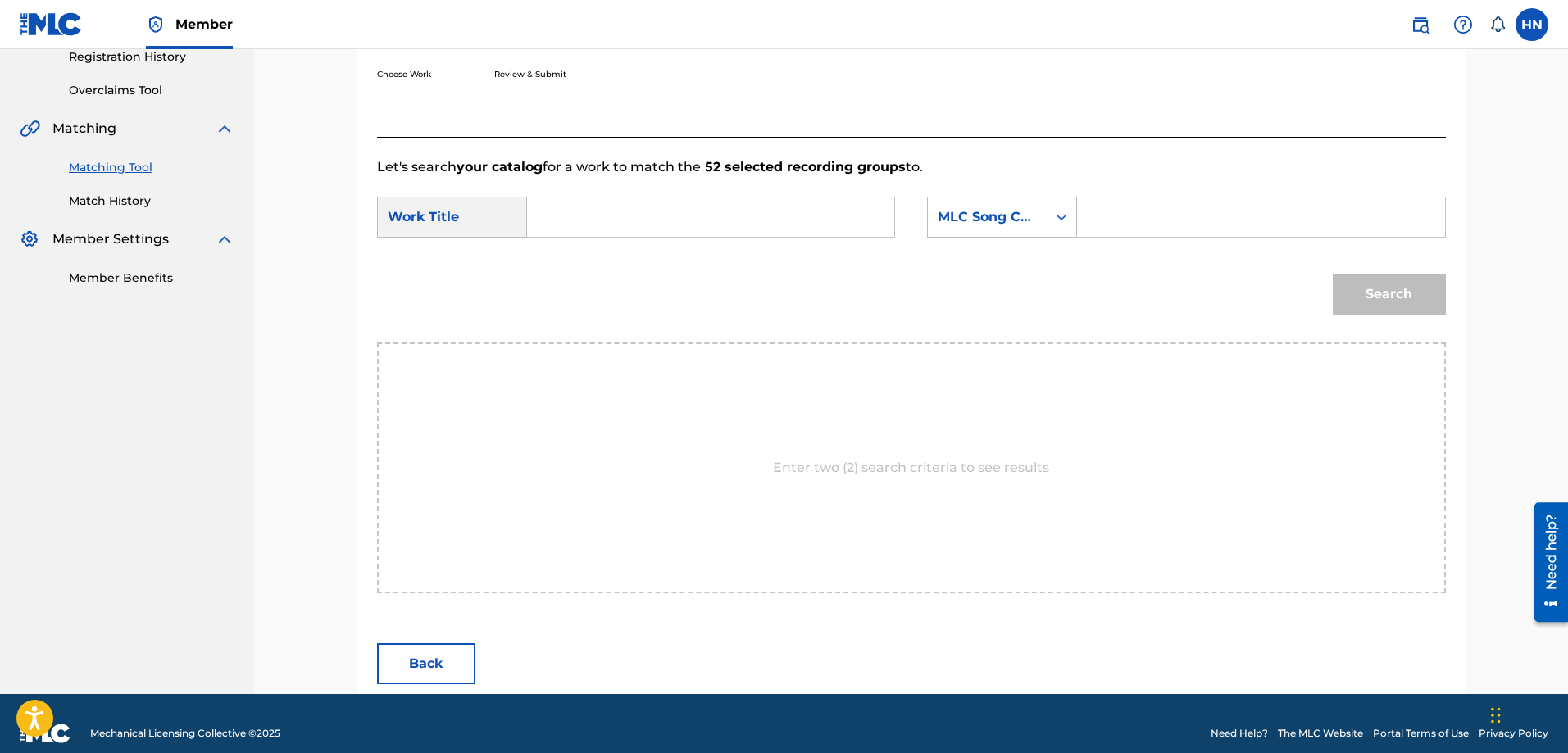
scroll to position [339, 0]
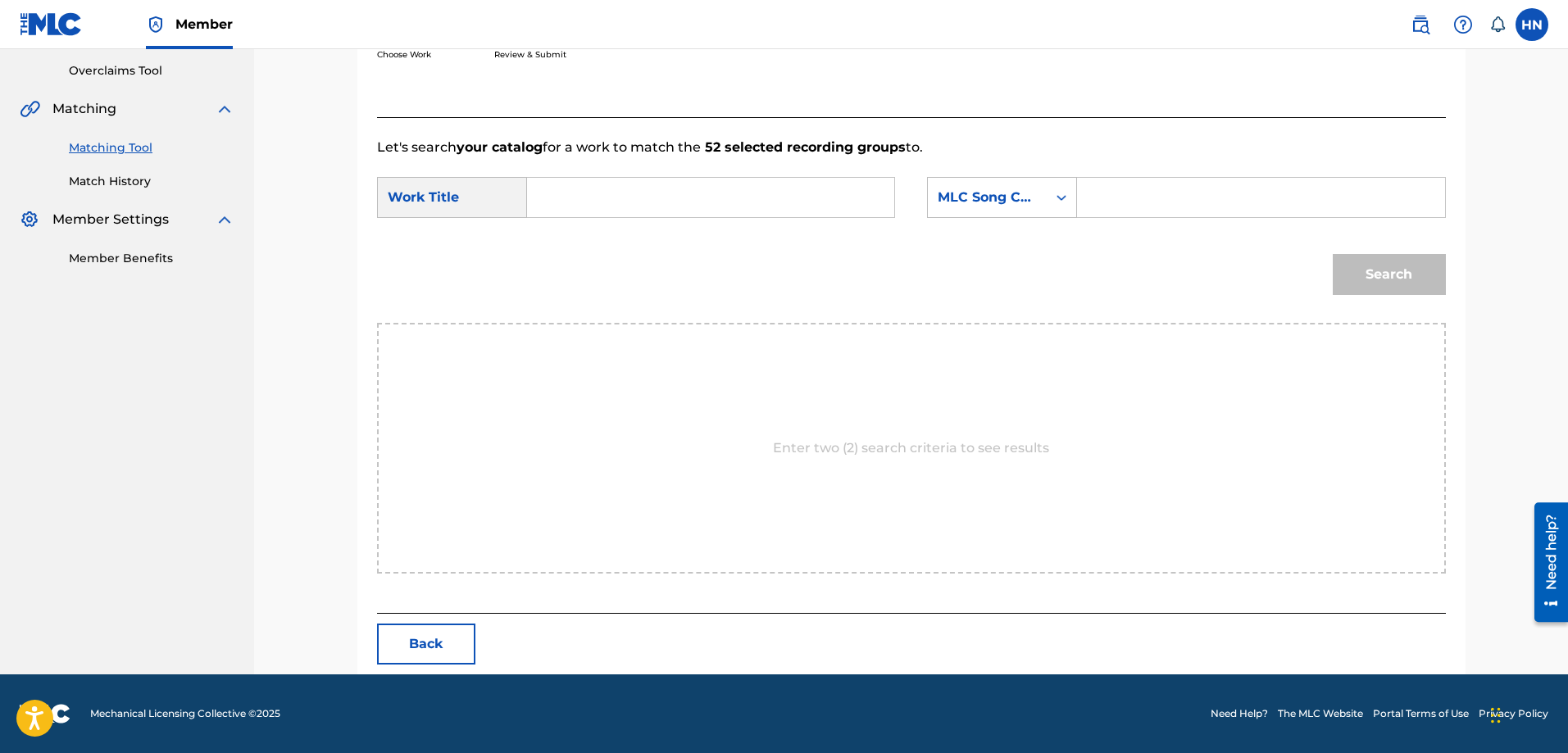
click at [824, 201] on input "Search Form" at bounding box center [710, 197] width 340 height 39
paste input "CU THE MONG CHO"
type input "CU THE MONG CHO"
click at [976, 201] on div "MLC Song Code" at bounding box center [987, 198] width 99 height 20
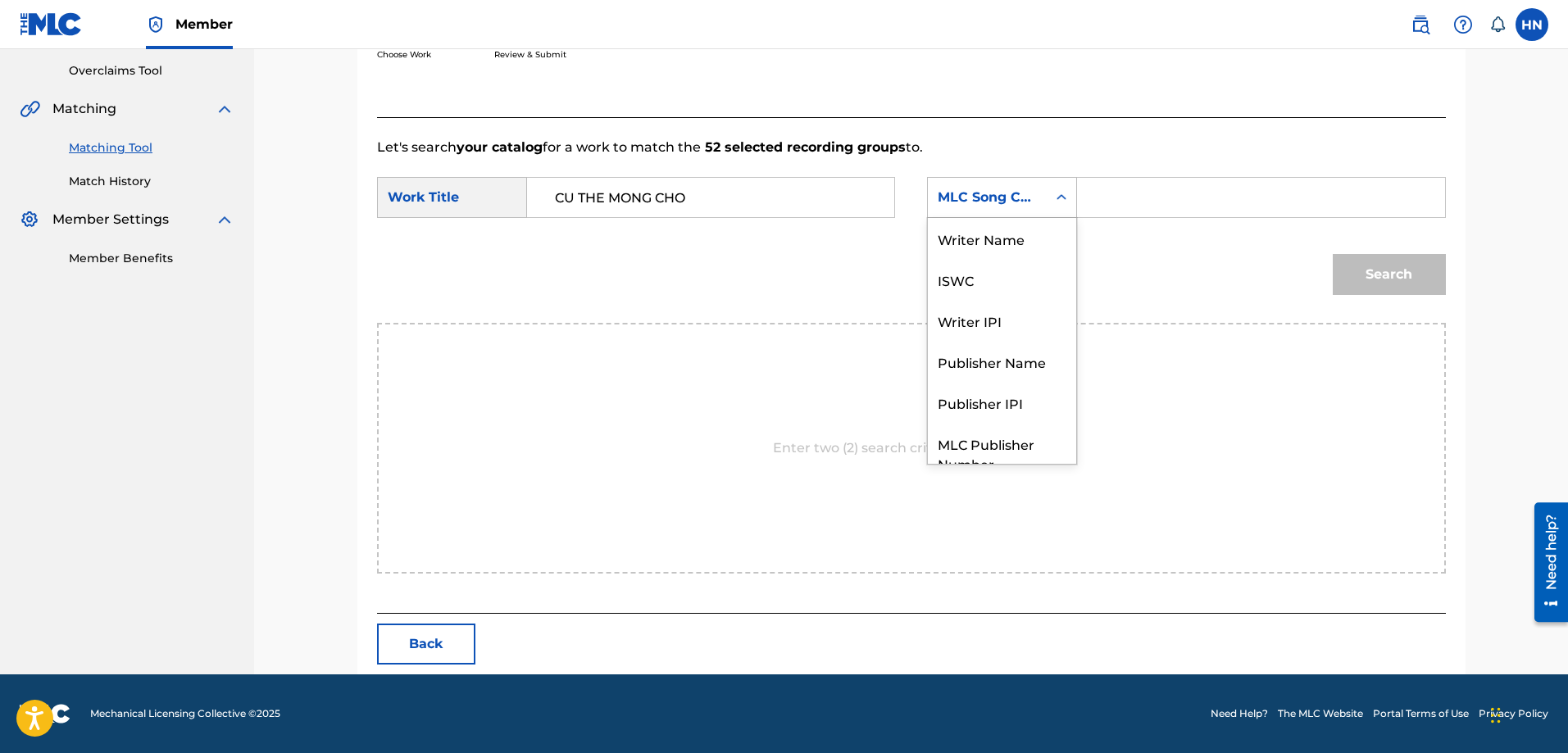
scroll to position [61, 0]
click at [969, 225] on div "ISWC" at bounding box center [1002, 218] width 148 height 41
click at [1121, 179] on input "Search Form" at bounding box center [1260, 197] width 340 height 39
paste input "T9178715101"
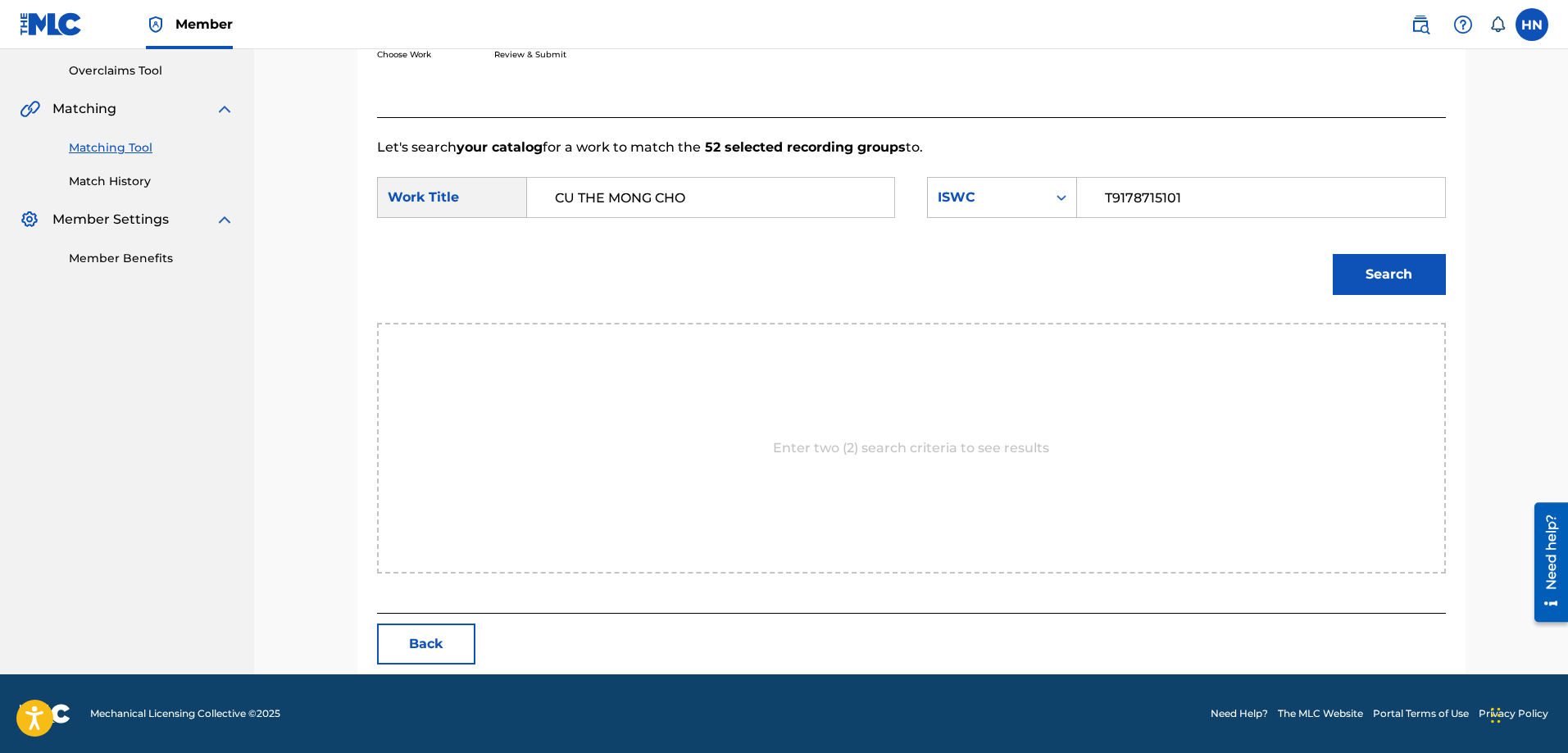
type input "T9178715101"
click at [1395, 256] on button "Search" at bounding box center [1389, 274] width 113 height 41
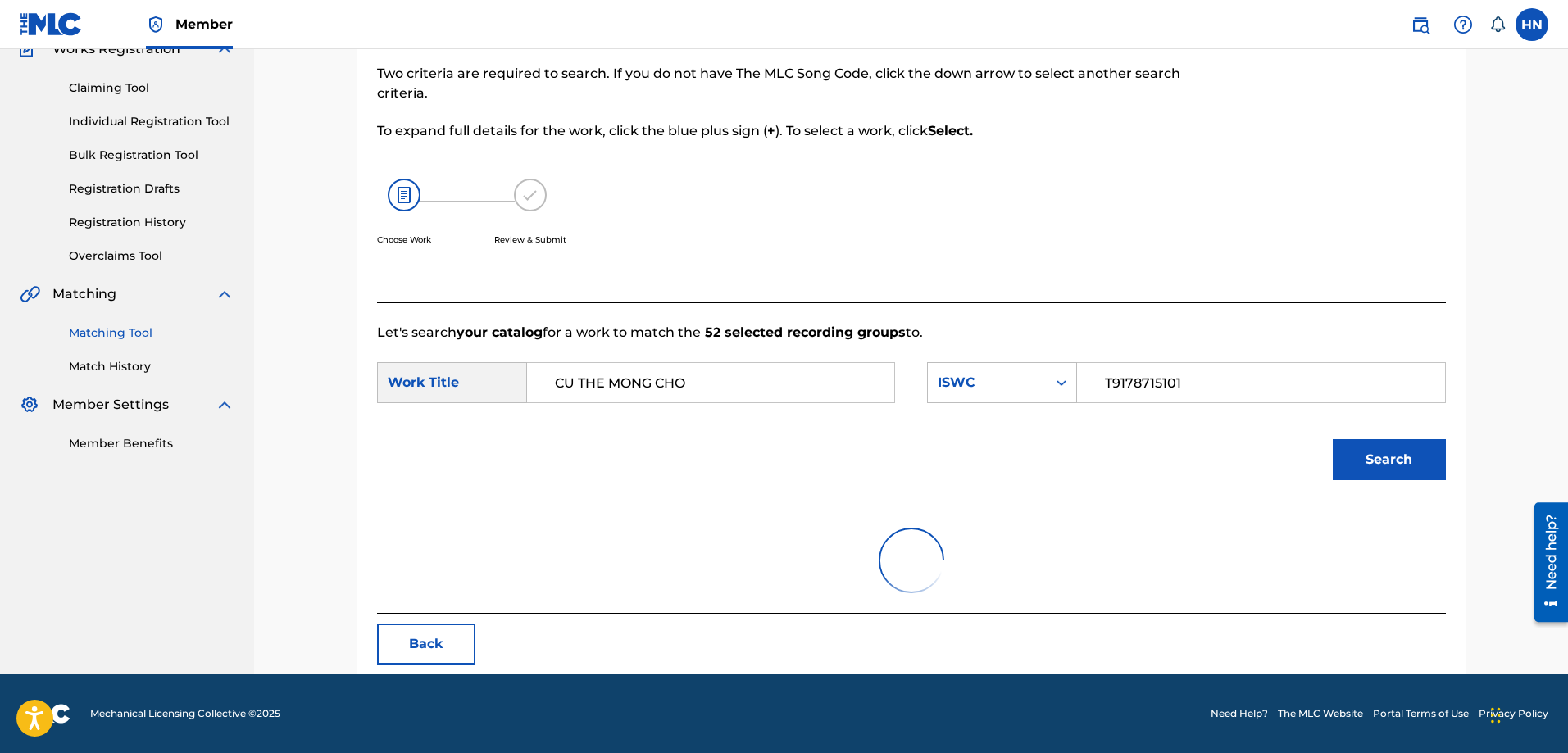
scroll to position [290, 0]
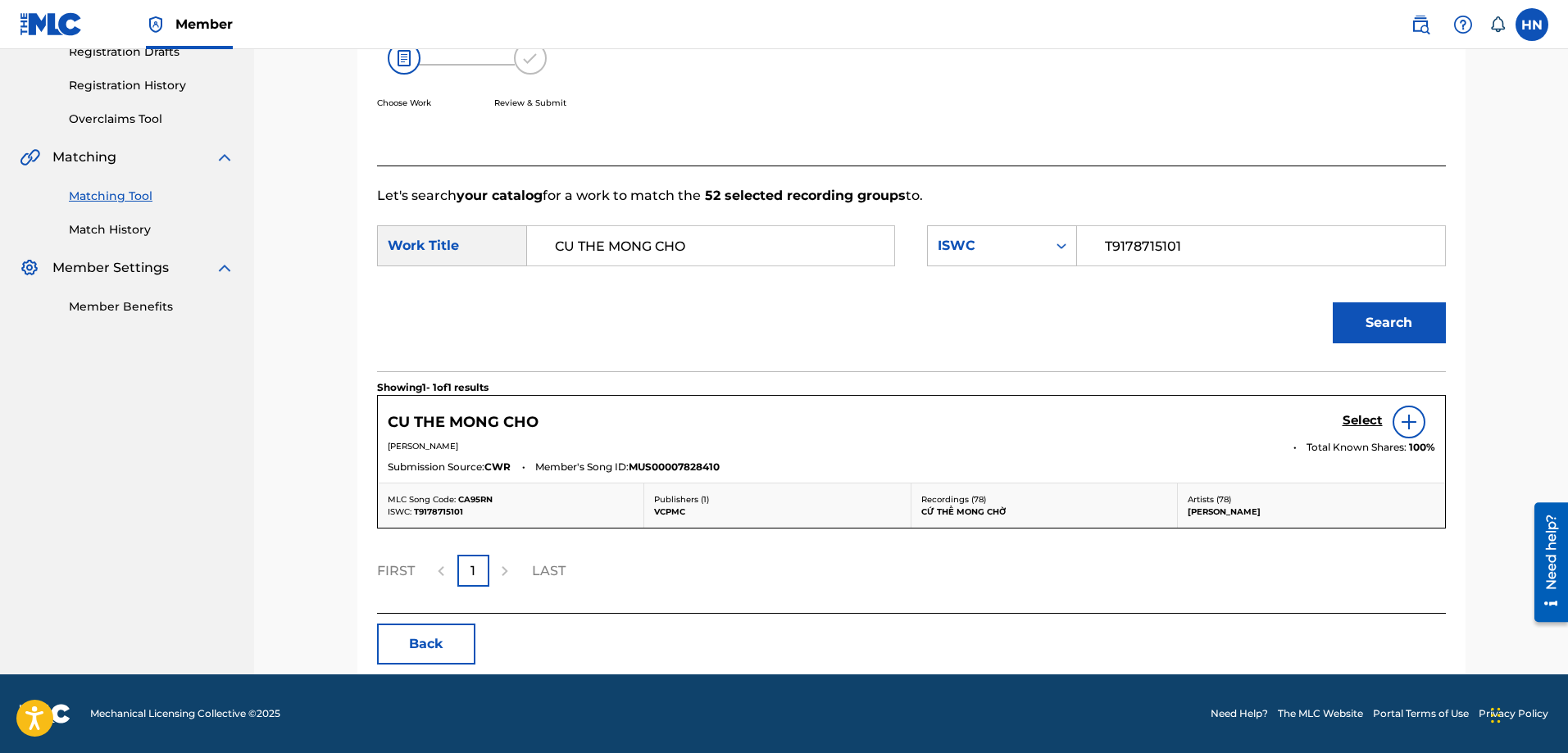
click at [1360, 420] on h5 "Select" at bounding box center [1362, 420] width 40 height 15
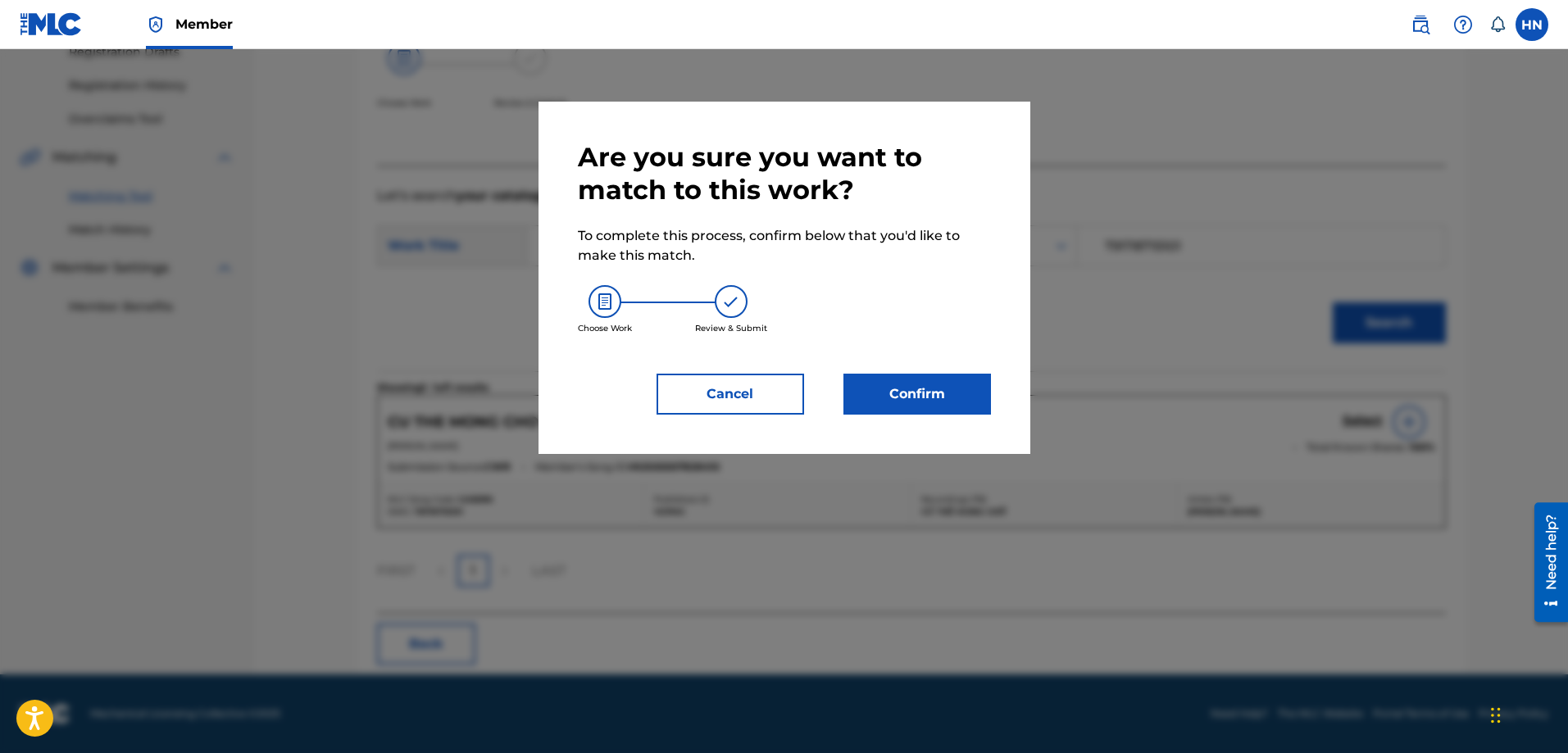
click at [924, 400] on button "Confirm" at bounding box center [916, 394] width 147 height 41
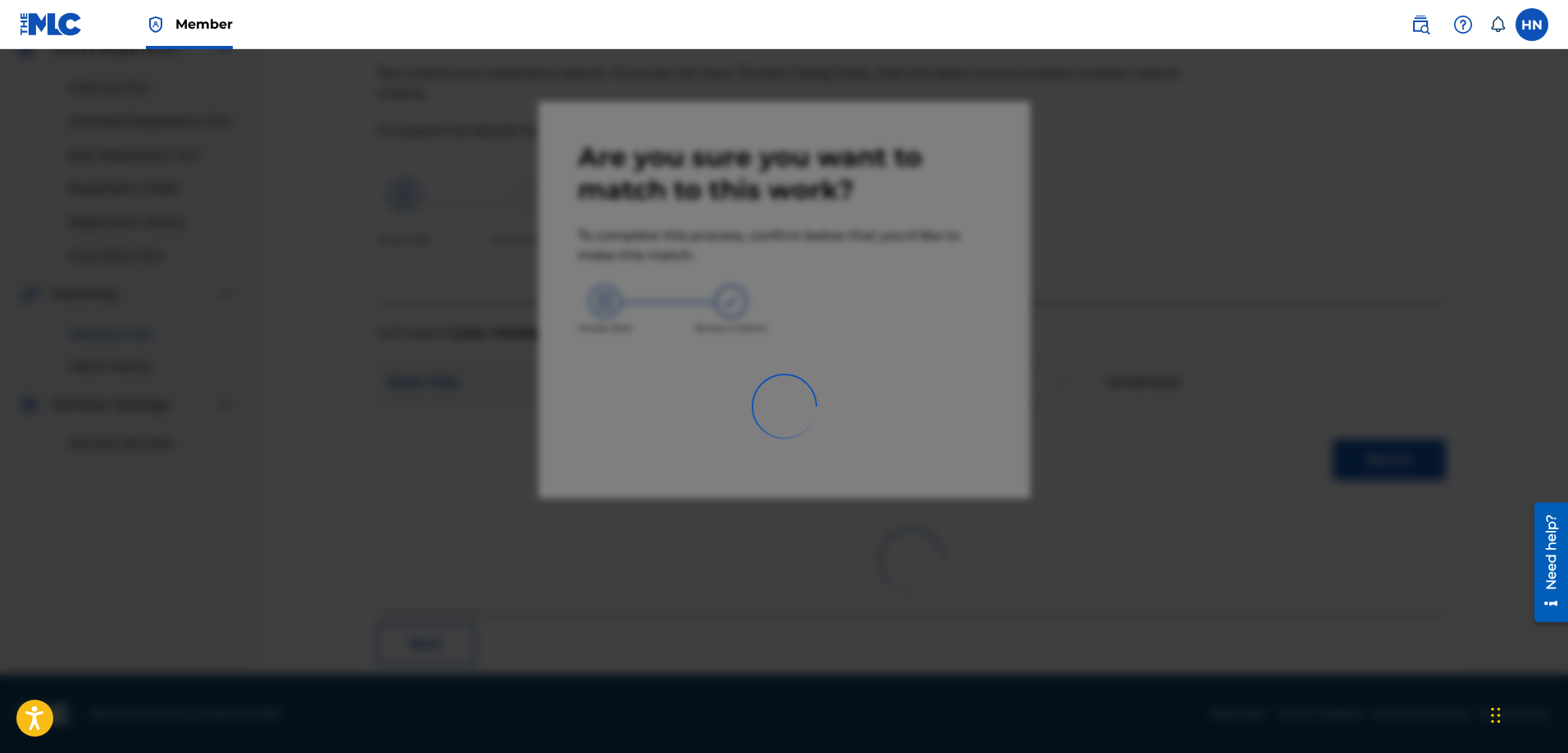
scroll to position [45, 0]
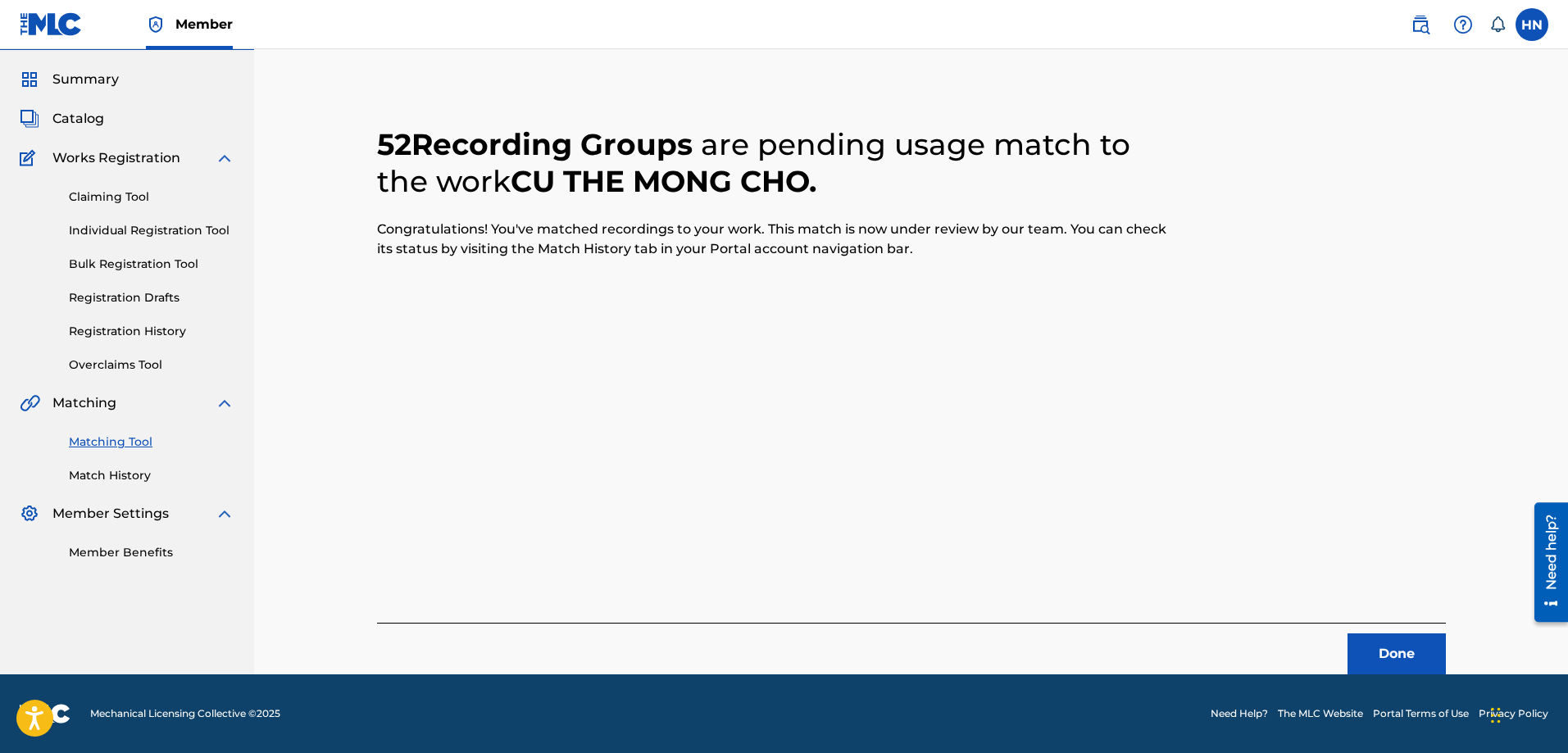
click at [1371, 649] on button "Done" at bounding box center [1396, 654] width 98 height 41
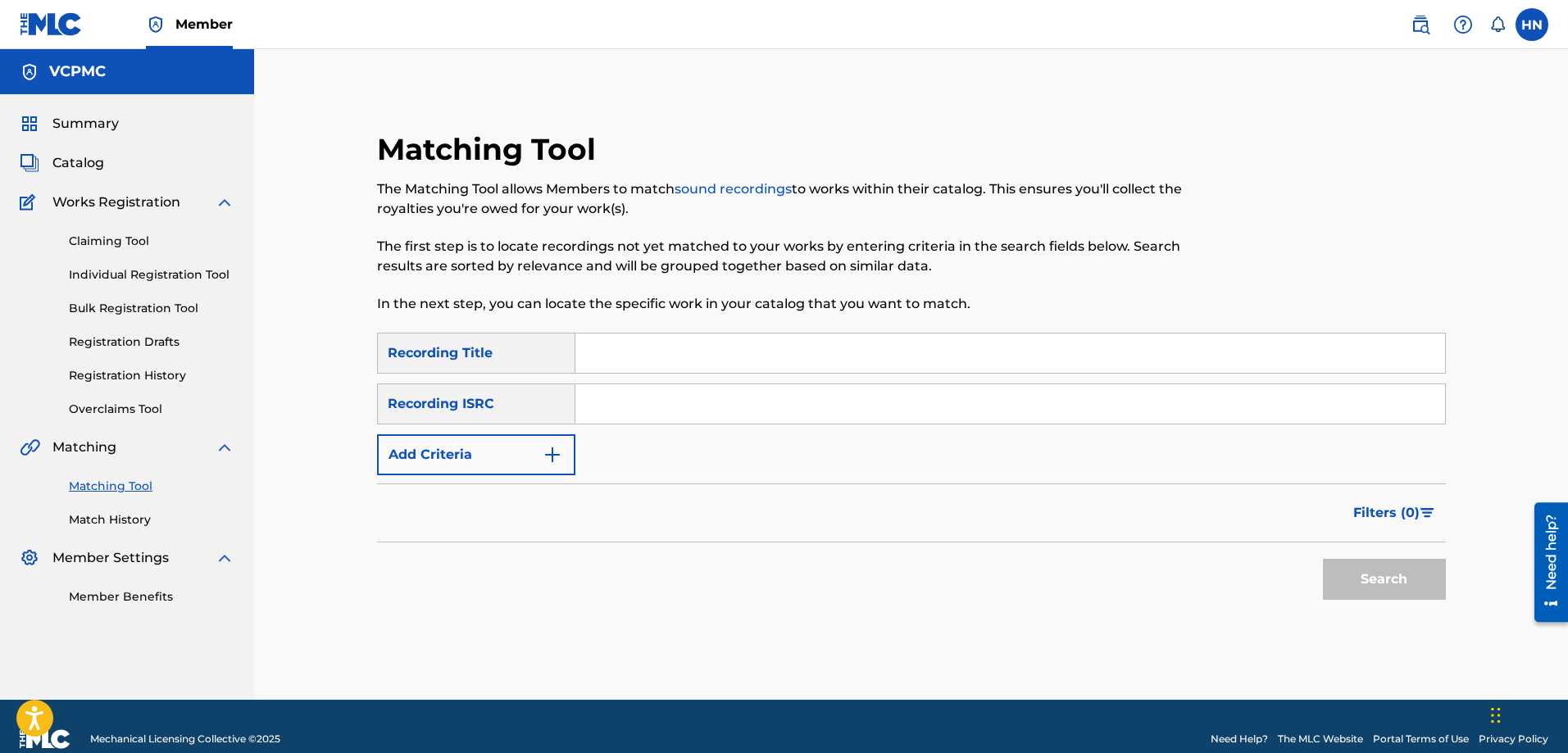
click at [840, 353] on input "Search Form" at bounding box center [1009, 353] width 869 height 39
paste input "VÔ TÌNH"
type input "VÔ TÌNH"
click at [1323, 559] on button "Search" at bounding box center [1384, 579] width 123 height 41
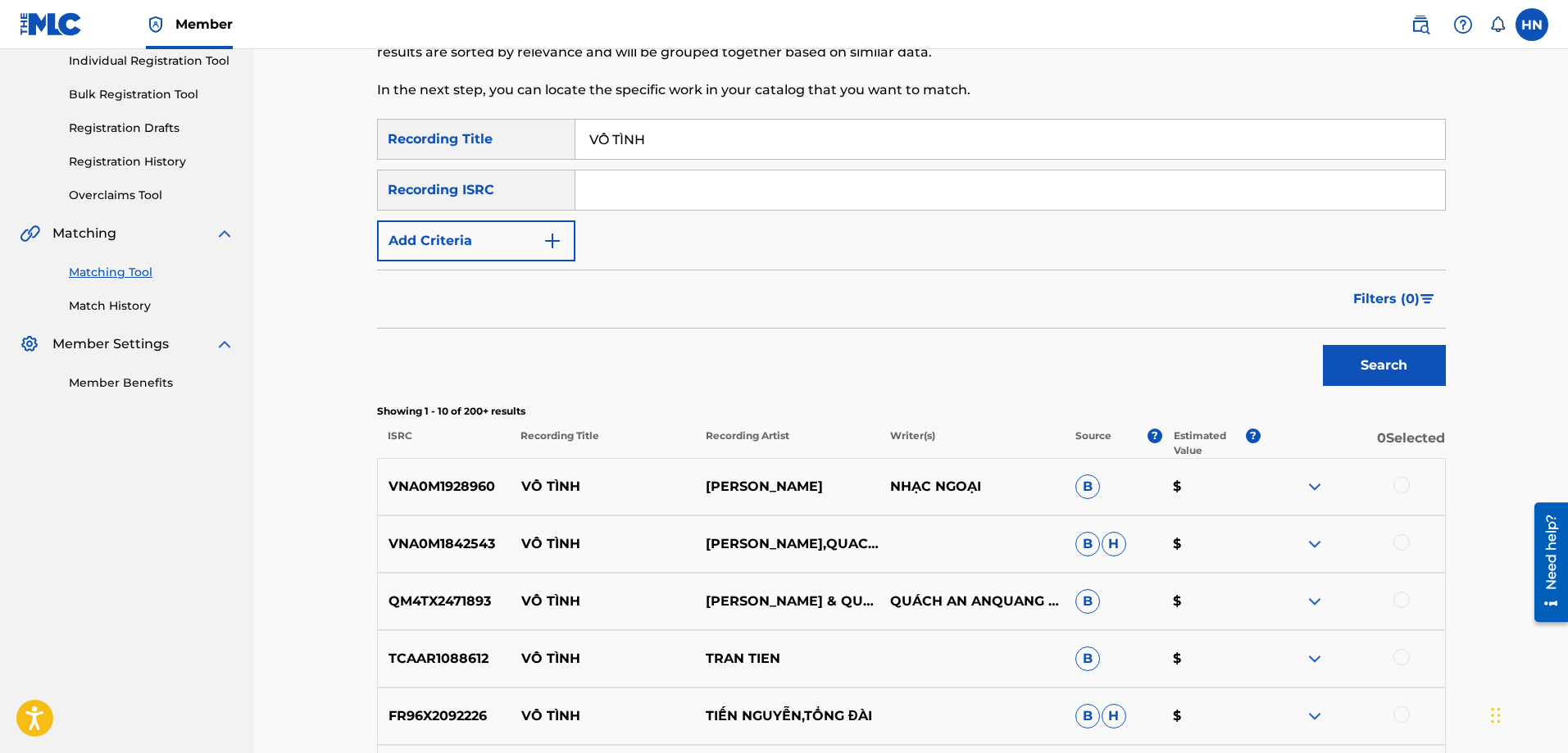
scroll to position [328, 0]
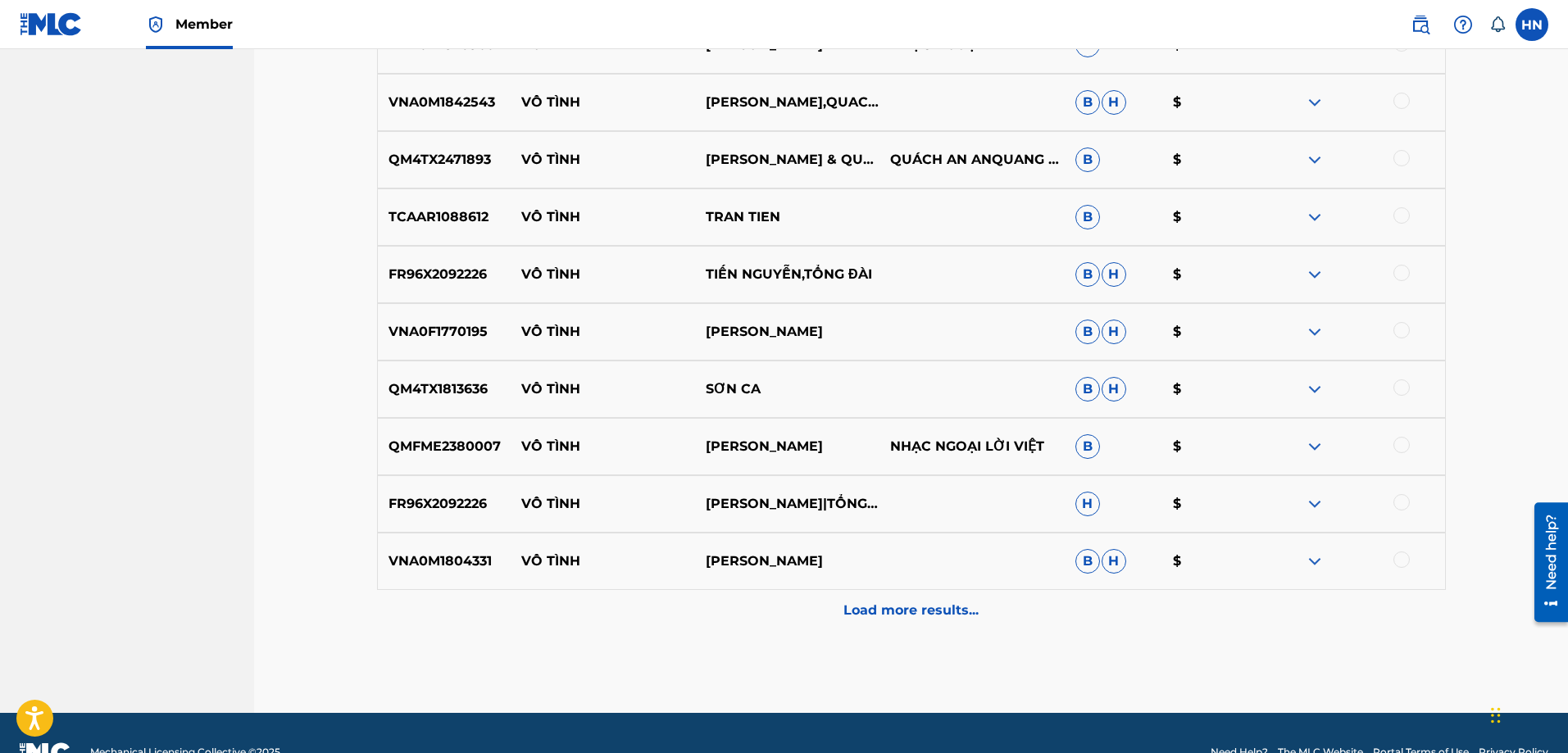
click at [836, 610] on div "Load more results..." at bounding box center [911, 610] width 1069 height 41
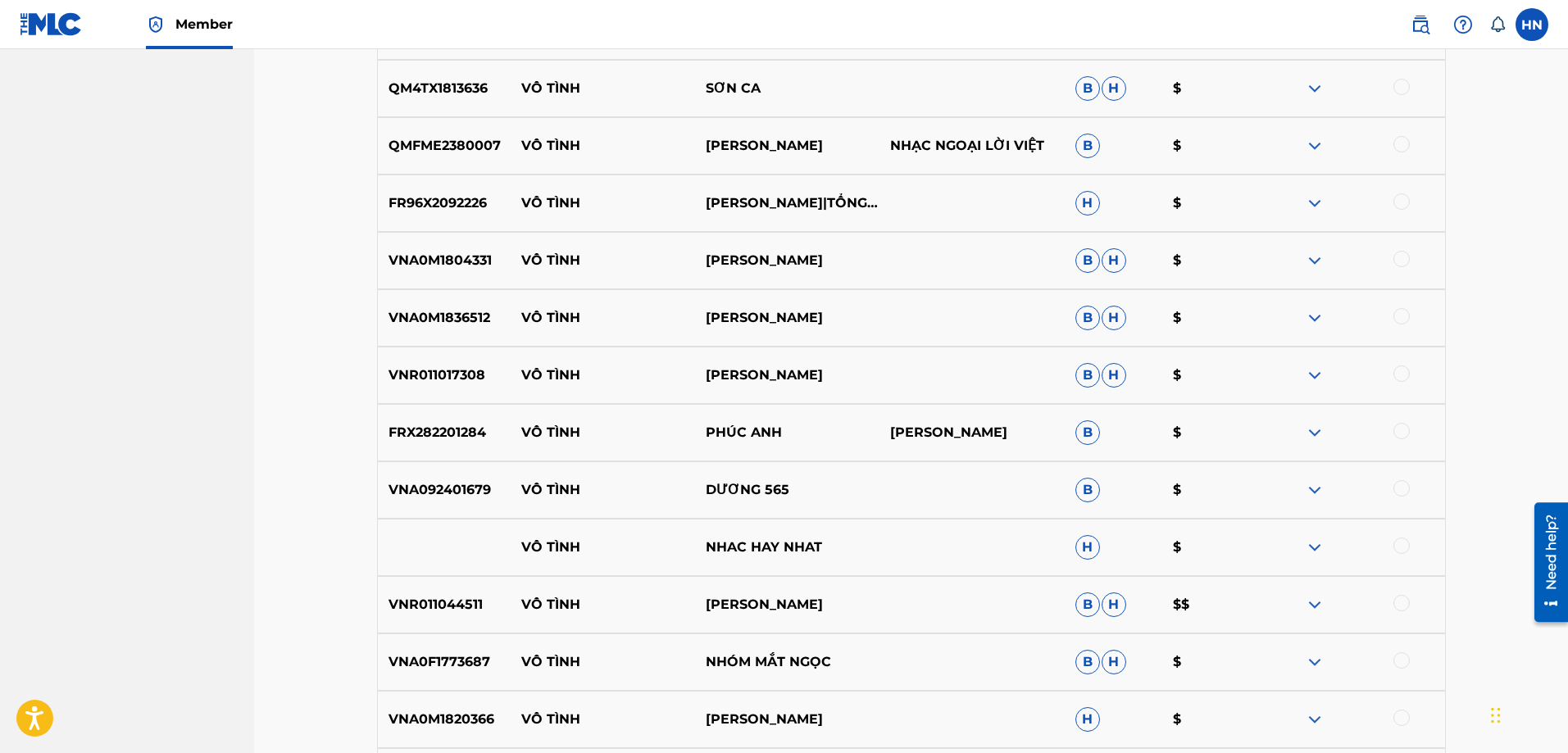
scroll to position [1229, 0]
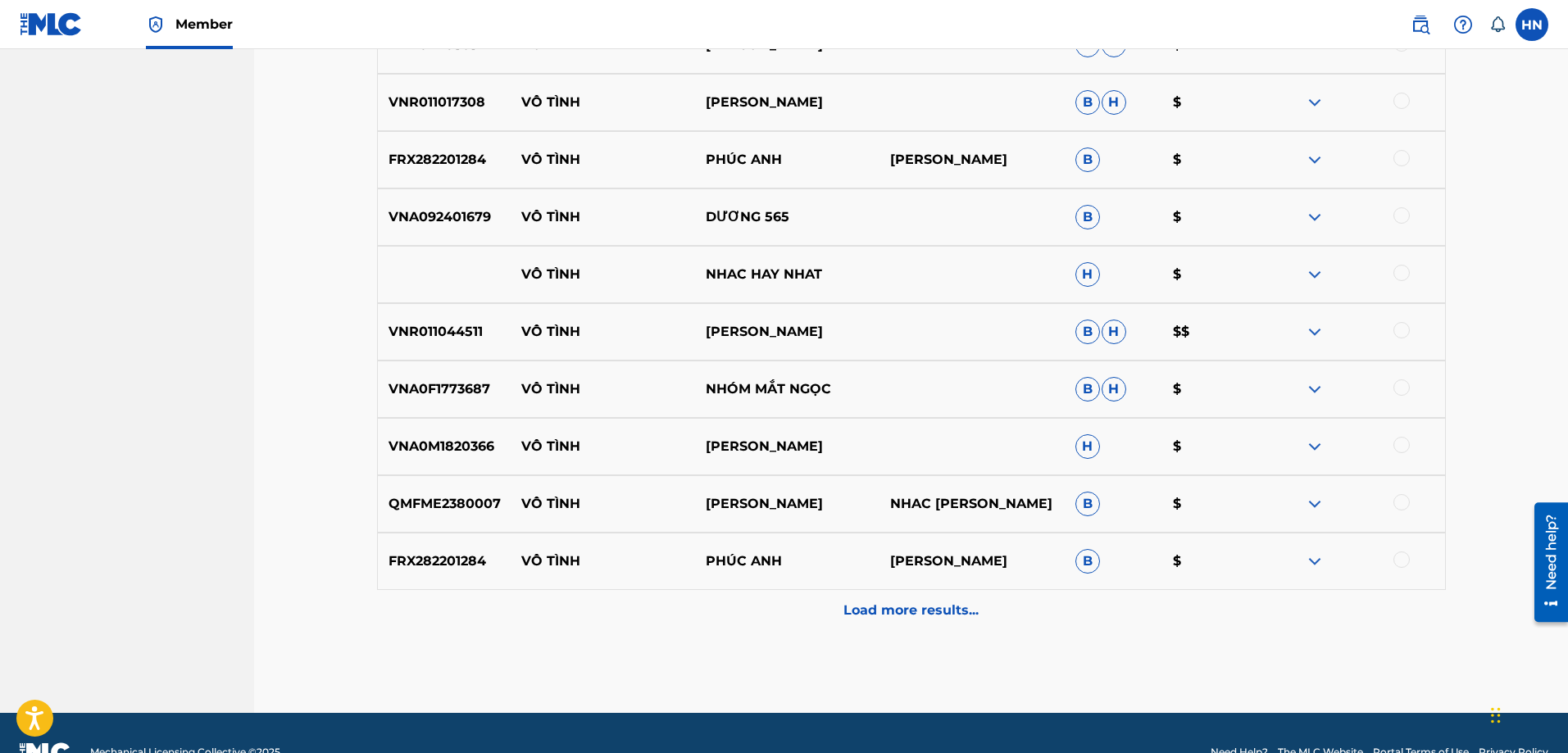
click at [825, 608] on div "Load more results..." at bounding box center [911, 610] width 1069 height 41
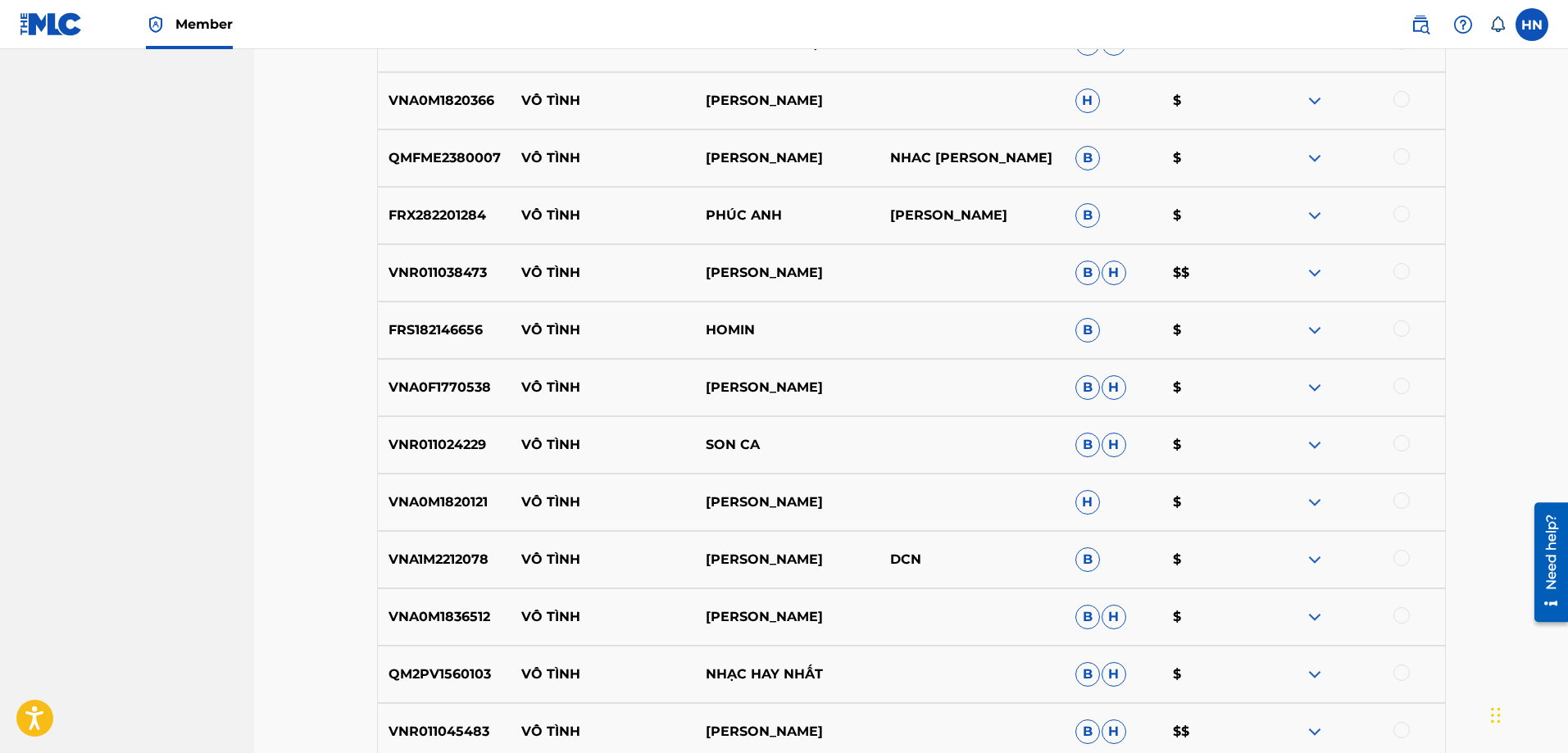
scroll to position [1721, 0]
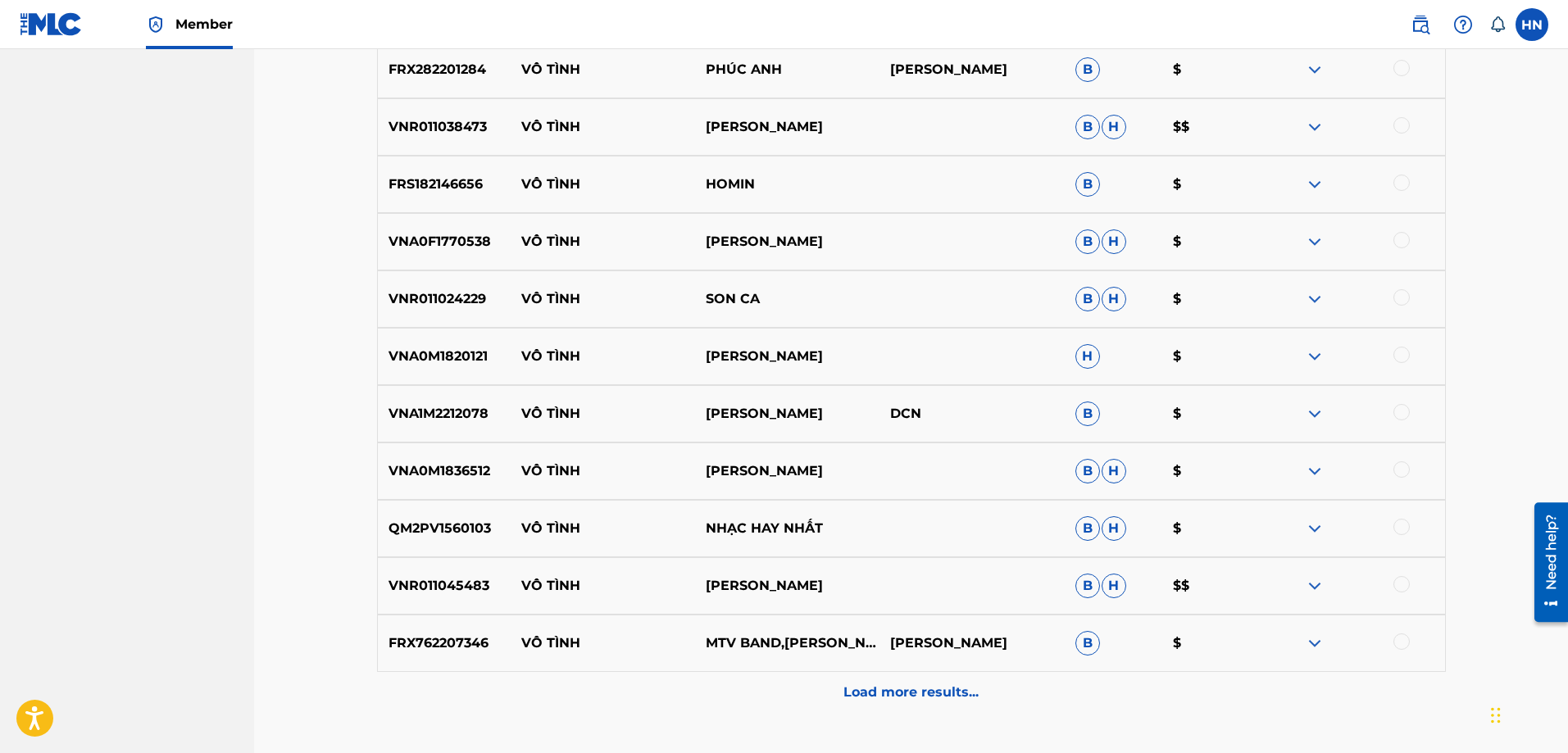
click at [791, 669] on div "FRX762207346 VÔ TÌNH MTV BAND,HUỲNH MI PHAN LÊ MINH B $" at bounding box center [911, 643] width 1069 height 57
click at [792, 685] on div "Load more results..." at bounding box center [911, 692] width 1069 height 41
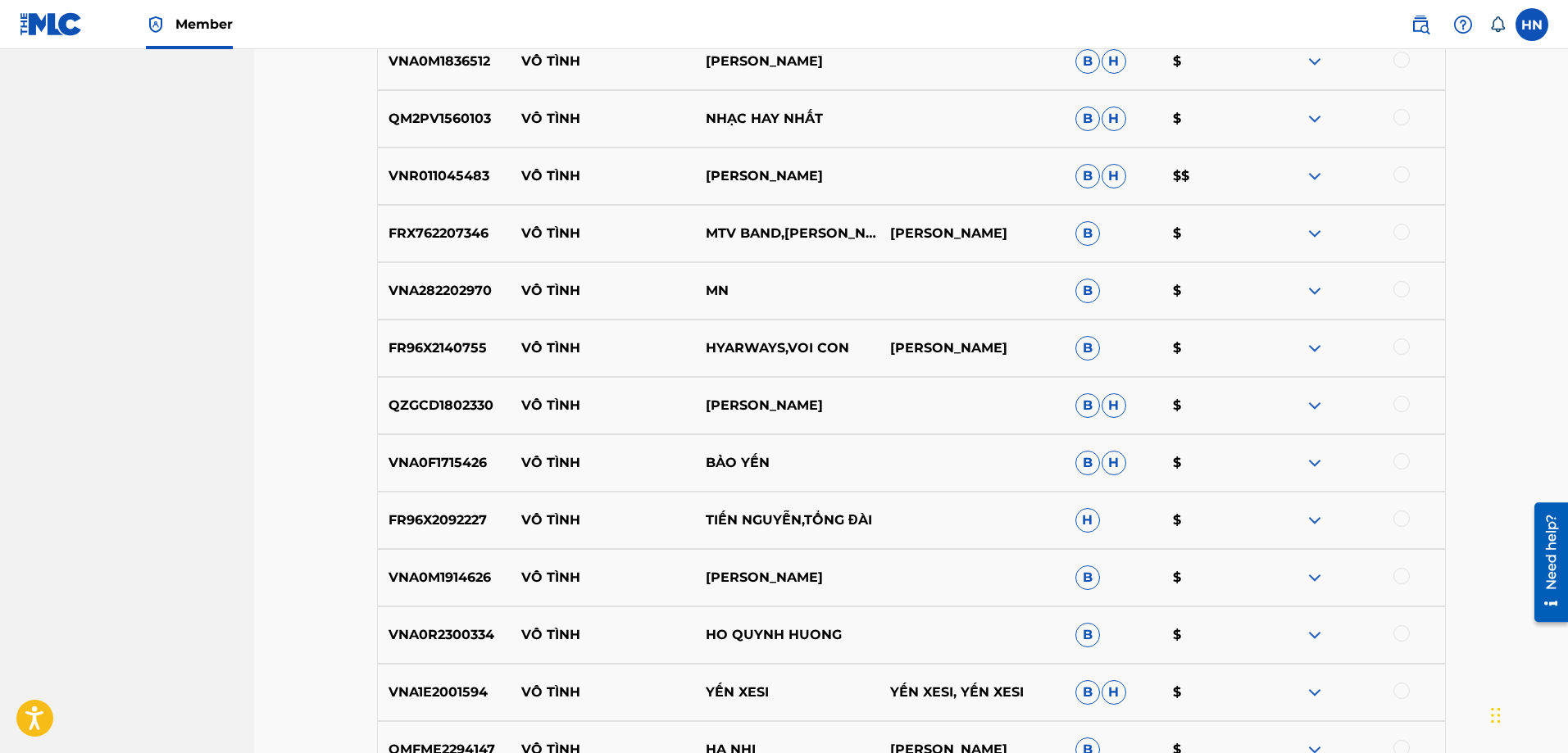
scroll to position [2376, 0]
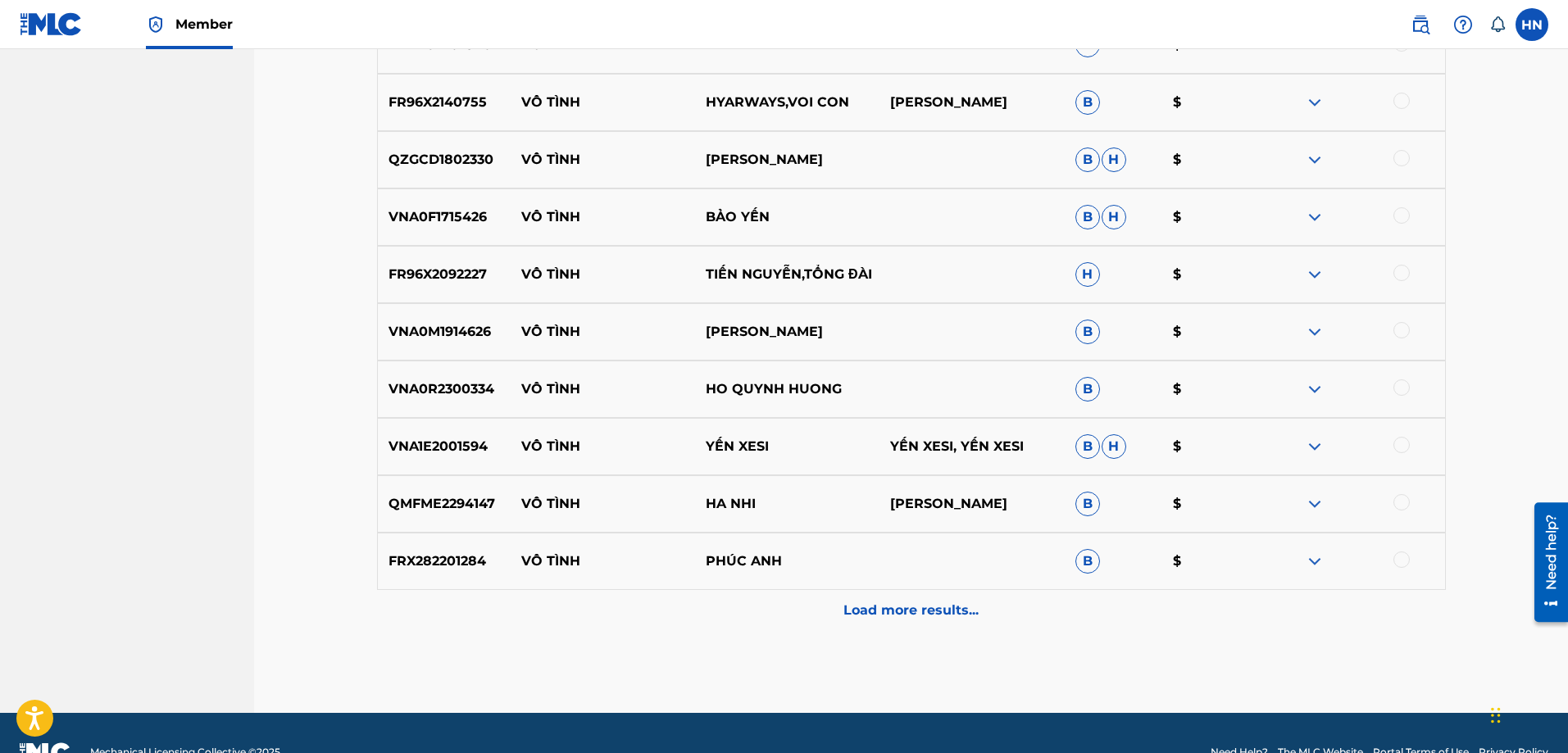
click at [480, 447] on p "VNA1E2001594" at bounding box center [444, 446] width 133 height 20
click at [1394, 447] on div at bounding box center [1401, 445] width 16 height 16
click at [874, 607] on p "Load more results..." at bounding box center [911, 610] width 135 height 20
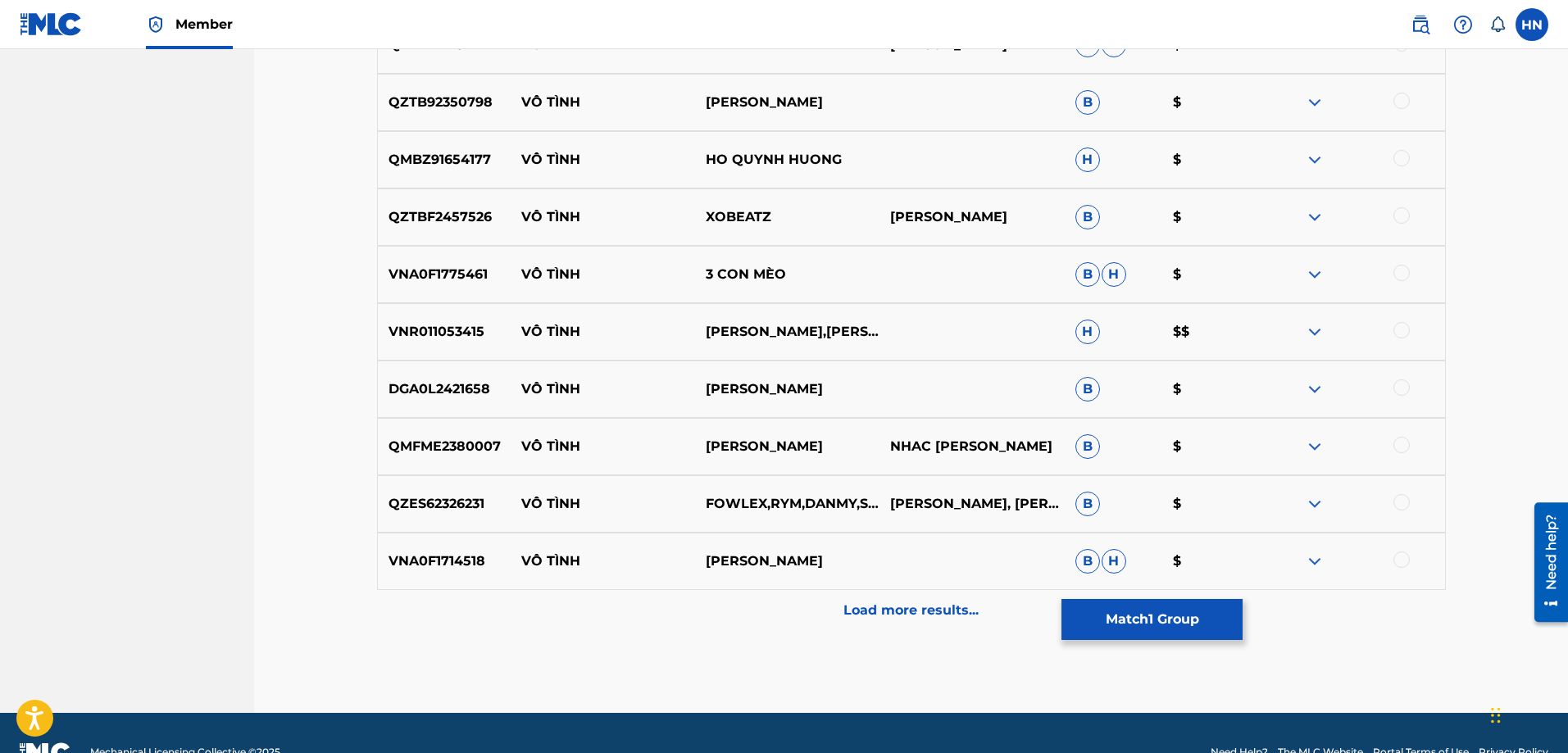
click at [800, 599] on div "Load more results..." at bounding box center [911, 610] width 1069 height 41
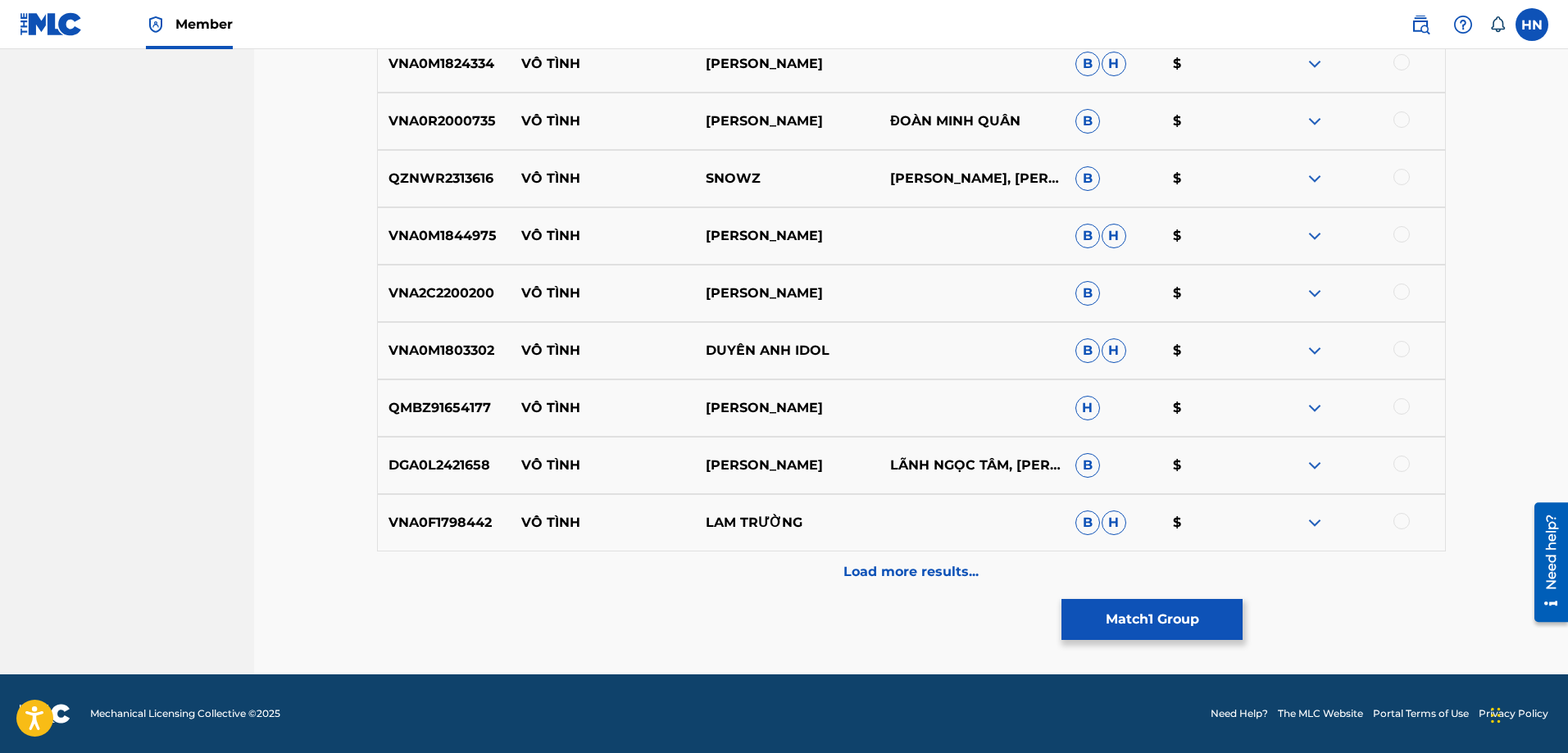
click at [787, 572] on div "Load more results..." at bounding box center [911, 572] width 1069 height 41
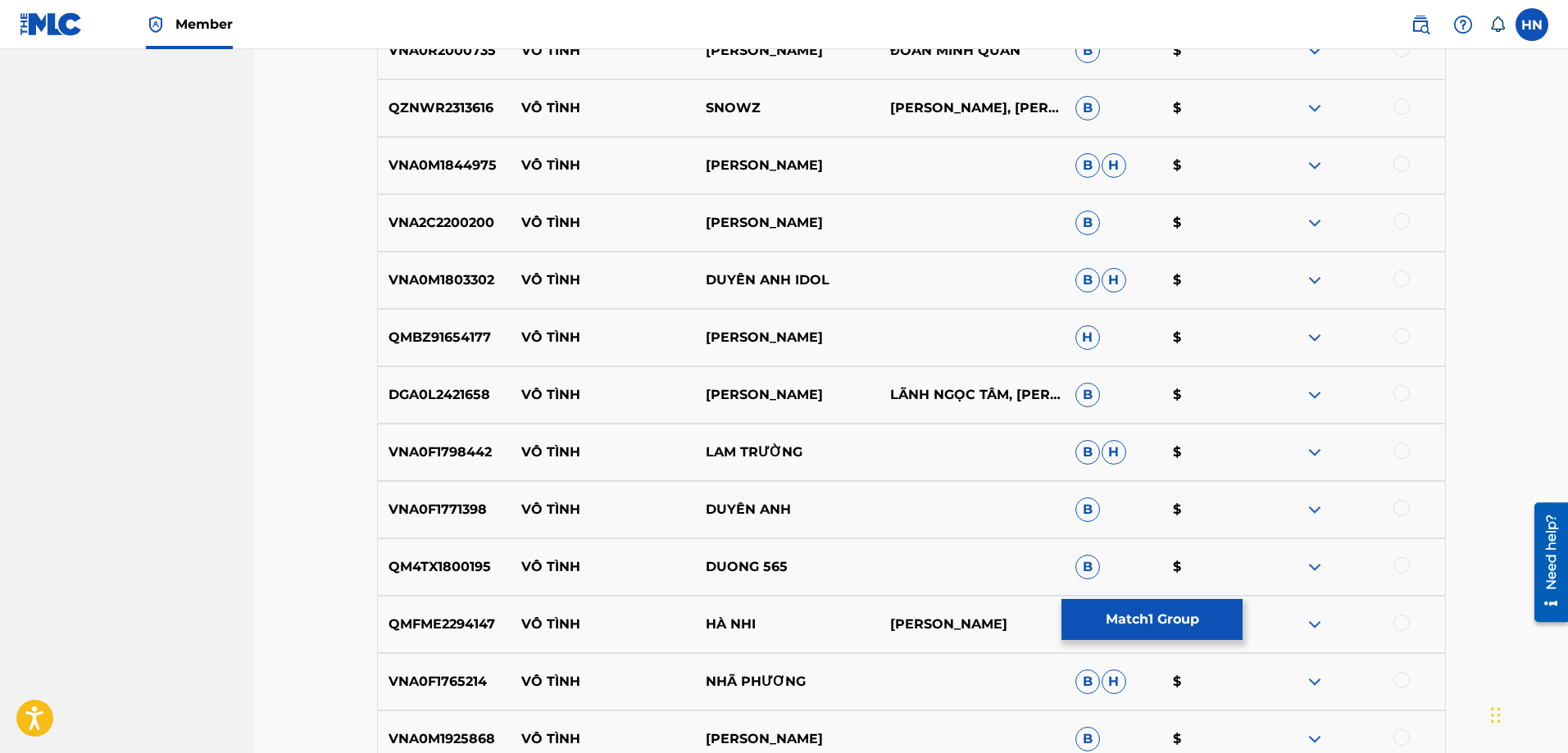
scroll to position [3725, 0]
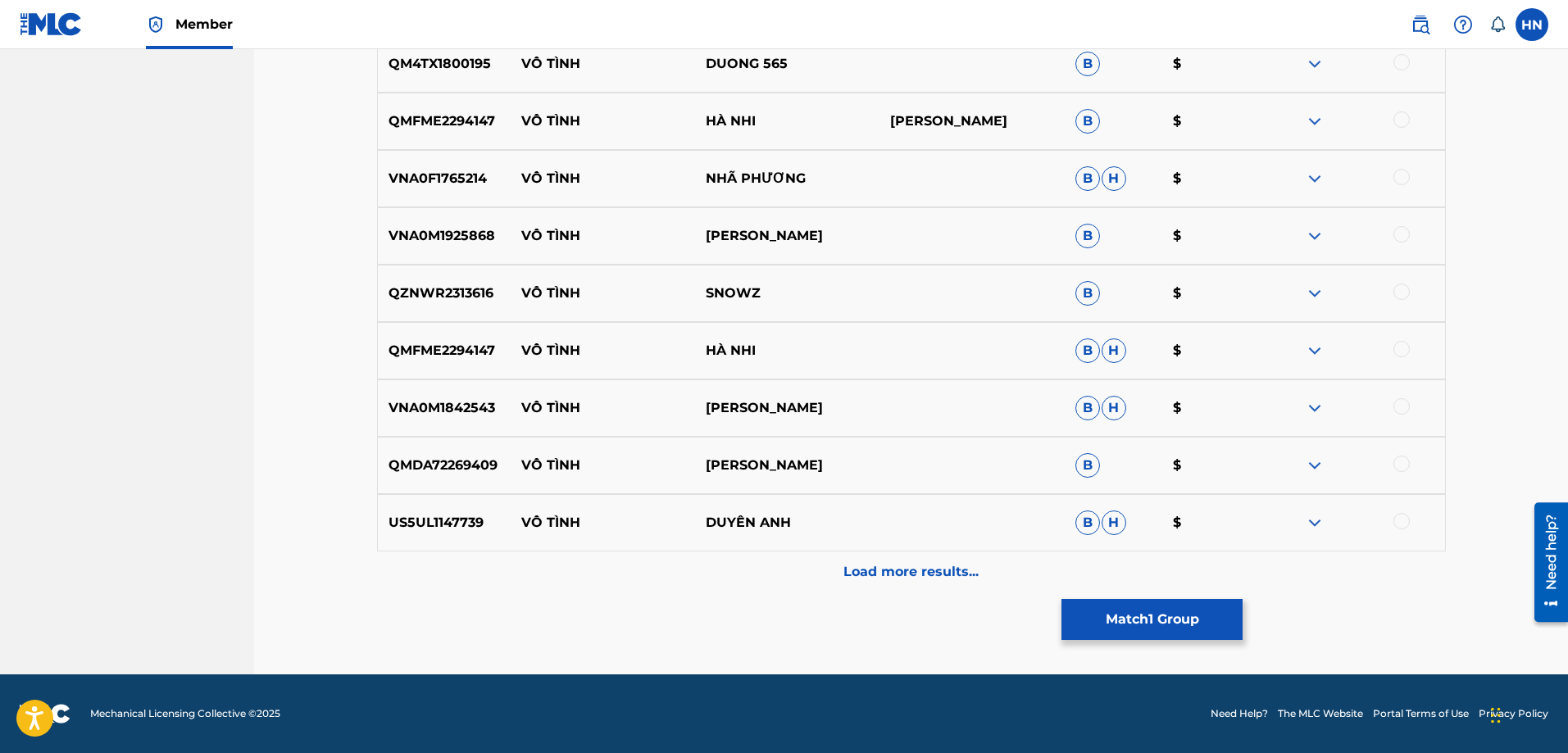
click at [800, 572] on div "Load more results..." at bounding box center [911, 572] width 1069 height 41
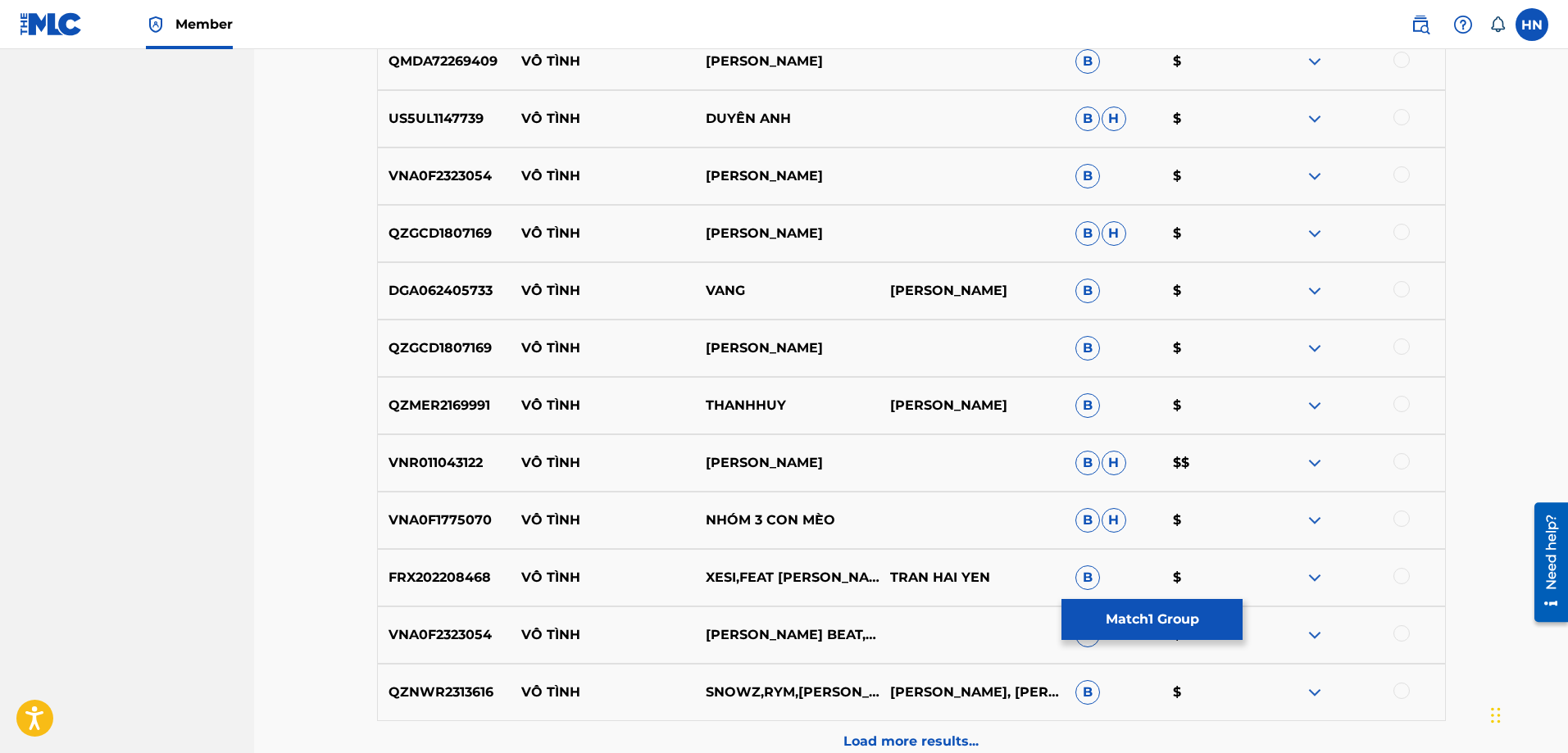
scroll to position [4544, 0]
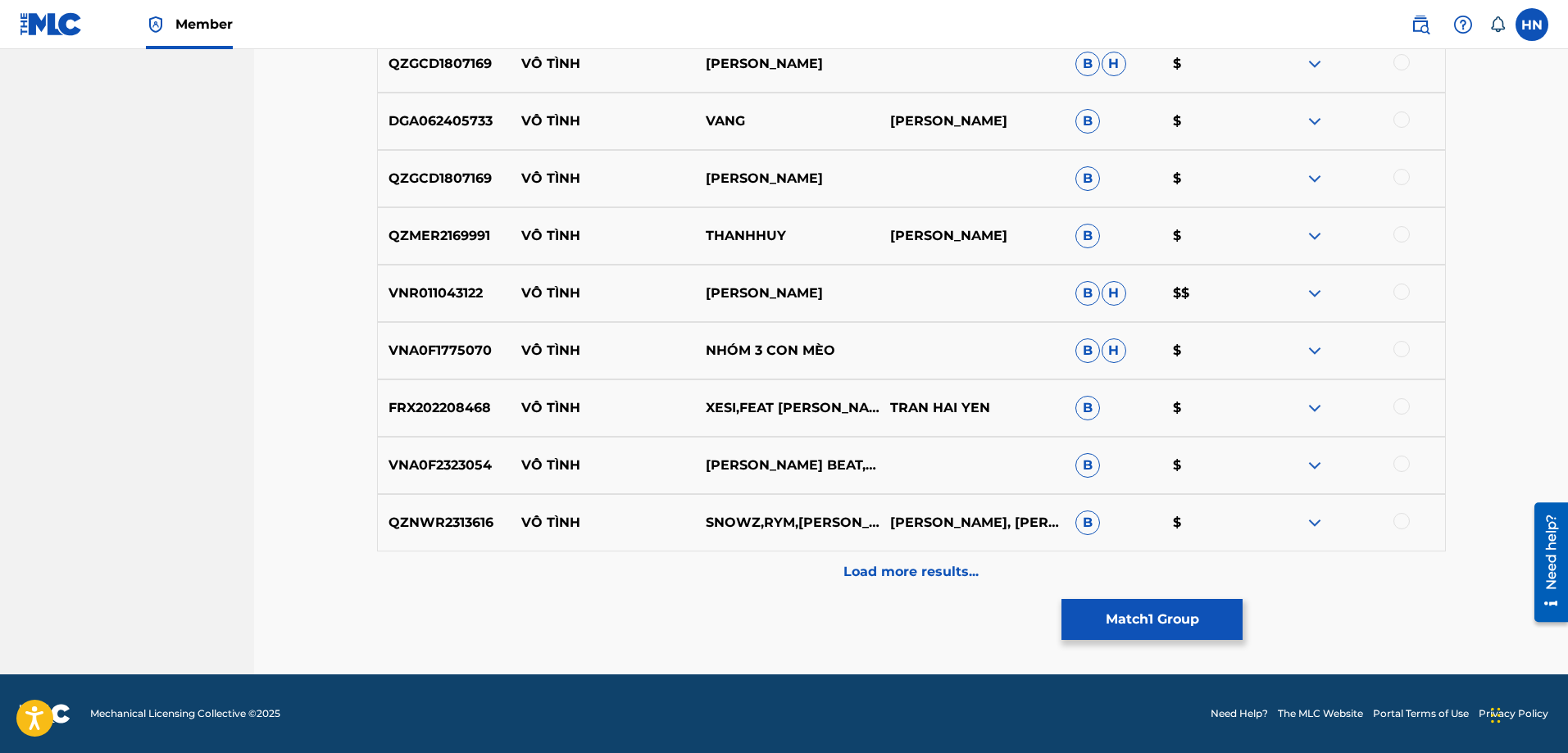
click at [800, 572] on div "Load more results..." at bounding box center [911, 572] width 1069 height 41
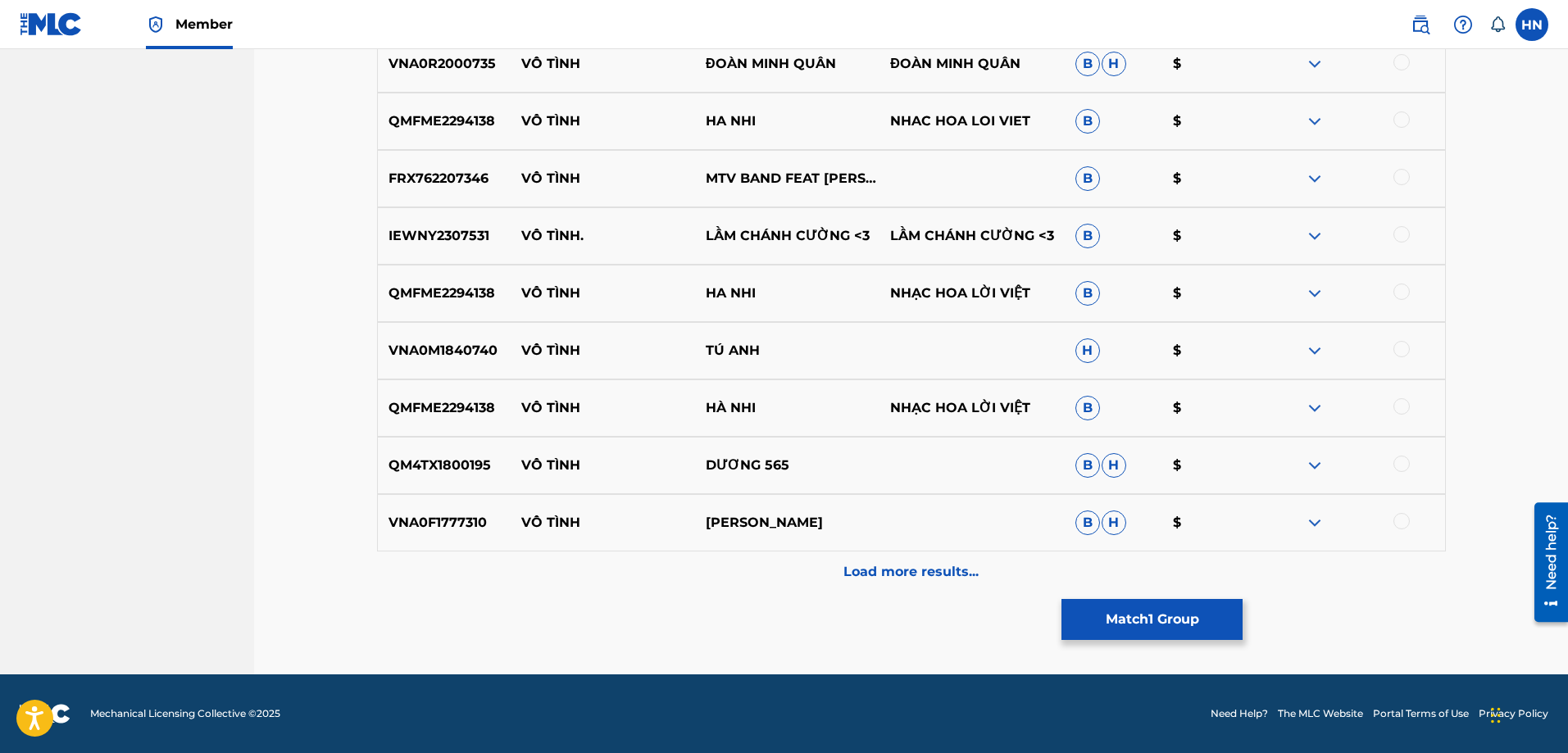
click at [797, 566] on div "Load more results..." at bounding box center [911, 572] width 1069 height 41
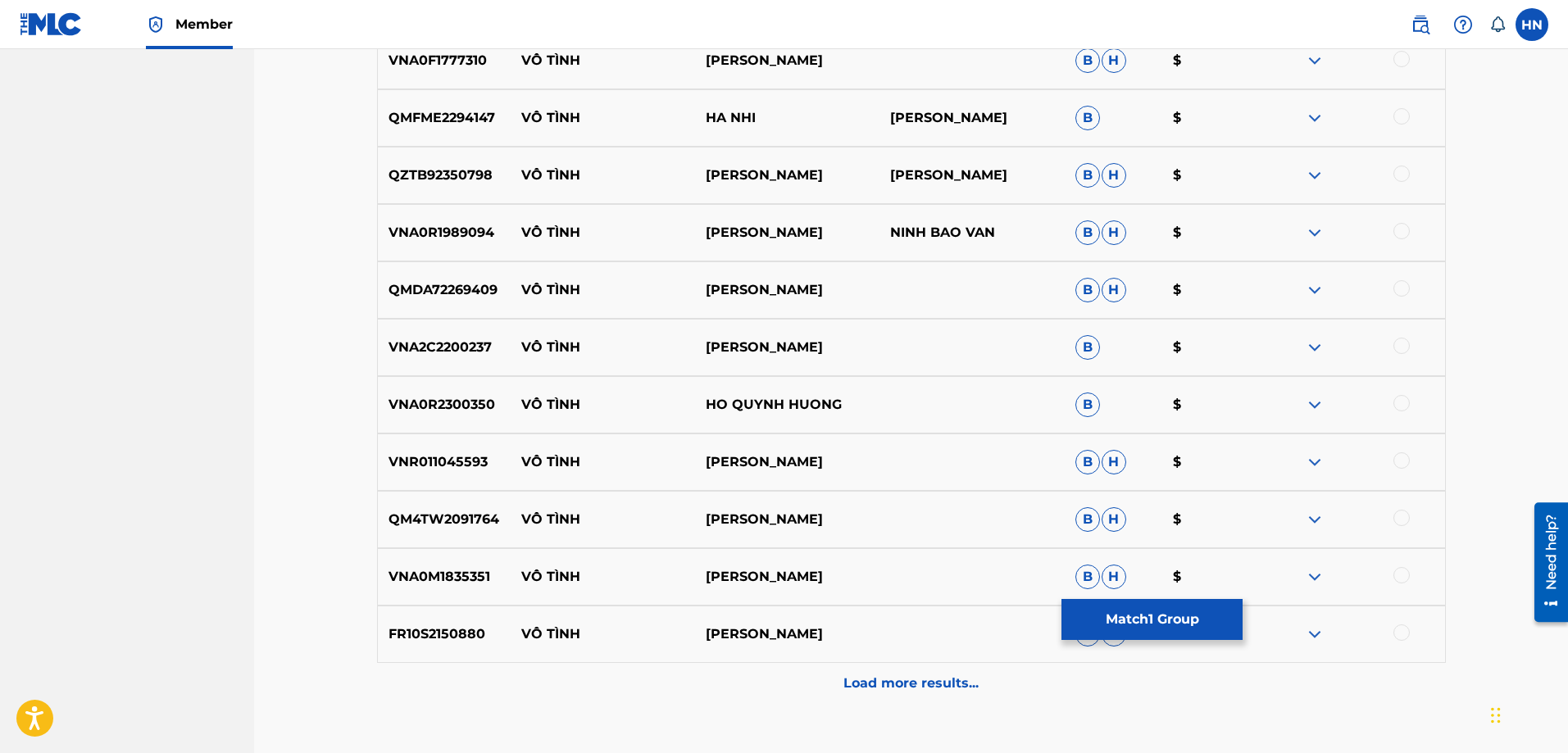
scroll to position [5773, 0]
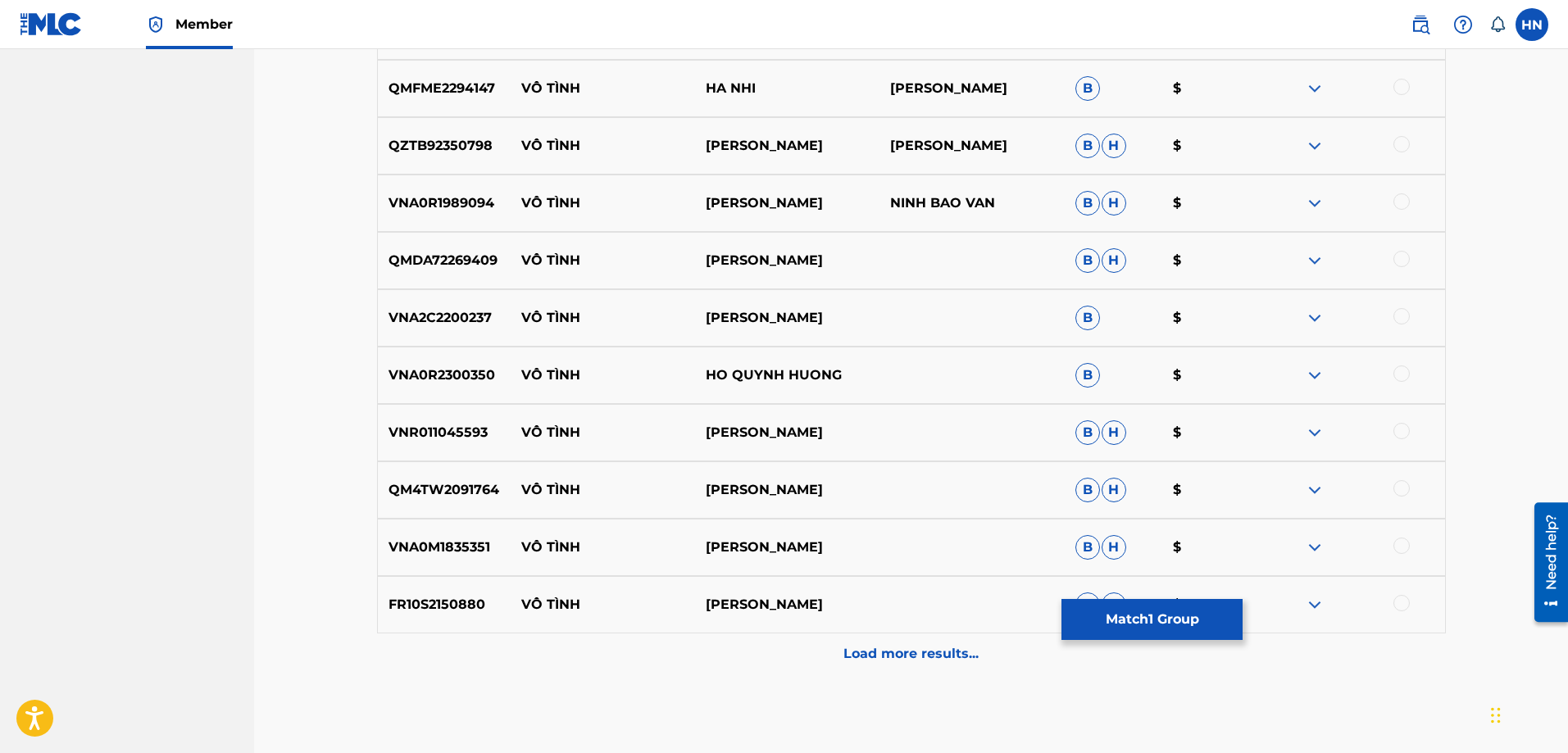
click at [815, 637] on div "Load more results..." at bounding box center [911, 654] width 1069 height 41
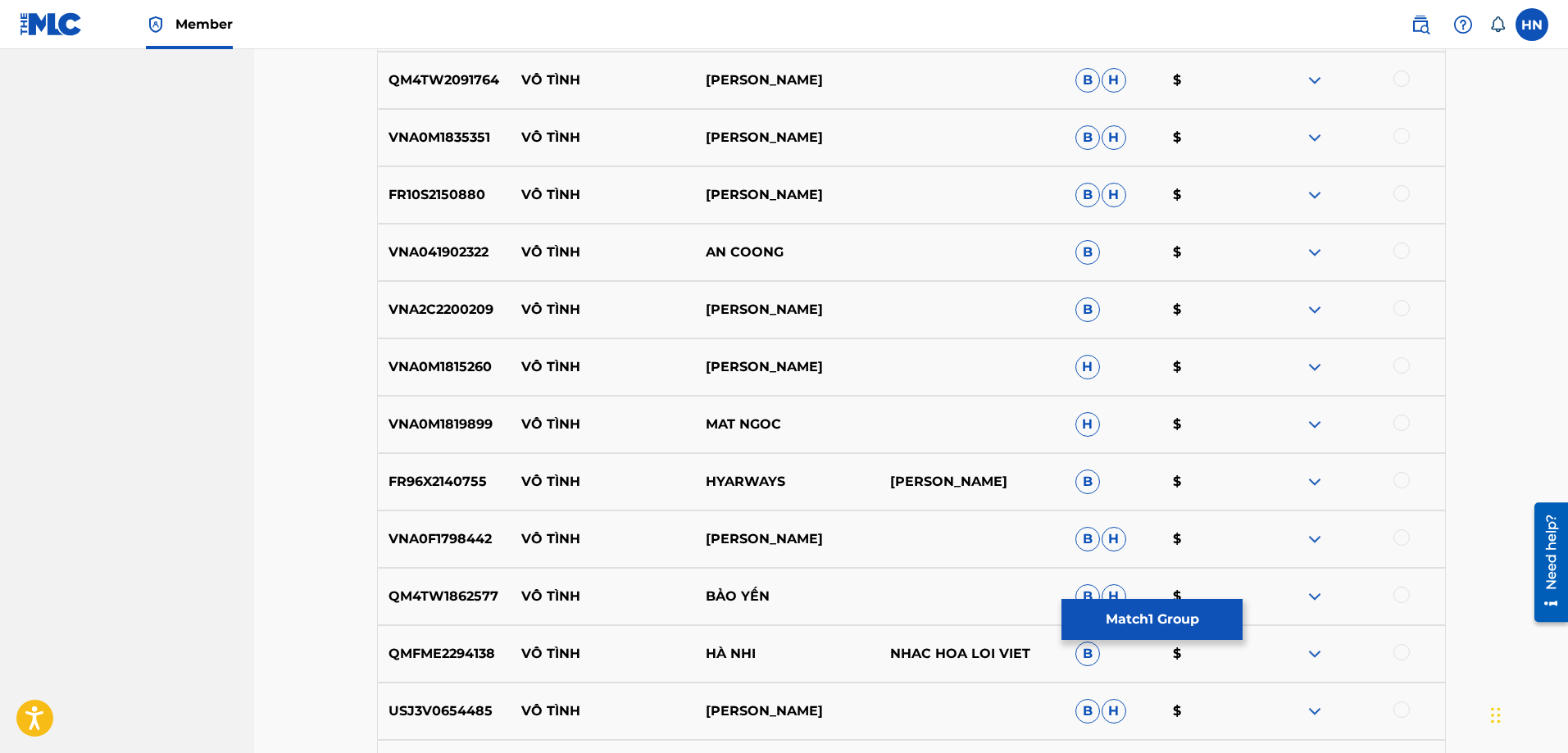
scroll to position [6429, 0]
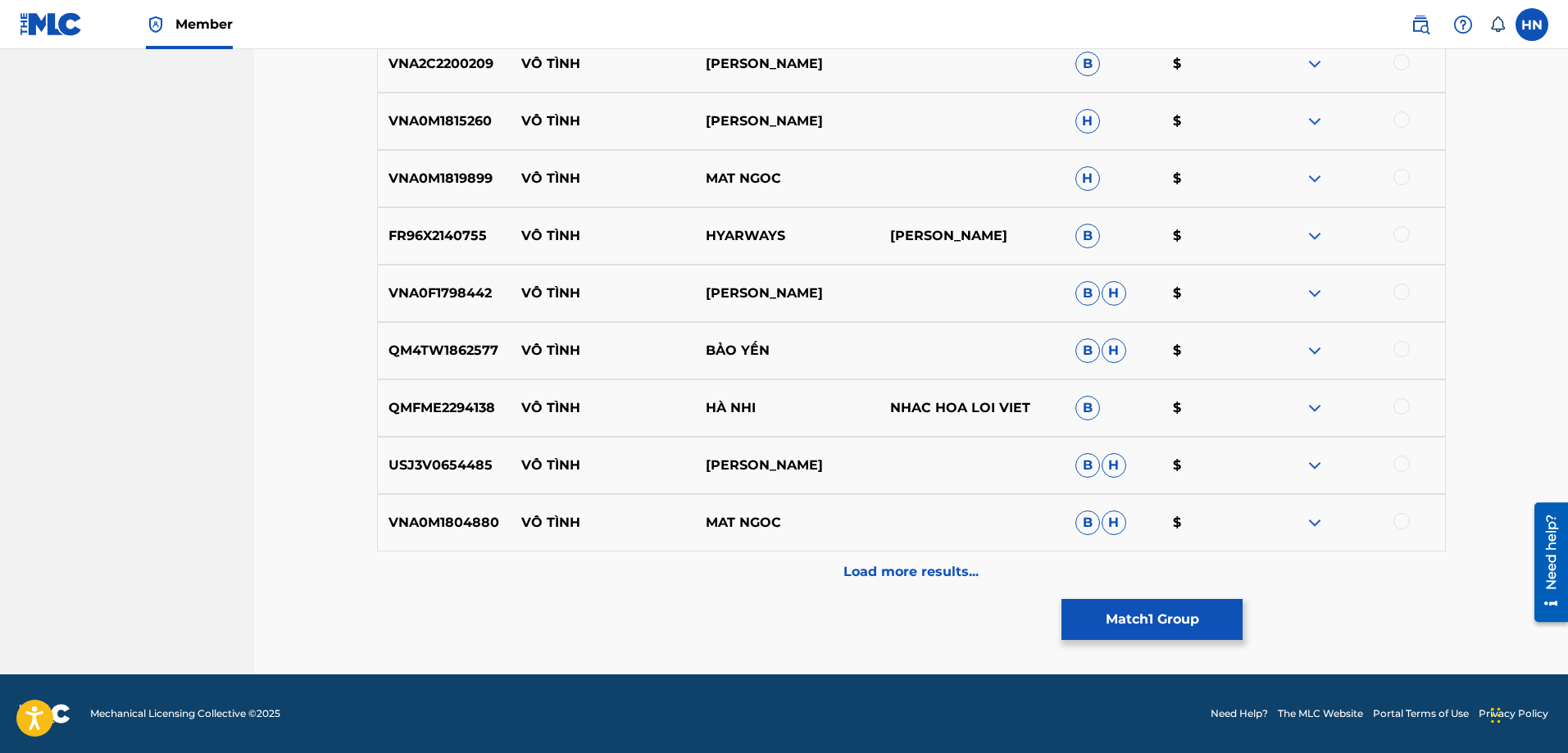
click at [843, 553] on div "Load more results..." at bounding box center [911, 572] width 1069 height 41
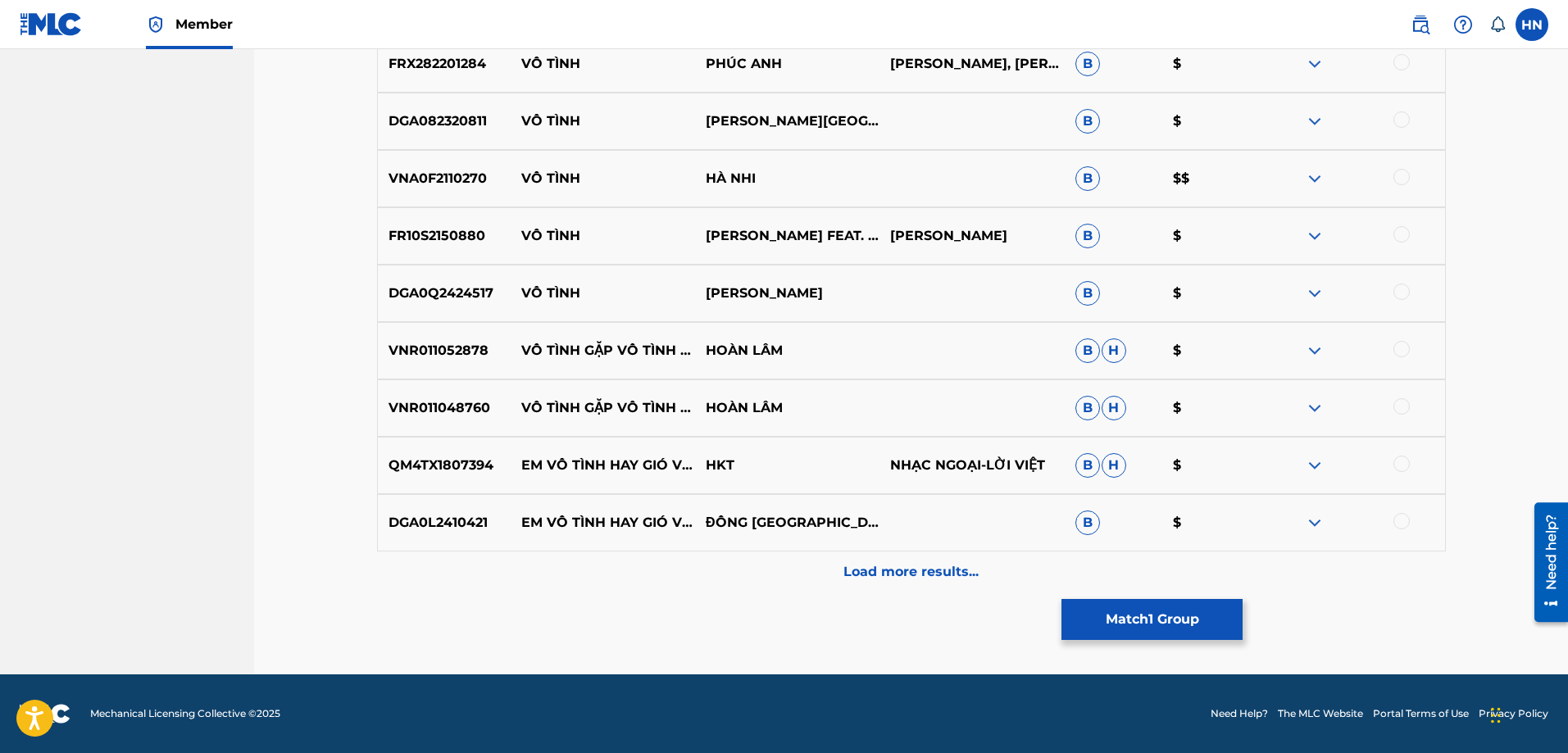
click at [834, 553] on div "Load more results..." at bounding box center [911, 572] width 1069 height 41
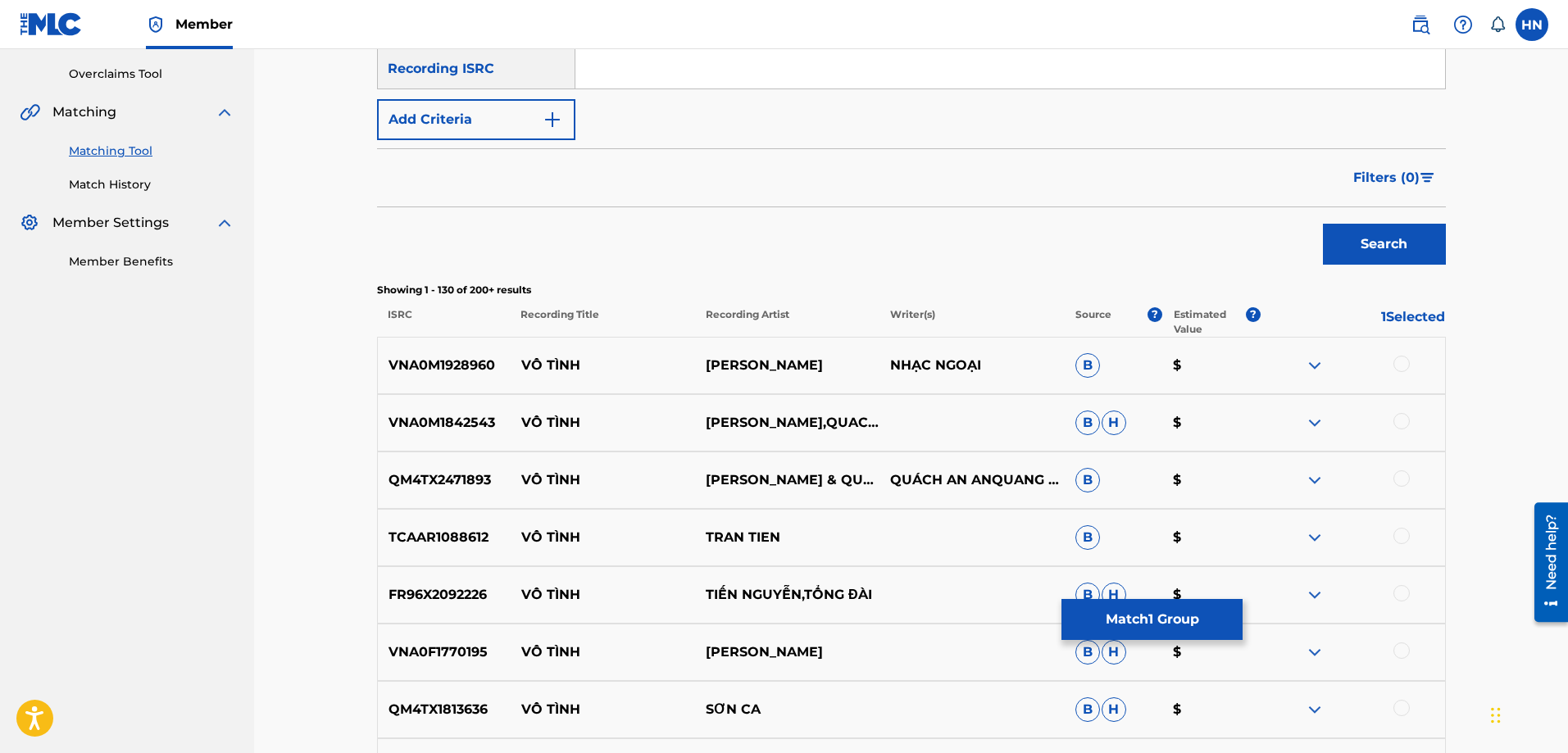
scroll to position [0, 0]
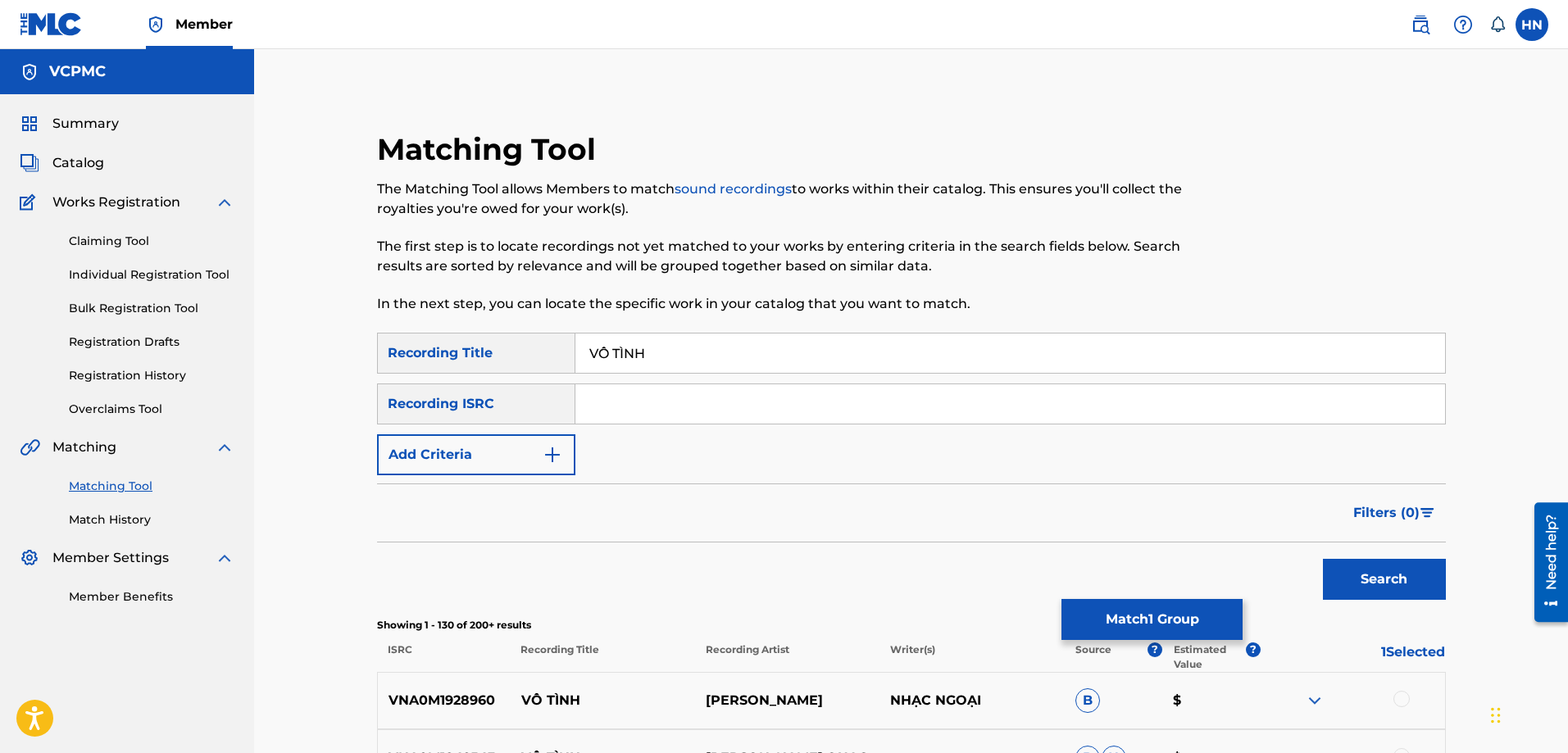
click at [496, 455] on button "Add Criteria" at bounding box center [476, 454] width 198 height 41
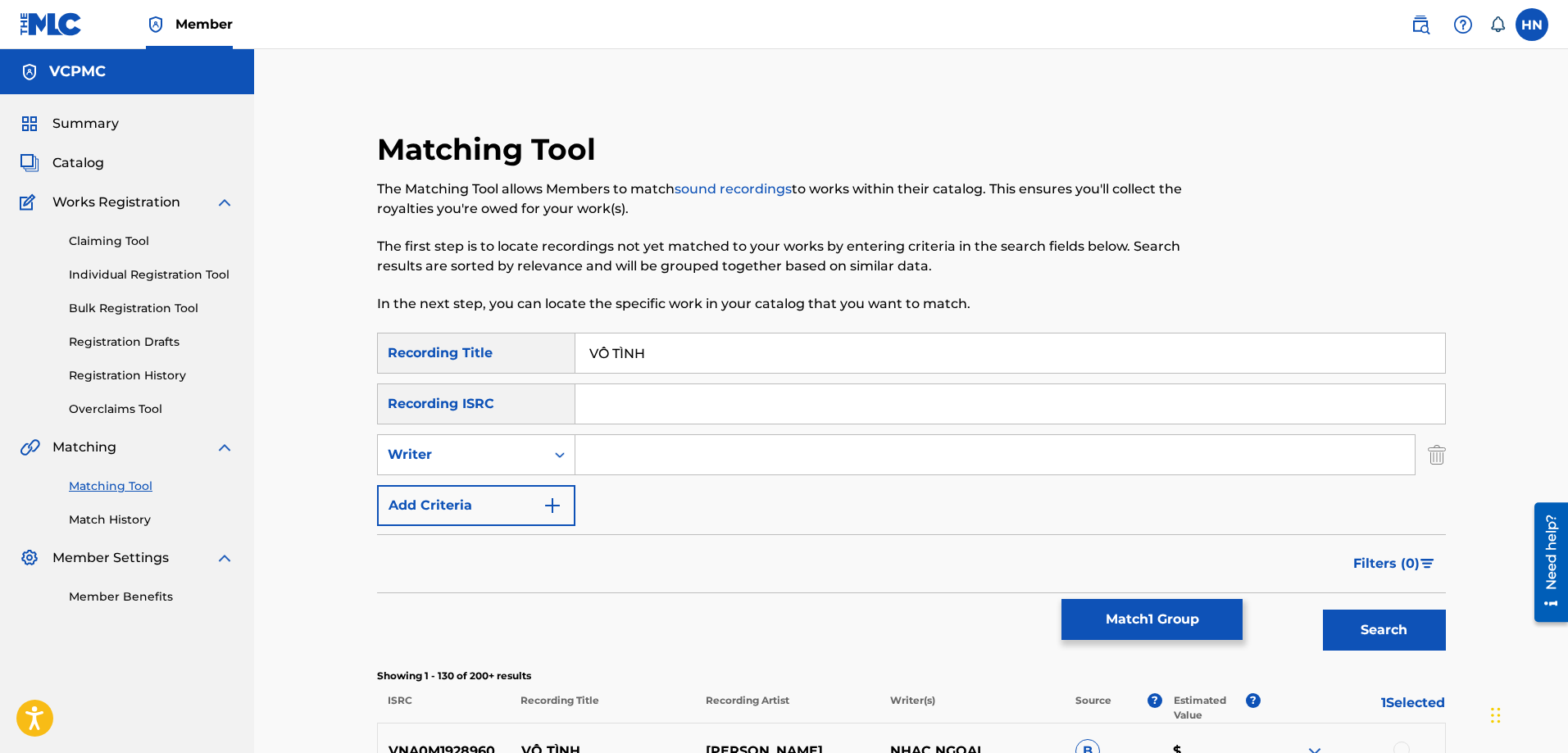
click at [451, 475] on div "SearchWithCriteria88608925-57dd-4a14-87f1-c2adac3bfa4c Recording Title VÔ TÌNH …" at bounding box center [911, 429] width 1069 height 193
click at [457, 467] on div "Writer" at bounding box center [462, 454] width 168 height 31
click at [434, 510] on div "Recording Artist" at bounding box center [476, 495] width 197 height 41
click at [604, 457] on input "Search Form" at bounding box center [994, 454] width 839 height 39
paste input "XESI"
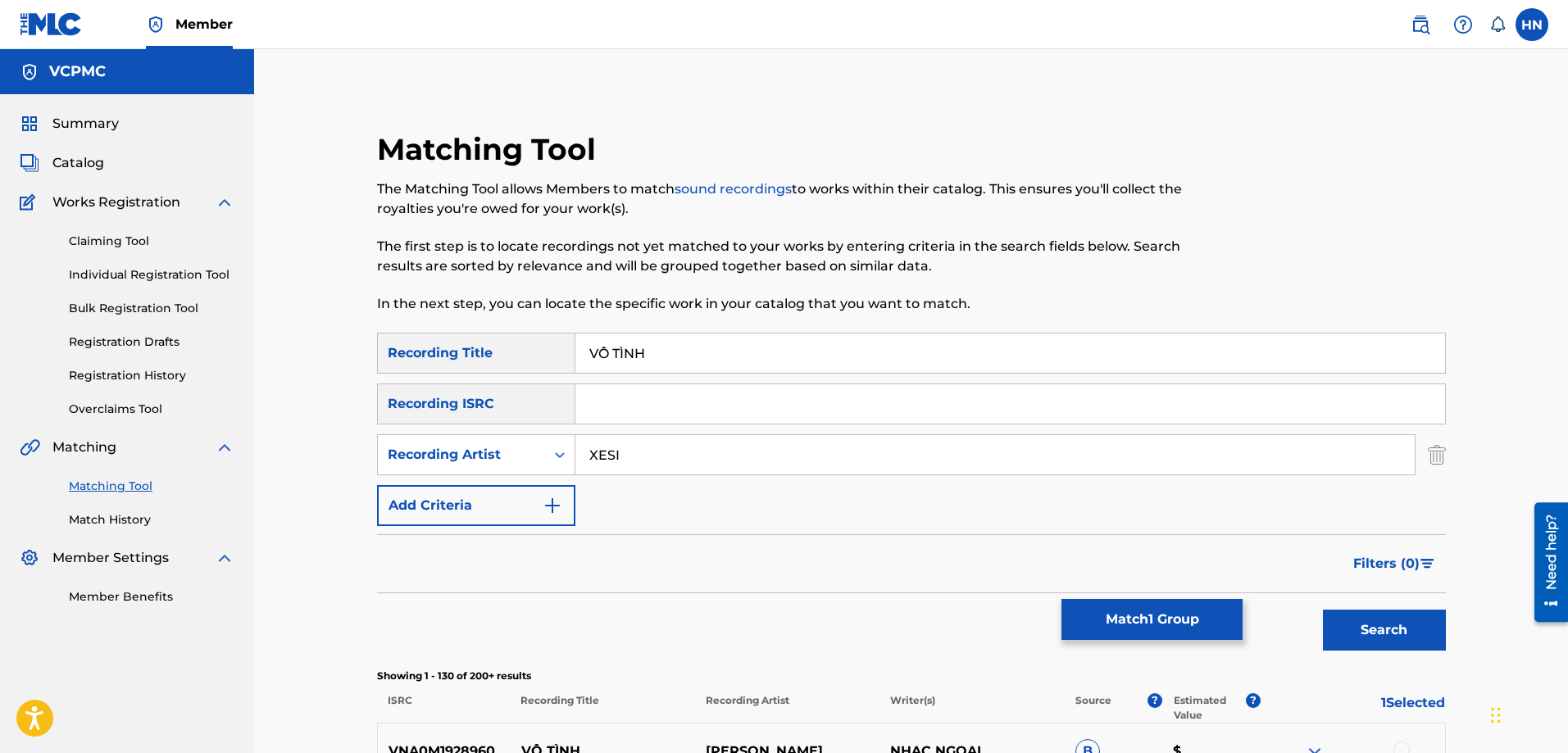
type input "XESI"
click at [1404, 633] on button "Search" at bounding box center [1384, 630] width 123 height 41
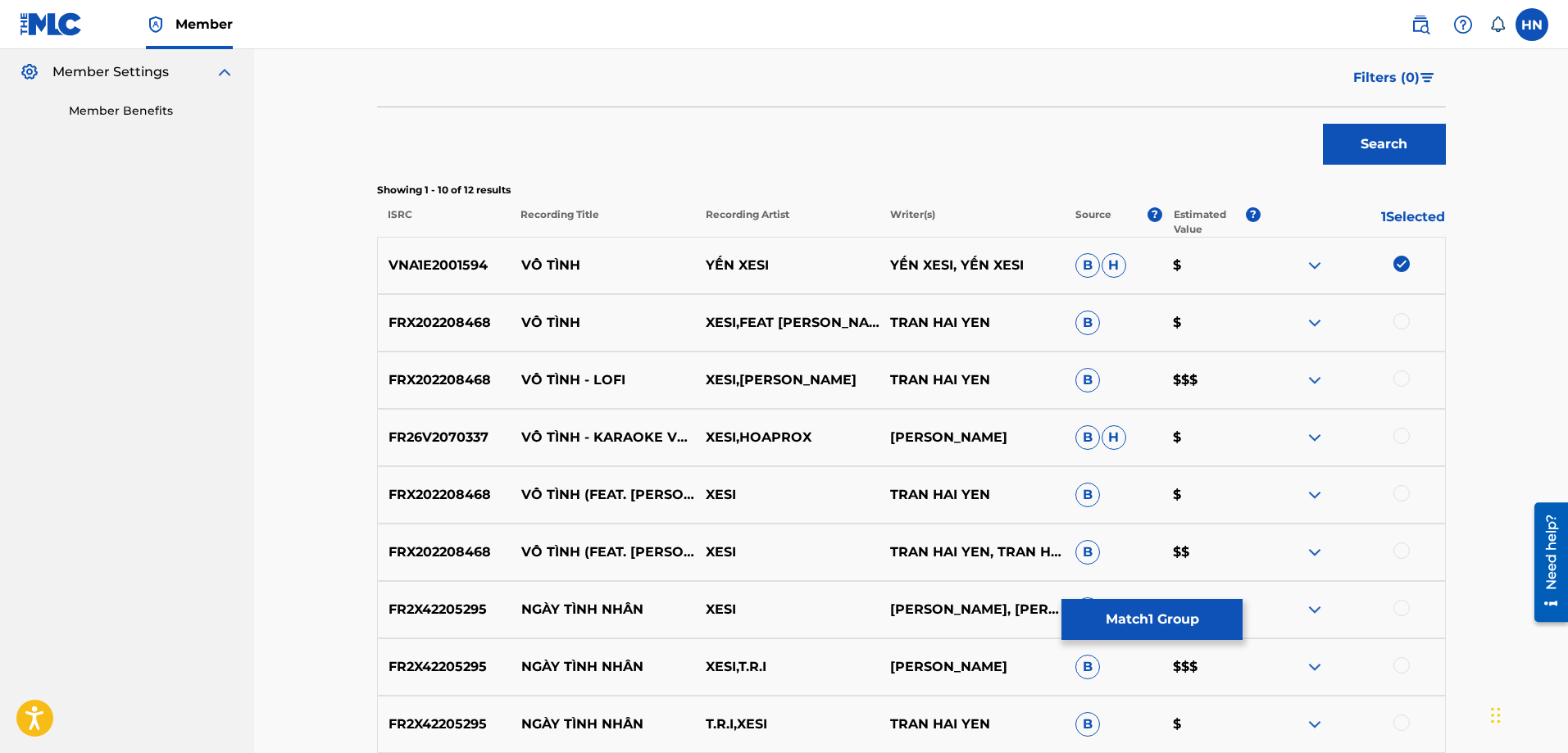
scroll to position [492, 0]
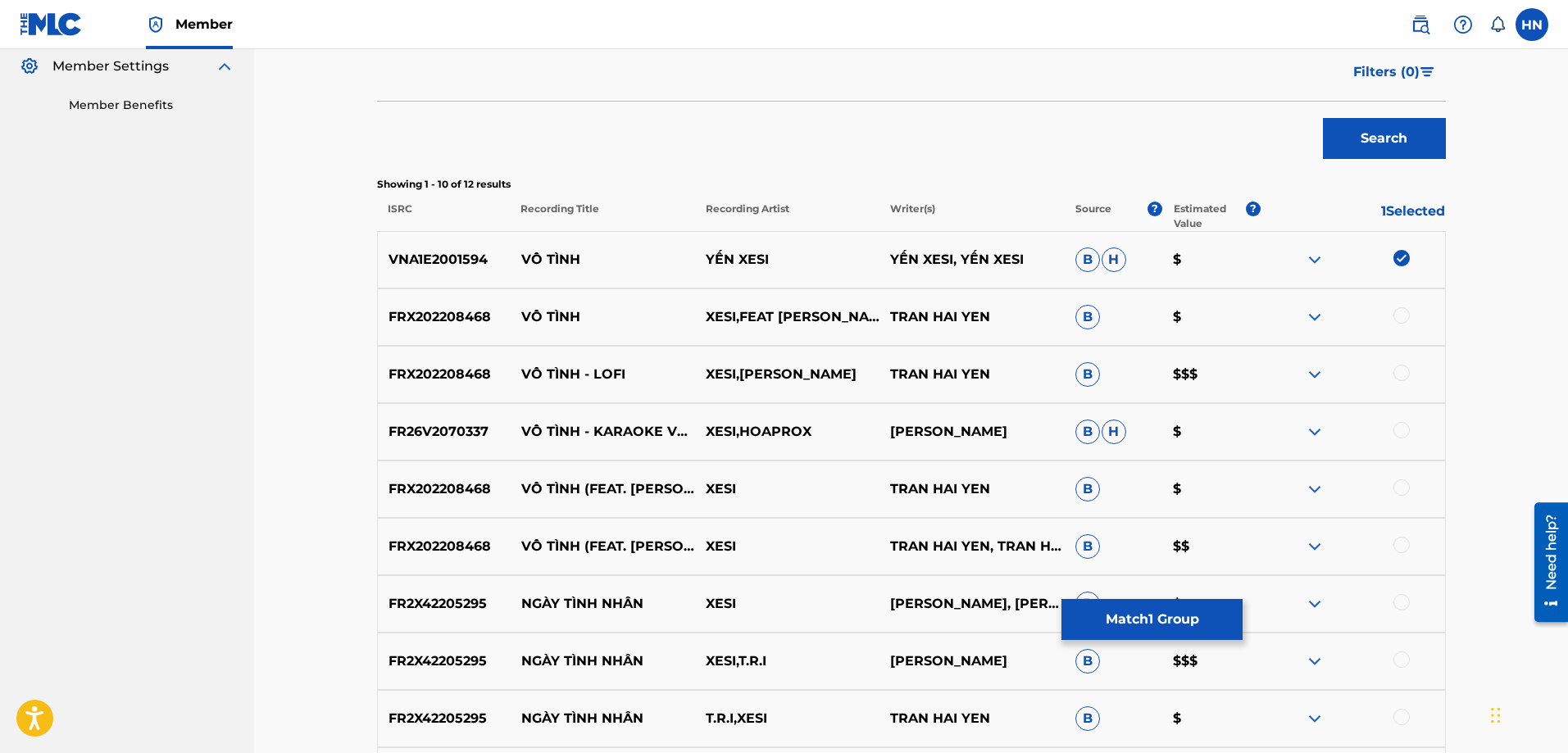
click at [435, 315] on p "FRX202208468" at bounding box center [444, 317] width 133 height 20
click at [1394, 310] on div at bounding box center [1401, 315] width 16 height 16
click at [1397, 375] on div at bounding box center [1401, 372] width 16 height 16
click at [461, 431] on p "FR26V2070337" at bounding box center [444, 431] width 133 height 20
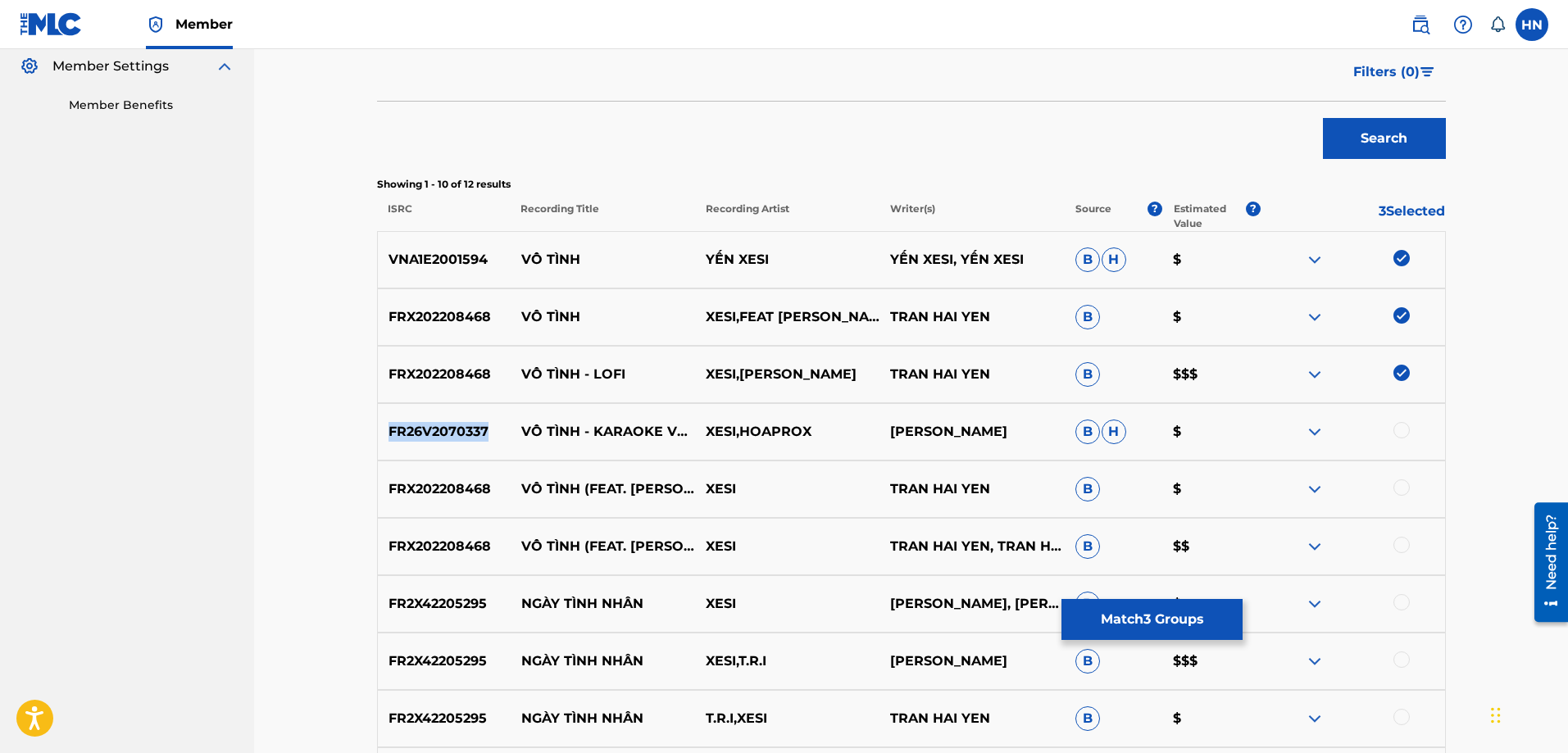
click at [461, 431] on p "FR26V2070337" at bounding box center [444, 431] width 133 height 20
click at [1395, 429] on div at bounding box center [1401, 430] width 16 height 16
click at [1395, 488] on div at bounding box center [1401, 487] width 16 height 16
click at [1402, 533] on div "FRX202208468 VÔ TÌNH (FEAT. DANG MINH) [LOFI] (LOFI) XESI TRAN HAI YEN, TRAN HA…" at bounding box center [911, 546] width 1069 height 57
click at [1397, 545] on div at bounding box center [1401, 544] width 16 height 16
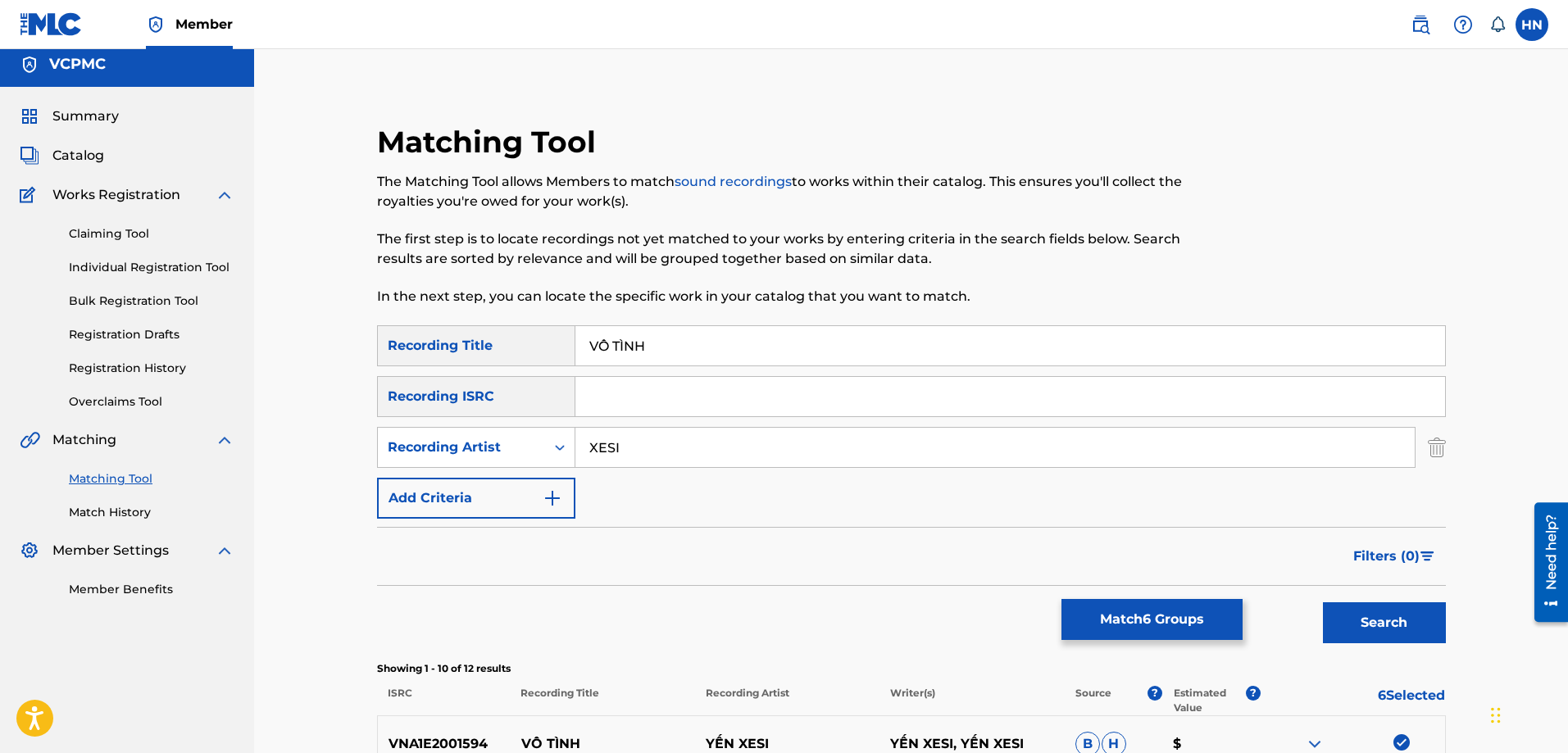
scroll to position [0, 0]
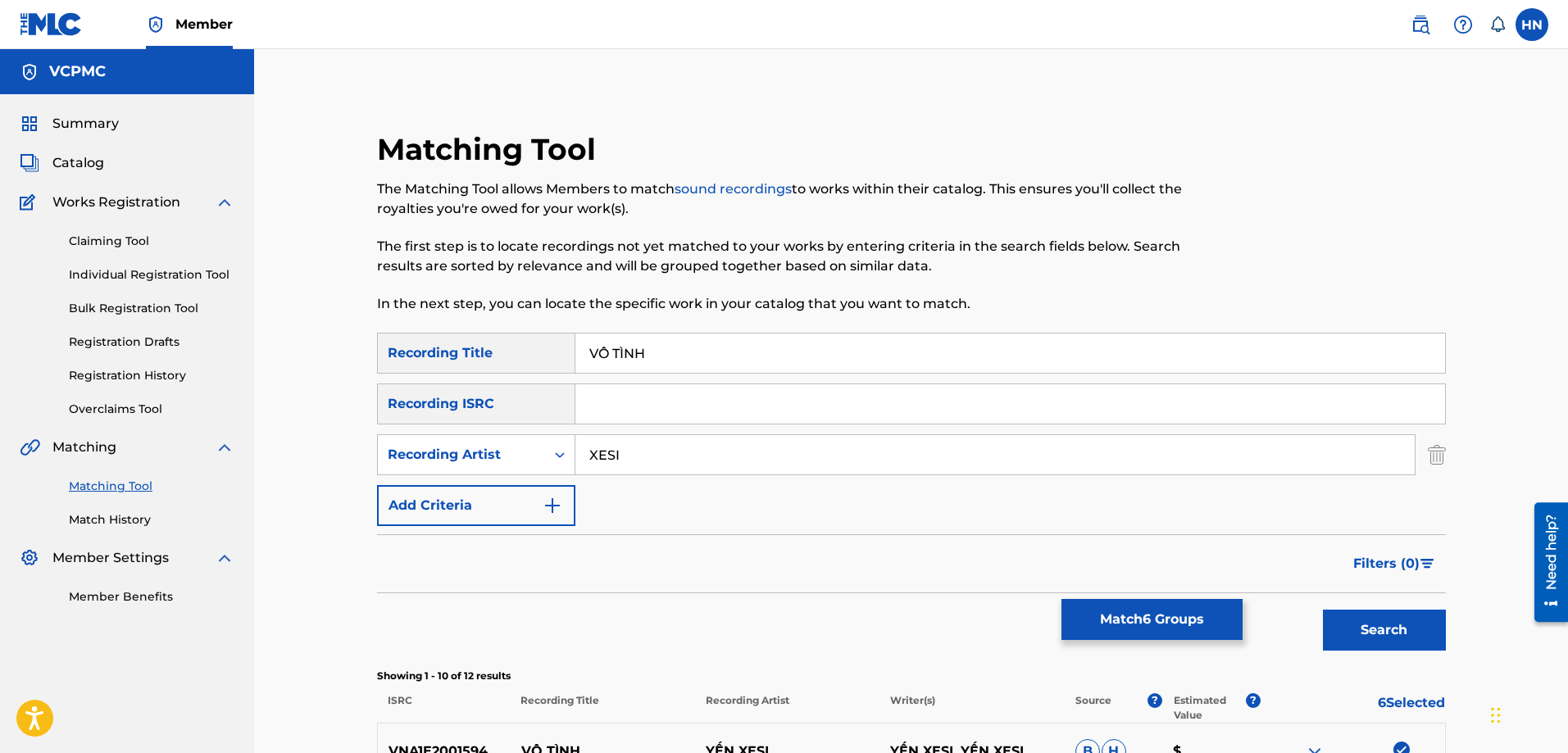
click at [1430, 458] on img "Search Form" at bounding box center [1436, 454] width 18 height 41
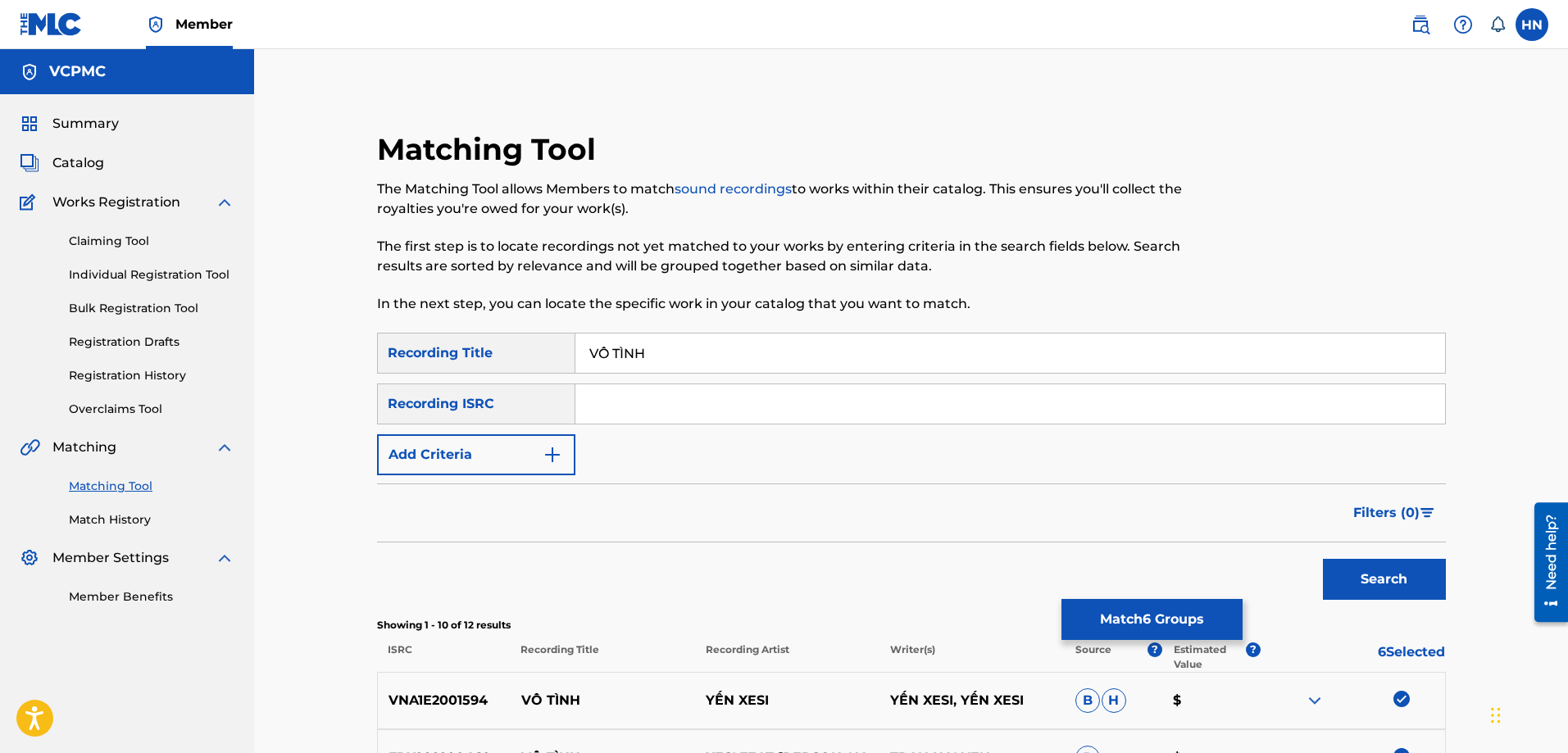
drag, startPoint x: 677, startPoint y: 356, endPoint x: 456, endPoint y: 364, distance: 221.1
click at [508, 364] on div "SearchWithCriteria88608925-57dd-4a14-87f1-c2adac3bfa4c Recording Title VÔ TÌNH" at bounding box center [911, 353] width 1069 height 41
type input "vo tinh"
click at [1323, 559] on button "Search" at bounding box center [1384, 579] width 123 height 41
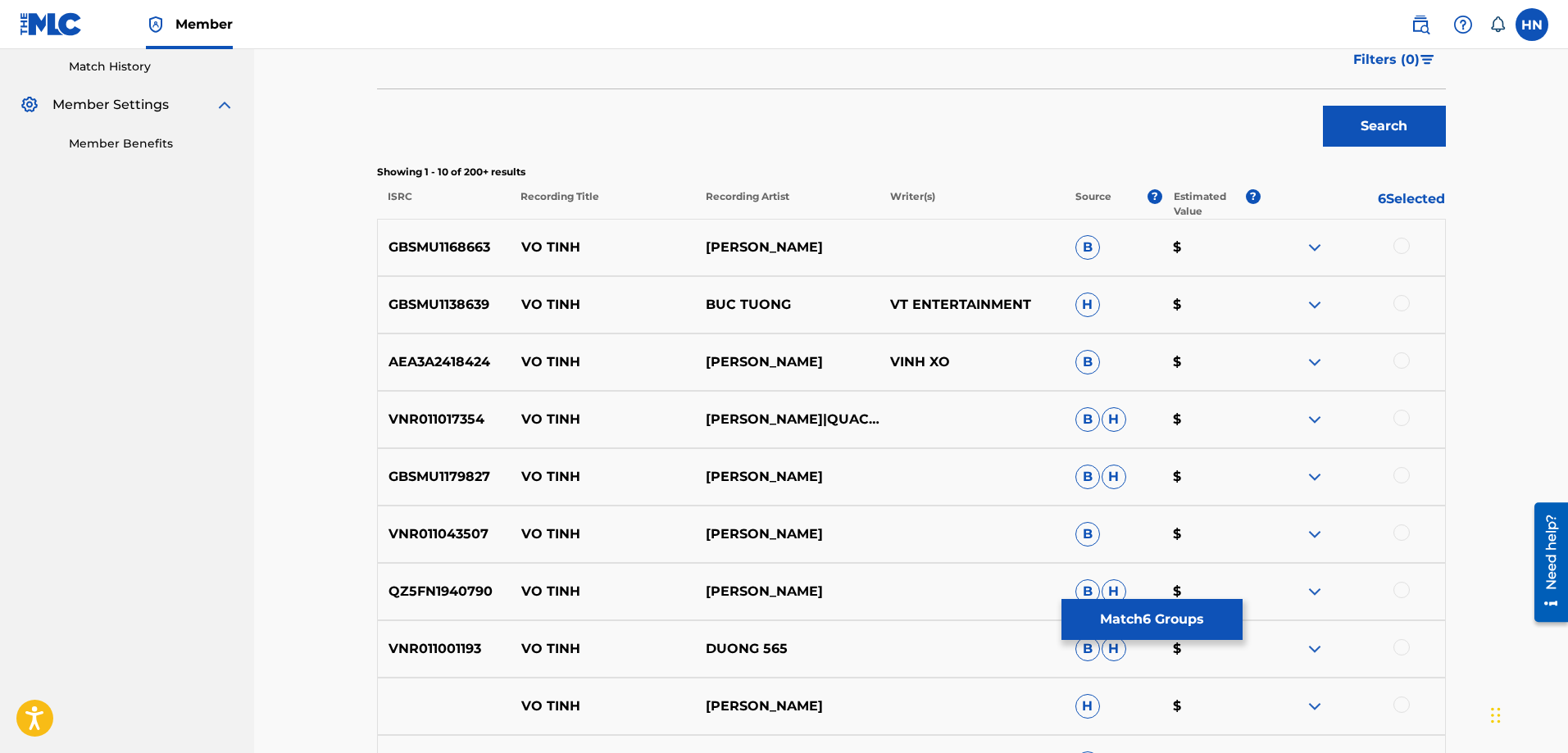
scroll to position [655, 0]
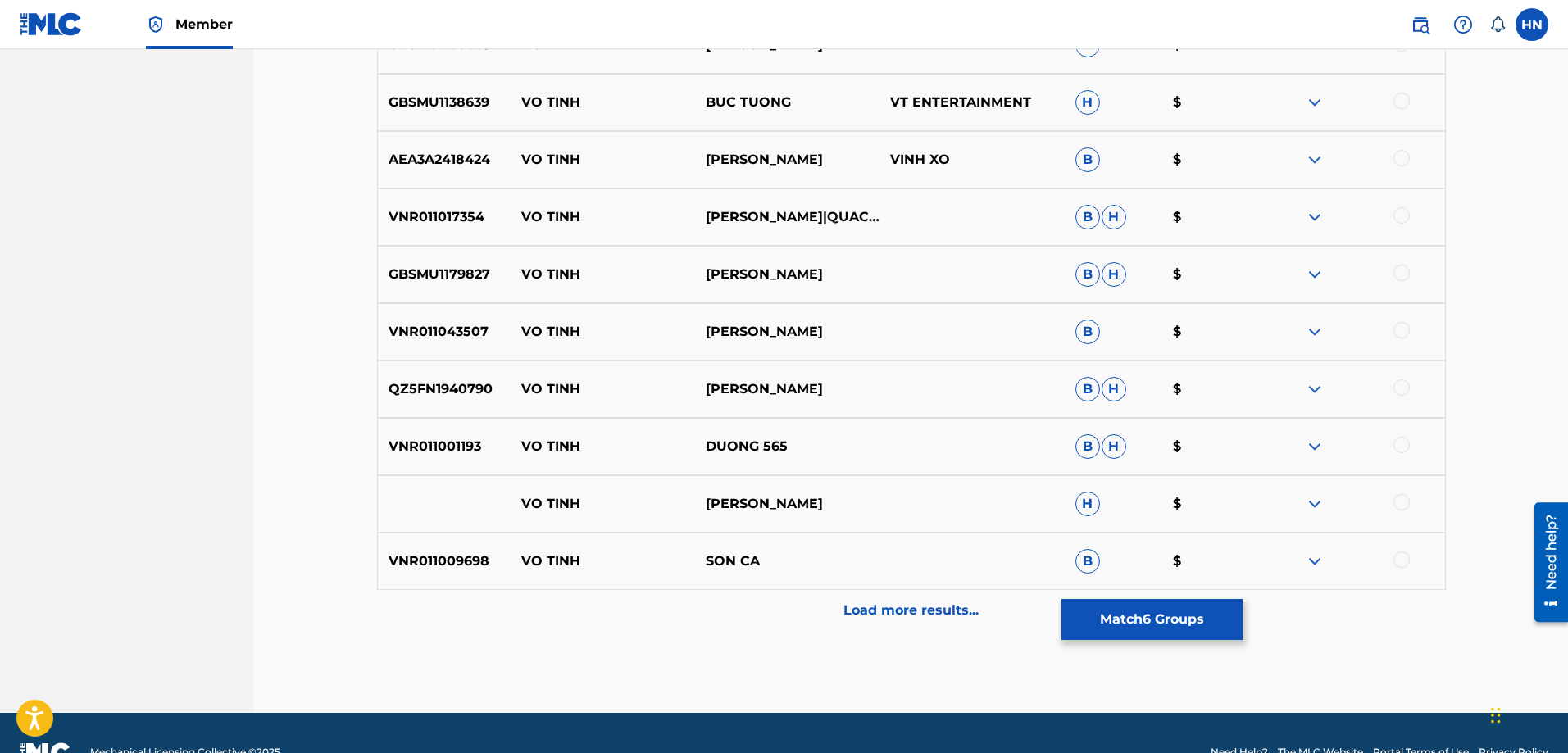
click at [853, 586] on div "VNR011009698 VO TINH SON CA B $" at bounding box center [911, 561] width 1069 height 57
click at [853, 601] on p "Load more results..." at bounding box center [911, 610] width 135 height 20
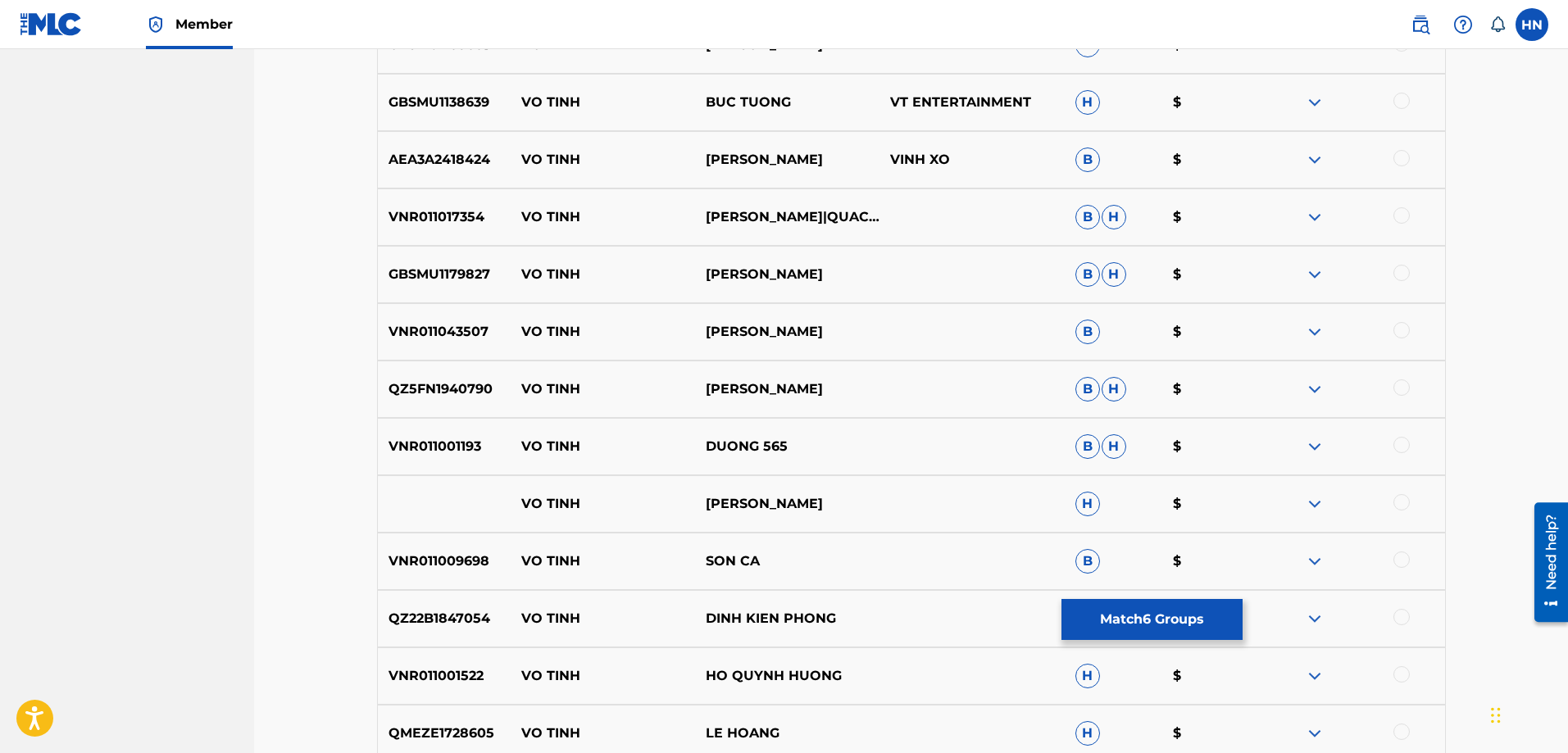
scroll to position [901, 0]
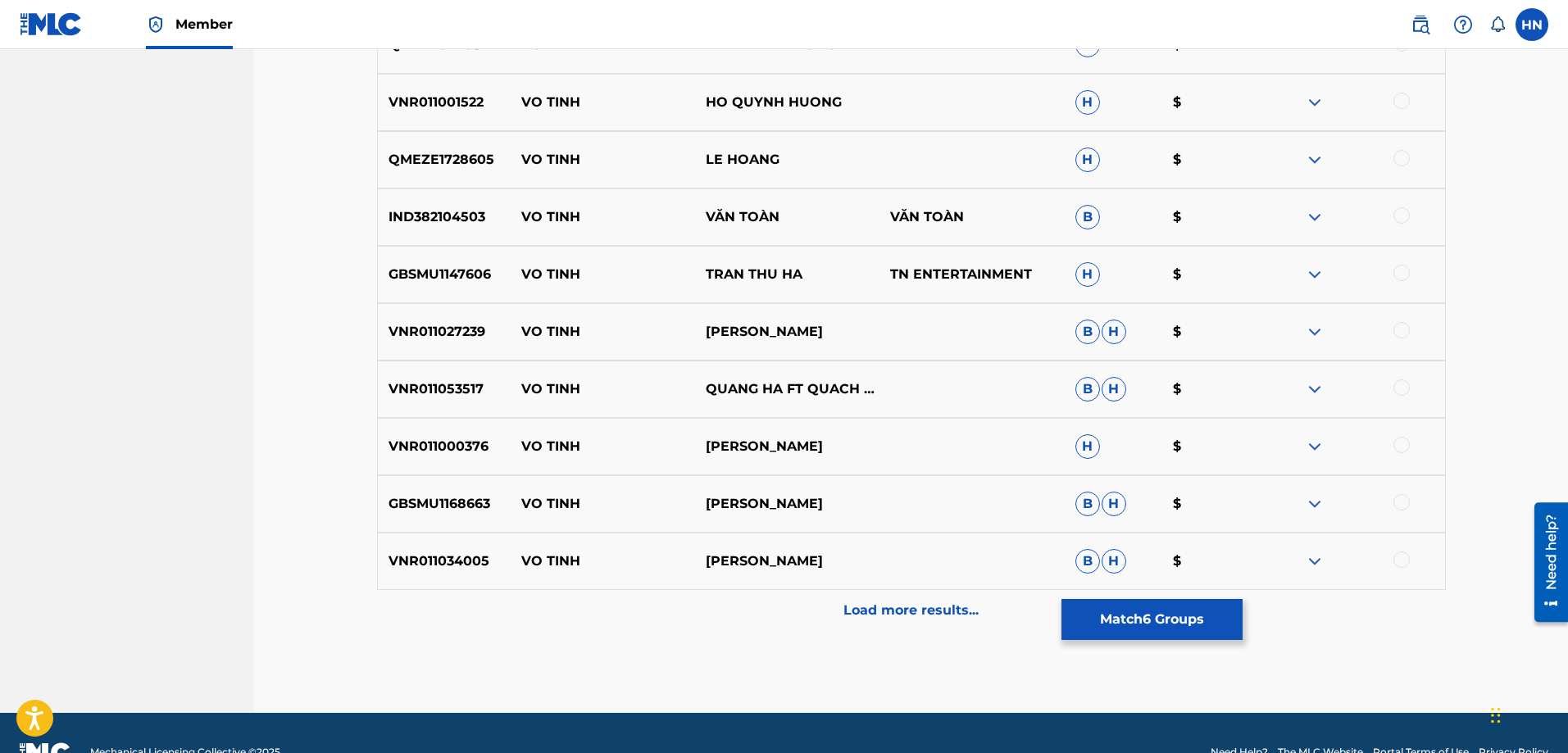
click at [853, 601] on p "Load more results..." at bounding box center [911, 610] width 135 height 20
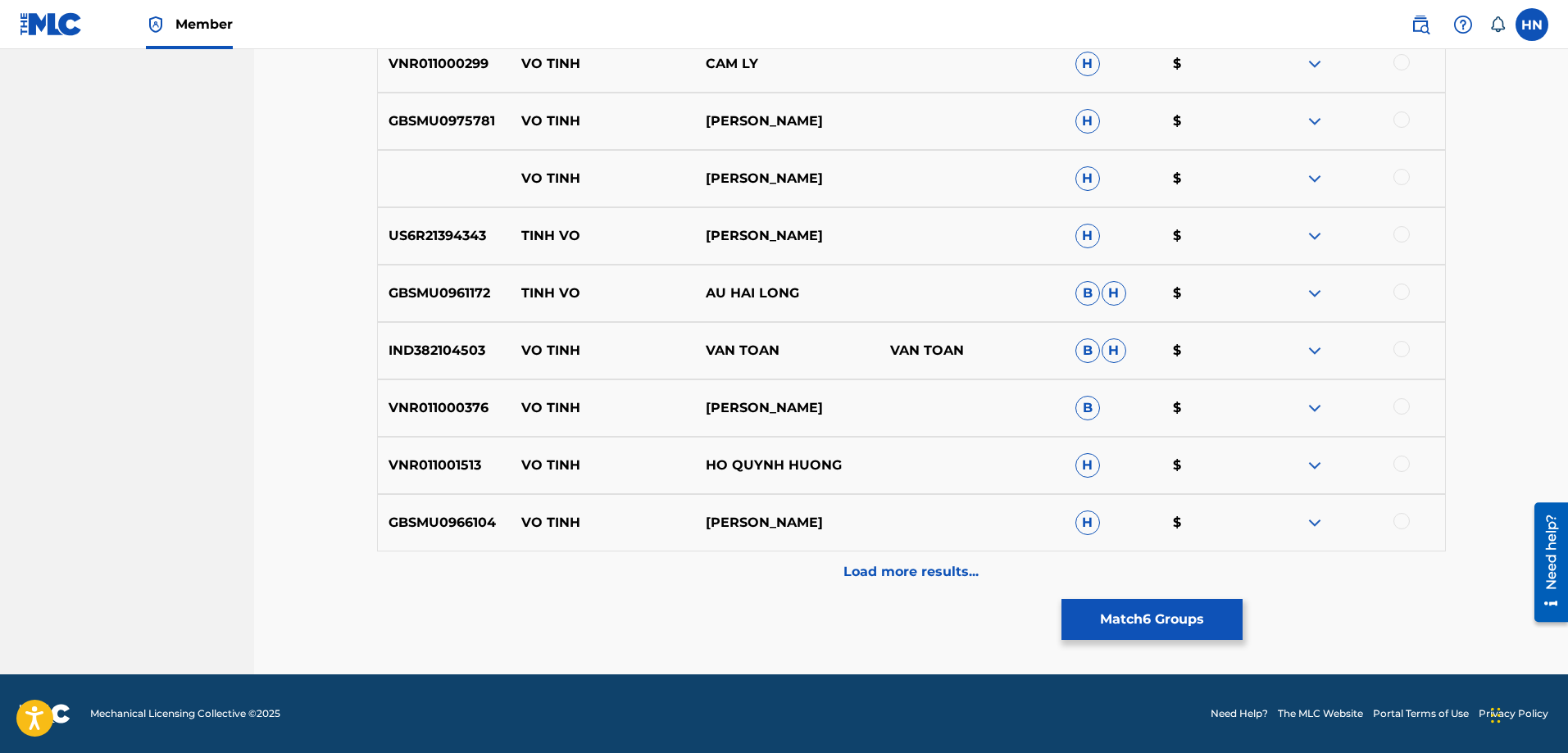
click at [852, 580] on p "Load more results..." at bounding box center [911, 572] width 135 height 20
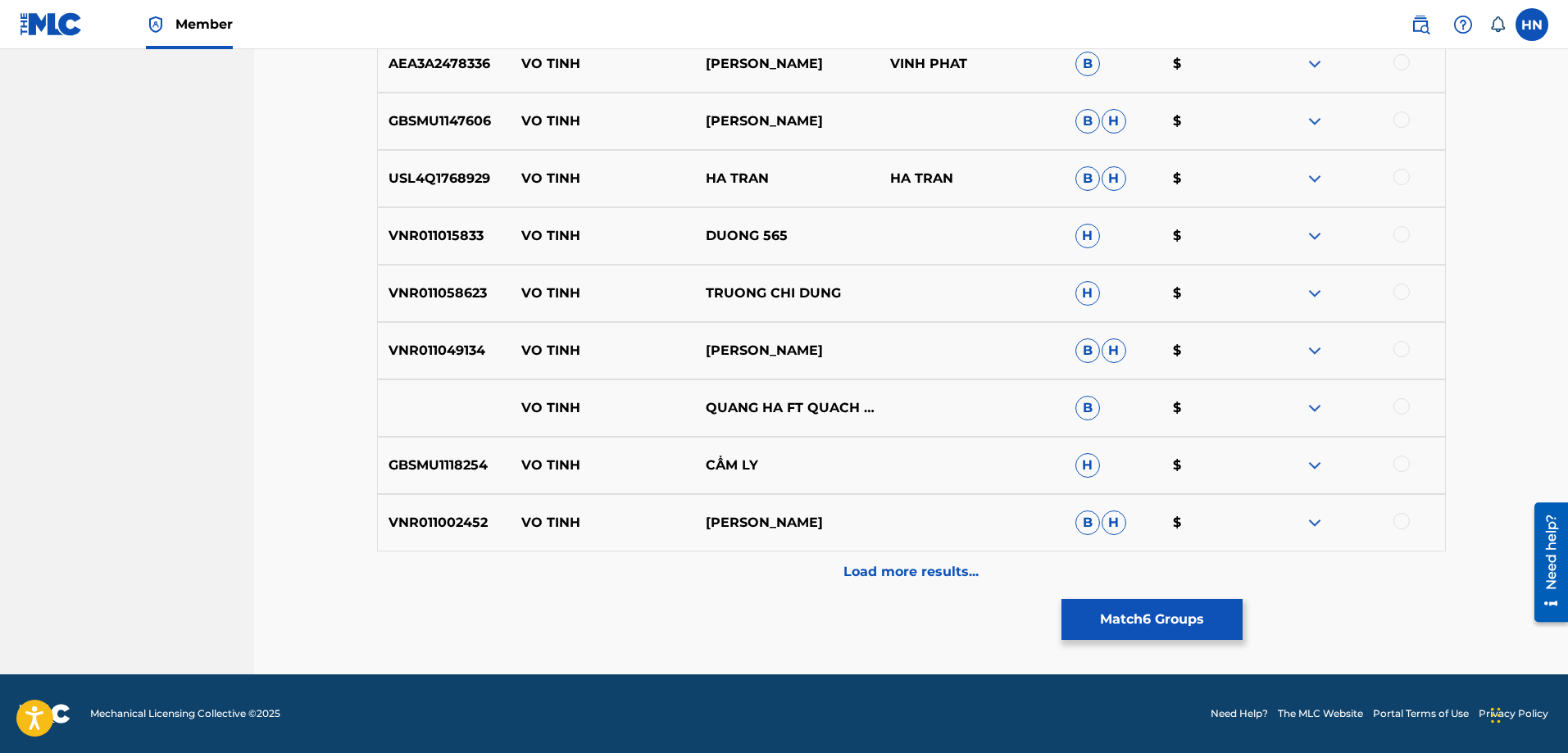
click at [851, 572] on p "Load more results..." at bounding box center [911, 572] width 135 height 20
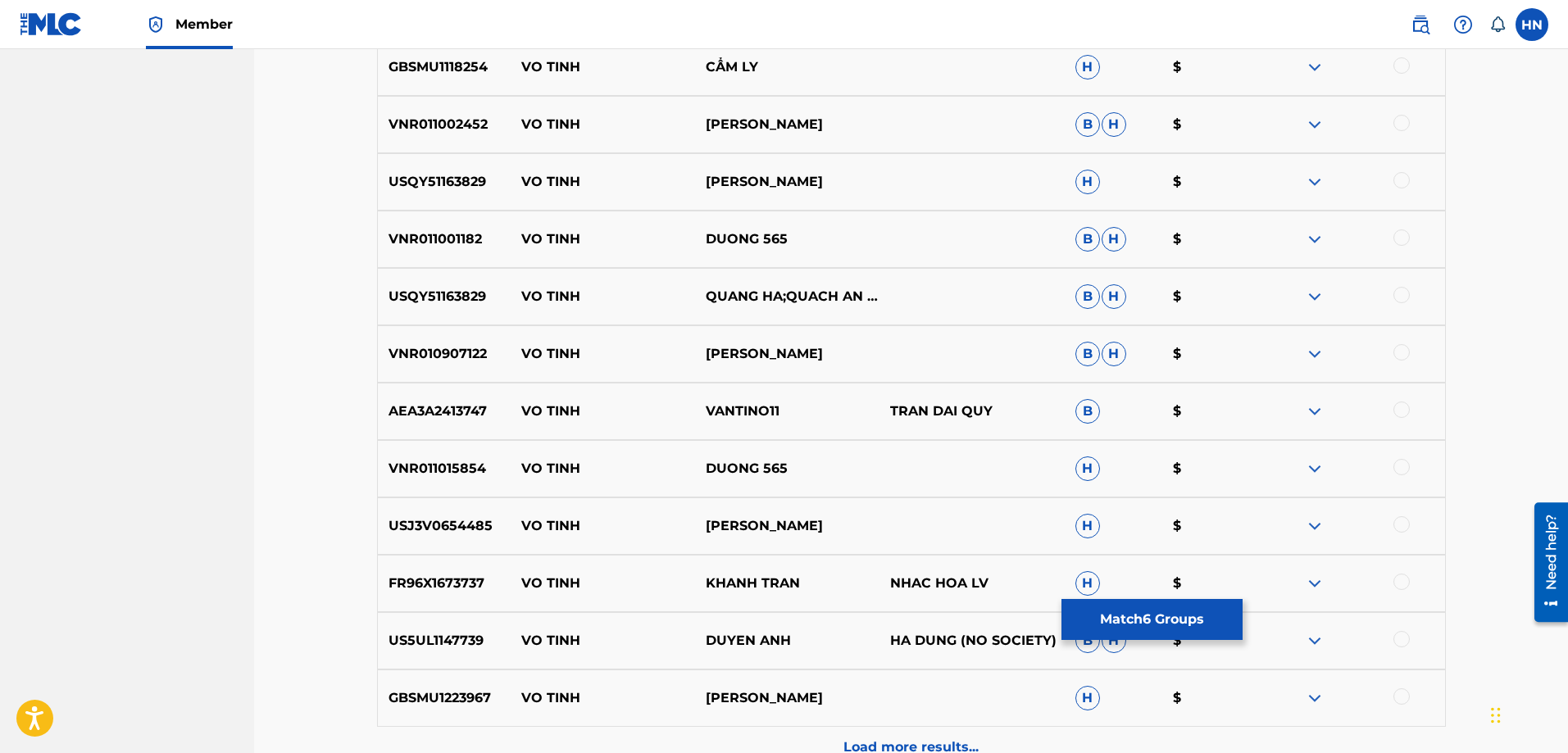
scroll to position [2906, 0]
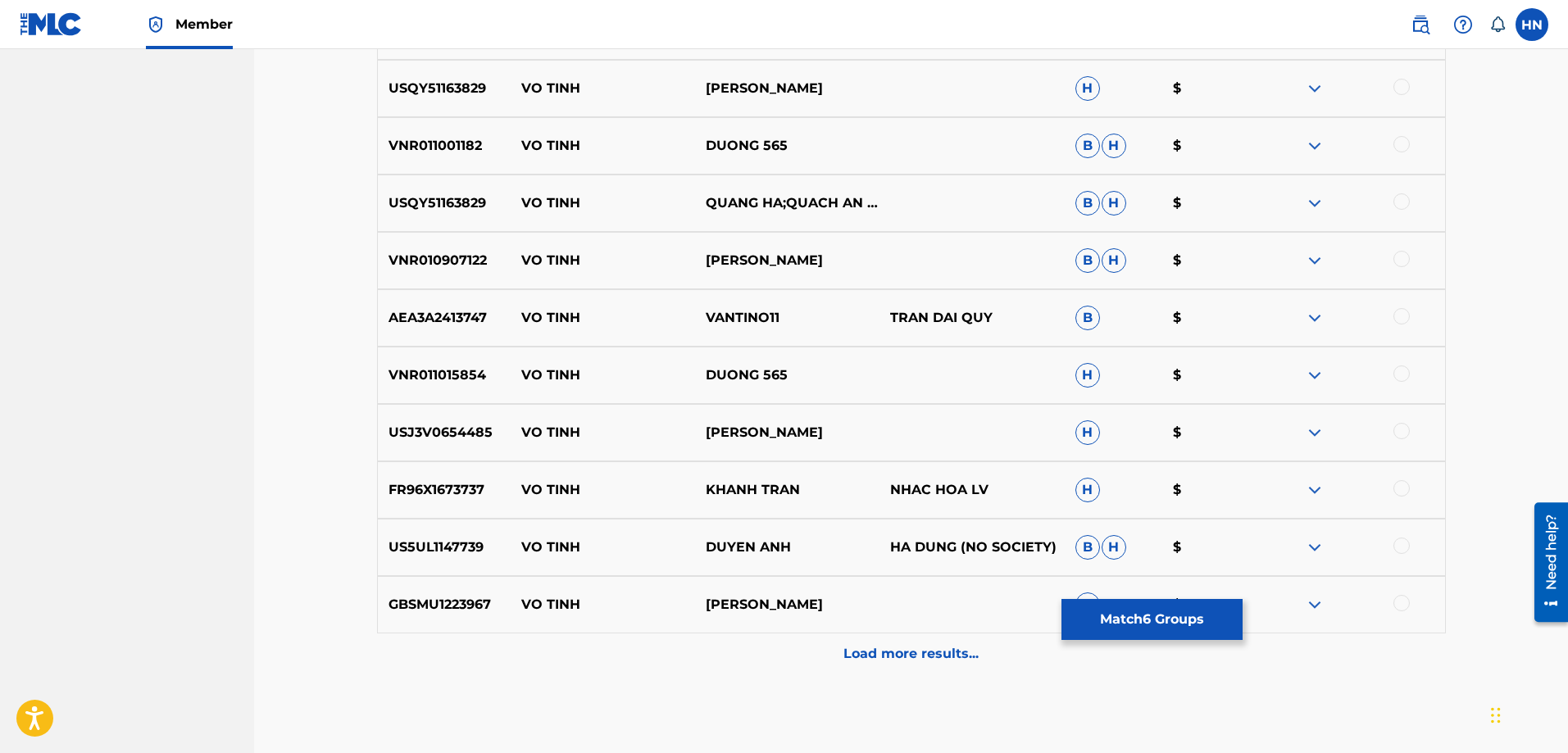
click at [855, 661] on p "Load more results..." at bounding box center [911, 654] width 135 height 20
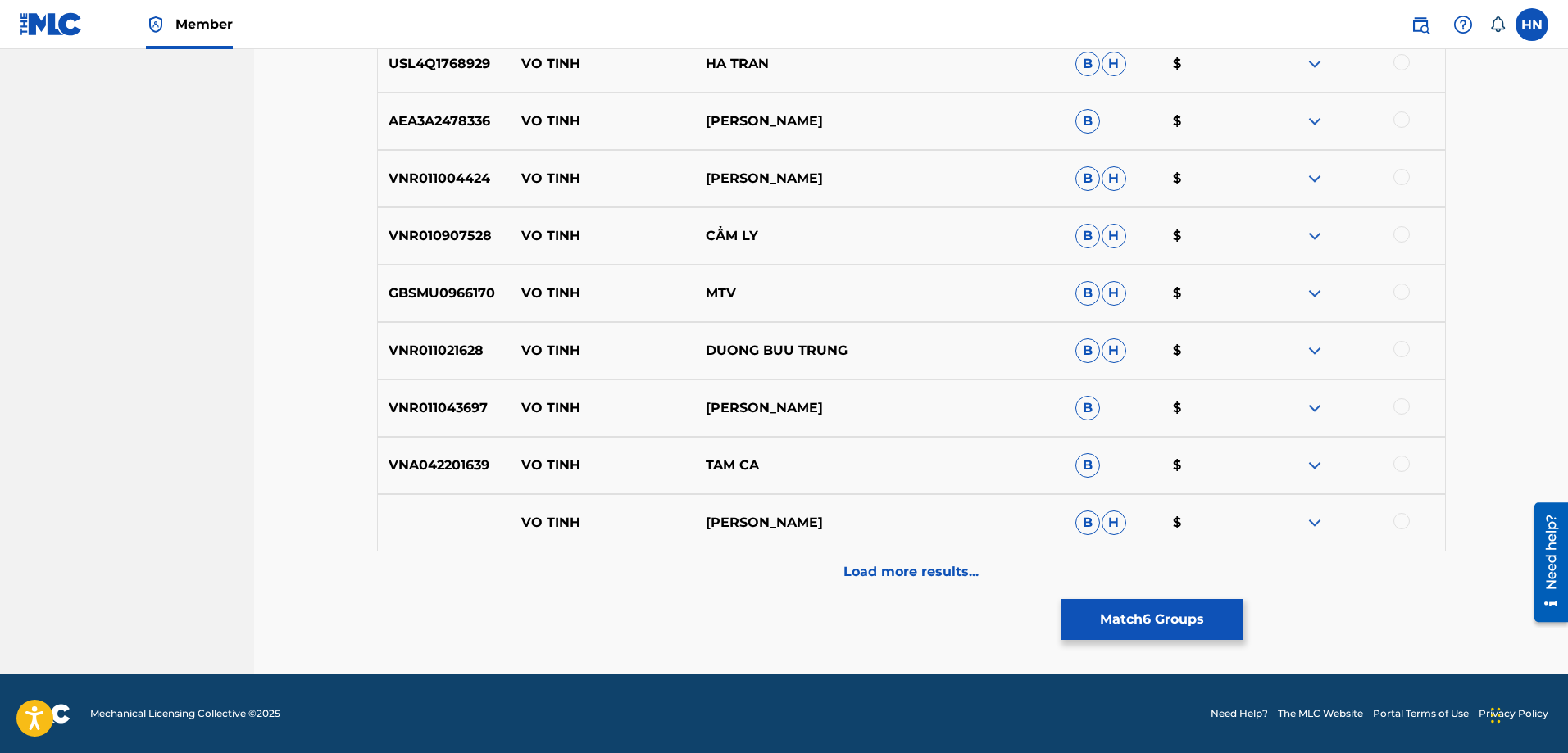
click at [861, 569] on p "Load more results..." at bounding box center [911, 572] width 135 height 20
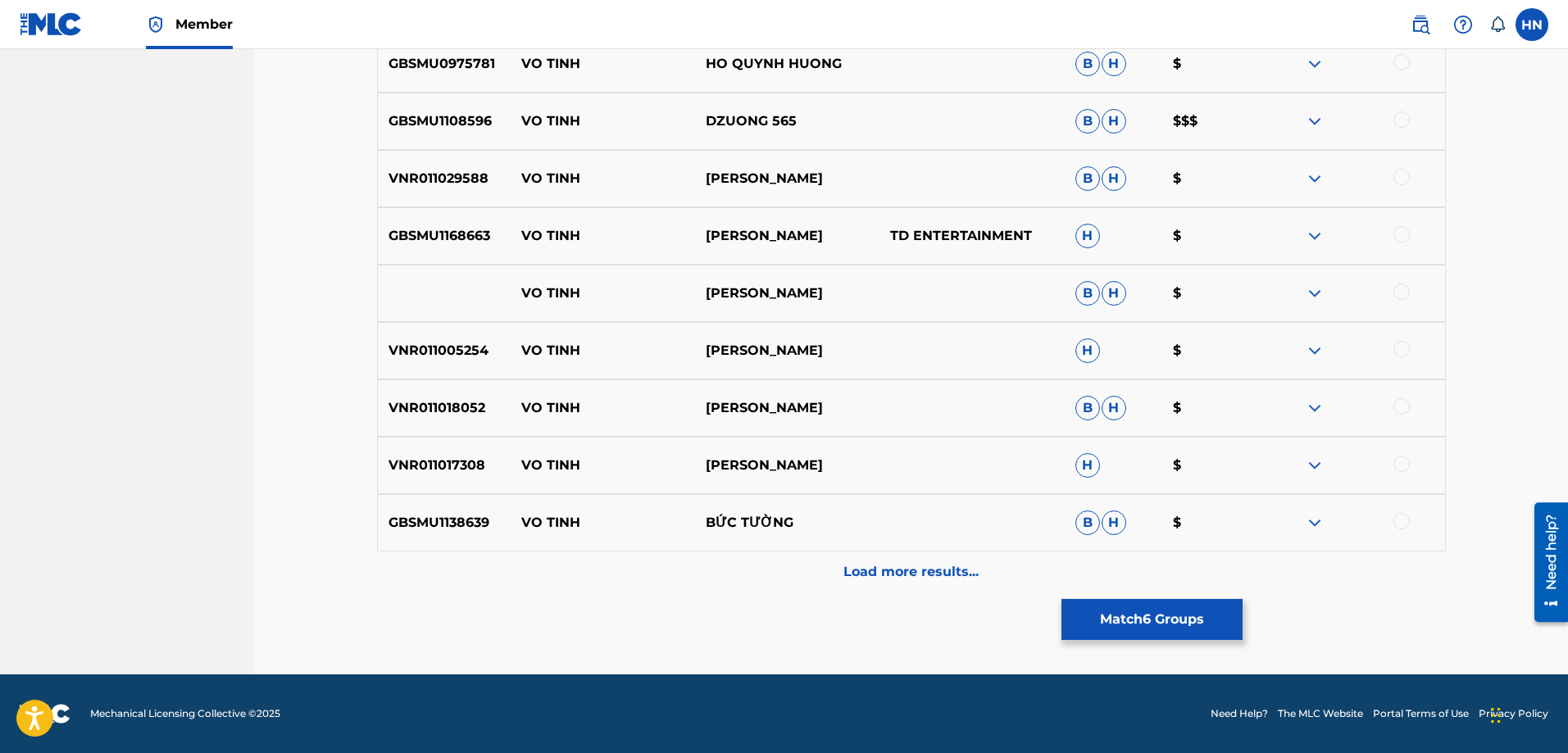
click at [843, 559] on div "Load more results..." at bounding box center [911, 572] width 1069 height 41
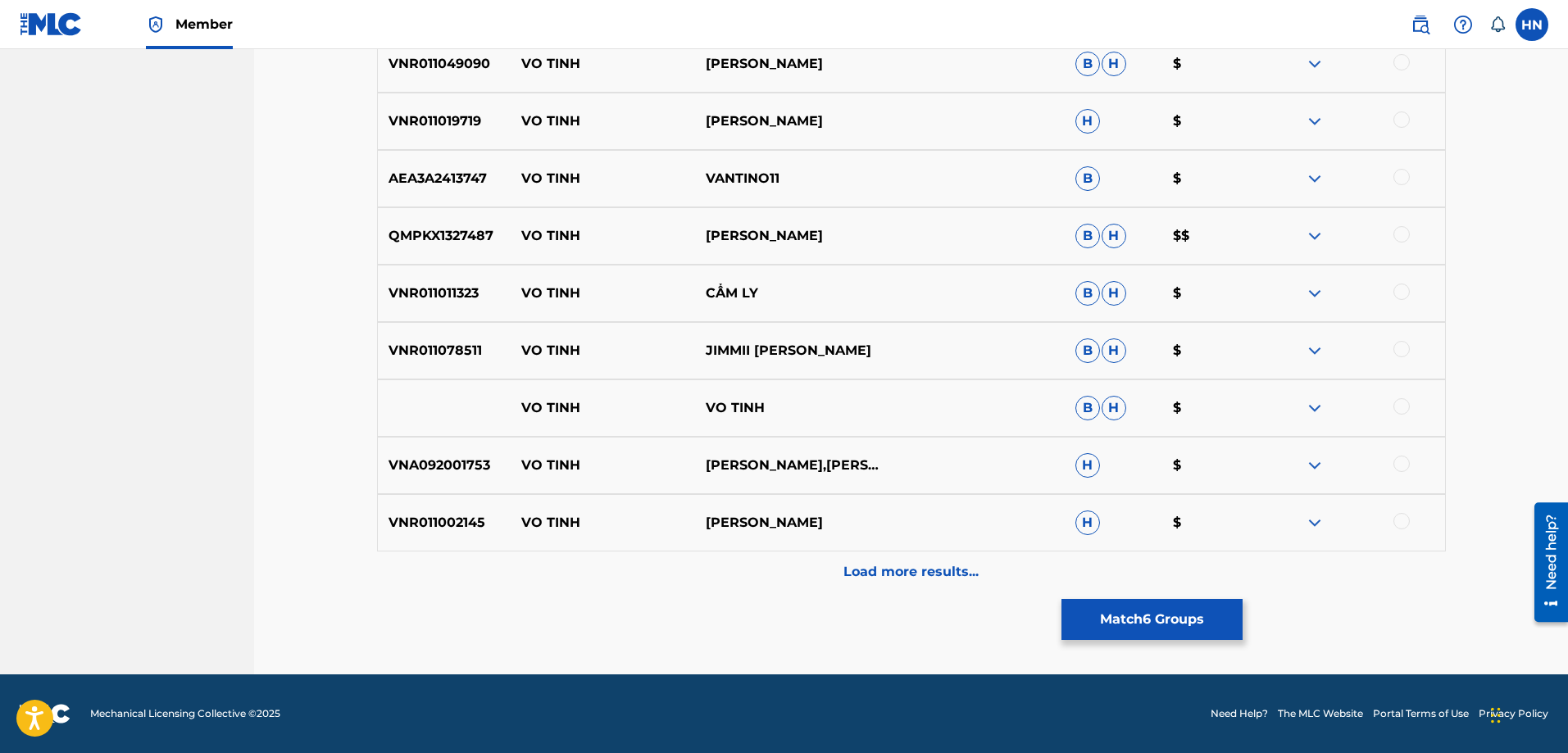
click at [823, 583] on div "Load more results..." at bounding box center [911, 572] width 1069 height 41
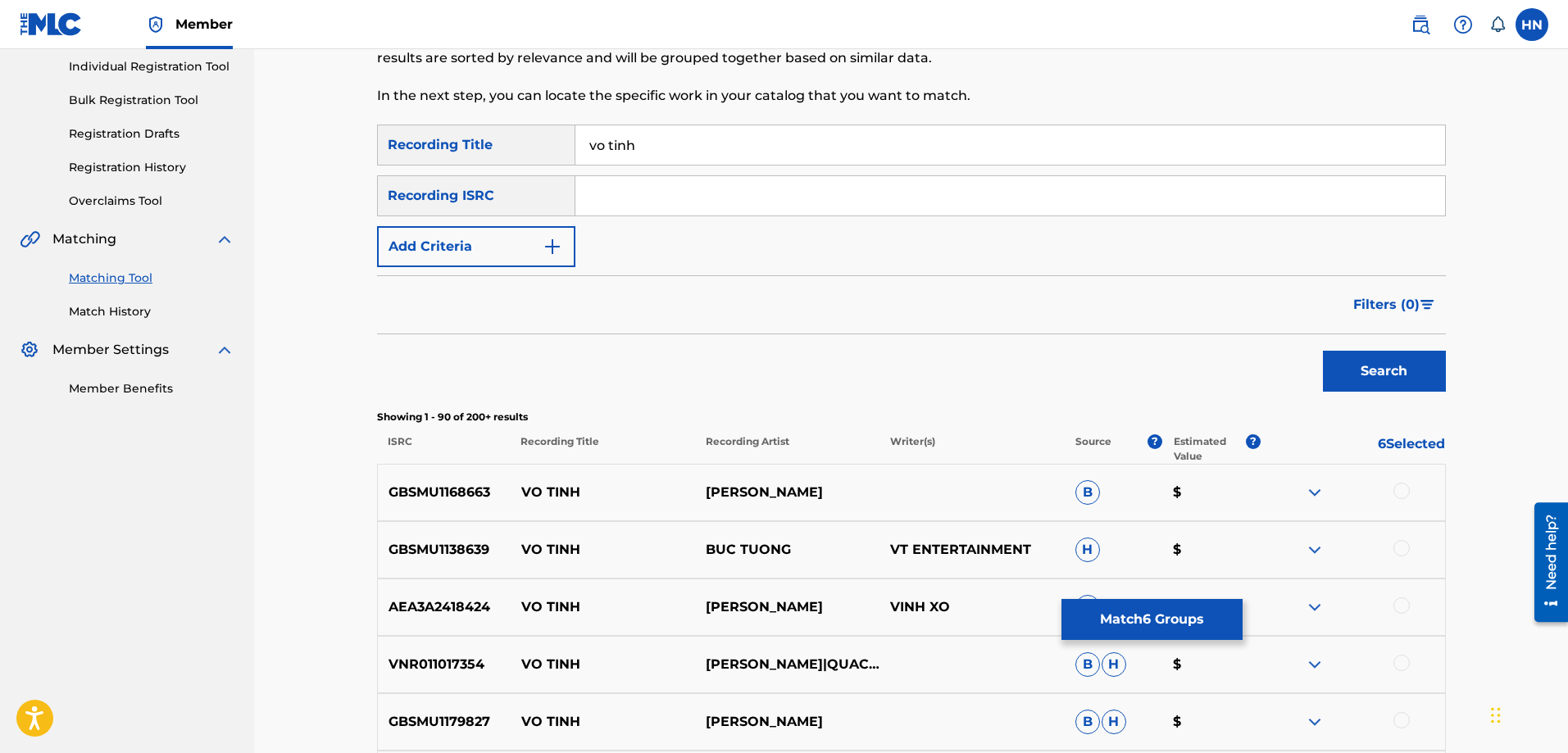
scroll to position [53, 0]
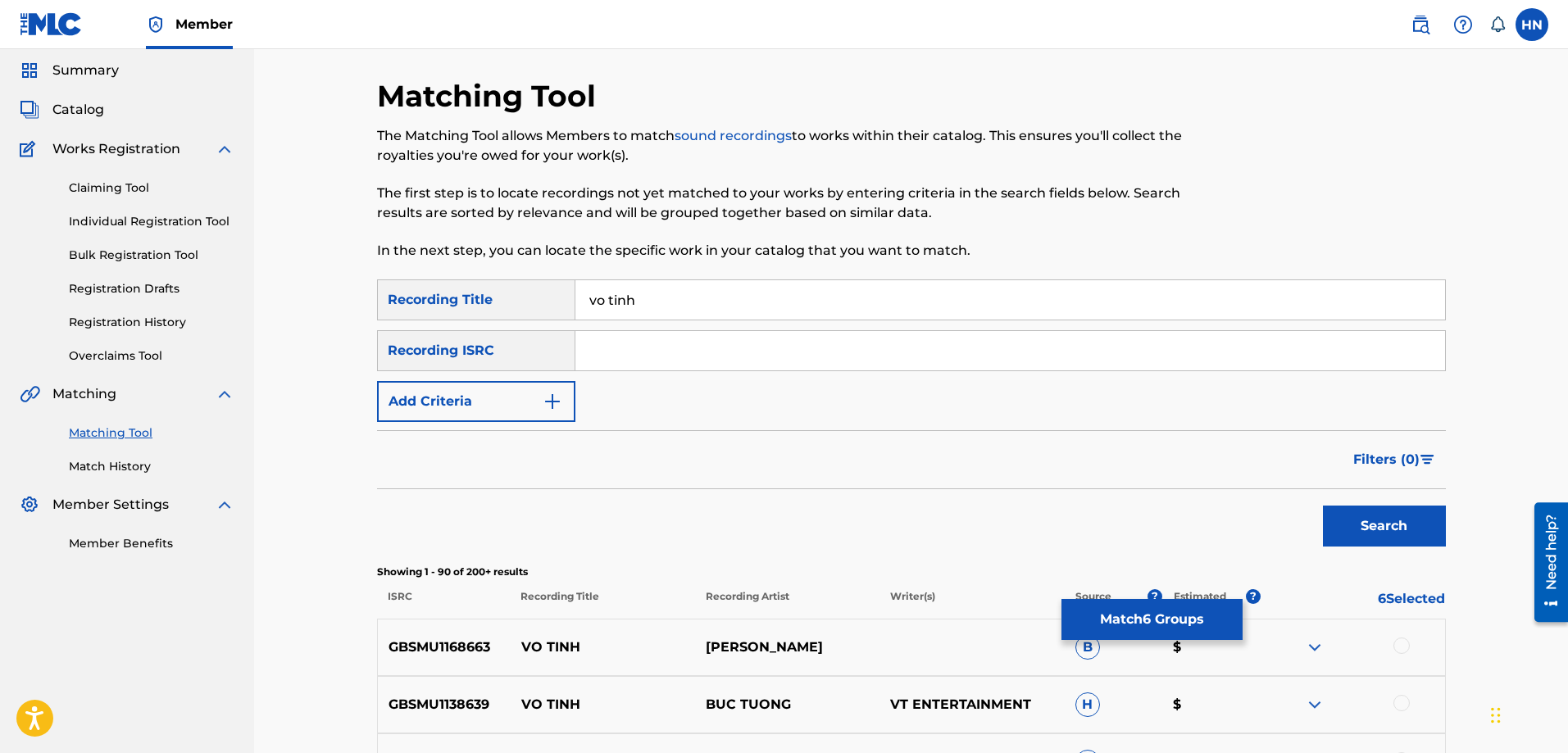
click at [444, 394] on button "Add Criteria" at bounding box center [476, 401] width 198 height 41
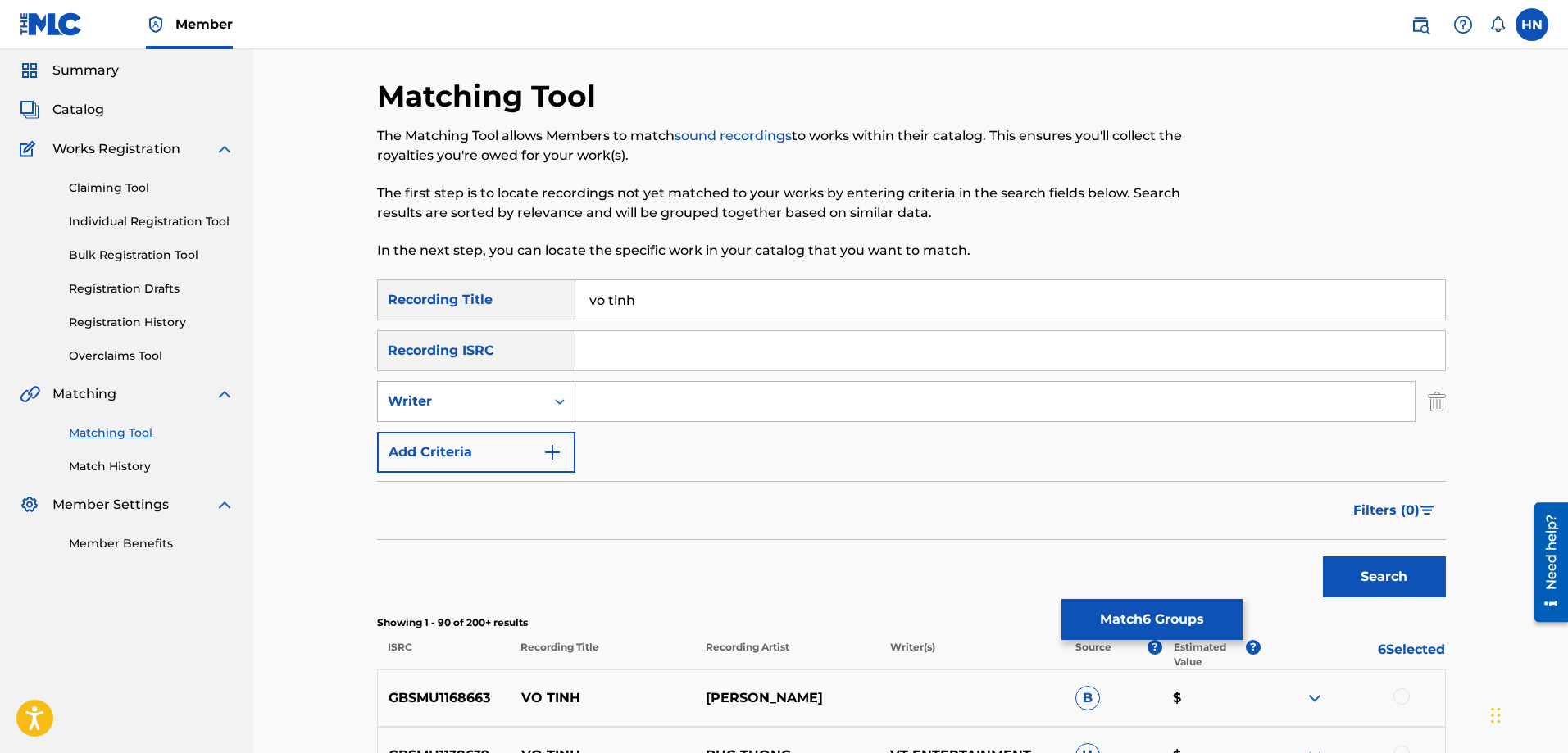
click at [439, 411] on div "Writer" at bounding box center [461, 401] width 147 height 20
click at [425, 474] on div "Writer" at bounding box center [476, 483] width 197 height 41
click at [635, 392] on input "Search Form" at bounding box center [994, 401] width 839 height 39
type input "xesi"
click at [1323, 556] on button "Search" at bounding box center [1384, 577] width 123 height 41
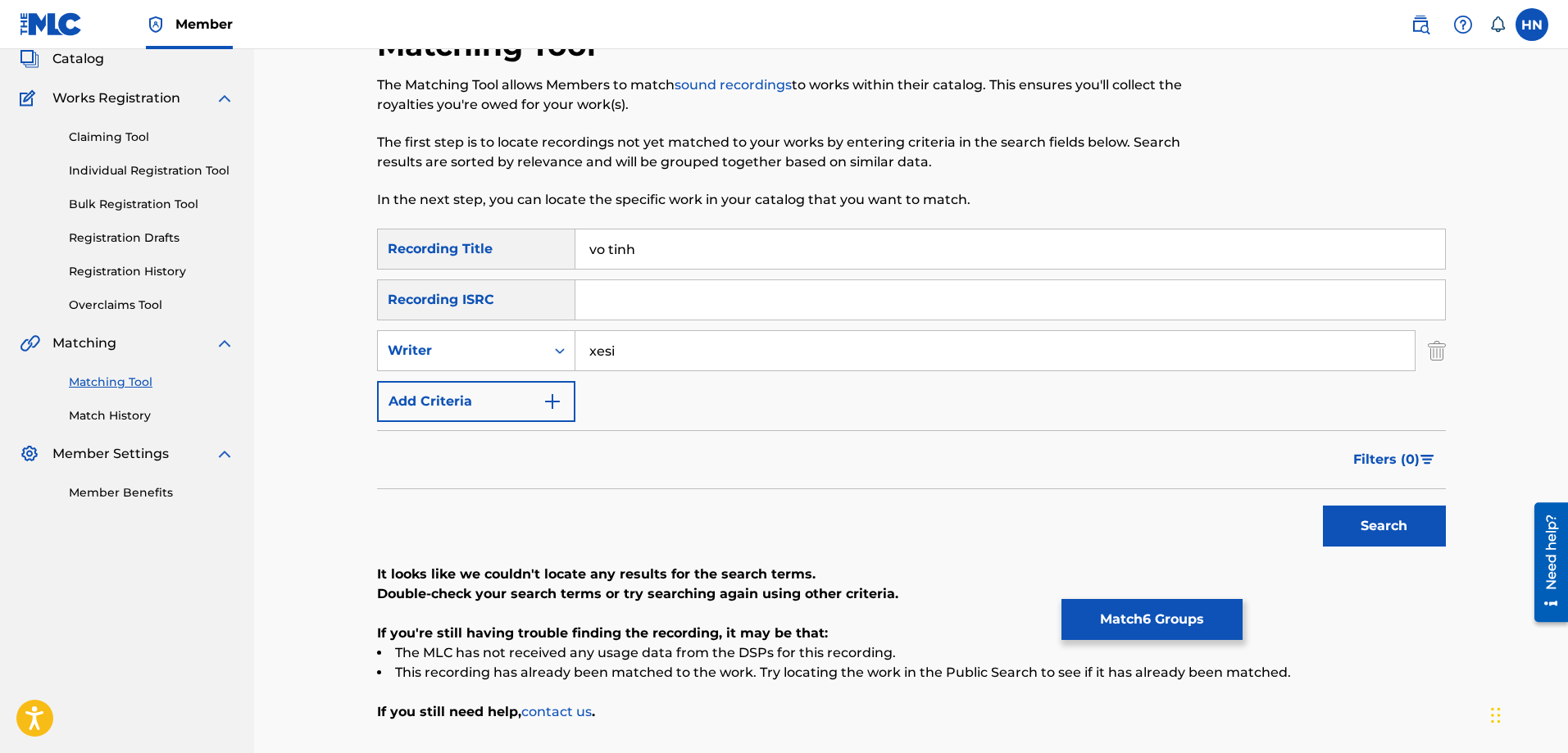
scroll to position [0, 0]
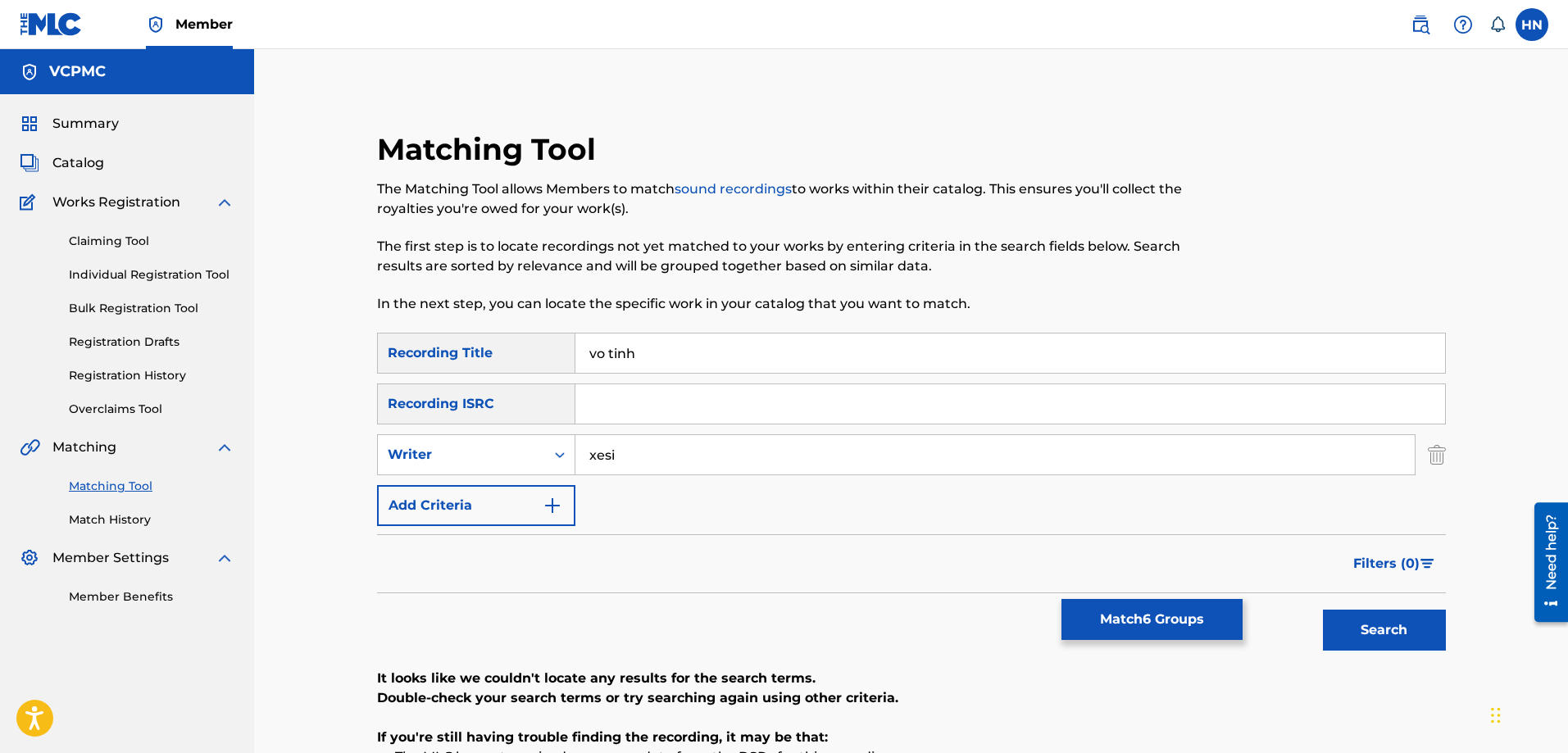
drag, startPoint x: 655, startPoint y: 361, endPoint x: 485, endPoint y: 372, distance: 170.4
click at [485, 372] on div "SearchWithCriteria88608925-57dd-4a14-87f1-c2adac3bfa4c Recording Title vo tinh" at bounding box center [911, 353] width 1069 height 41
click at [1323, 610] on button "Search" at bounding box center [1384, 630] width 123 height 41
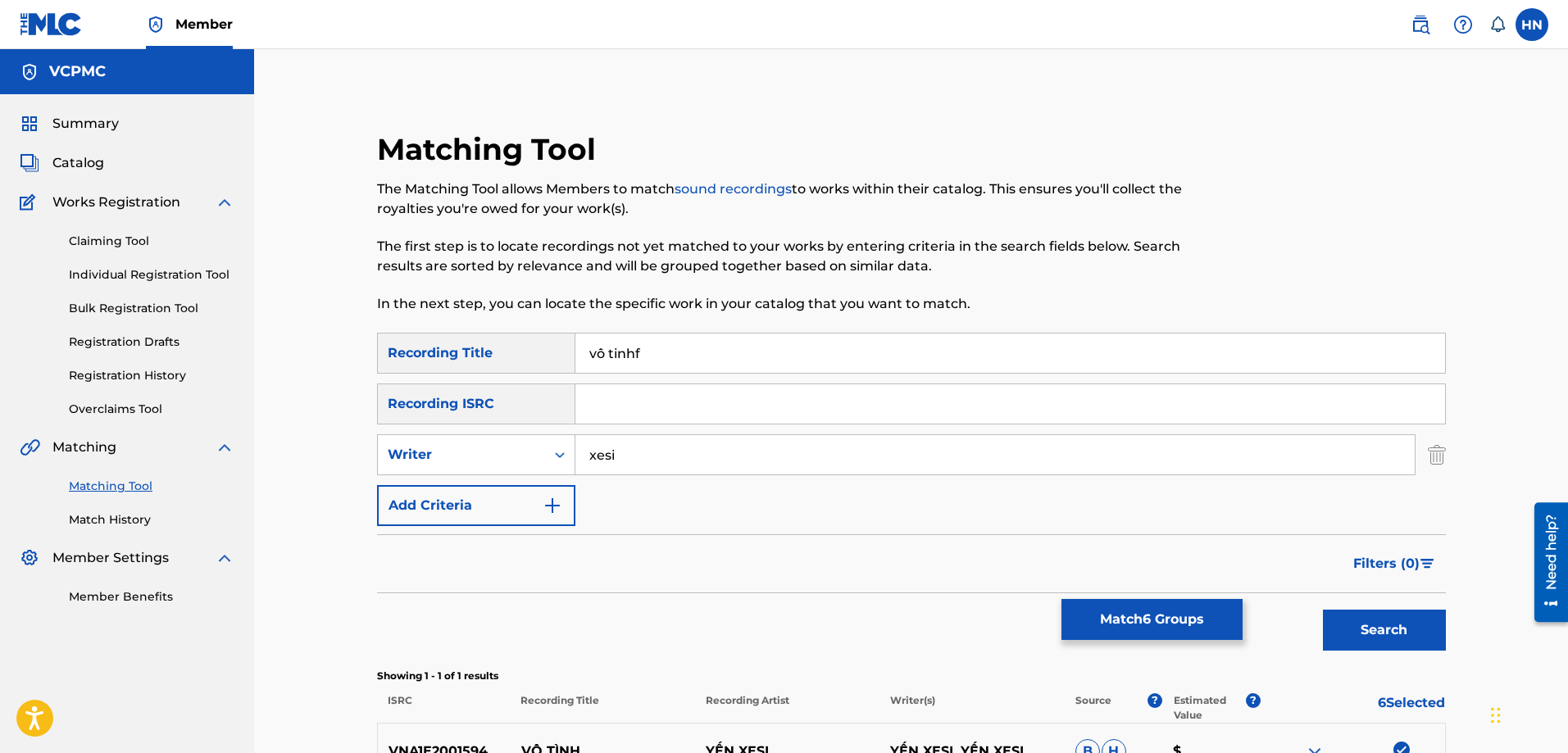
click at [1323, 610] on button "Search" at bounding box center [1384, 630] width 123 height 41
drag, startPoint x: 608, startPoint y: 353, endPoint x: 655, endPoint y: 361, distance: 47.7
click at [655, 360] on input "vô tinhf" at bounding box center [1009, 353] width 869 height 39
type input "vô tình"
click at [1323, 610] on button "Search" at bounding box center [1384, 630] width 123 height 41
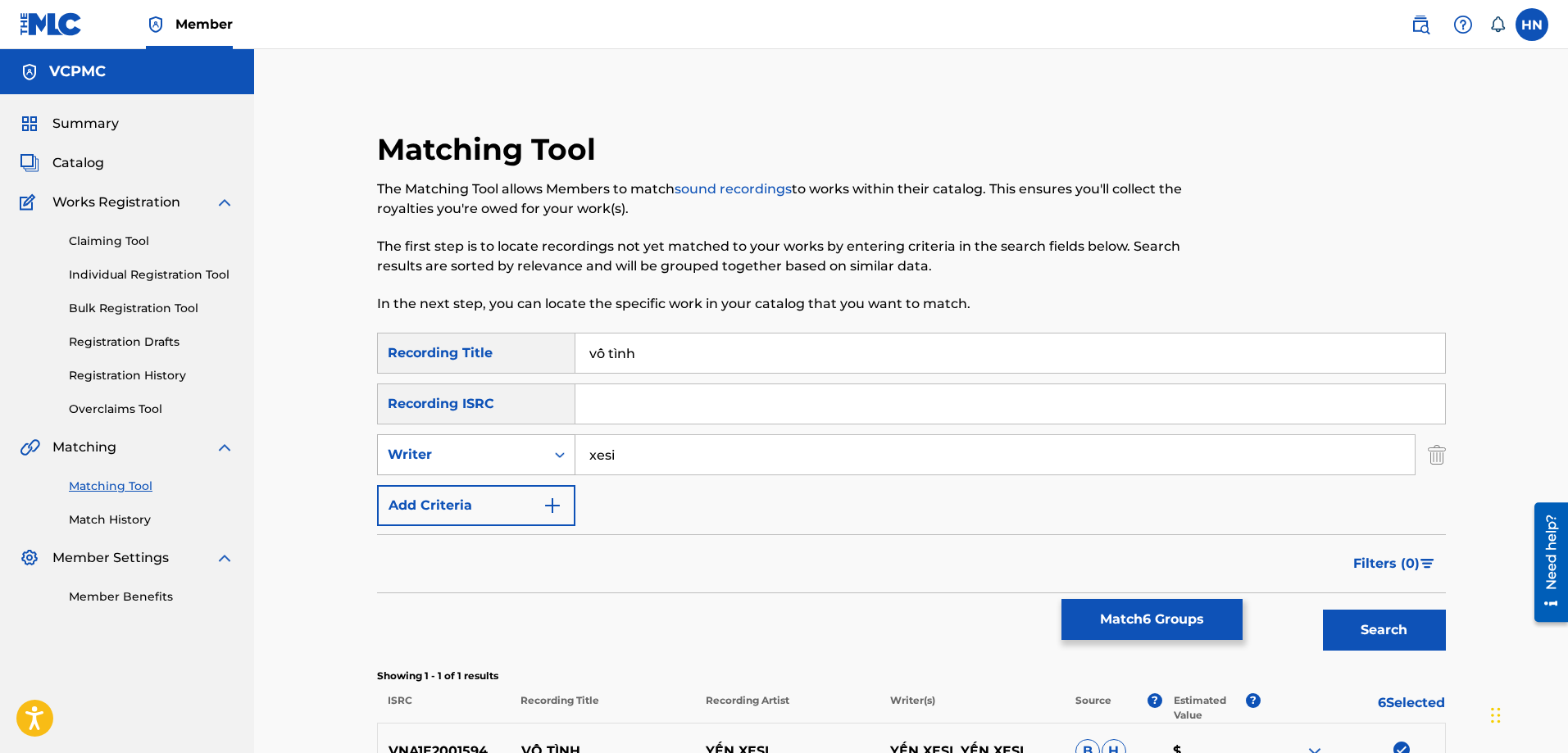
drag, startPoint x: 628, startPoint y: 453, endPoint x: 530, endPoint y: 454, distance: 98.0
click at [530, 454] on div "SearchWithCriteria391a4d94-f50f-4e1b-a759-99904818864b Writer xesi" at bounding box center [911, 454] width 1069 height 41
type input "hoaprox"
click at [1323, 610] on button "Search" at bounding box center [1384, 630] width 123 height 41
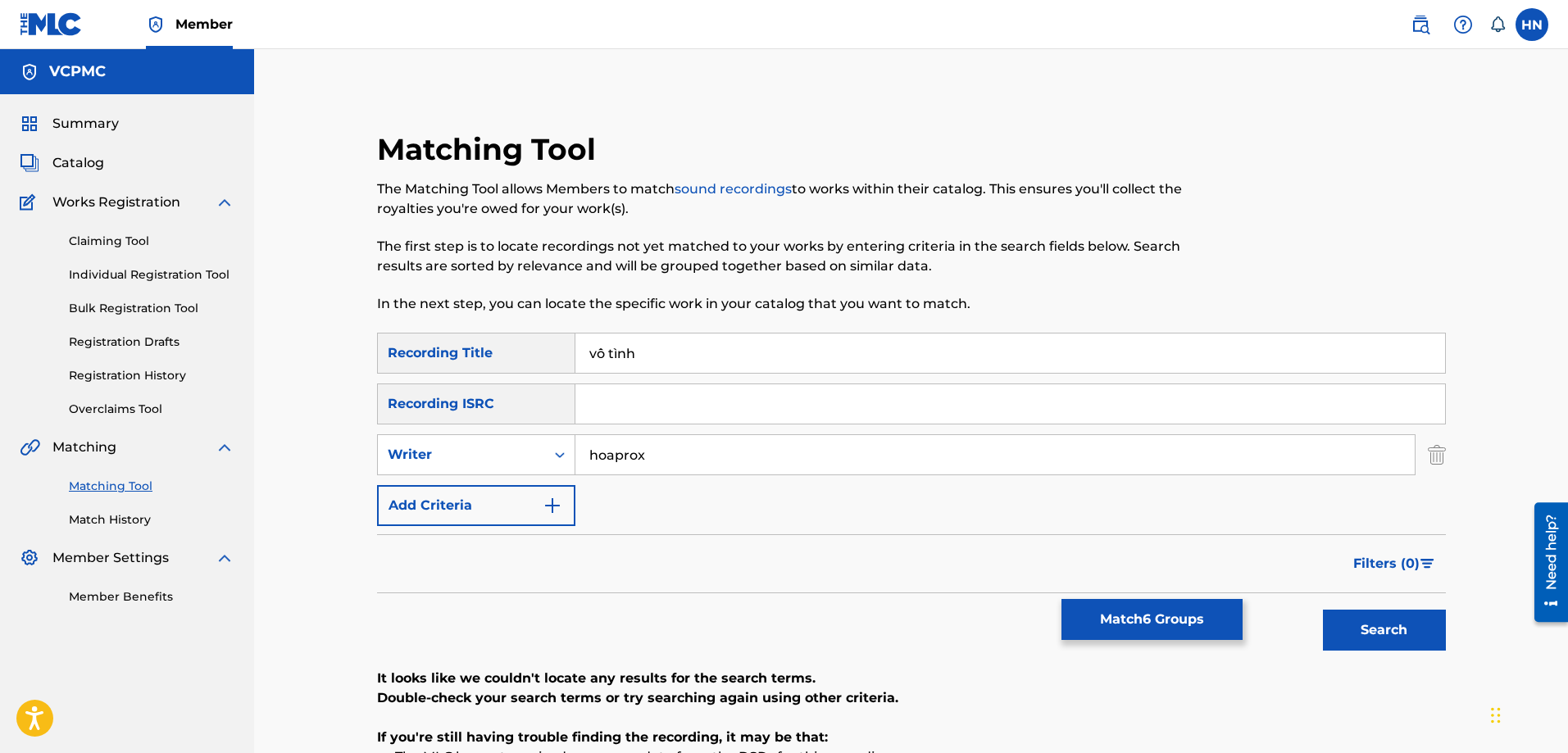
click at [1182, 625] on button "Match 6 Groups" at bounding box center [1152, 619] width 181 height 41
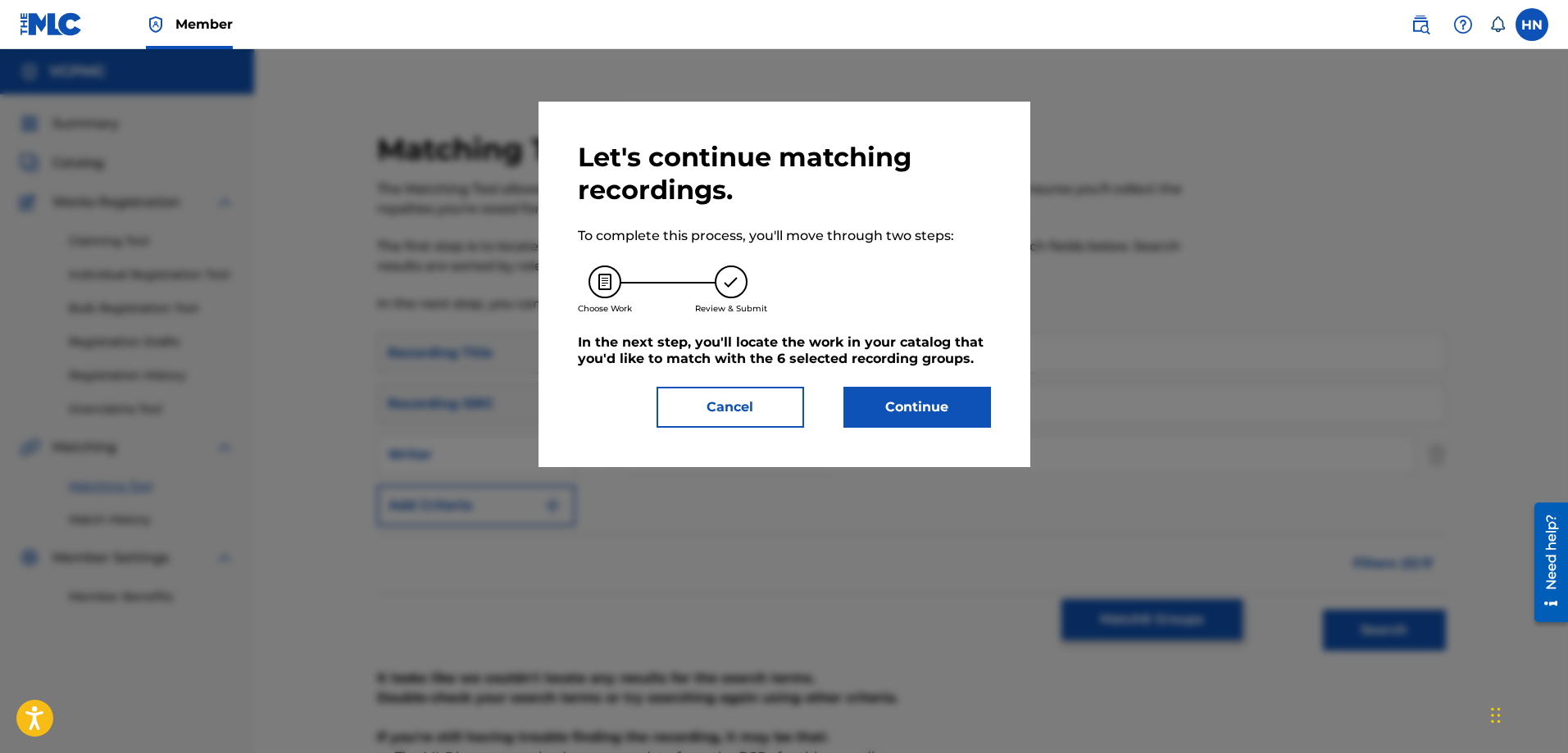
click at [866, 382] on div "Let's continue matching recordings. To complete this process, you'll move throu…" at bounding box center [784, 284] width 413 height 287
click at [866, 392] on button "Continue" at bounding box center [916, 407] width 147 height 41
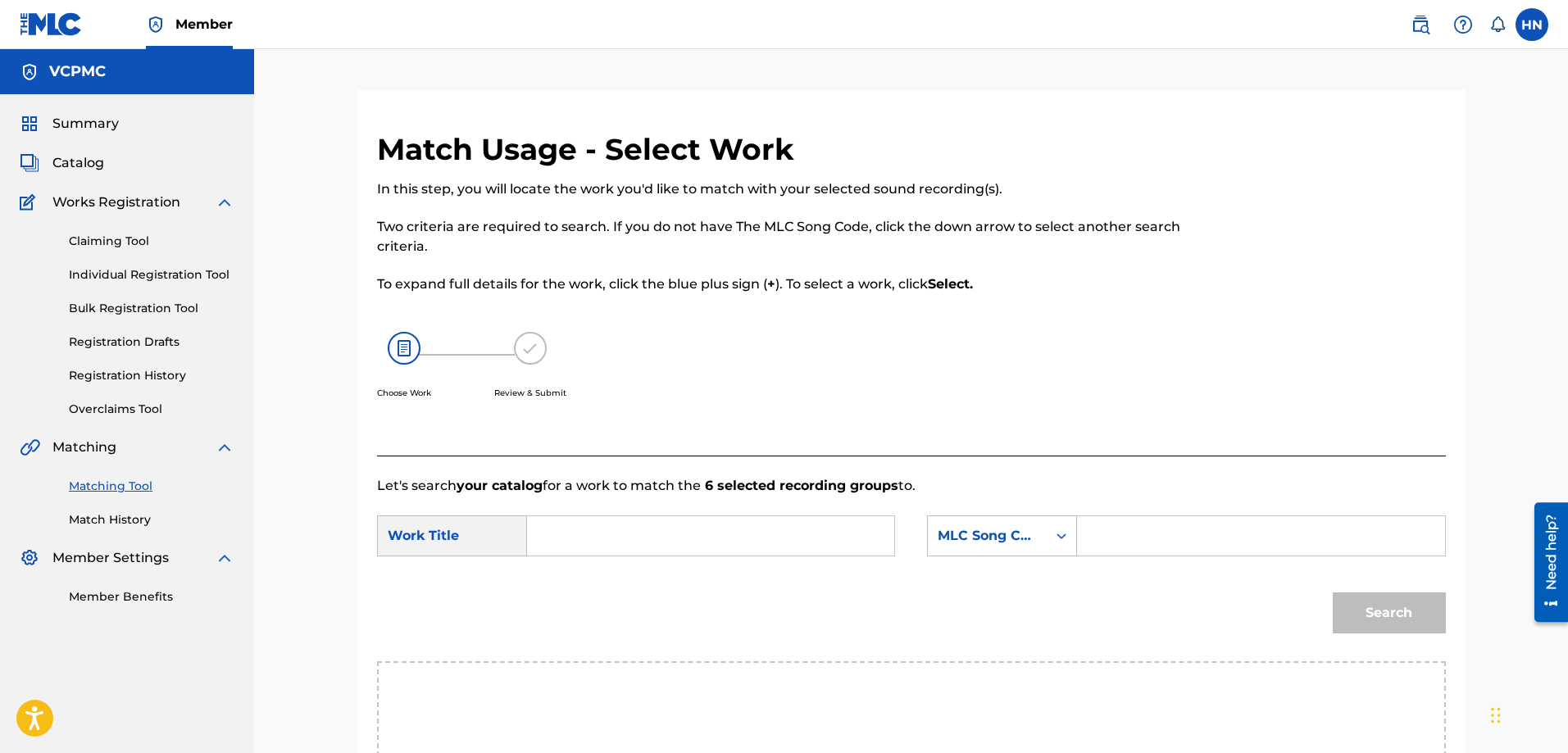
click at [708, 533] on input "Search Form" at bounding box center [710, 536] width 340 height 39
paste input "VÔ TÌNH"
type input "VÔ TÌNH"
click at [953, 533] on div "MLC Song Code" at bounding box center [1002, 536] width 150 height 41
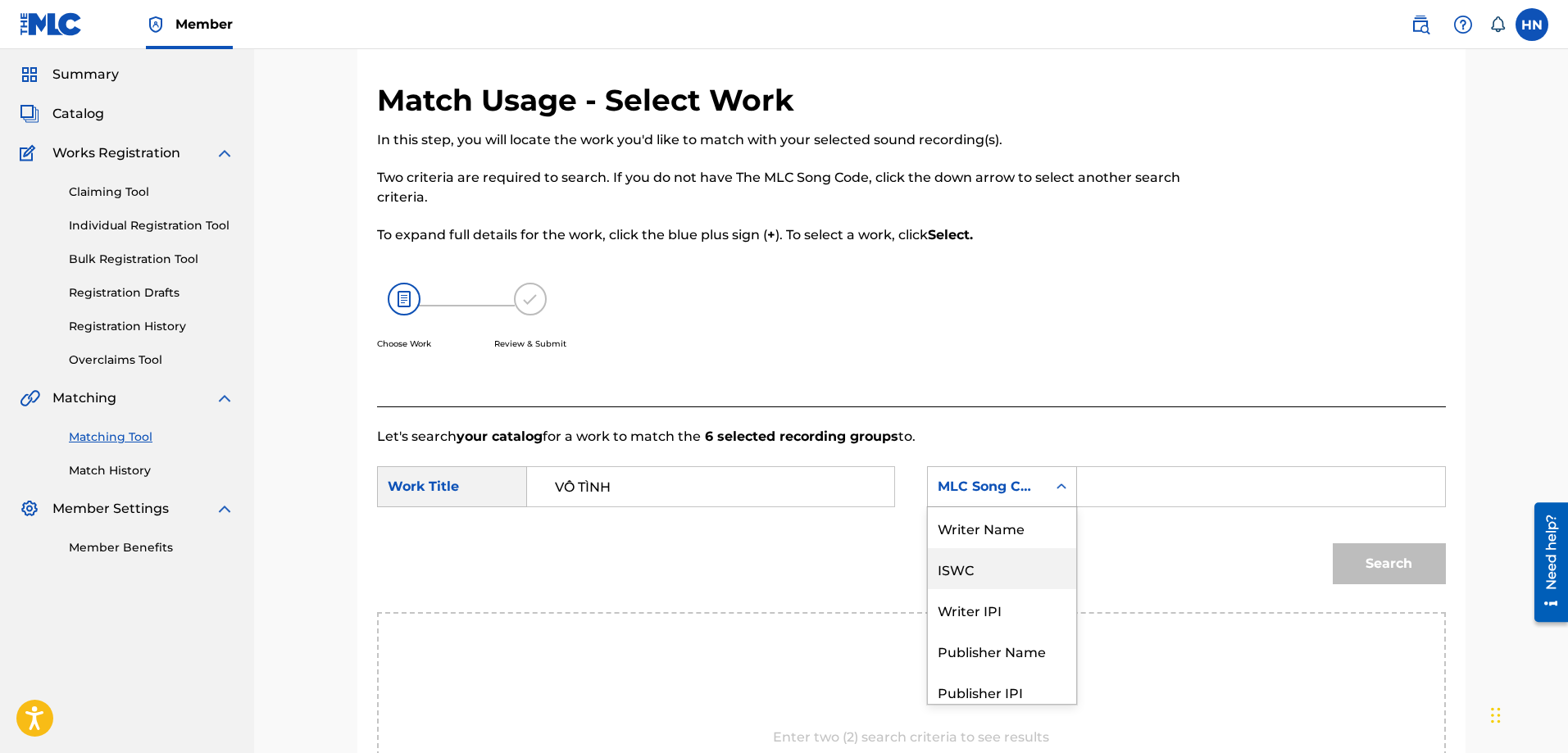
scroll to position [61, 0]
click at [968, 527] on div "ISWC" at bounding box center [1002, 507] width 148 height 41
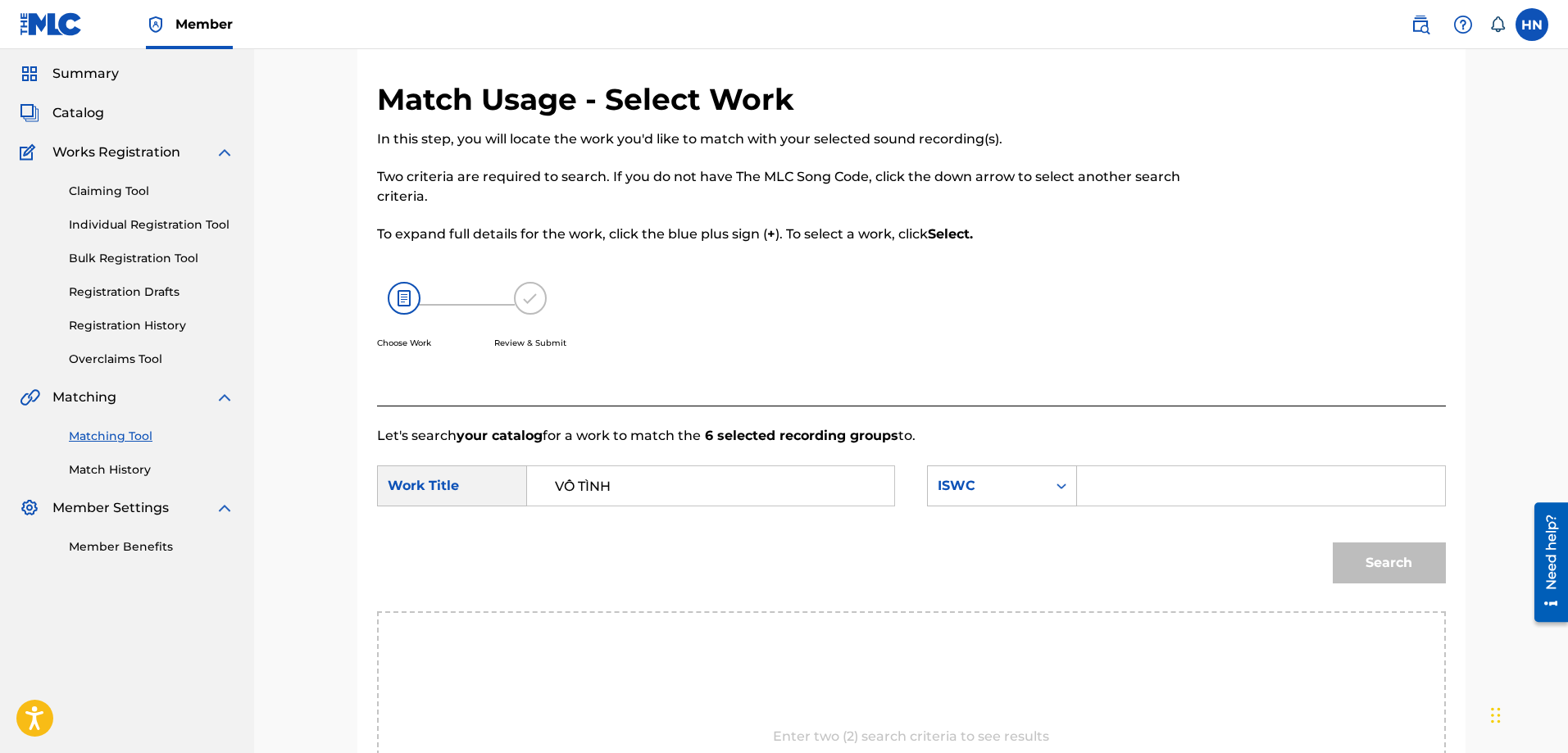
click at [1103, 456] on form "SearchWithCriteria2c548c21-0ab0-47f1-88aa-18db6db58a1b Work Title VÔ TÌNH Searc…" at bounding box center [911, 528] width 1069 height 166
drag, startPoint x: 1140, startPoint y: 482, endPoint x: 1171, endPoint y: 487, distance: 31.4
click at [1140, 482] on input "Search Form" at bounding box center [1260, 486] width 340 height 39
paste input "T9272549367"
type input "T9272549367"
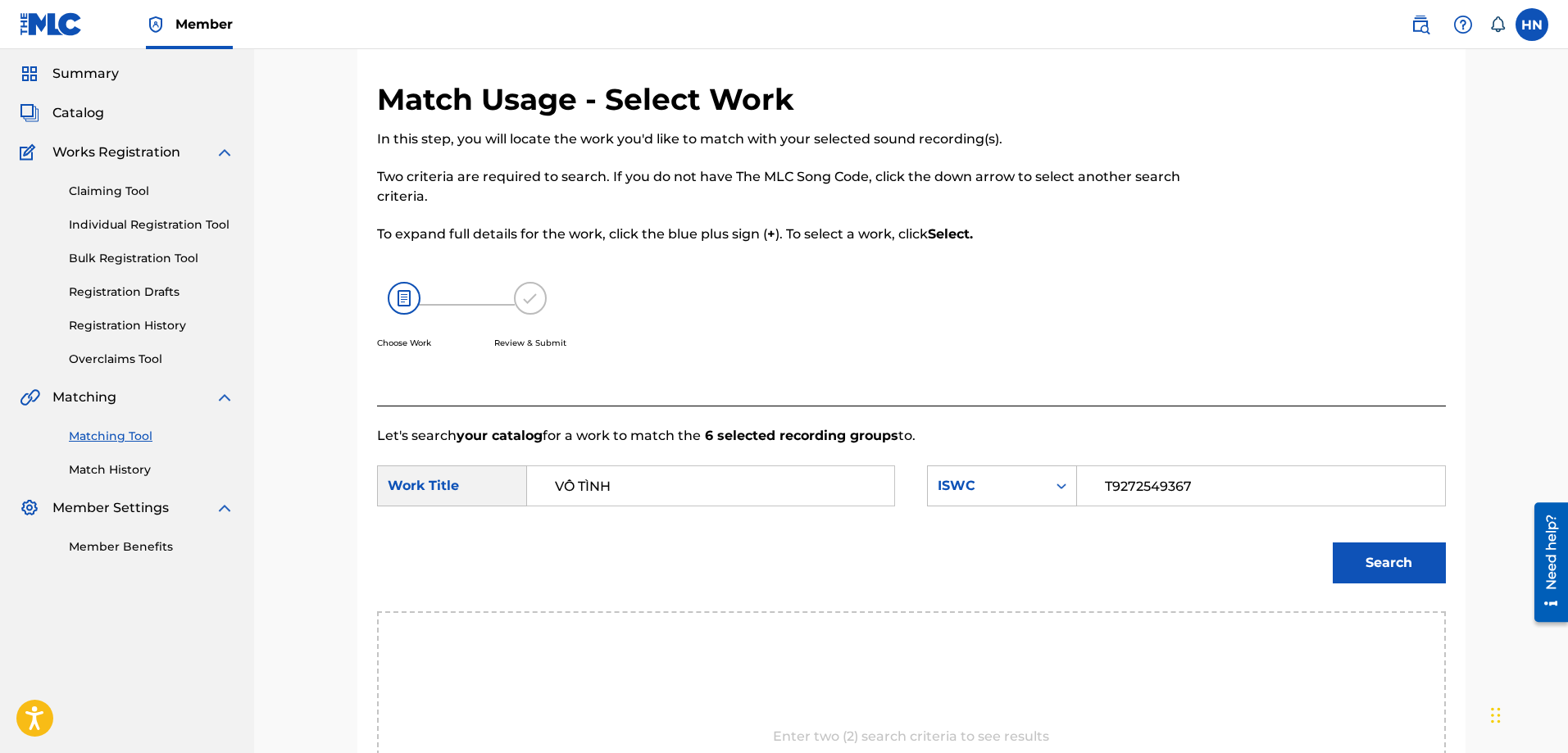
click at [1375, 559] on button "Search" at bounding box center [1389, 563] width 113 height 41
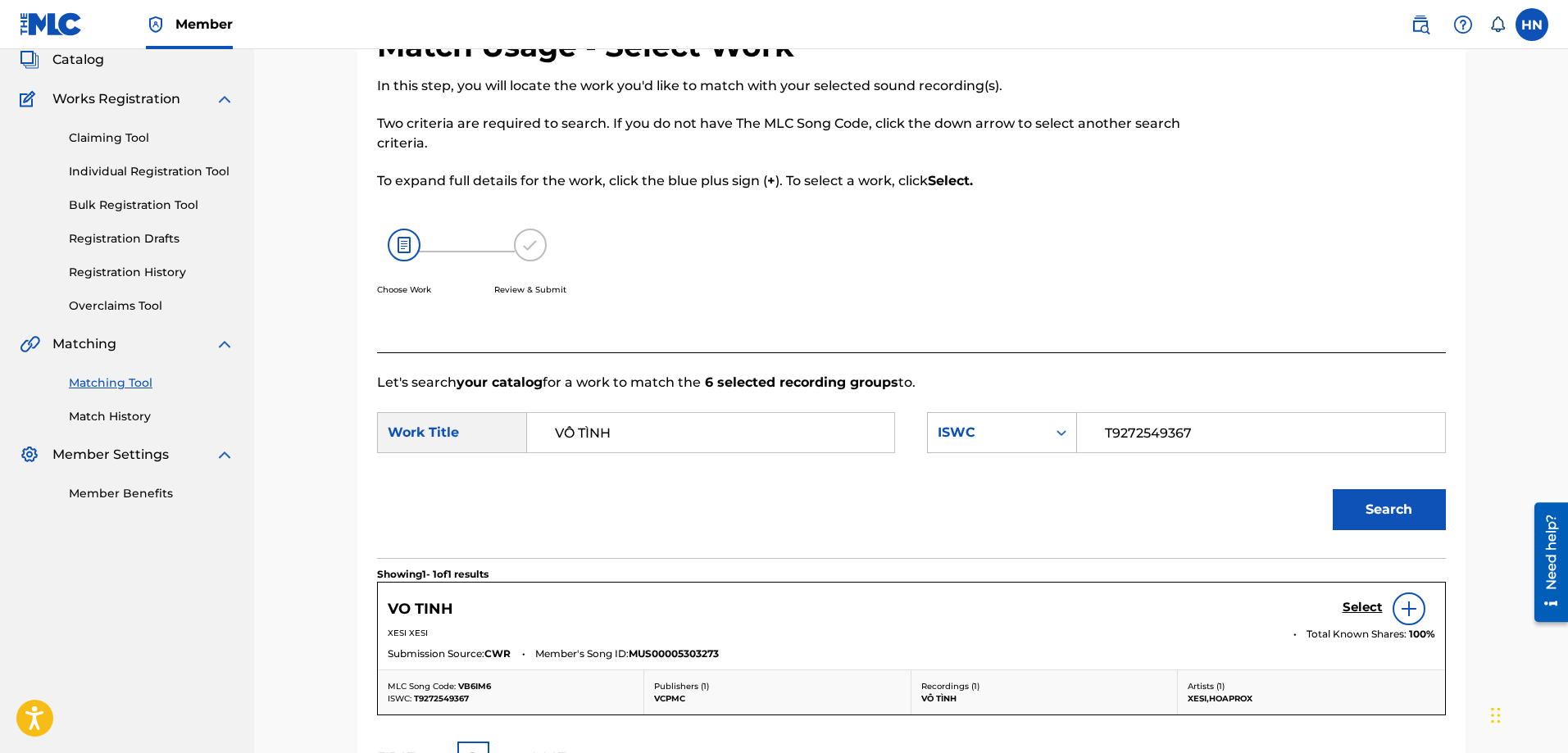
scroll to position [214, 0]
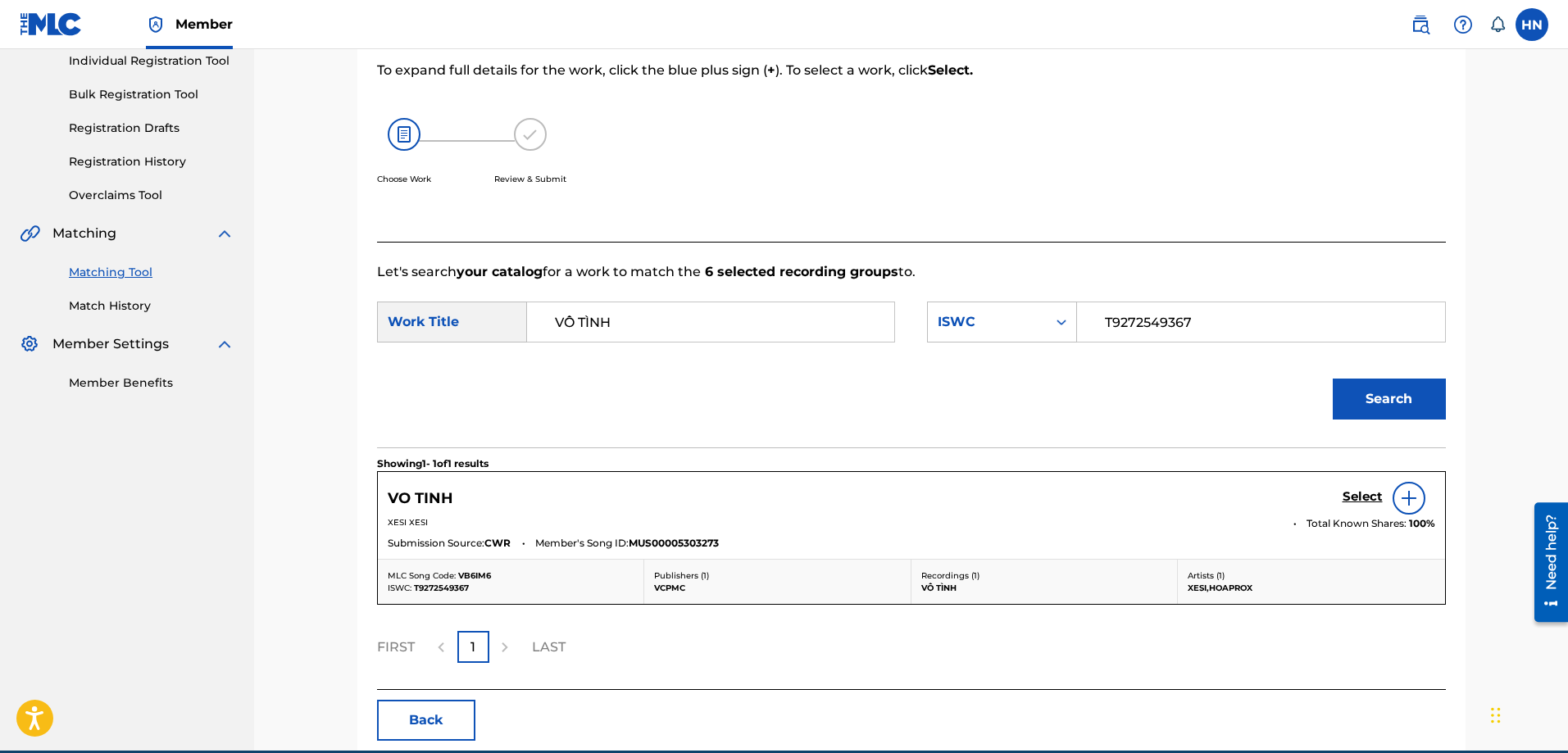
click at [1346, 492] on h5 "Select" at bounding box center [1362, 496] width 40 height 15
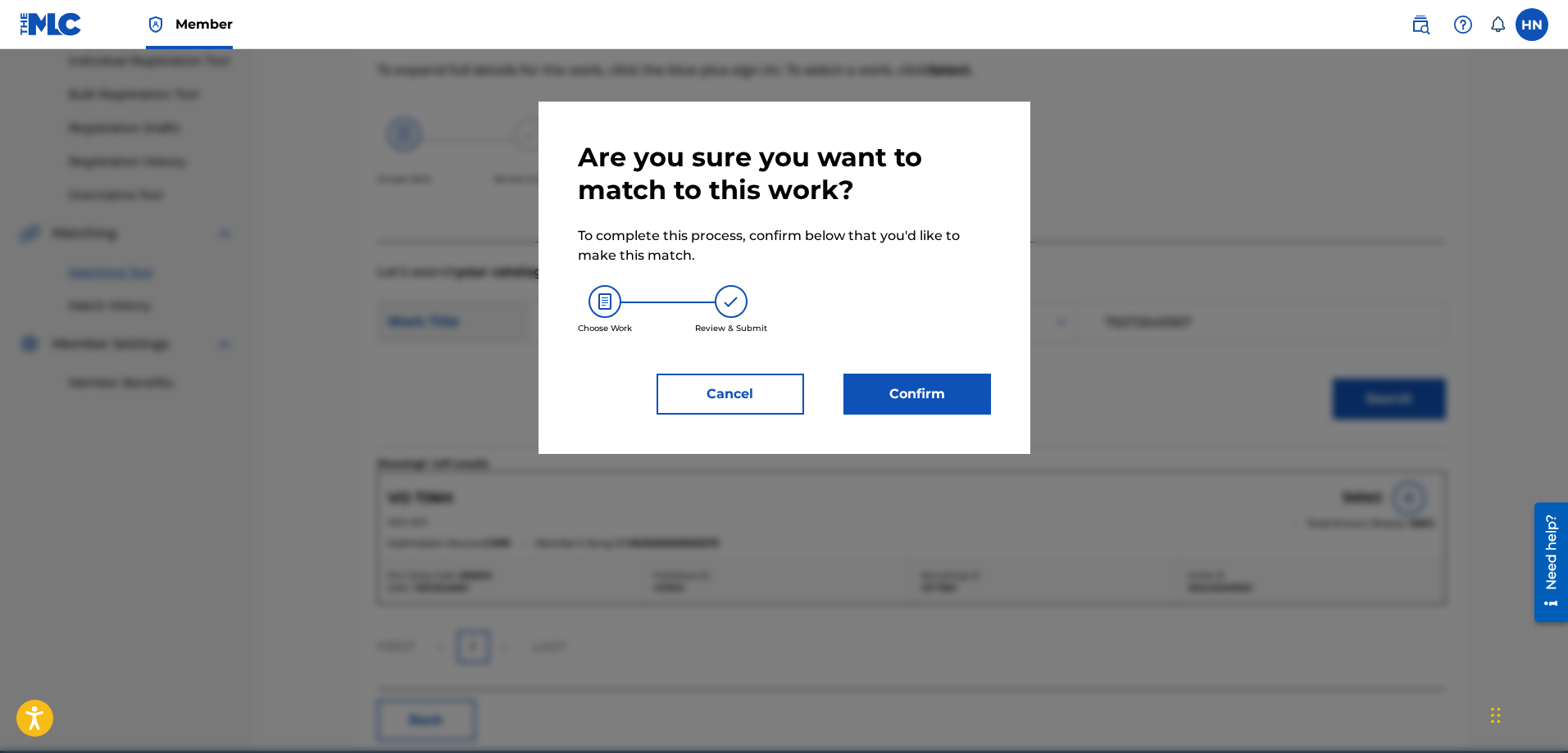
click at [915, 398] on button "Confirm" at bounding box center [916, 394] width 147 height 41
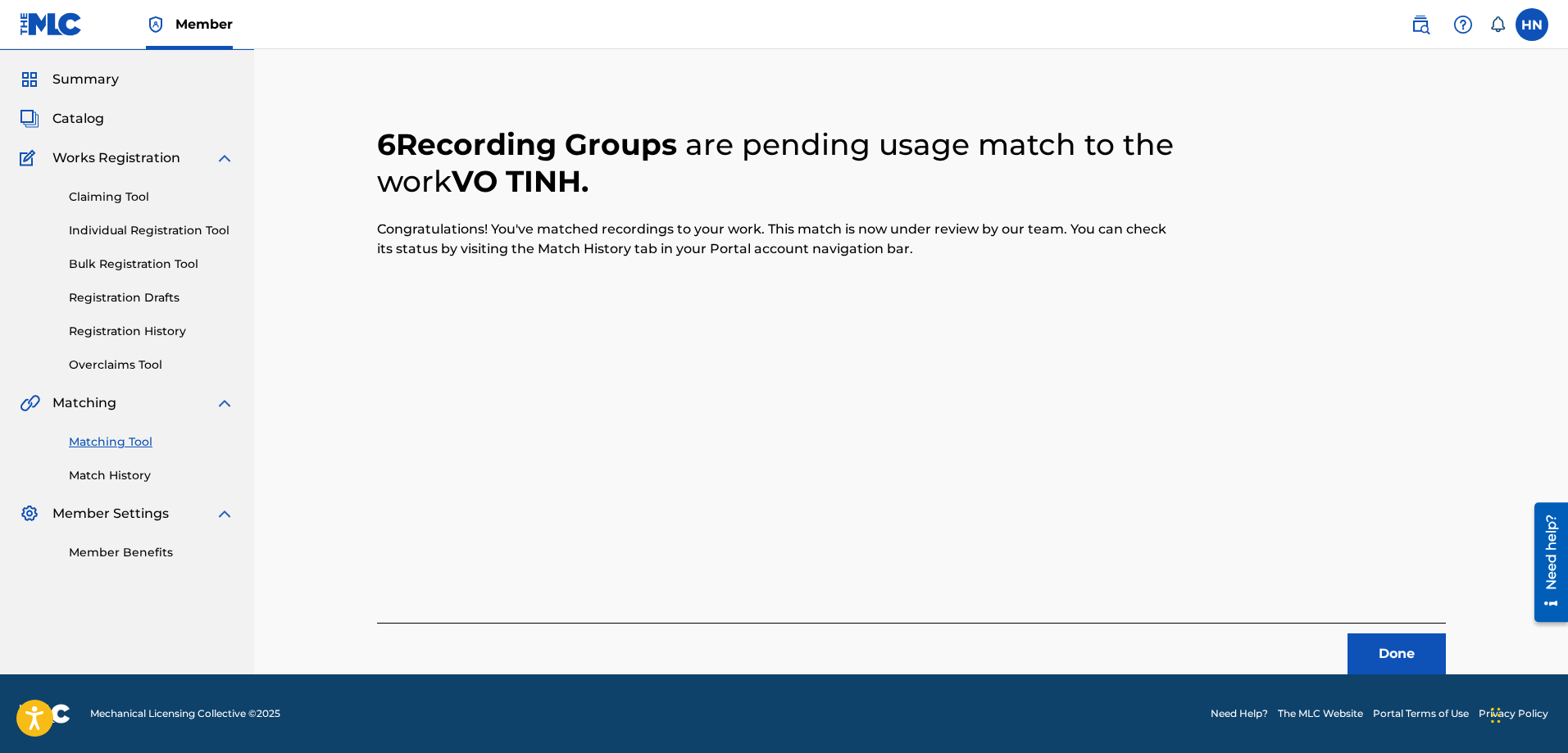
scroll to position [45, 0]
click at [1380, 639] on button "Done" at bounding box center [1396, 654] width 98 height 41
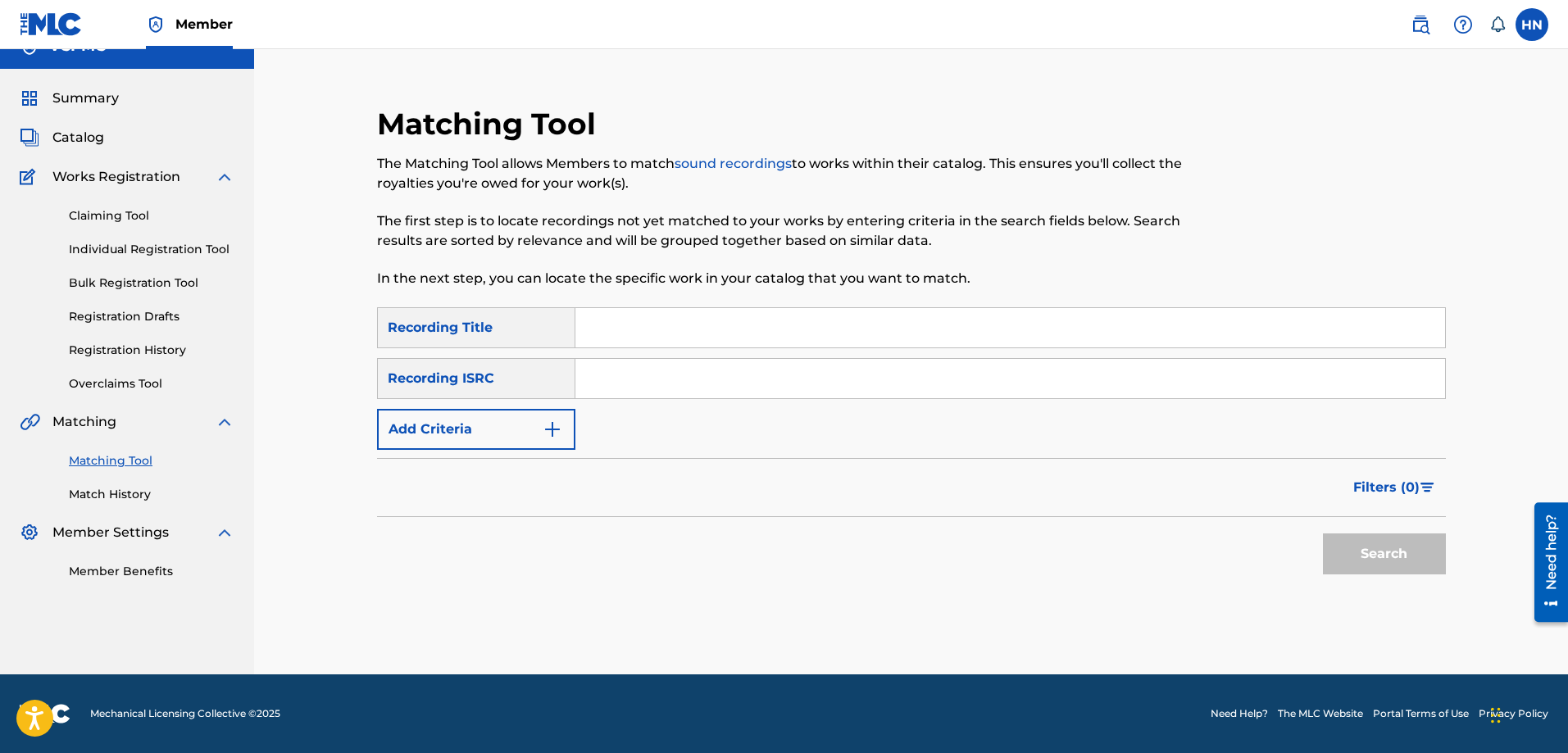
scroll to position [0, 0]
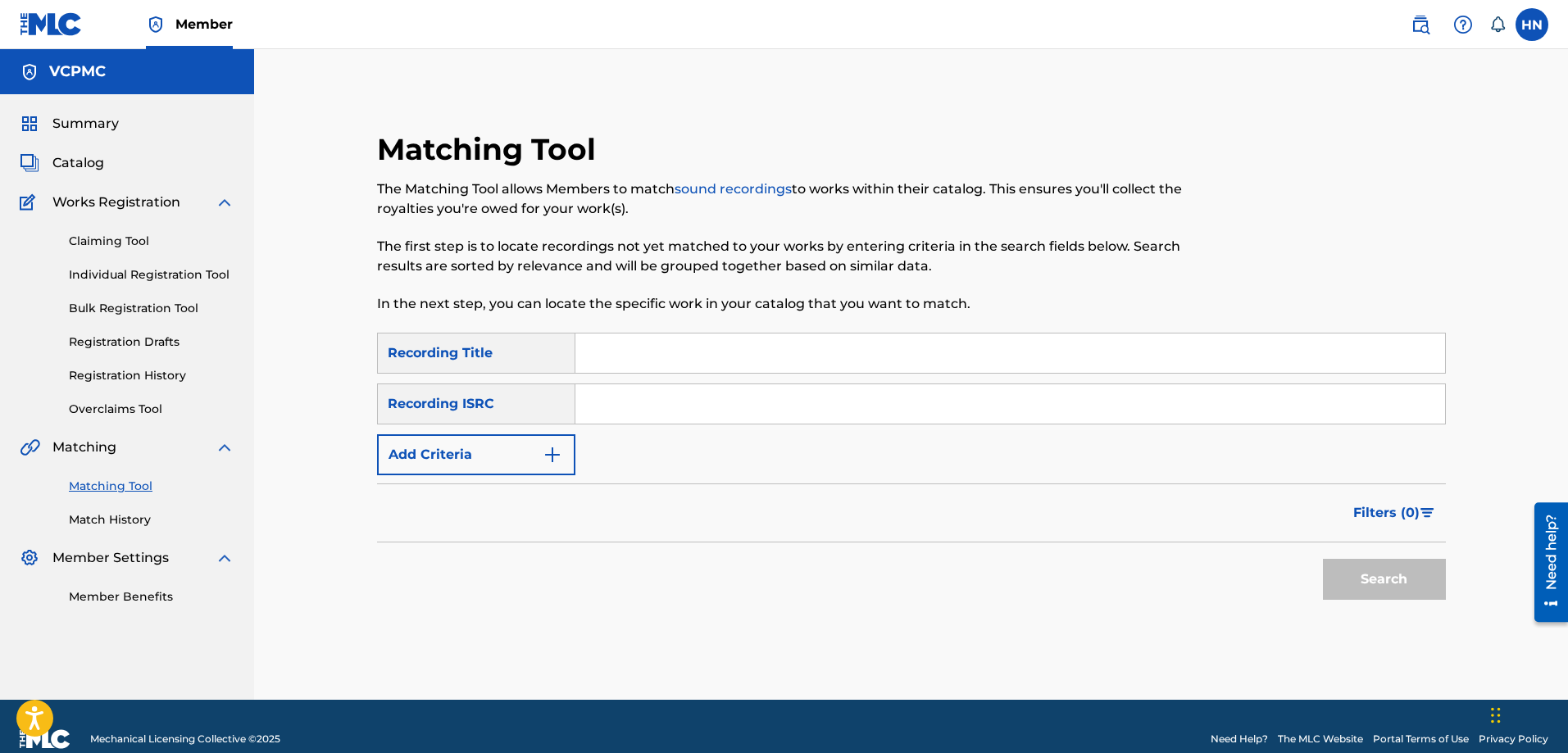
drag, startPoint x: 778, startPoint y: 361, endPoint x: 806, endPoint y: 355, distance: 28.6
click at [778, 361] on input "Search Form" at bounding box center [1009, 353] width 869 height 39
paste input "PHỐ ĐÊM"
type input "PHỐ ĐÊM"
click at [1356, 589] on button "Search" at bounding box center [1384, 579] width 123 height 41
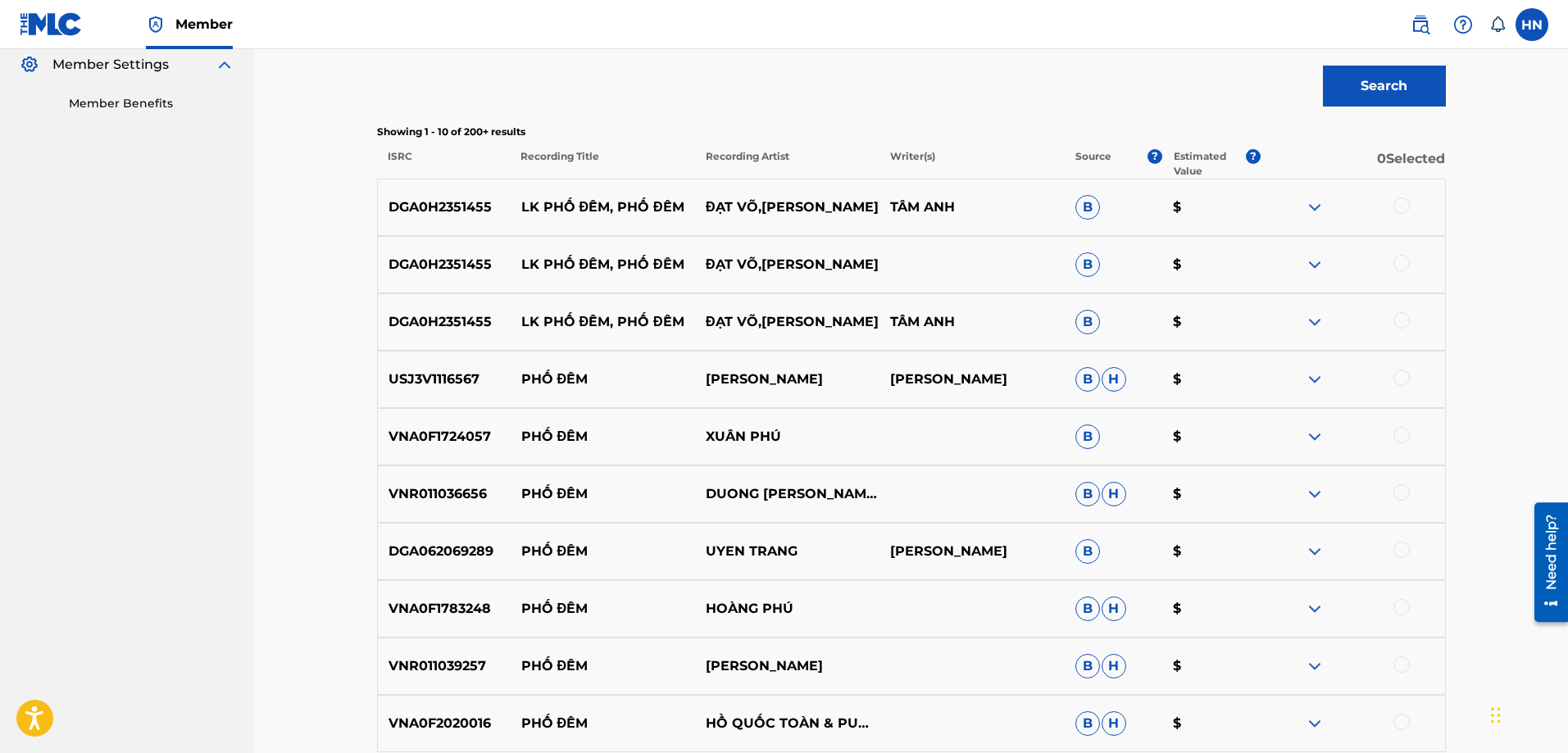
scroll to position [492, 0]
click at [1306, 377] on img at bounding box center [1315, 381] width 20 height 20
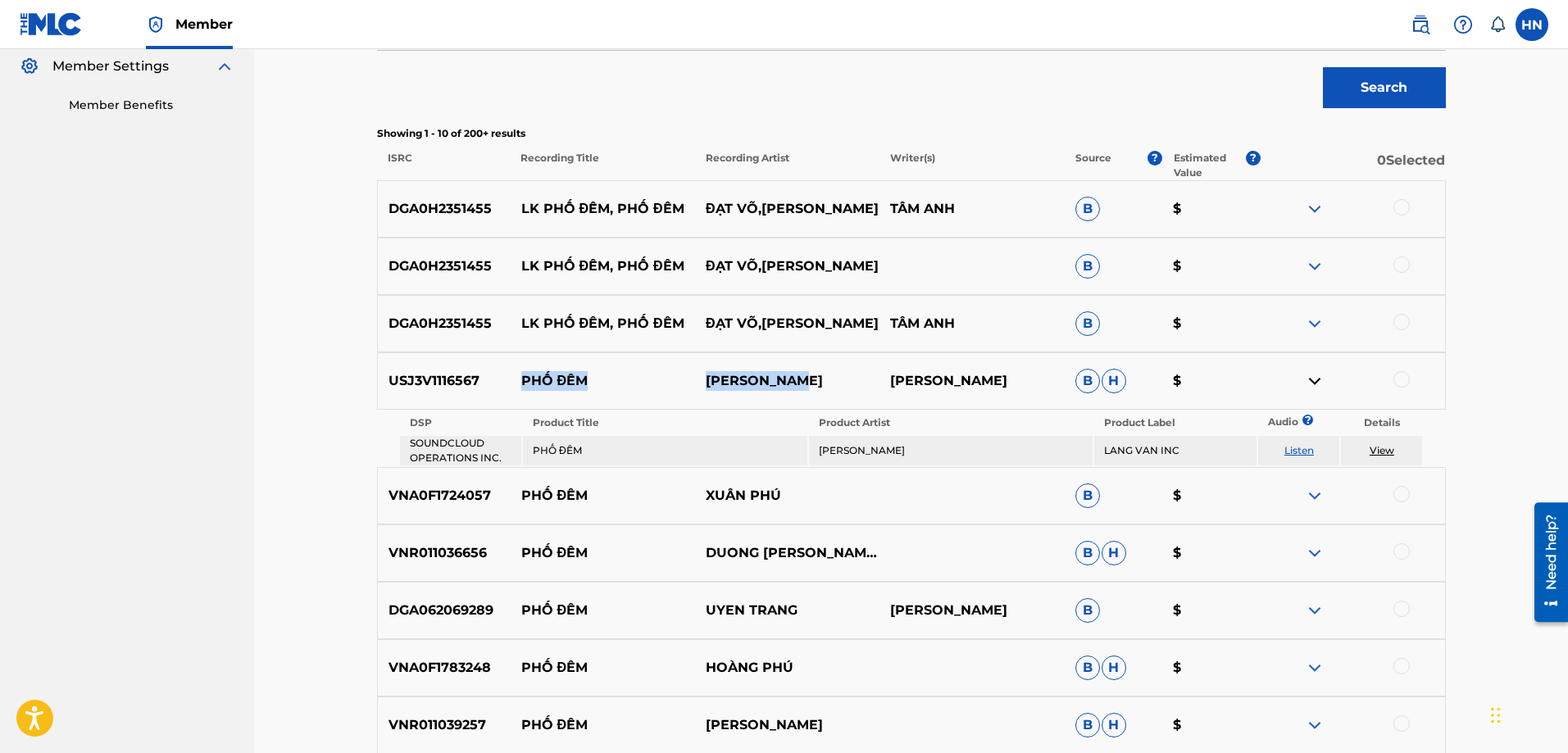
drag, startPoint x: 509, startPoint y: 386, endPoint x: 839, endPoint y: 380, distance: 330.1
click at [839, 380] on div "USJ3V1116567 PHỐ ĐÊM THANH TUYỀN THANH TUYỀN B H $" at bounding box center [911, 381] width 1069 height 57
click at [428, 362] on div "USJ3V1116567 PHỐ ĐÊM THANH TUYỀN THANH TUYỀN B H $" at bounding box center [911, 381] width 1069 height 57
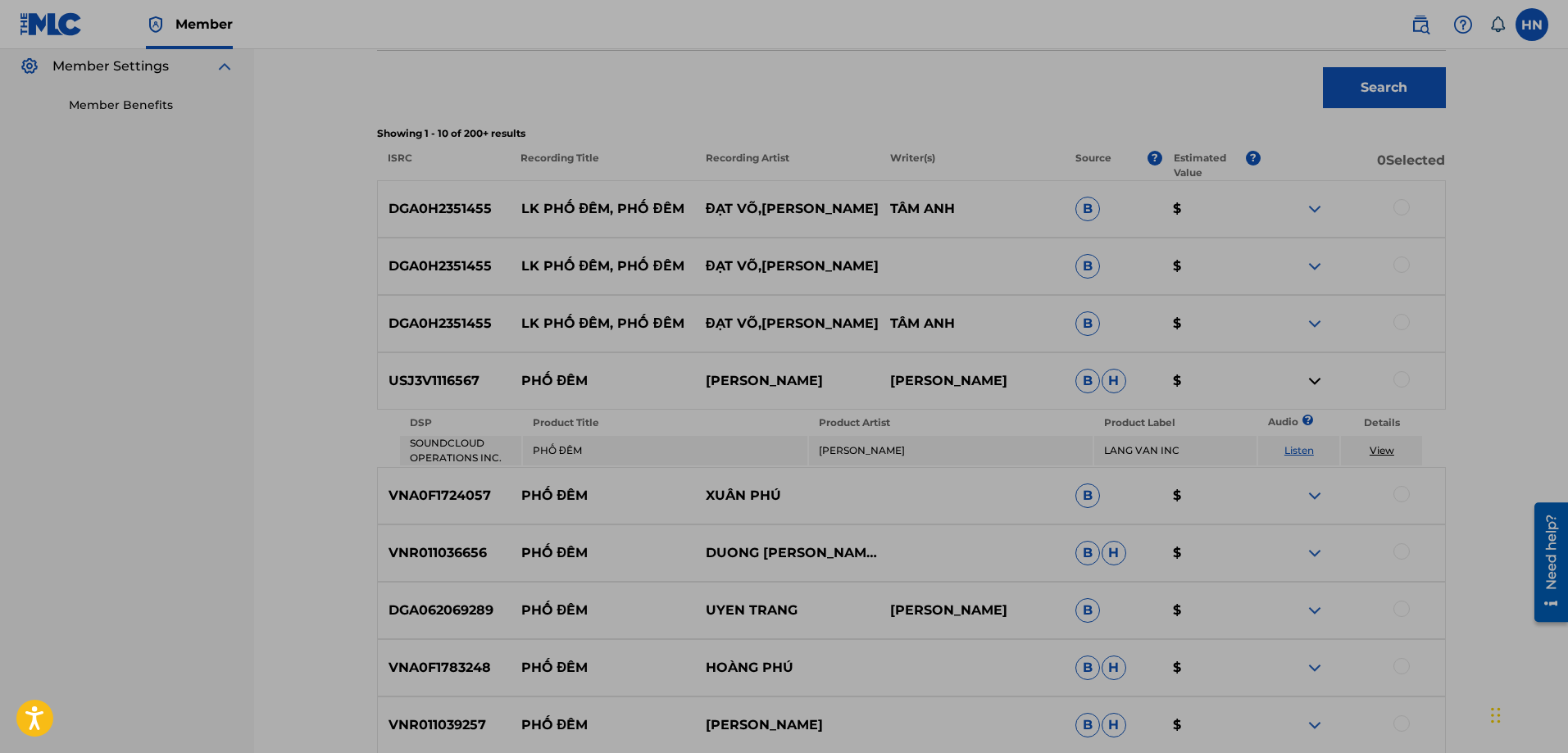
click at [694, 118] on div "SearchWithCriteria88608925-57dd-4a14-87f1-c2adac3bfa4c Recording Title PHỐ ĐÊM …" at bounding box center [911, 347] width 1069 height 1011
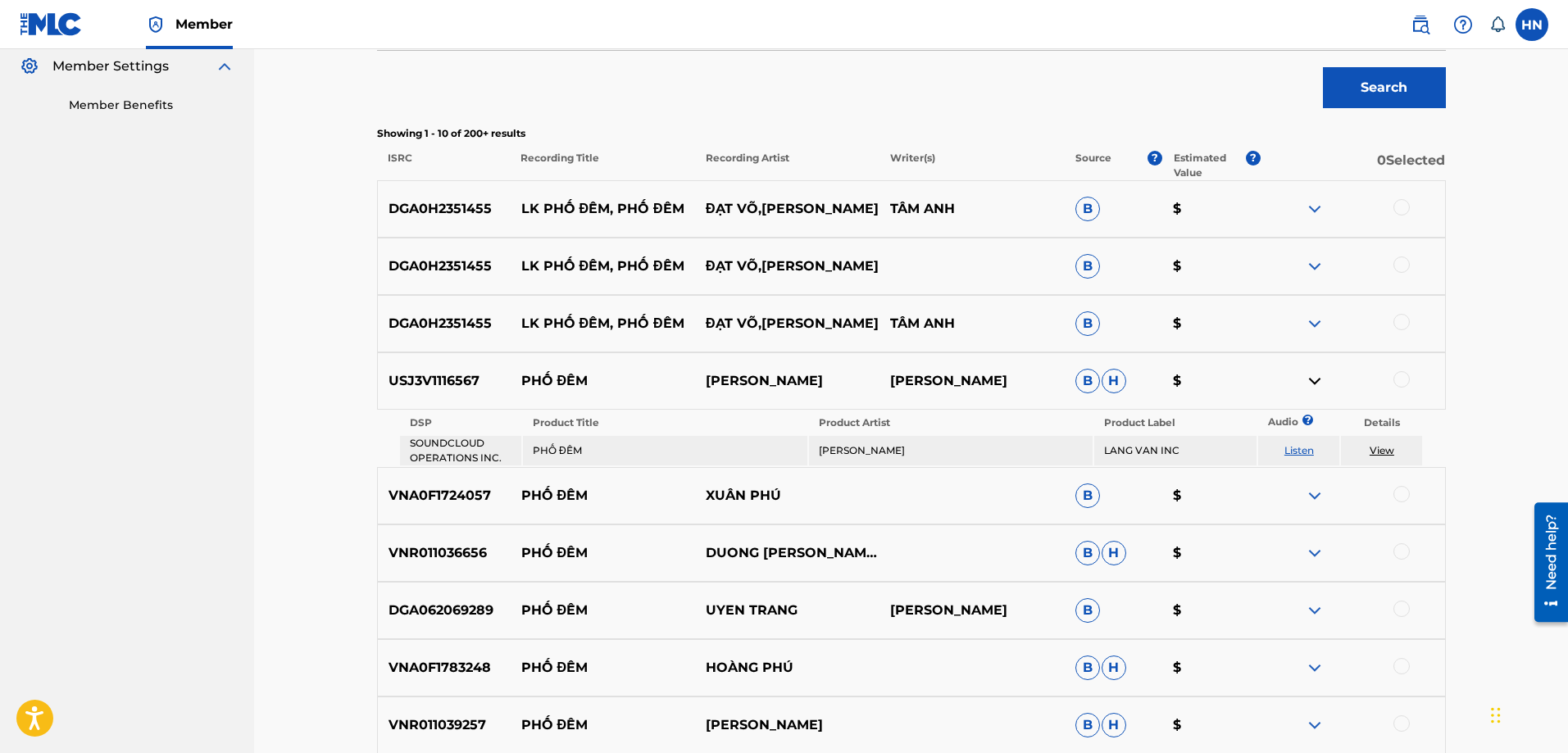
click at [1406, 382] on div at bounding box center [1401, 379] width 16 height 16
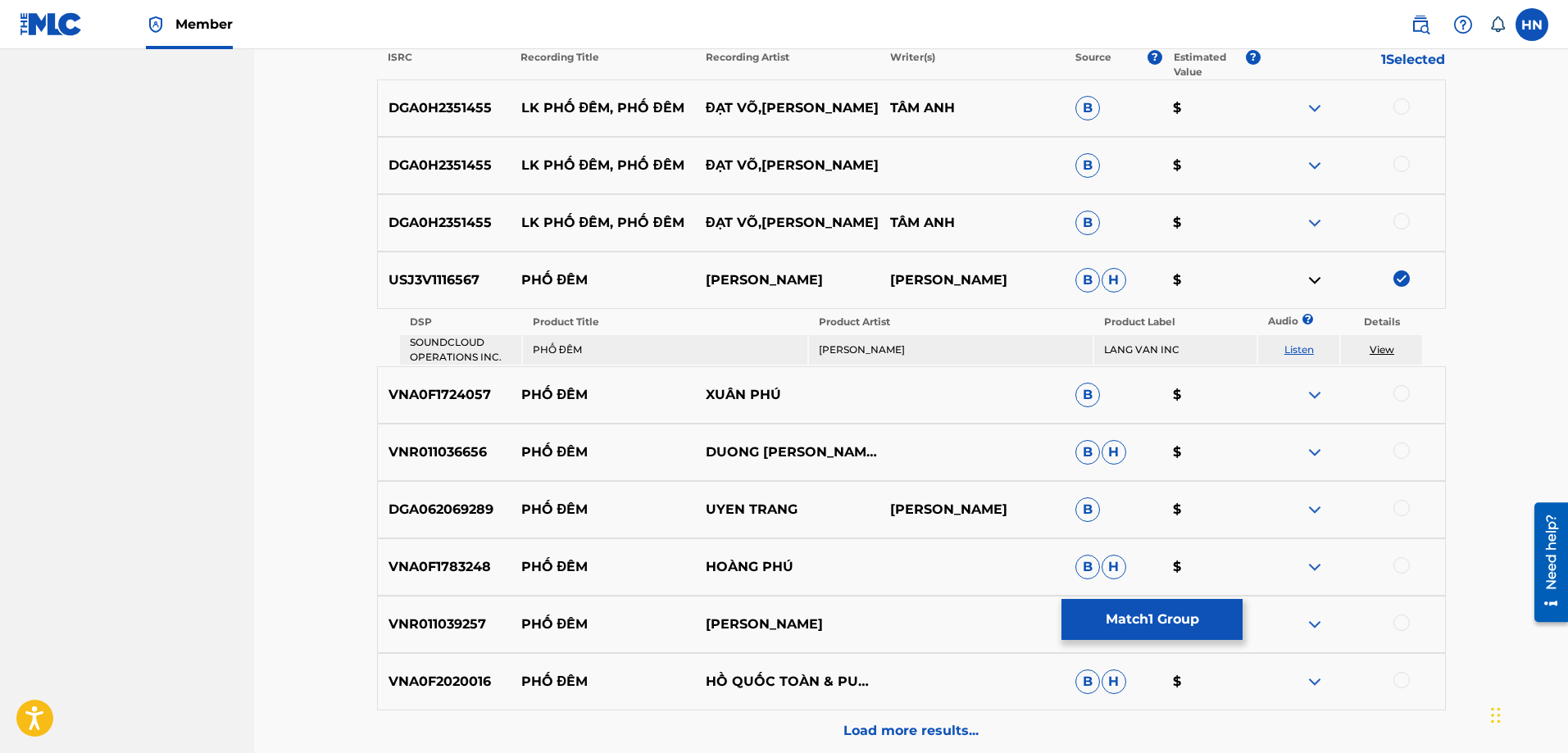
scroll to position [737, 0]
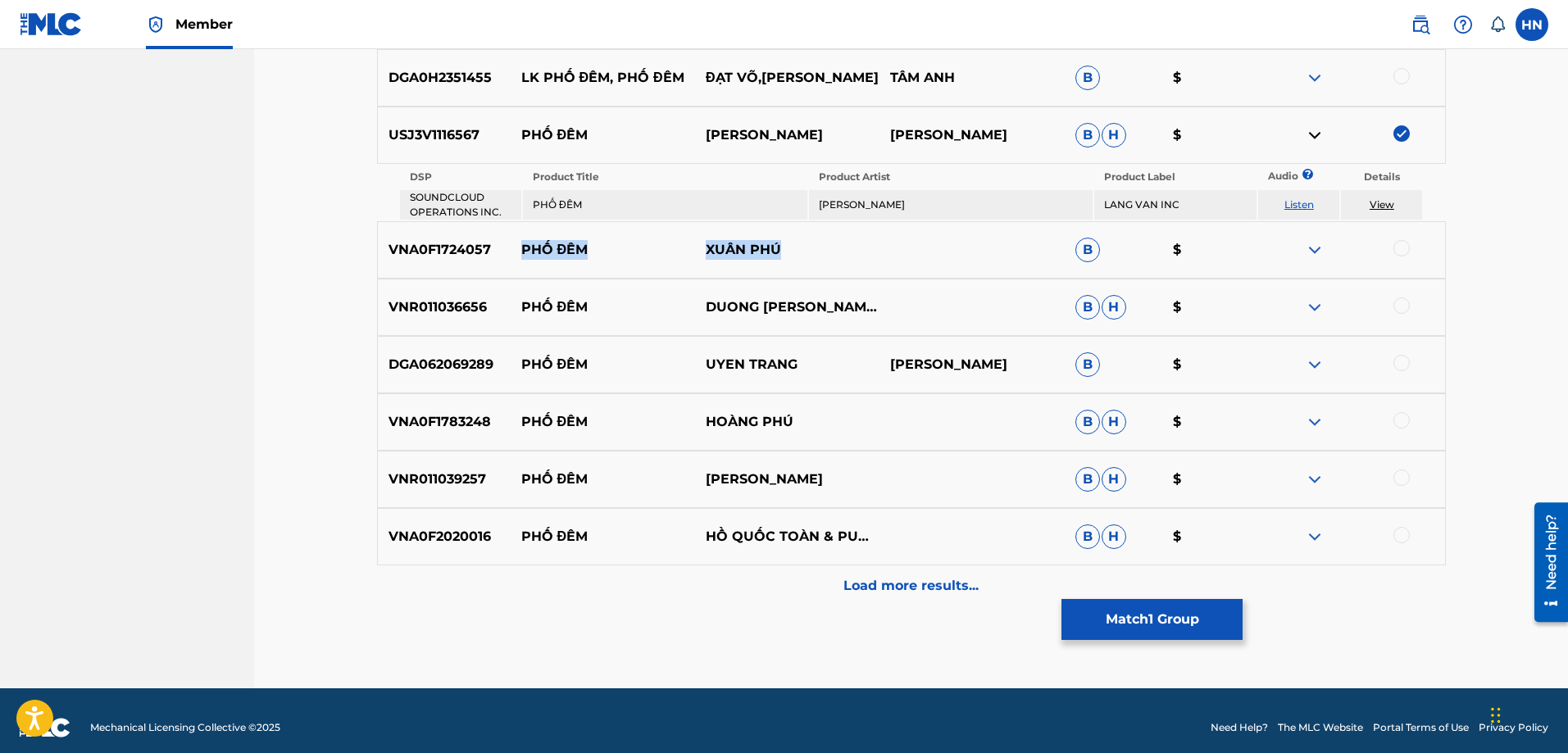
drag, startPoint x: 792, startPoint y: 251, endPoint x: 518, endPoint y: 251, distance: 274.0
click at [518, 251] on div "VNA0F1724057 PHỐ ĐÊM XUÂN PHÚ B $" at bounding box center [911, 250] width 1069 height 57
drag, startPoint x: 521, startPoint y: 299, endPoint x: 947, endPoint y: 318, distance: 426.4
click at [933, 303] on div "VNR011036656 PHỐ ĐÊM DUONG NHAN TRUNG B H $" at bounding box center [911, 307] width 1069 height 57
click at [461, 305] on p "VNR011036656" at bounding box center [444, 307] width 133 height 20
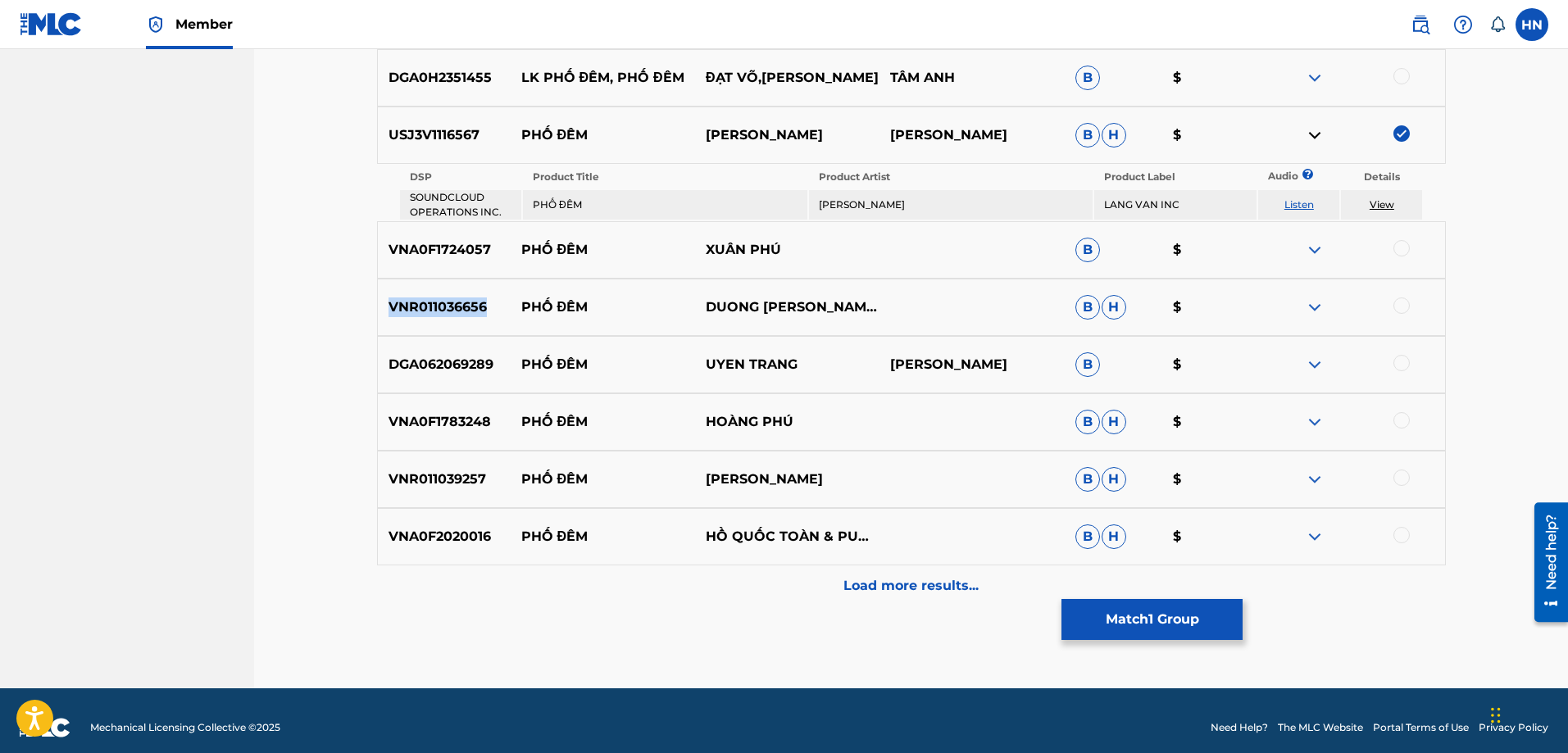
click at [461, 305] on p "VNR011036656" at bounding box center [444, 307] width 133 height 20
click at [1405, 303] on div at bounding box center [1401, 306] width 16 height 16
drag, startPoint x: 521, startPoint y: 372, endPoint x: 830, endPoint y: 367, distance: 309.0
click at [830, 367] on div "DGA062069289 PHỐ ĐÊM UYEN TRANG TRẦN CÔNG TÂM B $" at bounding box center [911, 364] width 1069 height 57
click at [464, 350] on div "DGA062069289 PHỐ ĐÊM UYEN TRANG TRẦN CÔNG TÂM B $" at bounding box center [911, 364] width 1069 height 57
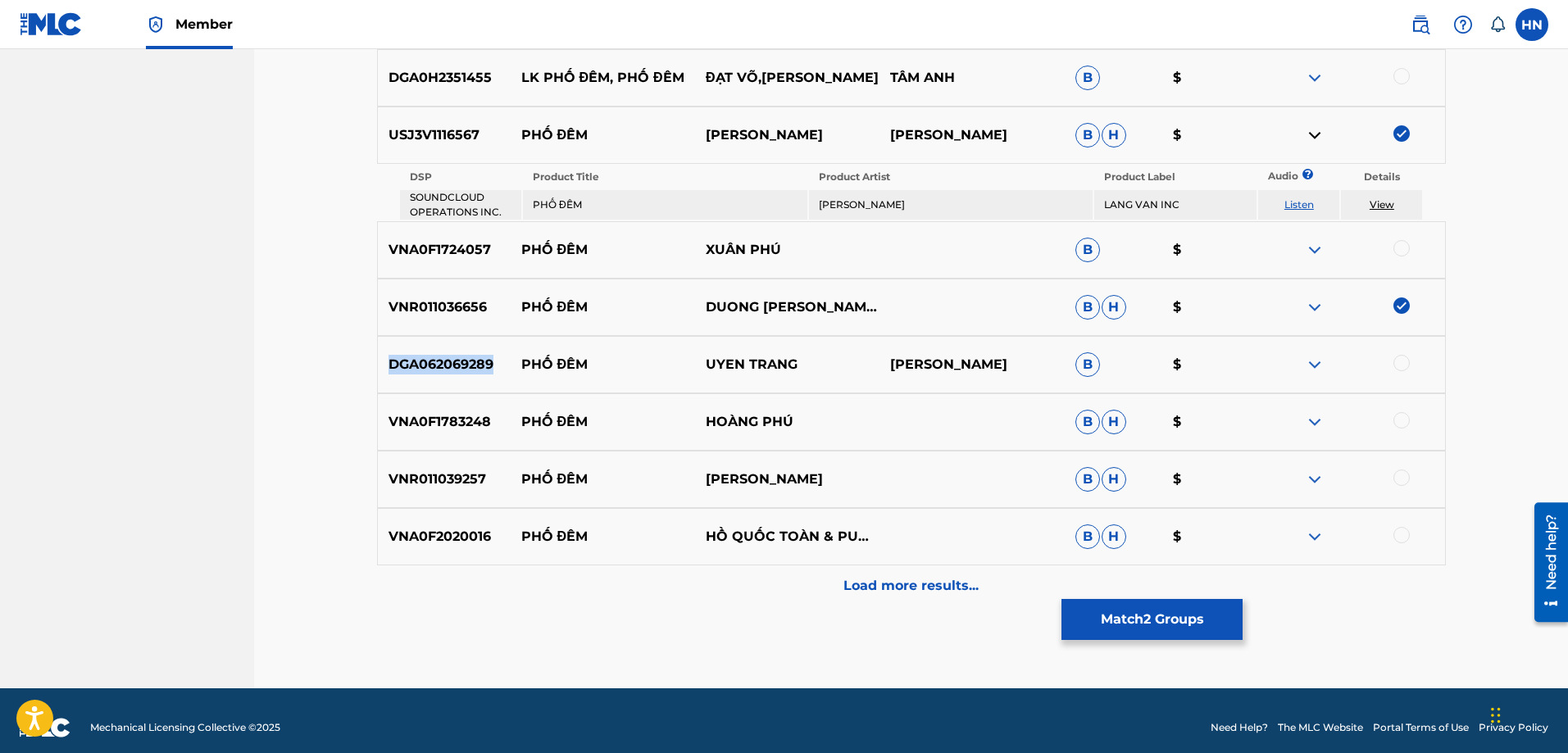
click at [464, 350] on div "DGA062069289 PHỐ ĐÊM UYEN TRANG TRẦN CÔNG TÂM B $" at bounding box center [911, 364] width 1069 height 57
click at [1397, 356] on div at bounding box center [1401, 363] width 16 height 16
click at [402, 438] on div "VNA0F1783248 PHỐ ĐÊM HOÀNG PHÚ B H $" at bounding box center [911, 422] width 1069 height 57
drag, startPoint x: 522, startPoint y: 421, endPoint x: 827, endPoint y: 419, distance: 305.0
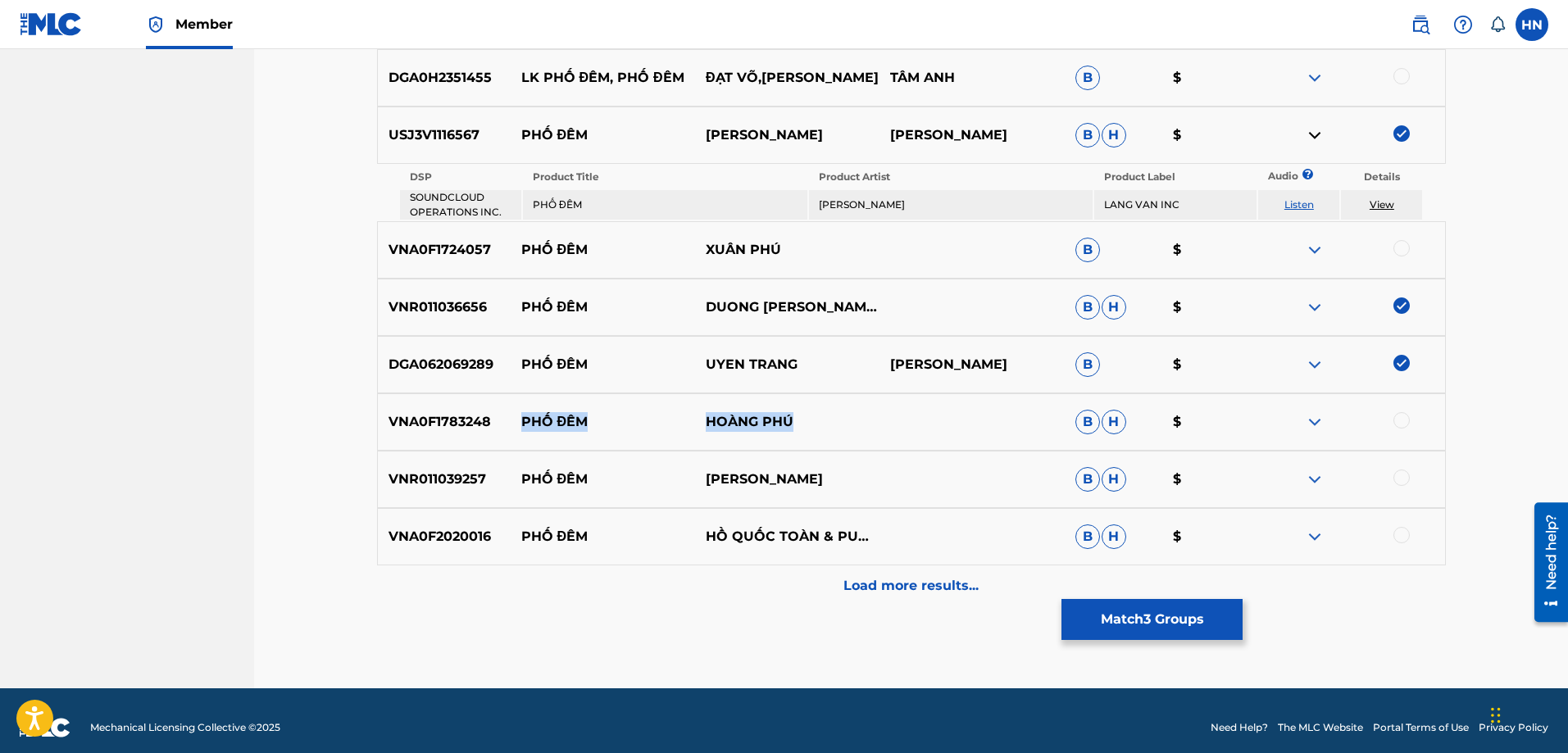
click at [827, 419] on div "VNA0F1783248 PHỐ ĐÊM HOÀNG PHÚ B H $" at bounding box center [911, 422] width 1069 height 57
click at [441, 405] on div "VNA0F1783248 PHỐ ĐÊM HOÀNG PHÚ B H $" at bounding box center [911, 422] width 1069 height 57
click at [1407, 421] on div at bounding box center [1401, 420] width 16 height 16
click at [1319, 474] on img at bounding box center [1315, 479] width 20 height 20
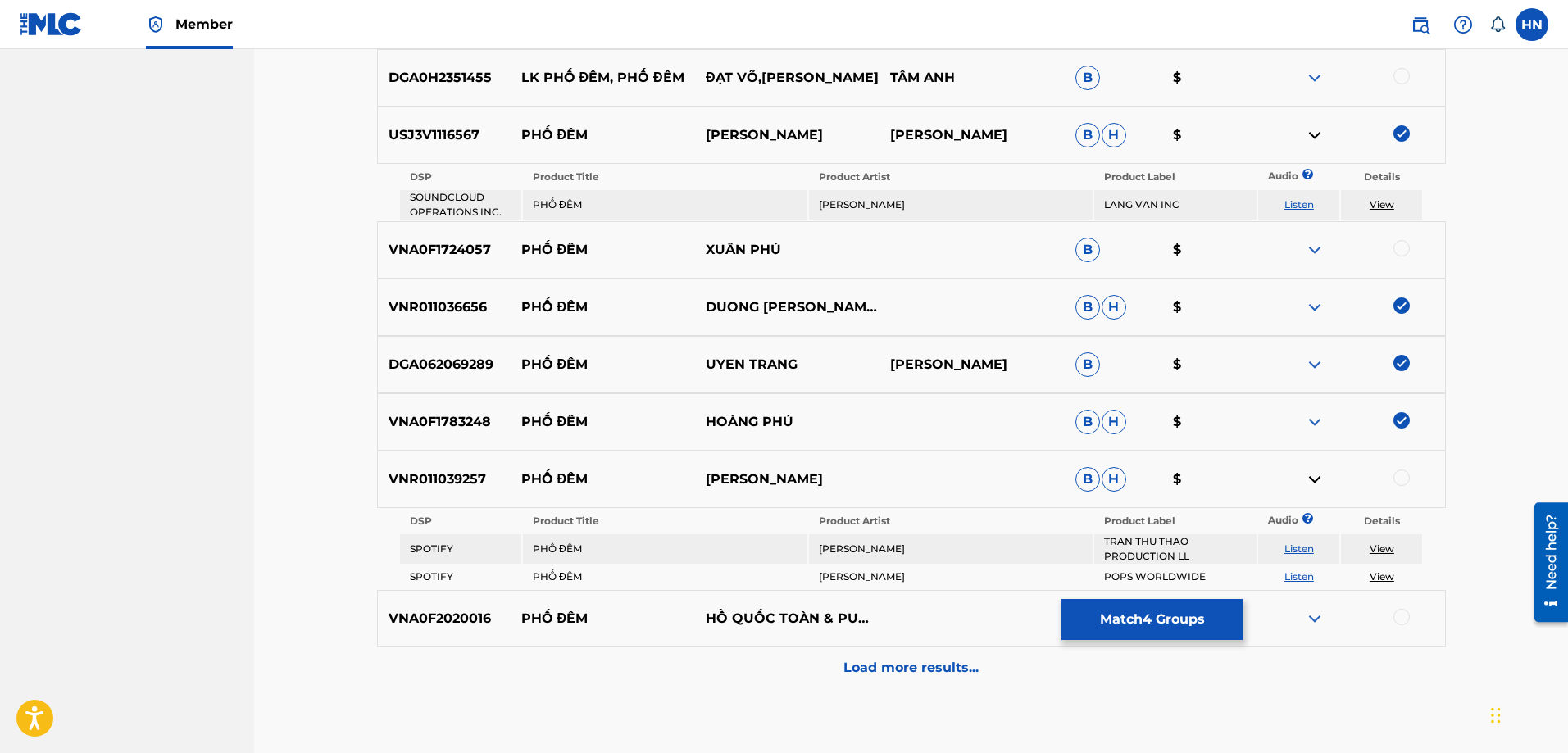
click at [1318, 474] on img at bounding box center [1315, 479] width 20 height 20
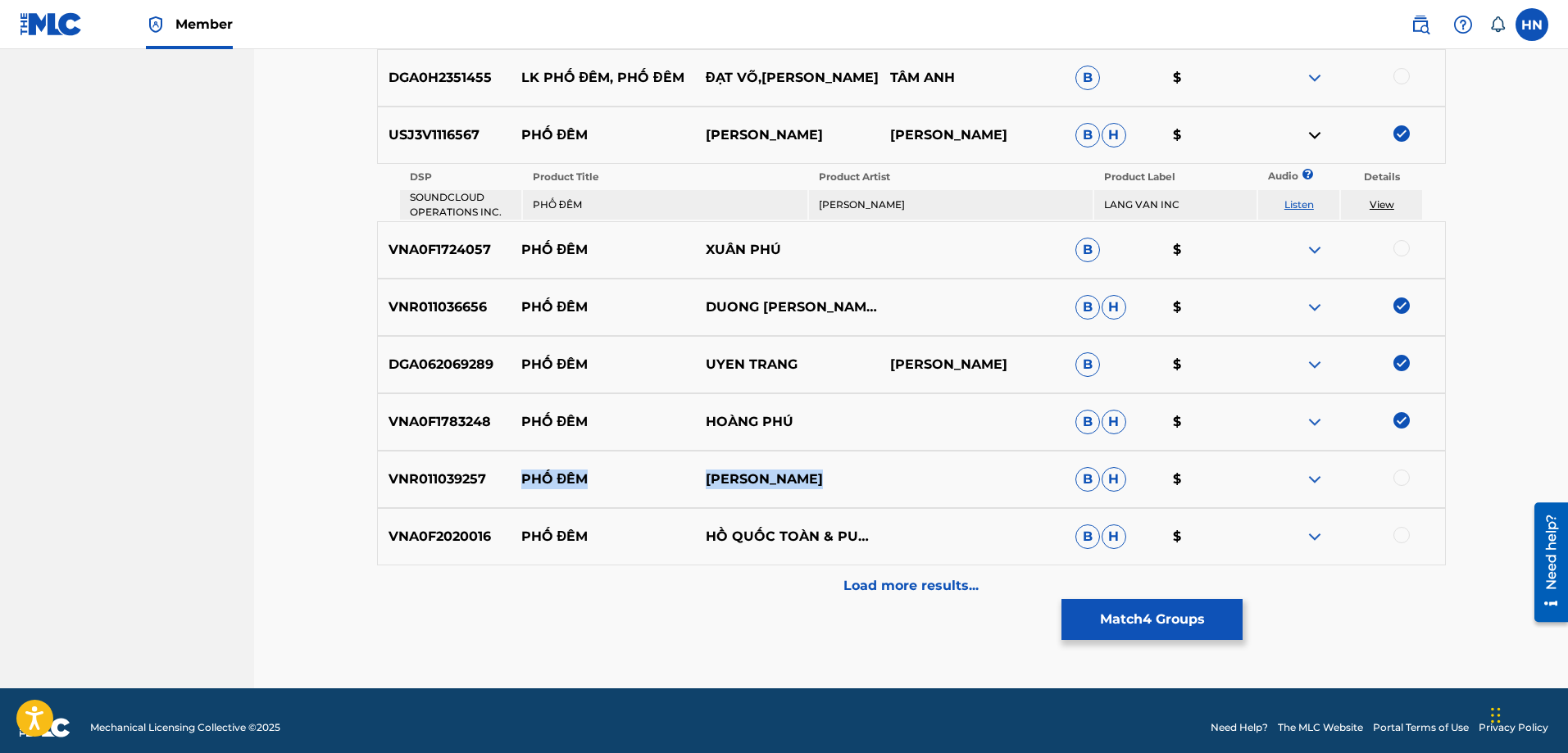
drag, startPoint x: 524, startPoint y: 481, endPoint x: 827, endPoint y: 471, distance: 303.2
click at [827, 471] on div "VNR011039257 PHỐ ĐÊM TRAN THU THAO B H $" at bounding box center [911, 479] width 1069 height 57
click at [1315, 480] on img at bounding box center [1315, 479] width 20 height 20
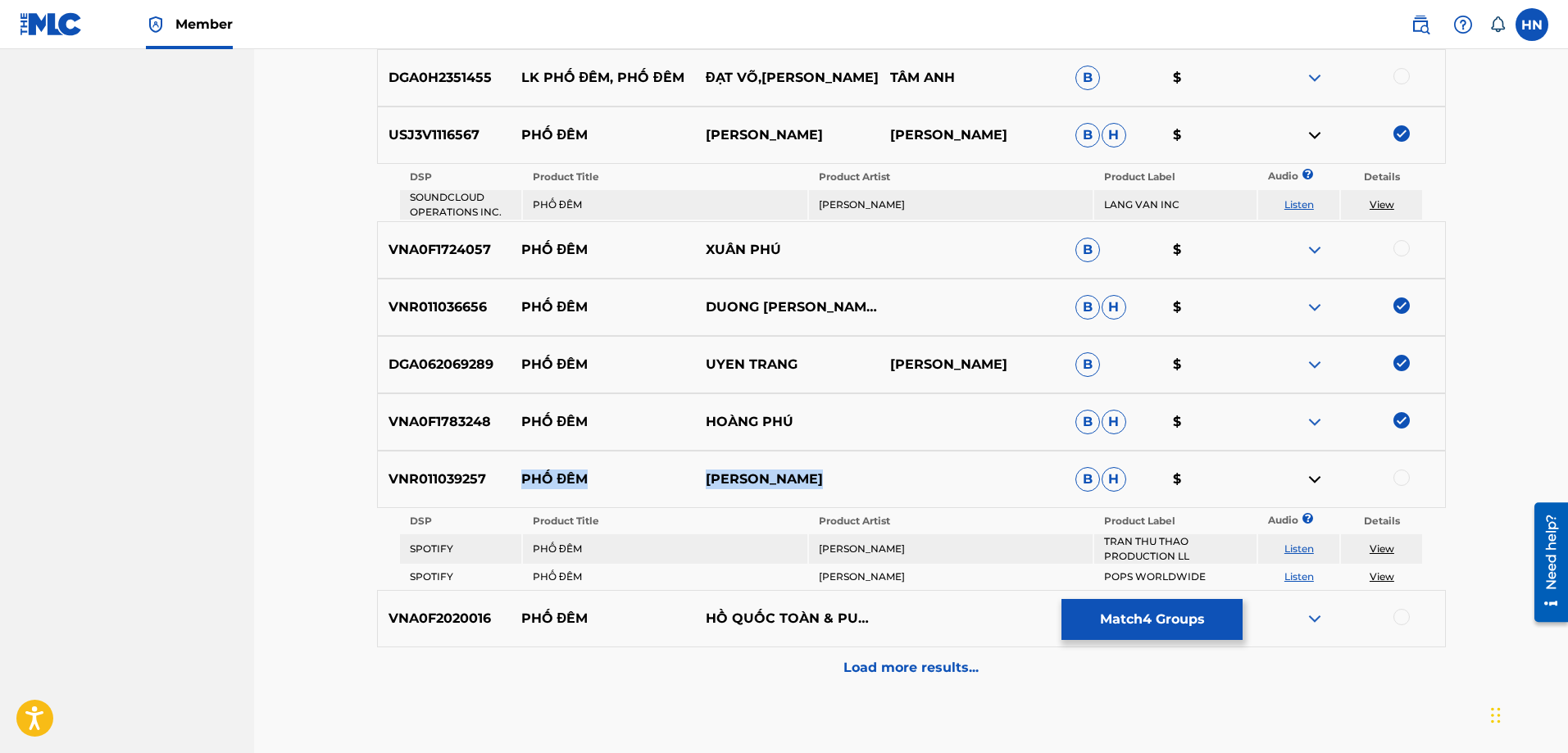
click at [1301, 544] on link "Listen" at bounding box center [1299, 549] width 29 height 12
click at [432, 456] on div "VNR011039257 PHỐ ĐÊM TRAN THU THAO B H $" at bounding box center [911, 479] width 1069 height 57
click at [1398, 480] on div at bounding box center [1401, 478] width 16 height 16
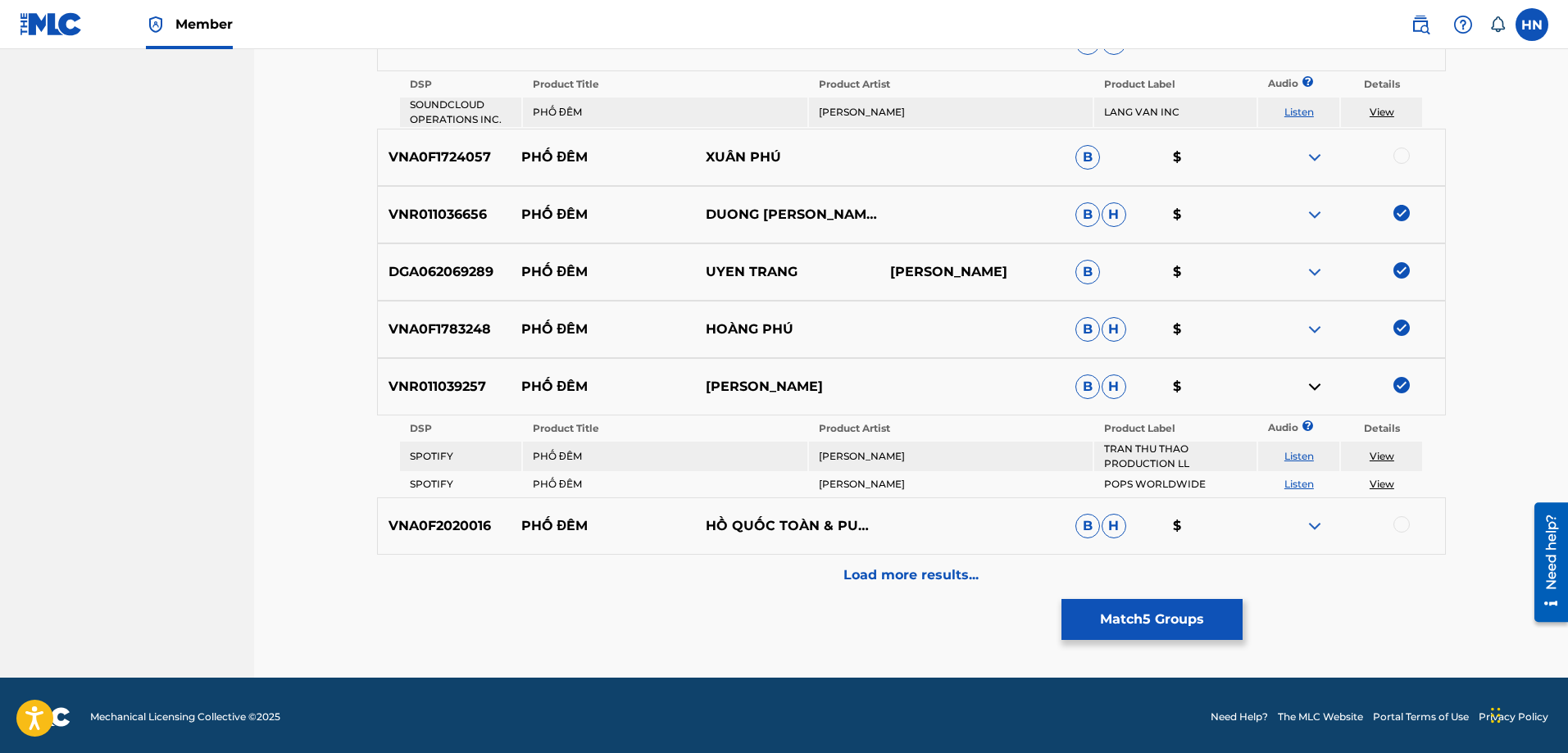
scroll to position [833, 0]
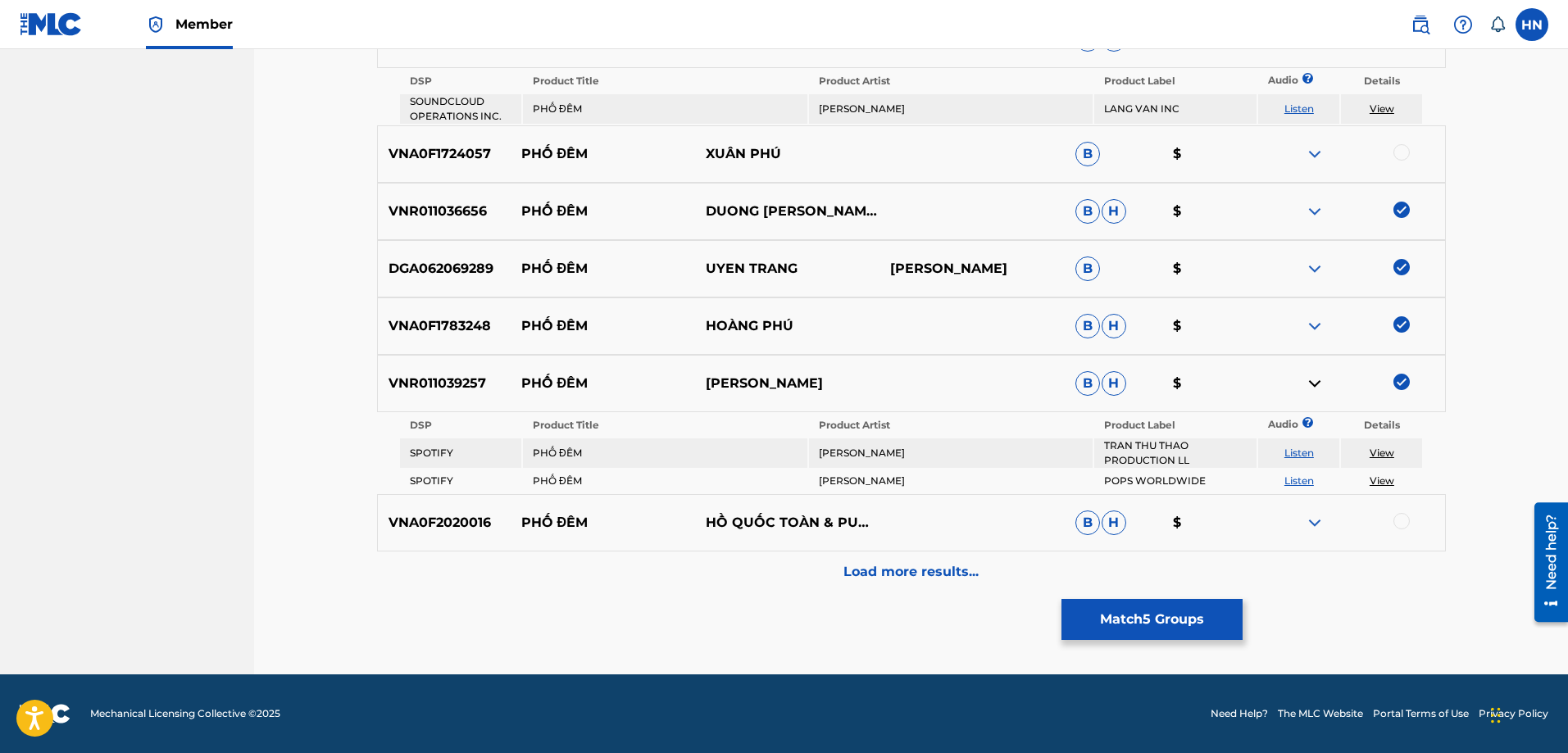
click at [445, 521] on p "VNA0F2020016" at bounding box center [444, 522] width 133 height 20
click at [1407, 523] on div at bounding box center [1401, 520] width 16 height 16
click at [1315, 527] on img at bounding box center [1315, 522] width 20 height 20
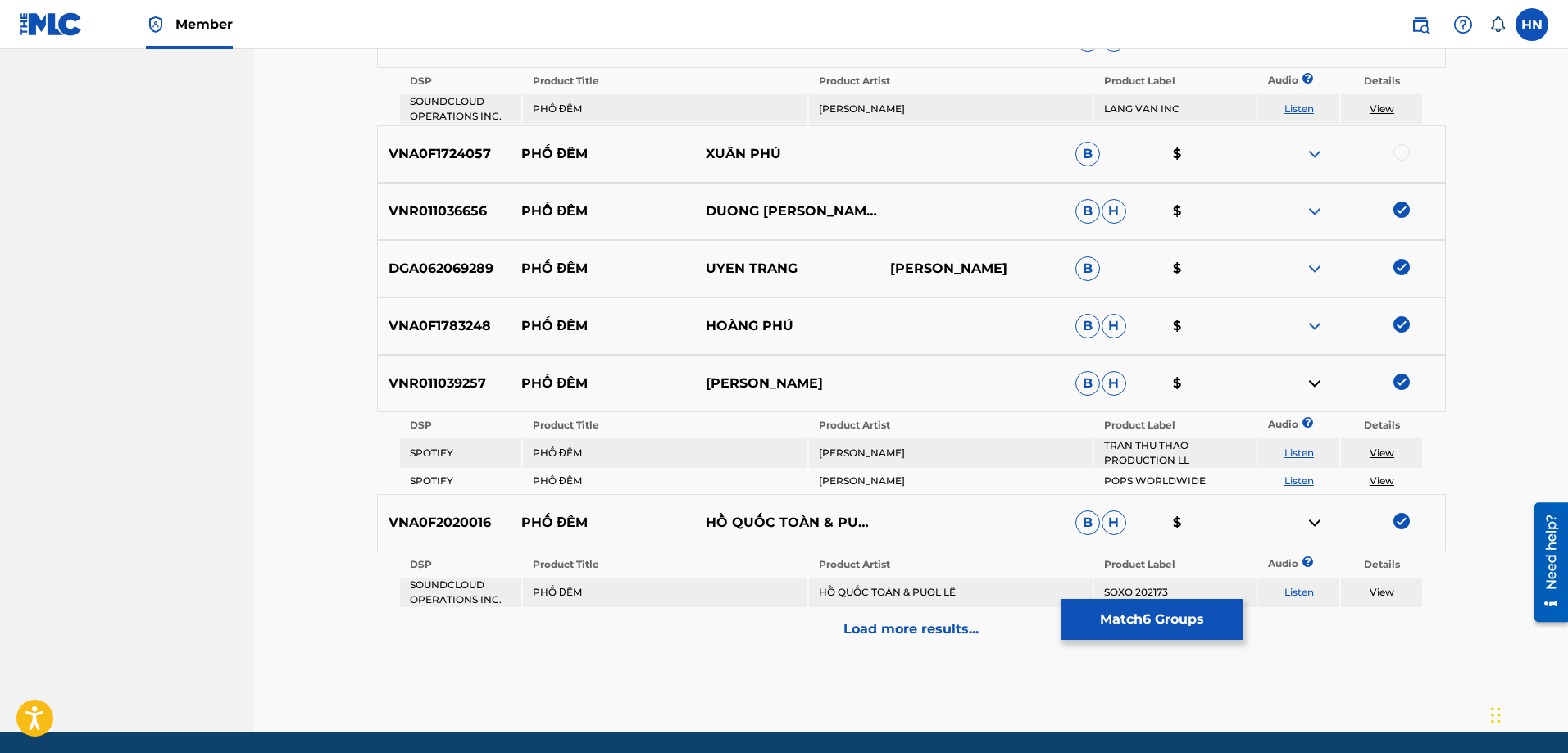
click at [1309, 590] on link "Listen" at bounding box center [1299, 592] width 29 height 12
drag, startPoint x: 523, startPoint y: 527, endPoint x: 787, endPoint y: 527, distance: 264.0
click at [787, 527] on div "VNA0F2020016 PHỐ ĐÊM HỒ QUỐC TOÀN & PUOL LÊ B H $" at bounding box center [911, 522] width 1069 height 57
click at [981, 638] on div "Load more results..." at bounding box center [911, 629] width 1069 height 41
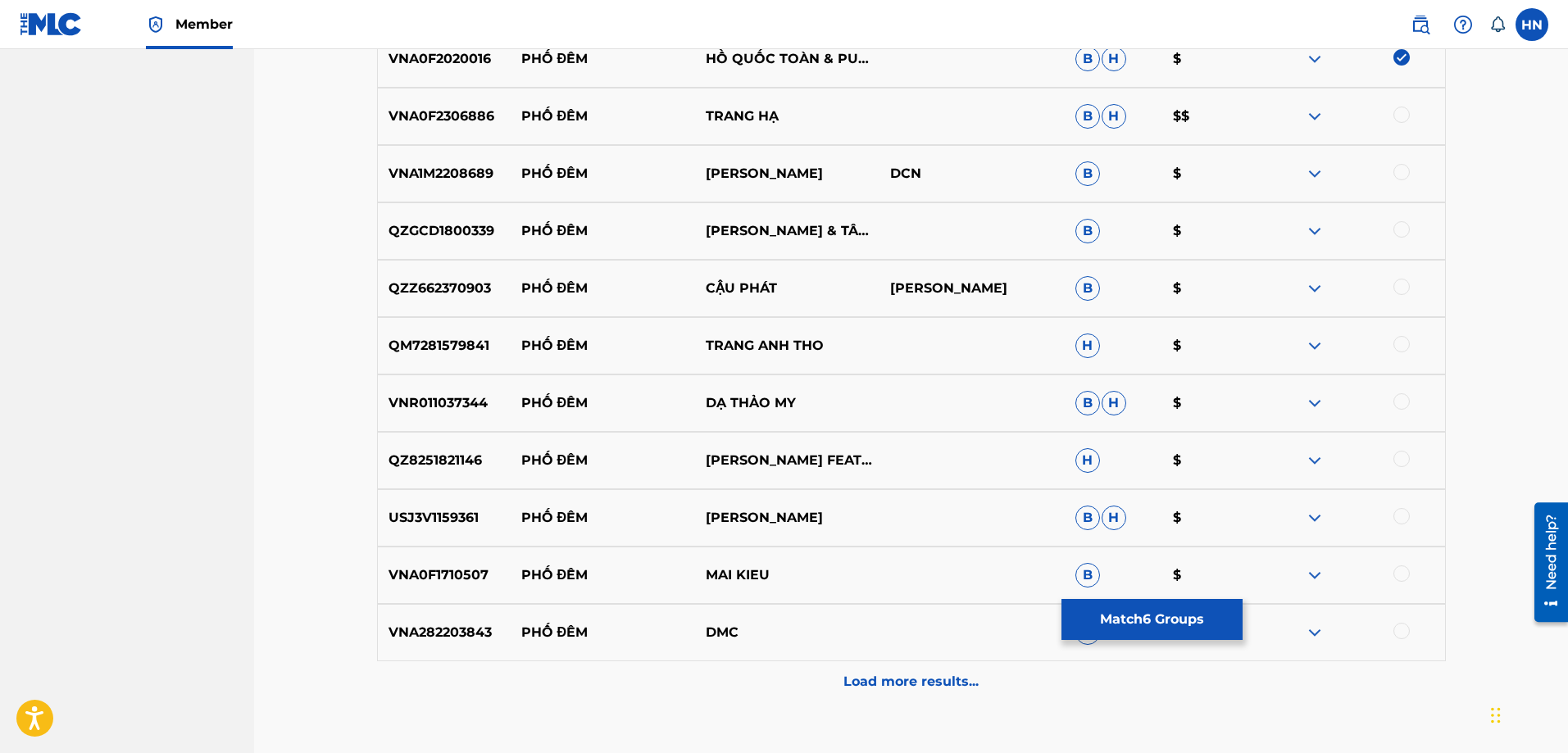
scroll to position [1161, 0]
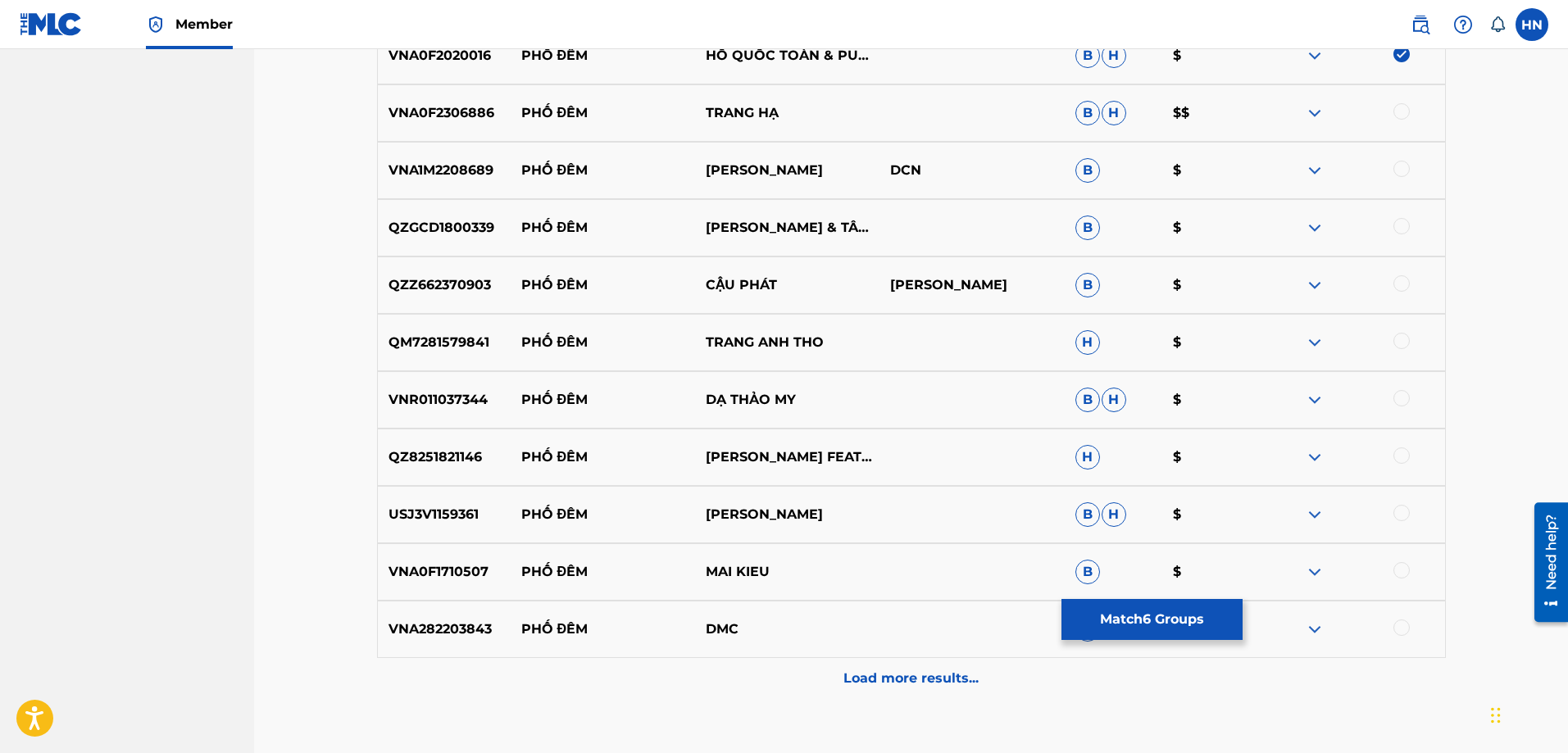
click at [425, 519] on p "USJ3V1159361" at bounding box center [444, 514] width 133 height 20
click at [1406, 514] on div at bounding box center [1401, 512] width 16 height 16
click at [444, 112] on p "VNA0F2306886" at bounding box center [444, 113] width 133 height 20
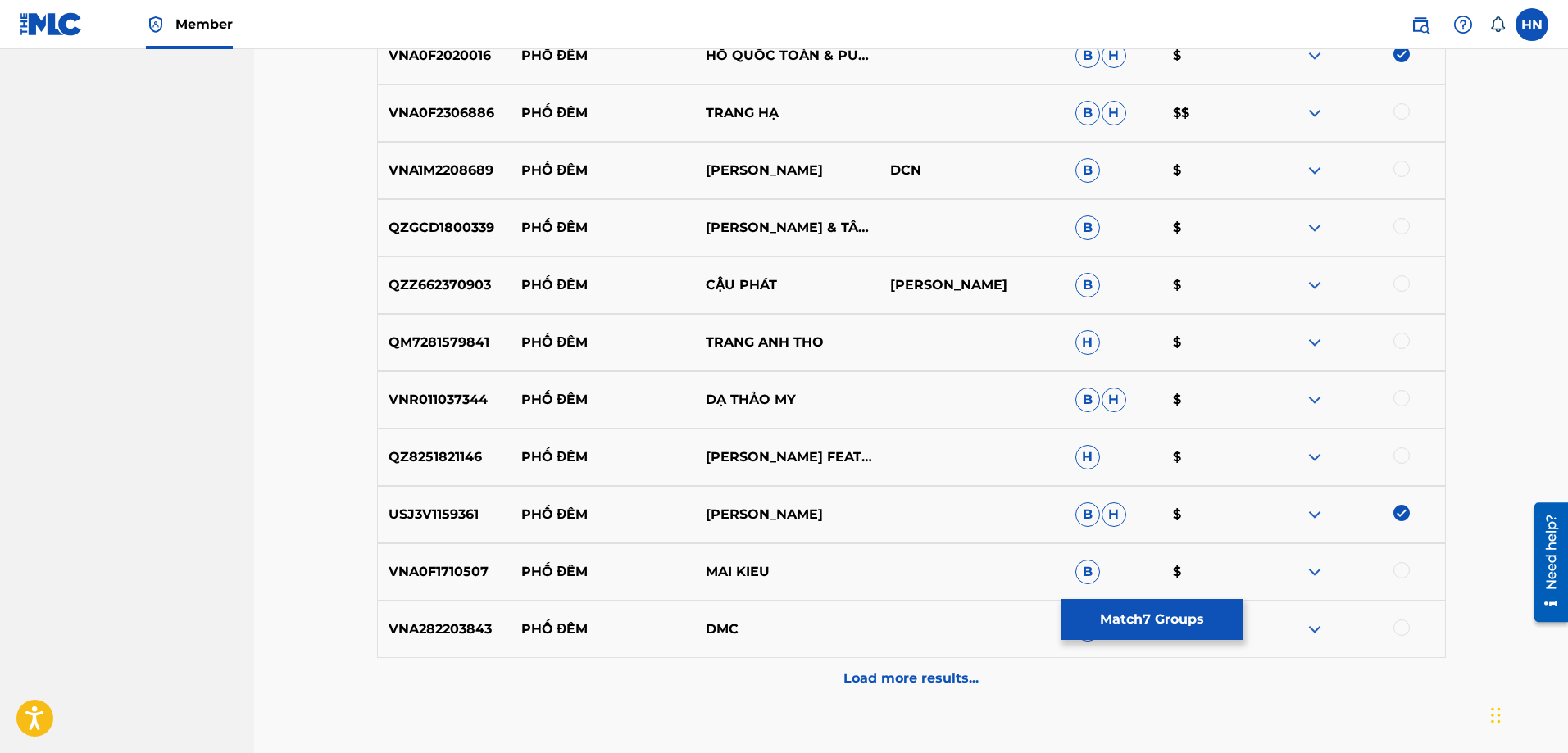
click at [1402, 112] on div at bounding box center [1401, 111] width 16 height 16
click at [443, 340] on p "QM7281579841" at bounding box center [444, 342] width 133 height 20
click at [1406, 338] on div at bounding box center [1401, 340] width 16 height 16
click at [464, 398] on p "VNR011037344" at bounding box center [444, 400] width 133 height 20
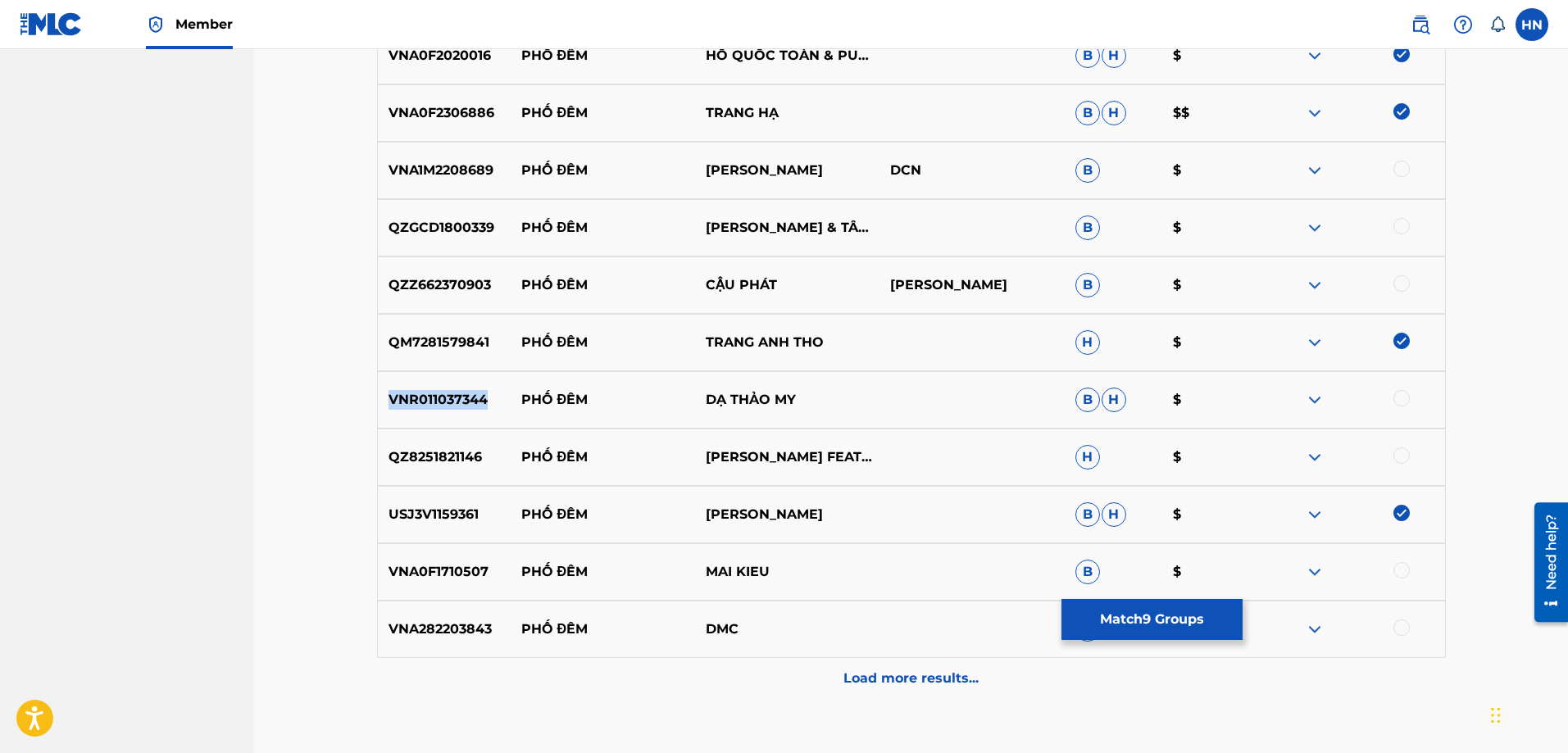
click at [464, 398] on p "VNR011037344" at bounding box center [444, 400] width 133 height 20
click at [1398, 397] on div at bounding box center [1401, 398] width 16 height 16
click at [457, 455] on p "QZ8251821146" at bounding box center [444, 457] width 133 height 20
click at [1404, 451] on div at bounding box center [1401, 455] width 16 height 16
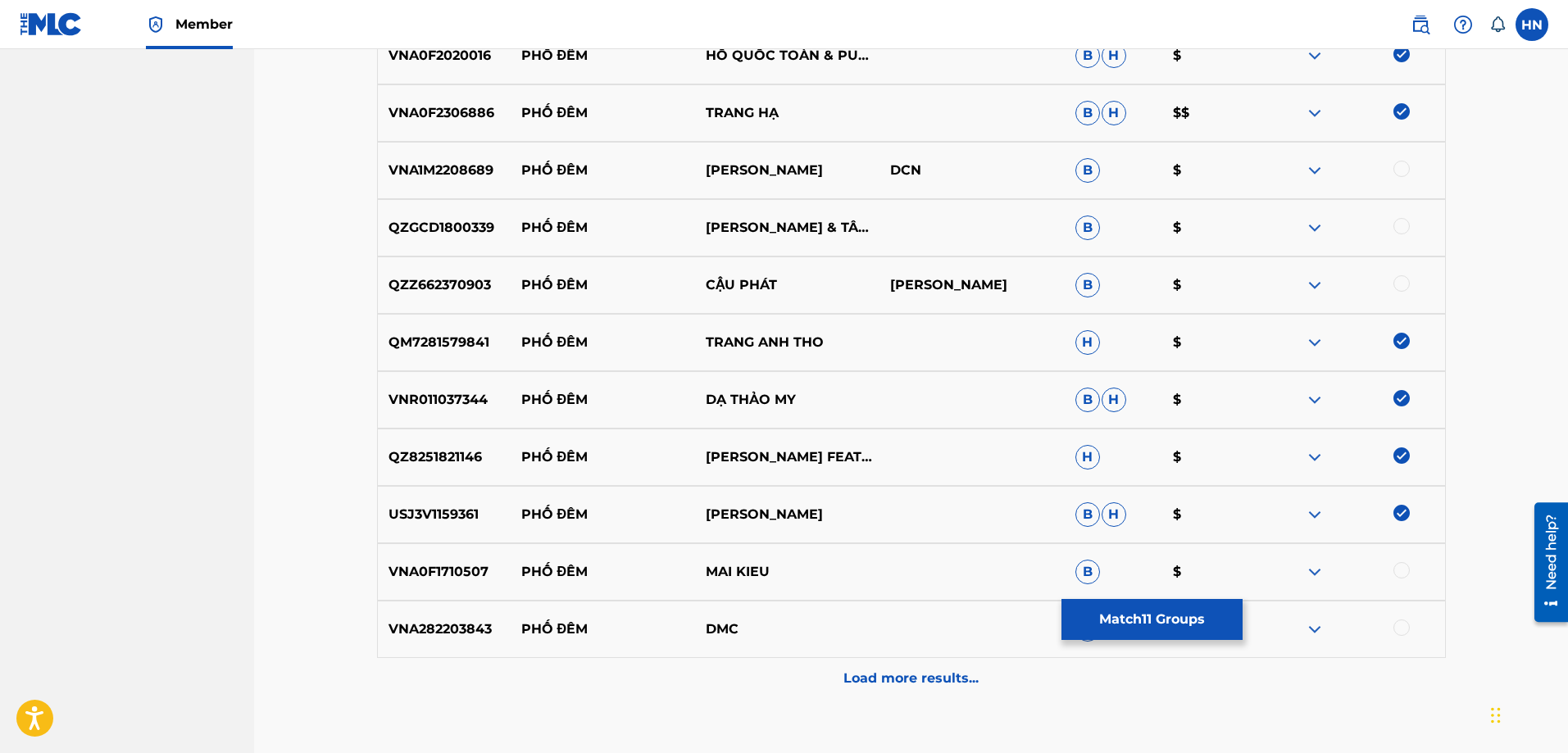
click at [458, 160] on div "VNA1M2208689 PHỐ ĐÊM KIM TUYỀN DCN B $" at bounding box center [911, 170] width 1069 height 57
click at [1399, 168] on div at bounding box center [1401, 168] width 16 height 16
click at [478, 227] on p "QZGCD1800339" at bounding box center [444, 228] width 133 height 20
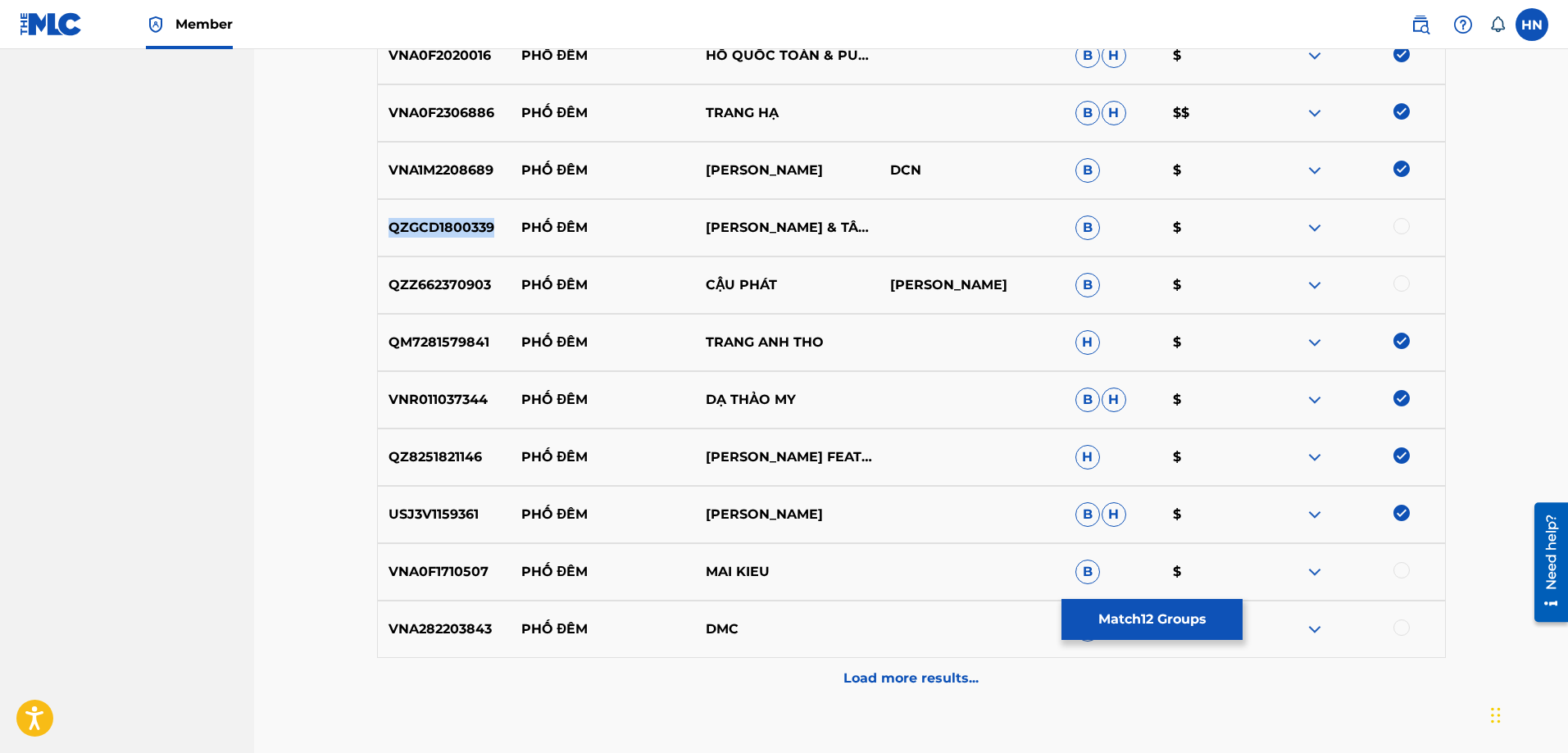
click at [478, 227] on p "QZGCD1800339" at bounding box center [444, 228] width 133 height 20
click at [1406, 220] on div at bounding box center [1401, 226] width 16 height 16
drag, startPoint x: 513, startPoint y: 296, endPoint x: 780, endPoint y: 280, distance: 267.5
click at [780, 280] on div "QZZ662370903 PHỐ ĐÊM CẬU PHÁT NGUYỄN XUÂN TRUNG B $" at bounding box center [911, 285] width 1069 height 57
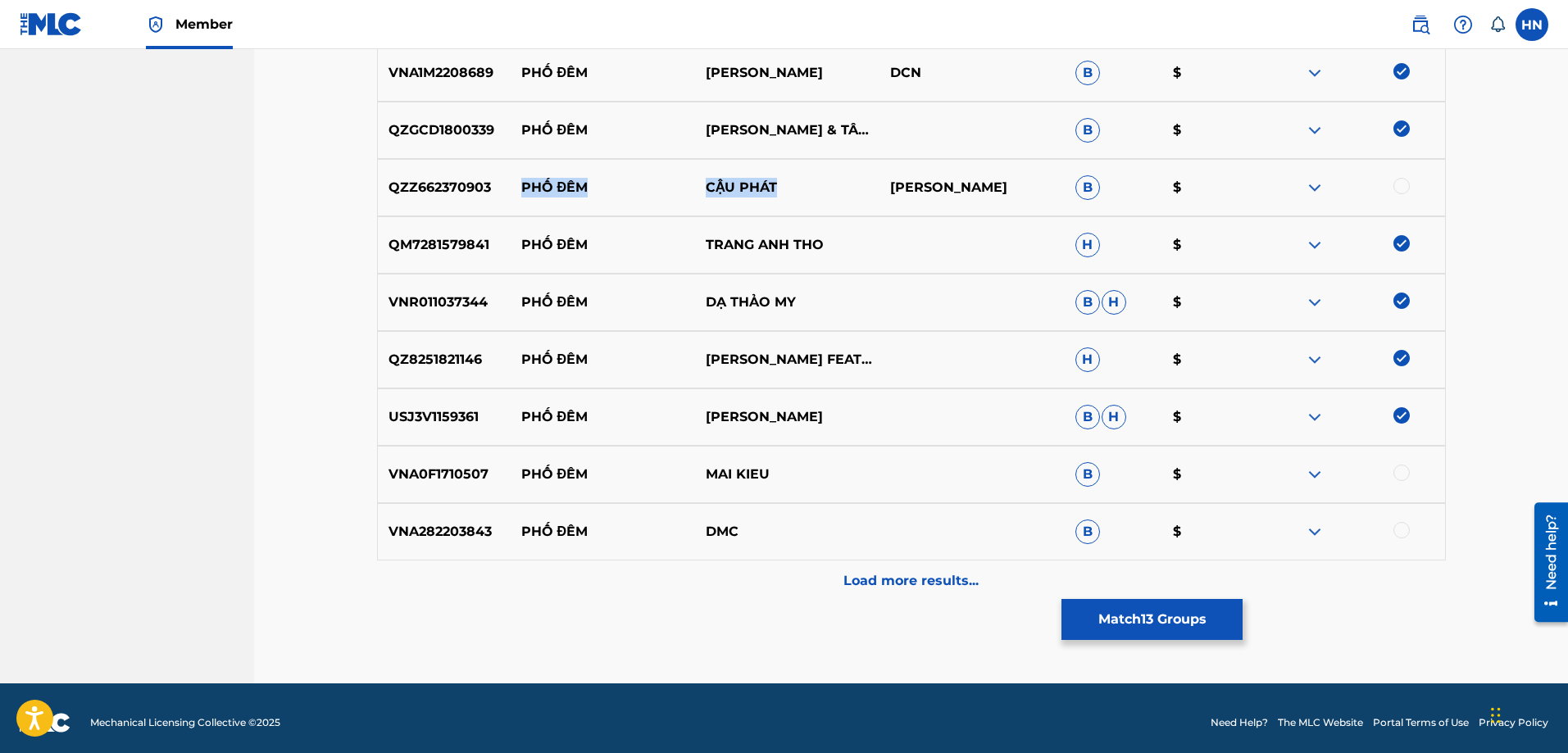
scroll to position [1267, 0]
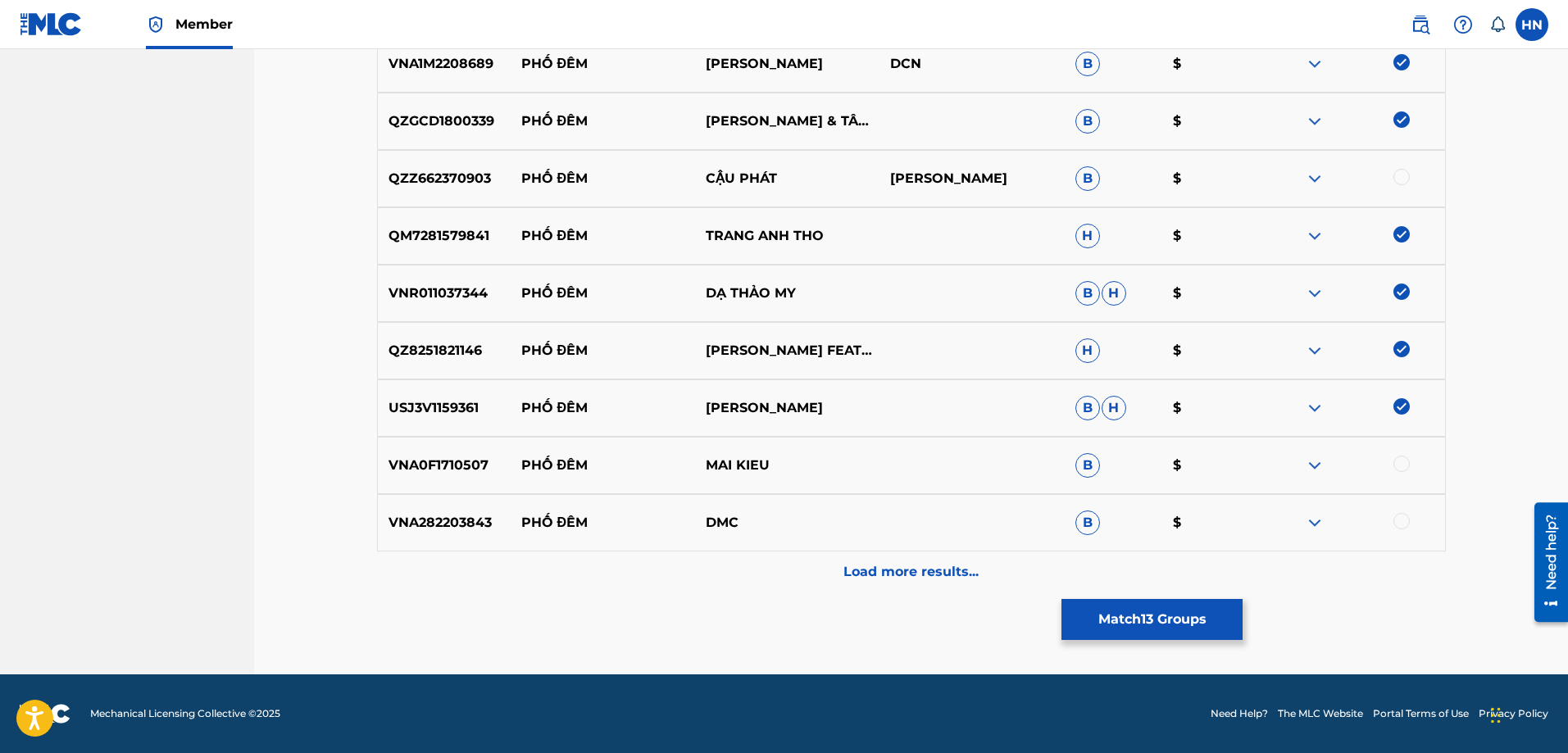
click at [439, 469] on p "VNA0F1710507" at bounding box center [444, 465] width 133 height 20
click at [1399, 465] on div at bounding box center [1401, 463] width 16 height 16
click at [923, 567] on p "Load more results..." at bounding box center [911, 572] width 135 height 20
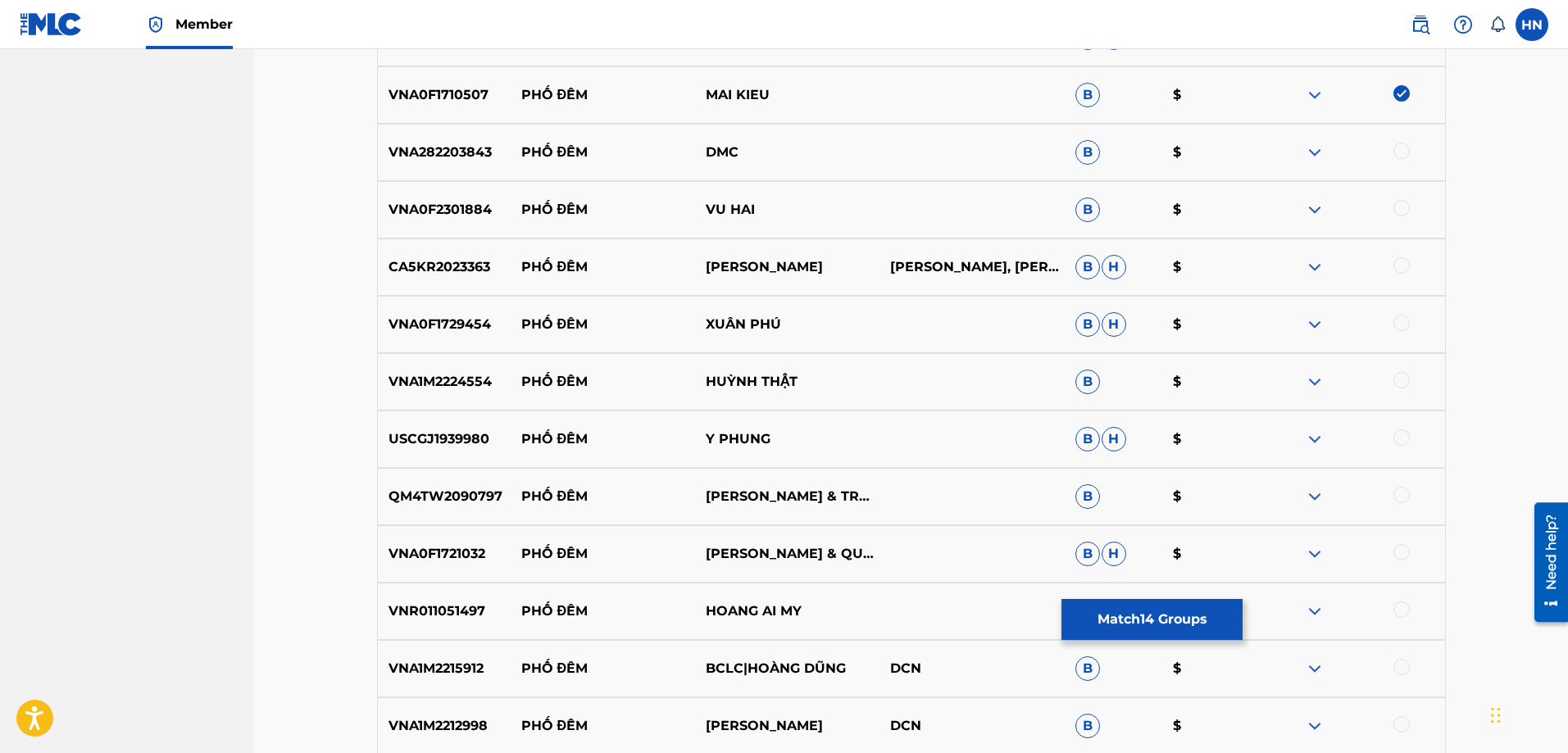
scroll to position [1677, 0]
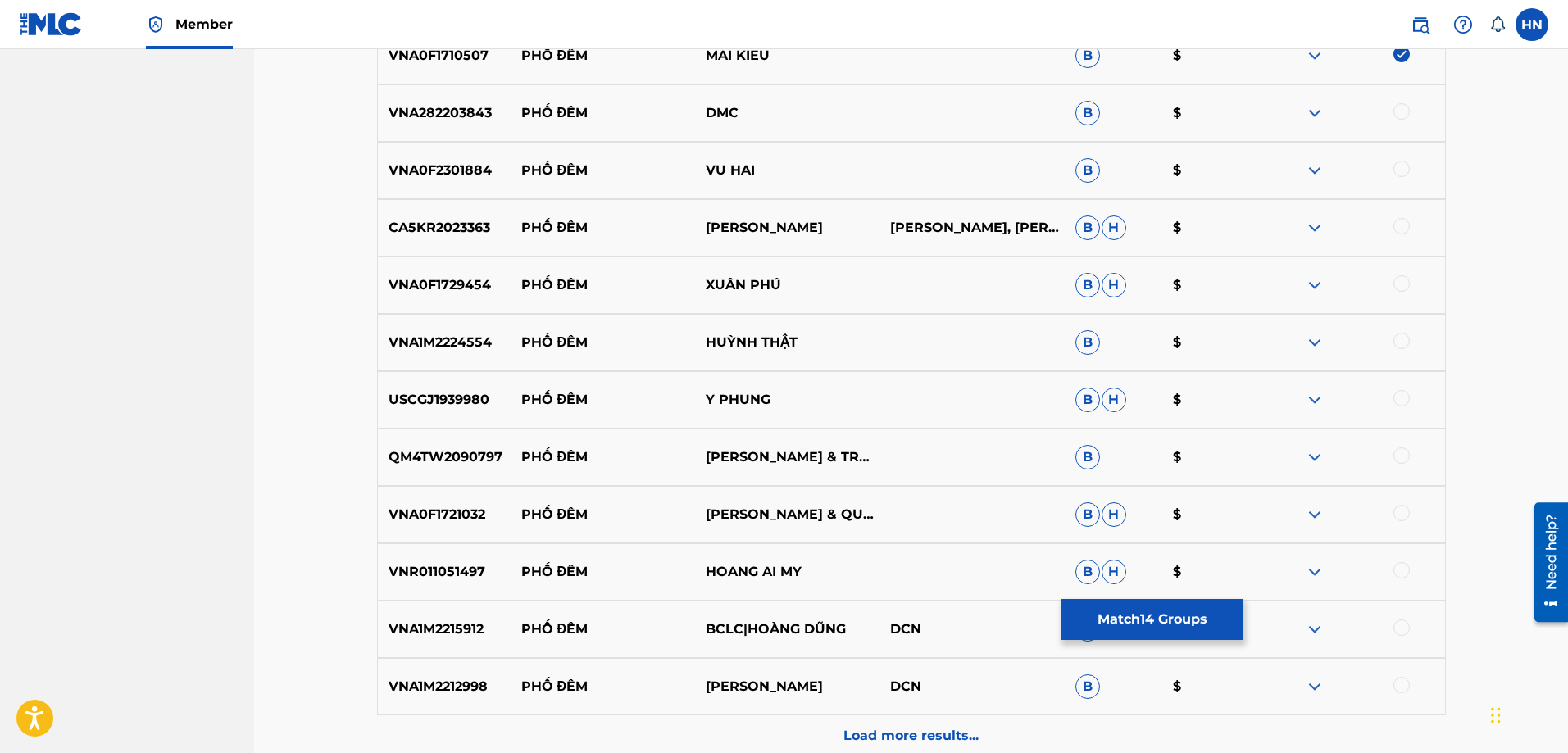
click at [410, 165] on p "VNA0F2301884" at bounding box center [444, 170] width 133 height 20
click at [1400, 166] on div at bounding box center [1401, 168] width 16 height 16
click at [449, 230] on p "CA5KR2023363" at bounding box center [444, 228] width 133 height 20
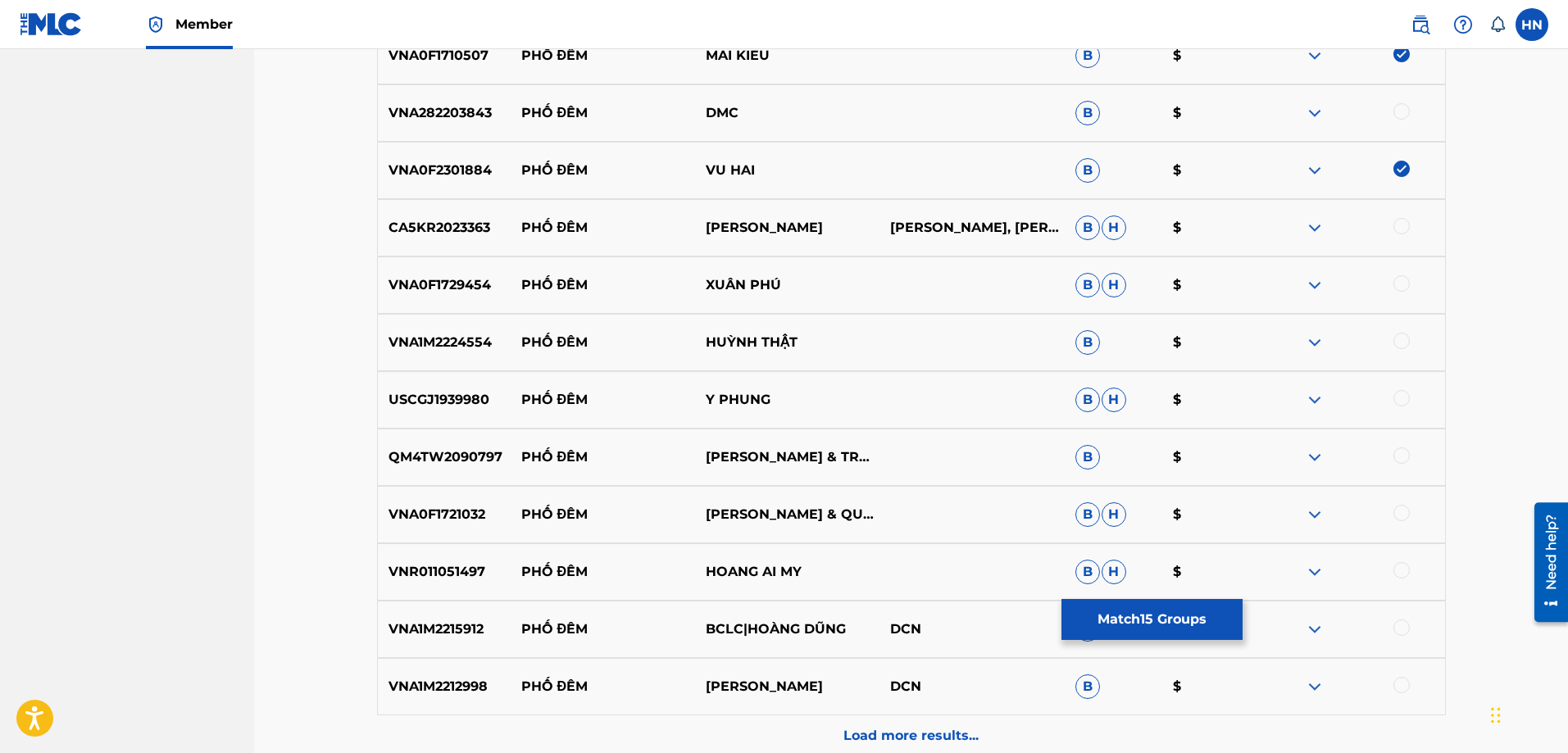
click at [1408, 221] on div at bounding box center [1351, 228] width 185 height 20
click at [1403, 228] on div at bounding box center [1401, 226] width 16 height 16
click at [497, 289] on p "VNA0F1729454" at bounding box center [444, 285] width 133 height 20
click at [437, 282] on p "VNA0F1729454" at bounding box center [444, 285] width 133 height 20
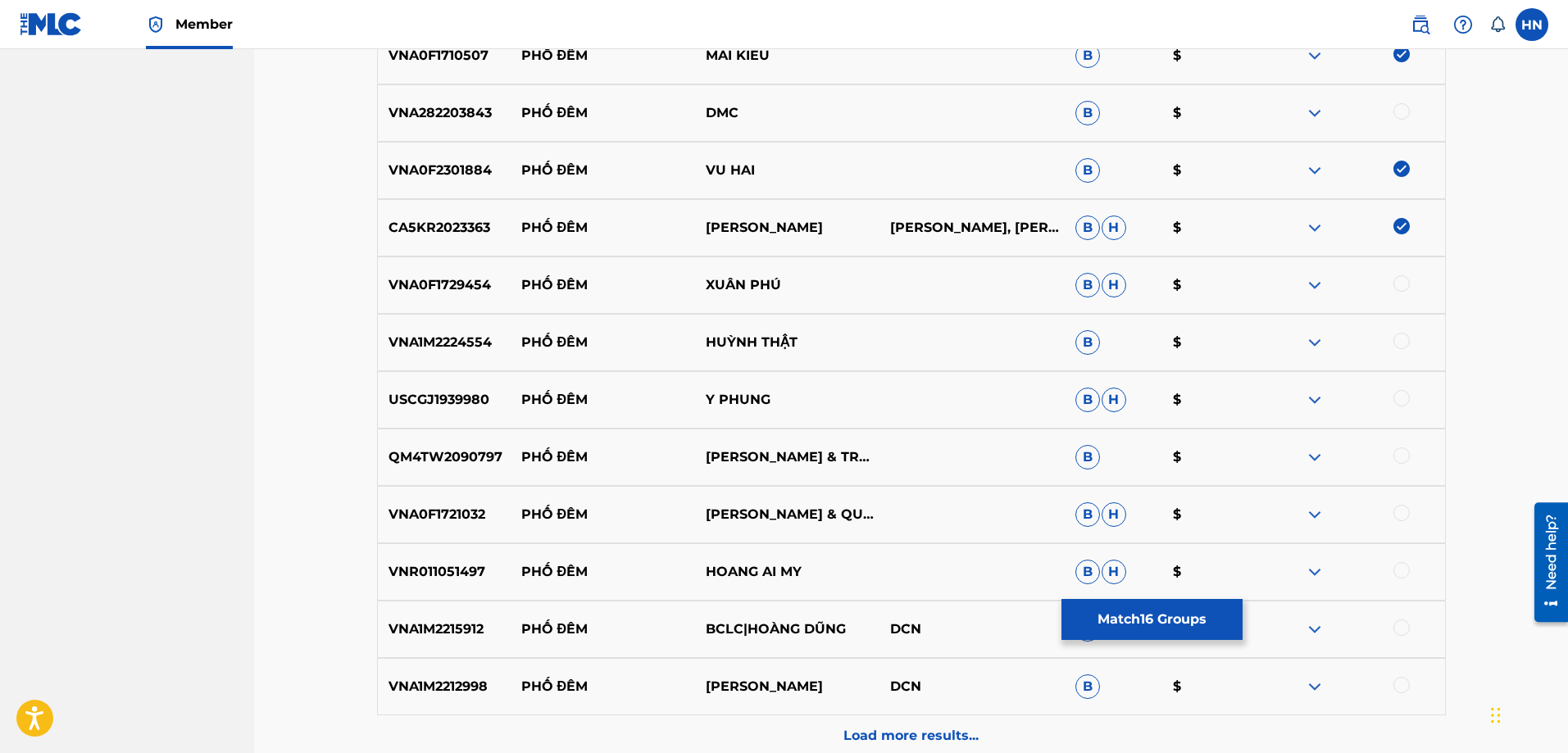
click at [1399, 281] on div at bounding box center [1401, 283] width 16 height 16
click at [456, 333] on p "VNA1M2224554" at bounding box center [444, 342] width 133 height 20
click at [1396, 338] on div at bounding box center [1401, 340] width 16 height 16
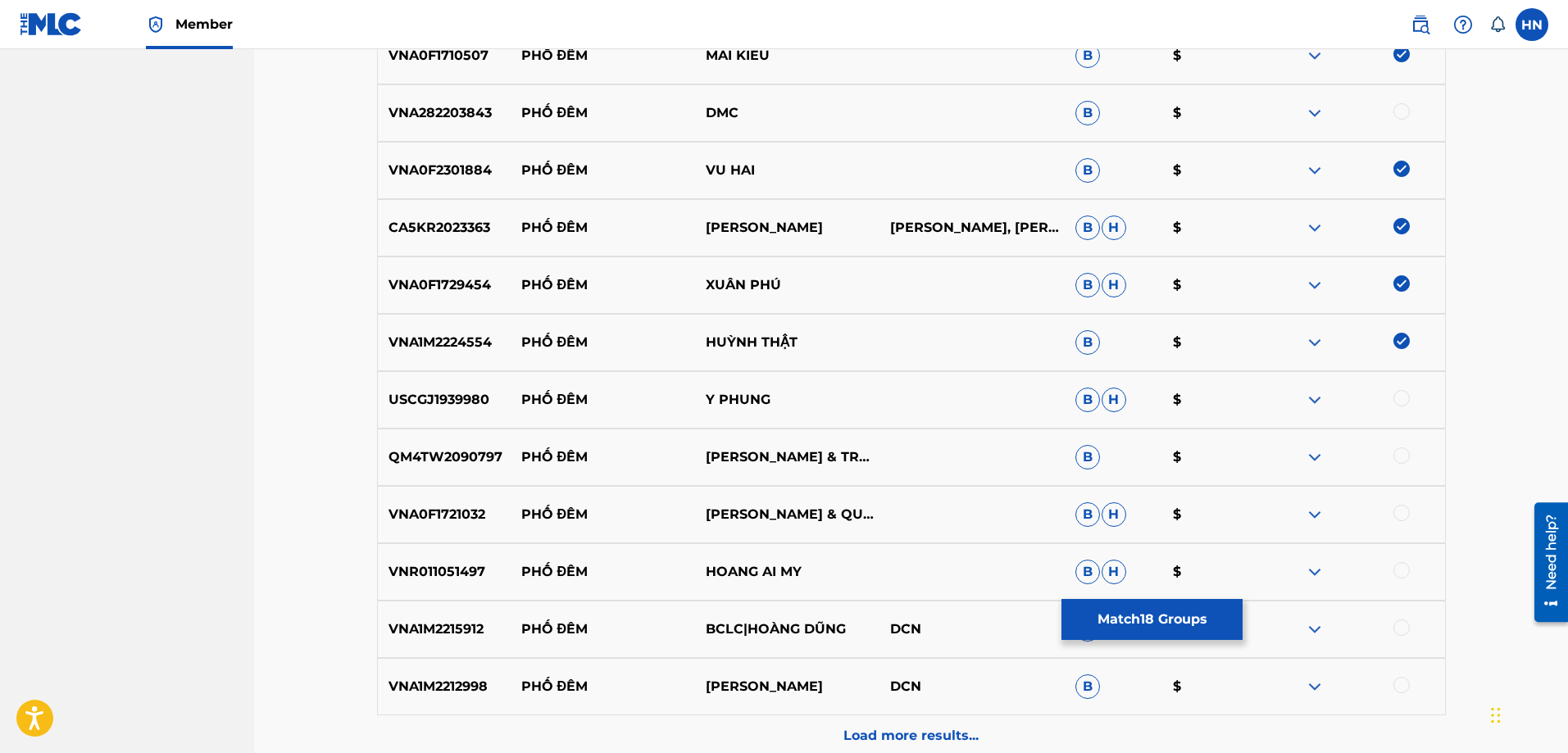
click at [445, 388] on div "USCGJ1939980 PHỐ ĐÊM Y PHUNG B H $" at bounding box center [911, 399] width 1069 height 57
click at [1407, 396] on div at bounding box center [1401, 398] width 16 height 16
click at [452, 436] on div "QM4TW2090797 PHỐ ĐÊM NHU QUYNH & TRUONG VU B $" at bounding box center [911, 457] width 1069 height 57
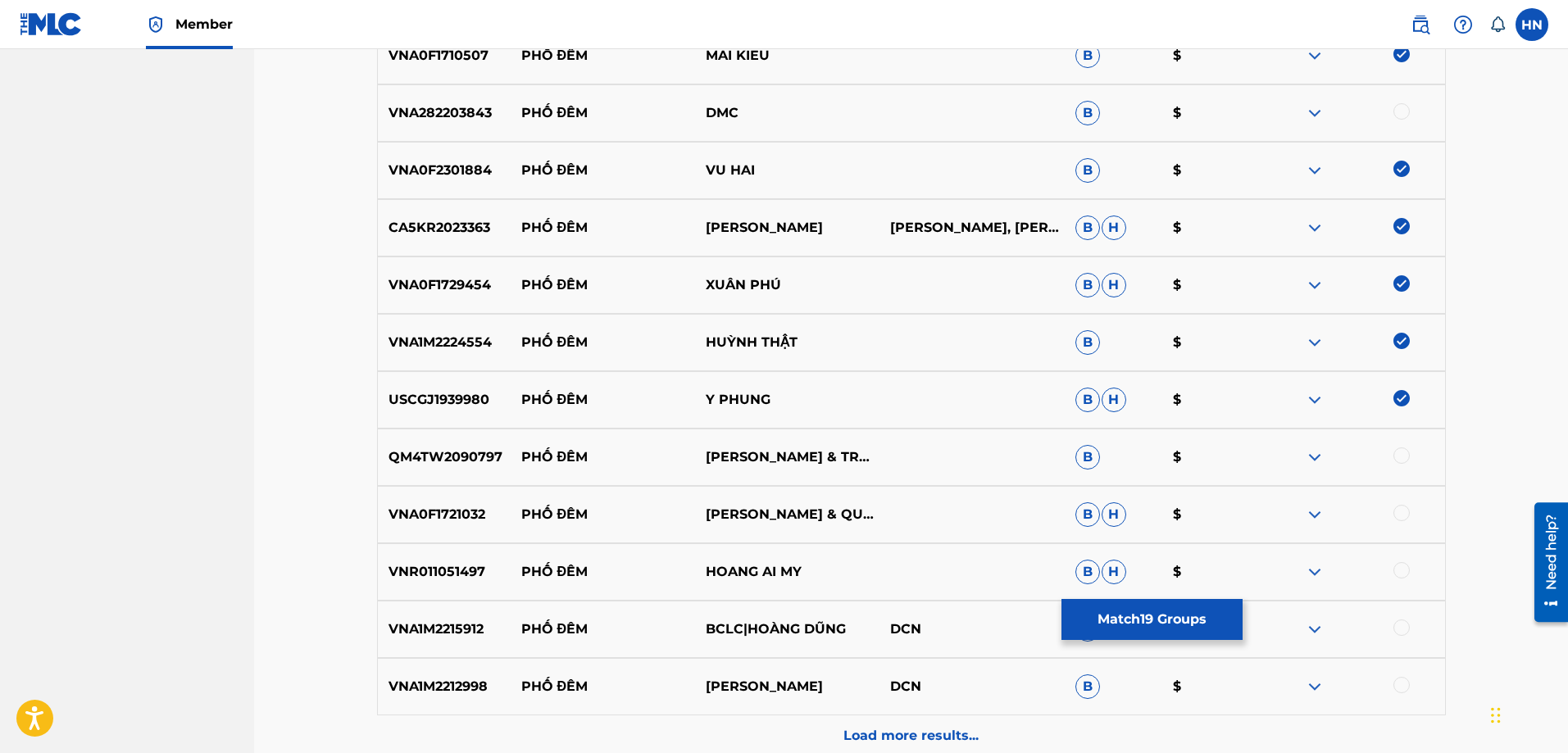
click at [1395, 455] on div at bounding box center [1401, 455] width 16 height 16
click at [438, 523] on p "VNA0F1721032" at bounding box center [444, 514] width 133 height 20
click at [1393, 510] on div at bounding box center [1401, 512] width 16 height 16
click at [451, 640] on div "VNA1M2215912 PHỐ ĐÊM BCLC|HOÀNG DŨNG DCN B $" at bounding box center [911, 629] width 1069 height 57
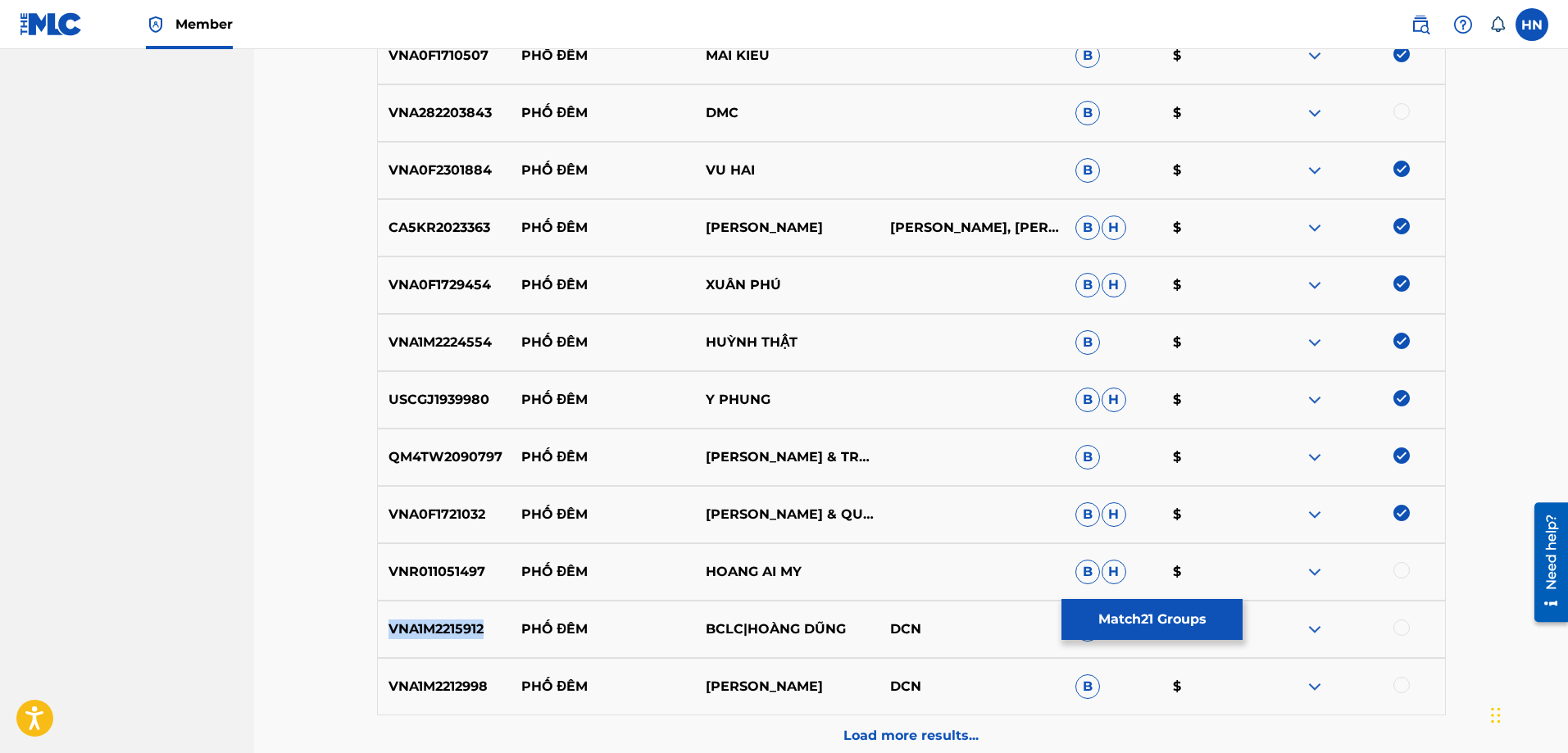
click at [451, 640] on div "VNA1M2215912 PHỐ ĐÊM BCLC|HOÀNG DŨNG DCN B $" at bounding box center [911, 629] width 1069 height 57
click at [1402, 627] on div at bounding box center [1401, 627] width 16 height 16
click at [406, 683] on p "VNA1M2212998" at bounding box center [444, 686] width 133 height 20
click at [1393, 687] on div at bounding box center [1401, 684] width 16 height 16
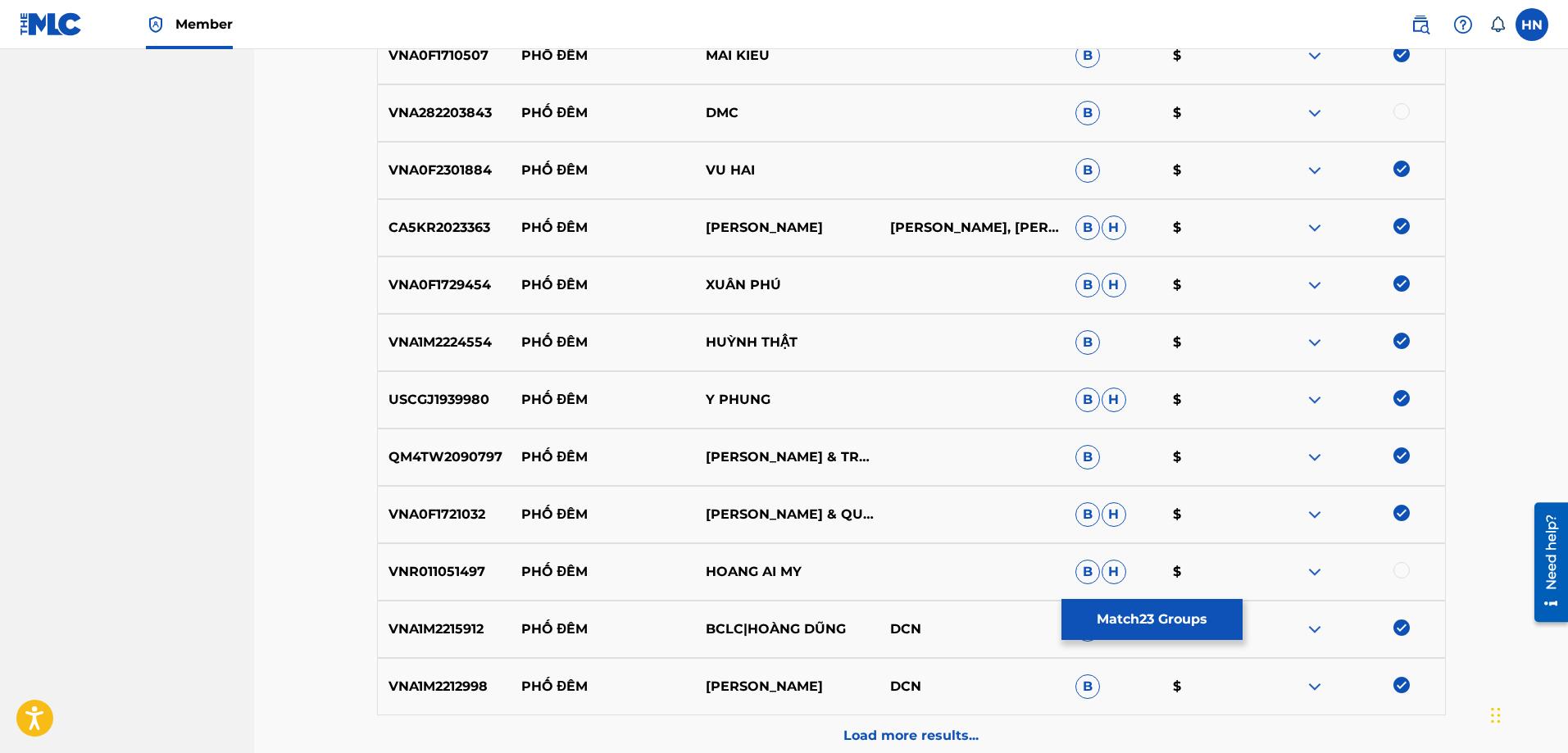
click at [462, 592] on div "VNR011051497 PHỐ ĐÊM HOANG AI MY B H $" at bounding box center [911, 572] width 1069 height 57
click at [1400, 576] on div at bounding box center [1401, 570] width 16 height 16
click at [837, 726] on div "Load more results..." at bounding box center [911, 736] width 1069 height 41
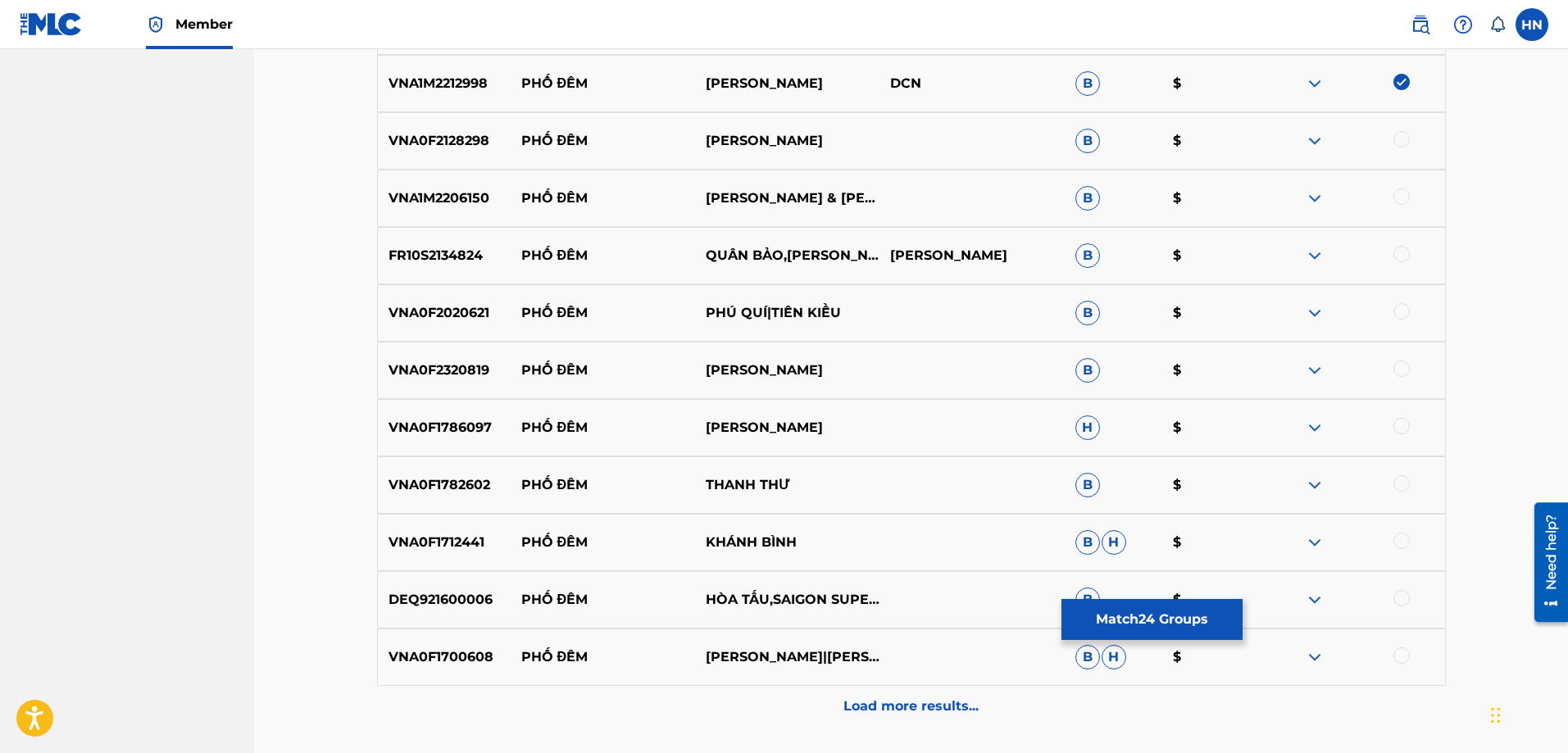
scroll to position [2250, 0]
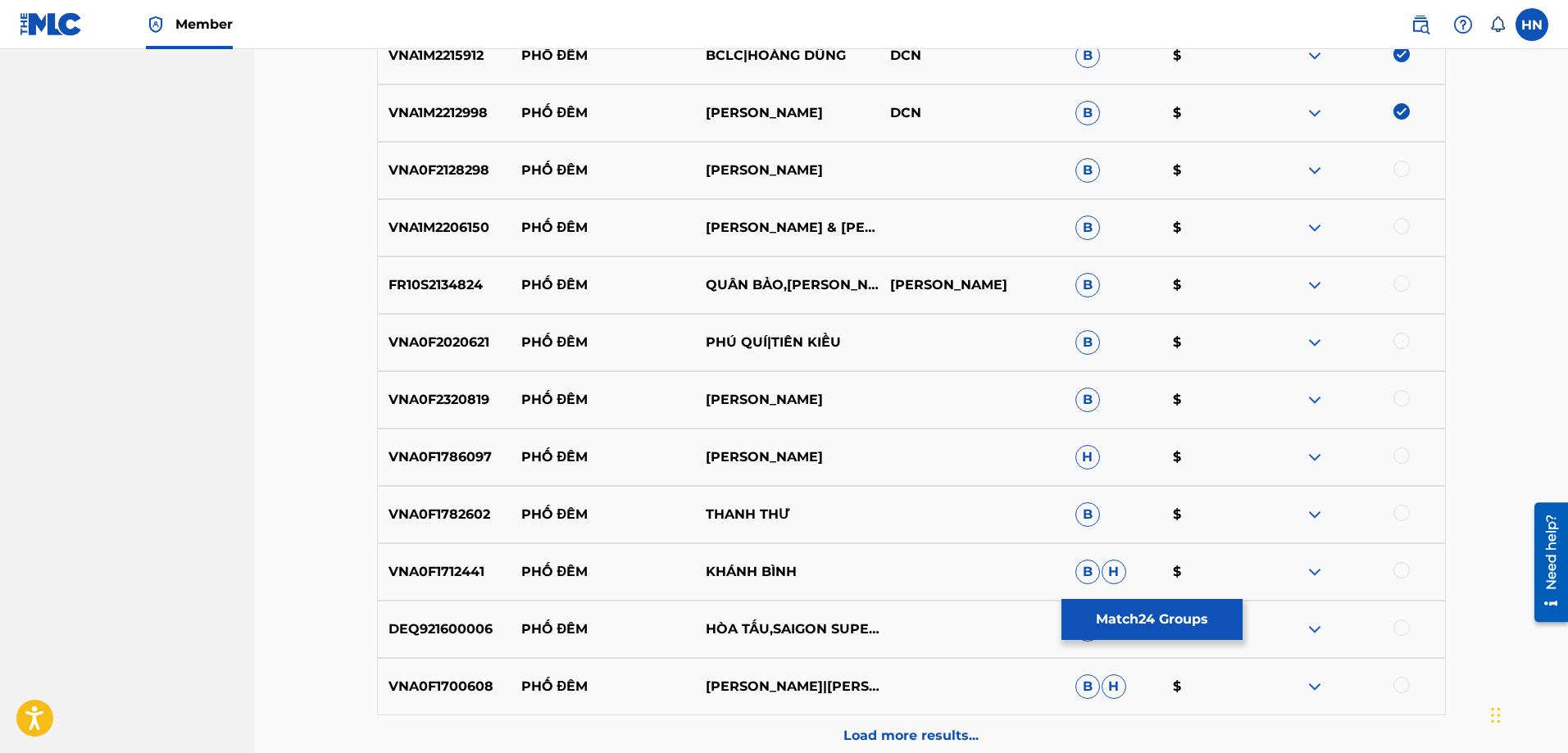
click at [479, 185] on div "VNA0F2128298 PHỐ ĐÊM THÙY PHƯƠNG B $" at bounding box center [911, 170] width 1069 height 57
click at [1400, 171] on div at bounding box center [1401, 168] width 16 height 16
click at [456, 219] on p "VNA1M2206150" at bounding box center [444, 228] width 133 height 20
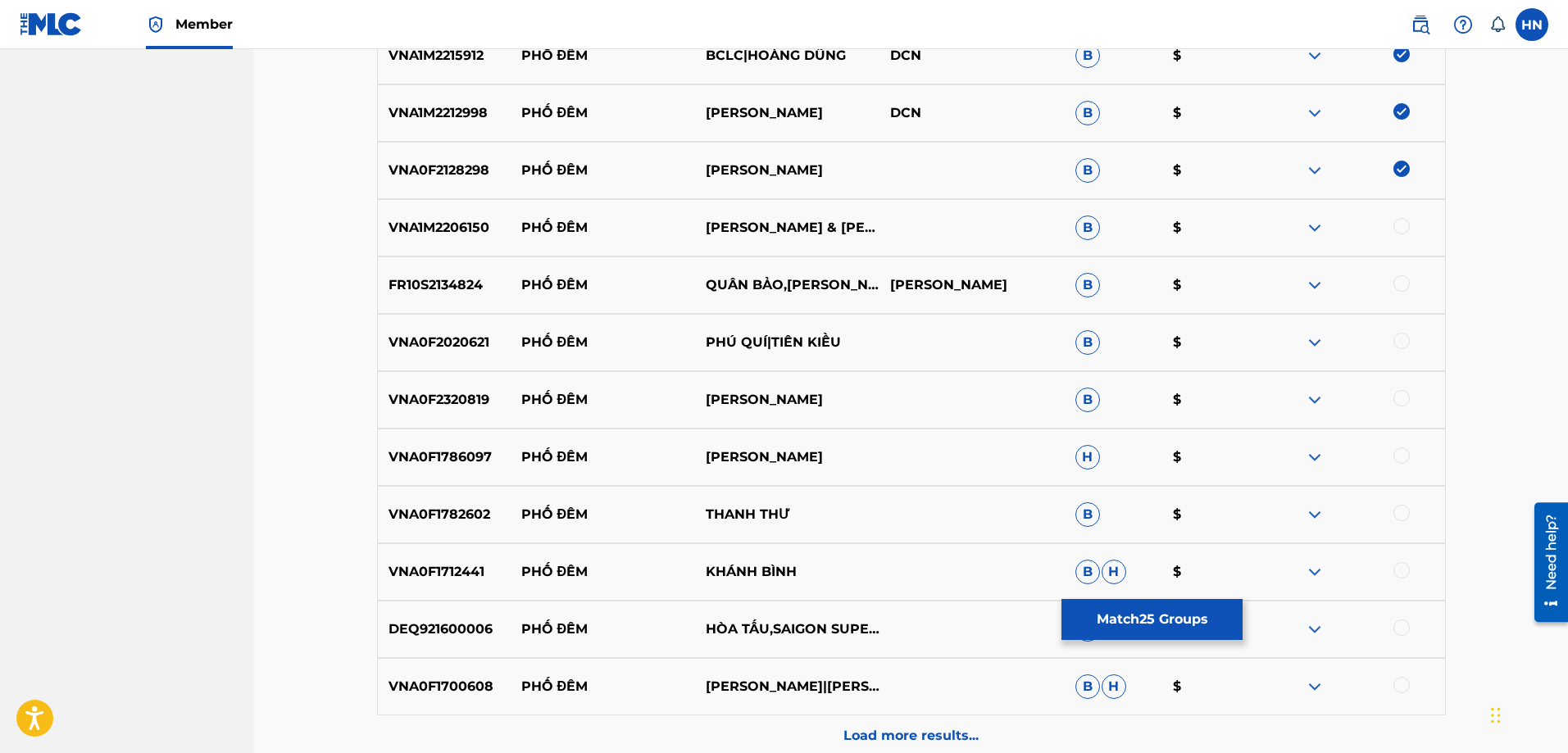
click at [1399, 227] on div at bounding box center [1401, 226] width 16 height 16
click at [449, 288] on p "FR10S2134824" at bounding box center [444, 285] width 133 height 20
click at [1397, 289] on div at bounding box center [1401, 283] width 16 height 16
click at [424, 348] on p "VNA0F2020621" at bounding box center [444, 342] width 133 height 20
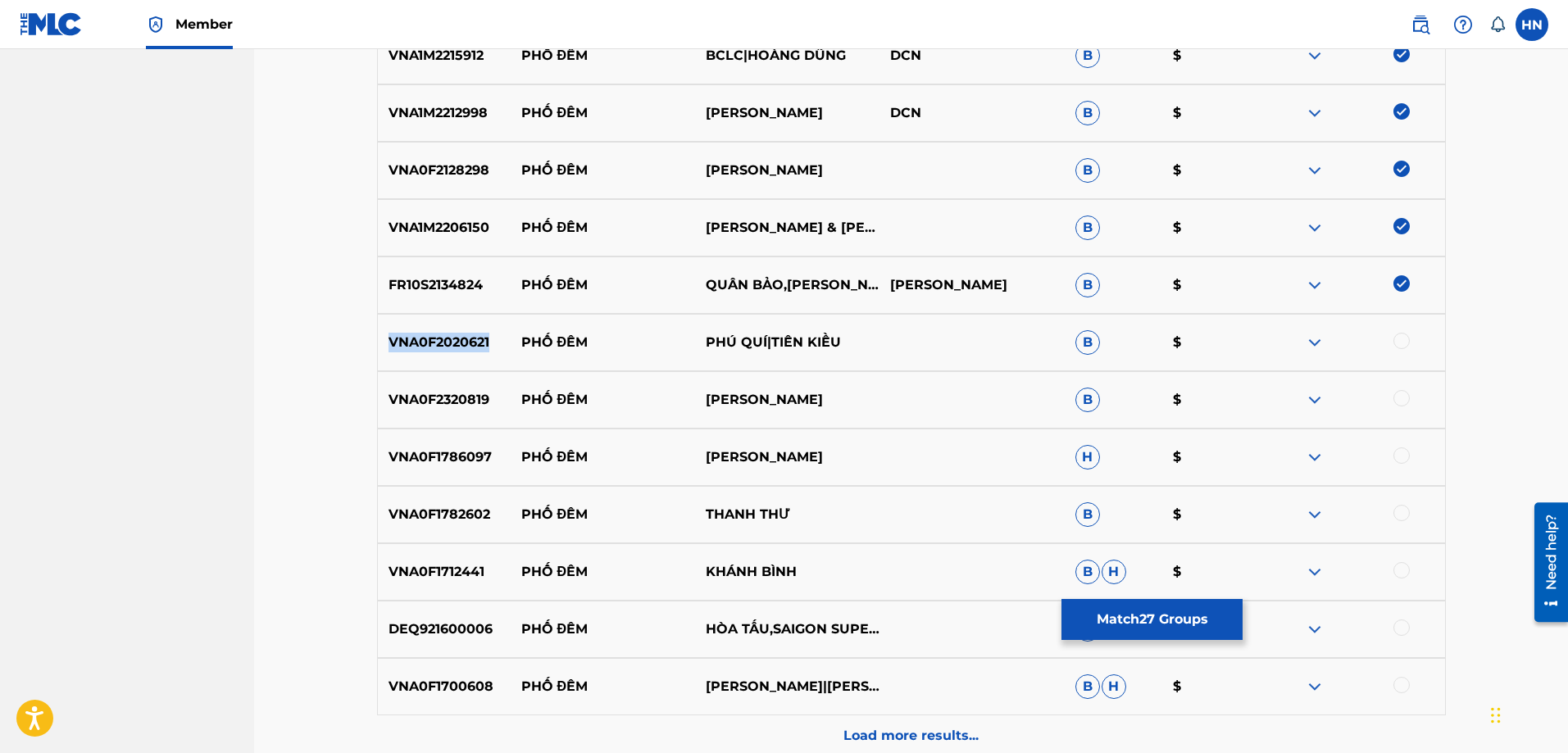
click at [424, 348] on p "VNA0F2020621" at bounding box center [444, 342] width 133 height 20
click at [1393, 338] on div at bounding box center [1401, 340] width 16 height 16
click at [449, 395] on p "VNA0F2320819" at bounding box center [444, 400] width 133 height 20
click at [1397, 398] on div at bounding box center [1401, 398] width 16 height 16
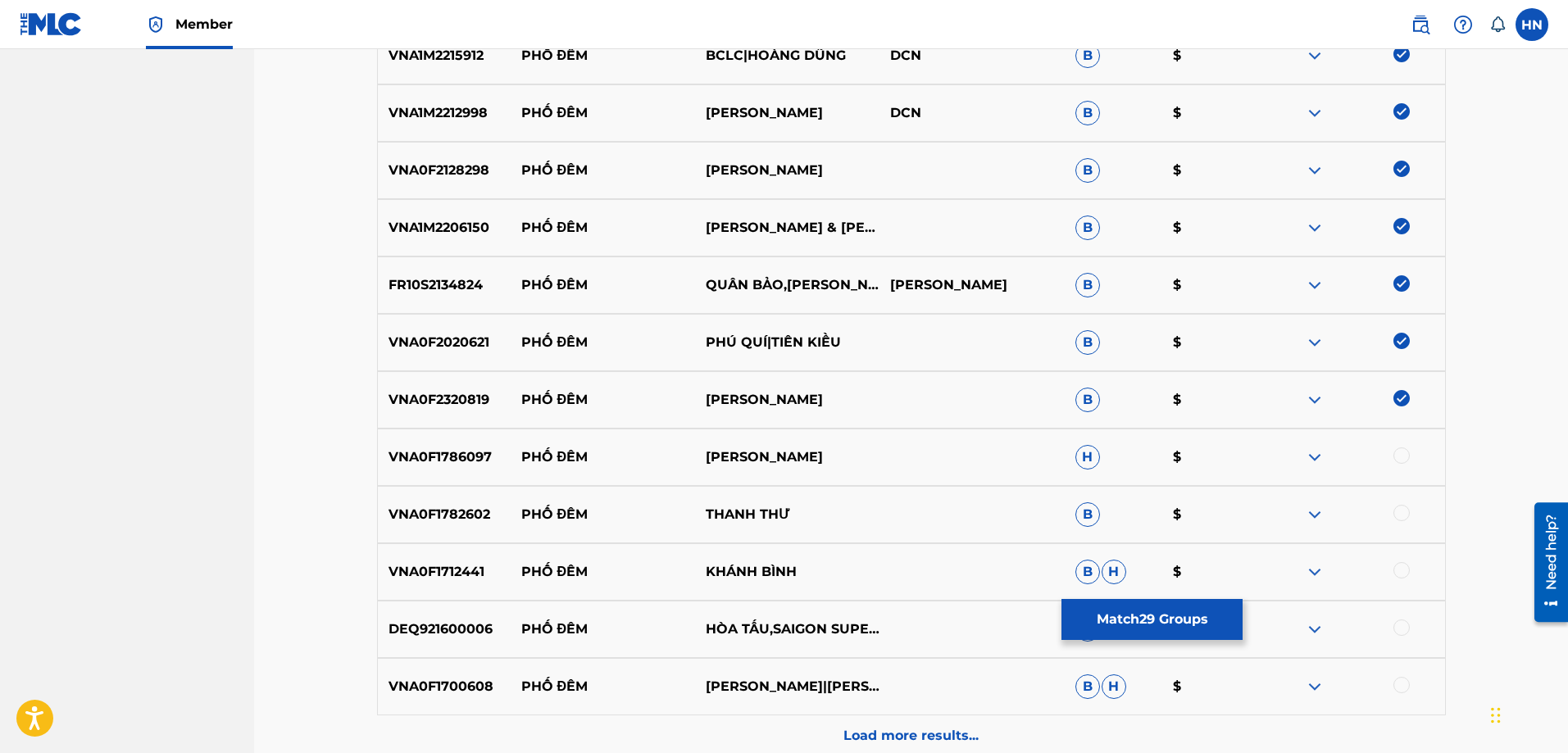
click at [431, 454] on p "VNA0F1786097" at bounding box center [444, 457] width 133 height 20
click at [1401, 450] on div at bounding box center [1401, 455] width 16 height 16
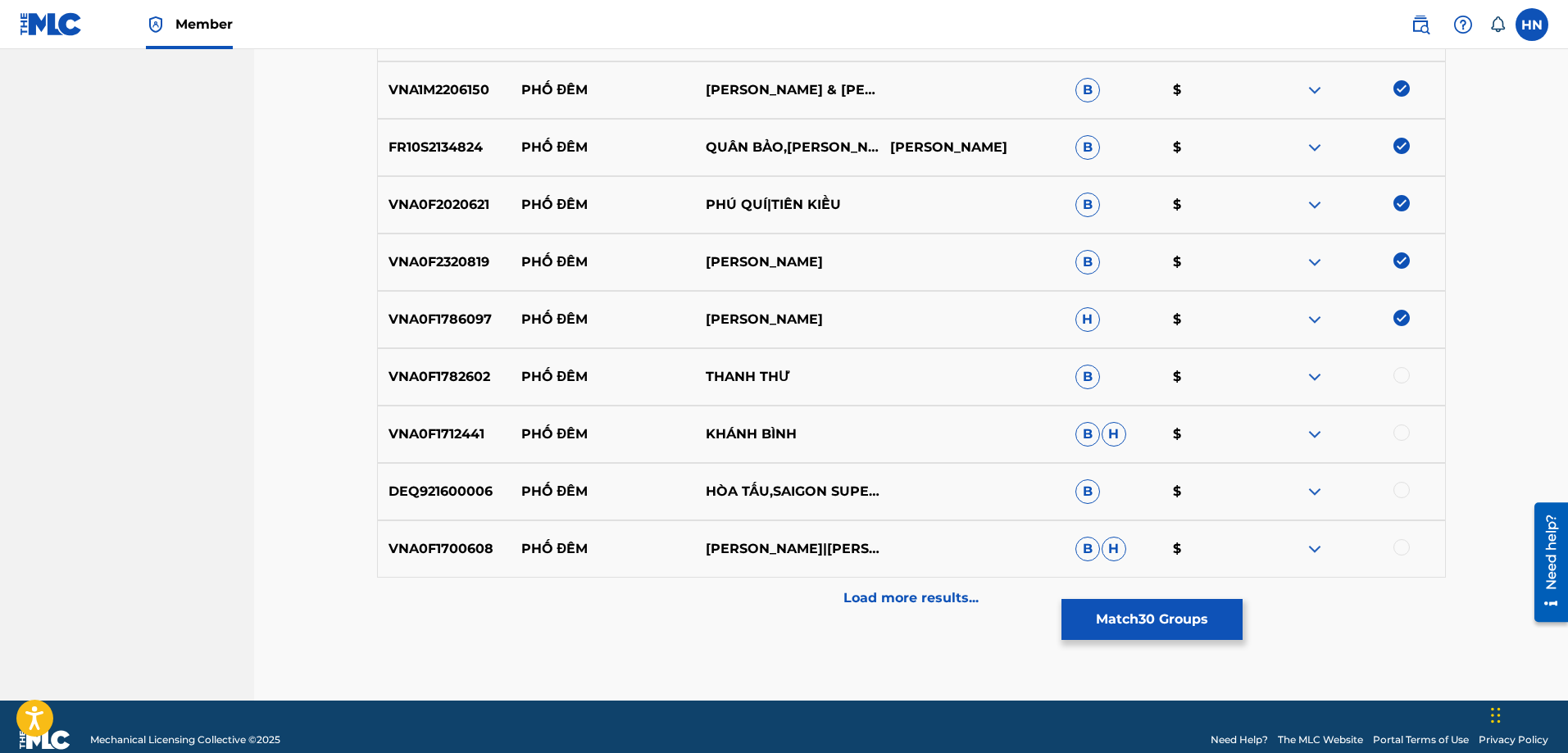
scroll to position [2414, 0]
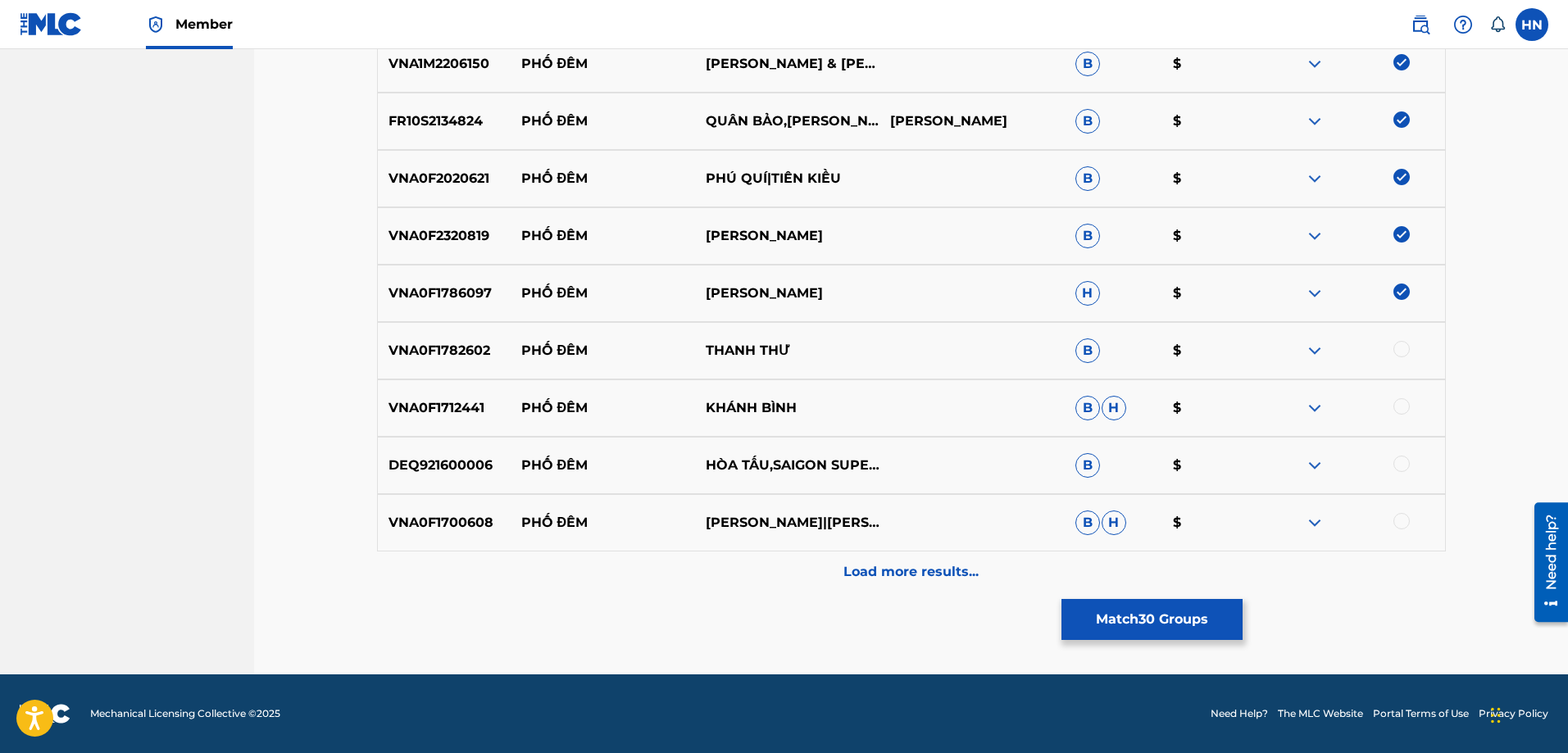
click at [475, 352] on p "VNA0F1782602" at bounding box center [444, 350] width 133 height 20
click at [1407, 344] on div at bounding box center [1401, 348] width 16 height 16
click at [439, 405] on p "VNA0F1712441" at bounding box center [444, 408] width 133 height 20
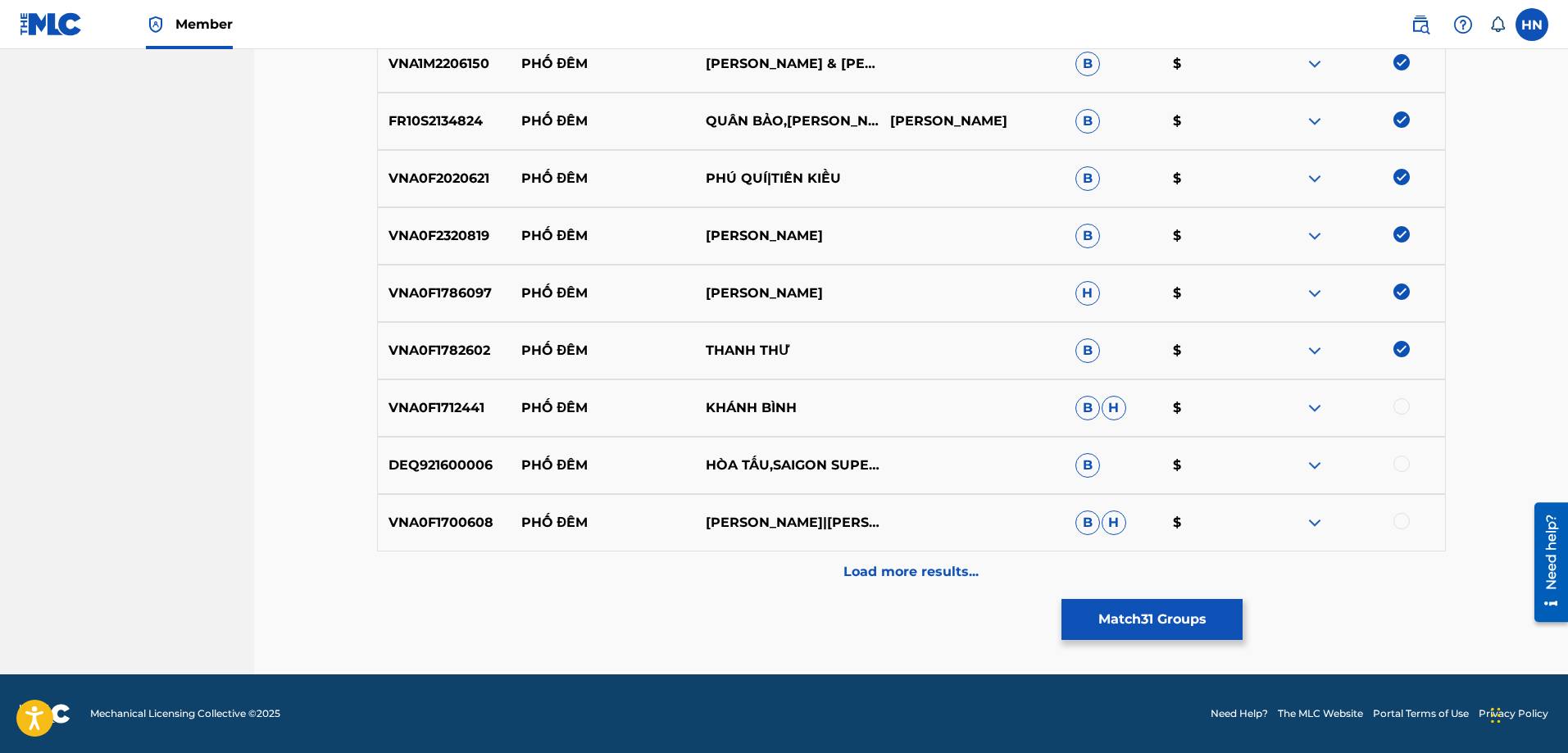
click at [1398, 404] on div at bounding box center [1401, 406] width 16 height 16
click at [430, 523] on p "VNA0F1700608" at bounding box center [444, 522] width 133 height 20
click at [1398, 527] on div at bounding box center [1401, 520] width 16 height 16
click at [455, 460] on p "DEQ921600006" at bounding box center [444, 465] width 133 height 20
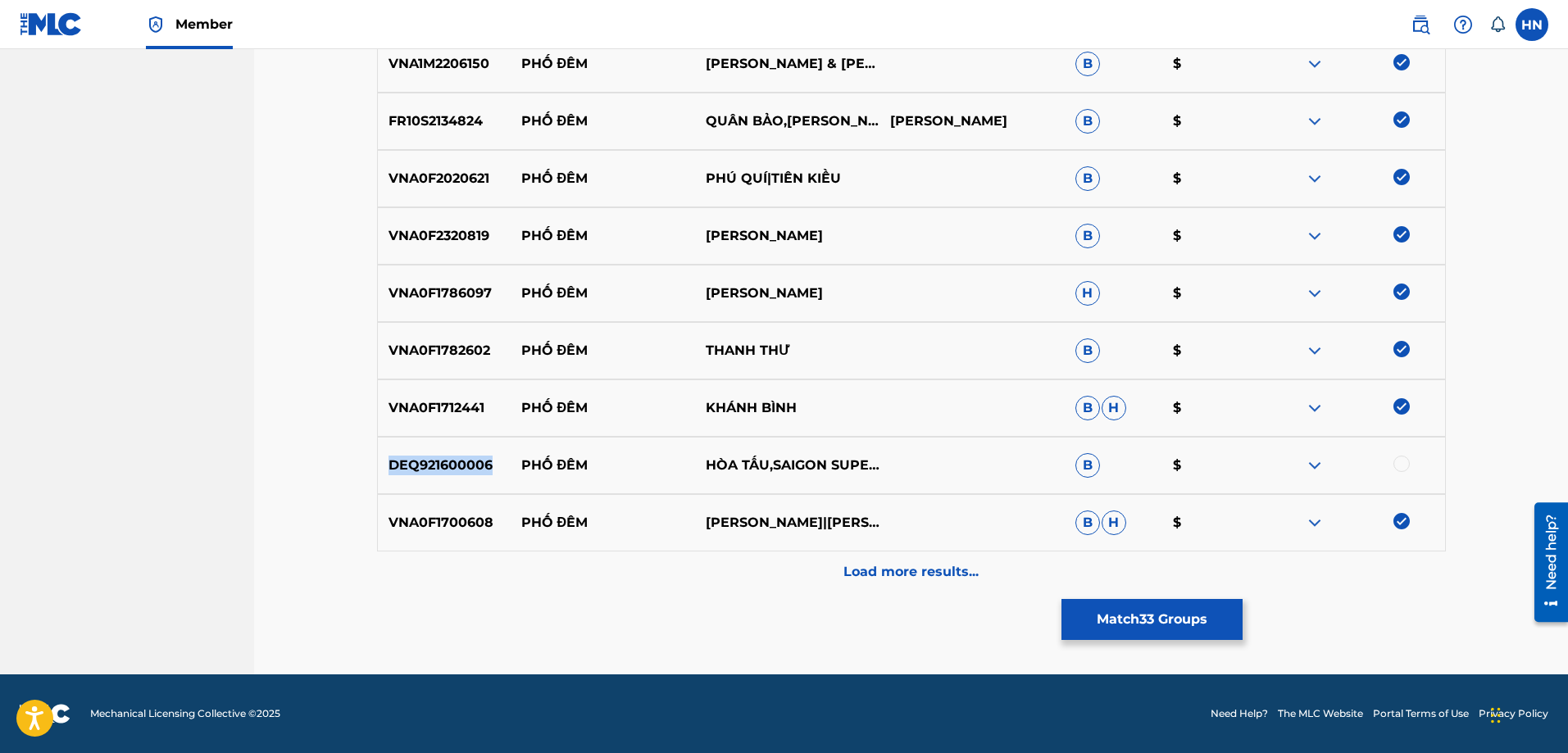
click at [455, 460] on p "DEQ921600006" at bounding box center [444, 465] width 133 height 20
click at [1325, 462] on img at bounding box center [1315, 465] width 20 height 20
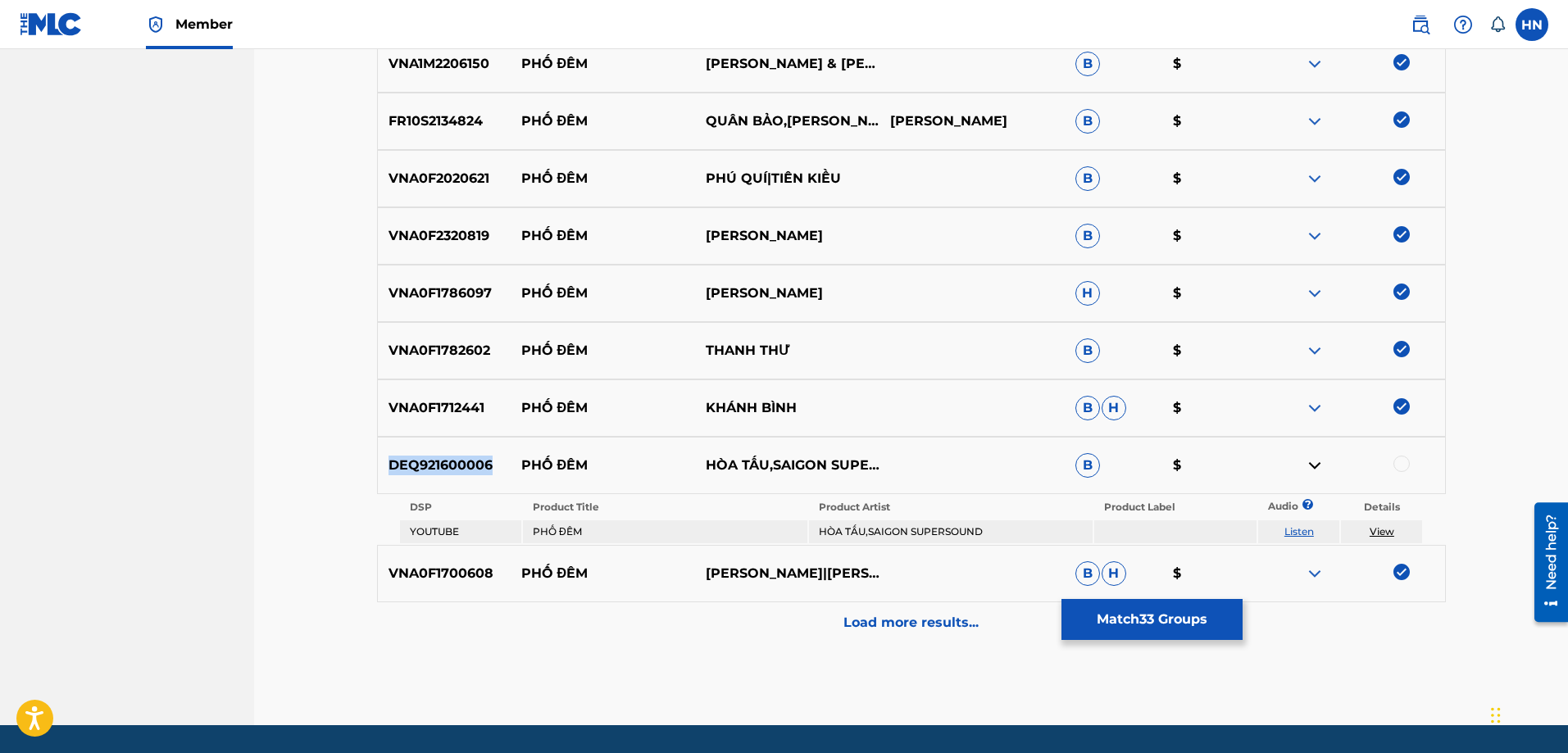
click at [1294, 526] on link "Listen" at bounding box center [1299, 531] width 29 height 12
click at [1395, 458] on div at bounding box center [1401, 463] width 16 height 16
click at [942, 626] on p "Load more results..." at bounding box center [911, 623] width 135 height 20
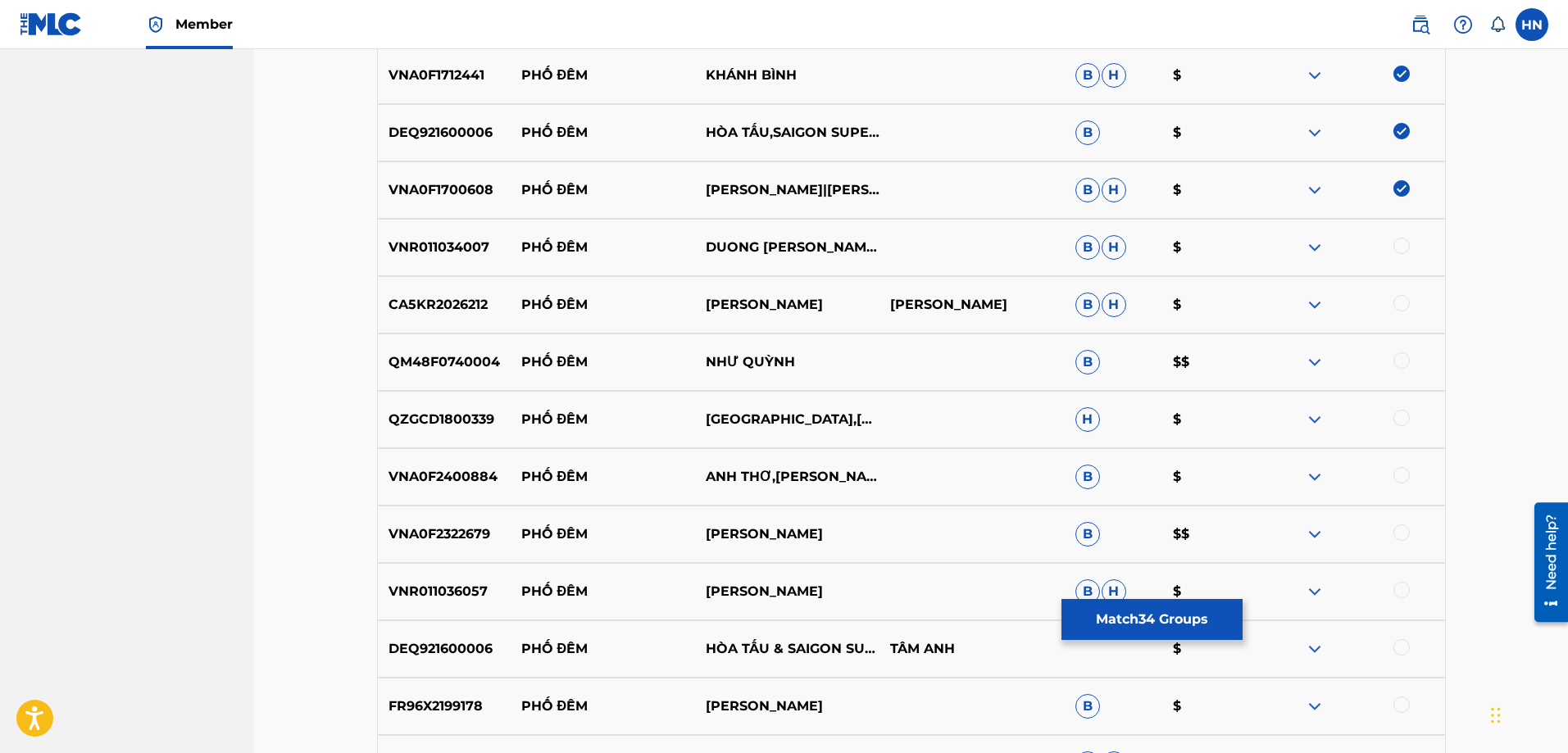
scroll to position [2824, 0]
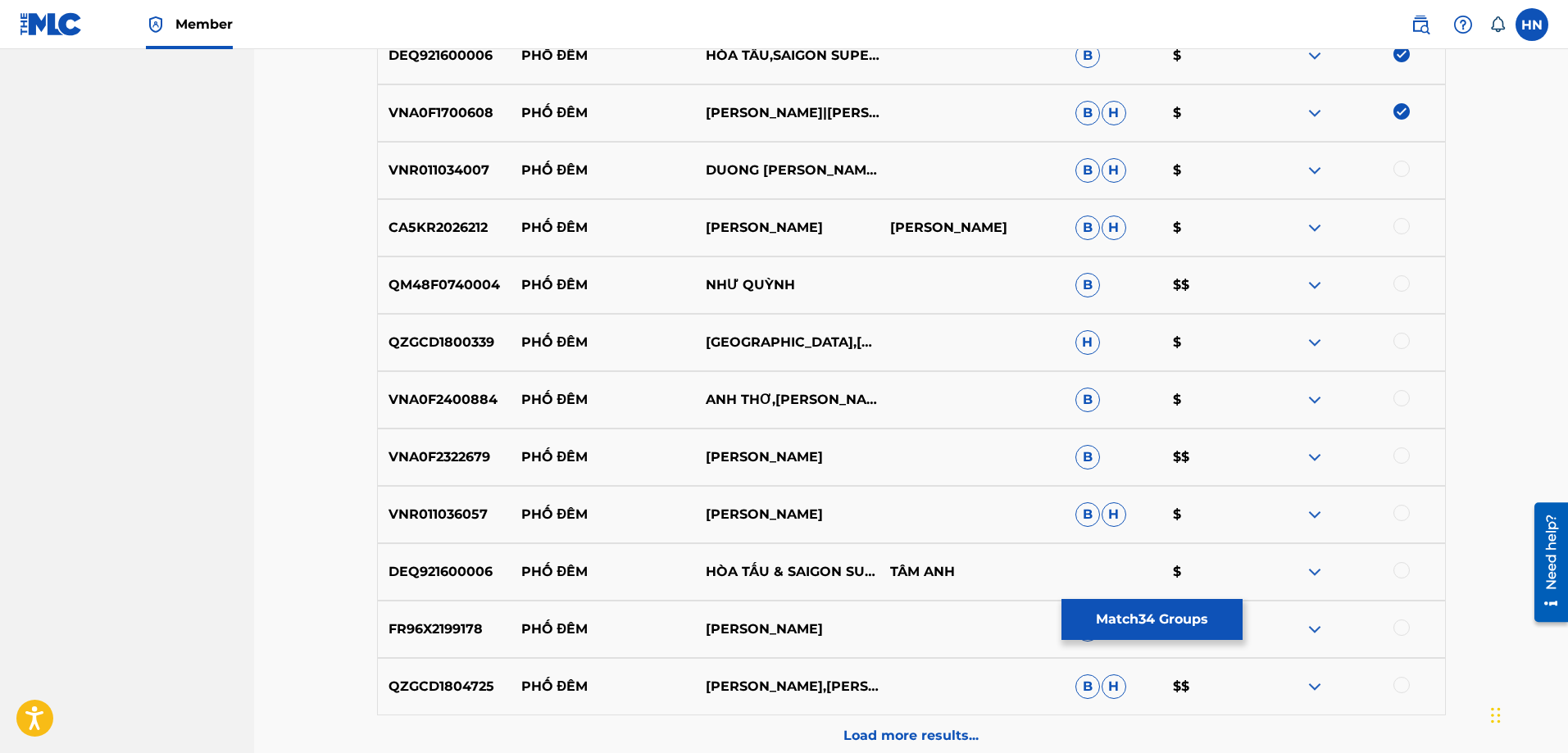
click at [438, 169] on p "VNR011034007" at bounding box center [444, 170] width 133 height 20
click at [1400, 168] on div at bounding box center [1401, 168] width 16 height 16
click at [456, 235] on p "CA5KR2026212" at bounding box center [444, 228] width 133 height 20
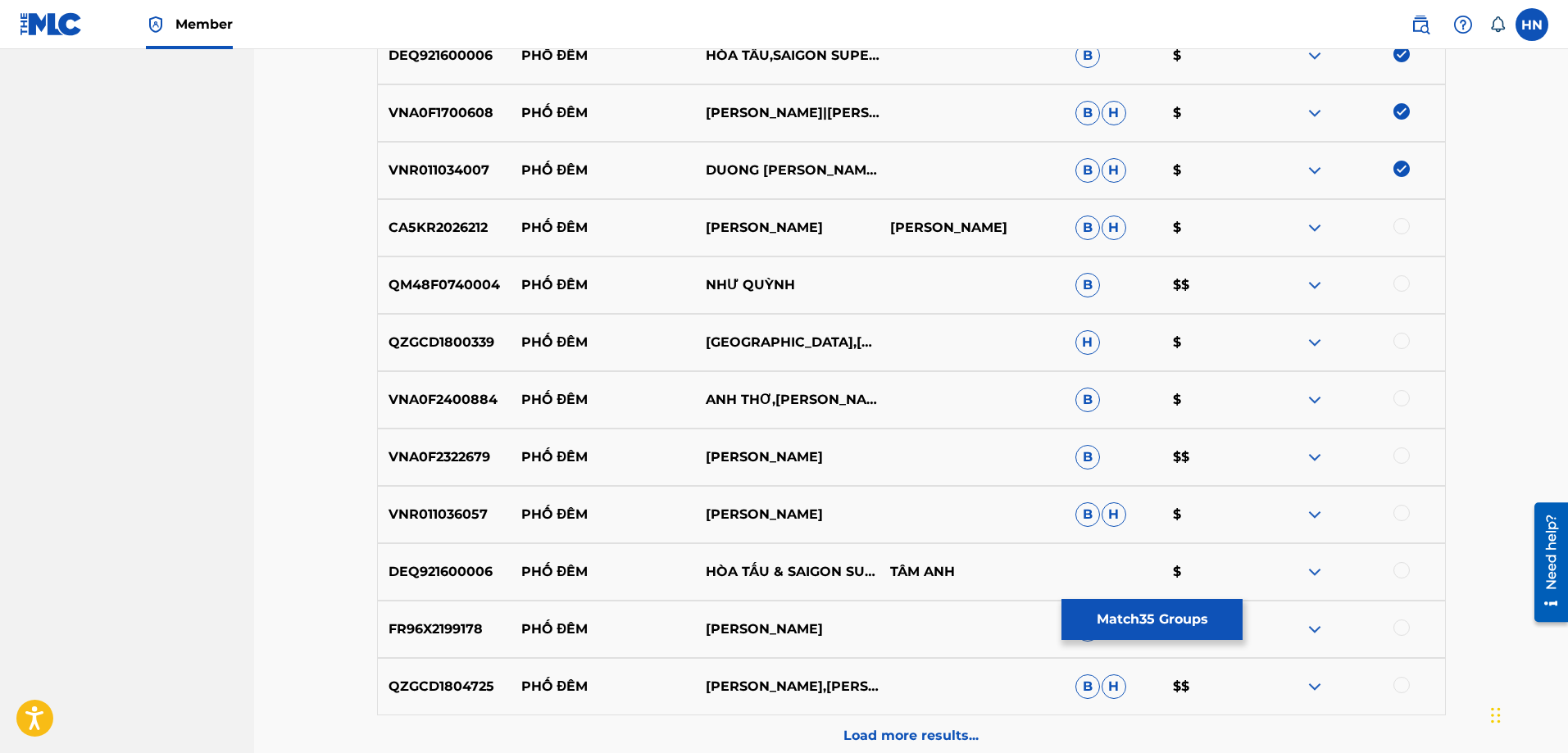
click at [1397, 230] on div at bounding box center [1401, 226] width 16 height 16
click at [437, 290] on p "QM48F0740004" at bounding box center [444, 285] width 133 height 20
click at [1397, 282] on div at bounding box center [1401, 283] width 16 height 16
click at [448, 353] on div "QZGCD1800339 PHỐ ĐÊM ĐAN NGUYÊN,TÂM ĐOAN H $" at bounding box center [911, 342] width 1069 height 57
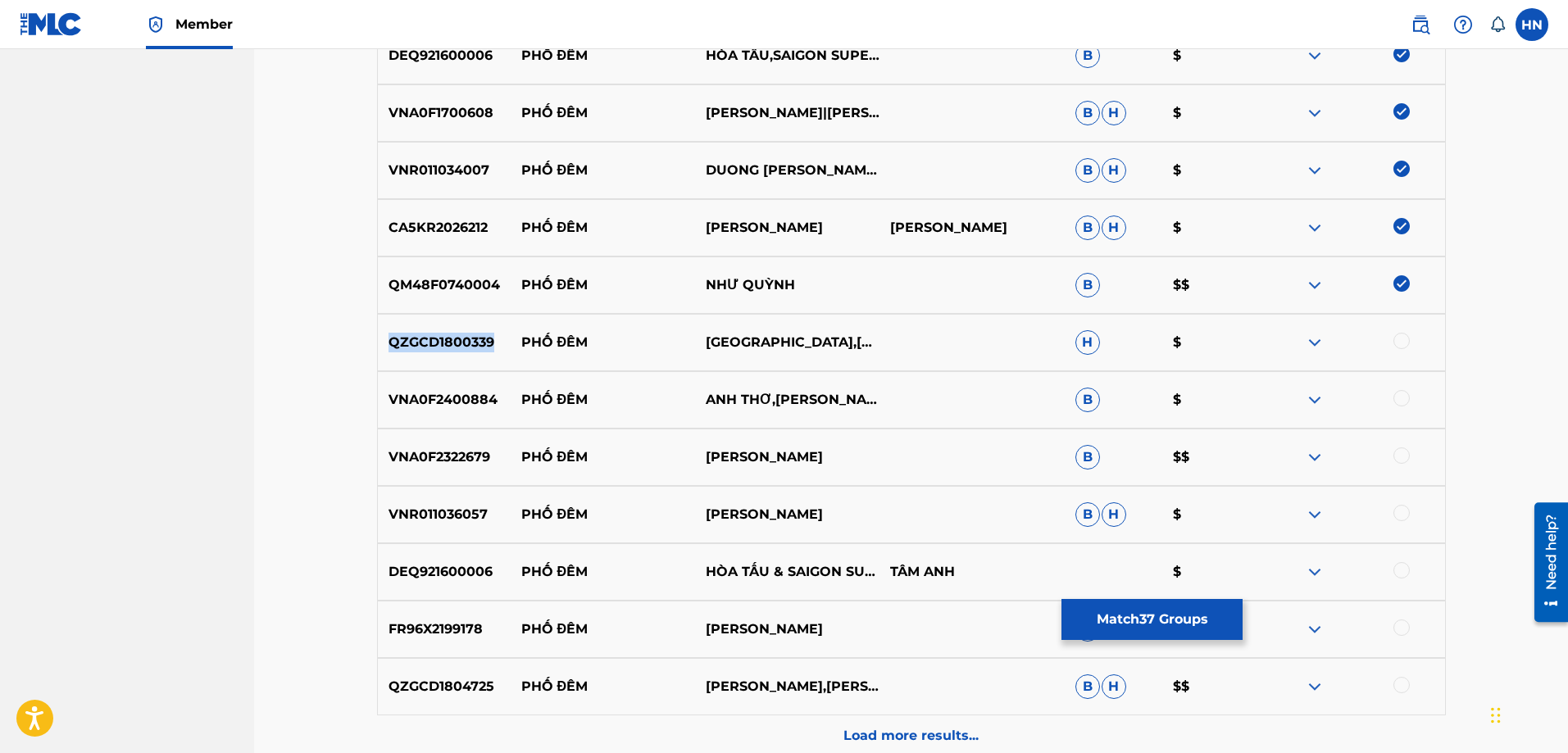
click at [448, 353] on div "QZGCD1800339 PHỐ ĐÊM ĐAN NGUYÊN,TÂM ĐOAN H $" at bounding box center [911, 342] width 1069 height 57
click at [1397, 345] on div at bounding box center [1401, 340] width 16 height 16
click at [470, 400] on p "VNA0F2400884" at bounding box center [444, 400] width 133 height 20
click at [1403, 397] on div at bounding box center [1401, 398] width 16 height 16
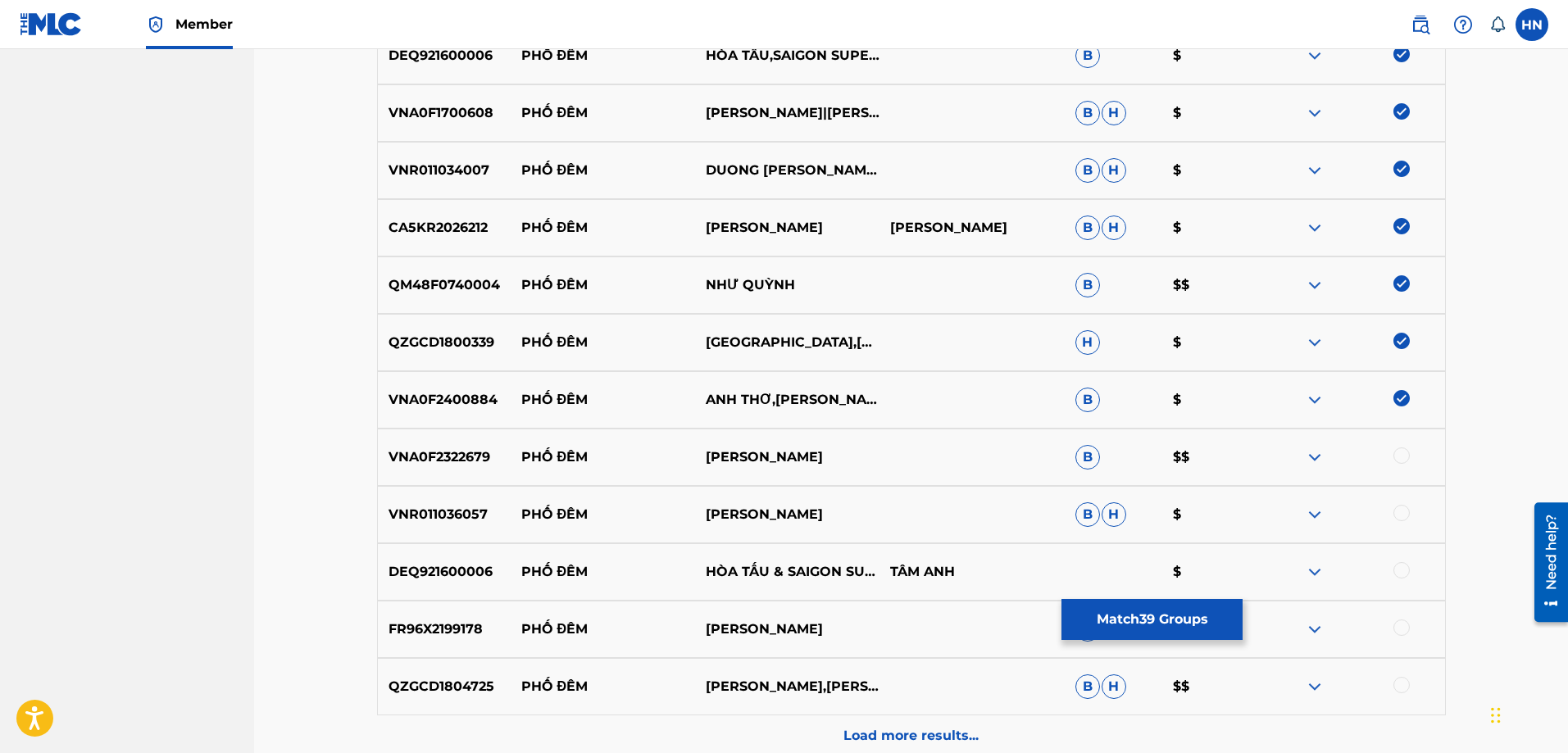
click at [458, 454] on p "VNA0F2322679" at bounding box center [444, 457] width 133 height 20
click at [1395, 457] on div at bounding box center [1401, 455] width 16 height 16
click at [431, 512] on p "VNR011036057" at bounding box center [444, 514] width 133 height 20
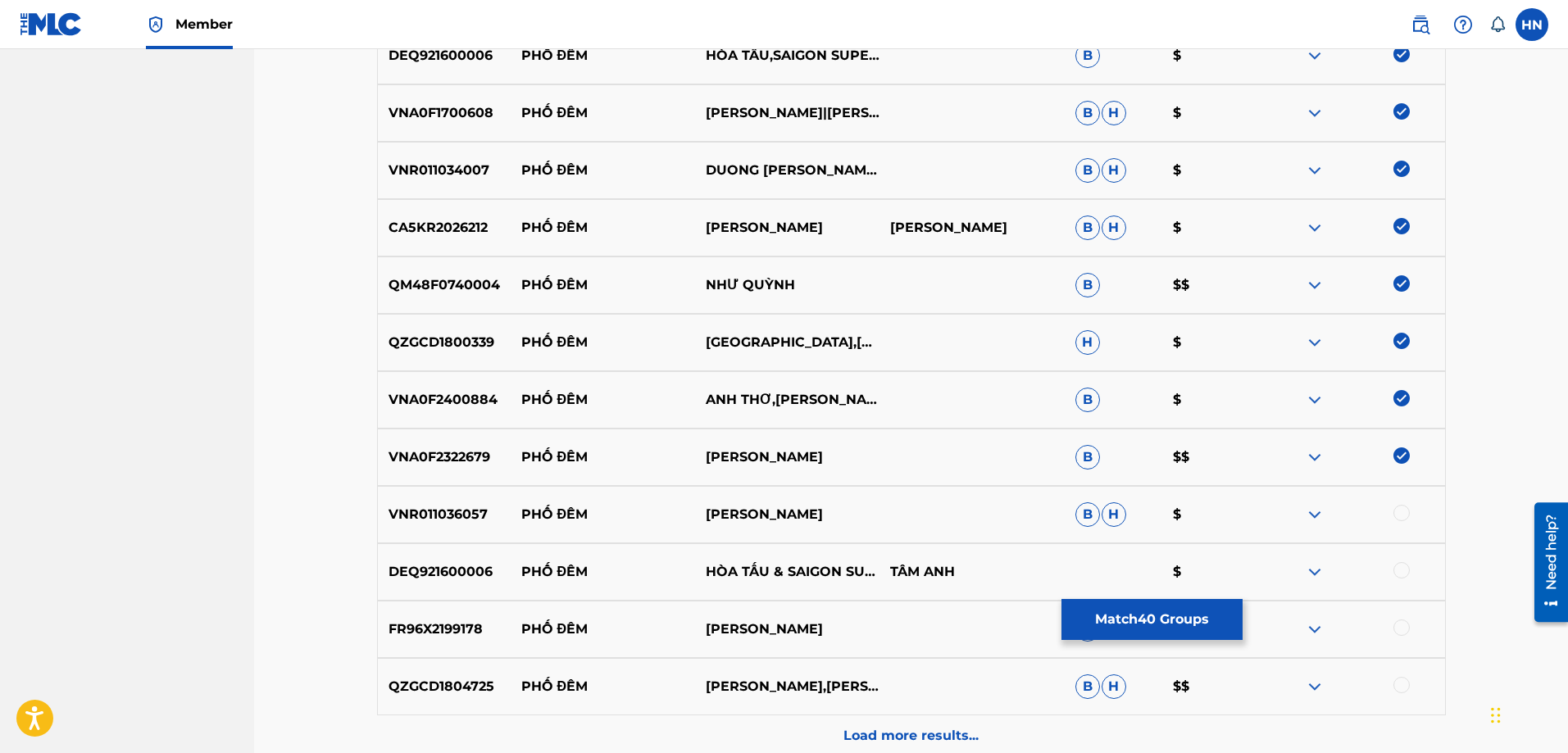
click at [1401, 515] on div at bounding box center [1401, 512] width 16 height 16
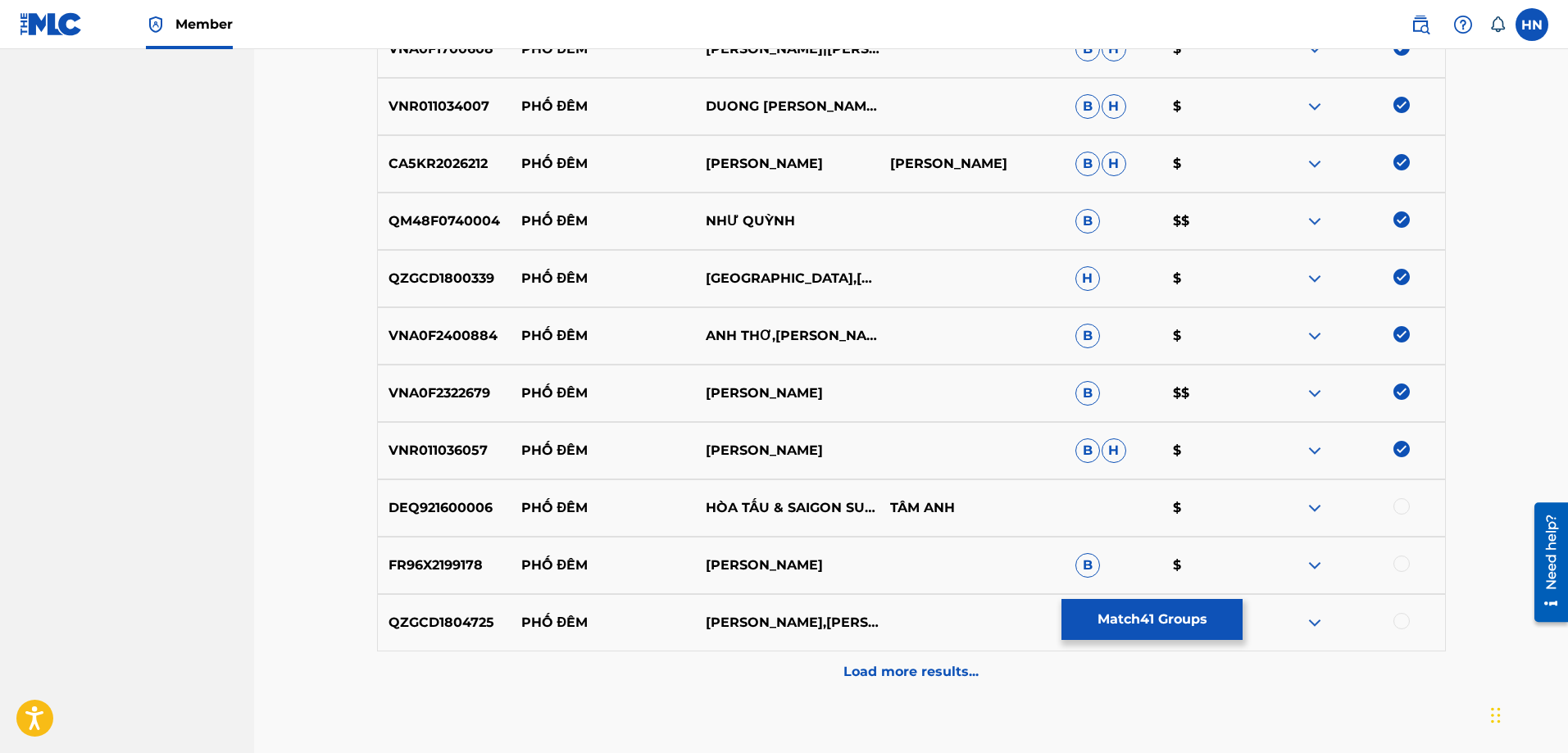
scroll to position [2988, 0]
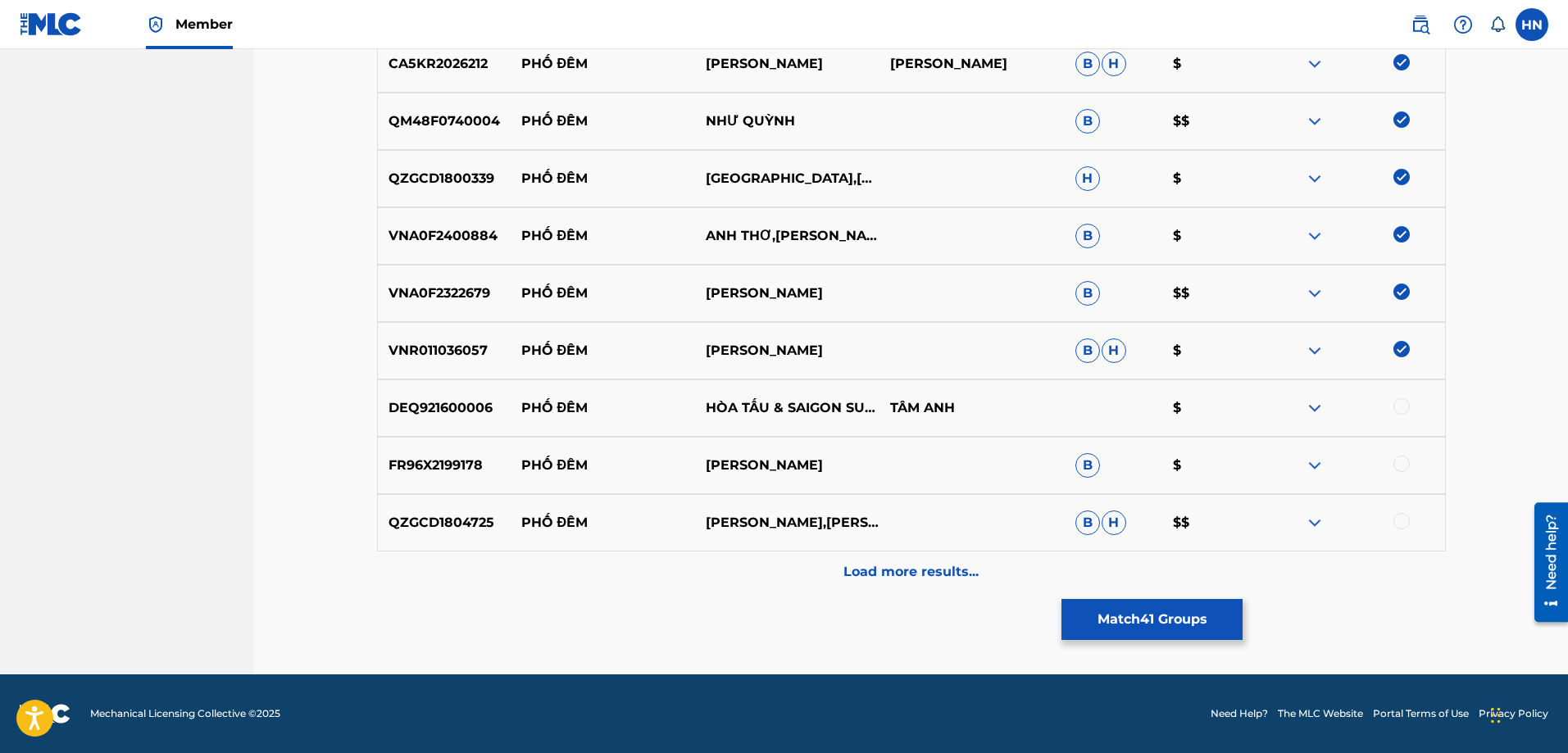
click at [435, 400] on p "DEQ921600006" at bounding box center [444, 408] width 133 height 20
click at [1398, 407] on div at bounding box center [1401, 406] width 16 height 16
click at [411, 464] on p "FR96X2199178" at bounding box center [444, 465] width 133 height 20
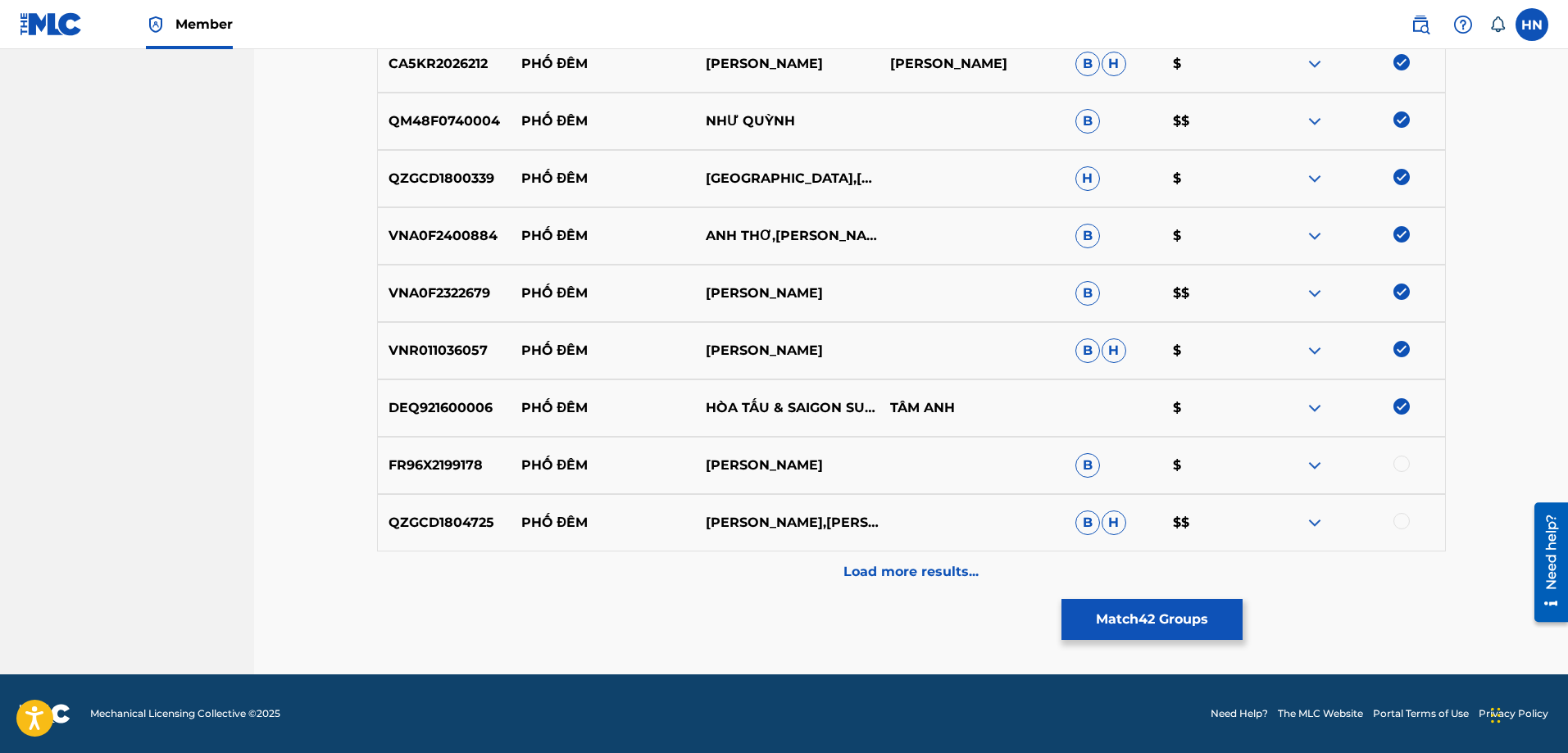
click at [1400, 459] on div at bounding box center [1401, 463] width 16 height 16
click at [450, 523] on p "QZGCD1804725" at bounding box center [444, 522] width 133 height 20
click at [1400, 517] on div at bounding box center [1401, 520] width 16 height 16
click at [871, 552] on div "Load more results..." at bounding box center [911, 572] width 1069 height 41
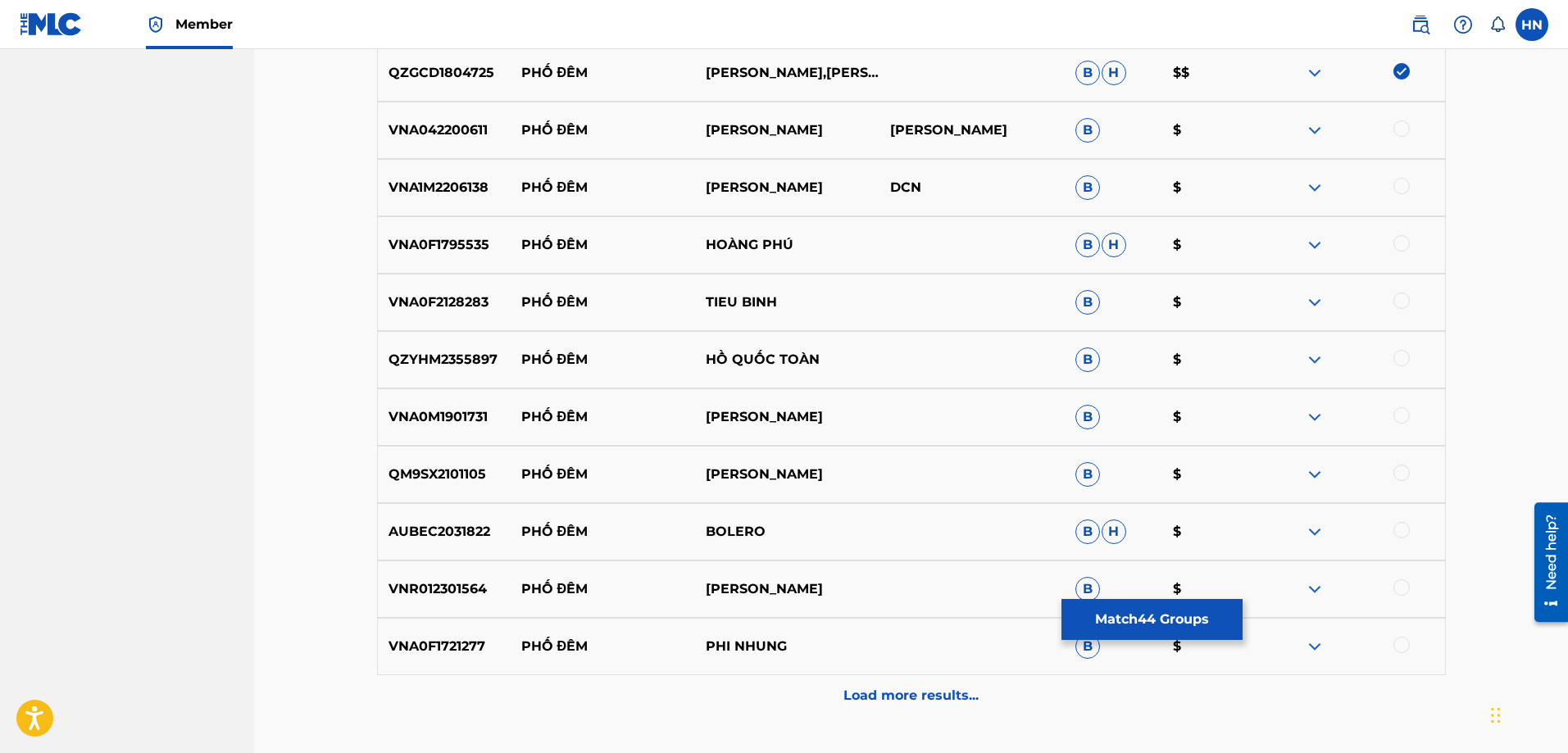
scroll to position [3397, 0]
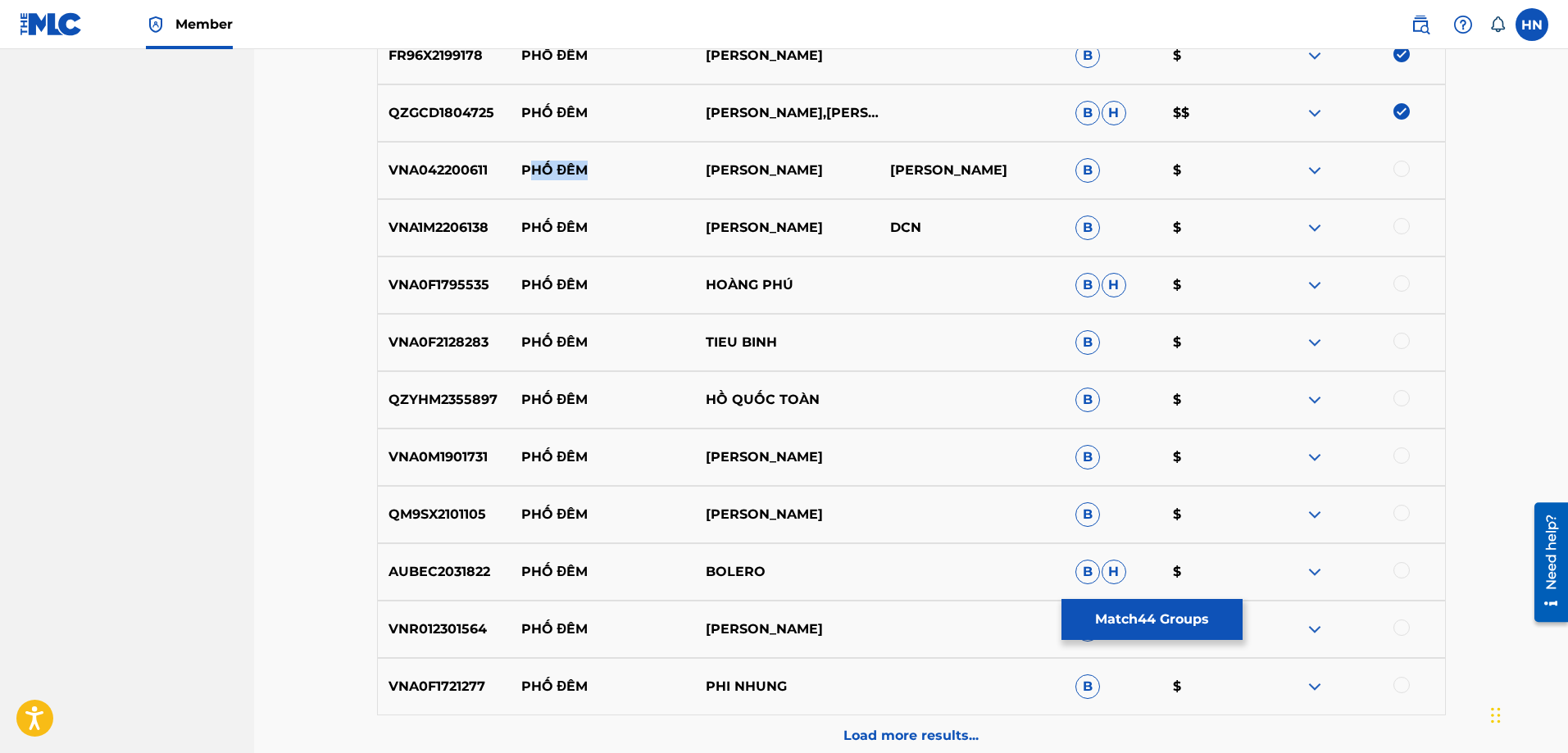
drag, startPoint x: 526, startPoint y: 168, endPoint x: 634, endPoint y: 168, distance: 108.0
click at [645, 166] on p "PHỐ ĐÊM" at bounding box center [602, 170] width 185 height 20
click at [518, 173] on p "PHỐ ĐÊM" at bounding box center [602, 170] width 185 height 20
drag, startPoint x: 849, startPoint y: 164, endPoint x: 511, endPoint y: 168, distance: 338.0
click at [511, 168] on div "VNA042200611 PHỐ ĐÊM LÂM QUANG LONG LÂM QUANG LONG B $" at bounding box center [911, 170] width 1069 height 57
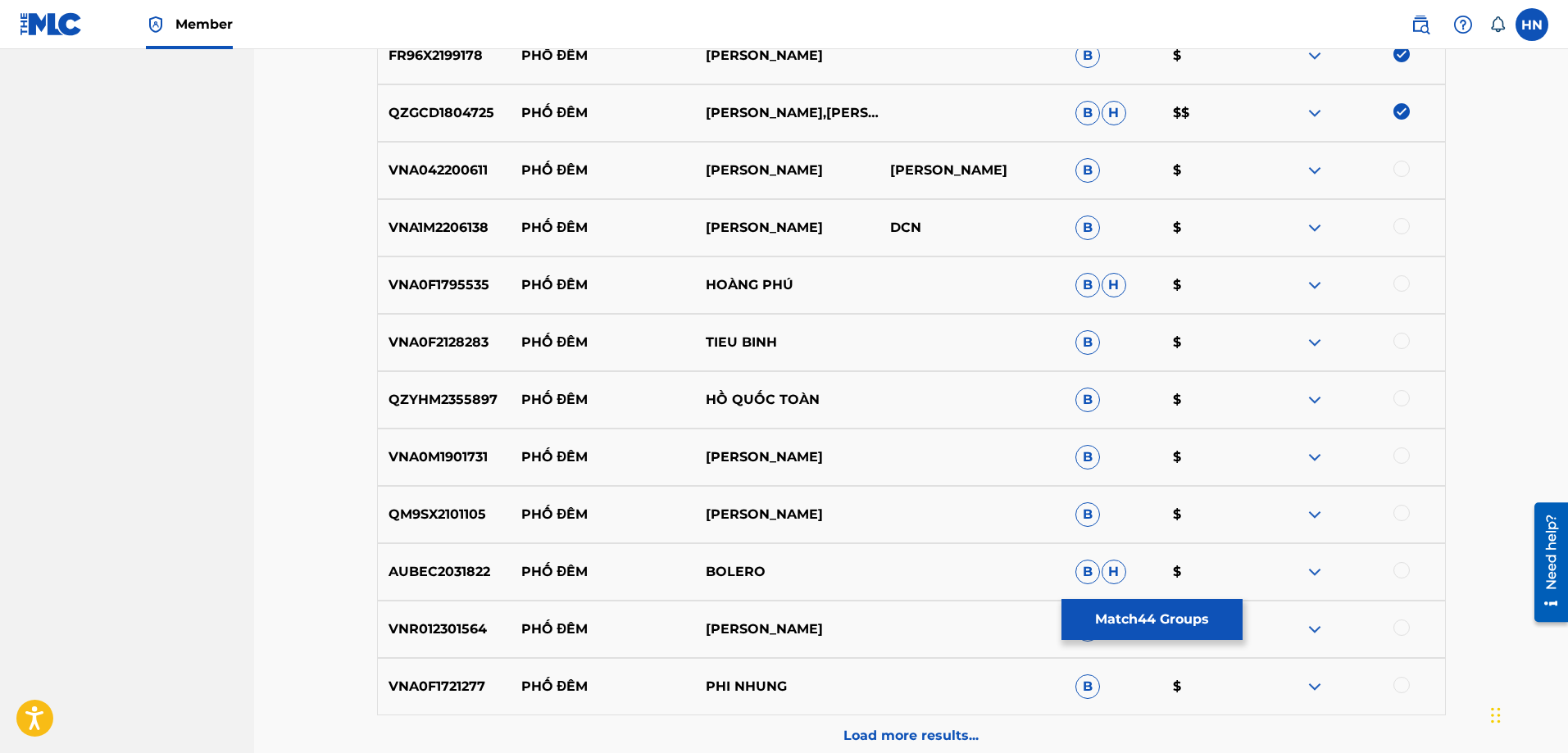
click at [1317, 164] on img at bounding box center [1315, 170] width 20 height 20
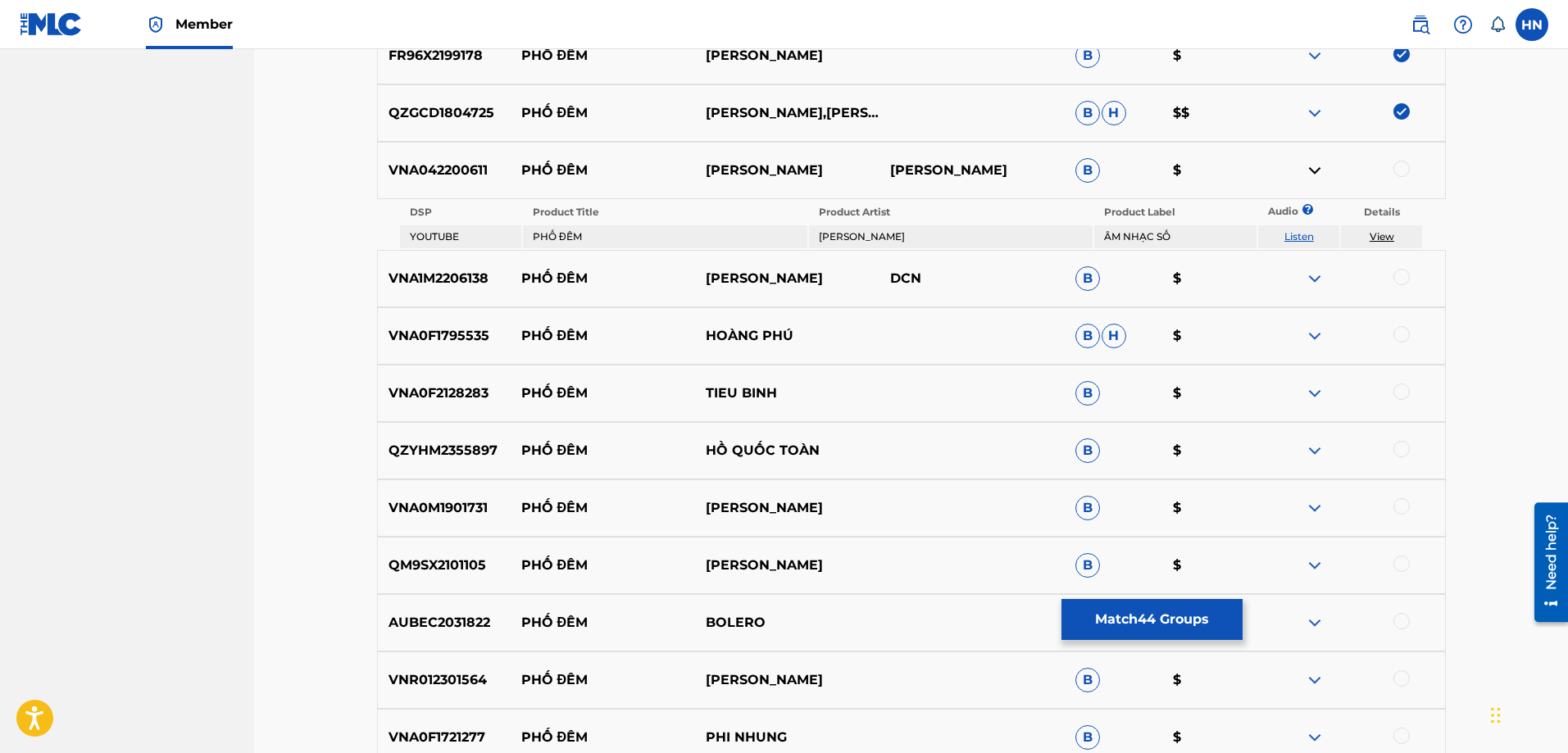
click at [1294, 232] on link "Listen" at bounding box center [1299, 236] width 29 height 12
click at [459, 179] on p "VNA042200611" at bounding box center [444, 170] width 133 height 20
click at [1401, 168] on div at bounding box center [1401, 168] width 16 height 16
click at [442, 276] on p "VNA1M2206138" at bounding box center [444, 279] width 133 height 20
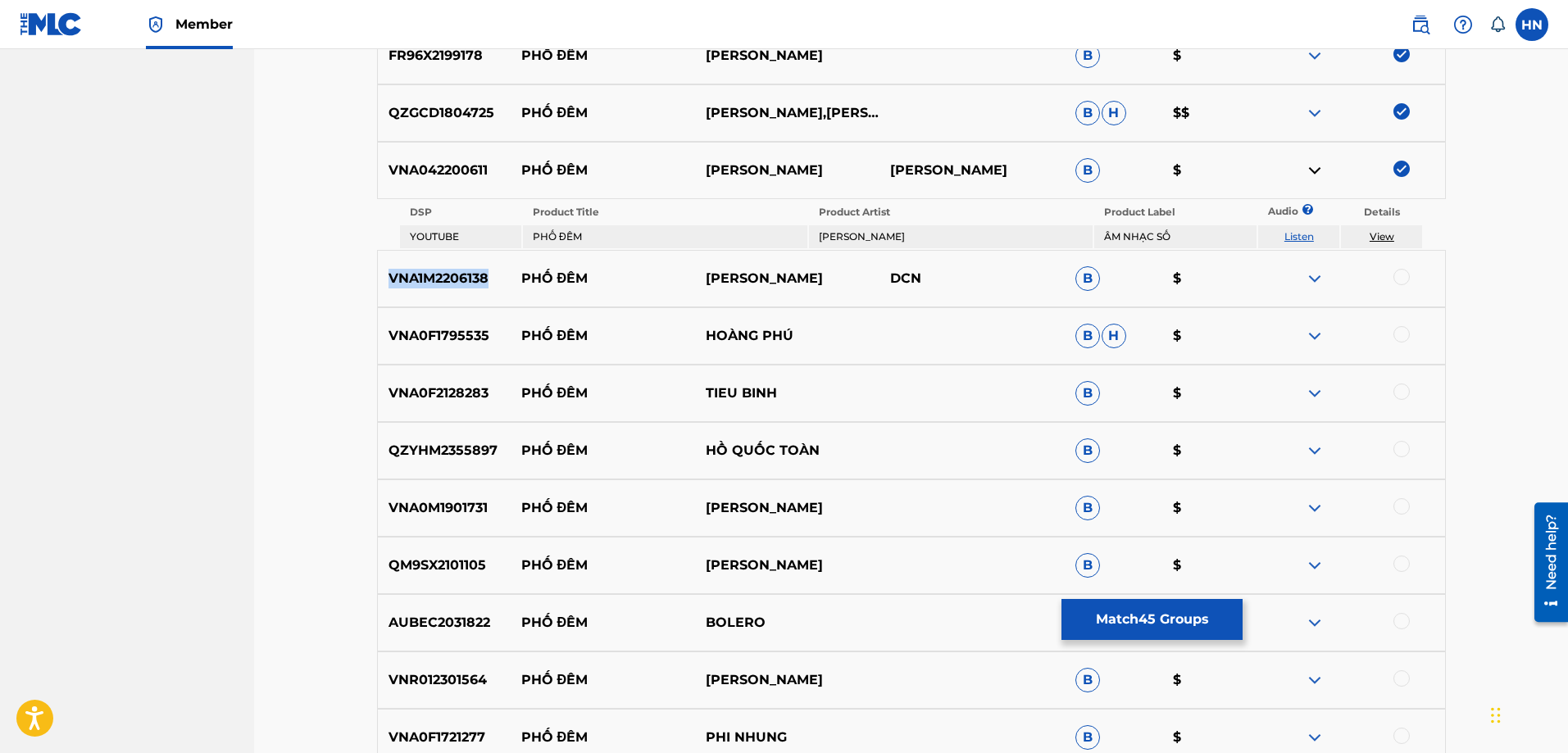
click at [442, 276] on p "VNA1M2206138" at bounding box center [444, 279] width 133 height 20
click at [1396, 279] on div at bounding box center [1401, 277] width 16 height 16
click at [453, 332] on p "VNA0F1795535" at bounding box center [444, 336] width 133 height 20
click at [1407, 331] on div at bounding box center [1401, 334] width 16 height 16
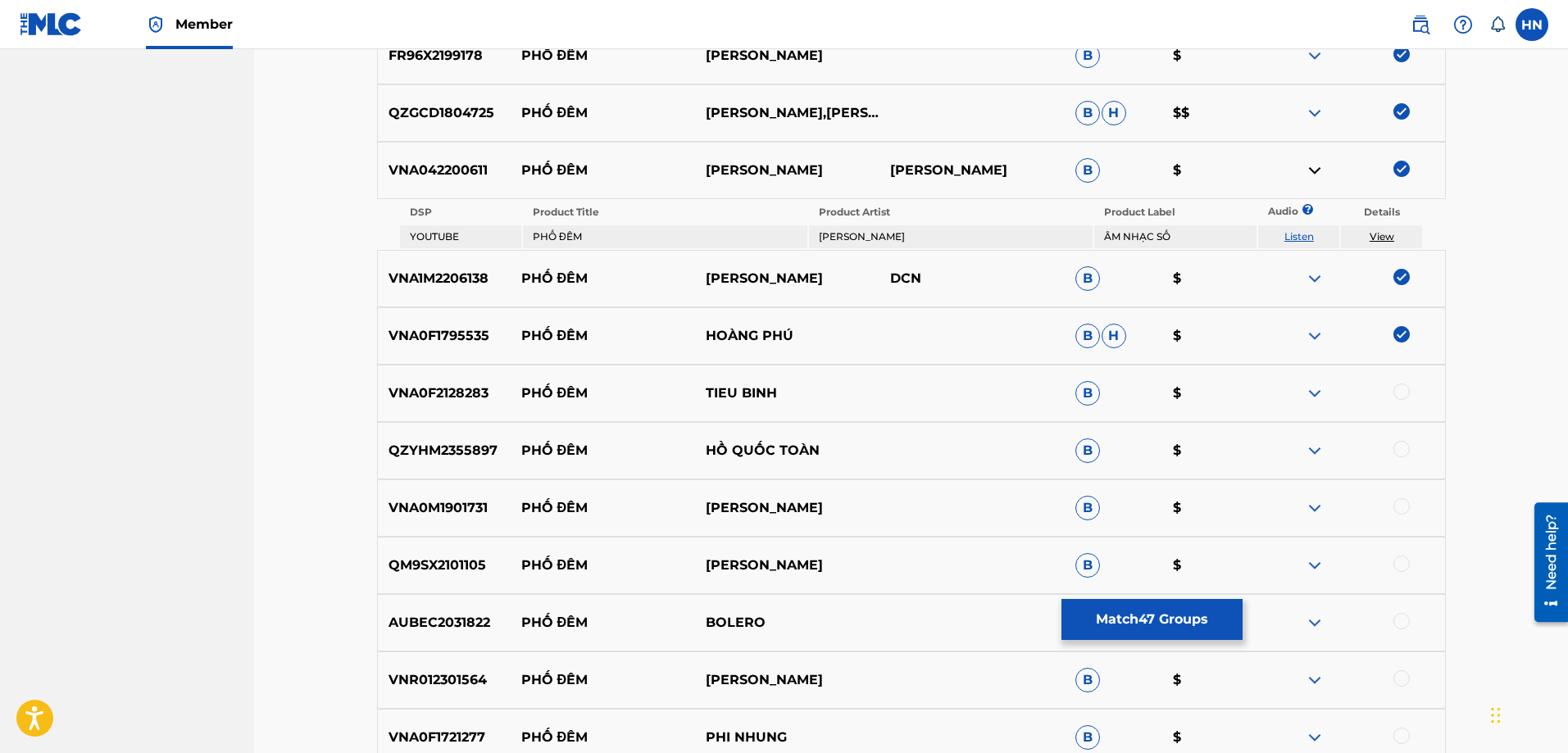
click at [465, 401] on p "VNA0F2128283" at bounding box center [444, 393] width 133 height 20
click at [1396, 400] on div at bounding box center [1351, 393] width 185 height 20
click at [1402, 391] on div at bounding box center [1401, 391] width 16 height 16
click at [477, 445] on p "QZYHM2355897" at bounding box center [444, 451] width 133 height 20
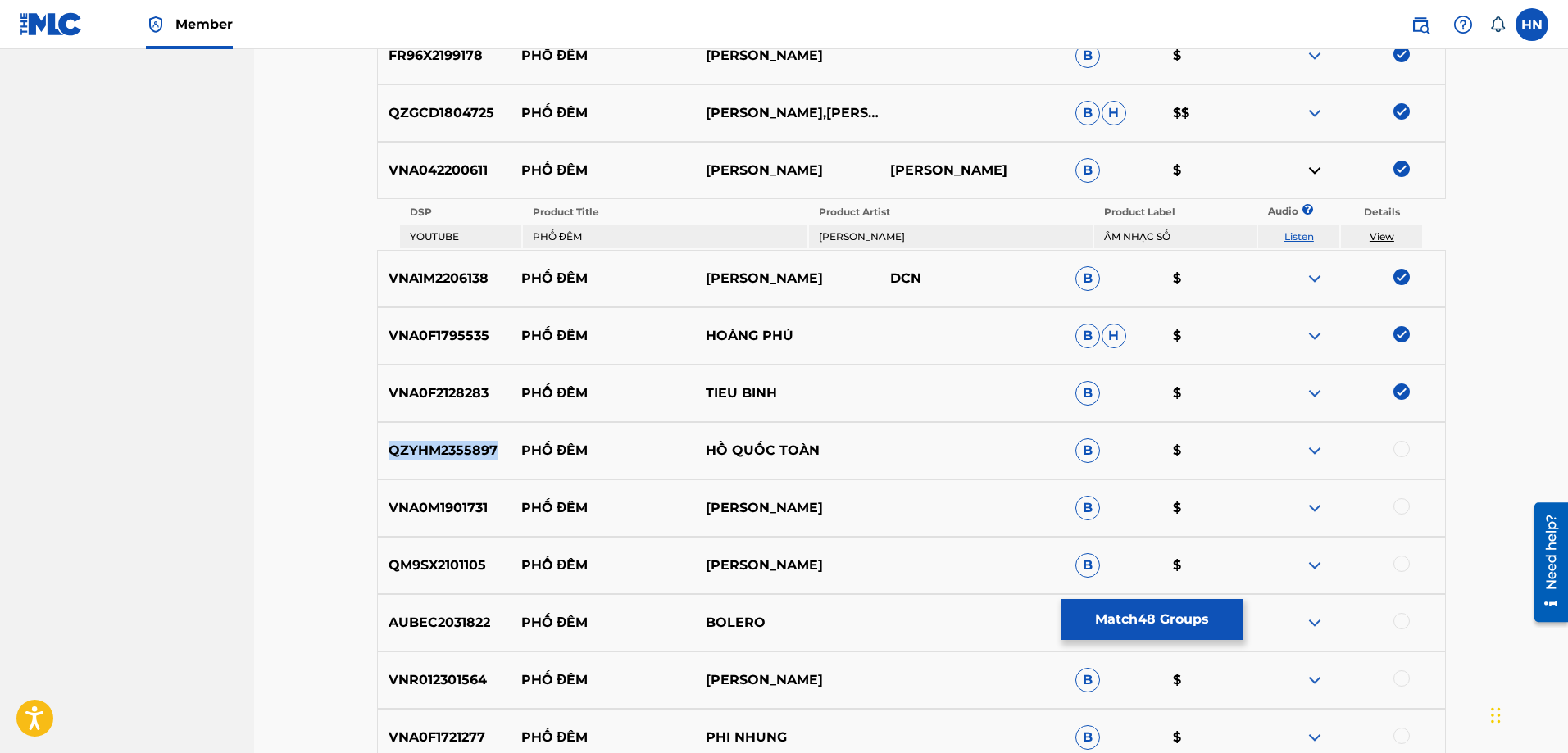
click at [477, 445] on p "QZYHM2355897" at bounding box center [444, 451] width 133 height 20
click at [1408, 447] on div at bounding box center [1401, 449] width 16 height 16
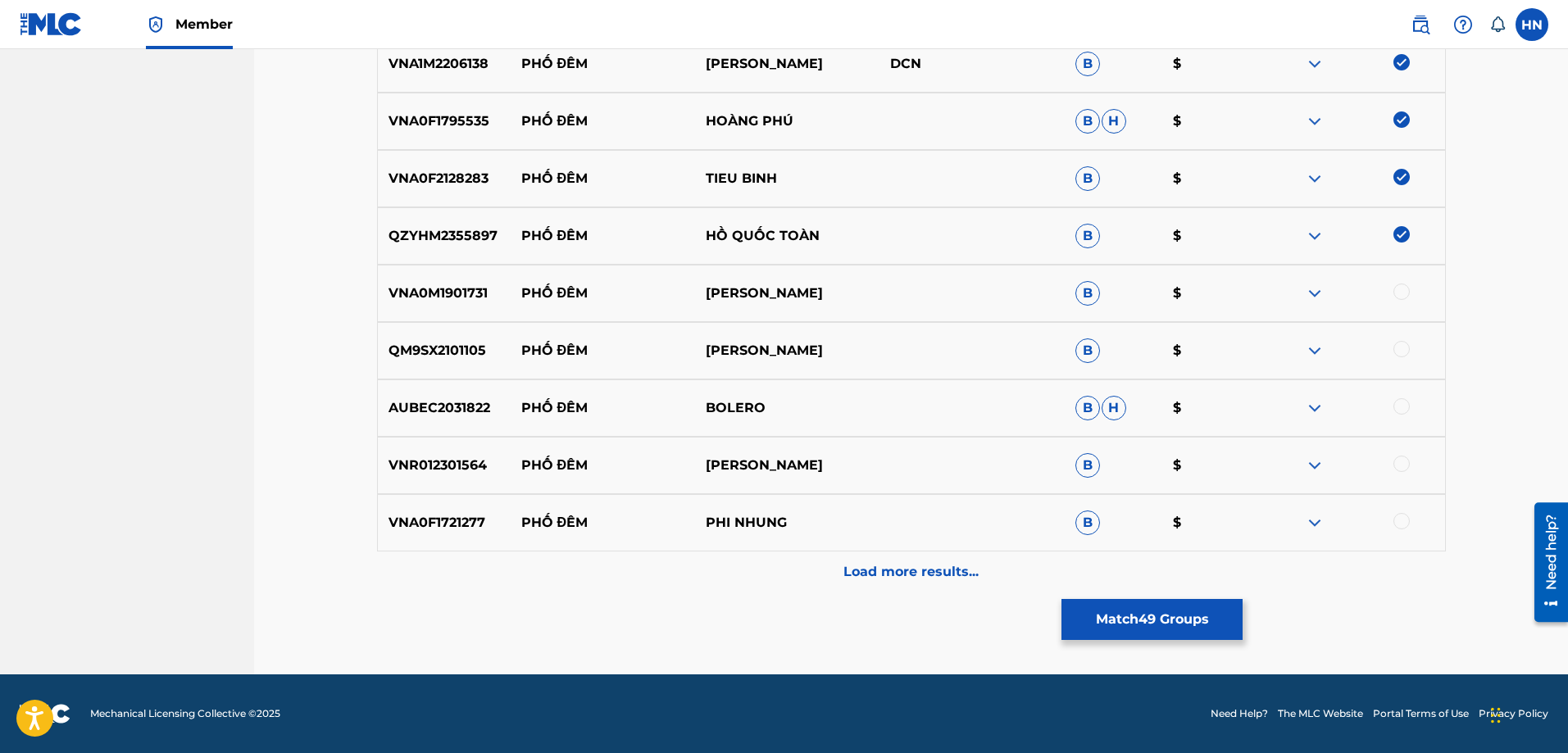
click at [449, 301] on p "VNA0M1901731" at bounding box center [444, 293] width 133 height 20
click at [1406, 289] on div at bounding box center [1401, 291] width 16 height 16
click at [455, 350] on p "QM9SX2101105" at bounding box center [444, 350] width 133 height 20
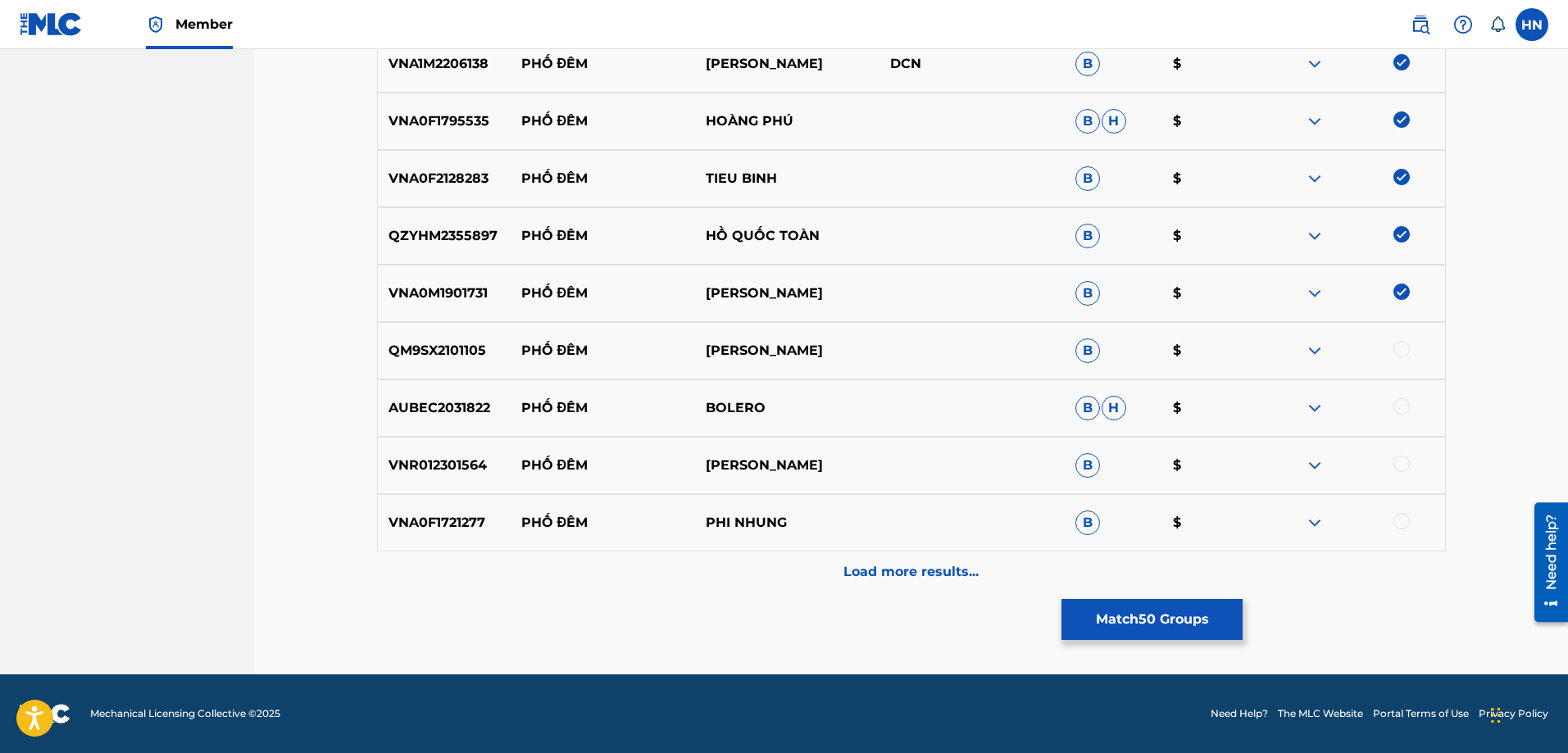
click at [1407, 354] on div at bounding box center [1401, 348] width 16 height 16
click at [431, 409] on p "AUBEC2031822" at bounding box center [444, 408] width 133 height 20
click at [1404, 409] on div at bounding box center [1401, 406] width 16 height 16
click at [450, 465] on p "VNR012301564" at bounding box center [444, 465] width 133 height 20
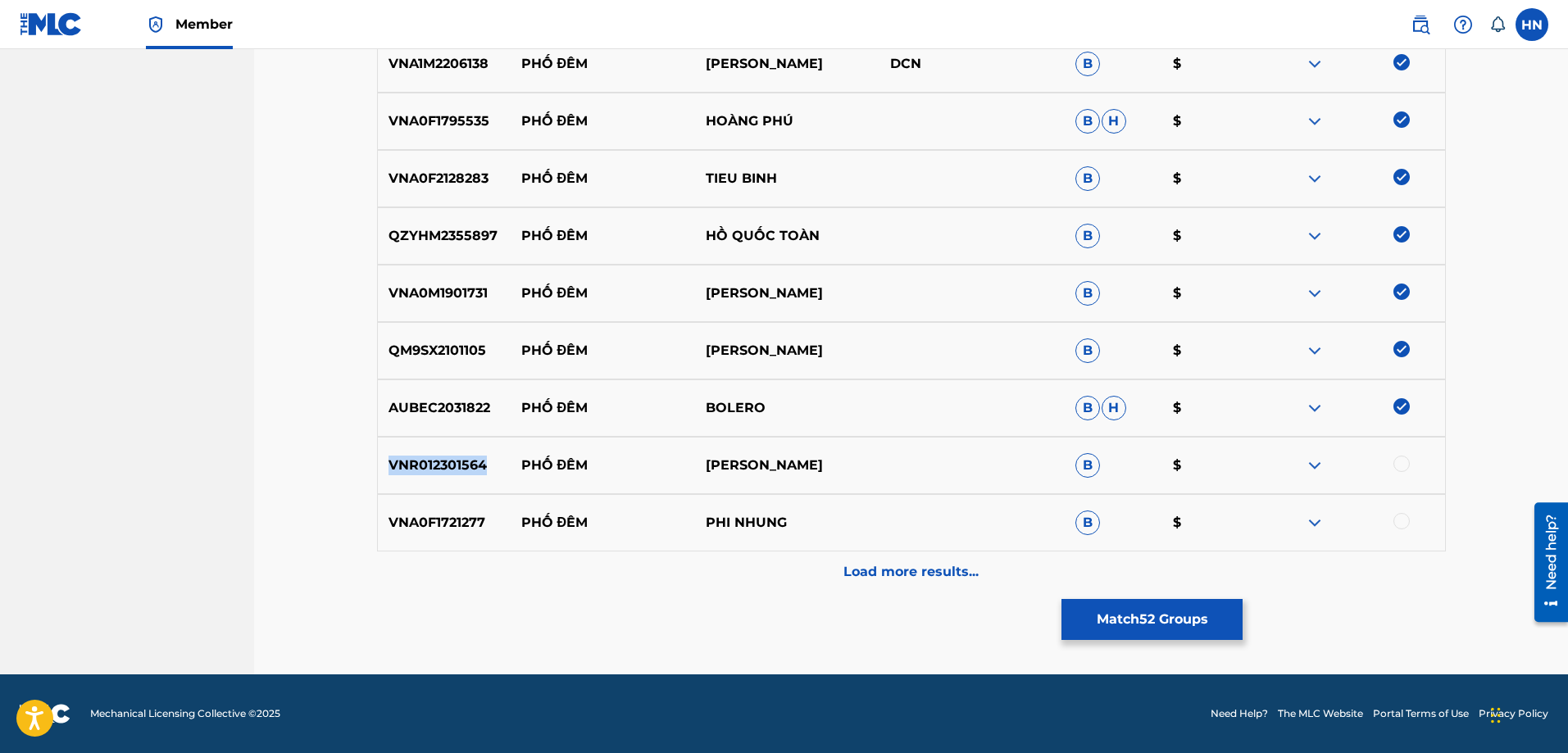
click at [450, 465] on p "VNR012301564" at bounding box center [444, 465] width 133 height 20
click at [1395, 468] on div at bounding box center [1401, 463] width 16 height 16
click at [428, 501] on div "VNA0F1721277 PHỐ ĐÊM PHI NHUNG B $" at bounding box center [911, 522] width 1069 height 57
click at [1407, 520] on div at bounding box center [1401, 520] width 16 height 16
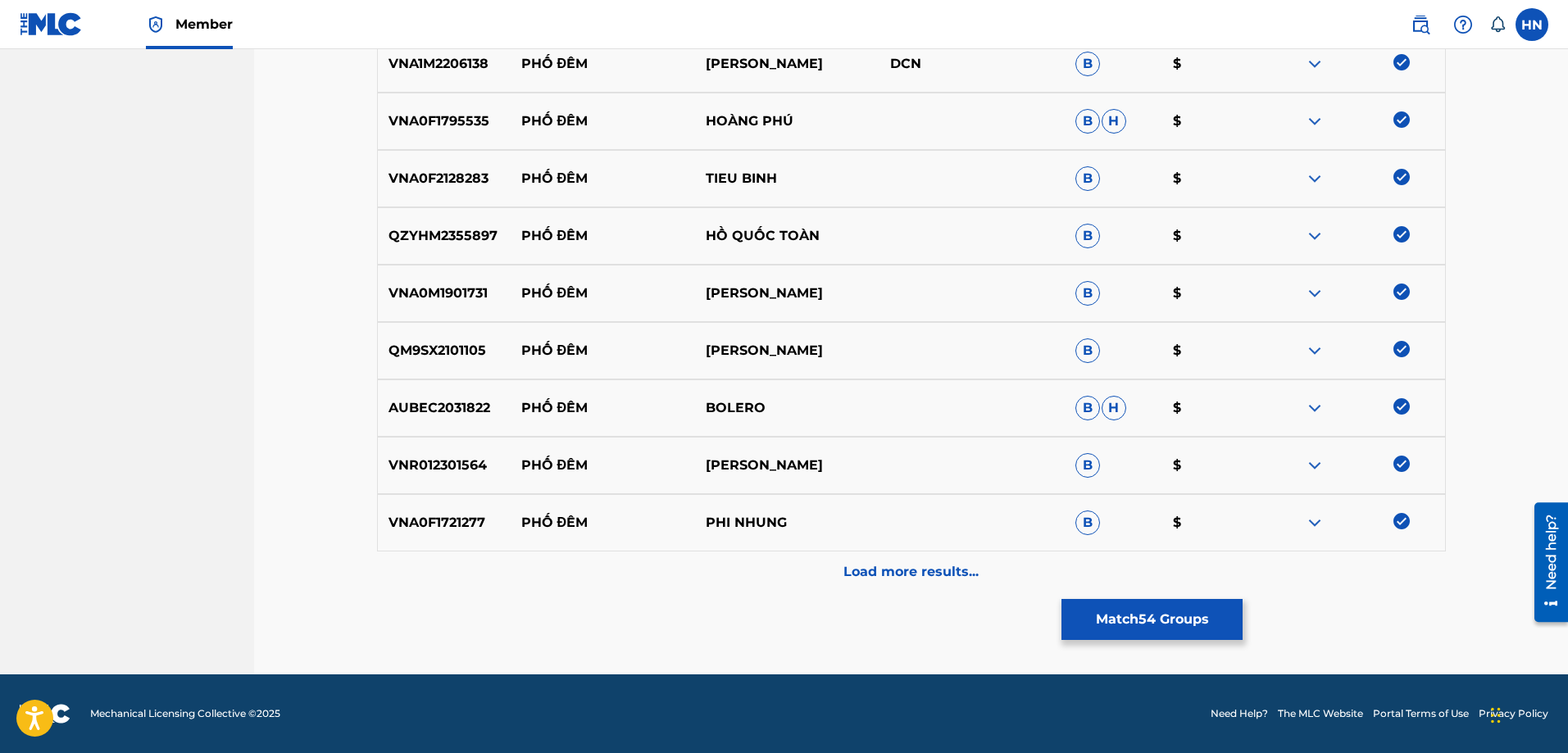
click at [971, 578] on p "Load more results..." at bounding box center [911, 572] width 135 height 20
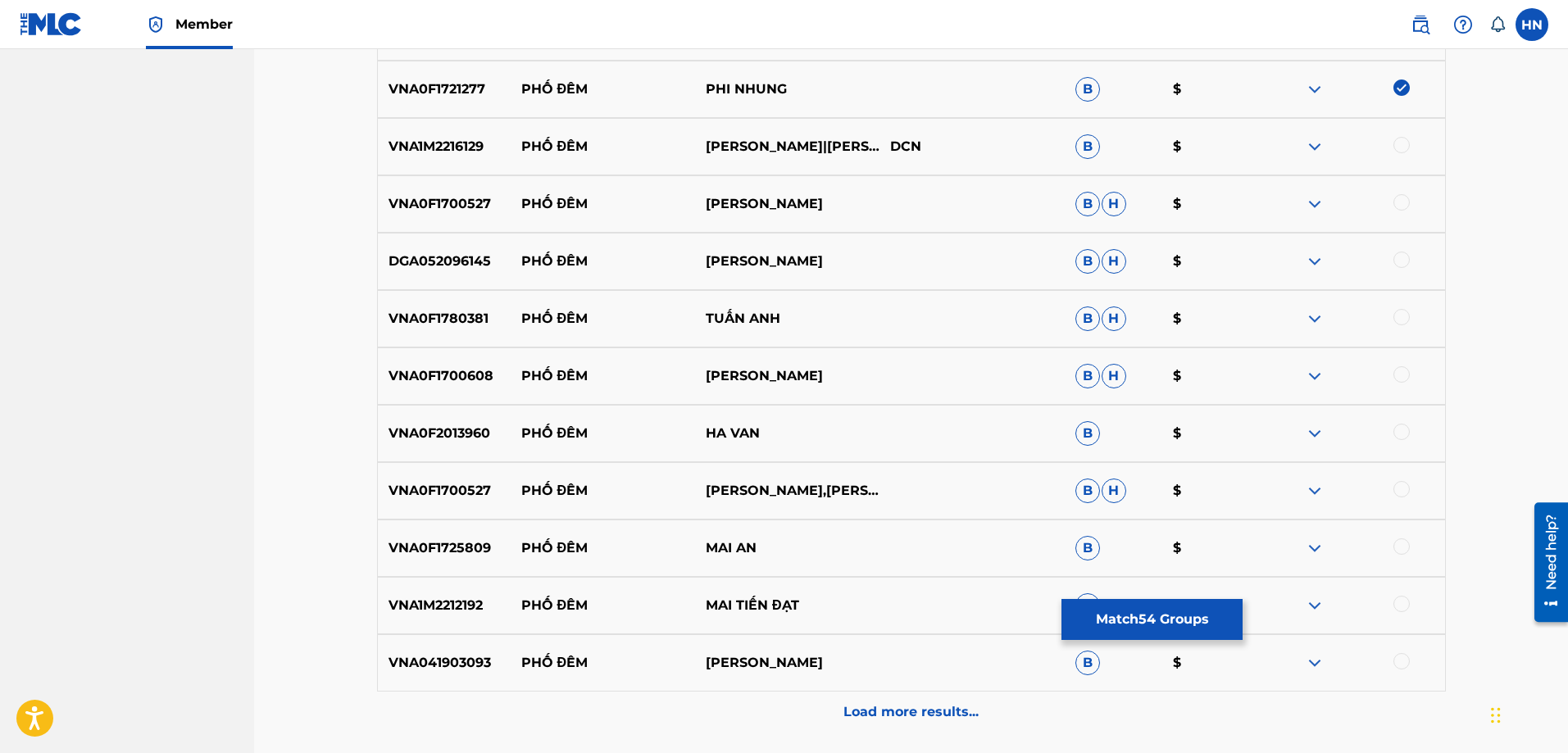
scroll to position [4022, 0]
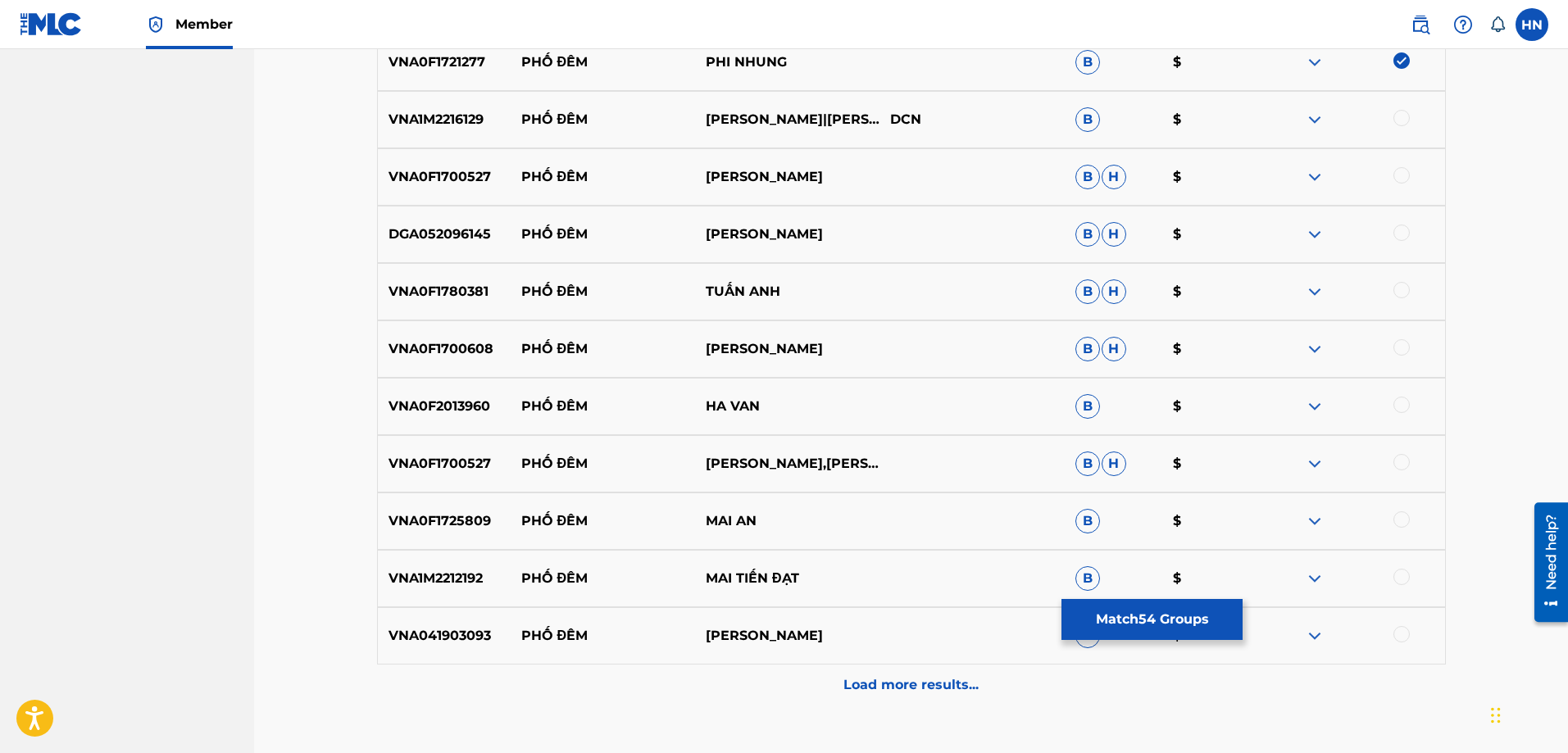
click at [438, 121] on p "VNA1M2216129" at bounding box center [444, 119] width 133 height 20
click at [1398, 118] on div at bounding box center [1401, 118] width 16 height 16
click at [393, 188] on div "VNA0F1700527 PHỐ ĐÊM RANDY B H $" at bounding box center [911, 176] width 1069 height 57
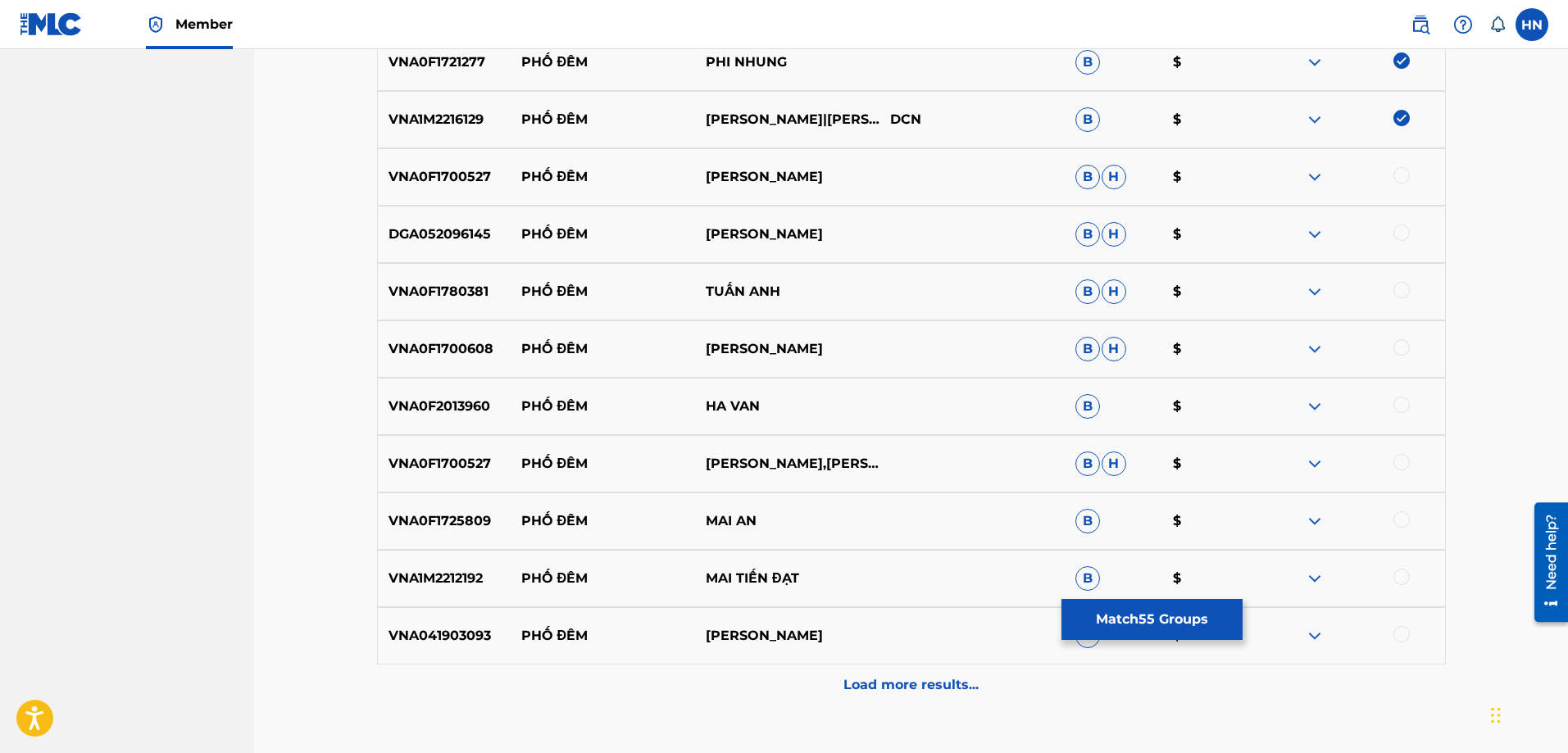
click at [1397, 177] on div at bounding box center [1401, 176] width 16 height 16
click at [477, 235] on p "DGA052096145" at bounding box center [444, 234] width 133 height 20
click at [1405, 230] on div at bounding box center [1401, 233] width 16 height 16
click at [448, 297] on p "VNA0F1780381" at bounding box center [444, 291] width 133 height 20
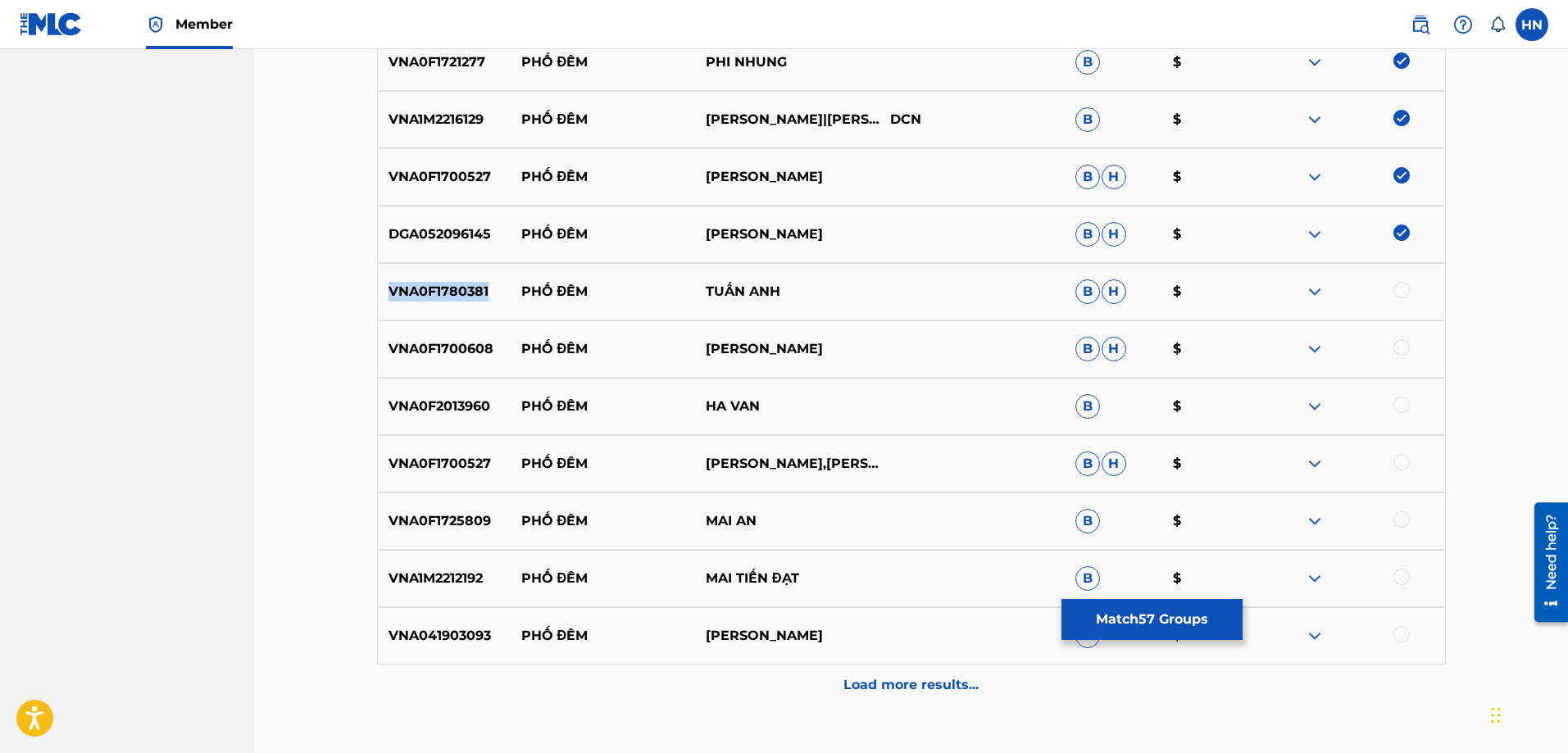
click at [448, 297] on p "VNA0F1780381" at bounding box center [444, 291] width 133 height 20
click at [1399, 290] on div at bounding box center [1401, 290] width 16 height 16
click at [440, 344] on p "VNA0F1700608" at bounding box center [444, 349] width 133 height 20
click at [1392, 345] on div at bounding box center [1351, 349] width 185 height 20
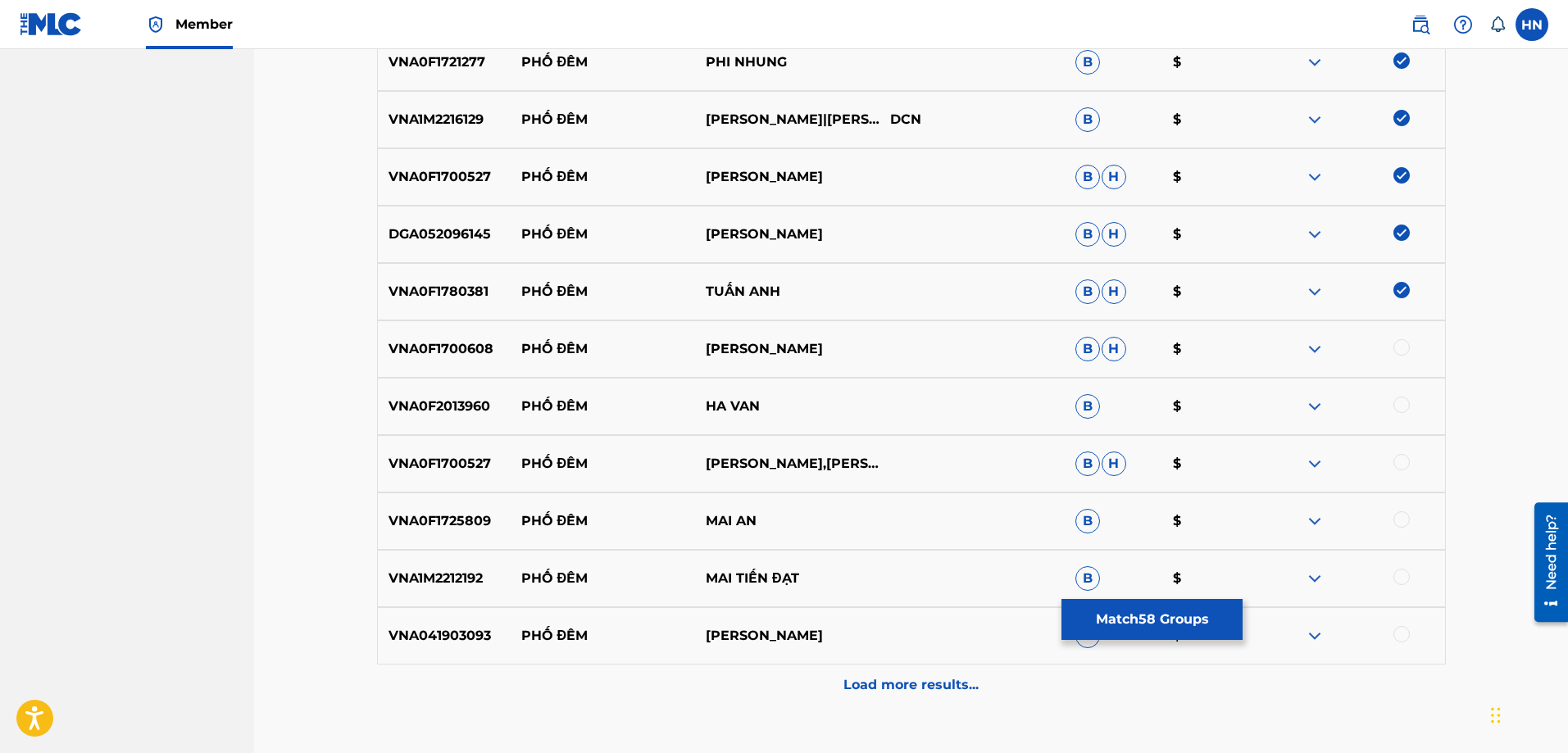
click at [1398, 345] on div at bounding box center [1401, 348] width 16 height 16
click at [481, 397] on p "VNA0F2013960" at bounding box center [444, 406] width 133 height 20
click at [1401, 405] on div at bounding box center [1401, 405] width 16 height 16
click at [442, 452] on div "VNA0F1700527 PHỐ ĐÊM RANDY,MỸ HUYỀN B H $" at bounding box center [911, 463] width 1069 height 57
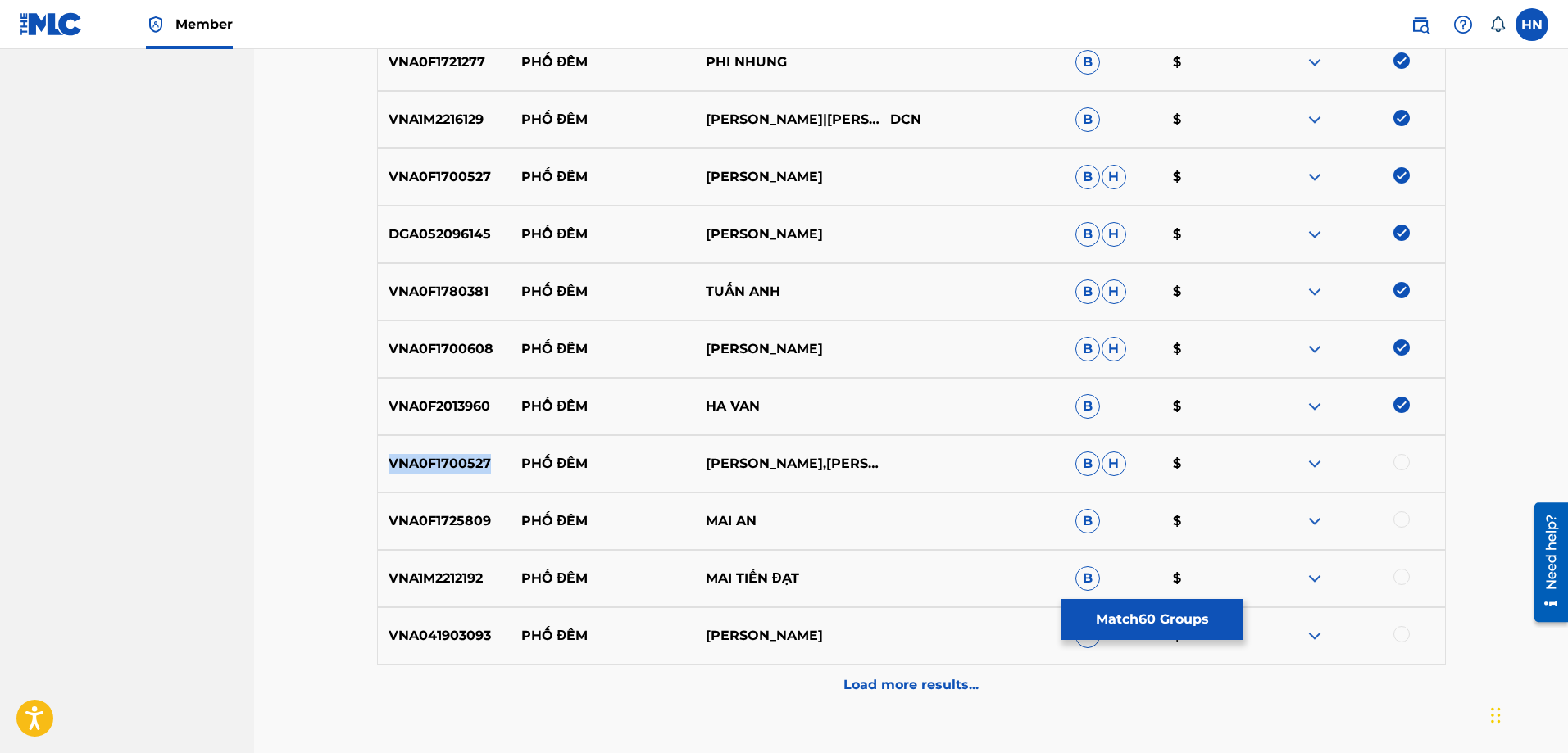
click at [442, 452] on div "VNA0F1700527 PHỐ ĐÊM RANDY,MỸ HUYỀN B H $" at bounding box center [911, 463] width 1069 height 57
click at [1397, 462] on div at bounding box center [1401, 462] width 16 height 16
click at [444, 532] on div "VNA0F1725809 PHỐ ĐÊM MAI AN B $" at bounding box center [911, 521] width 1069 height 57
click at [1402, 521] on div at bounding box center [1401, 520] width 16 height 16
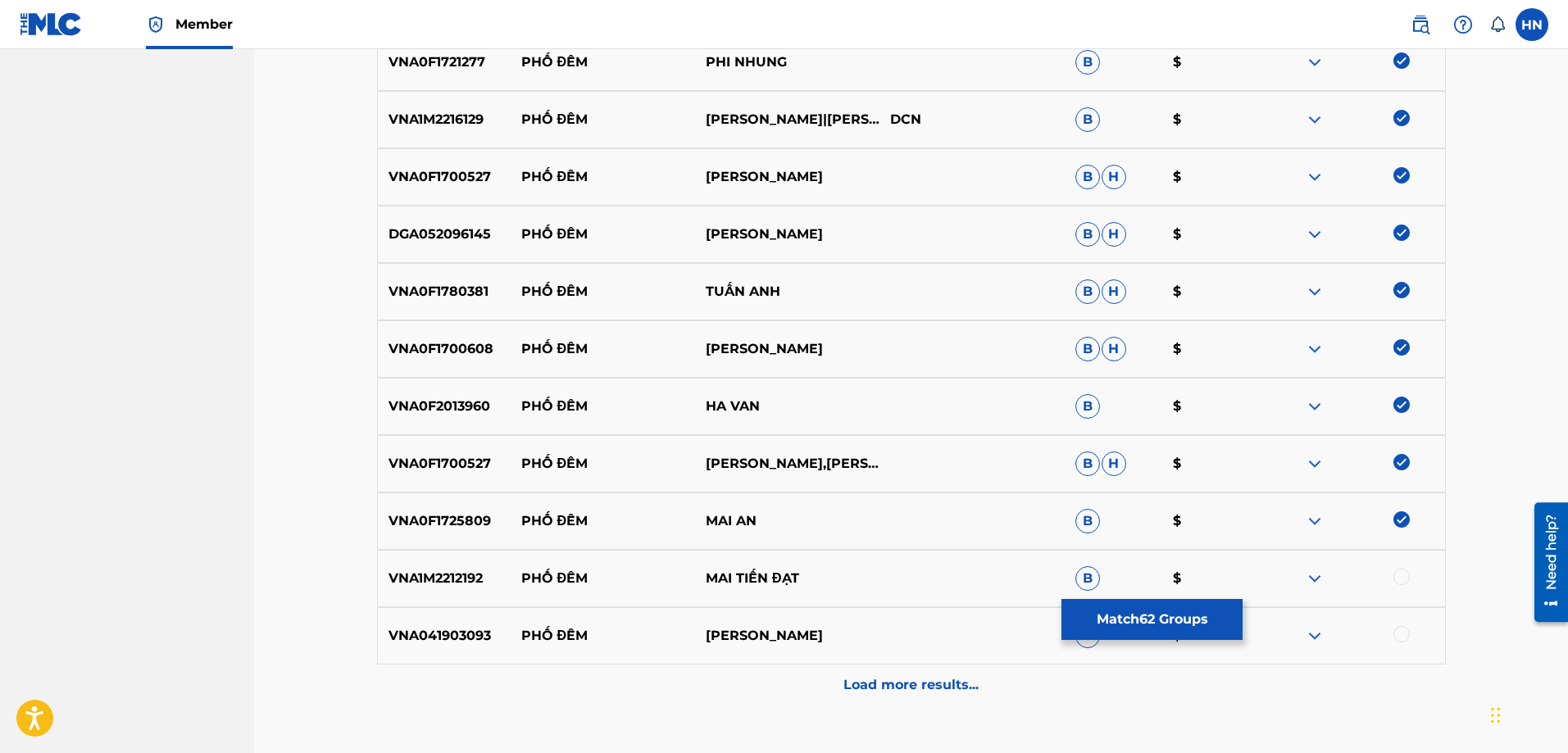
click at [445, 577] on p "VNA1M2212192" at bounding box center [444, 578] width 133 height 20
click at [1408, 577] on div at bounding box center [1401, 577] width 16 height 16
click at [447, 645] on div "VNA041903093 PHỐ ĐÊM QUỲNH NHƯ BOLERO B $" at bounding box center [911, 635] width 1069 height 57
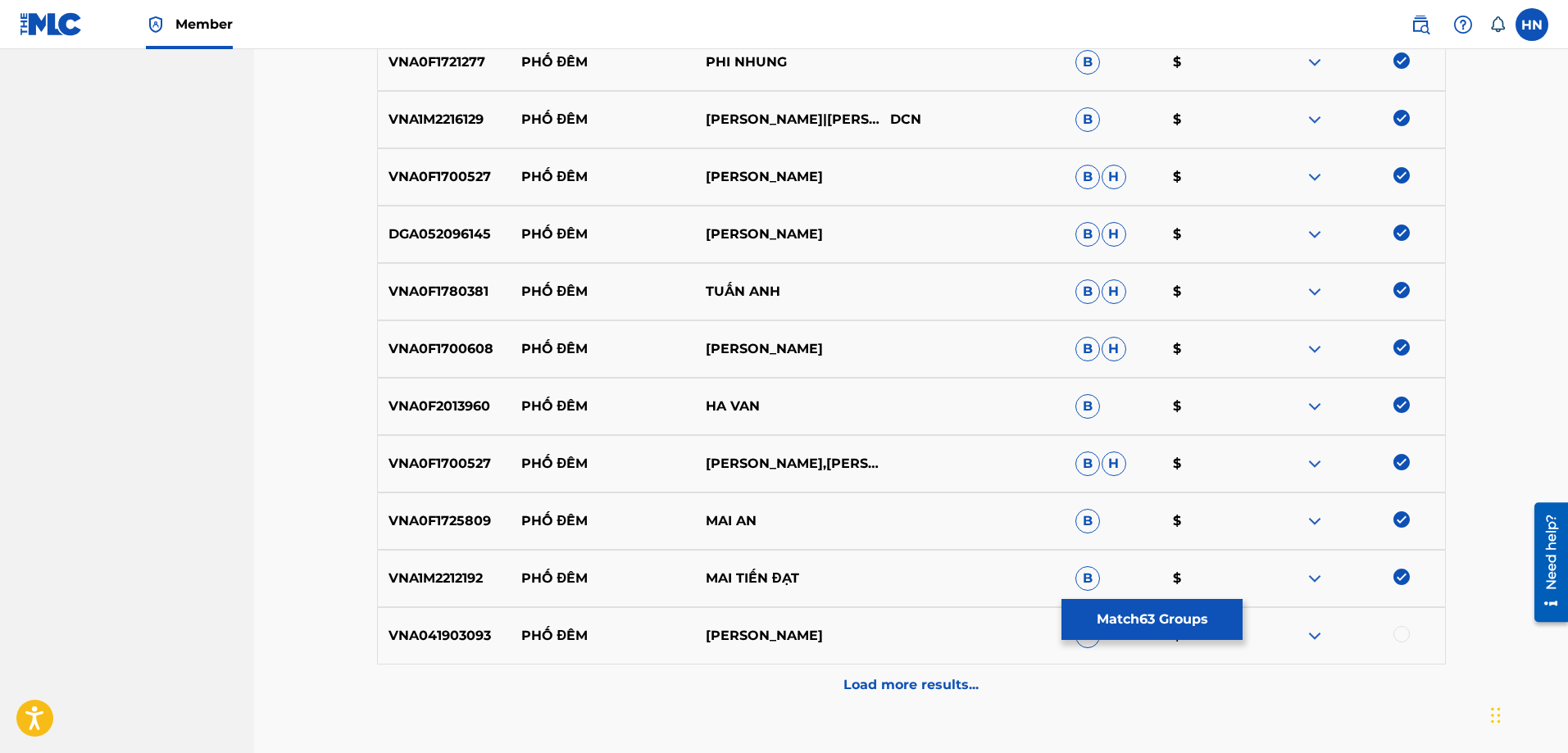
click at [1406, 637] on div at bounding box center [1401, 634] width 16 height 16
click at [1033, 655] on div "VNA041903093 PHỐ ĐÊM QUỲNH NHƯ BOLERO B $" at bounding box center [911, 635] width 1069 height 57
click at [1007, 666] on div "Load more results..." at bounding box center [911, 685] width 1069 height 41
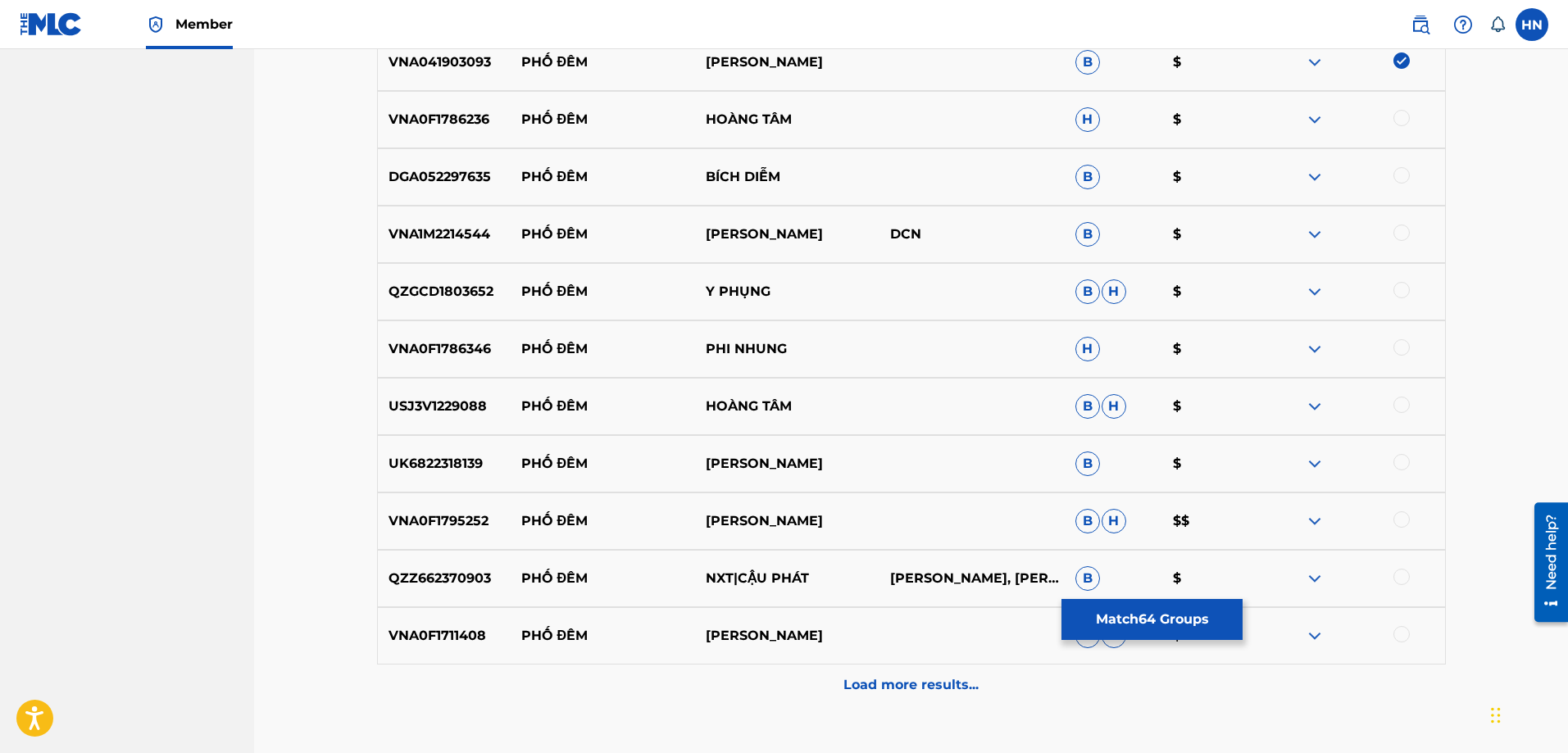
scroll to position [4514, 0]
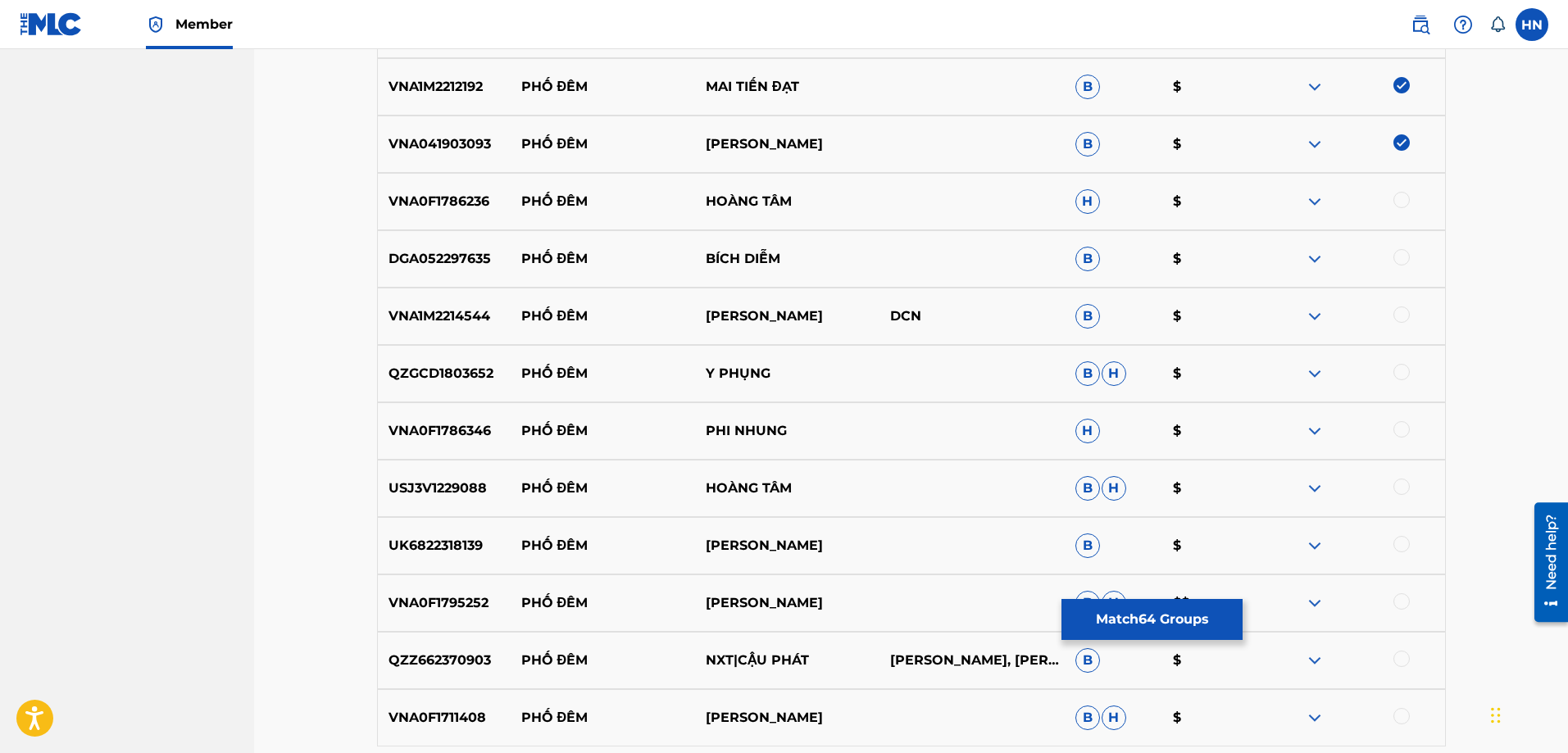
click at [404, 220] on div "VNA0F1786236 PHỐ ĐÊM HOÀNG TÂM H $" at bounding box center [911, 201] width 1069 height 57
click at [1399, 196] on div at bounding box center [1401, 200] width 16 height 16
click at [408, 272] on div "DGA052297635 PHỐ ĐÊM BÍCH DIỄM B $" at bounding box center [911, 258] width 1069 height 57
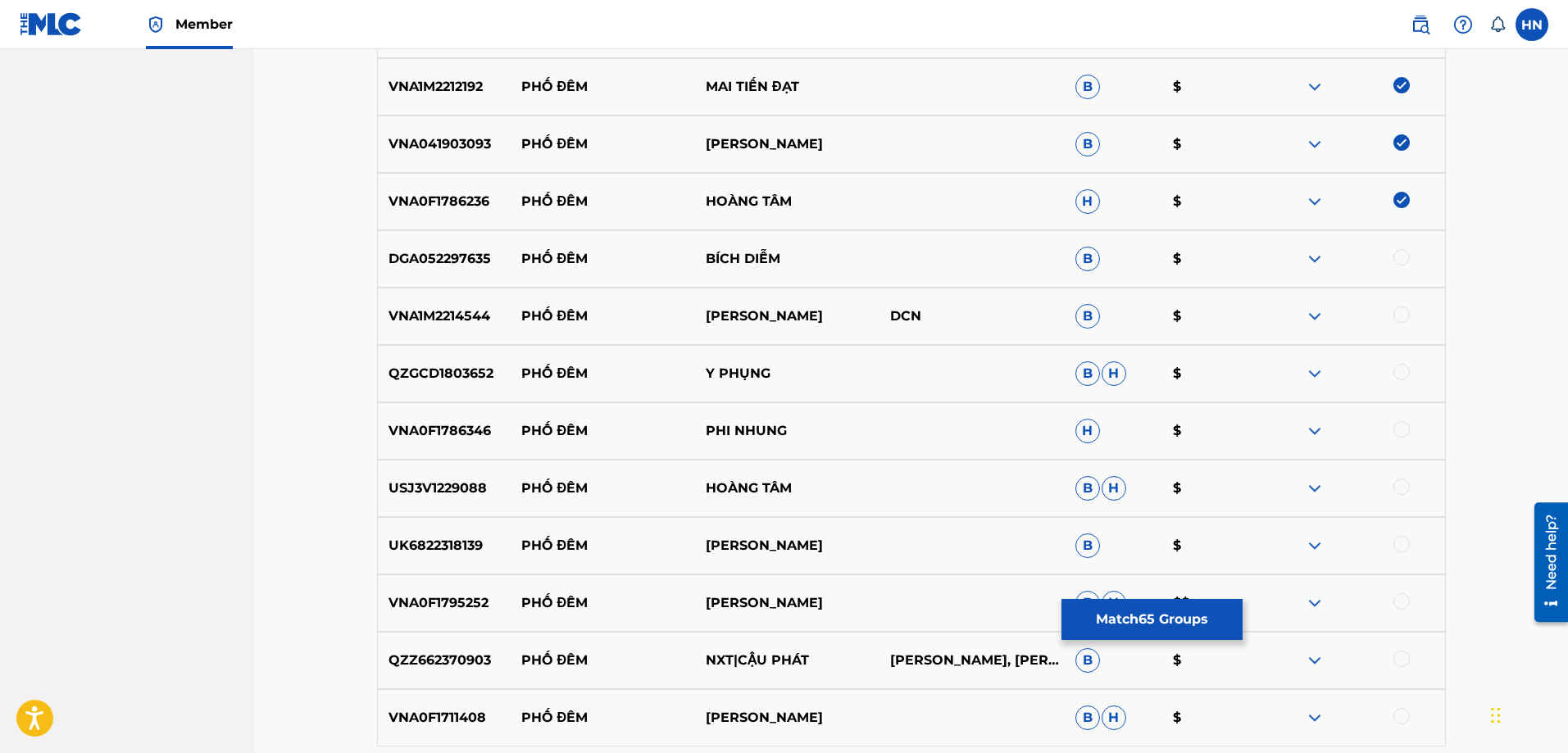
click at [1405, 251] on div at bounding box center [1401, 257] width 16 height 16
click at [456, 313] on p "VNA1M2214544" at bounding box center [444, 316] width 133 height 20
click at [1403, 312] on div at bounding box center [1401, 315] width 16 height 16
click at [442, 371] on p "QZGCD1803652" at bounding box center [444, 373] width 133 height 20
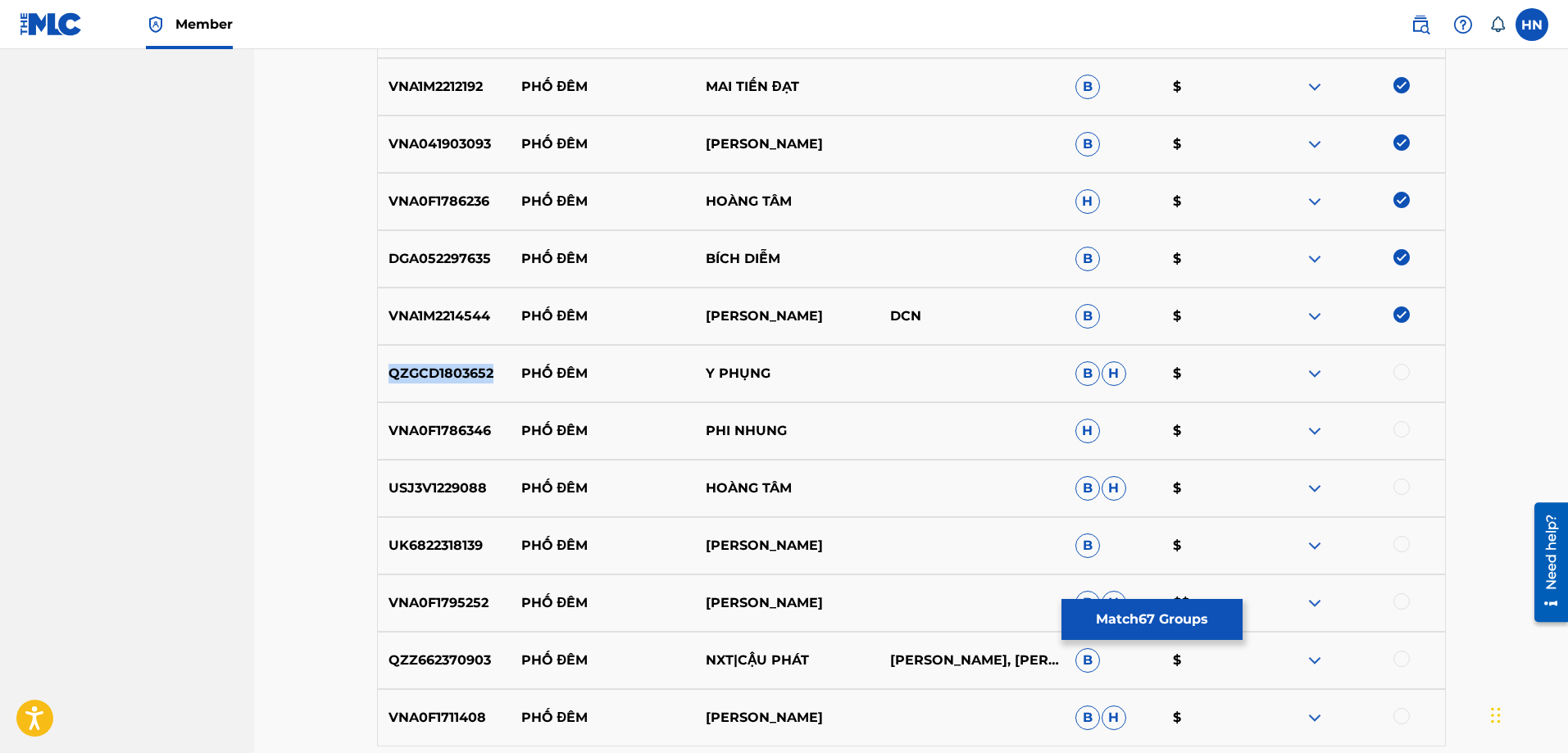
click at [442, 371] on p "QZGCD1803652" at bounding box center [444, 373] width 133 height 20
click at [1396, 371] on div at bounding box center [1401, 372] width 16 height 16
click at [423, 422] on p "VNA0F1786346" at bounding box center [444, 431] width 133 height 20
click at [1401, 424] on div at bounding box center [1401, 430] width 16 height 16
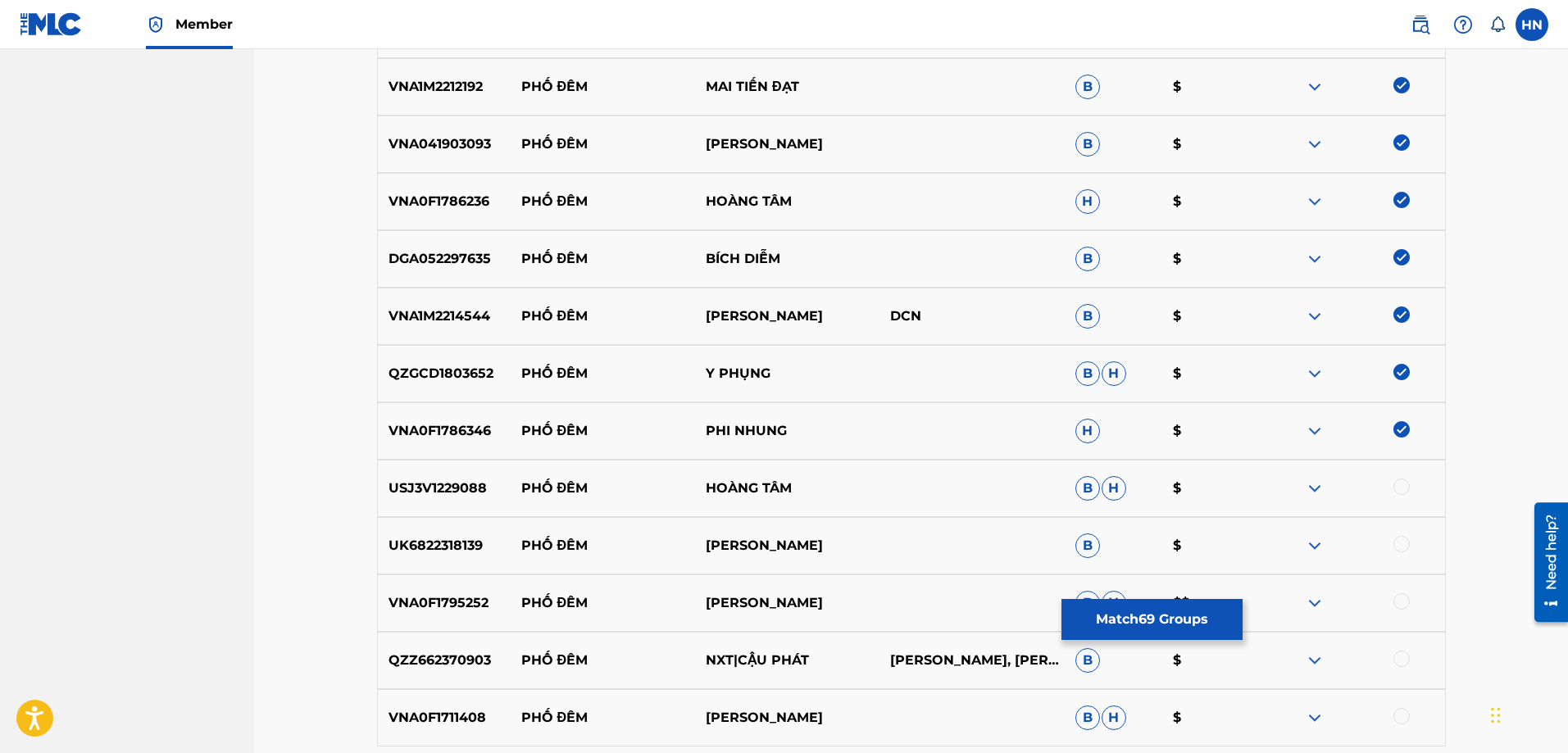
click at [441, 484] on p "USJ3V1229088" at bounding box center [444, 488] width 133 height 20
click at [1399, 484] on div at bounding box center [1401, 487] width 16 height 16
click at [417, 553] on p "UK6822318139" at bounding box center [444, 545] width 133 height 20
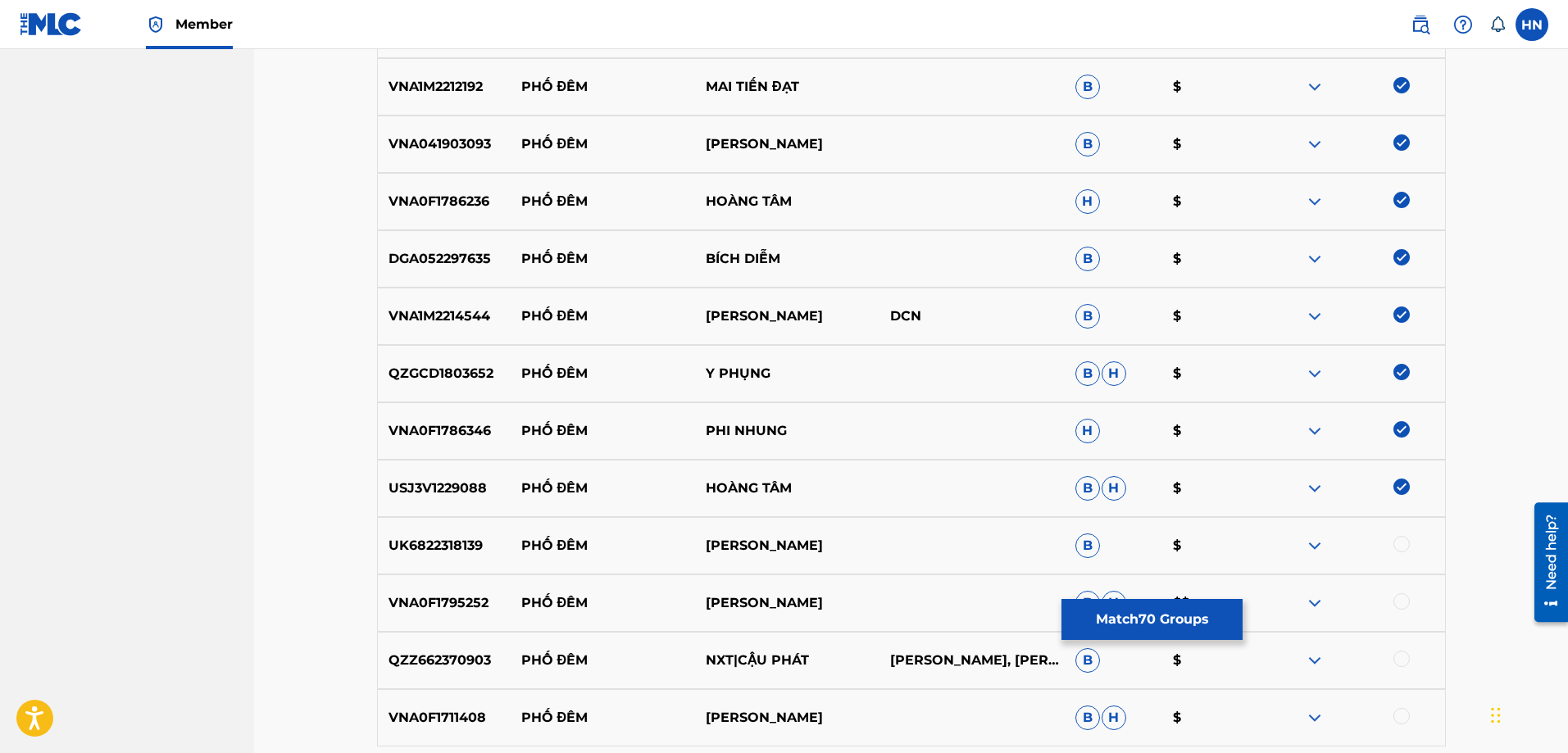
click at [1397, 538] on div at bounding box center [1401, 544] width 16 height 16
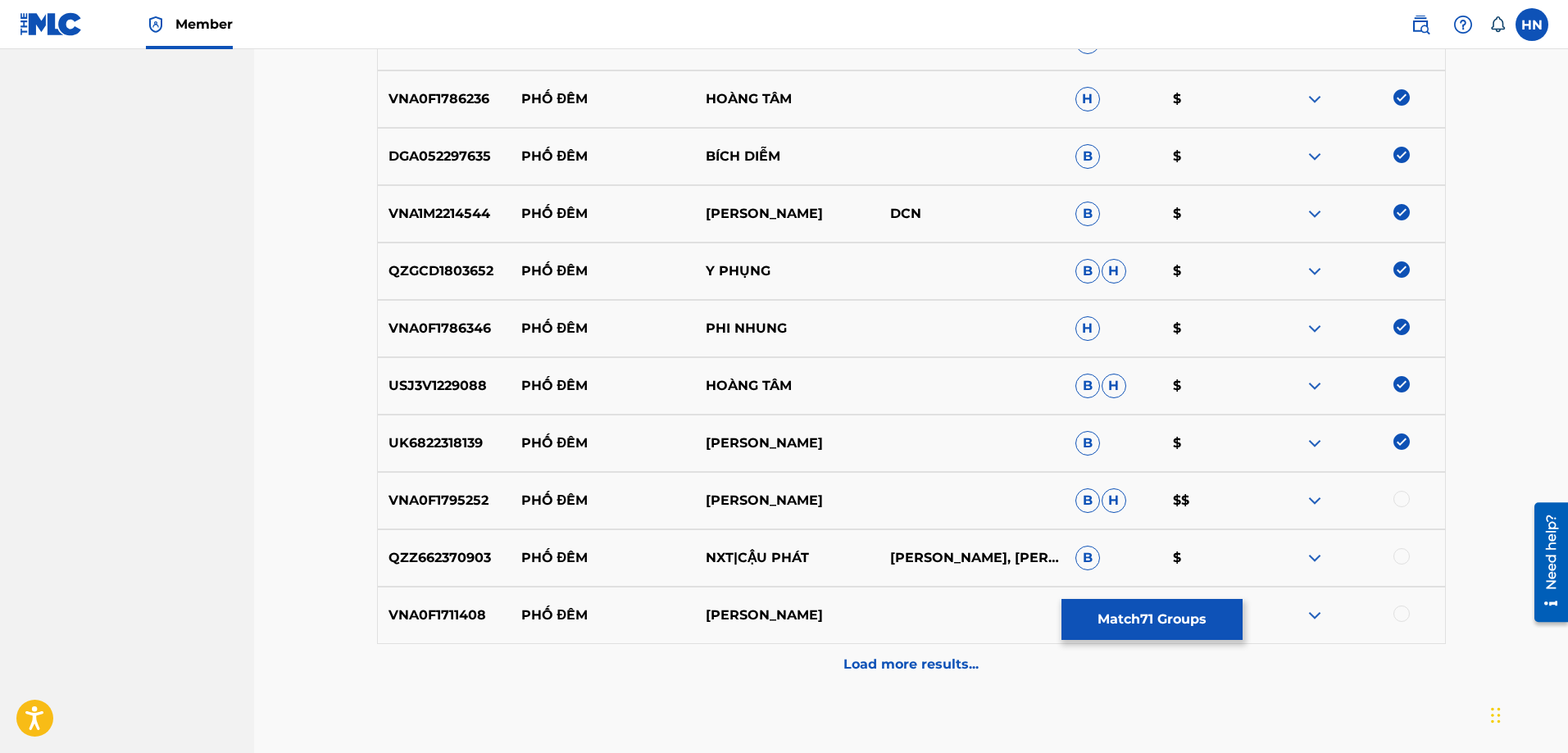
scroll to position [4708, 0]
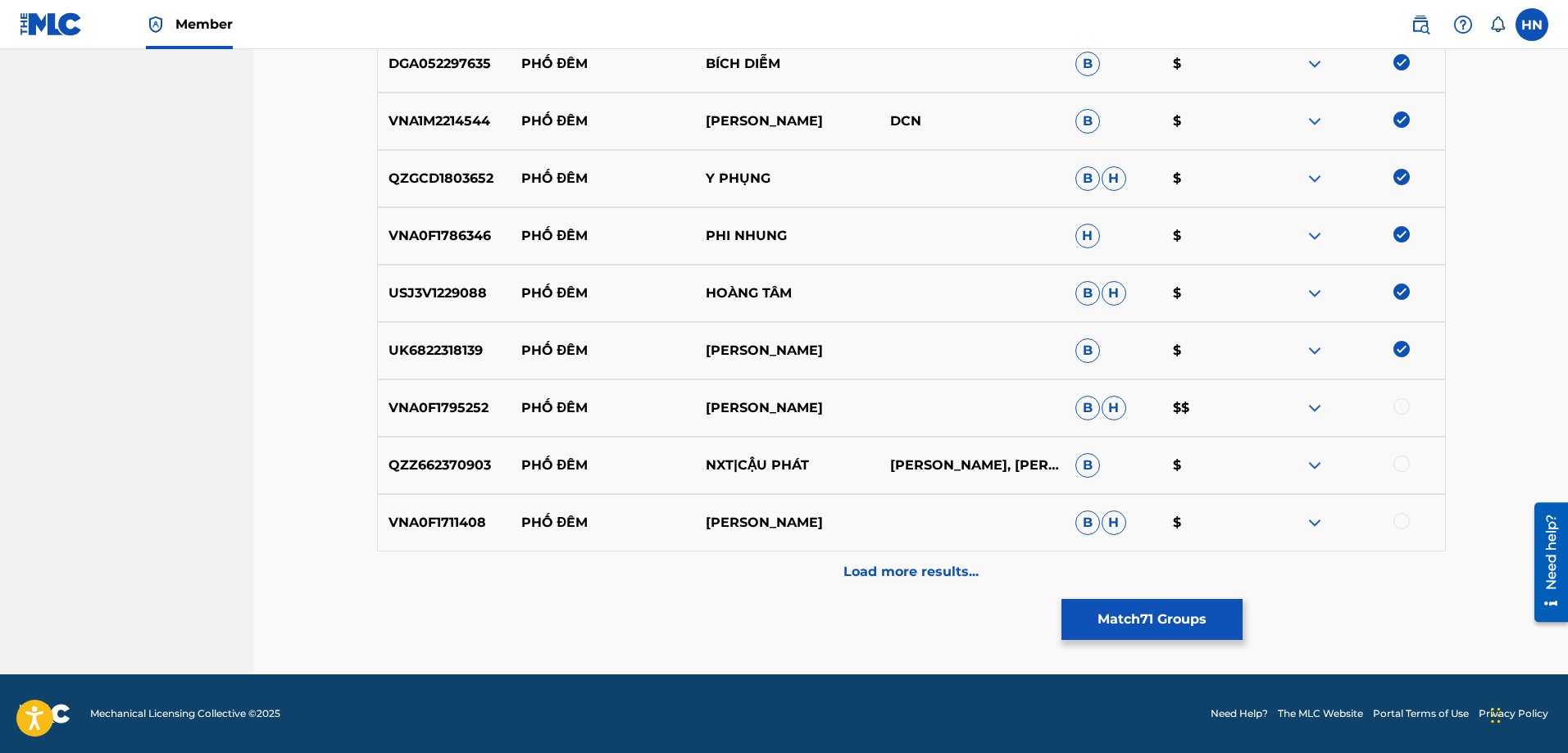
click at [483, 406] on p "VNA0F1795252" at bounding box center [444, 408] width 133 height 20
click at [1402, 409] on div at bounding box center [1401, 406] width 16 height 16
click at [462, 509] on div "VNA0F1711408 PHỐ ĐÊM TRƯỜNG VŨ B H $" at bounding box center [911, 522] width 1069 height 57
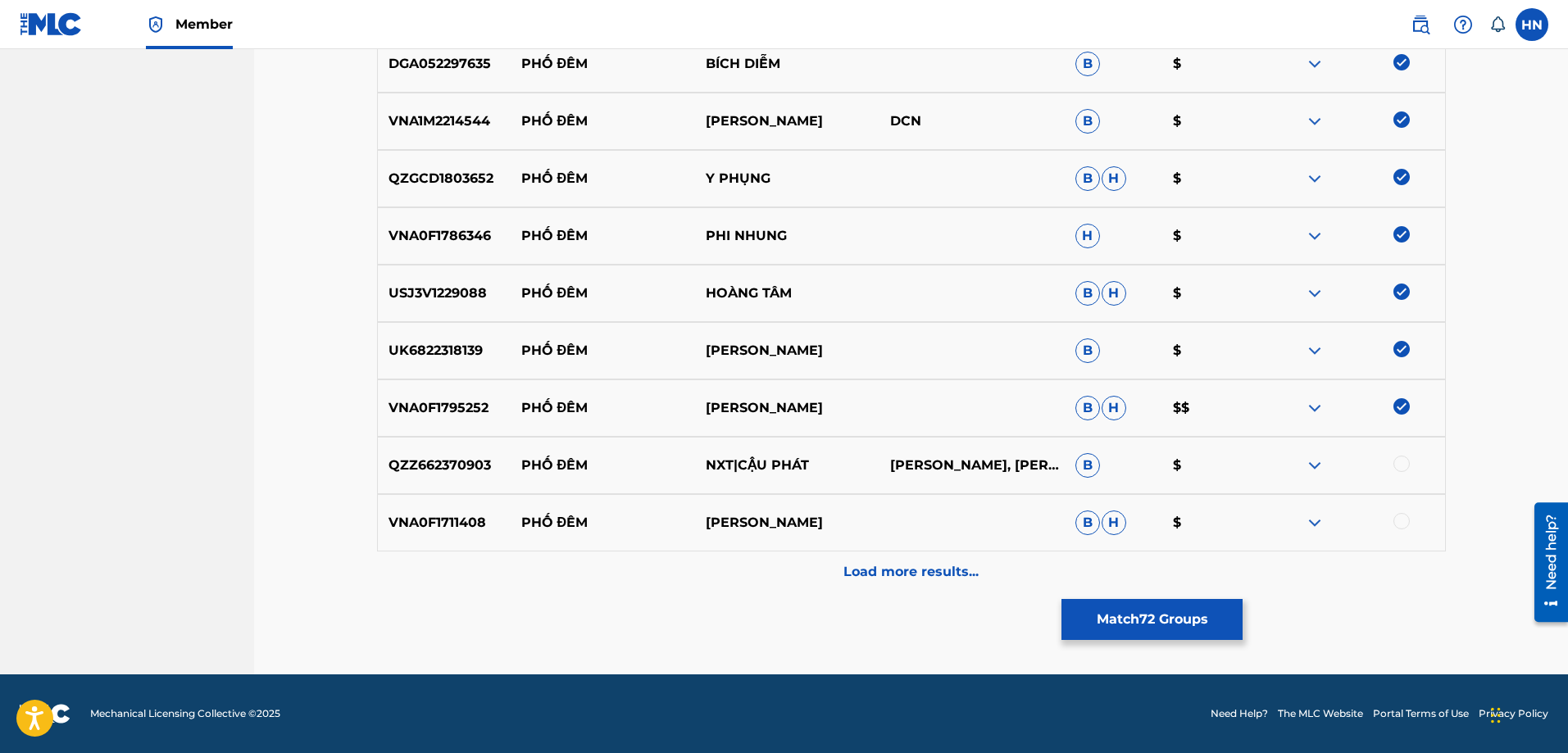
click at [1399, 515] on div at bounding box center [1401, 520] width 16 height 16
click at [1021, 580] on div "Load more results..." at bounding box center [911, 572] width 1069 height 41
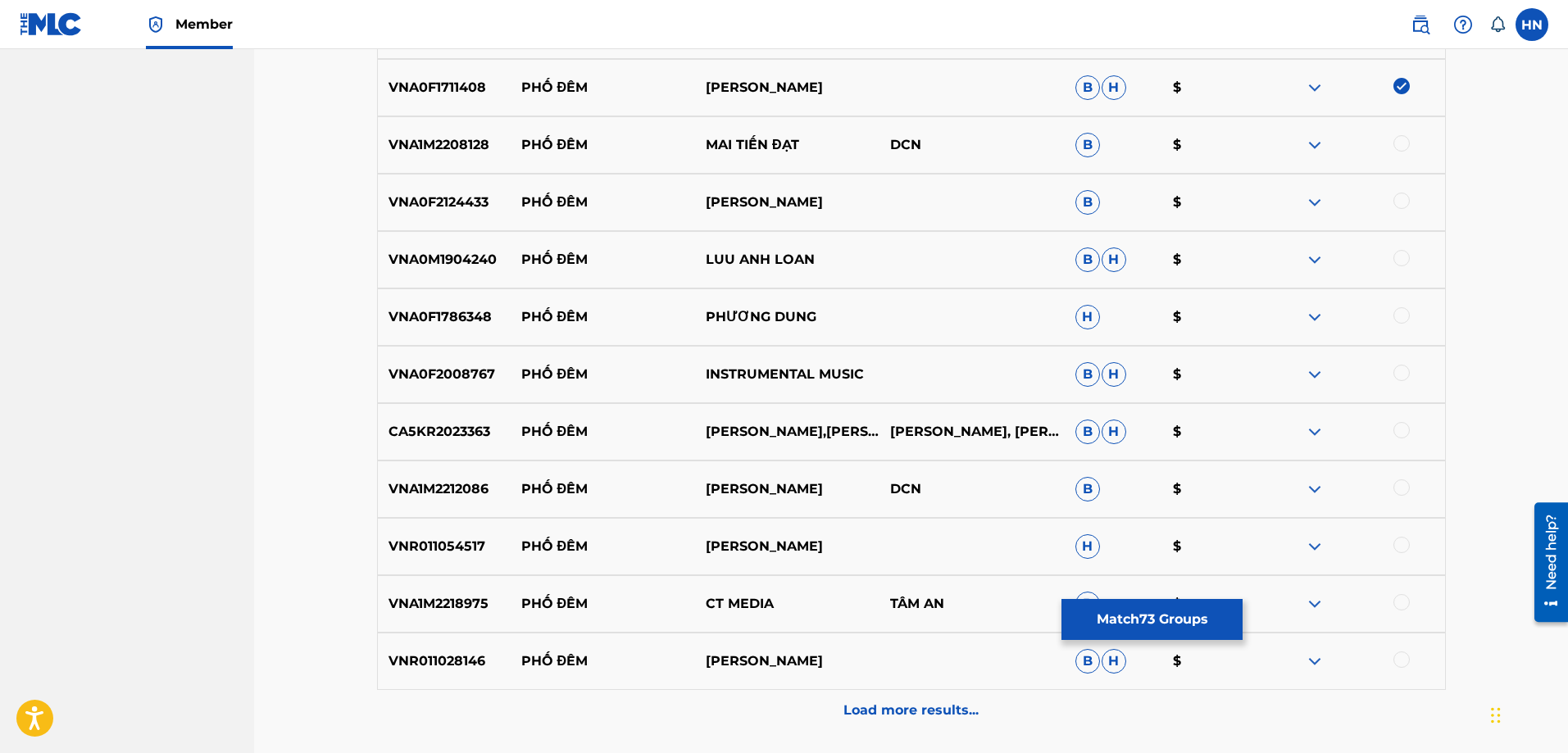
scroll to position [5118, 0]
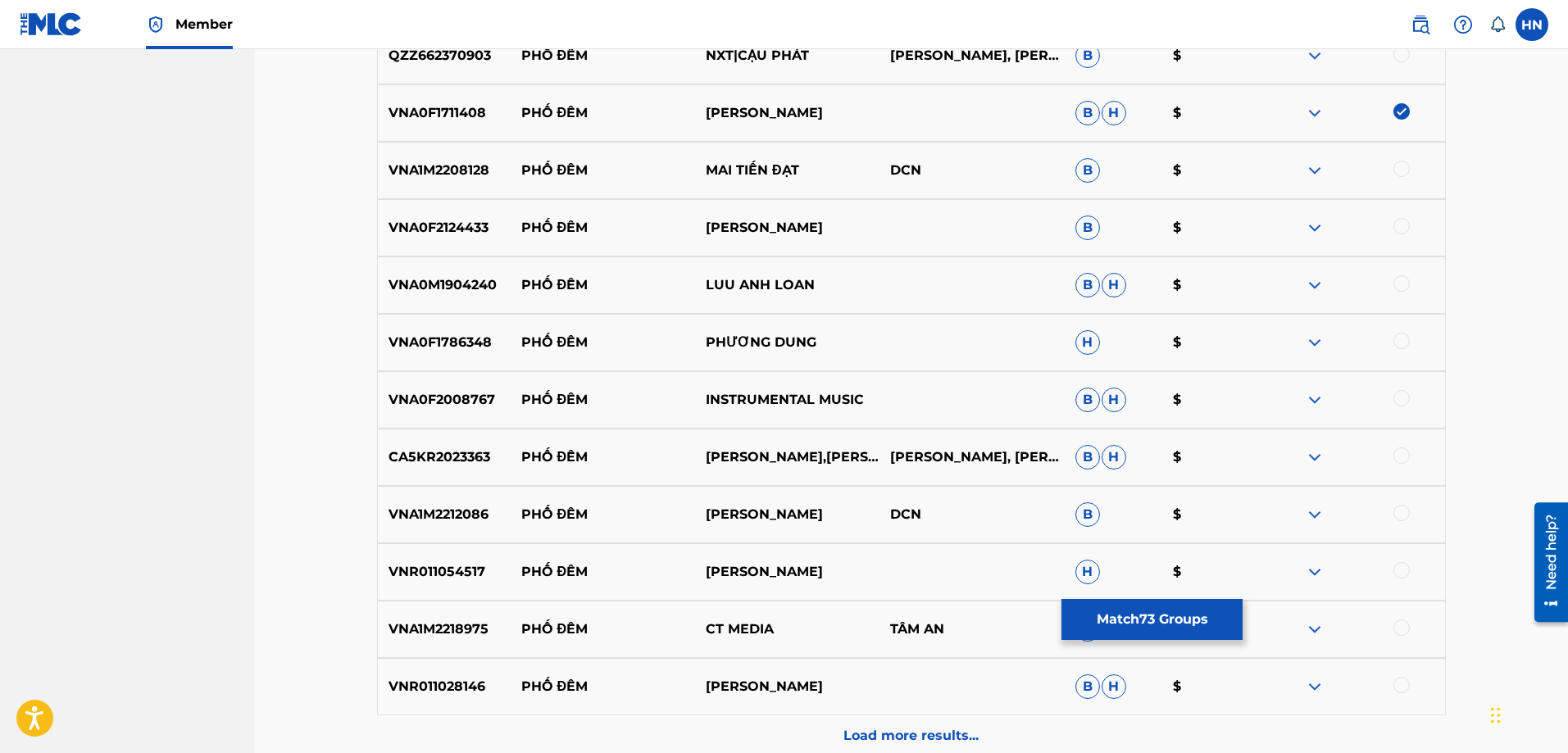
click at [441, 157] on div "VNA1M2208128 PHỐ ĐÊM MAI TIẾN ĐẠT DCN B $" at bounding box center [911, 170] width 1069 height 57
click at [1405, 168] on div at bounding box center [1401, 168] width 16 height 16
click at [442, 225] on p "VNA0F2124433" at bounding box center [444, 228] width 133 height 20
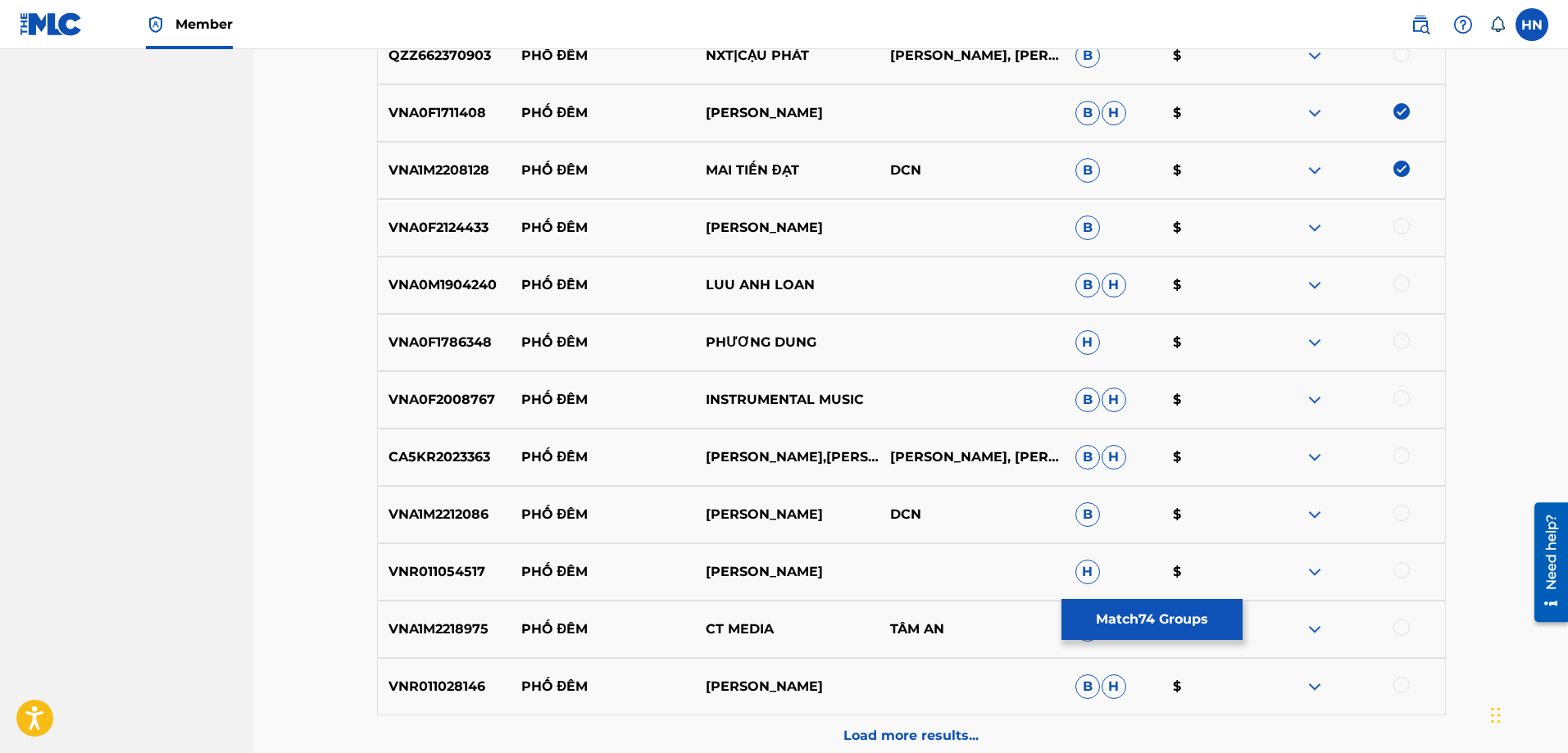
click at [1400, 226] on div at bounding box center [1401, 226] width 16 height 16
click at [436, 279] on p "VNA0M1904240" at bounding box center [444, 285] width 133 height 20
click at [1401, 284] on div at bounding box center [1401, 283] width 16 height 16
click at [474, 340] on p "VNA0F1786348" at bounding box center [444, 342] width 133 height 20
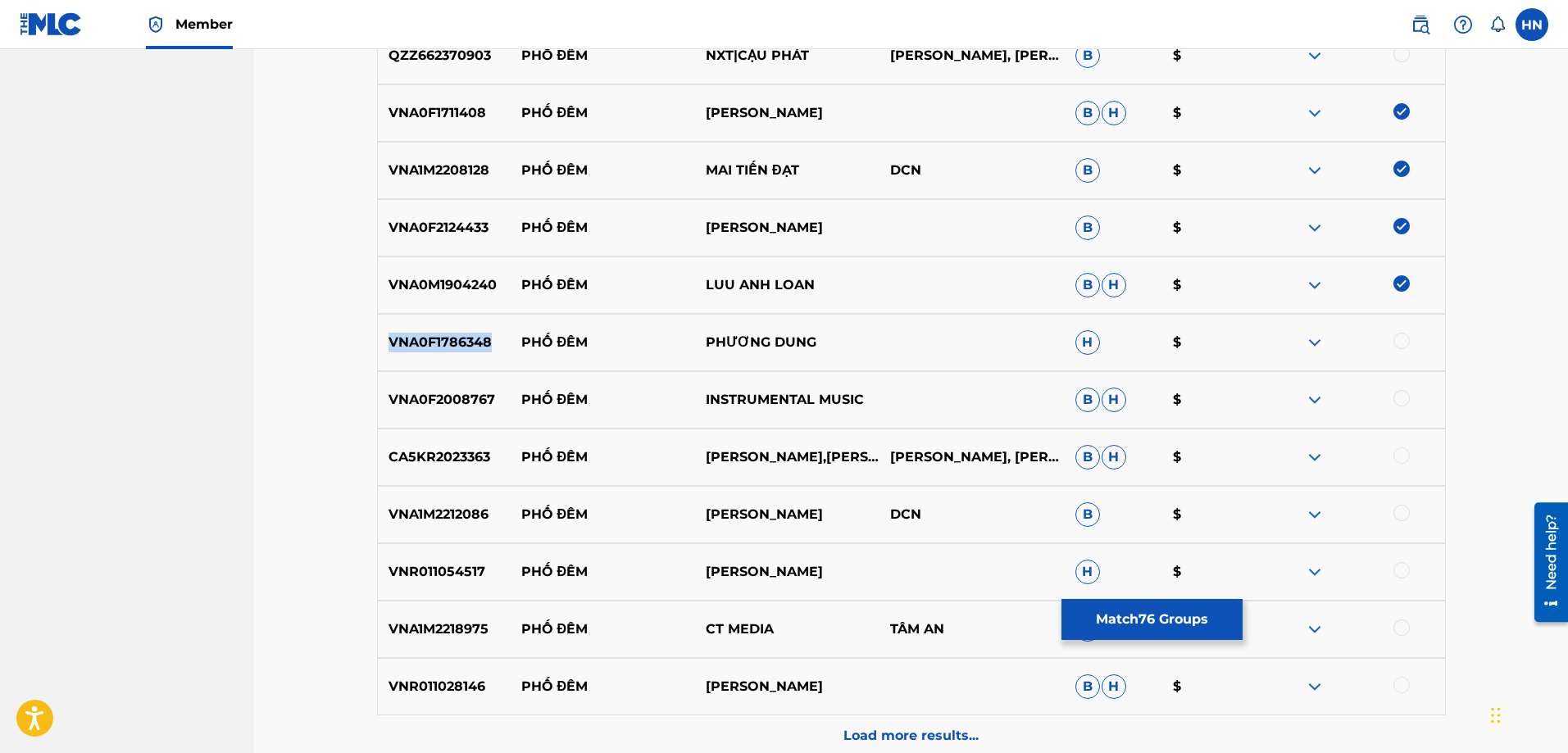
click at [474, 340] on p "VNA0F1786348" at bounding box center [444, 342] width 133 height 20
click at [1398, 340] on div at bounding box center [1401, 340] width 16 height 16
click at [390, 412] on div "VNA0F2008767 PHỐ ĐÊM INSTRUMENTAL MUSIC B H $" at bounding box center [911, 399] width 1069 height 57
click at [390, 411] on div "VNA0F2008767 PHỐ ĐÊM INSTRUMENTAL MUSIC B H $" at bounding box center [911, 399] width 1069 height 57
click at [1397, 392] on div at bounding box center [1401, 398] width 16 height 16
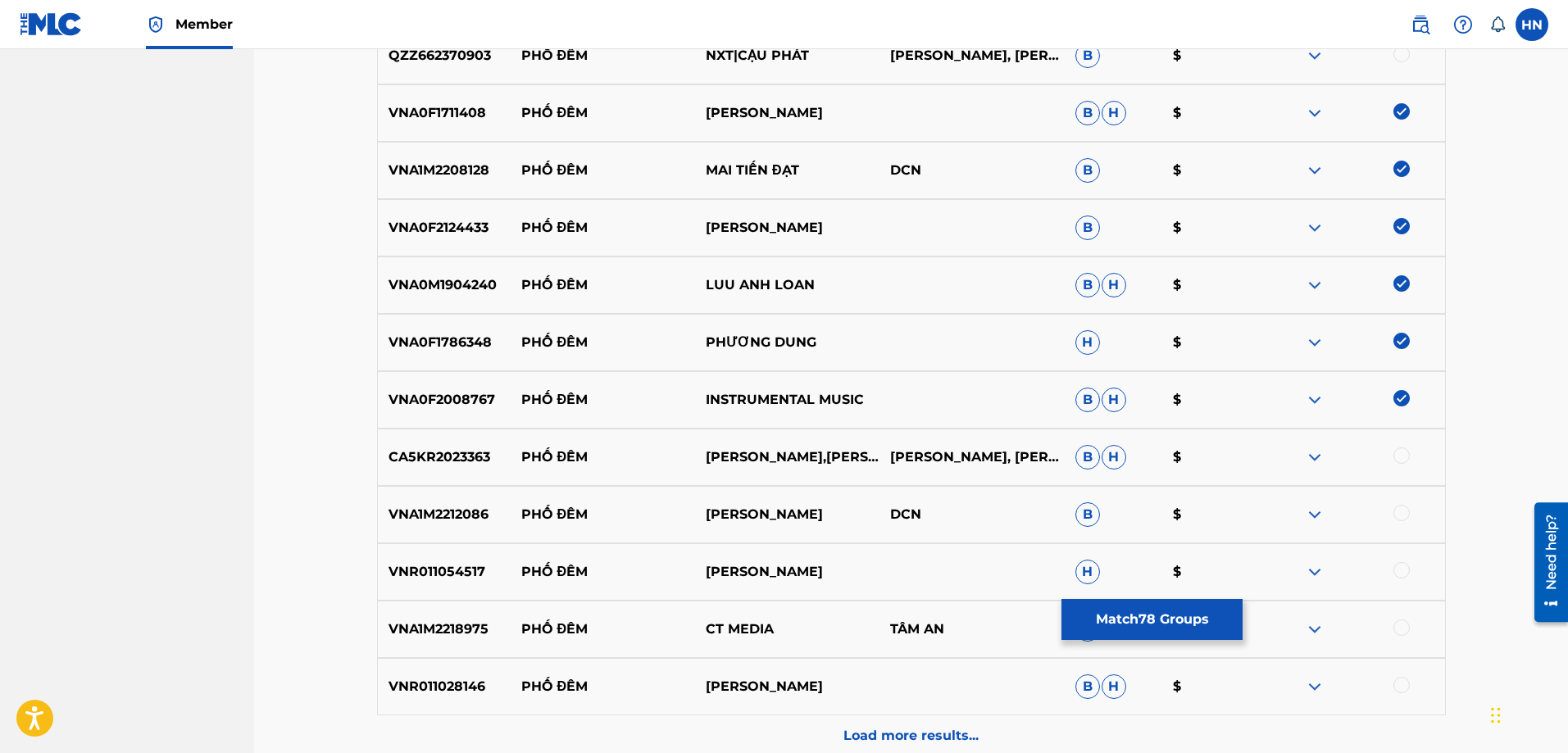
click at [456, 454] on p "CA5KR2023363" at bounding box center [444, 457] width 133 height 20
click at [1399, 451] on div at bounding box center [1401, 455] width 16 height 16
click at [427, 517] on p "VNA1M2212086" at bounding box center [444, 514] width 133 height 20
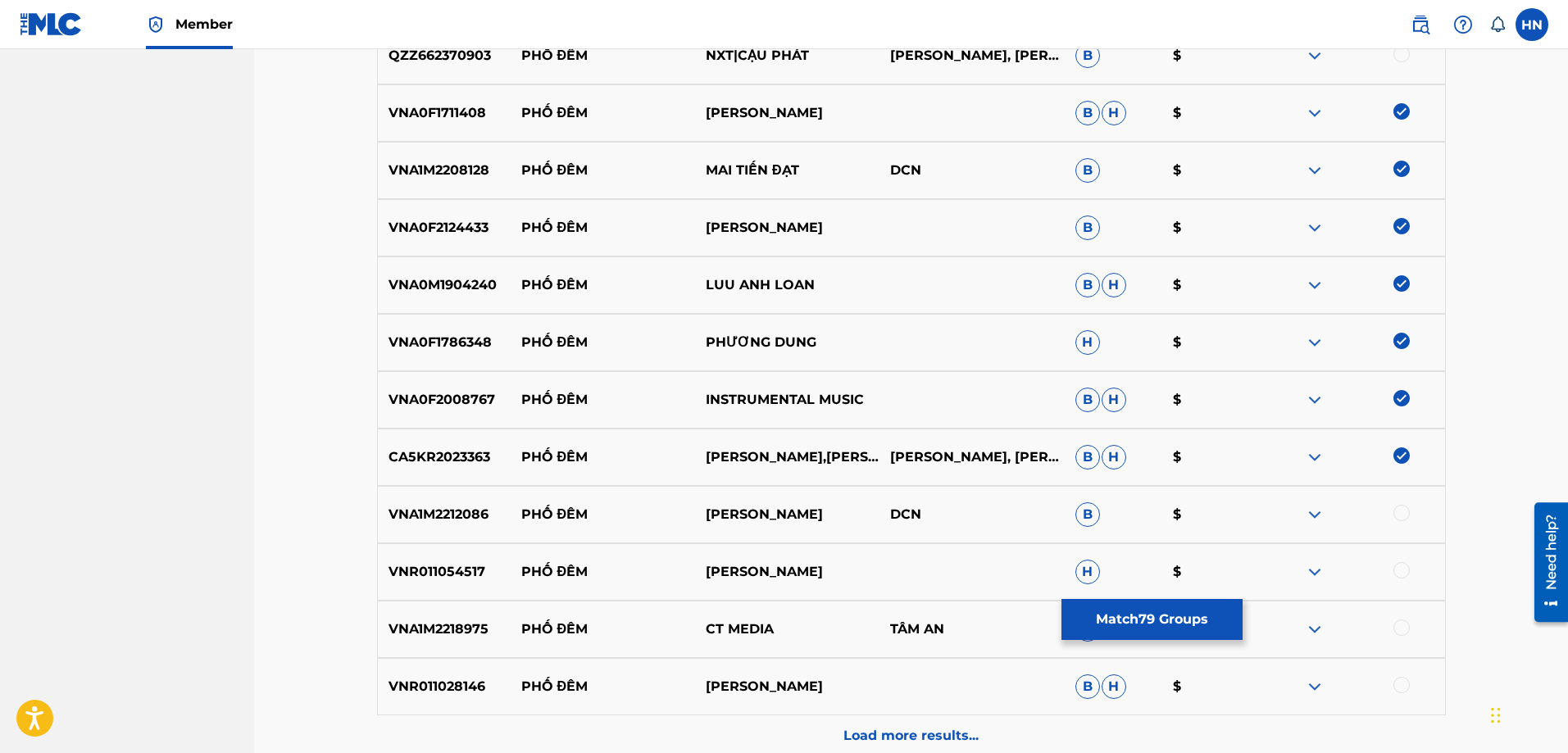
click at [1407, 512] on div at bounding box center [1401, 512] width 16 height 16
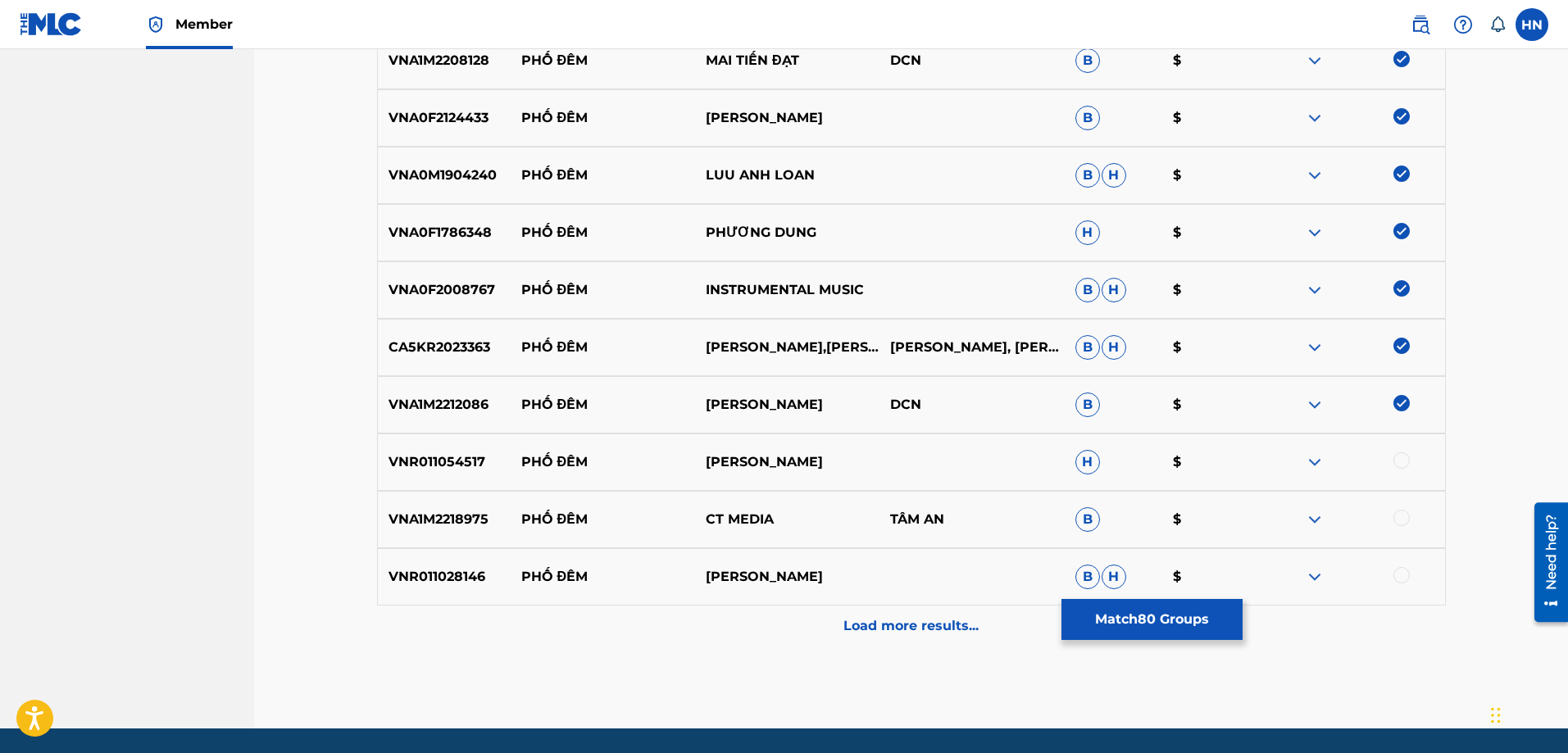
scroll to position [5282, 0]
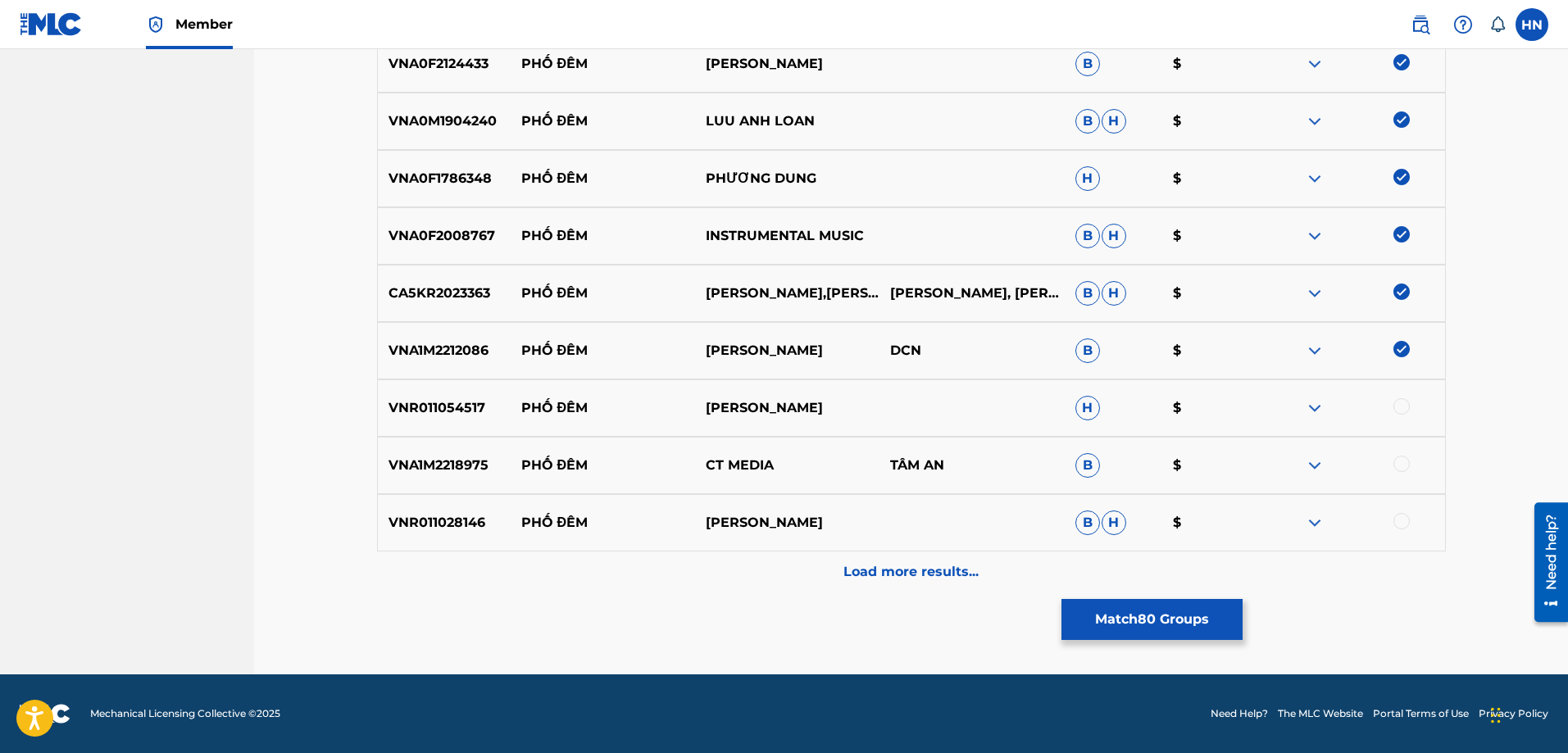
click at [452, 396] on div "VNR011054517 PHỐ ĐÊM THANH THUY H $" at bounding box center [911, 408] width 1069 height 57
click at [1401, 403] on div at bounding box center [1401, 406] width 16 height 16
click at [466, 451] on div "VNA1M2218975 PHỐ ĐÊM CT MEDIA TÂM AN B $" at bounding box center [911, 465] width 1069 height 57
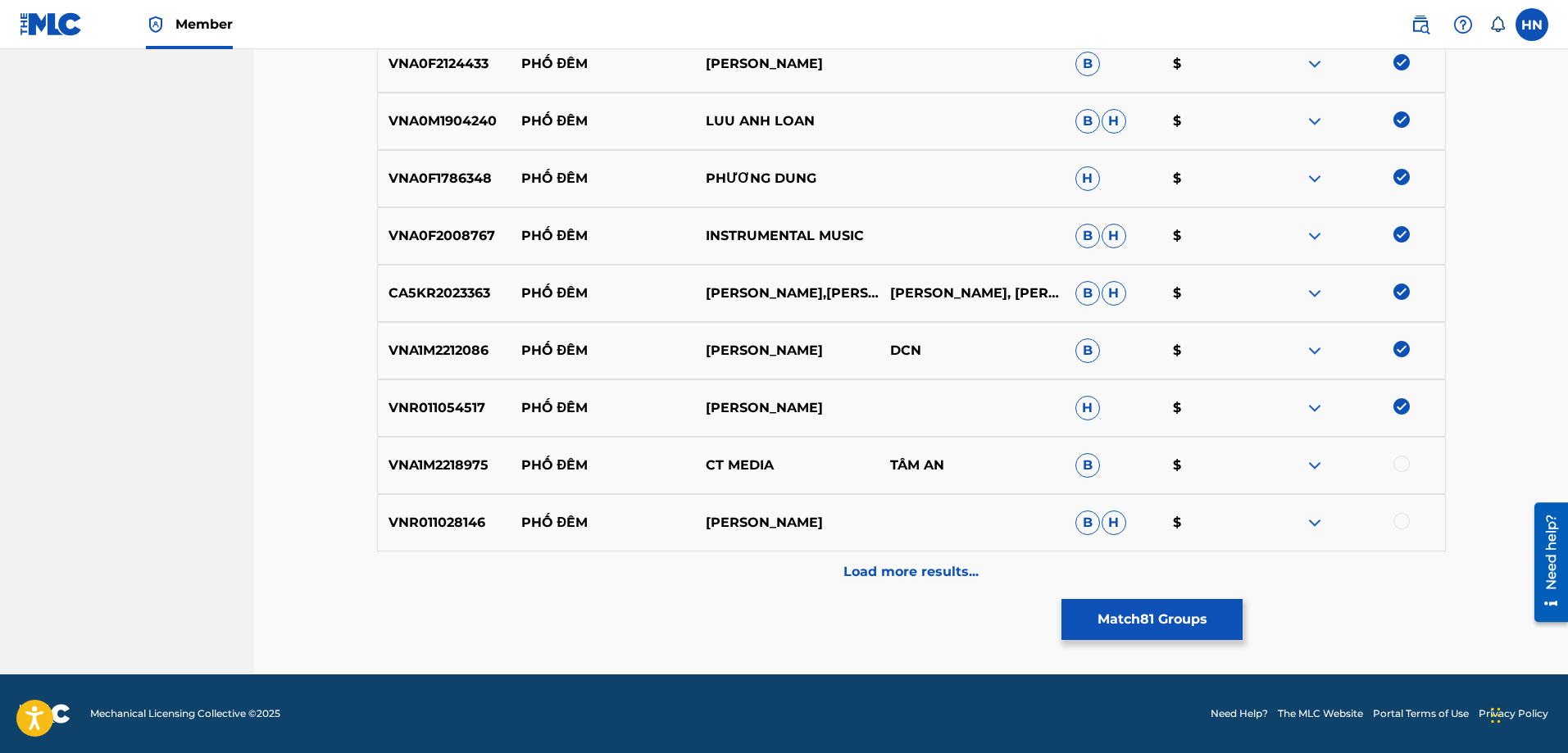
click at [1401, 467] on div at bounding box center [1401, 463] width 16 height 16
click at [439, 519] on p "VNR011028146" at bounding box center [444, 522] width 133 height 20
click at [1408, 520] on div at bounding box center [1401, 520] width 16 height 16
click at [927, 585] on div "Load more results..." at bounding box center [911, 572] width 1069 height 41
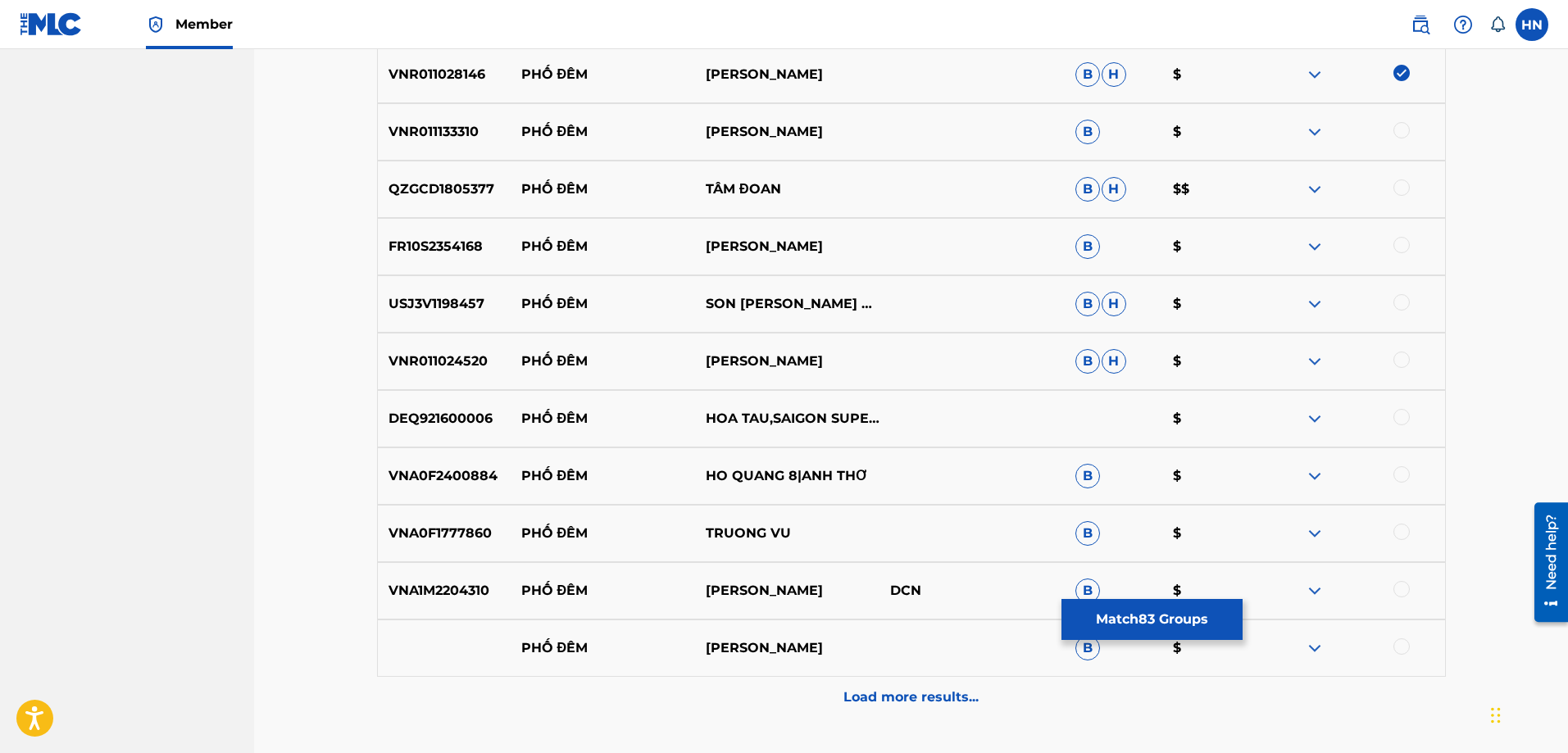
scroll to position [5692, 0]
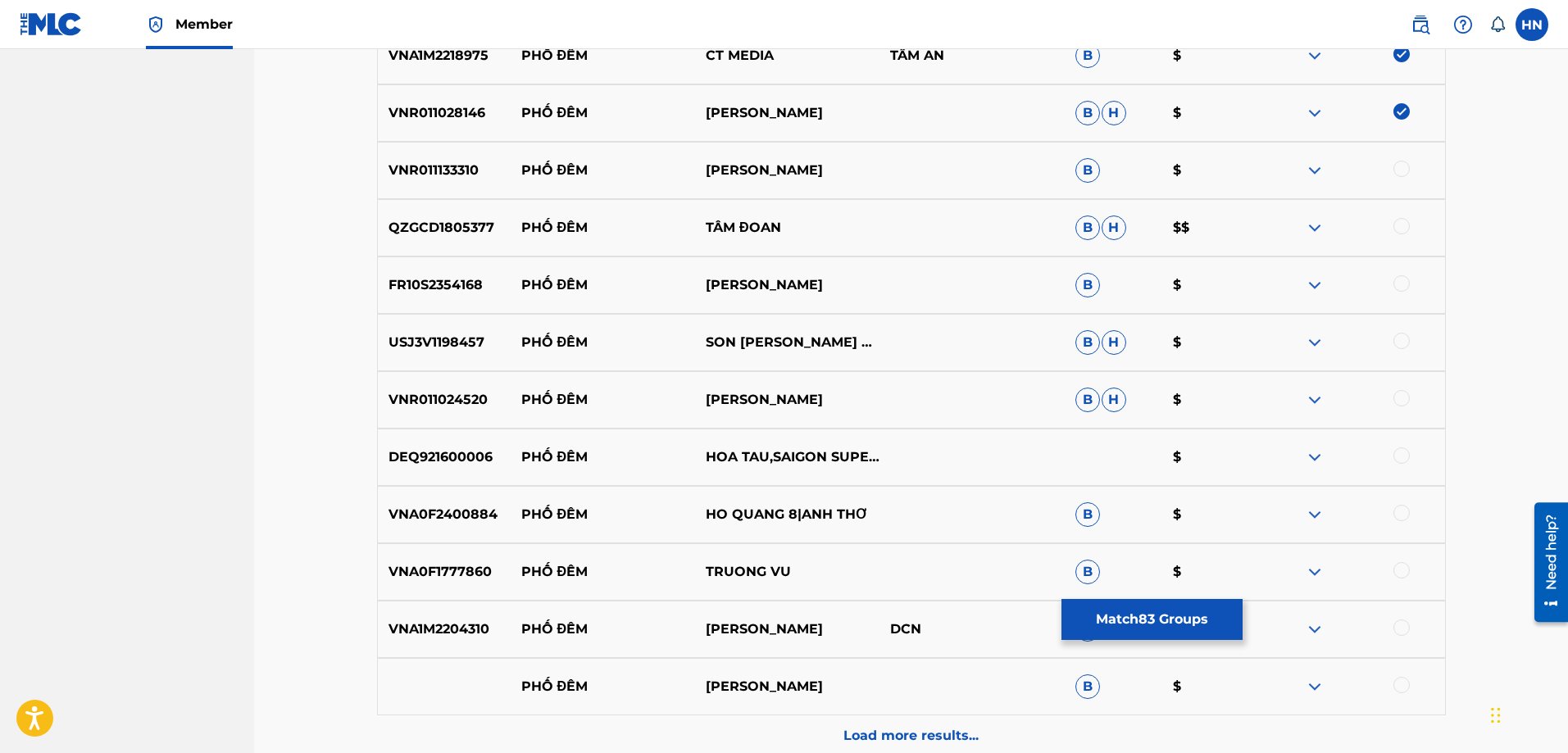
click at [466, 177] on p "VNR011133310" at bounding box center [444, 170] width 133 height 20
click at [1400, 172] on div at bounding box center [1401, 168] width 16 height 16
click at [452, 231] on p "QZGCD1805377" at bounding box center [444, 228] width 133 height 20
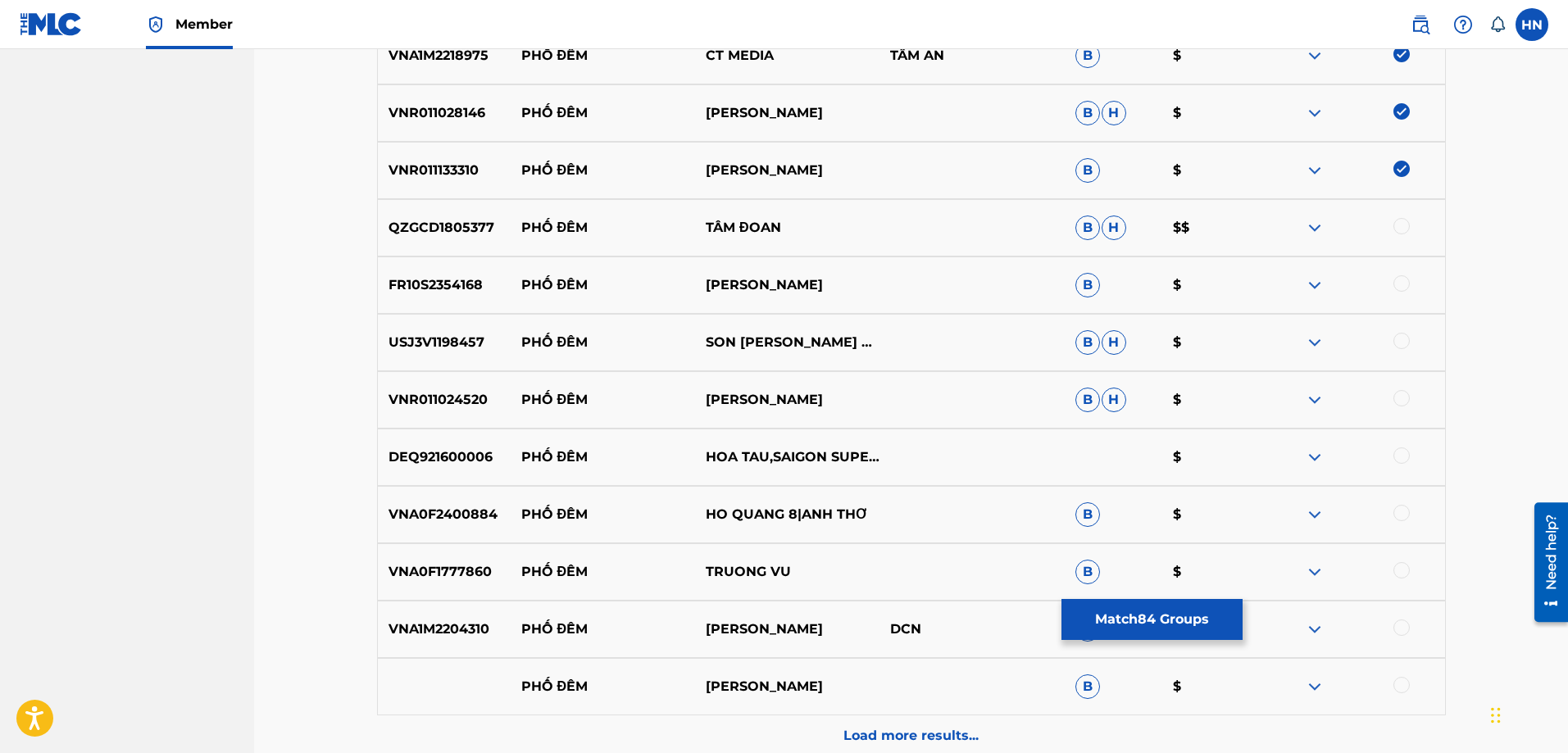
click at [1394, 228] on div at bounding box center [1401, 226] width 16 height 16
click at [426, 277] on p "FR10S2354168" at bounding box center [444, 285] width 133 height 20
click at [1398, 287] on div at bounding box center [1401, 283] width 16 height 16
click at [442, 349] on p "USJ3V1198457" at bounding box center [444, 342] width 133 height 20
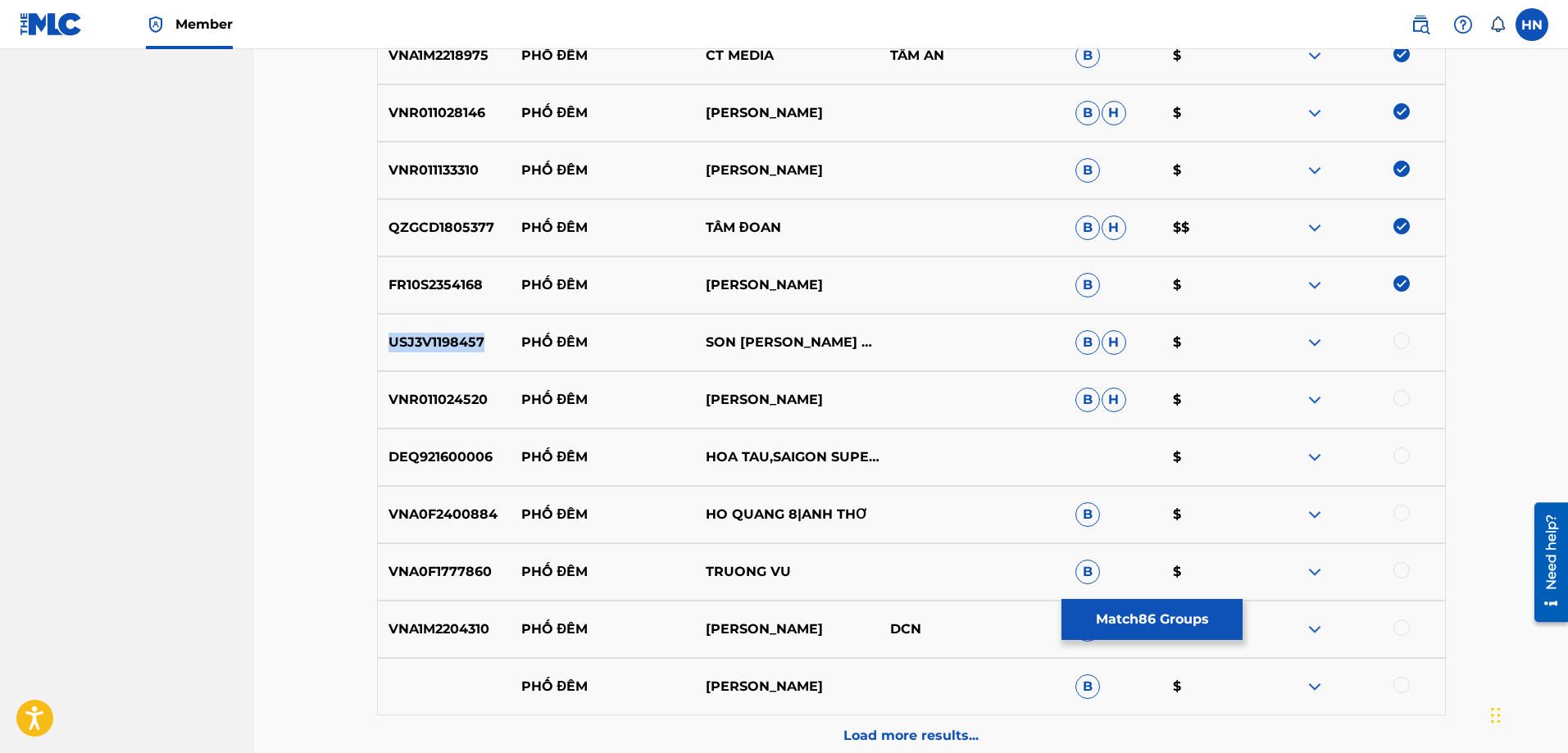
click at [442, 349] on p "USJ3V1198457" at bounding box center [444, 342] width 133 height 20
click at [1397, 343] on div at bounding box center [1401, 340] width 16 height 16
click at [477, 397] on p "VNR011024520" at bounding box center [444, 400] width 133 height 20
click at [1401, 395] on div at bounding box center [1401, 398] width 16 height 16
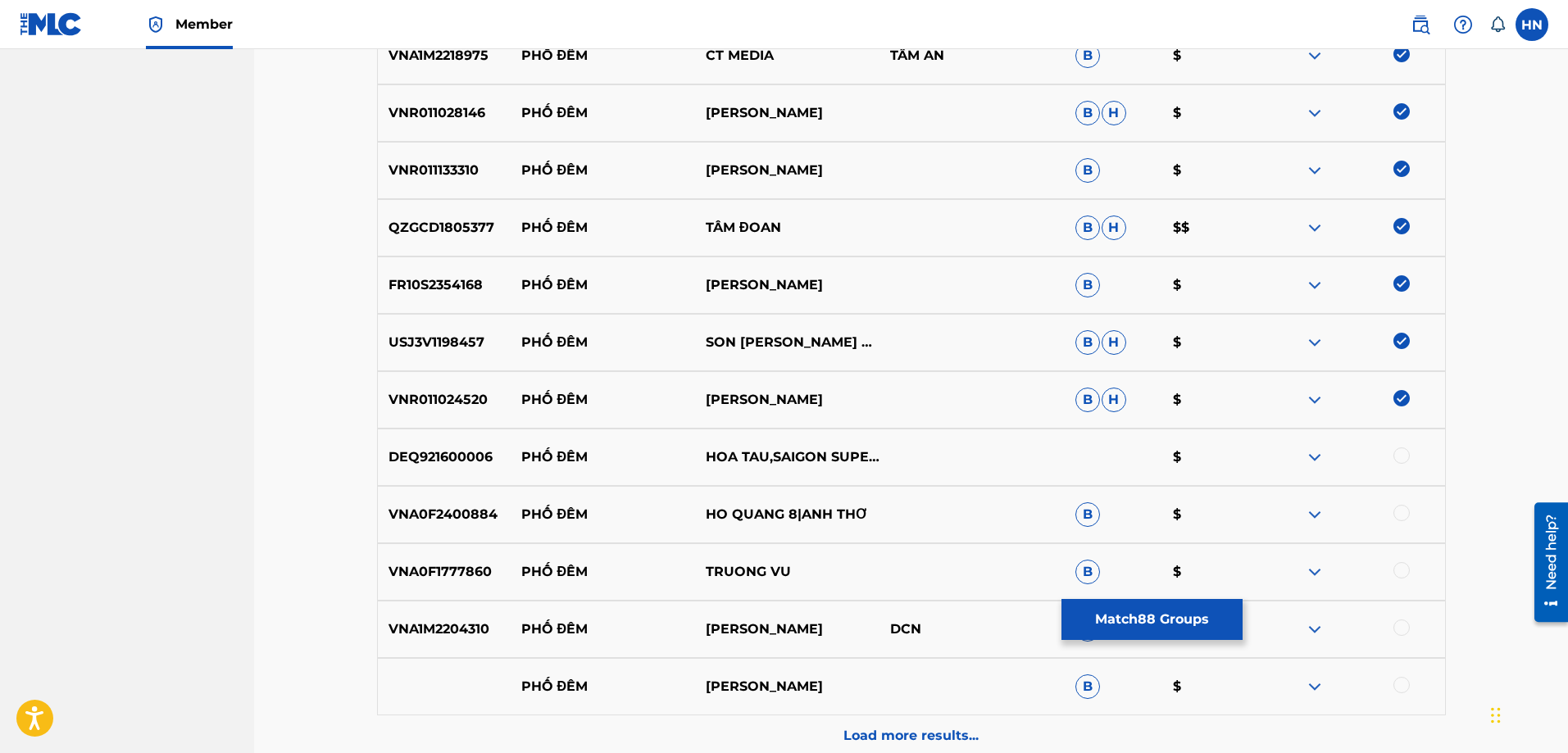
click at [416, 457] on p "DEQ921600006" at bounding box center [444, 457] width 133 height 20
click at [1398, 454] on div at bounding box center [1401, 455] width 16 height 16
click at [431, 516] on p "VNA0F2400884" at bounding box center [444, 514] width 133 height 20
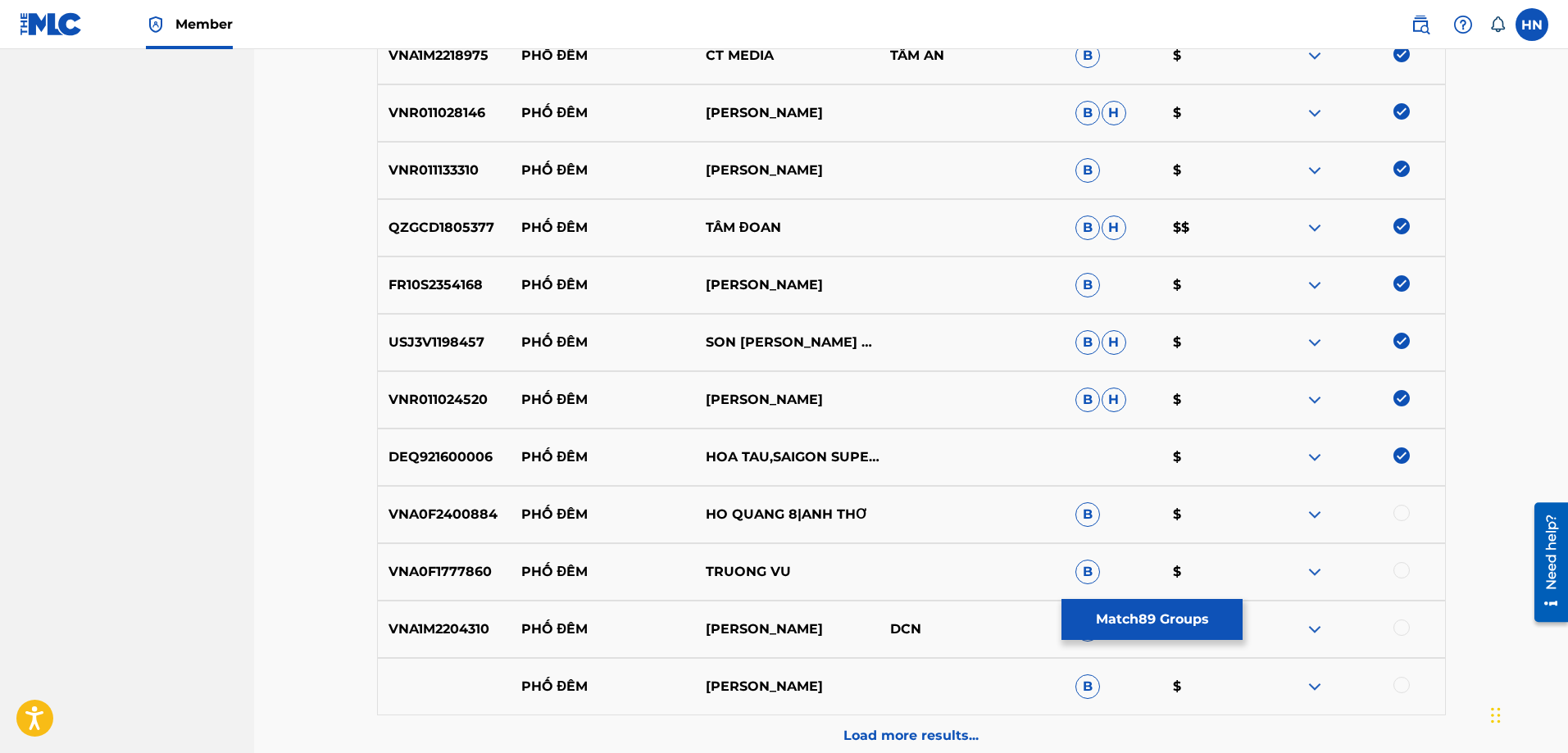
click at [1403, 510] on div at bounding box center [1401, 512] width 16 height 16
click at [433, 567] on p "VNA0F1777860" at bounding box center [444, 572] width 133 height 20
click at [1386, 568] on div at bounding box center [1351, 572] width 185 height 20
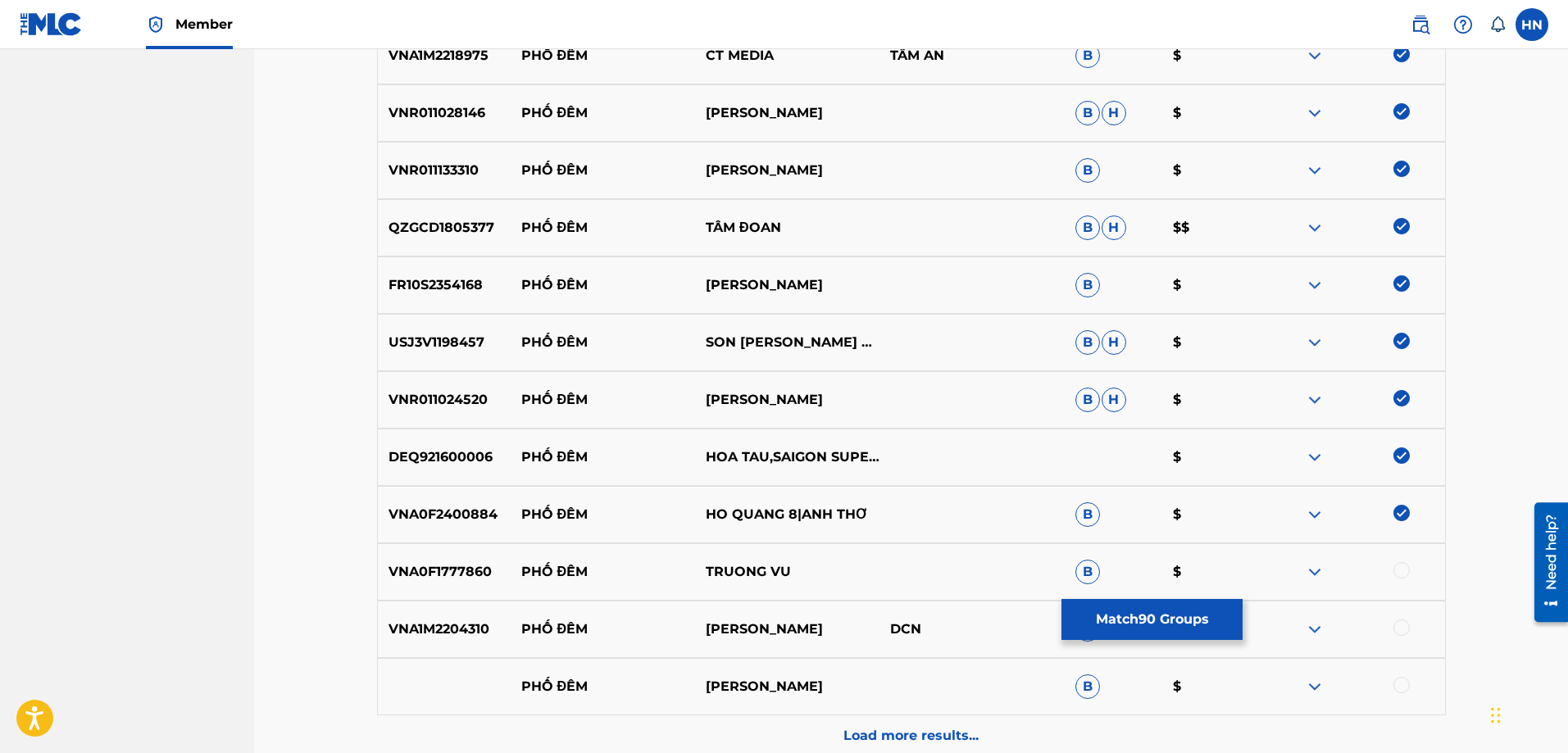
click at [1399, 569] on div at bounding box center [1401, 570] width 16 height 16
click at [455, 624] on p "VNA1M2204310" at bounding box center [444, 629] width 133 height 20
click at [1401, 621] on div at bounding box center [1401, 627] width 16 height 16
drag, startPoint x: 868, startPoint y: 678, endPoint x: 514, endPoint y: 680, distance: 354.0
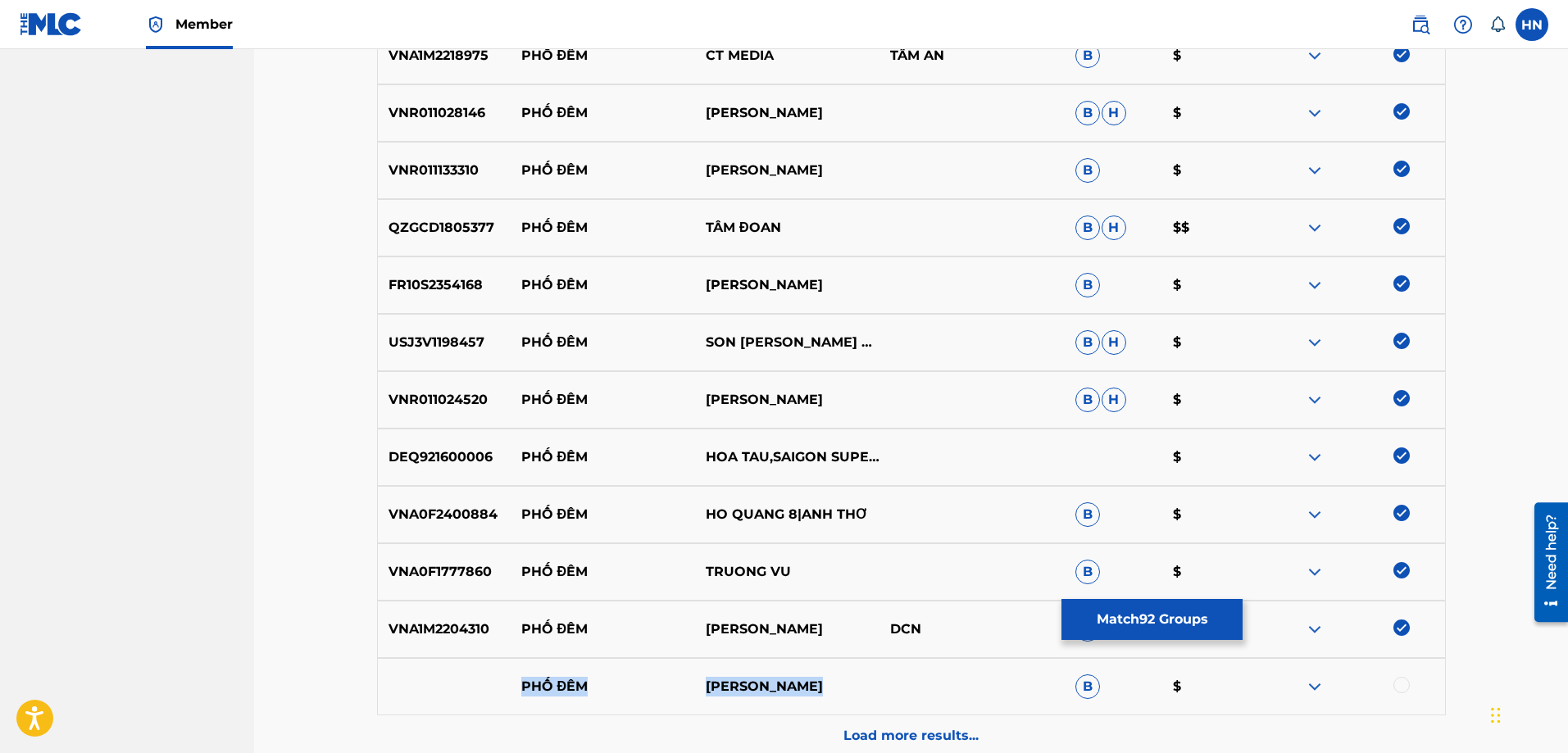
click at [513, 683] on div "PHỐ ĐÊM PHILIP NGUYEN B $" at bounding box center [911, 686] width 1069 height 57
click at [1309, 683] on img at bounding box center [1315, 686] width 20 height 20
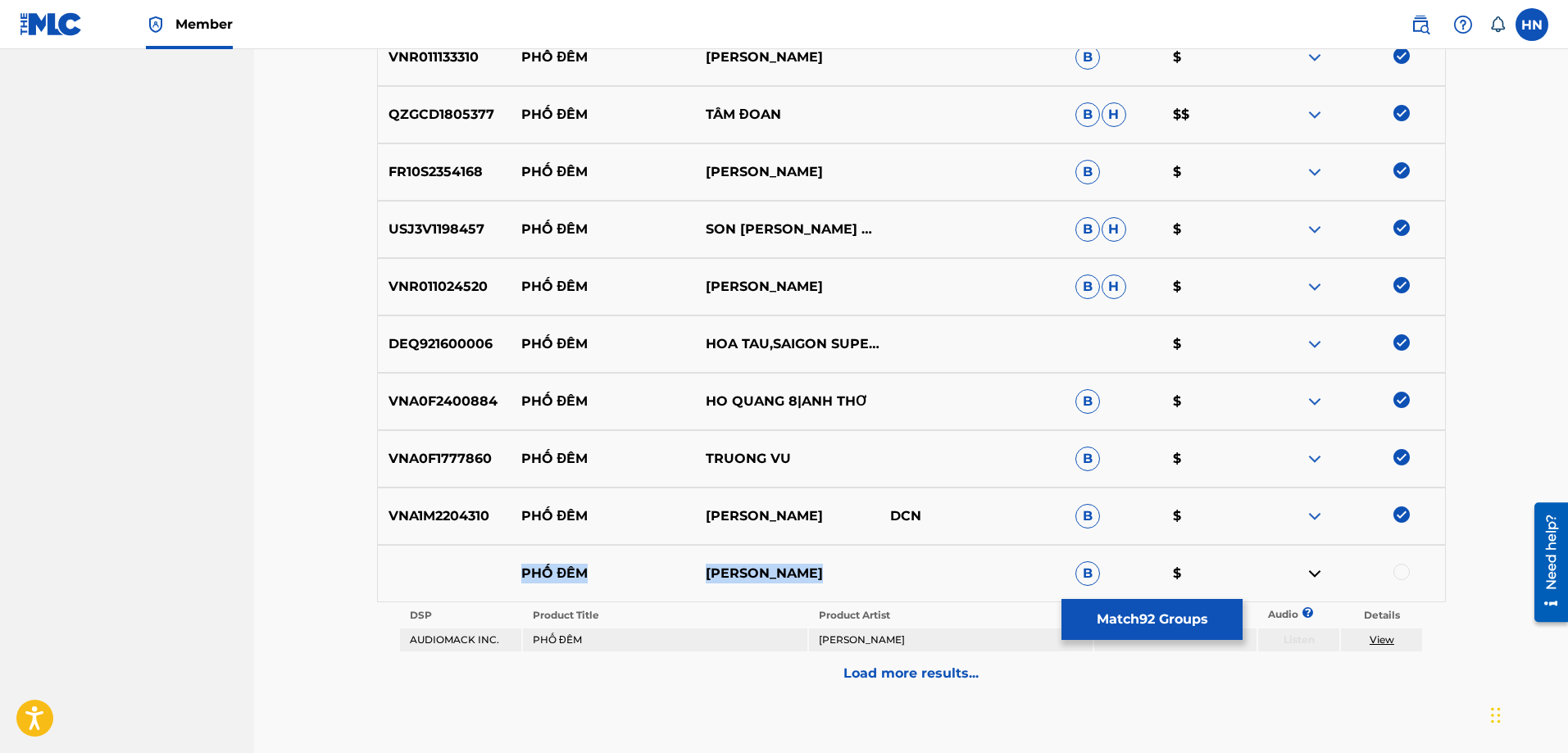
scroll to position [5905, 0]
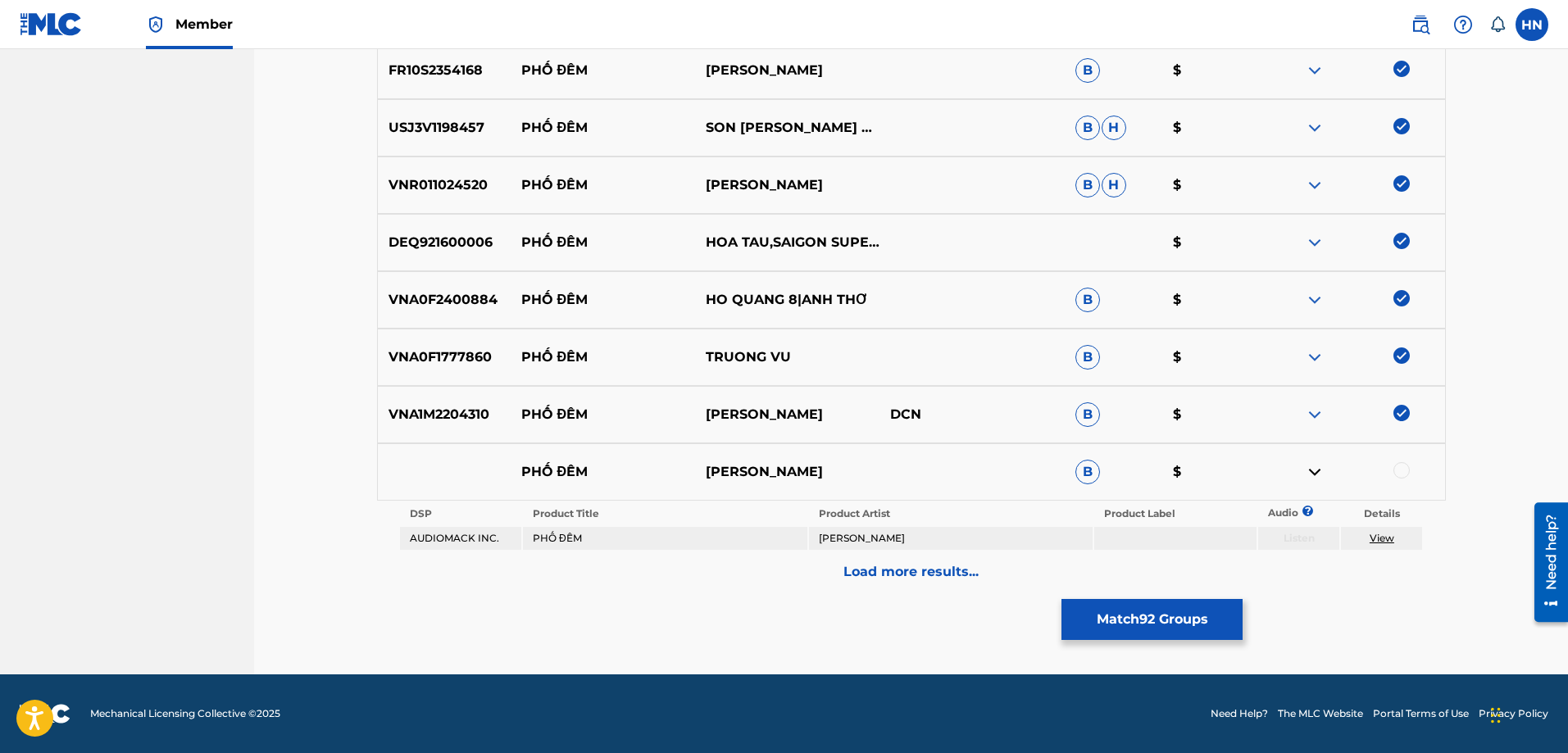
click at [894, 571] on p "Load more results..." at bounding box center [911, 572] width 135 height 20
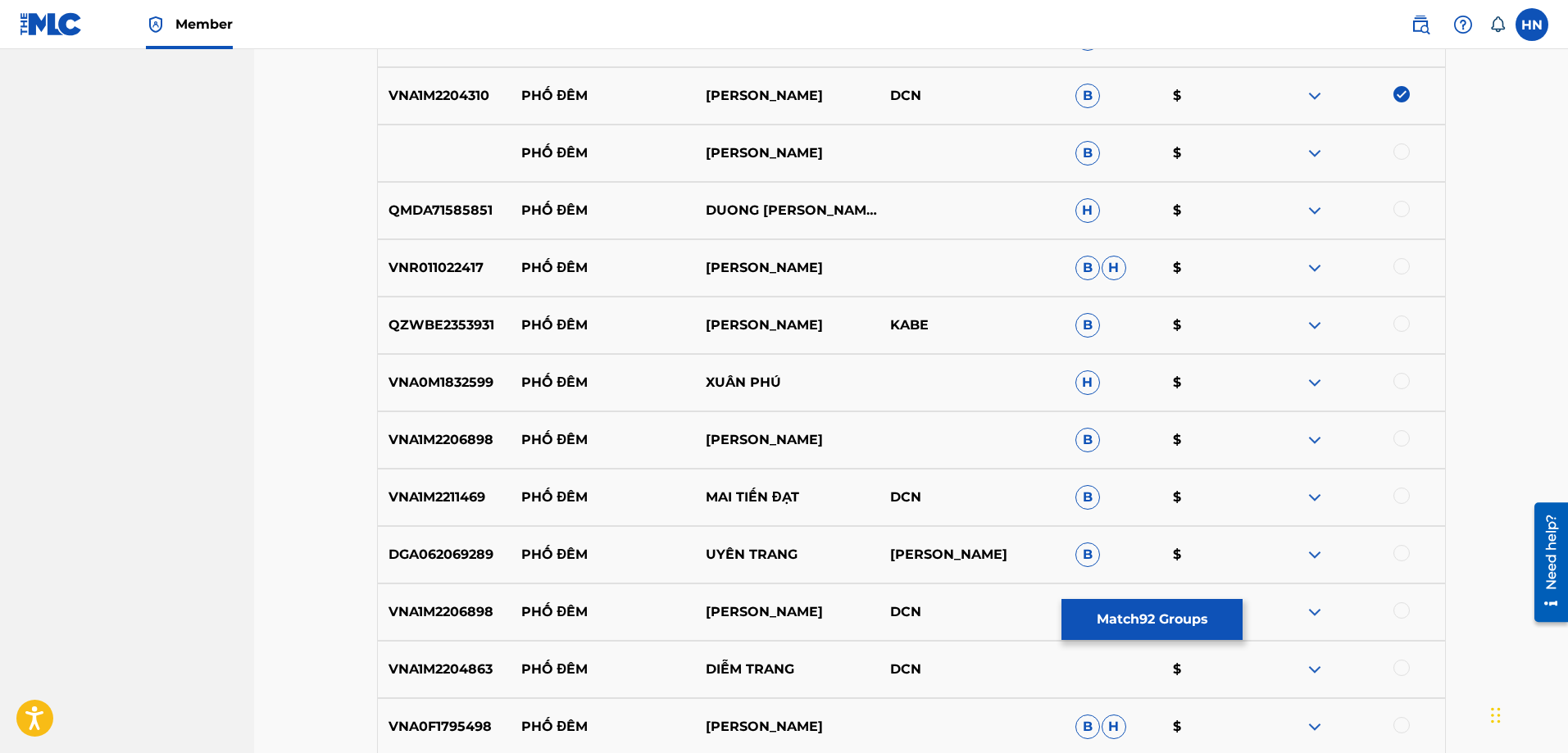
scroll to position [6233, 0]
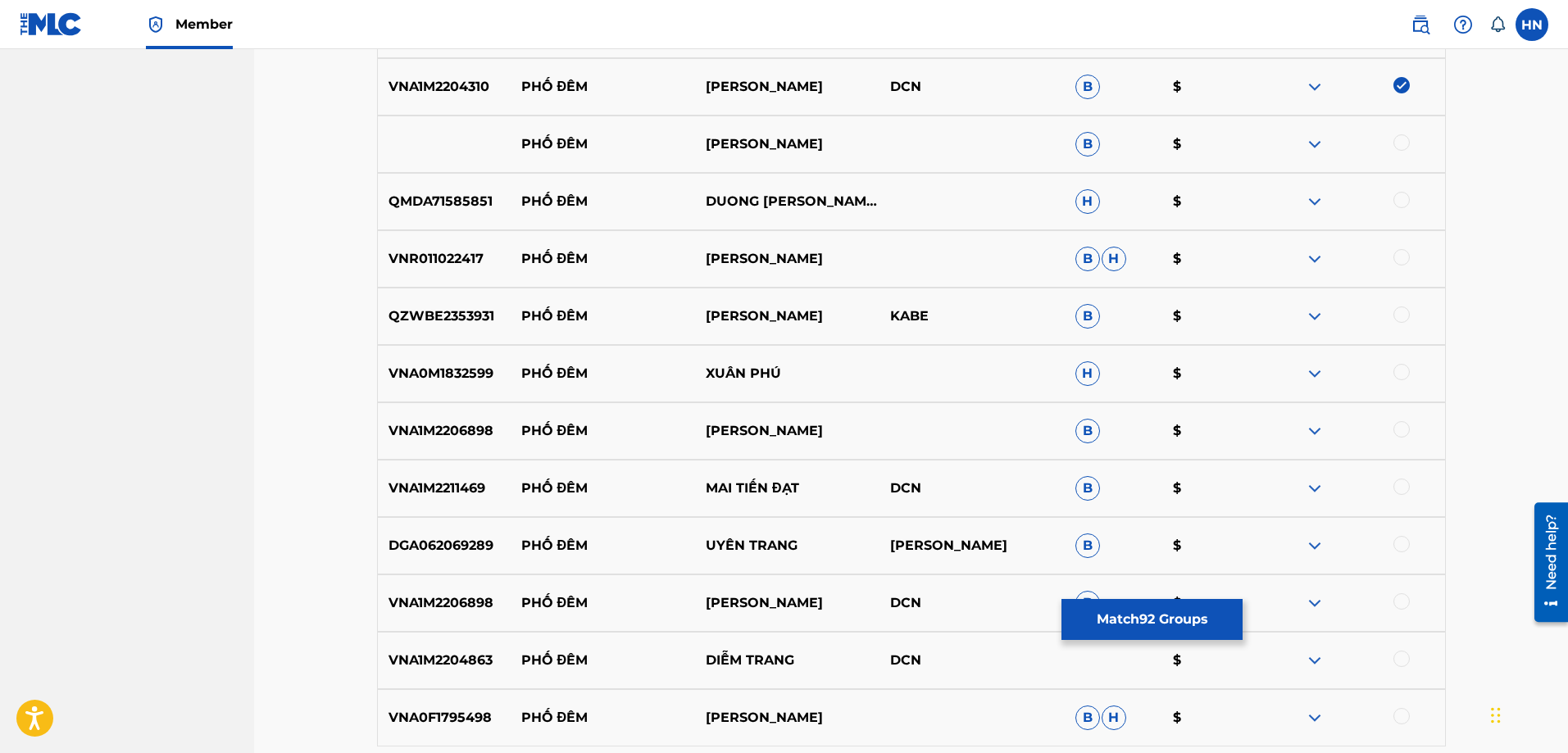
click at [441, 209] on p "QMDA71585851" at bounding box center [444, 201] width 133 height 20
click at [1392, 201] on div at bounding box center [1351, 201] width 185 height 20
click at [1397, 201] on div at bounding box center [1401, 200] width 16 height 16
click at [423, 482] on p "VNA1M2211469" at bounding box center [444, 488] width 133 height 20
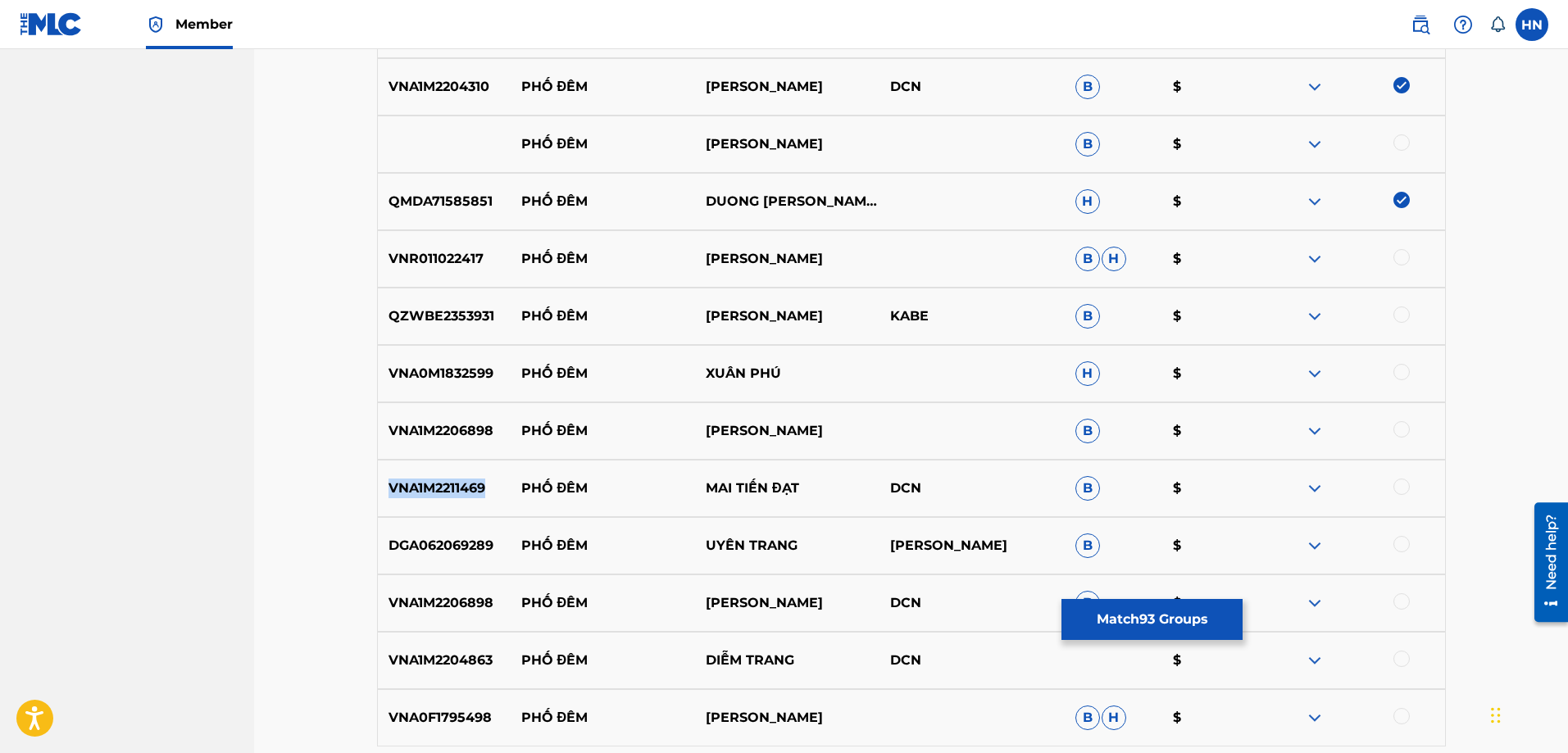
click at [423, 482] on p "VNA1M2211469" at bounding box center [444, 488] width 133 height 20
click at [1402, 485] on div at bounding box center [1401, 487] width 16 height 16
click at [459, 548] on p "DGA062069289" at bounding box center [444, 545] width 133 height 20
click at [1398, 544] on div at bounding box center [1401, 544] width 16 height 16
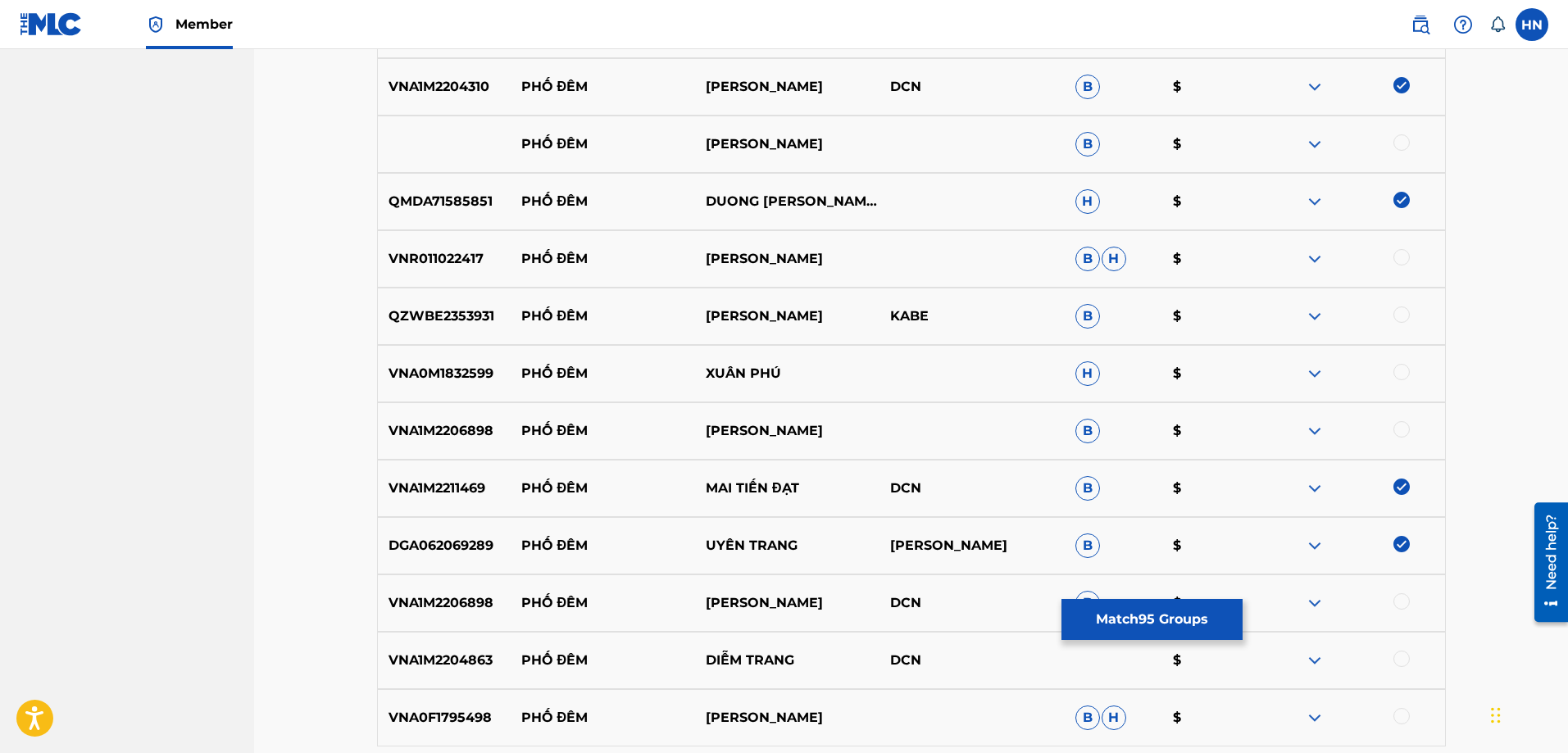
click at [414, 587] on div "VNA1M2206898 PHỐ ĐÊM GIA TIẾN DCN B $" at bounding box center [911, 602] width 1069 height 57
click at [1398, 603] on div at bounding box center [1401, 602] width 16 height 16
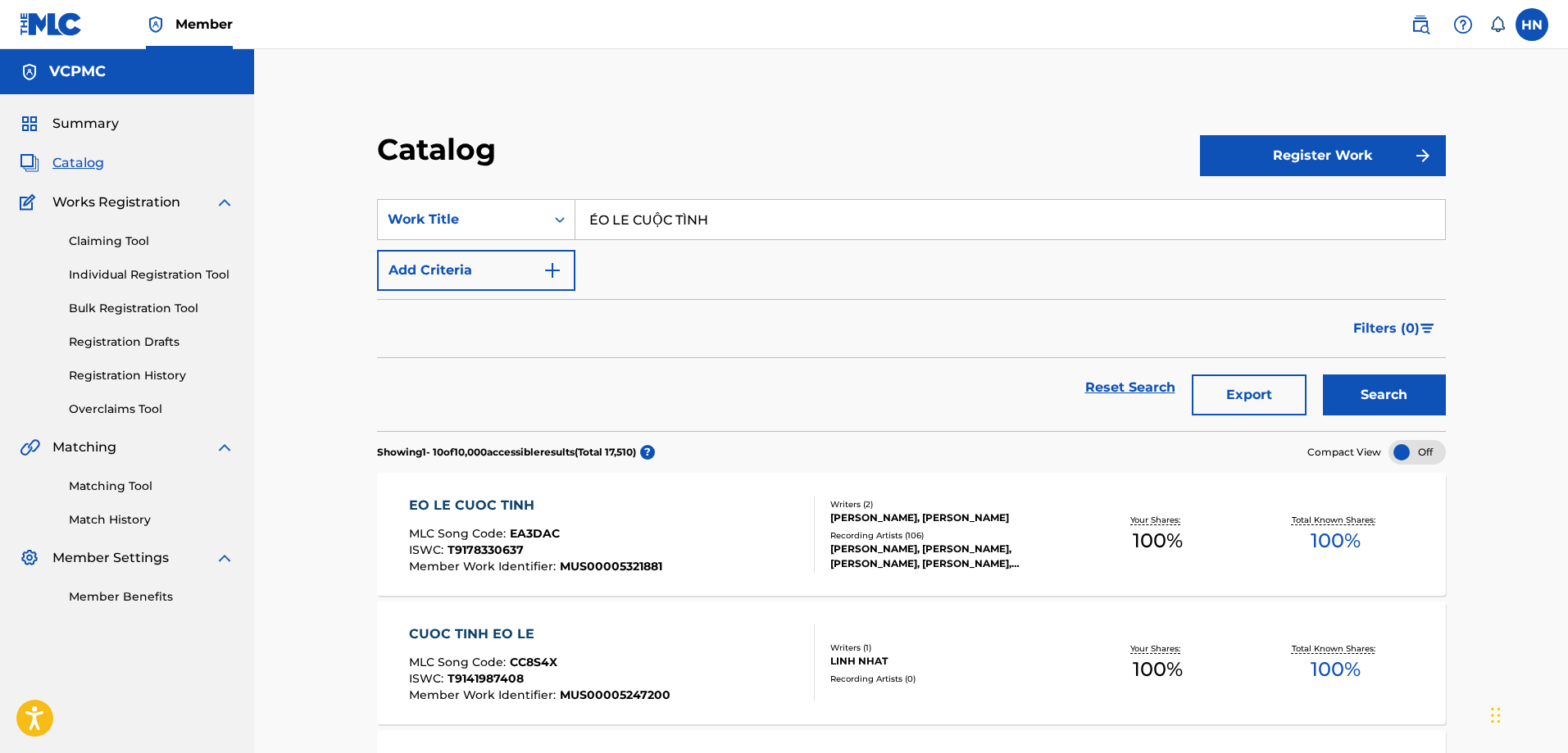
click at [707, 200] on input "ÉO LE CUỘC TÌNH" at bounding box center [1009, 219] width 869 height 39
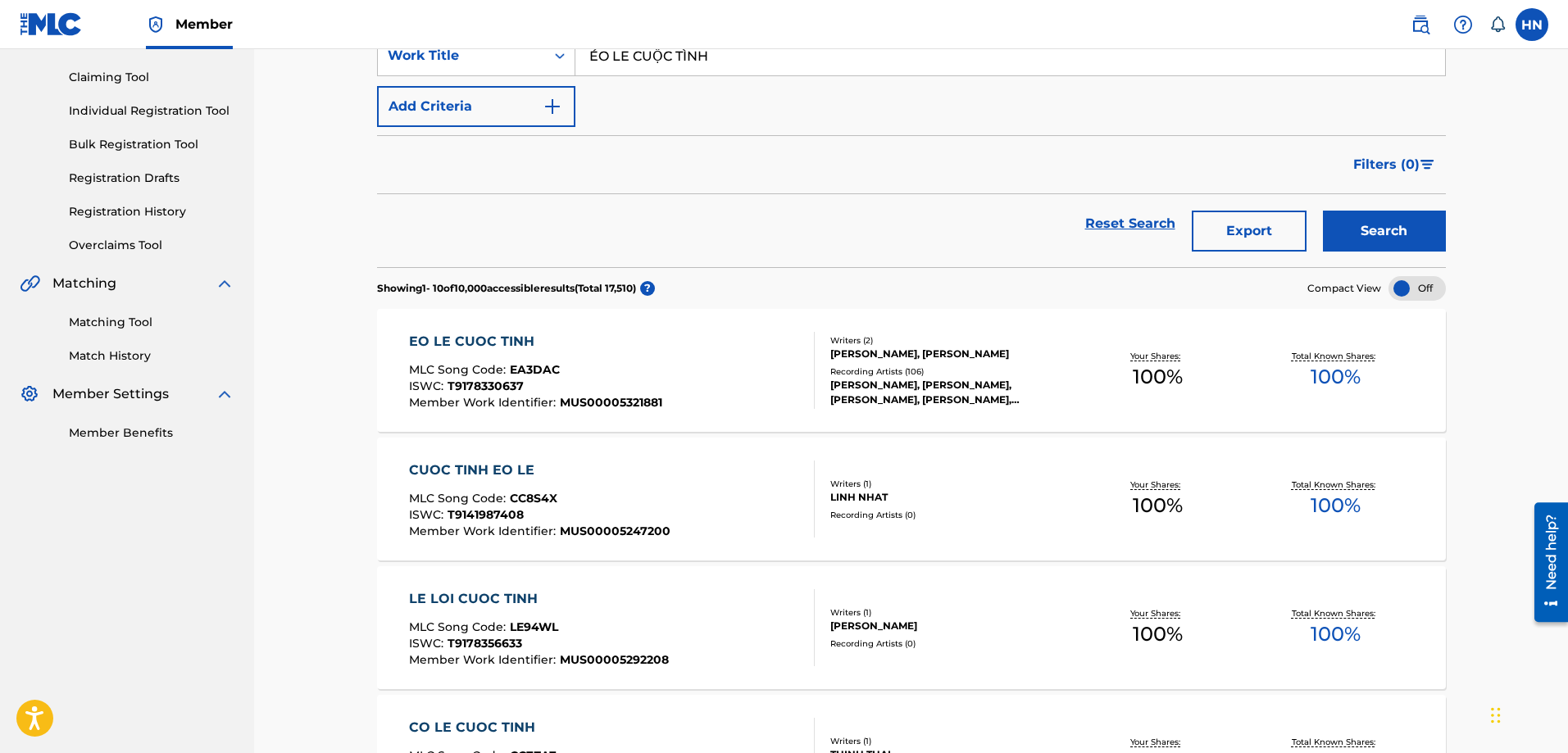
paste input "QUÊ TÔI"
click at [1368, 219] on button "Search" at bounding box center [1384, 231] width 123 height 41
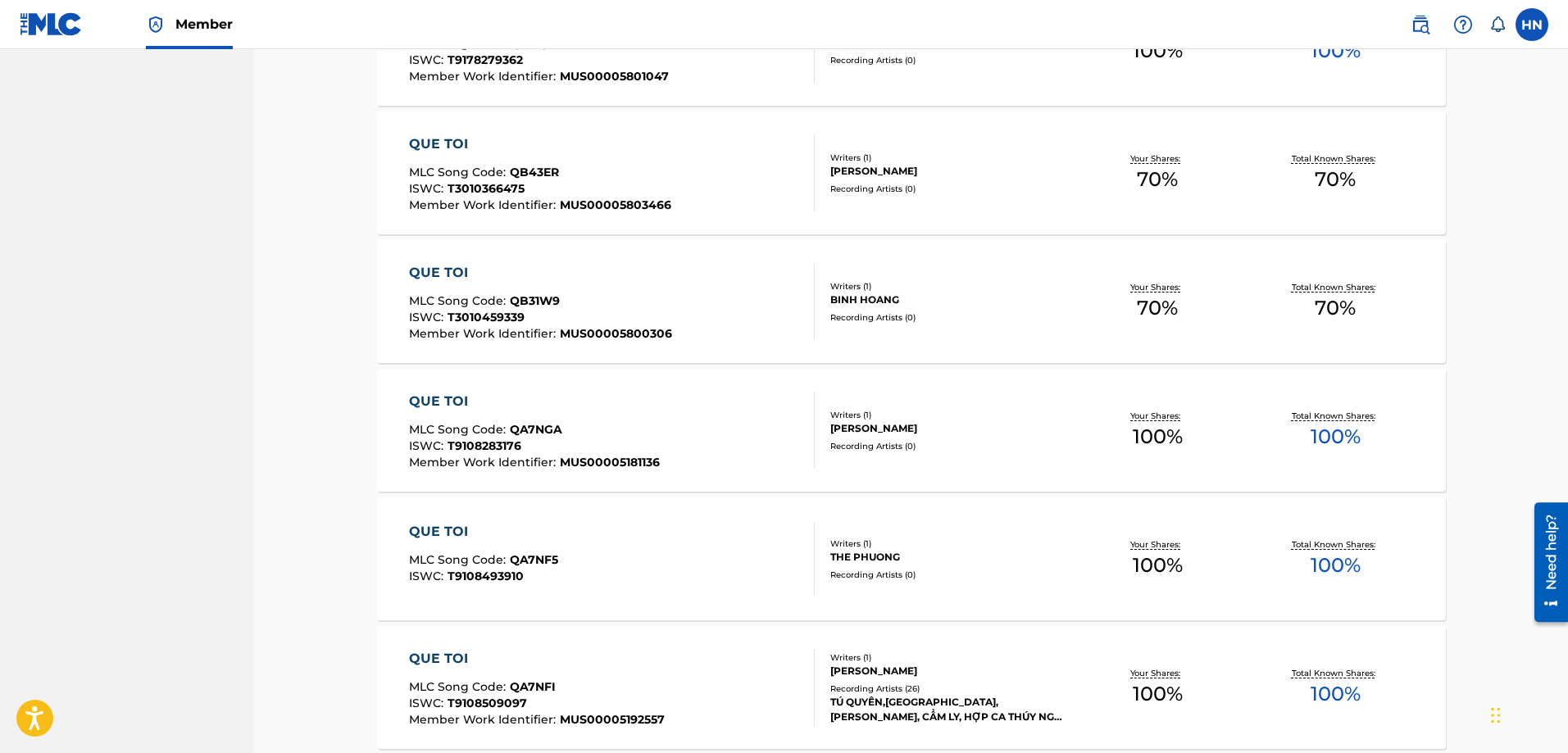
scroll to position [1163, 0]
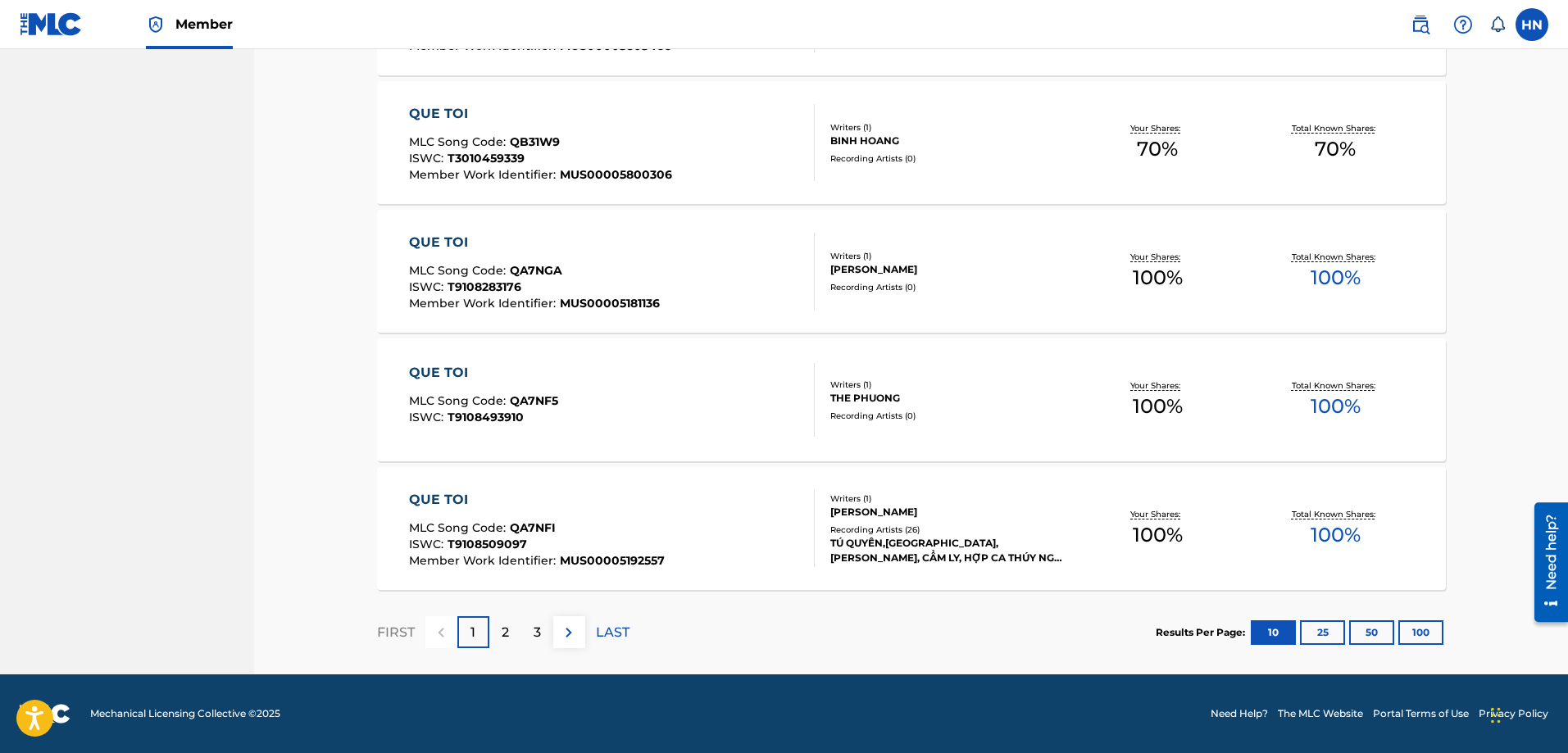
click at [1368, 626] on button "50" at bounding box center [1371, 633] width 45 height 25
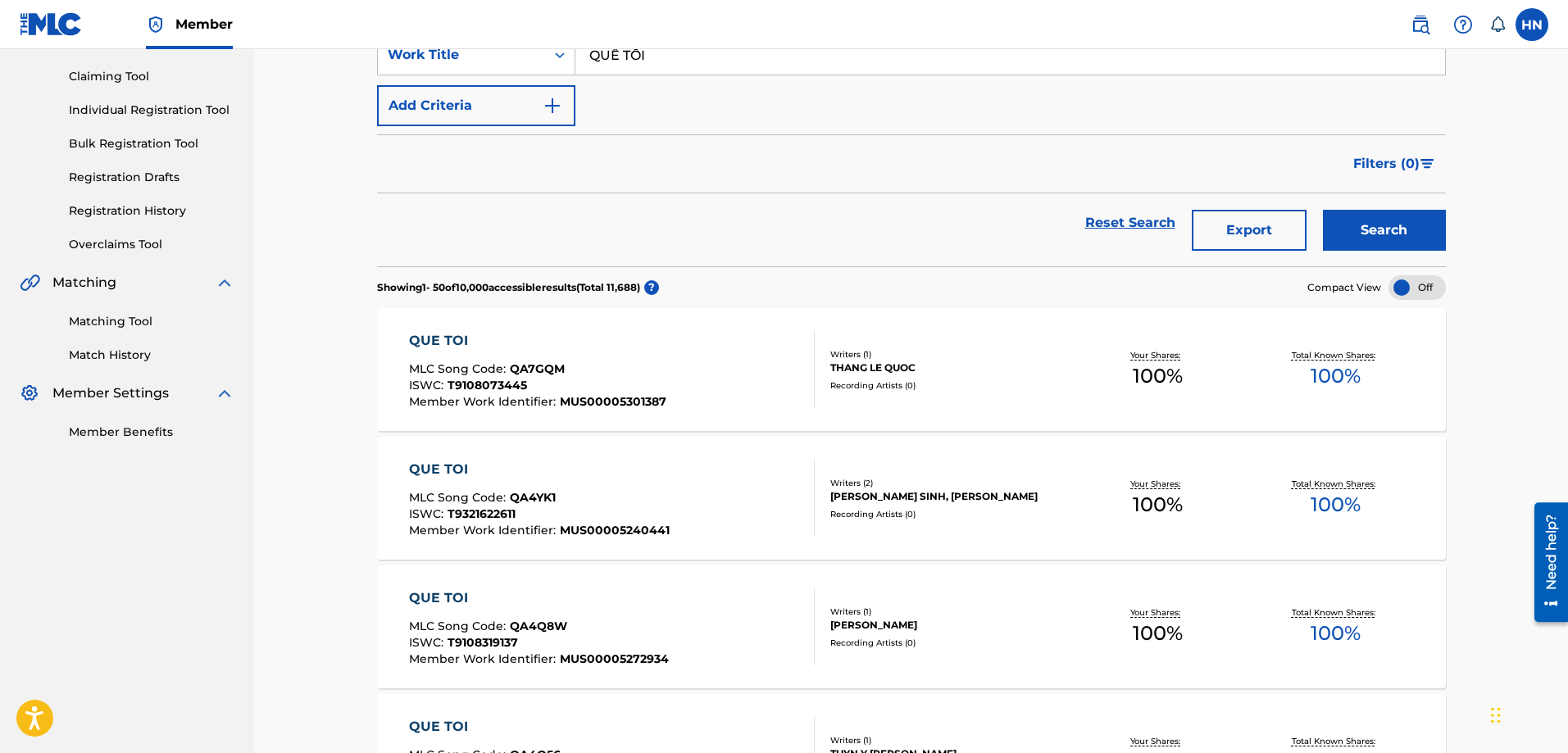
scroll to position [0, 0]
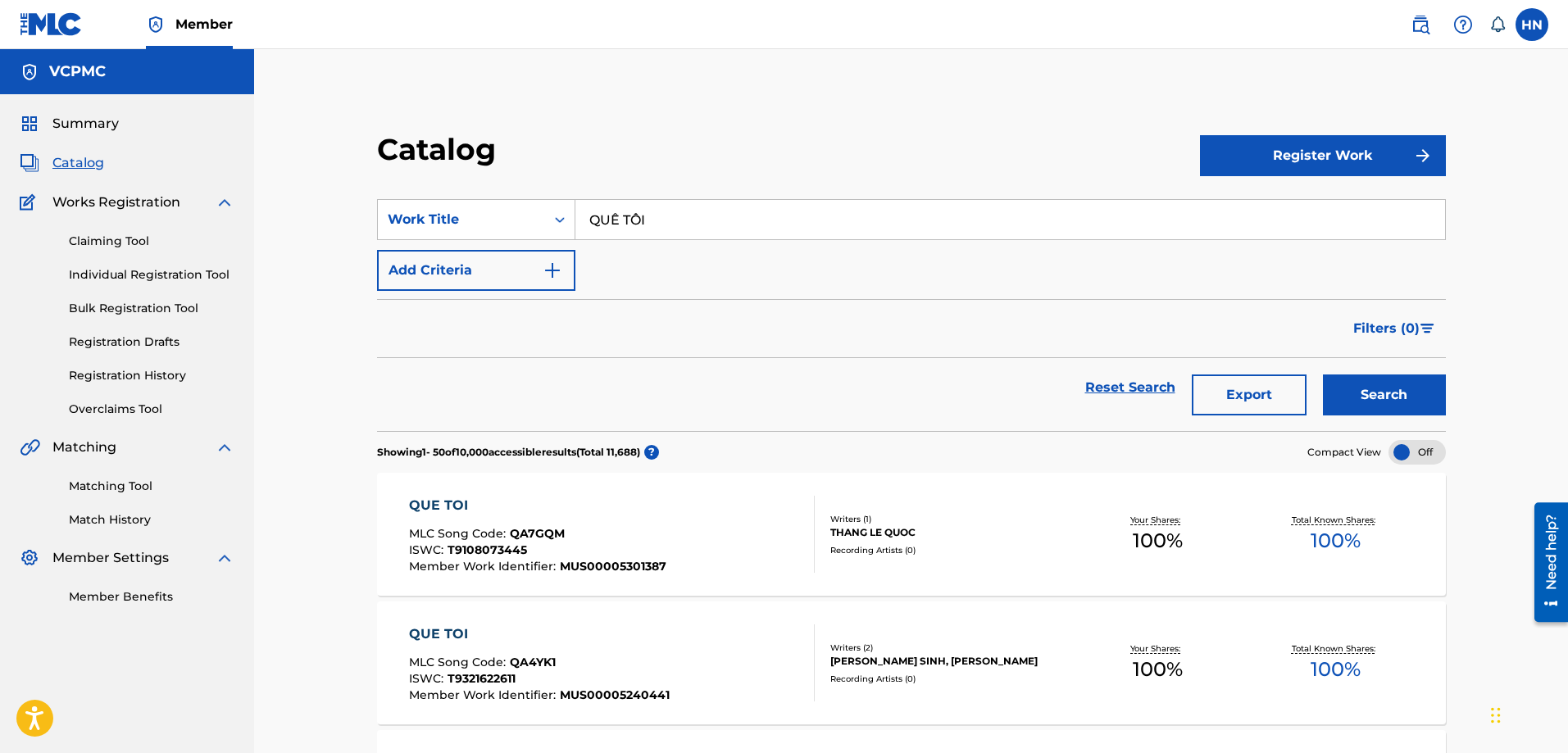
click at [710, 222] on input "QUÊ TÔI" at bounding box center [1009, 219] width 869 height 39
paste input "CỨ THẾ MONG CHỜ"
click at [1360, 387] on button "Search" at bounding box center [1384, 395] width 123 height 41
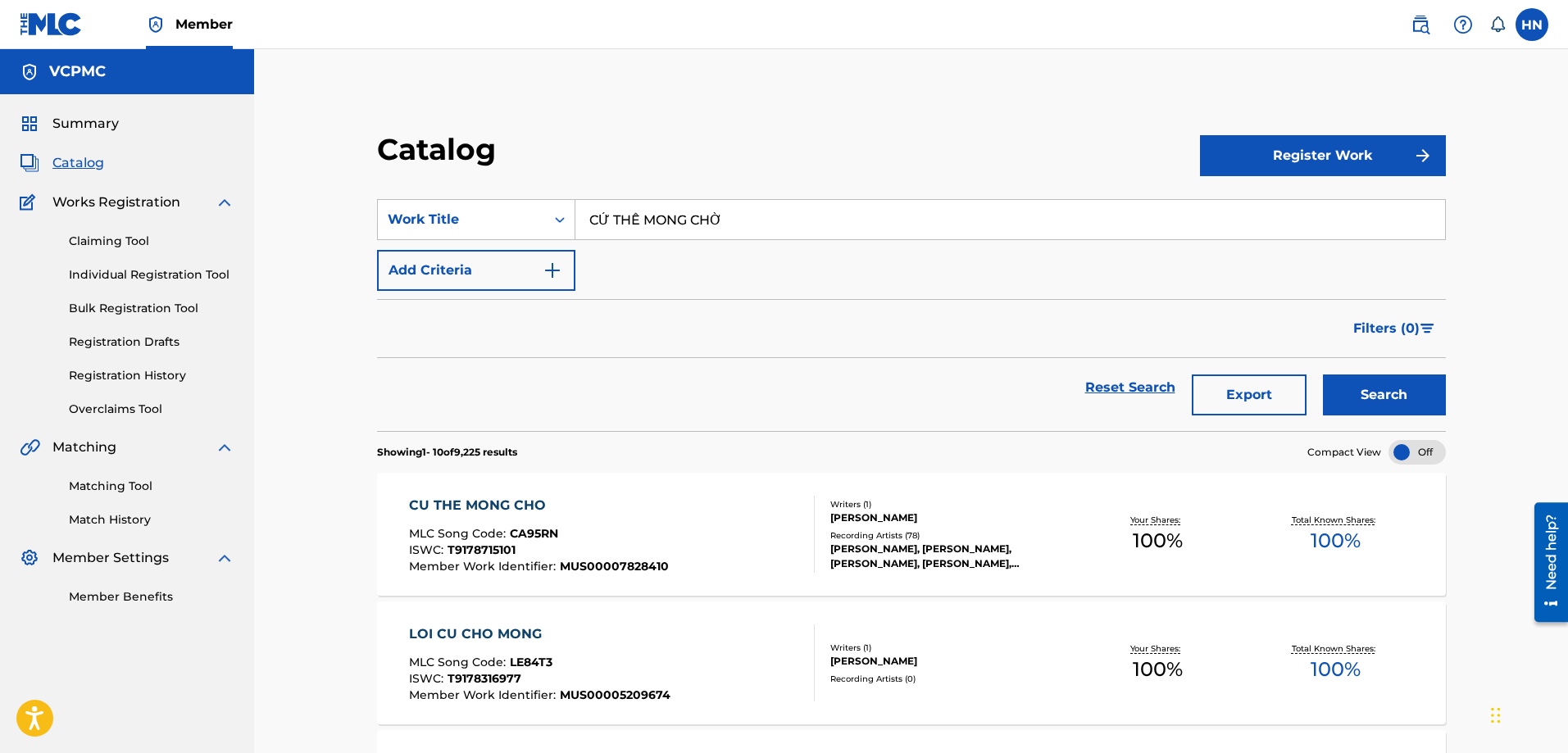
click at [761, 222] on input "CỨ THẾ MONG CHỜ" at bounding box center [1009, 219] width 869 height 39
paste input "VÔ TÌNH"
click at [1416, 391] on button "Search" at bounding box center [1384, 395] width 123 height 41
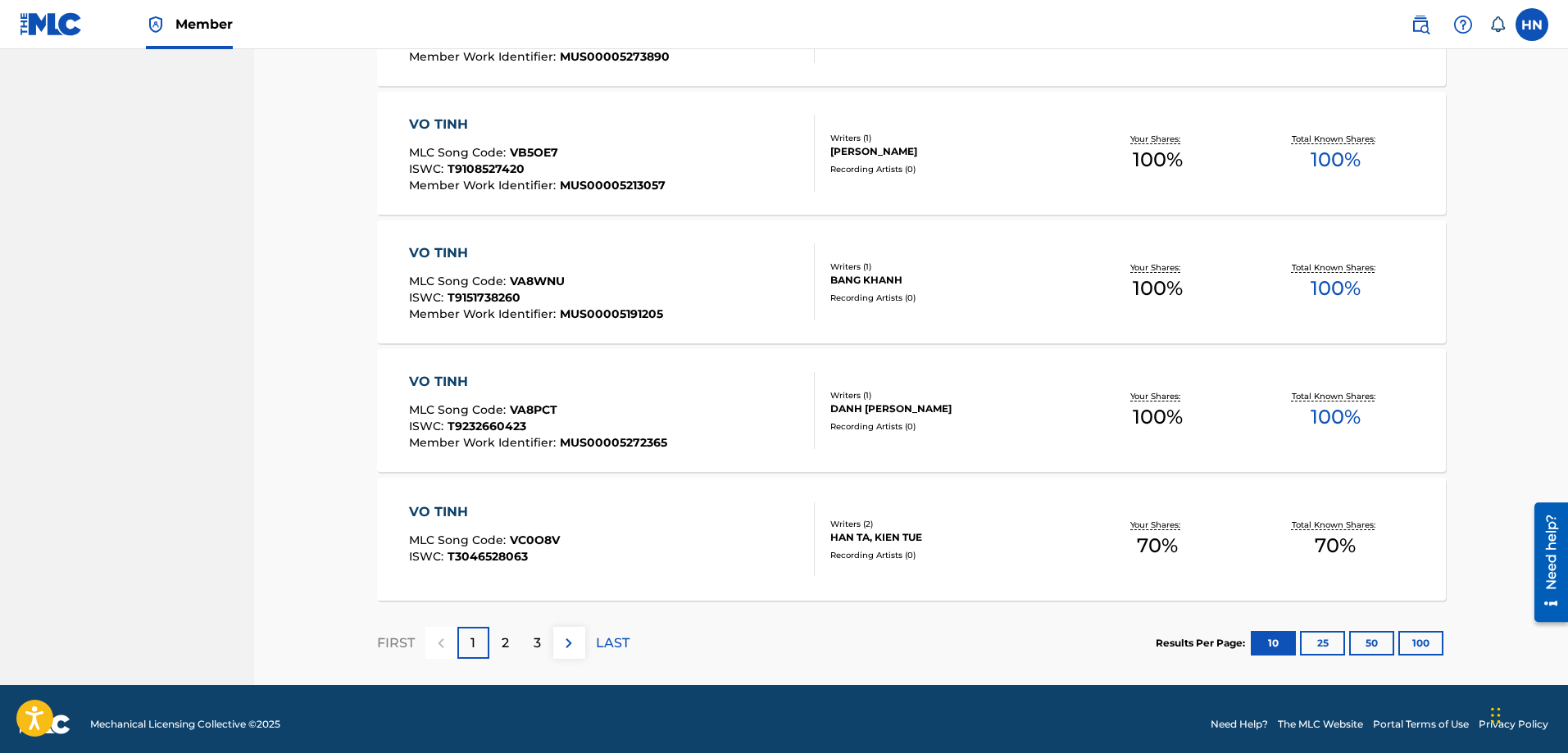
scroll to position [1163, 0]
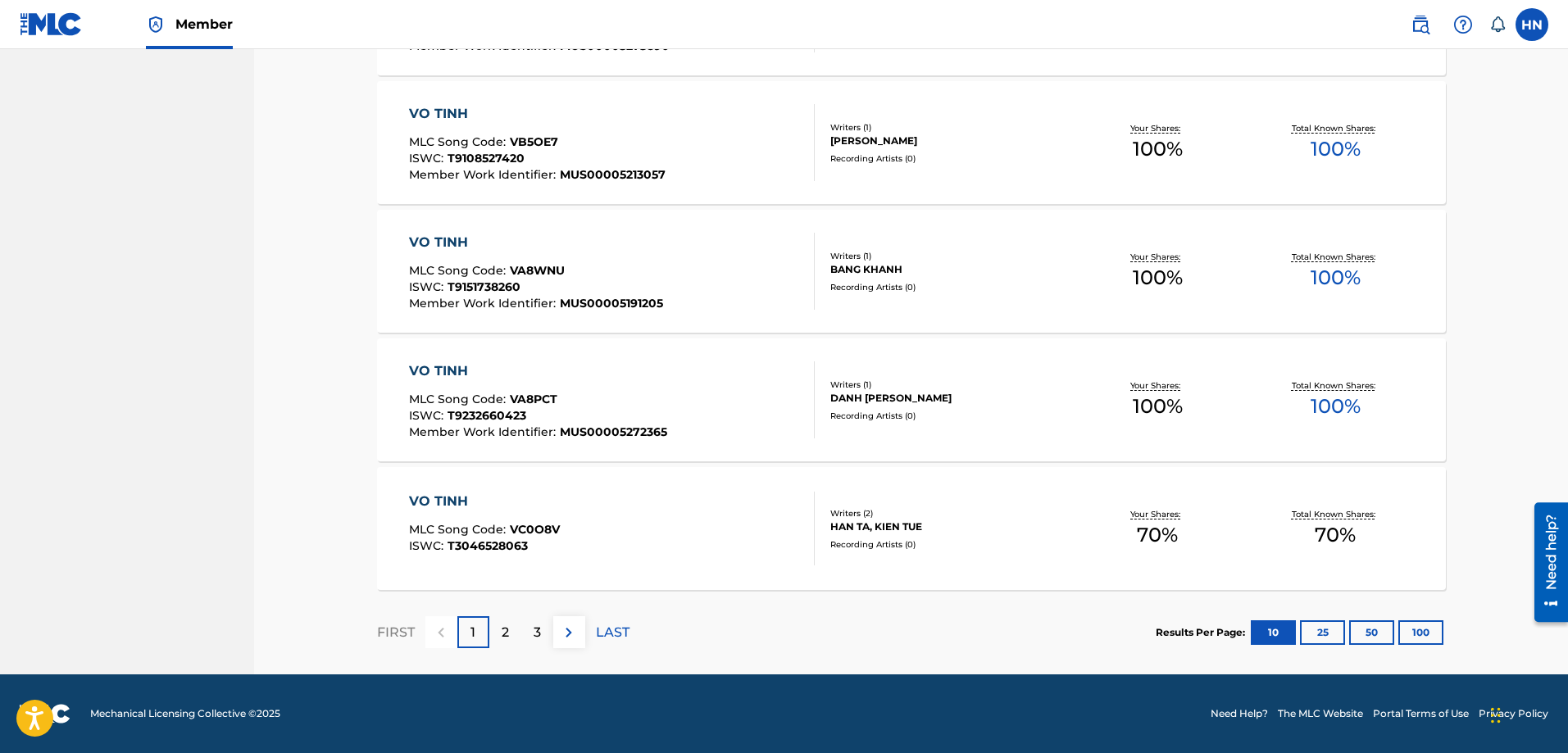
click at [1363, 630] on button "50" at bounding box center [1371, 633] width 45 height 25
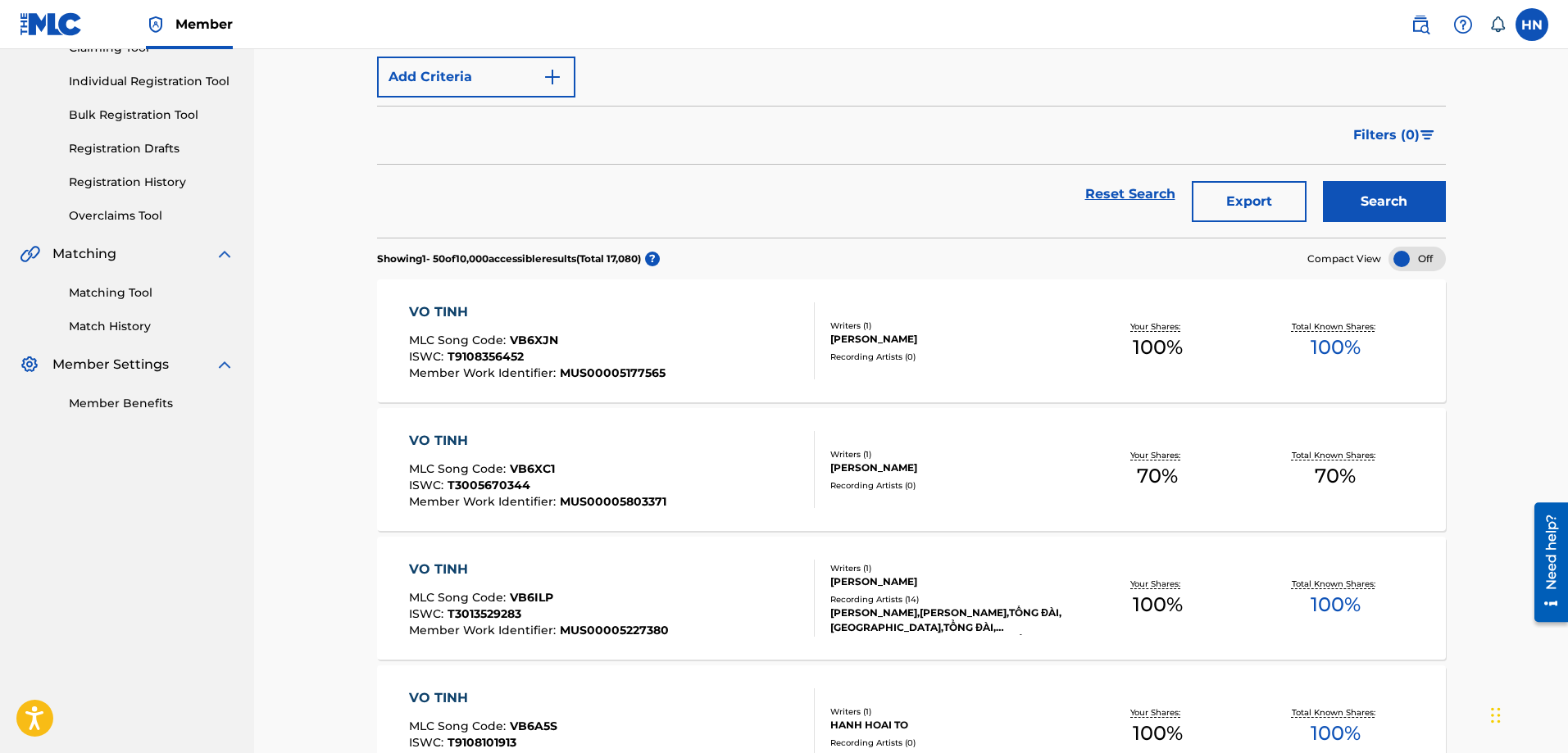
scroll to position [113, 0]
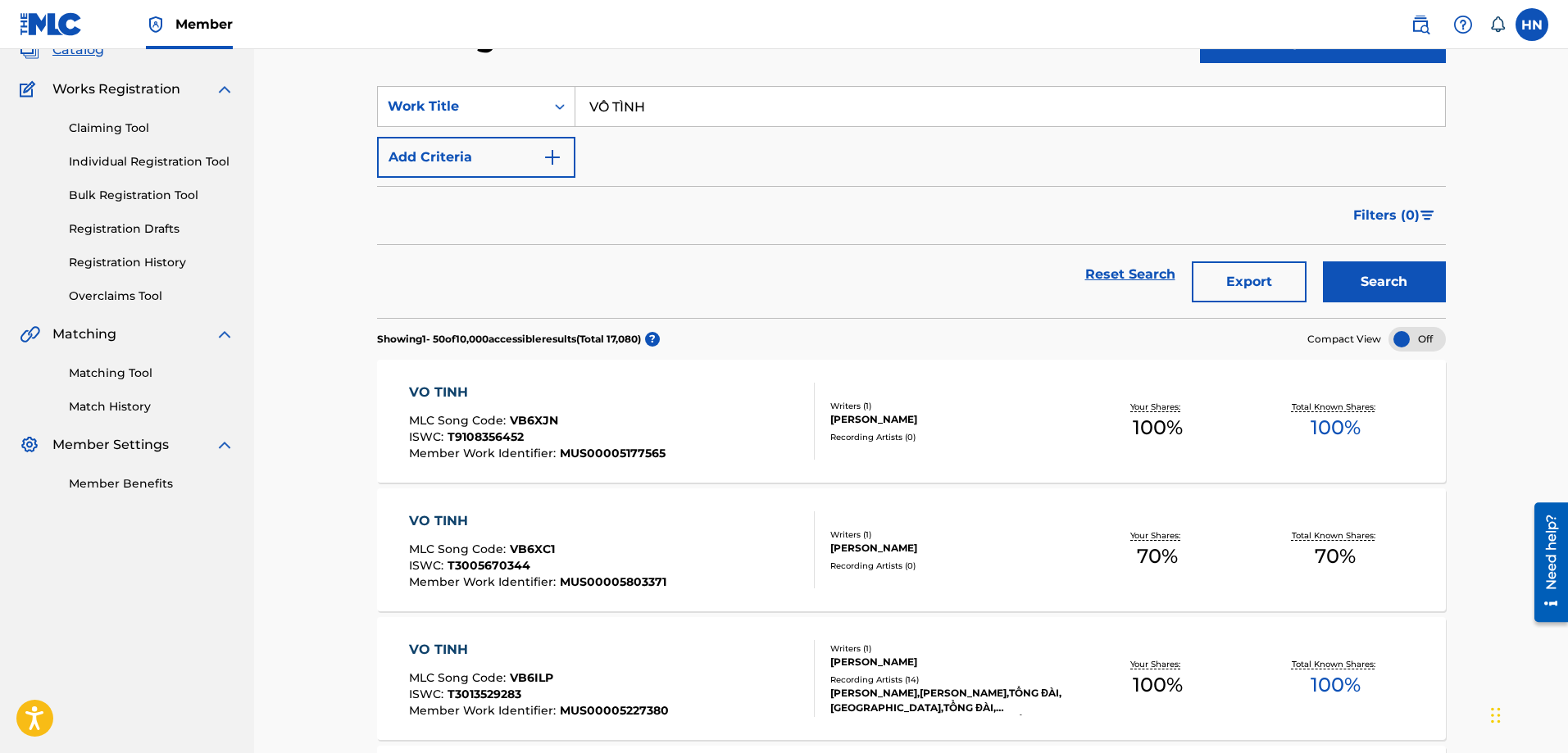
click at [853, 109] on input "VÔ TÌNH" at bounding box center [1009, 106] width 869 height 39
paste input "PHỐ ĐÊM"
type input "PHỐ ĐÊM"
click at [1379, 276] on button "Search" at bounding box center [1384, 282] width 123 height 41
